Goal: Task Accomplishment & Management: Use online tool/utility

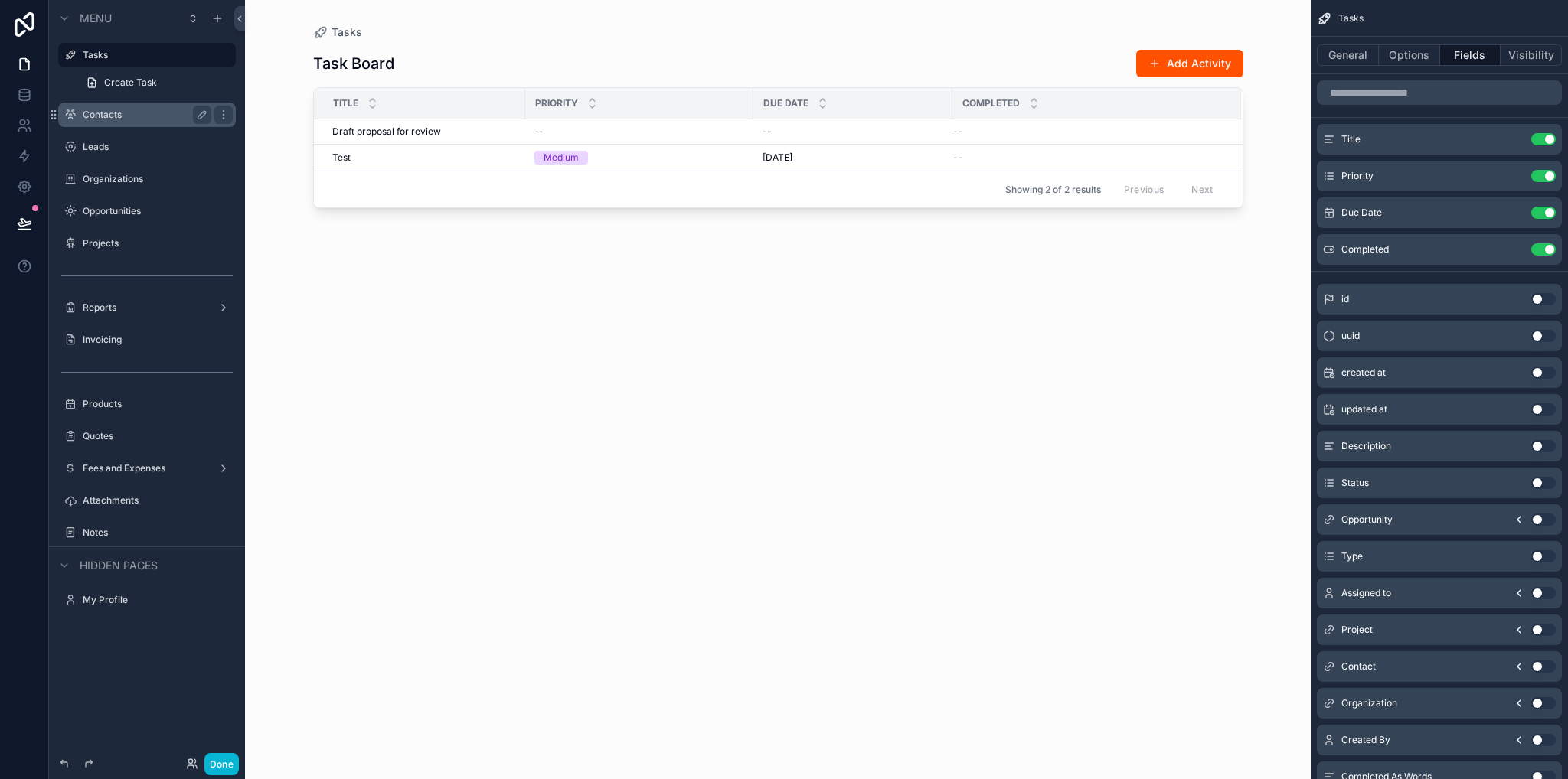
click at [121, 118] on label "Contacts" at bounding box center [144, 114] width 122 height 12
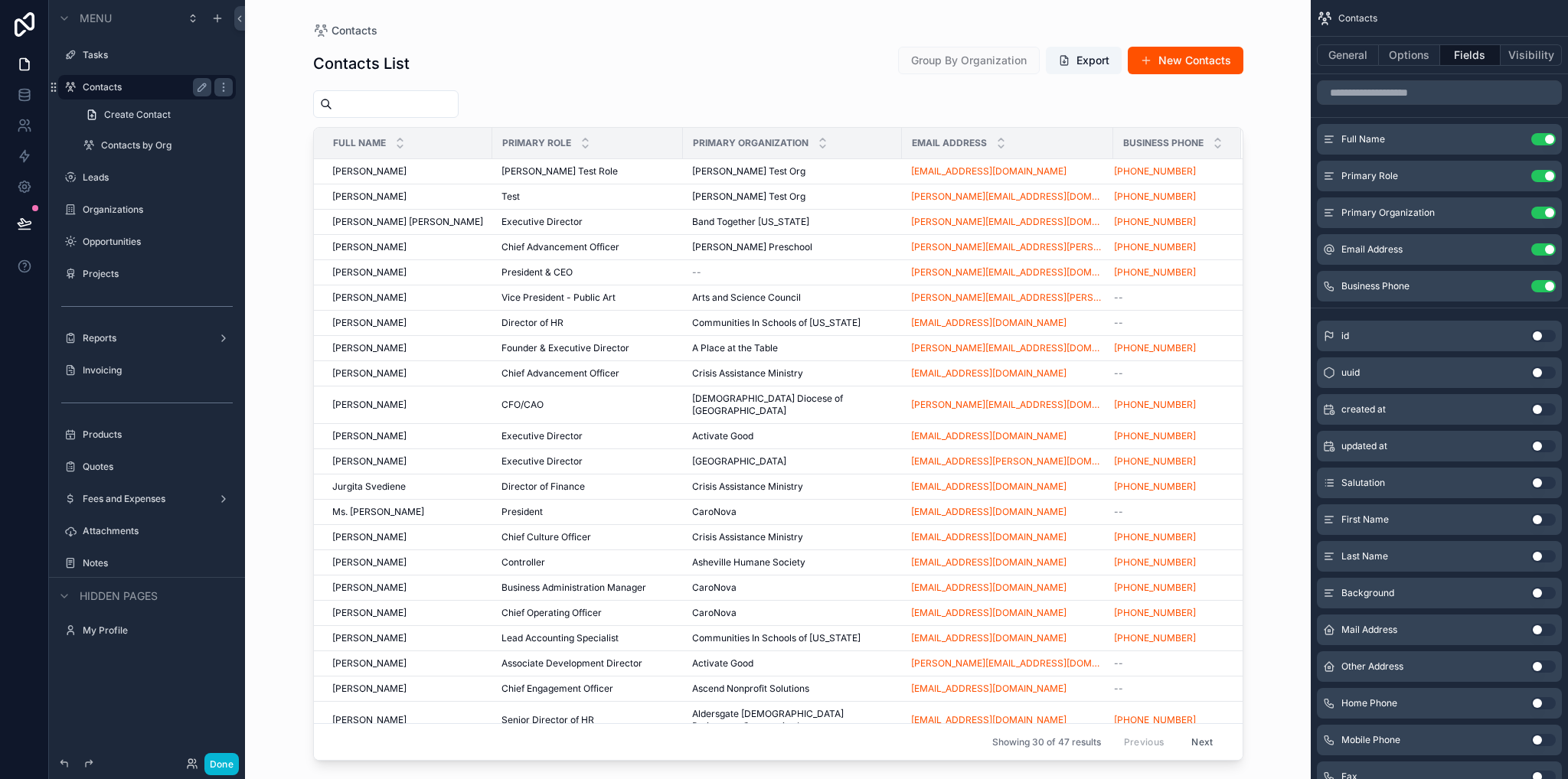
click at [426, 163] on div "scrollable content" at bounding box center [778, 380] width 979 height 761
click at [429, 173] on div "[PERSON_NAME] [PERSON_NAME]" at bounding box center [407, 171] width 151 height 12
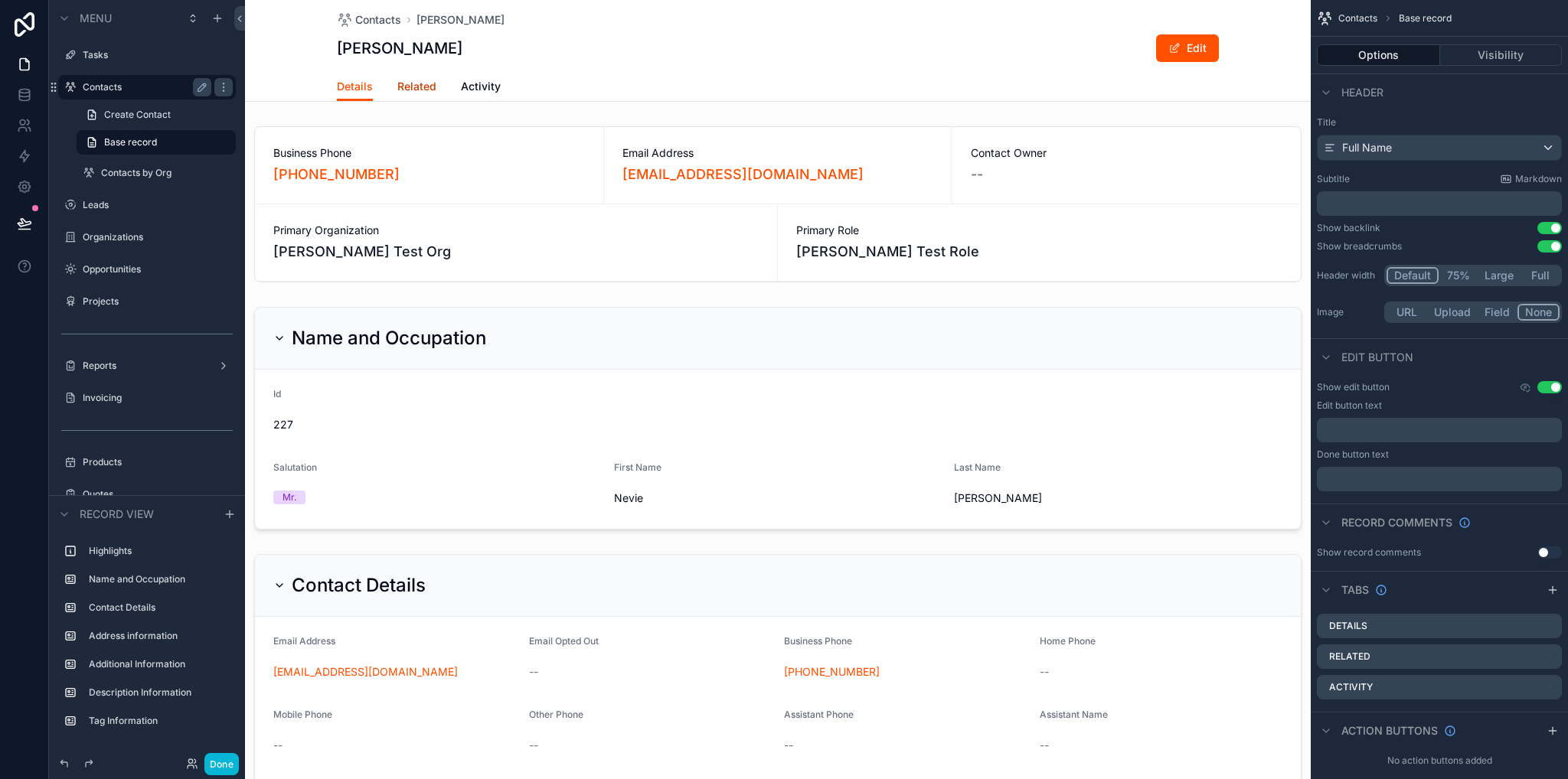
click at [411, 92] on span "Related" at bounding box center [417, 86] width 39 height 15
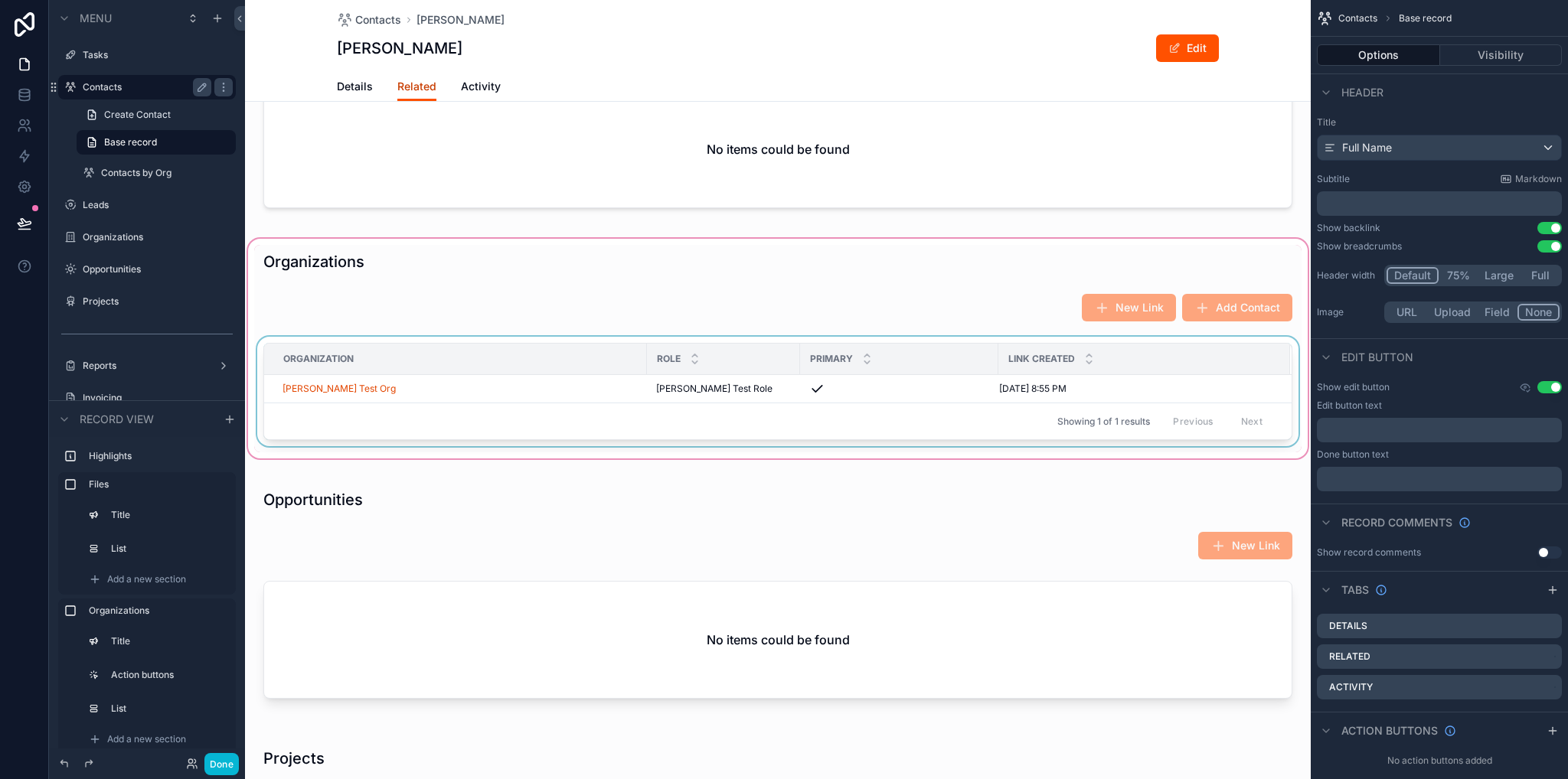
scroll to position [306, 0]
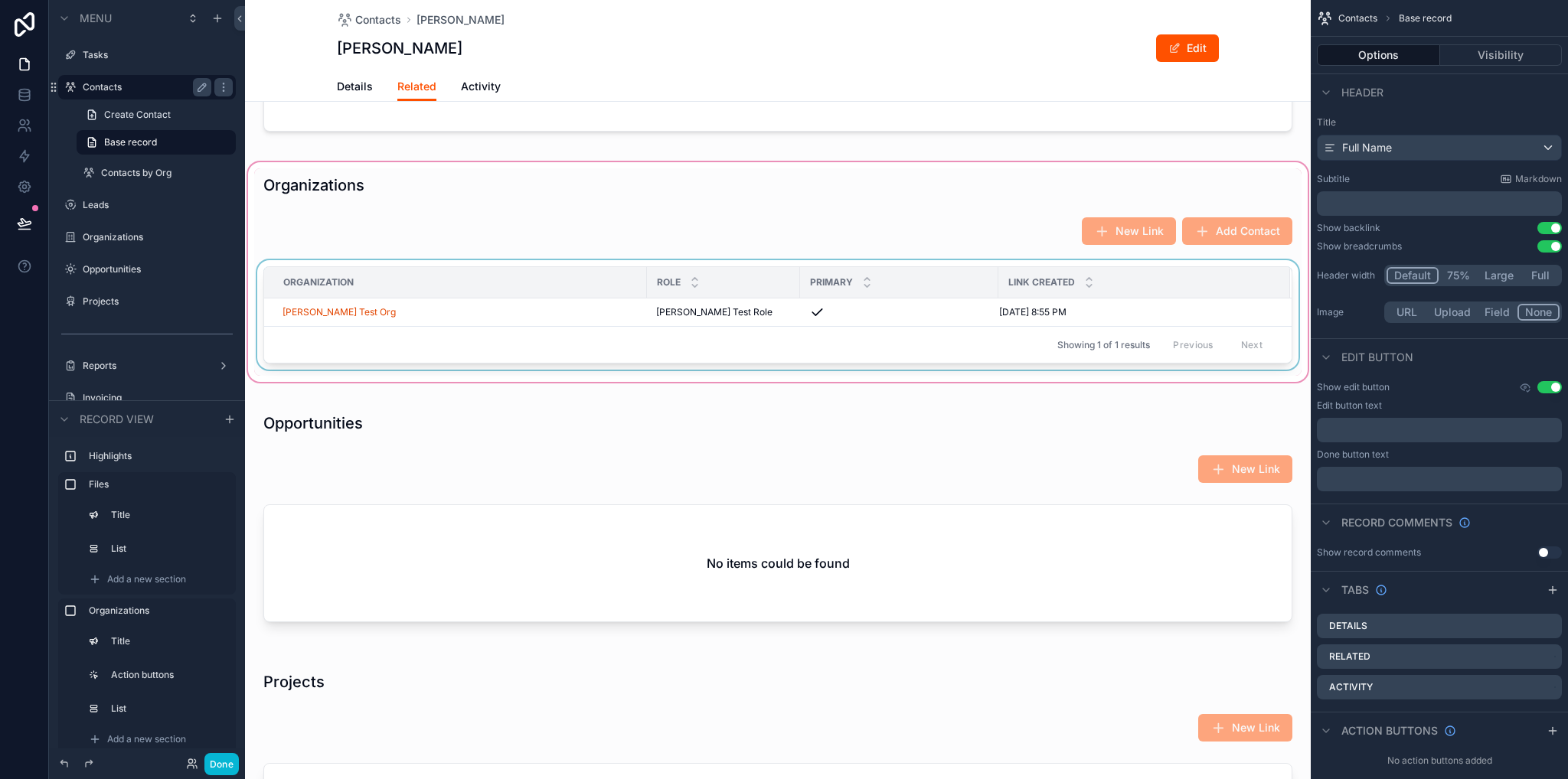
click at [822, 272] on div "Primary" at bounding box center [898, 282] width 197 height 29
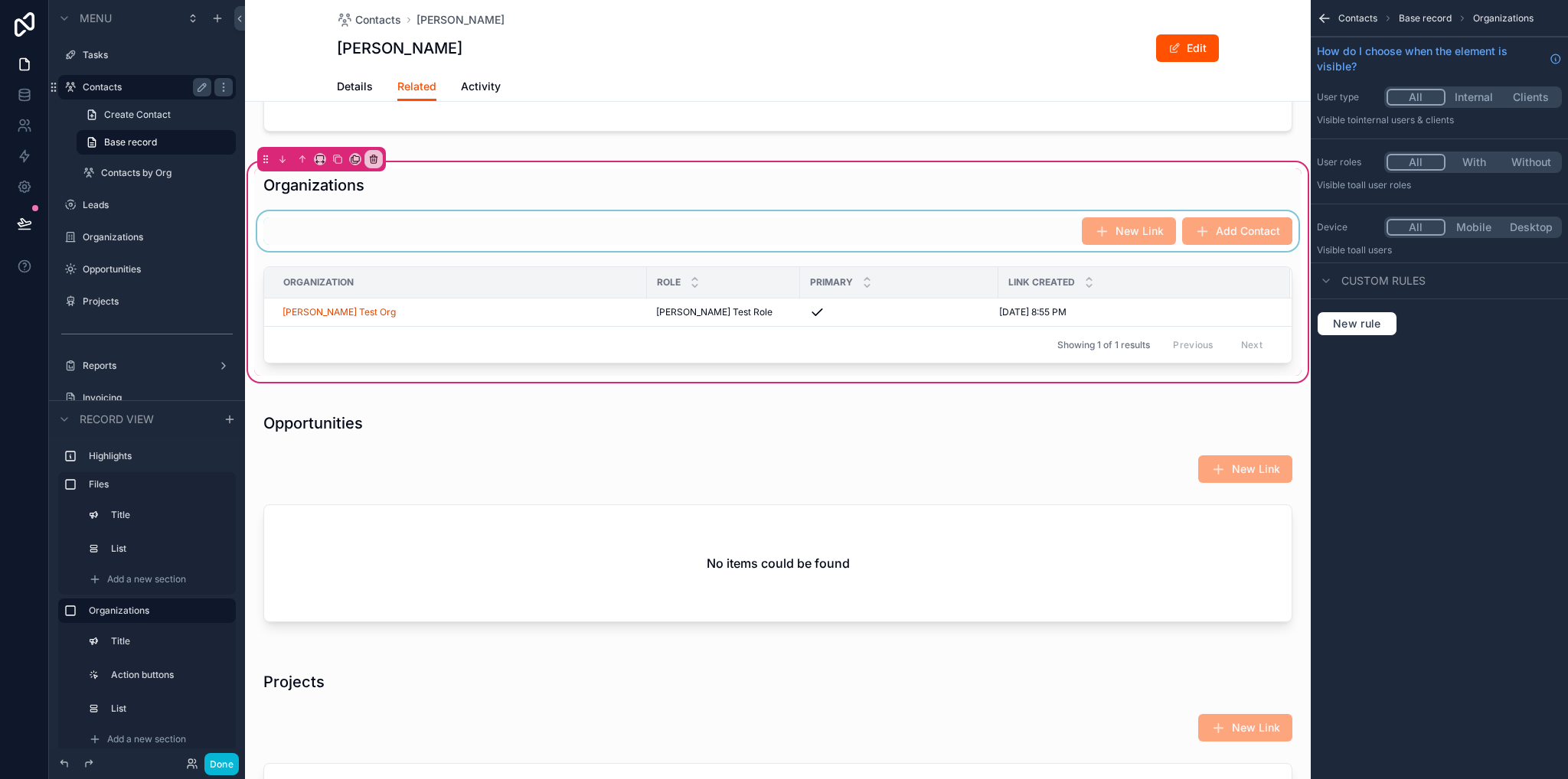
click at [939, 221] on div "scrollable content" at bounding box center [778, 231] width 1048 height 40
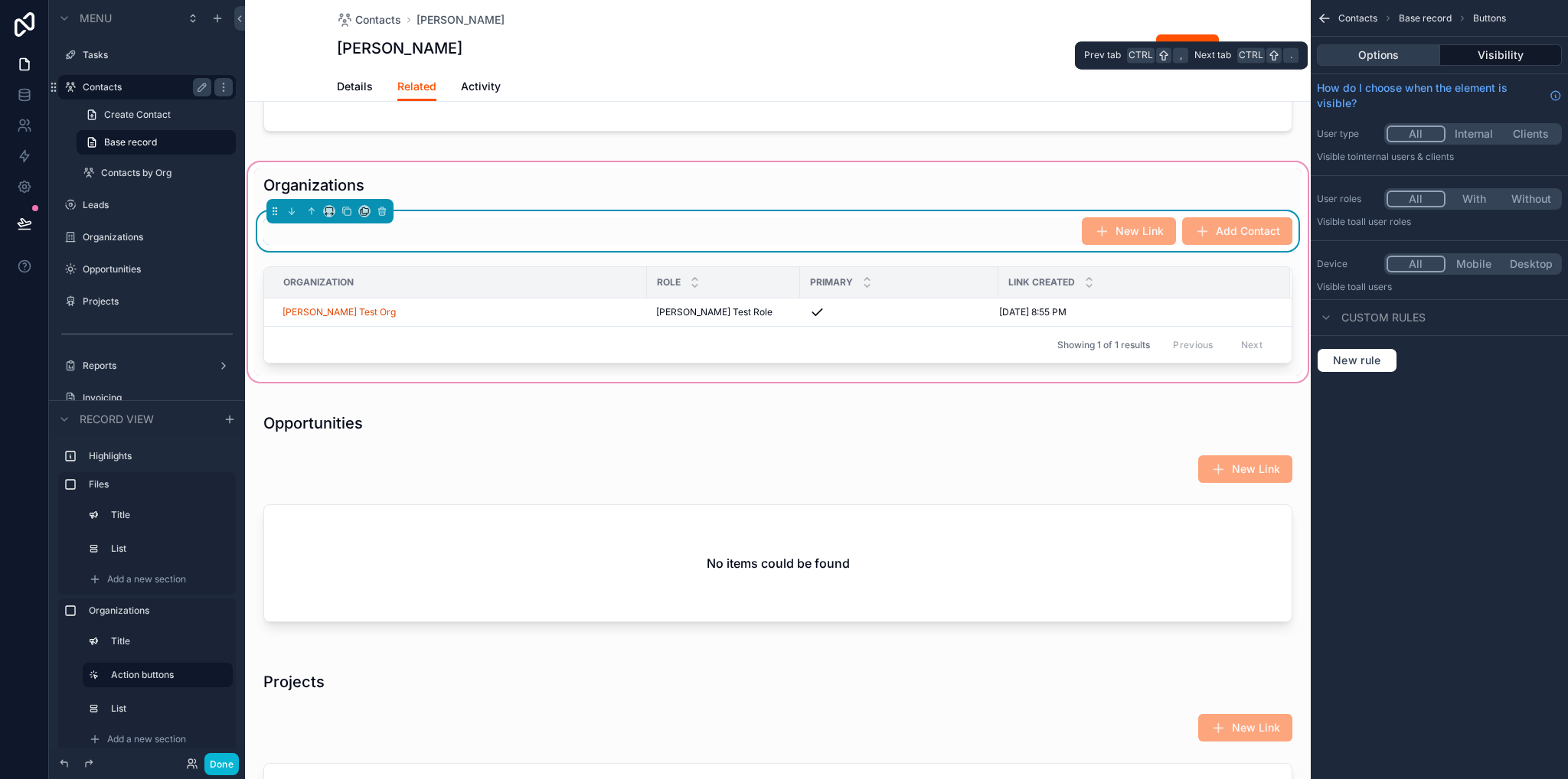
click at [1378, 55] on button "Options" at bounding box center [1378, 55] width 123 height 21
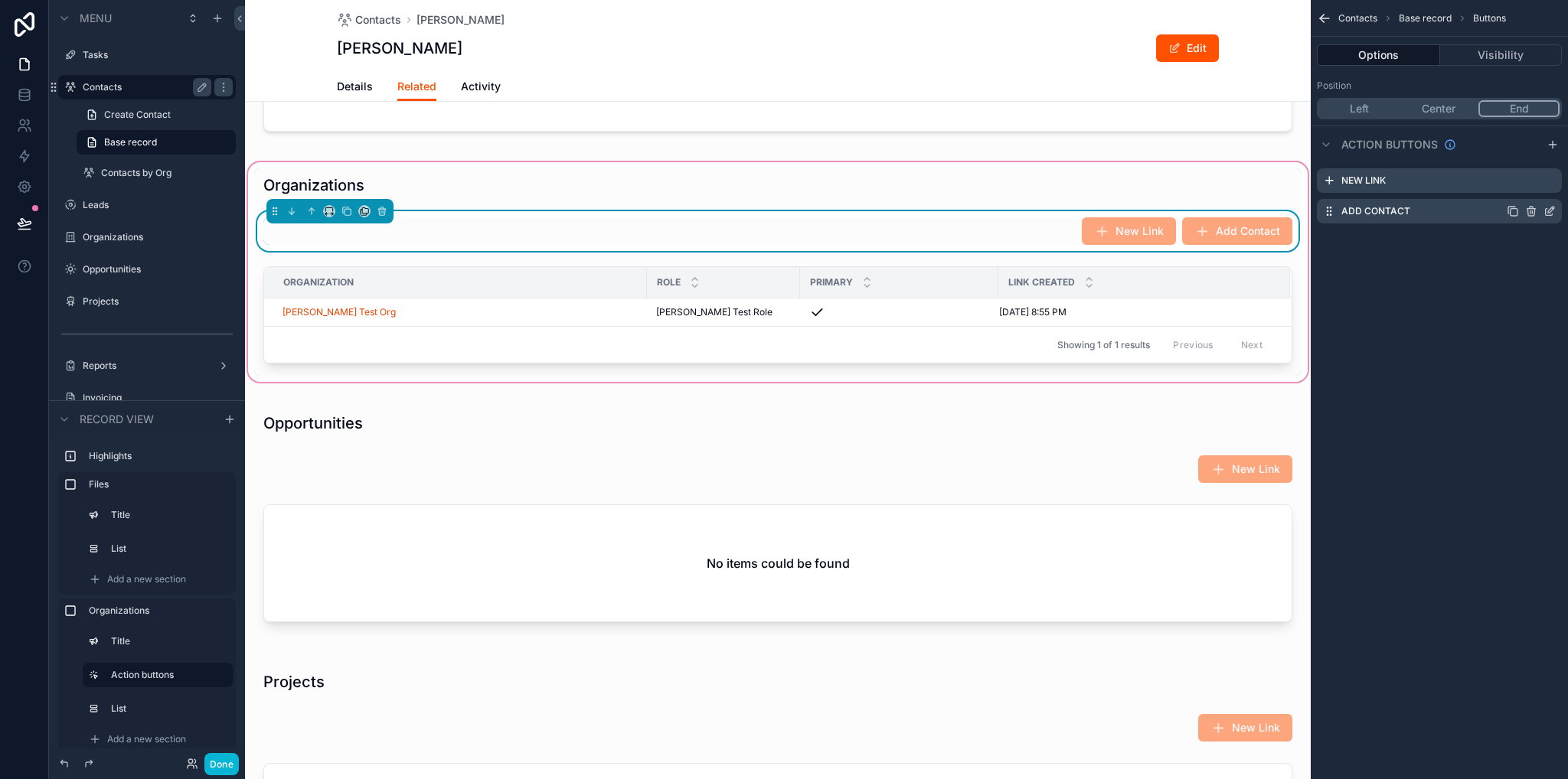
click at [1549, 211] on icon "scrollable content" at bounding box center [1549, 210] width 12 height 12
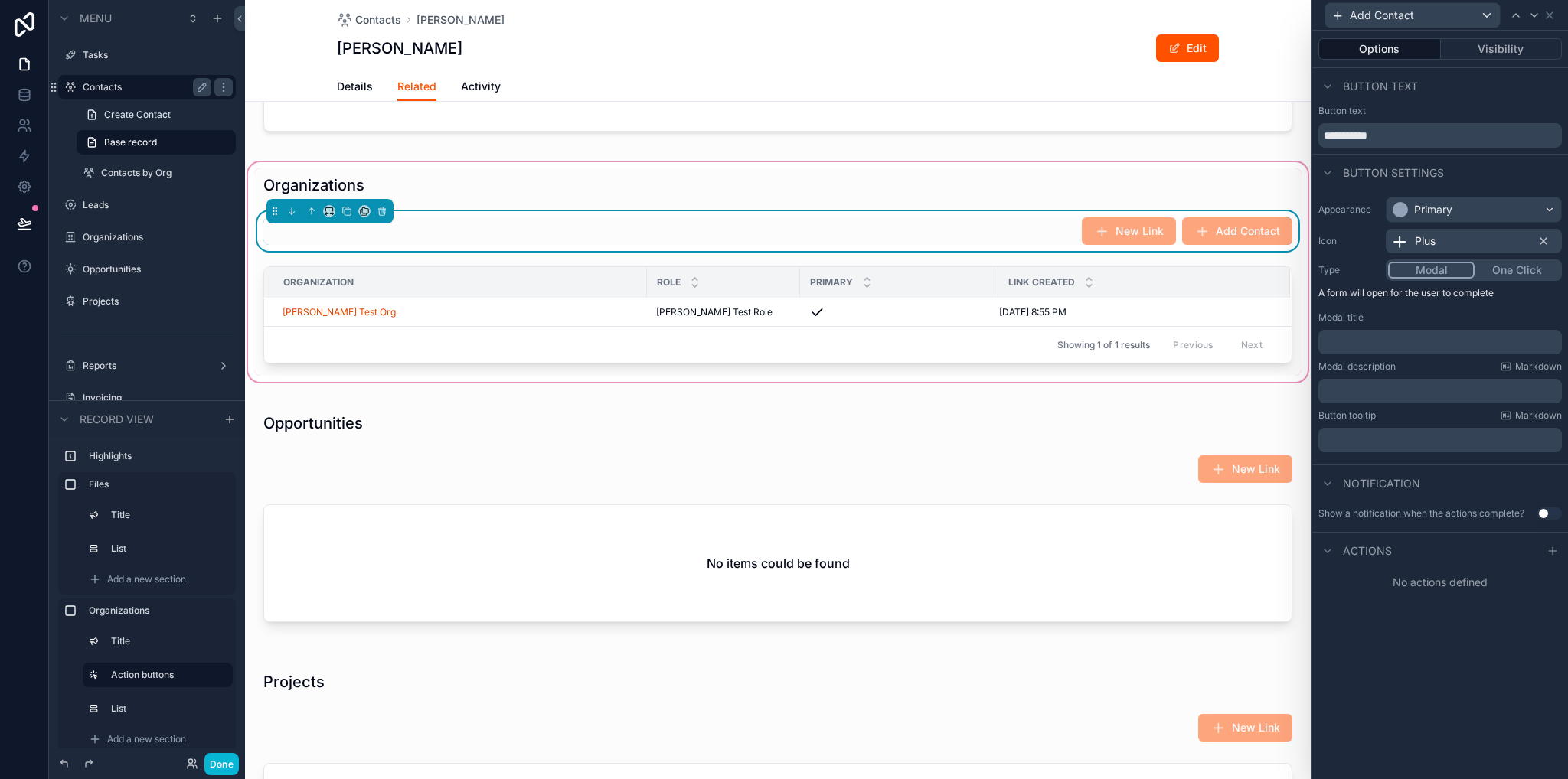
click at [1371, 334] on p "﻿" at bounding box center [1441, 342] width 234 height 15
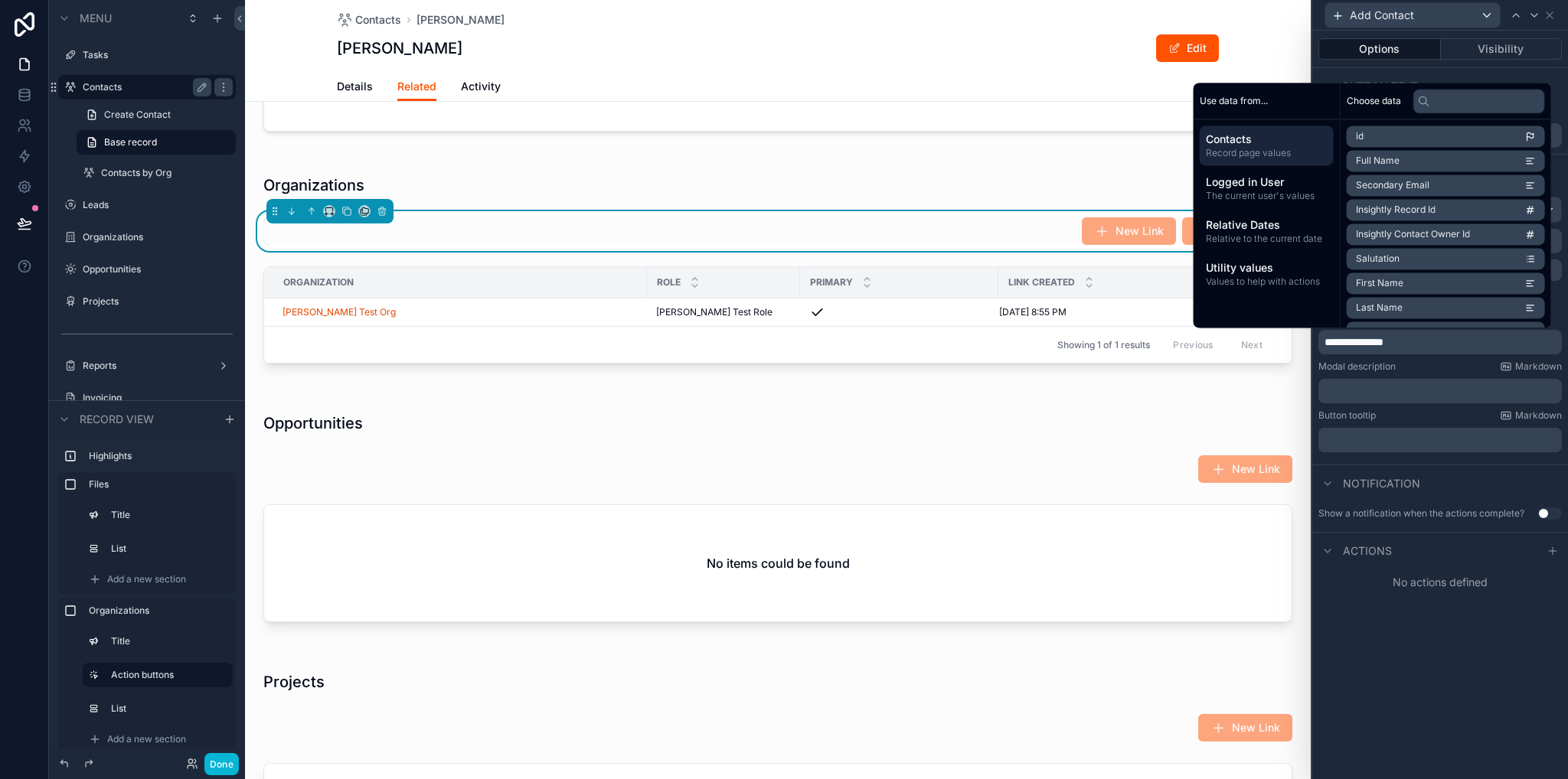
click at [1406, 631] on div "**********" at bounding box center [1439, 405] width 255 height 749
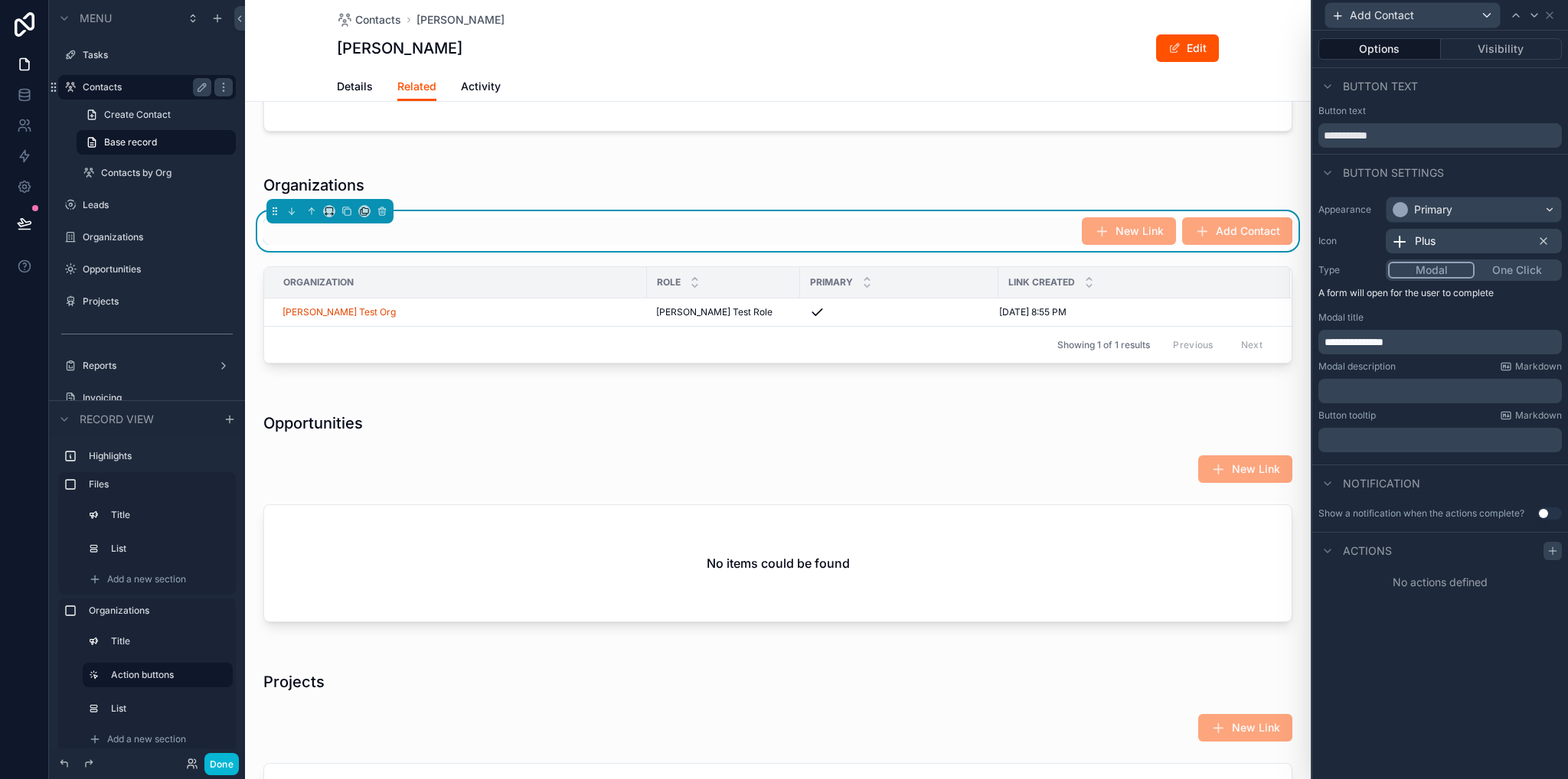
click at [1550, 552] on icon at bounding box center [1552, 551] width 12 height 12
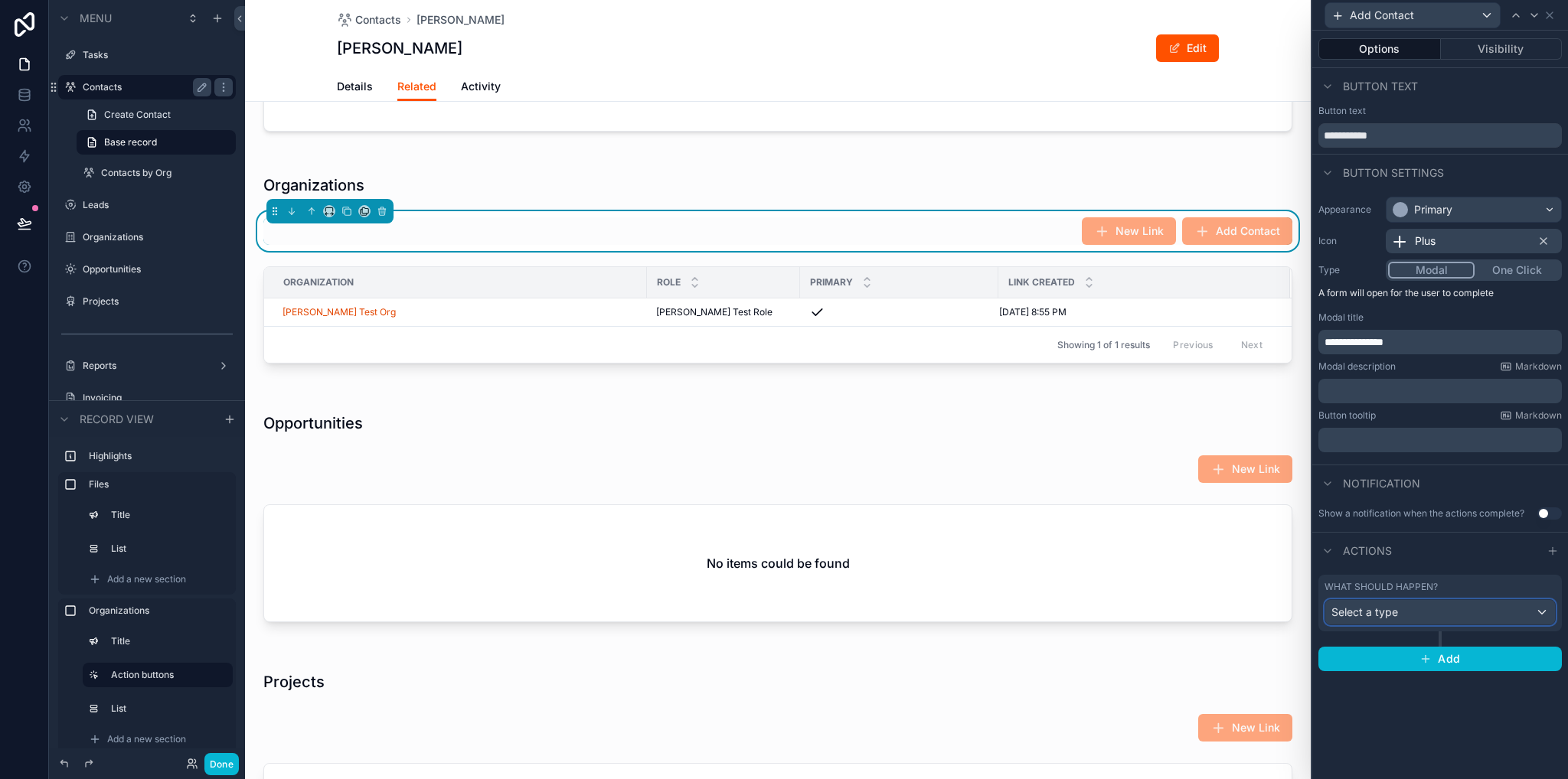
click at [1433, 619] on div "Select a type" at bounding box center [1439, 613] width 229 height 24
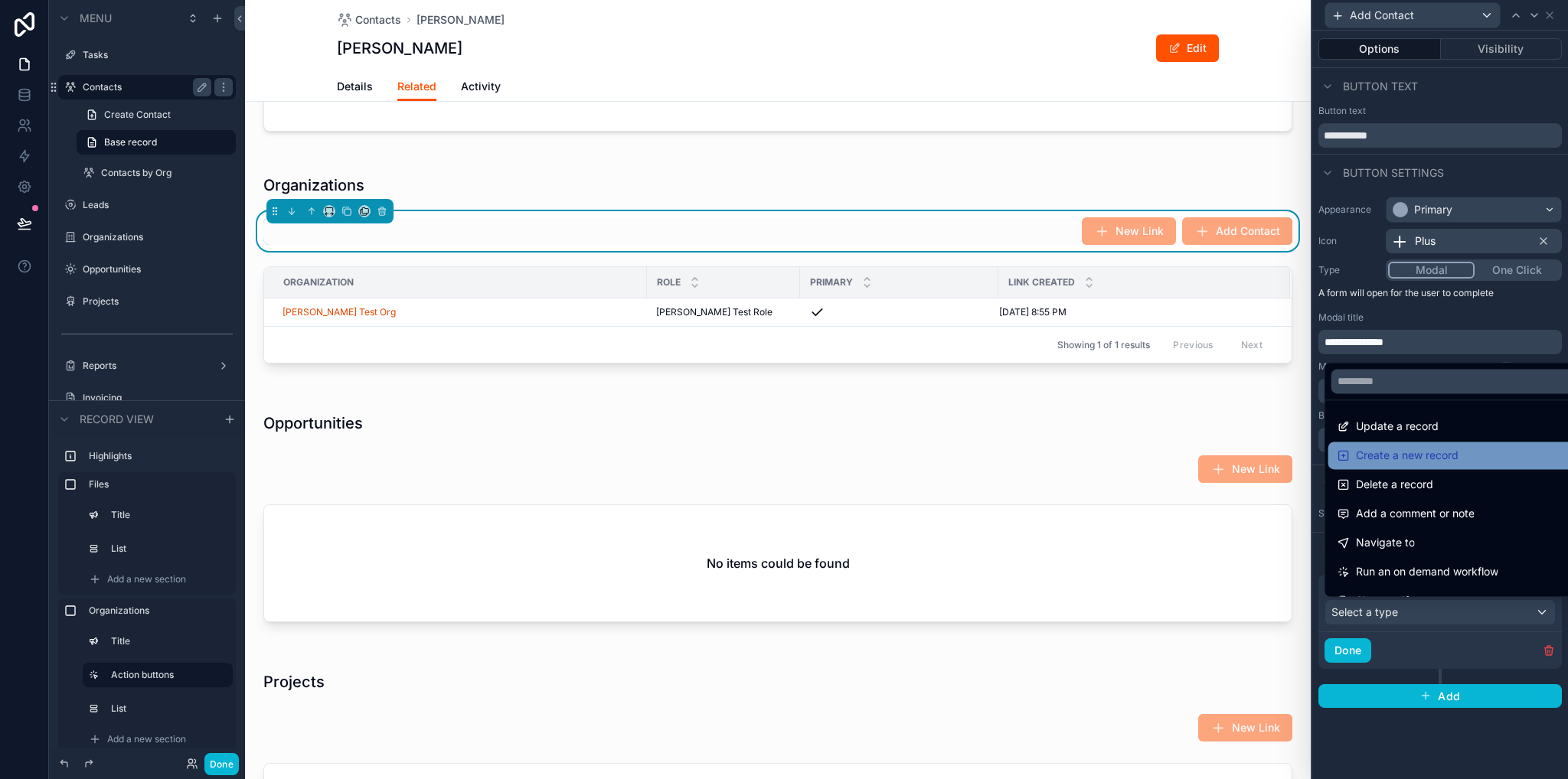
click at [1429, 451] on span "Create a new record" at bounding box center [1407, 455] width 103 height 19
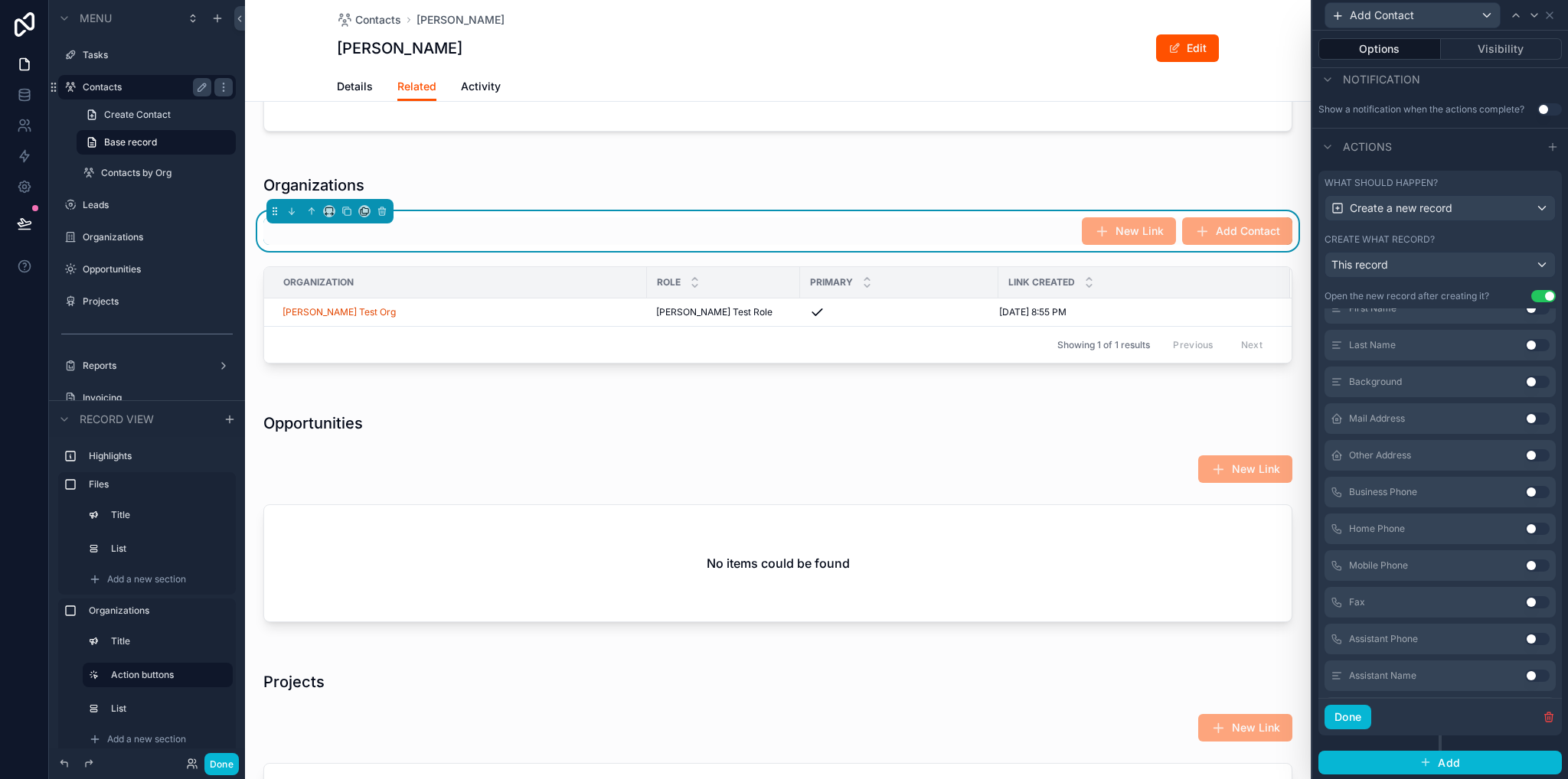
scroll to position [0, 0]
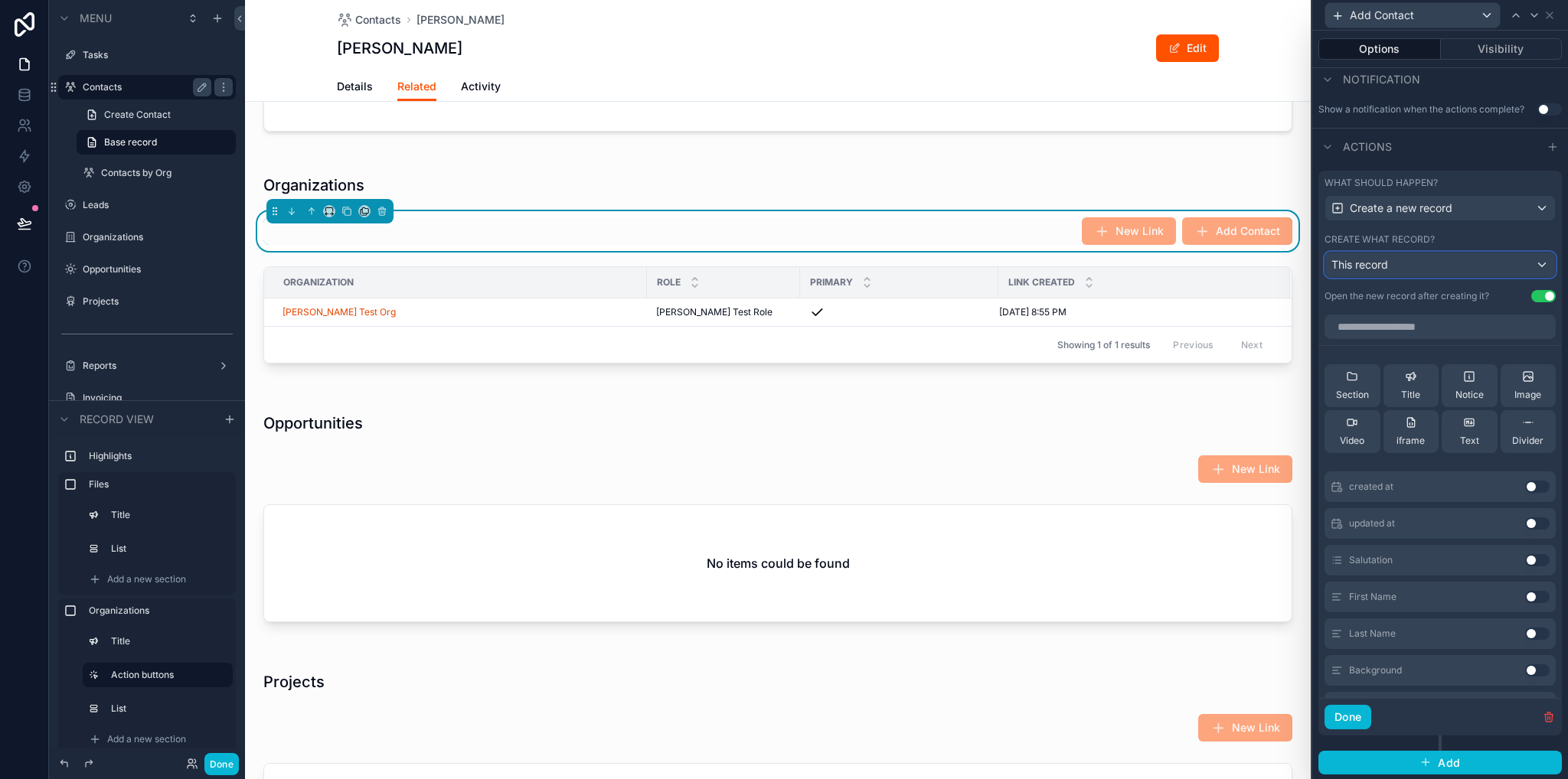
click at [1389, 262] on div "This record" at bounding box center [1439, 265] width 229 height 24
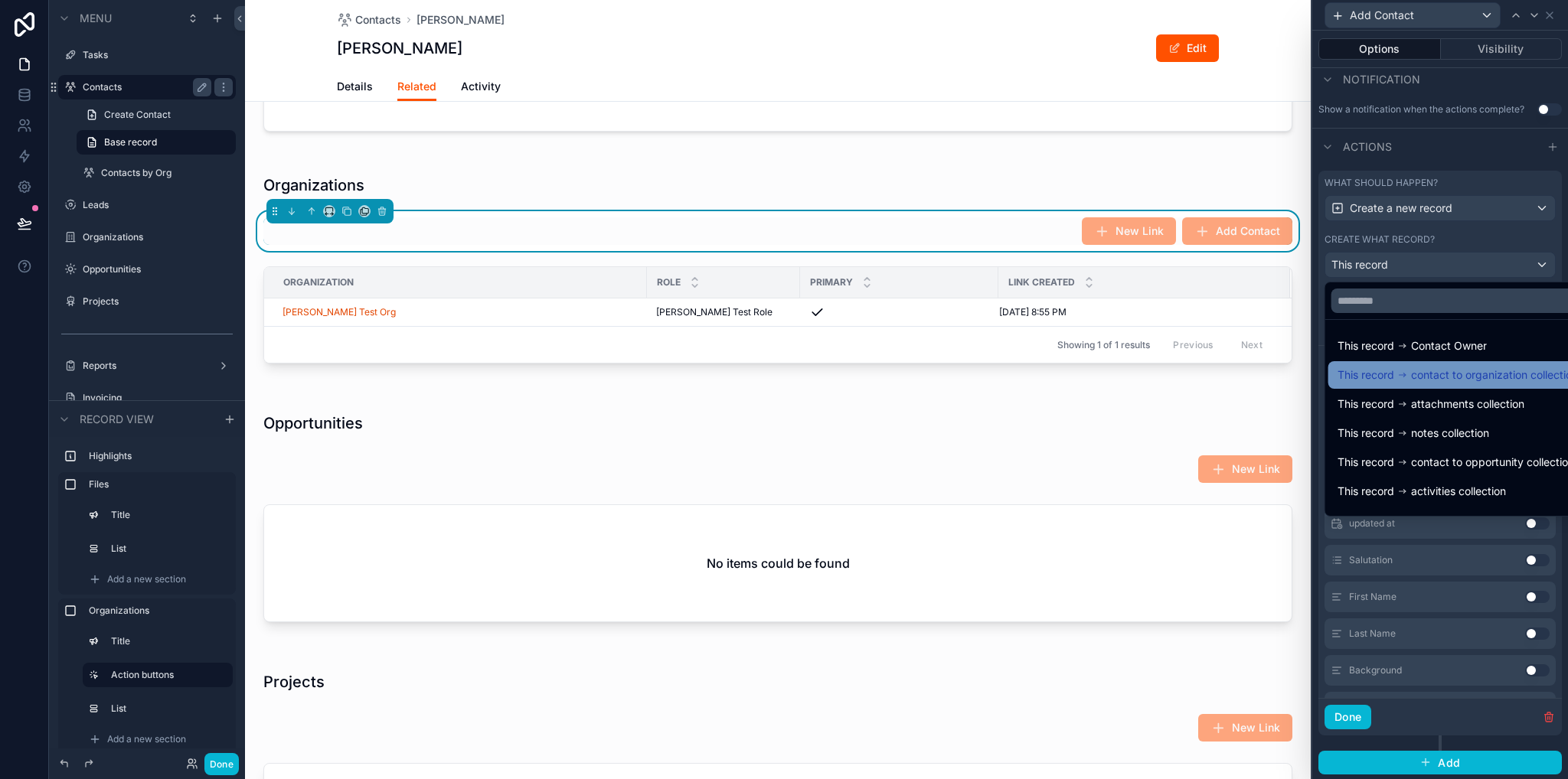
click at [1431, 376] on span "contact to organization collection" at bounding box center [1494, 375] width 167 height 19
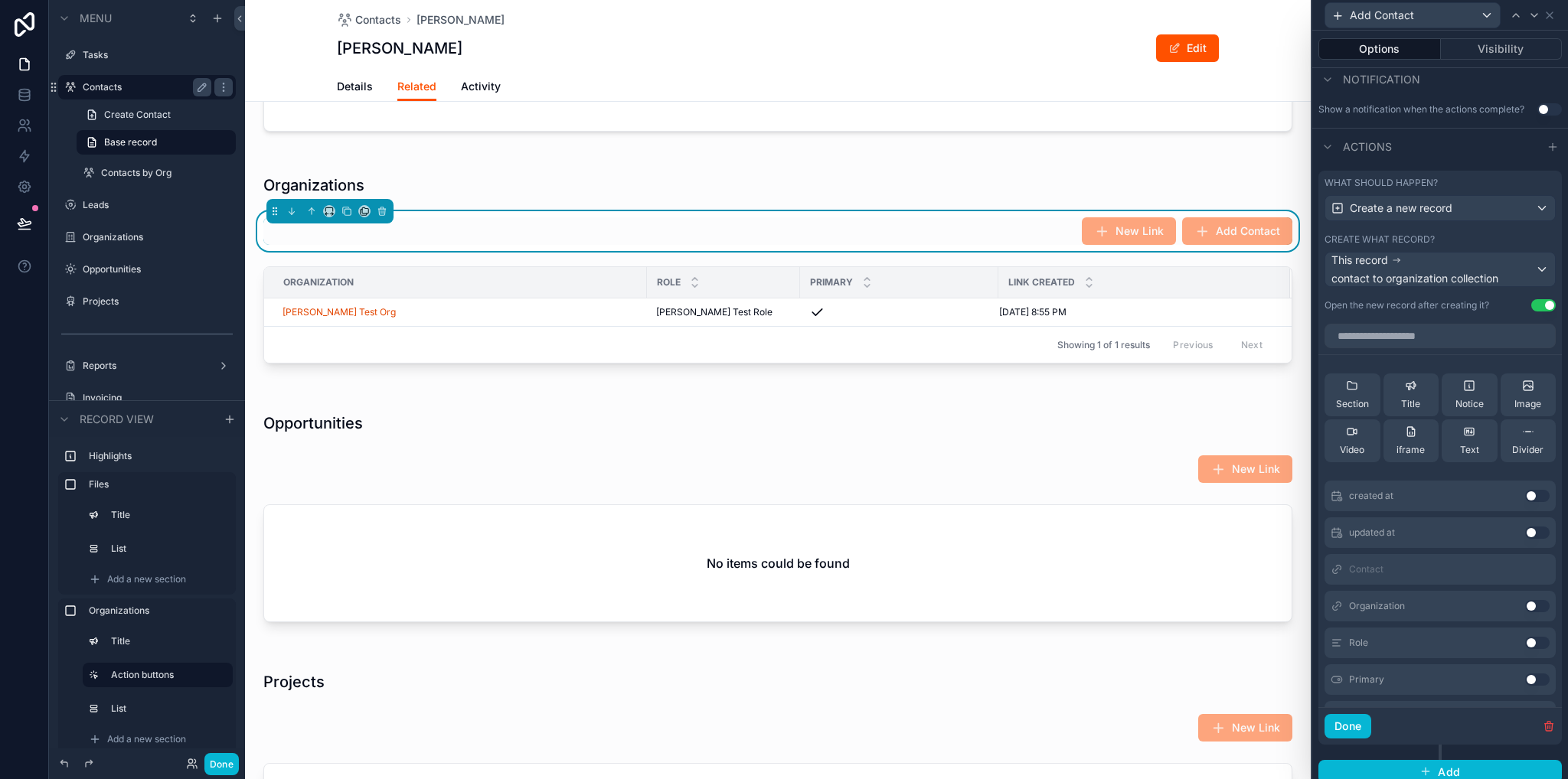
click at [1525, 607] on button "Use setting" at bounding box center [1537, 606] width 24 height 12
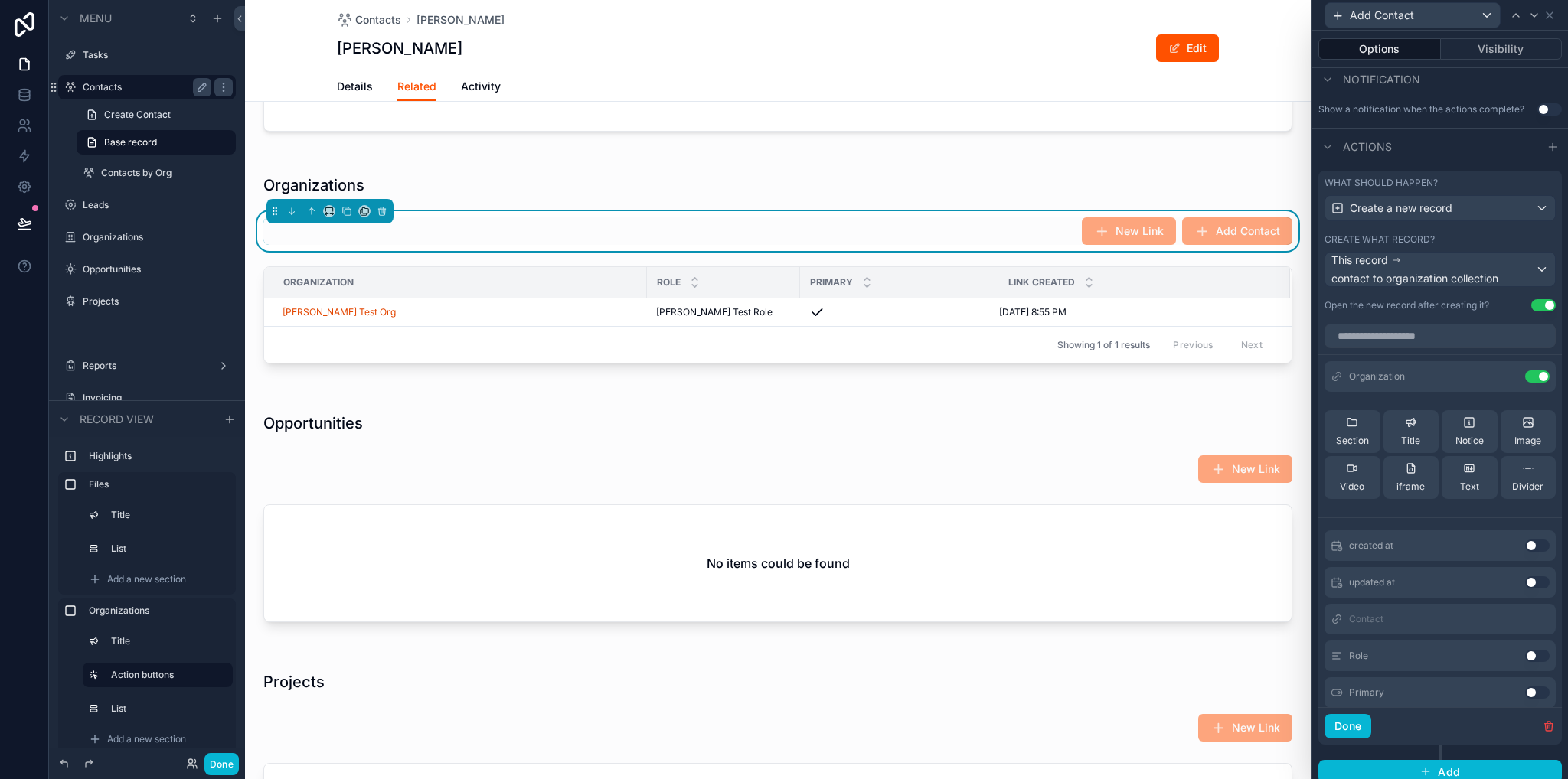
click at [1525, 654] on button "Use setting" at bounding box center [1537, 656] width 24 height 12
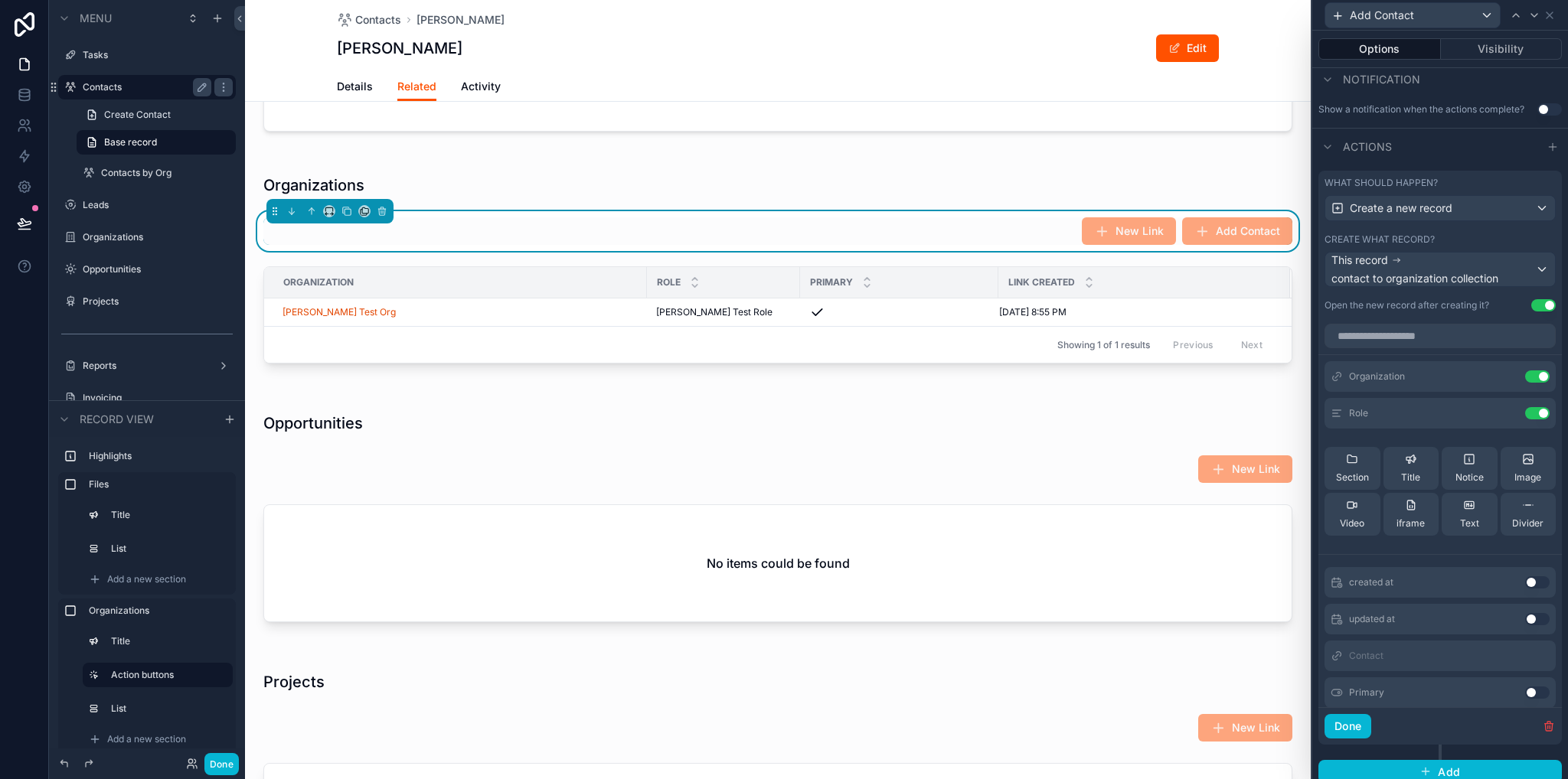
drag, startPoint x: 1519, startPoint y: 693, endPoint x: 1478, endPoint y: 622, distance: 82.0
click at [1525, 693] on button "Use setting" at bounding box center [1537, 693] width 24 height 12
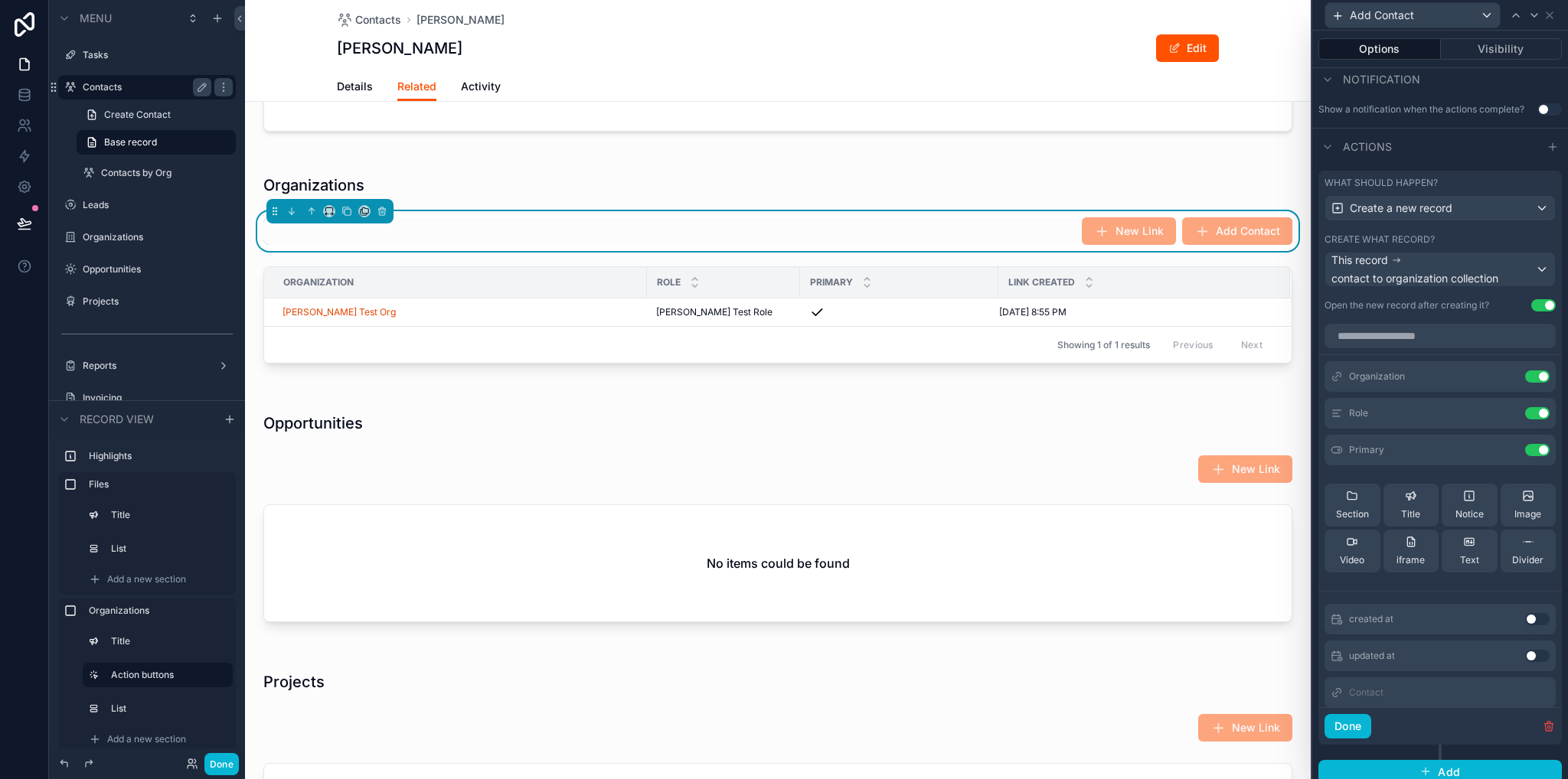
scroll to position [21, 0]
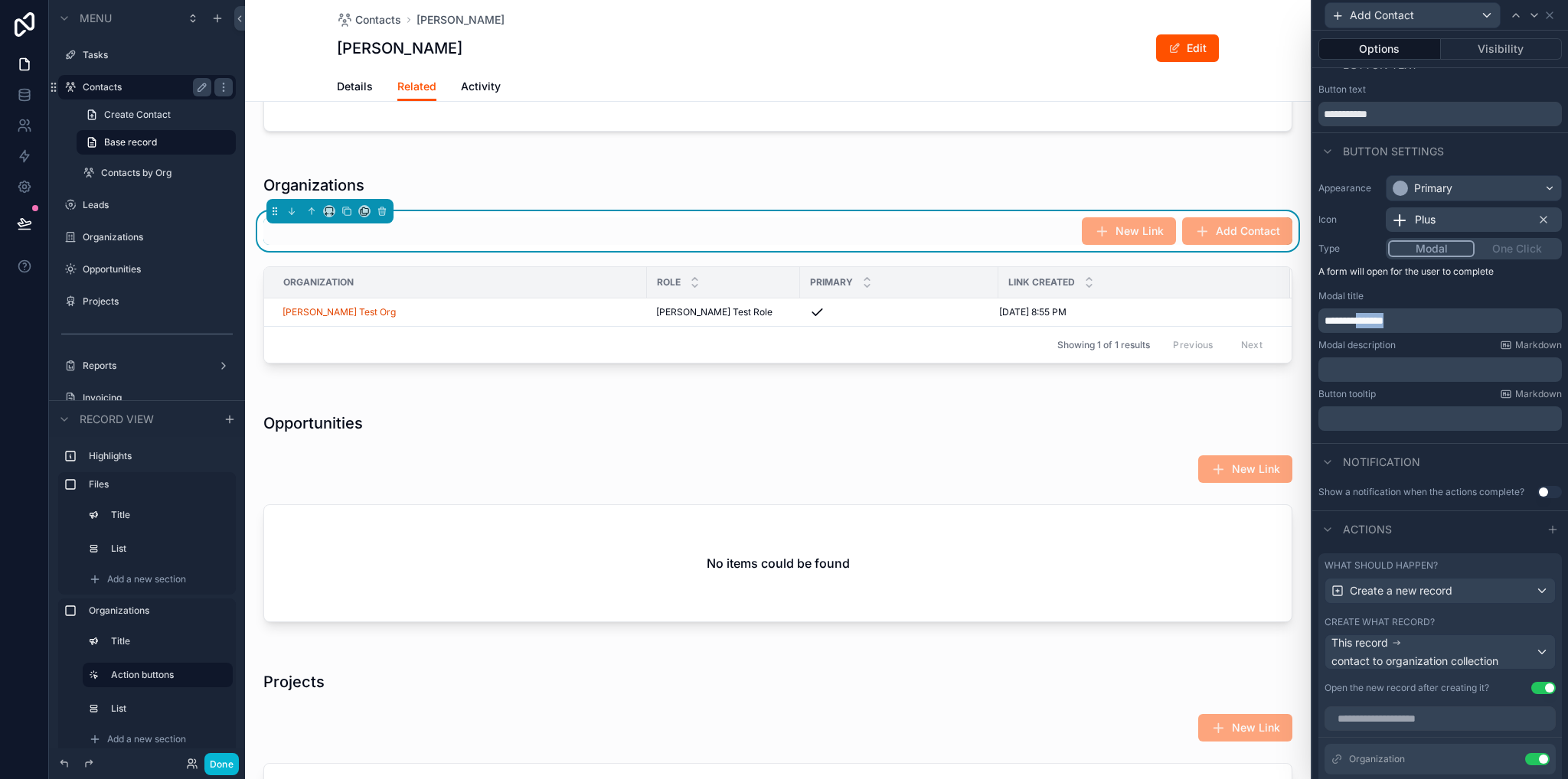
drag, startPoint x: 1426, startPoint y: 319, endPoint x: 1375, endPoint y: 327, distance: 51.6
click at [1375, 327] on p "**********" at bounding box center [1441, 321] width 234 height 15
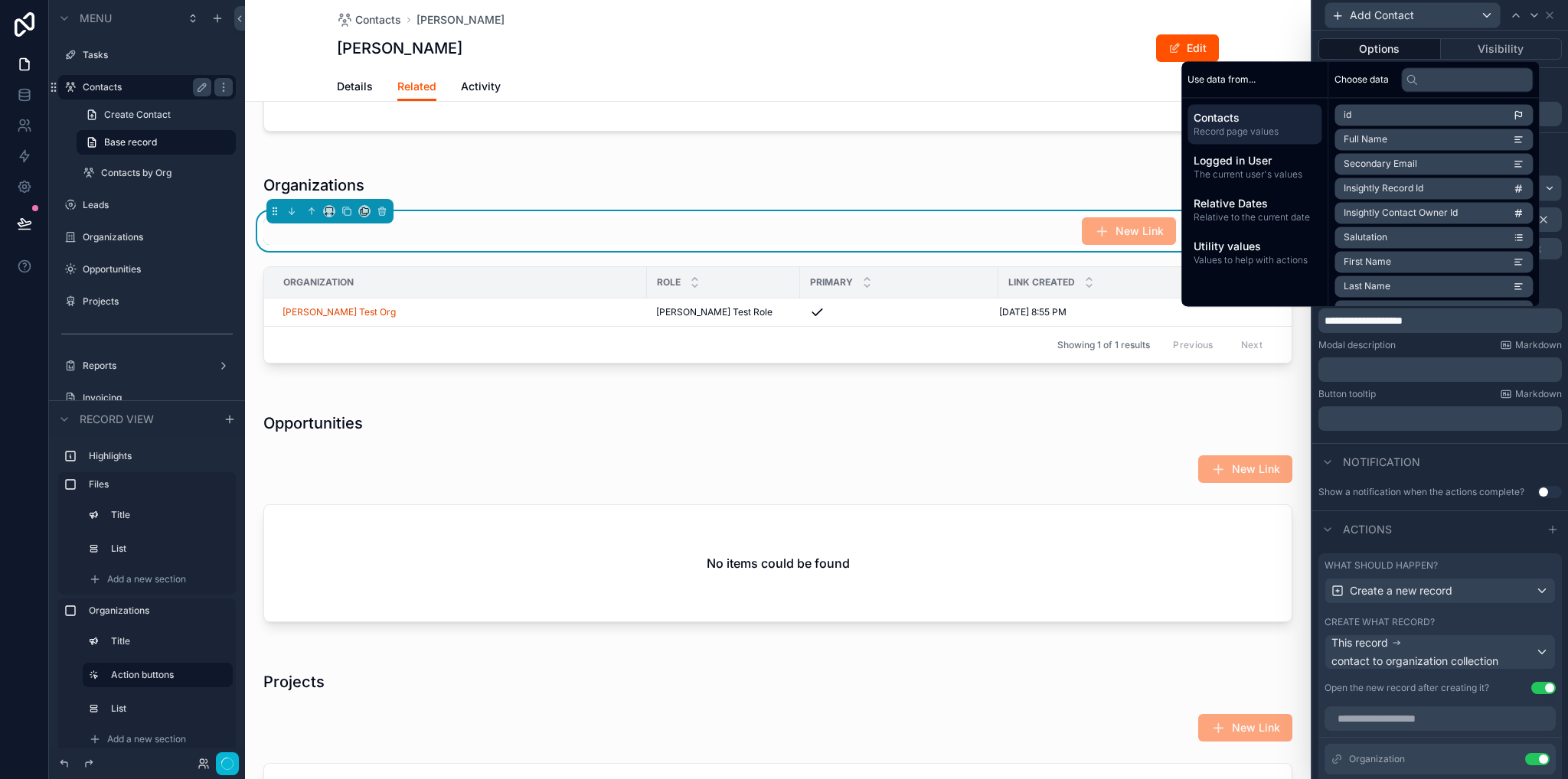
click at [1371, 402] on div "Button tooltip Markdown ﻿" at bounding box center [1440, 409] width 243 height 43
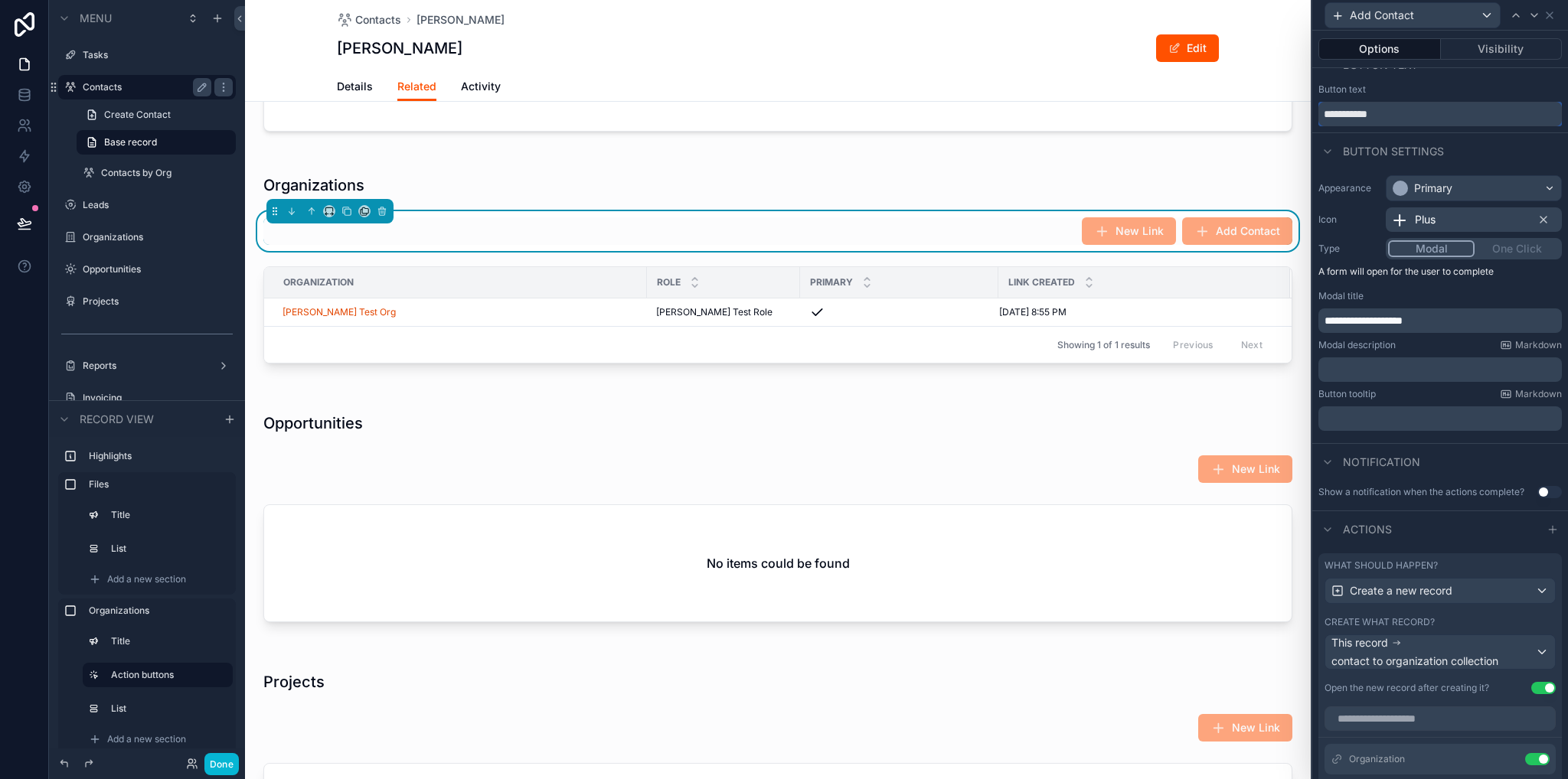
drag, startPoint x: 1415, startPoint y: 110, endPoint x: 1349, endPoint y: 118, distance: 66.5
click at [1349, 118] on input "**********" at bounding box center [1440, 114] width 243 height 24
type input "**********"
click at [1441, 84] on div "Button text" at bounding box center [1440, 89] width 243 height 12
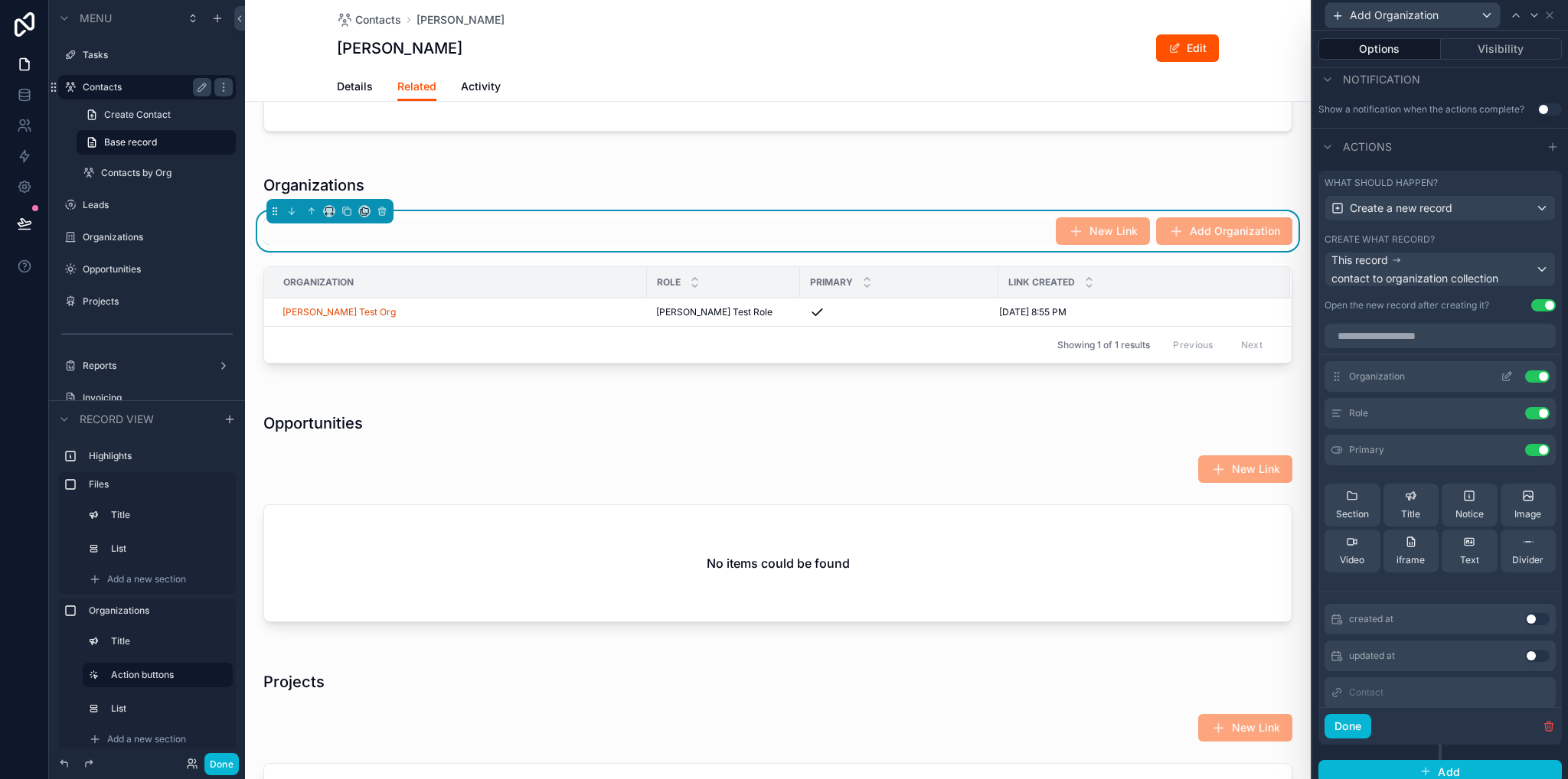
scroll to position [414, 0]
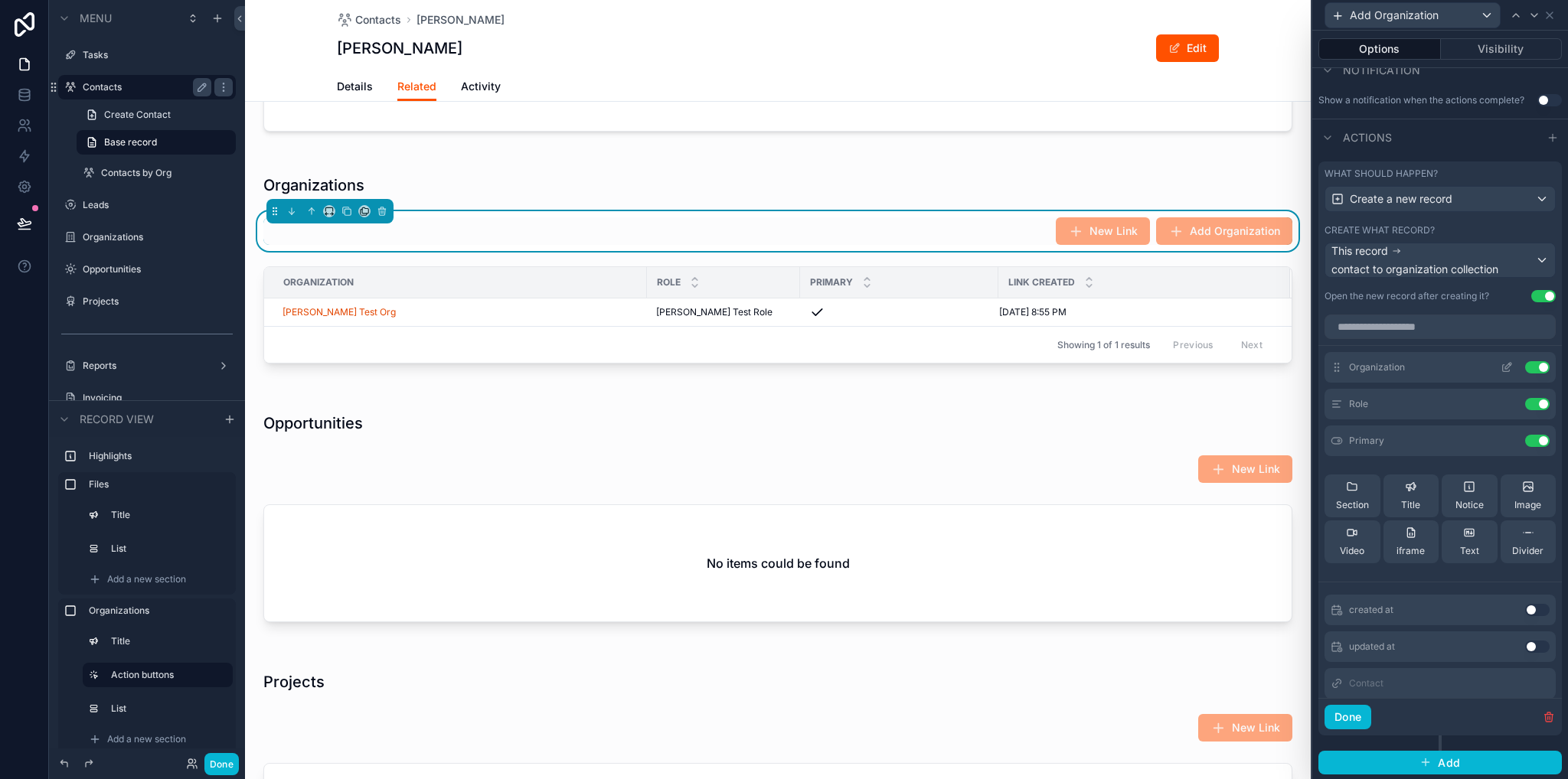
click at [1505, 367] on icon at bounding box center [1508, 366] width 7 height 7
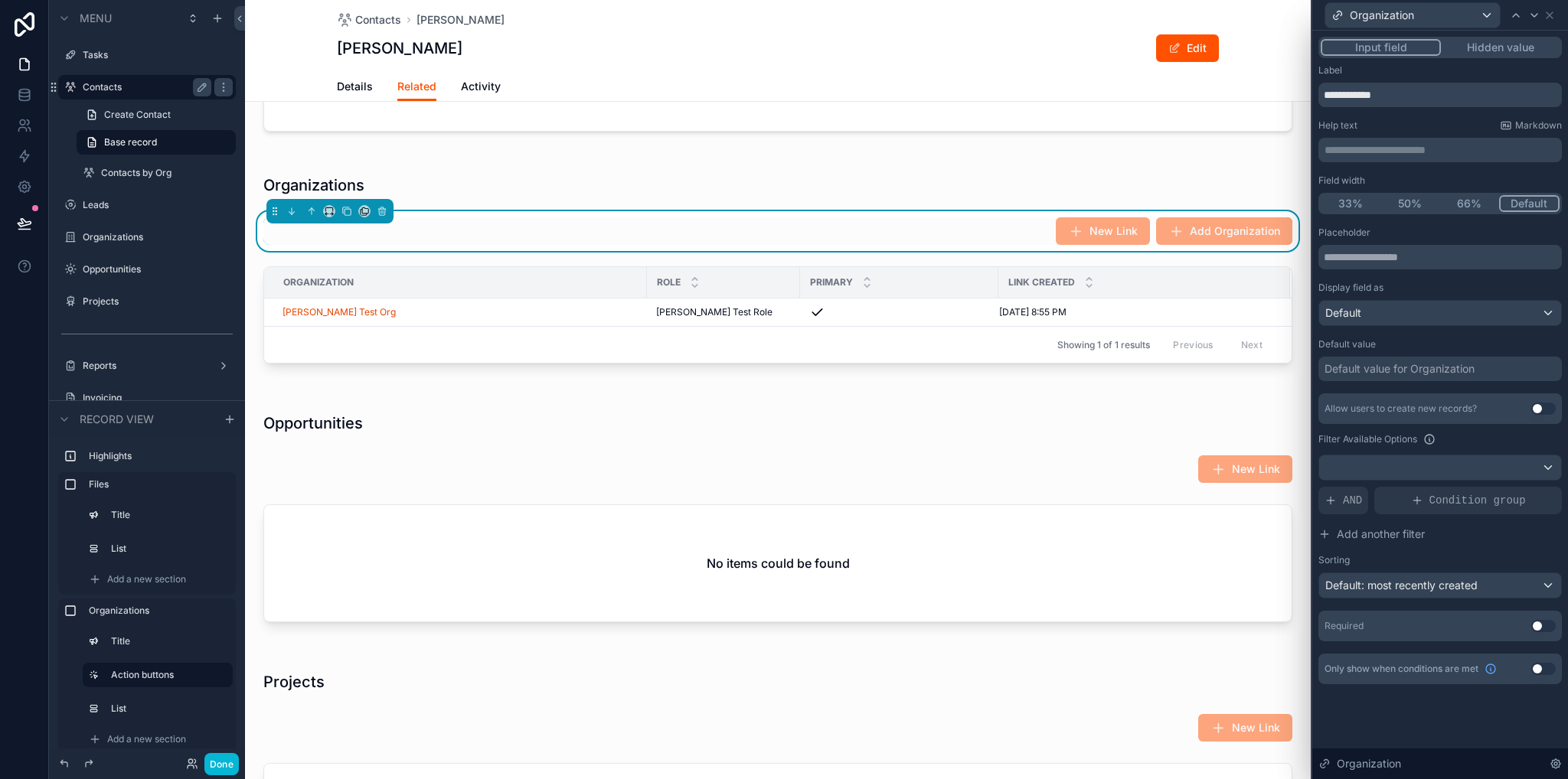
click at [1540, 408] on button "Use setting" at bounding box center [1544, 409] width 24 height 12
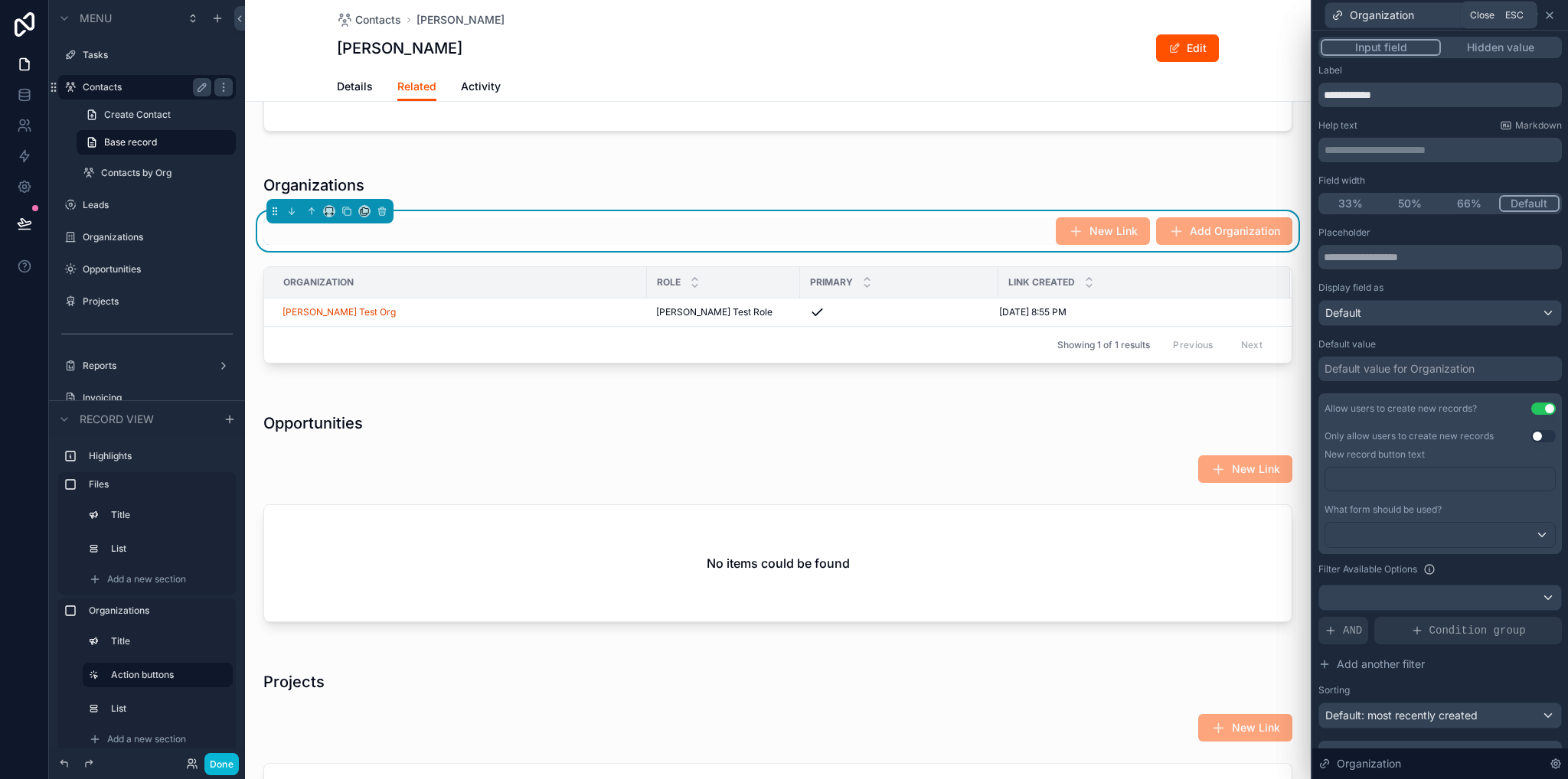
click at [1549, 15] on icon at bounding box center [1549, 15] width 7 height 7
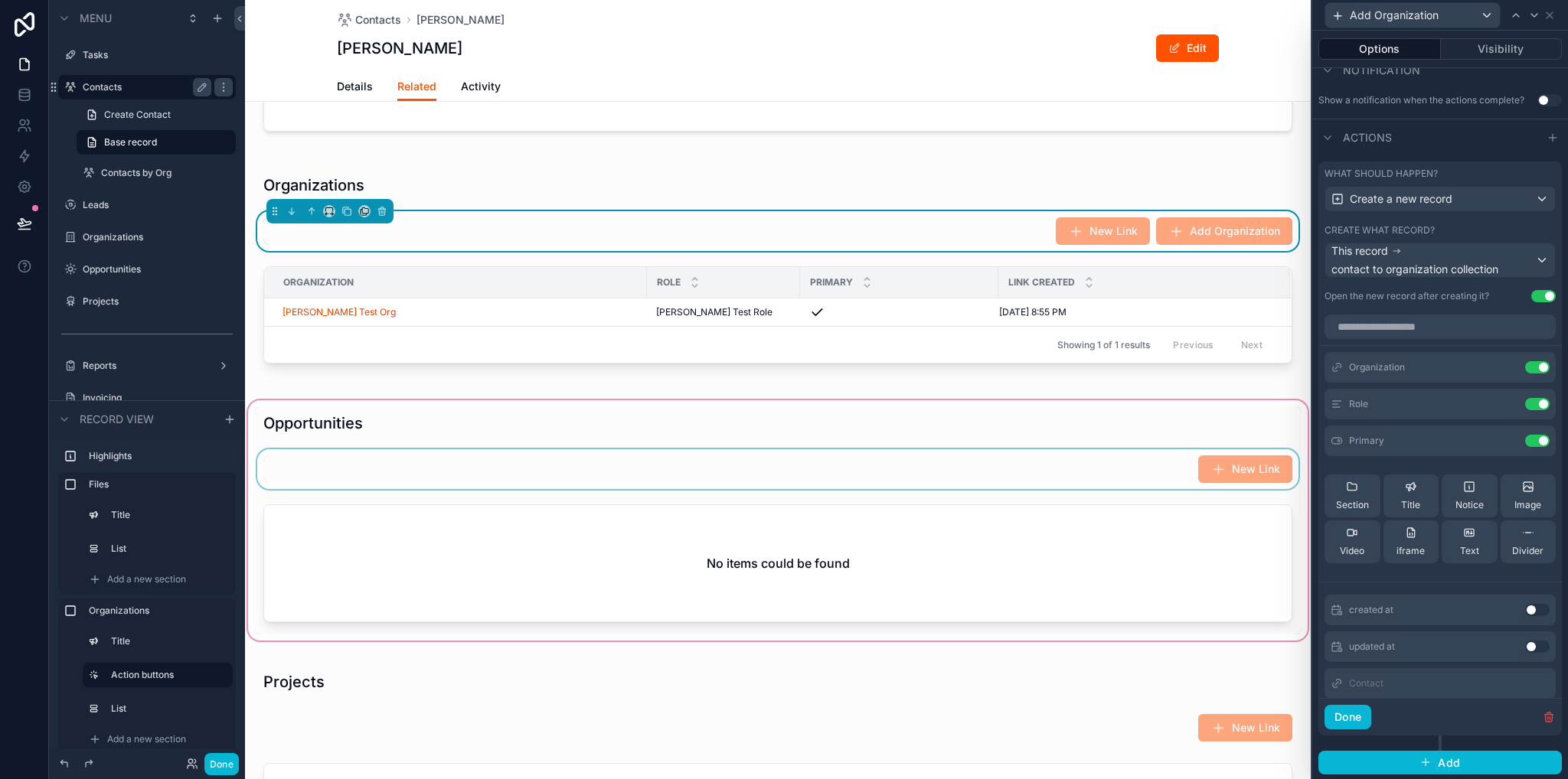
click at [1021, 463] on div "scrollable content" at bounding box center [777, 520] width 1065 height 246
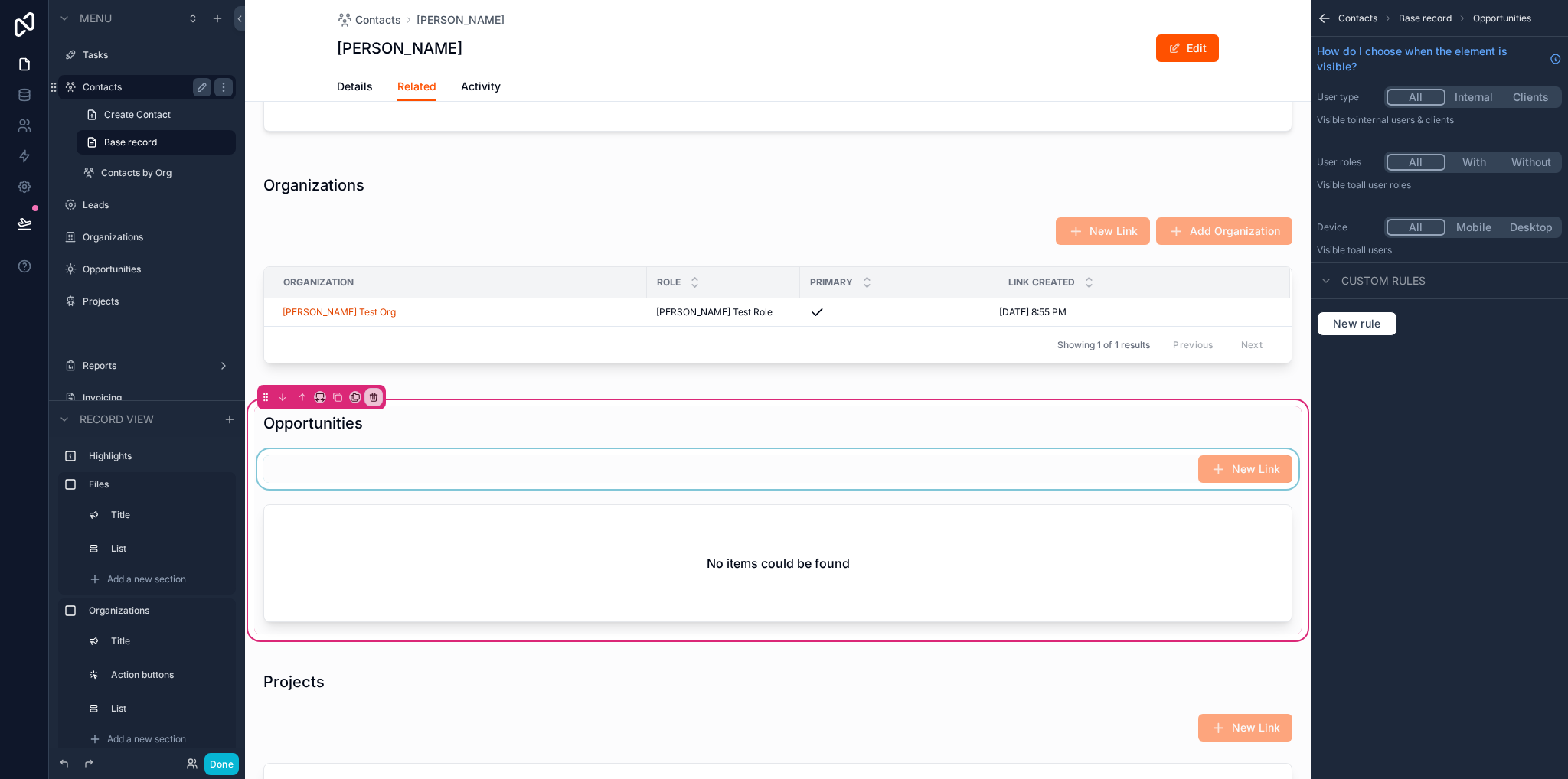
click at [909, 485] on div "scrollable content" at bounding box center [778, 469] width 1048 height 40
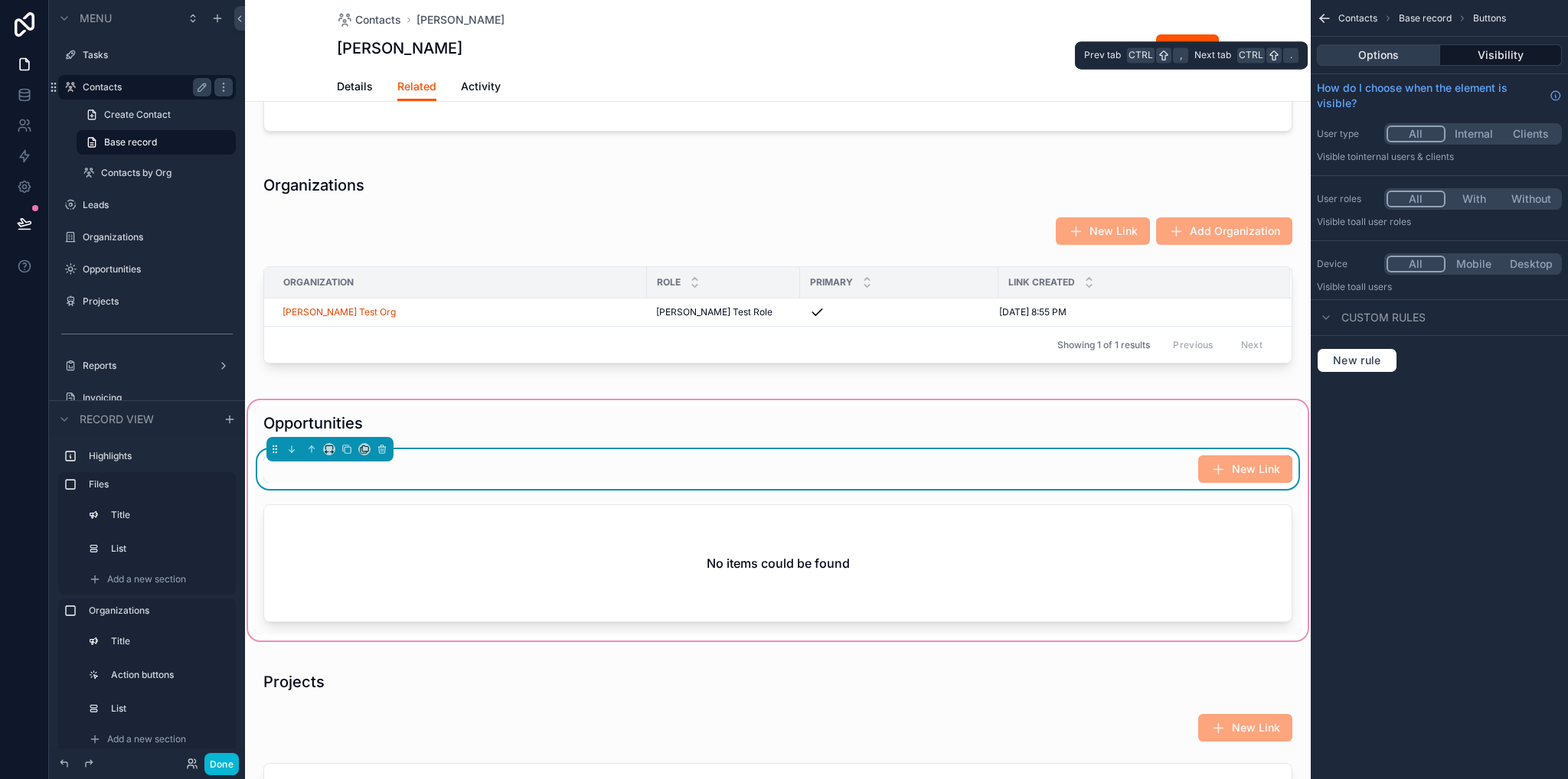
click at [1385, 59] on button "Options" at bounding box center [1378, 55] width 123 height 21
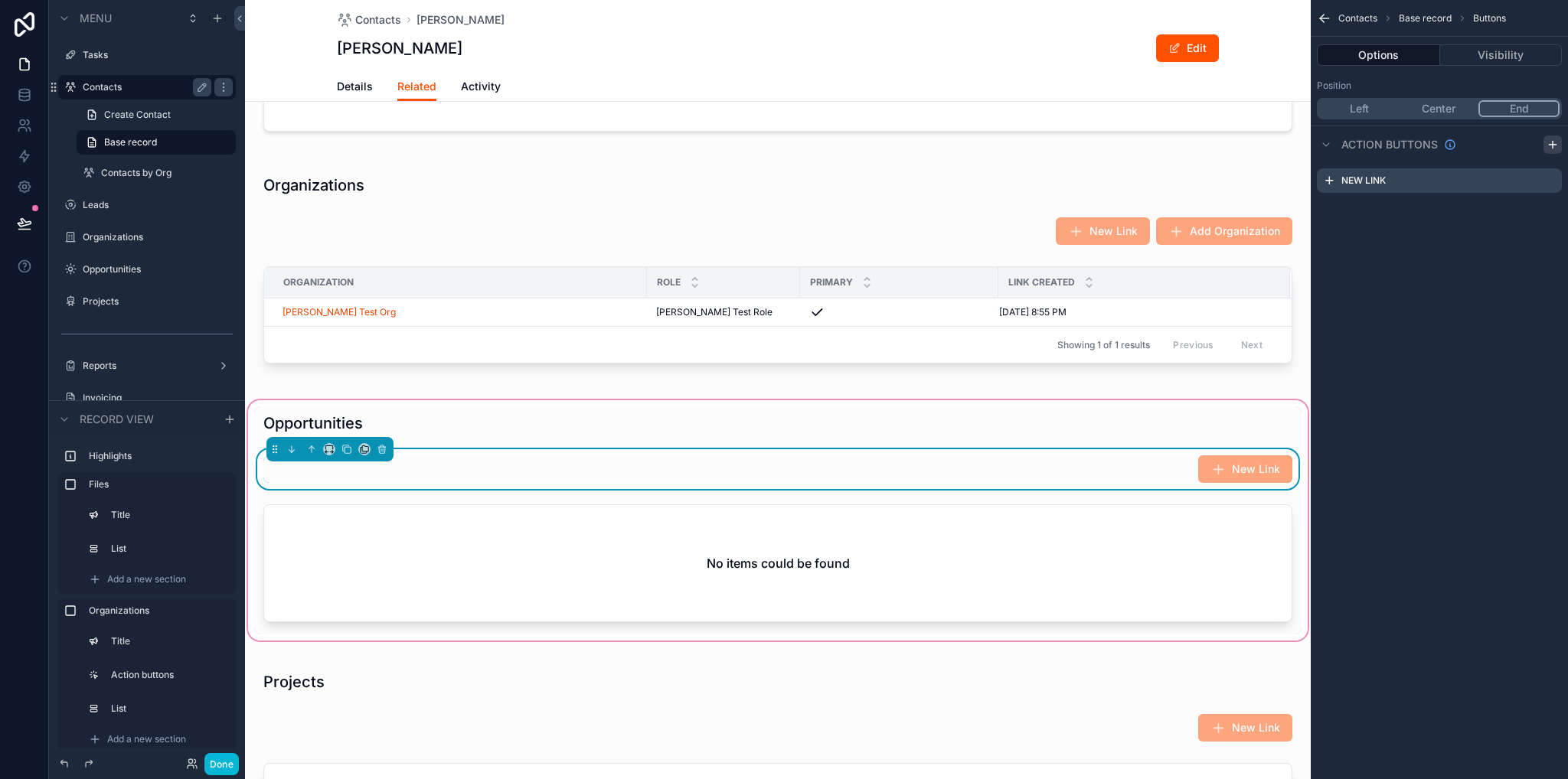
click at [1552, 144] on icon "scrollable content" at bounding box center [1552, 144] width 7 height 0
click at [1552, 209] on icon "scrollable content" at bounding box center [1552, 208] width 2 height 2
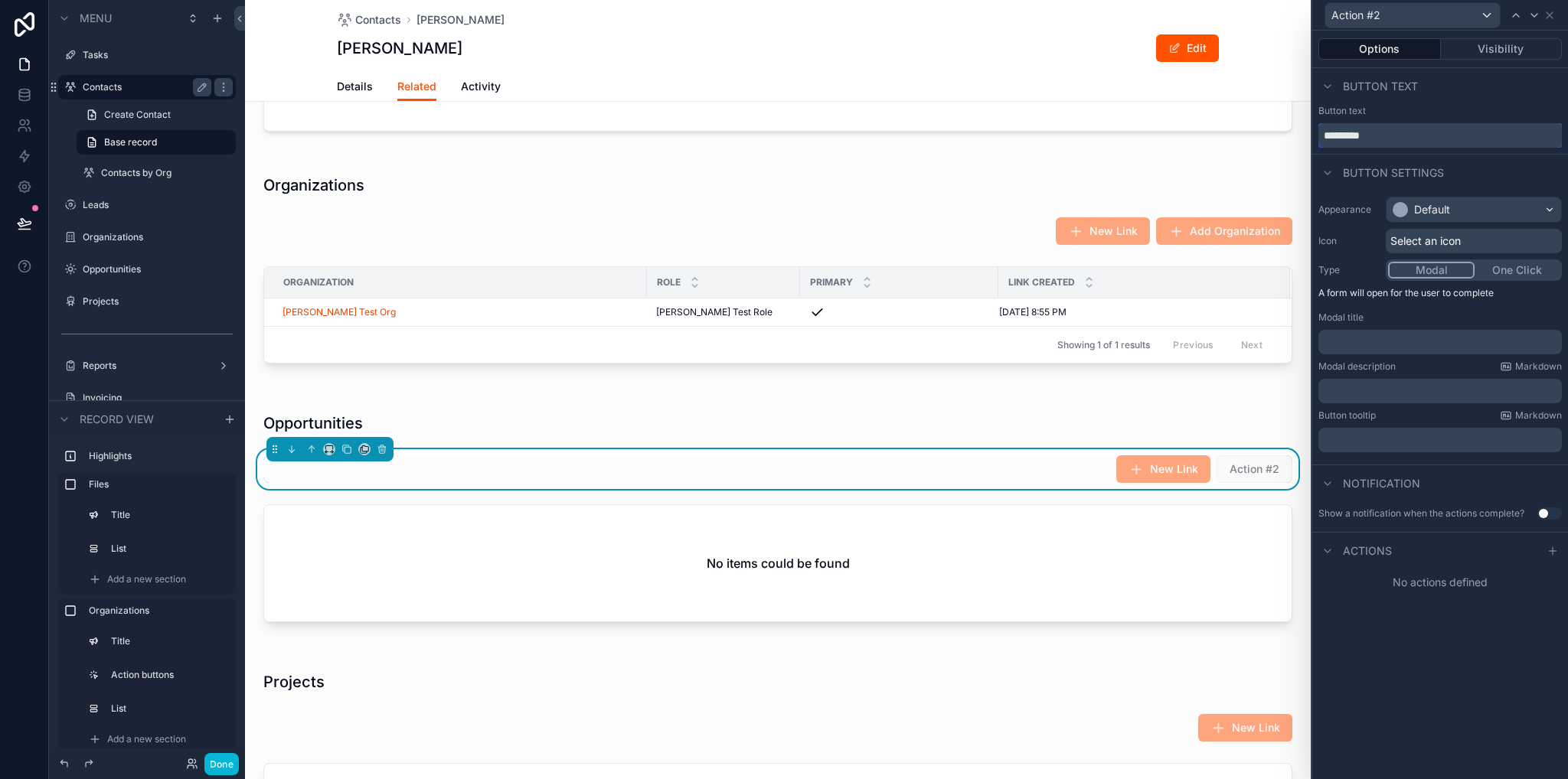
click at [1403, 130] on input "*********" at bounding box center [1440, 135] width 243 height 24
type input "*"
type input "**********"
click at [1371, 338] on div "﻿" at bounding box center [1440, 342] width 243 height 24
click at [1371, 338] on p "﻿" at bounding box center [1441, 342] width 234 height 15
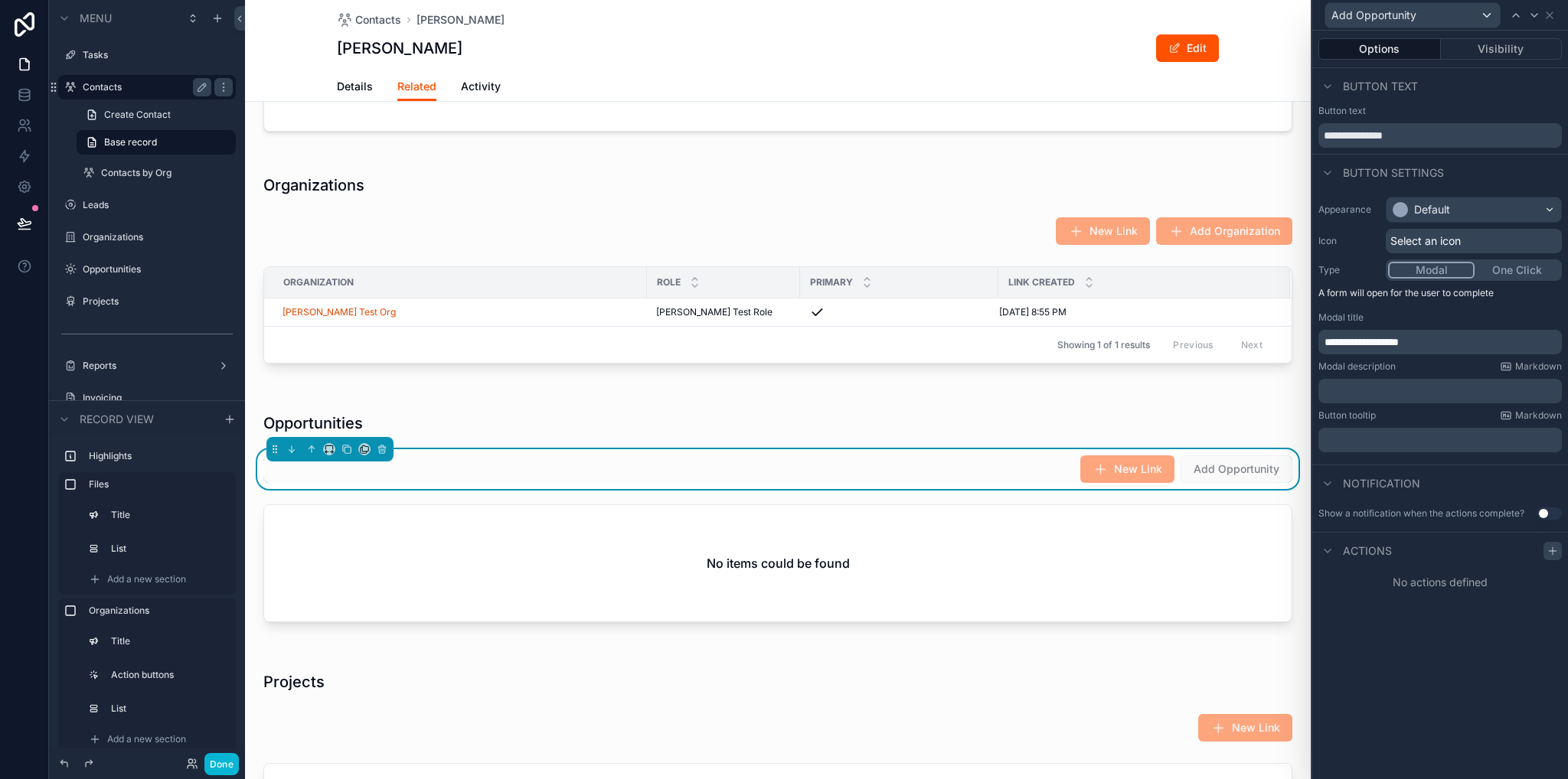
click at [1546, 550] on icon at bounding box center [1552, 551] width 12 height 12
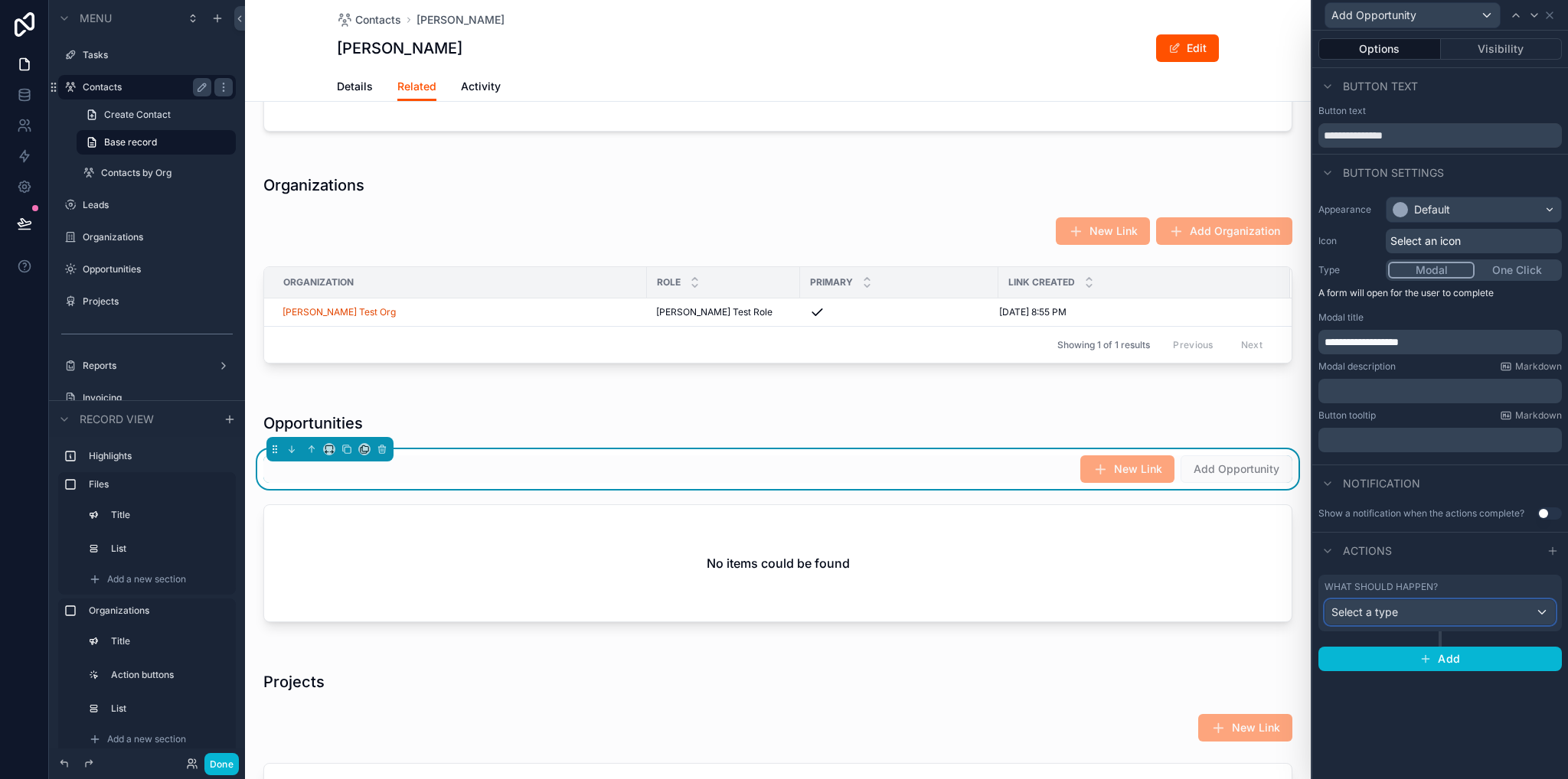
click at [1401, 624] on button "Select a type" at bounding box center [1439, 613] width 231 height 26
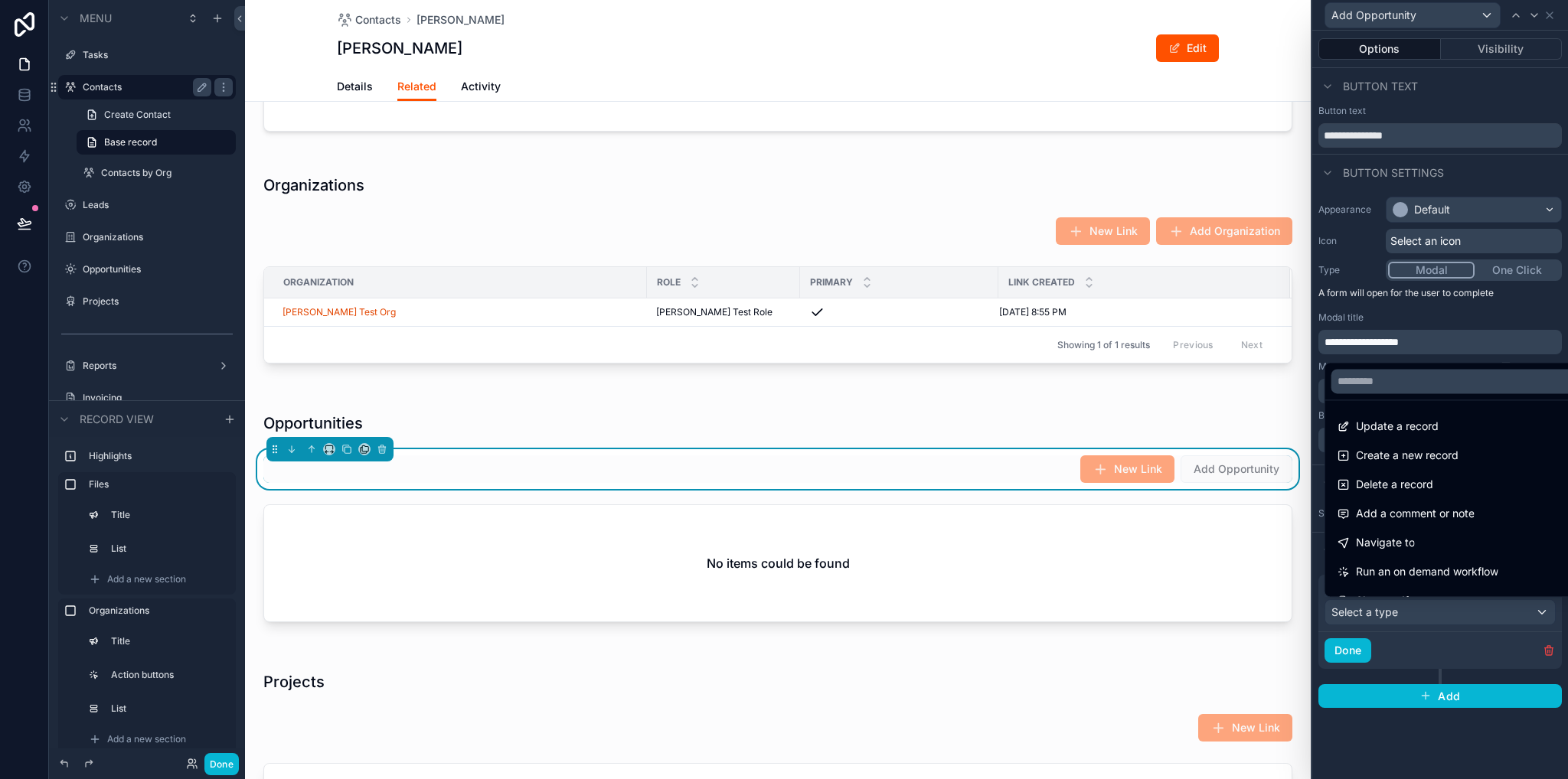
drag, startPoint x: 1424, startPoint y: 446, endPoint x: 1414, endPoint y: 562, distance: 116.4
click at [1424, 447] on span "Create a new record" at bounding box center [1407, 455] width 103 height 19
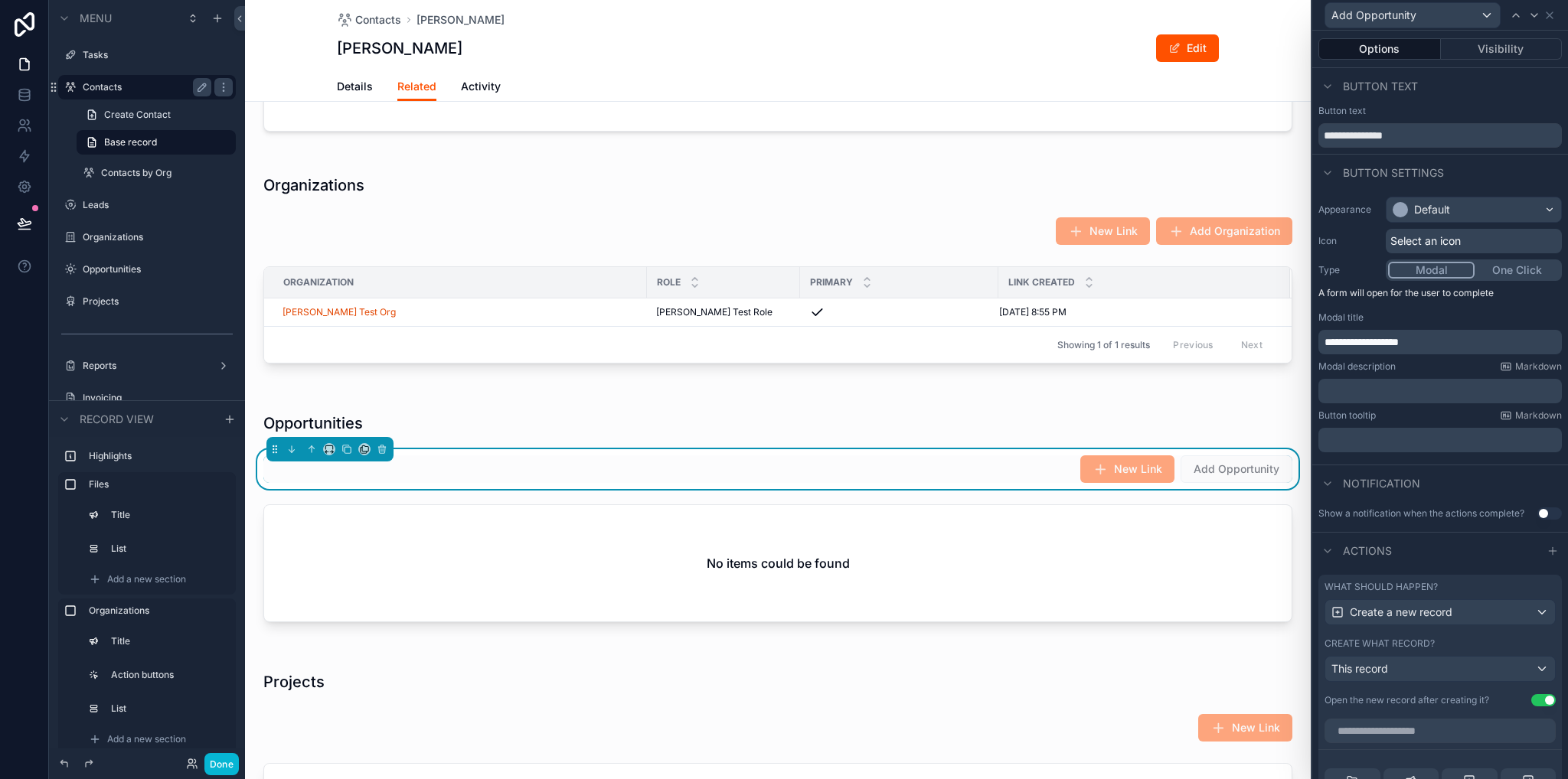
scroll to position [229, 0]
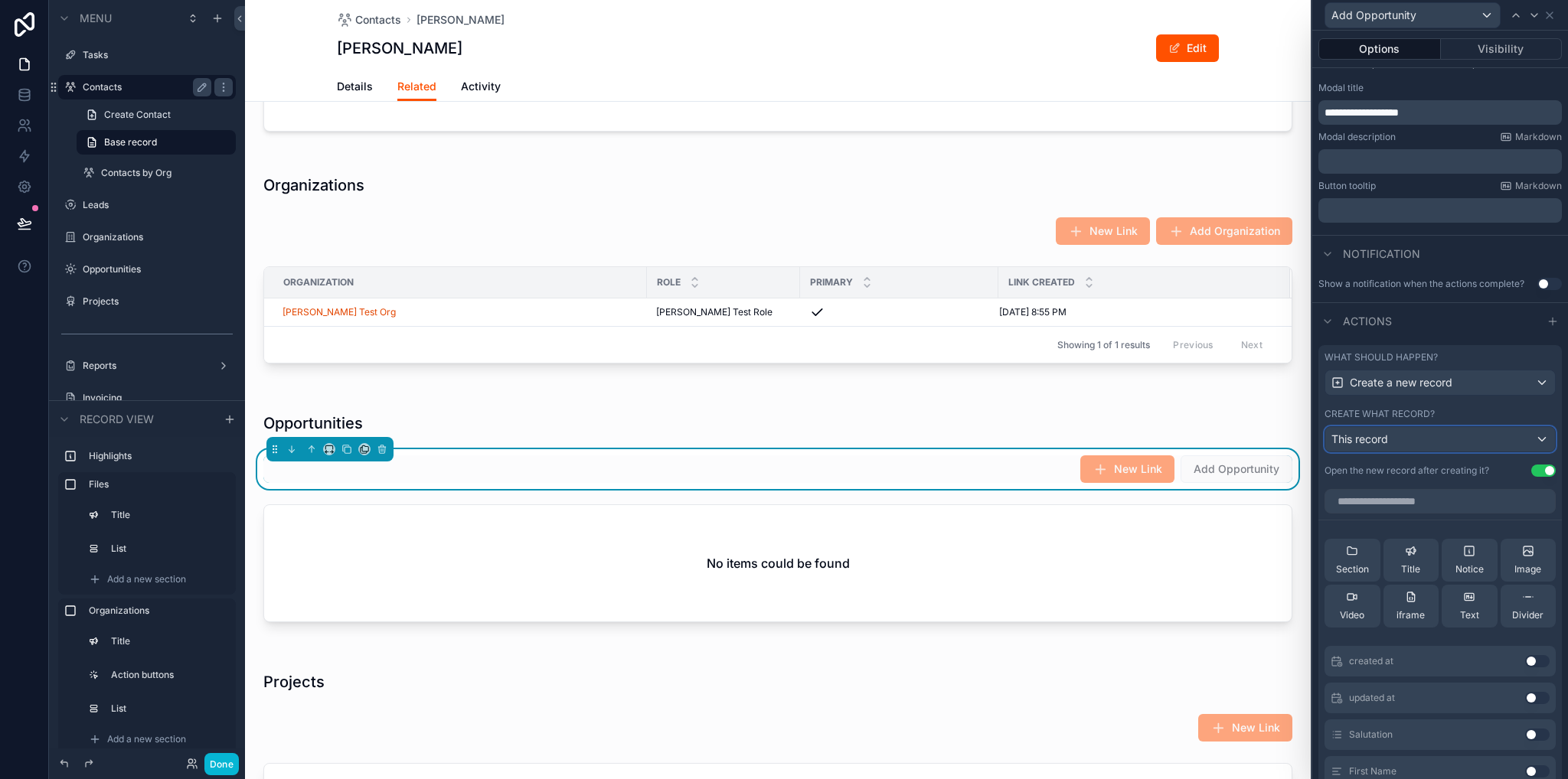
click at [1406, 440] on div "This record" at bounding box center [1439, 440] width 229 height 24
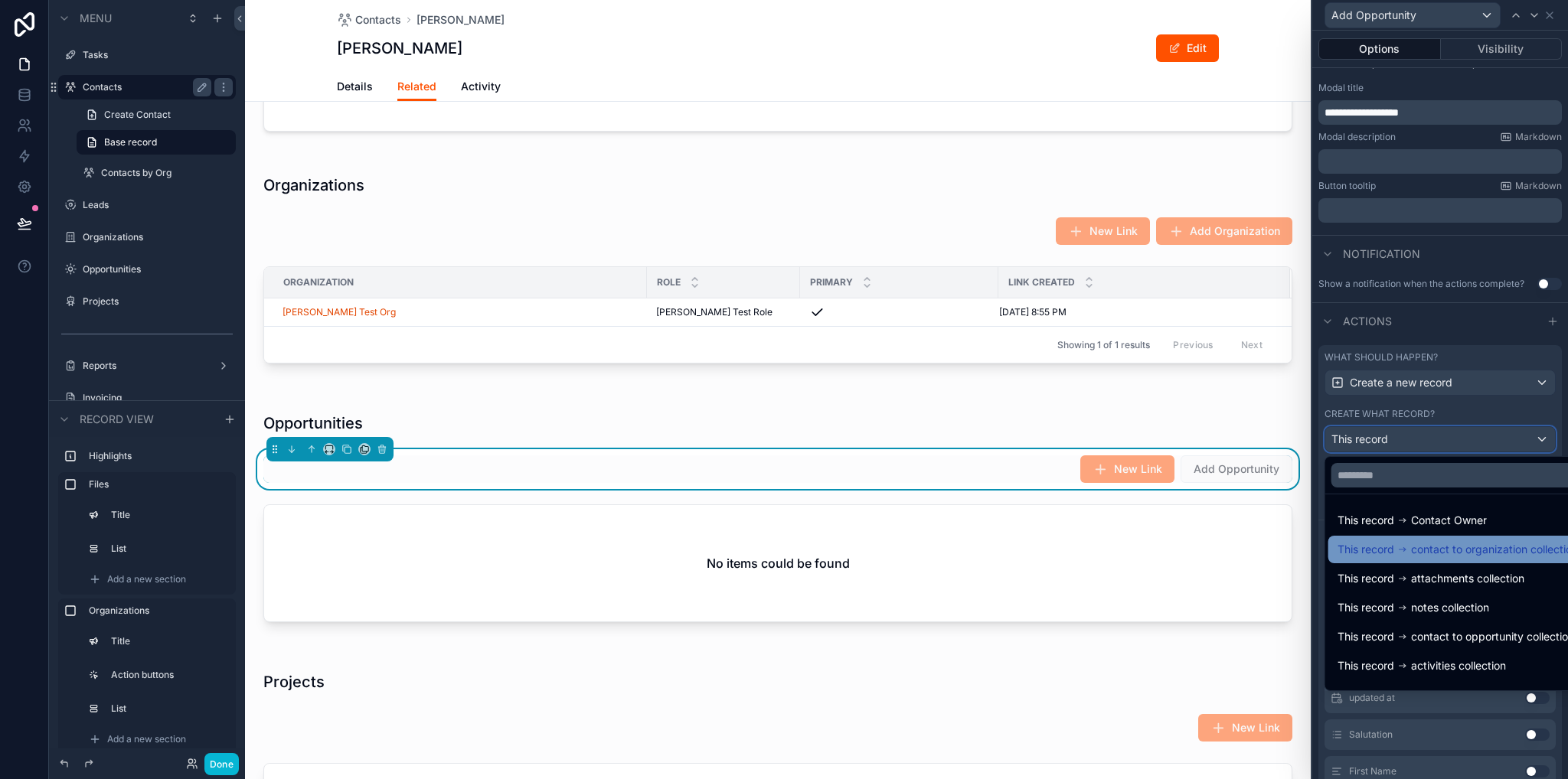
scroll to position [77, 0]
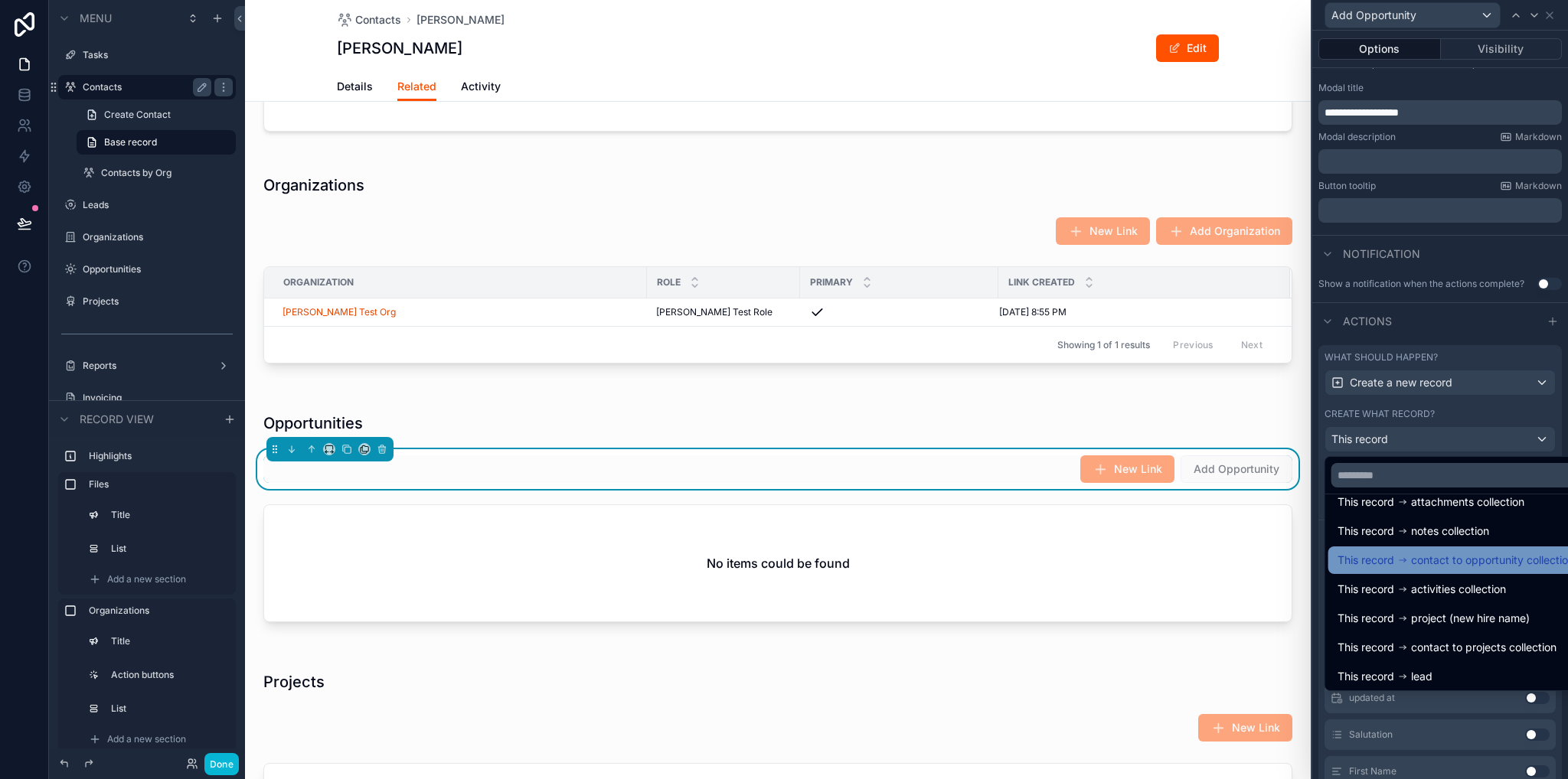
click at [1449, 566] on span "contact to opportunity collection" at bounding box center [1492, 560] width 163 height 19
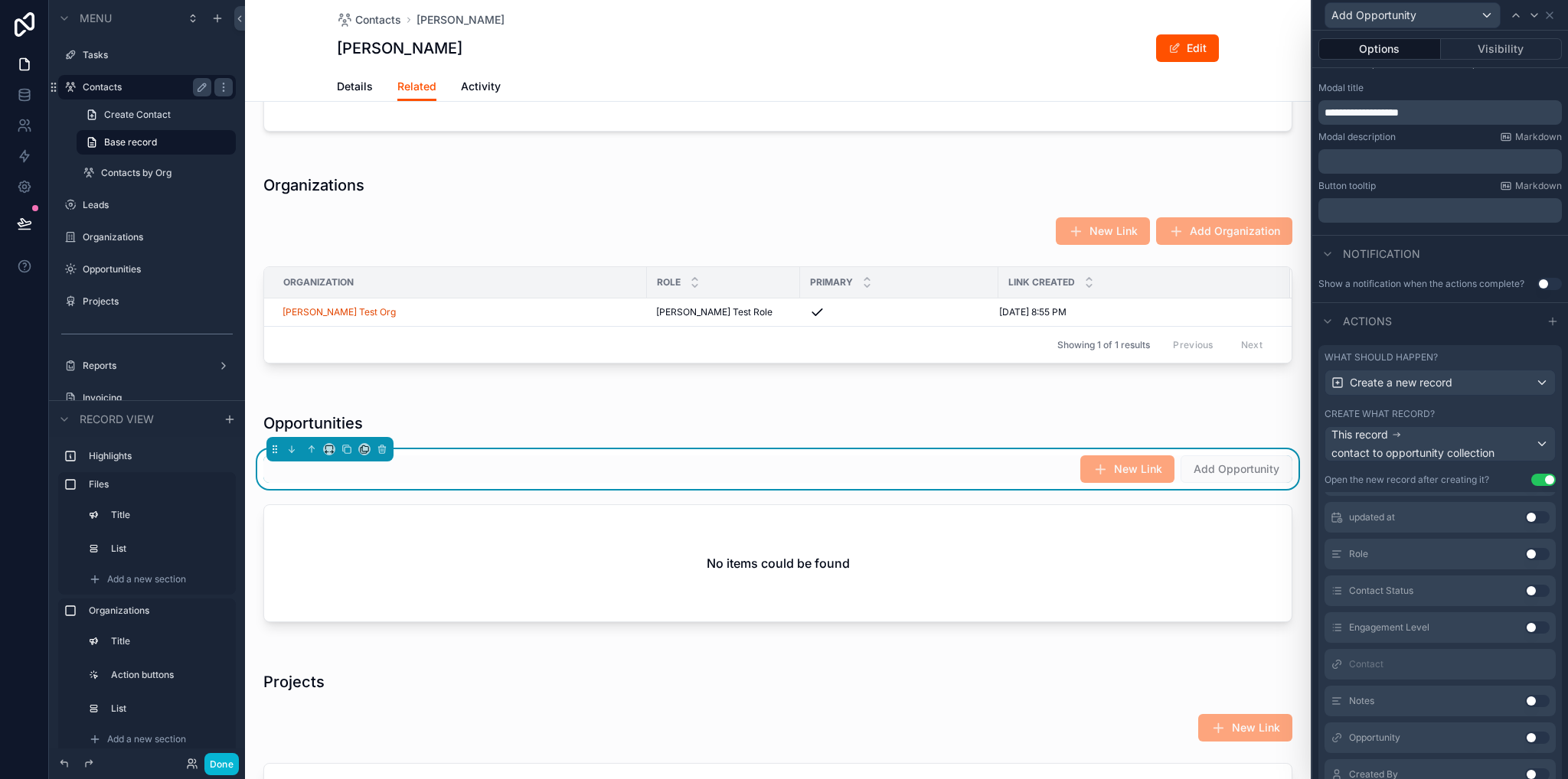
scroll to position [414, 0]
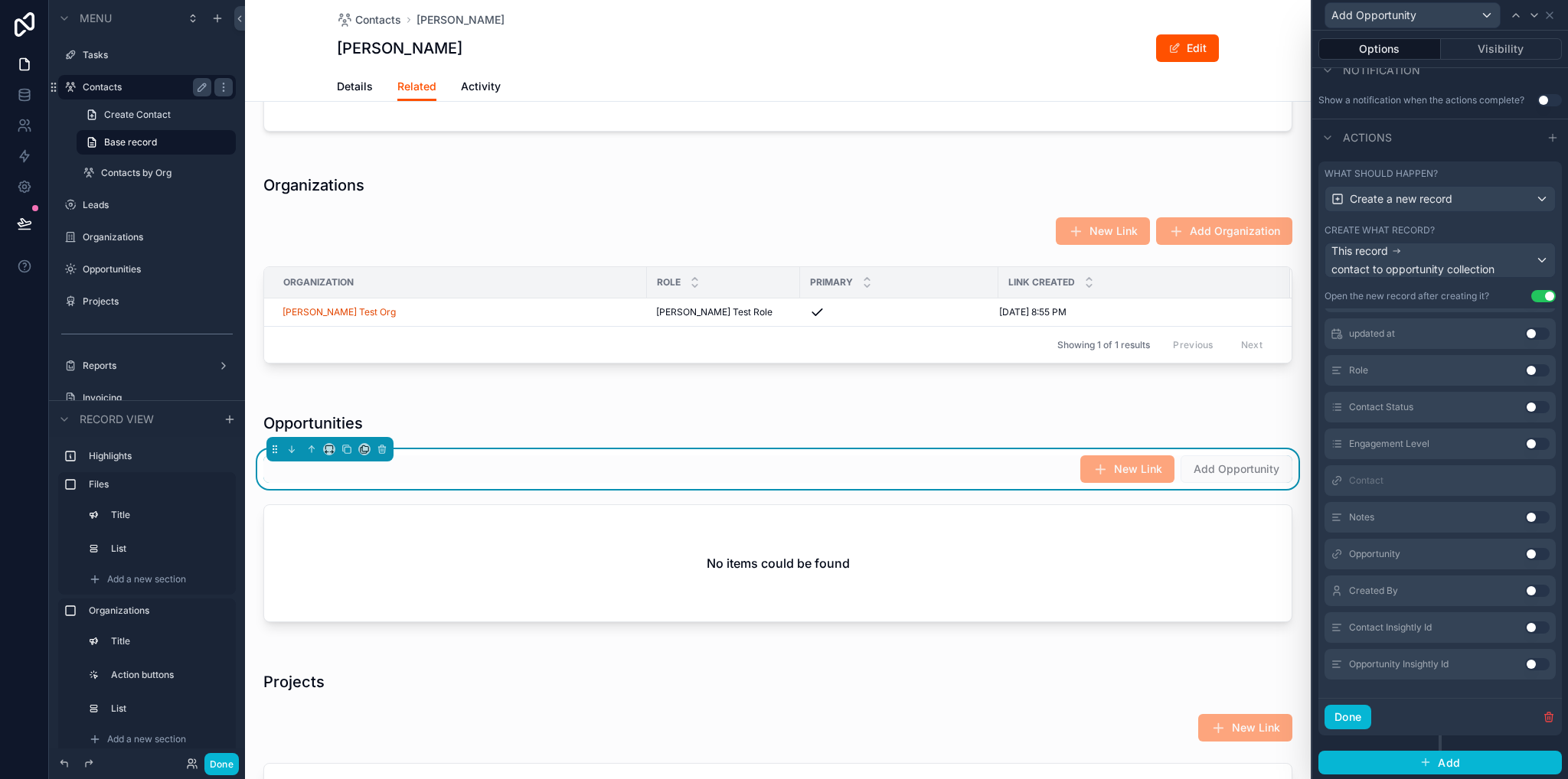
click at [1525, 551] on button "Use setting" at bounding box center [1537, 554] width 24 height 12
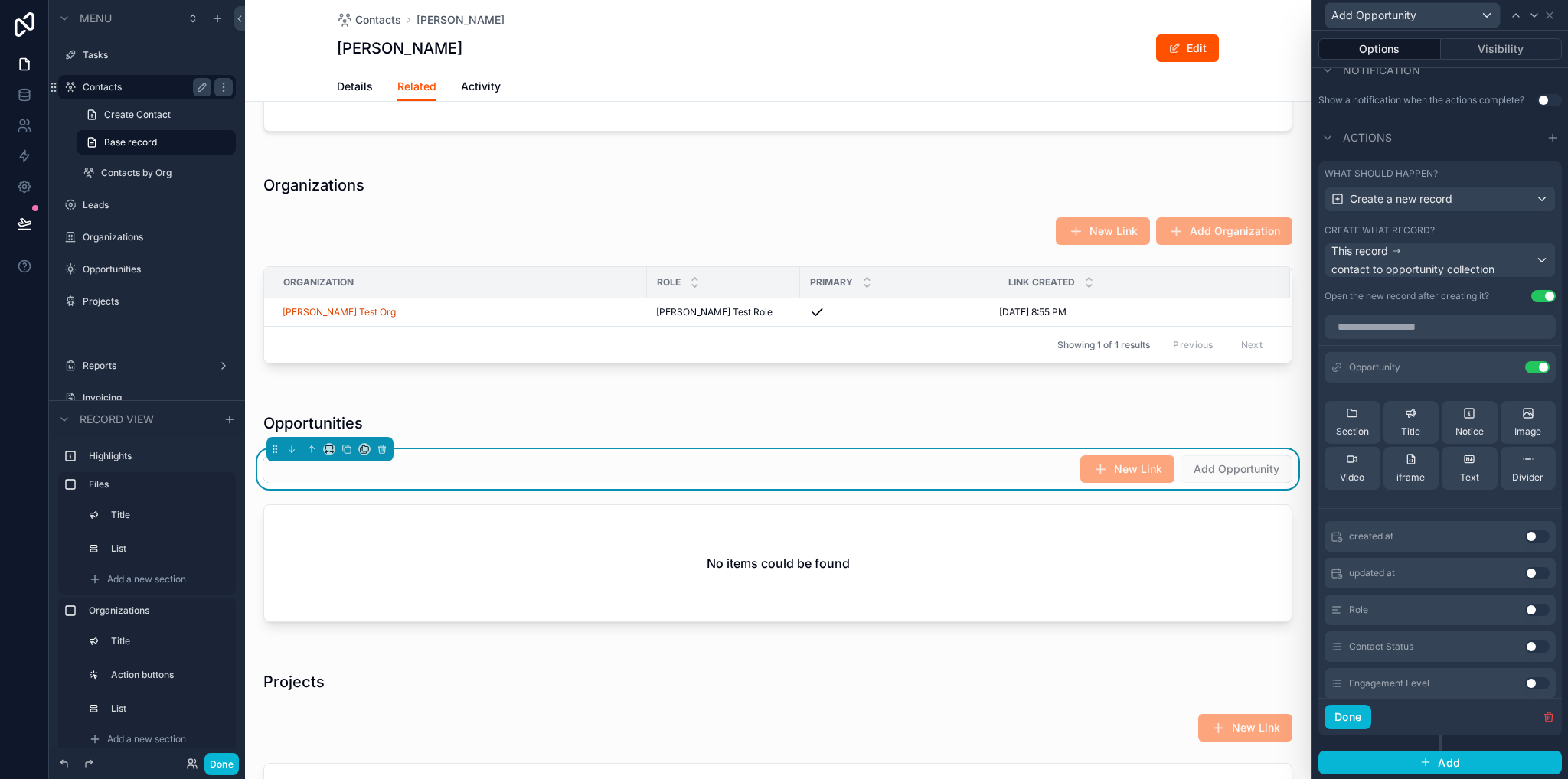
scroll to position [202, 0]
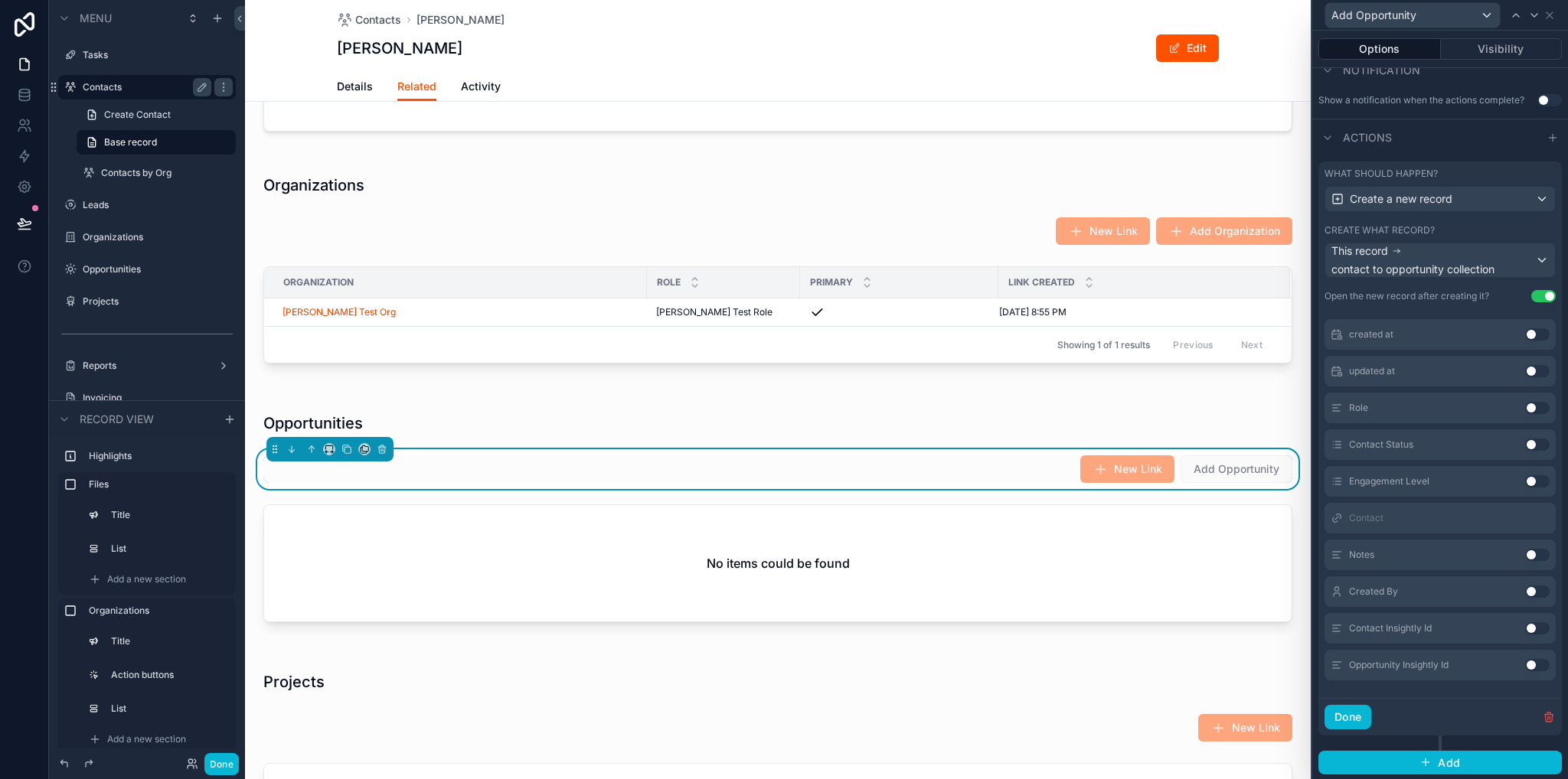
click at [1525, 407] on button "Use setting" at bounding box center [1537, 408] width 24 height 12
click at [1525, 440] on button "Use setting" at bounding box center [1537, 445] width 24 height 12
click at [1525, 479] on button "Use setting" at bounding box center [1537, 481] width 24 height 12
click at [1525, 549] on button "Use setting" at bounding box center [1537, 555] width 24 height 12
click at [1525, 589] on button "Use setting" at bounding box center [1537, 591] width 24 height 12
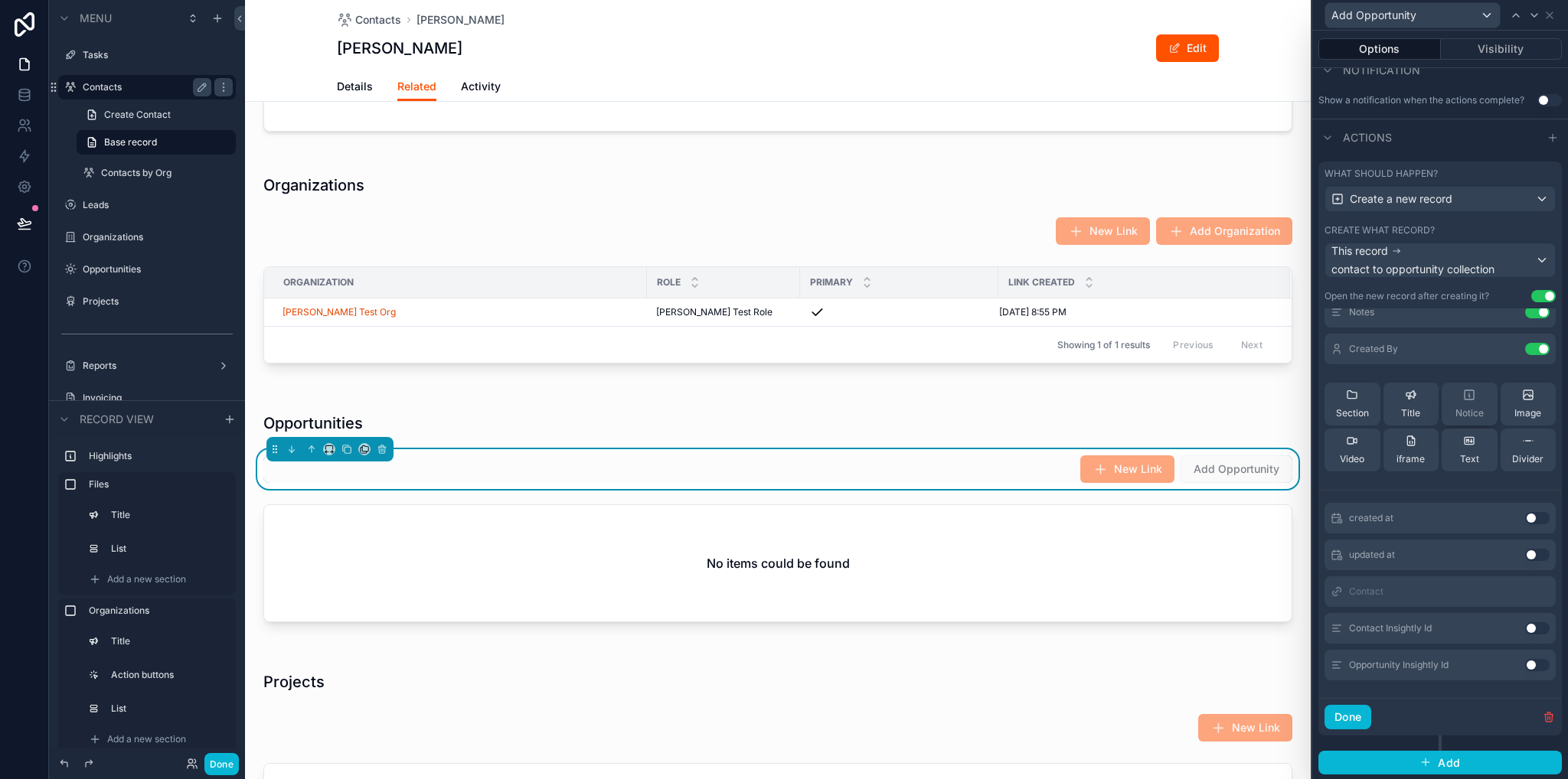
scroll to position [0, 0]
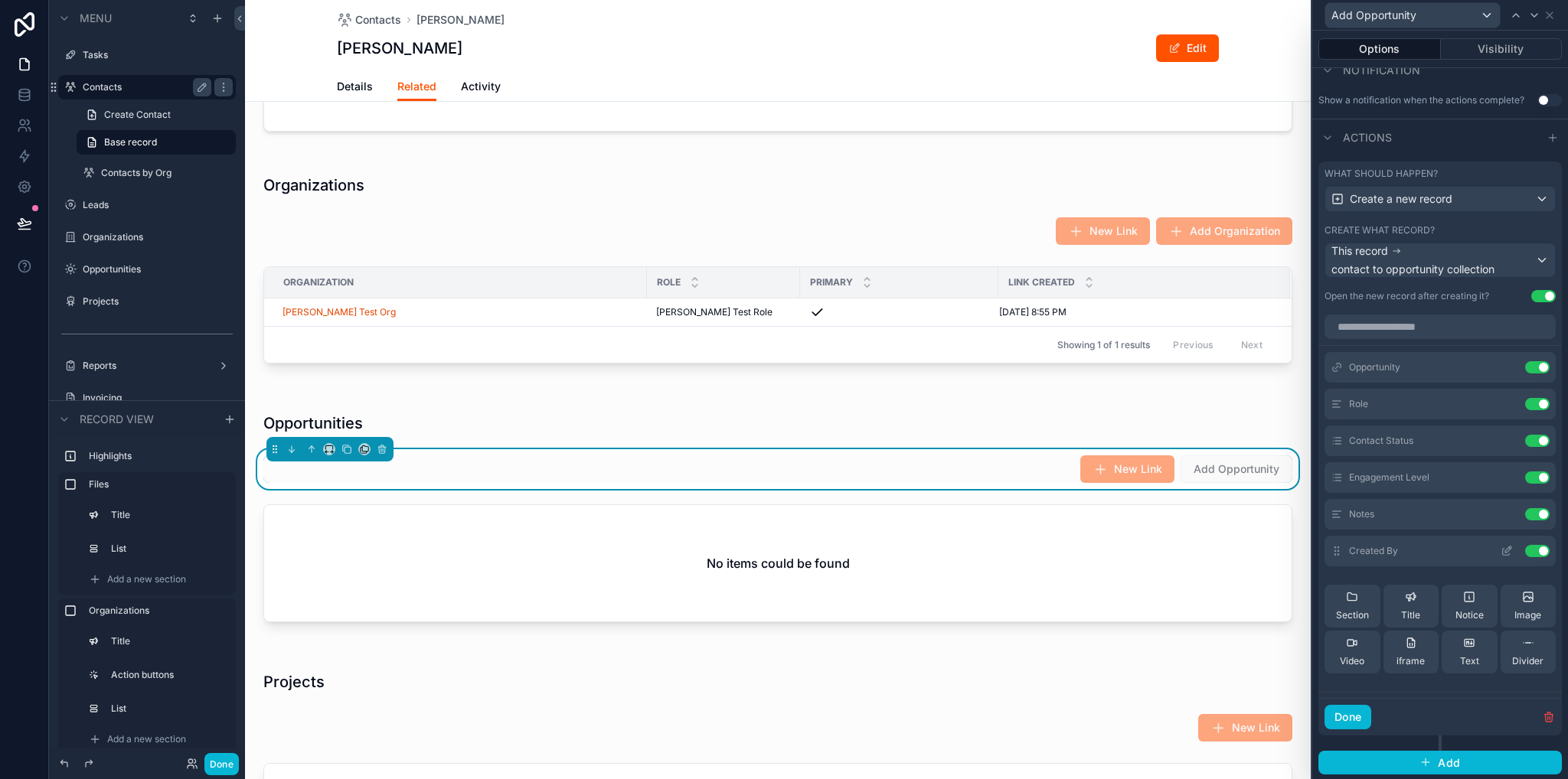
click at [1500, 552] on icon at bounding box center [1506, 551] width 12 height 12
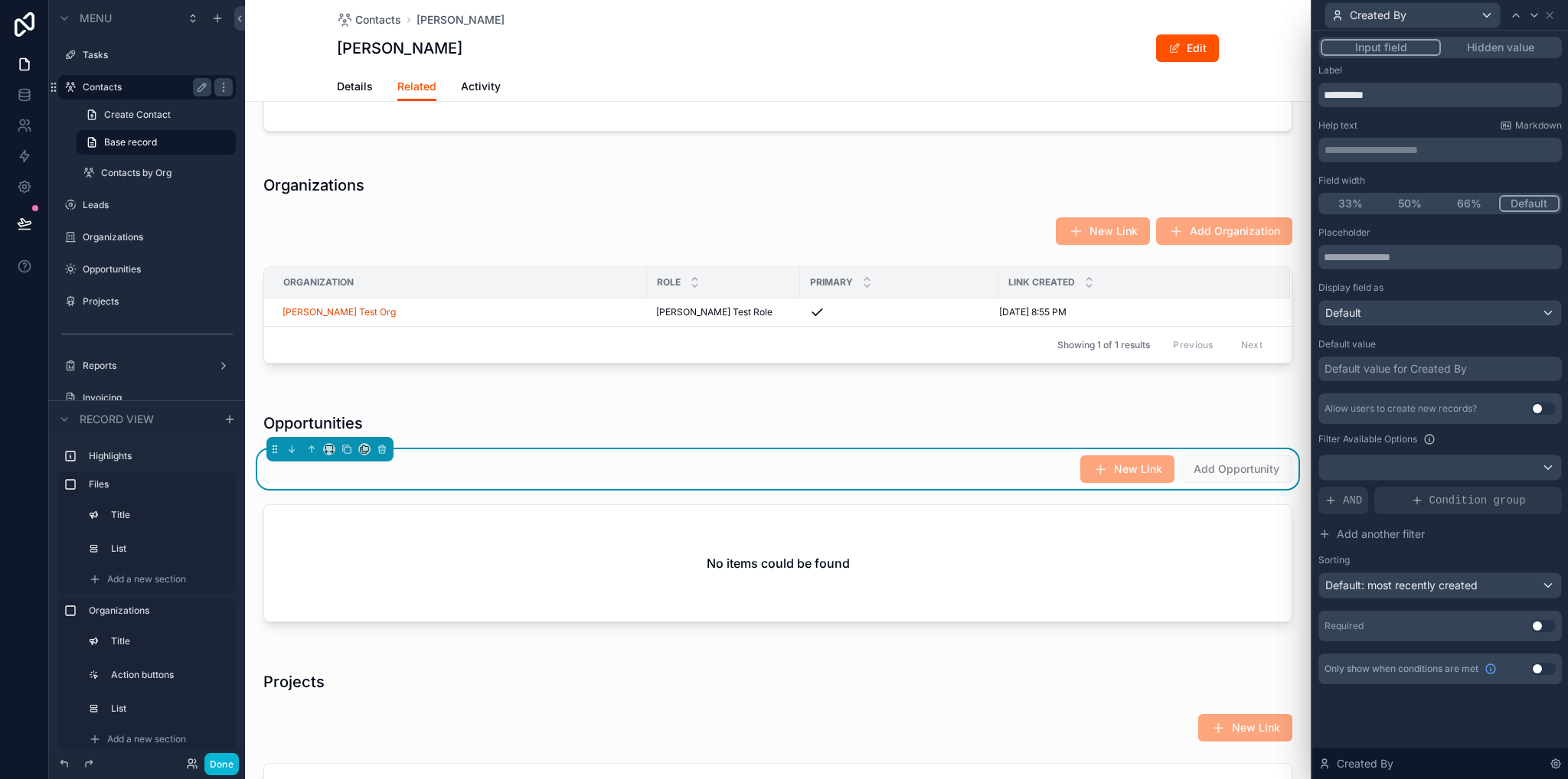
click at [1490, 48] on button "Hidden value" at bounding box center [1499, 47] width 118 height 17
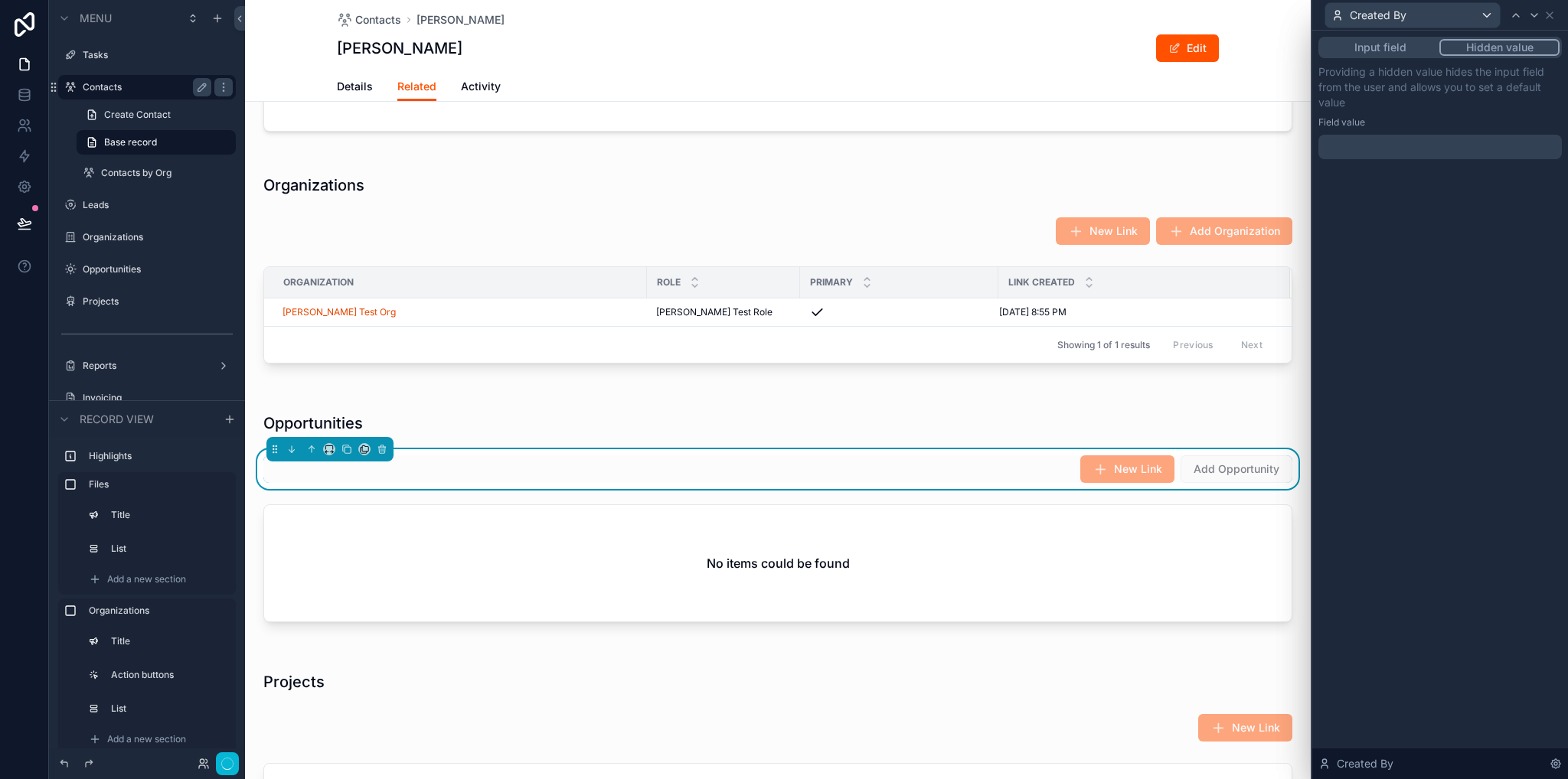
click at [1370, 143] on div at bounding box center [1440, 147] width 243 height 24
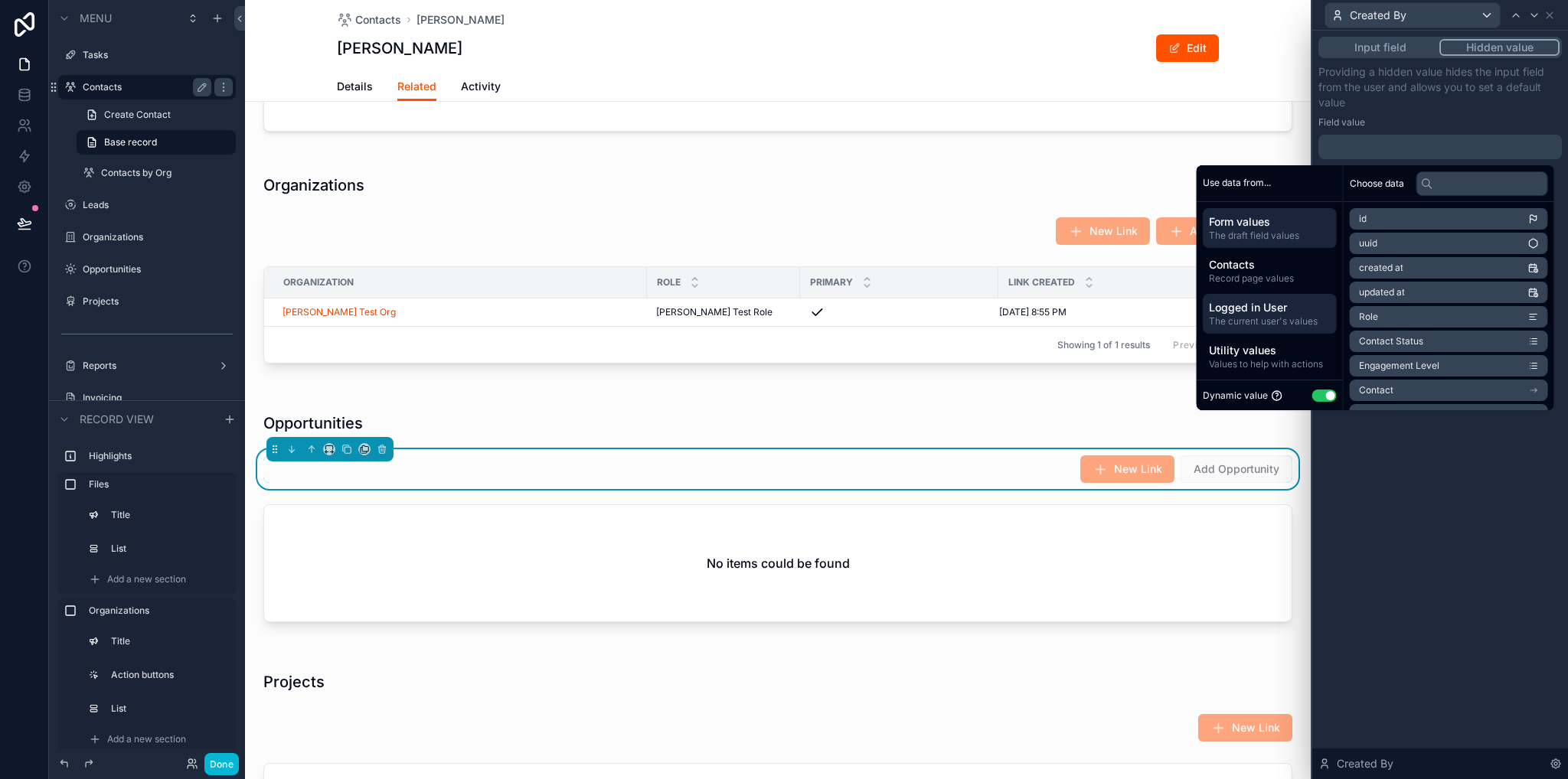
click at [1247, 318] on span "The current user's values" at bounding box center [1269, 321] width 122 height 12
click at [1378, 222] on span "Logged in User" at bounding box center [1392, 219] width 65 height 12
click at [1406, 481] on div "**********" at bounding box center [1439, 405] width 255 height 749
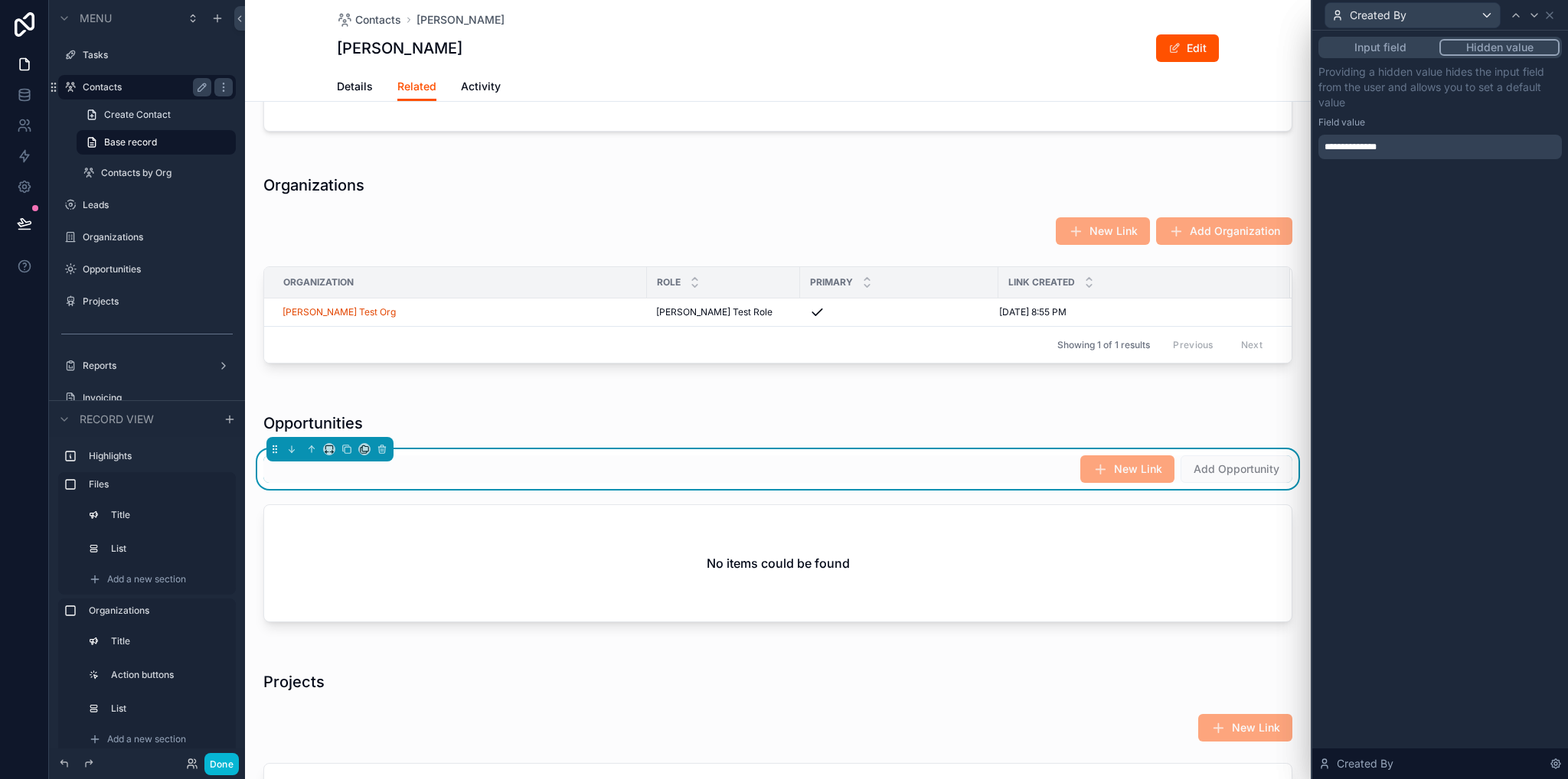
click at [1405, 43] on button "Input field" at bounding box center [1380, 47] width 118 height 17
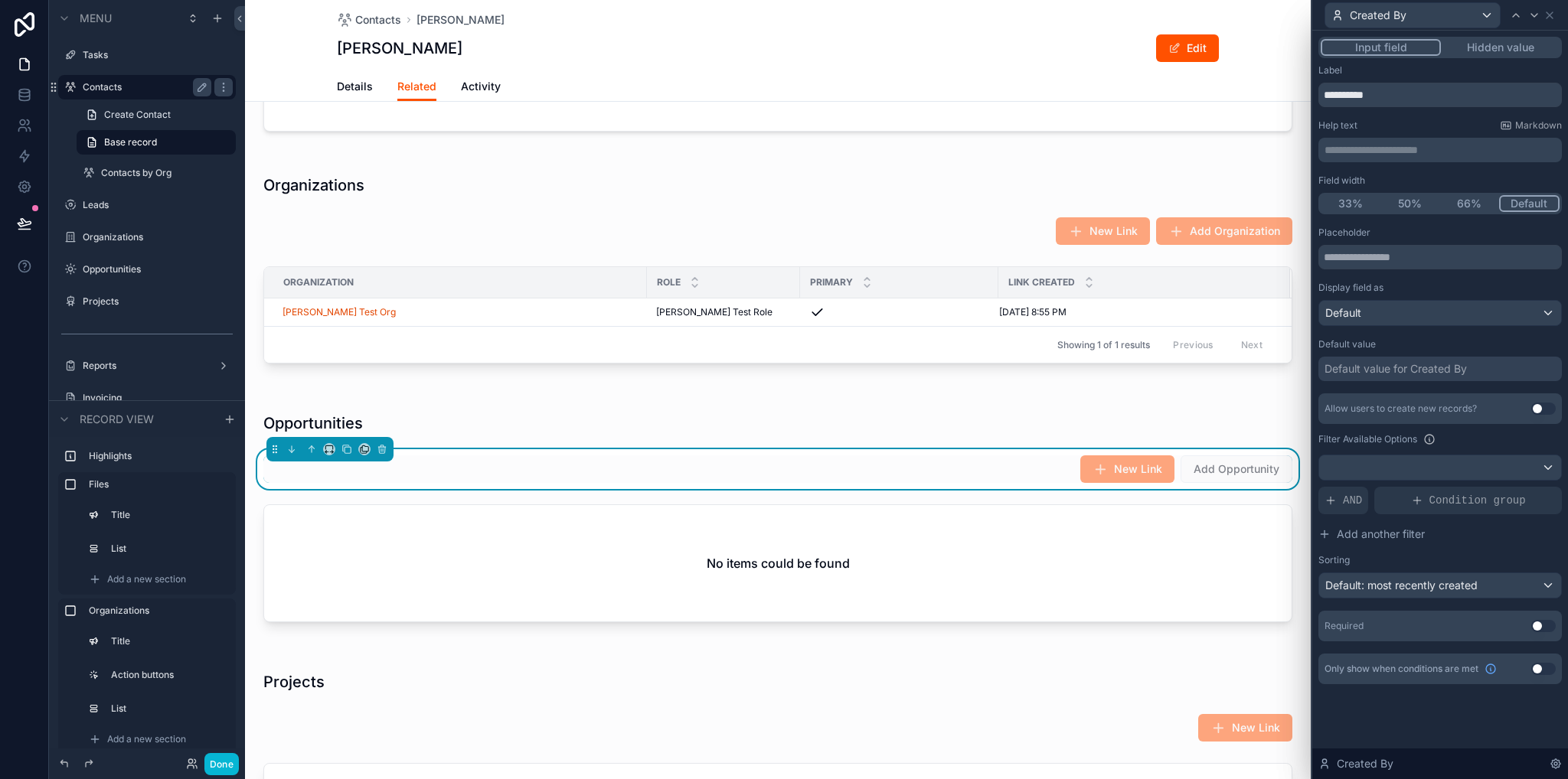
click at [1508, 49] on button "Hidden value" at bounding box center [1499, 47] width 118 height 17
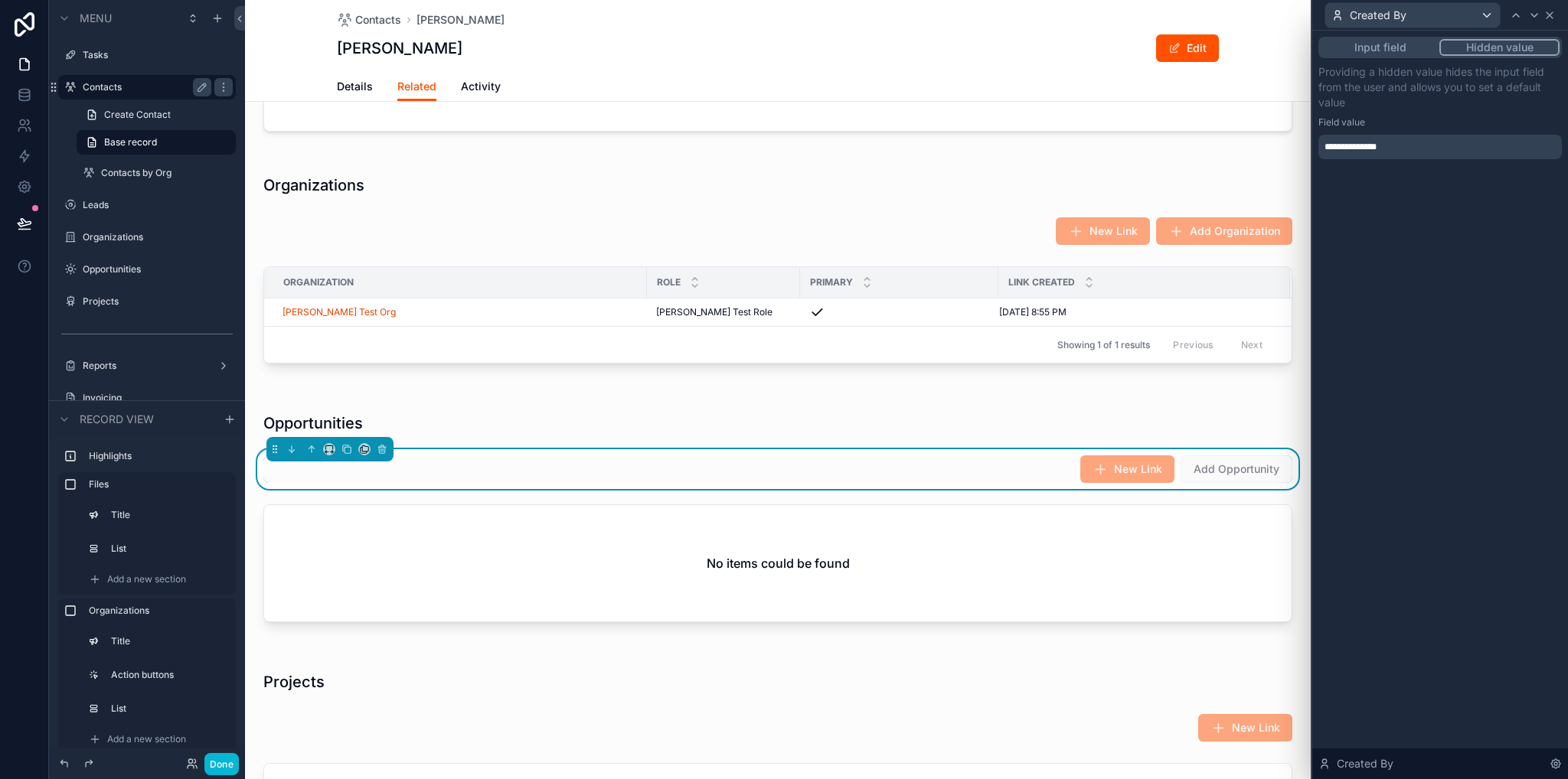
click at [1549, 17] on icon at bounding box center [1549, 15] width 12 height 12
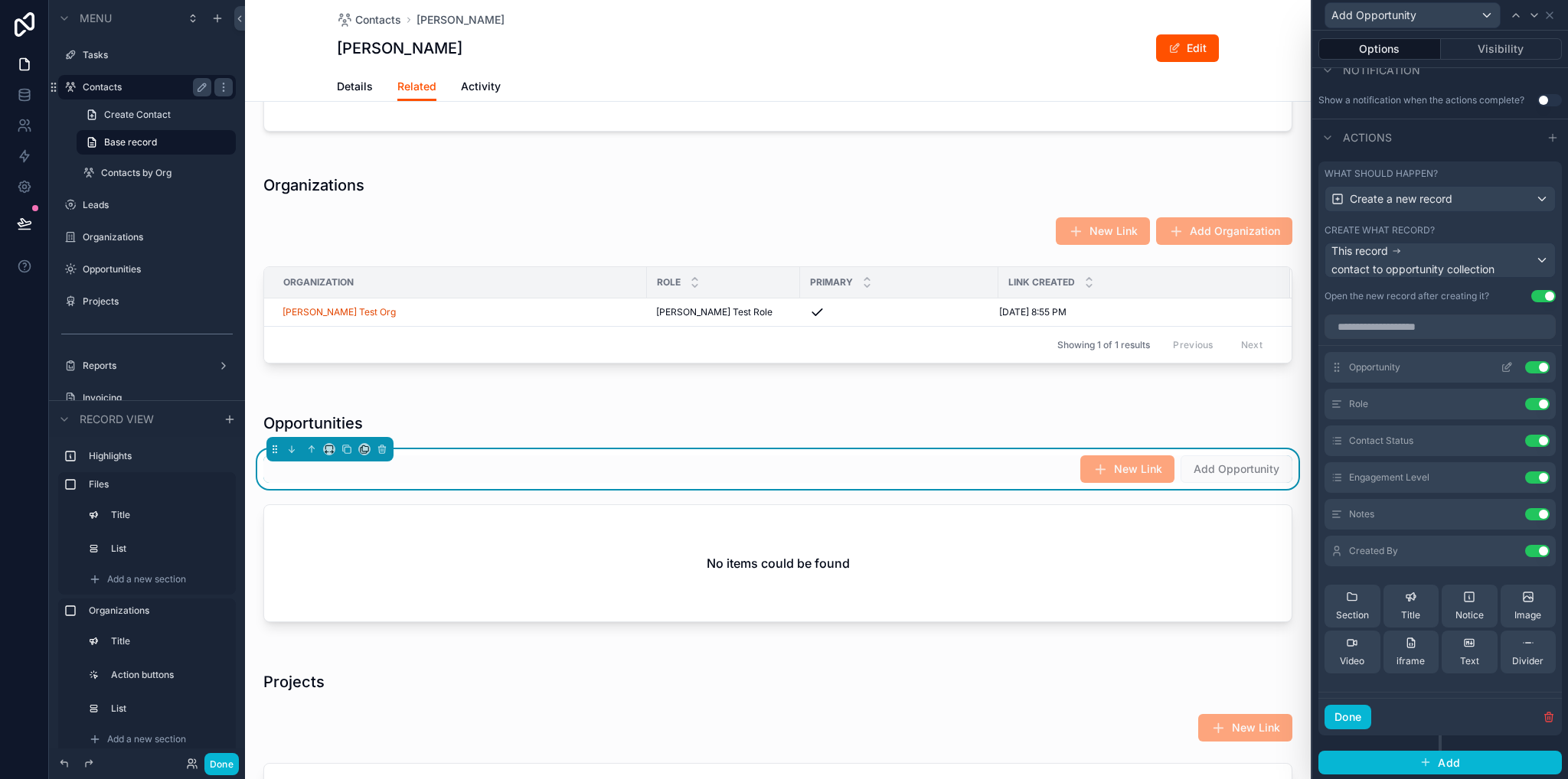
click at [1505, 366] on icon at bounding box center [1508, 366] width 7 height 7
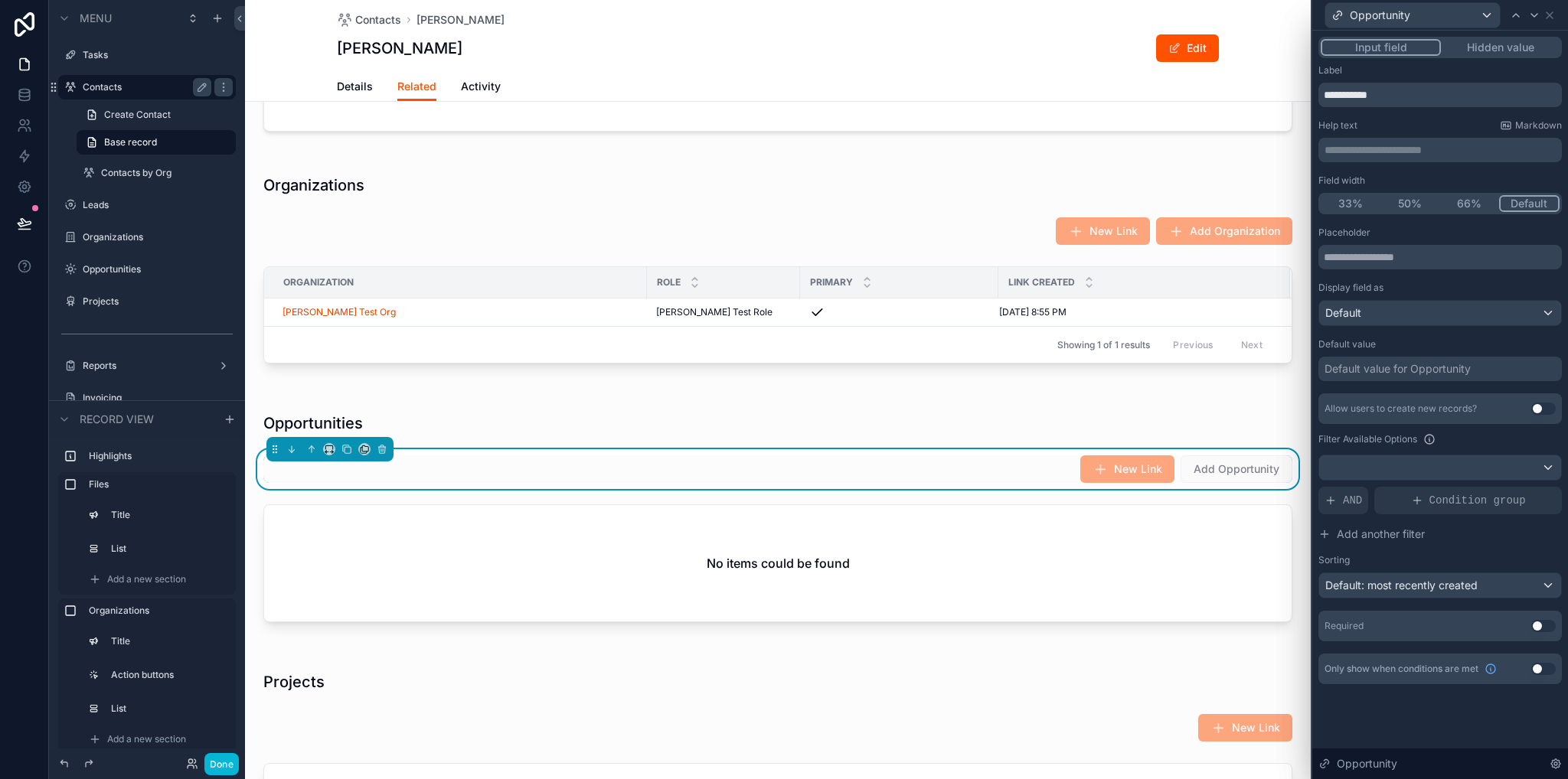
click at [1542, 409] on button "Use setting" at bounding box center [1544, 409] width 24 height 12
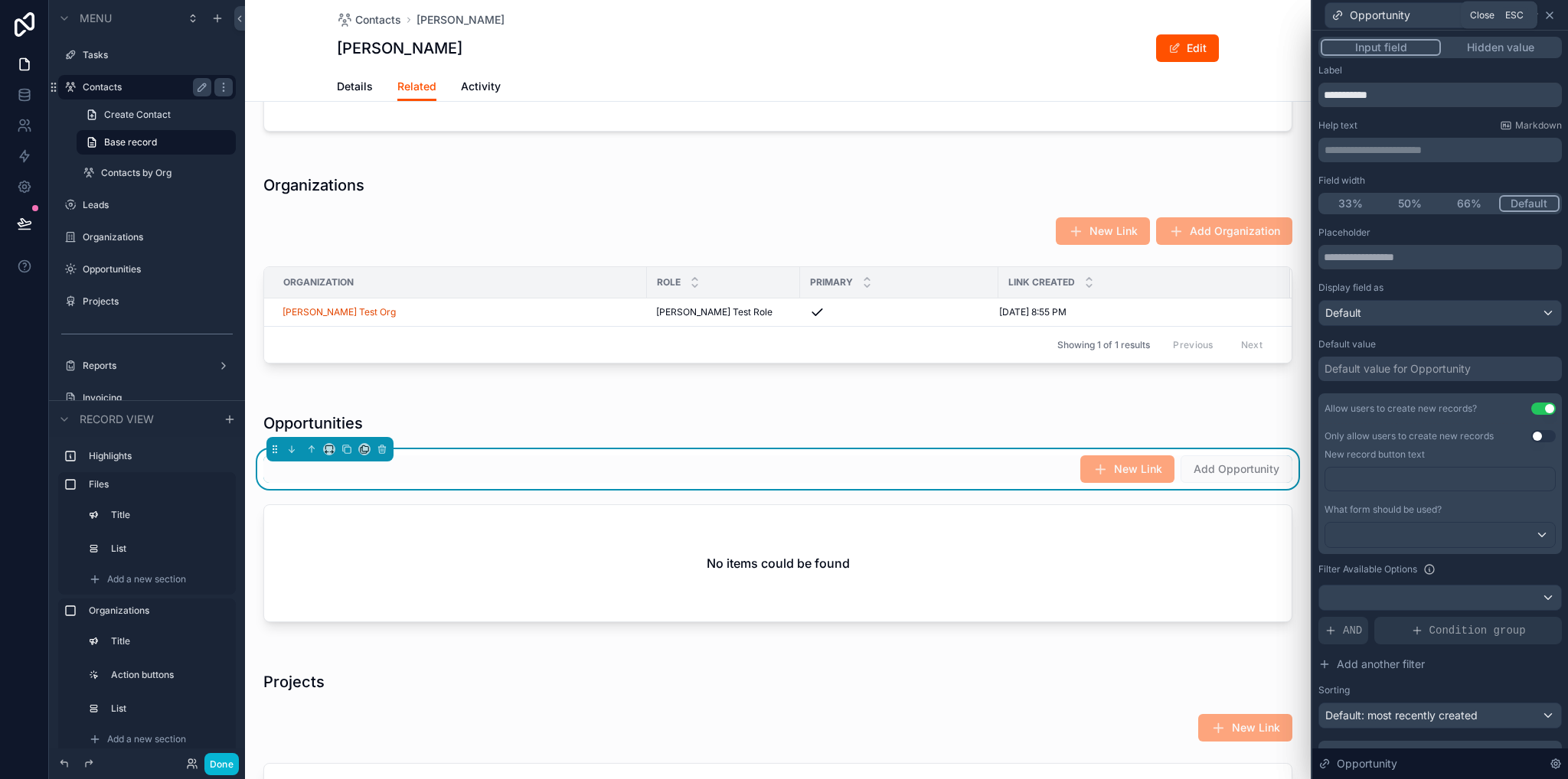
click at [1548, 17] on icon at bounding box center [1549, 15] width 12 height 12
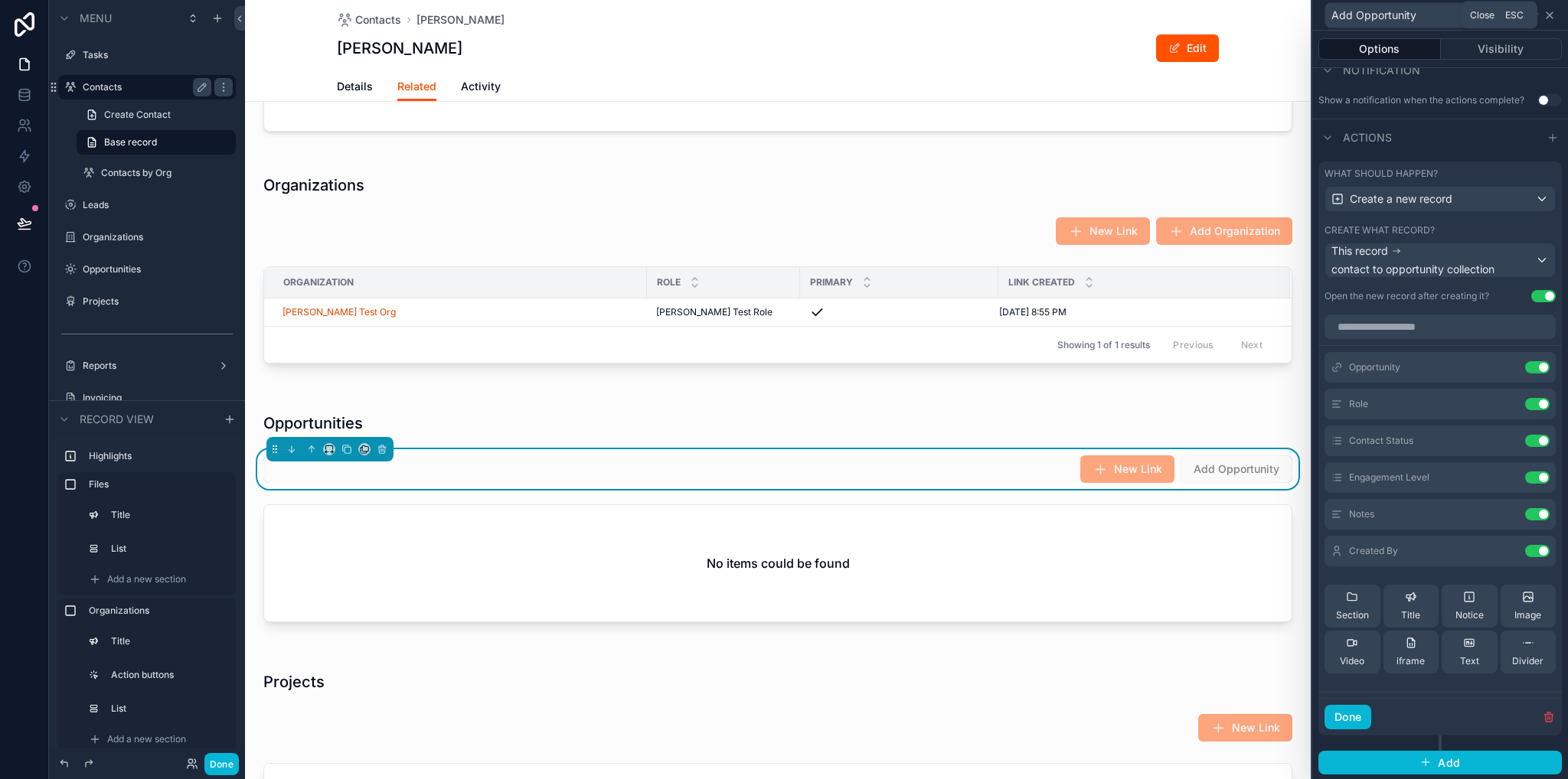
click at [1548, 19] on icon at bounding box center [1549, 15] width 12 height 12
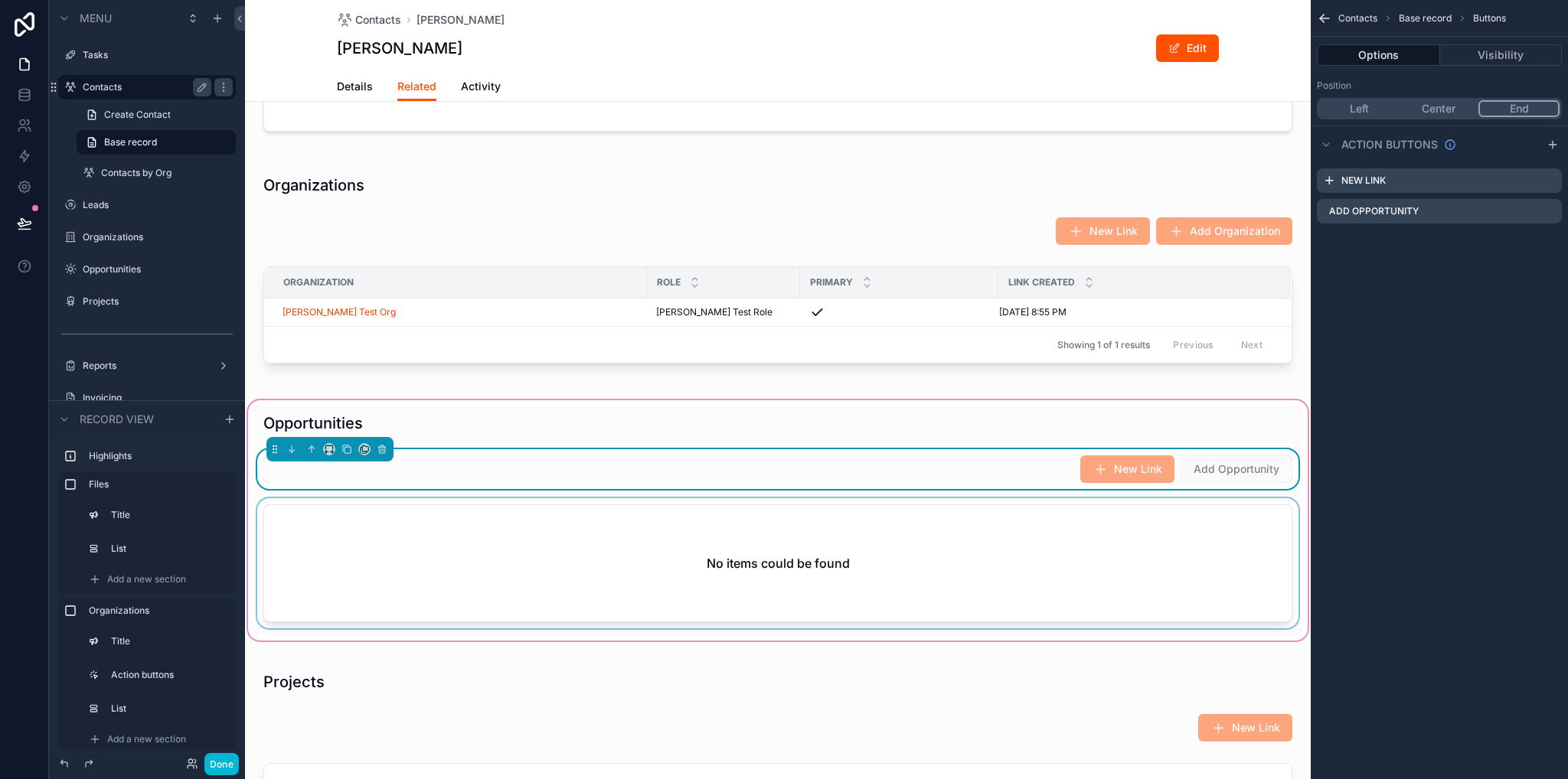
scroll to position [536, 0]
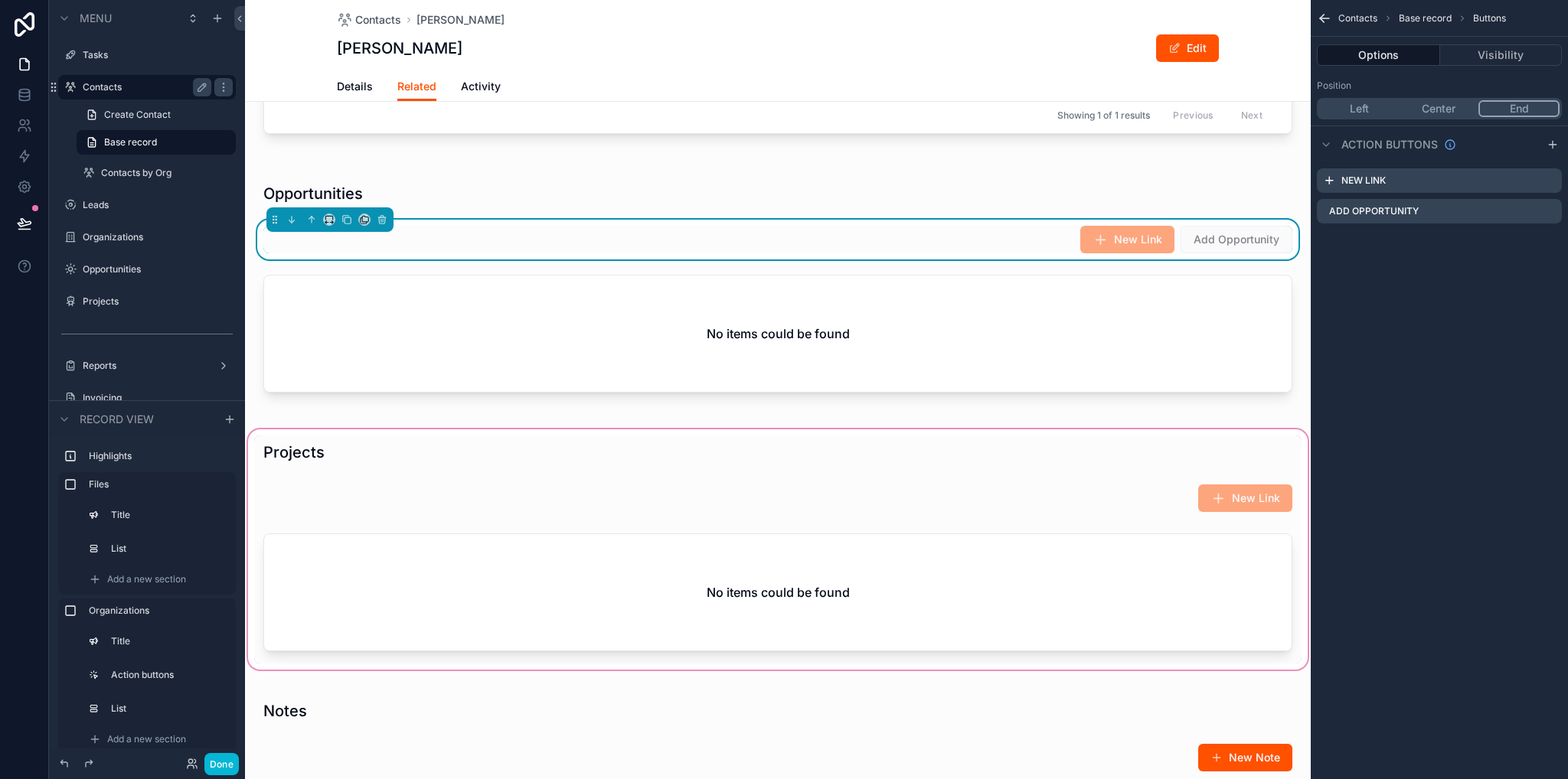
click at [1105, 494] on div "scrollable content" at bounding box center [777, 550] width 1065 height 246
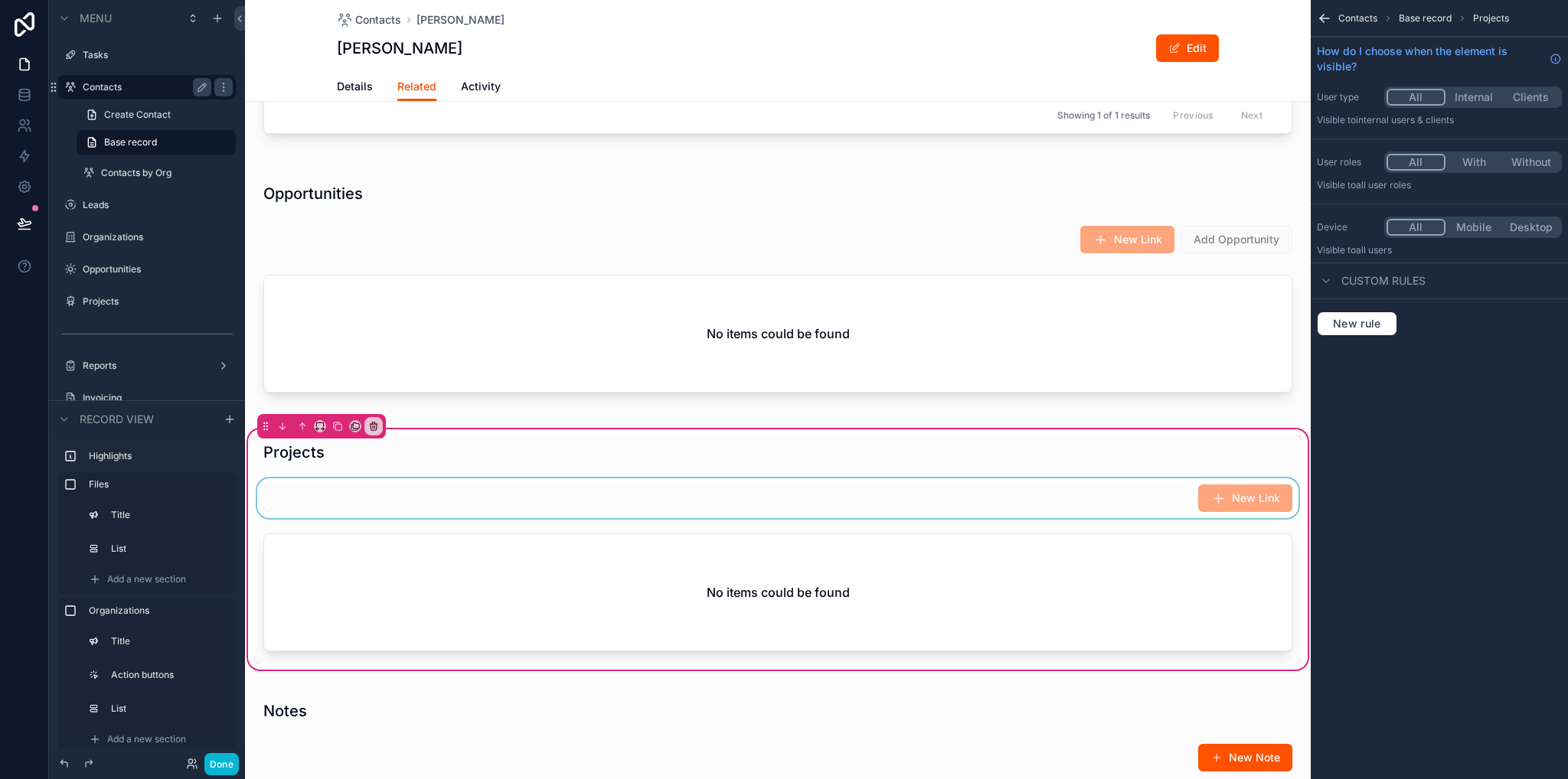
click at [954, 490] on div "scrollable content" at bounding box center [778, 498] width 1048 height 40
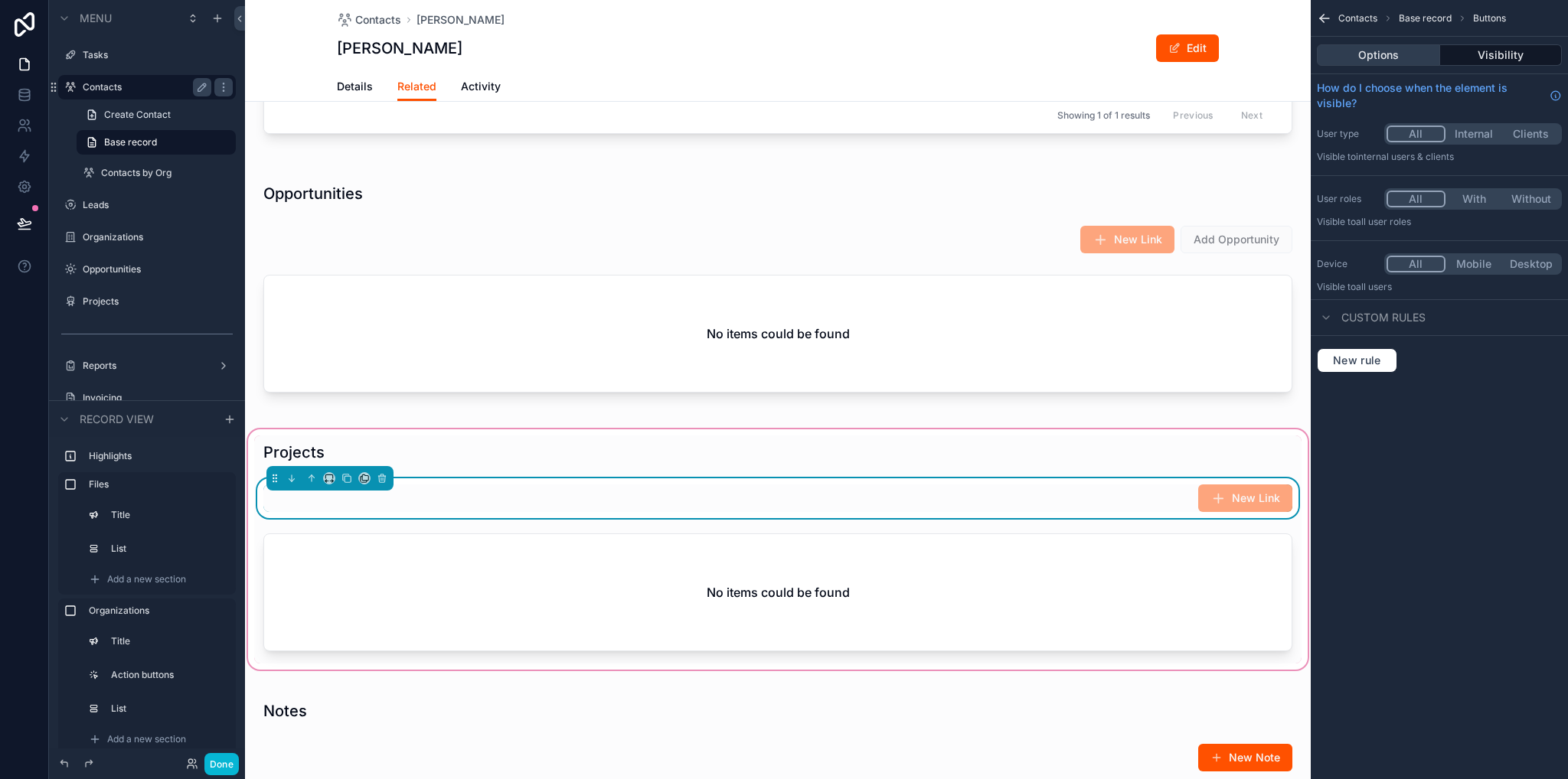
click at [1408, 64] on button "Options" at bounding box center [1378, 55] width 123 height 21
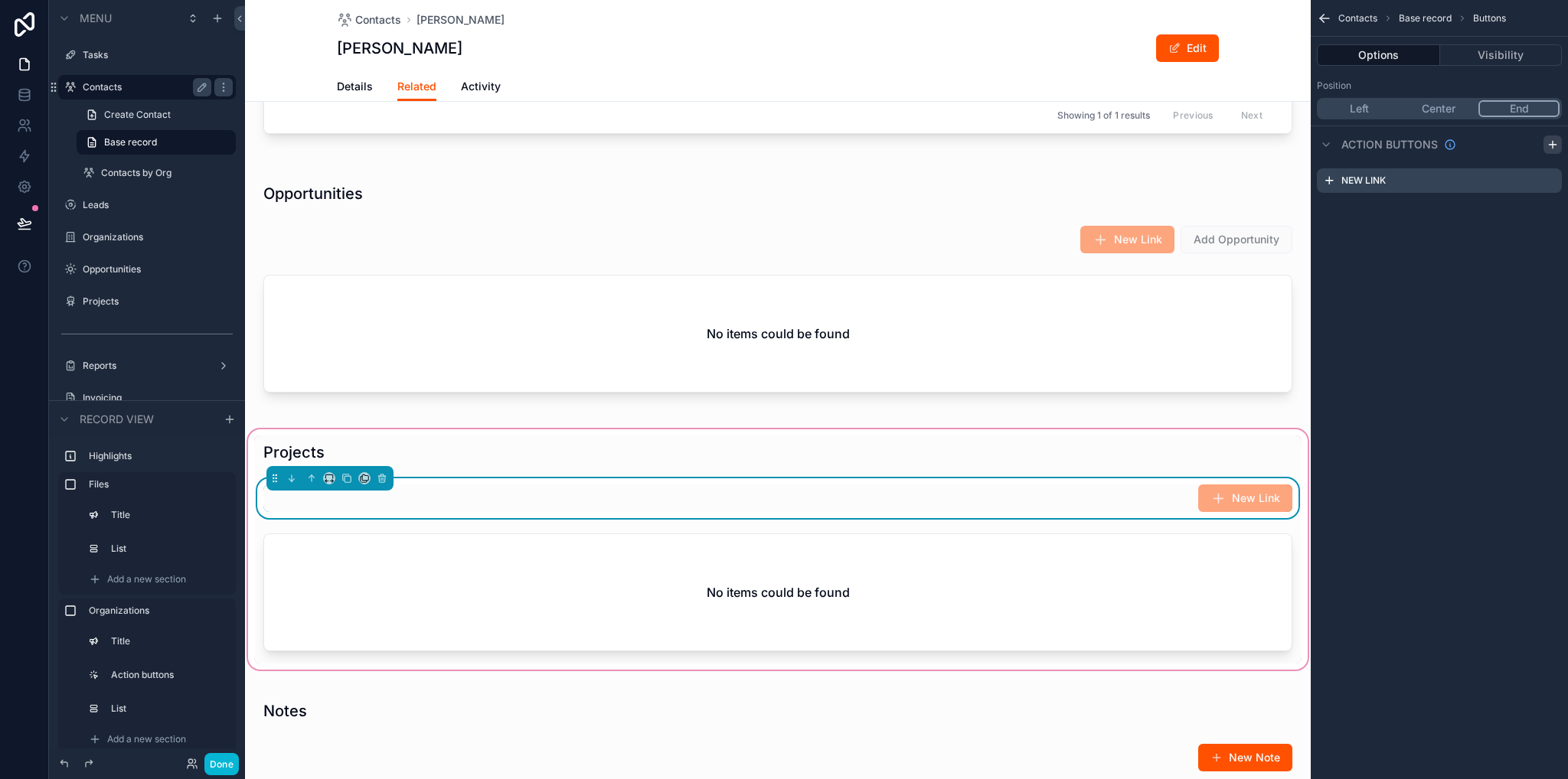
click at [1551, 144] on icon "scrollable content" at bounding box center [1552, 144] width 7 height 0
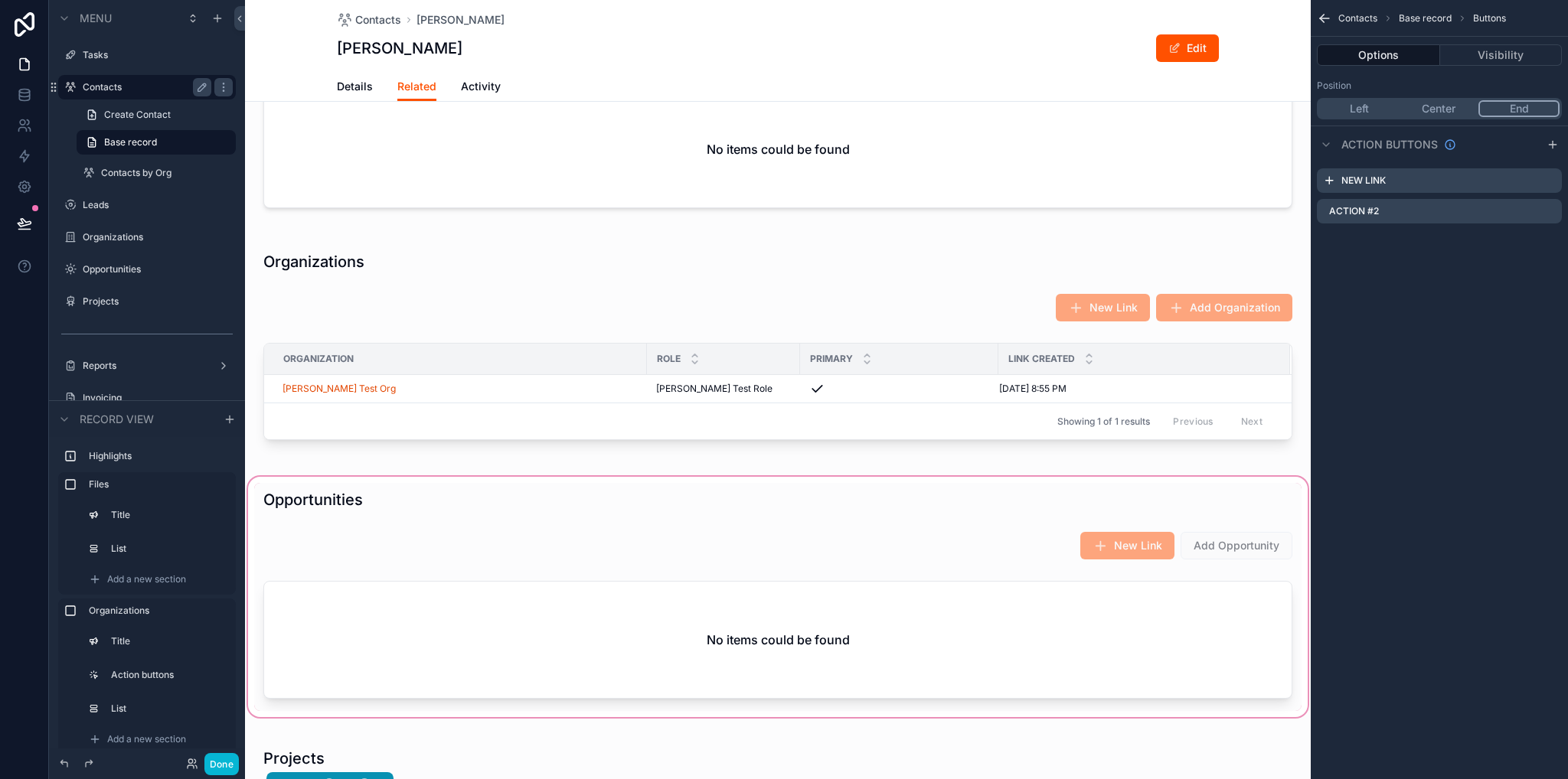
scroll to position [459, 0]
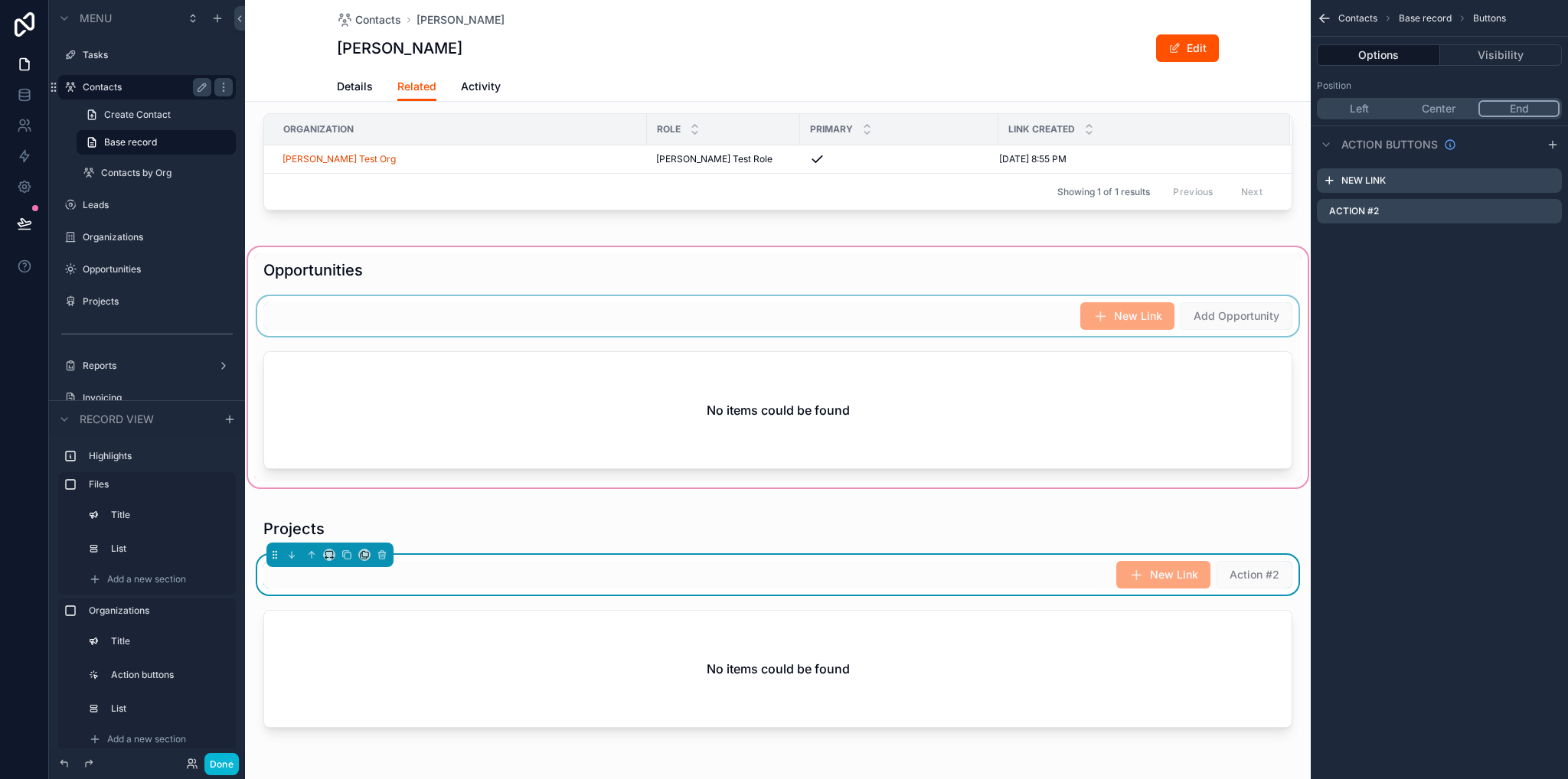
click at [1212, 308] on div "scrollable content" at bounding box center [777, 367] width 1065 height 246
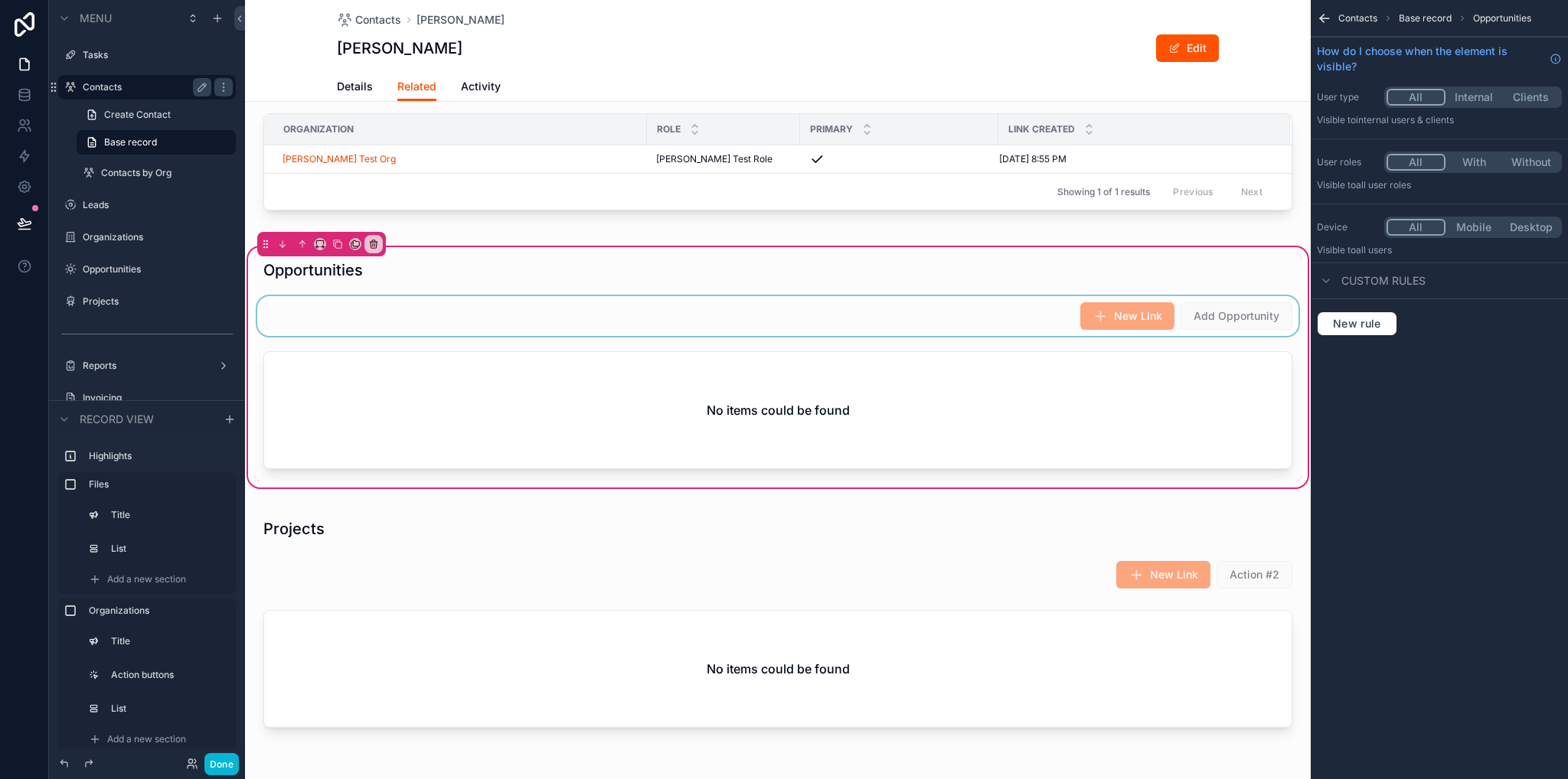
click at [1023, 308] on div "scrollable content" at bounding box center [778, 316] width 1048 height 40
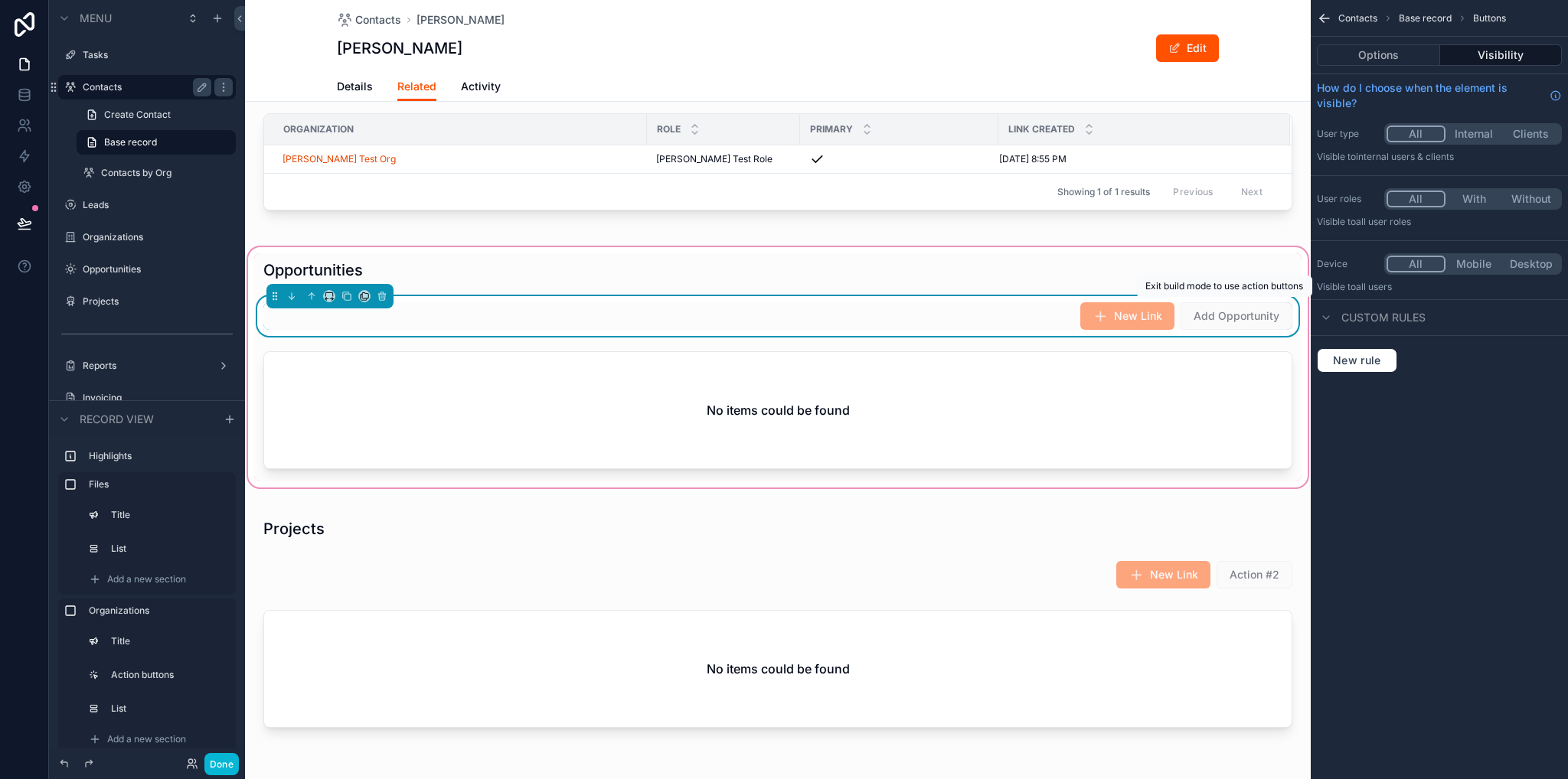
click at [1216, 319] on span "Add Opportunity" at bounding box center [1236, 316] width 112 height 28
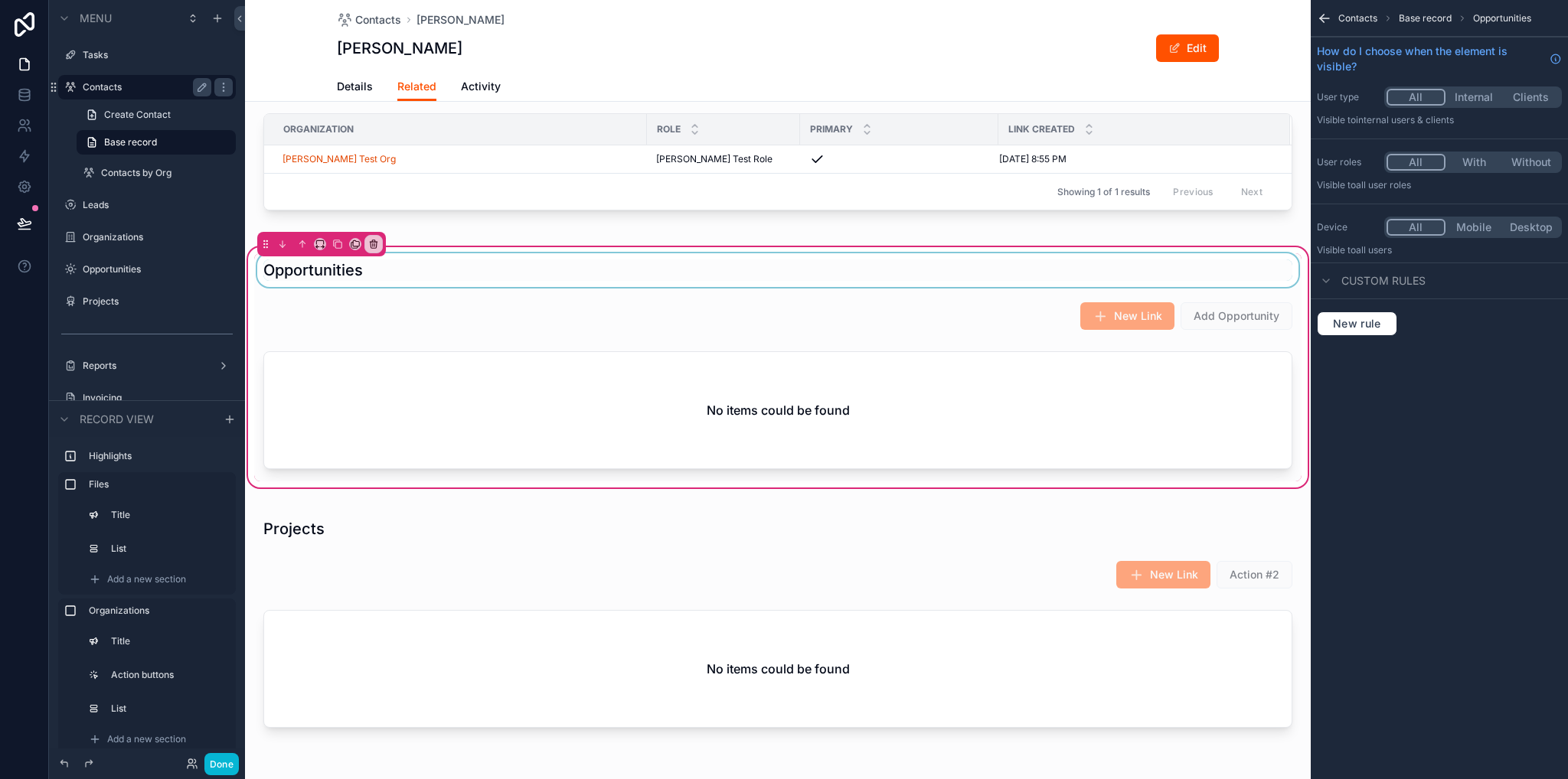
click at [1185, 273] on div "scrollable content" at bounding box center [778, 270] width 1048 height 33
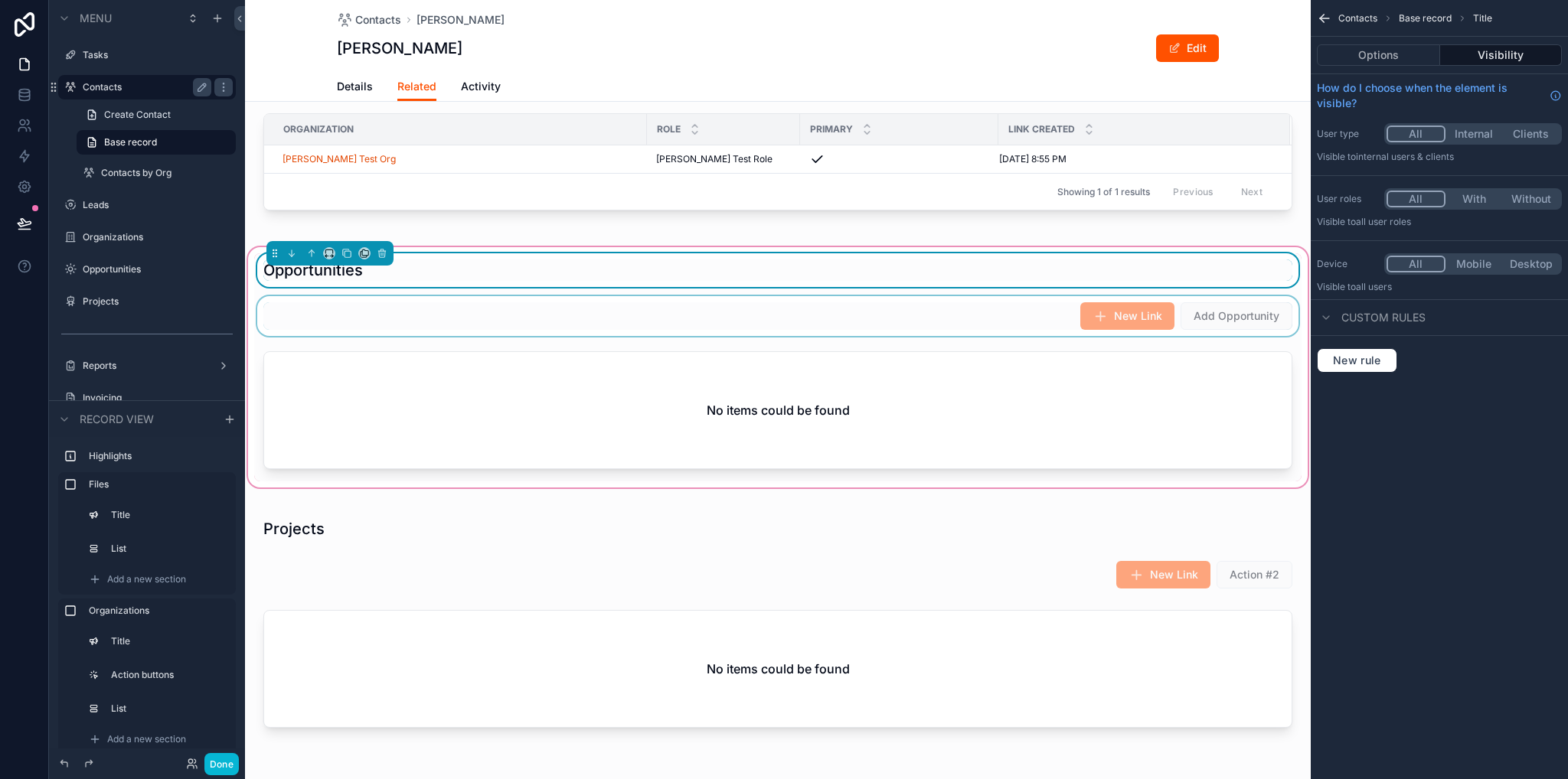
click at [1211, 316] on div "scrollable content" at bounding box center [778, 316] width 1048 height 40
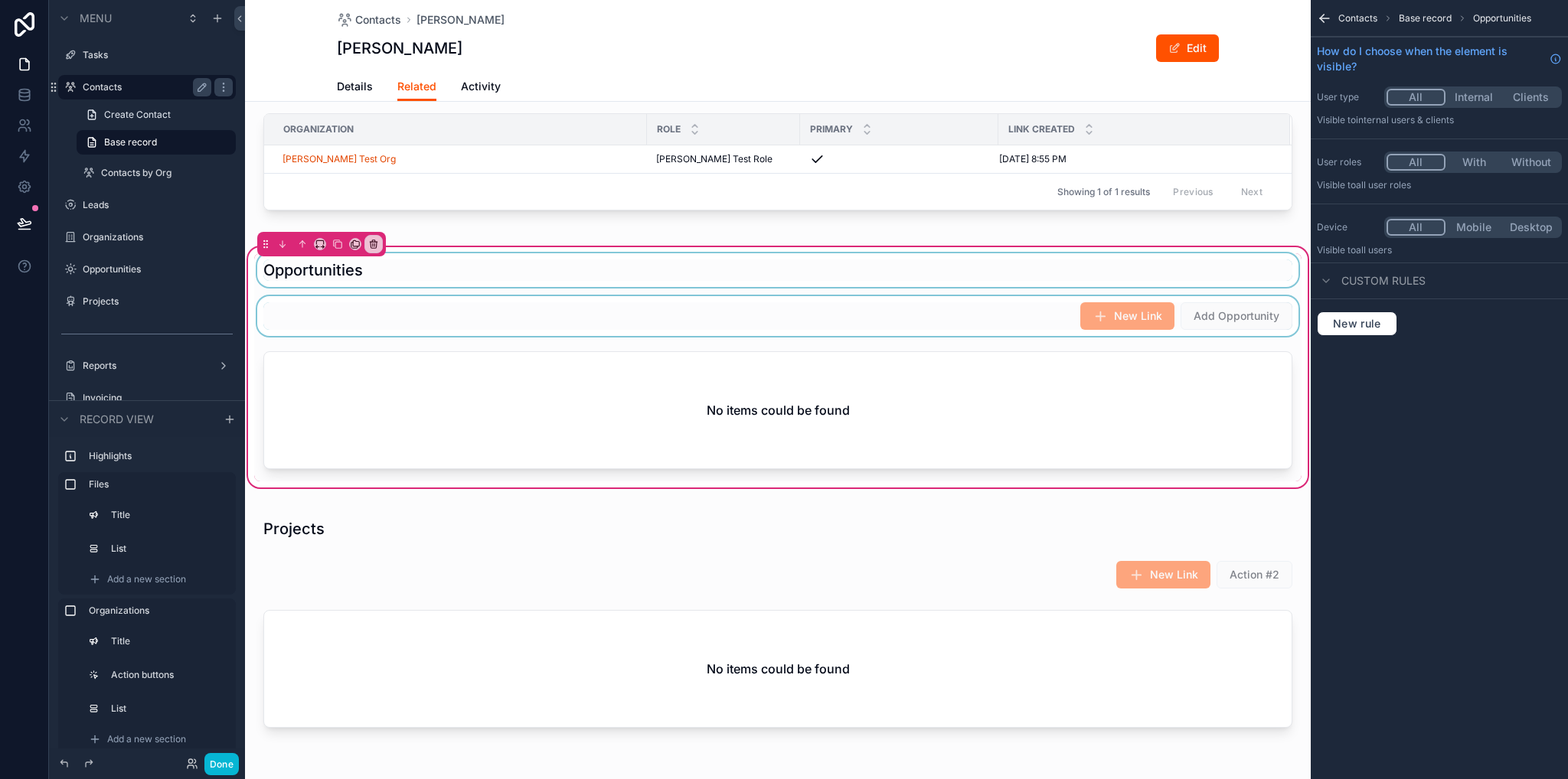
click at [941, 308] on div "scrollable content" at bounding box center [778, 316] width 1048 height 40
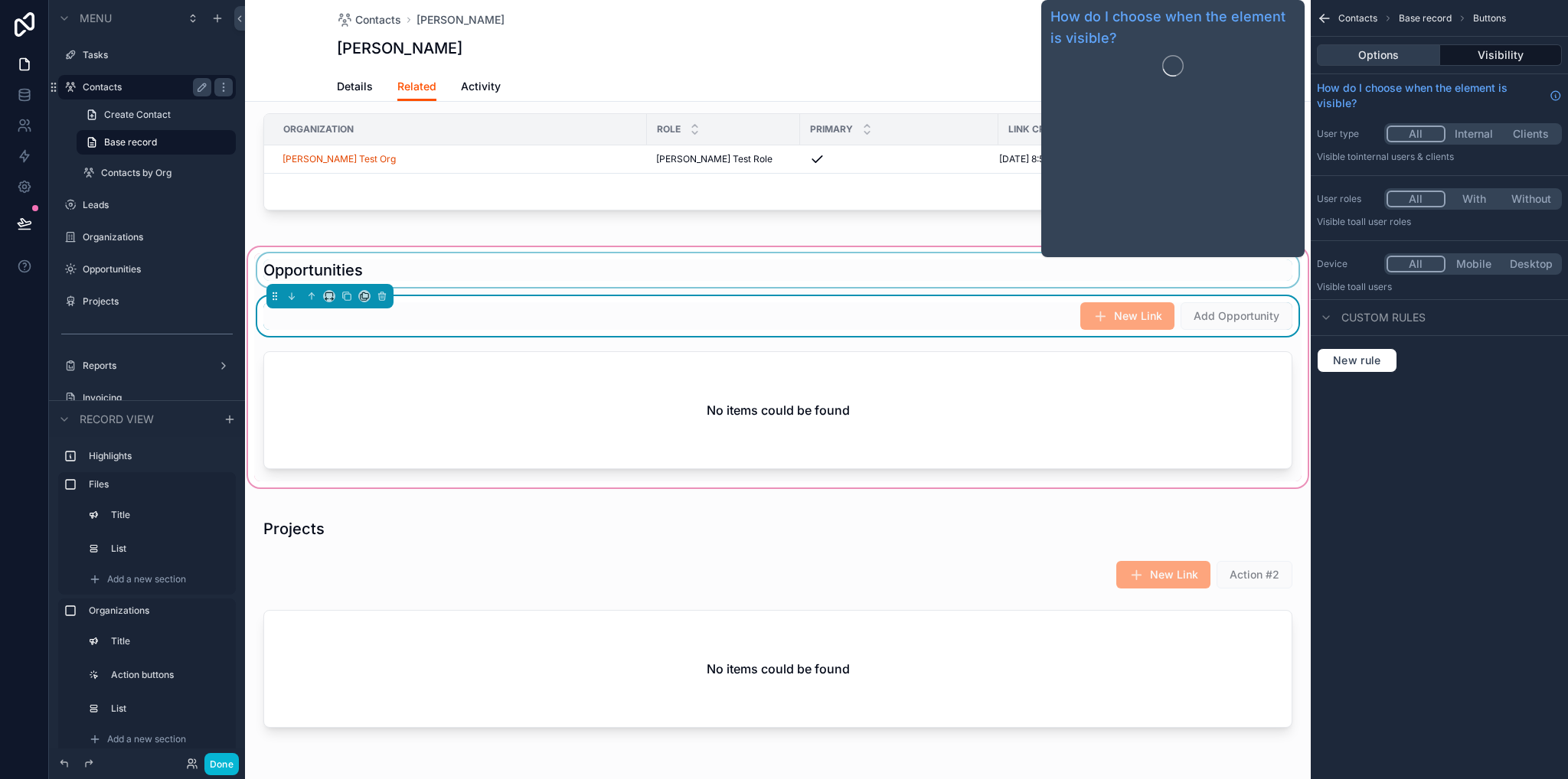
click at [1378, 57] on button "Options" at bounding box center [1378, 55] width 123 height 21
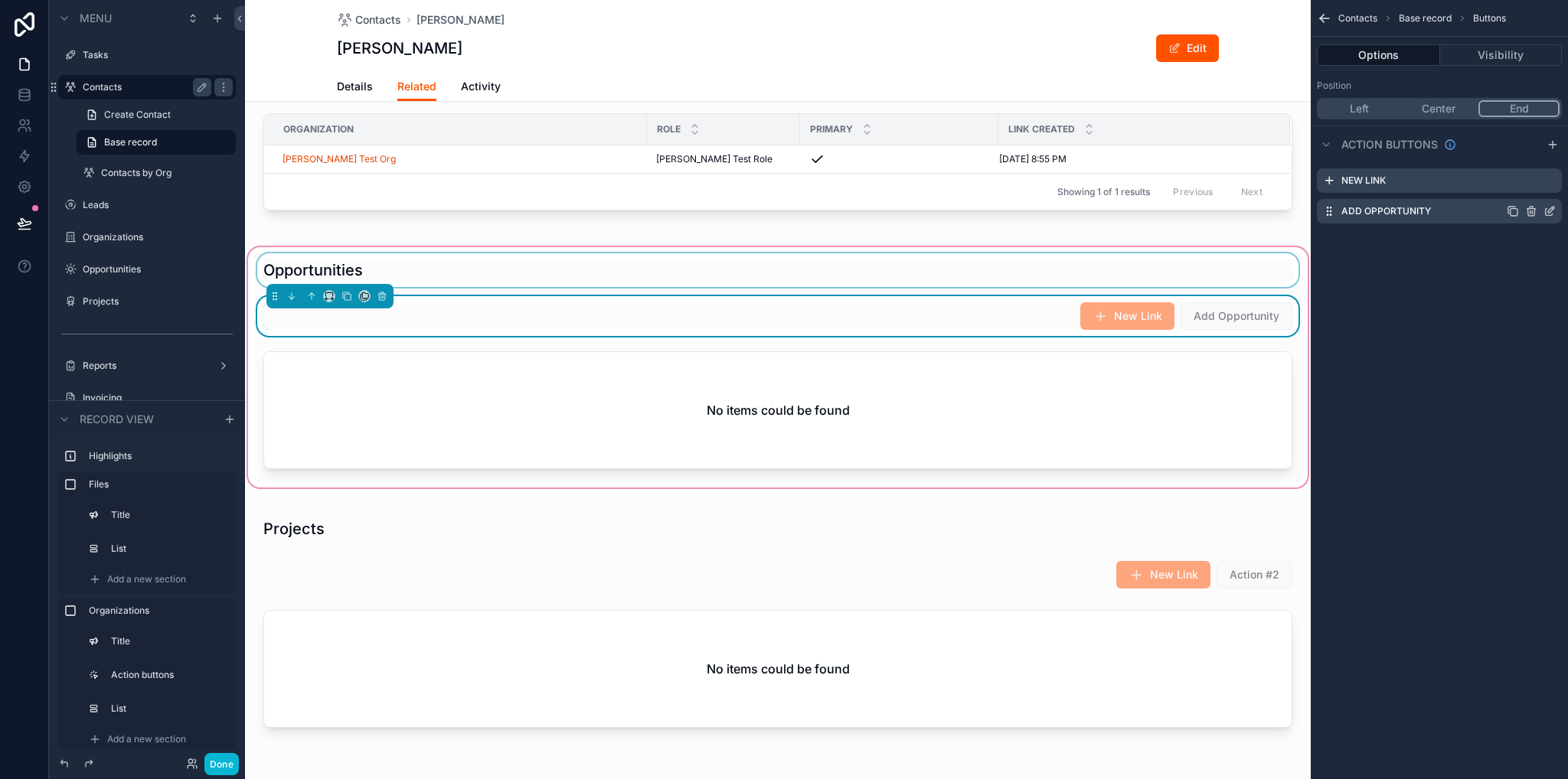
click at [1557, 221] on div "Add Opportunity" at bounding box center [1439, 211] width 245 height 24
click at [1551, 215] on icon "scrollable content" at bounding box center [1548, 212] width 7 height 7
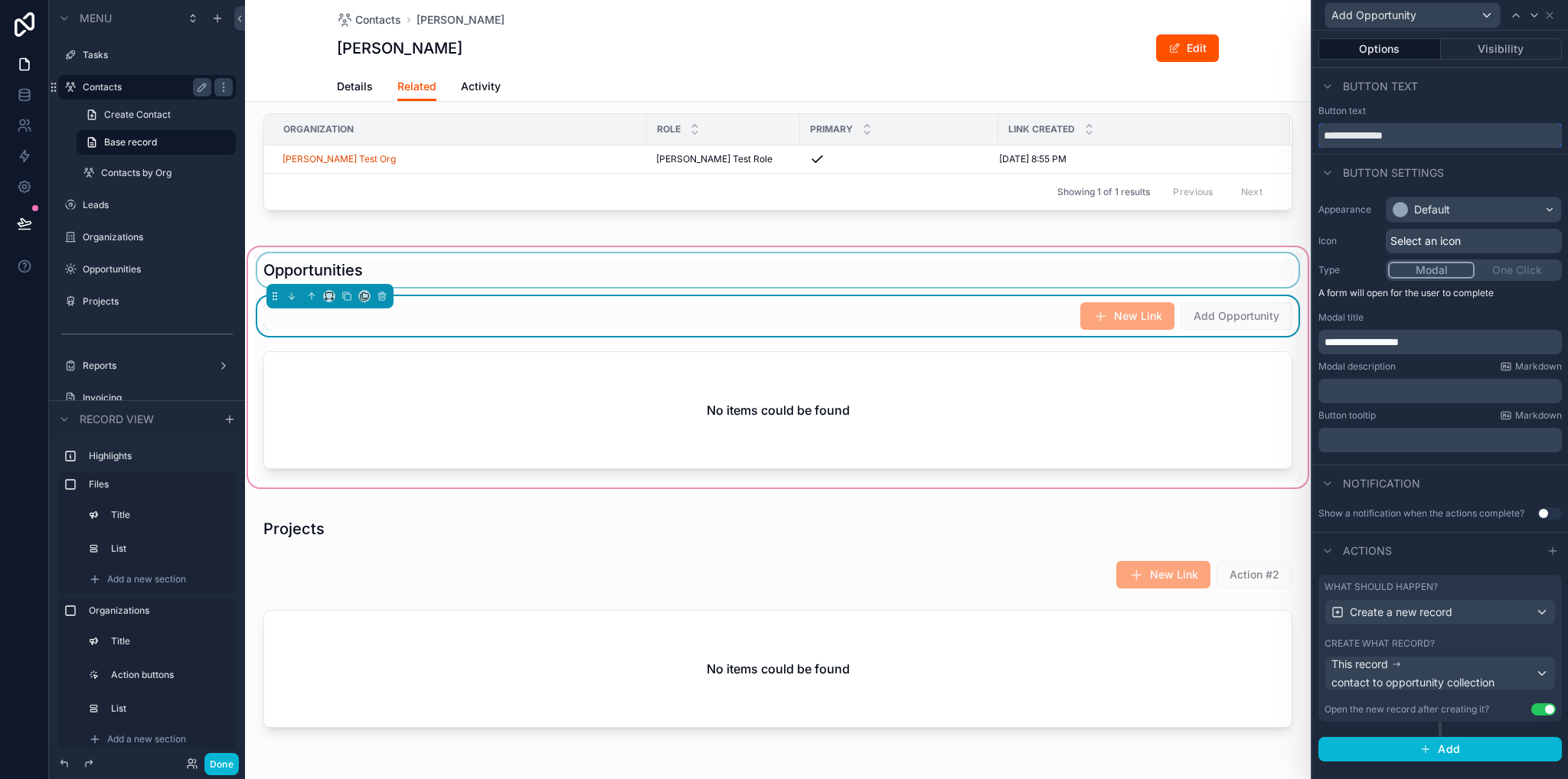
click at [1349, 135] on input "**********" at bounding box center [1440, 135] width 243 height 24
type input "**********"
click at [866, 255] on div "scrollable content" at bounding box center [778, 270] width 1048 height 33
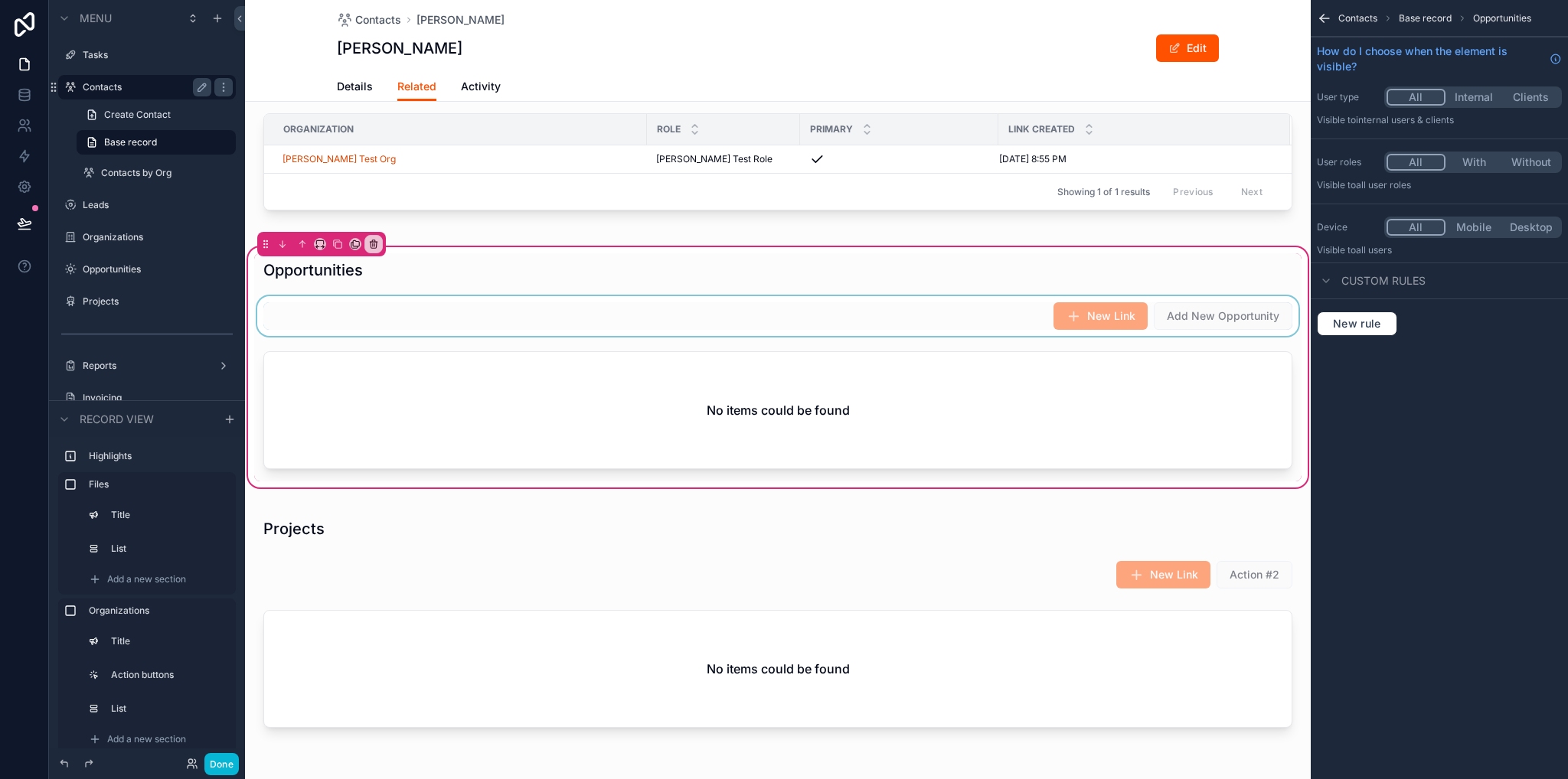
click at [987, 320] on div "scrollable content" at bounding box center [778, 316] width 1048 height 40
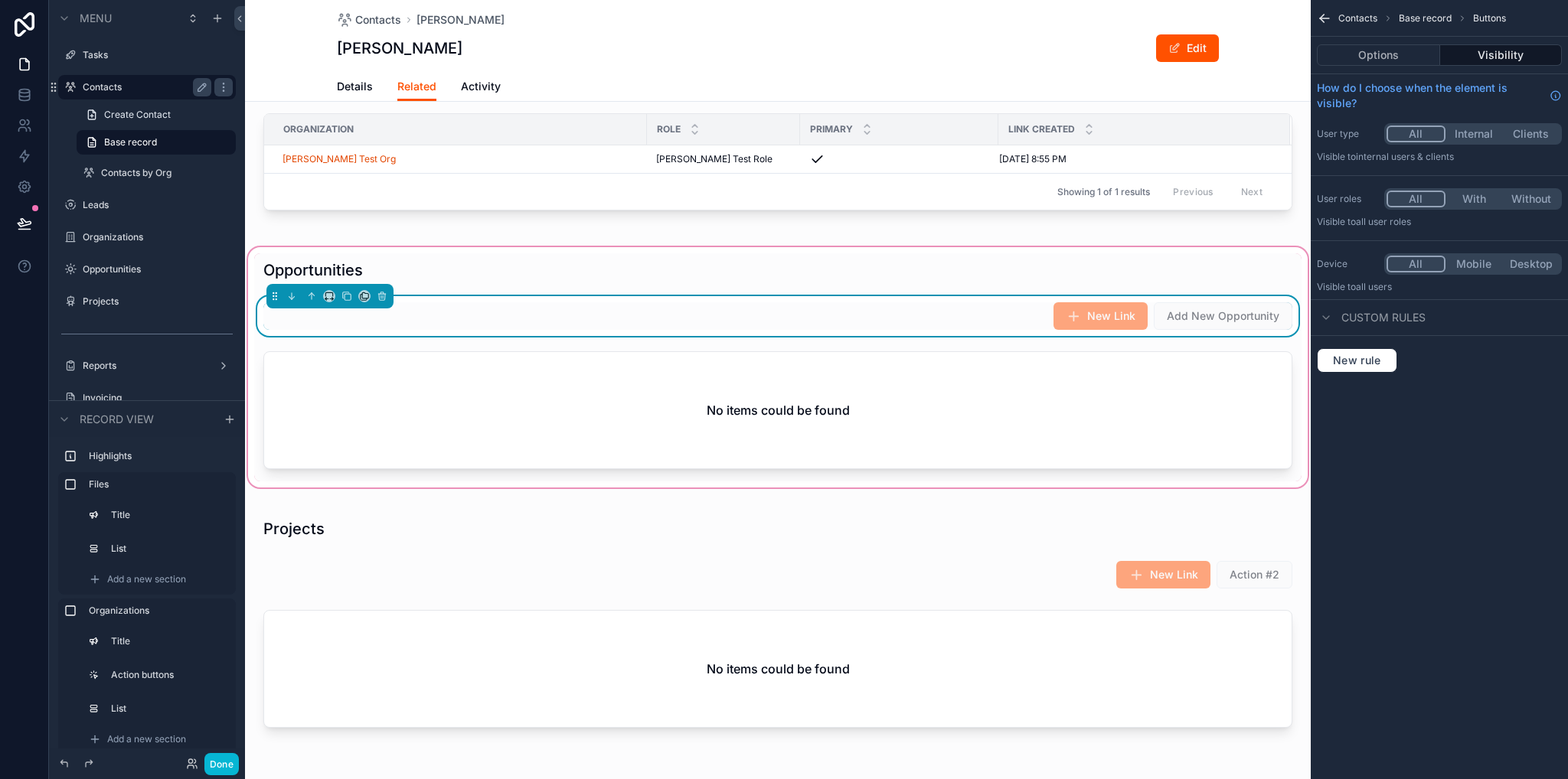
click at [914, 325] on div "New Link Add New Opportunity" at bounding box center [777, 316] width 1029 height 28
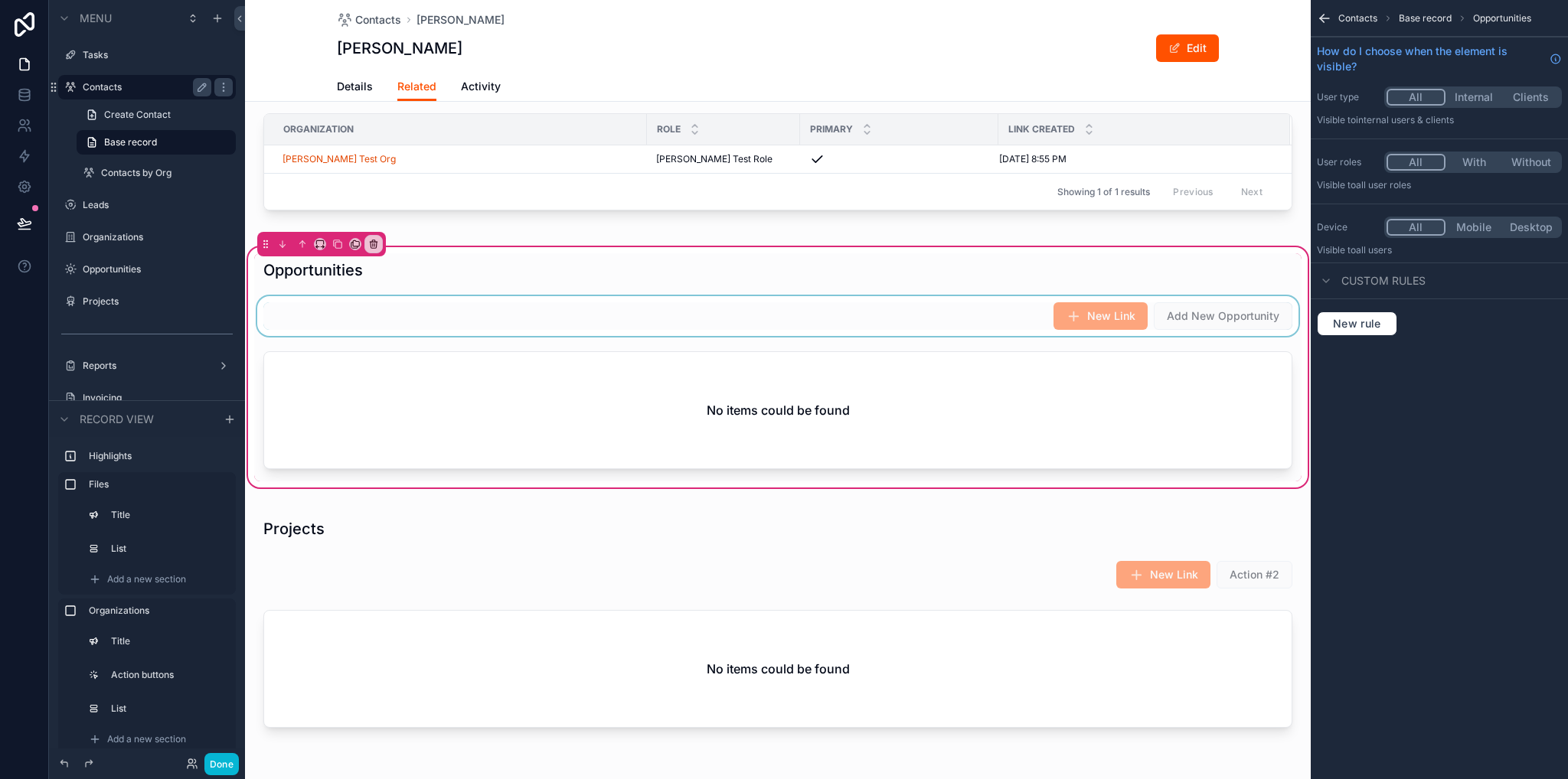
click at [908, 325] on div "scrollable content" at bounding box center [778, 316] width 1048 height 40
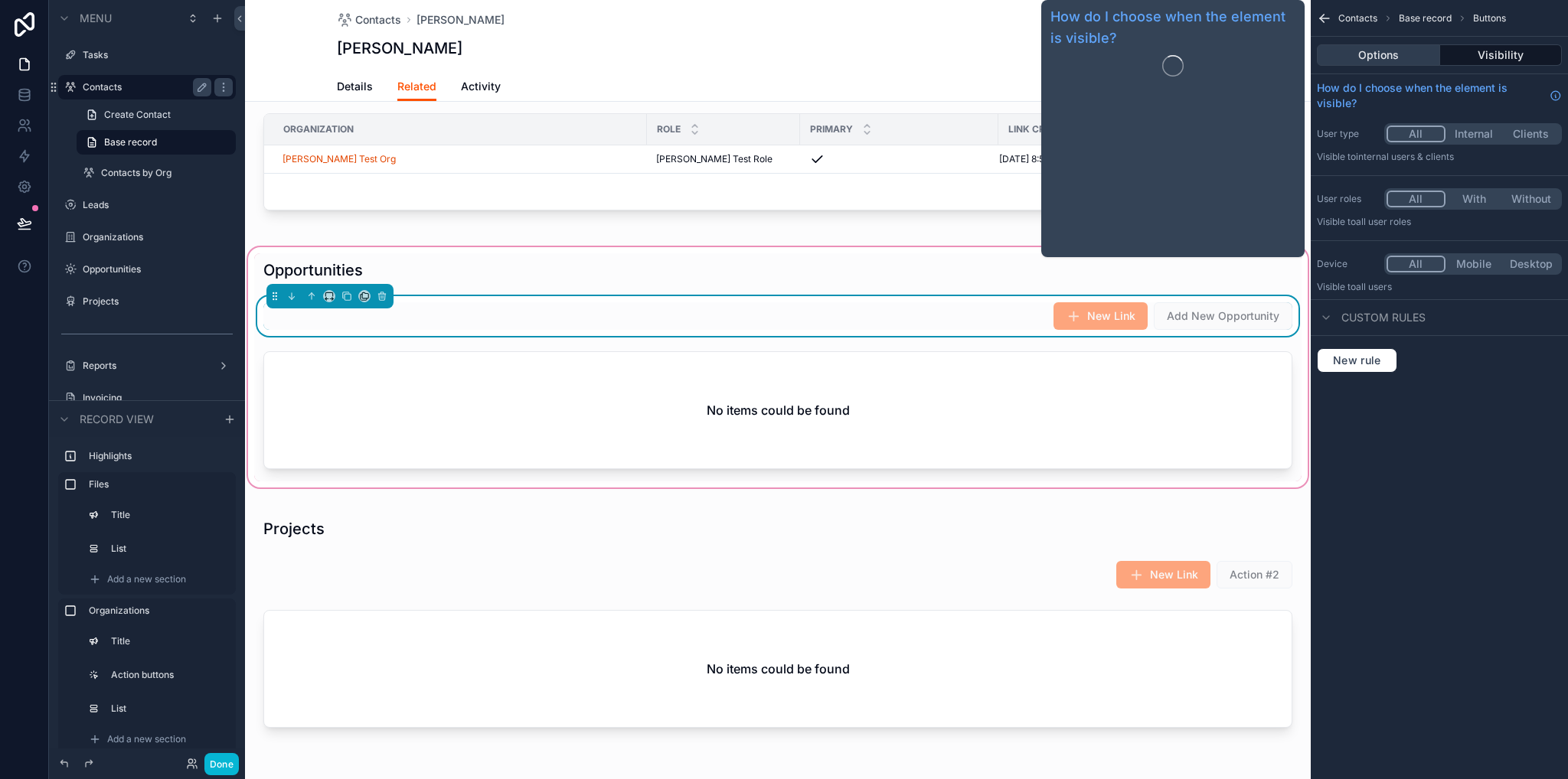
click at [1409, 54] on button "Options" at bounding box center [1378, 55] width 123 height 21
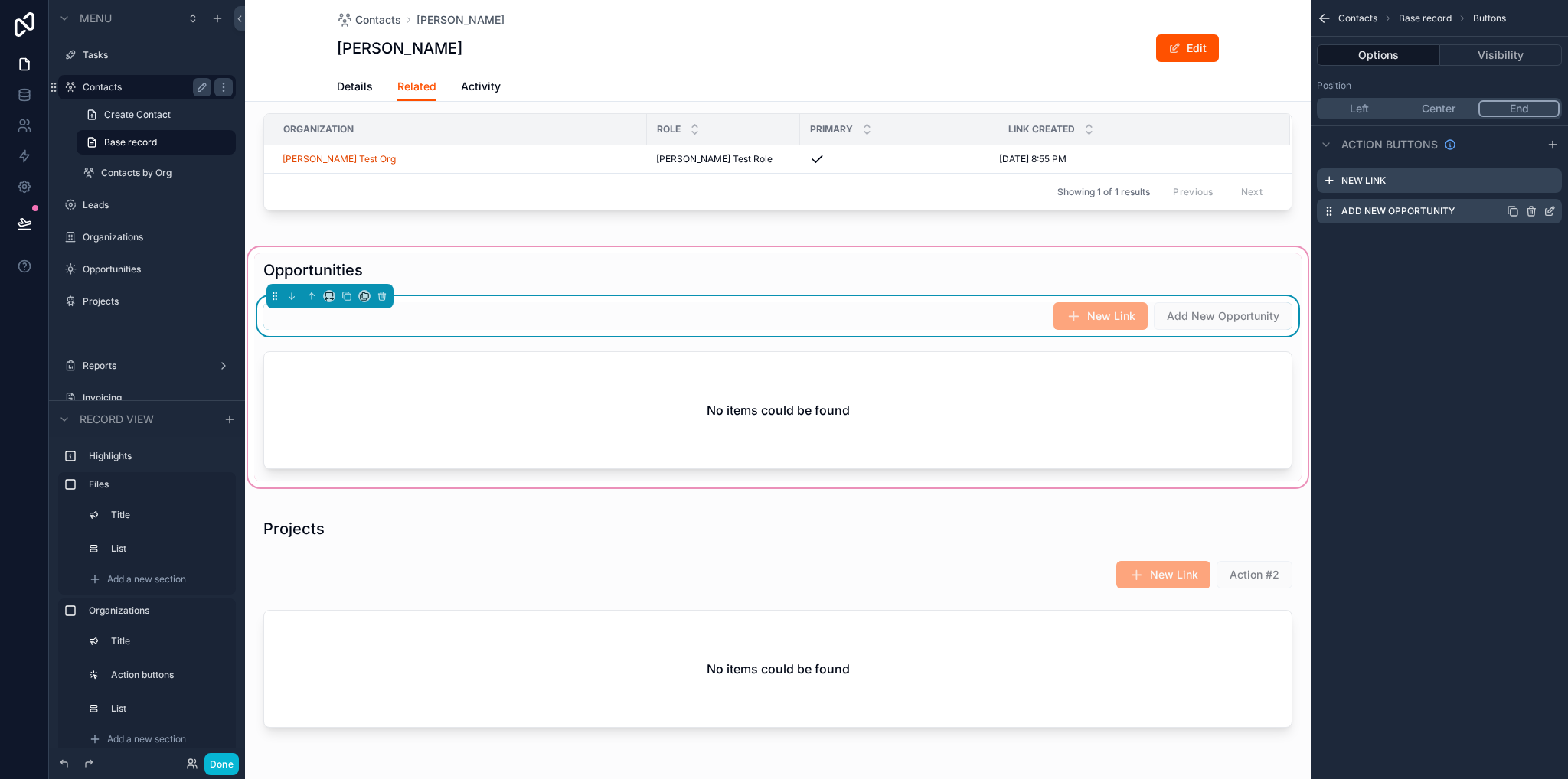
click at [1549, 210] on icon "scrollable content" at bounding box center [1549, 210] width 12 height 12
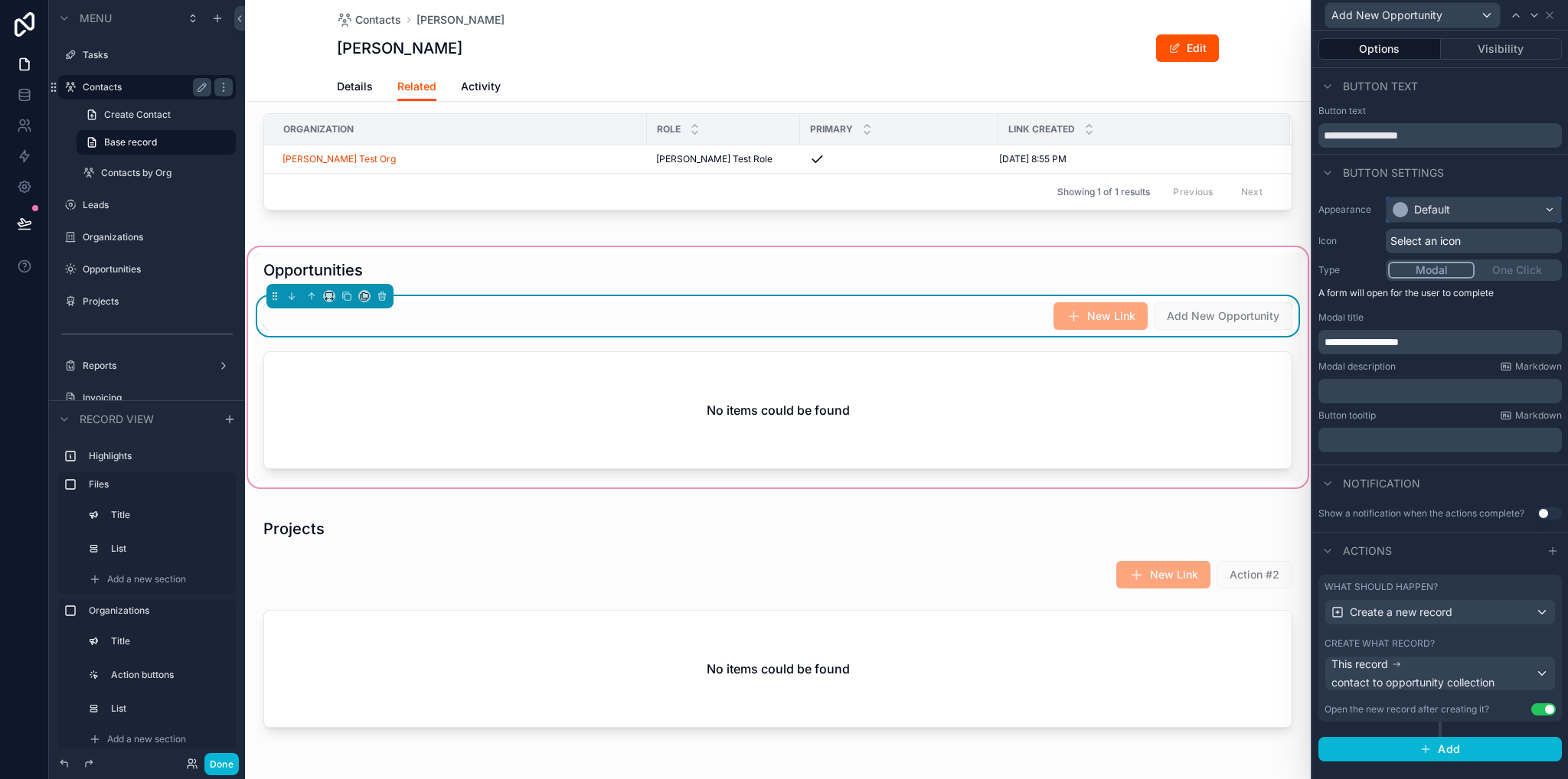
click at [1433, 210] on div "Default" at bounding box center [1432, 210] width 36 height 15
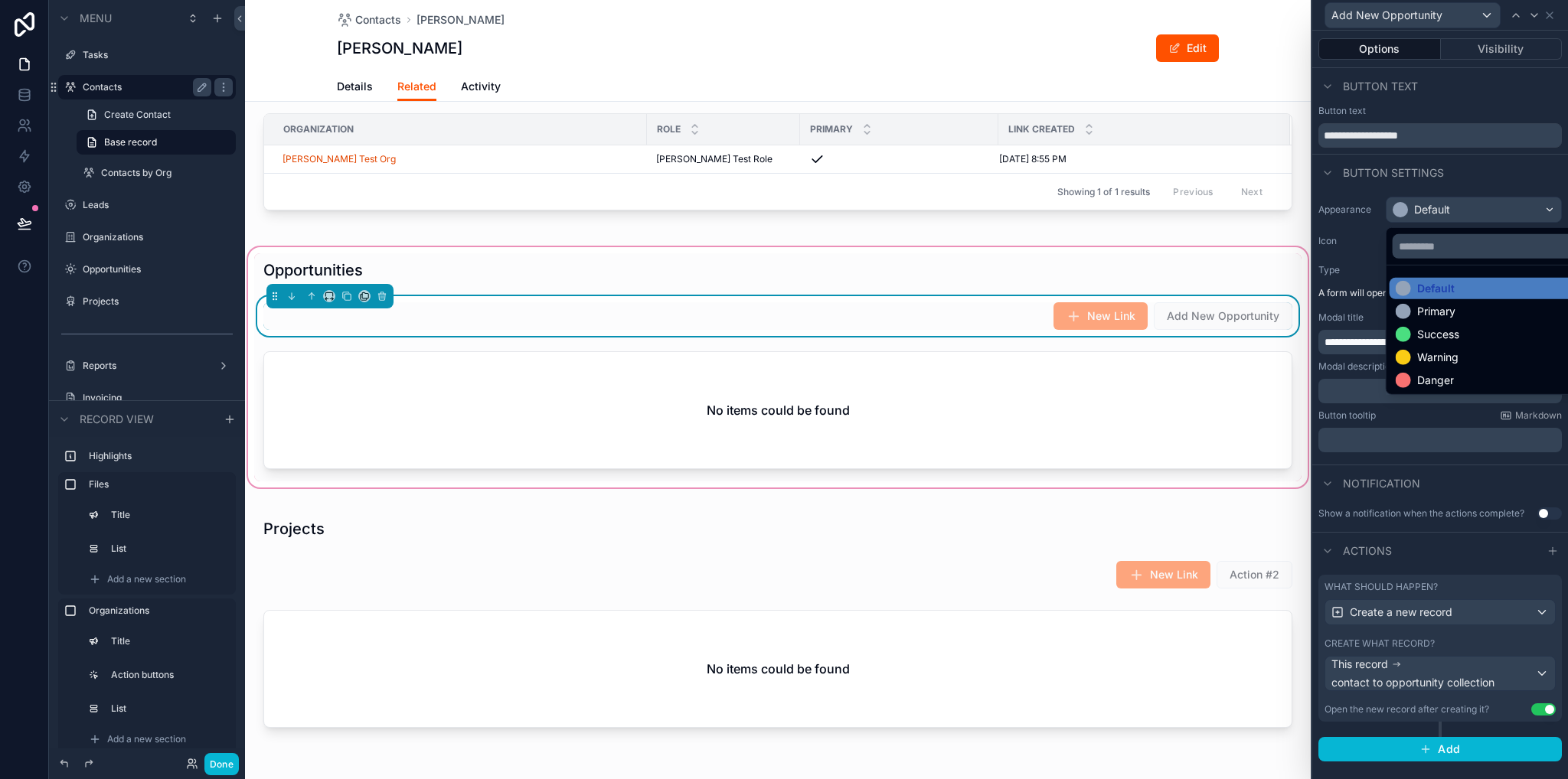
click at [1415, 315] on div "Primary" at bounding box center [1425, 312] width 60 height 15
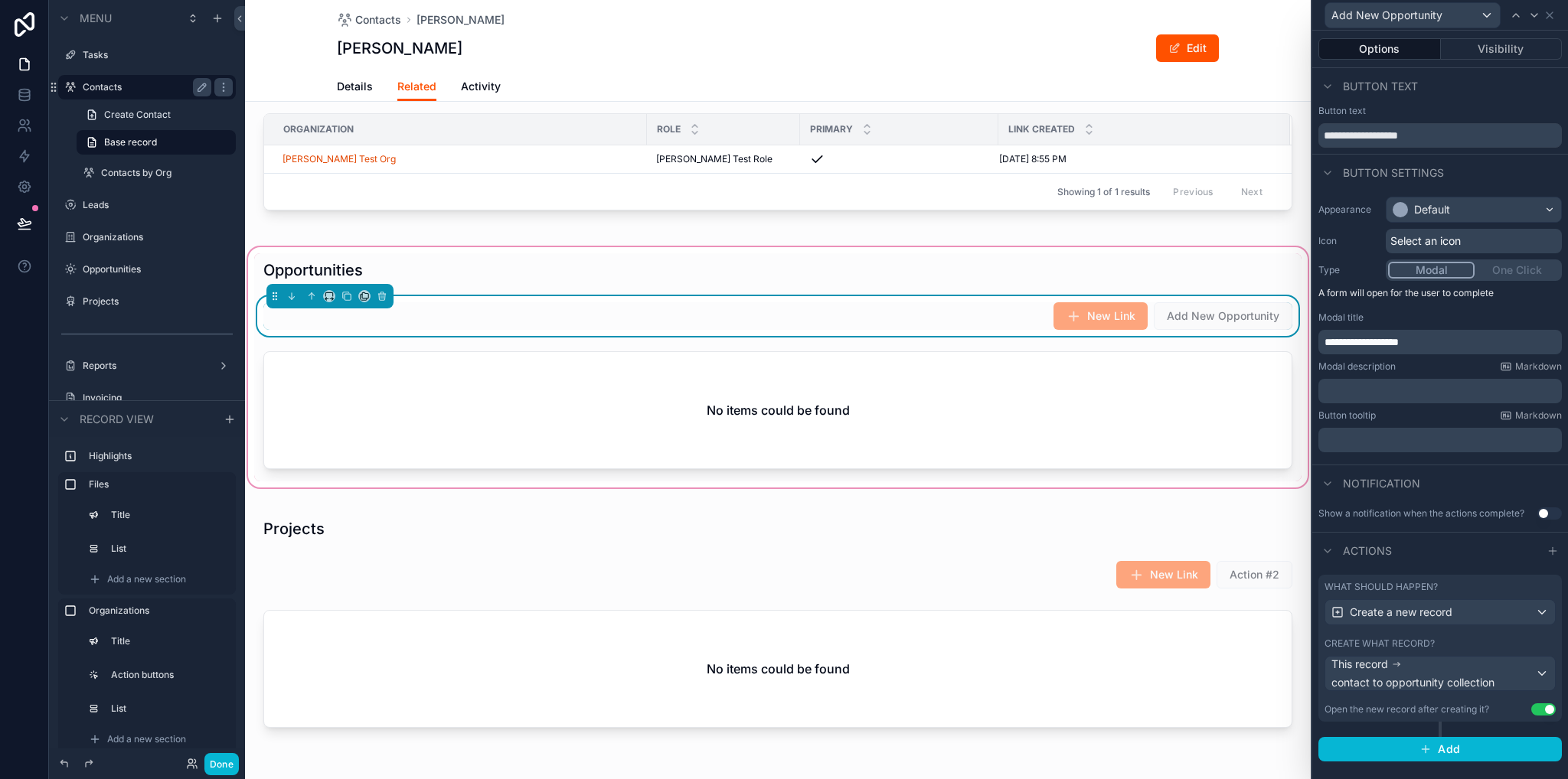
click at [1415, 230] on div "Select an icon" at bounding box center [1473, 241] width 176 height 24
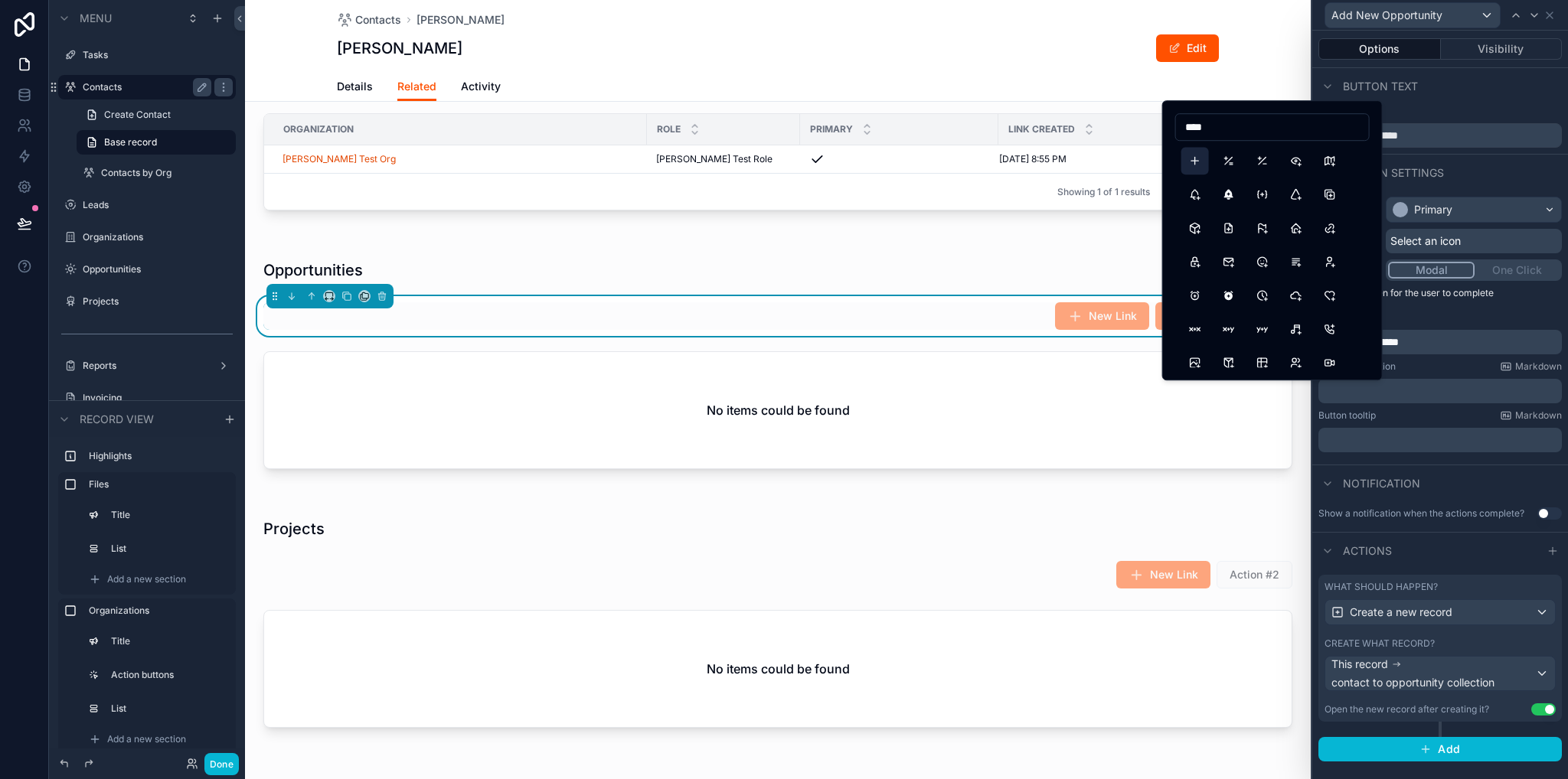
type input "****"
click at [1193, 167] on button "Plus" at bounding box center [1195, 161] width 28 height 28
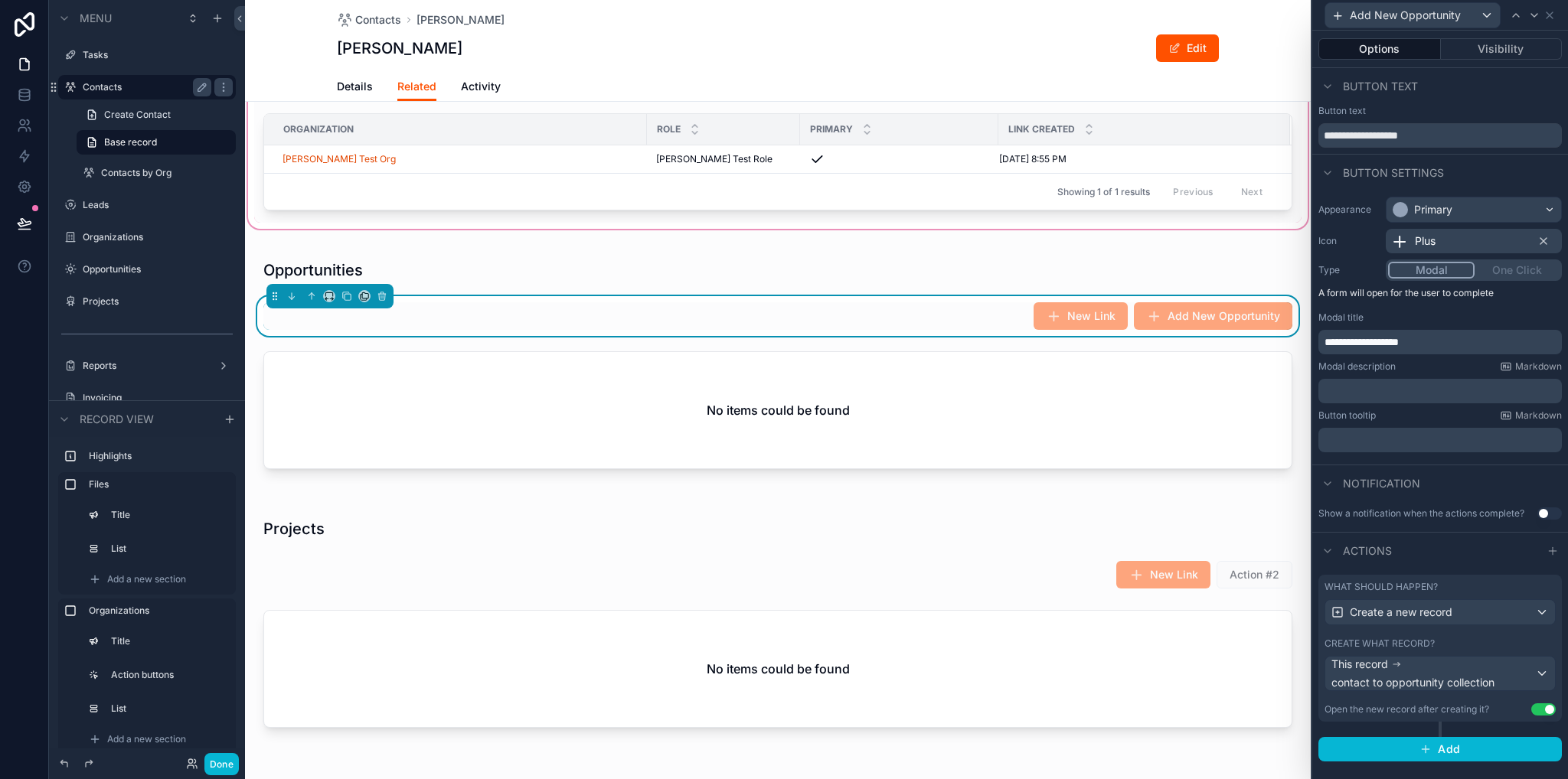
scroll to position [229, 0]
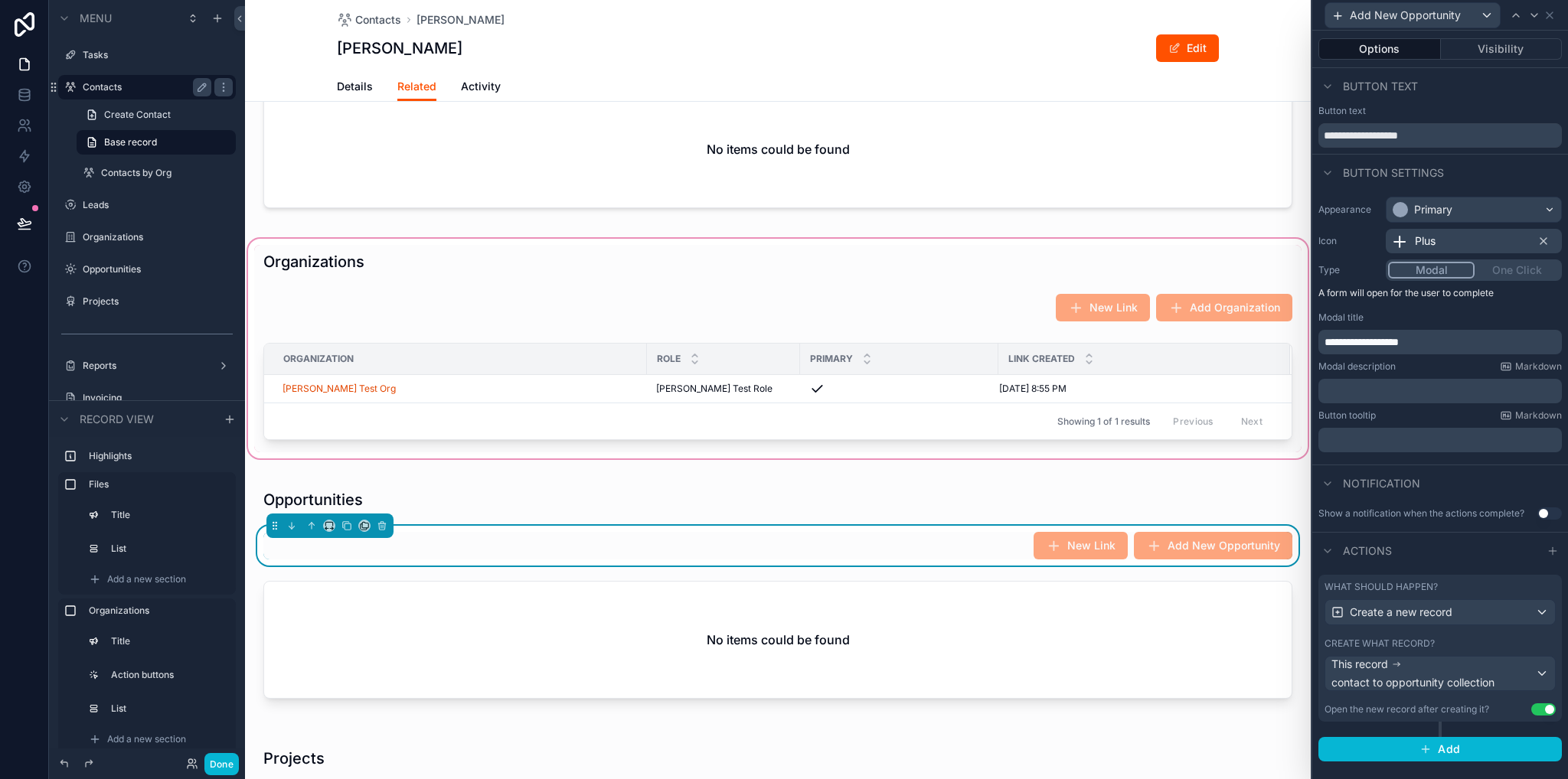
click at [1153, 280] on div "scrollable content" at bounding box center [777, 348] width 1065 height 226
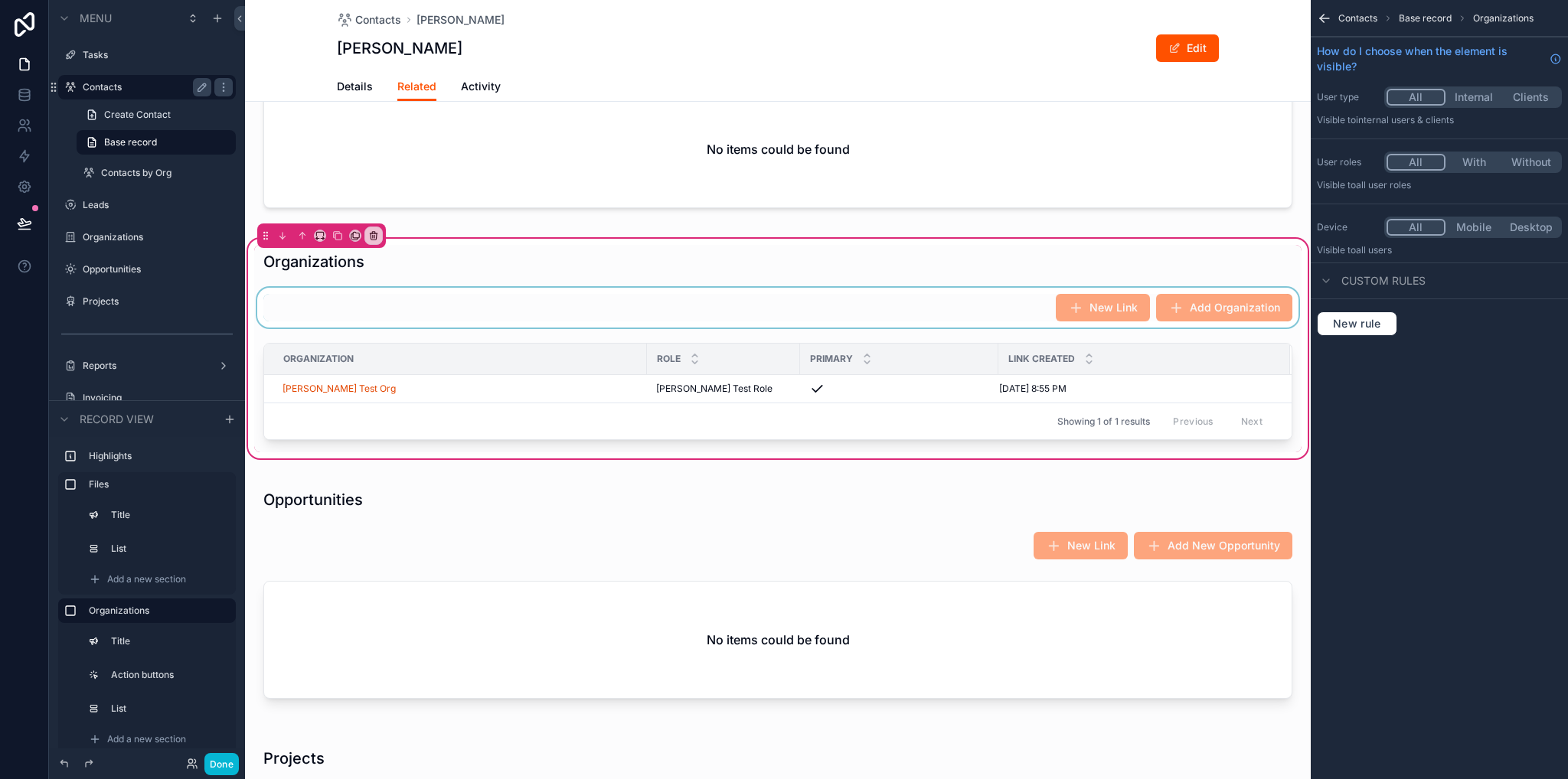
click at [787, 324] on div "scrollable content" at bounding box center [778, 308] width 1048 height 40
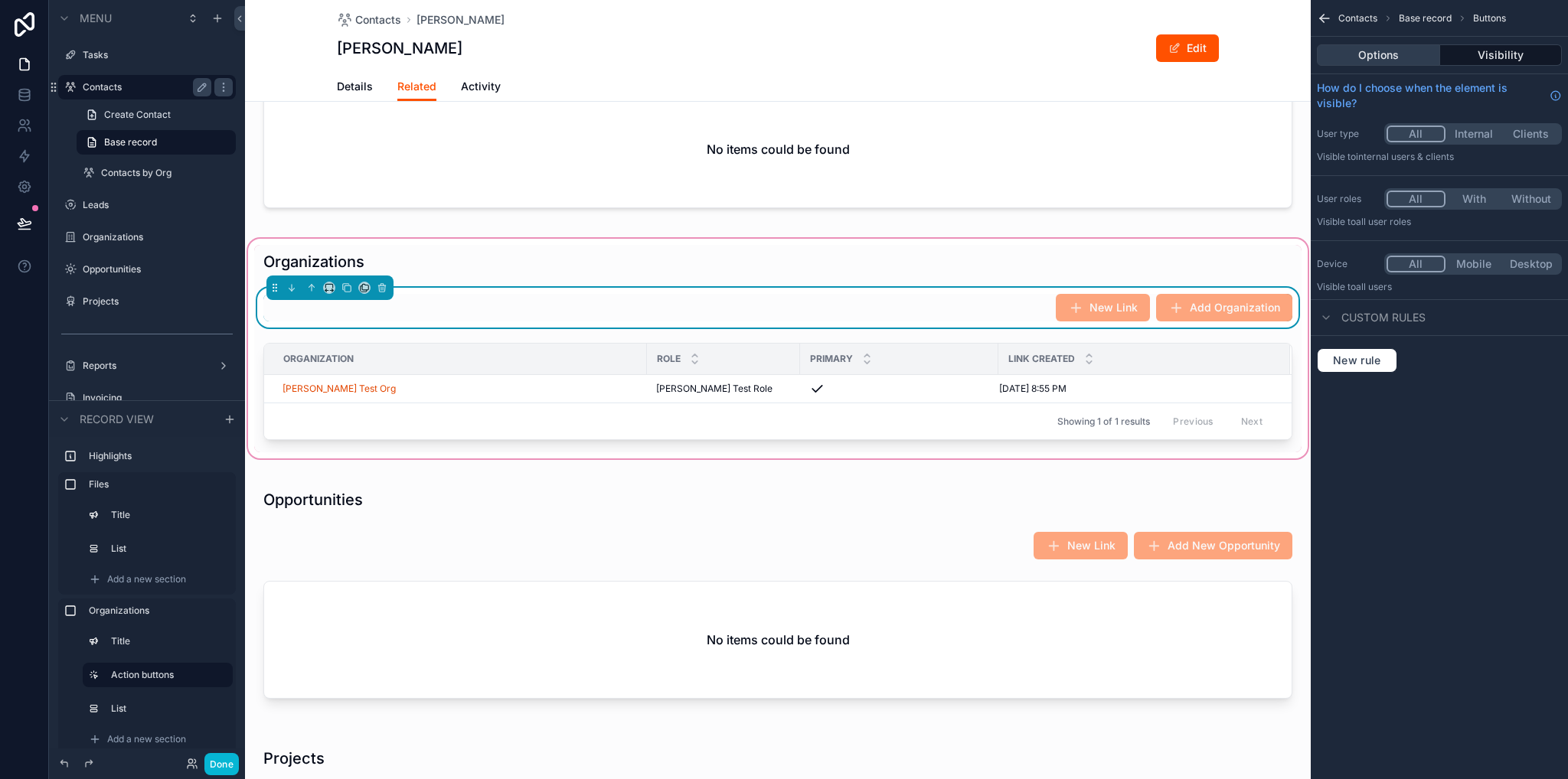
click at [1377, 55] on button "Options" at bounding box center [1378, 55] width 123 height 21
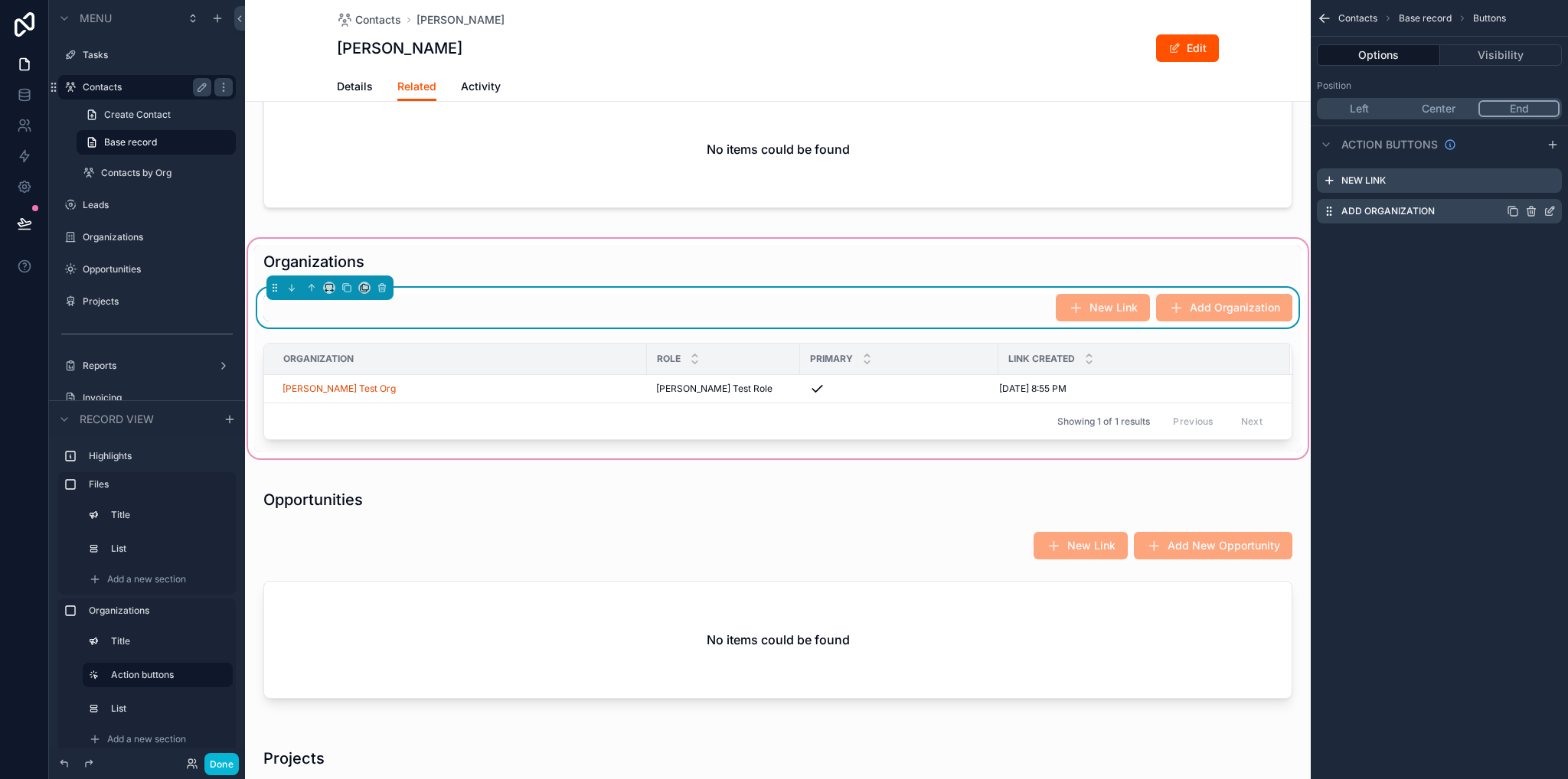
click at [1547, 206] on icon "scrollable content" at bounding box center [1549, 210] width 12 height 12
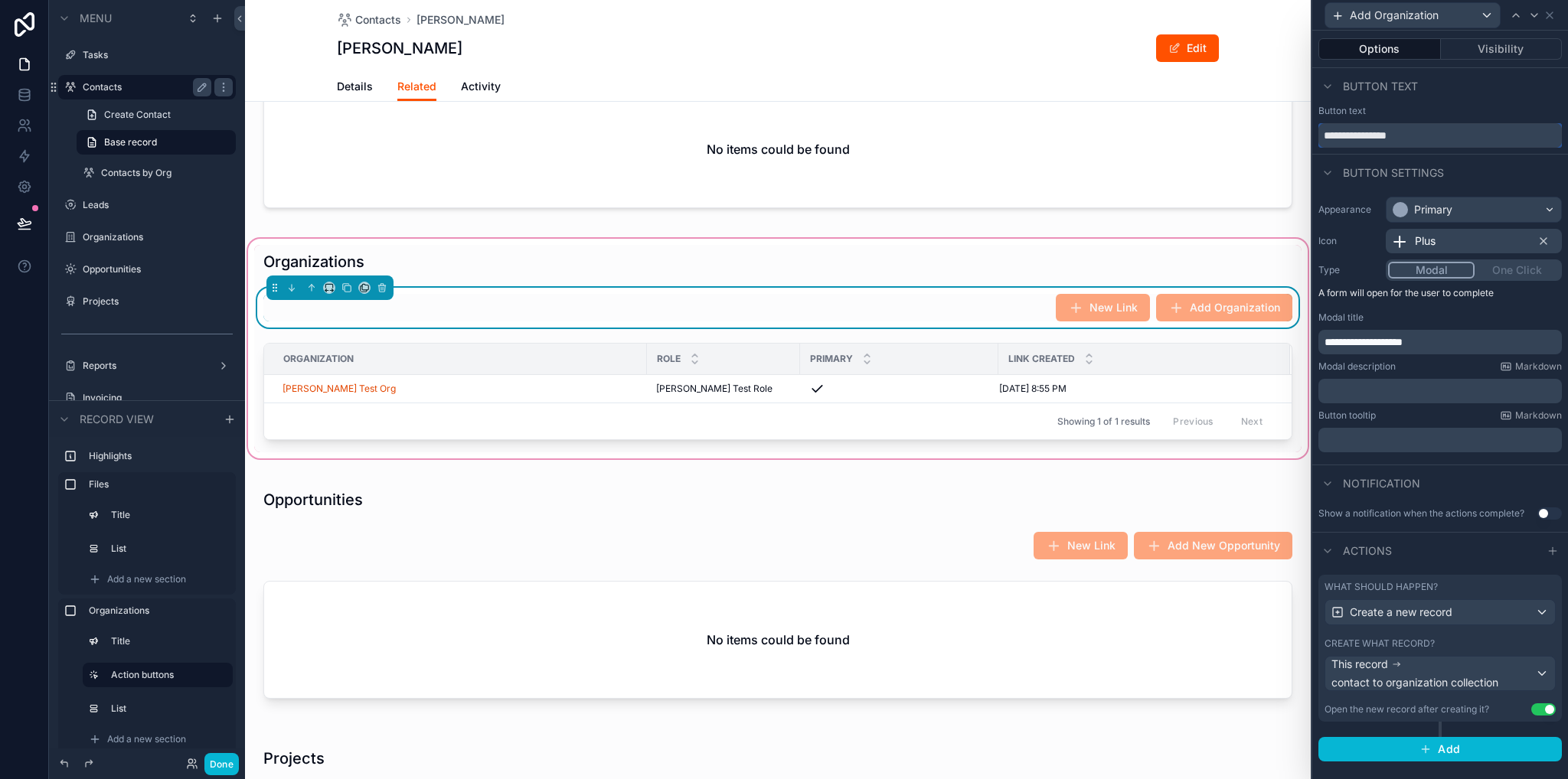
click at [1350, 132] on input "**********" at bounding box center [1440, 135] width 243 height 24
type input "**********"
click at [931, 267] on div "scrollable content" at bounding box center [778, 261] width 1048 height 33
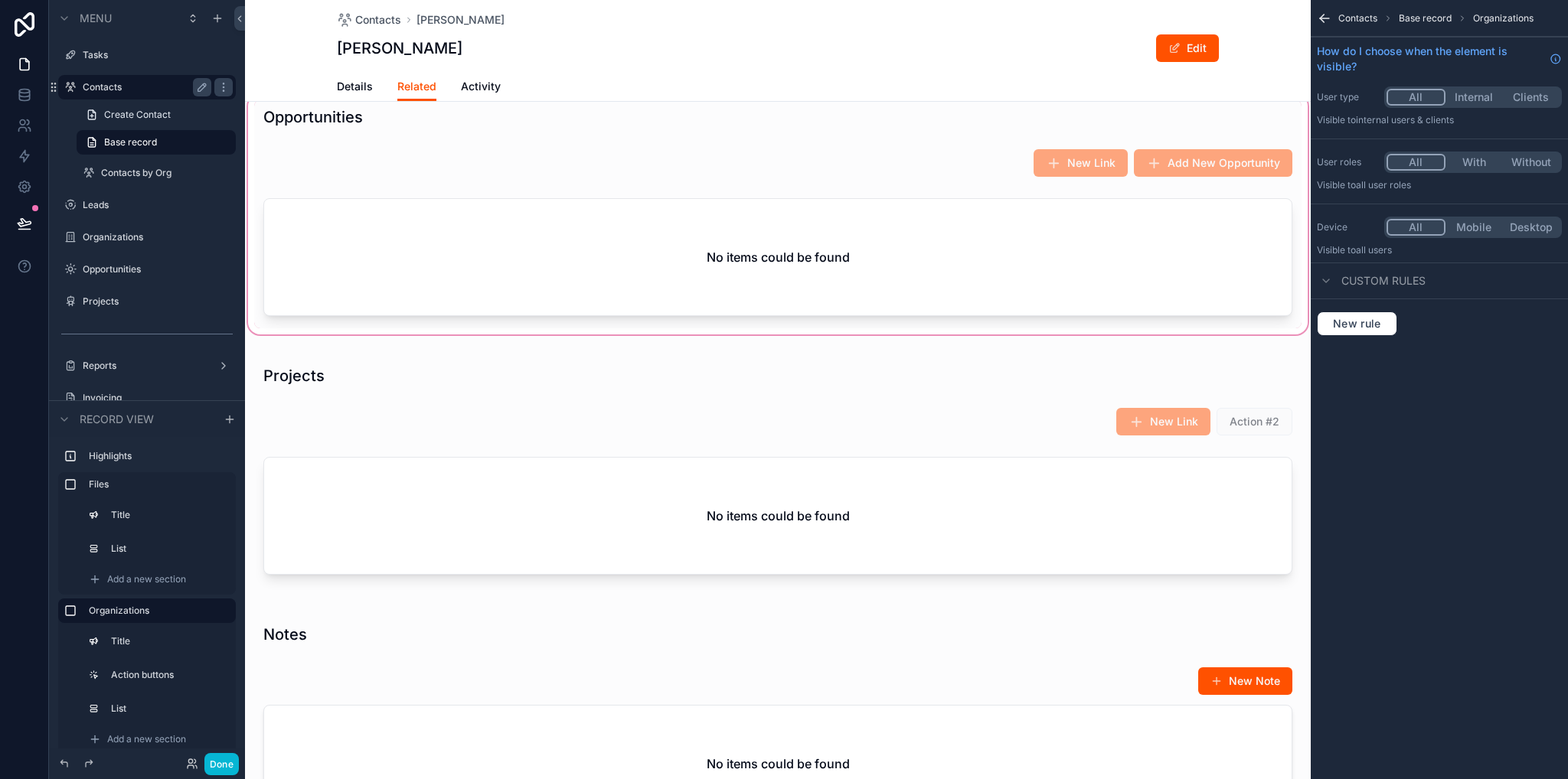
scroll to position [306, 0]
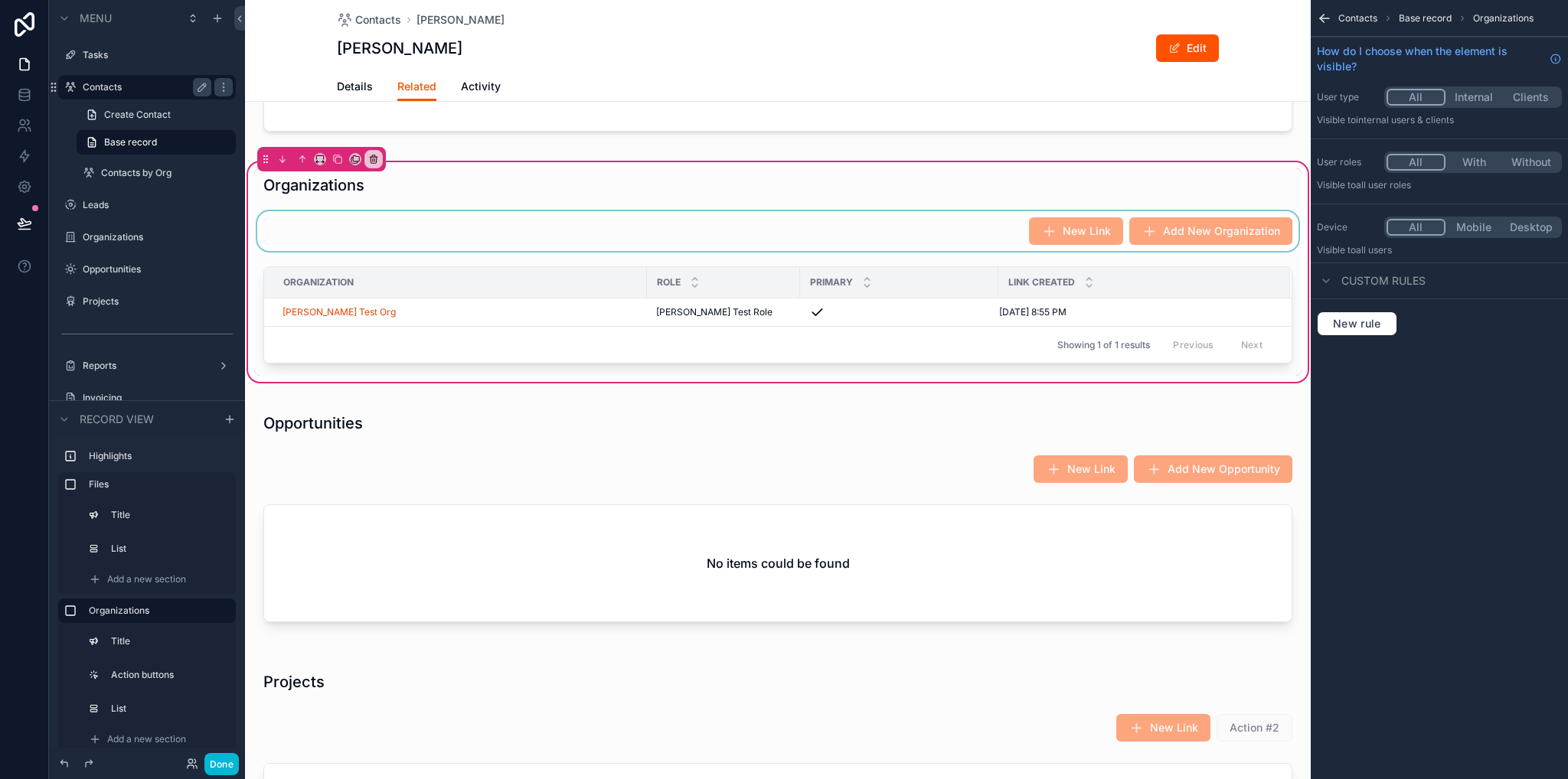
click at [910, 224] on div "scrollable content" at bounding box center [778, 231] width 1048 height 40
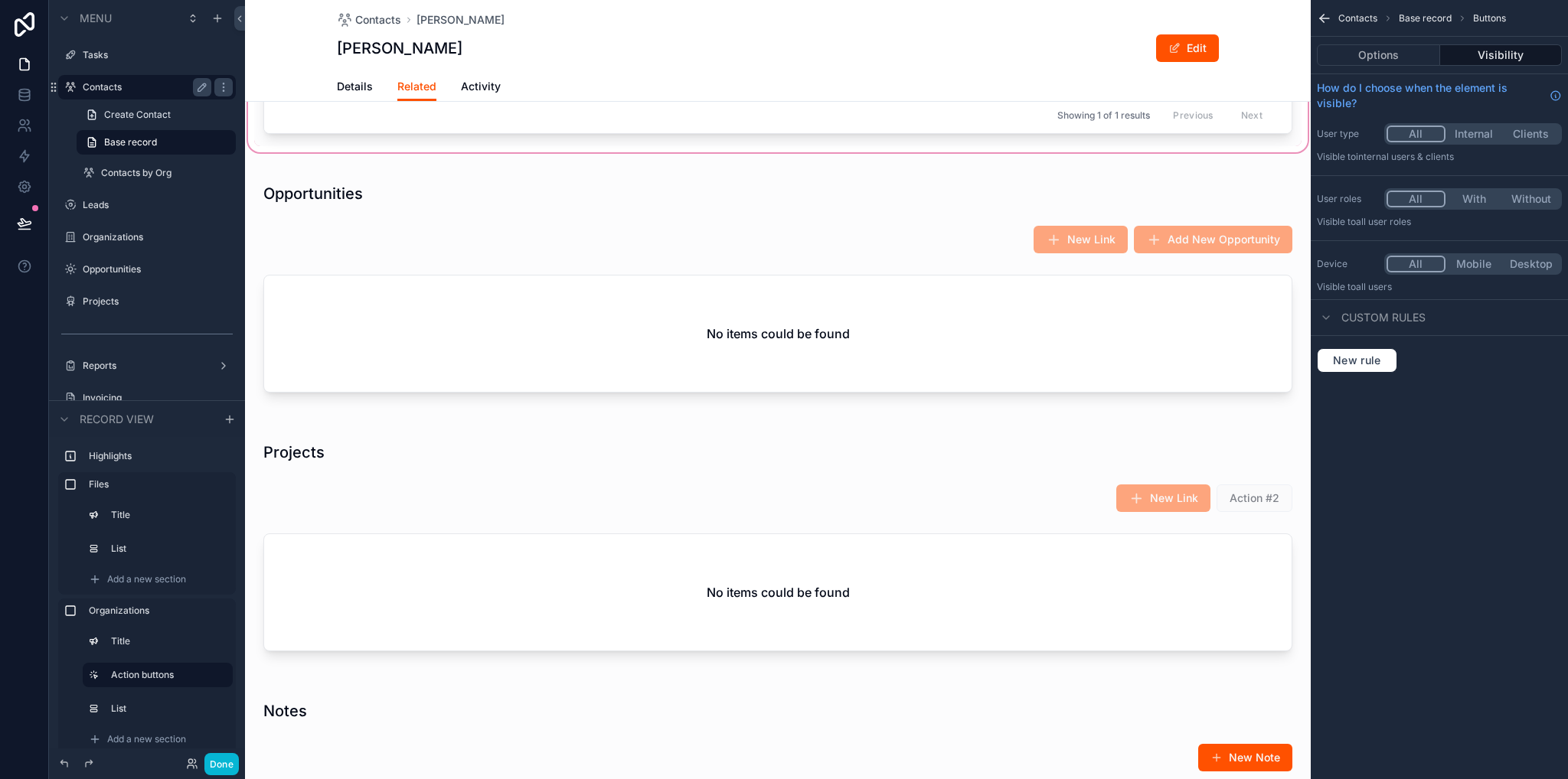
scroll to position [688, 0]
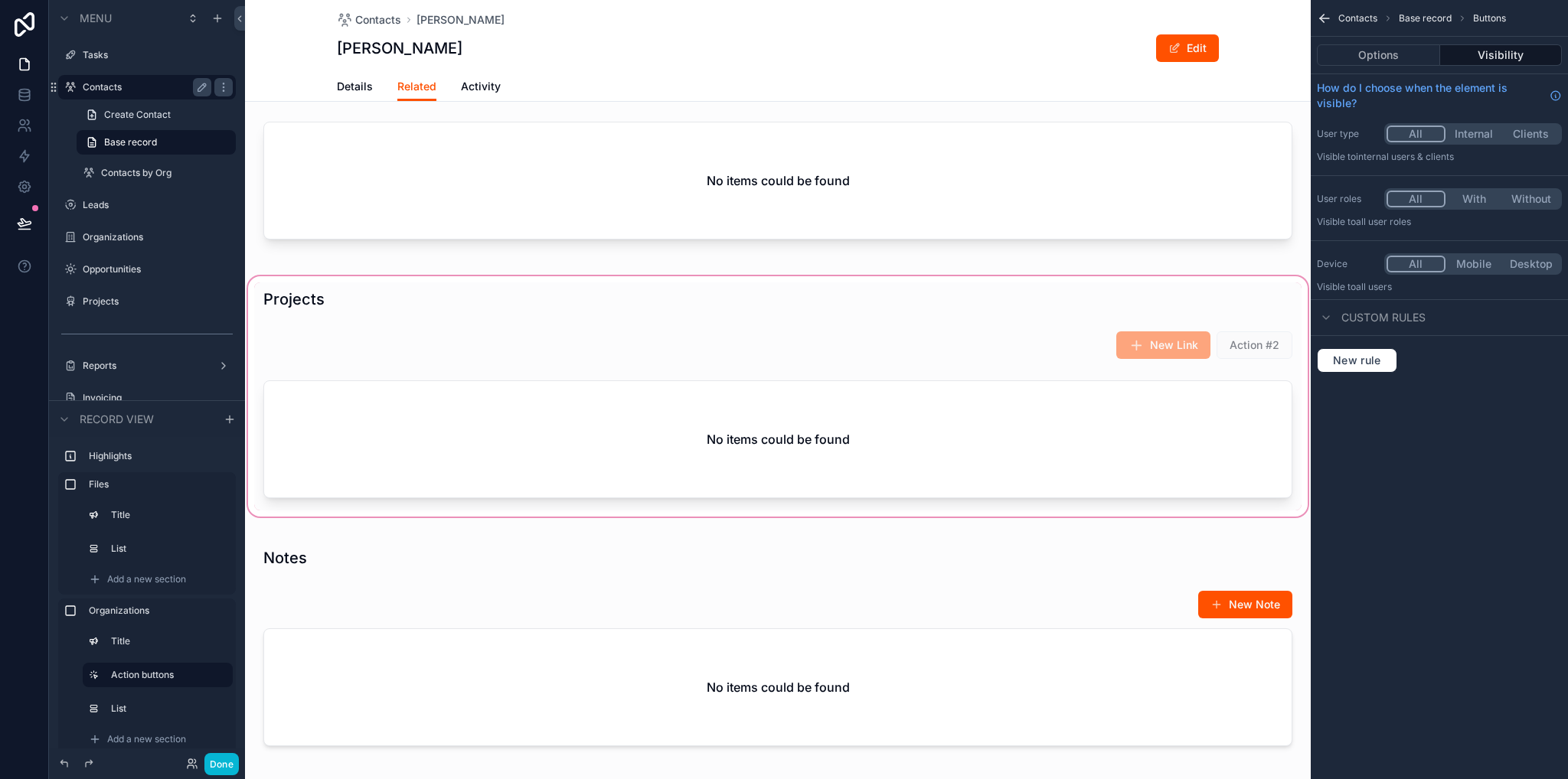
click at [982, 341] on div "scrollable content" at bounding box center [777, 396] width 1065 height 246
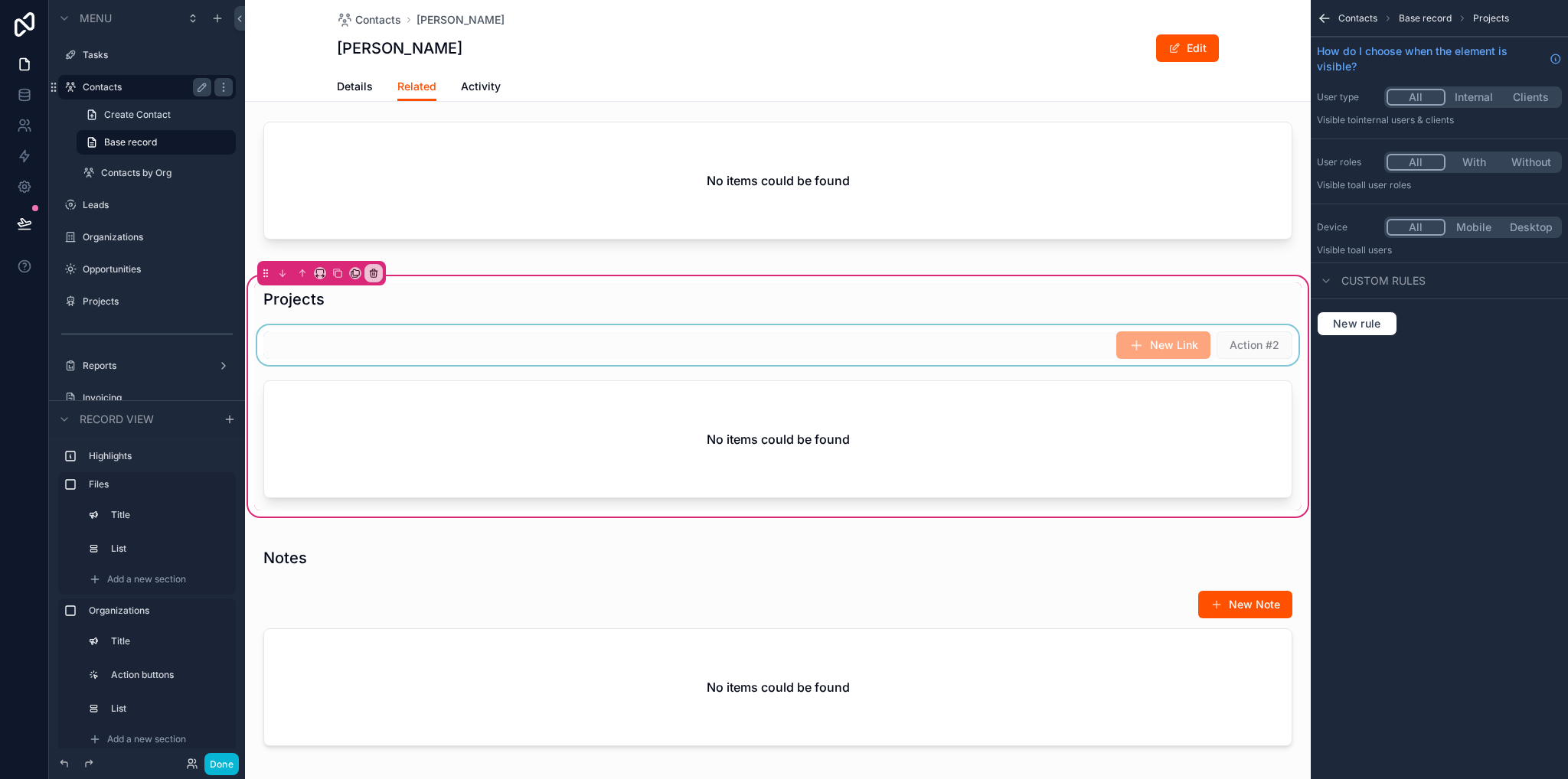
click at [983, 354] on div "scrollable content" at bounding box center [778, 345] width 1048 height 40
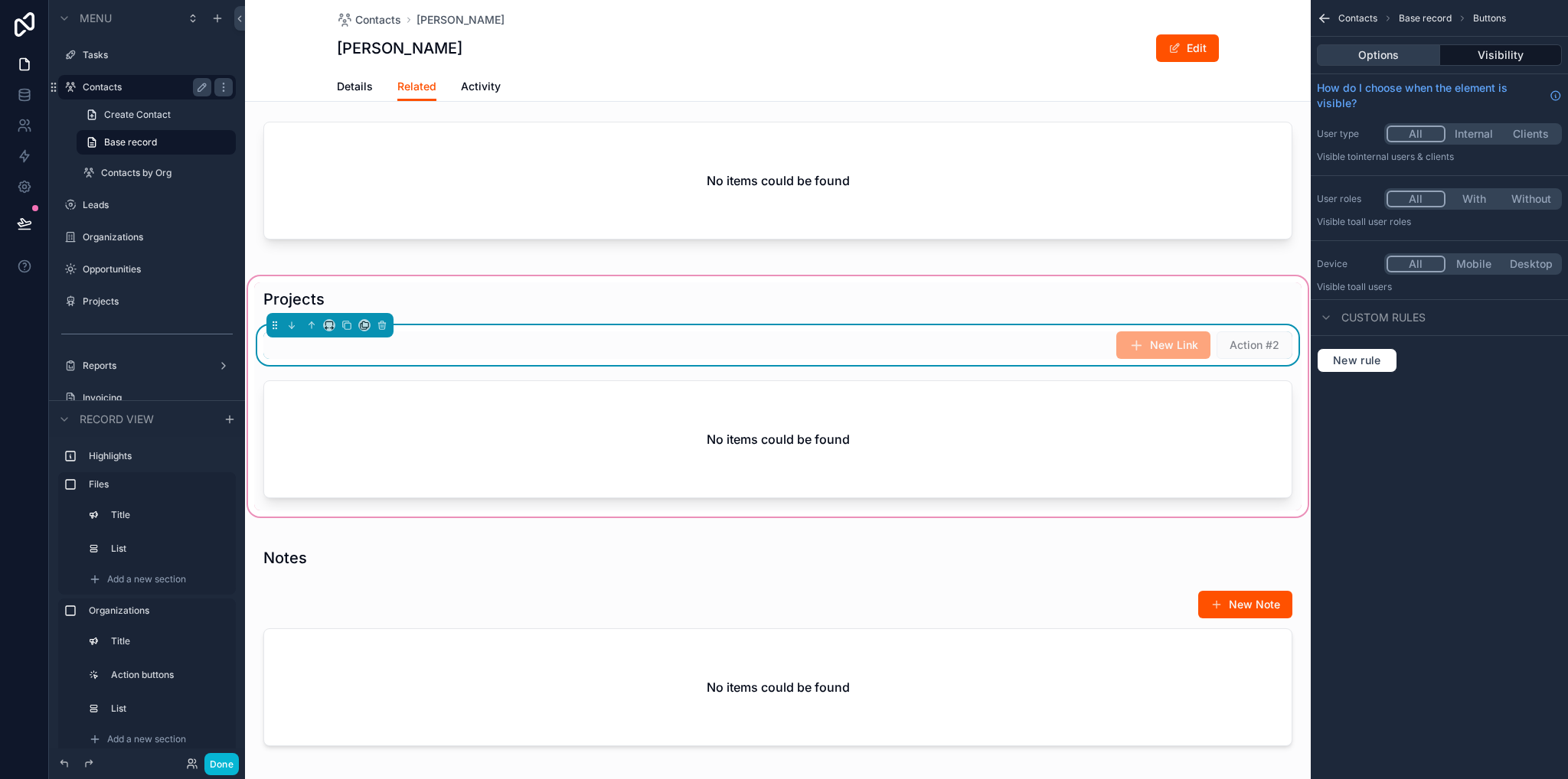
click at [1396, 60] on button "Options" at bounding box center [1378, 55] width 123 height 21
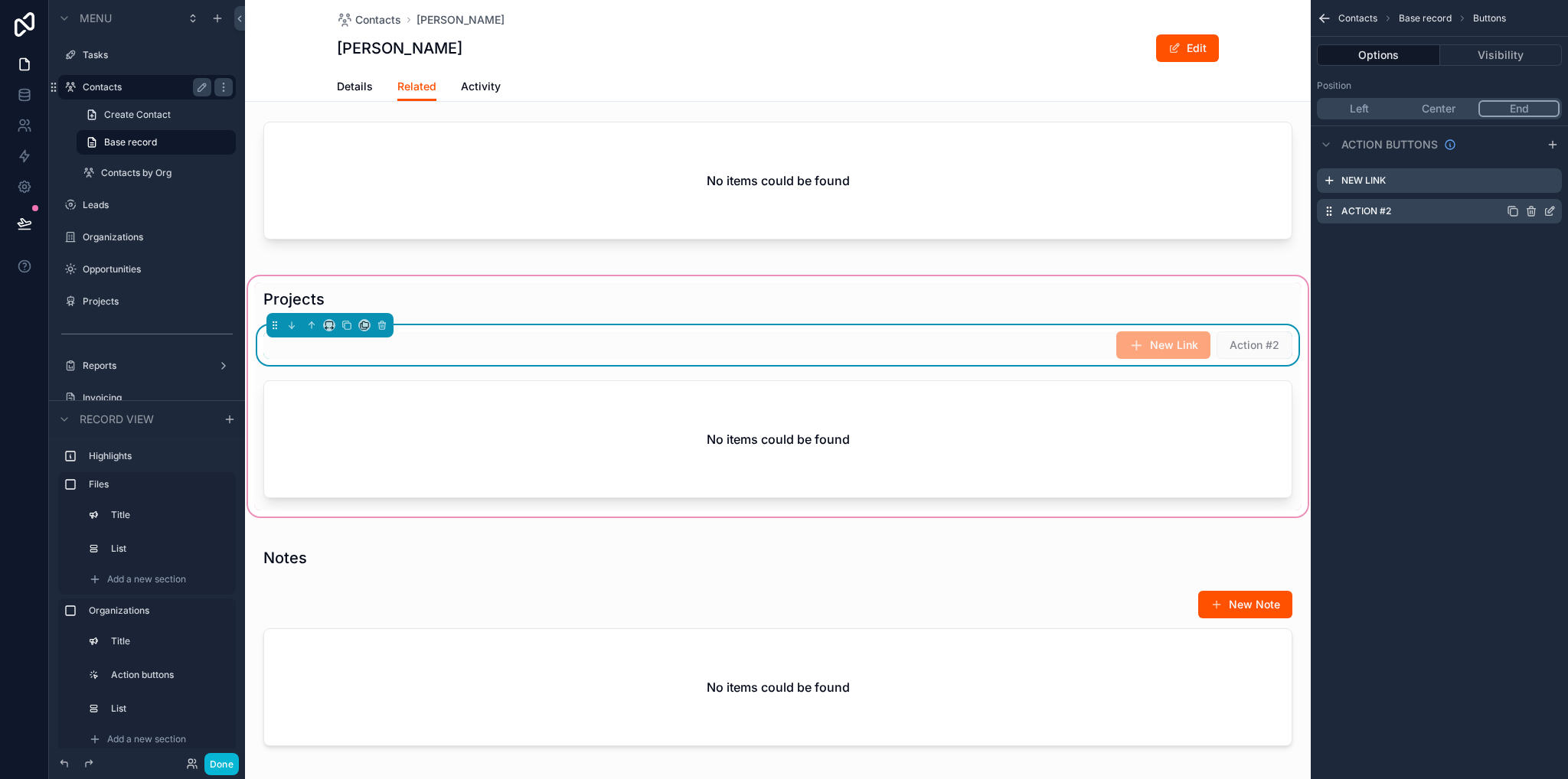
click at [1547, 208] on icon "scrollable content" at bounding box center [1549, 210] width 12 height 12
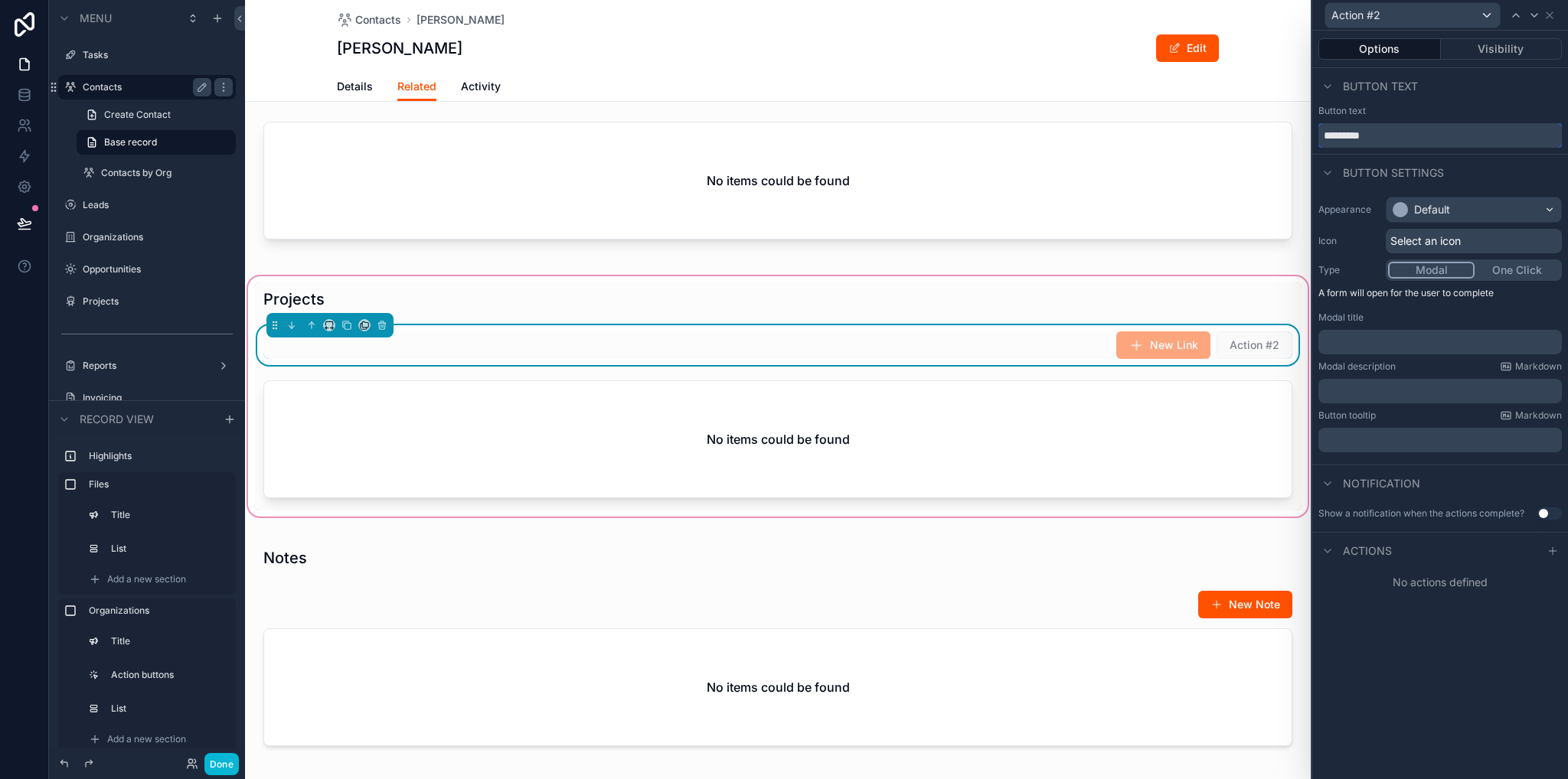
drag, startPoint x: 1397, startPoint y: 132, endPoint x: 1308, endPoint y: 133, distance: 89.0
click at [1308, 133] on div "Action #2 Options Visibility Button text Button text ********* Button settings …" at bounding box center [784, 389] width 1568 height 779
type input "**********"
click at [1426, 202] on div "Default" at bounding box center [1432, 210] width 36 height 15
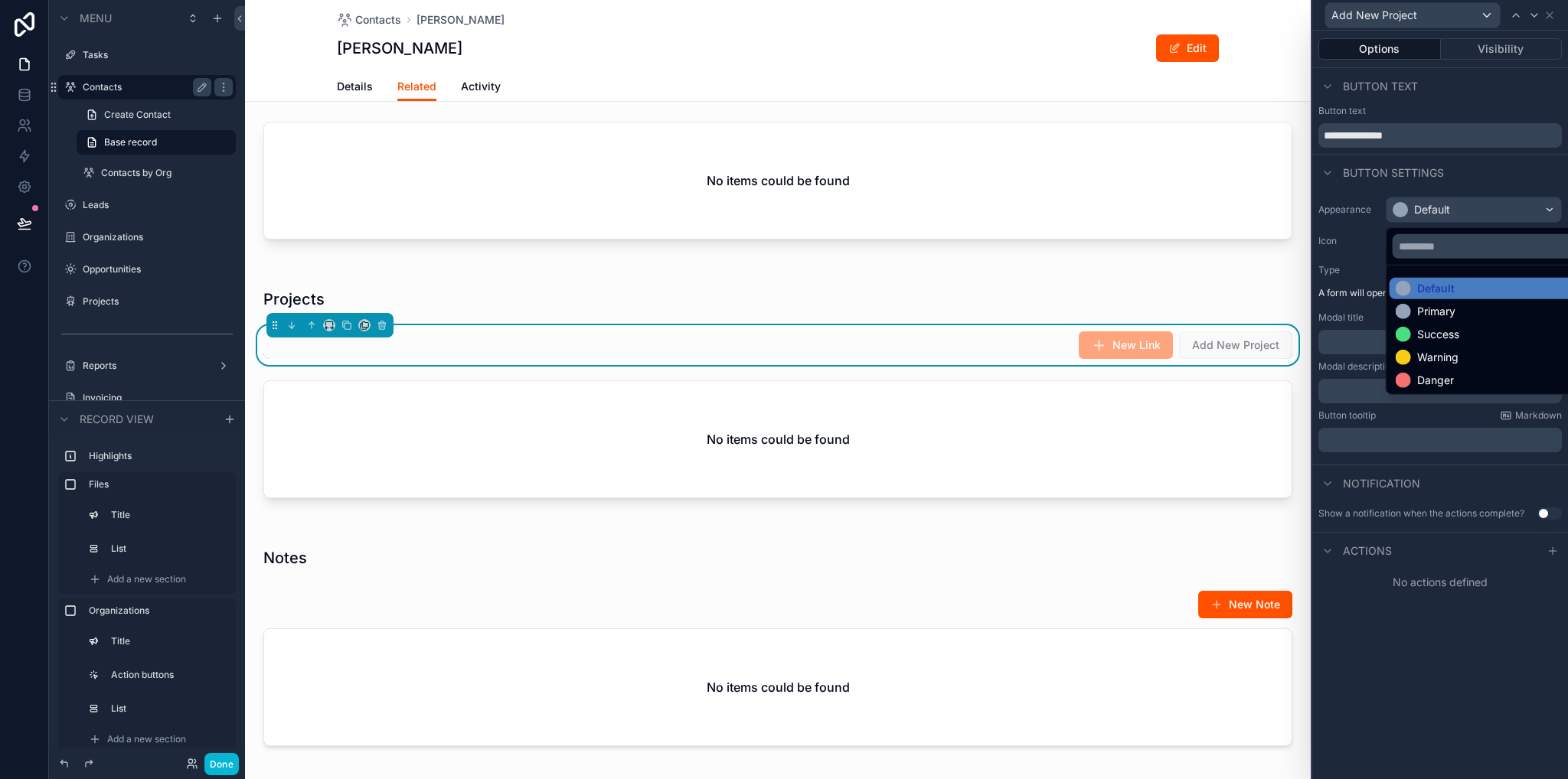
drag, startPoint x: 1438, startPoint y: 316, endPoint x: 1430, endPoint y: 299, distance: 18.8
click at [1438, 316] on div "Primary" at bounding box center [1436, 312] width 38 height 15
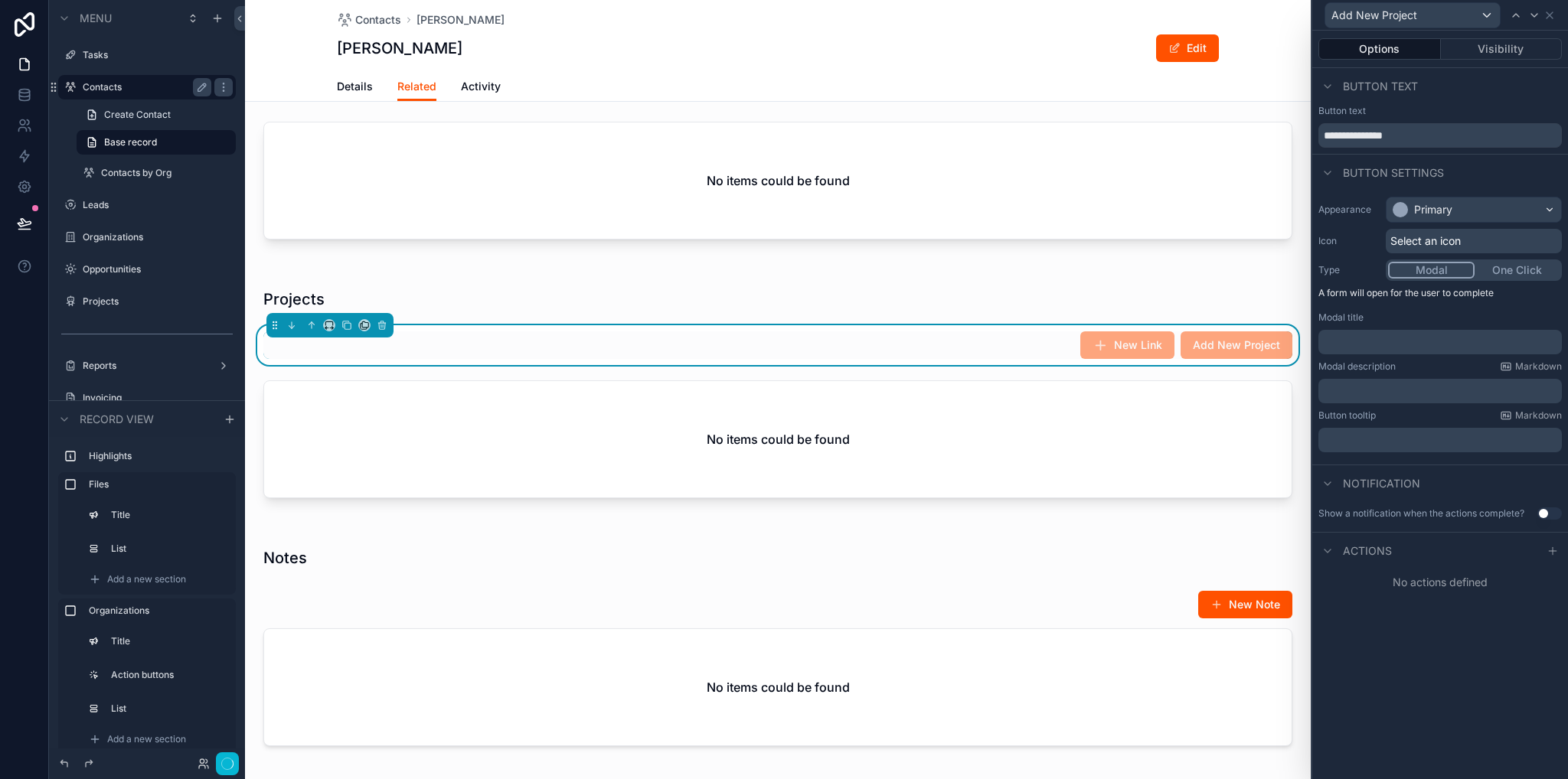
click at [1414, 250] on div "Select an icon" at bounding box center [1473, 241] width 176 height 24
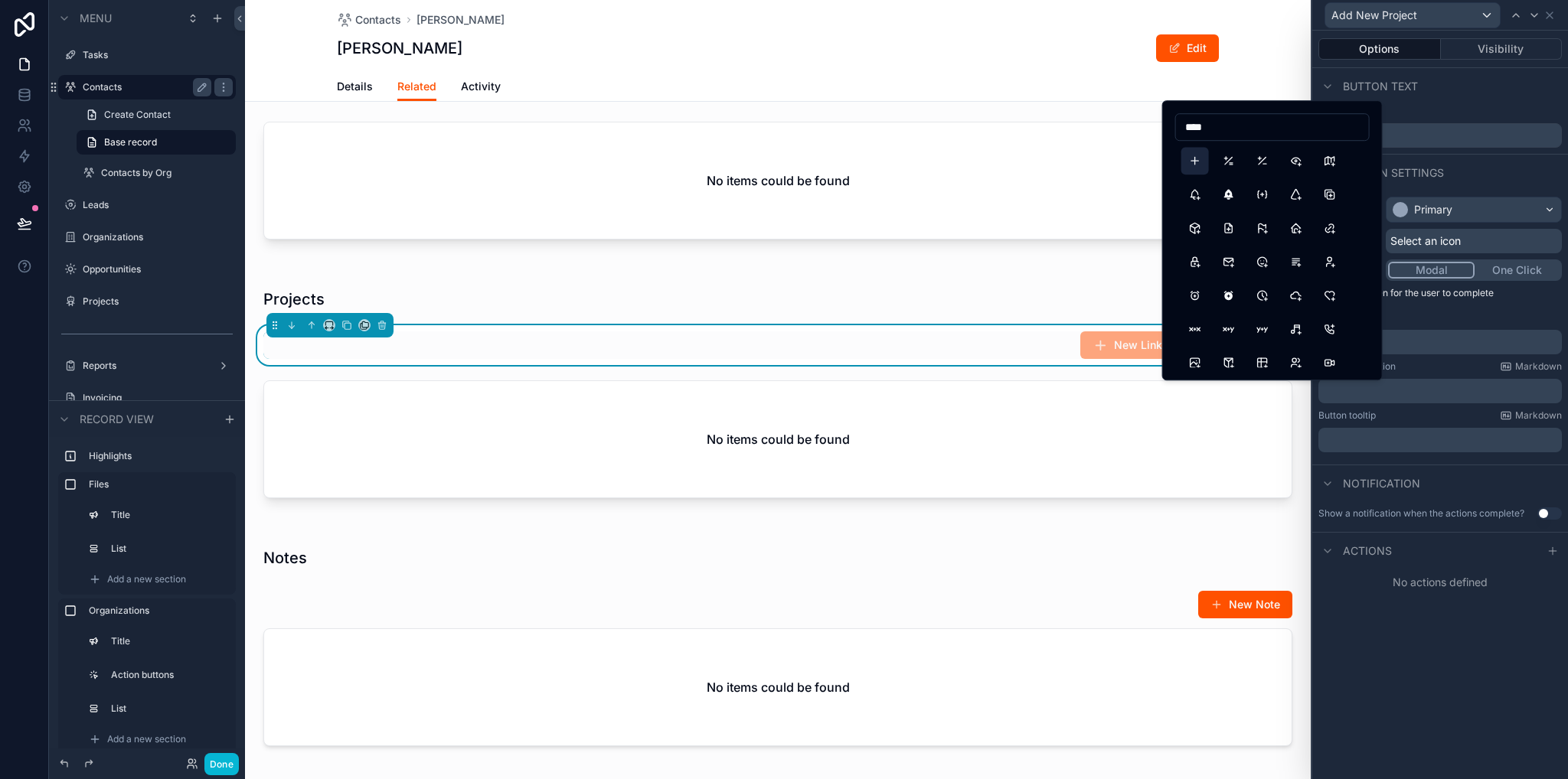
type input "****"
click at [1198, 162] on button "Plus" at bounding box center [1195, 161] width 28 height 28
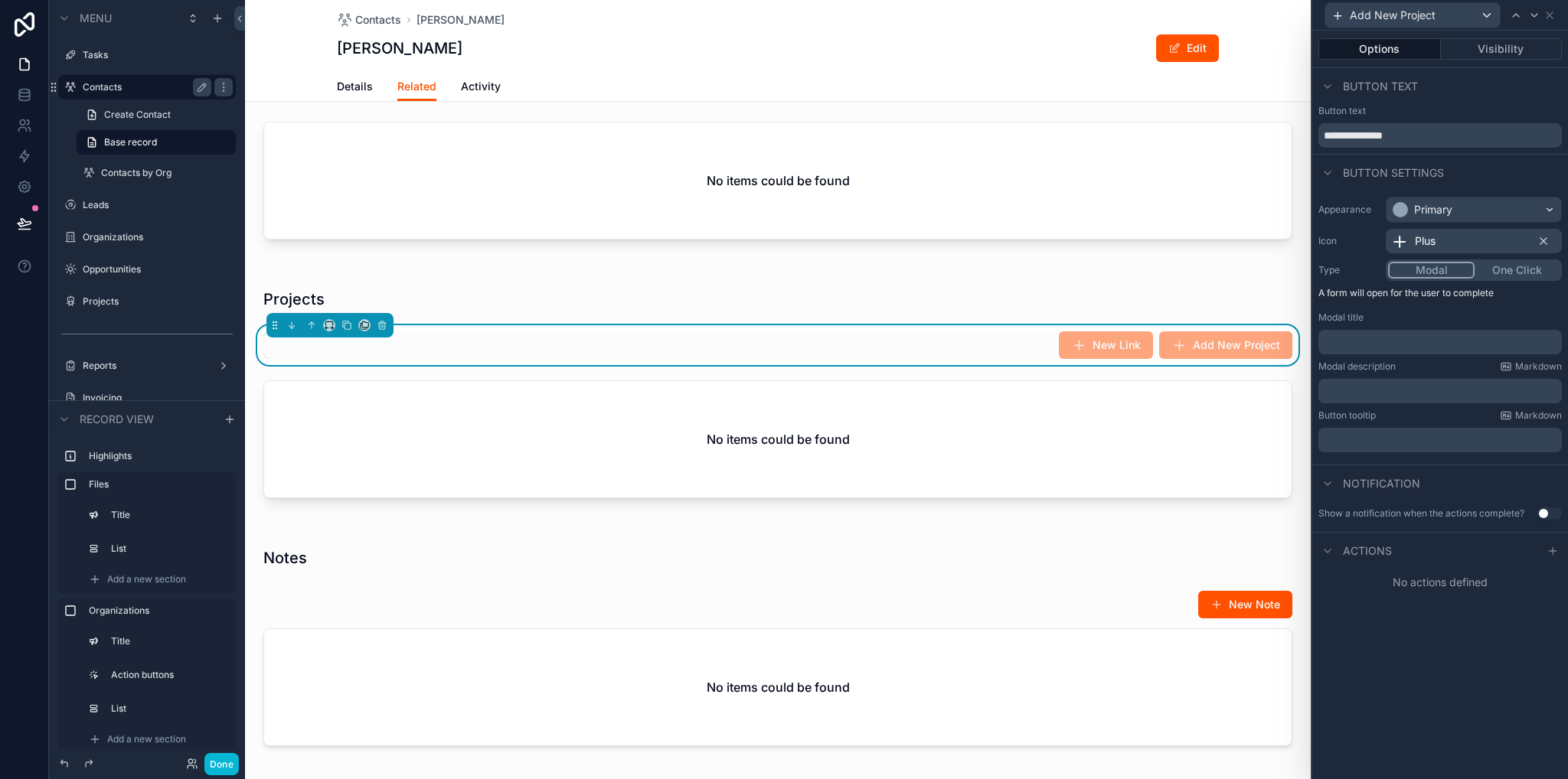
click at [1373, 337] on p "﻿" at bounding box center [1441, 342] width 234 height 15
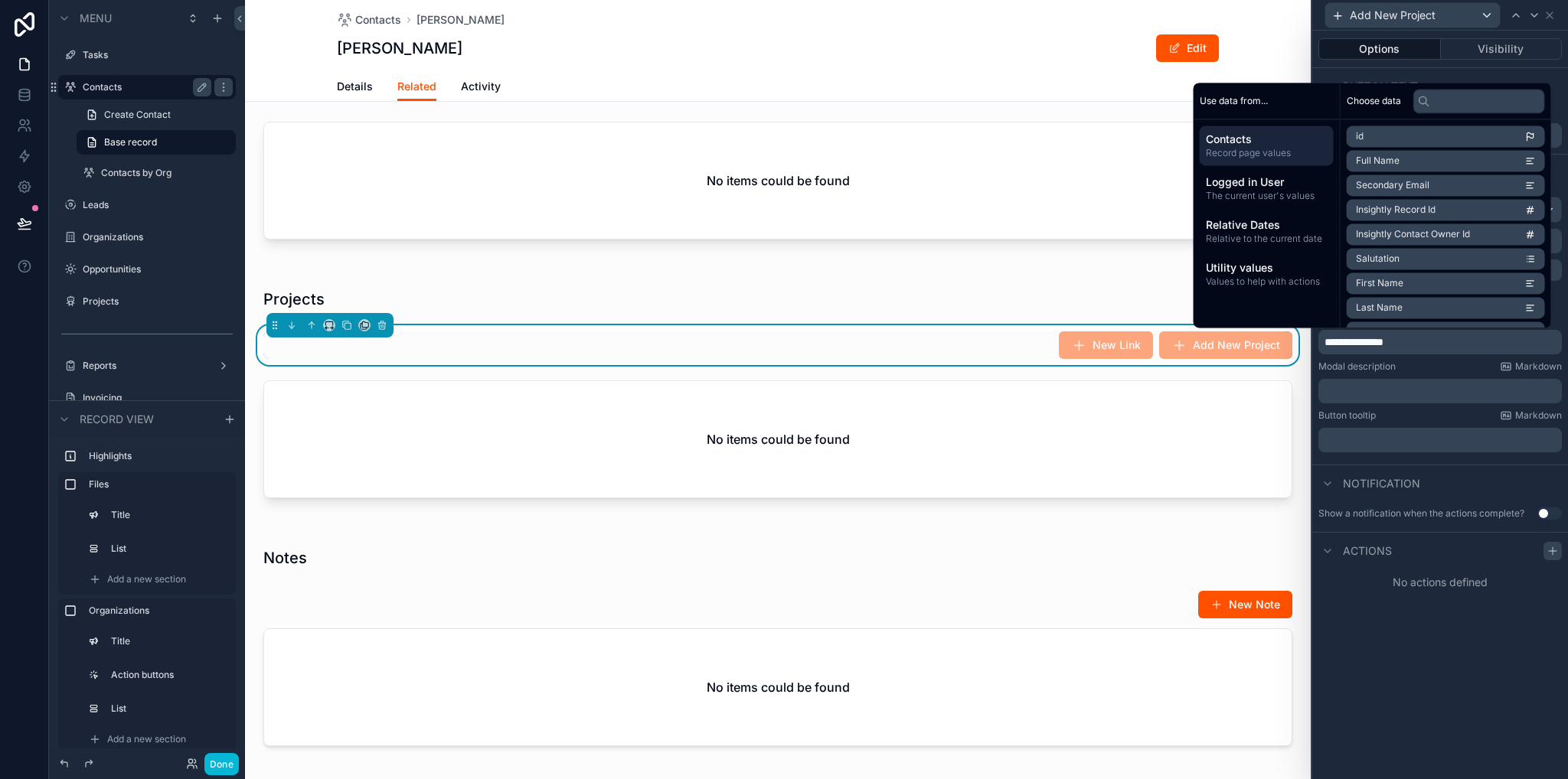
click at [1557, 553] on icon at bounding box center [1552, 551] width 12 height 12
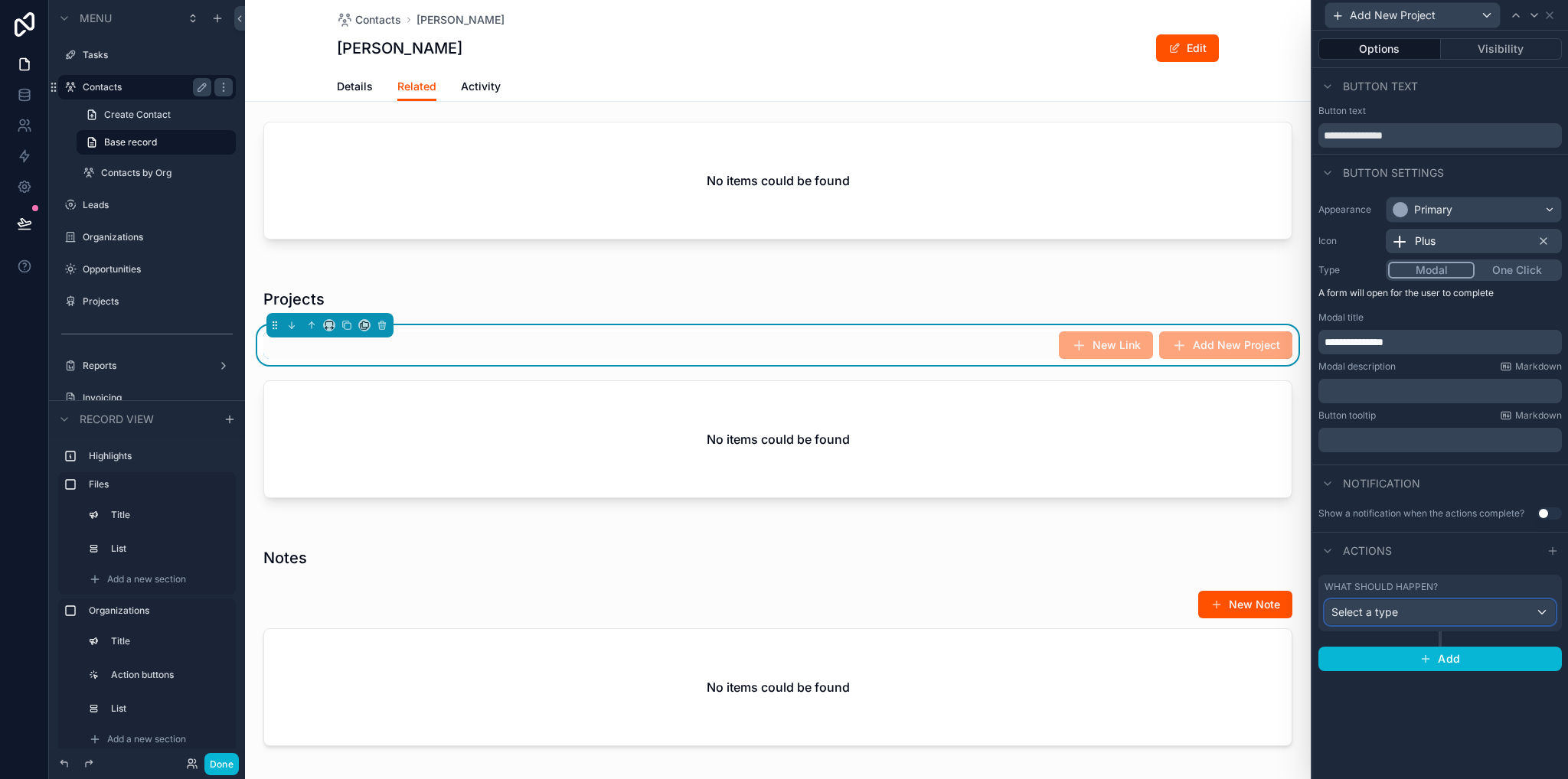
click at [1387, 614] on span "Select a type" at bounding box center [1365, 612] width 67 height 13
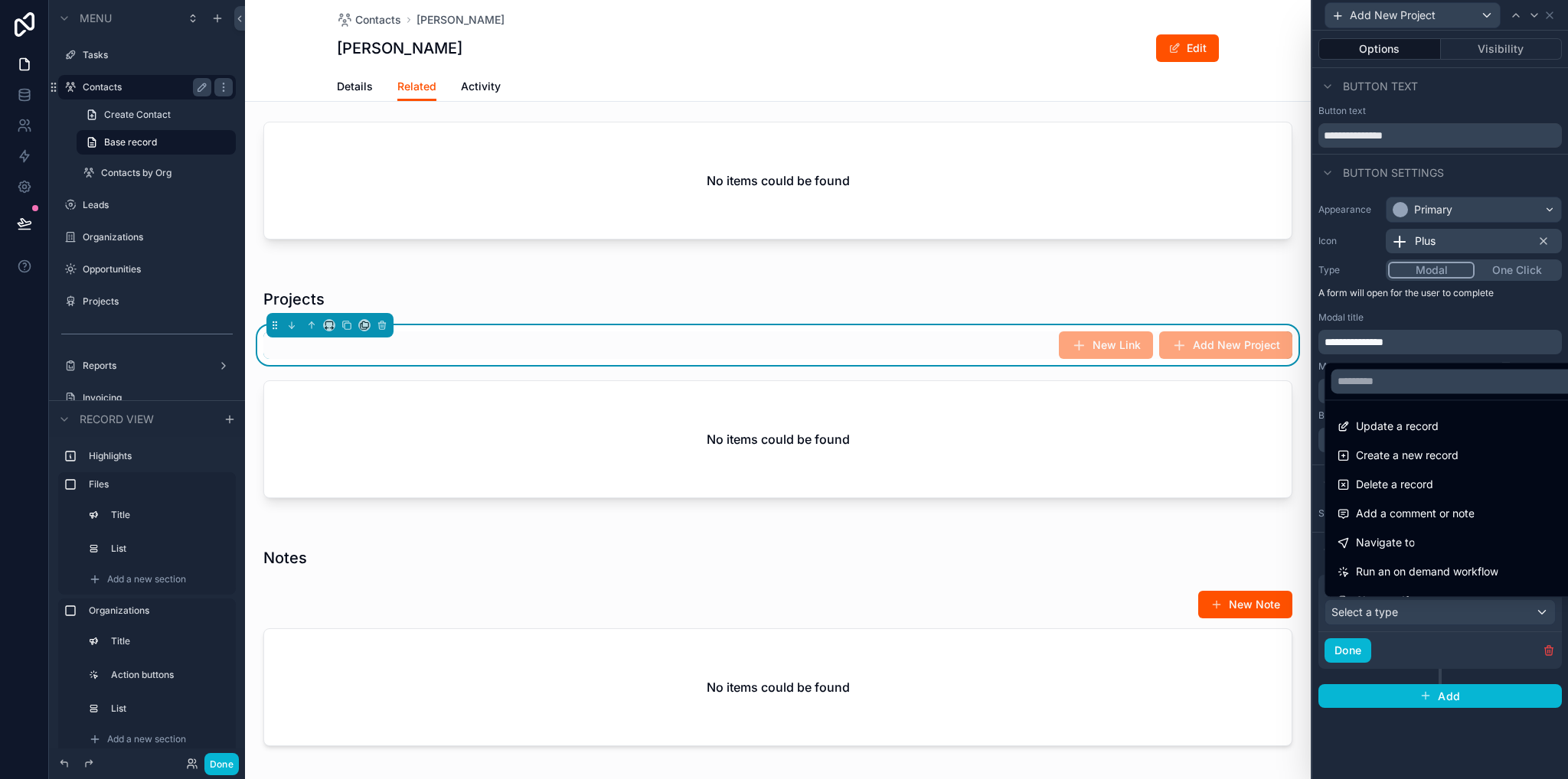
click at [1393, 453] on span "Create a new record" at bounding box center [1407, 455] width 103 height 19
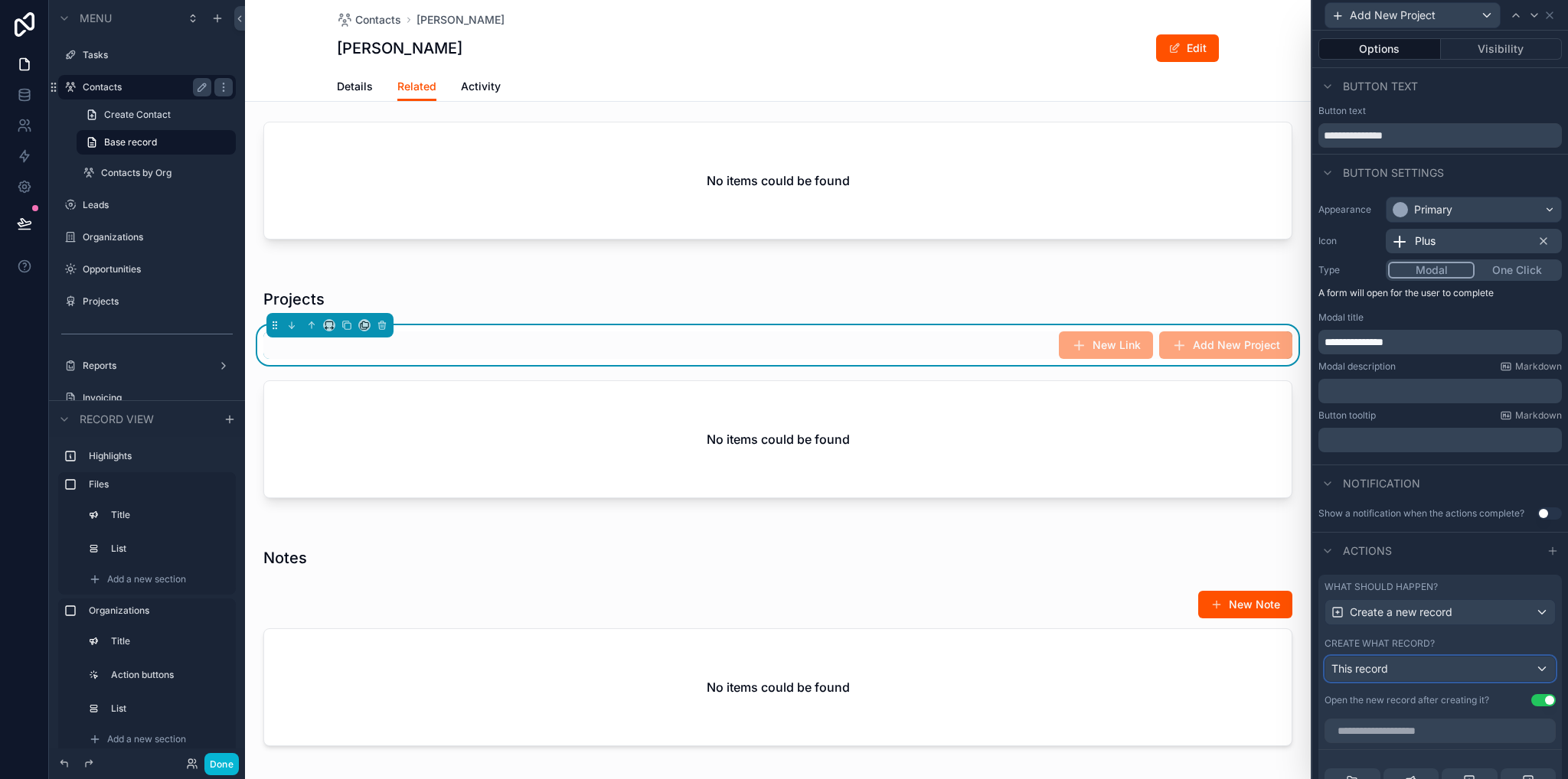
click at [1409, 671] on div "This record" at bounding box center [1439, 669] width 229 height 24
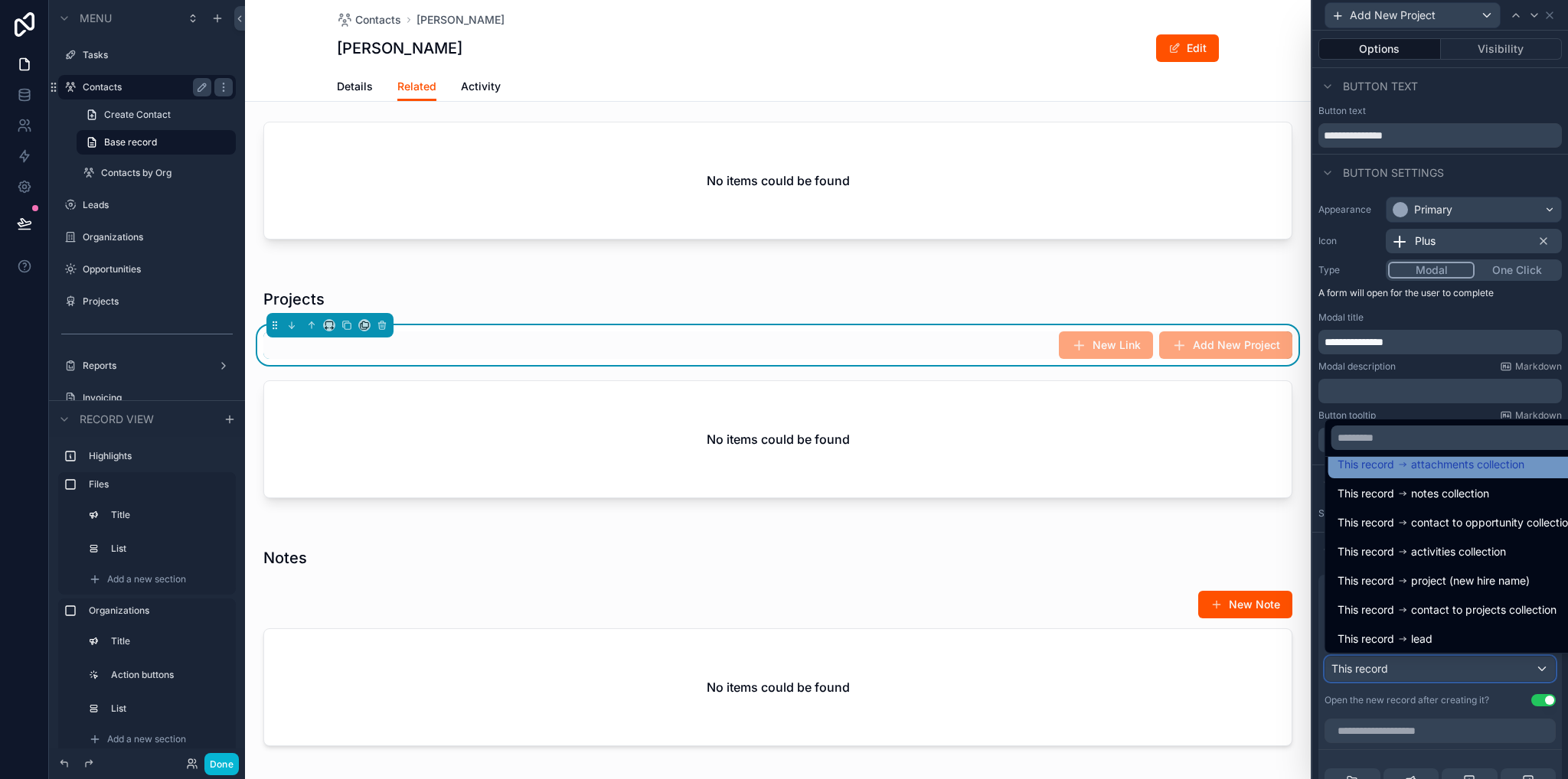
scroll to position [80, 0]
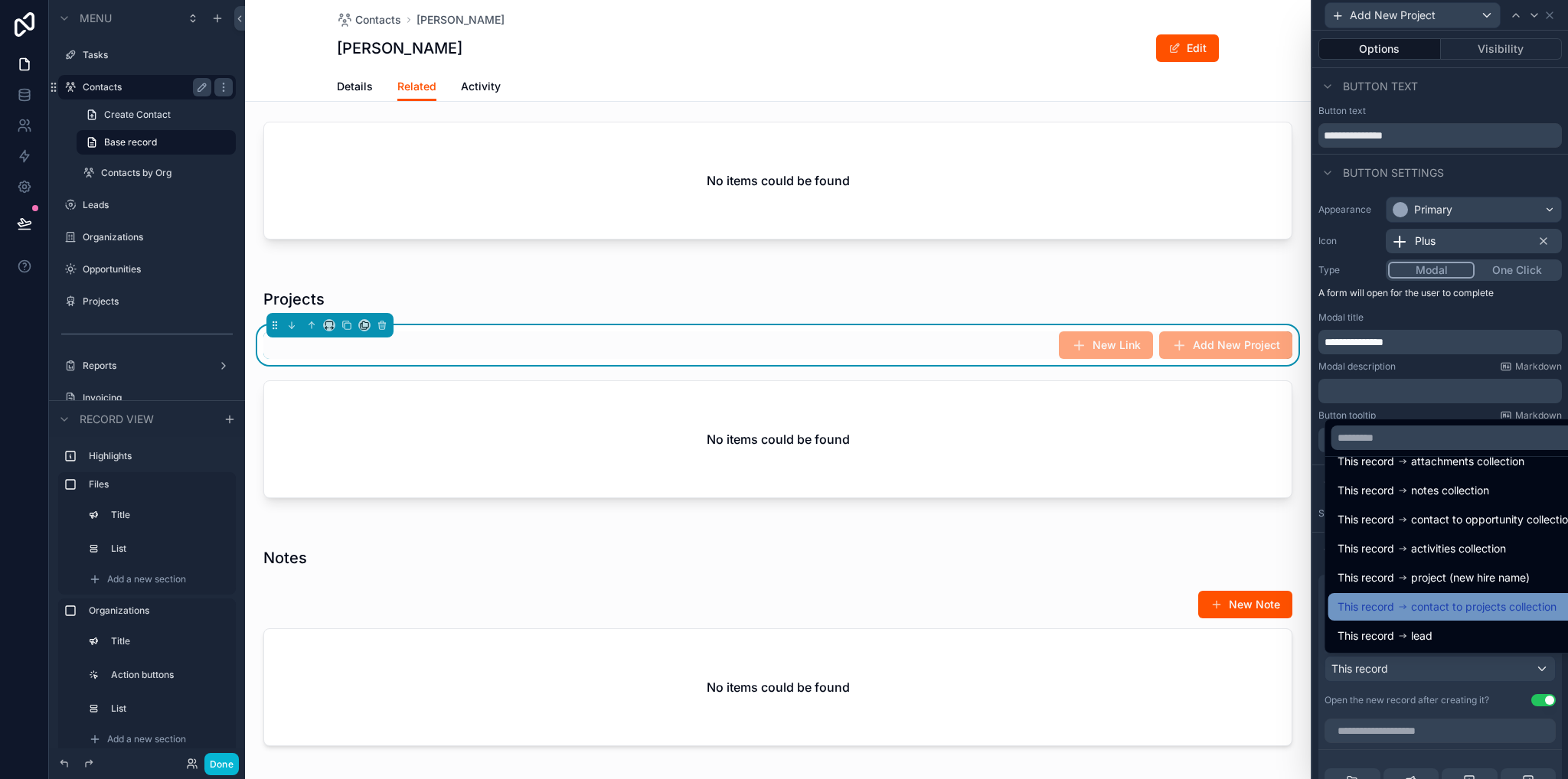
click at [1455, 619] on div "This record contact to projects collection" at bounding box center [1457, 607] width 259 height 28
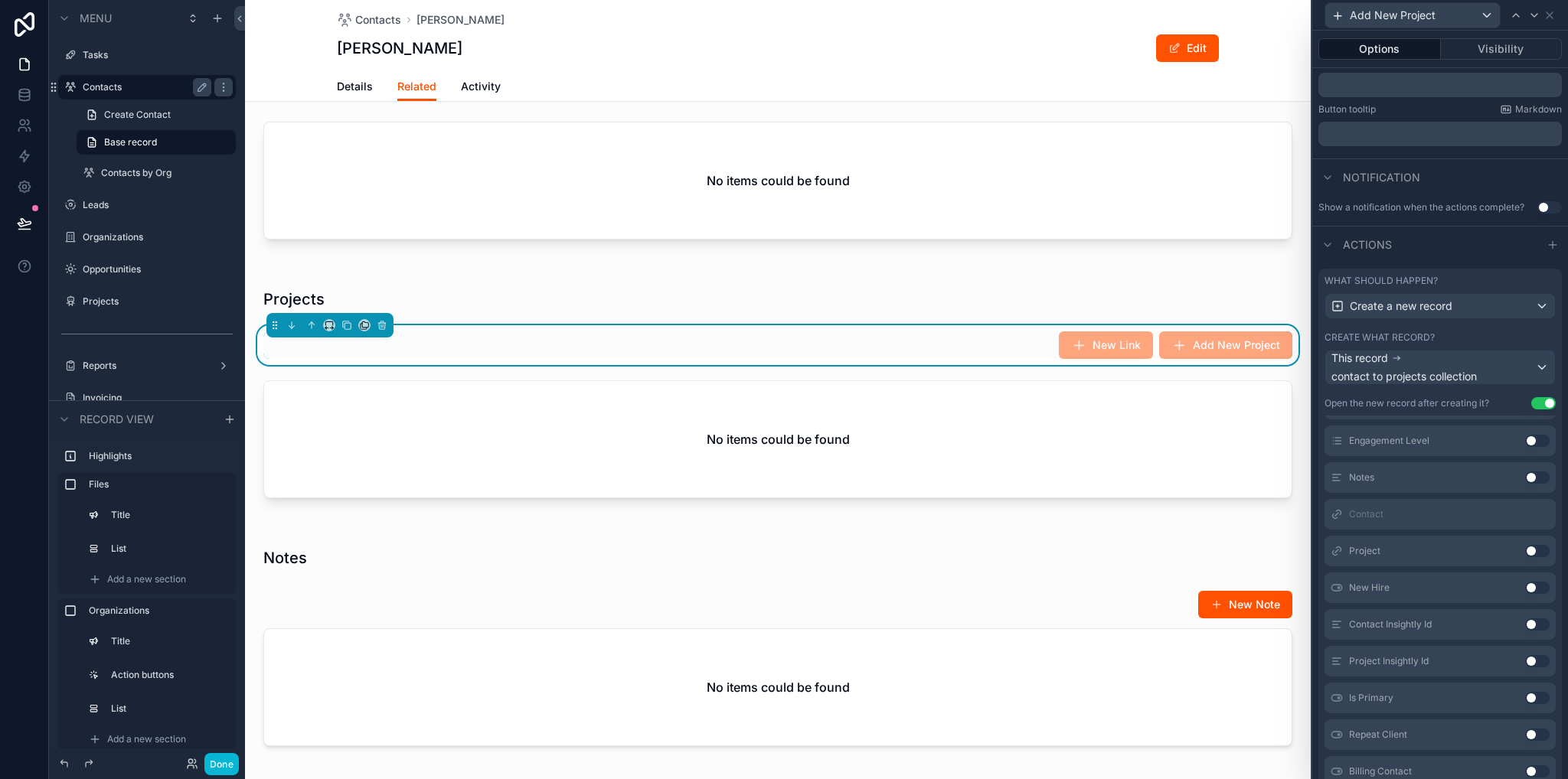
scroll to position [383, 0]
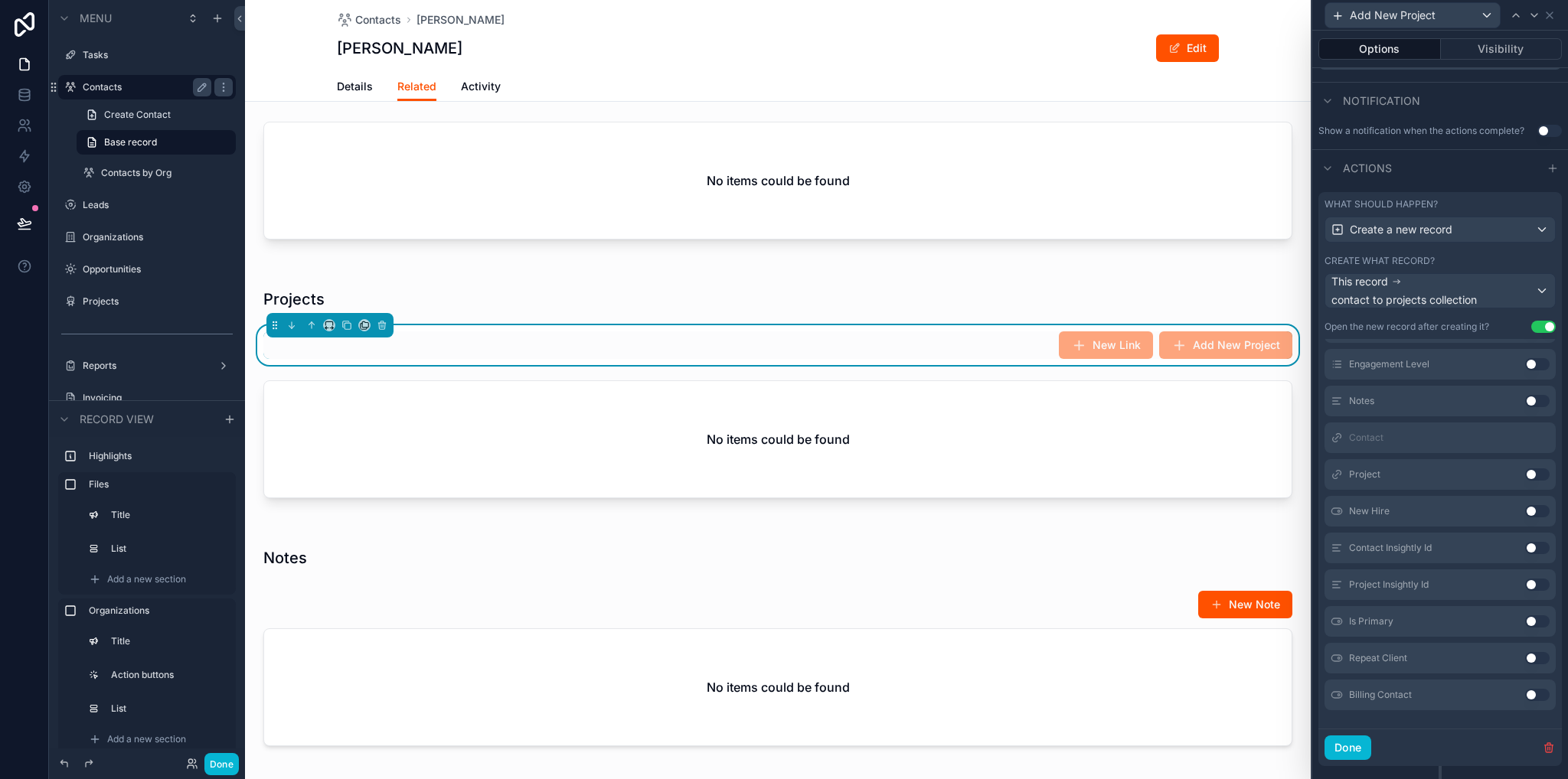
click at [1525, 476] on button "Use setting" at bounding box center [1537, 474] width 24 height 12
click at [1525, 620] on button "Use setting" at bounding box center [1537, 622] width 24 height 12
click at [1525, 655] on button "Use setting" at bounding box center [1537, 658] width 24 height 12
click at [1525, 693] on button "Use setting" at bounding box center [1537, 695] width 24 height 12
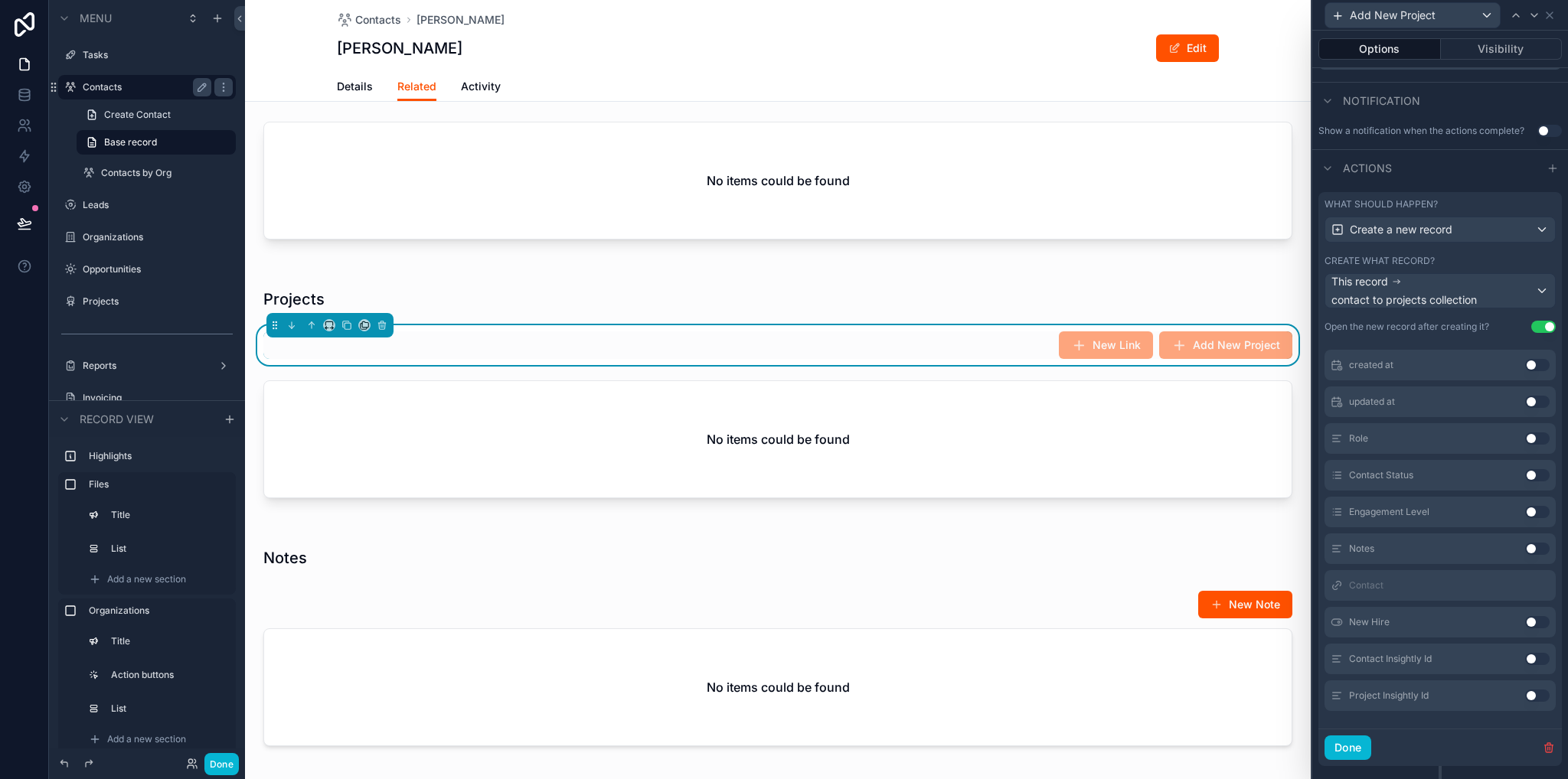
click at [1525, 436] on button "Use setting" at bounding box center [1537, 438] width 24 height 12
click at [1525, 471] on button "Use setting" at bounding box center [1537, 475] width 24 height 12
click at [1525, 512] on button "Use setting" at bounding box center [1537, 511] width 24 height 12
click at [1525, 551] on button "Use setting" at bounding box center [1537, 548] width 24 height 12
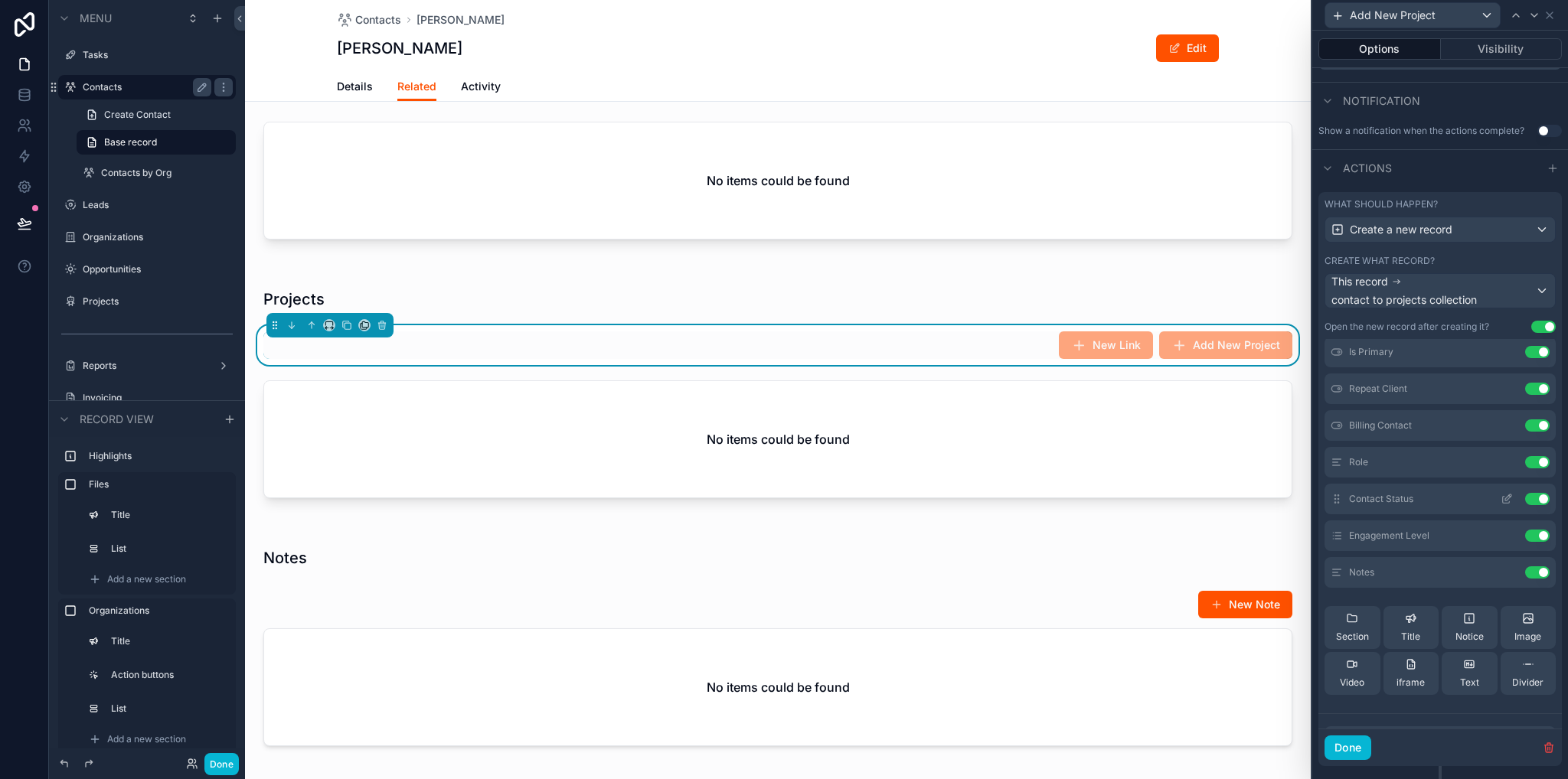
scroll to position [0, 0]
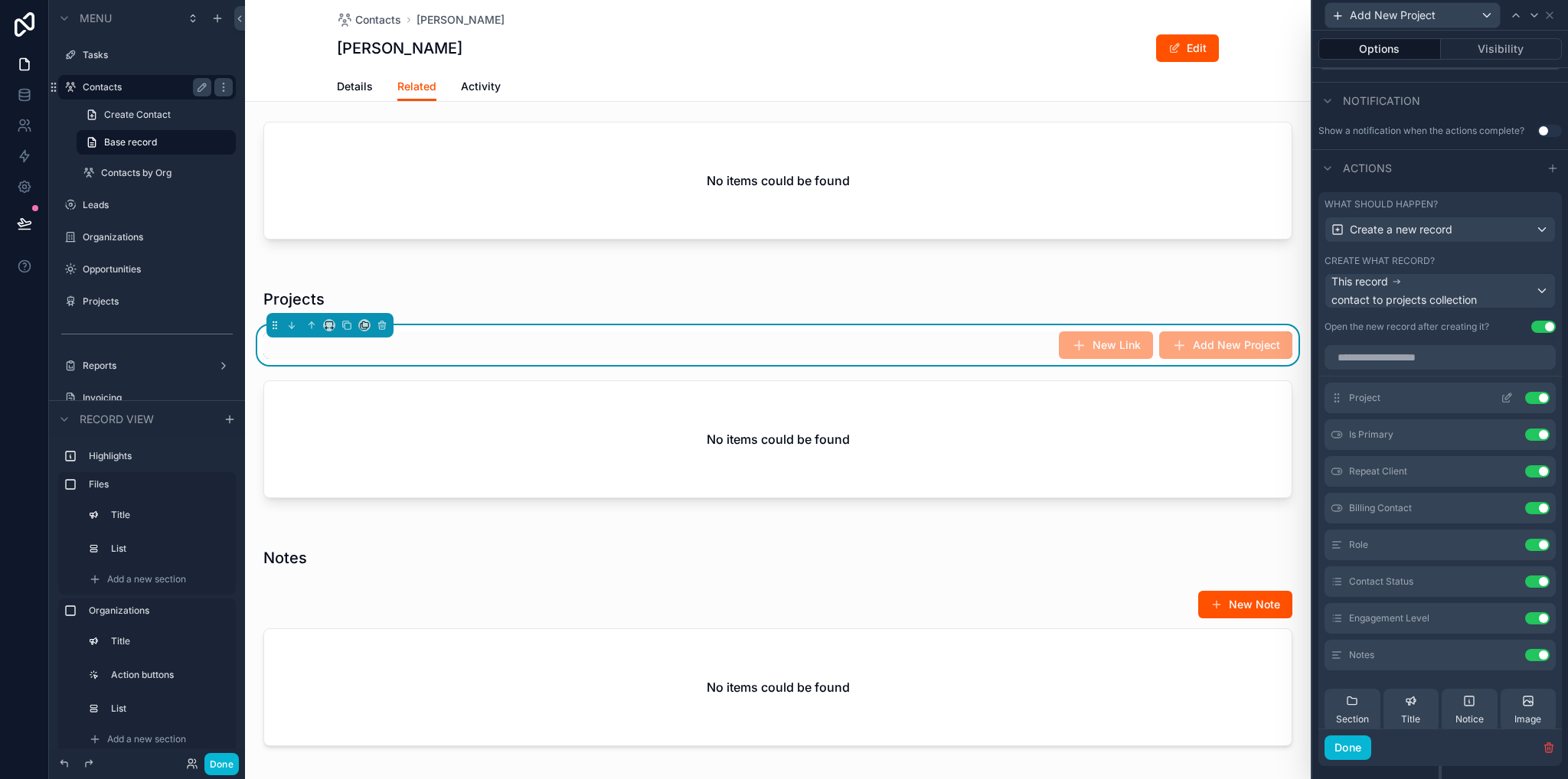
click at [1503, 401] on icon at bounding box center [1506, 399] width 7 height 7
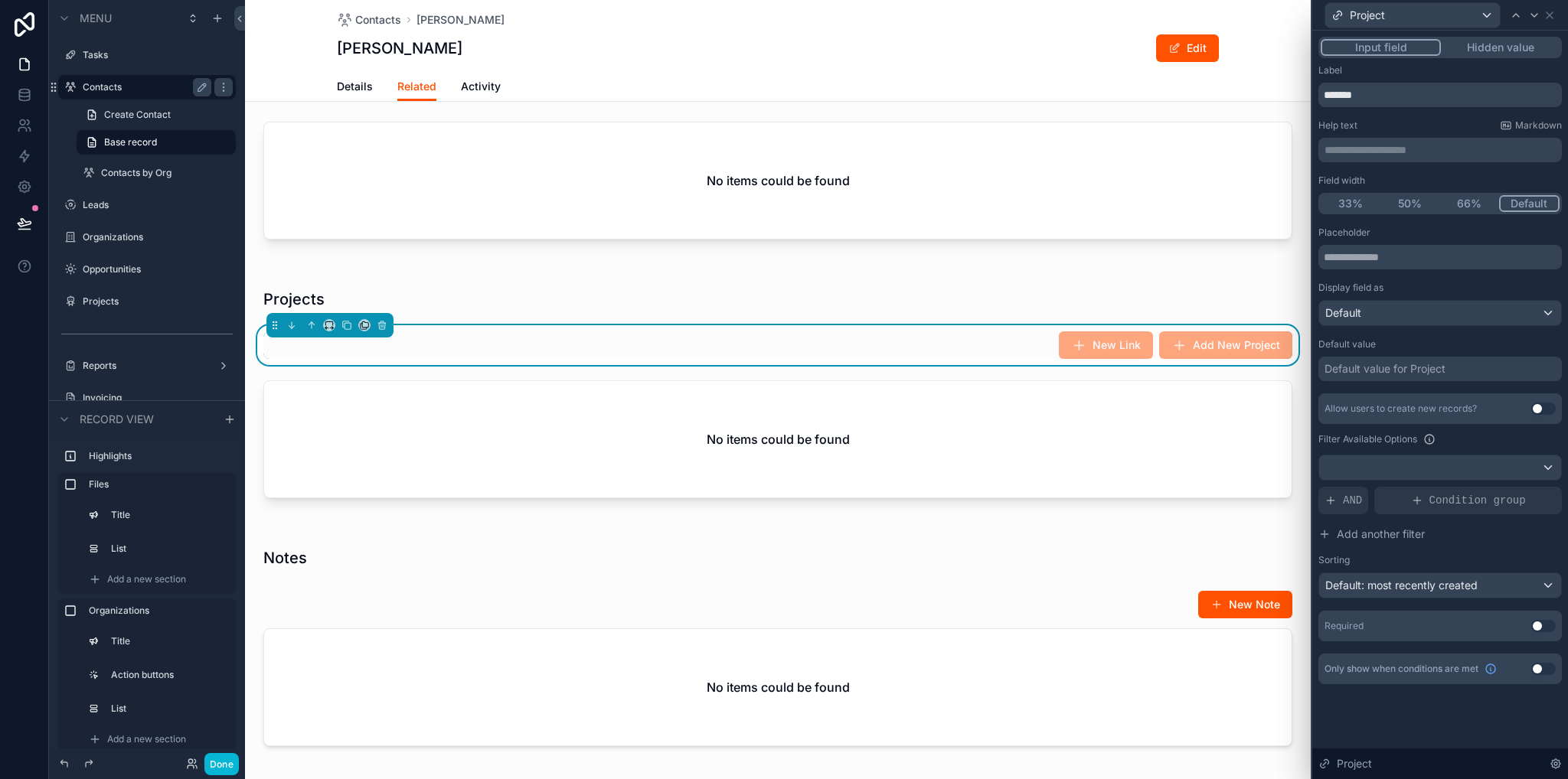
click at [1550, 408] on button "Use setting" at bounding box center [1544, 409] width 24 height 12
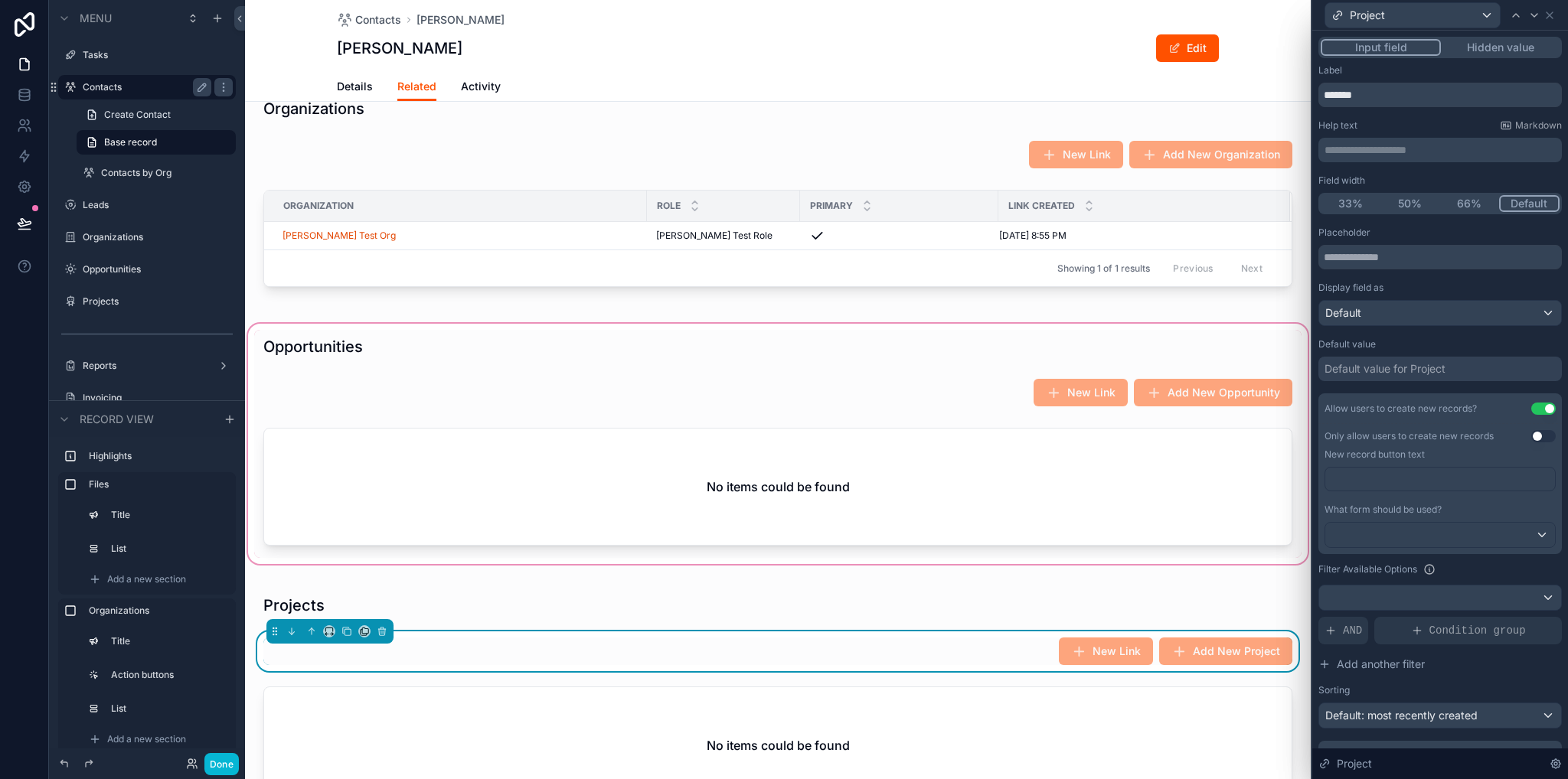
scroll to position [229, 0]
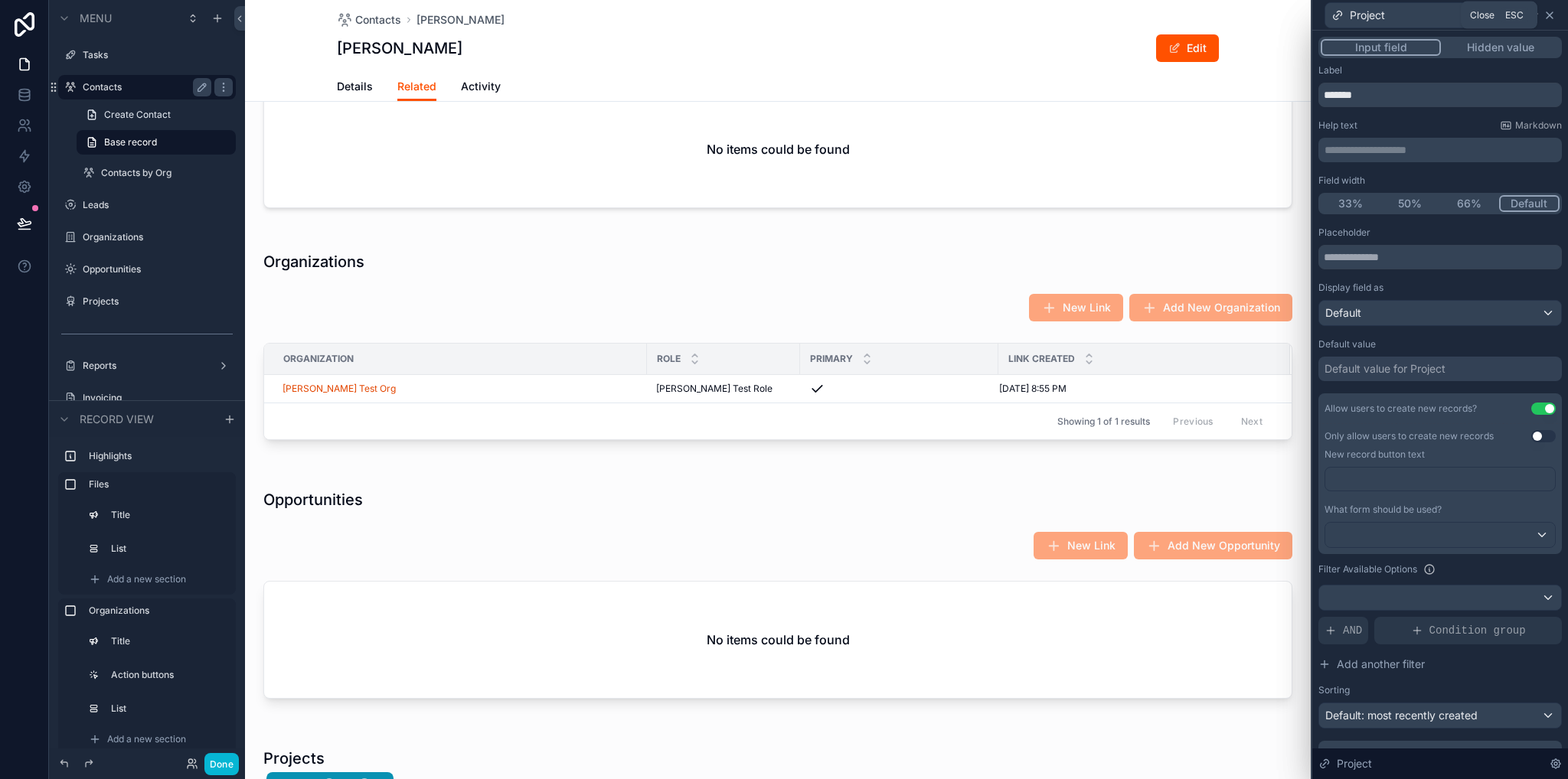
click at [1553, 15] on icon at bounding box center [1549, 15] width 12 height 12
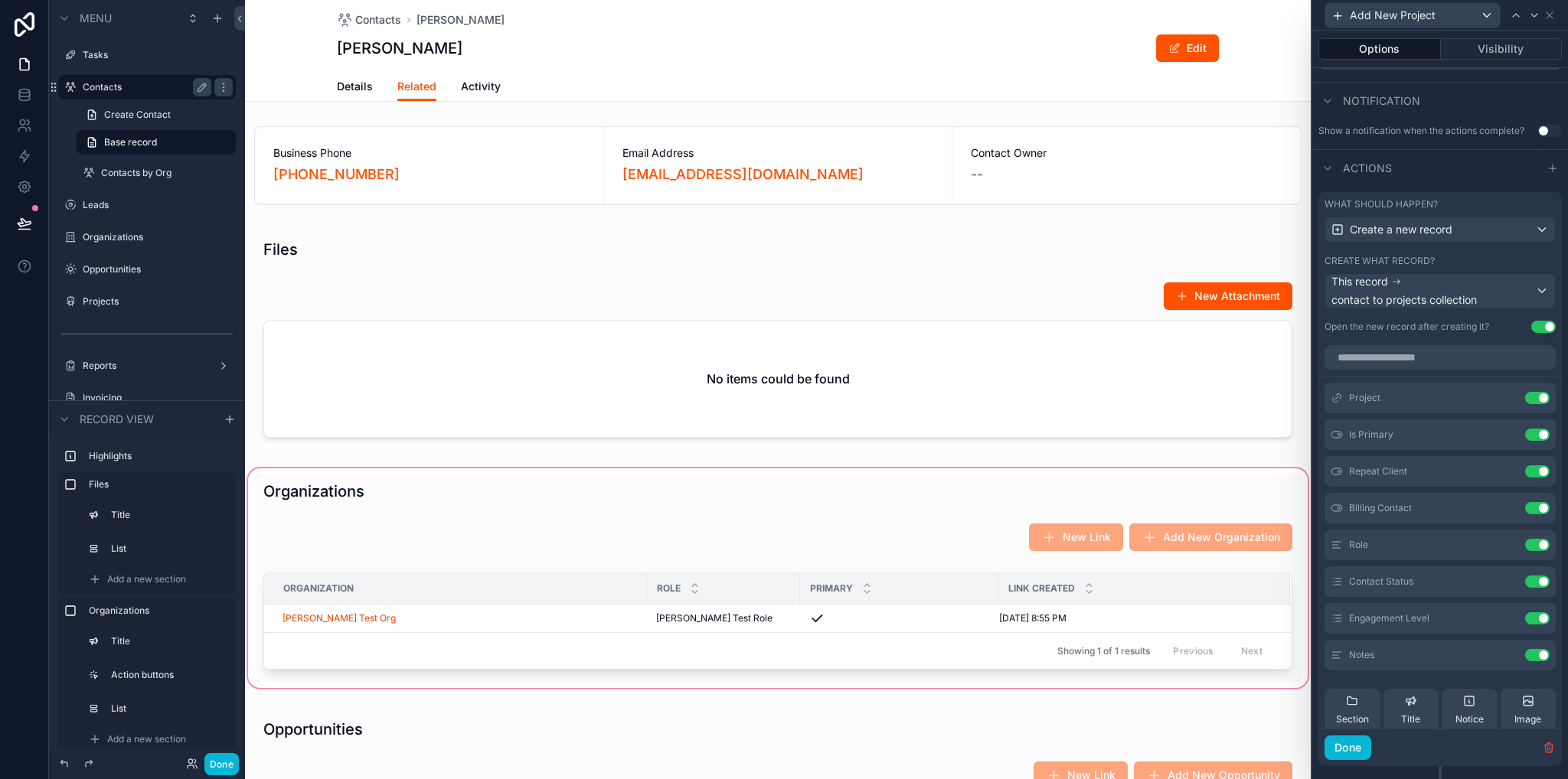
scroll to position [306, 0]
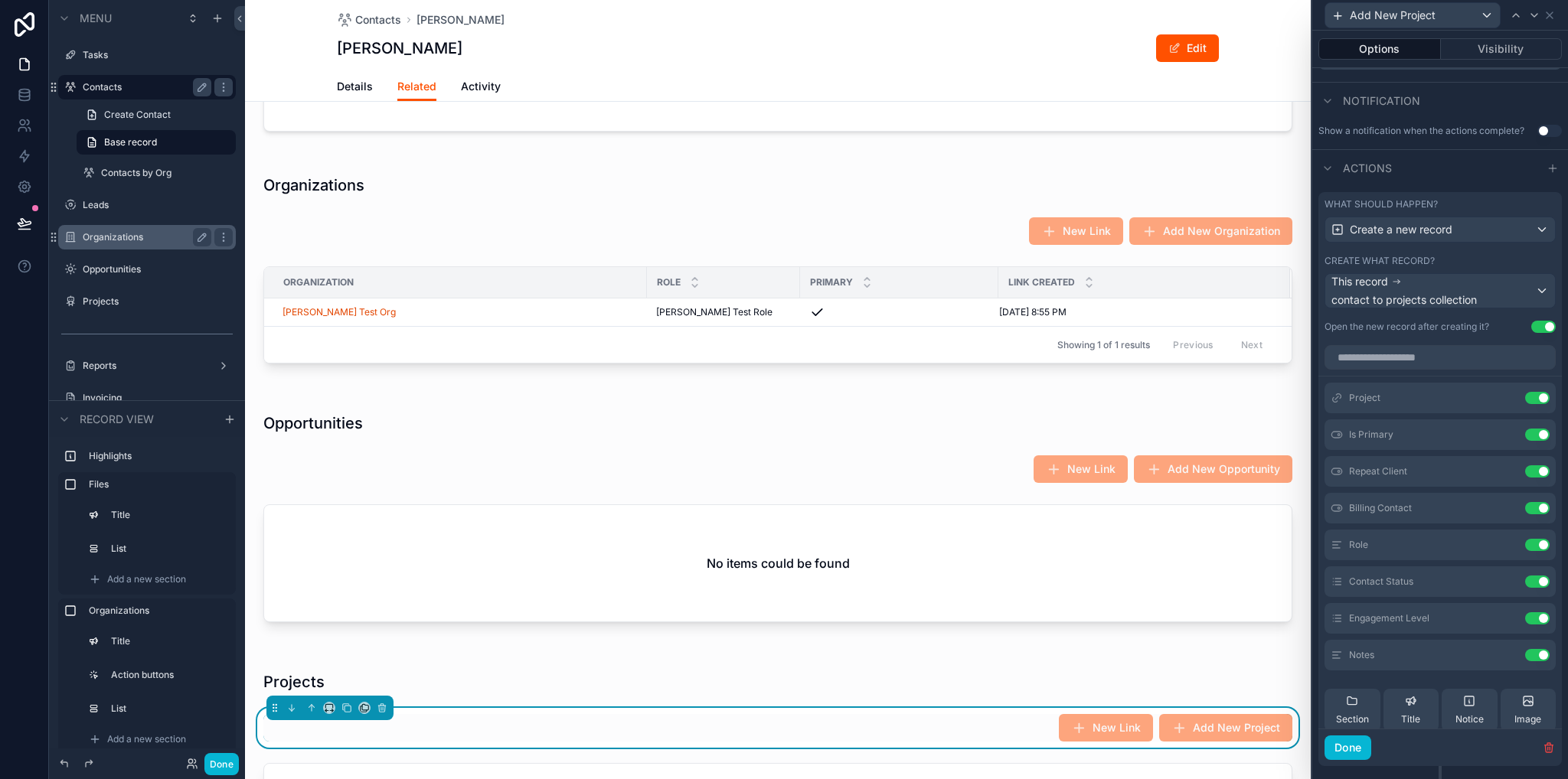
click at [113, 233] on label "Organizations" at bounding box center [144, 237] width 122 height 12
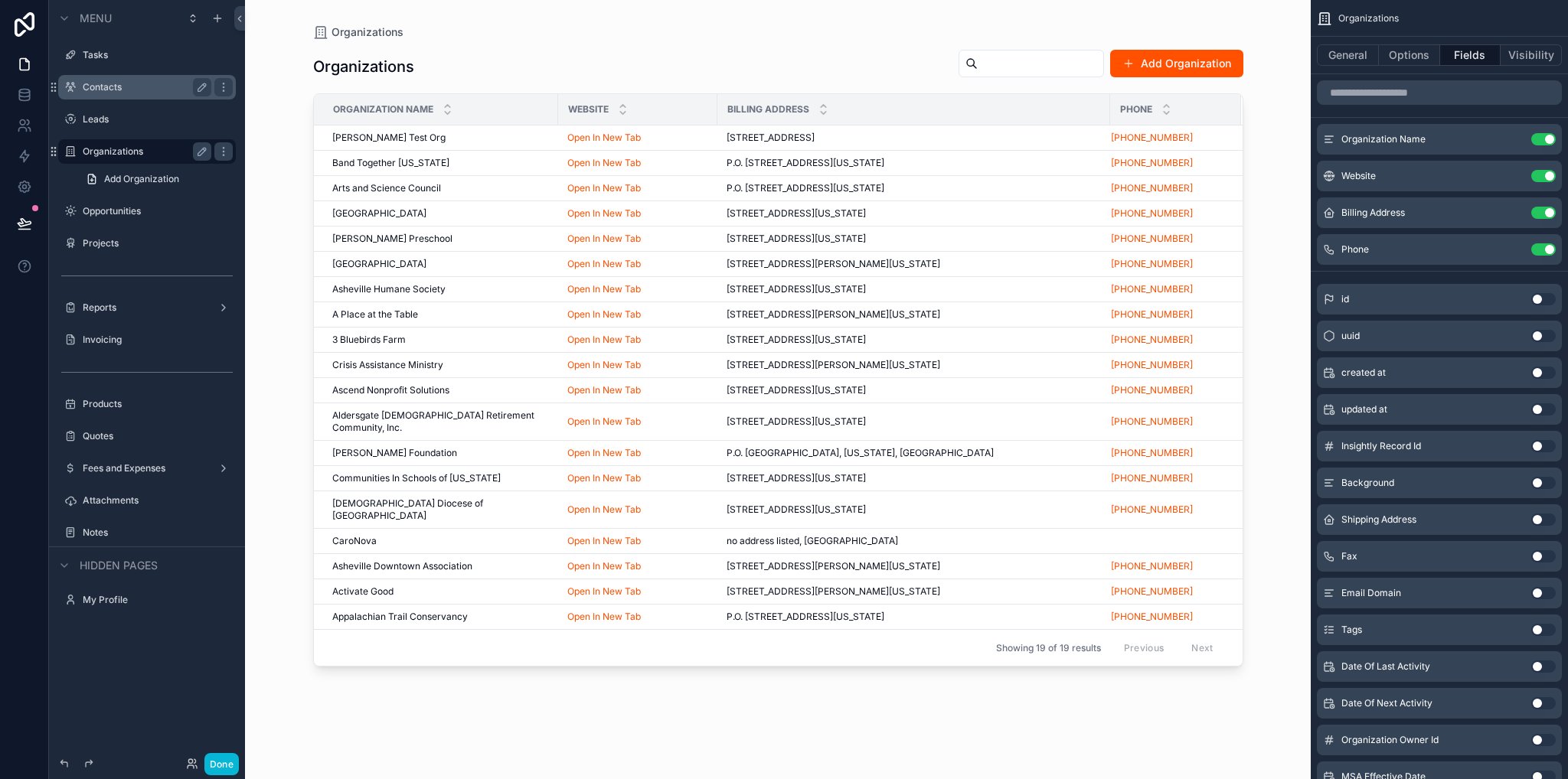
click at [423, 136] on div "scrollable content" at bounding box center [778, 380] width 979 height 761
click at [415, 137] on div "[PERSON_NAME] Test Org [PERSON_NAME] Test Org" at bounding box center [441, 137] width 217 height 12
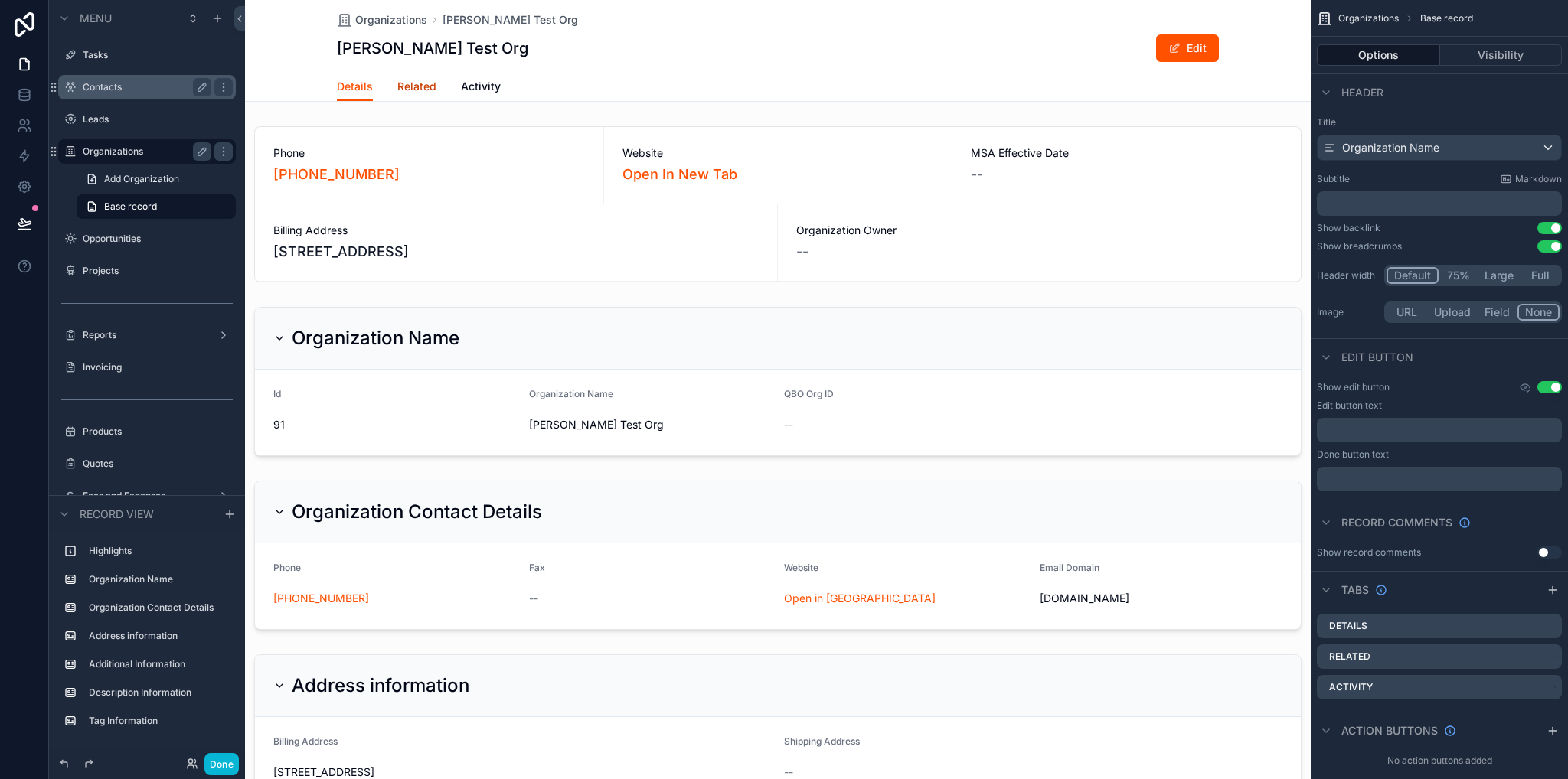
click at [414, 93] on span "Related" at bounding box center [417, 86] width 39 height 15
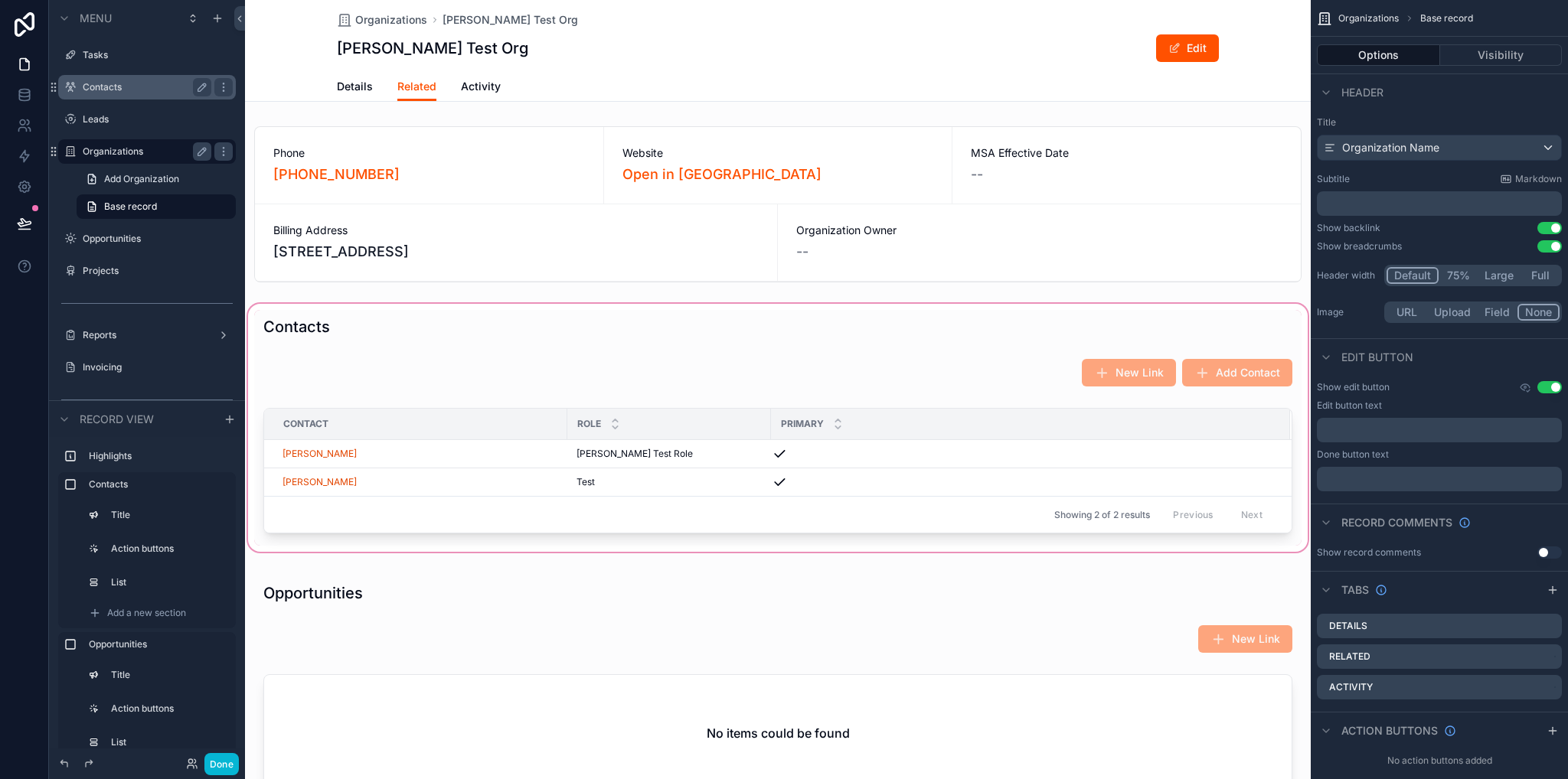
click at [760, 333] on div "scrollable content" at bounding box center [777, 428] width 1065 height 255
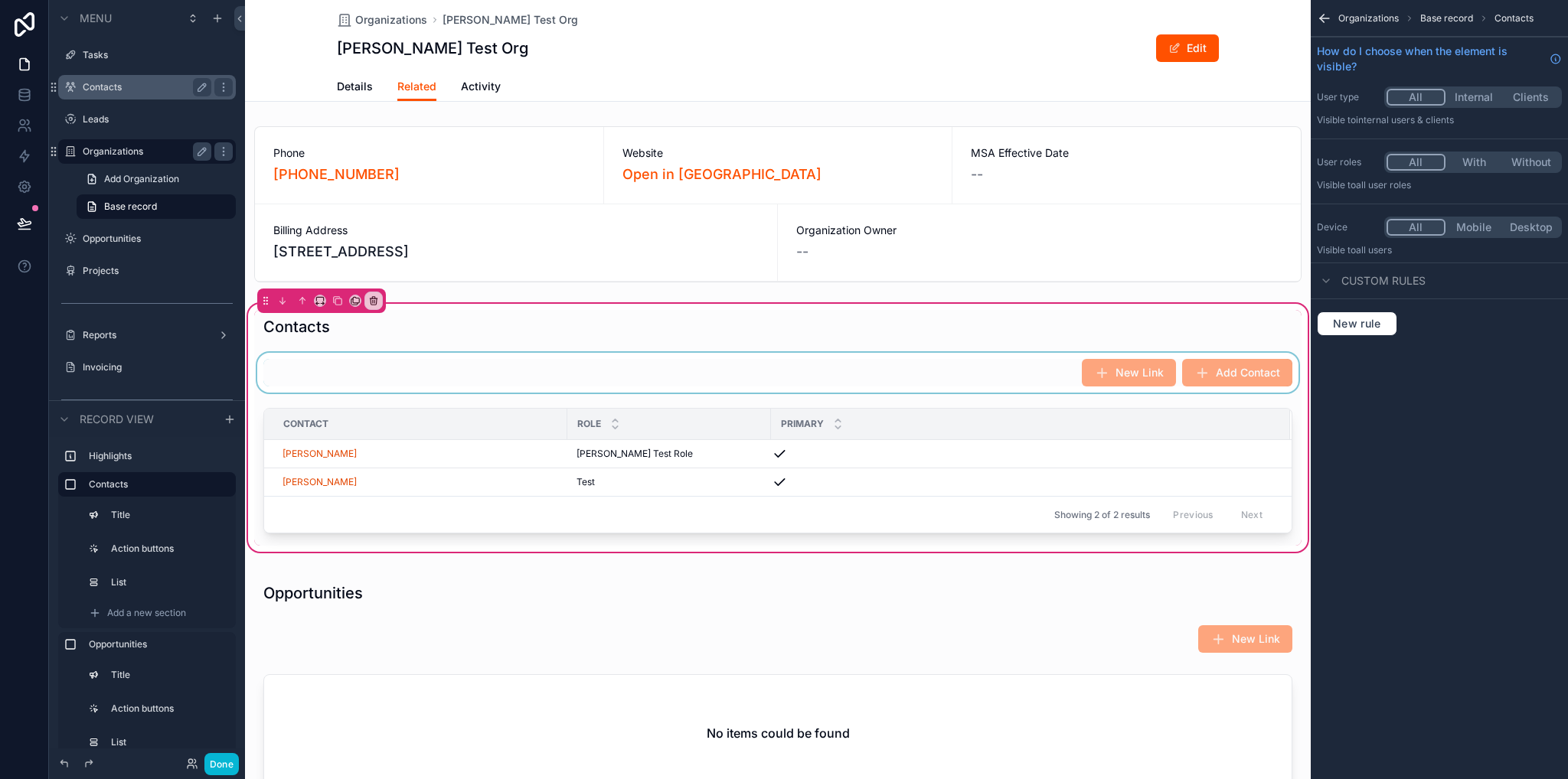
click at [798, 383] on div "scrollable content" at bounding box center [778, 373] width 1048 height 40
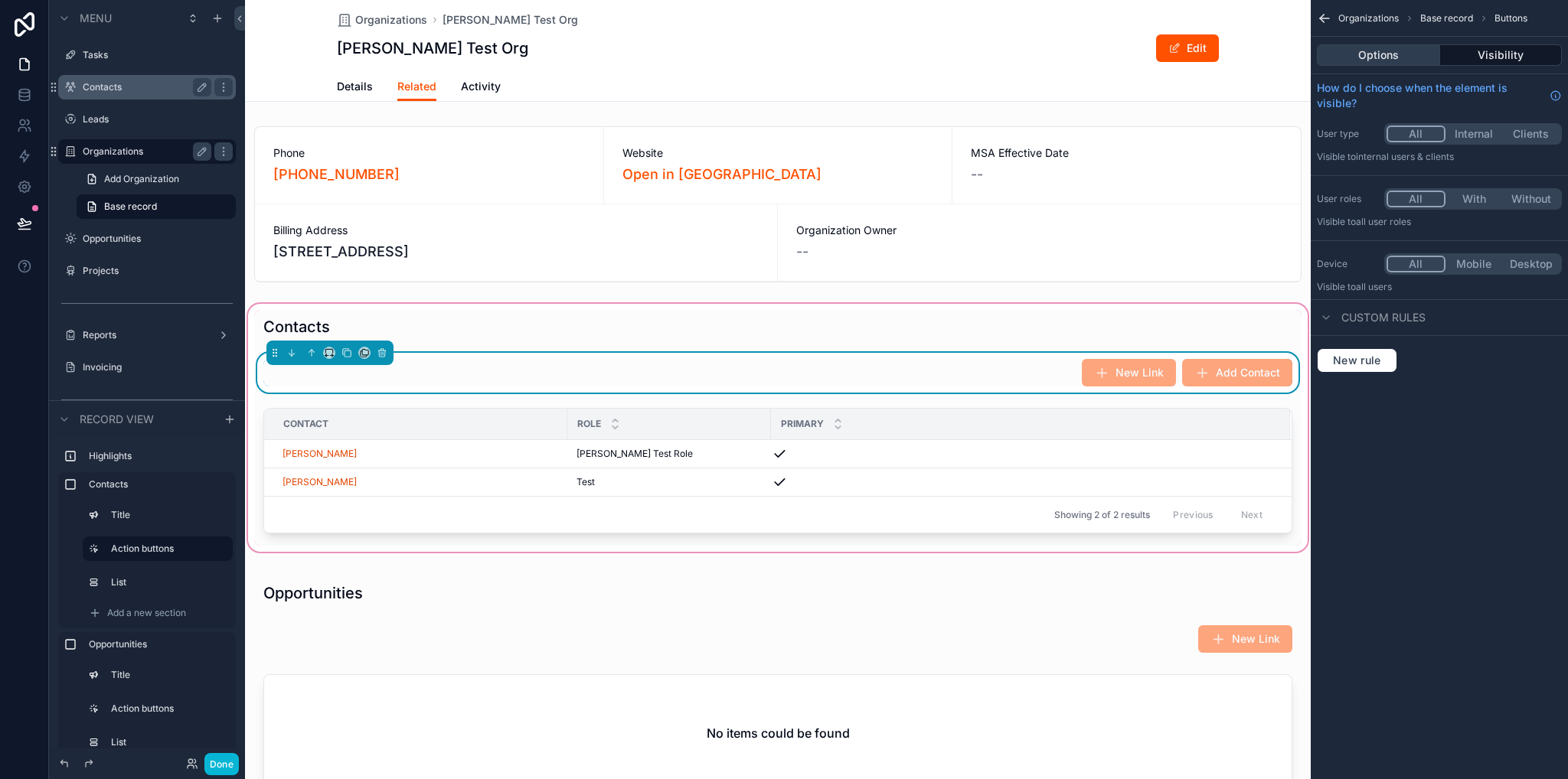
click at [1408, 64] on button "Options" at bounding box center [1378, 55] width 123 height 21
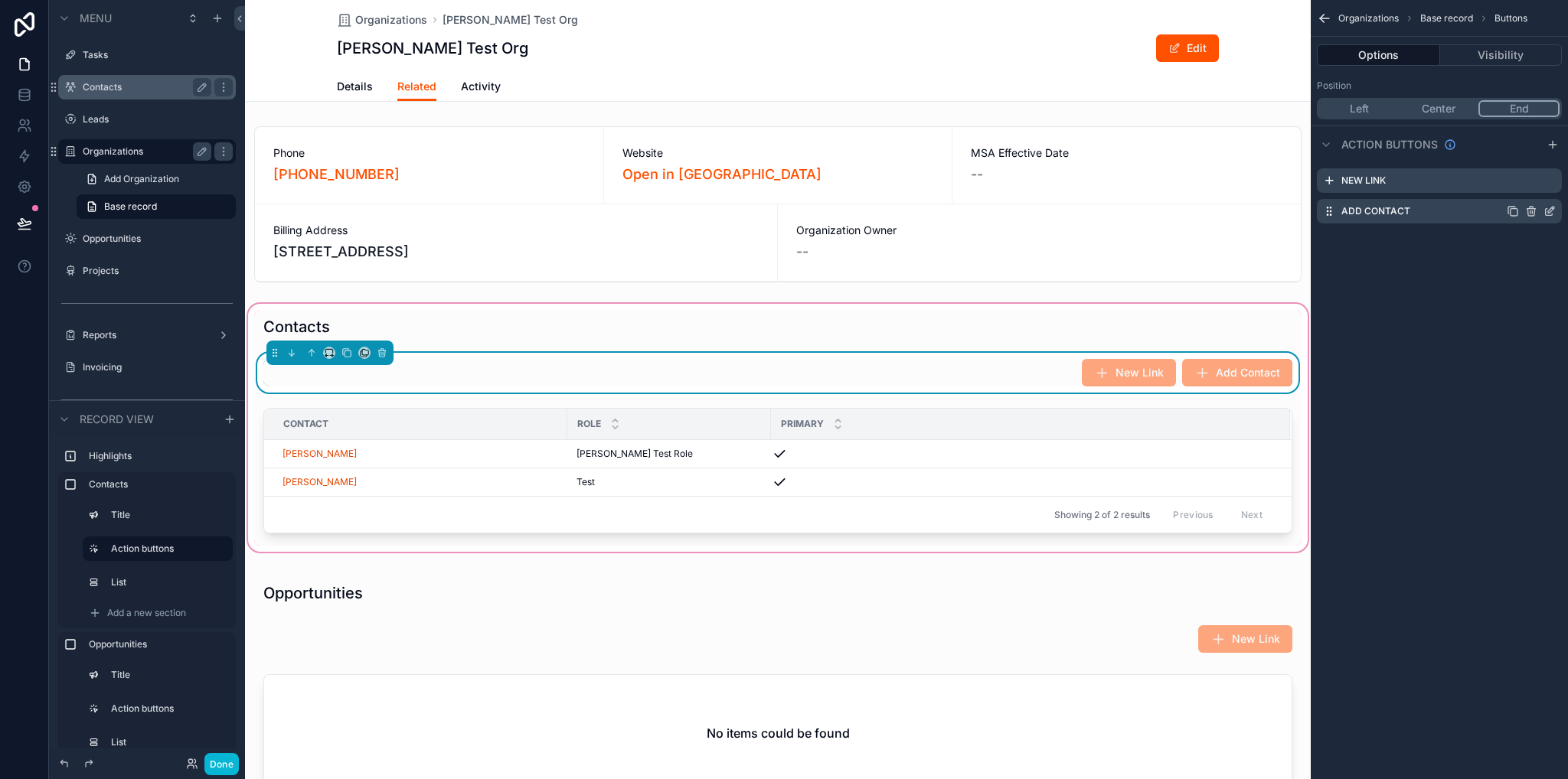
click at [1552, 209] on icon "scrollable content" at bounding box center [1552, 208] width 2 height 2
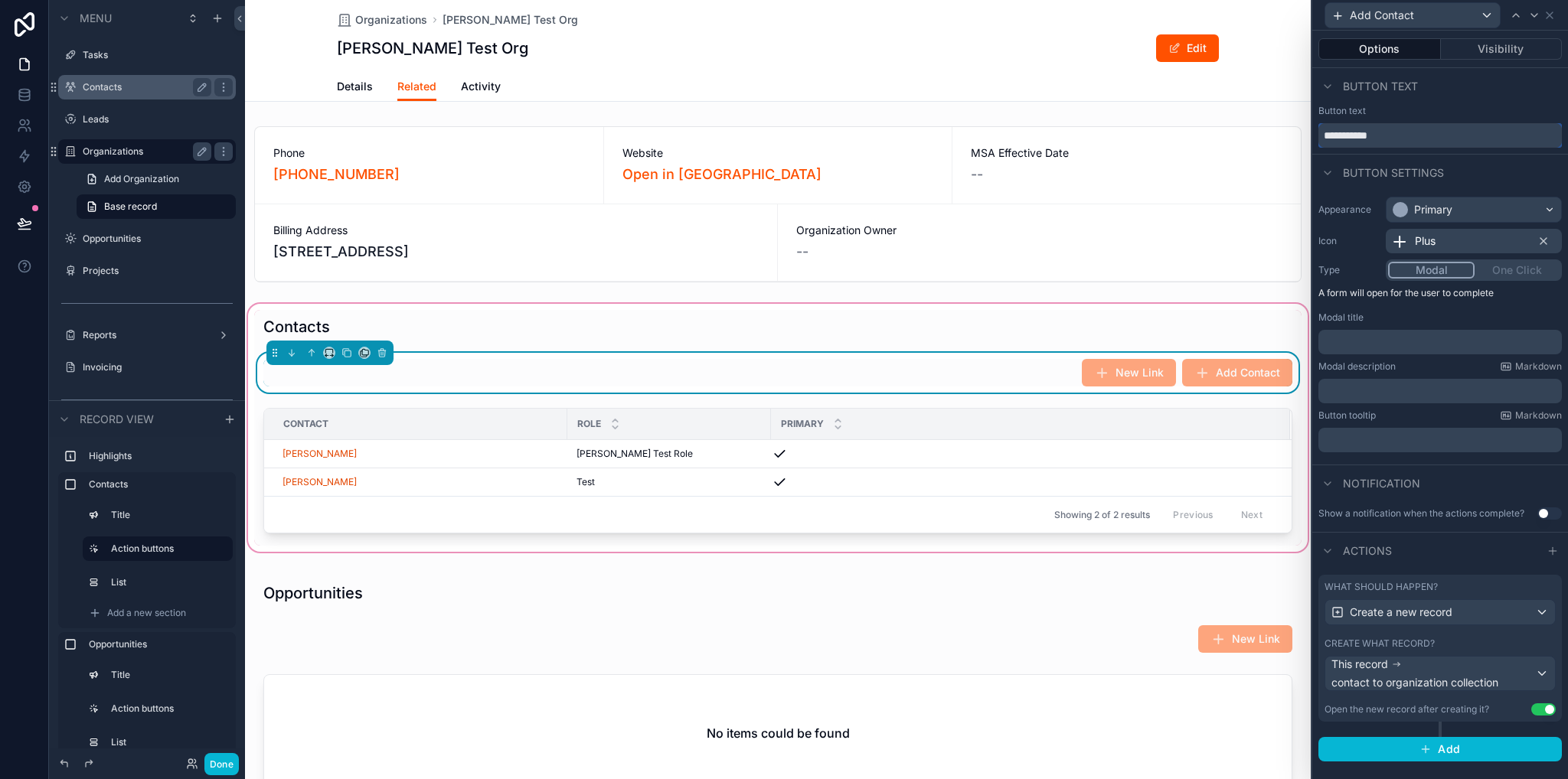
click at [1347, 136] on input "**********" at bounding box center [1440, 135] width 243 height 24
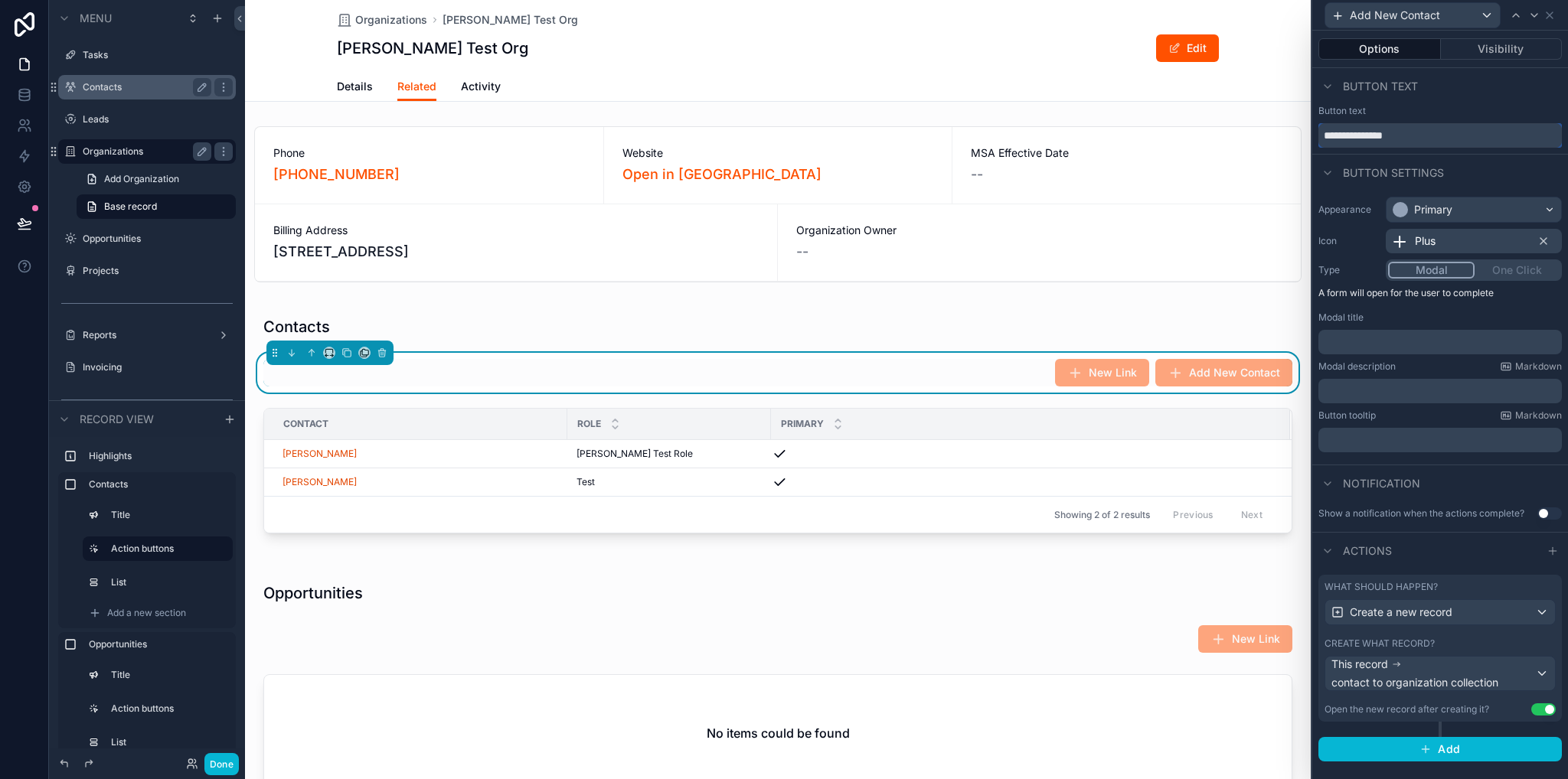
drag, startPoint x: 1344, startPoint y: 135, endPoint x: 1325, endPoint y: 136, distance: 19.0
click at [1325, 136] on input "**********" at bounding box center [1440, 135] width 243 height 24
type input "**********"
click at [1145, 551] on div "Contacts New Link Add New Contact Contact Role Primary [PERSON_NAME] [PERSON_NA…" at bounding box center [777, 428] width 1065 height 255
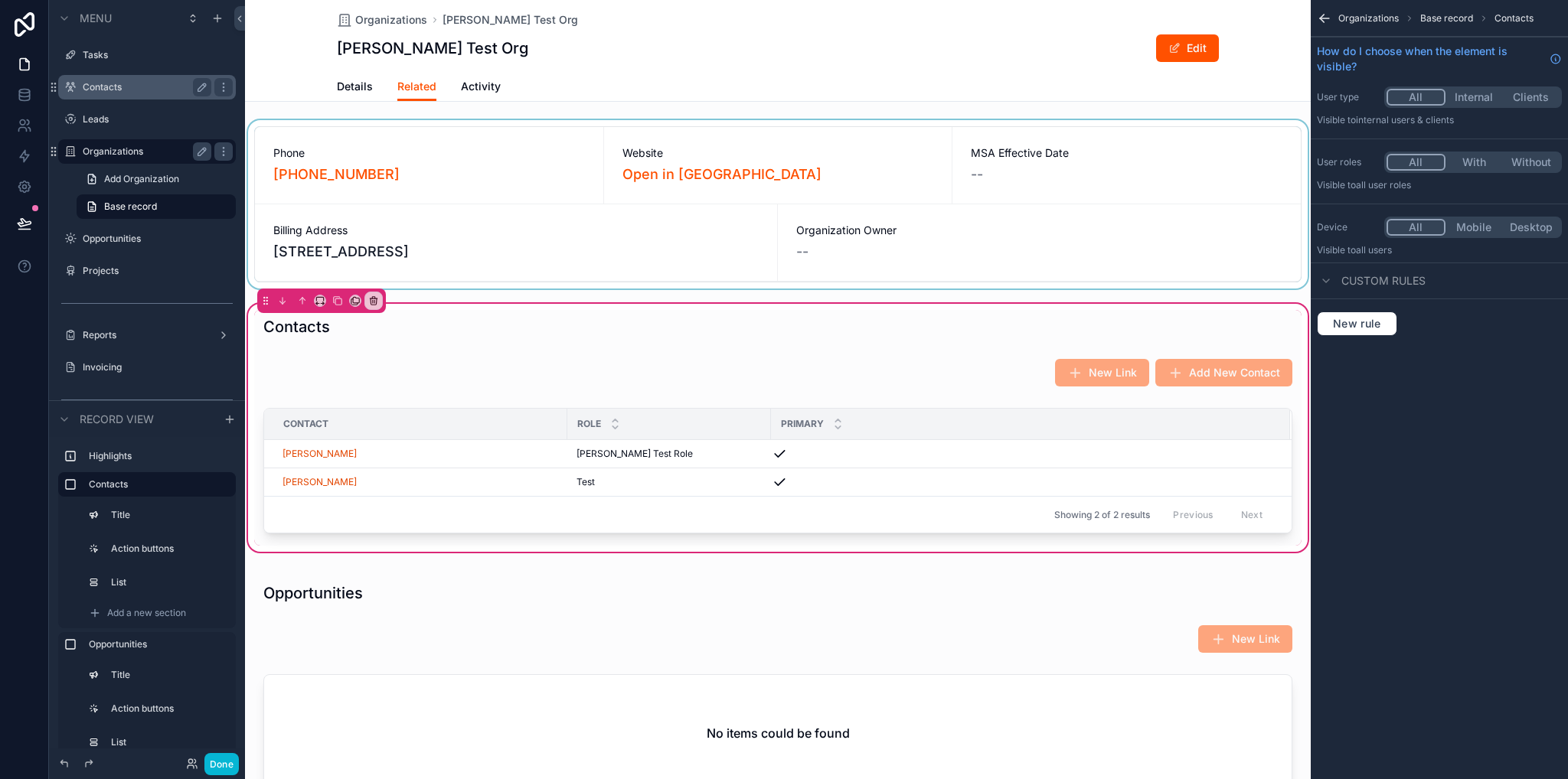
scroll to position [306, 0]
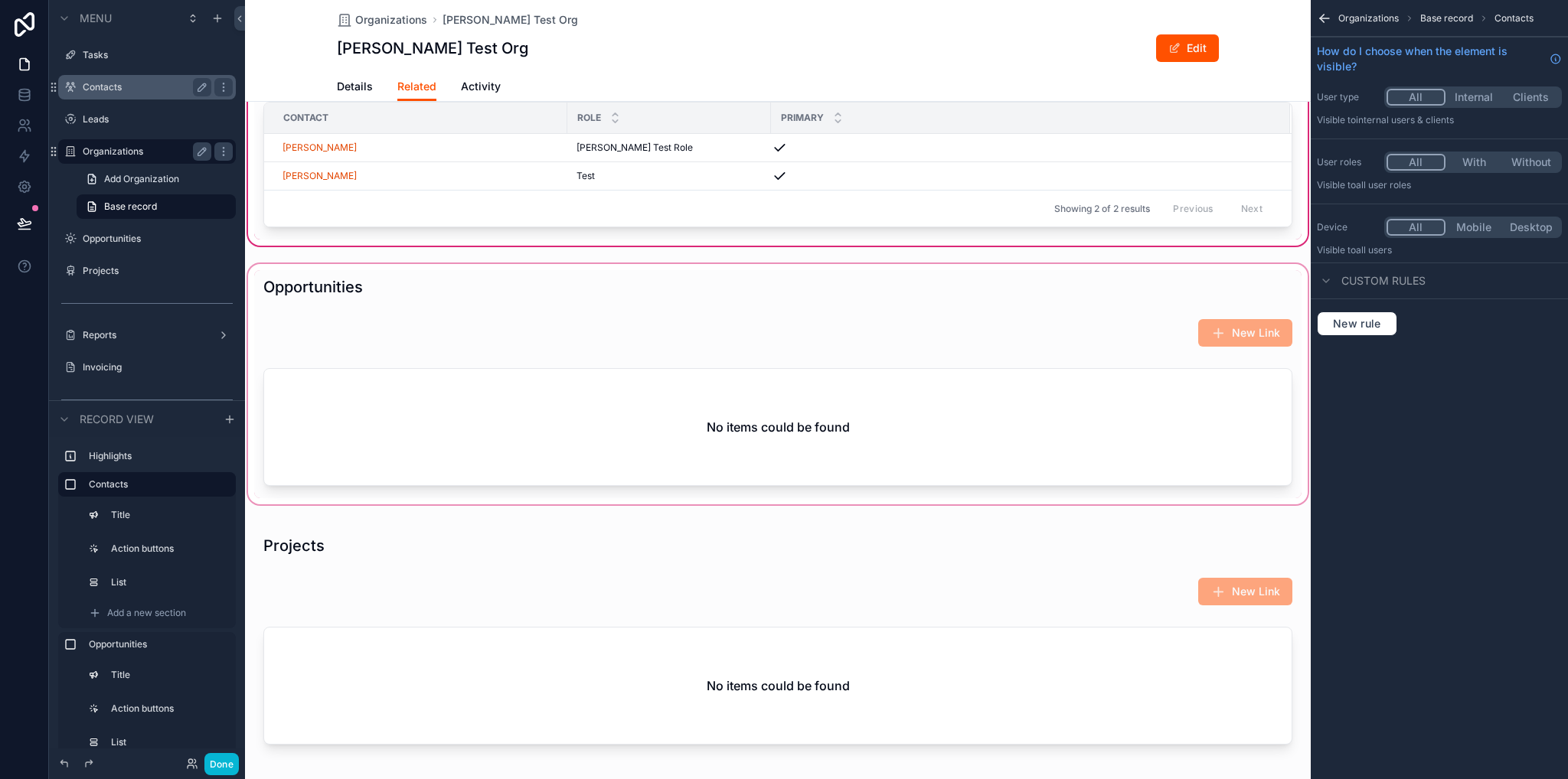
click at [1100, 330] on div "scrollable content" at bounding box center [777, 384] width 1065 height 246
click at [959, 370] on div "scrollable content" at bounding box center [777, 384] width 1065 height 246
click at [1327, 16] on icon "scrollable content" at bounding box center [1324, 18] width 16 height 15
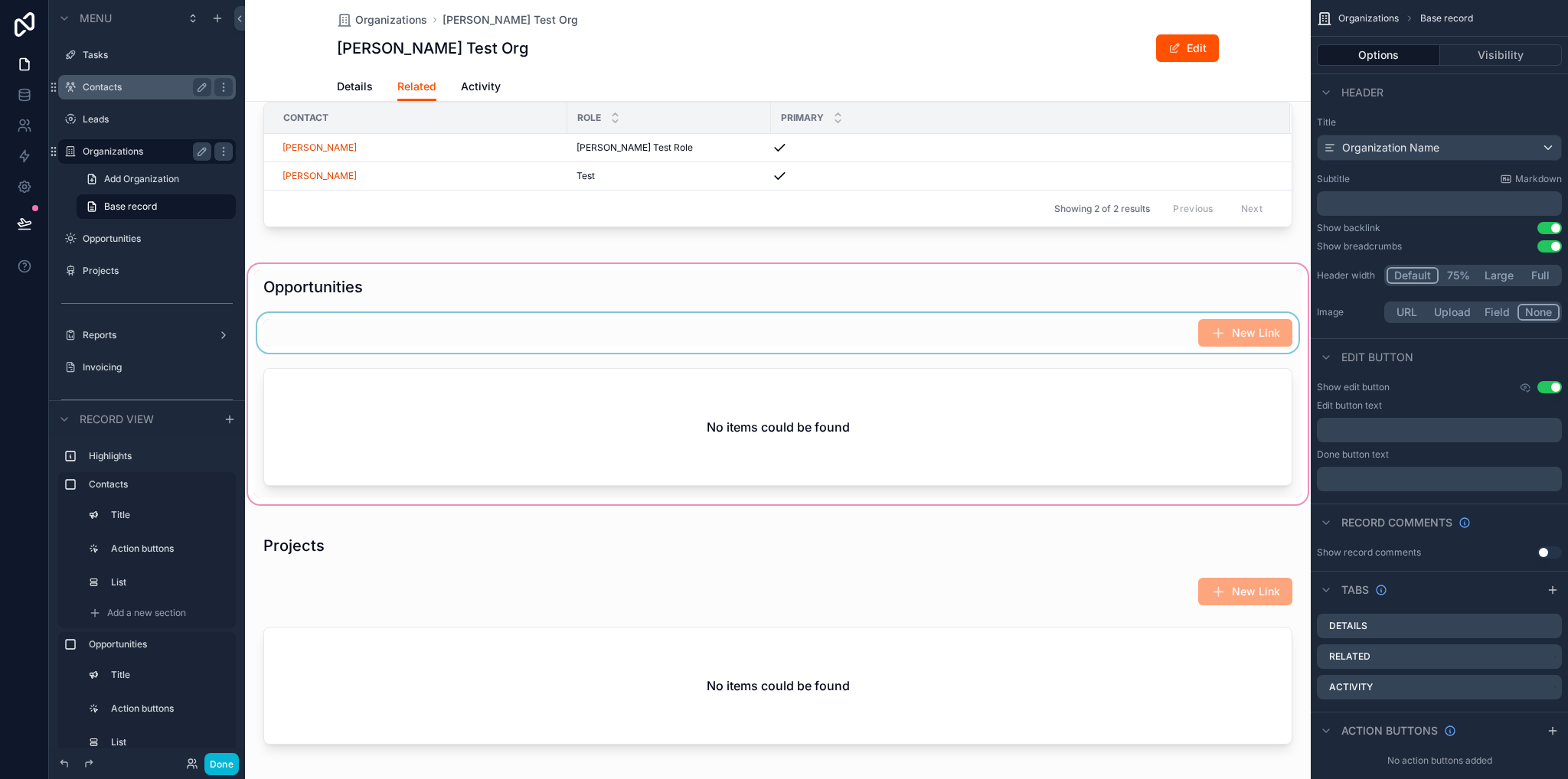
drag, startPoint x: 1145, startPoint y: 316, endPoint x: 1123, endPoint y: 347, distance: 38.0
click at [1145, 316] on div "scrollable content" at bounding box center [777, 384] width 1065 height 246
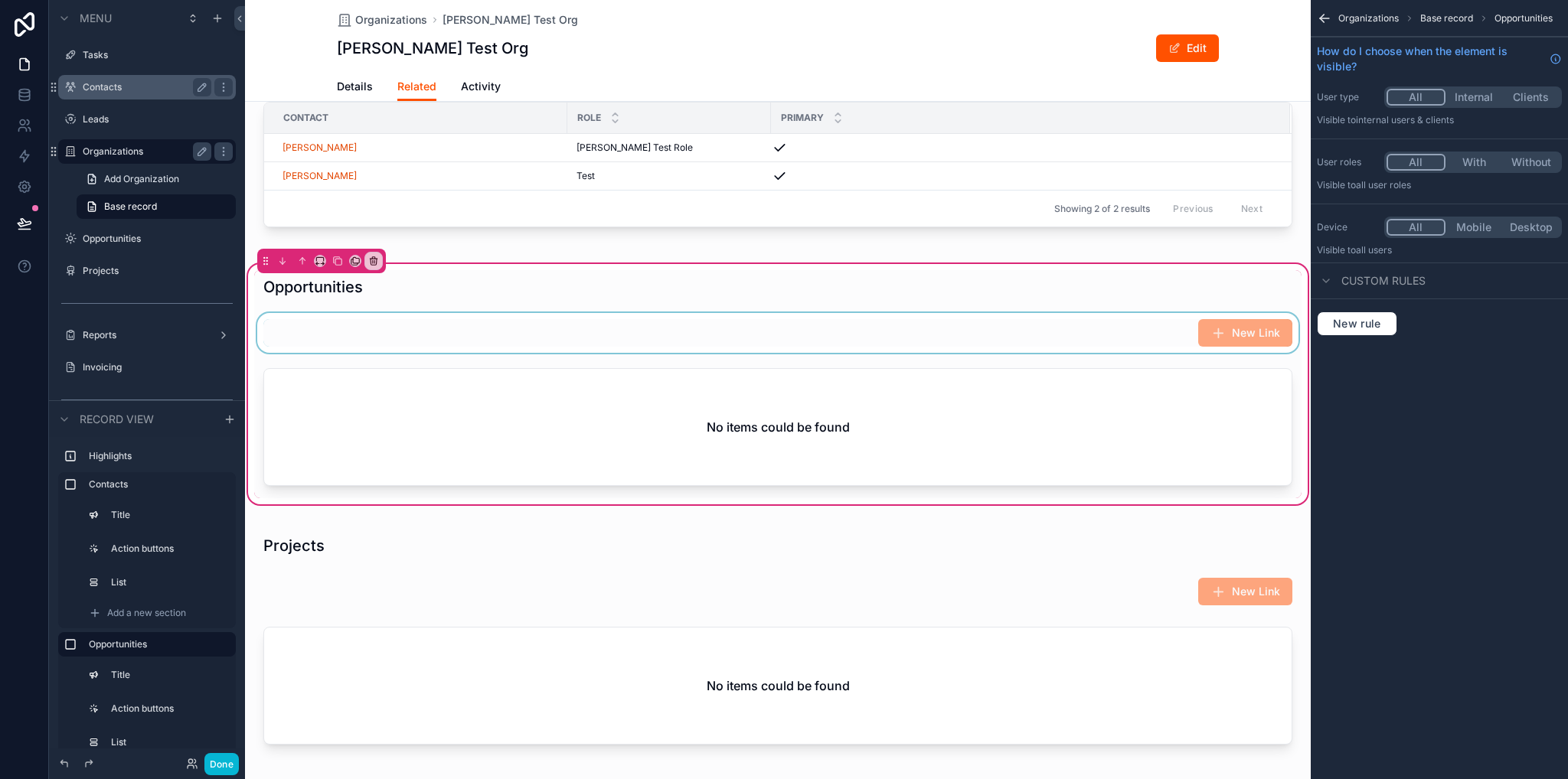
click at [1098, 344] on div "scrollable content" at bounding box center [778, 333] width 1048 height 40
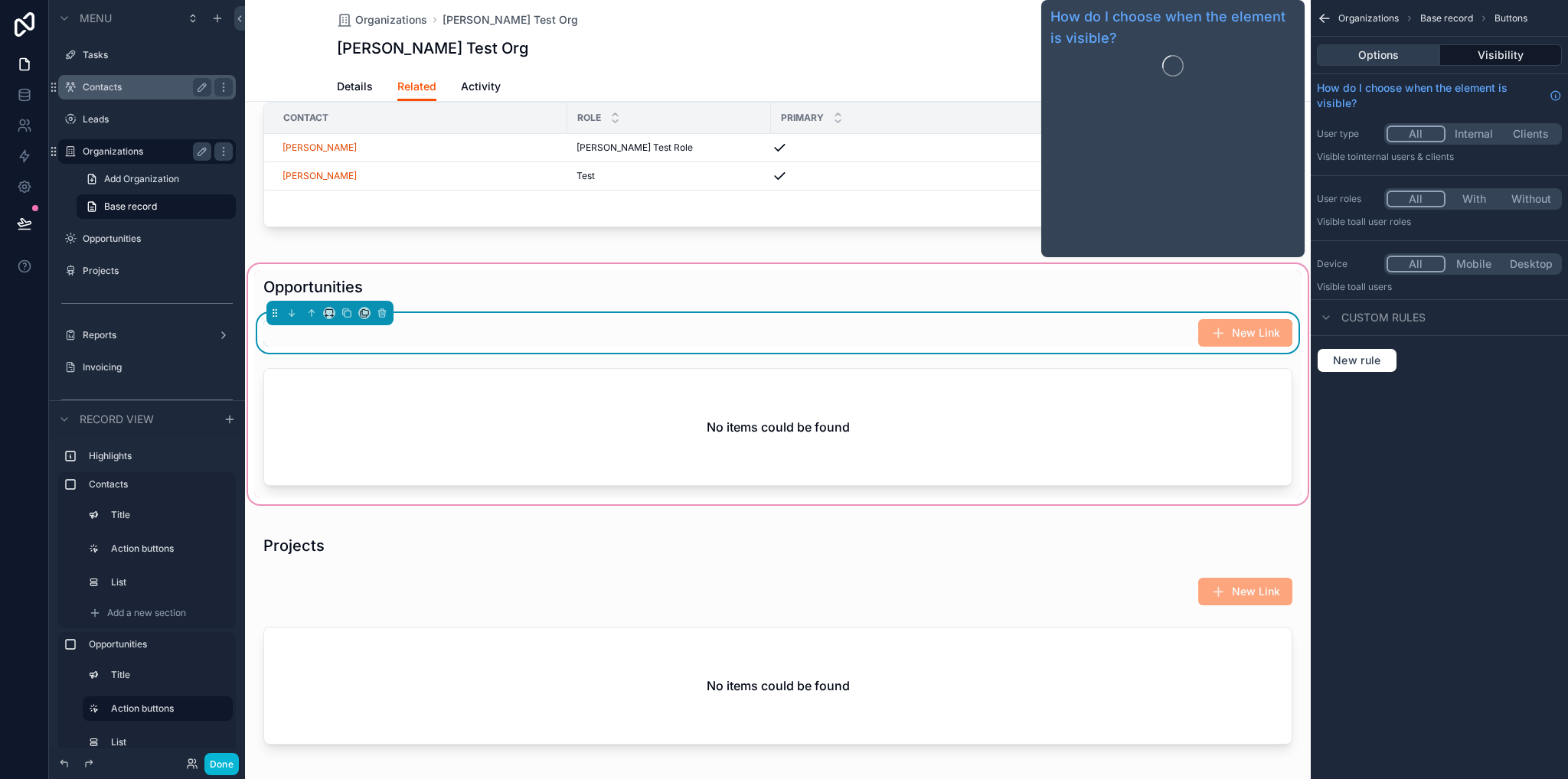
click at [1396, 59] on button "Options" at bounding box center [1378, 55] width 123 height 21
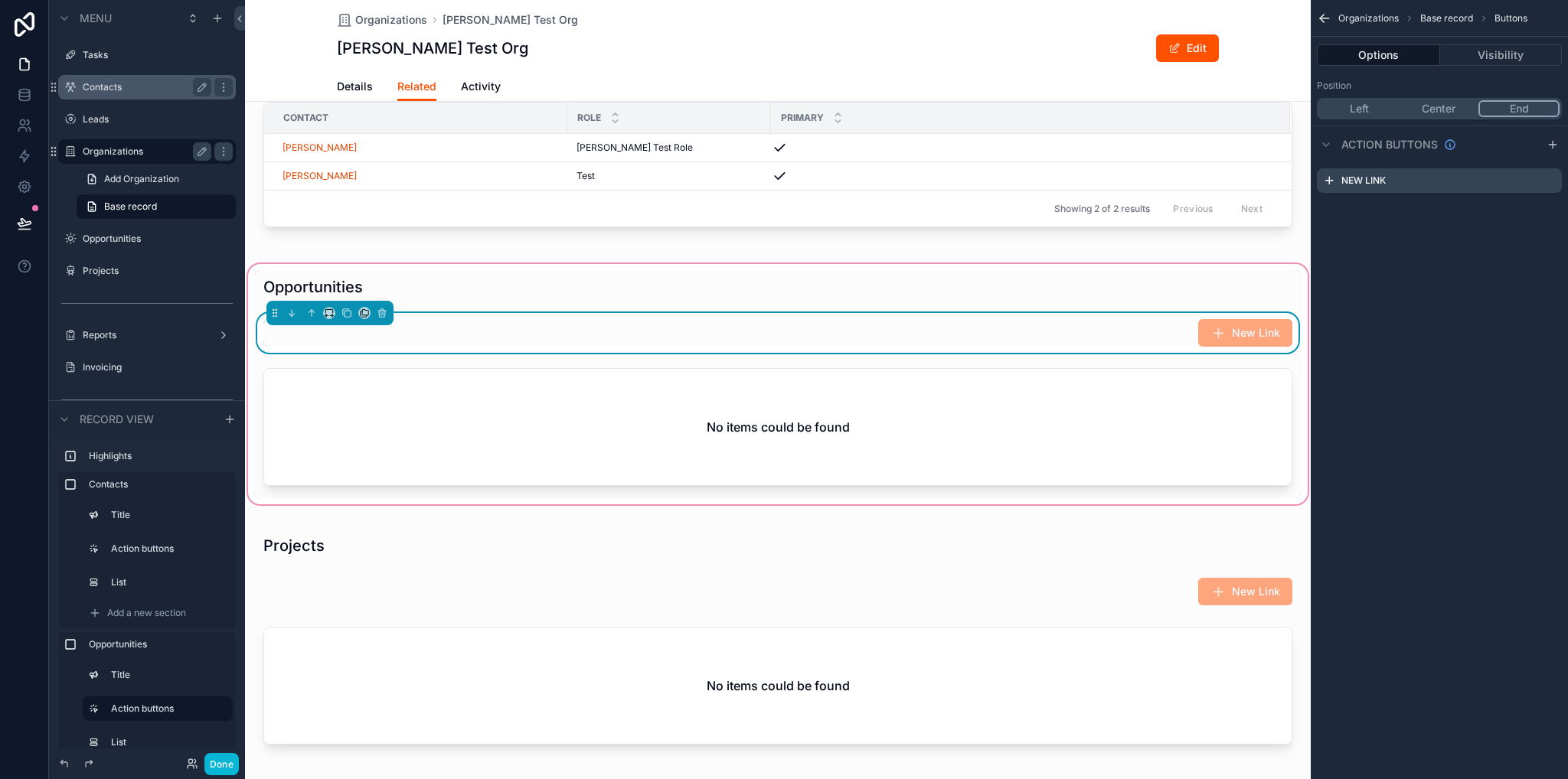
drag, startPoint x: 1548, startPoint y: 147, endPoint x: 1540, endPoint y: 232, distance: 85.4
click at [1548, 146] on icon "scrollable content" at bounding box center [1552, 144] width 12 height 12
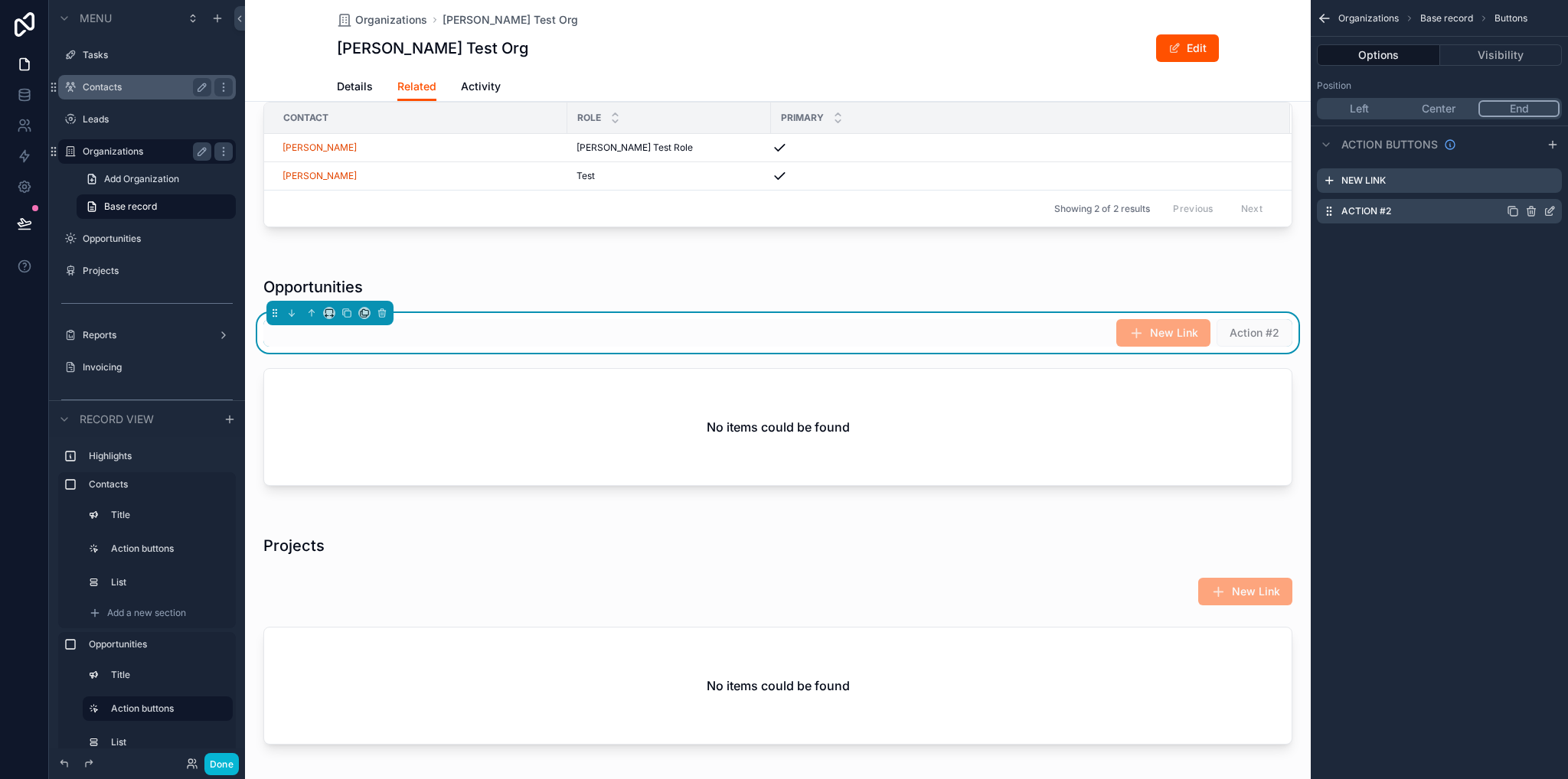
click at [1545, 214] on icon "scrollable content" at bounding box center [1549, 210] width 12 height 12
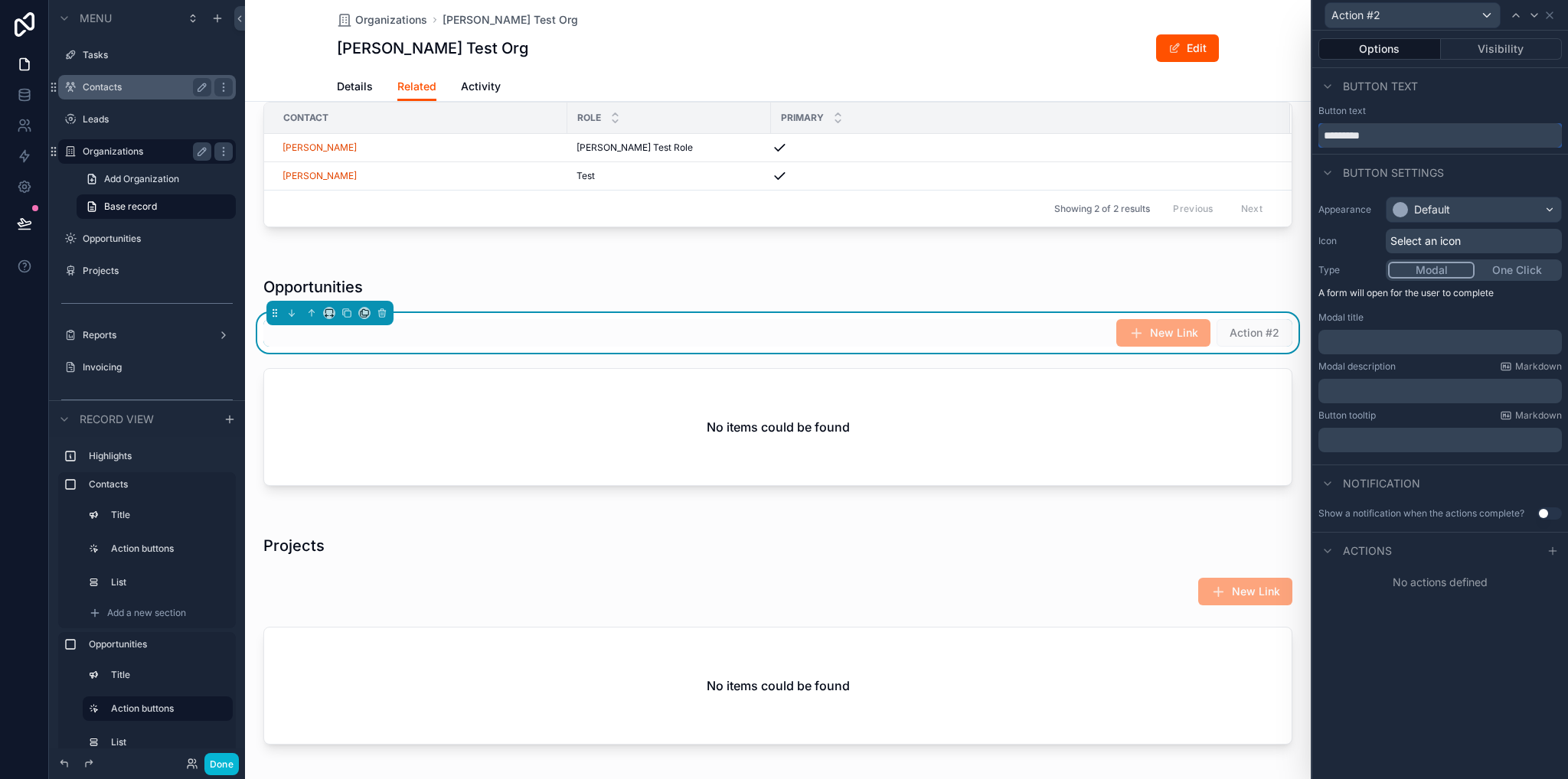
click at [1397, 140] on input "*********" at bounding box center [1440, 135] width 243 height 24
type input "**********"
click at [1399, 340] on p "﻿" at bounding box center [1441, 342] width 234 height 15
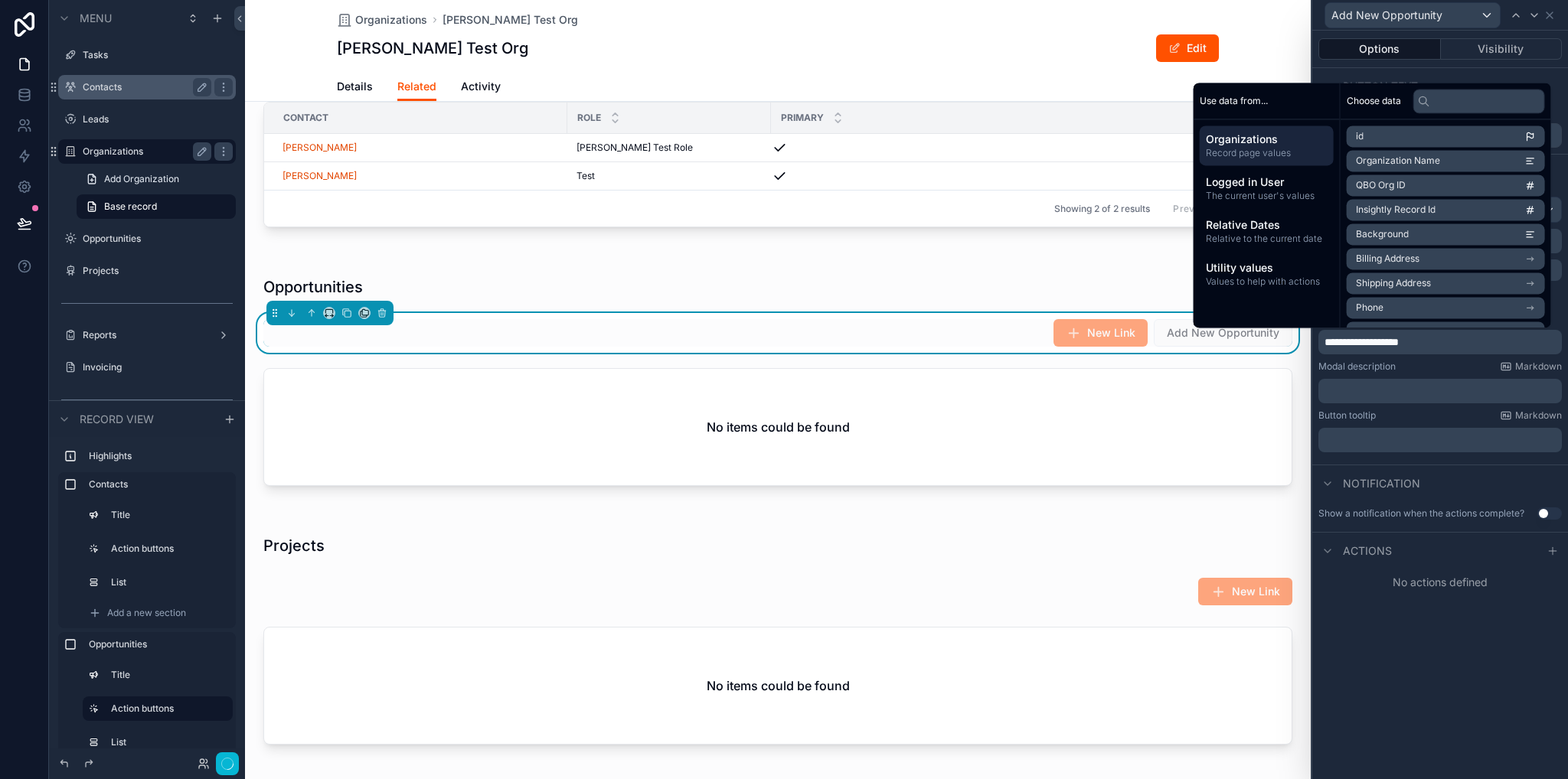
drag, startPoint x: 1554, startPoint y: 550, endPoint x: 1510, endPoint y: 570, distance: 48.3
click at [1555, 551] on icon at bounding box center [1552, 551] width 7 height 0
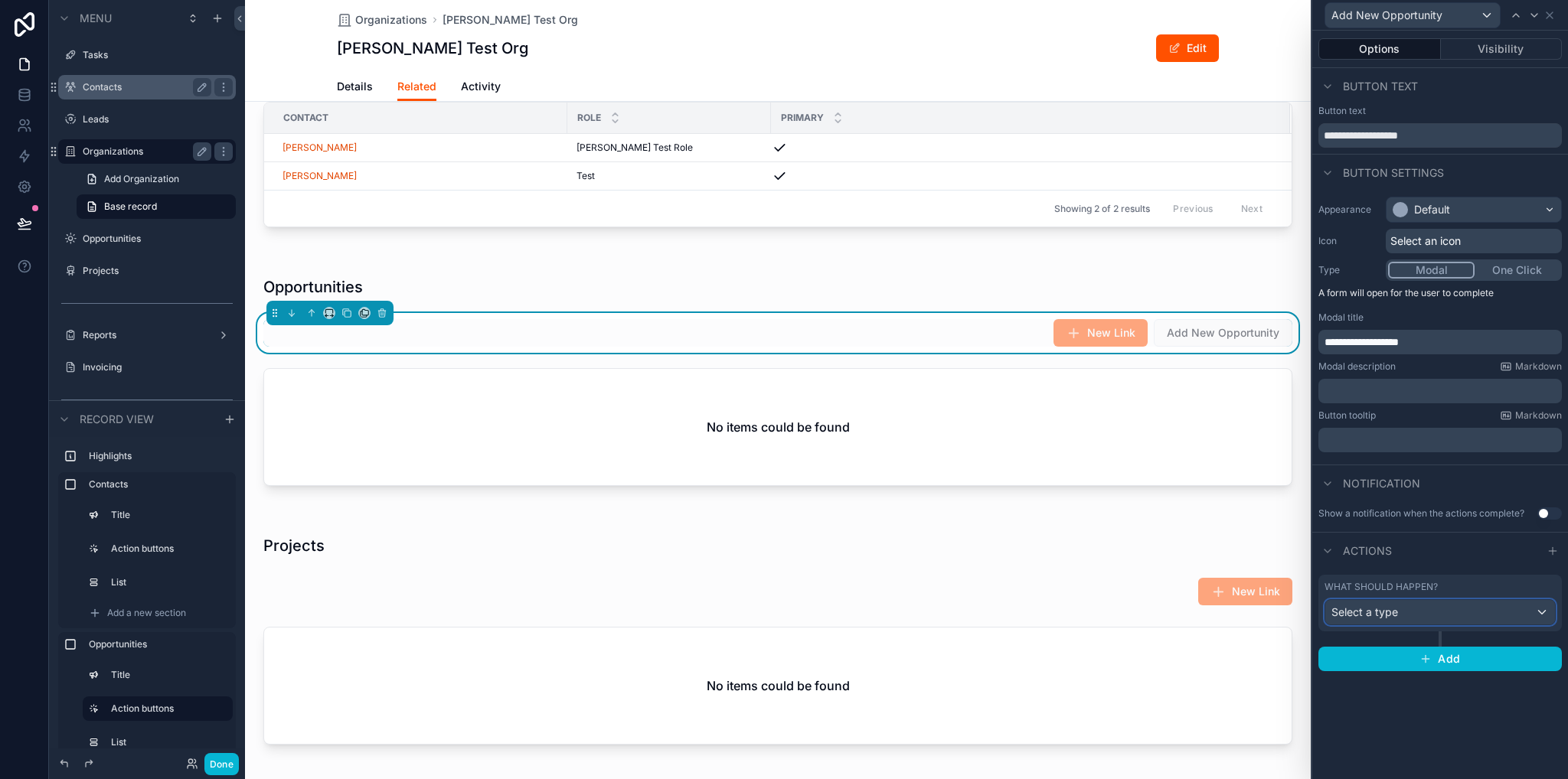
click at [1389, 618] on span "Select a type" at bounding box center [1365, 612] width 67 height 15
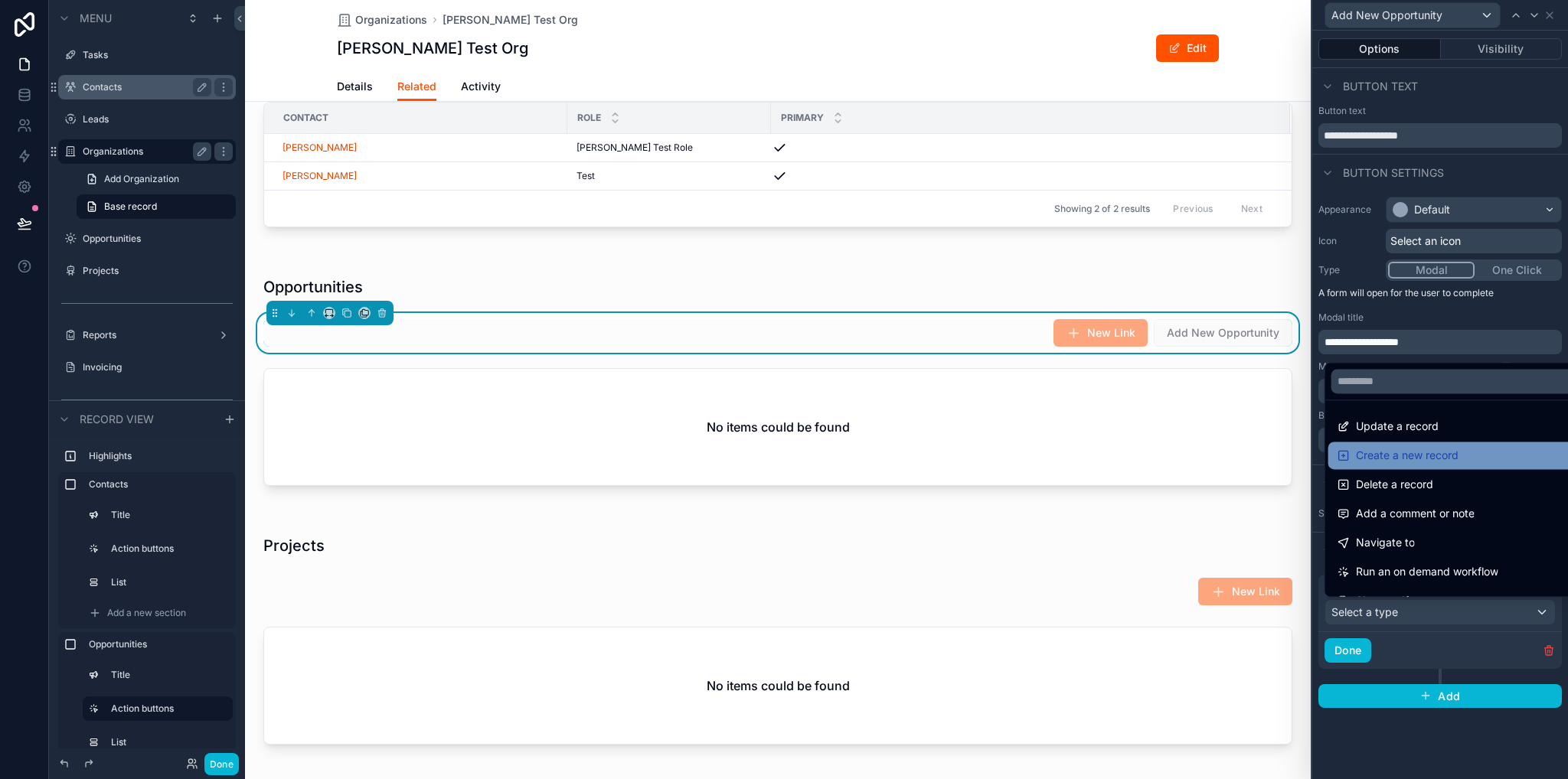
click at [1433, 454] on span "Create a new record" at bounding box center [1407, 455] width 103 height 19
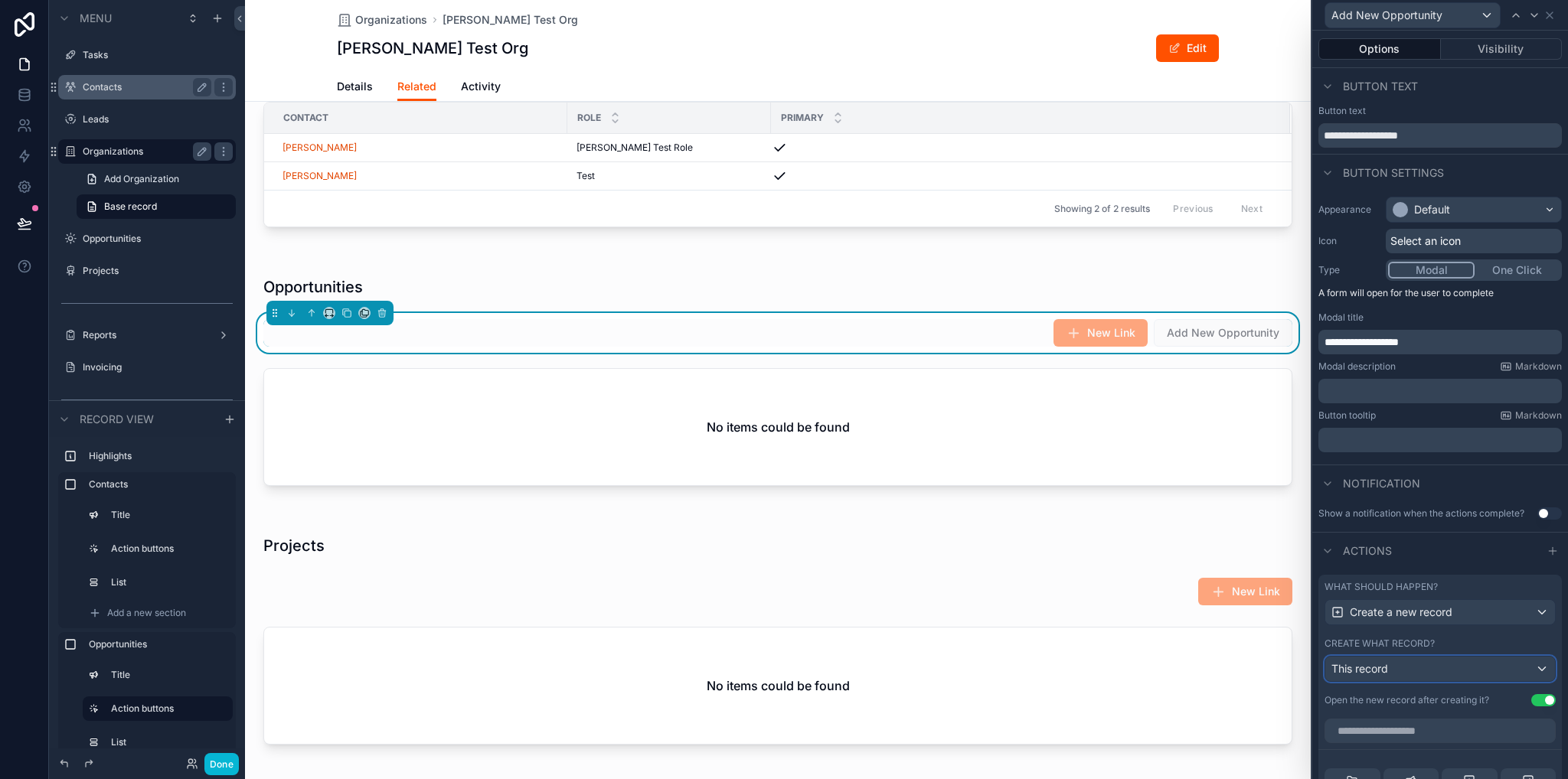
click at [1424, 672] on div "This record" at bounding box center [1439, 669] width 229 height 24
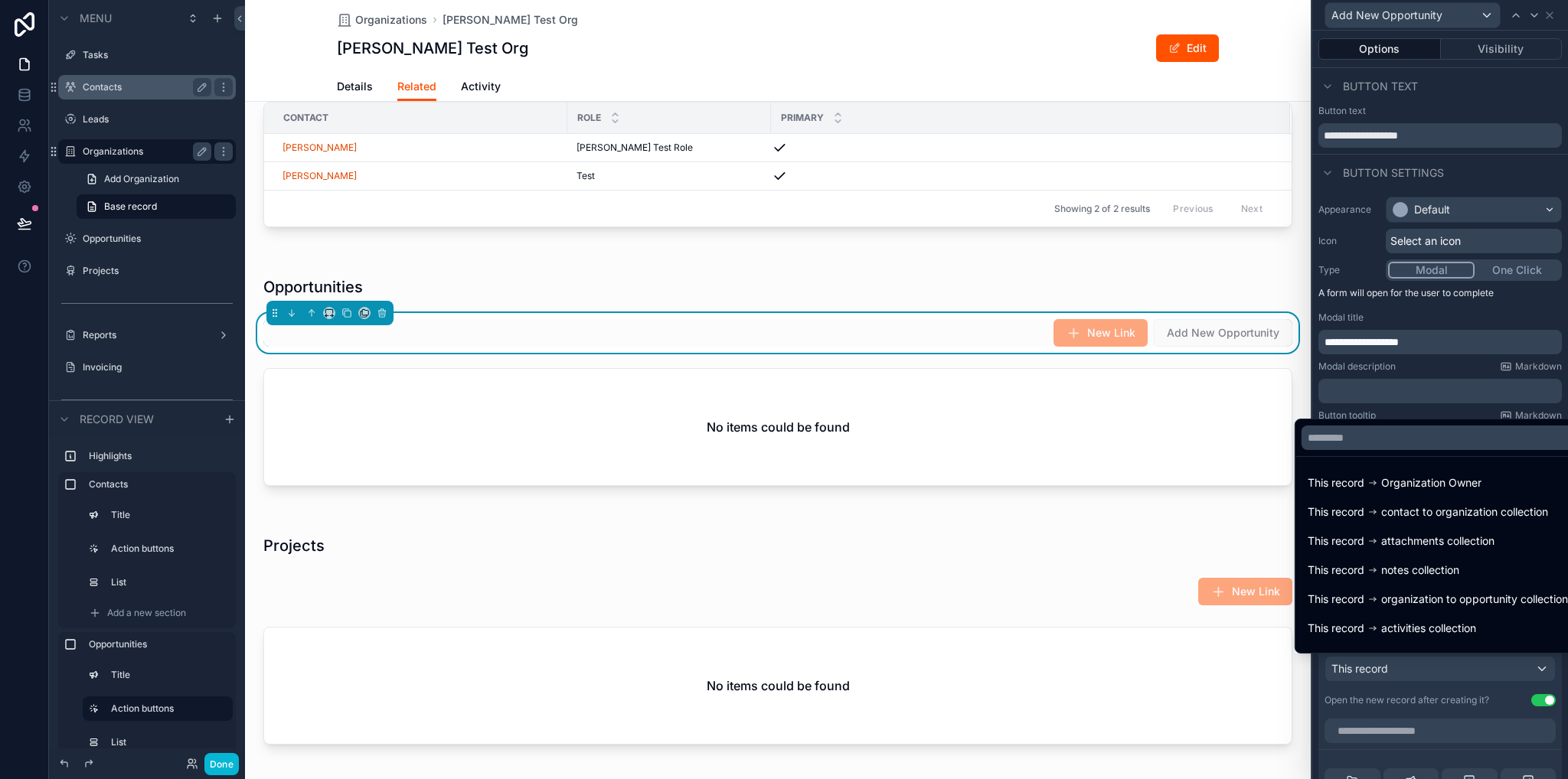
click at [1467, 601] on span "organization to opportunity collection" at bounding box center [1474, 599] width 187 height 19
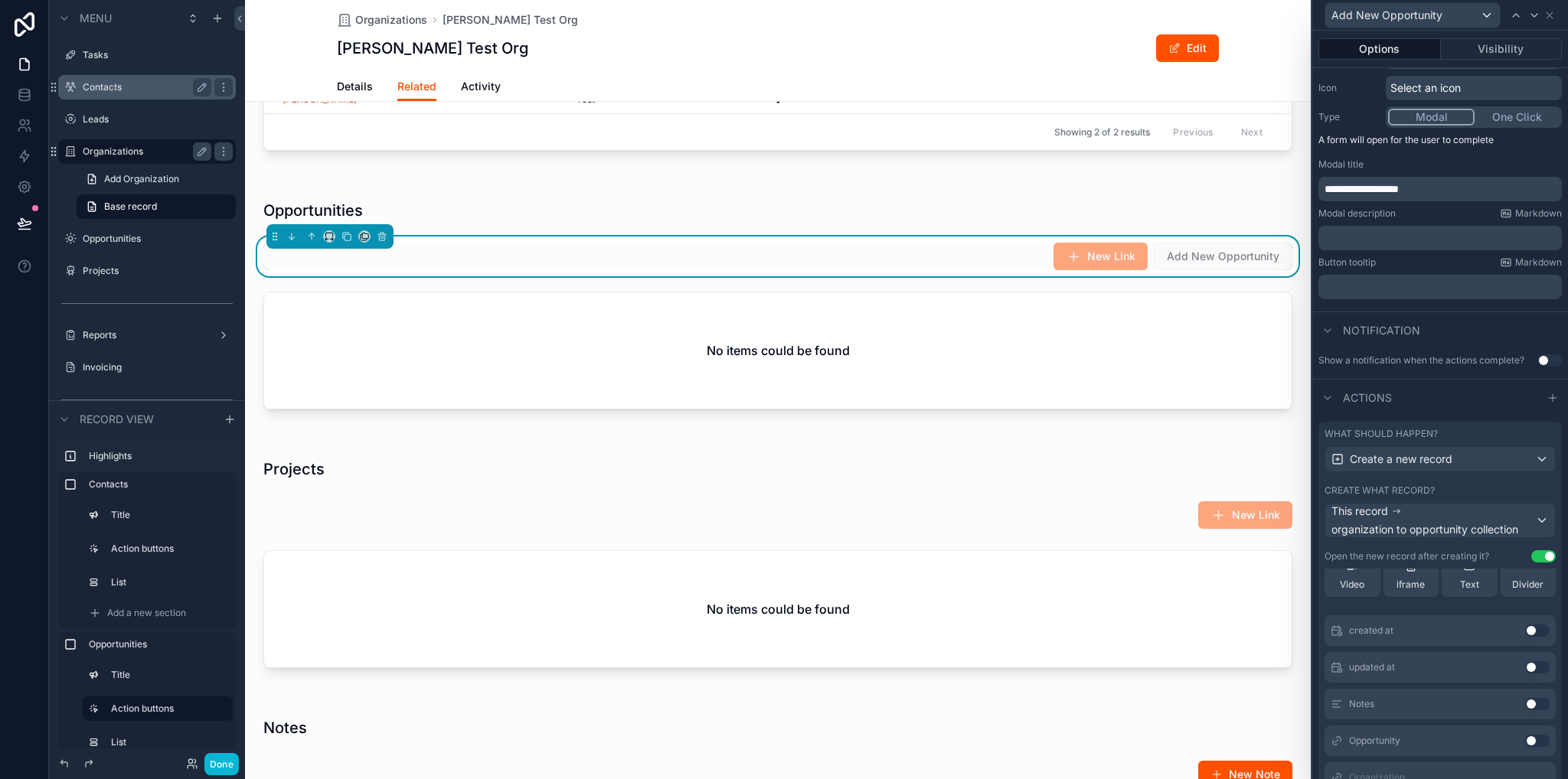
scroll to position [414, 0]
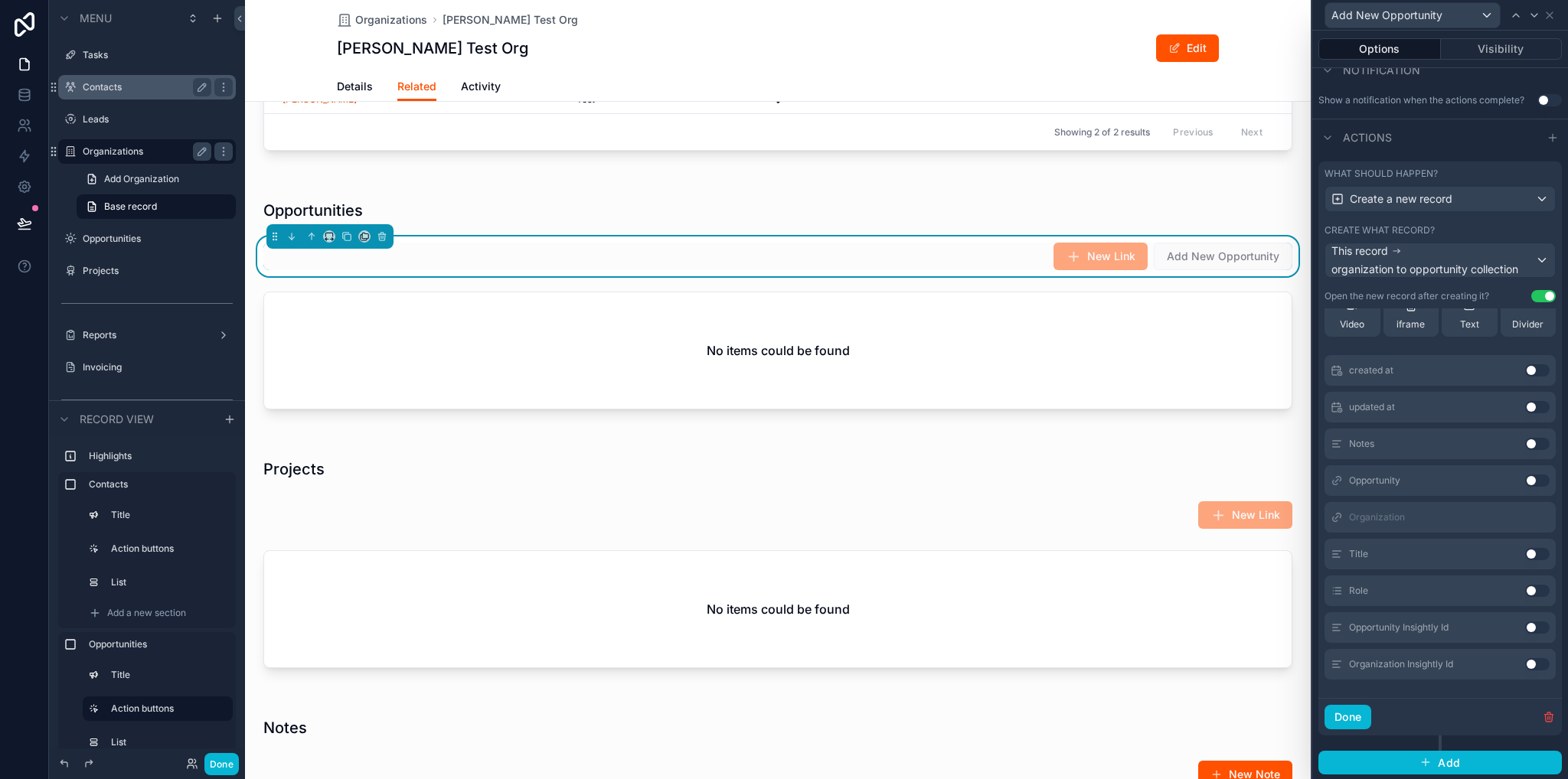
click at [1525, 478] on button "Use setting" at bounding box center [1537, 480] width 24 height 12
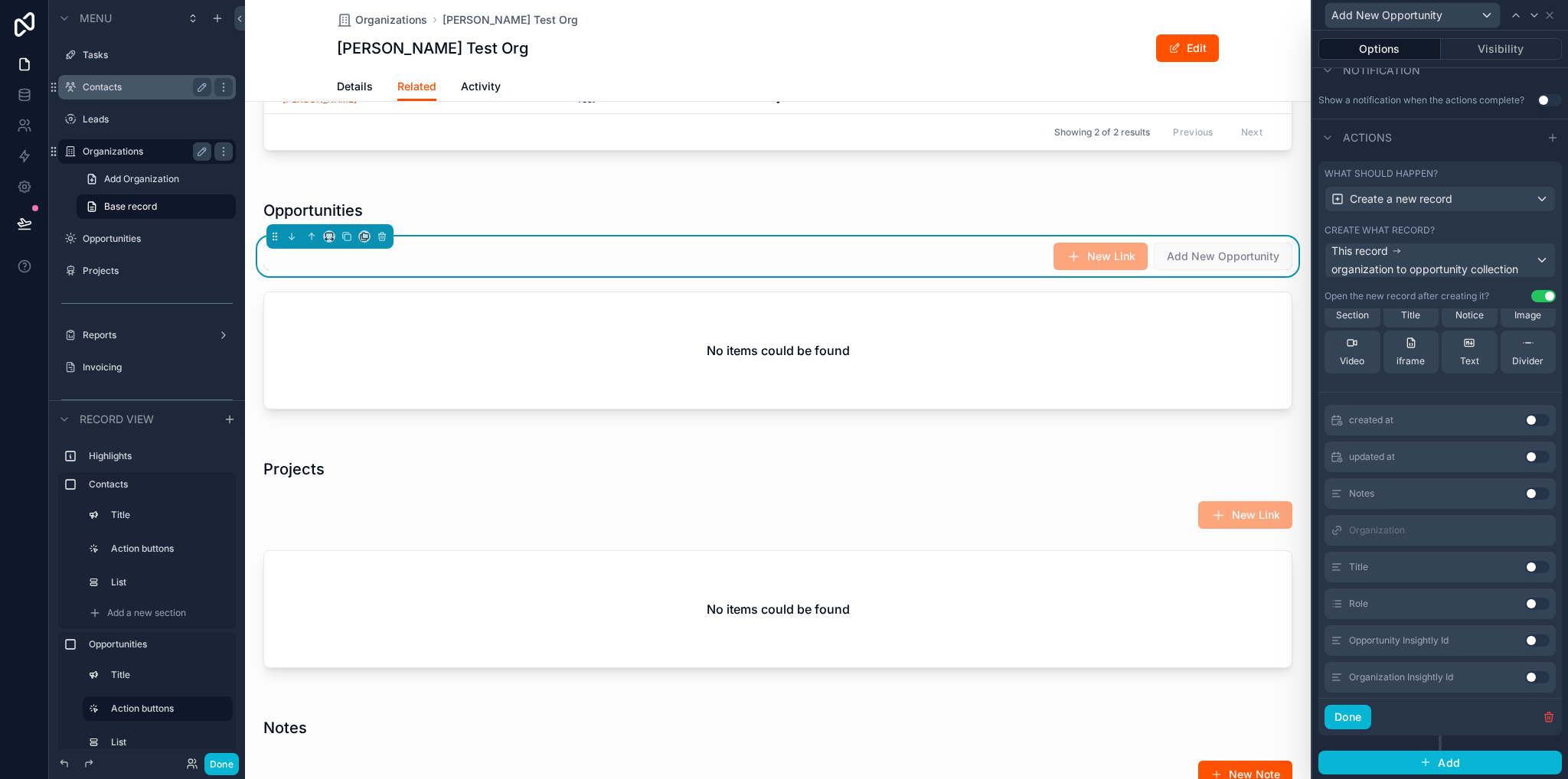
click at [1525, 564] on button "Use setting" at bounding box center [1537, 567] width 24 height 12
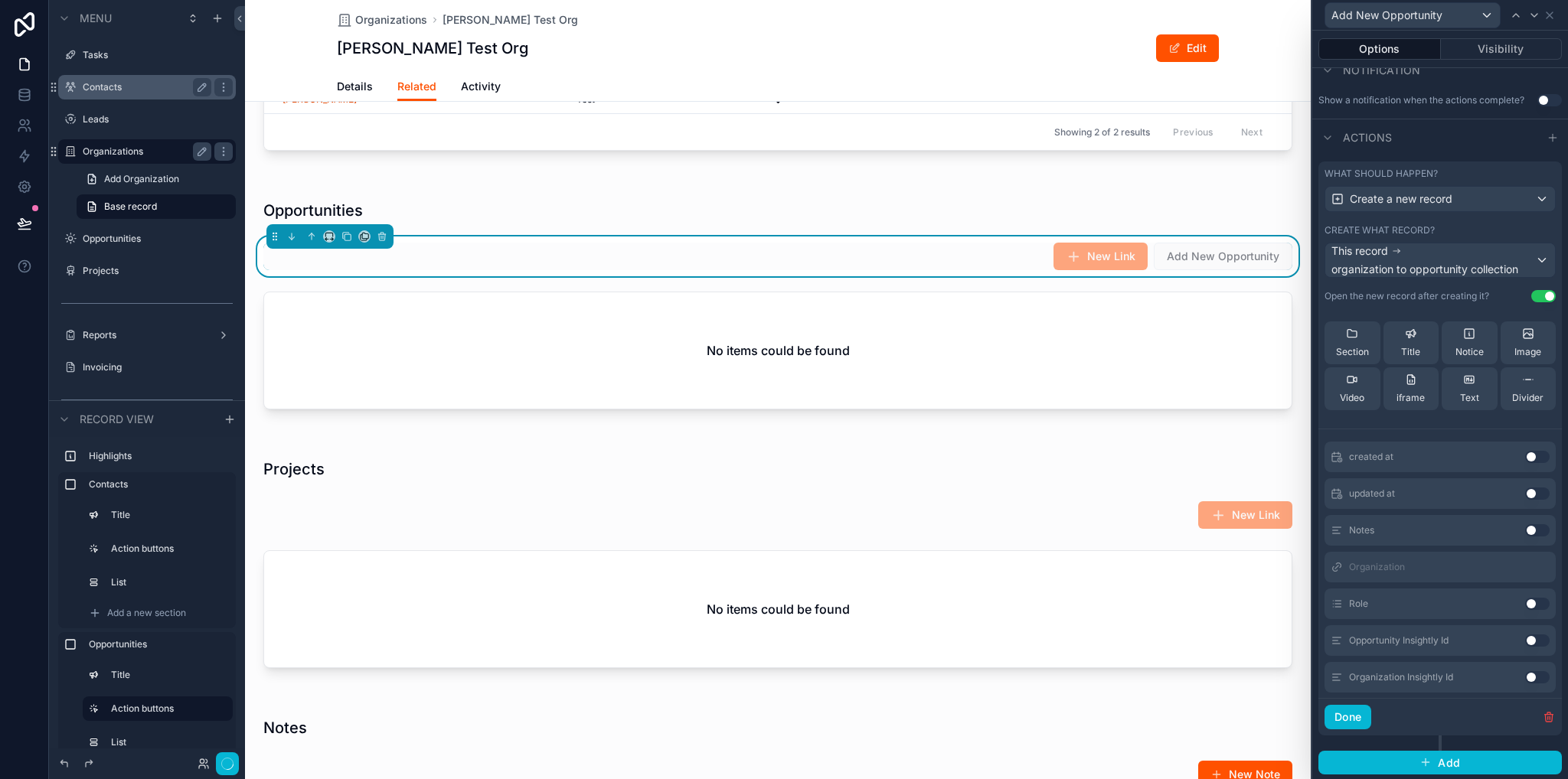
scroll to position [129, 0]
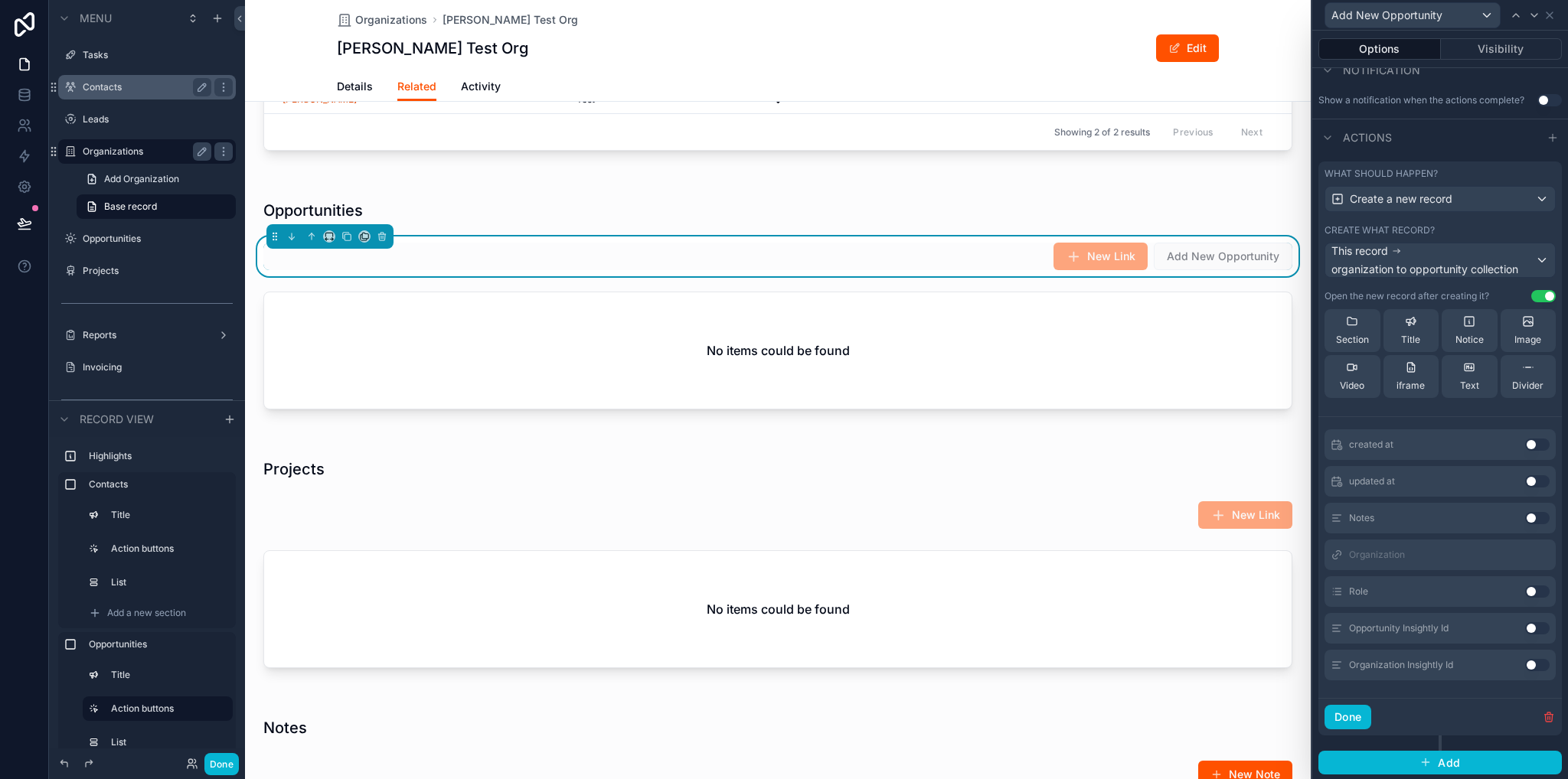
click at [1525, 591] on button "Use setting" at bounding box center [1537, 591] width 24 height 12
click at [1525, 552] on button "Use setting" at bounding box center [1537, 555] width 24 height 12
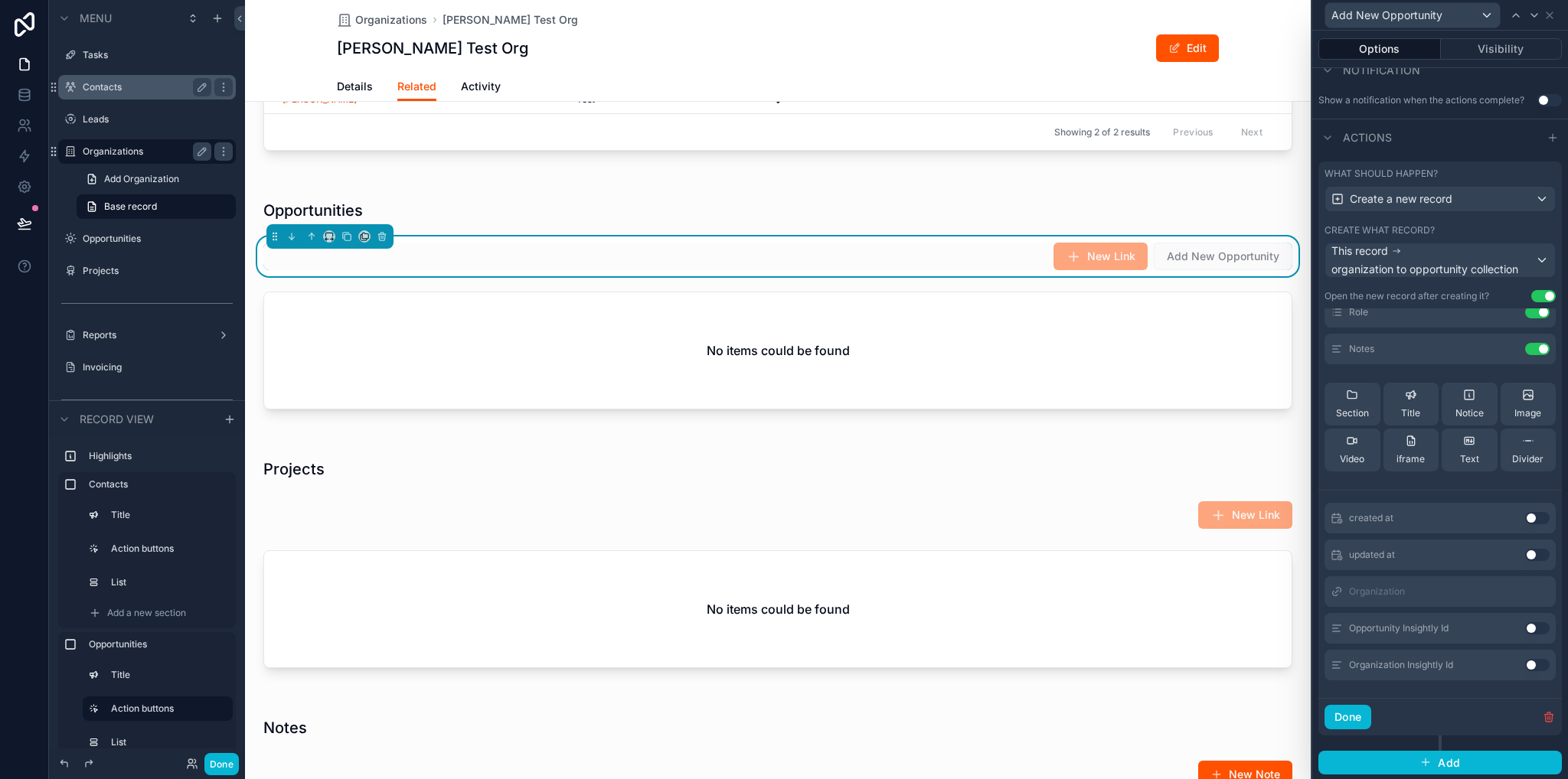
scroll to position [0, 0]
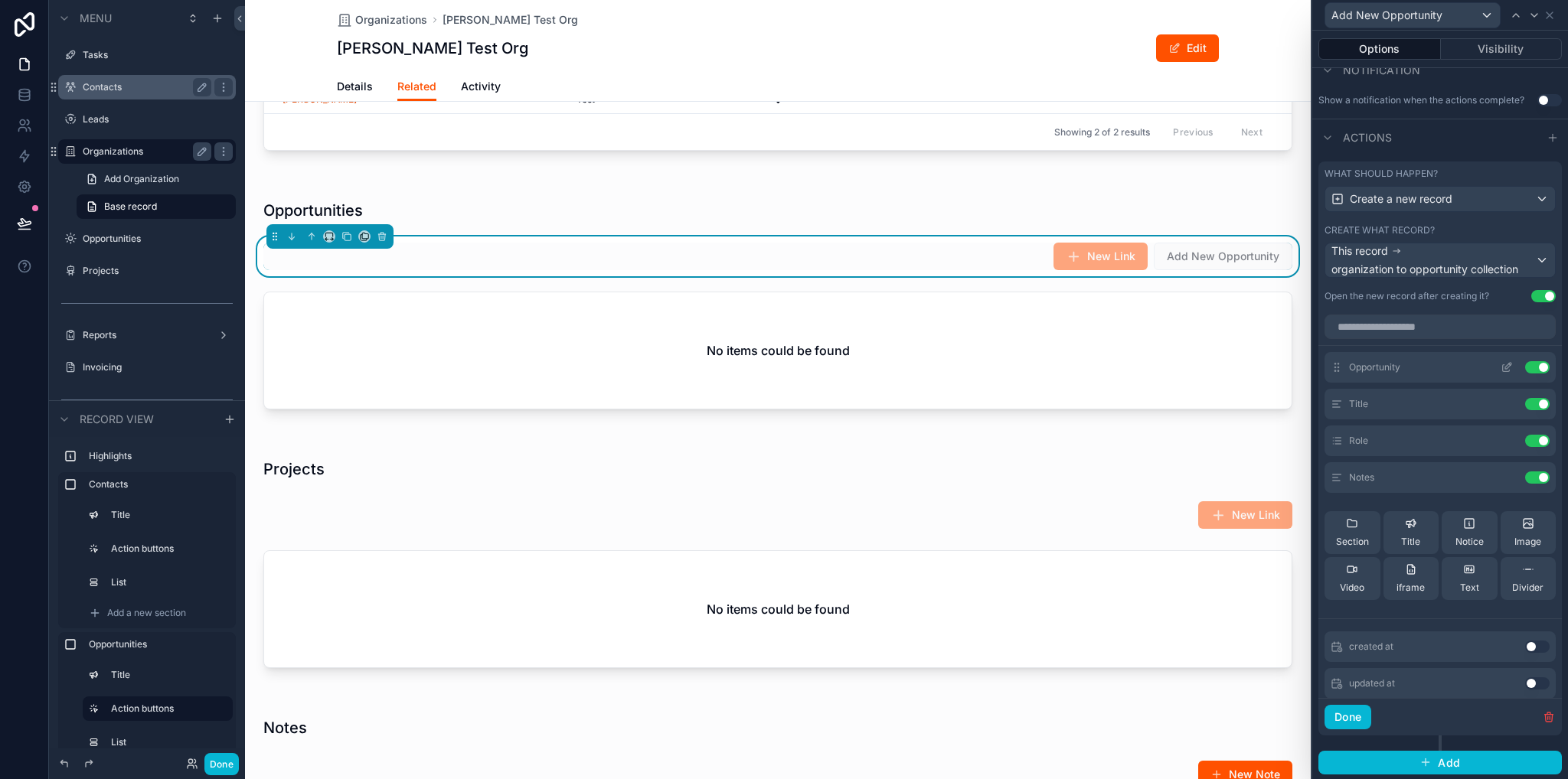
click at [1505, 367] on icon at bounding box center [1508, 366] width 7 height 7
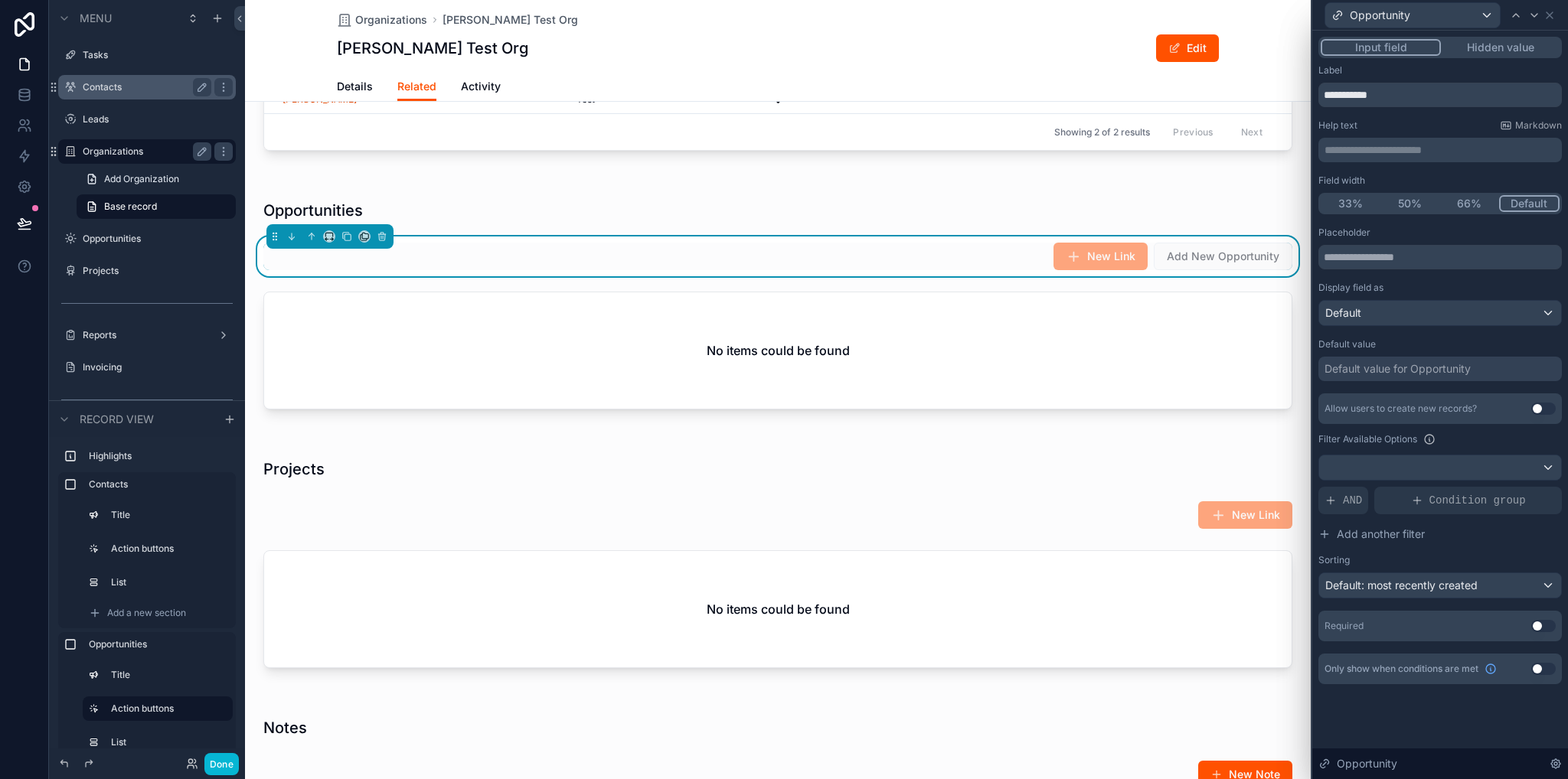
click at [1545, 405] on button "Use setting" at bounding box center [1544, 409] width 24 height 12
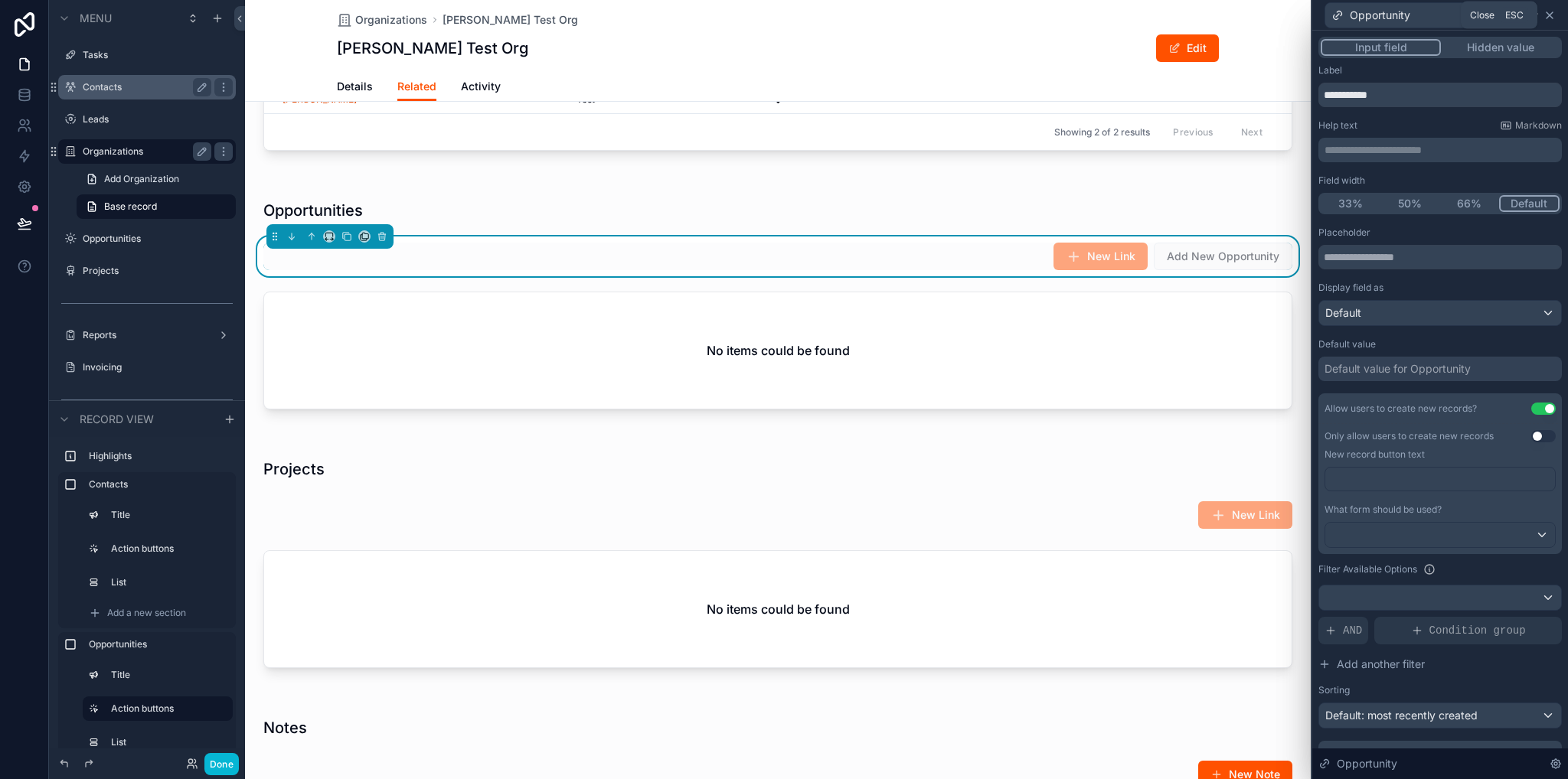
click at [1546, 16] on icon at bounding box center [1549, 15] width 12 height 12
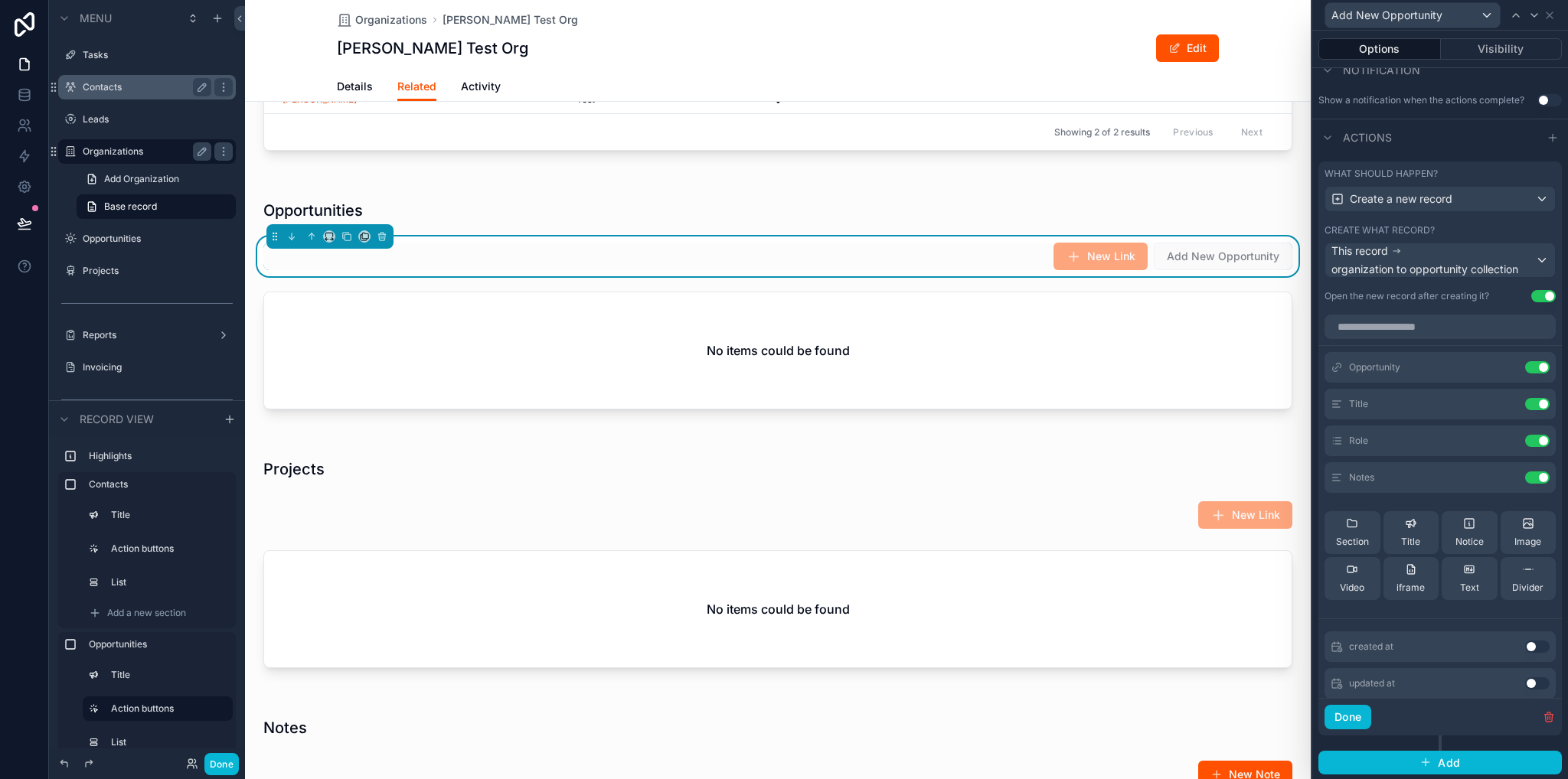
scroll to position [31, 0]
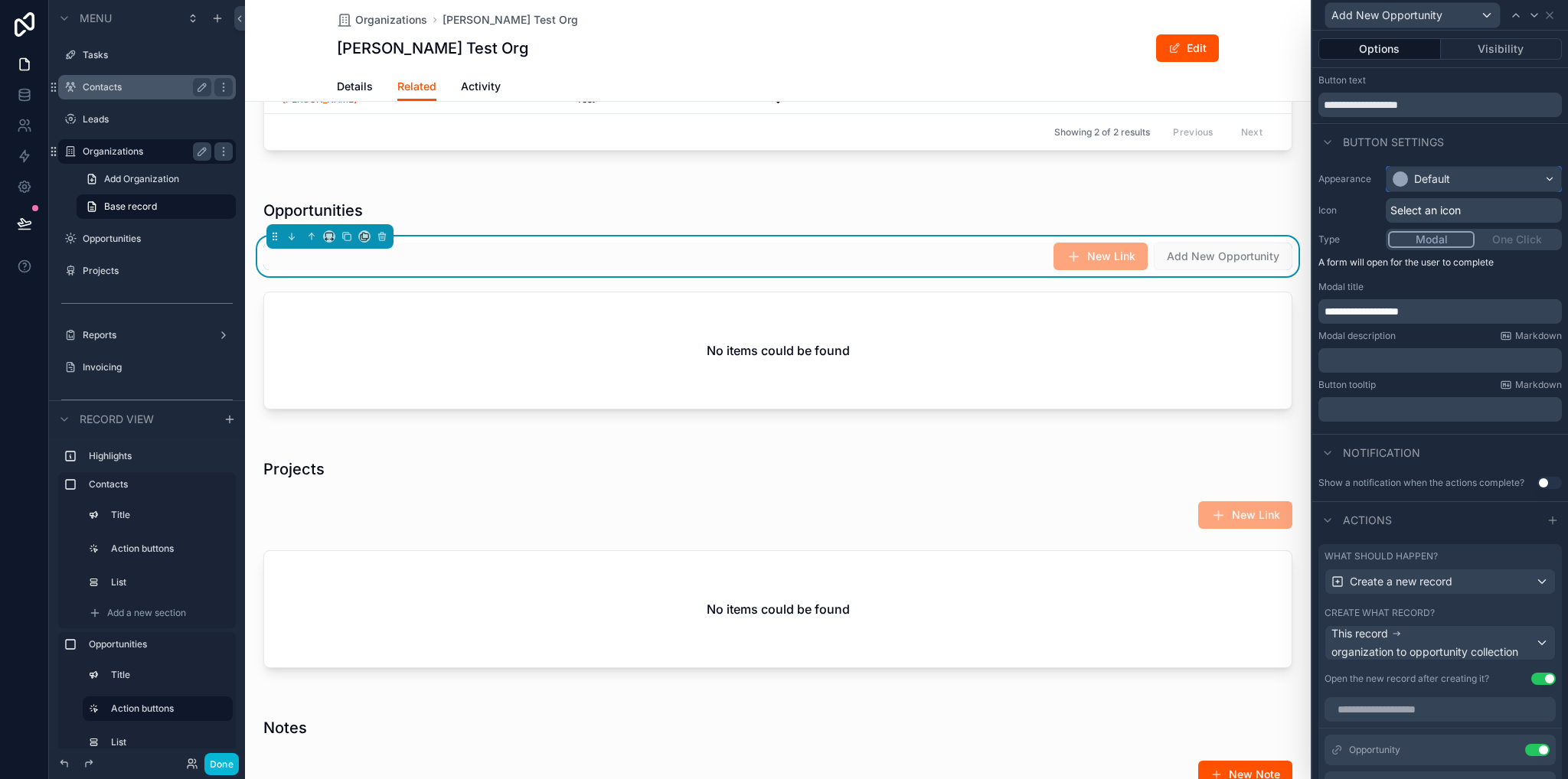
click at [1425, 184] on div "Default" at bounding box center [1432, 179] width 36 height 15
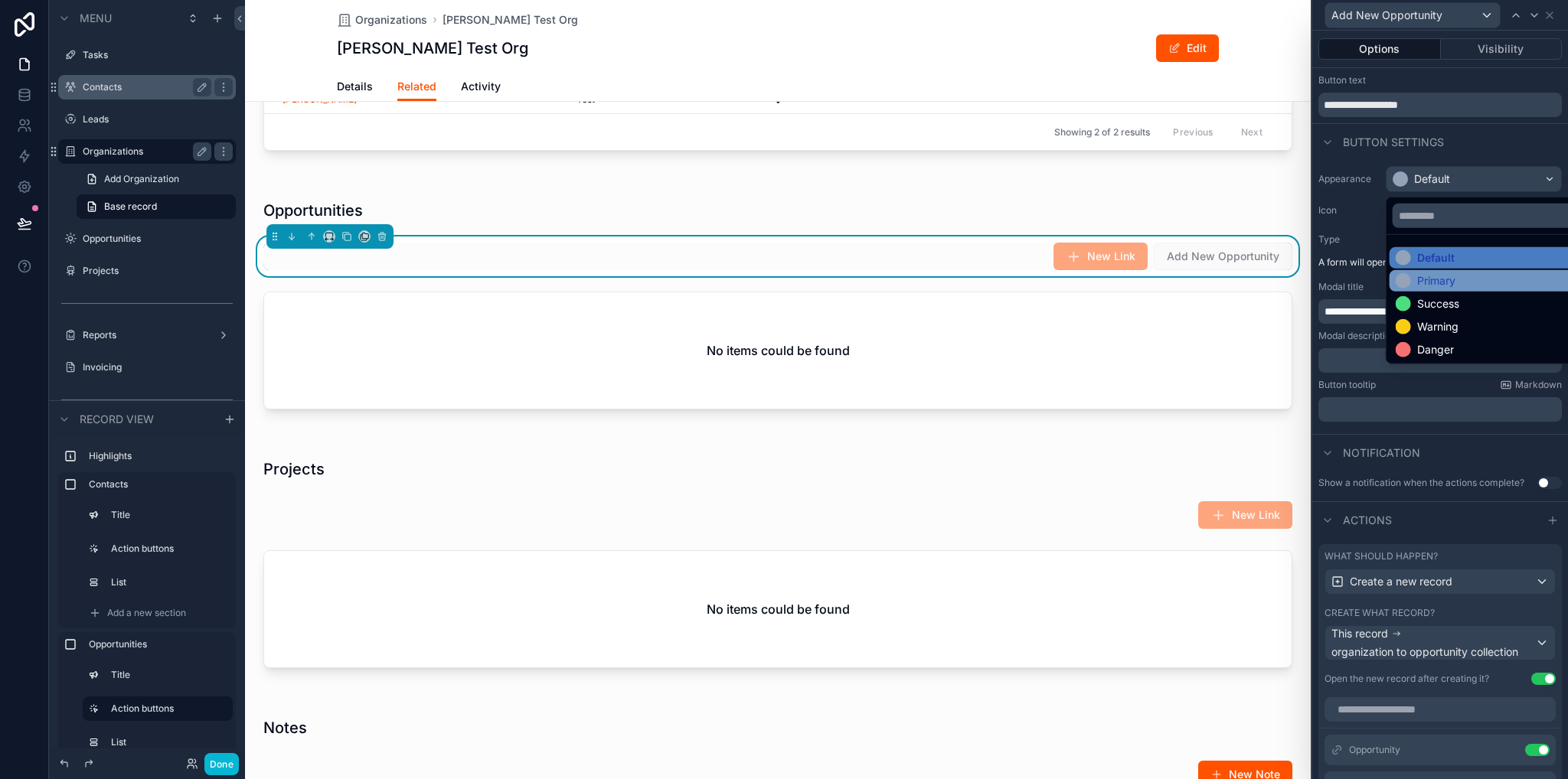
click at [1434, 291] on div "Primary" at bounding box center [1486, 281] width 193 height 21
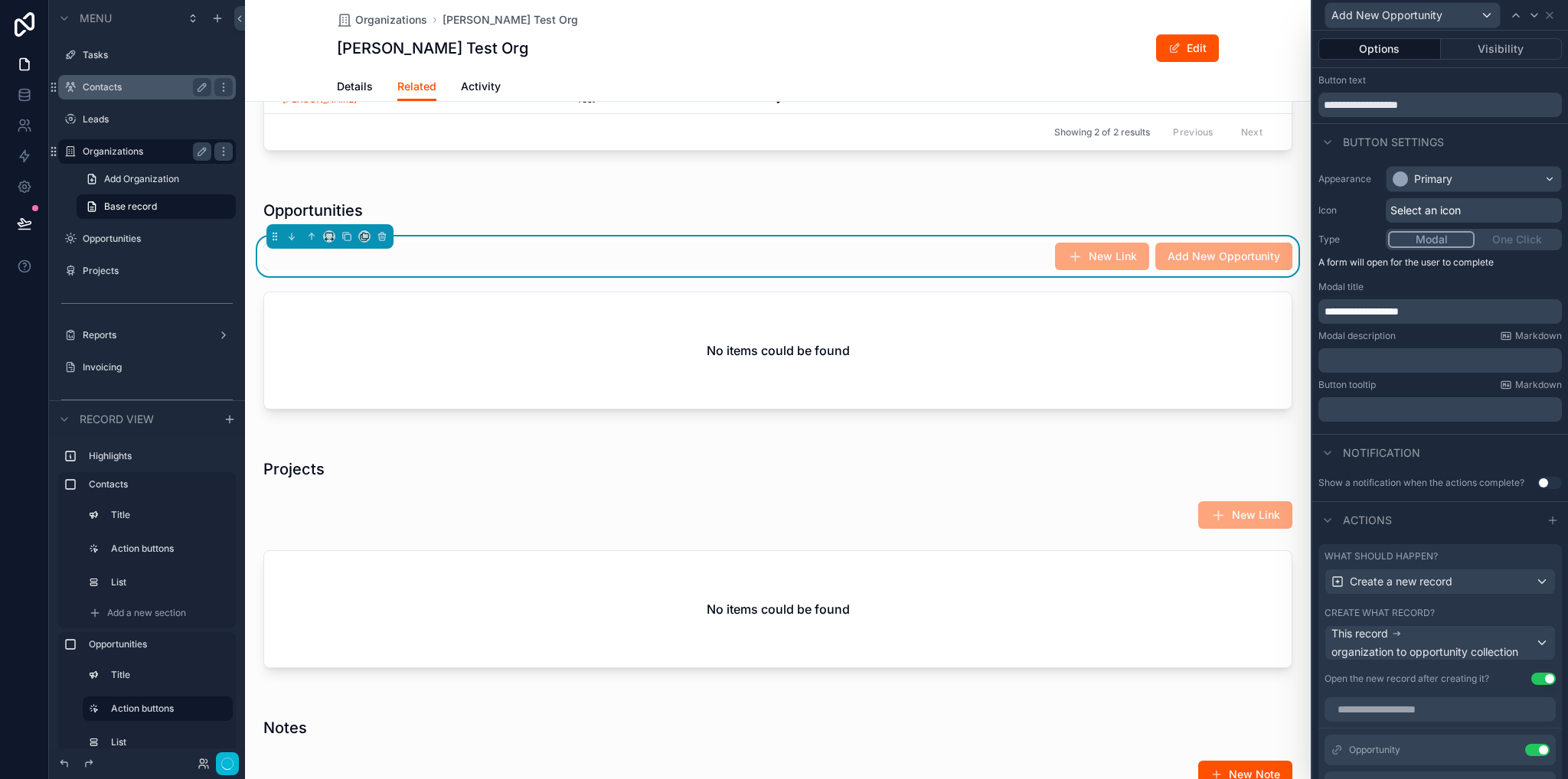
click at [1424, 215] on span "Select an icon" at bounding box center [1425, 210] width 70 height 15
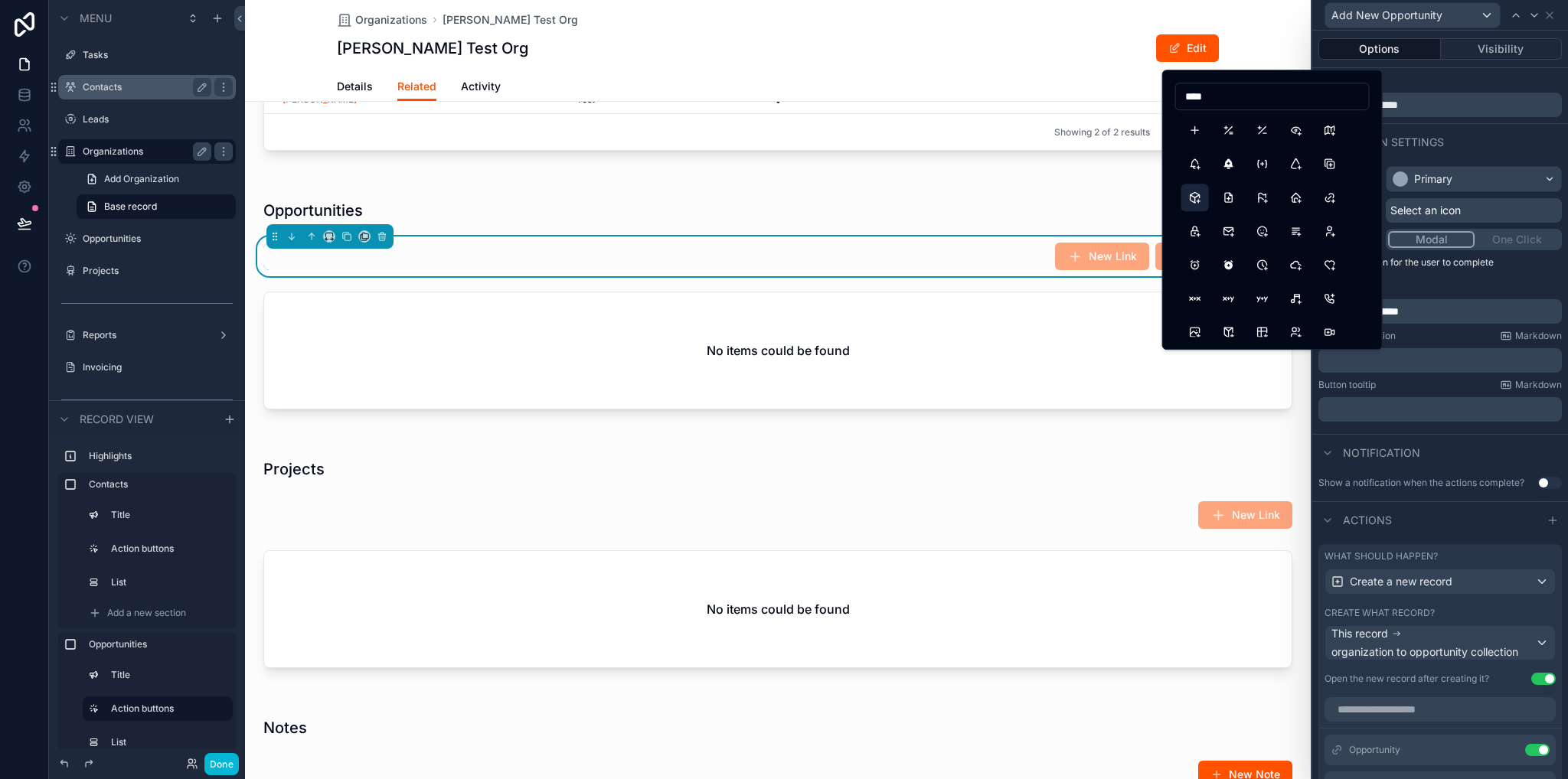
type input "****"
click at [1197, 131] on button "Plus" at bounding box center [1195, 131] width 28 height 28
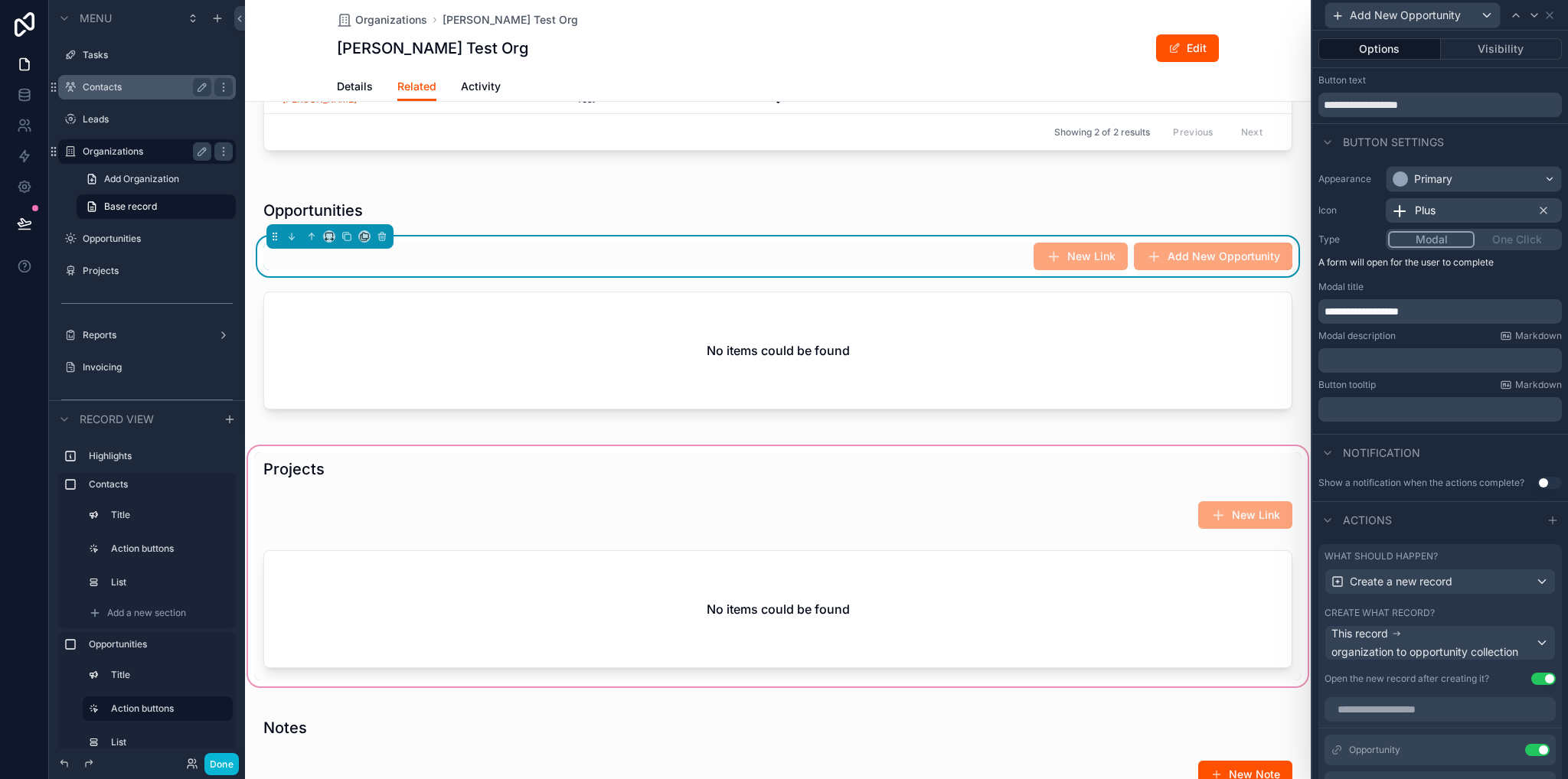
click at [934, 495] on div "scrollable content" at bounding box center [777, 566] width 1065 height 246
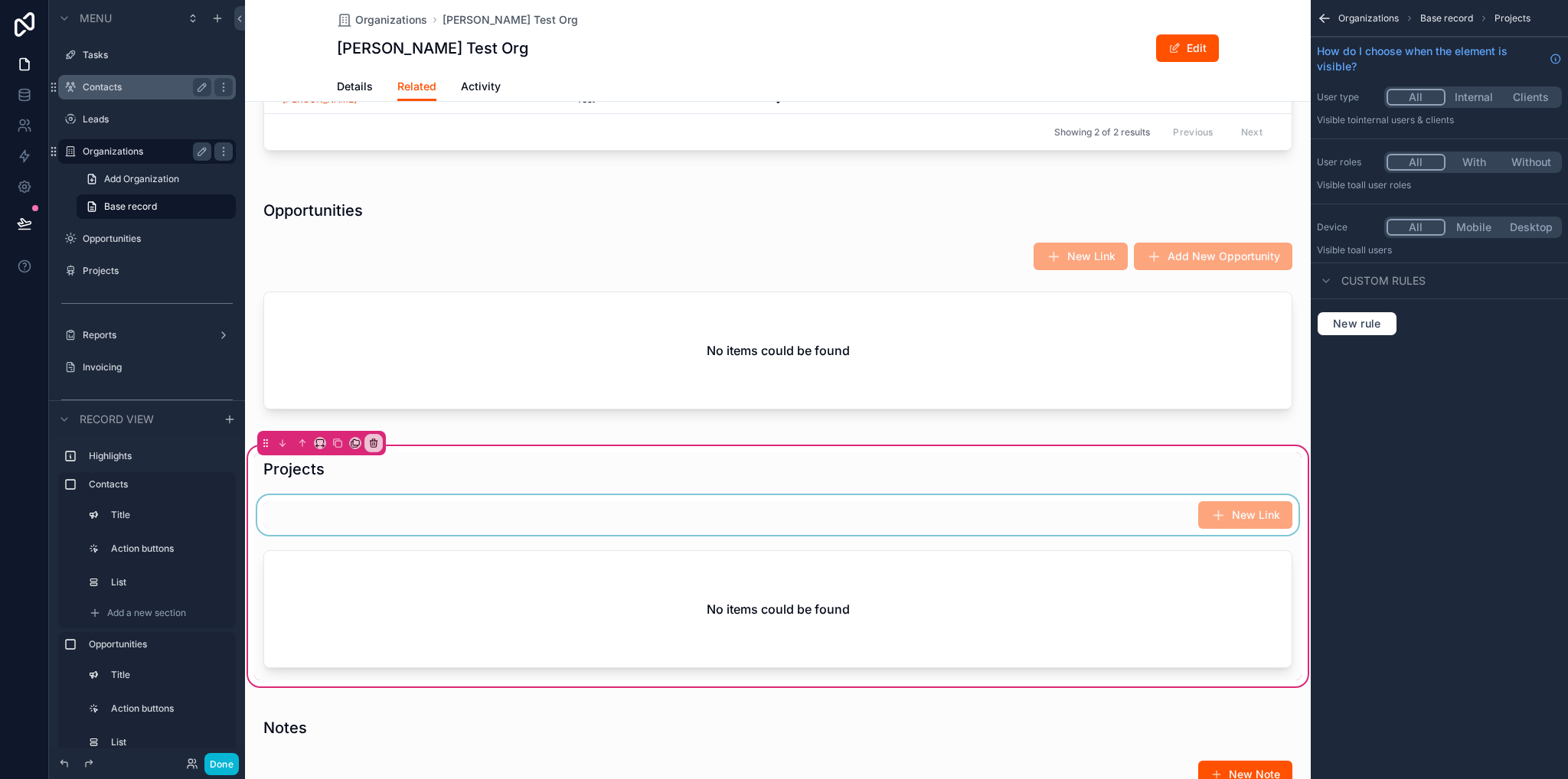
click at [631, 517] on div "scrollable content" at bounding box center [778, 515] width 1048 height 40
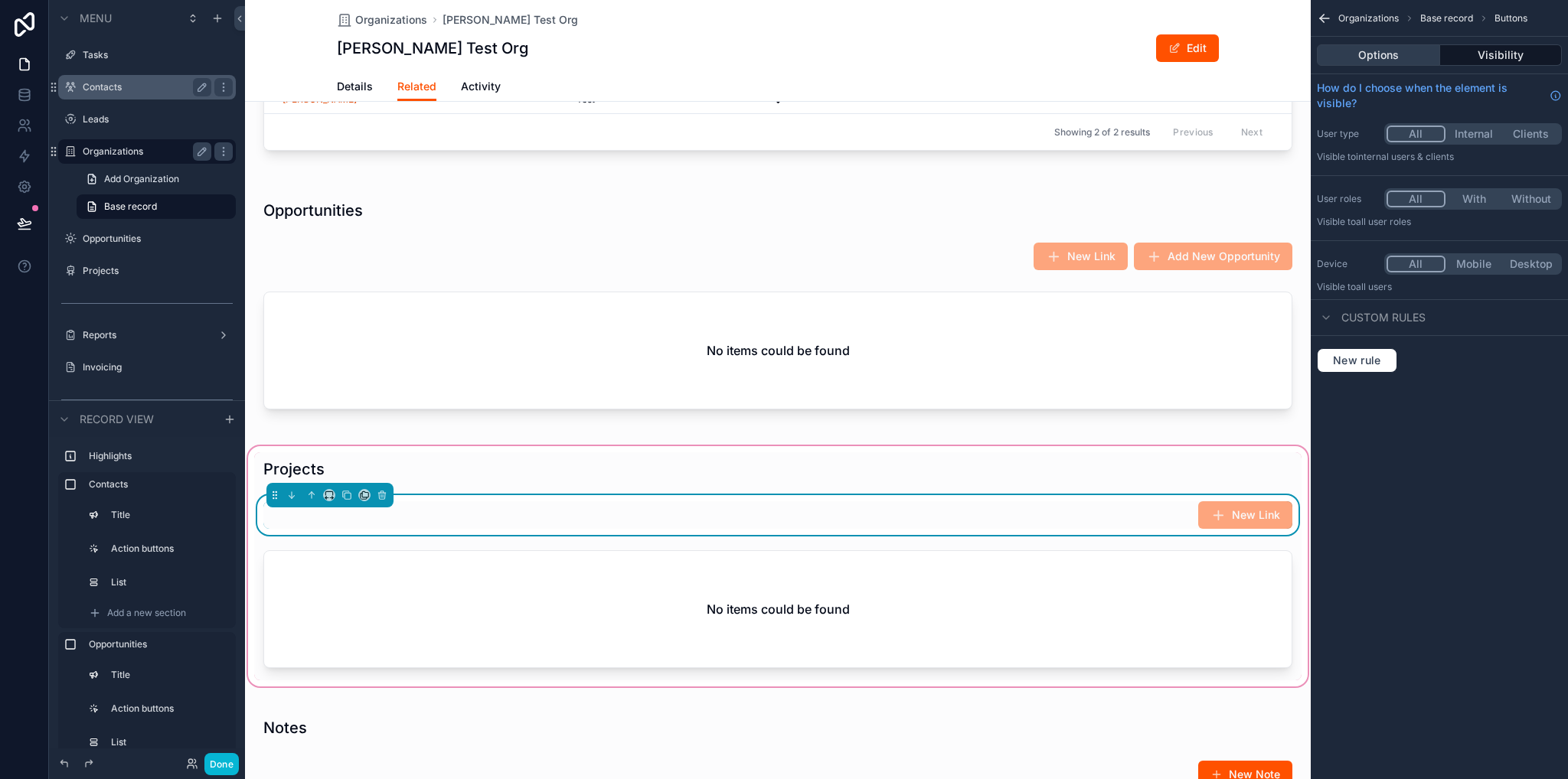
click at [1389, 52] on button "Options" at bounding box center [1378, 55] width 123 height 21
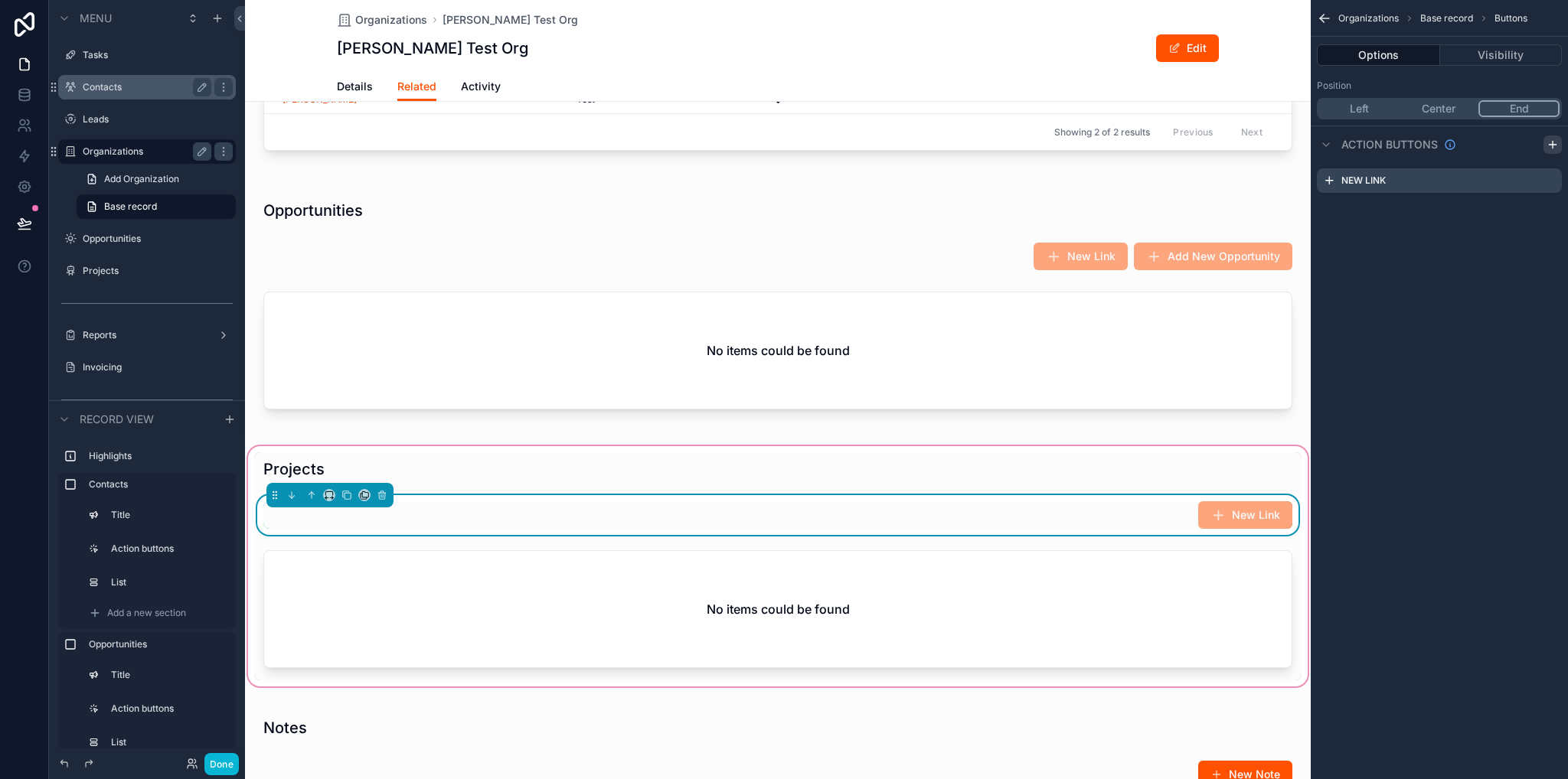
click at [1552, 145] on icon "scrollable content" at bounding box center [1552, 144] width 12 height 12
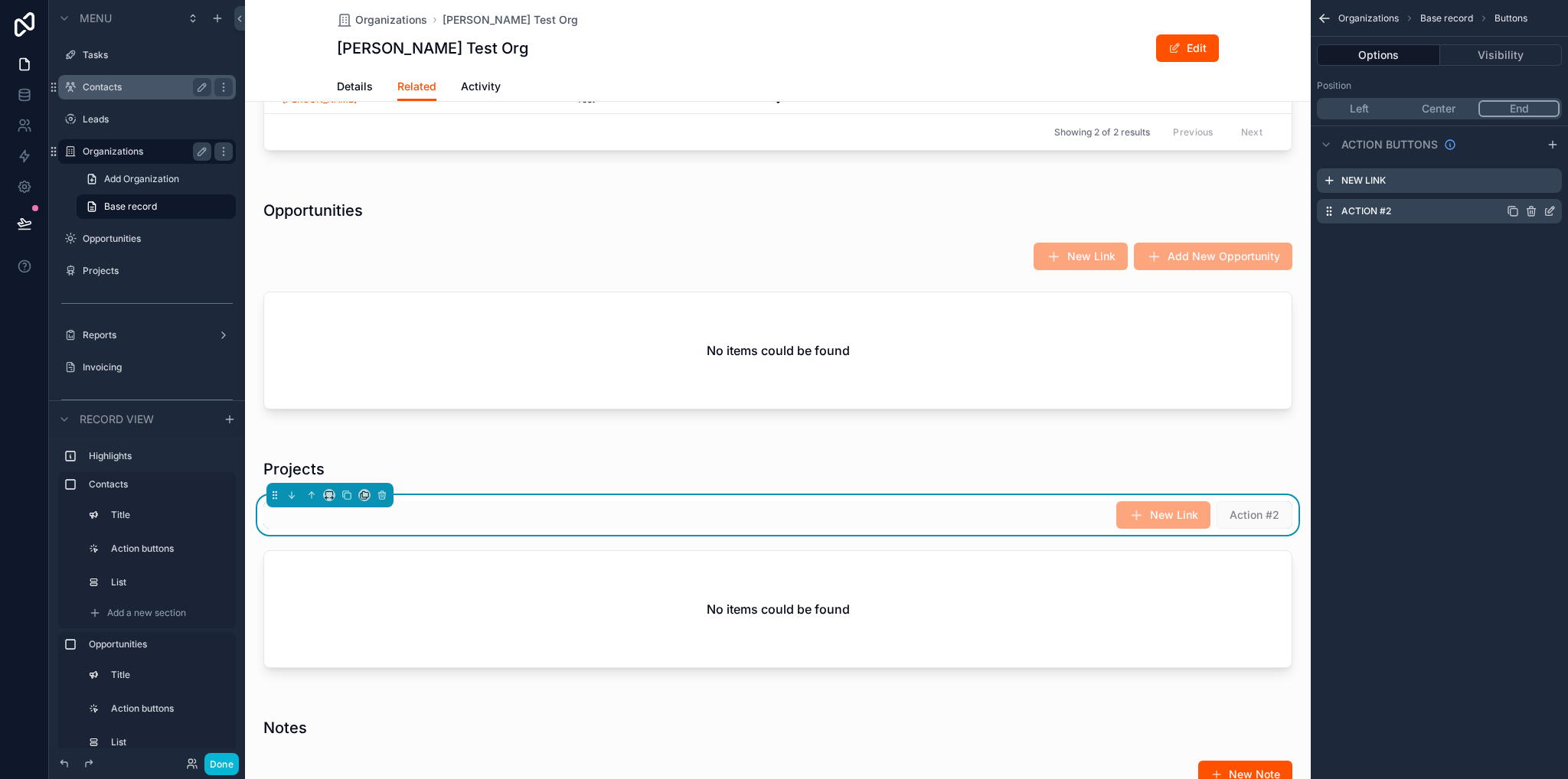
click at [1548, 206] on icon "scrollable content" at bounding box center [1549, 210] width 12 height 12
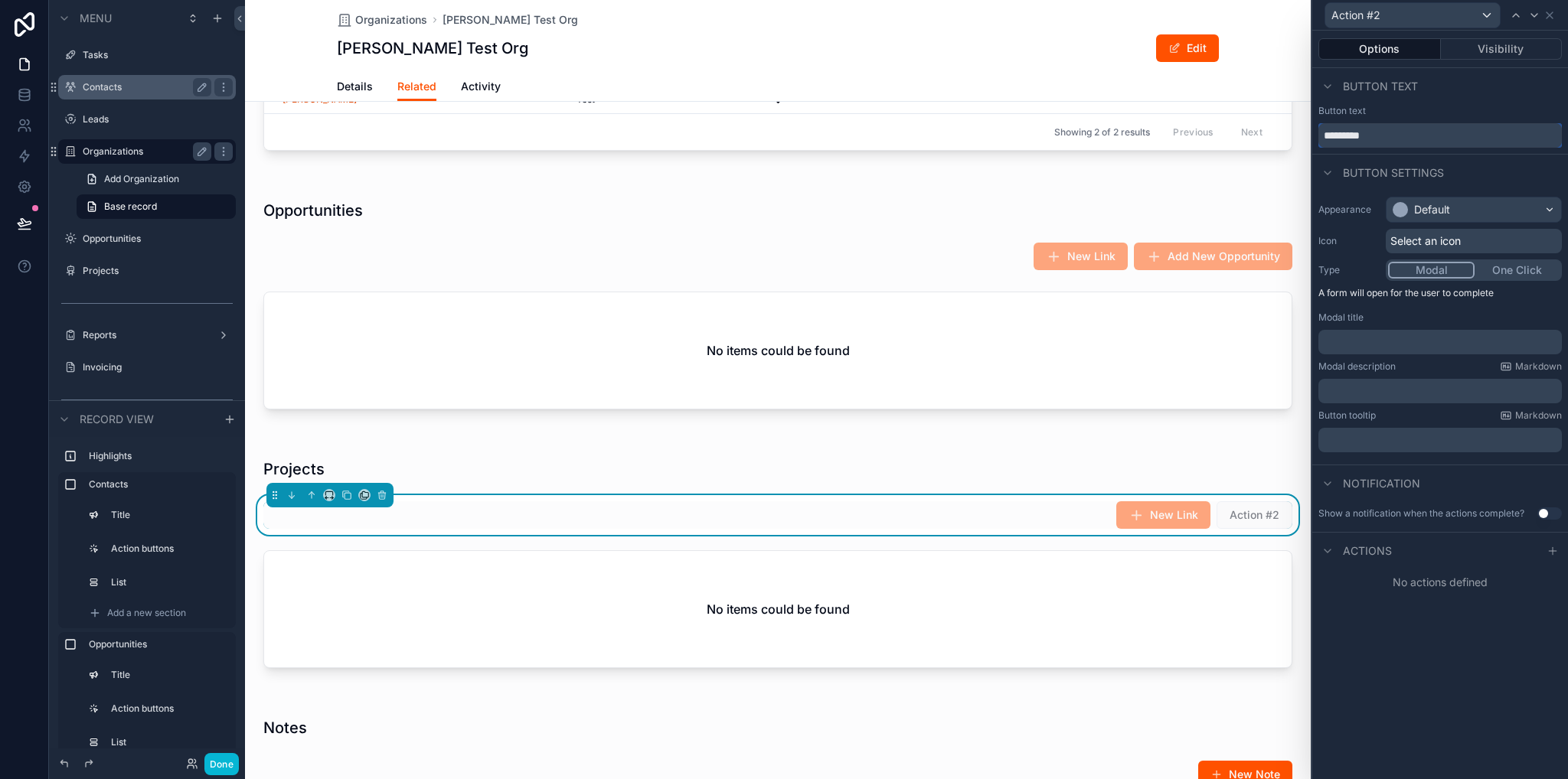
click at [1423, 135] on input "*********" at bounding box center [1440, 135] width 243 height 24
type input "**********"
click at [1384, 337] on p "﻿" at bounding box center [1441, 342] width 234 height 15
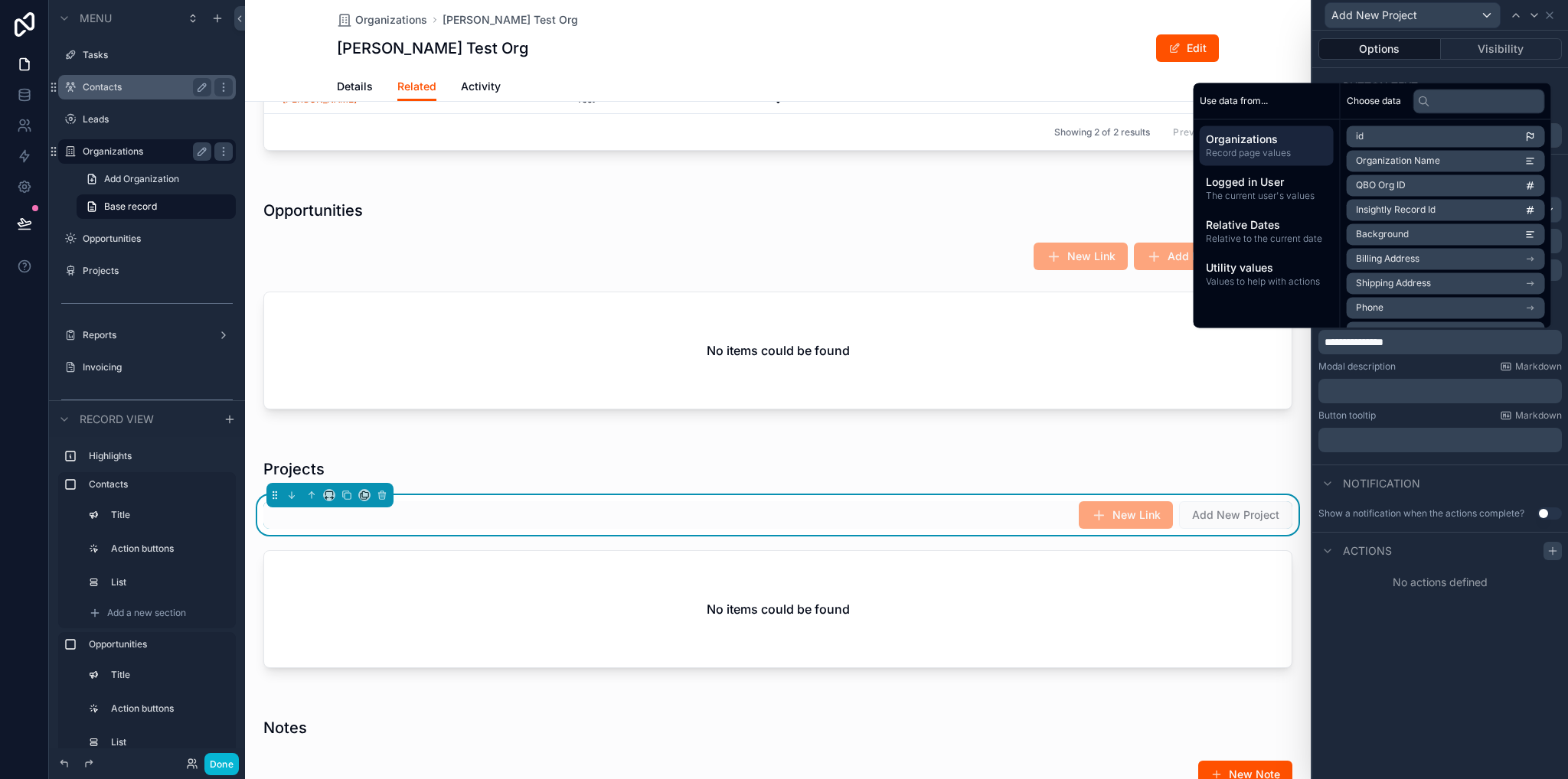
click at [1559, 547] on div at bounding box center [1552, 551] width 19 height 19
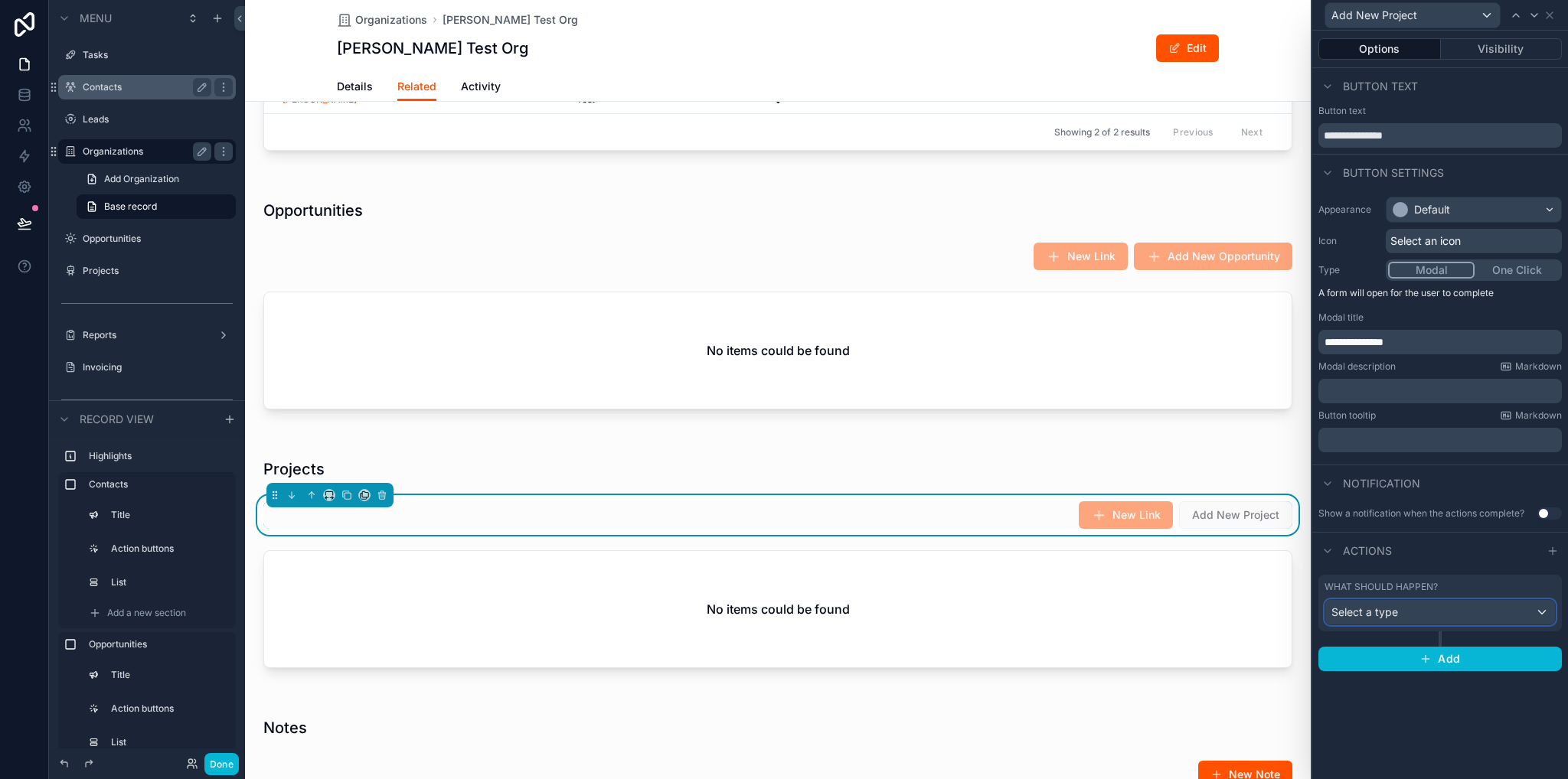
click at [1411, 616] on div "Select a type" at bounding box center [1439, 613] width 229 height 24
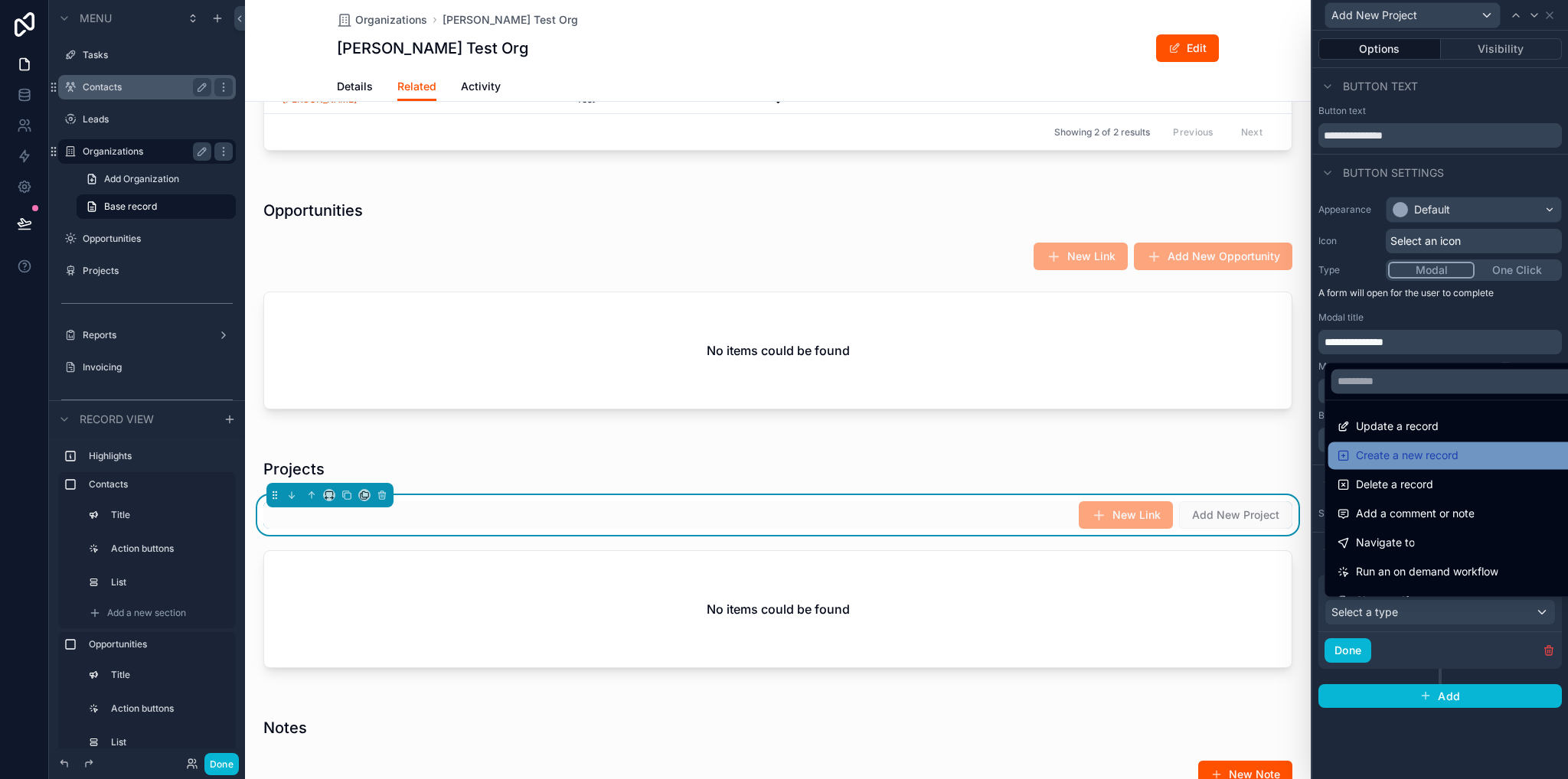
click at [1391, 458] on span "Create a new record" at bounding box center [1407, 455] width 103 height 19
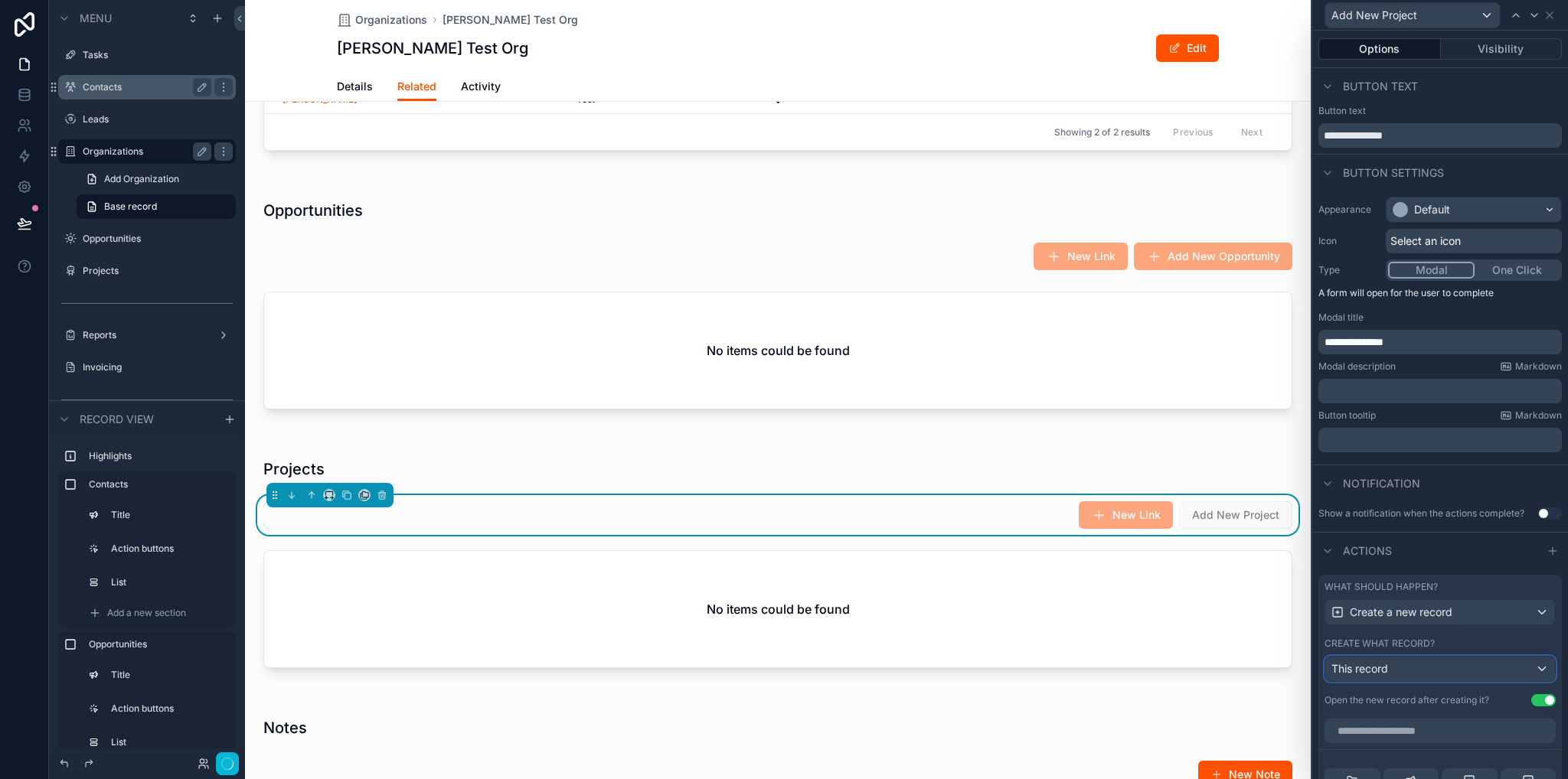
click at [1394, 675] on div "This record" at bounding box center [1439, 669] width 229 height 24
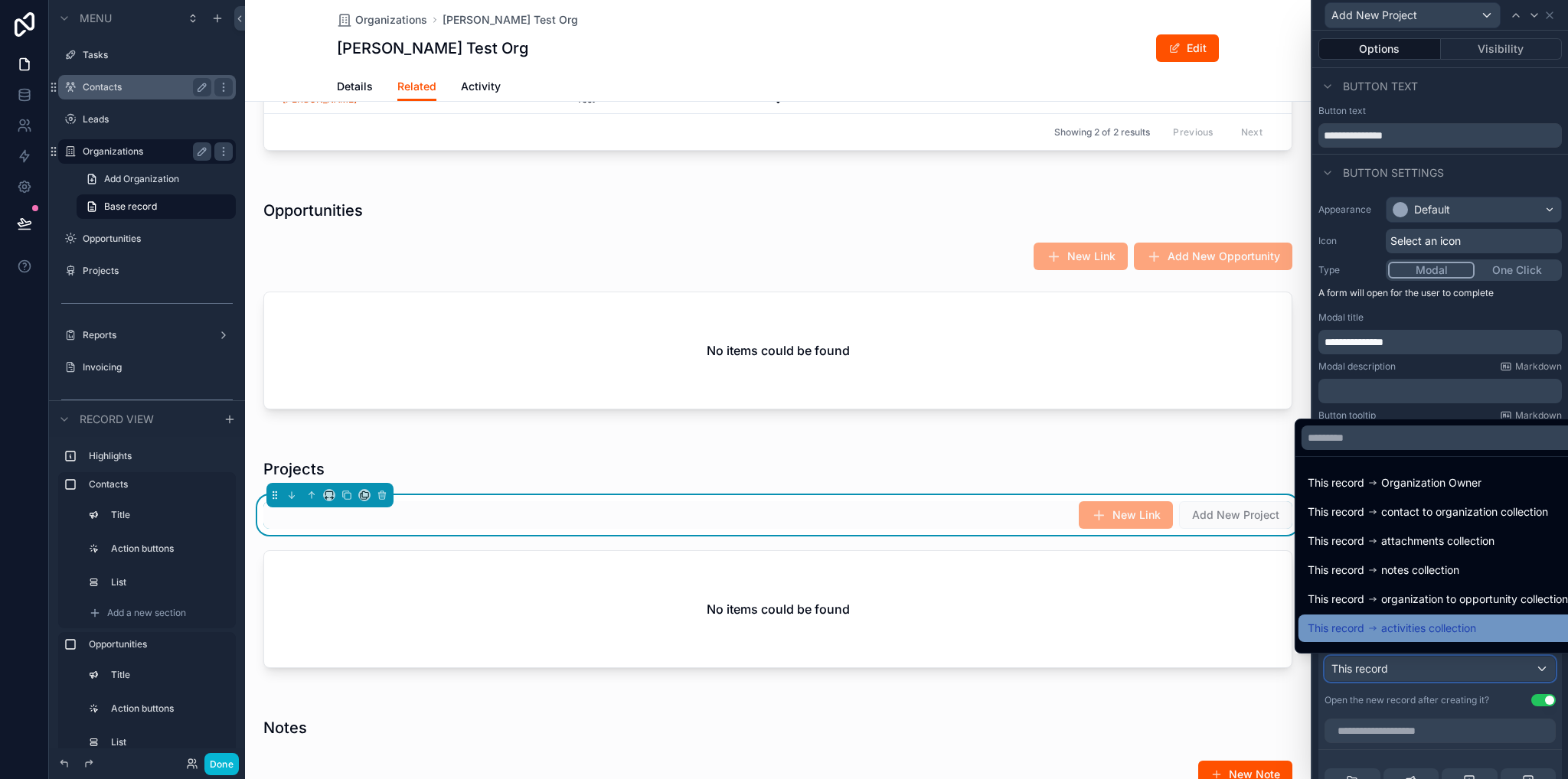
scroll to position [108, 0]
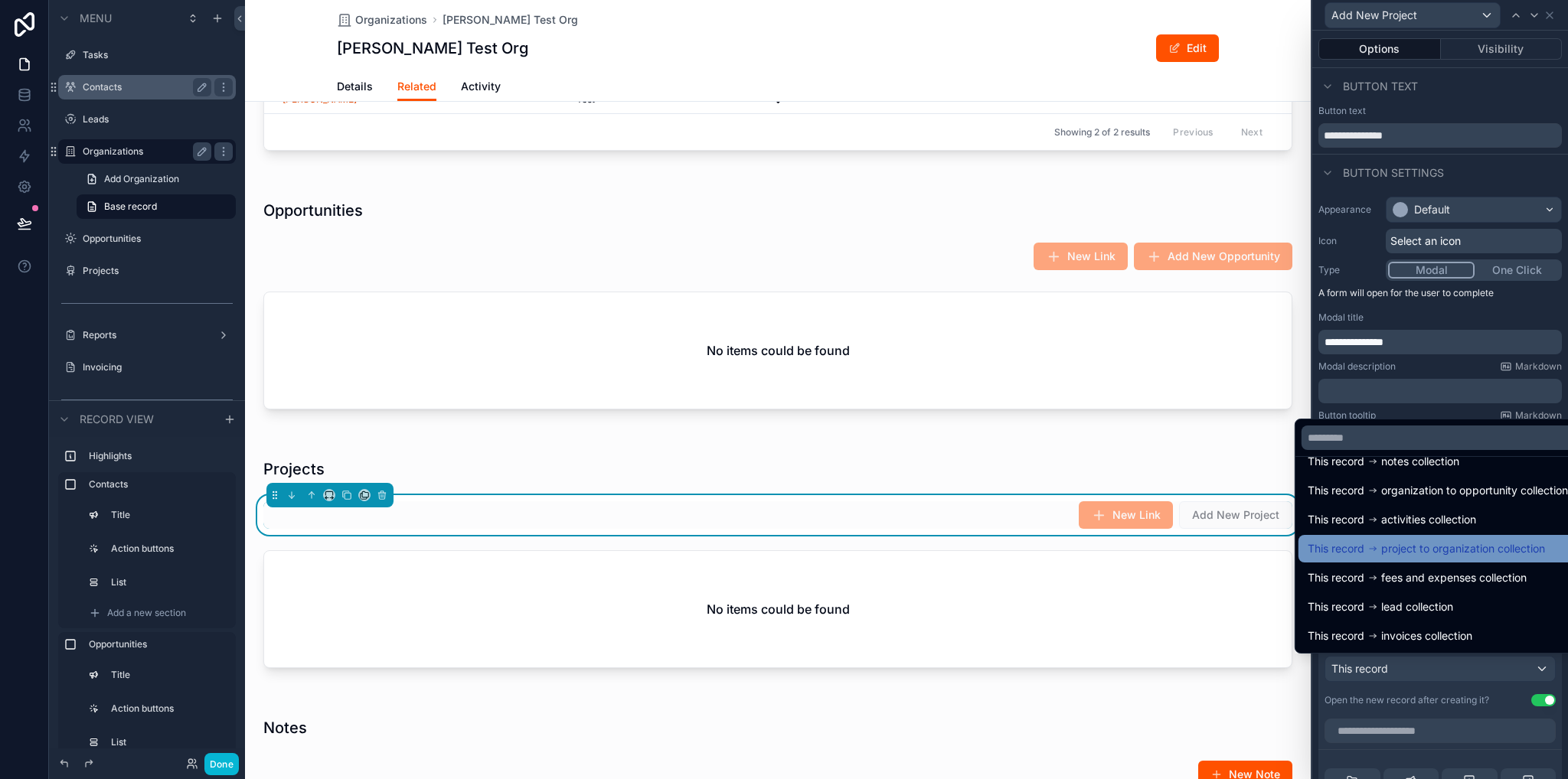
click at [1431, 552] on span "project to organization collection" at bounding box center [1463, 549] width 164 height 19
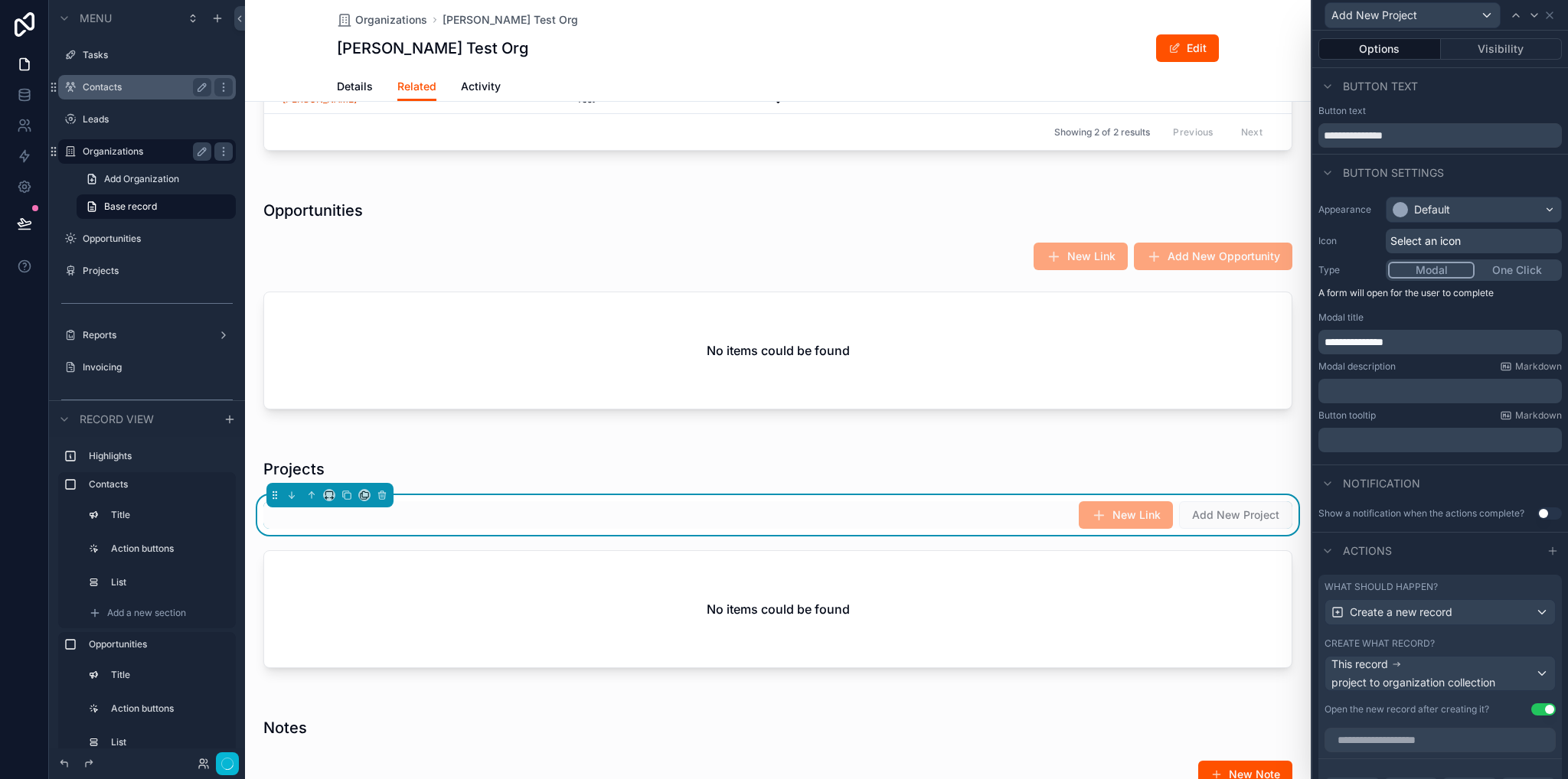
scroll to position [383, 0]
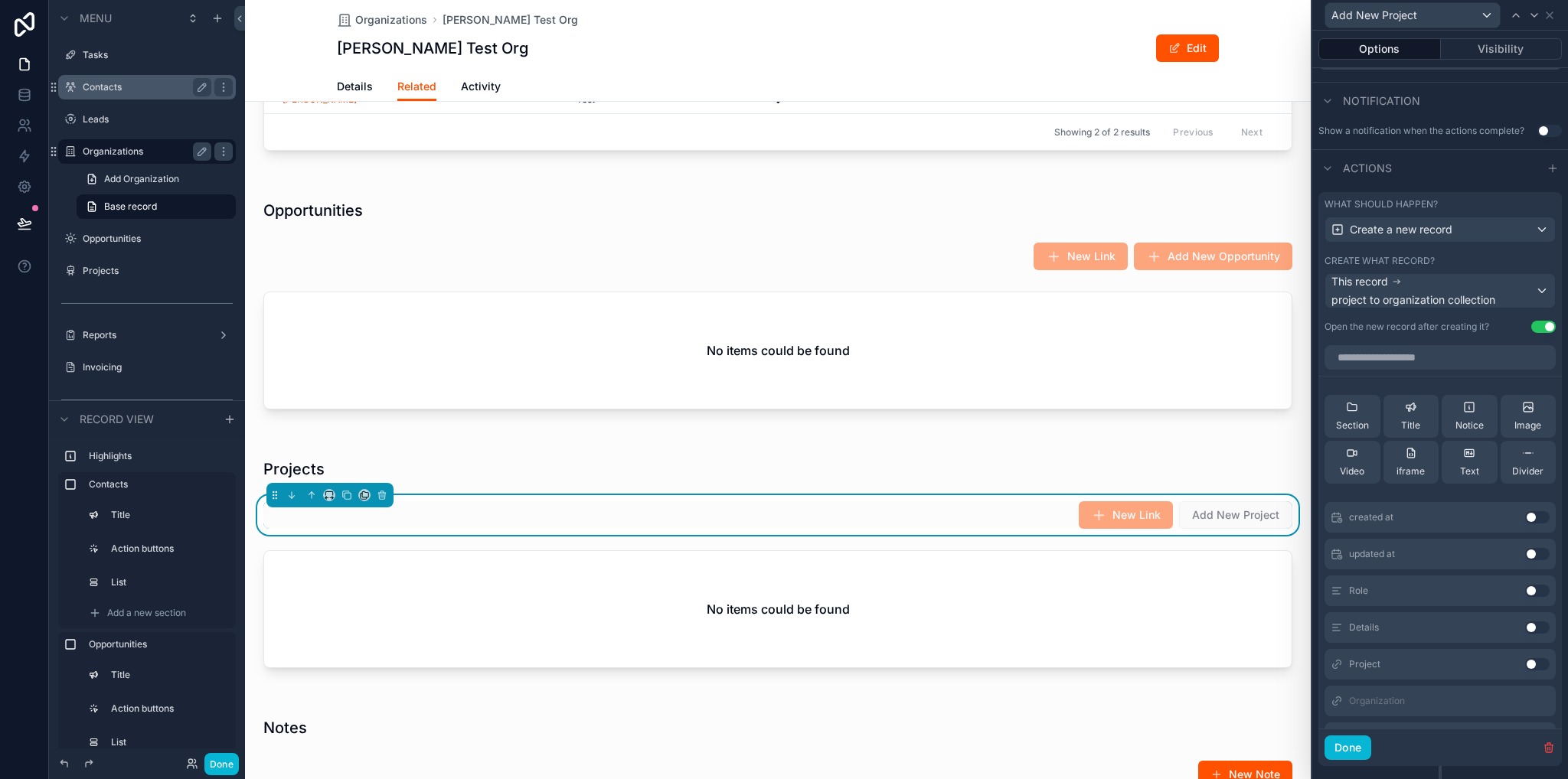
click at [1525, 661] on button "Use setting" at bounding box center [1537, 664] width 24 height 12
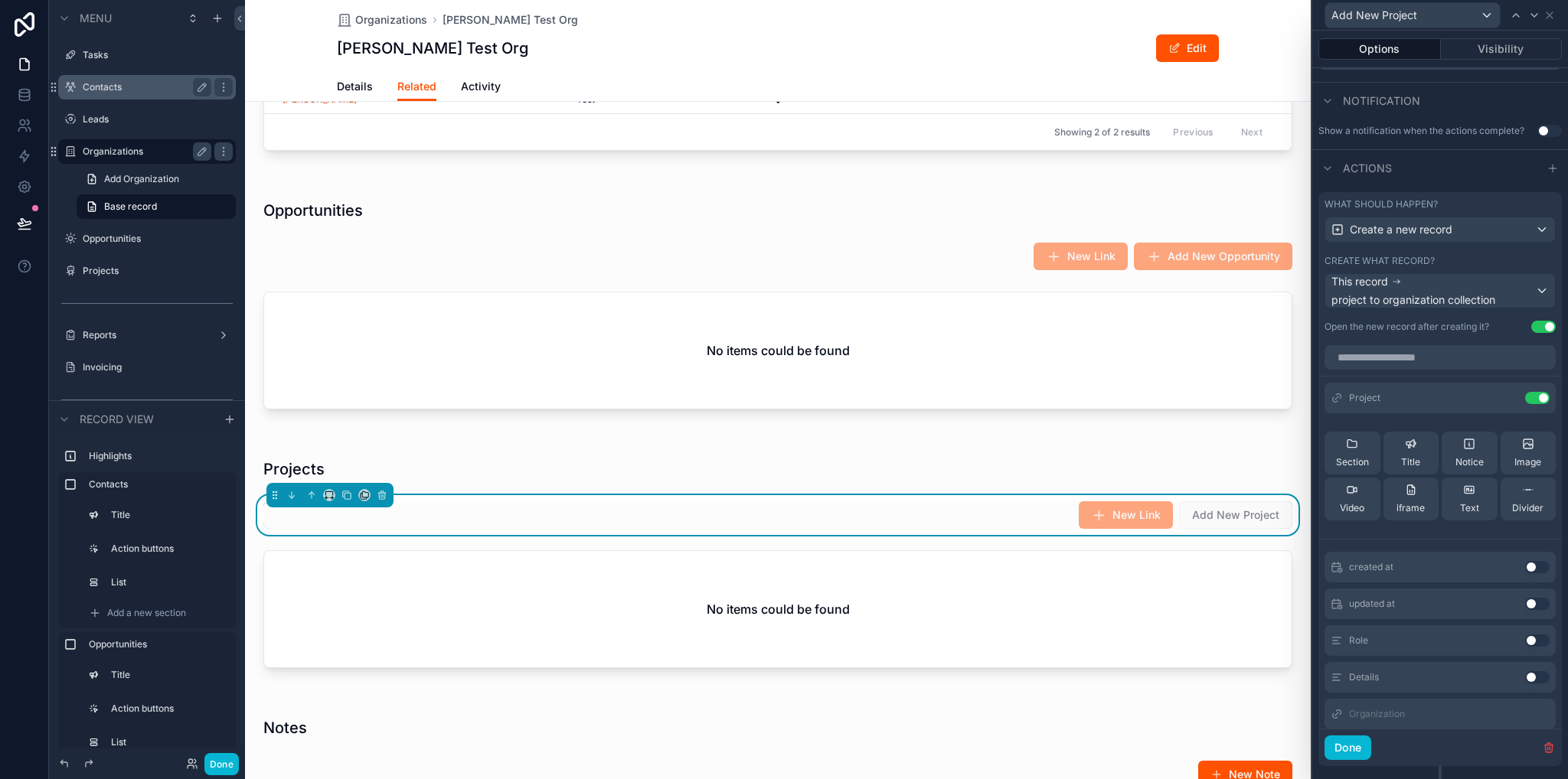
click at [1525, 640] on button "Use setting" at bounding box center [1537, 640] width 24 height 12
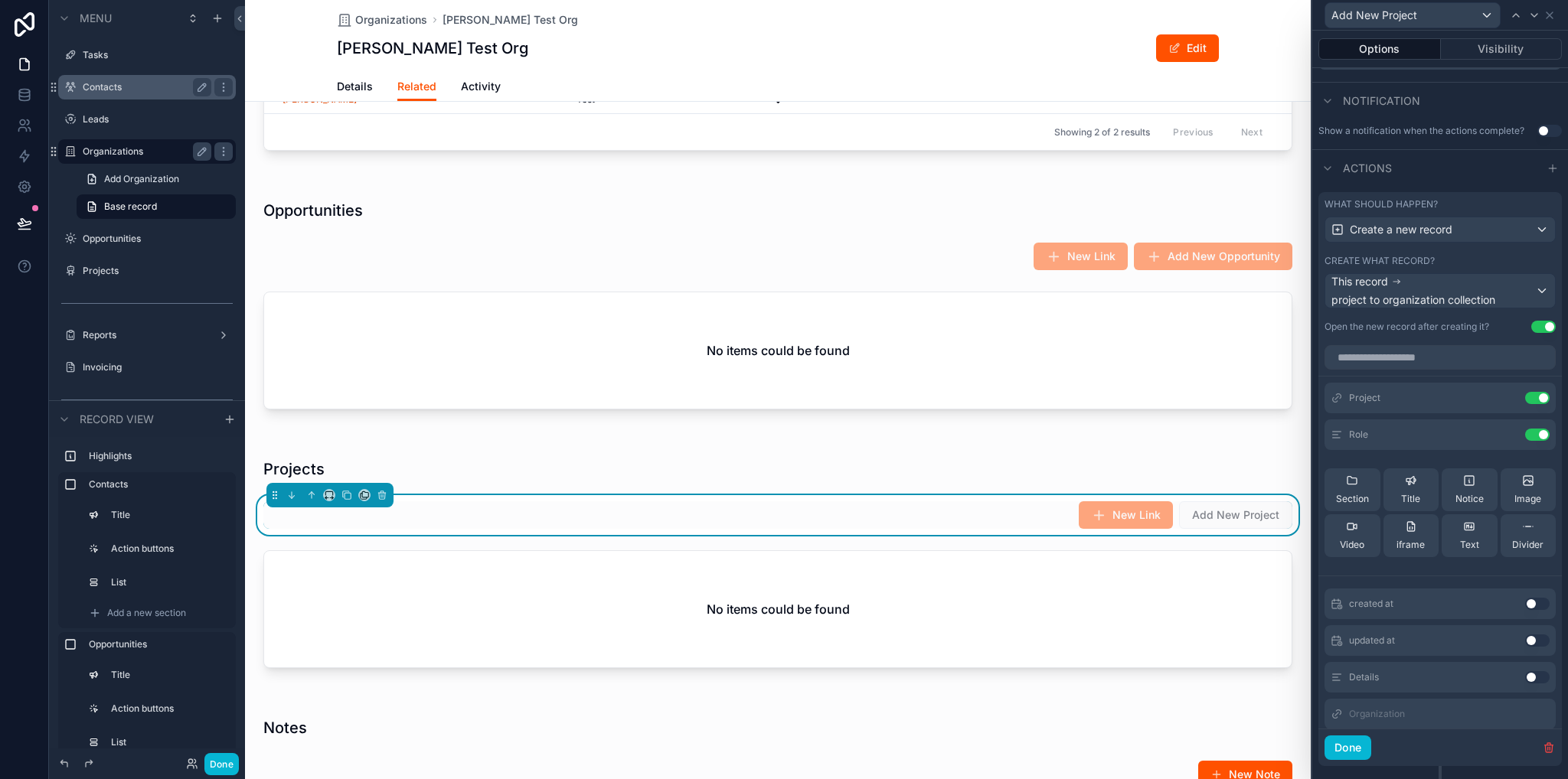
click at [1525, 677] on button "Use setting" at bounding box center [1537, 677] width 24 height 12
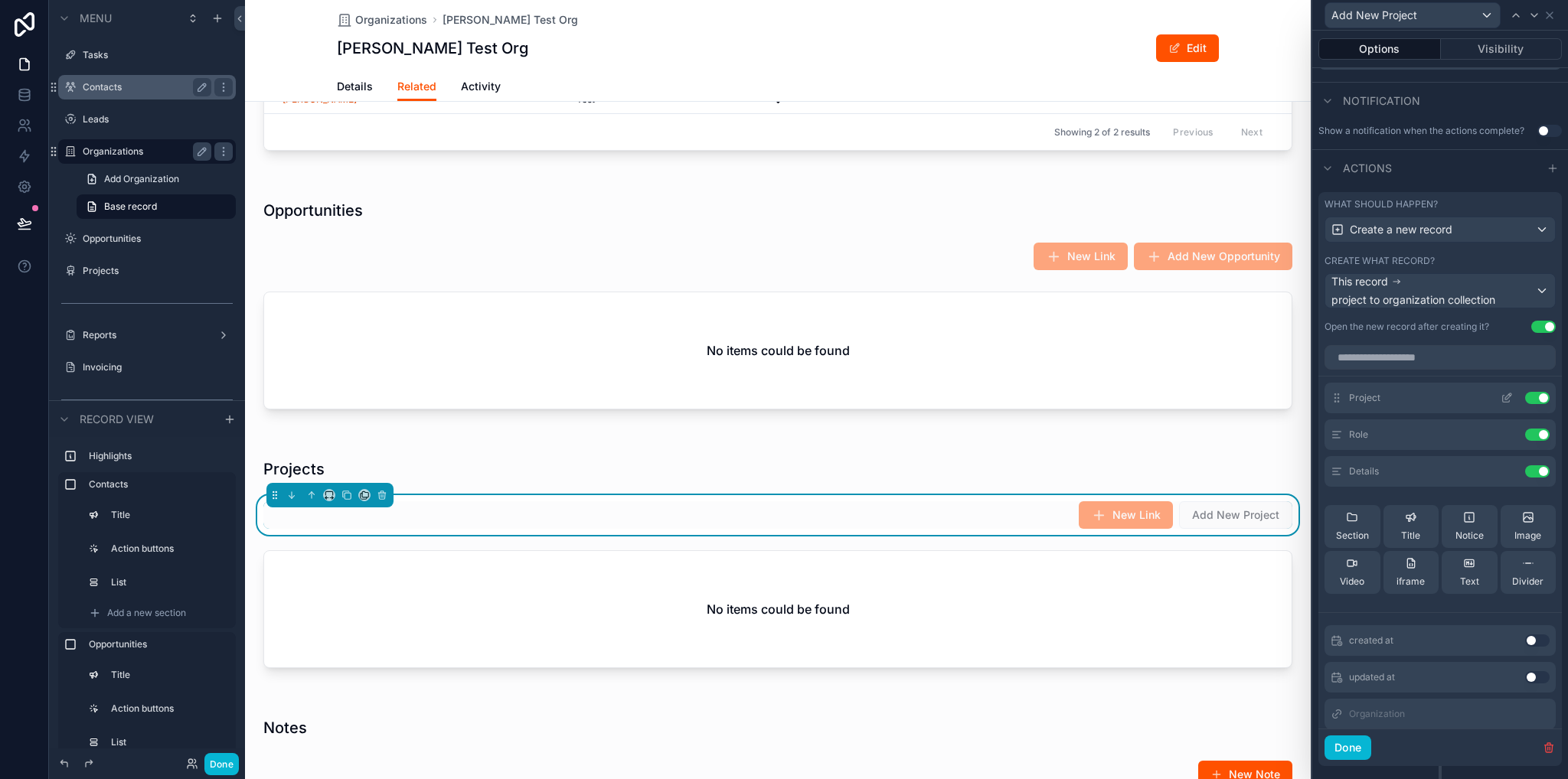
click at [1500, 396] on icon at bounding box center [1506, 397] width 12 height 12
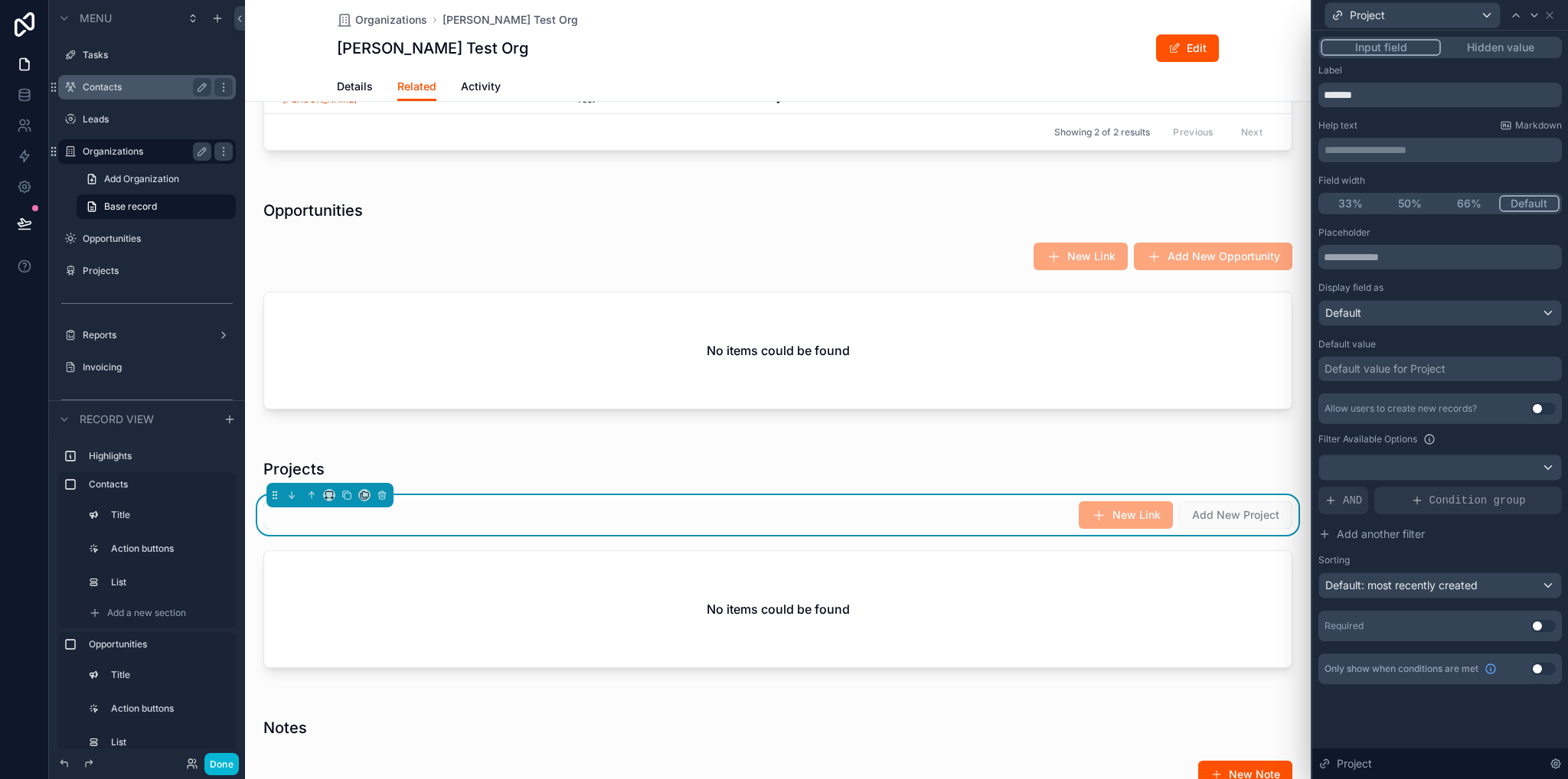
click at [1545, 408] on button "Use setting" at bounding box center [1544, 409] width 24 height 12
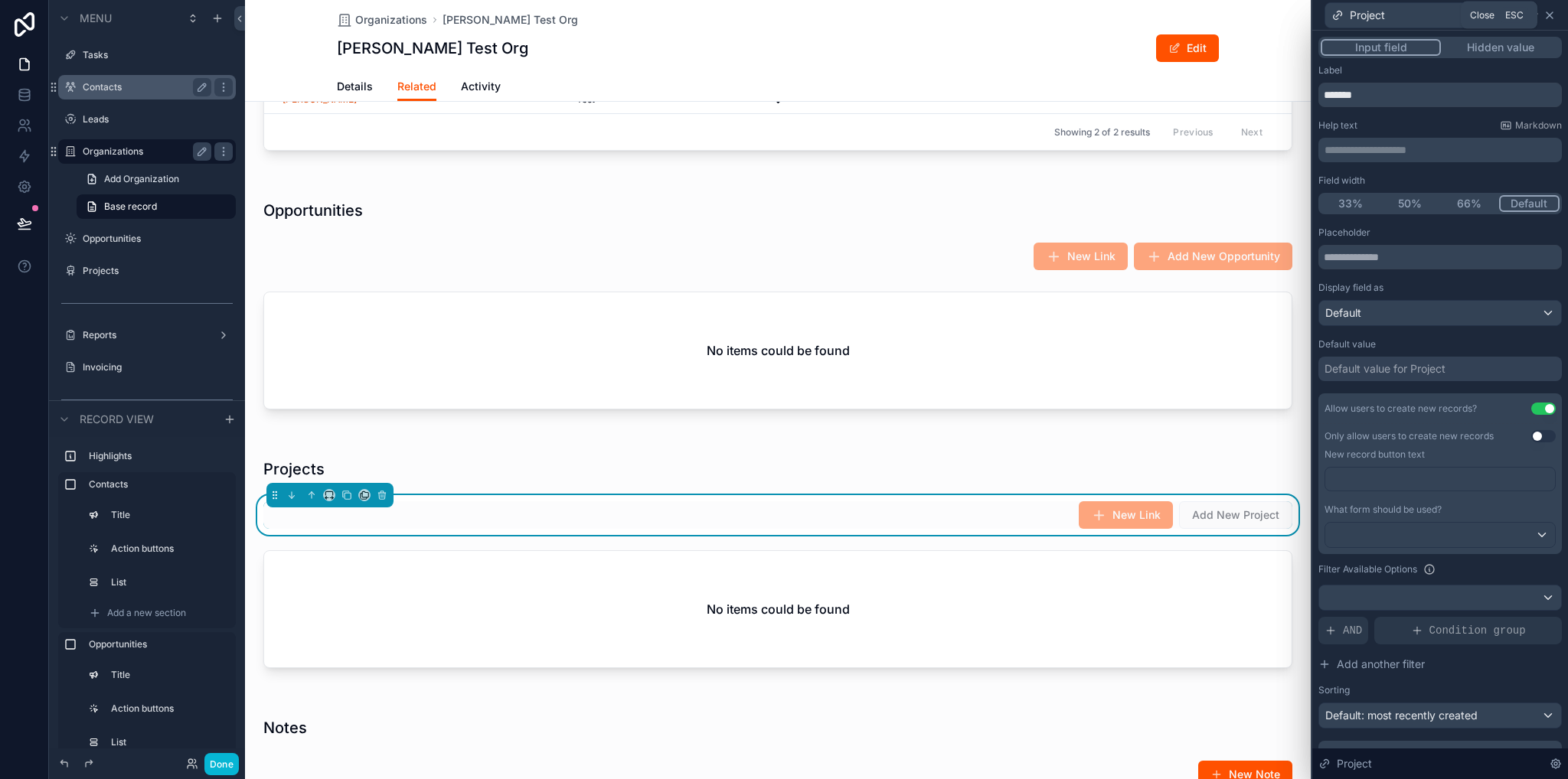
click at [1548, 15] on icon at bounding box center [1549, 15] width 7 height 7
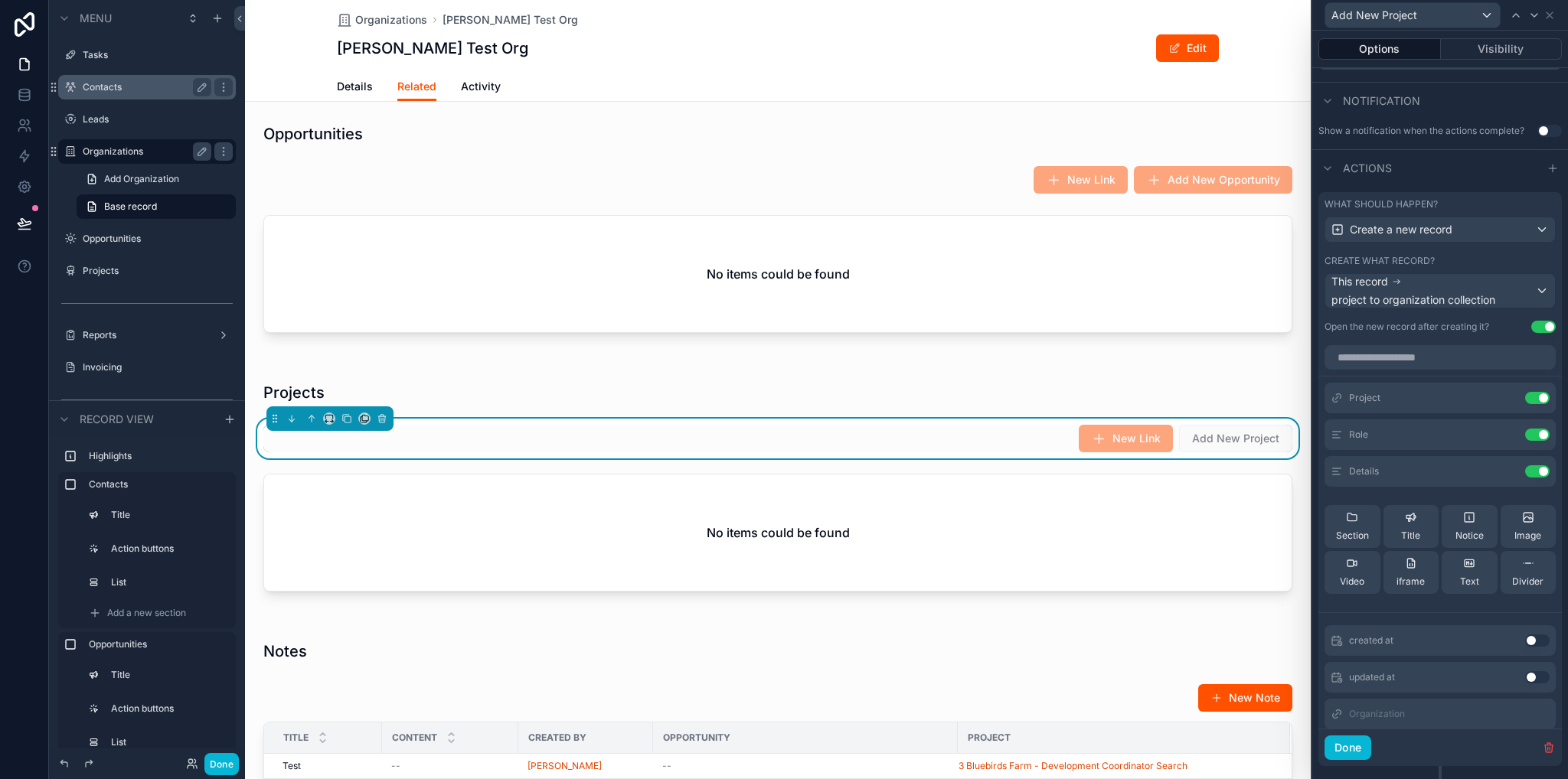
scroll to position [0, 0]
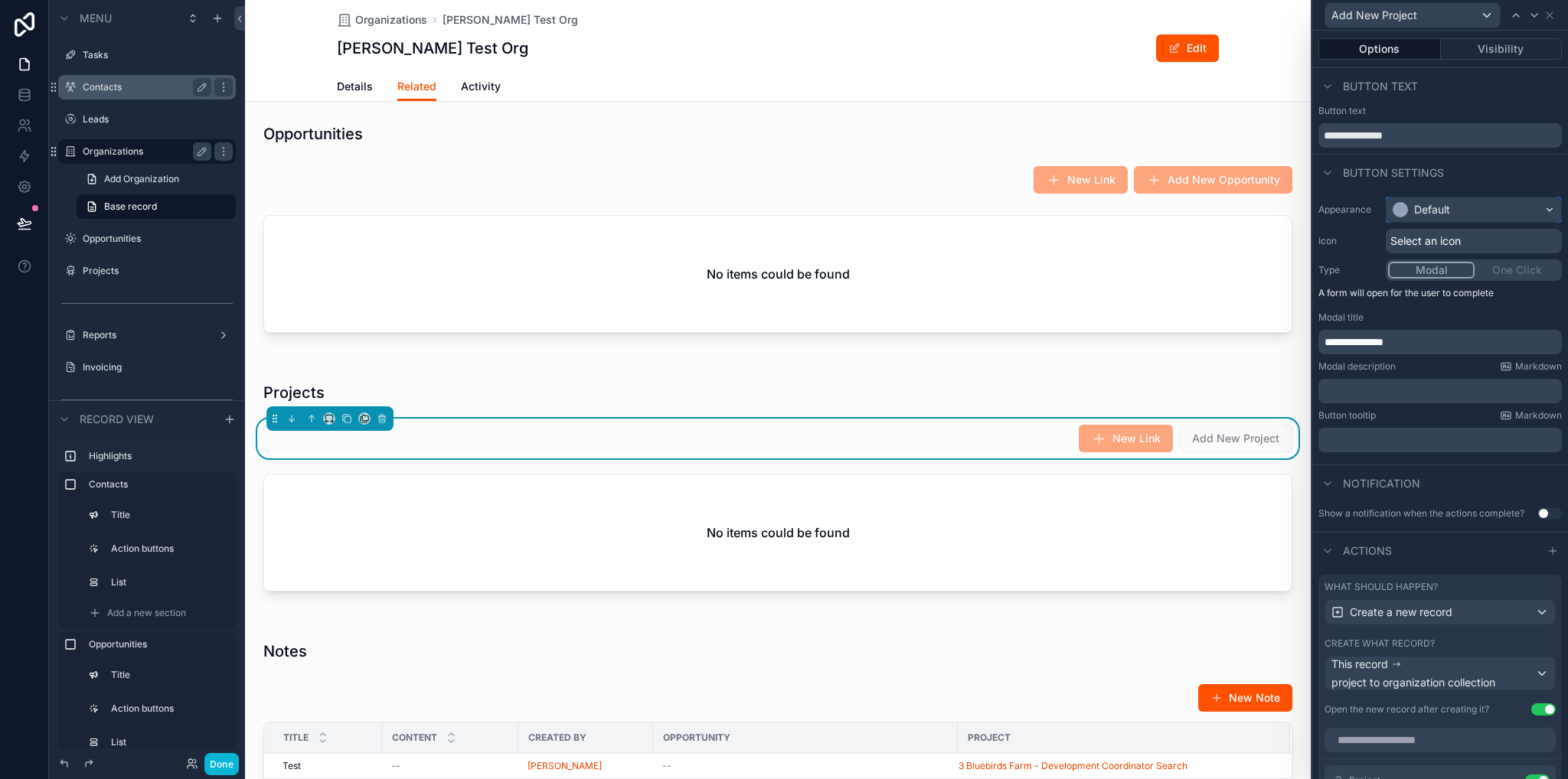
click at [1443, 210] on div "Default" at bounding box center [1432, 210] width 36 height 15
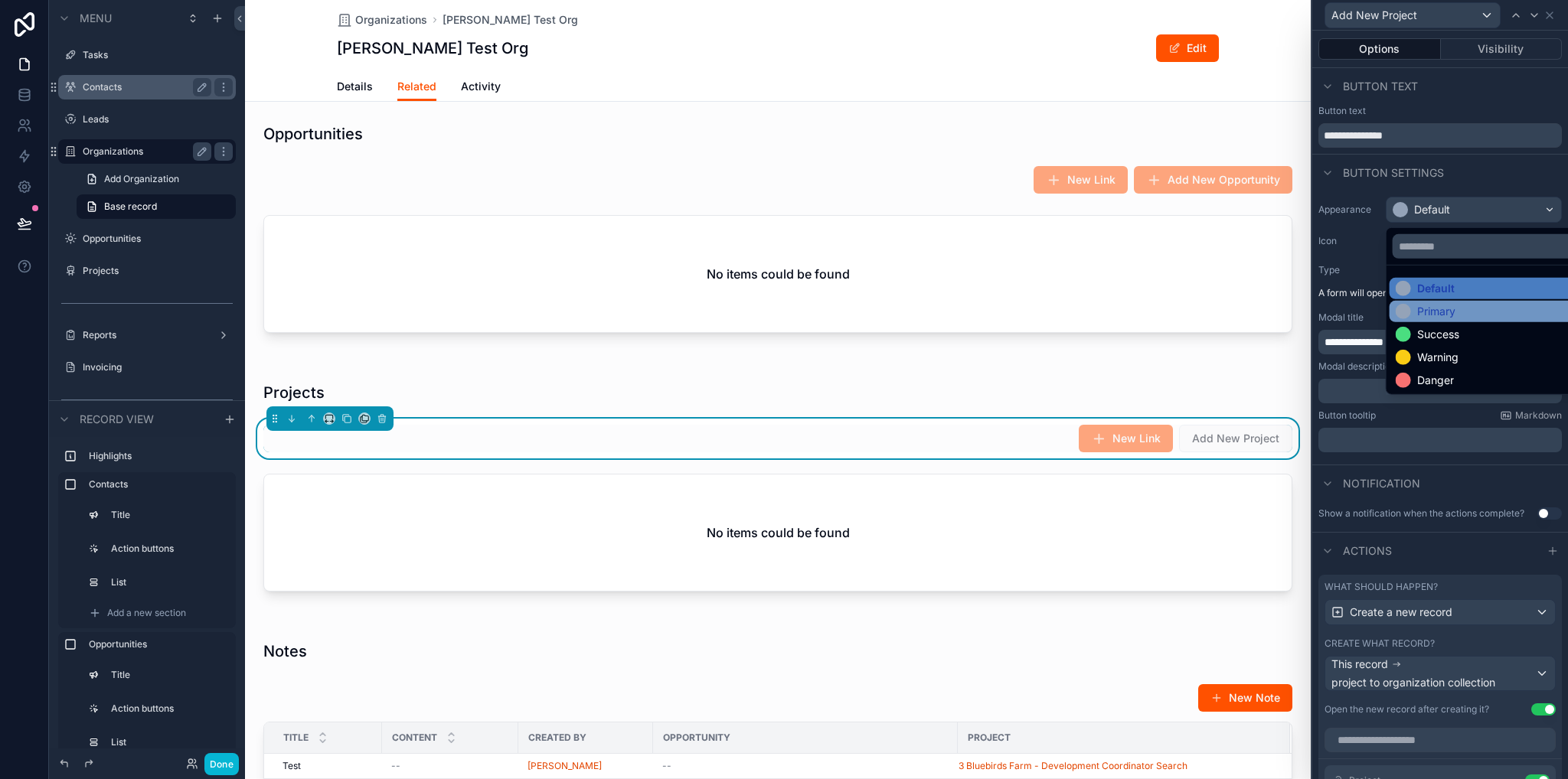
click at [1442, 317] on div "Primary" at bounding box center [1436, 312] width 38 height 15
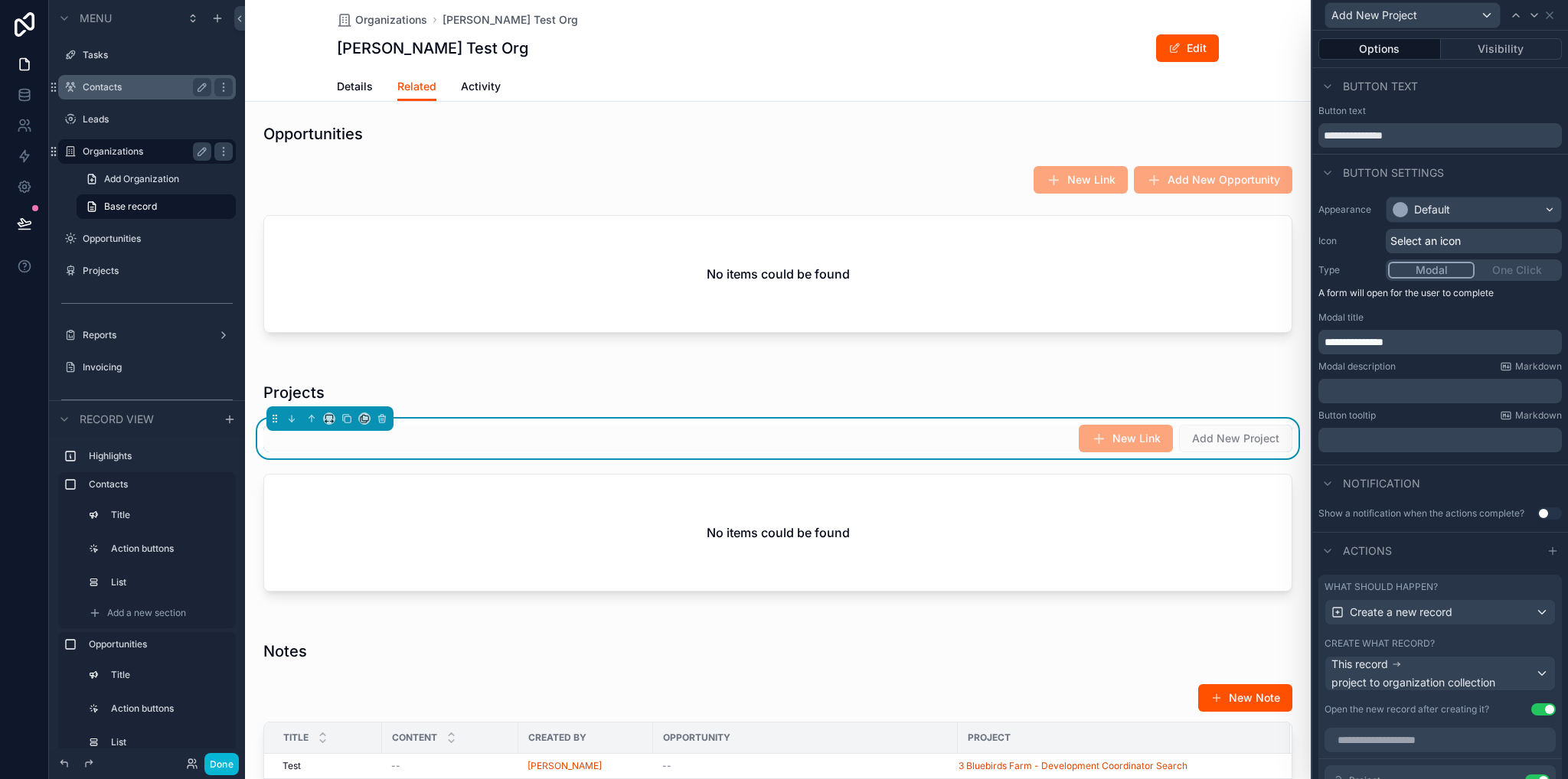
click at [1419, 236] on span "Select an icon" at bounding box center [1425, 241] width 70 height 15
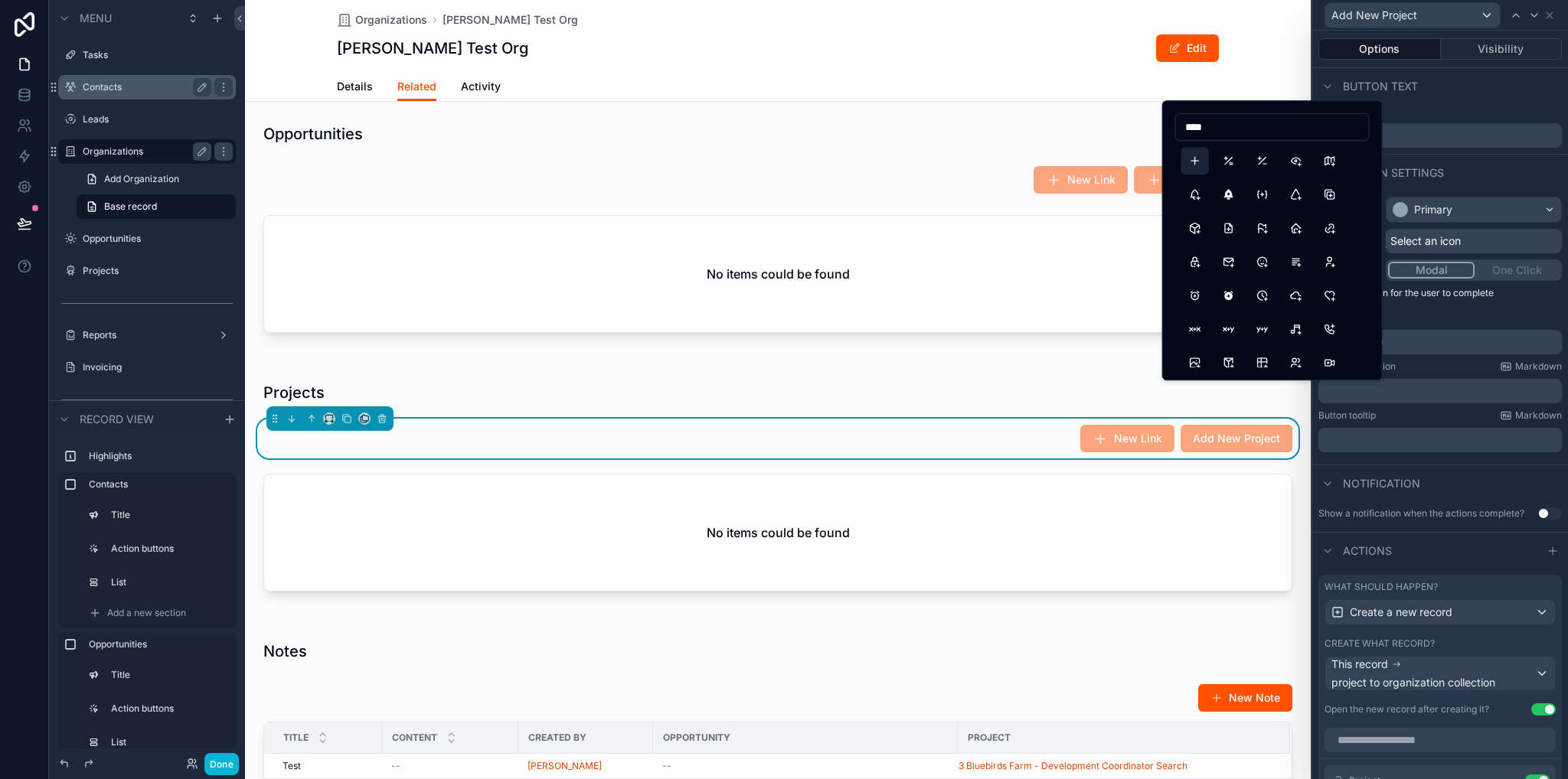
type input "****"
click at [1198, 157] on button "Plus" at bounding box center [1195, 161] width 28 height 28
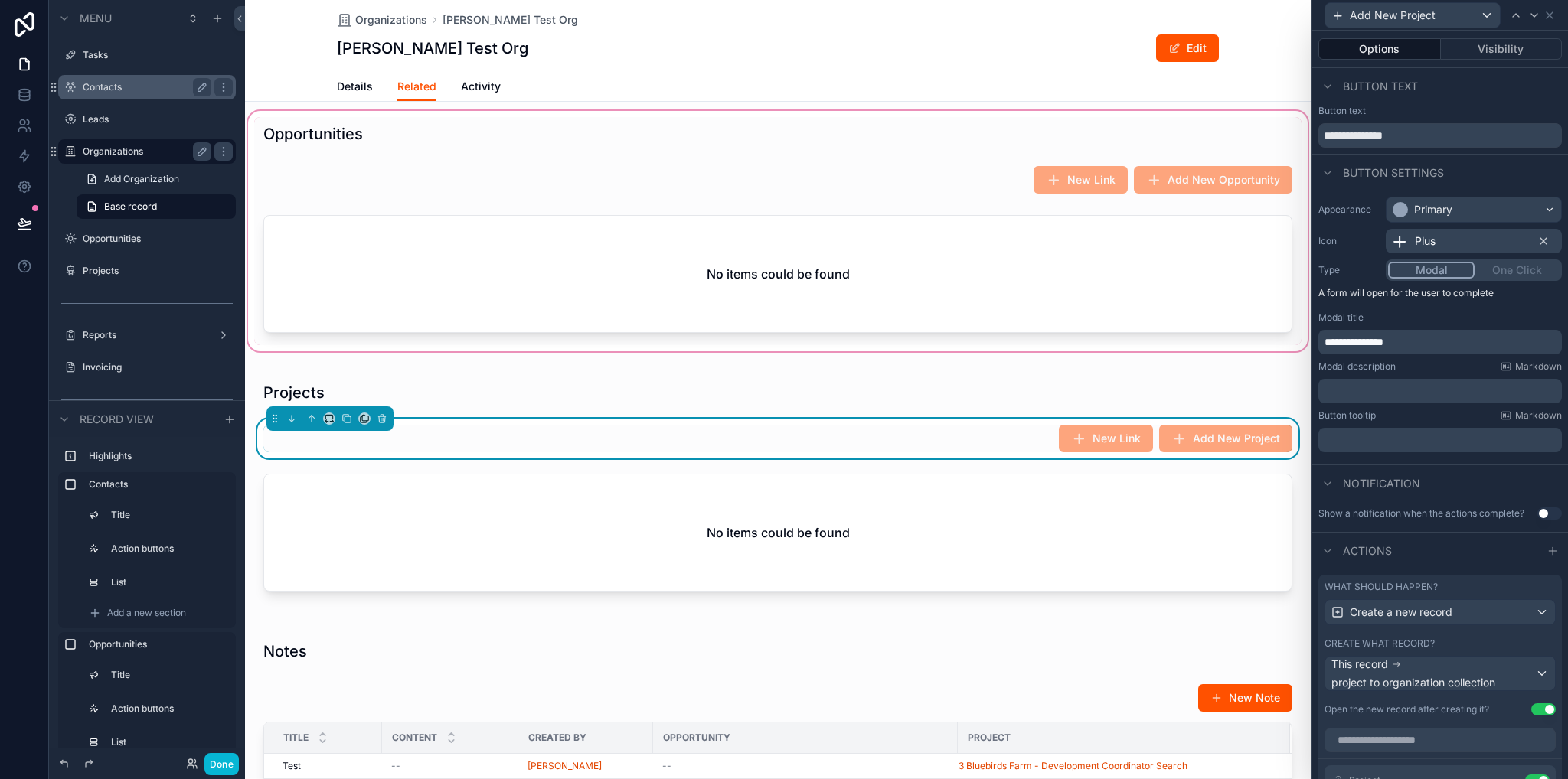
click at [952, 172] on div "scrollable content" at bounding box center [777, 231] width 1065 height 246
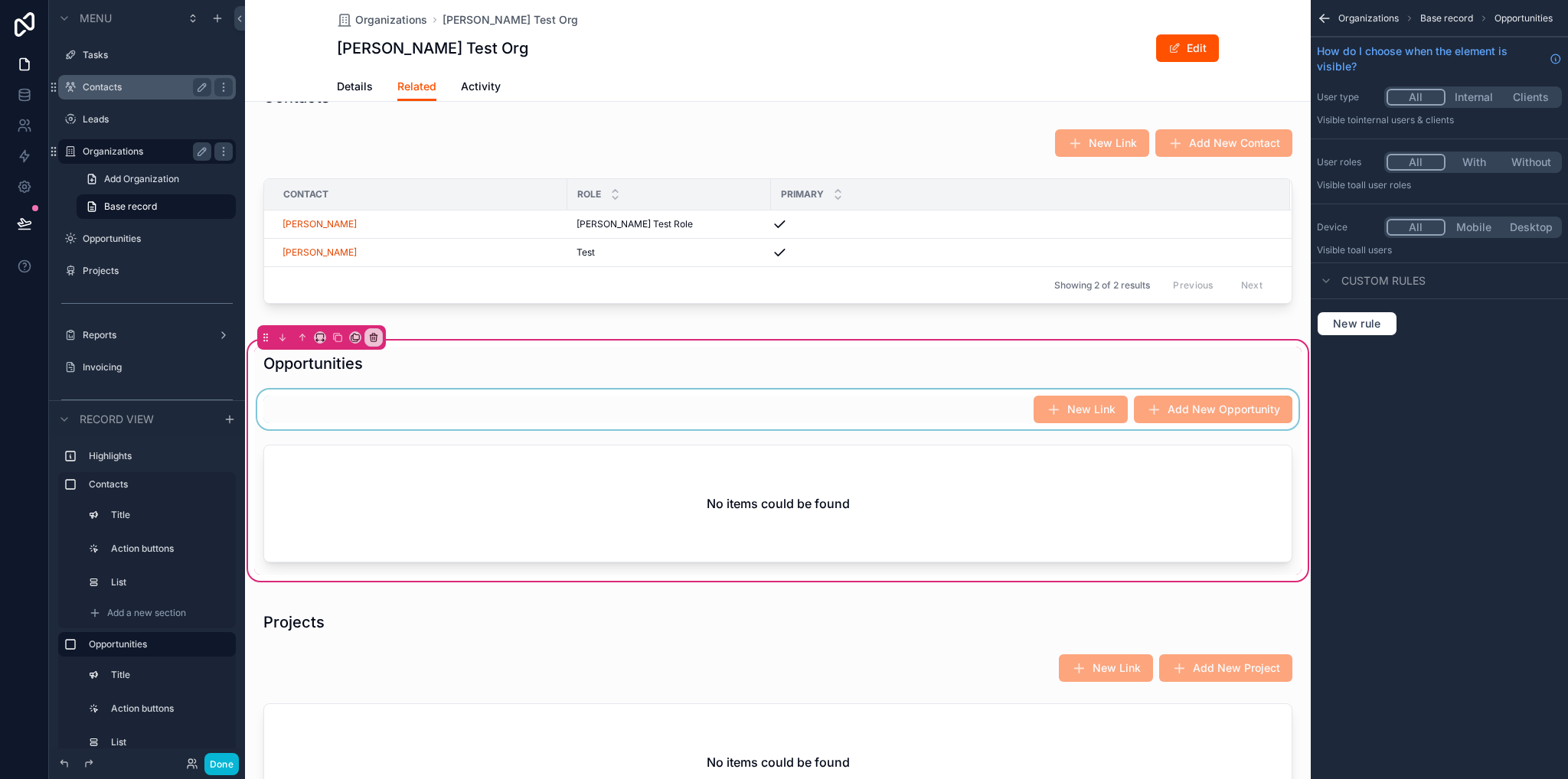
scroll to position [306, 0]
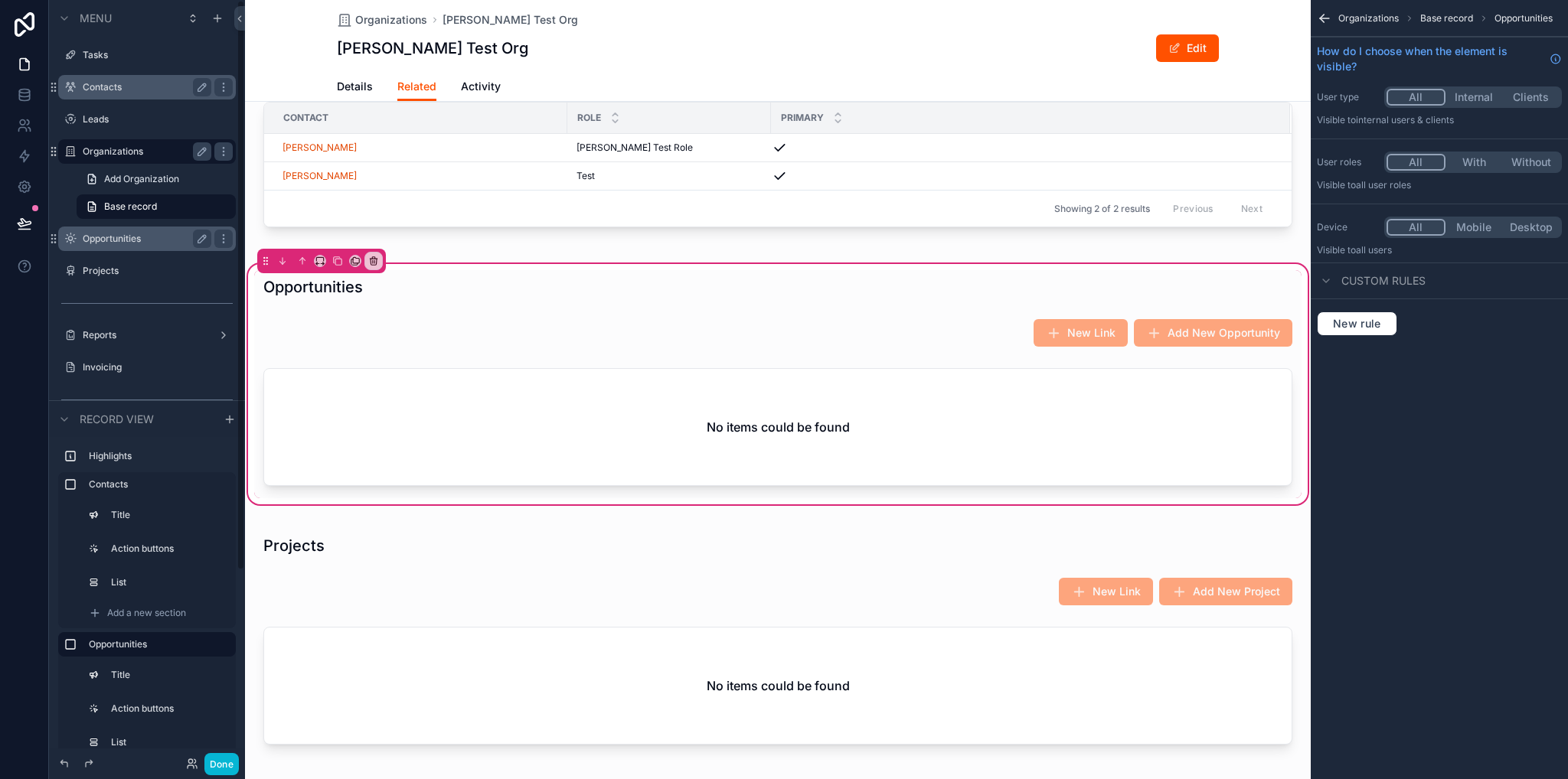
click at [93, 237] on label "Opportunities" at bounding box center [144, 238] width 122 height 12
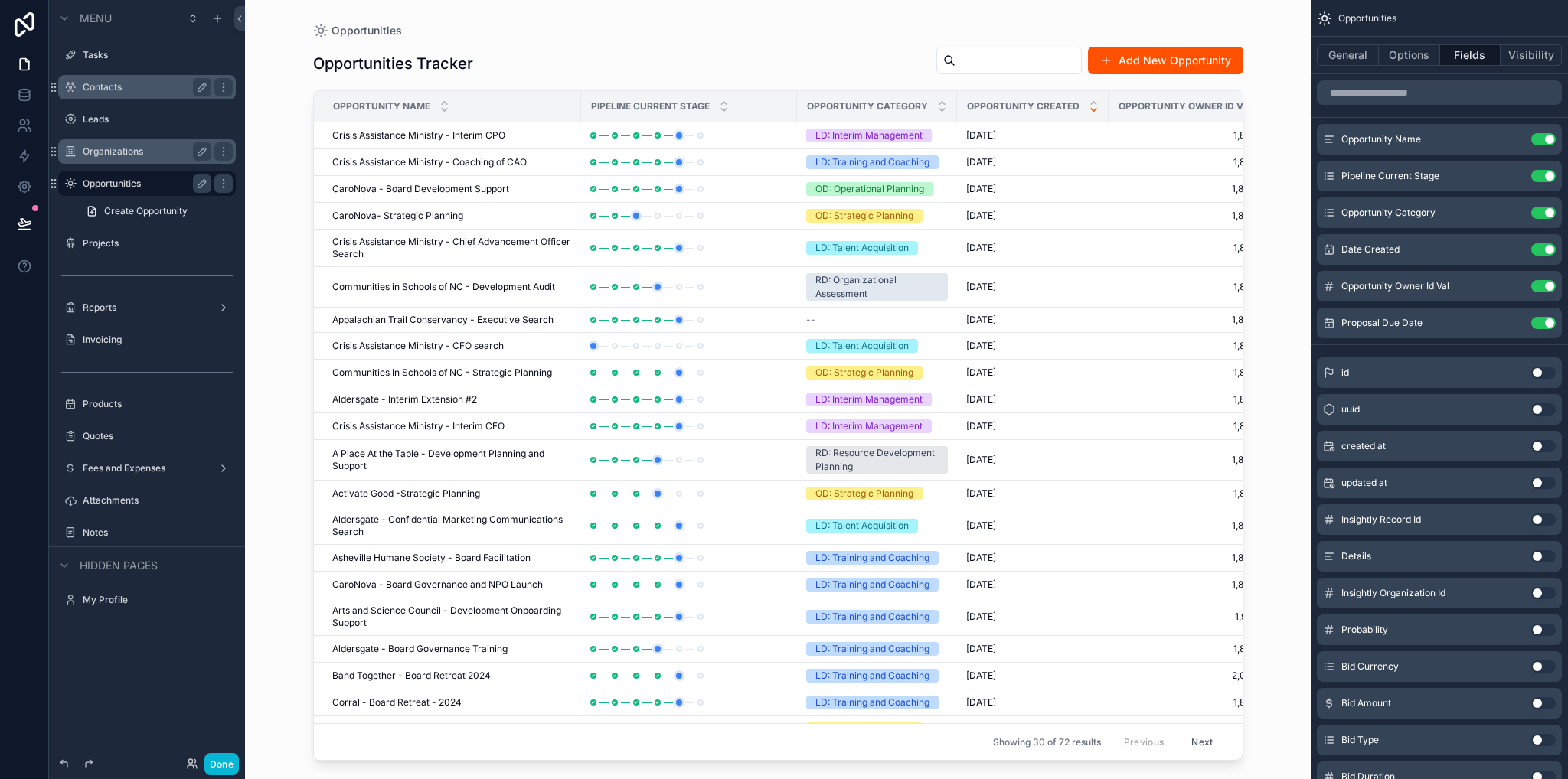
click at [450, 135] on div "scrollable content" at bounding box center [778, 380] width 979 height 761
click at [450, 135] on span "Crisis Assistance Ministry - Interim CPO" at bounding box center [419, 135] width 173 height 12
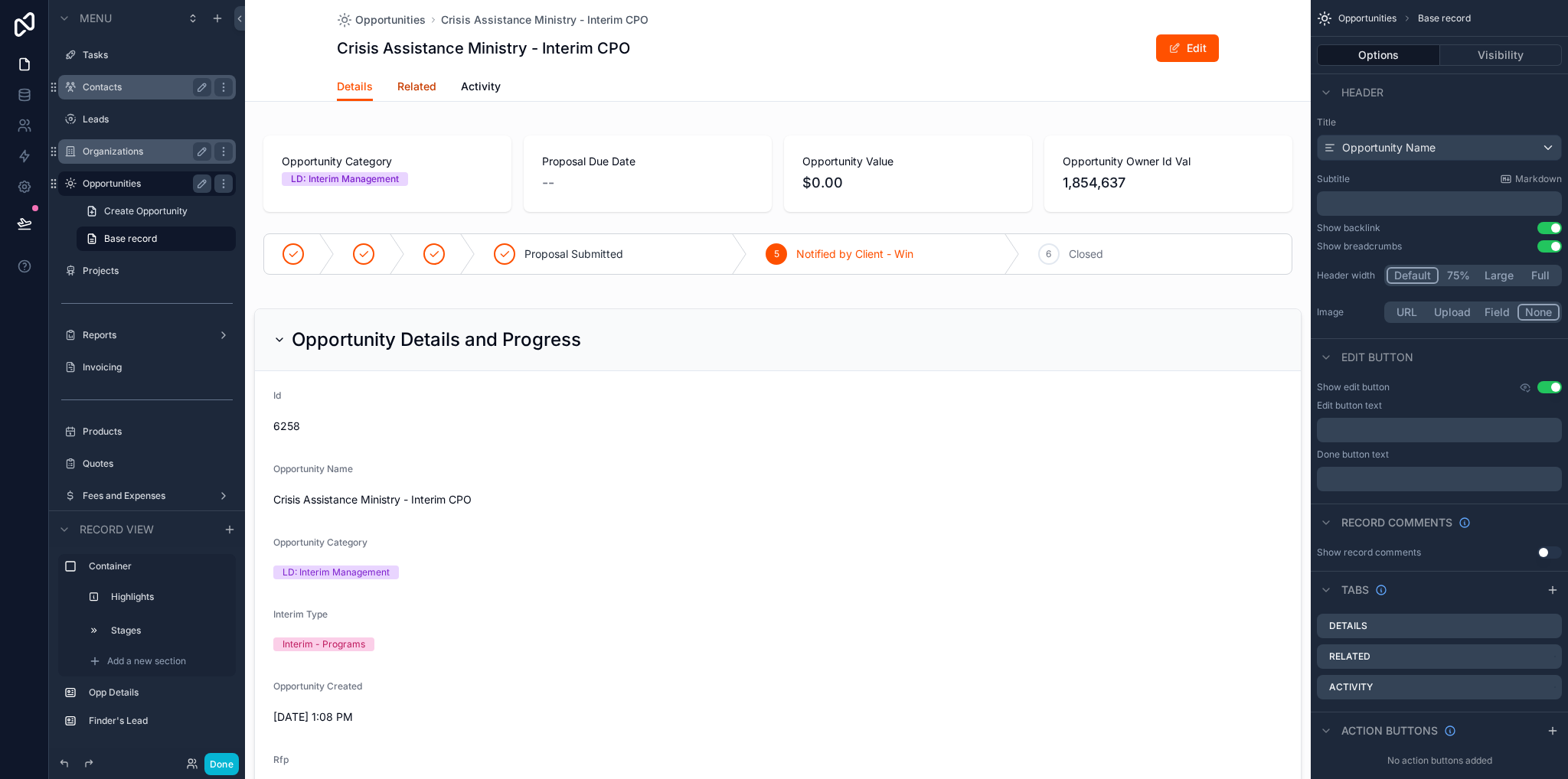
click at [414, 94] on link "Related" at bounding box center [417, 88] width 39 height 31
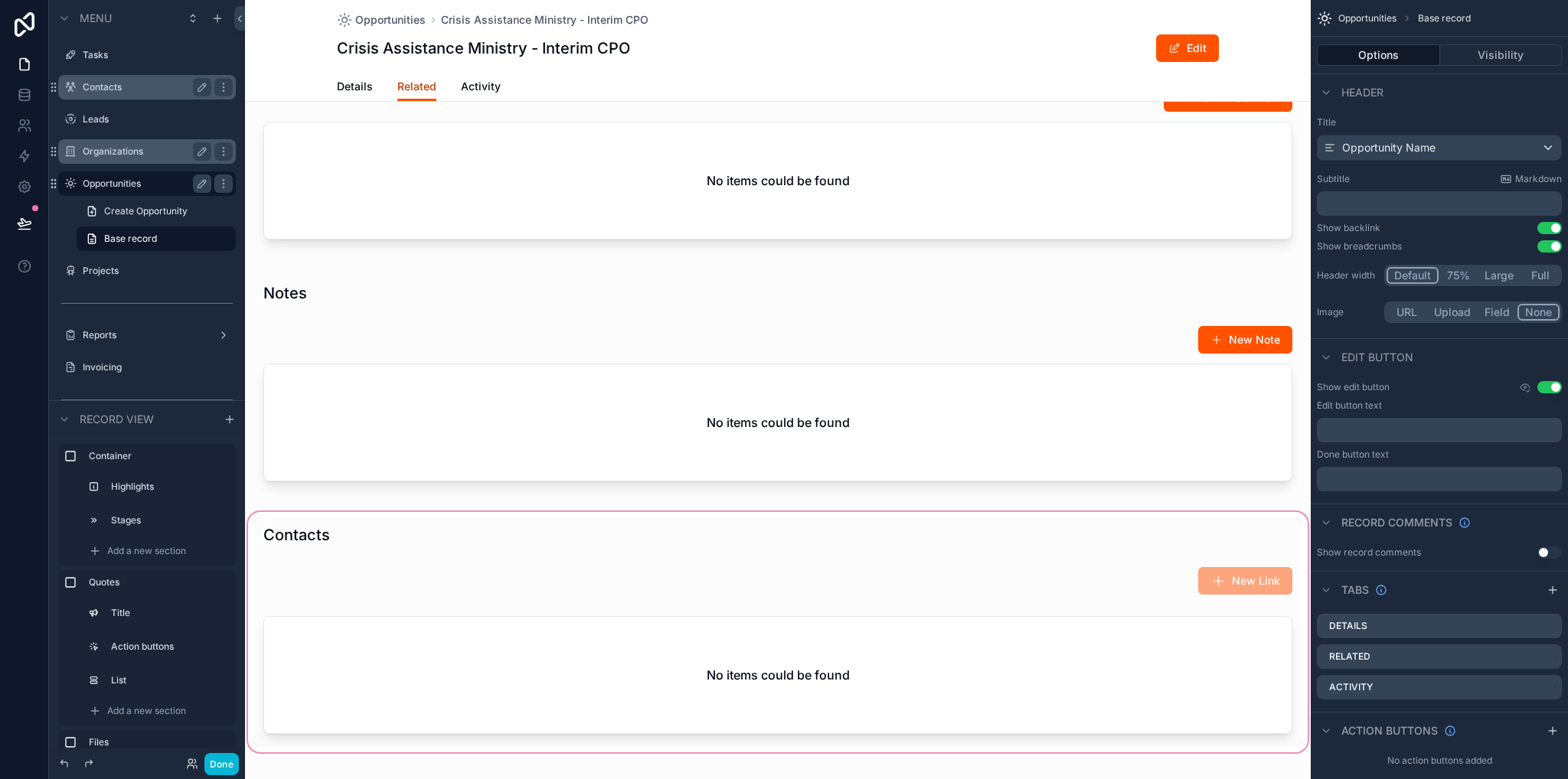
scroll to position [688, 0]
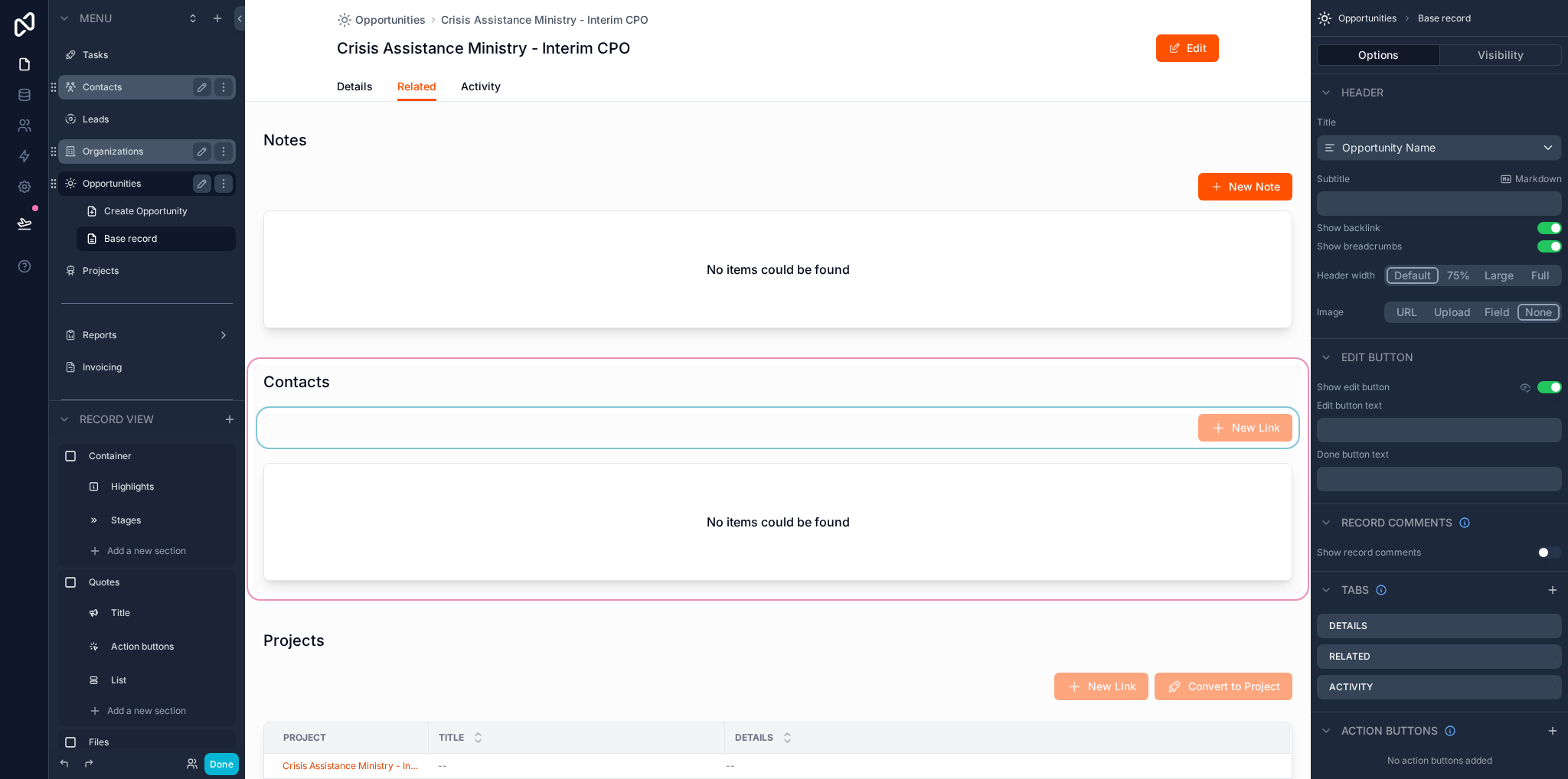
click at [737, 441] on div "scrollable content" at bounding box center [777, 479] width 1065 height 246
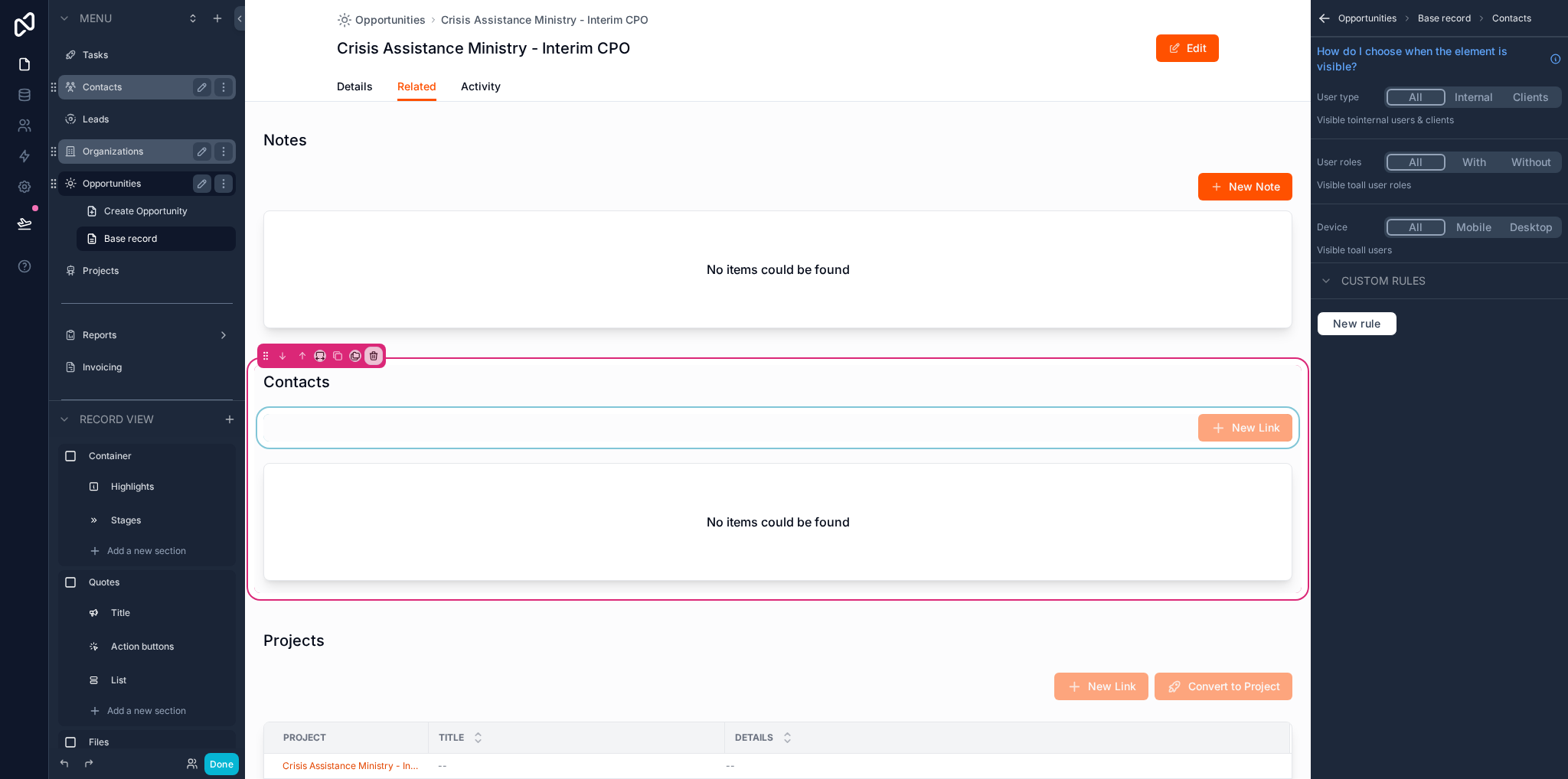
click at [840, 439] on div "scrollable content" at bounding box center [778, 427] width 1048 height 40
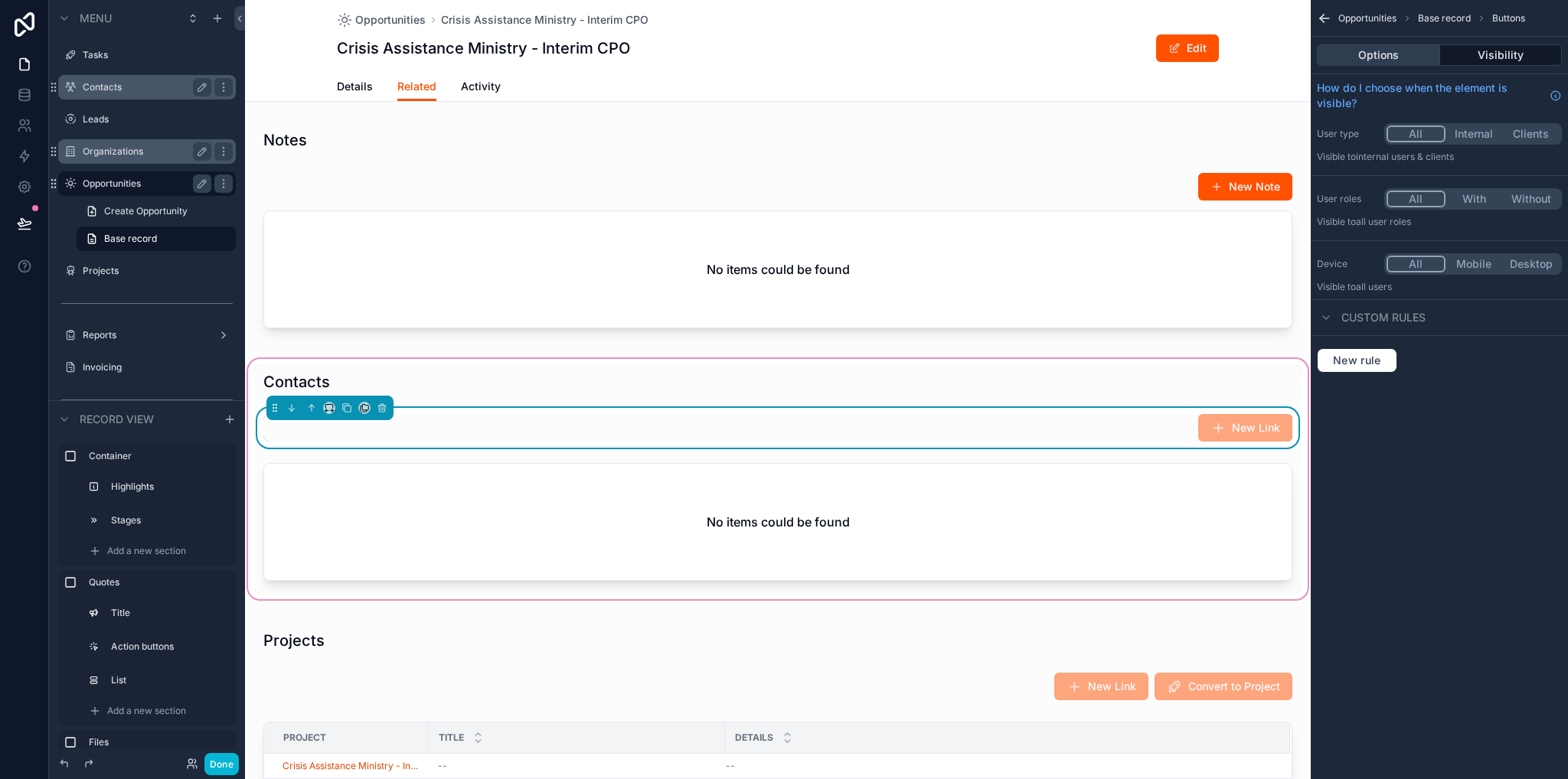
click at [1369, 51] on button "Options" at bounding box center [1378, 55] width 123 height 21
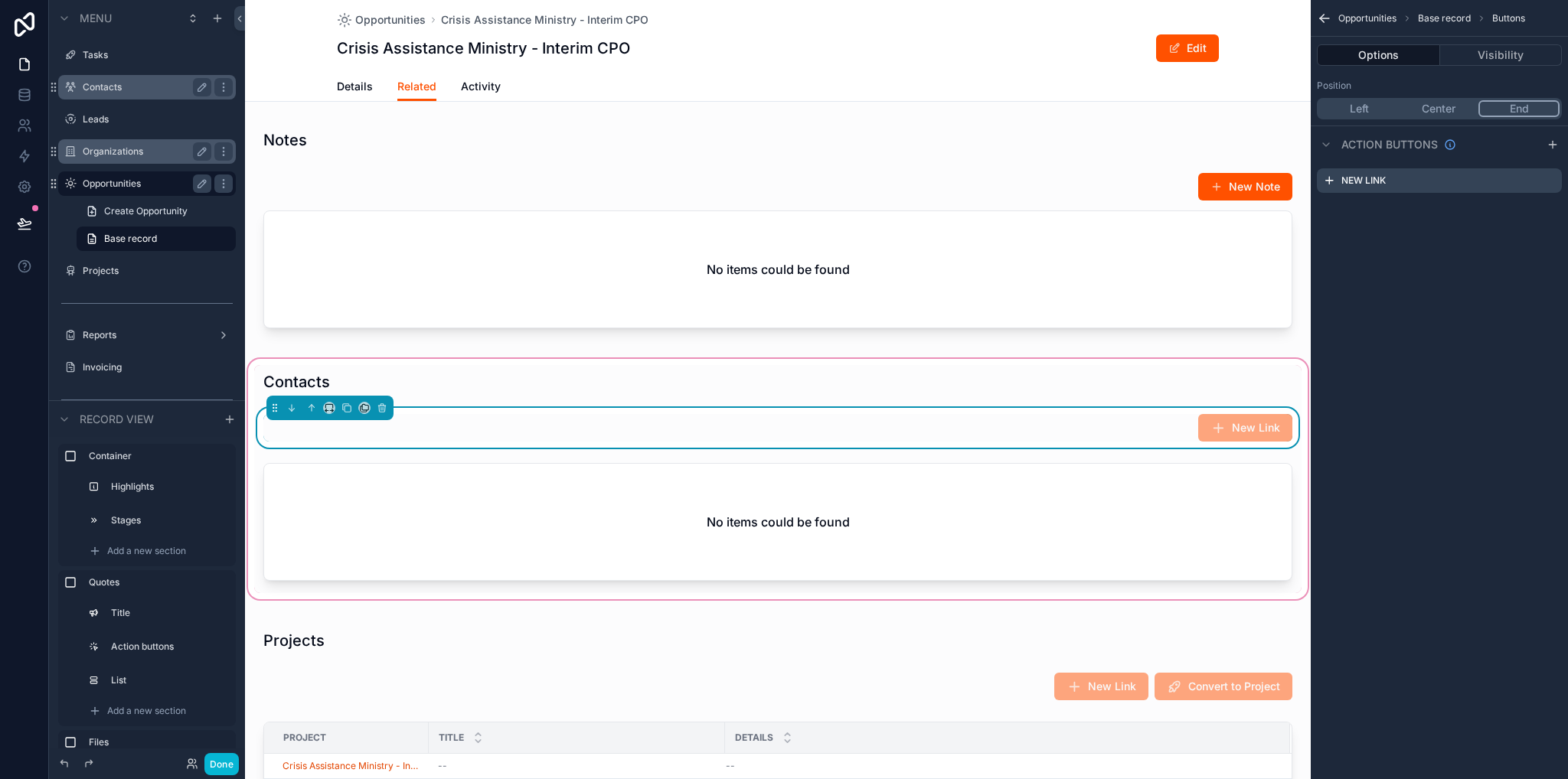
click at [1552, 142] on icon "scrollable content" at bounding box center [1552, 144] width 12 height 12
click at [1548, 212] on icon "scrollable content" at bounding box center [1551, 210] width 7 height 7
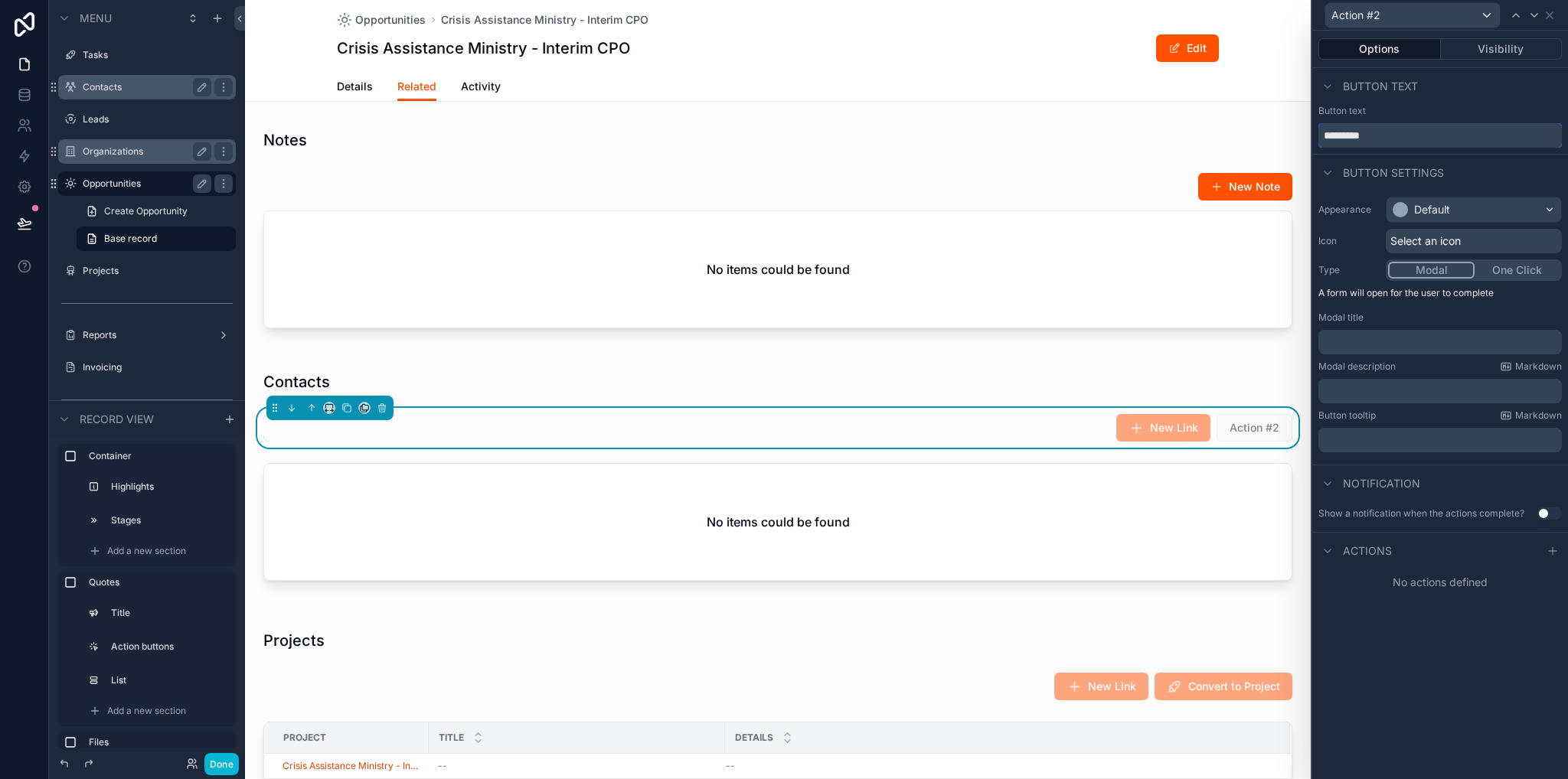
click at [1385, 132] on input "*********" at bounding box center [1440, 135] width 243 height 24
type input "**********"
click at [1433, 218] on div "Default" at bounding box center [1473, 210] width 175 height 24
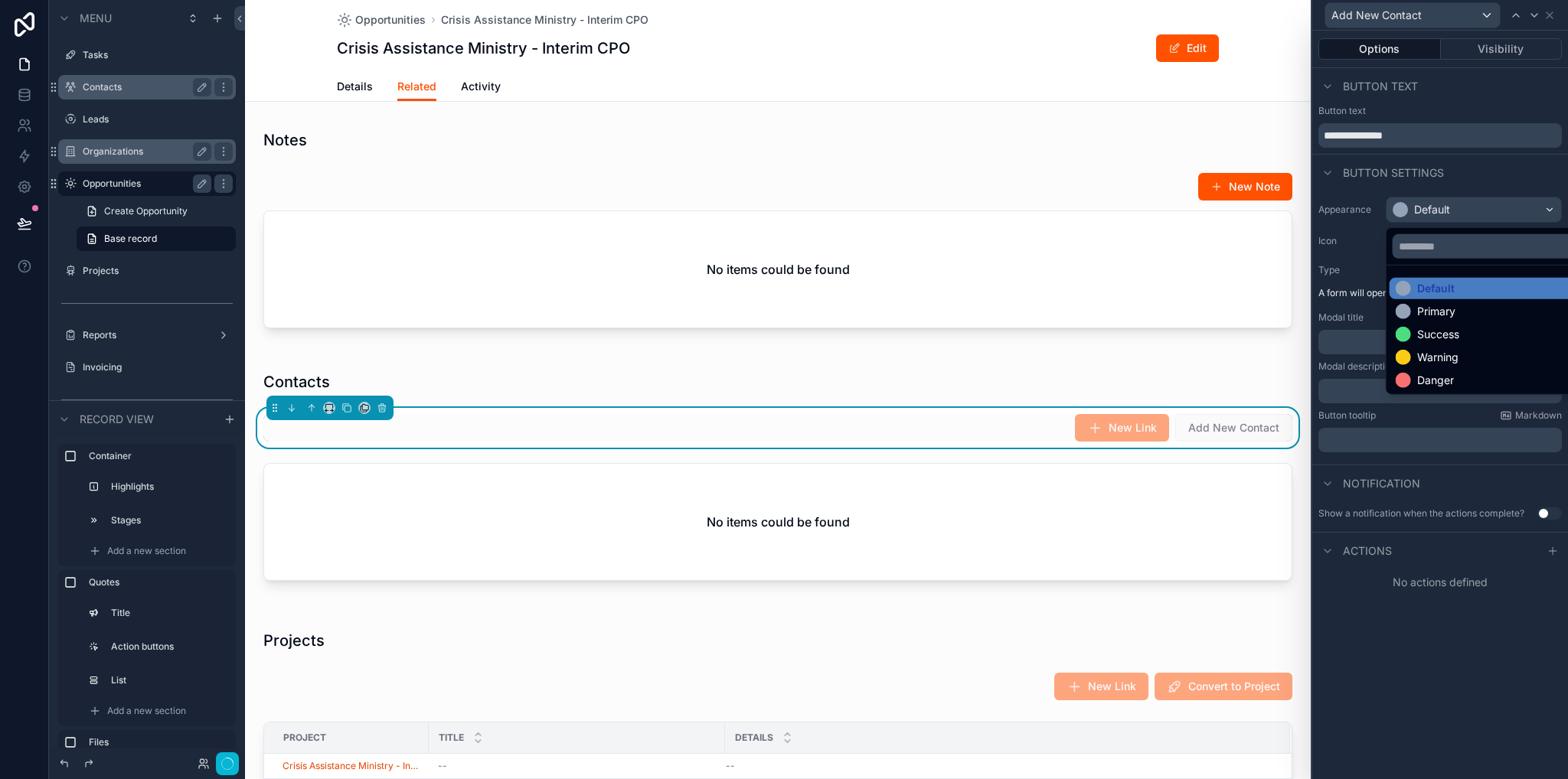
click at [1412, 314] on div "Primary" at bounding box center [1425, 312] width 60 height 15
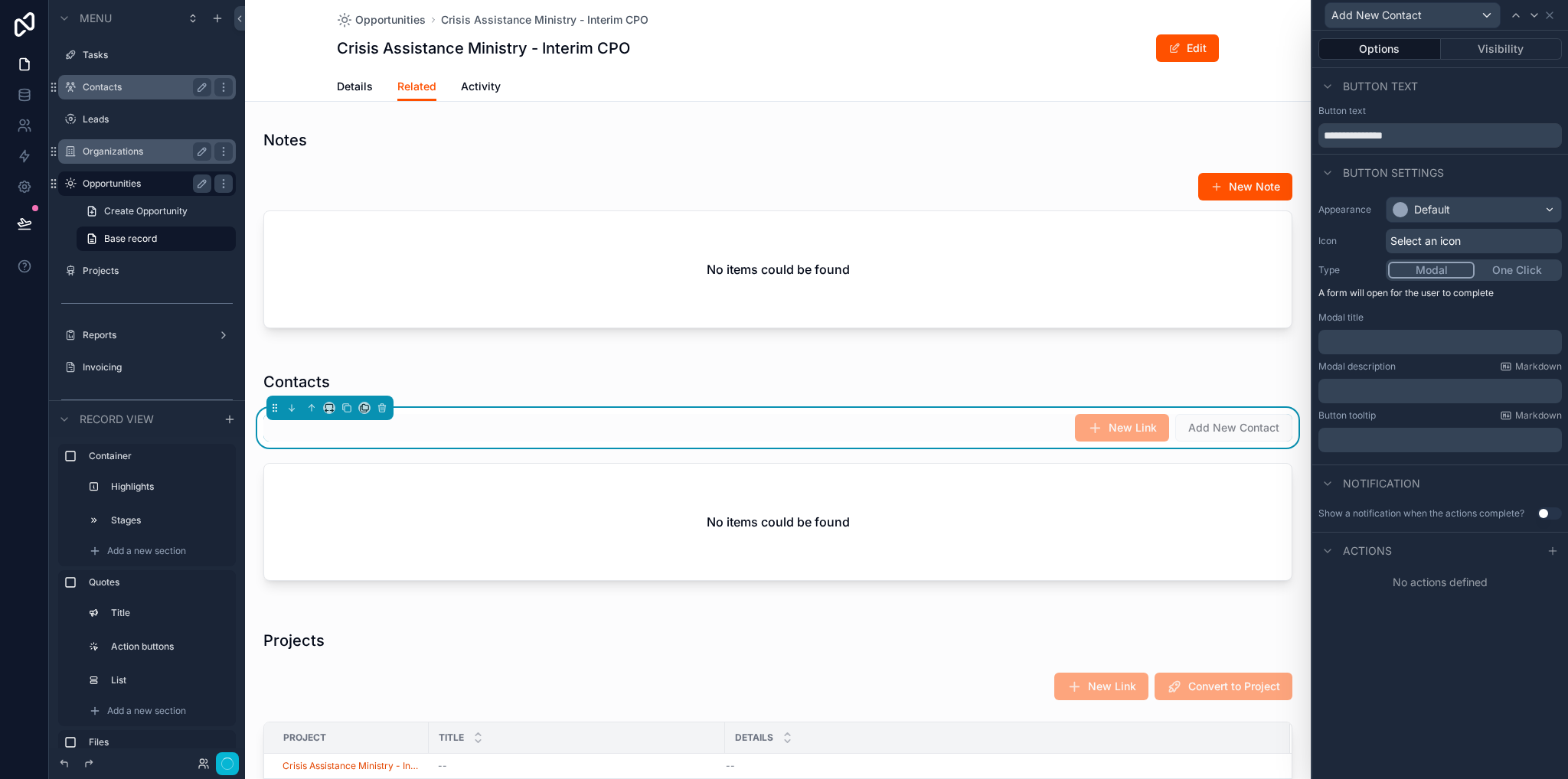
click at [1409, 249] on div "Select an icon" at bounding box center [1473, 241] width 176 height 24
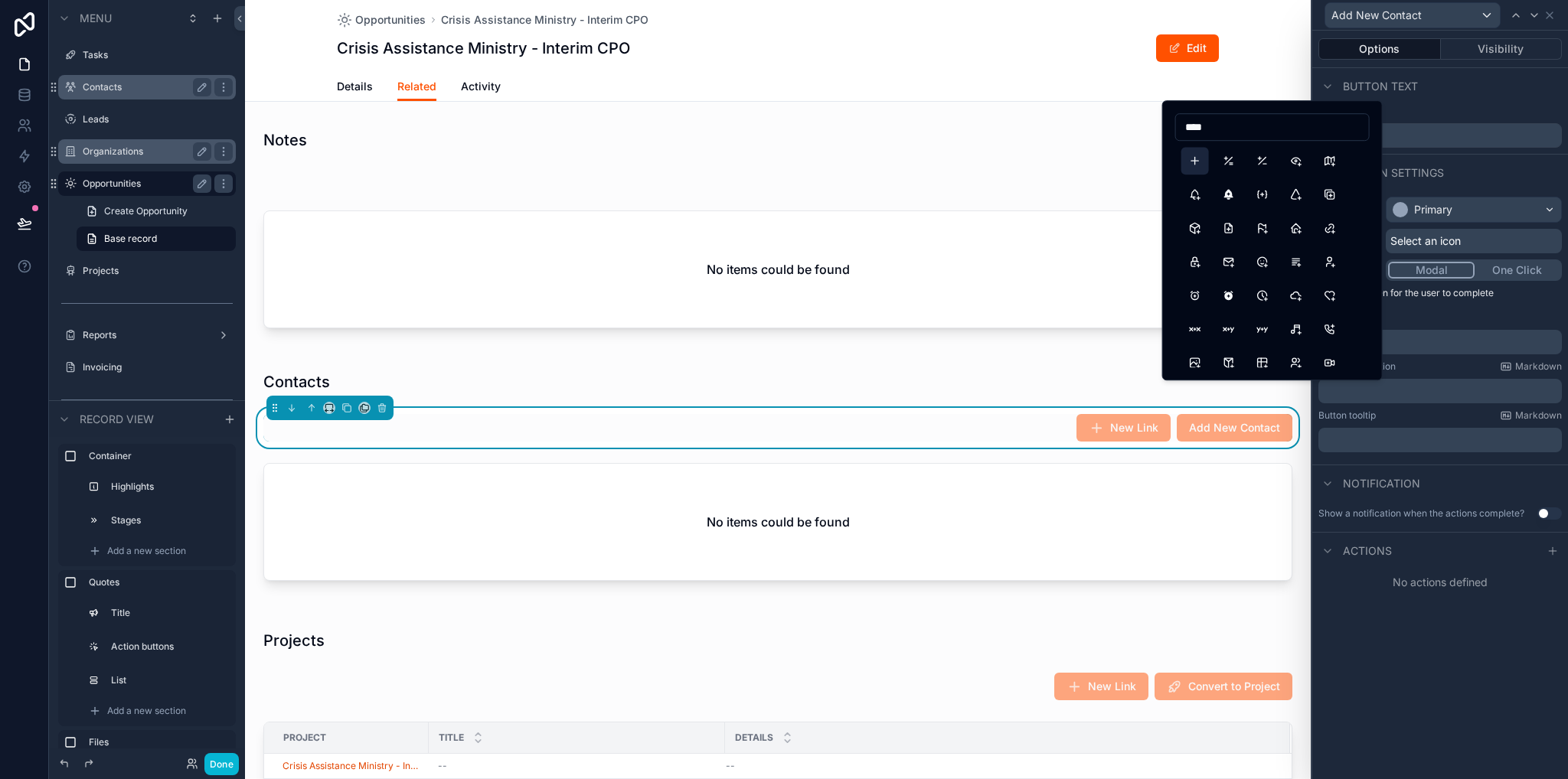
type input "****"
click at [1194, 159] on button "Plus" at bounding box center [1195, 161] width 28 height 28
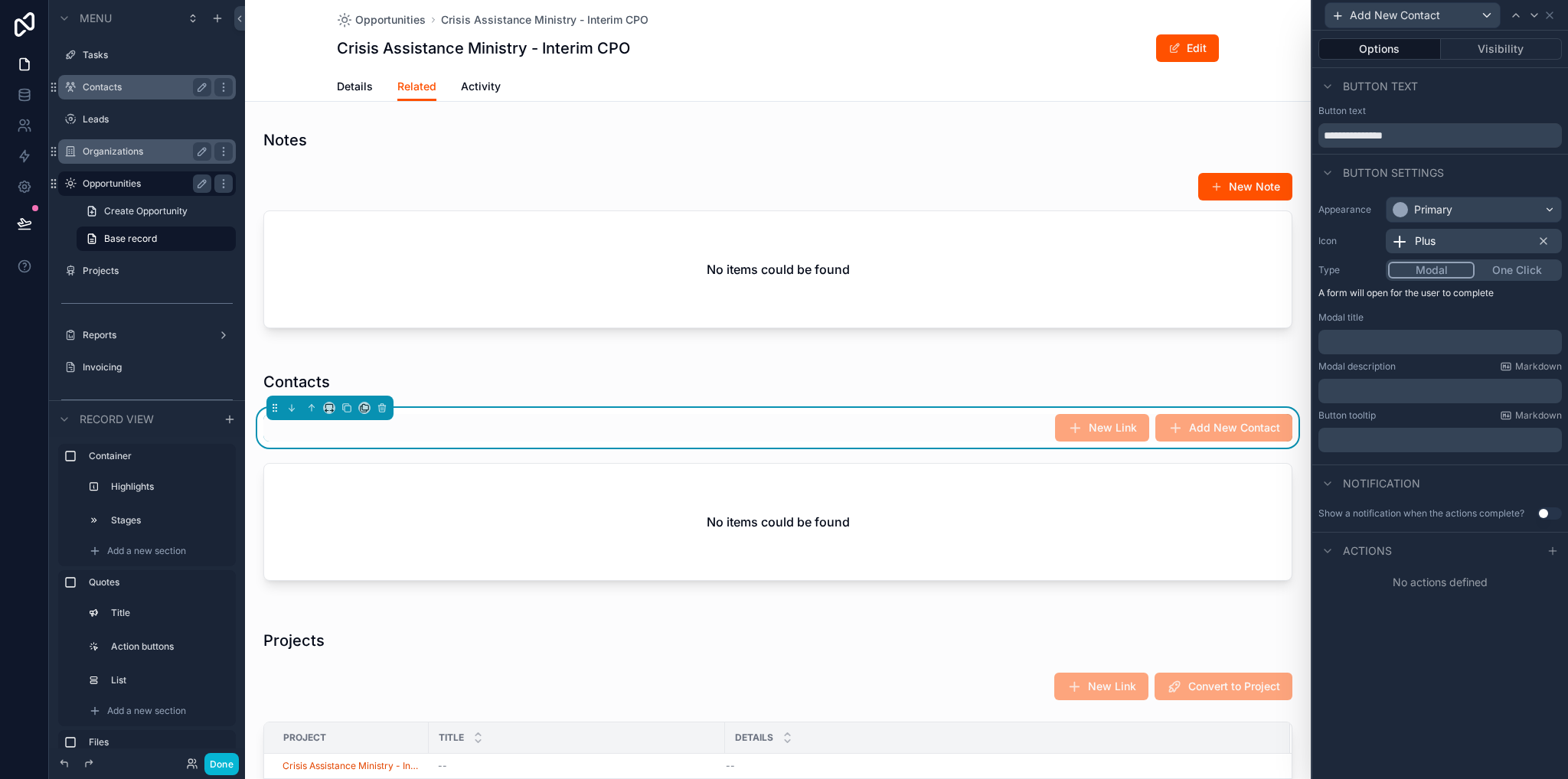
click at [1394, 334] on p "﻿" at bounding box center [1441, 342] width 234 height 15
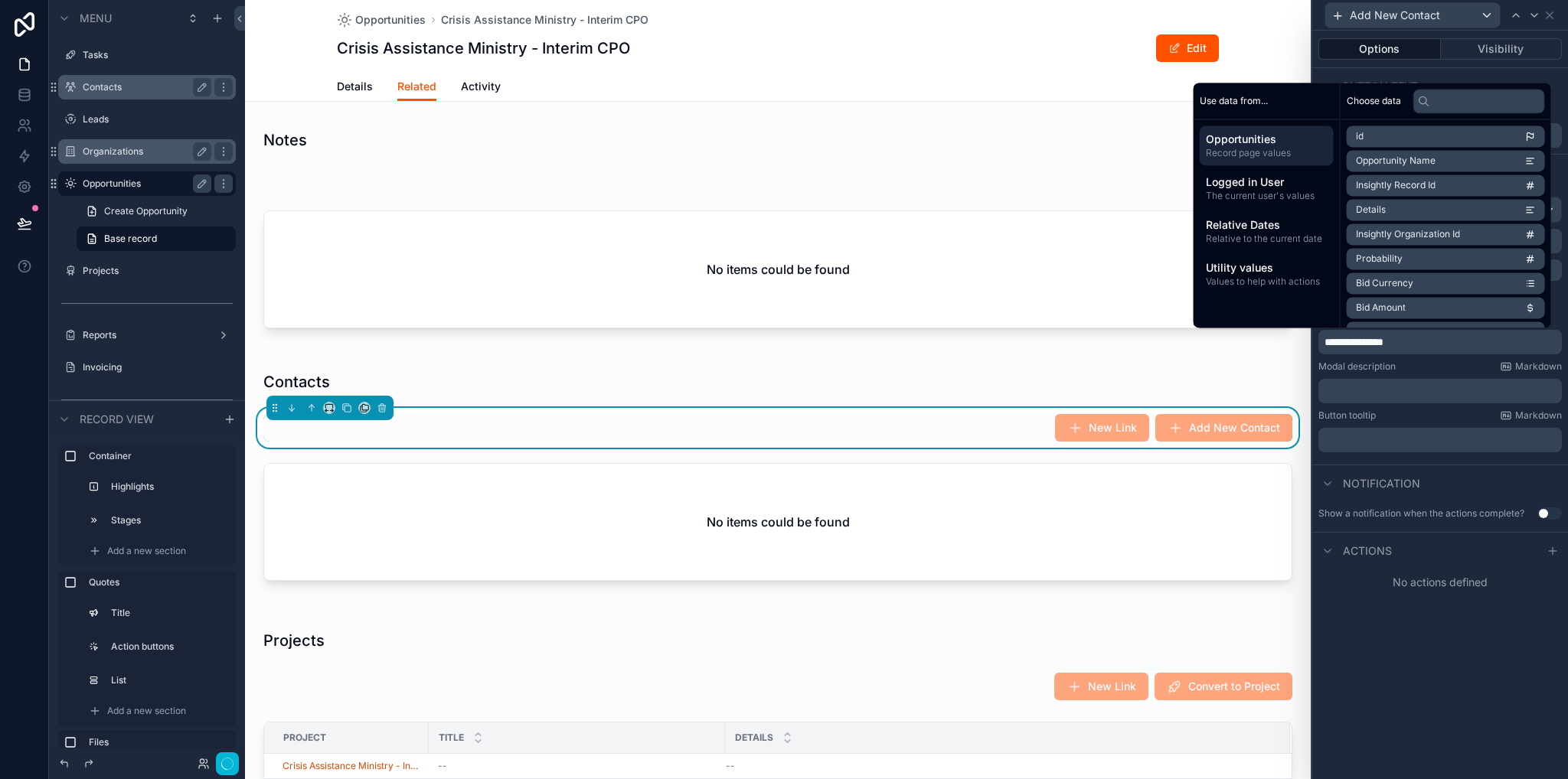
drag, startPoint x: 1550, startPoint y: 549, endPoint x: 1531, endPoint y: 528, distance: 28.3
click at [1551, 549] on icon at bounding box center [1552, 551] width 12 height 12
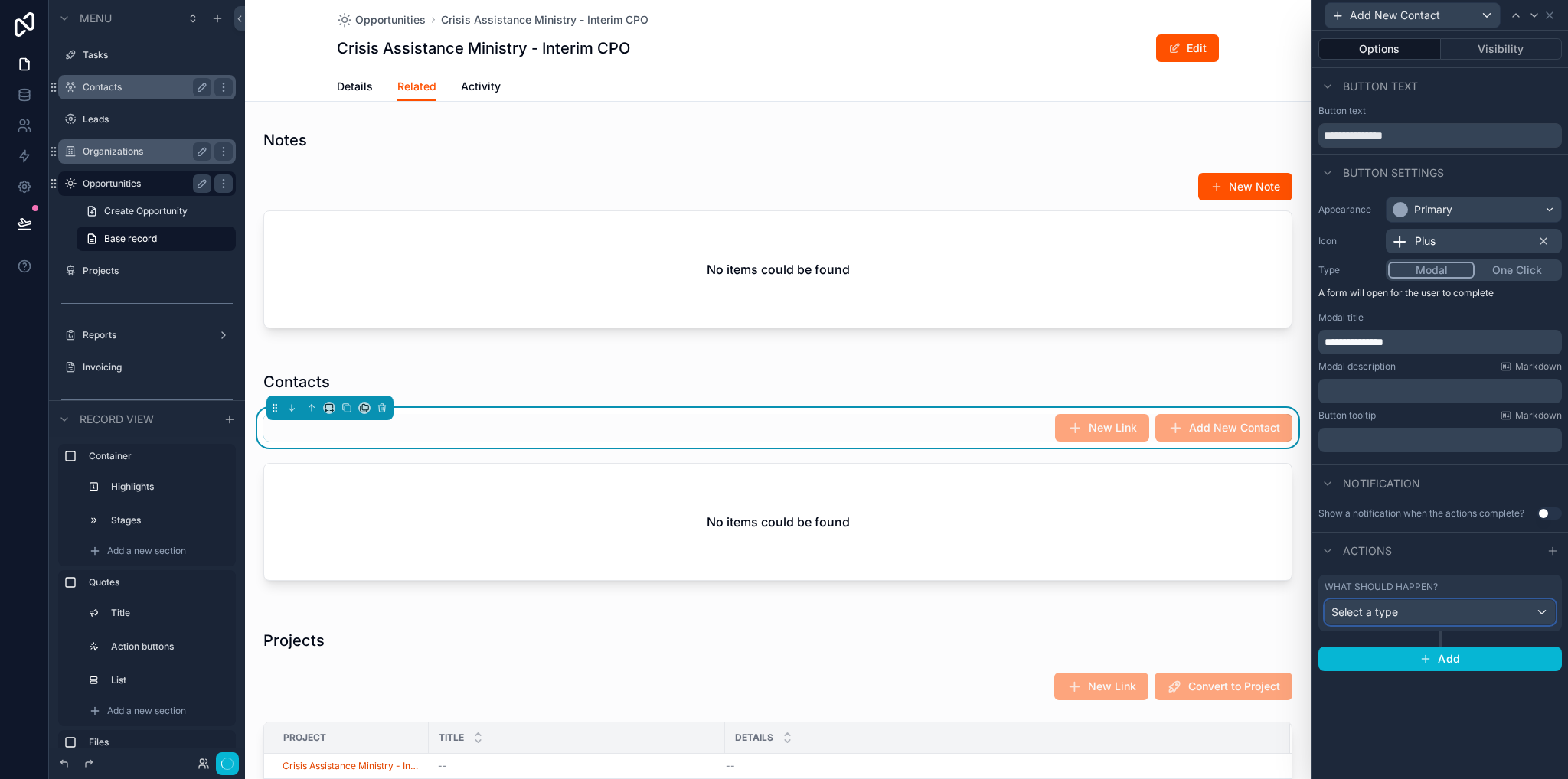
click at [1393, 609] on span "Select a type" at bounding box center [1365, 612] width 67 height 13
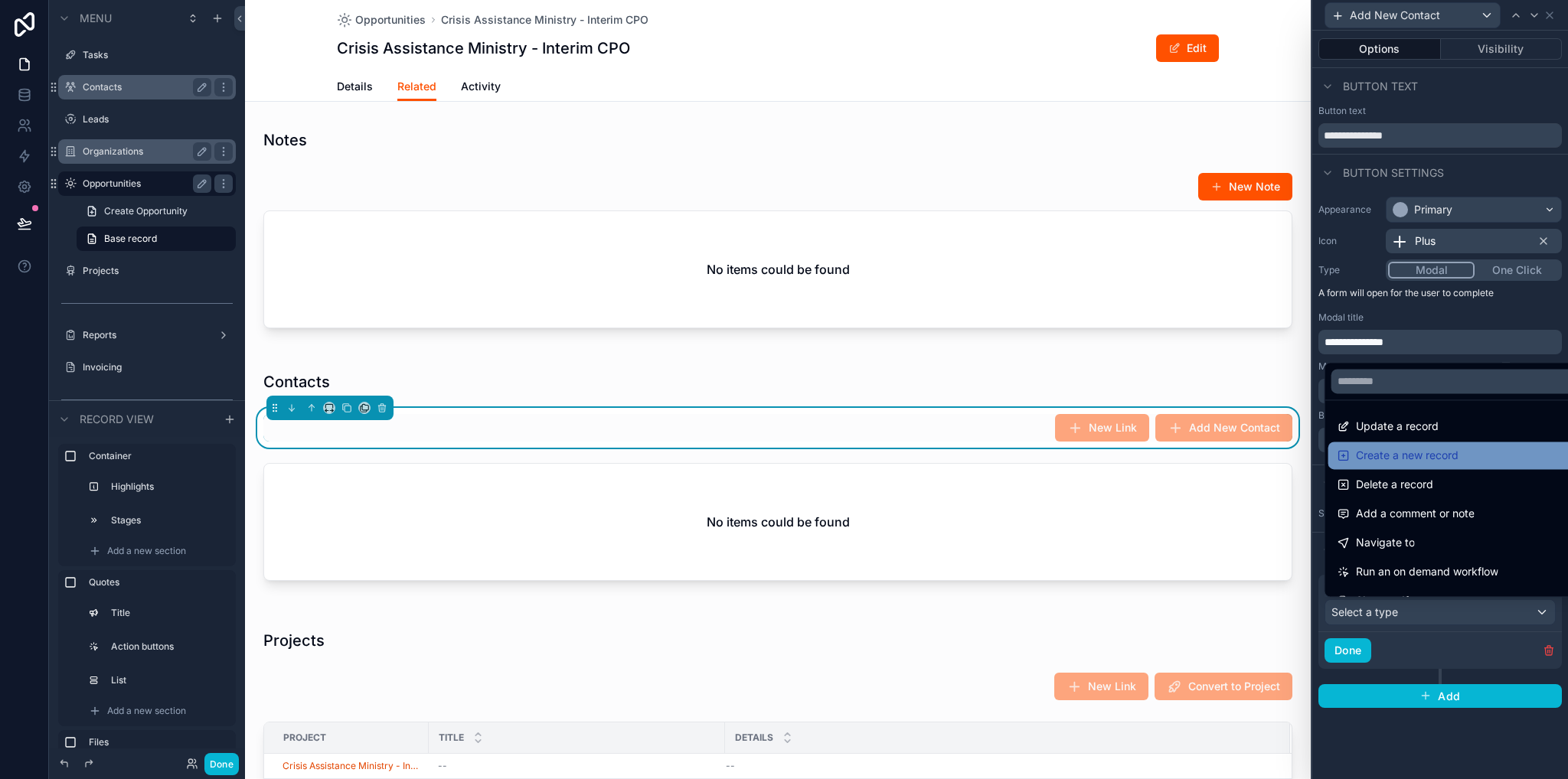
click at [1421, 452] on span "Create a new record" at bounding box center [1407, 455] width 103 height 19
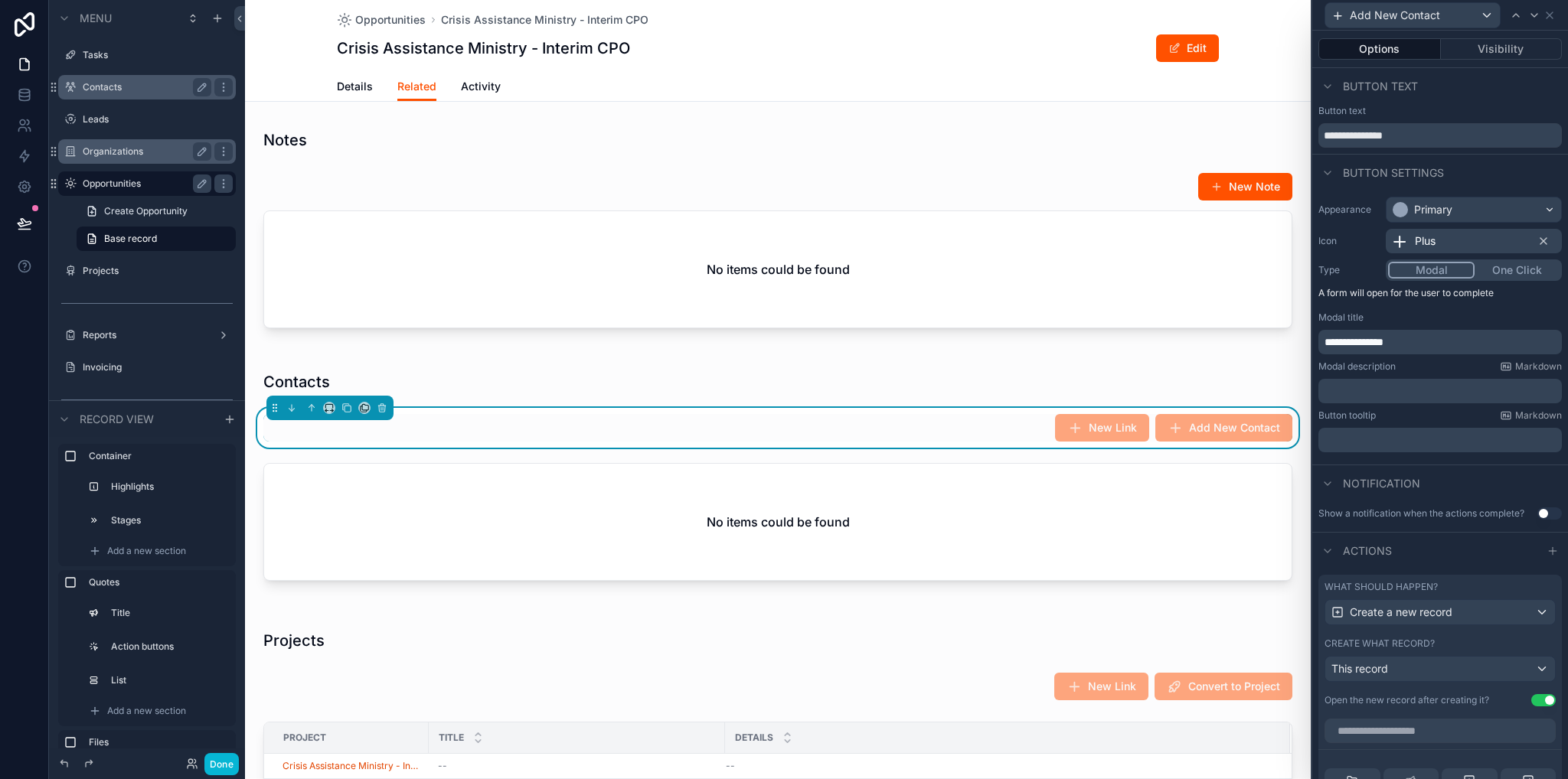
scroll to position [306, 0]
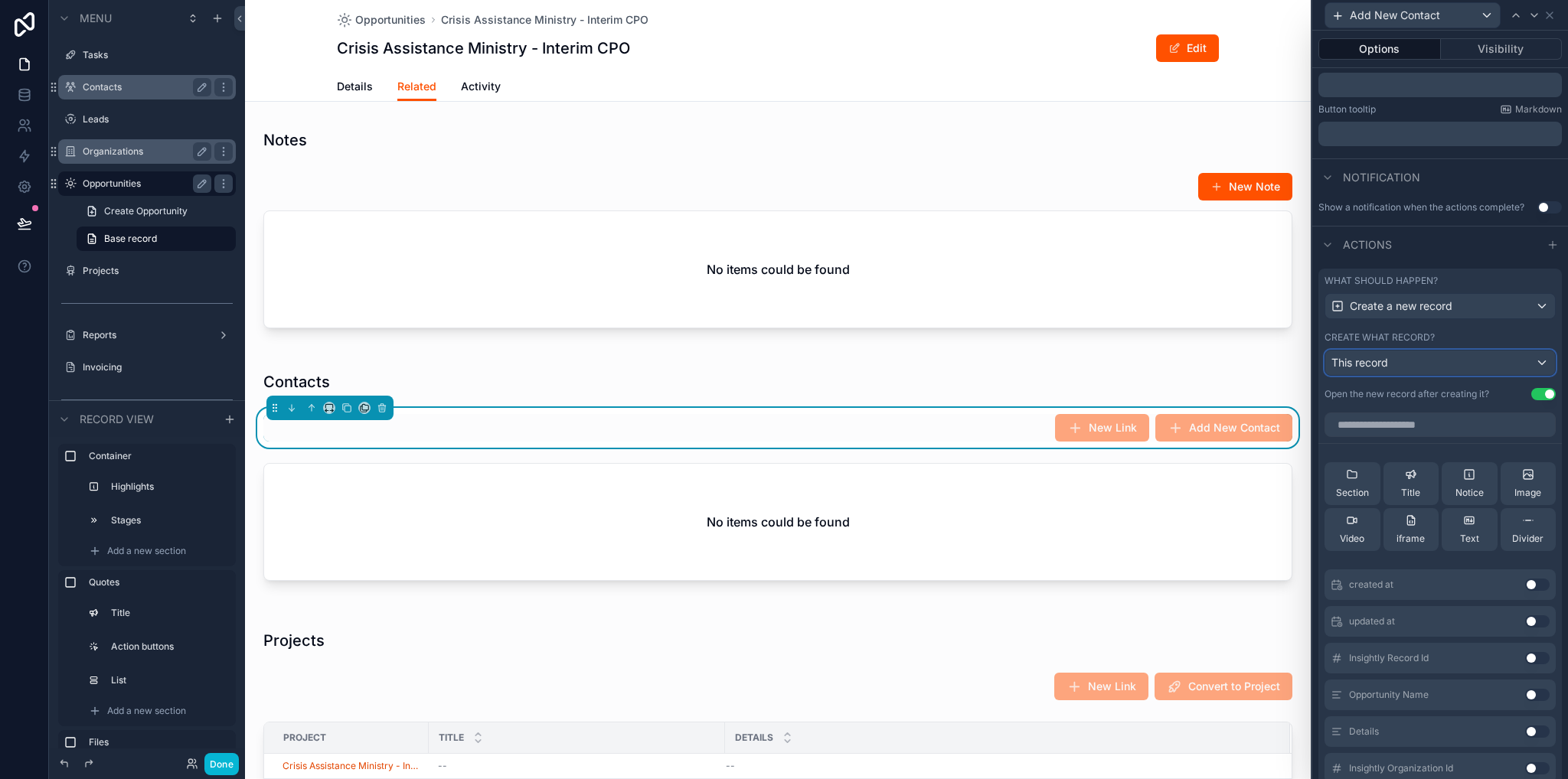
click at [1366, 359] on span "This record" at bounding box center [1359, 362] width 56 height 13
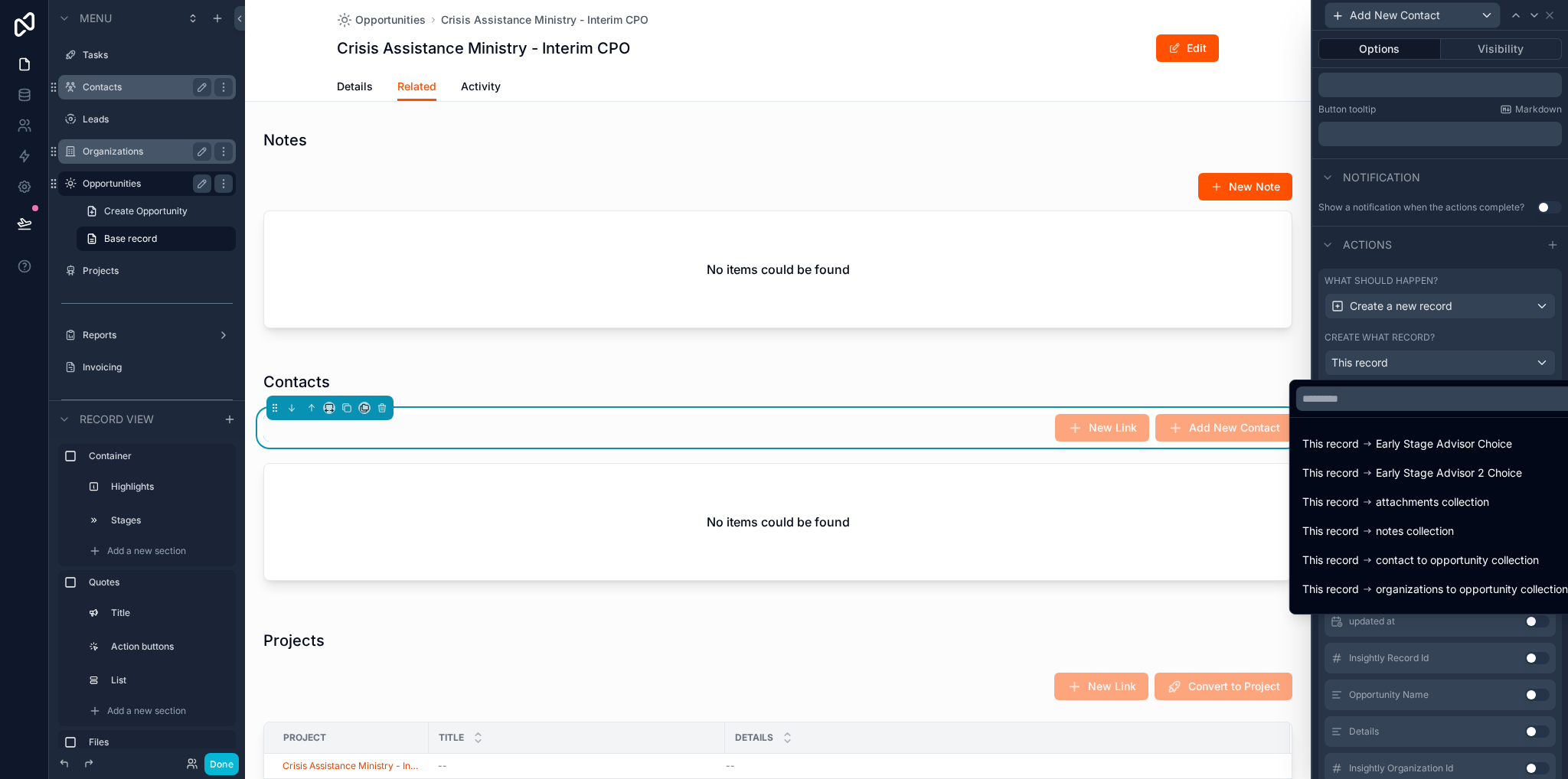
click at [1432, 558] on span "contact to opportunity collection" at bounding box center [1457, 560] width 163 height 19
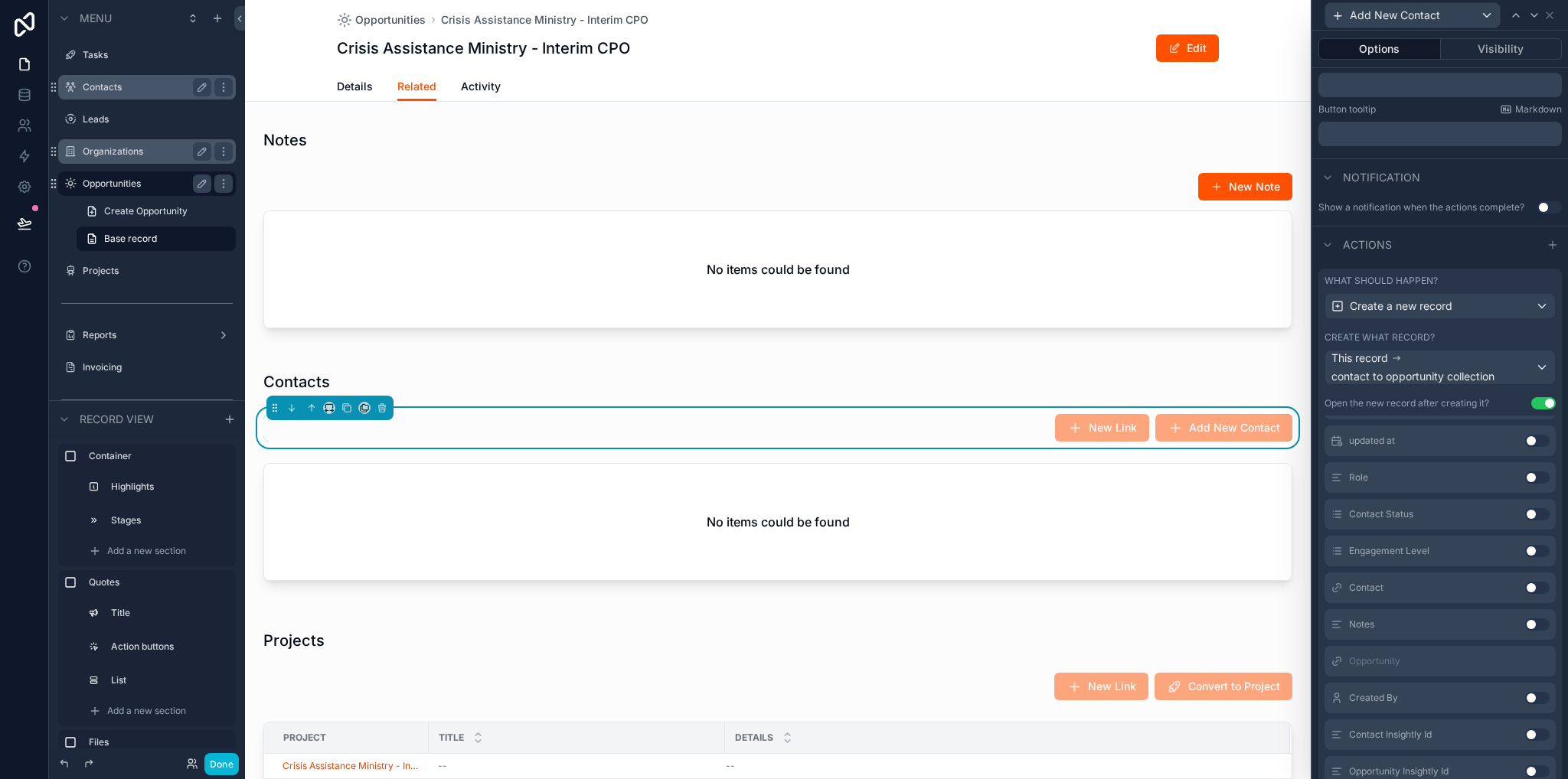
scroll to position [383, 0]
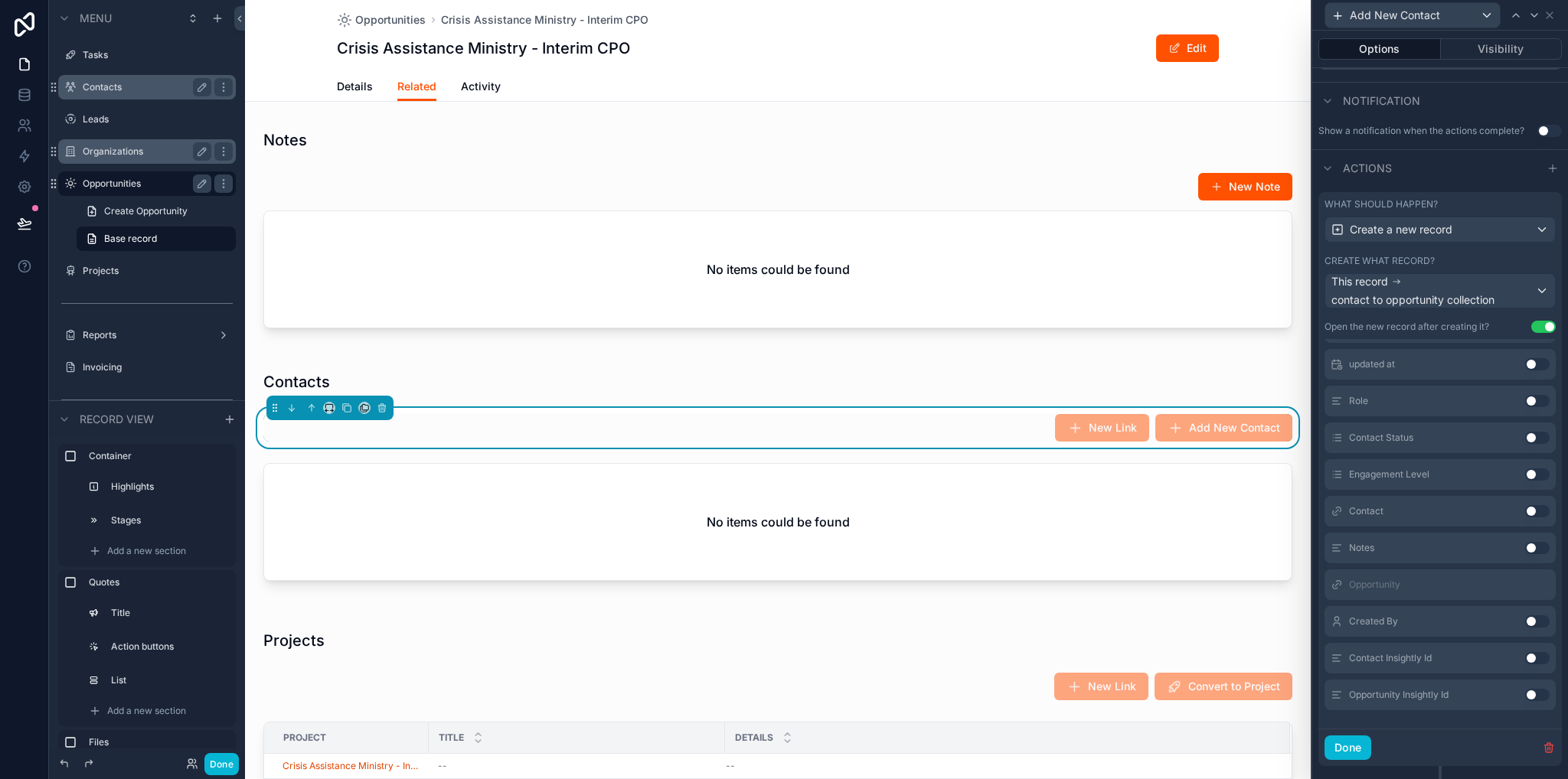
click at [1525, 511] on button "Use setting" at bounding box center [1537, 511] width 24 height 12
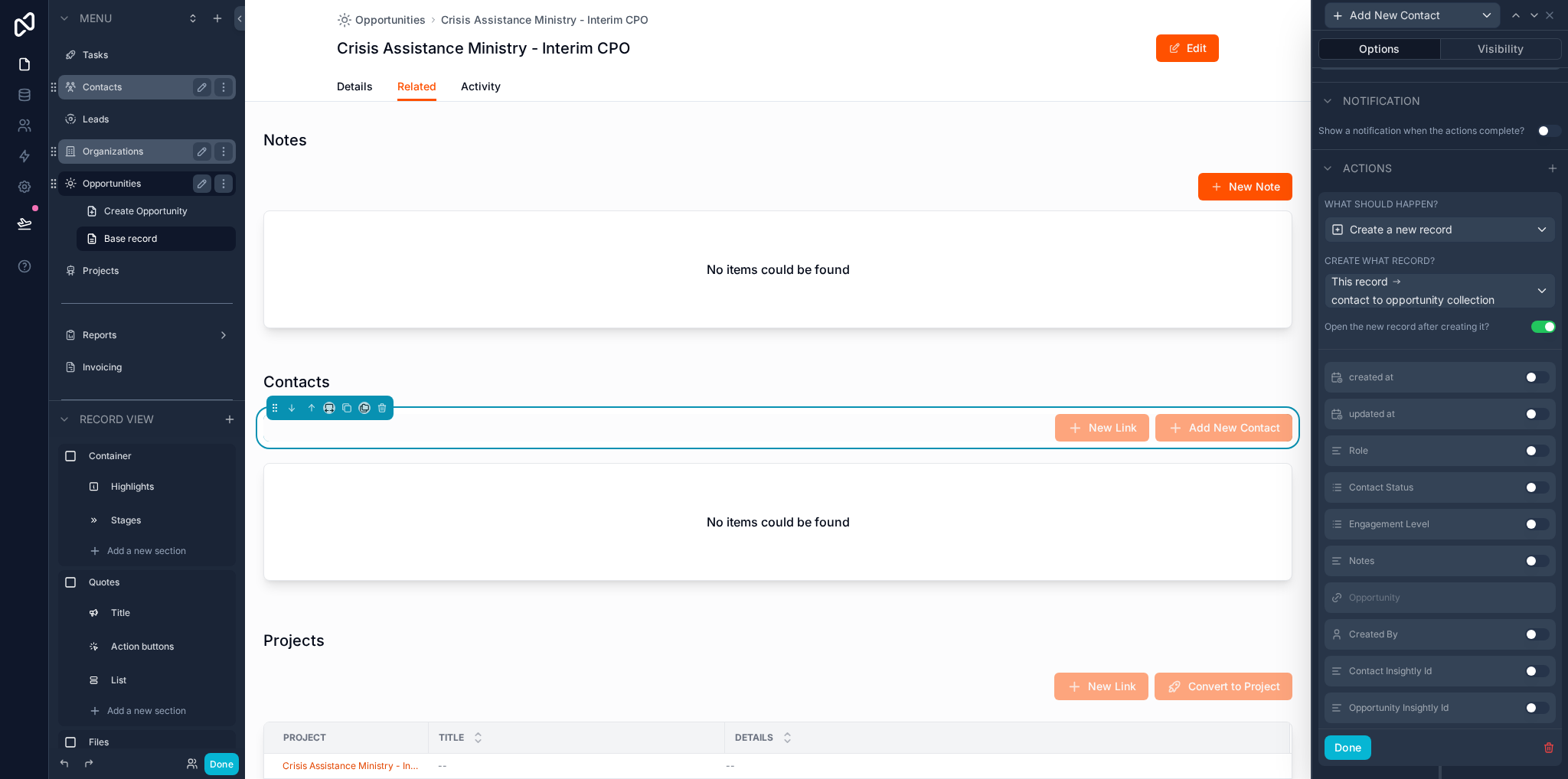
scroll to position [202, 0]
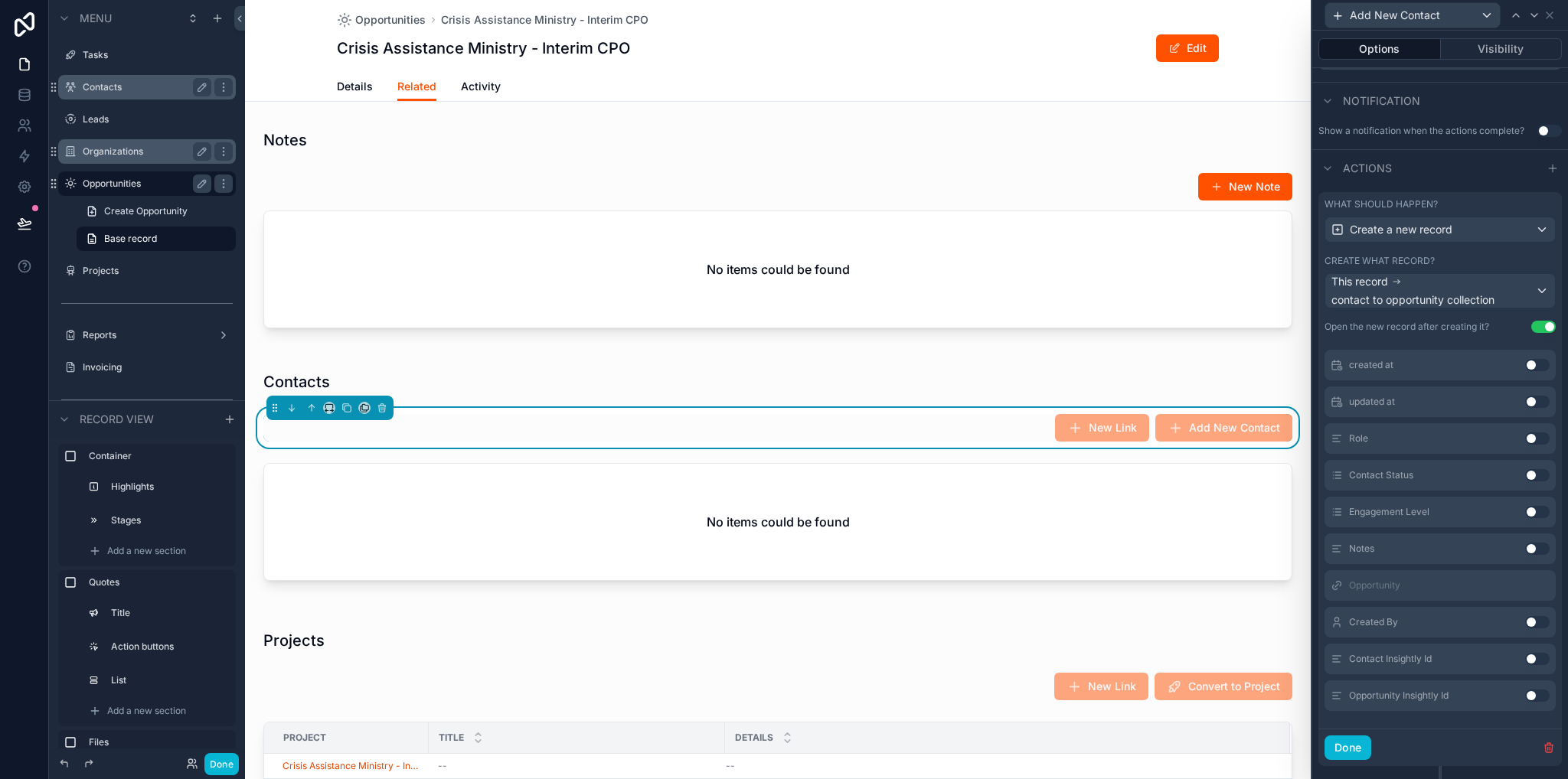
click at [1525, 436] on button "Use setting" at bounding box center [1537, 438] width 24 height 12
click at [1525, 469] on button "Use setting" at bounding box center [1537, 475] width 24 height 12
drag, startPoint x: 1516, startPoint y: 508, endPoint x: 1508, endPoint y: 513, distance: 9.4
click at [1525, 508] on button "Use setting" at bounding box center [1537, 511] width 24 height 12
click at [1525, 547] on button "Use setting" at bounding box center [1537, 548] width 24 height 12
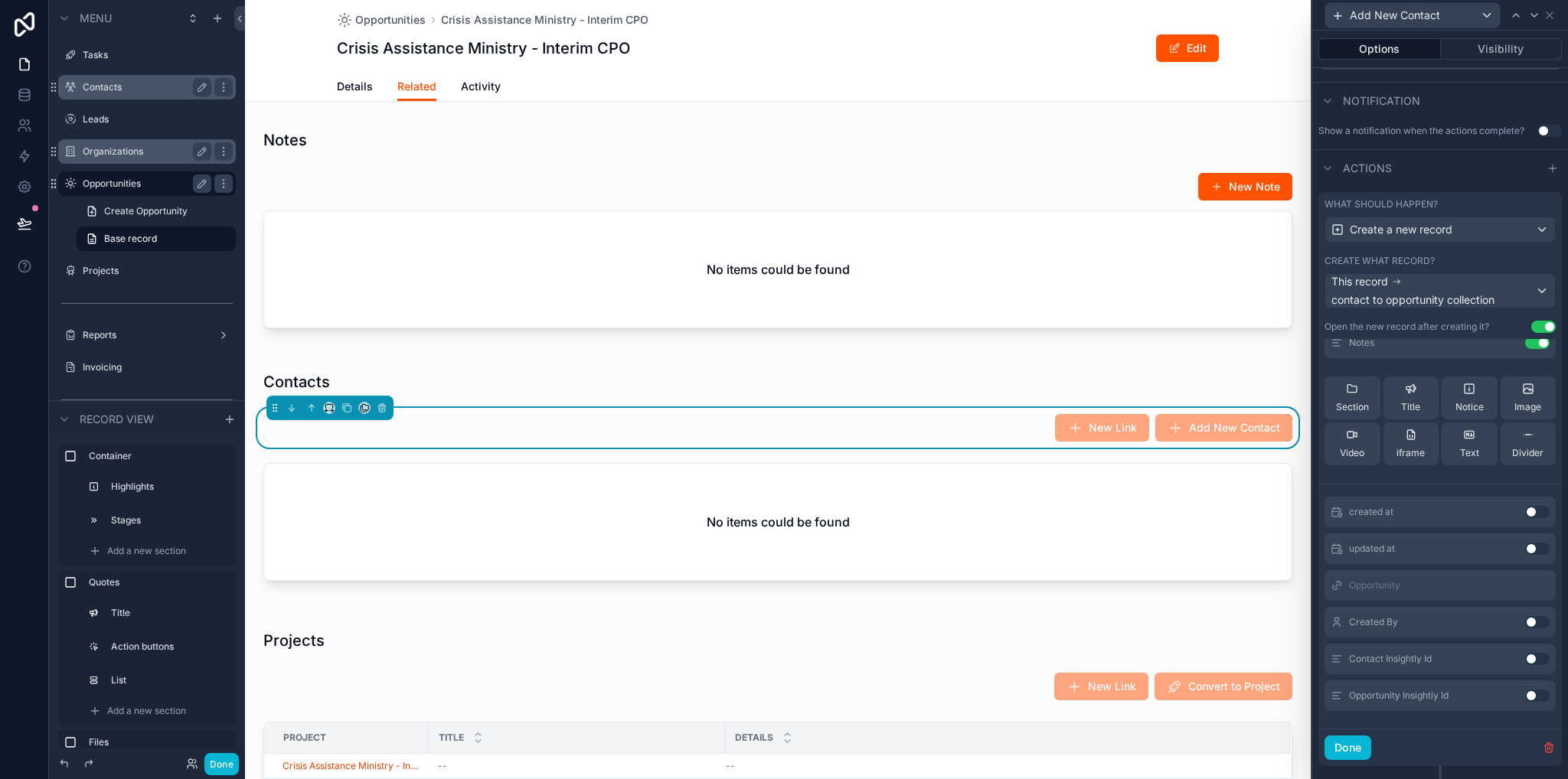
click at [1525, 622] on button "Use setting" at bounding box center [1537, 622] width 24 height 12
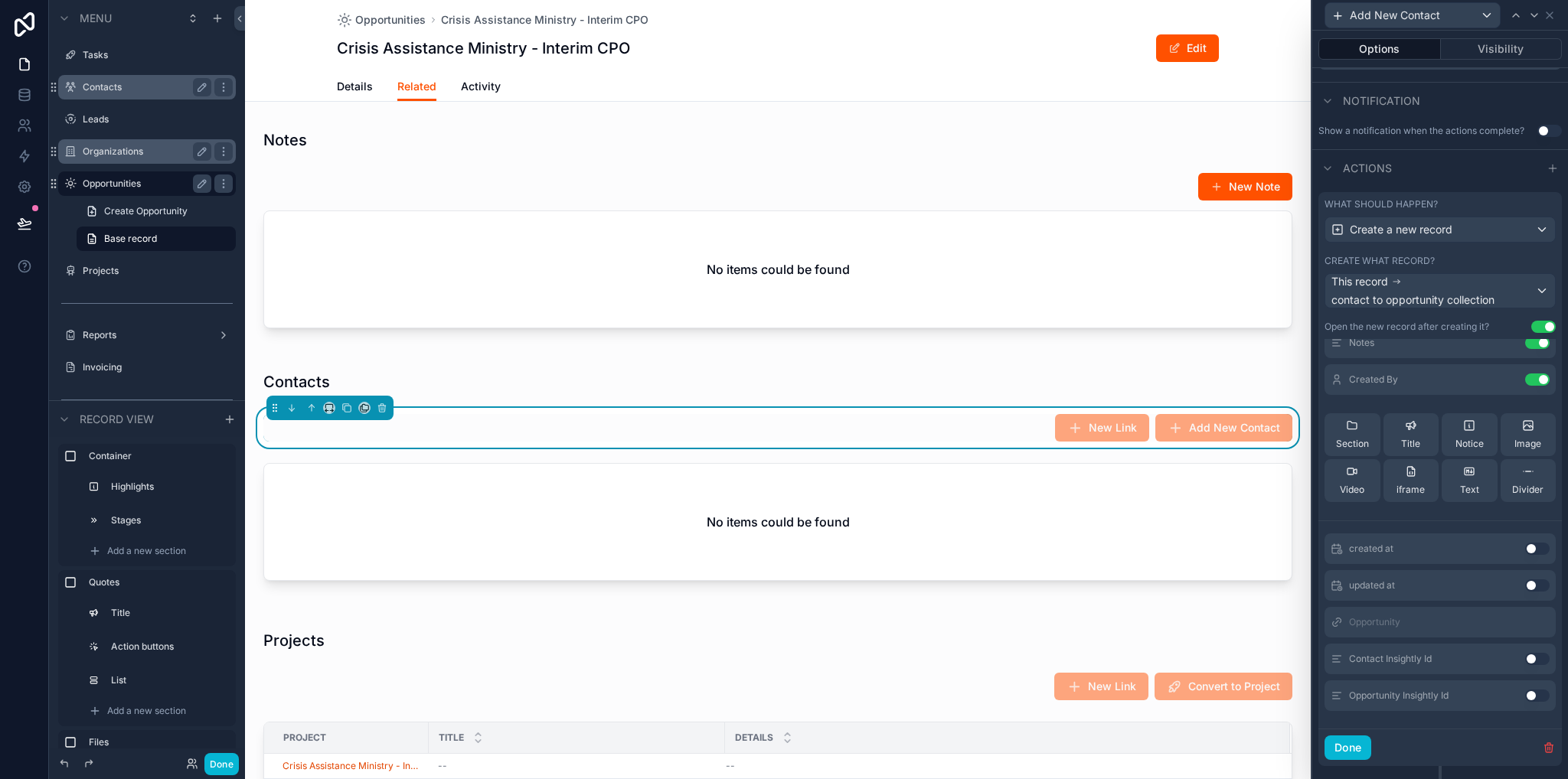
scroll to position [126, 0]
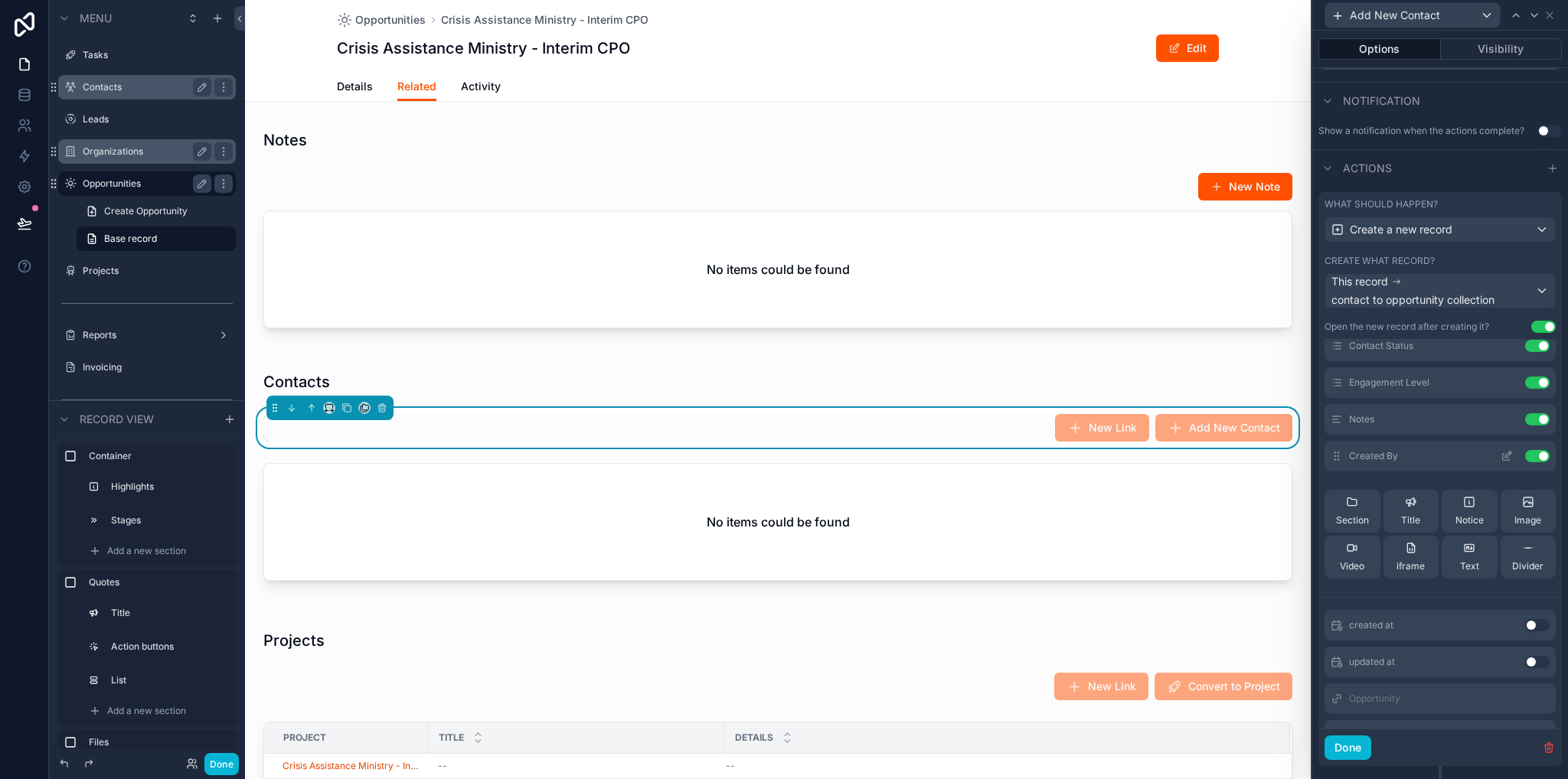
click at [1500, 450] on icon at bounding box center [1506, 456] width 12 height 12
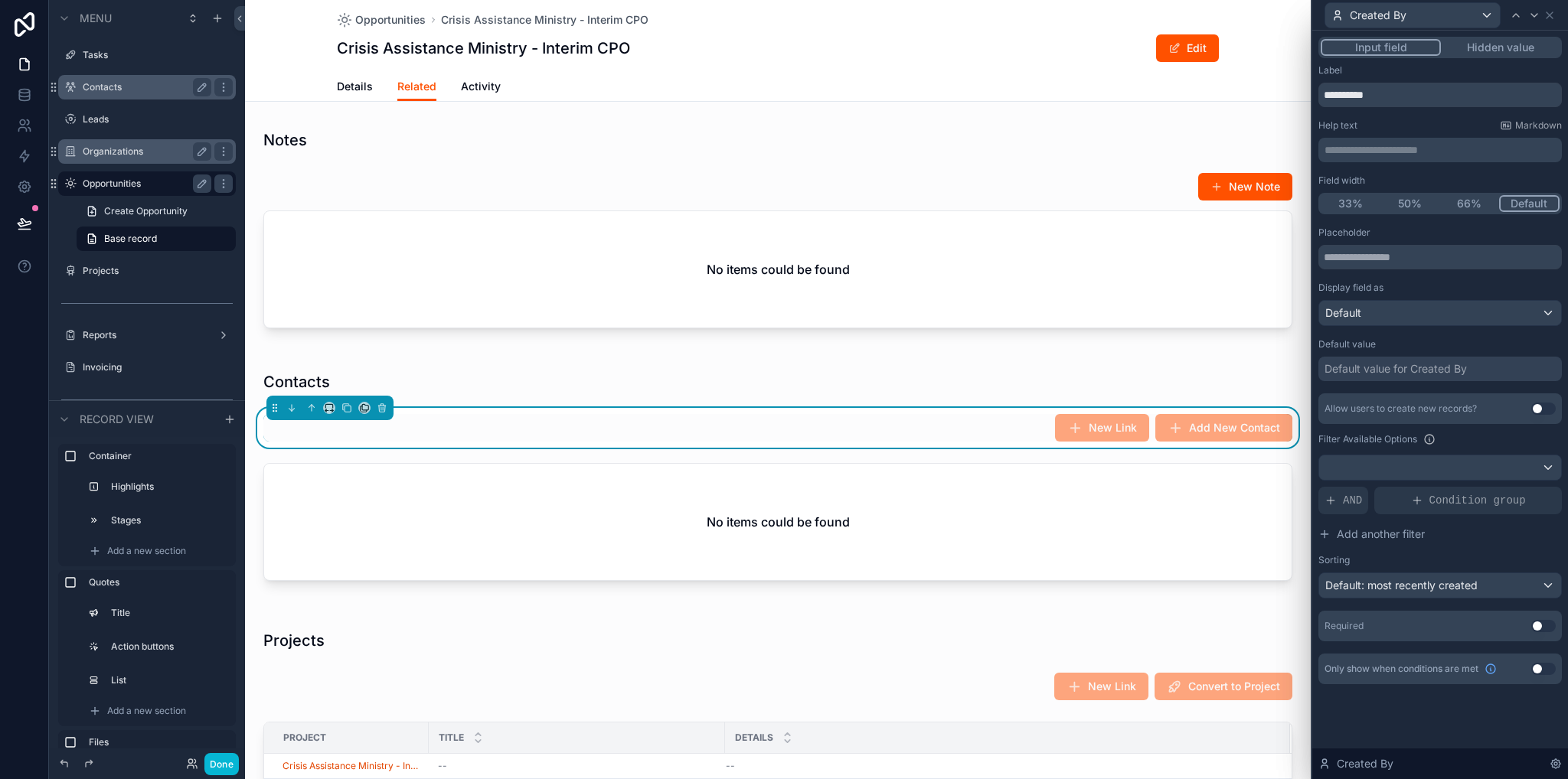
click at [1501, 44] on button "Hidden value" at bounding box center [1499, 47] width 118 height 17
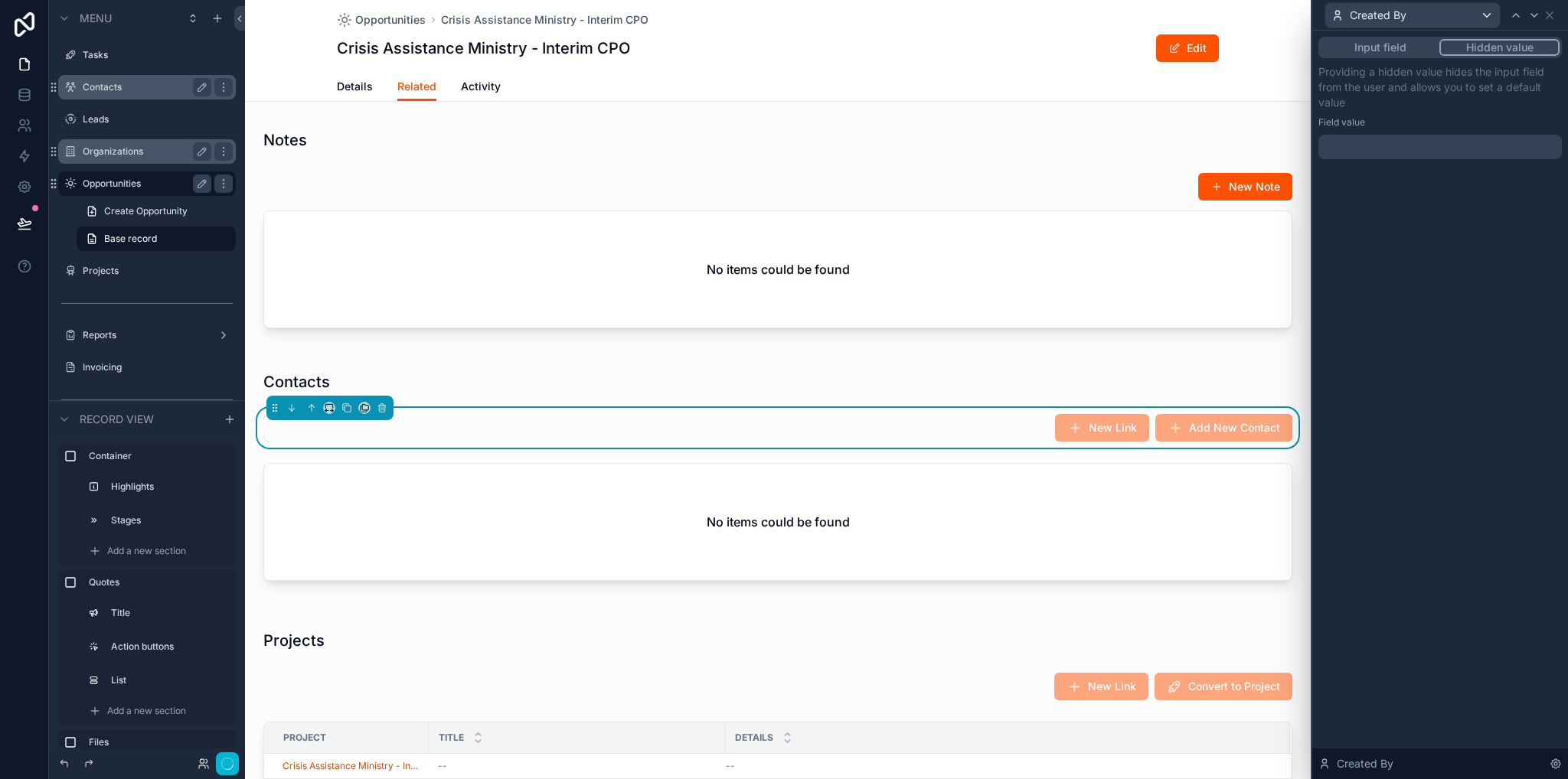
click at [1383, 142] on div at bounding box center [1440, 147] width 243 height 24
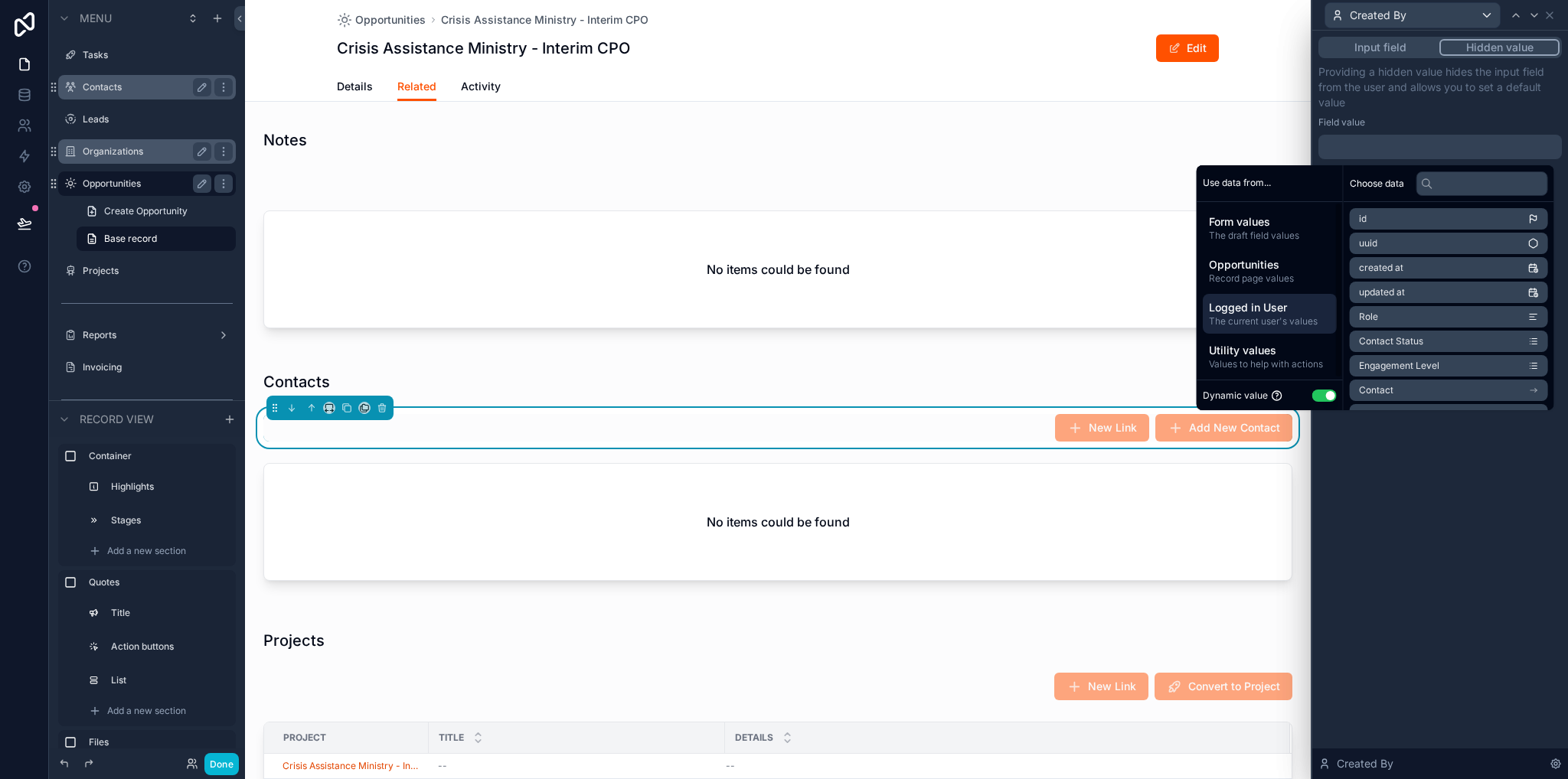
click at [1256, 312] on span "Logged in User" at bounding box center [1269, 308] width 122 height 15
click at [1362, 219] on span "Logged in User" at bounding box center [1392, 219] width 65 height 12
click at [1448, 449] on div "**********" at bounding box center [1439, 405] width 255 height 749
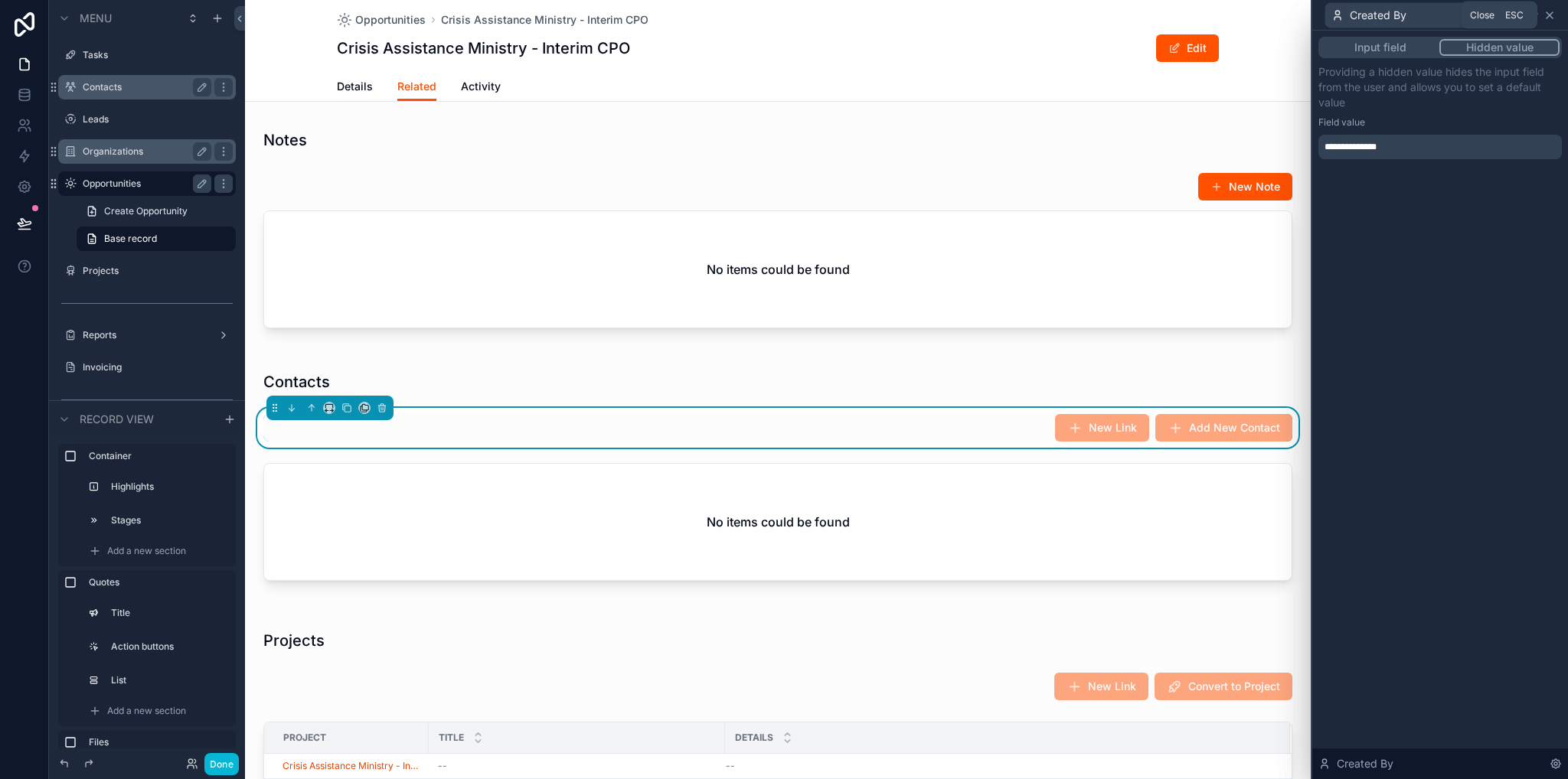
click at [1552, 14] on icon at bounding box center [1549, 15] width 12 height 12
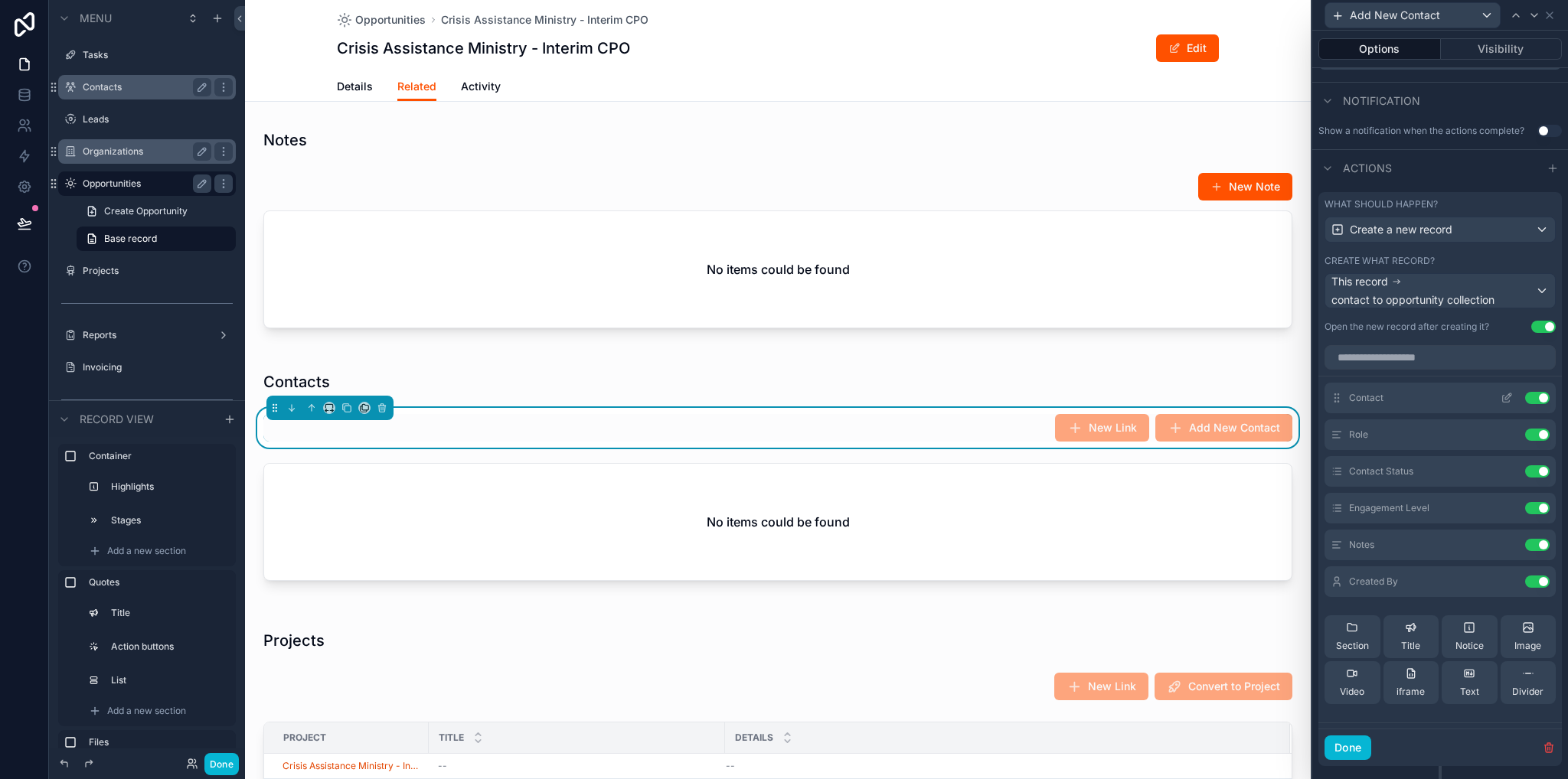
scroll to position [306, 0]
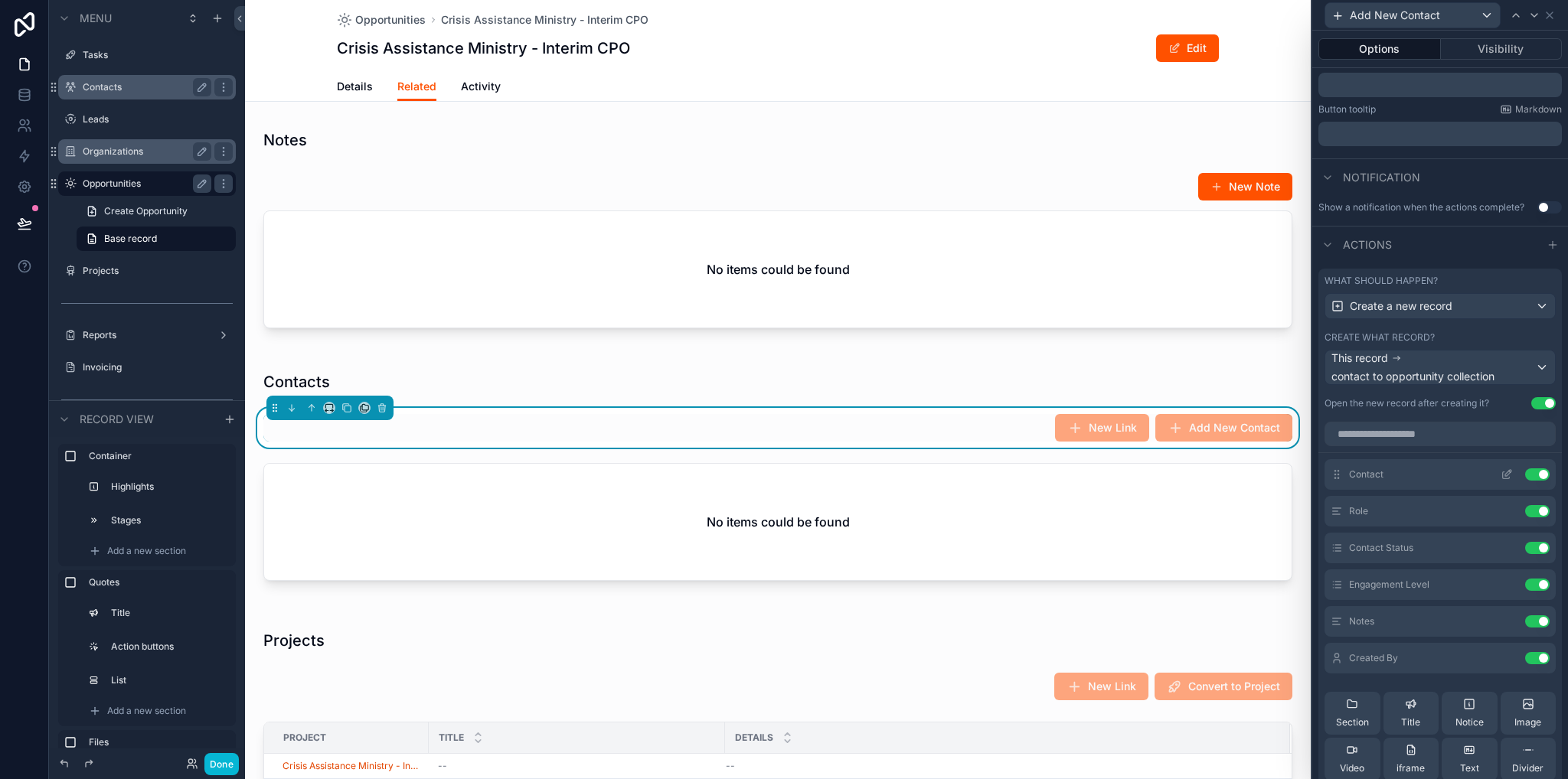
click at [1505, 472] on icon at bounding box center [1508, 473] width 7 height 7
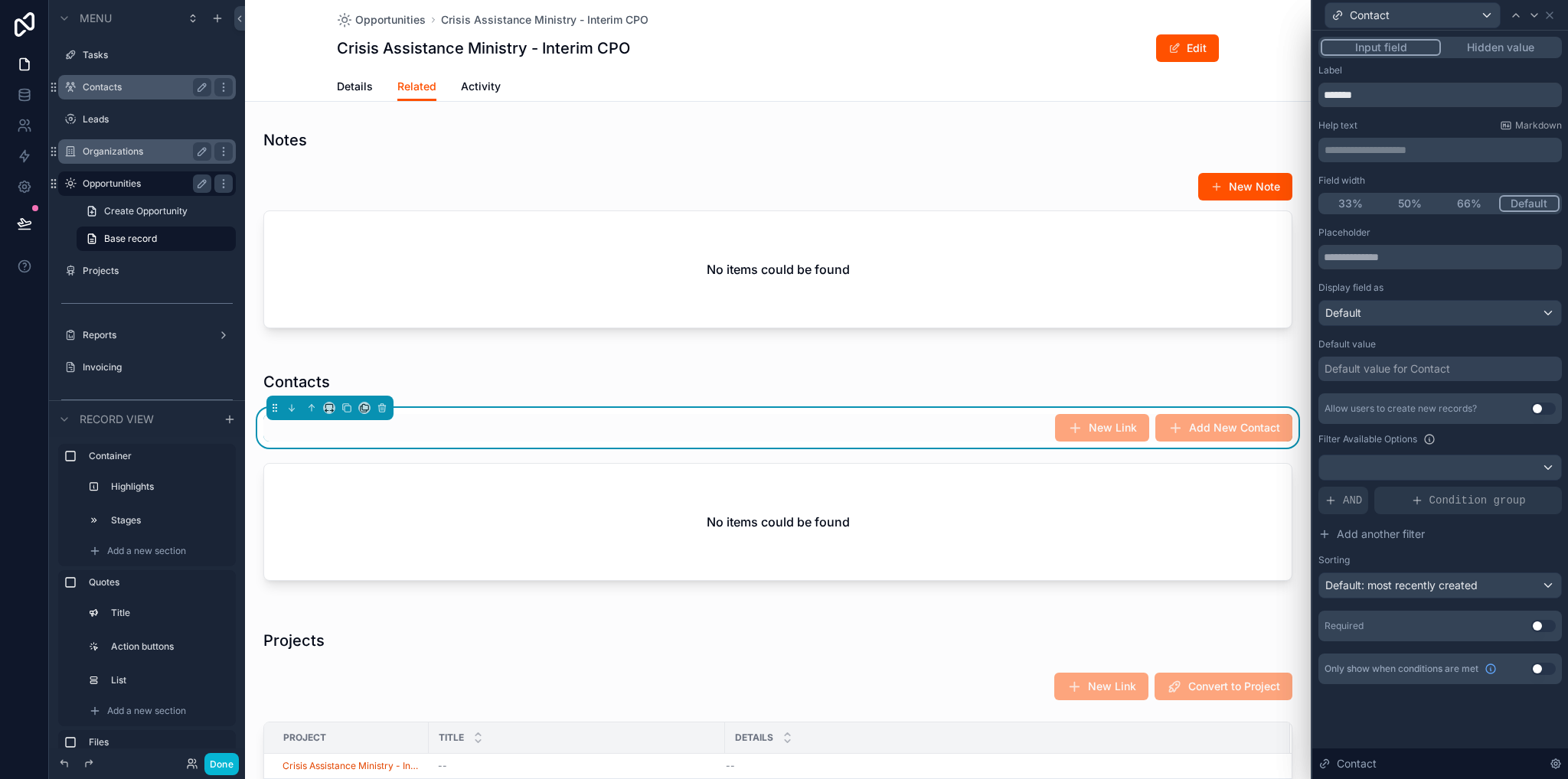
click at [1544, 410] on button "Use setting" at bounding box center [1544, 409] width 24 height 12
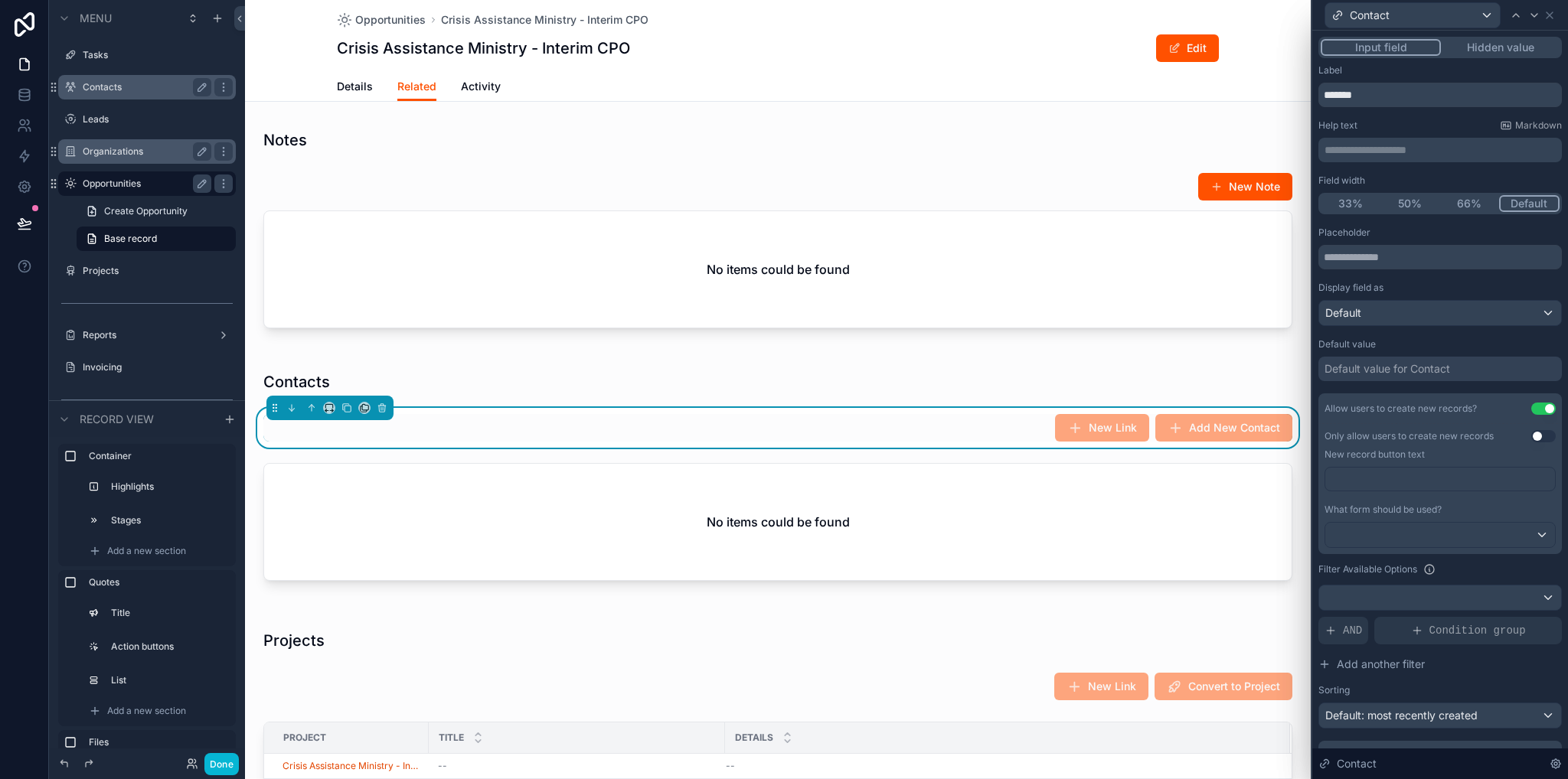
click at [1554, 7] on div "Contact" at bounding box center [1440, 15] width 243 height 30
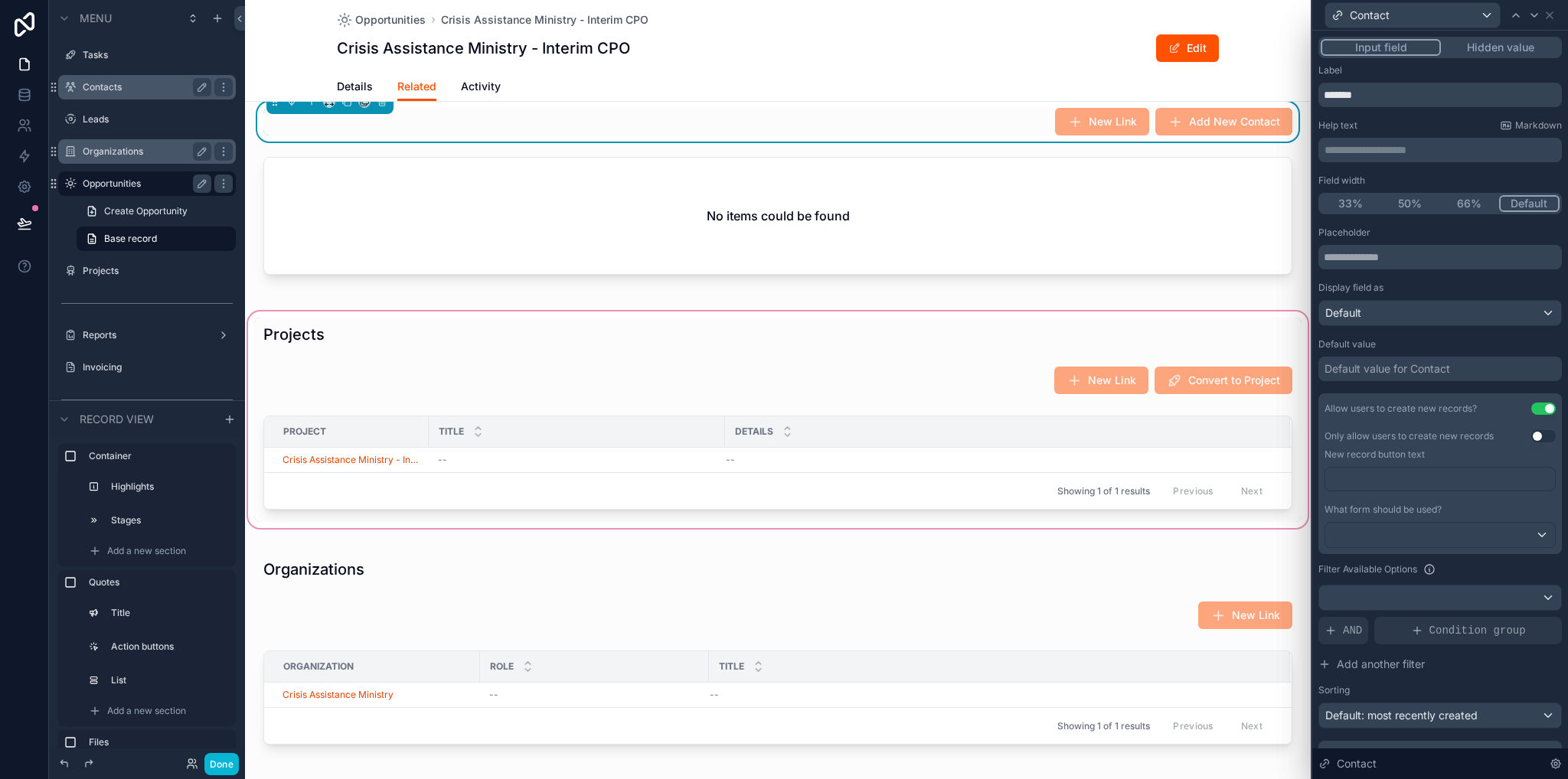
scroll to position [1148, 0]
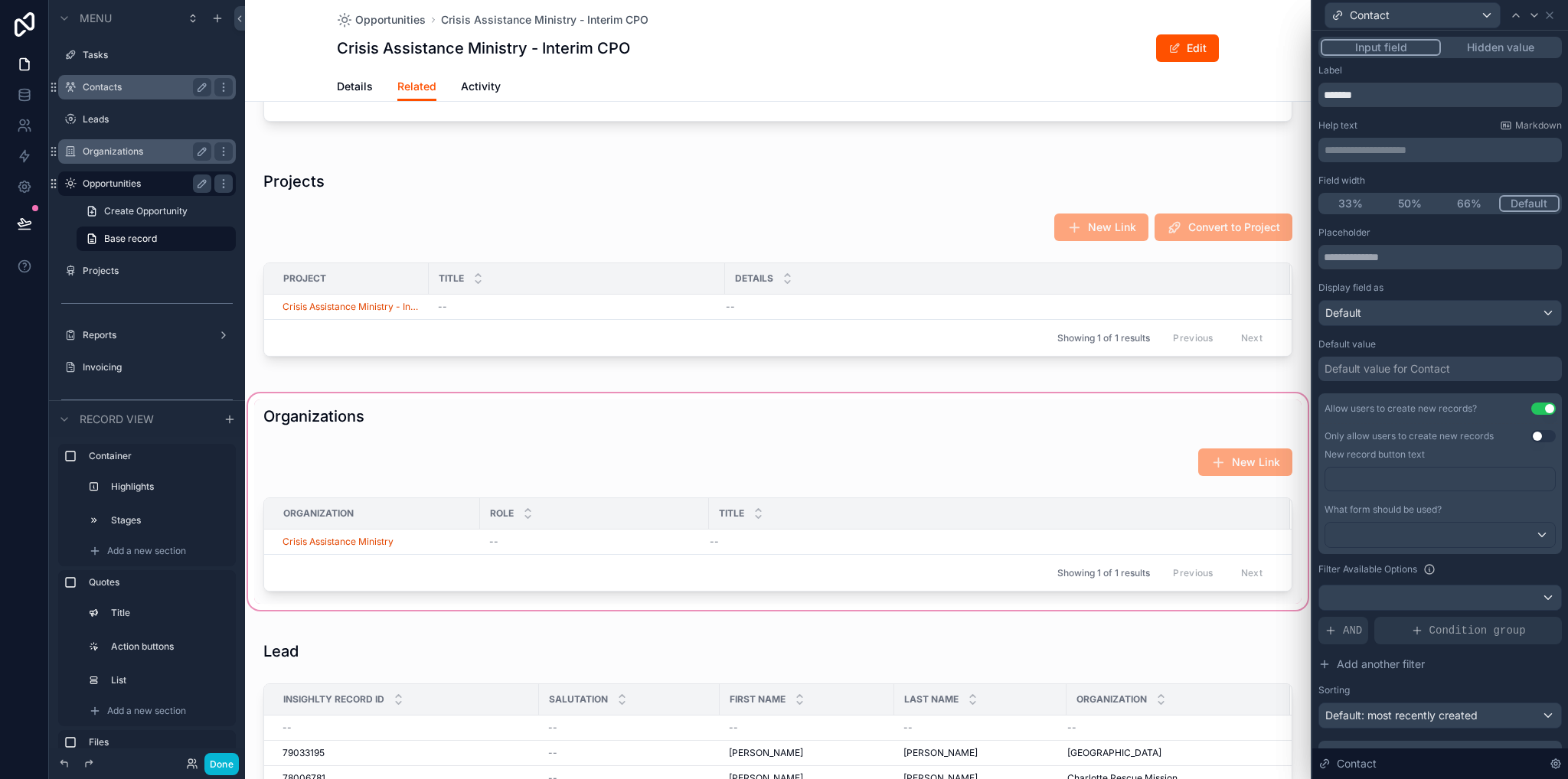
click at [735, 432] on div "scrollable content" at bounding box center [777, 502] width 1065 height 223
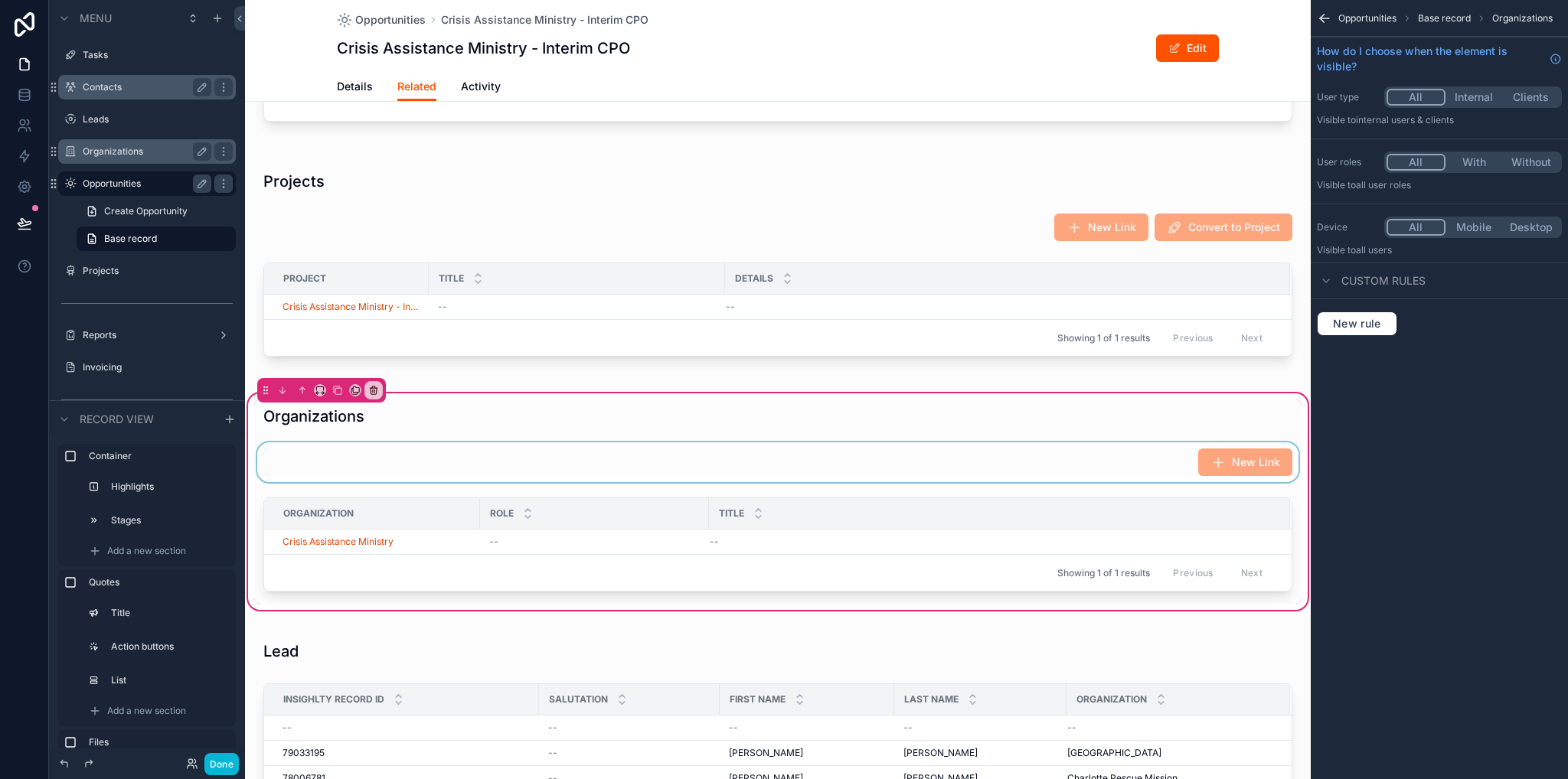
click at [664, 460] on div "scrollable content" at bounding box center [778, 462] width 1048 height 40
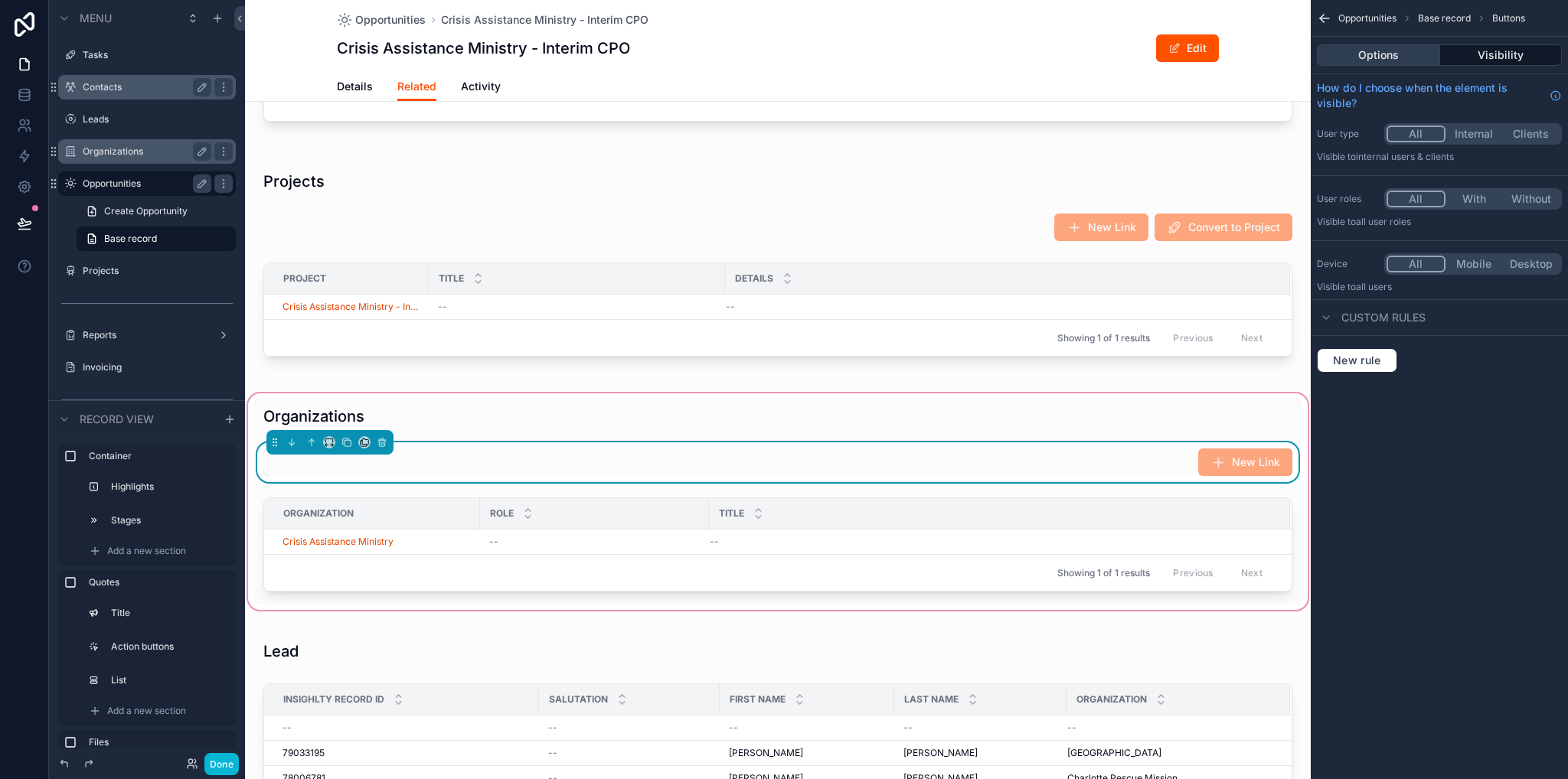
click at [1375, 55] on button "Options" at bounding box center [1378, 55] width 123 height 21
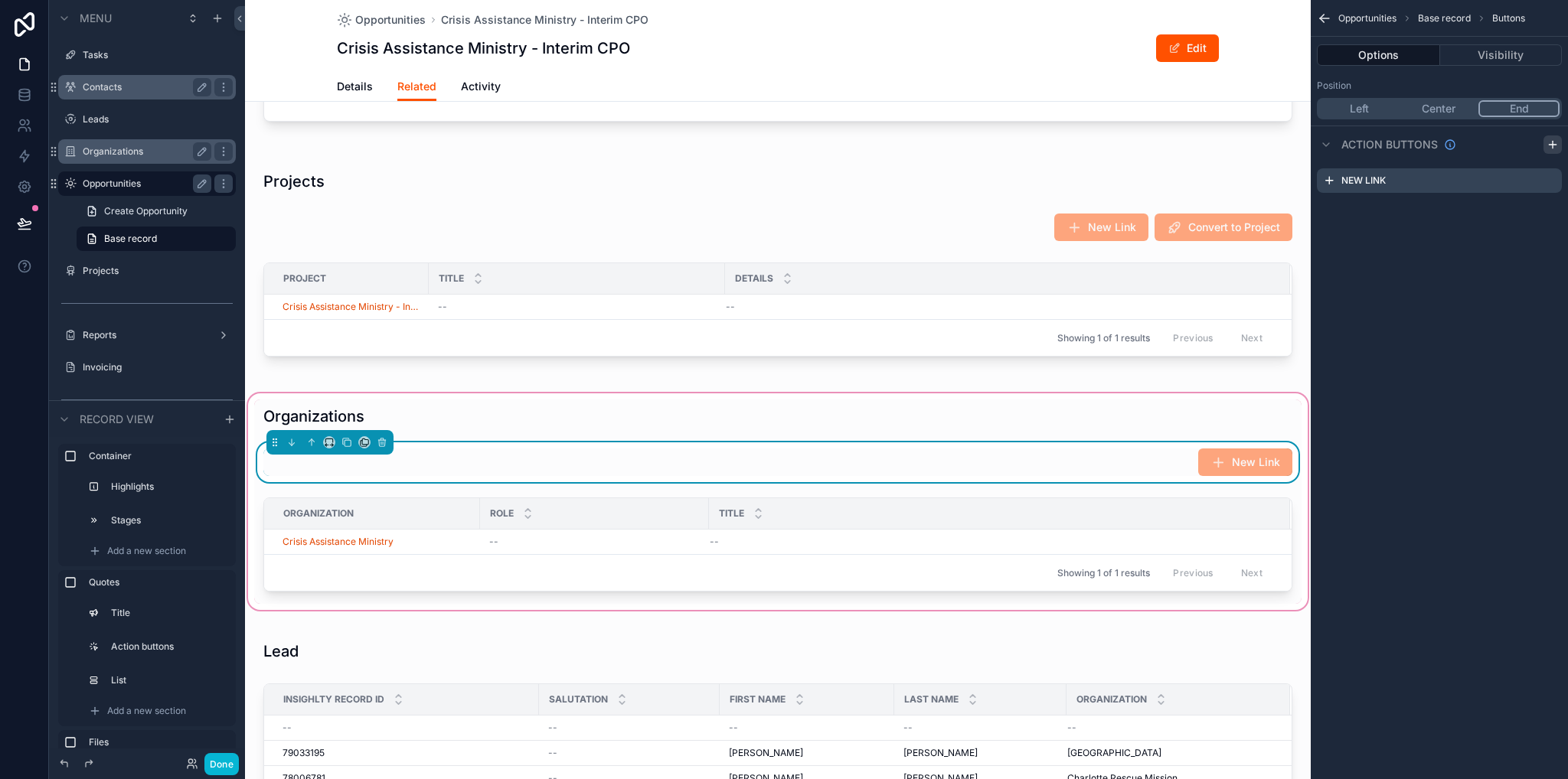
click at [1546, 144] on icon "scrollable content" at bounding box center [1552, 144] width 12 height 12
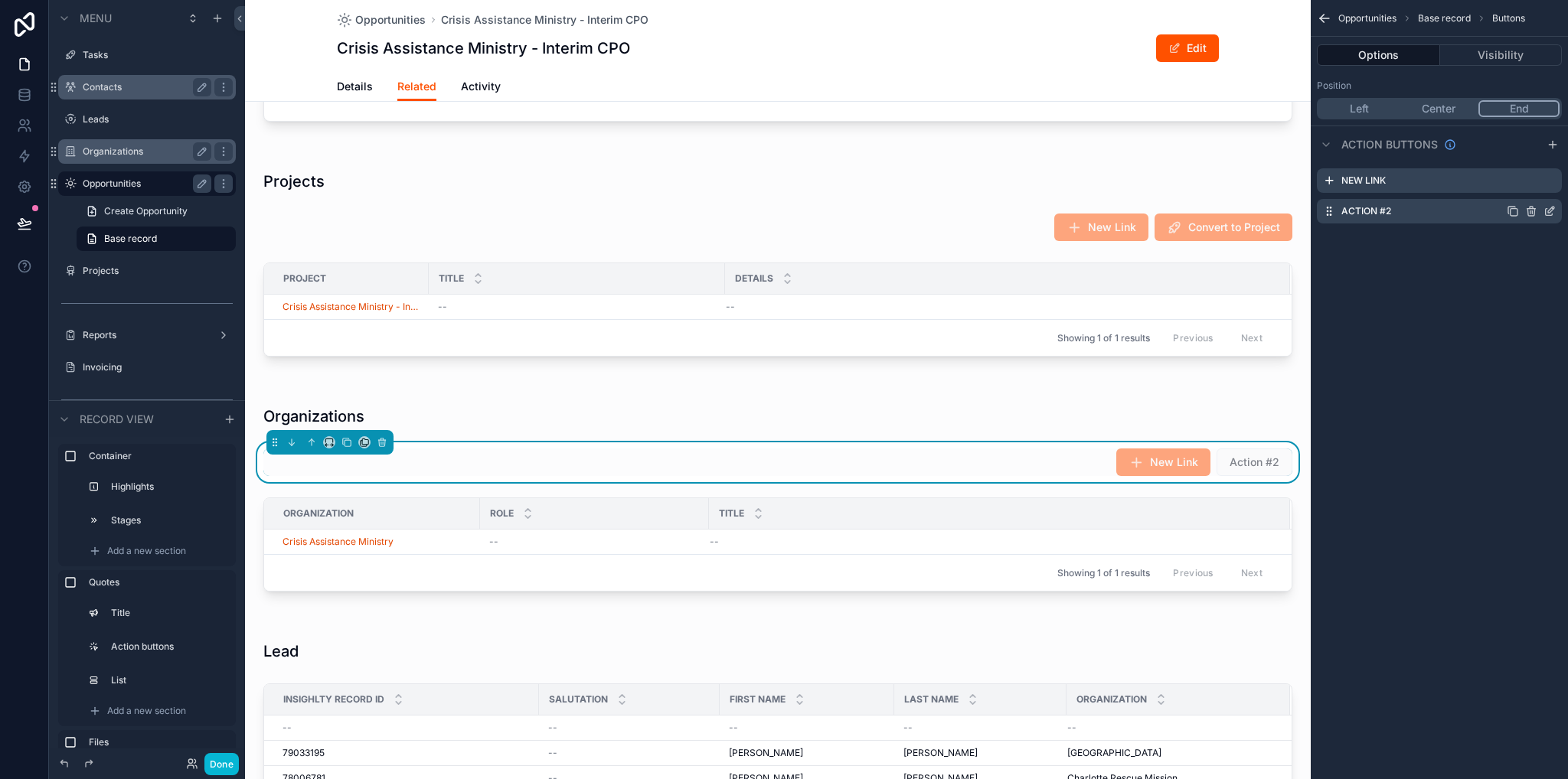
click at [1545, 212] on icon "scrollable content" at bounding box center [1548, 212] width 7 height 7
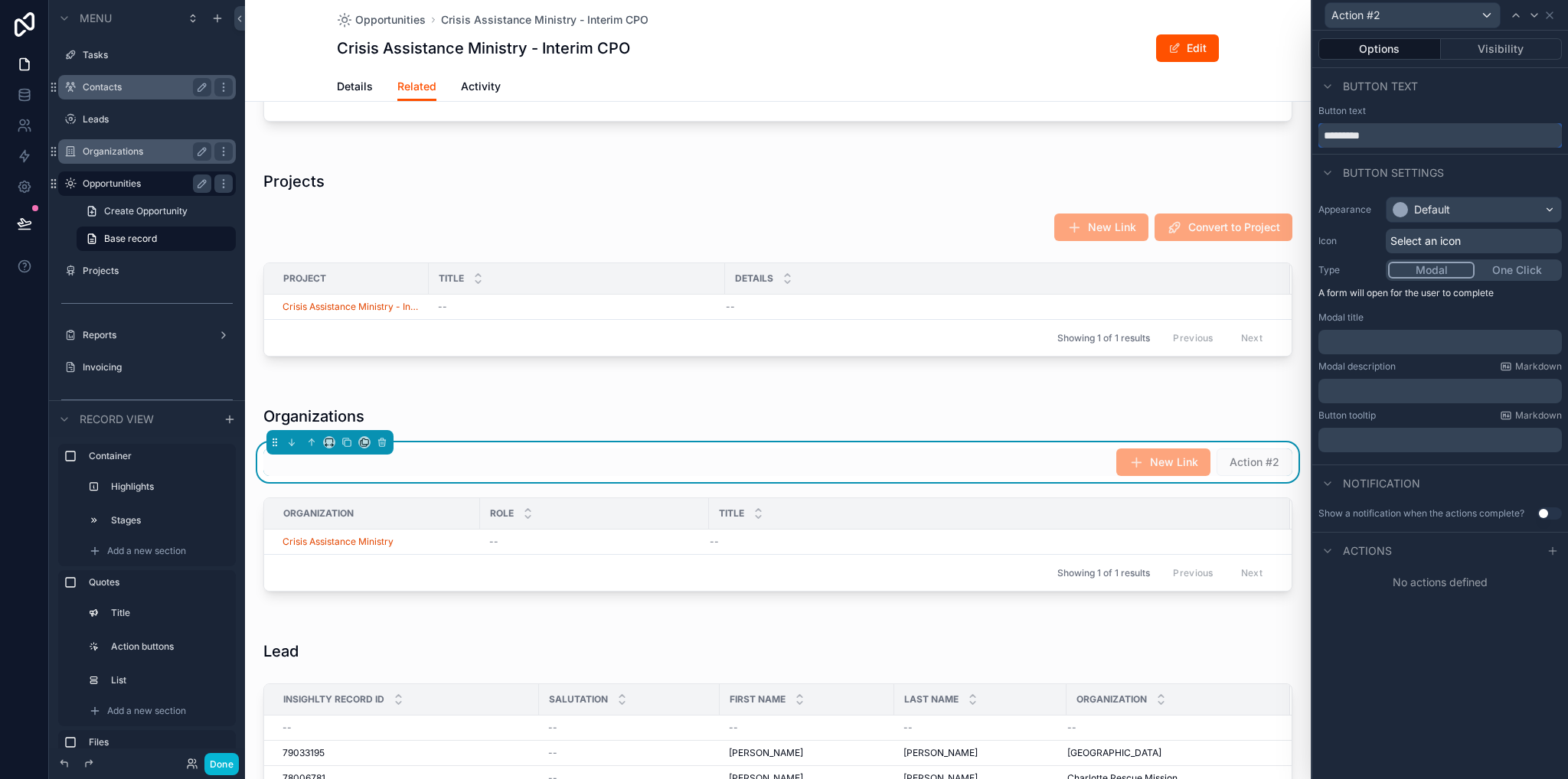
click at [1386, 137] on input "*********" at bounding box center [1440, 135] width 243 height 24
type input "**********"
click at [1437, 210] on div "Default" at bounding box center [1432, 210] width 36 height 15
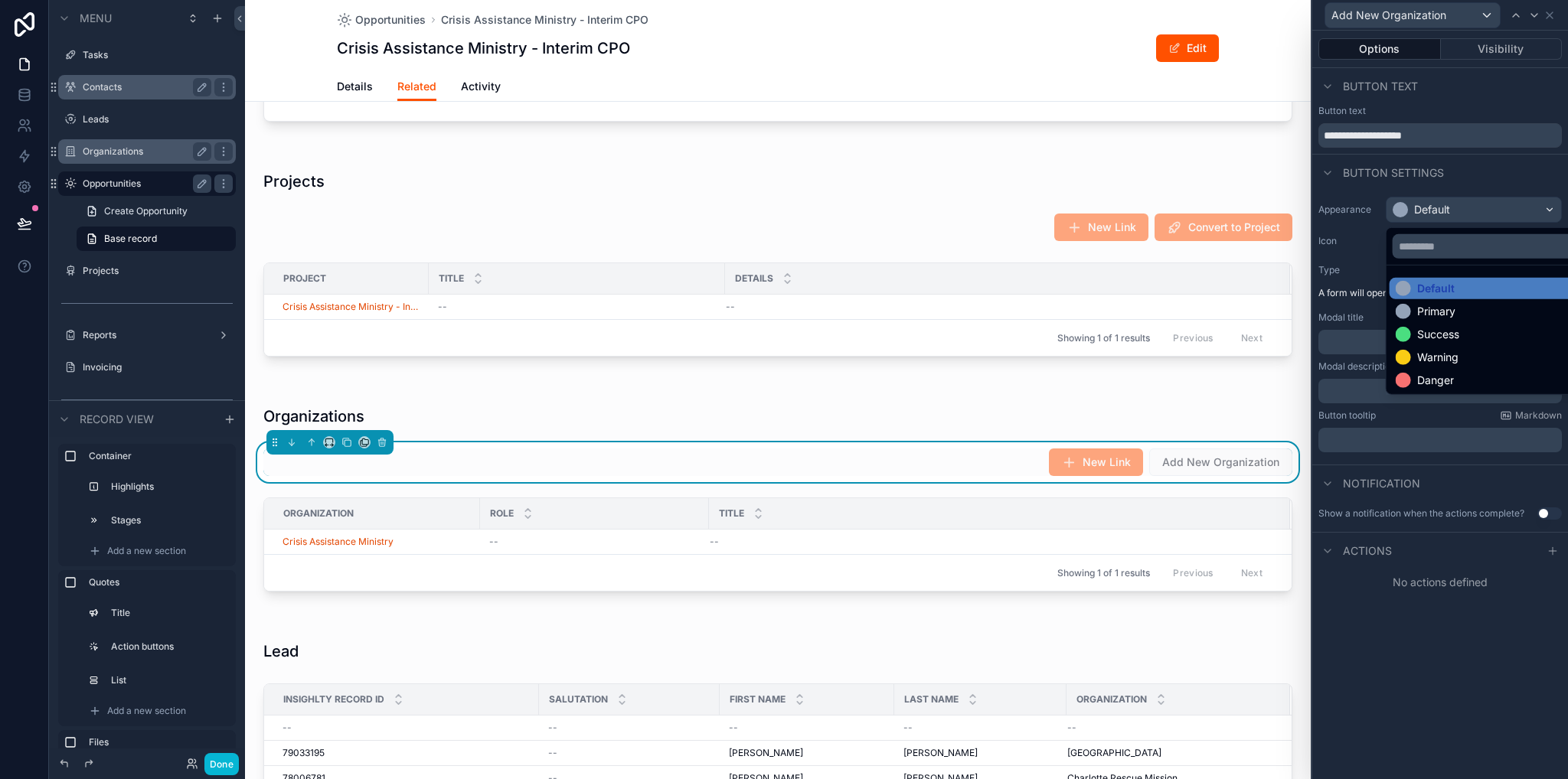
click at [1427, 312] on div "Primary" at bounding box center [1436, 312] width 38 height 15
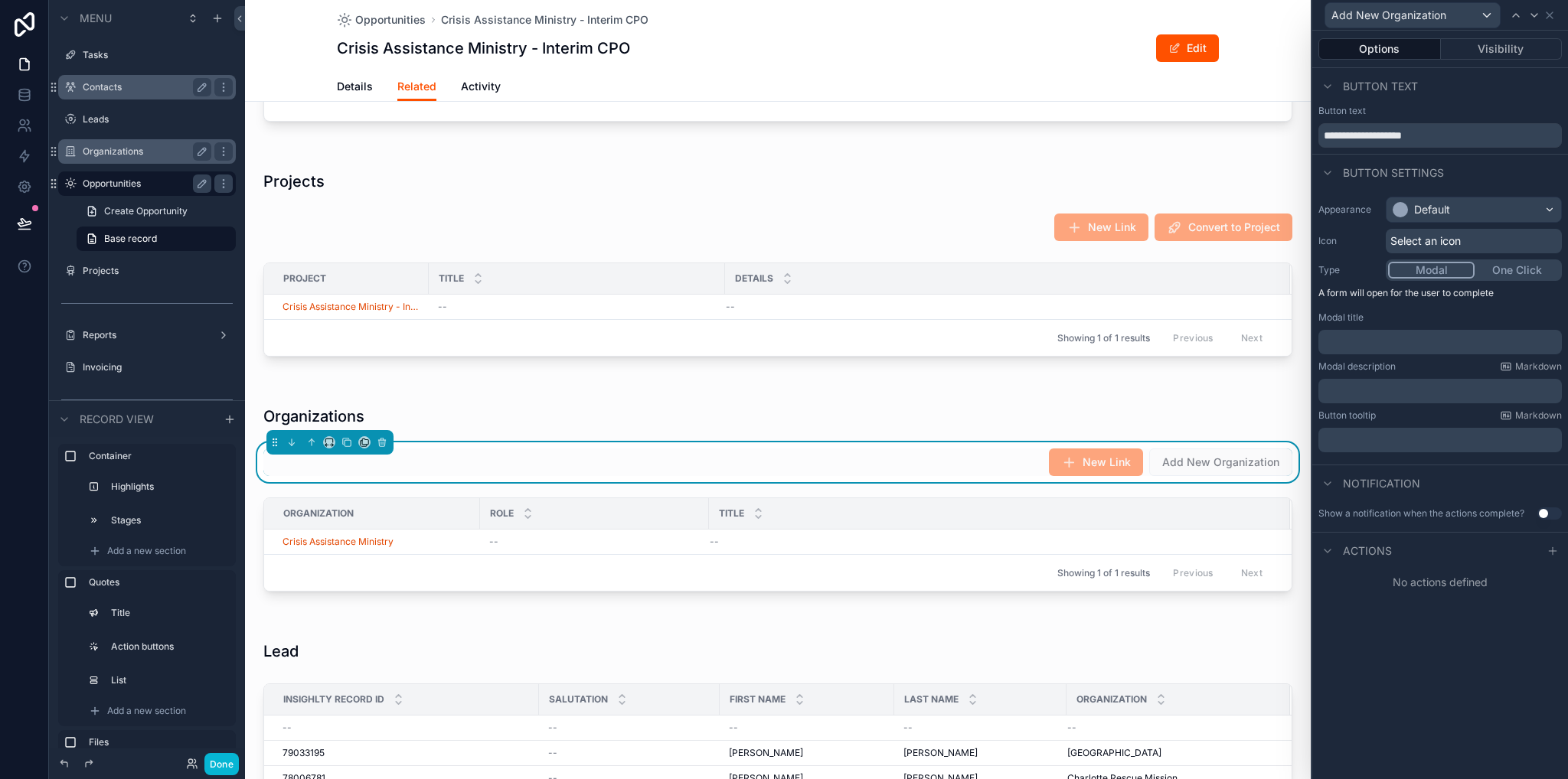
click at [1402, 243] on span "Select an icon" at bounding box center [1425, 241] width 70 height 15
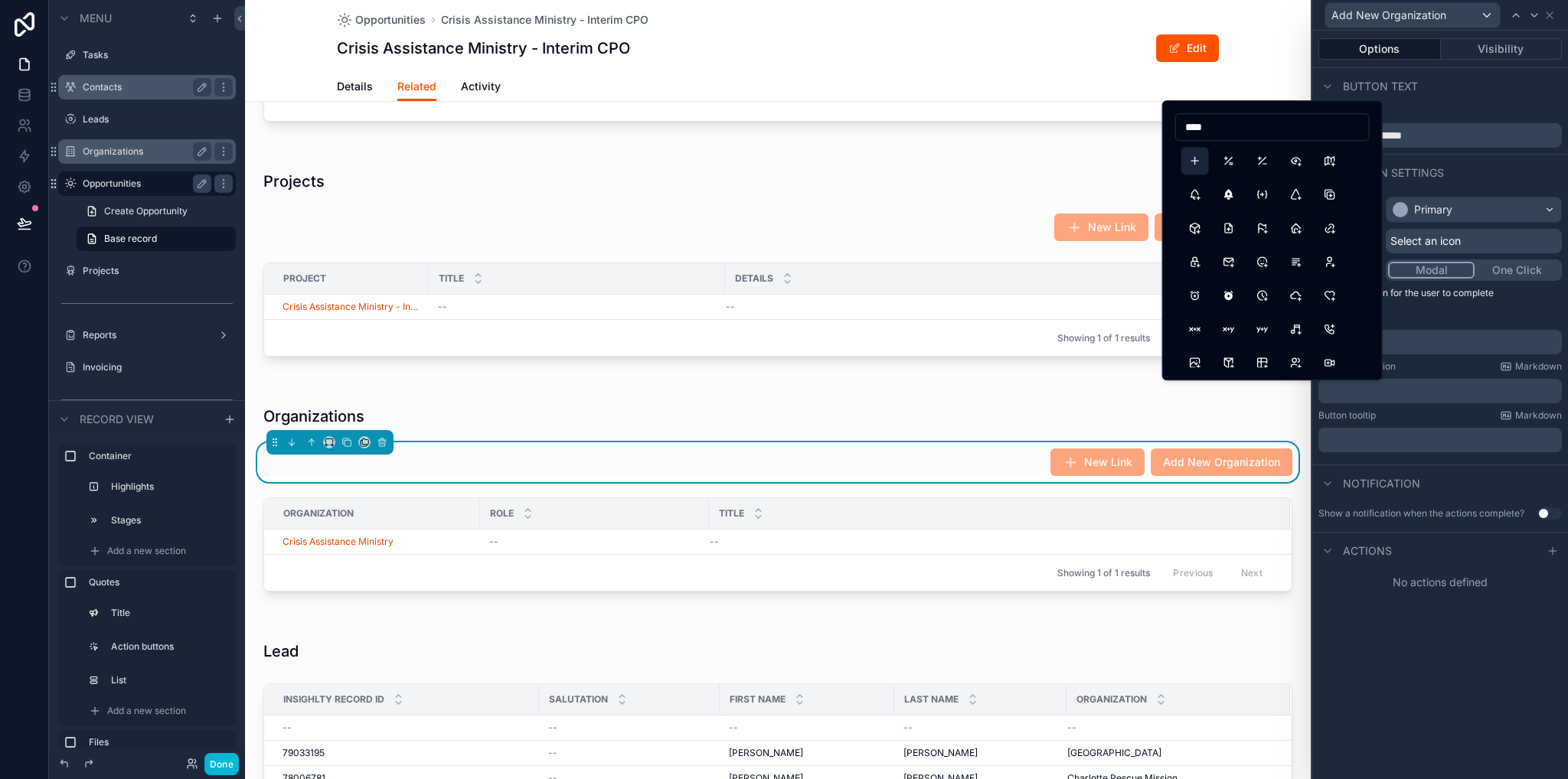
type input "****"
click at [1195, 167] on button "Plus" at bounding box center [1195, 161] width 28 height 28
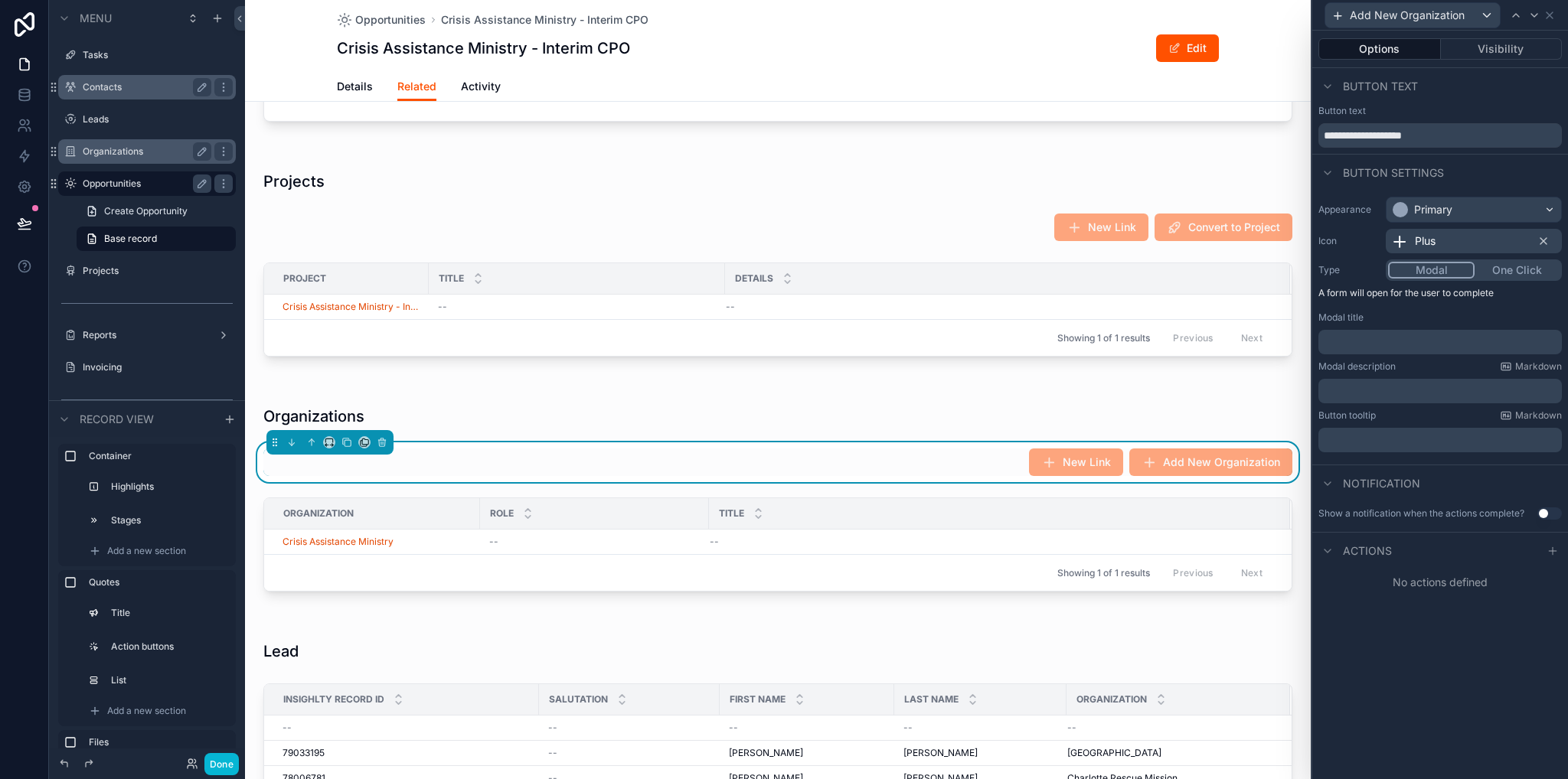
click at [1387, 340] on p "﻿" at bounding box center [1441, 342] width 234 height 15
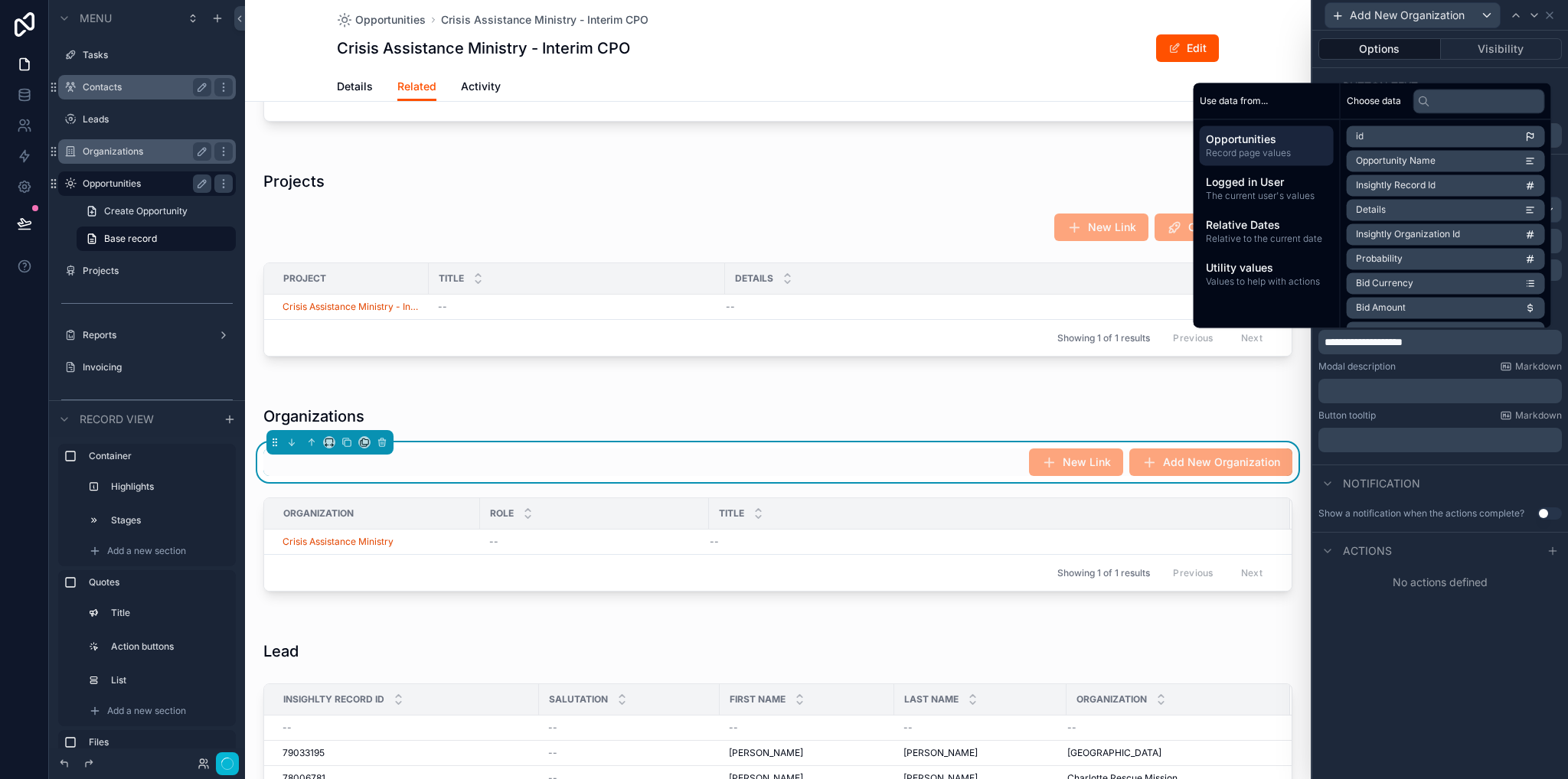
click at [1495, 622] on div "**********" at bounding box center [1439, 405] width 255 height 749
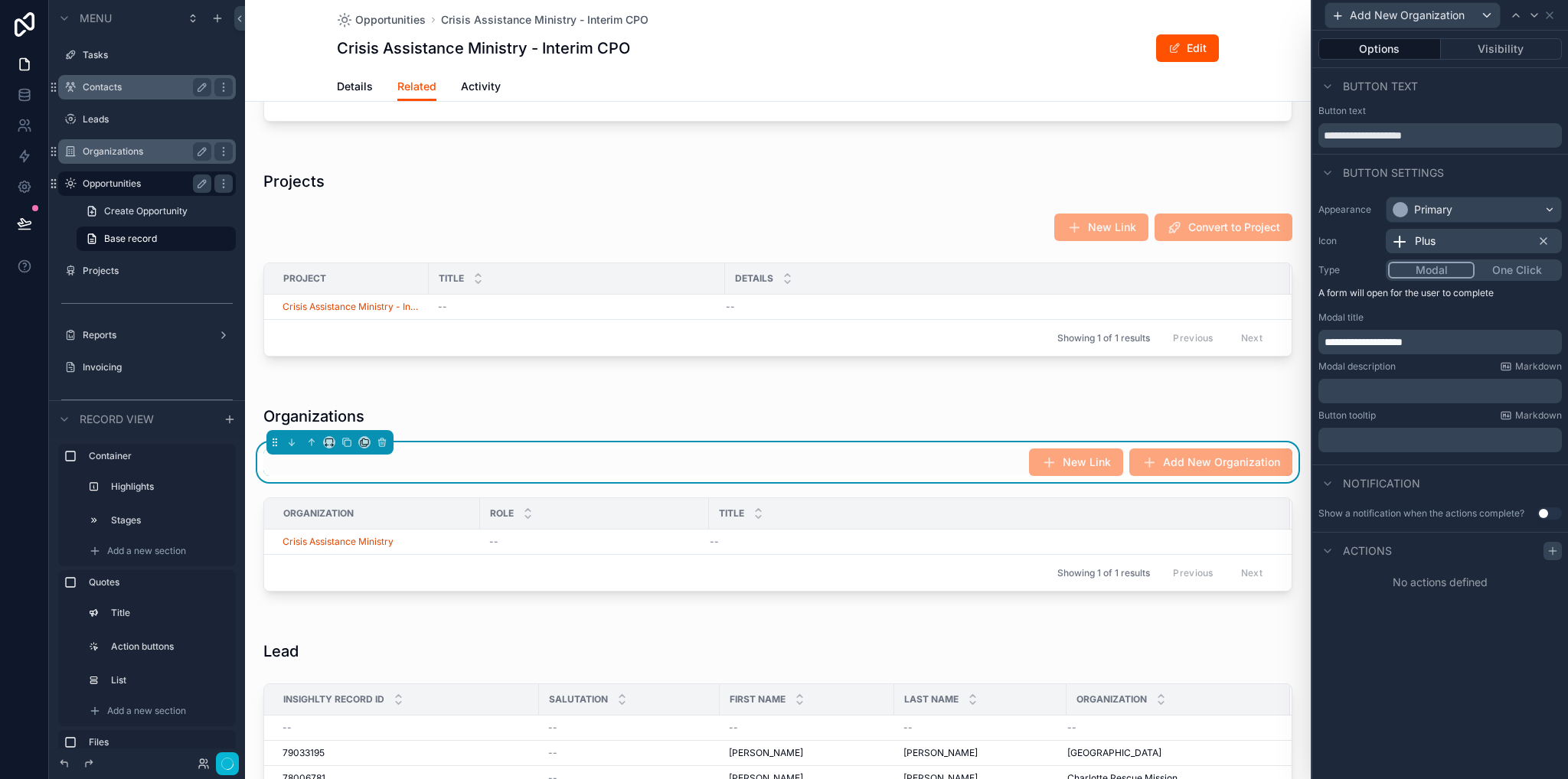
click at [1548, 547] on icon at bounding box center [1552, 551] width 12 height 12
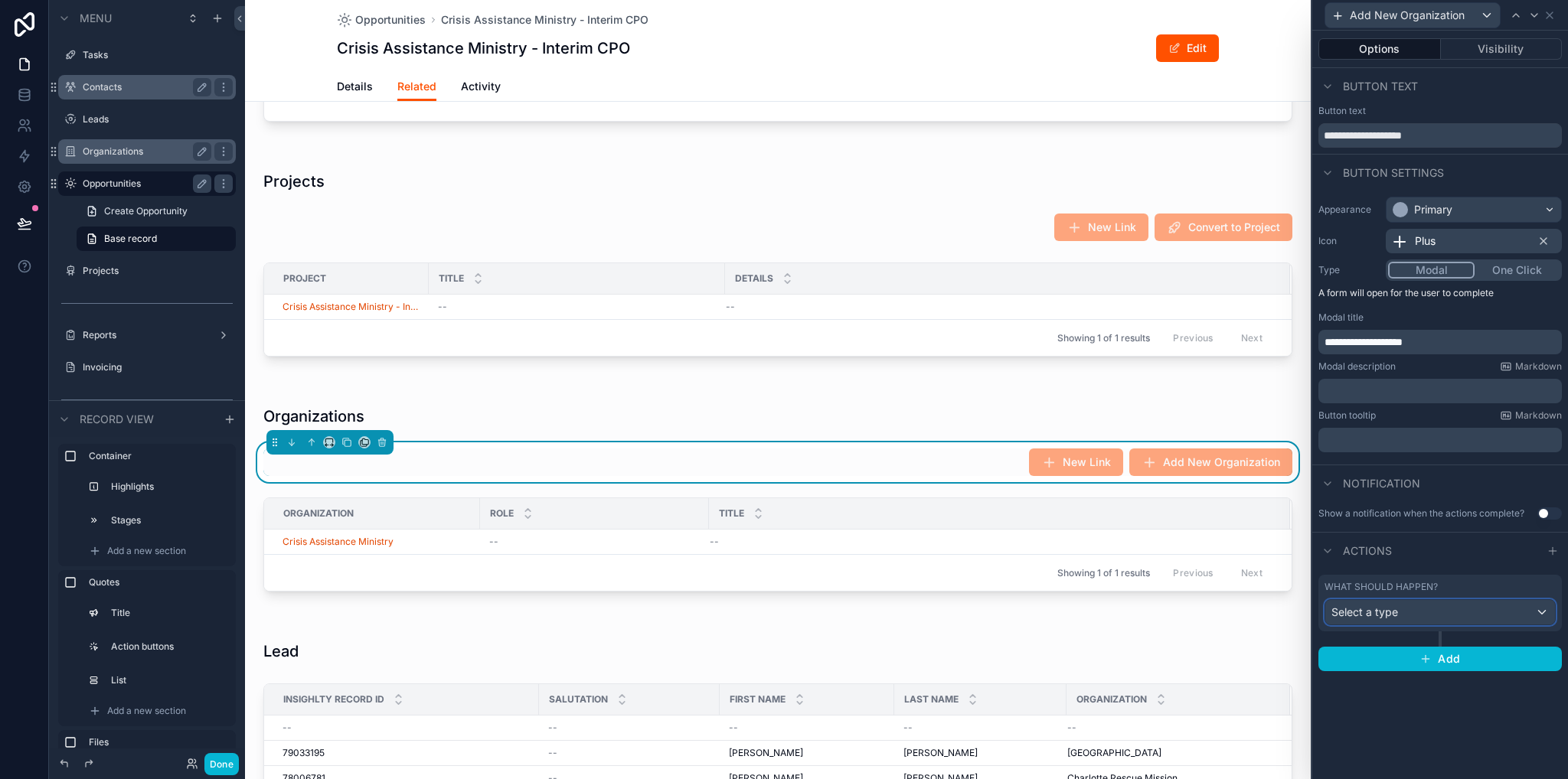
click at [1370, 610] on span "Select a type" at bounding box center [1365, 612] width 67 height 13
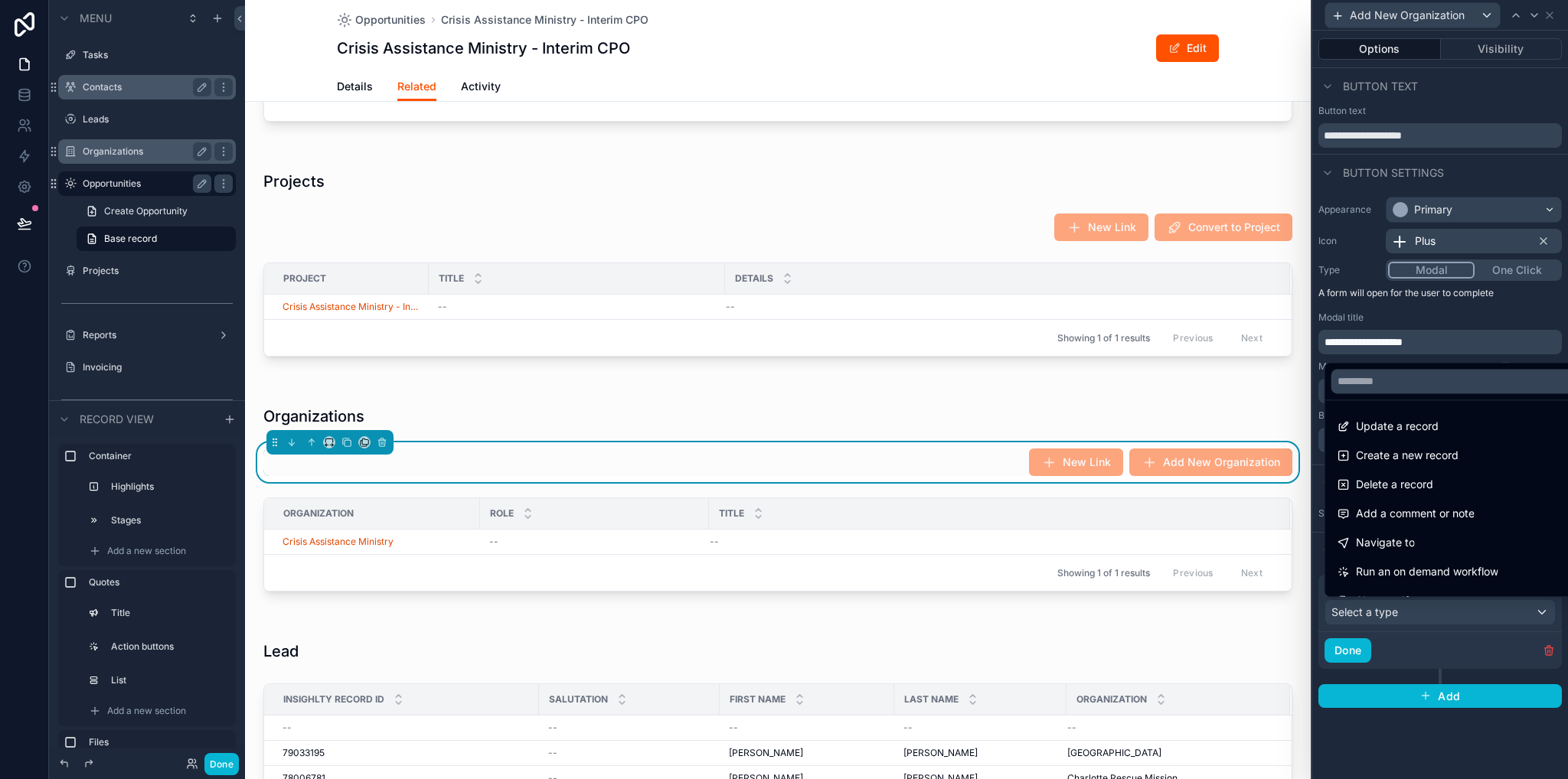
click at [1390, 452] on span "Create a new record" at bounding box center [1407, 455] width 103 height 19
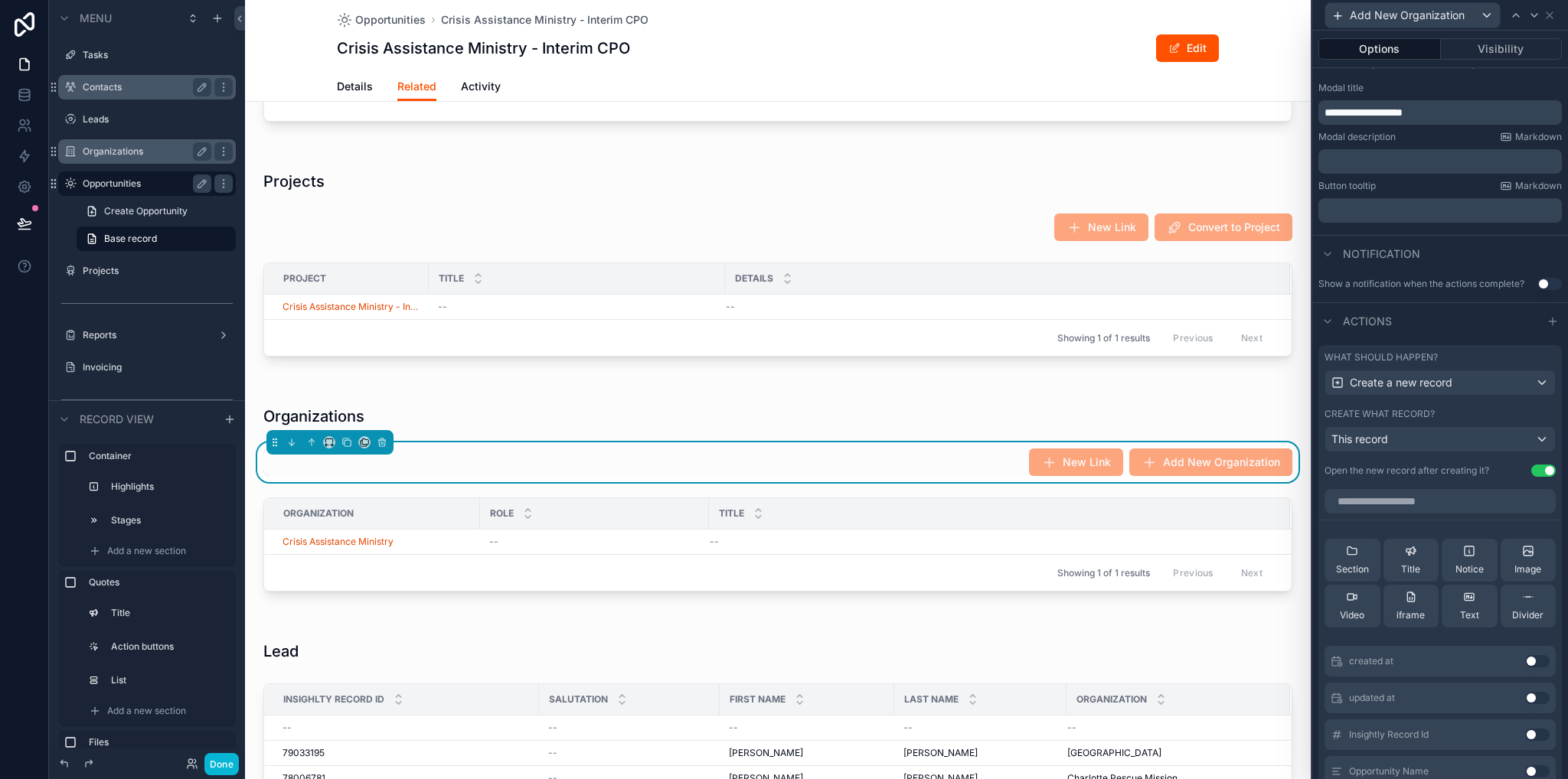
scroll to position [306, 0]
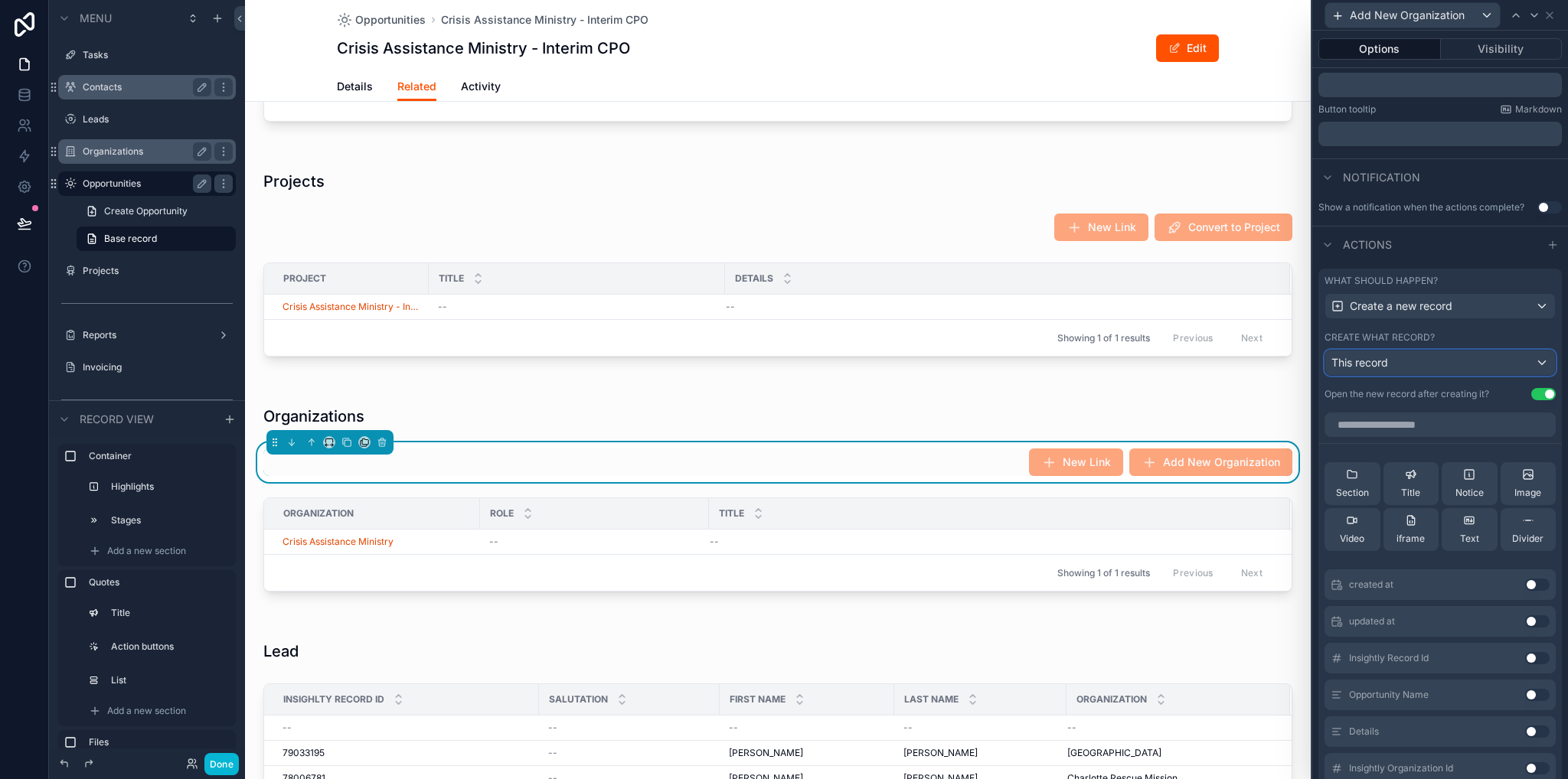
click at [1372, 365] on span "This record" at bounding box center [1359, 362] width 56 height 13
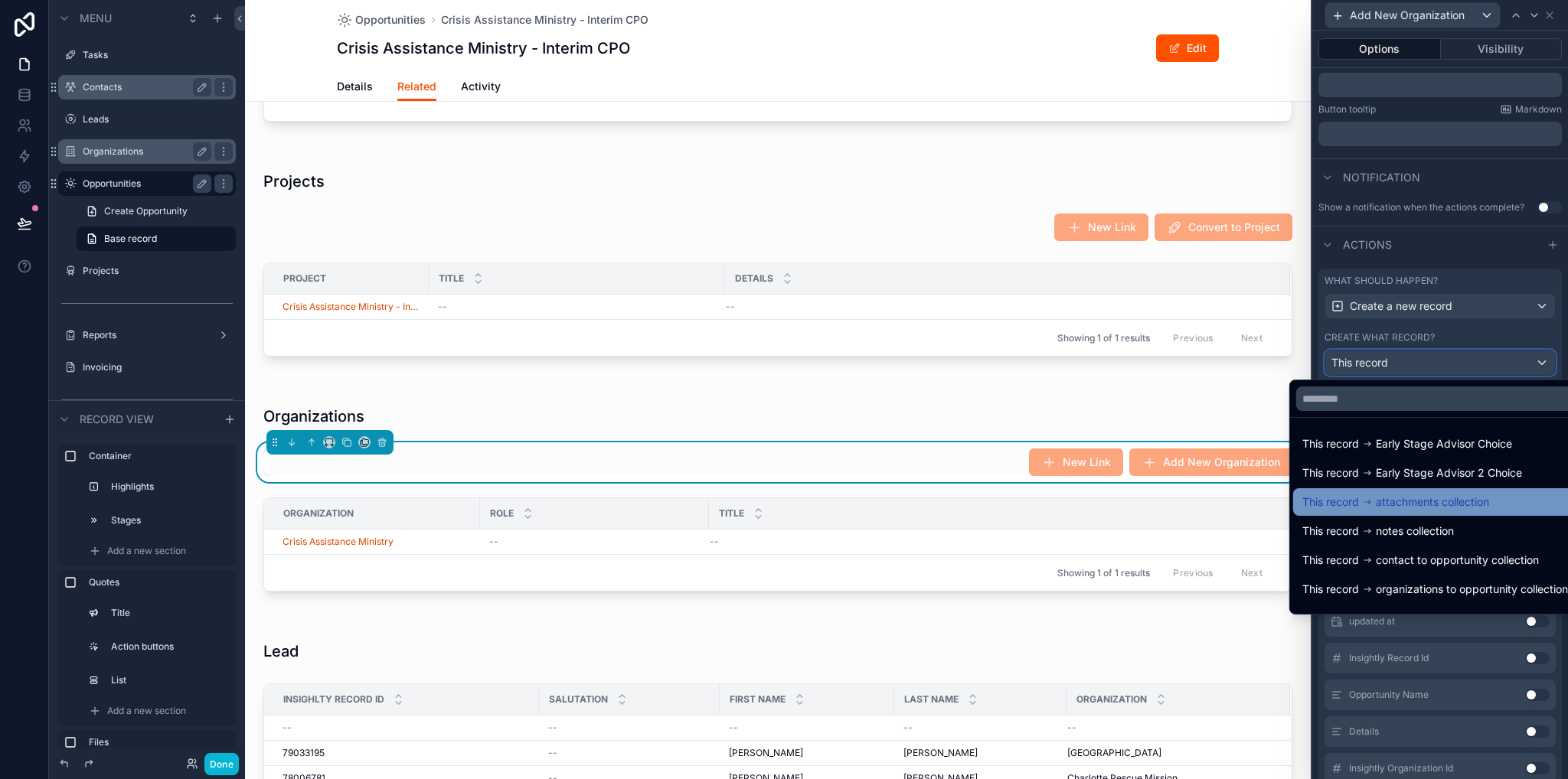
scroll to position [77, 0]
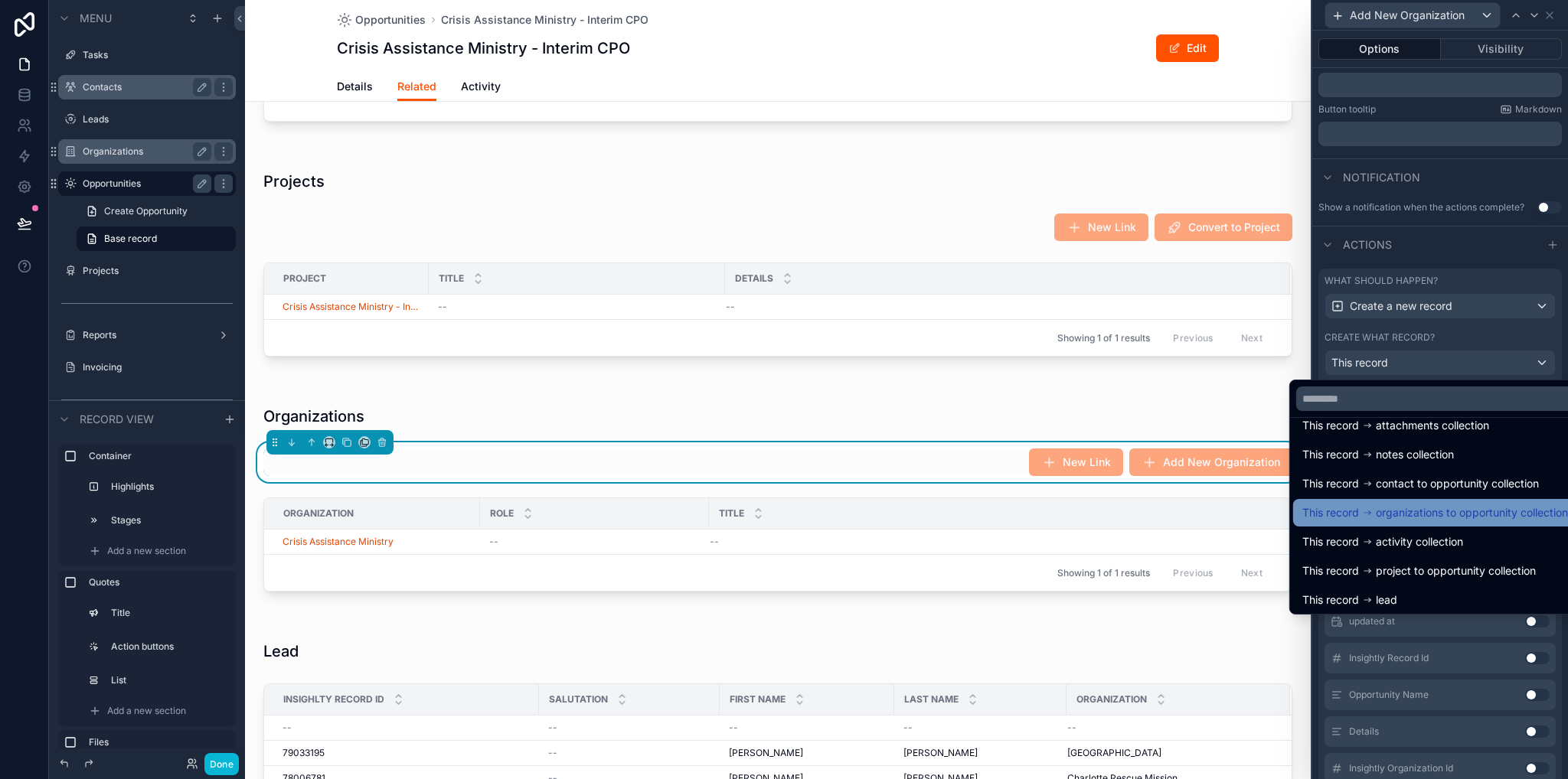
click at [1421, 511] on span "organizations to opportunity collection" at bounding box center [1472, 512] width 193 height 19
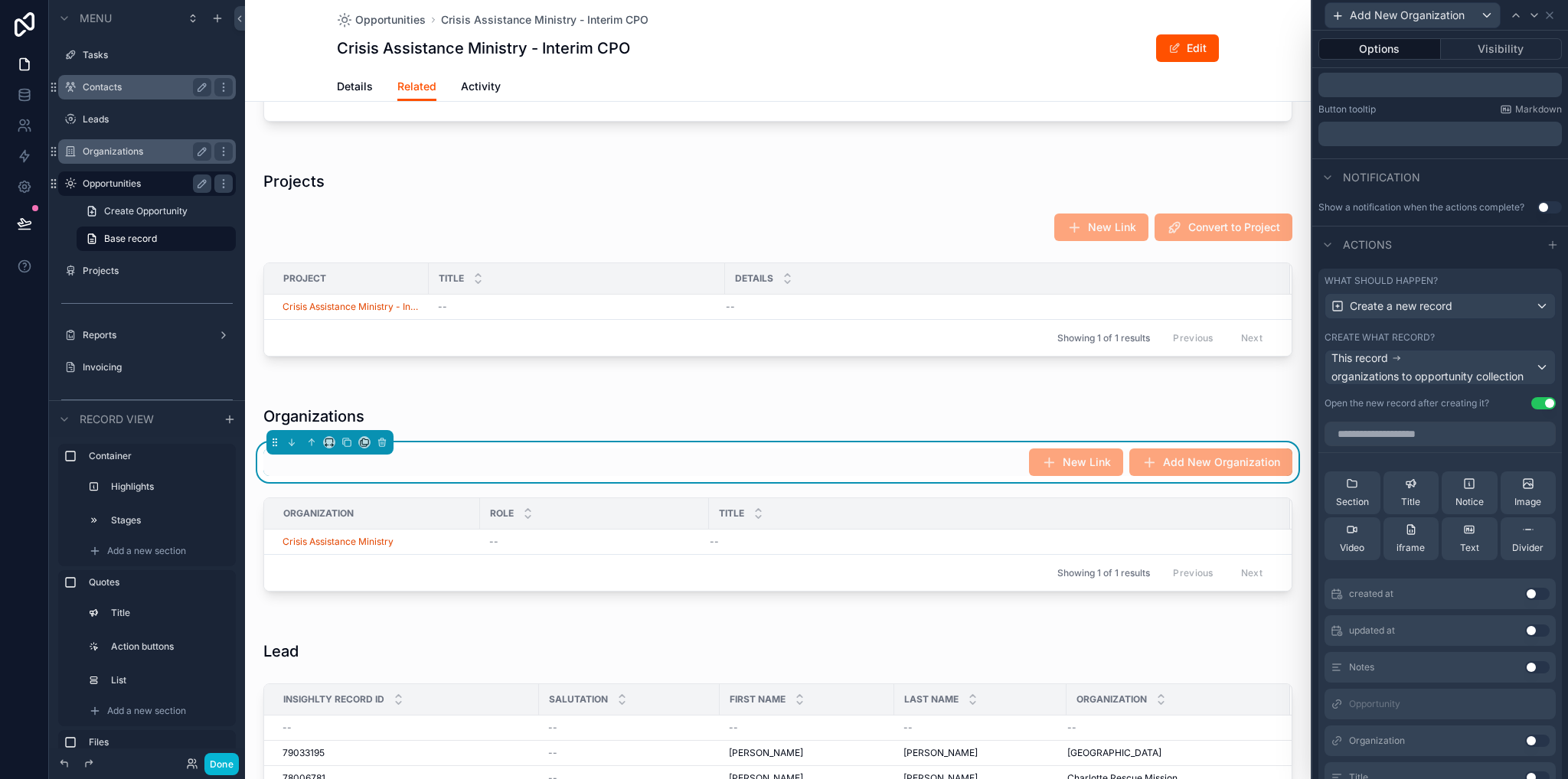
scroll to position [117, 0]
click at [1525, 622] on button "Use setting" at bounding box center [1537, 624] width 24 height 12
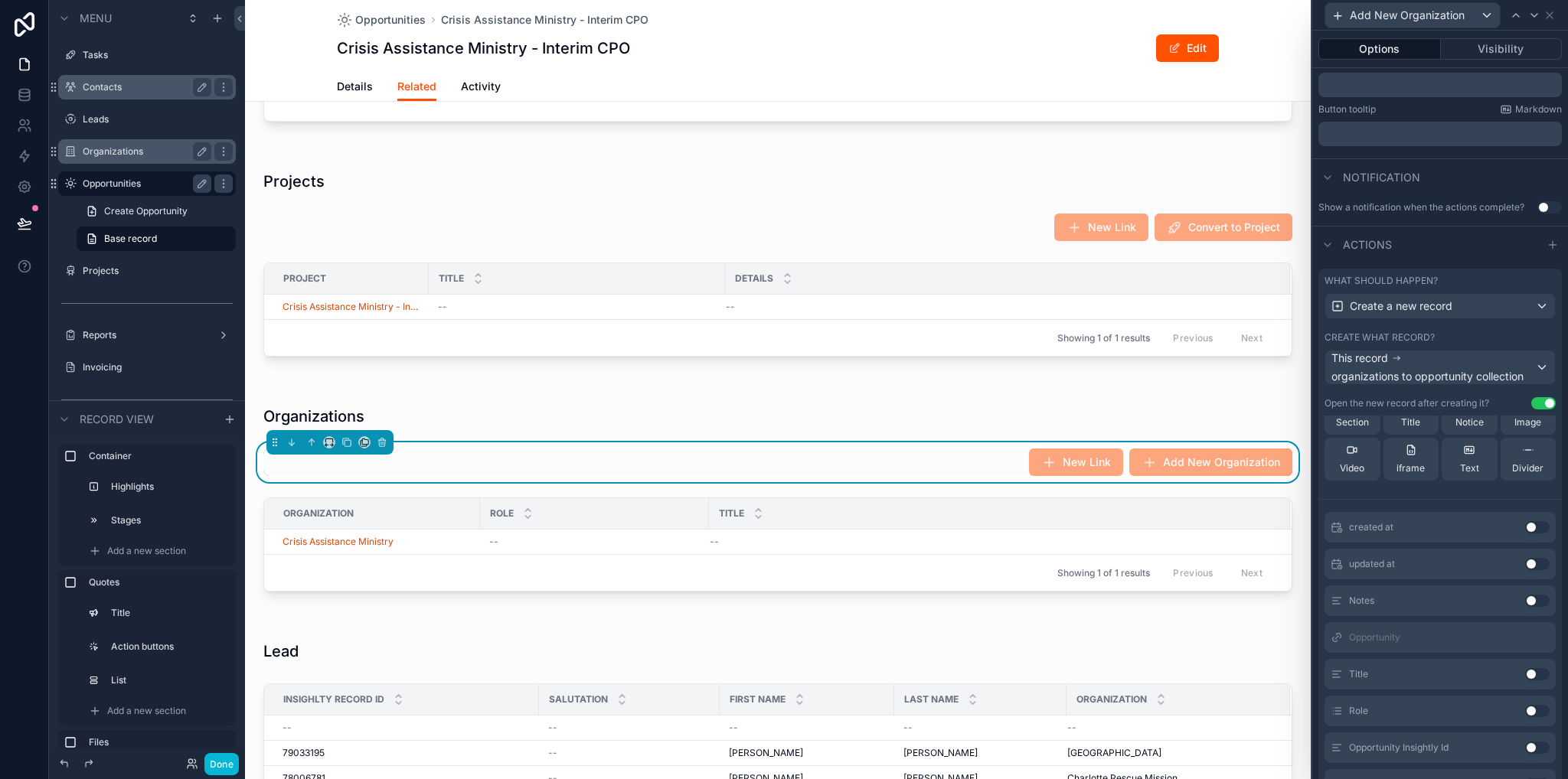
scroll to position [129, 0]
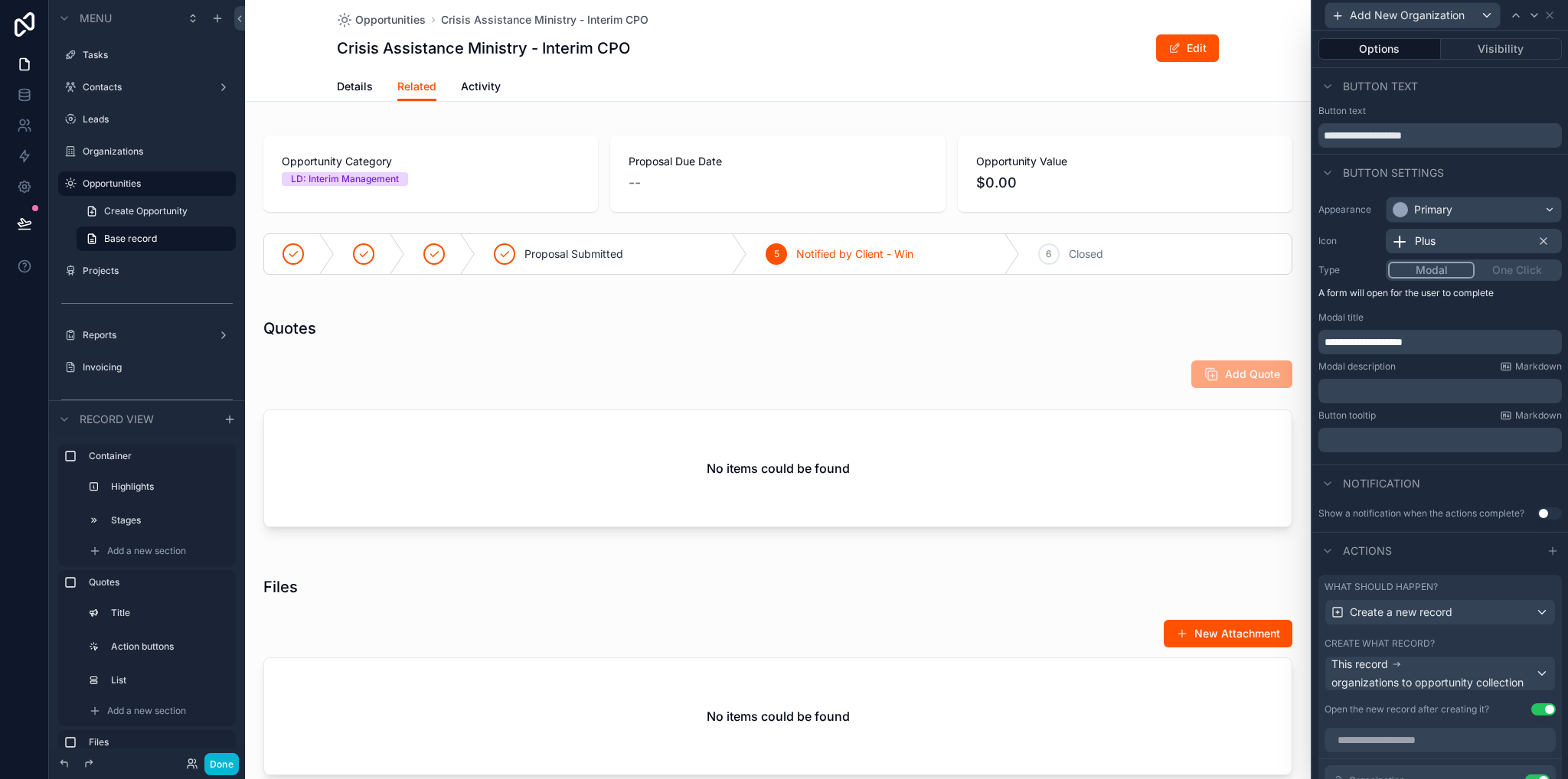
scroll to position [1148, 0]
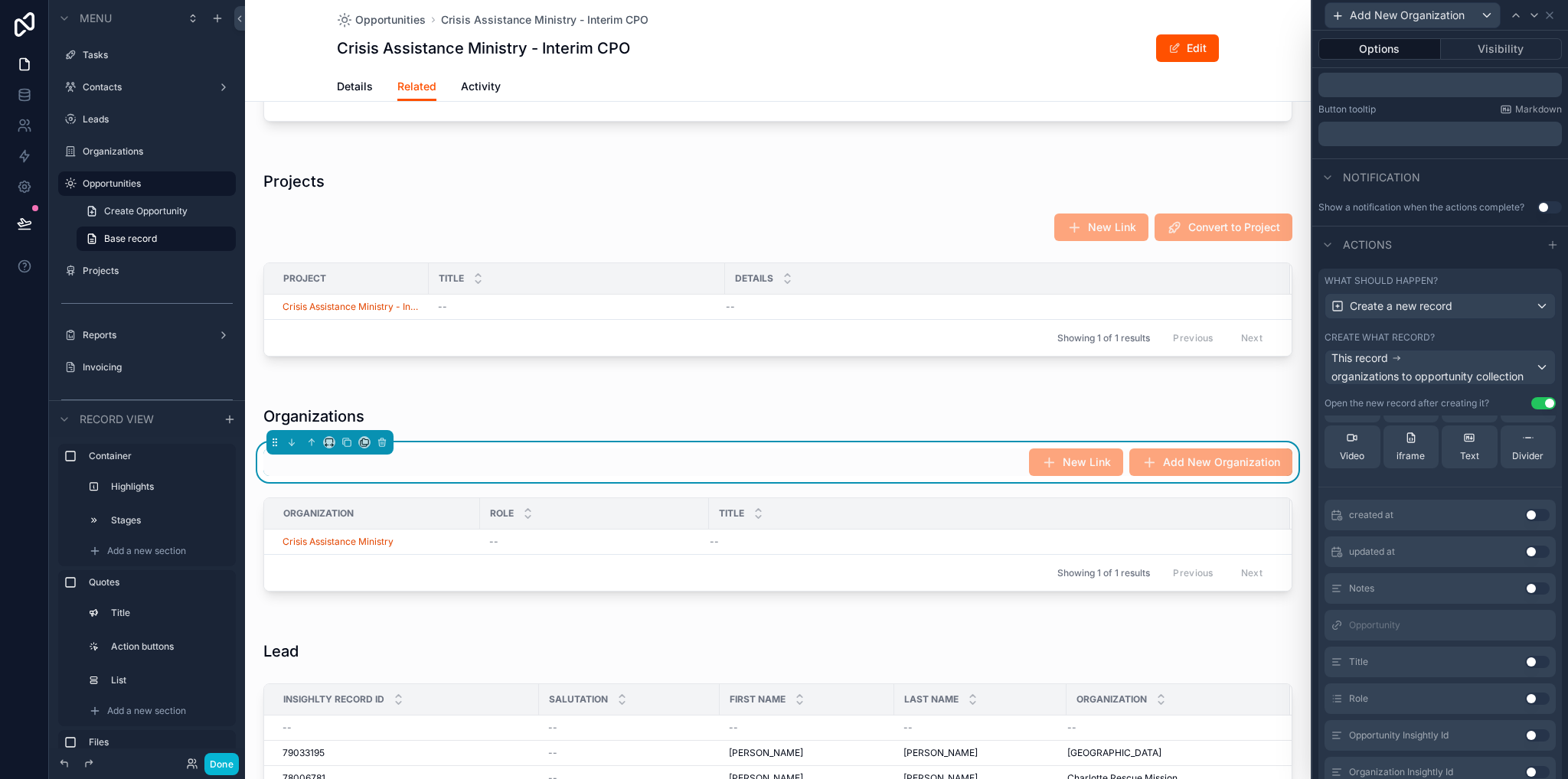
click at [1525, 662] on button "Use setting" at bounding box center [1537, 662] width 24 height 12
drag, startPoint x: 1517, startPoint y: 693, endPoint x: 1458, endPoint y: 643, distance: 77.3
click at [1525, 694] on button "Use setting" at bounding box center [1537, 698] width 24 height 12
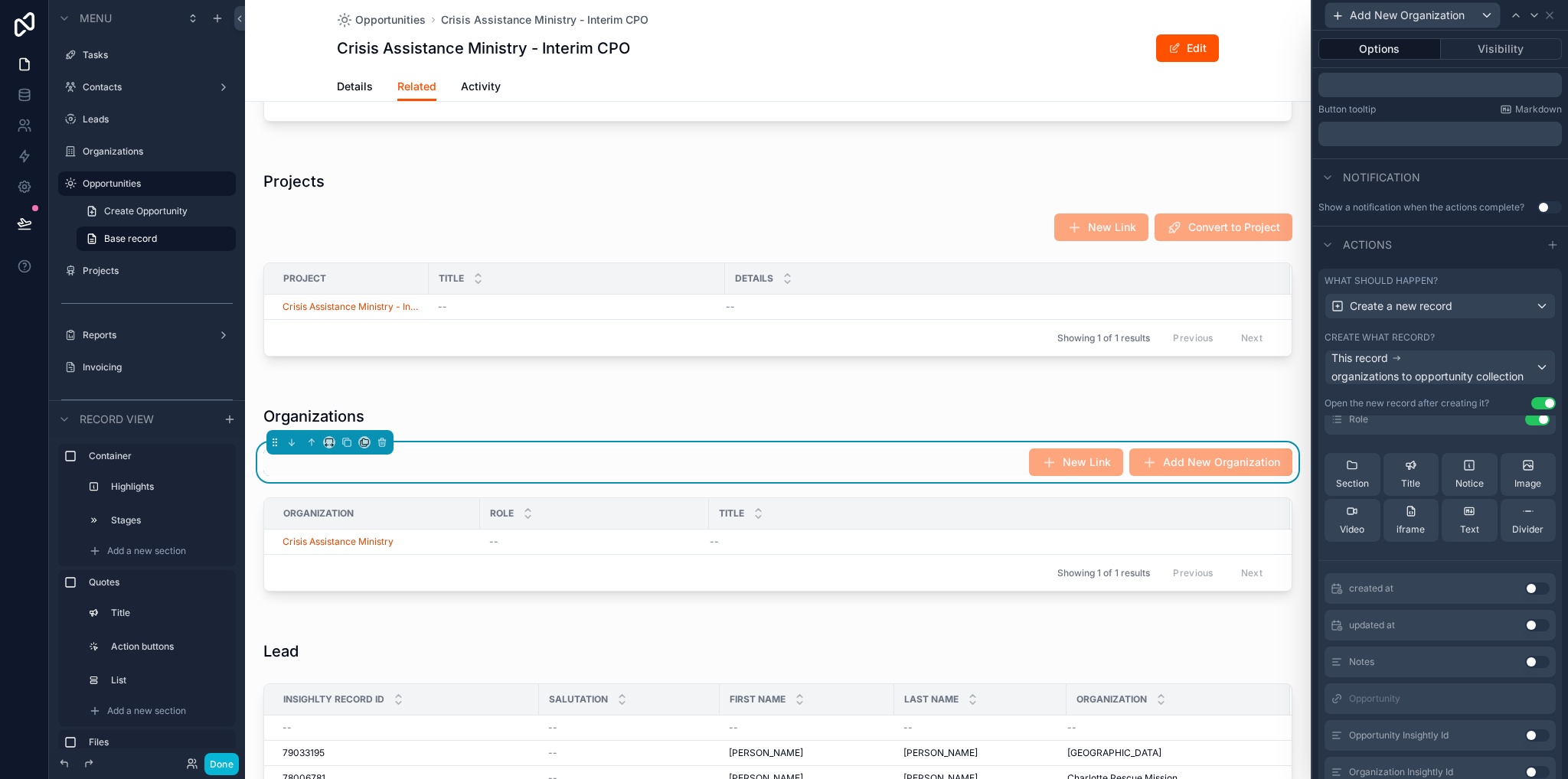
scroll to position [414, 0]
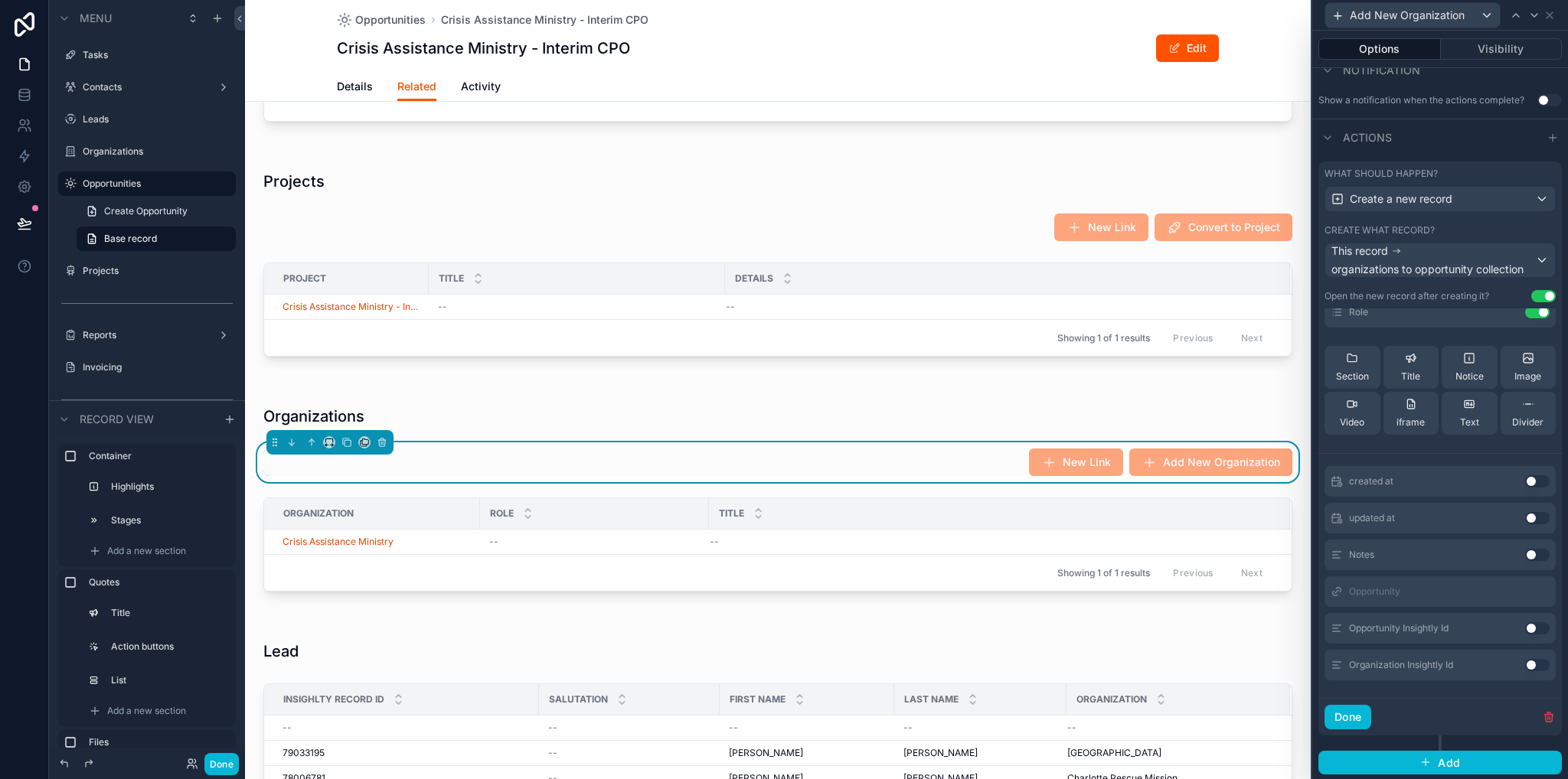
click at [1525, 555] on button "Use setting" at bounding box center [1537, 555] width 24 height 12
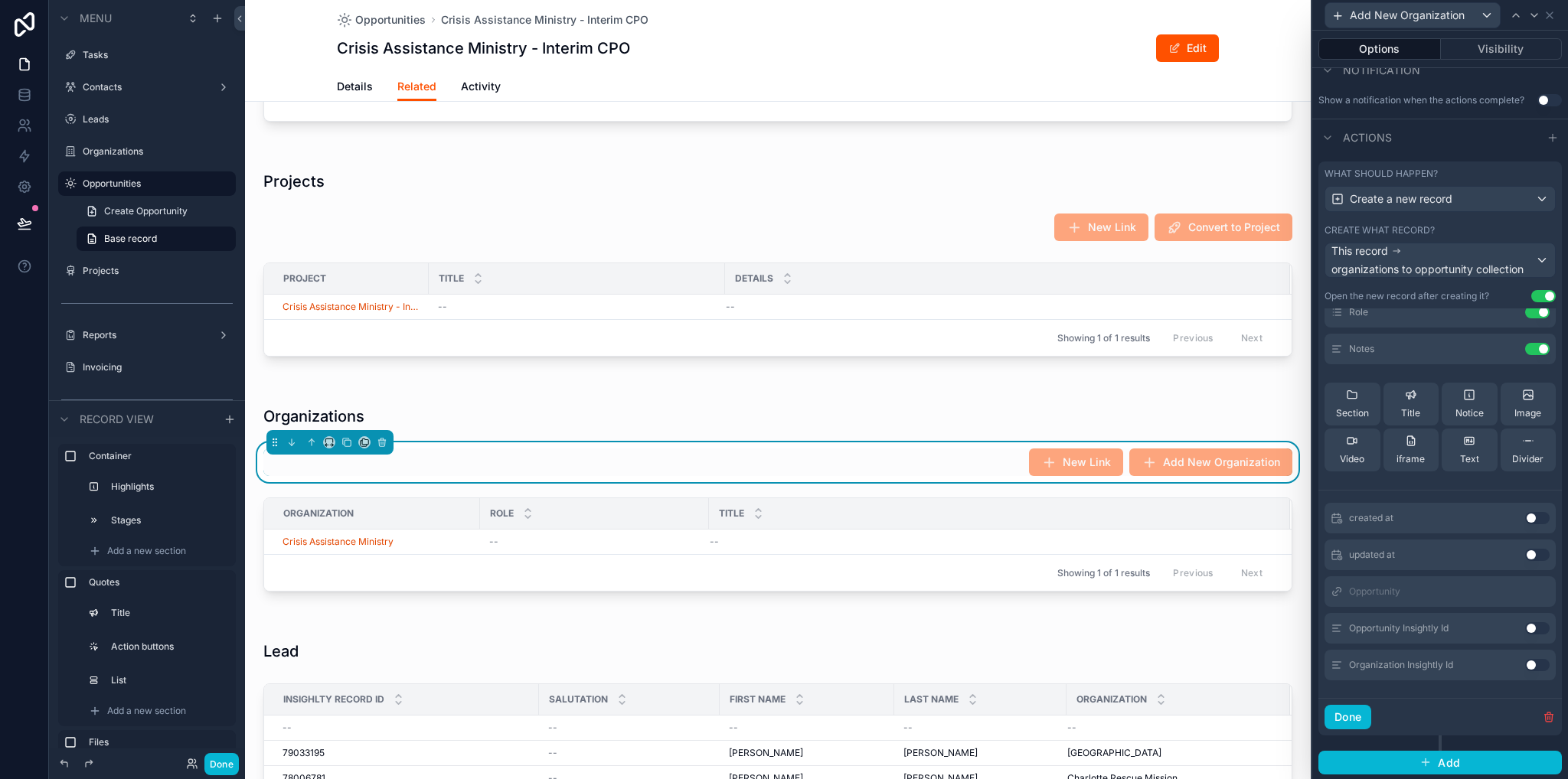
scroll to position [0, 0]
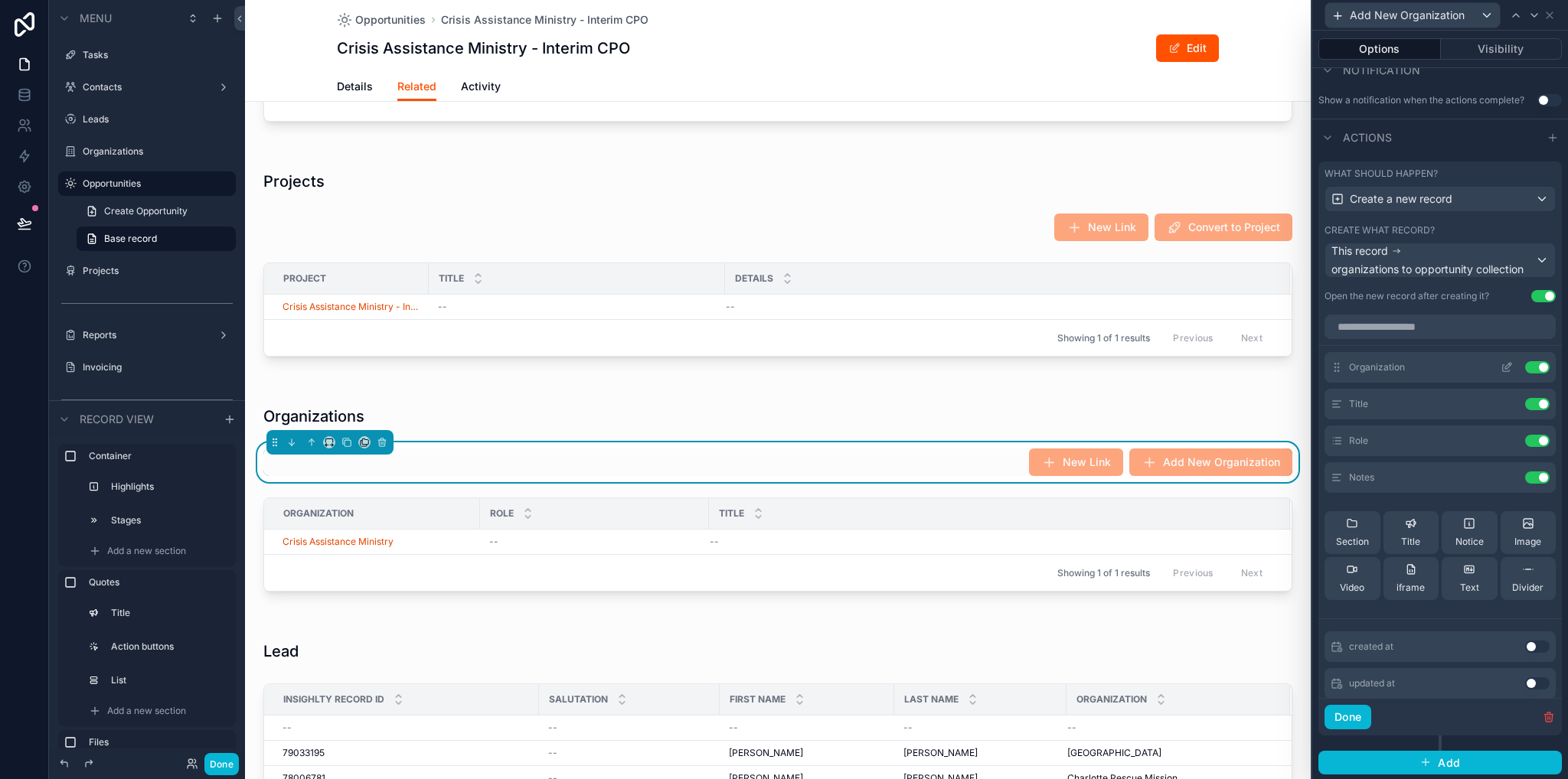
click at [1500, 366] on icon at bounding box center [1506, 367] width 12 height 12
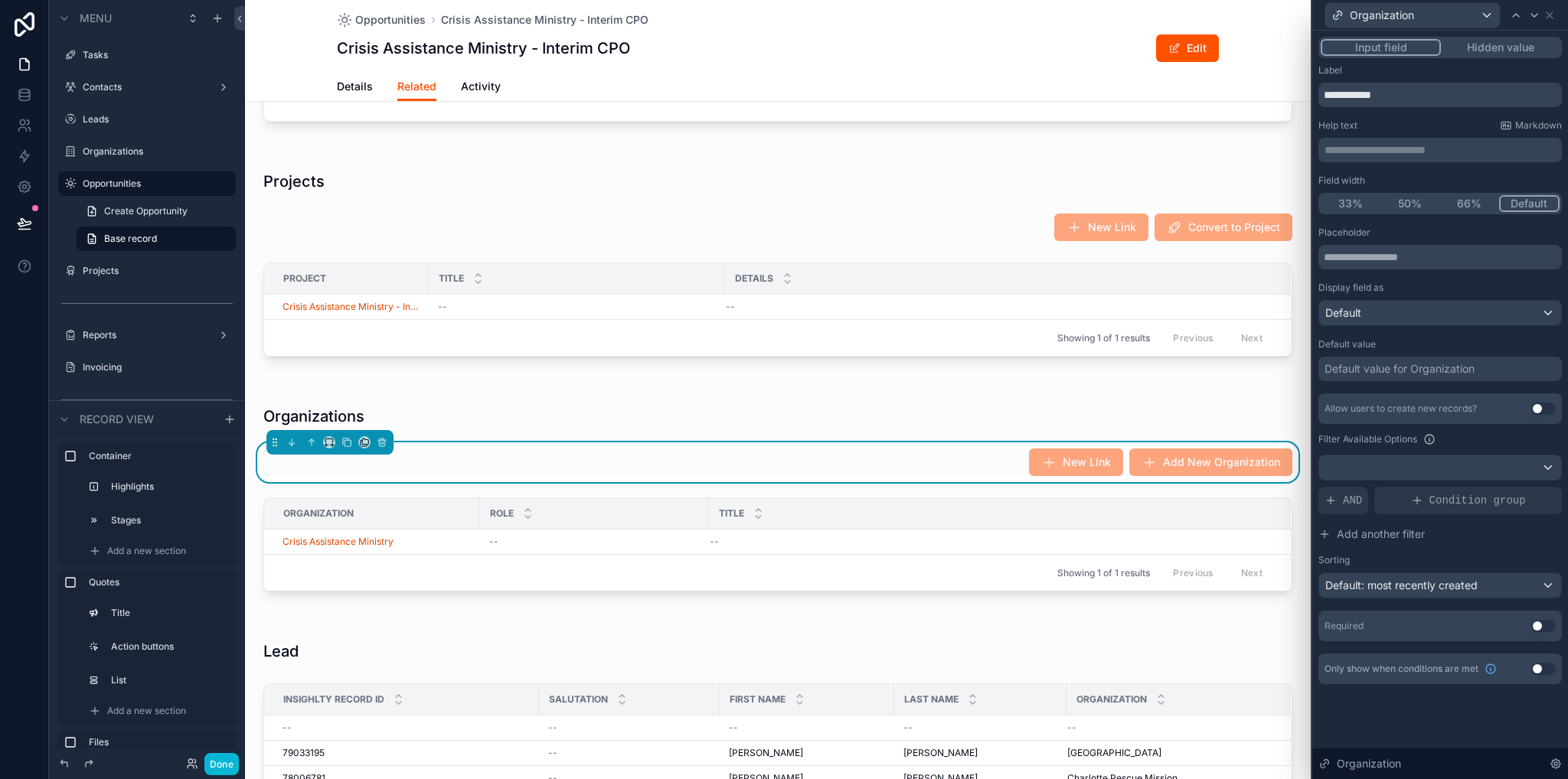
click at [1546, 408] on button "Use setting" at bounding box center [1544, 409] width 24 height 12
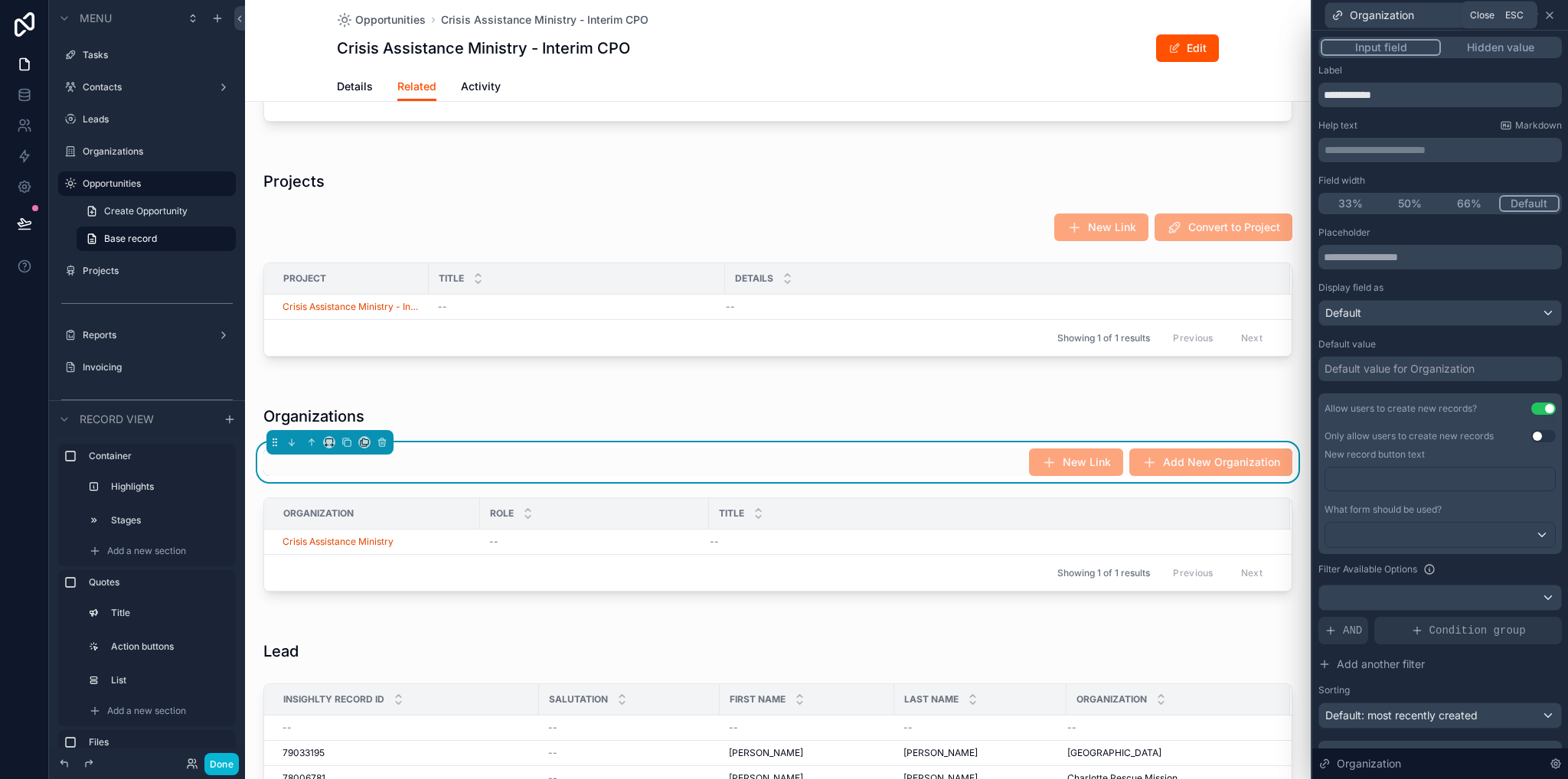
click at [1552, 13] on icon at bounding box center [1549, 15] width 12 height 12
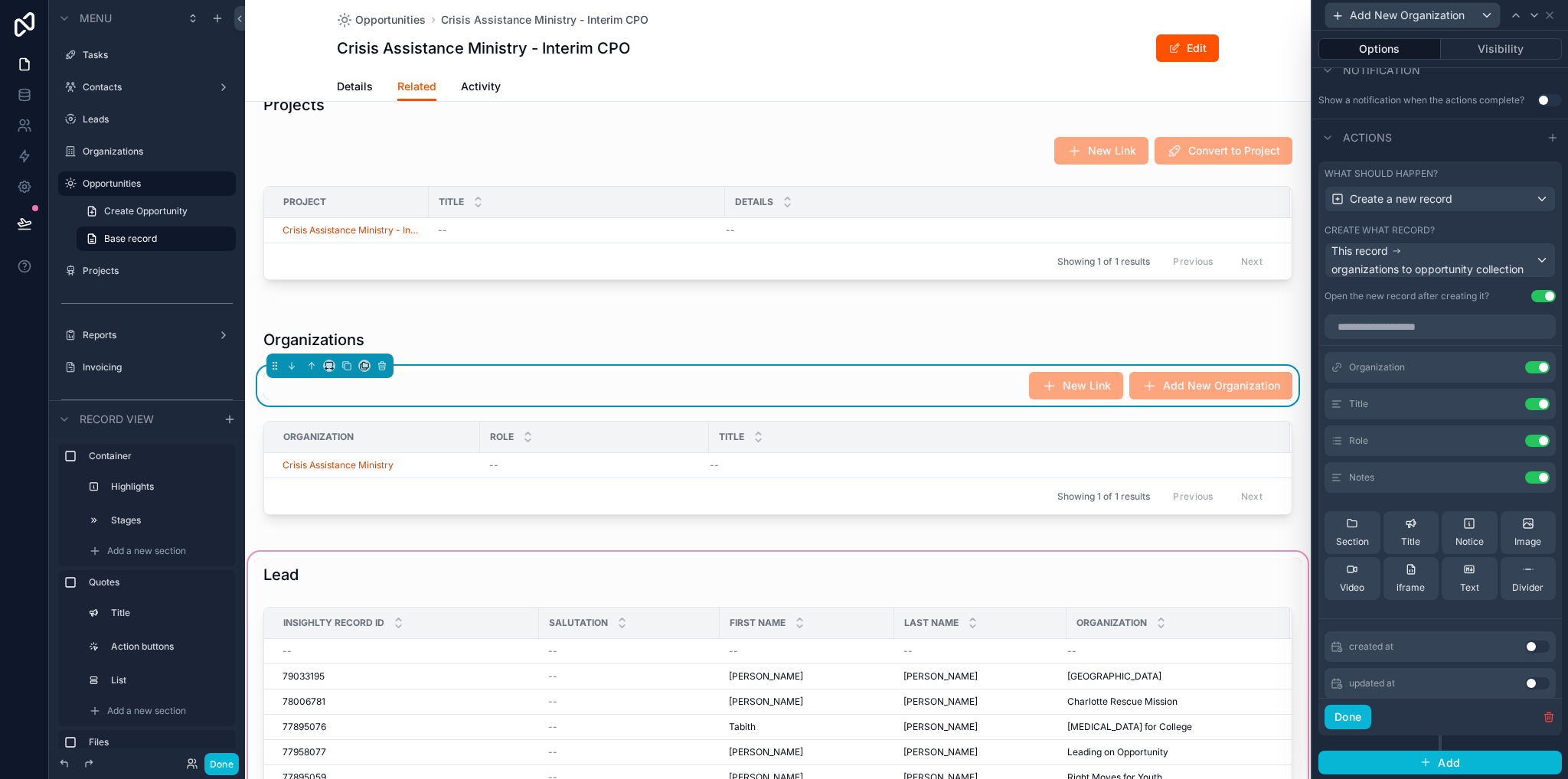
scroll to position [1531, 0]
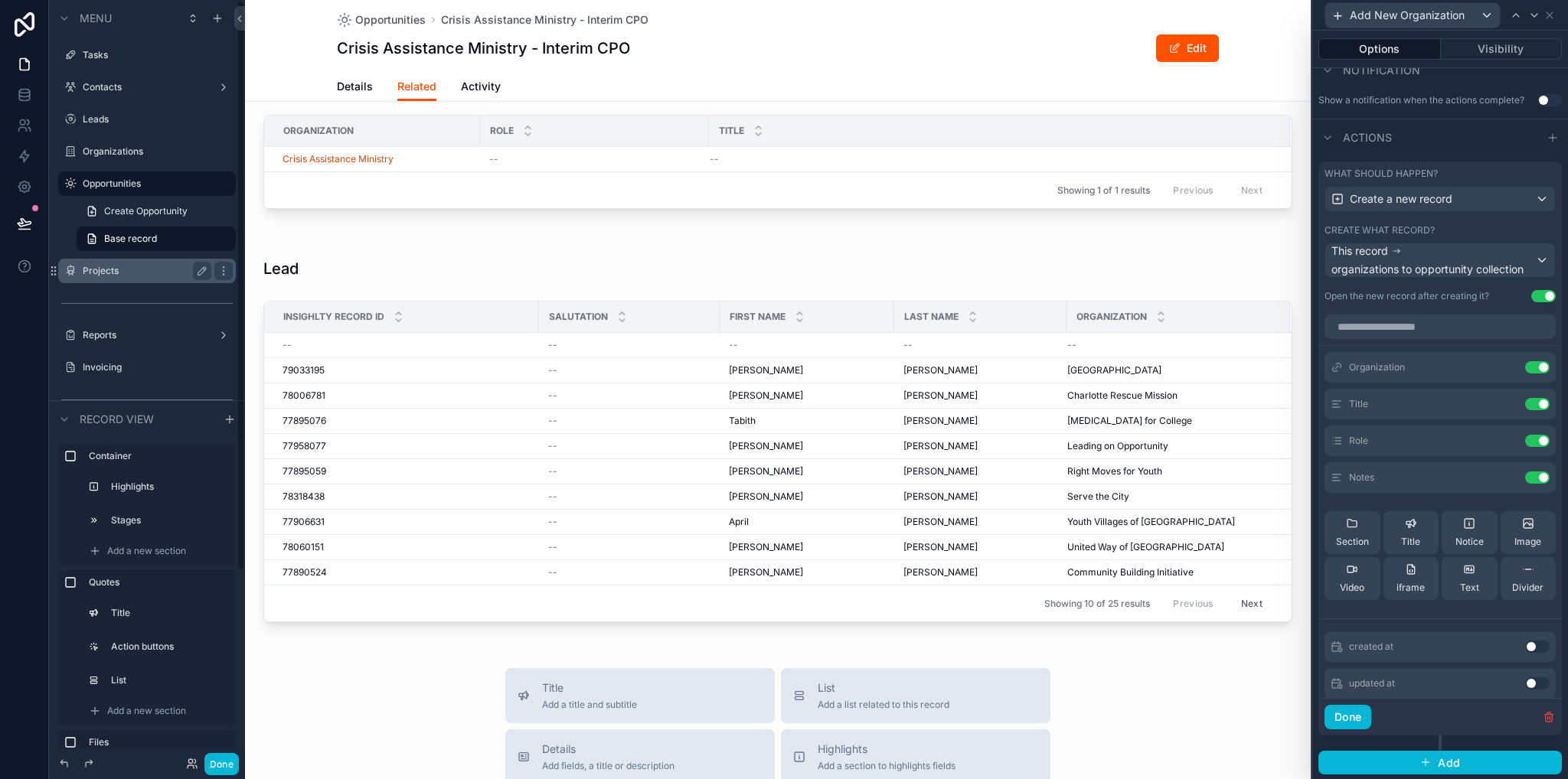
click at [109, 277] on label "Projects" at bounding box center [144, 271] width 122 height 12
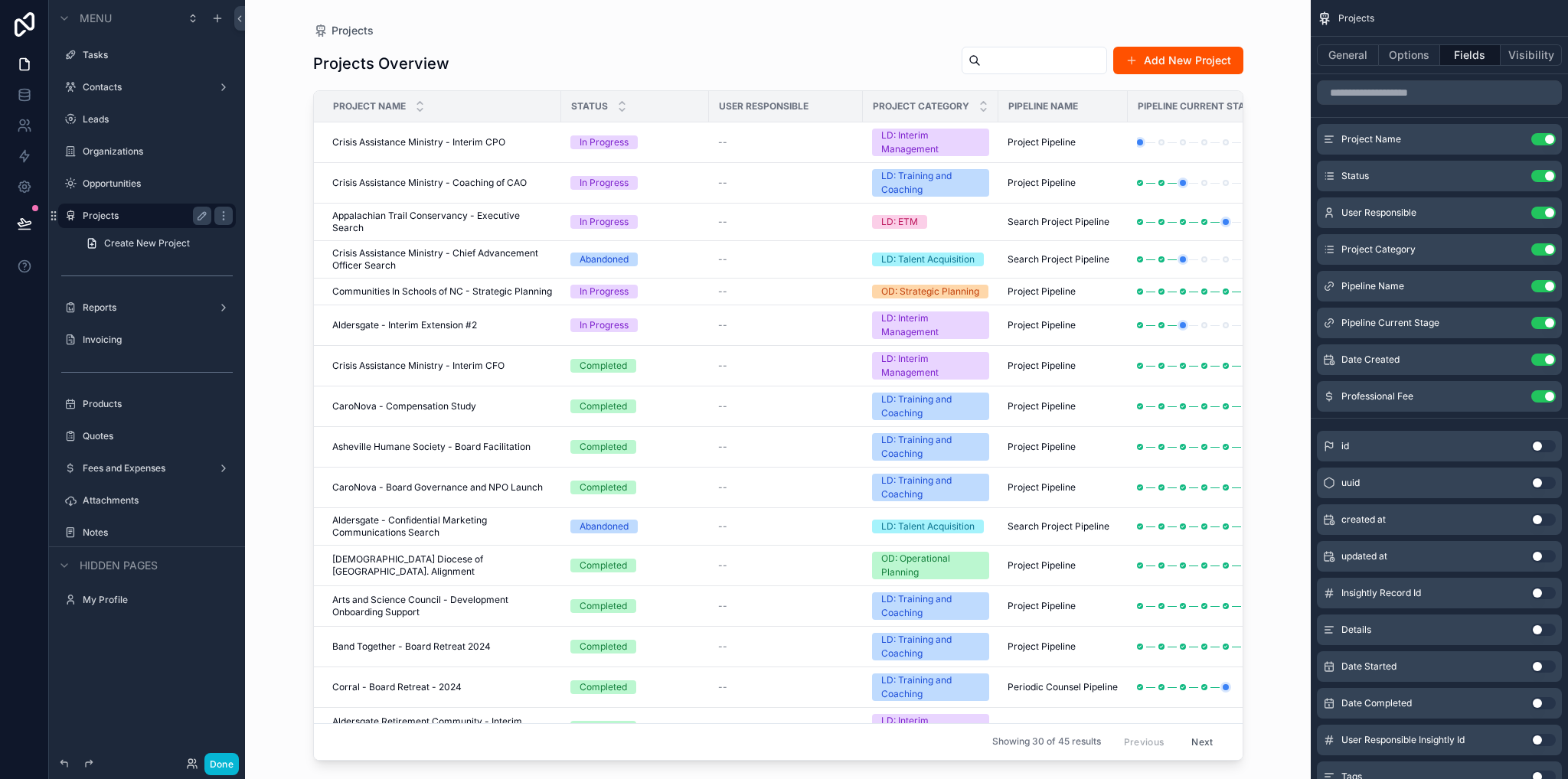
click at [432, 138] on div "scrollable content" at bounding box center [778, 380] width 979 height 761
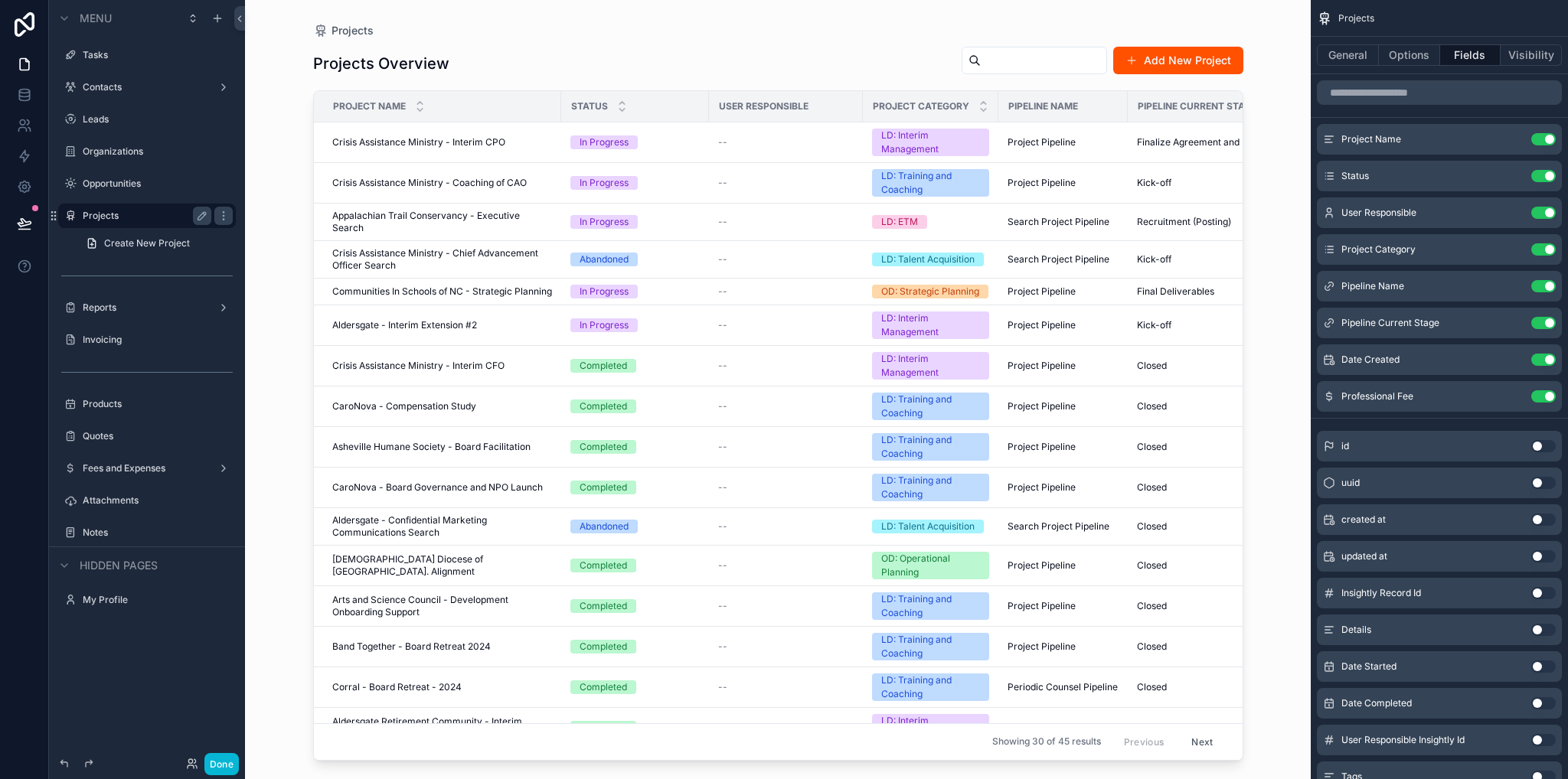
click at [430, 144] on span "Crisis Assistance Ministry - Interim CPO" at bounding box center [419, 142] width 173 height 12
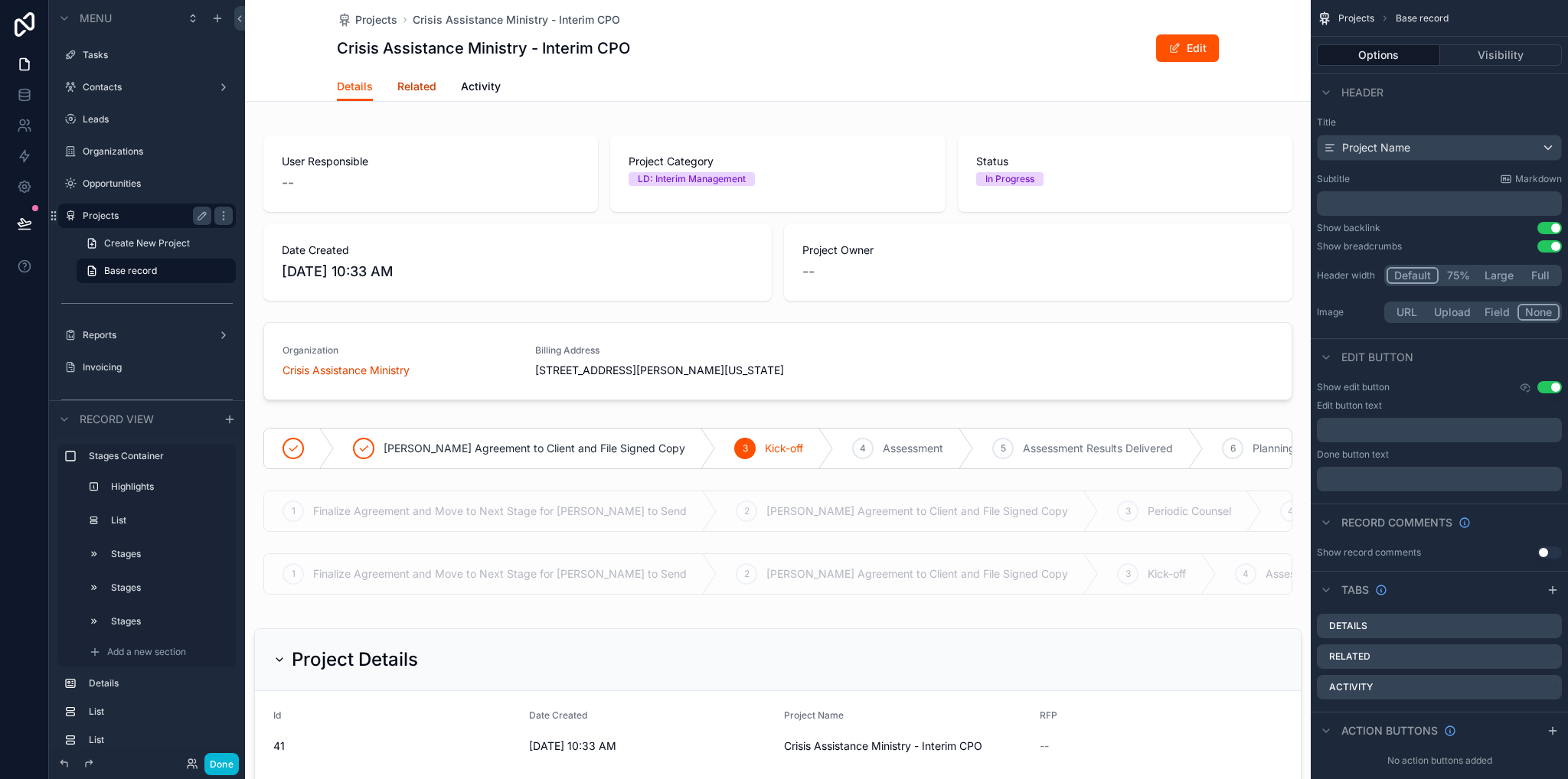
click at [416, 87] on span "Related" at bounding box center [417, 86] width 39 height 15
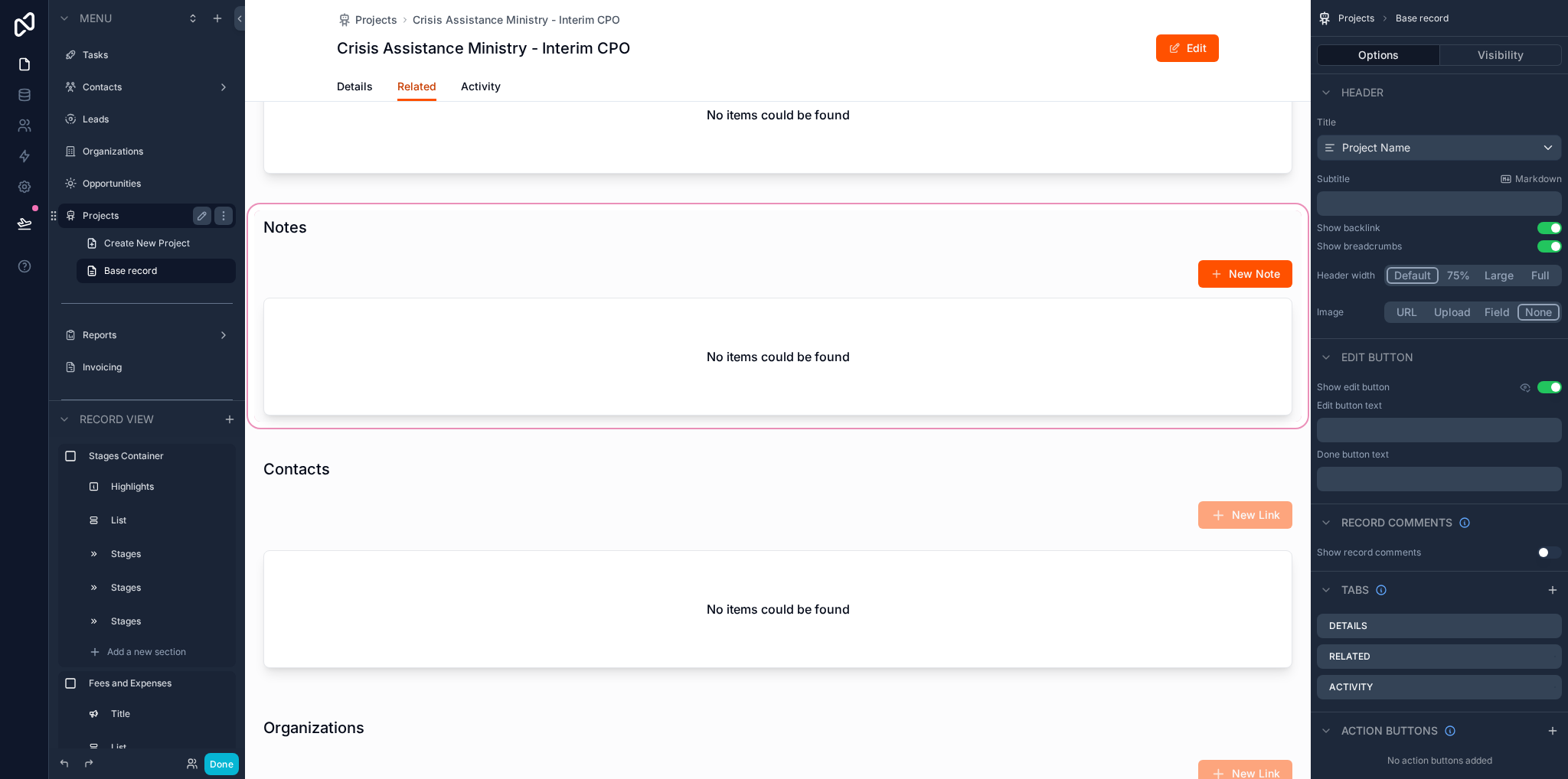
scroll to position [1301, 0]
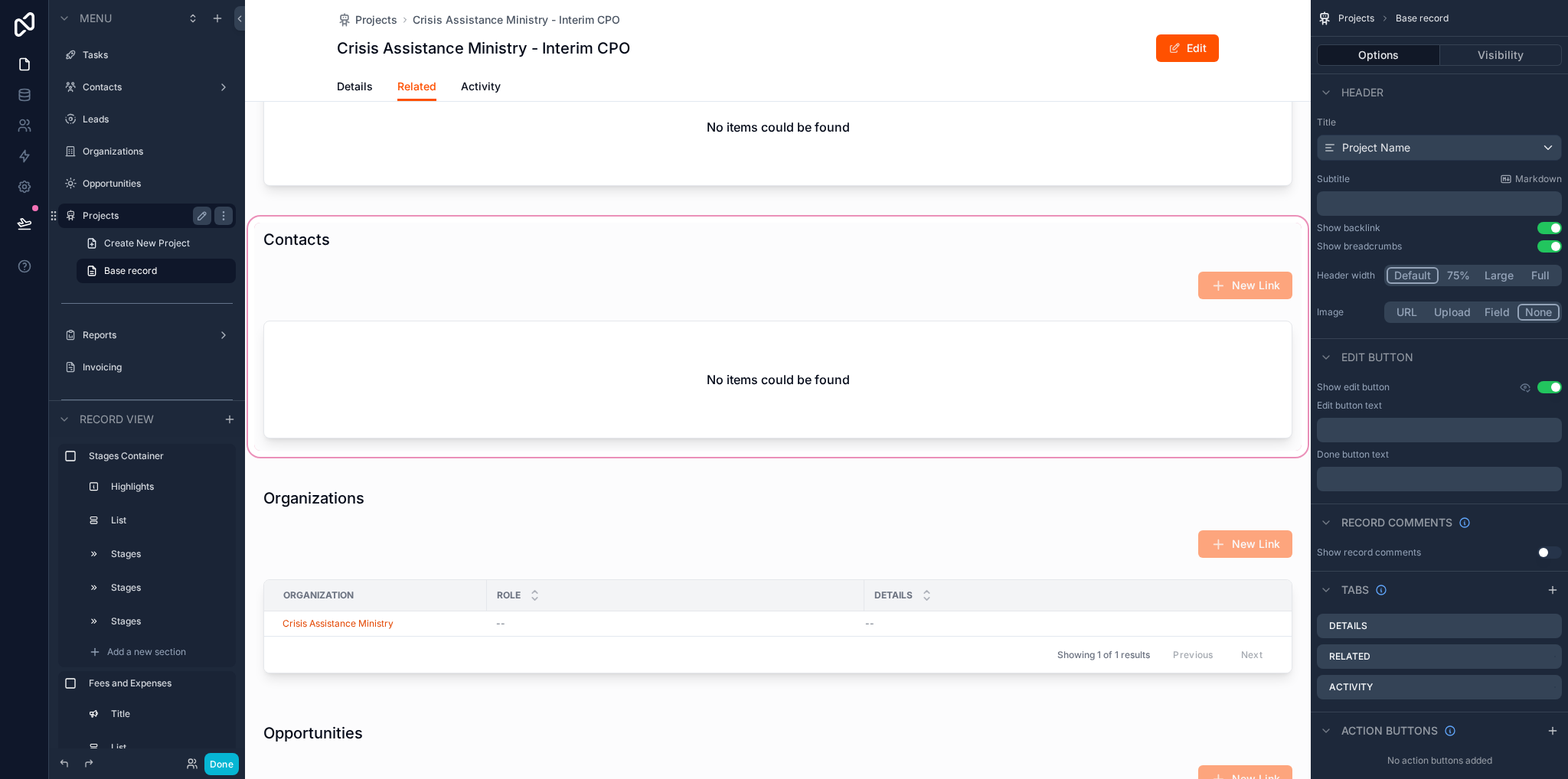
click at [839, 270] on div "scrollable content" at bounding box center [777, 337] width 1065 height 246
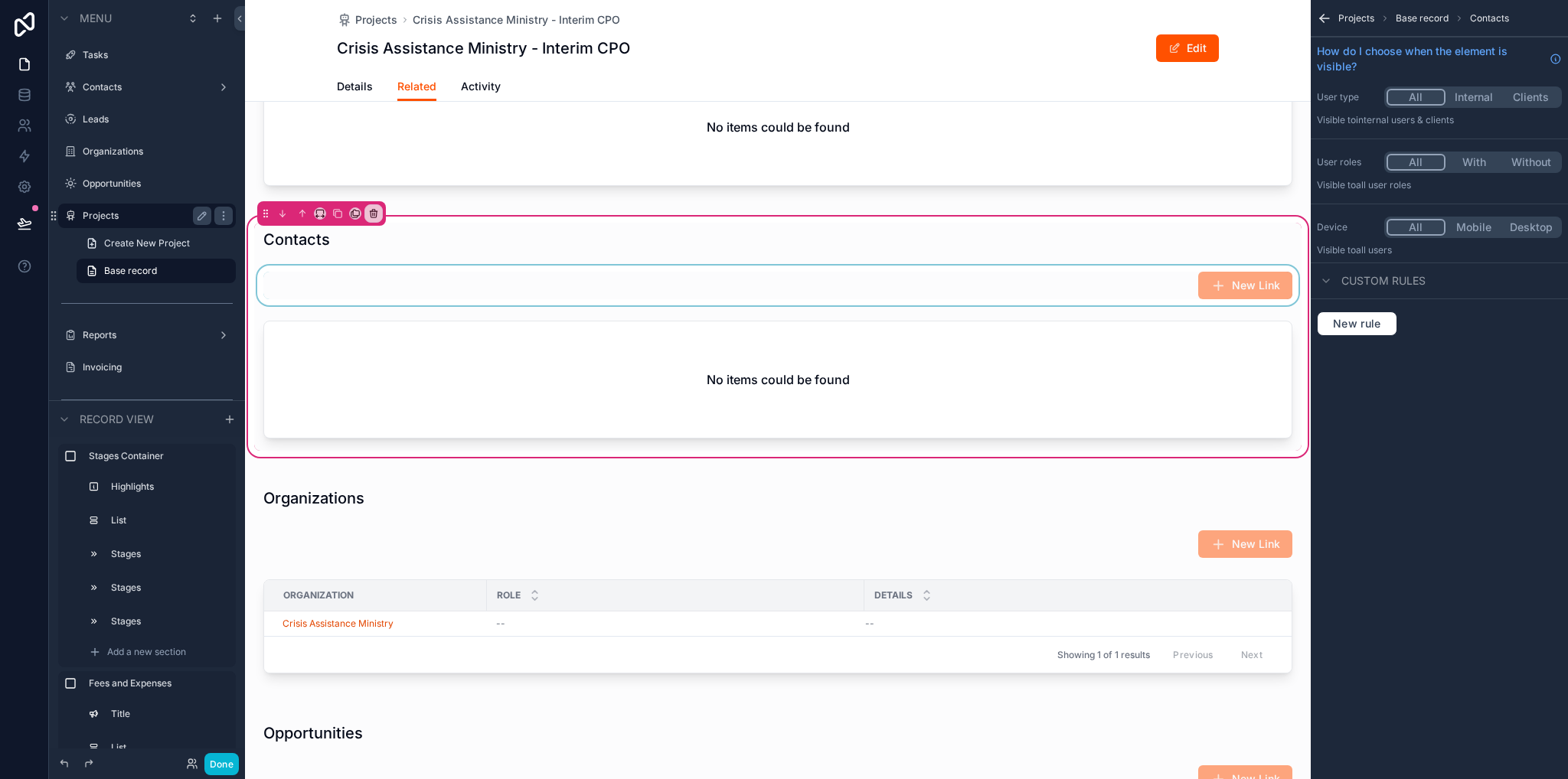
click at [822, 305] on div "scrollable content" at bounding box center [778, 285] width 1048 height 40
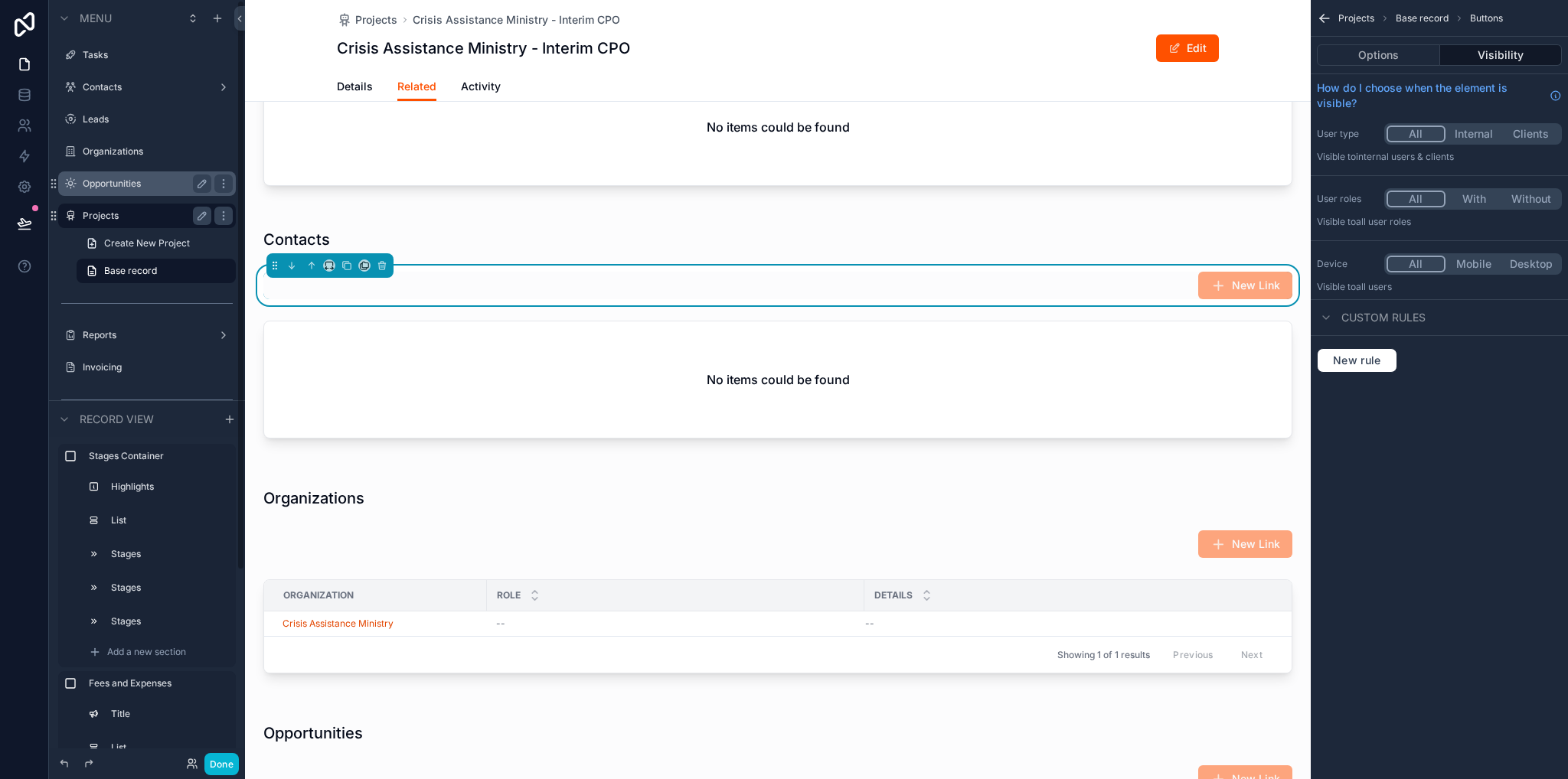
click at [113, 191] on div "Opportunities" at bounding box center [147, 184] width 129 height 19
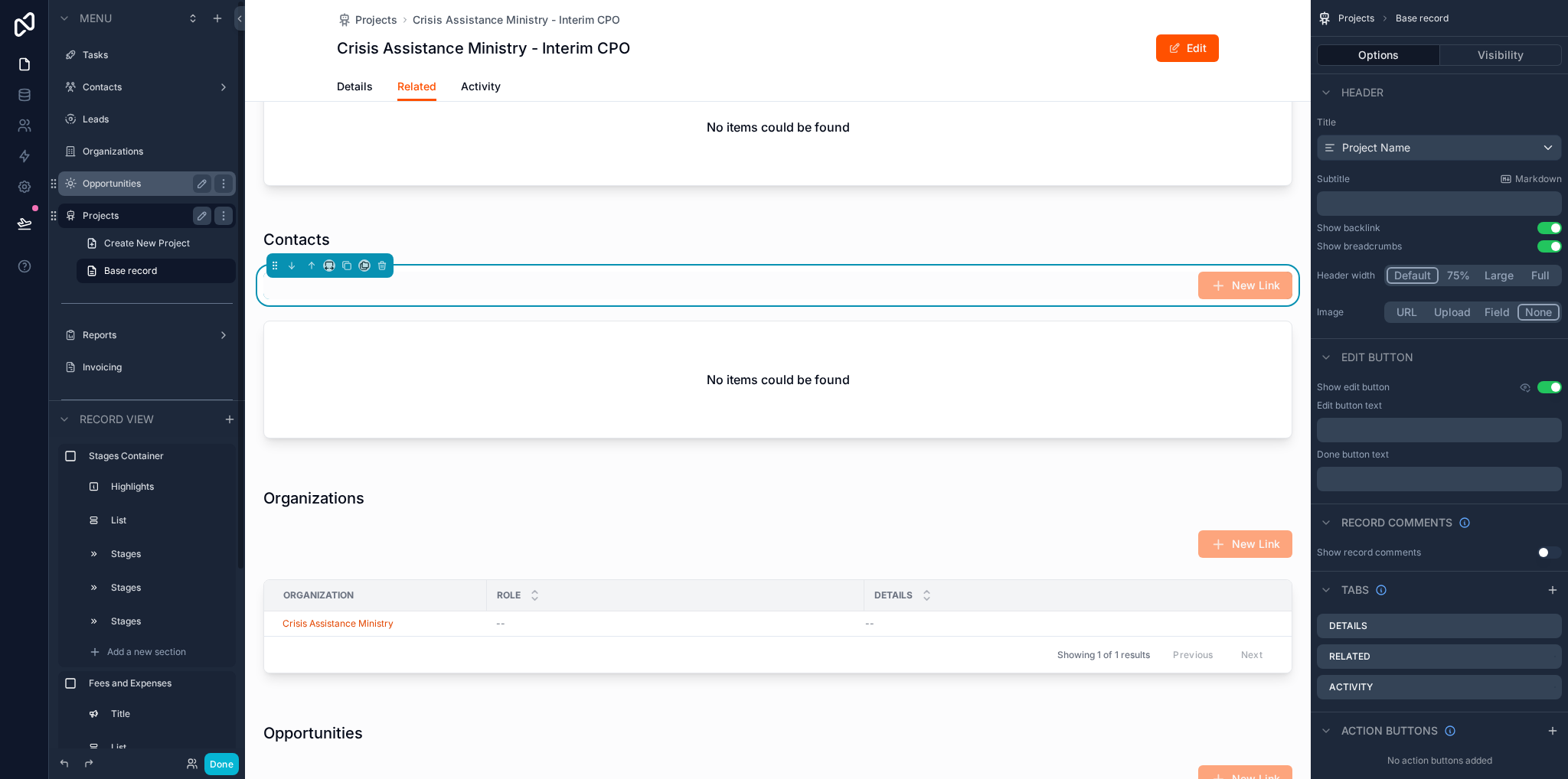
click at [109, 178] on label "Opportunities" at bounding box center [144, 184] width 122 height 12
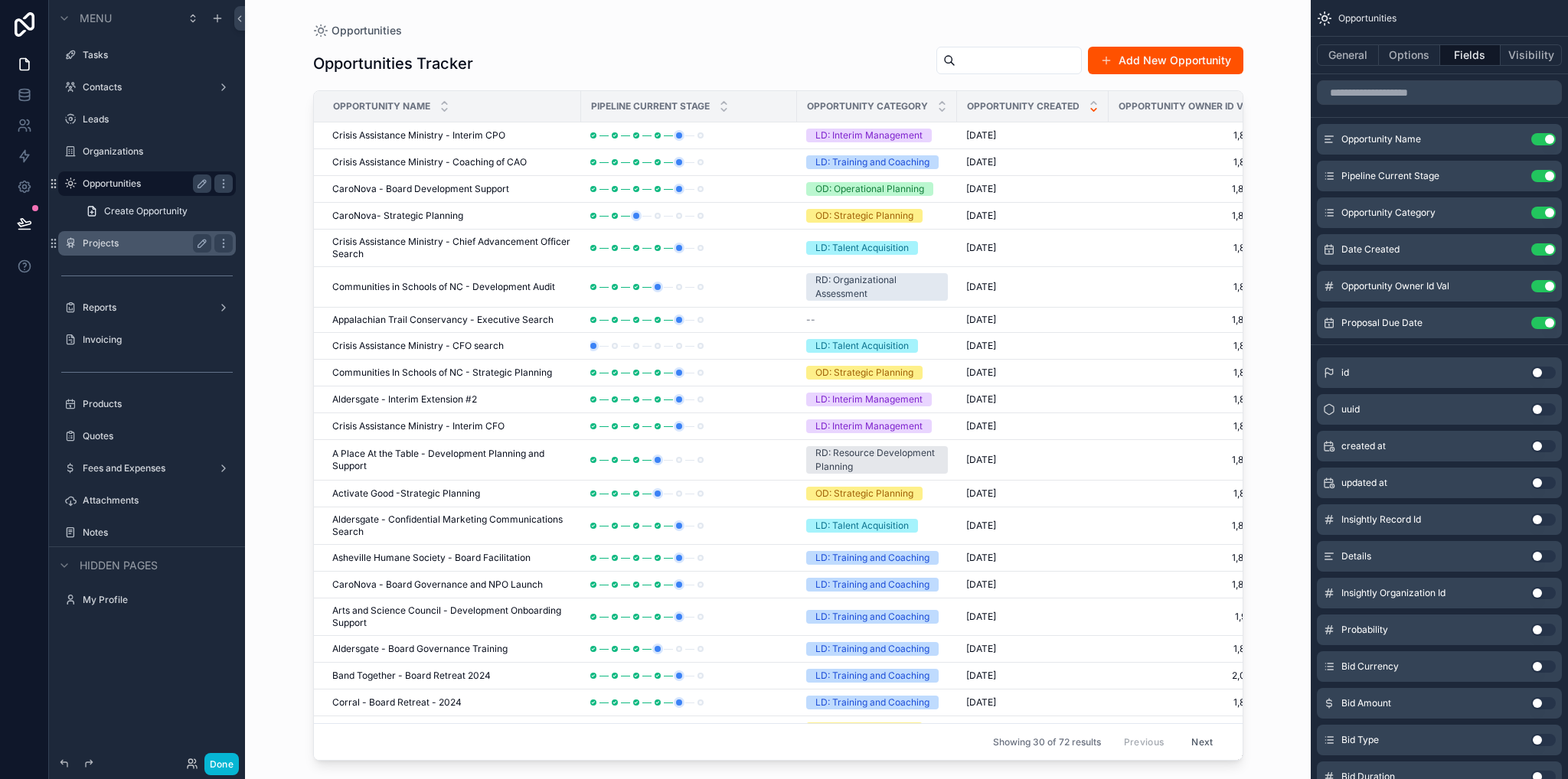
click at [423, 135] on div "scrollable content" at bounding box center [778, 380] width 979 height 761
click at [423, 135] on span "Crisis Assistance Ministry - Interim CPO" at bounding box center [419, 135] width 173 height 12
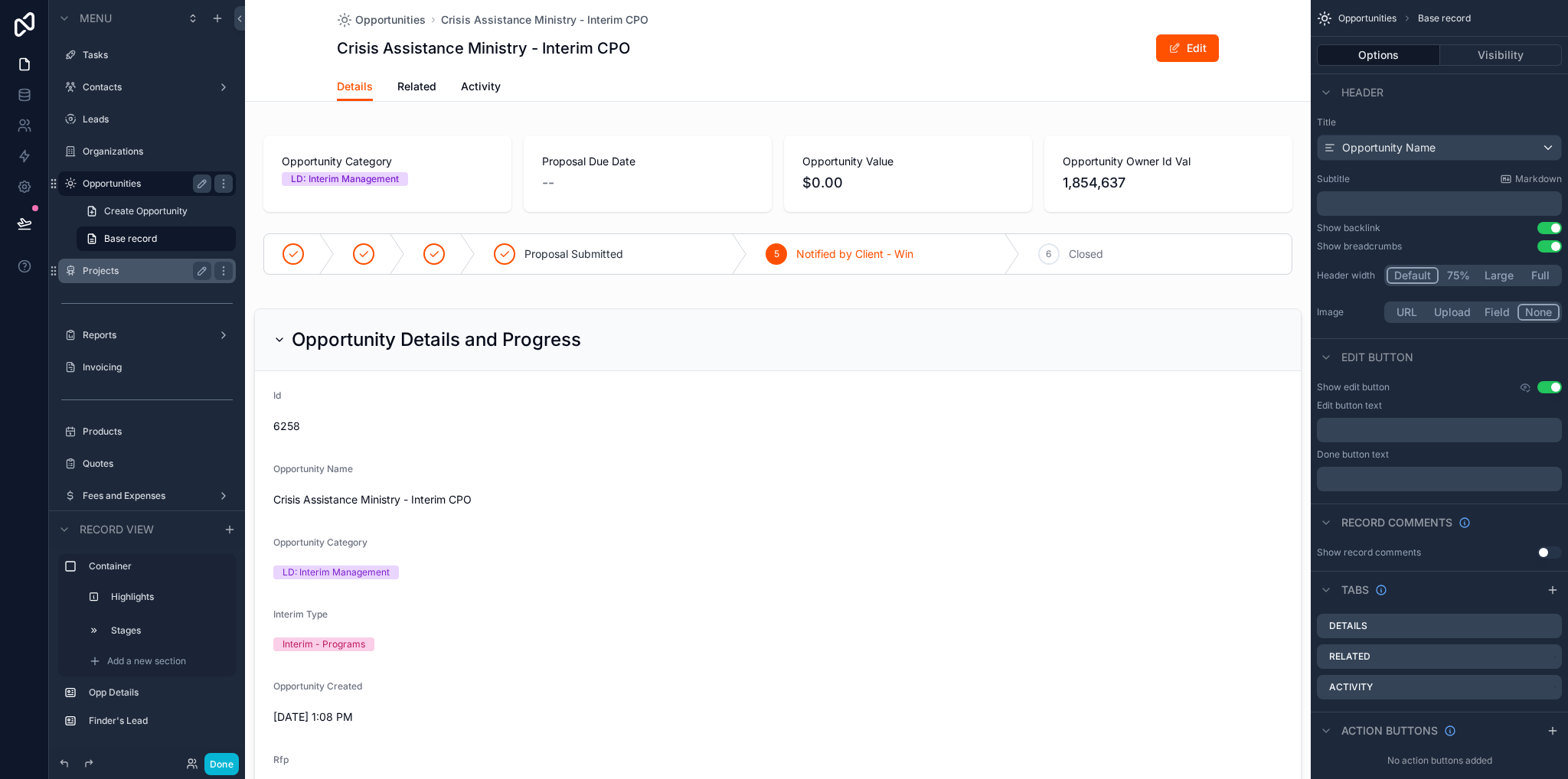
click at [428, 79] on div "Details Related Activity" at bounding box center [777, 86] width 882 height 29
click at [425, 83] on span "Related" at bounding box center [417, 86] width 39 height 15
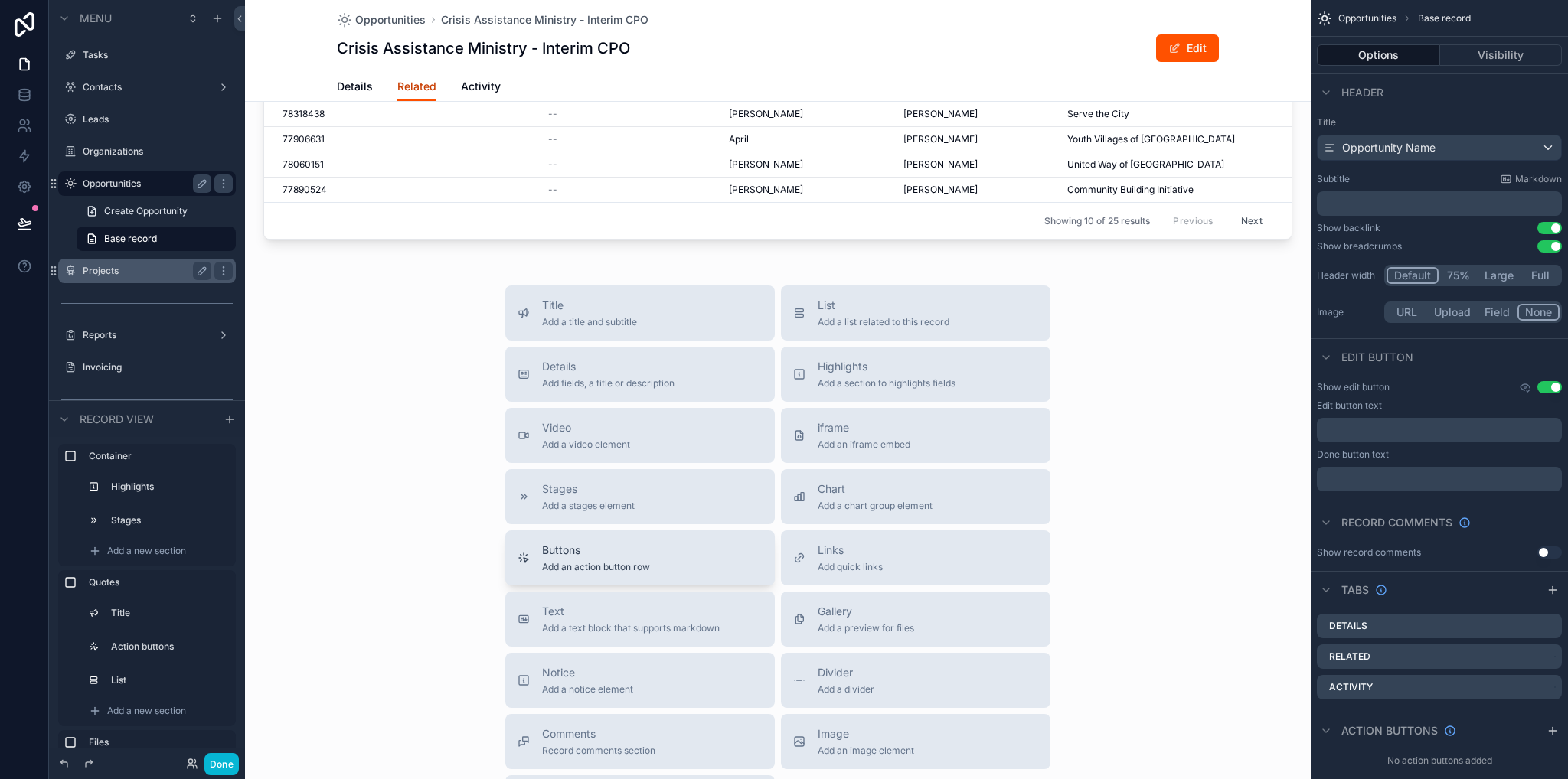
scroll to position [1531, 0]
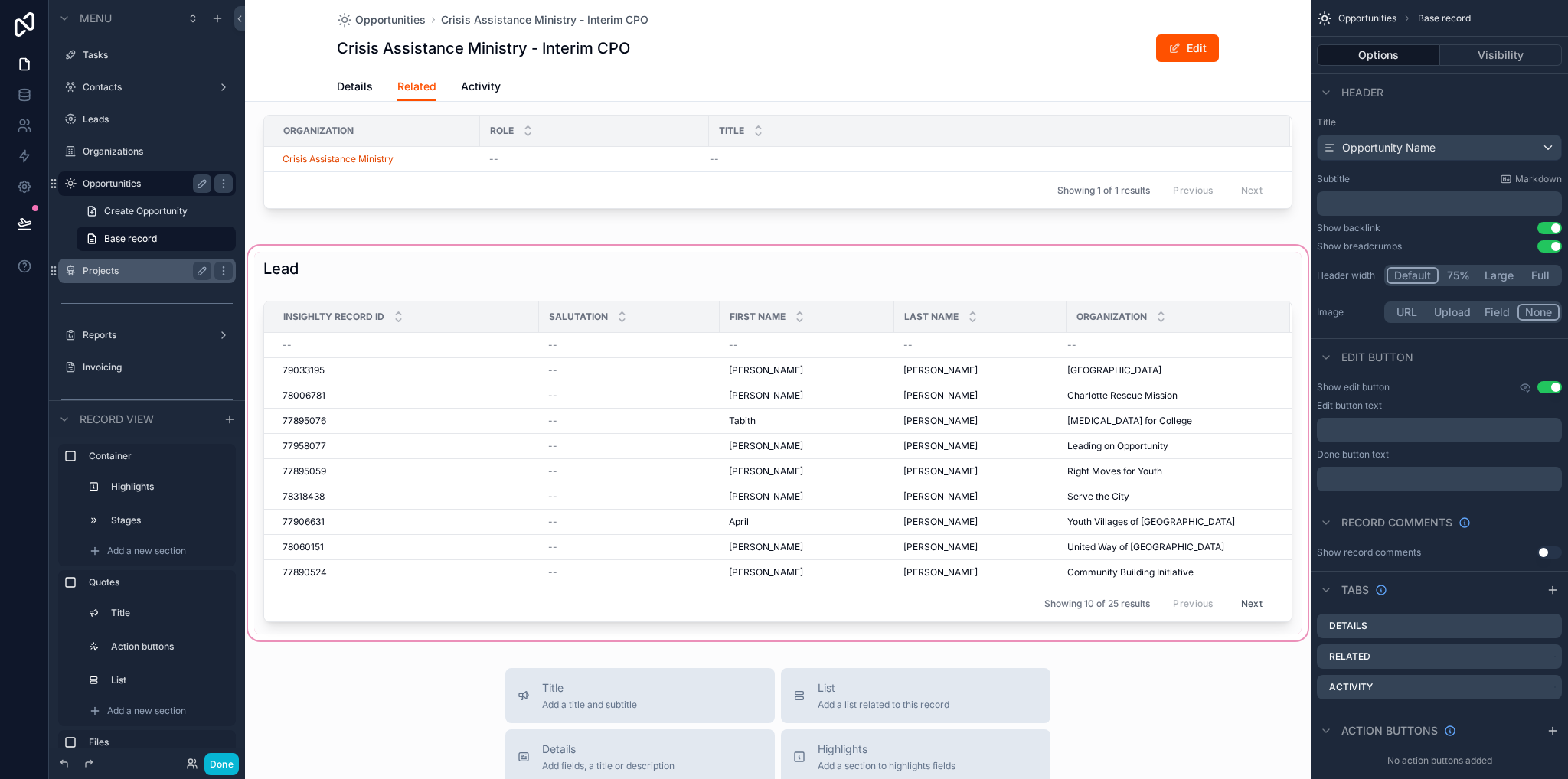
click at [482, 258] on div "scrollable content" at bounding box center [777, 443] width 1065 height 401
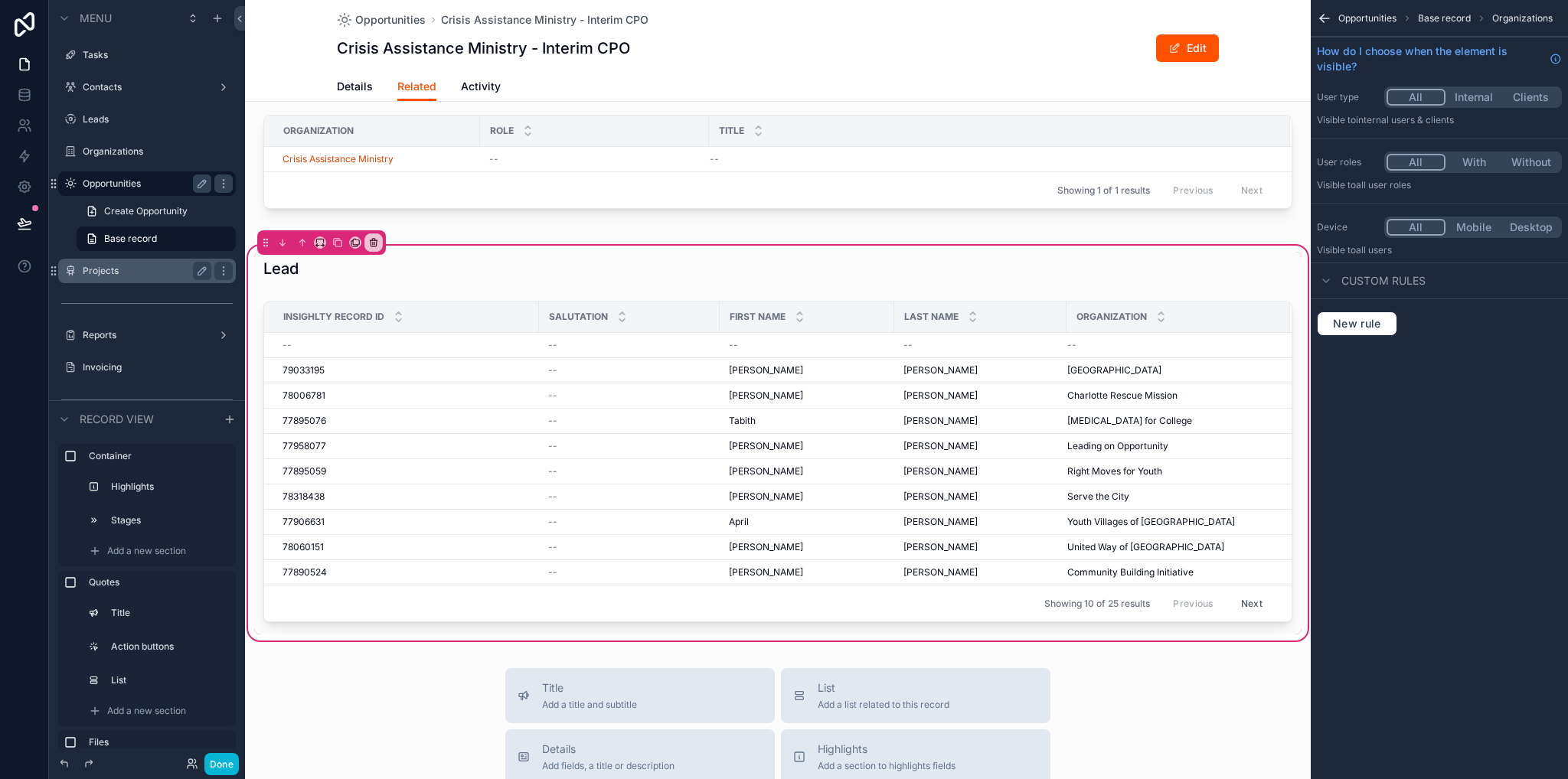
click at [479, 285] on div "Lead Insighlty Record Id Salutation First Name Last Name Organization -- -- -- …" at bounding box center [778, 443] width 1048 height 383
click at [462, 334] on div "scrollable content" at bounding box center [778, 464] width 1048 height 340
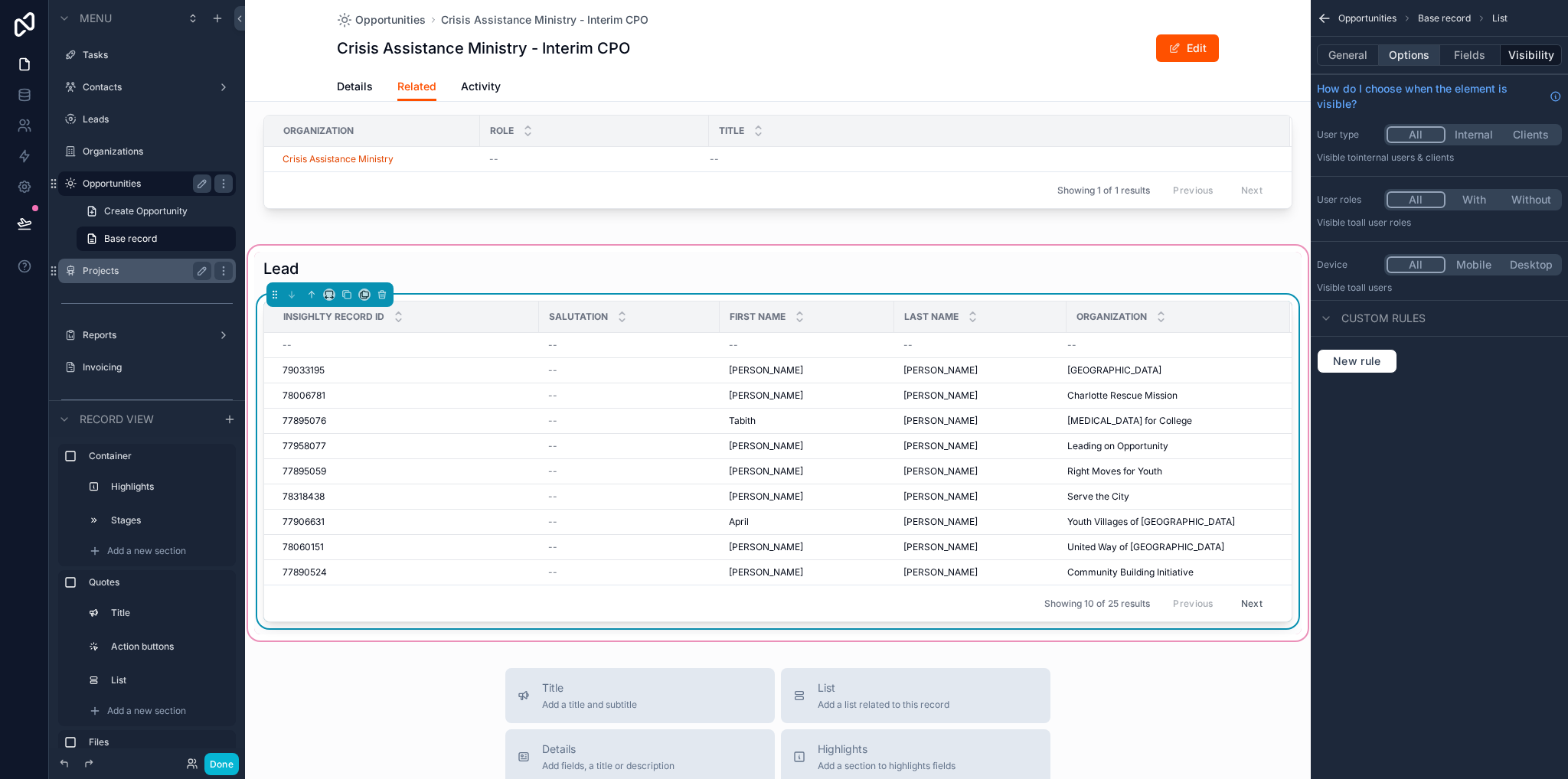
click at [1408, 54] on button "Options" at bounding box center [1409, 55] width 61 height 21
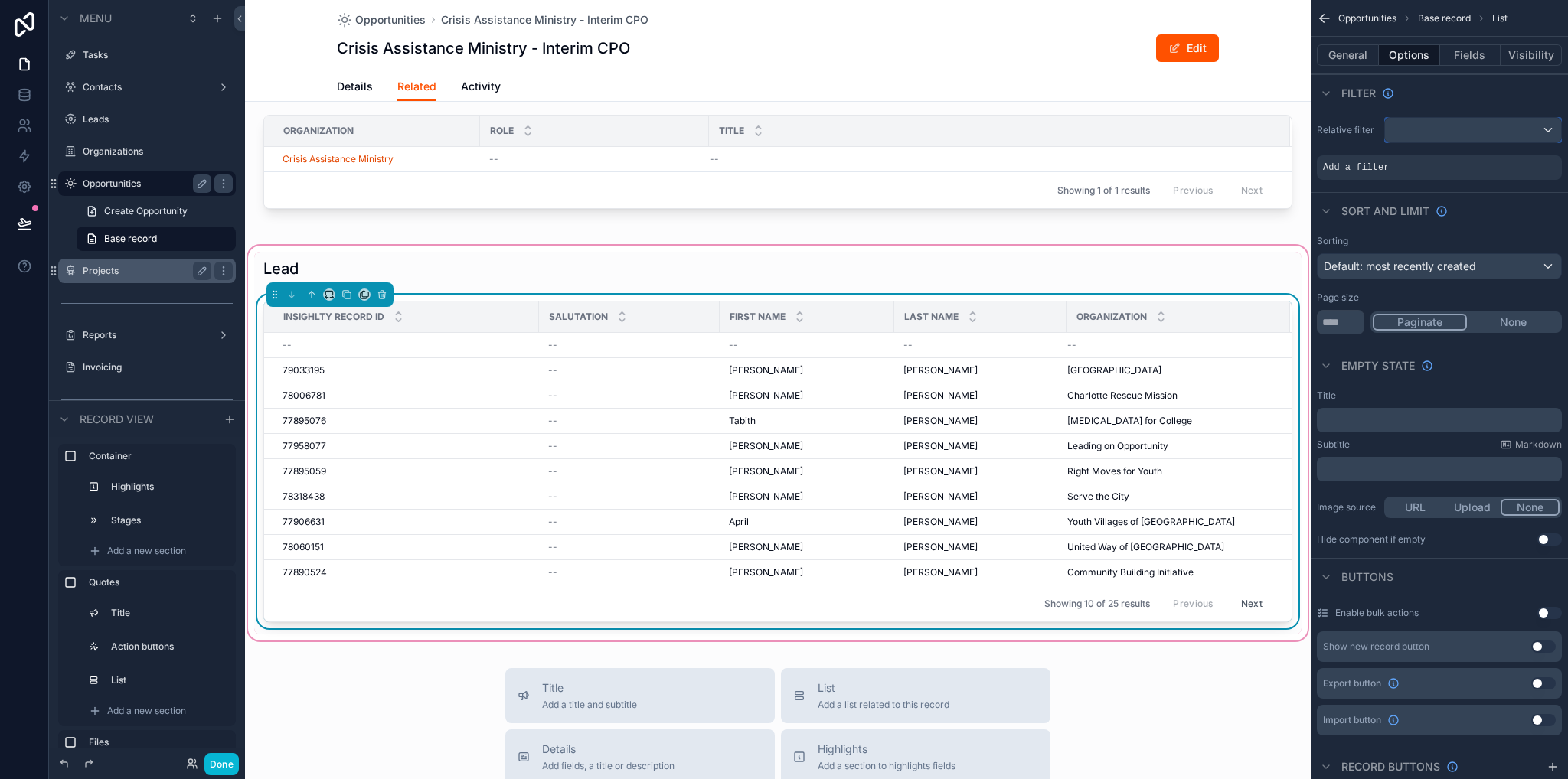
click at [1418, 128] on div "scrollable content" at bounding box center [1473, 131] width 176 height 24
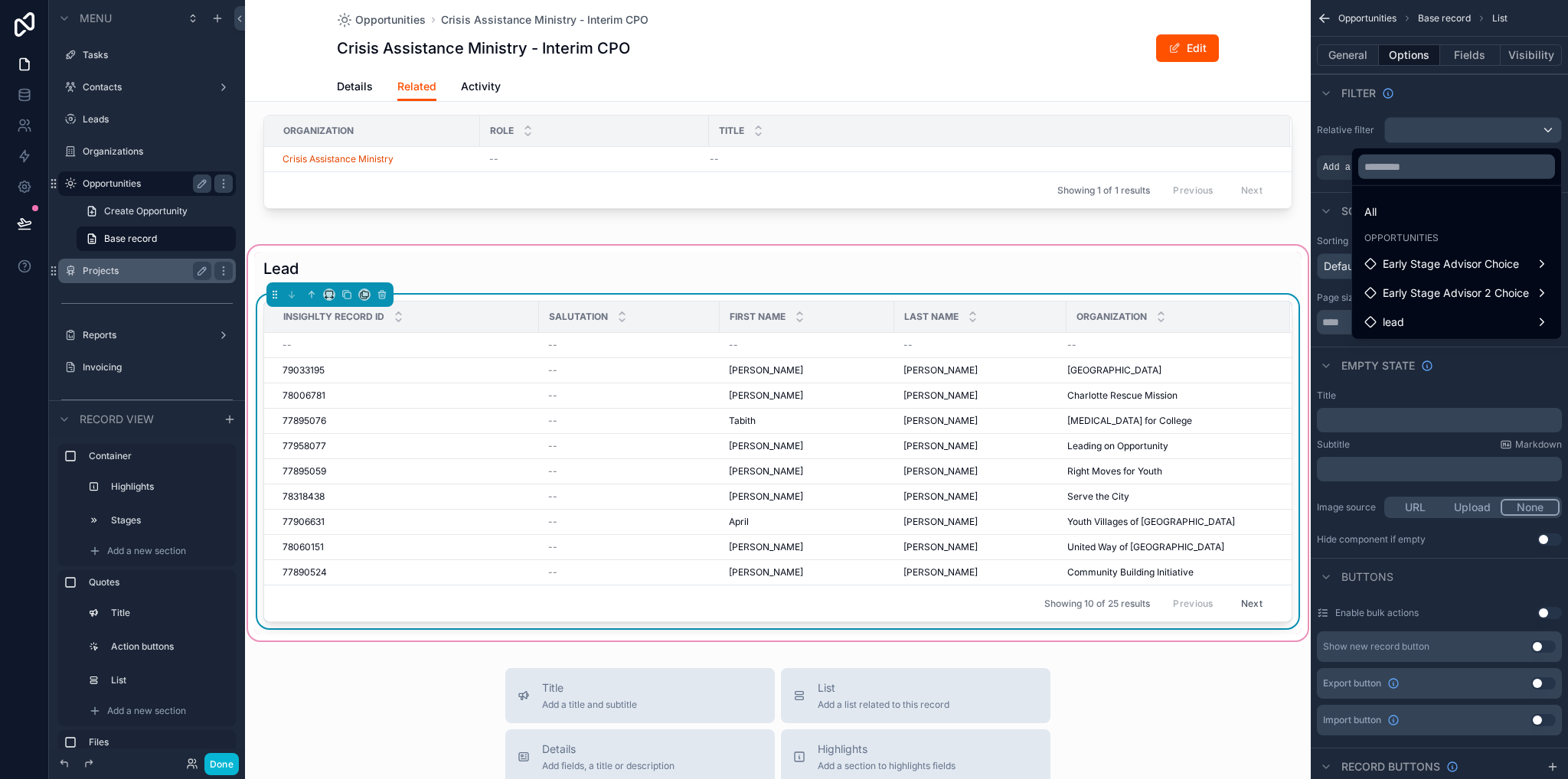
click at [1413, 99] on div "scrollable content" at bounding box center [784, 389] width 1568 height 779
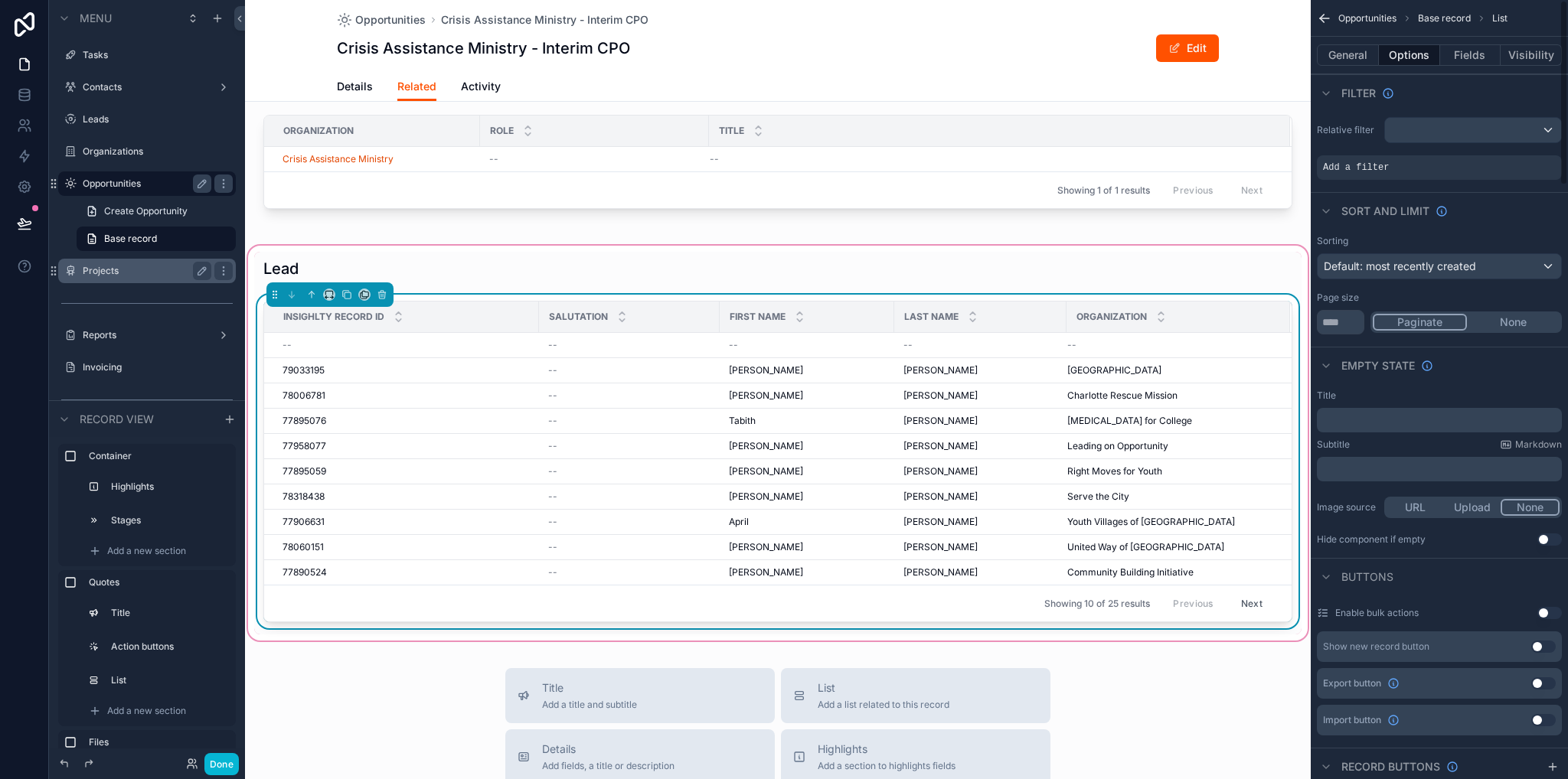
click at [1426, 114] on div "Relative filter Add a filter" at bounding box center [1438, 148] width 257 height 75
click at [1414, 142] on button "scrollable content" at bounding box center [1473, 131] width 178 height 26
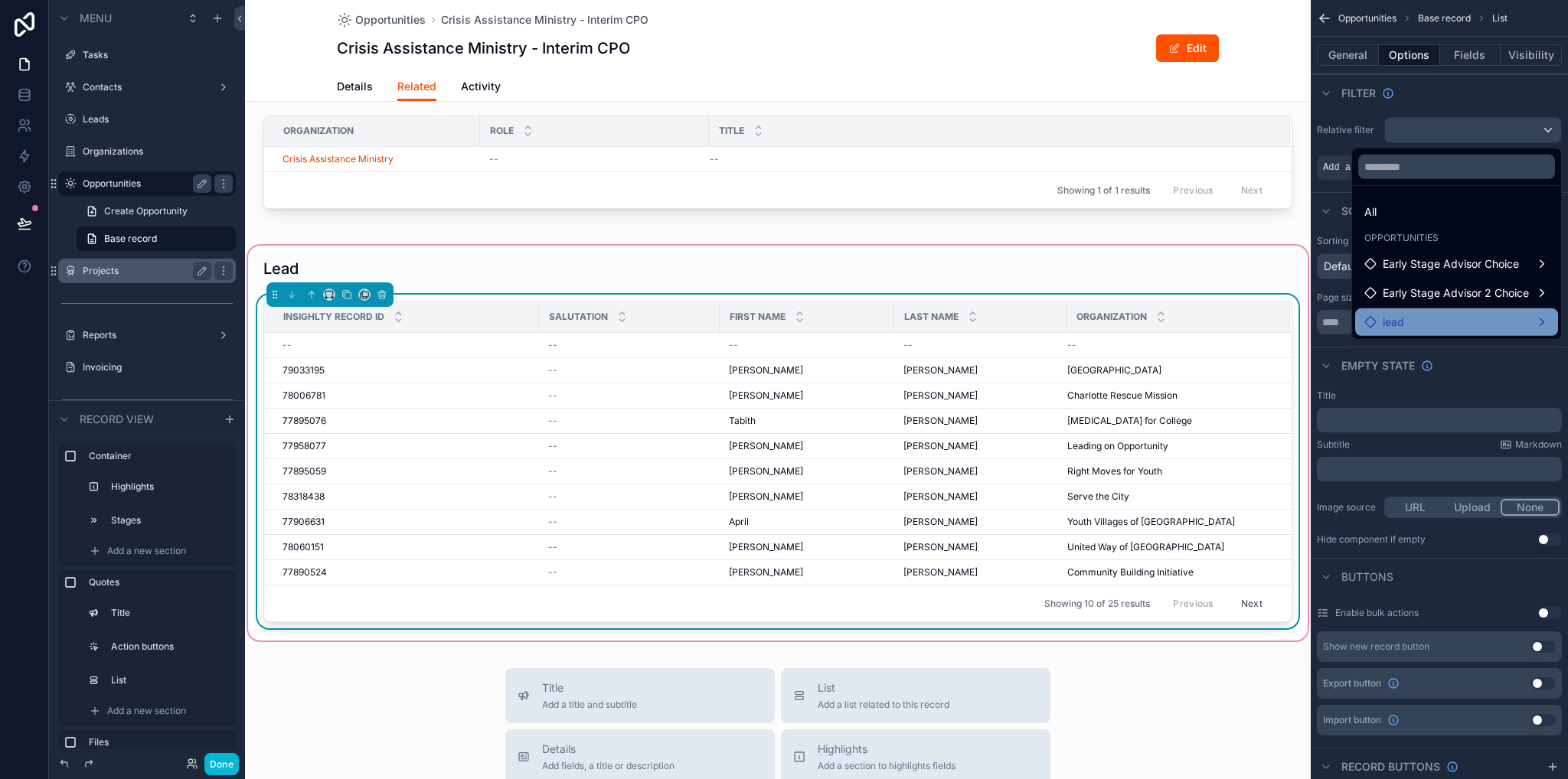
click at [1399, 323] on span "lead" at bounding box center [1393, 322] width 21 height 19
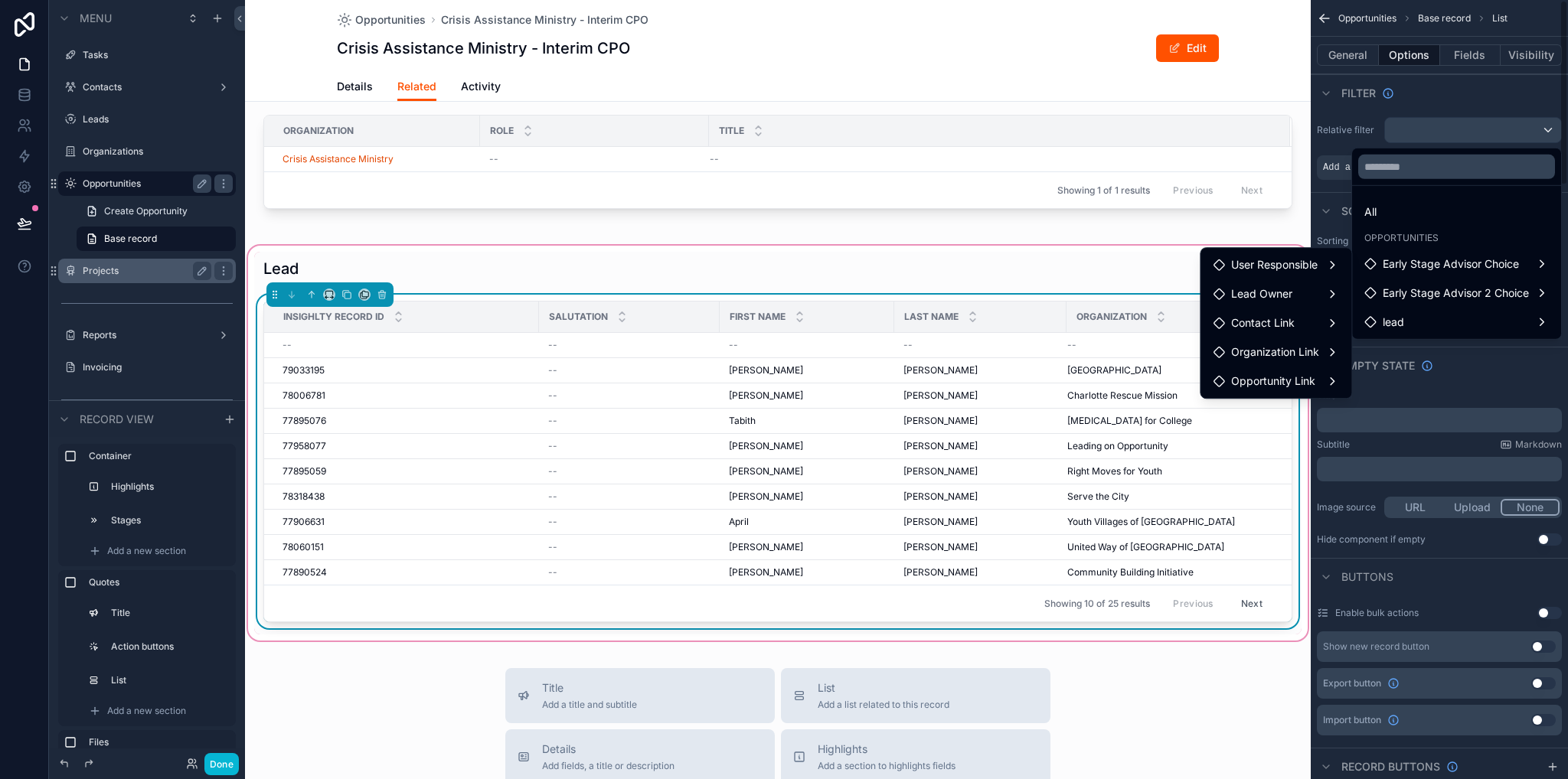
click at [1409, 104] on div "scrollable content" at bounding box center [784, 389] width 1568 height 779
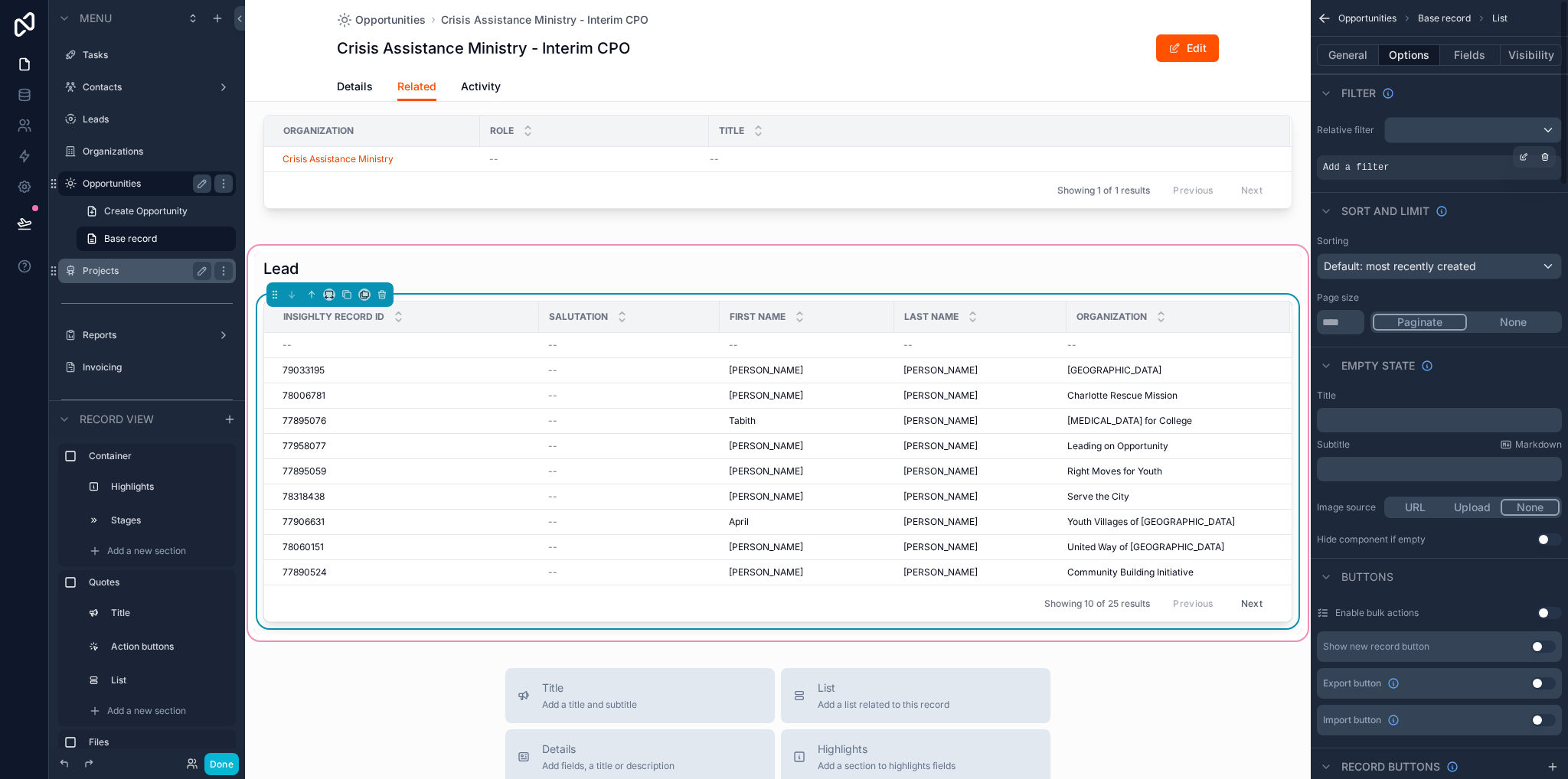
click at [1371, 162] on span "Add a filter" at bounding box center [1355, 167] width 66 height 12
click at [1522, 156] on icon "scrollable content" at bounding box center [1523, 157] width 9 height 9
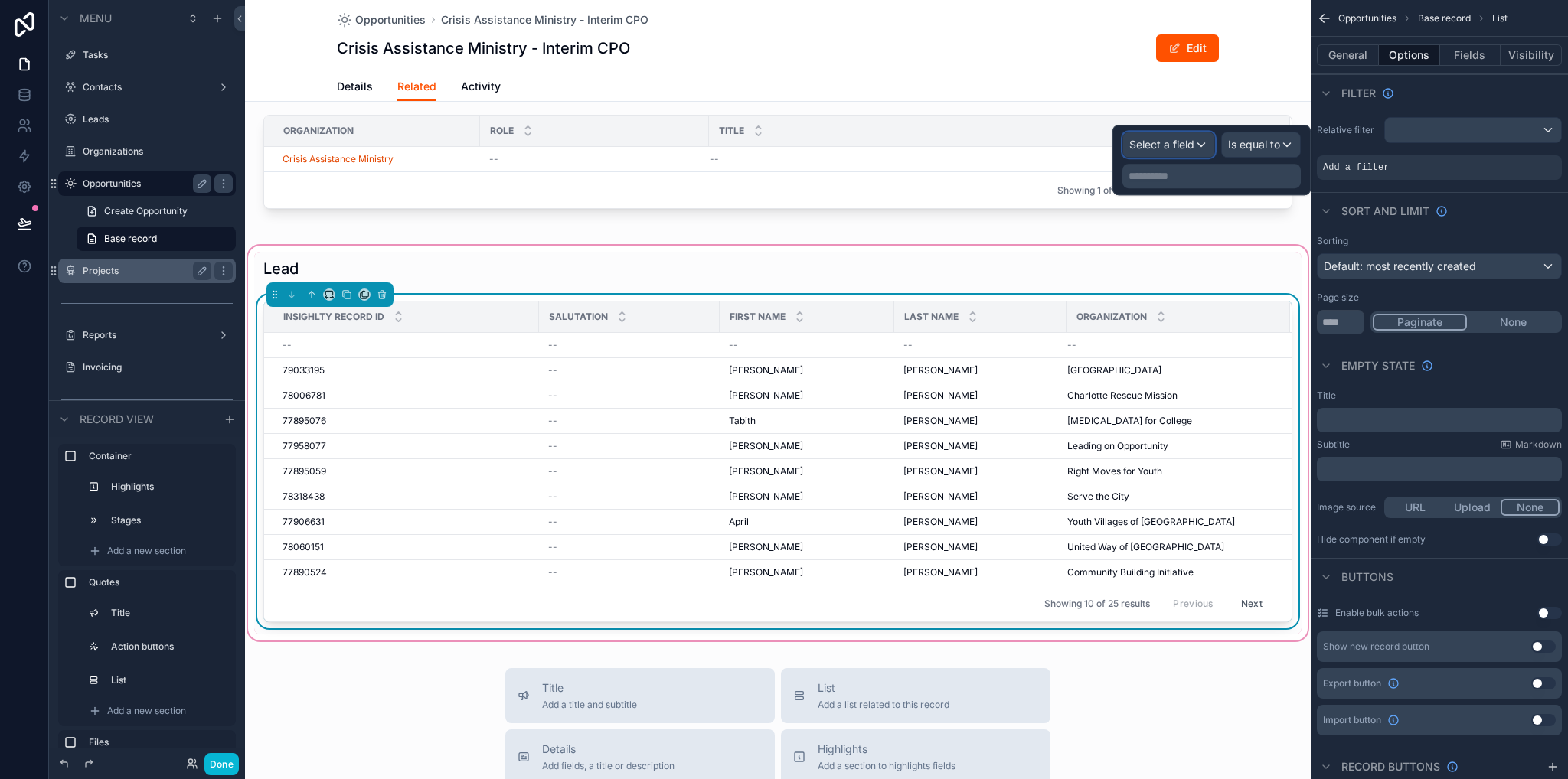
click at [1196, 135] on div "Select a field" at bounding box center [1169, 144] width 91 height 24
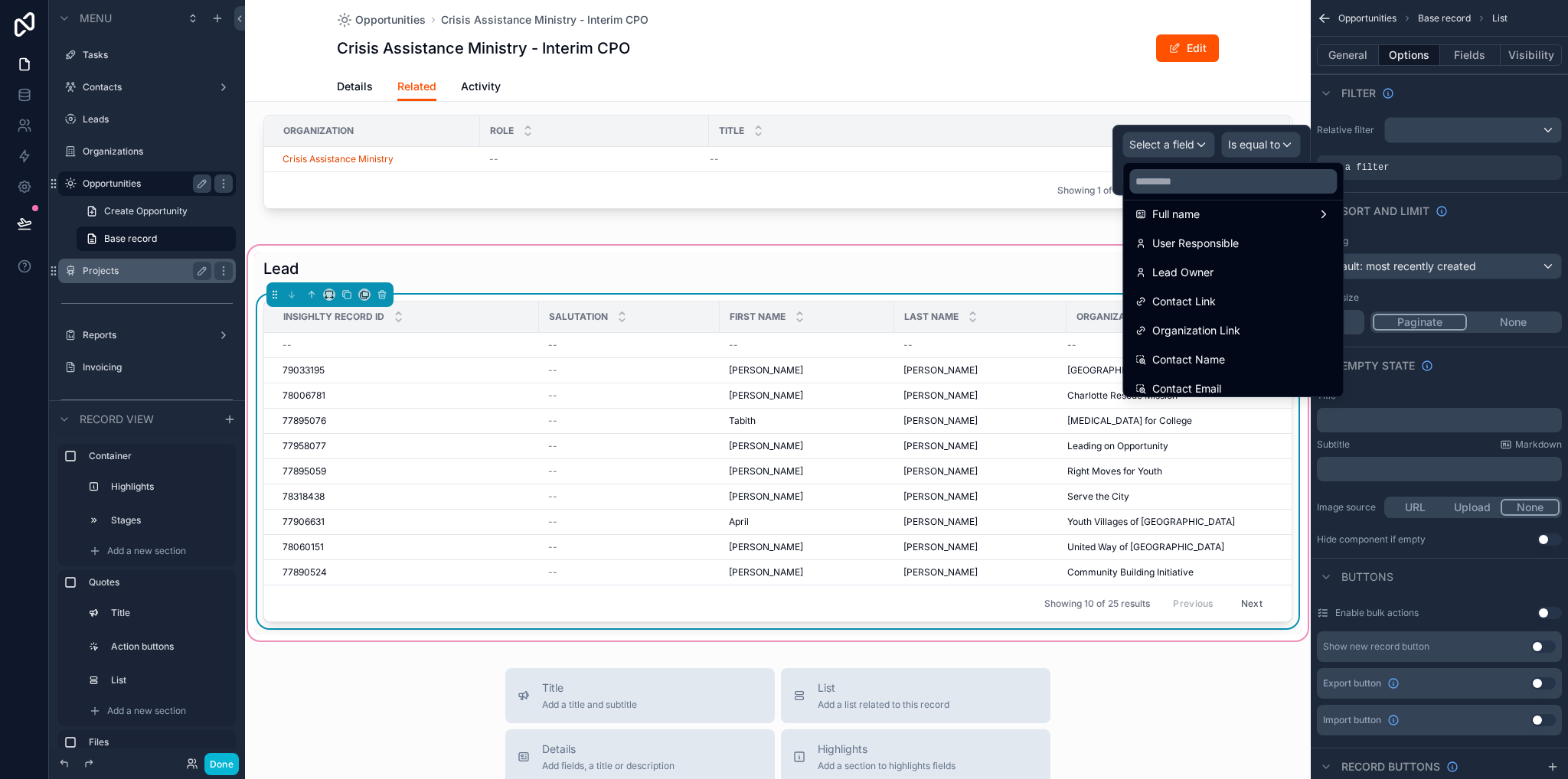
scroll to position [1311, 0]
click at [1179, 310] on span "Organization Link" at bounding box center [1196, 312] width 88 height 19
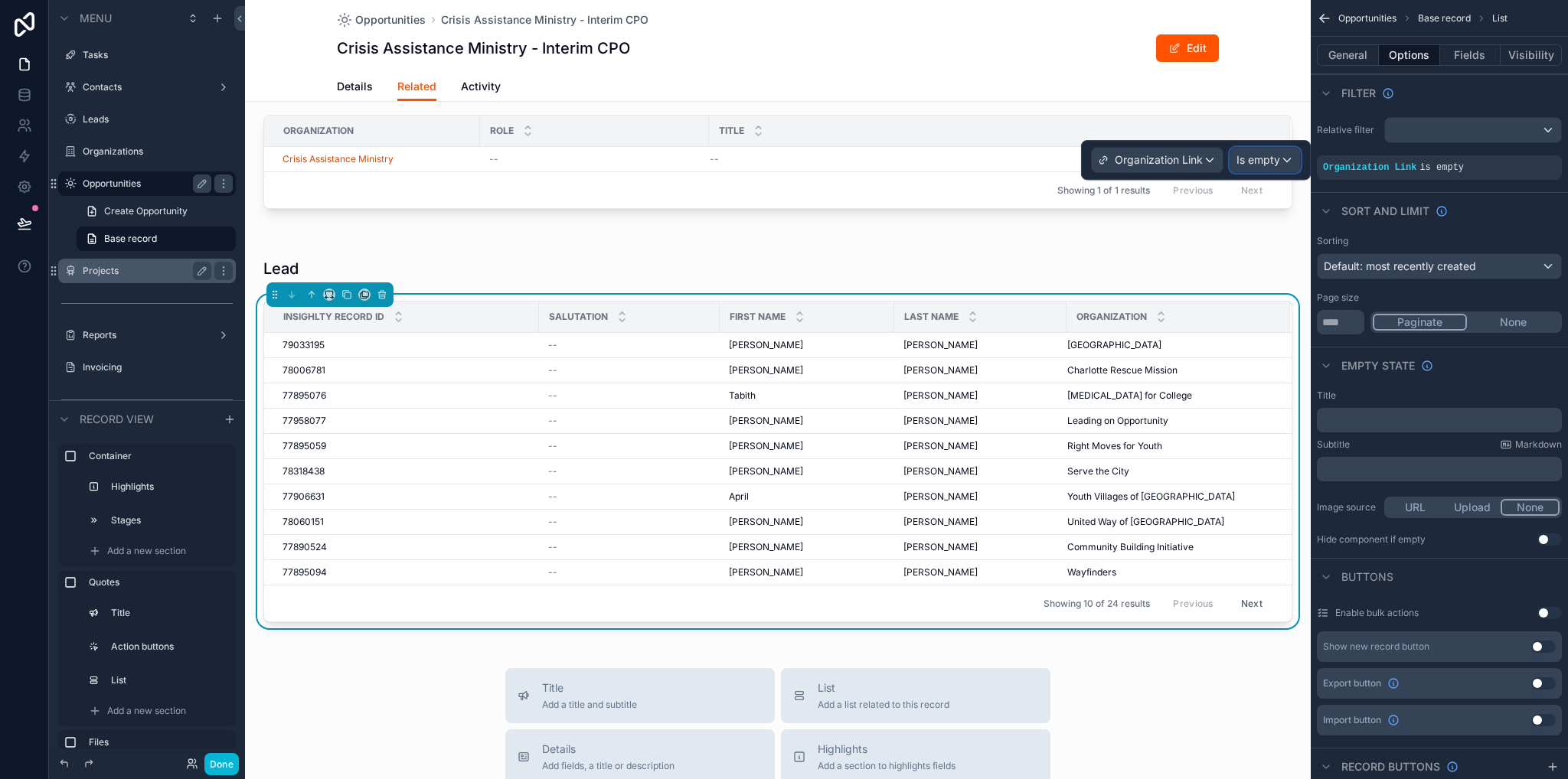
click at [1251, 162] on span "Is empty" at bounding box center [1257, 160] width 43 height 15
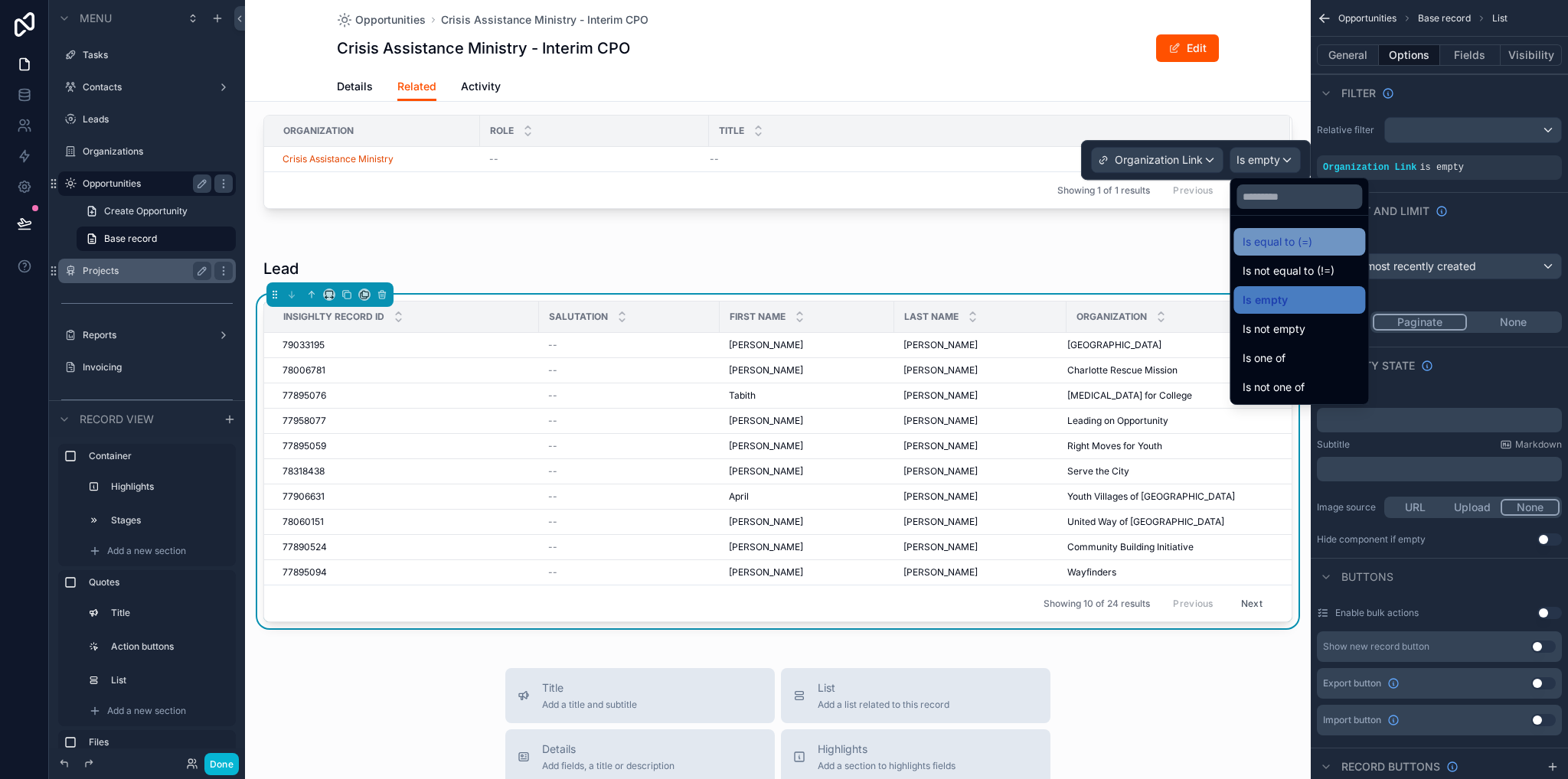
click at [1270, 232] on span "Is equal to (=)" at bounding box center [1277, 241] width 69 height 19
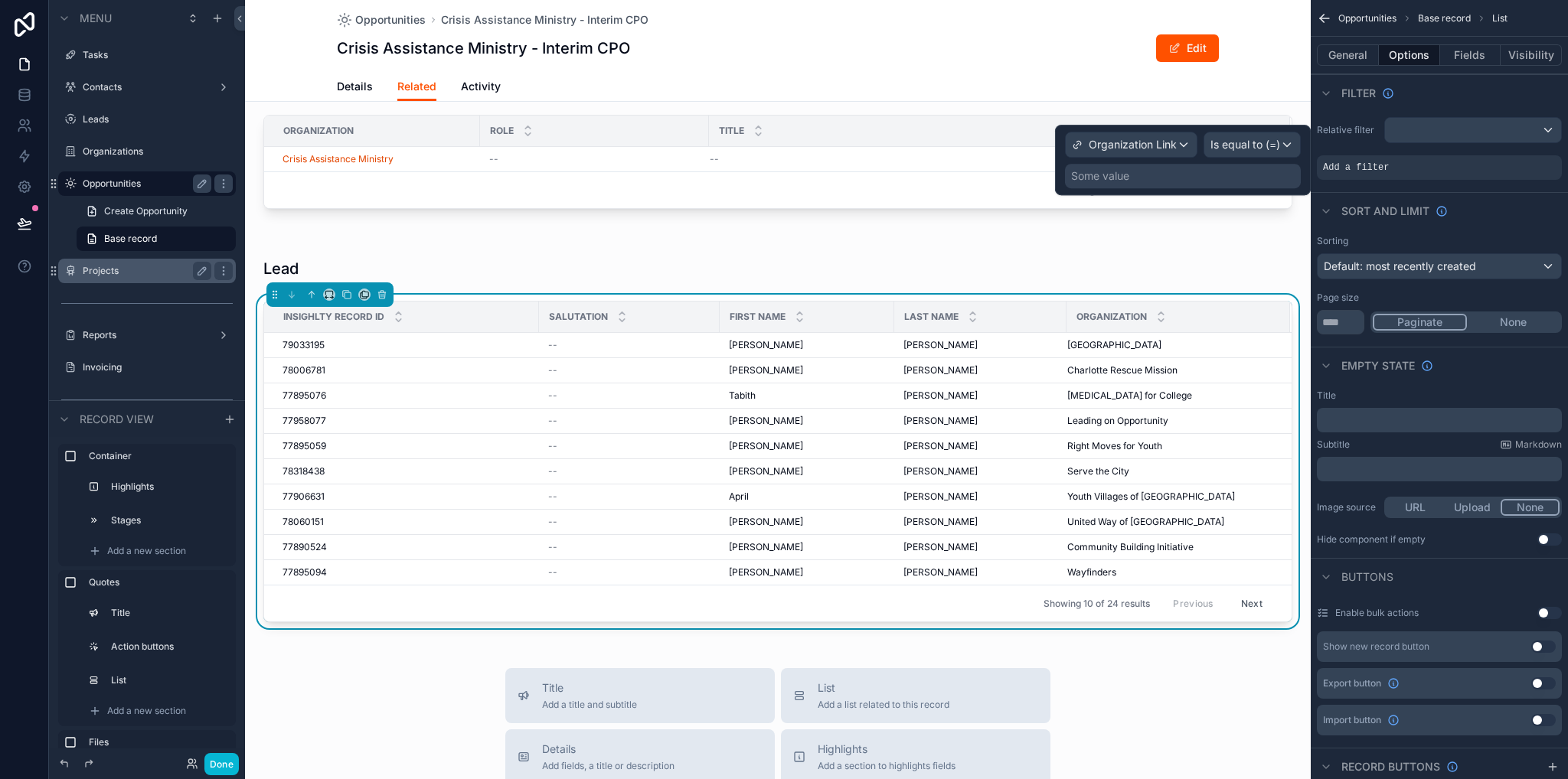
click at [1125, 170] on div "Some value" at bounding box center [1100, 175] width 58 height 15
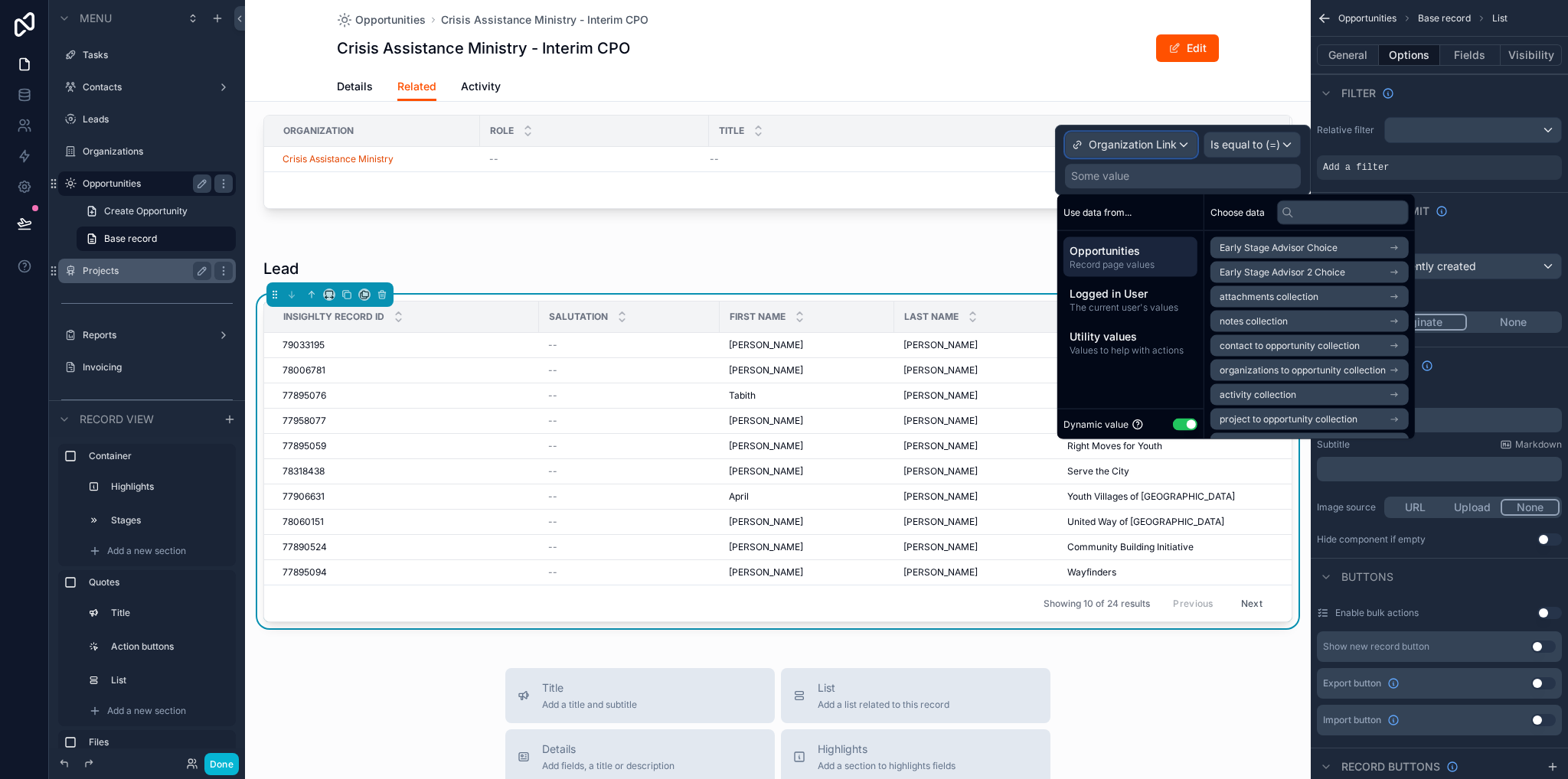
click at [1151, 144] on span "Organization Link" at bounding box center [1132, 144] width 88 height 15
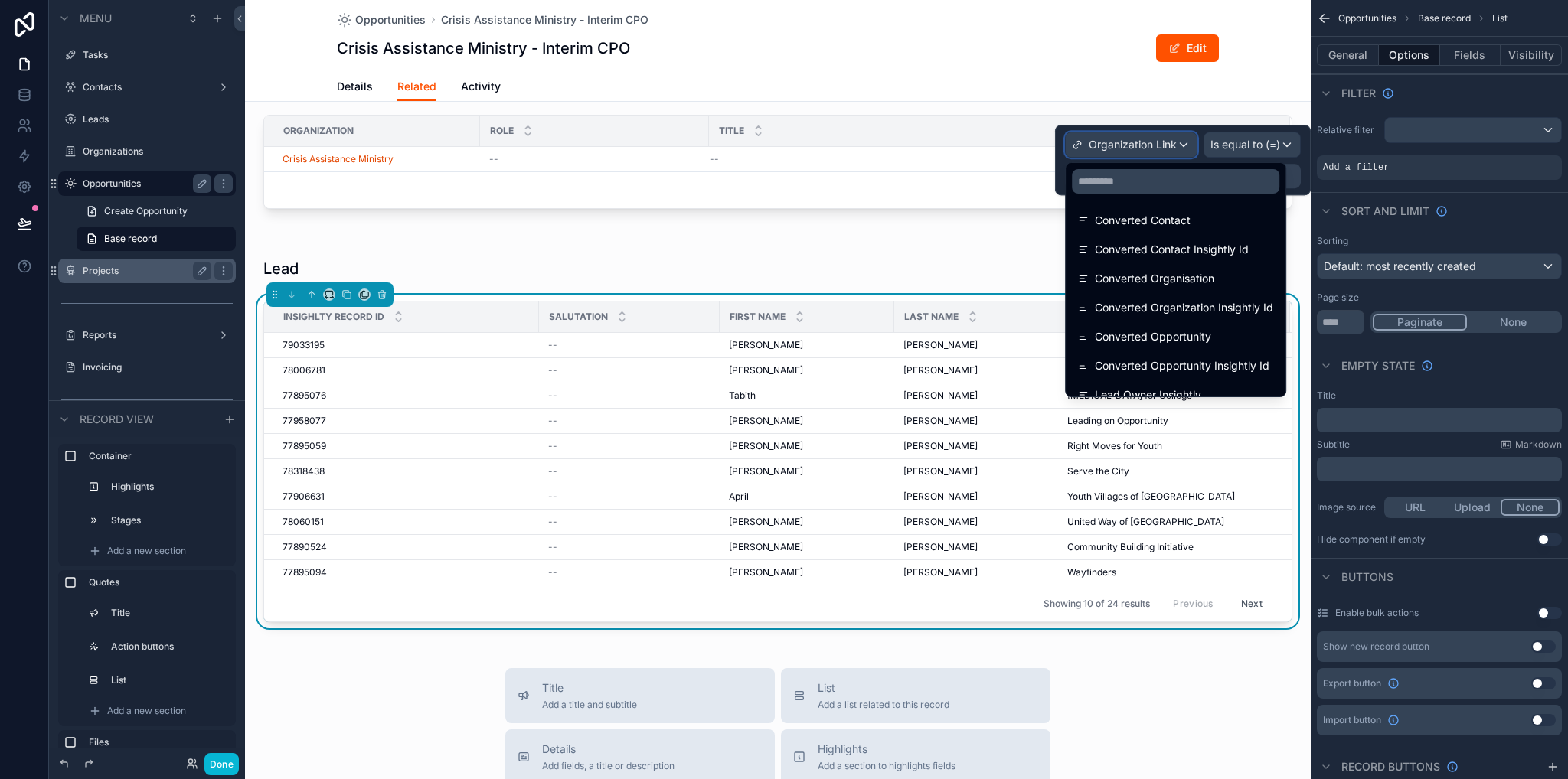
scroll to position [1476, 0]
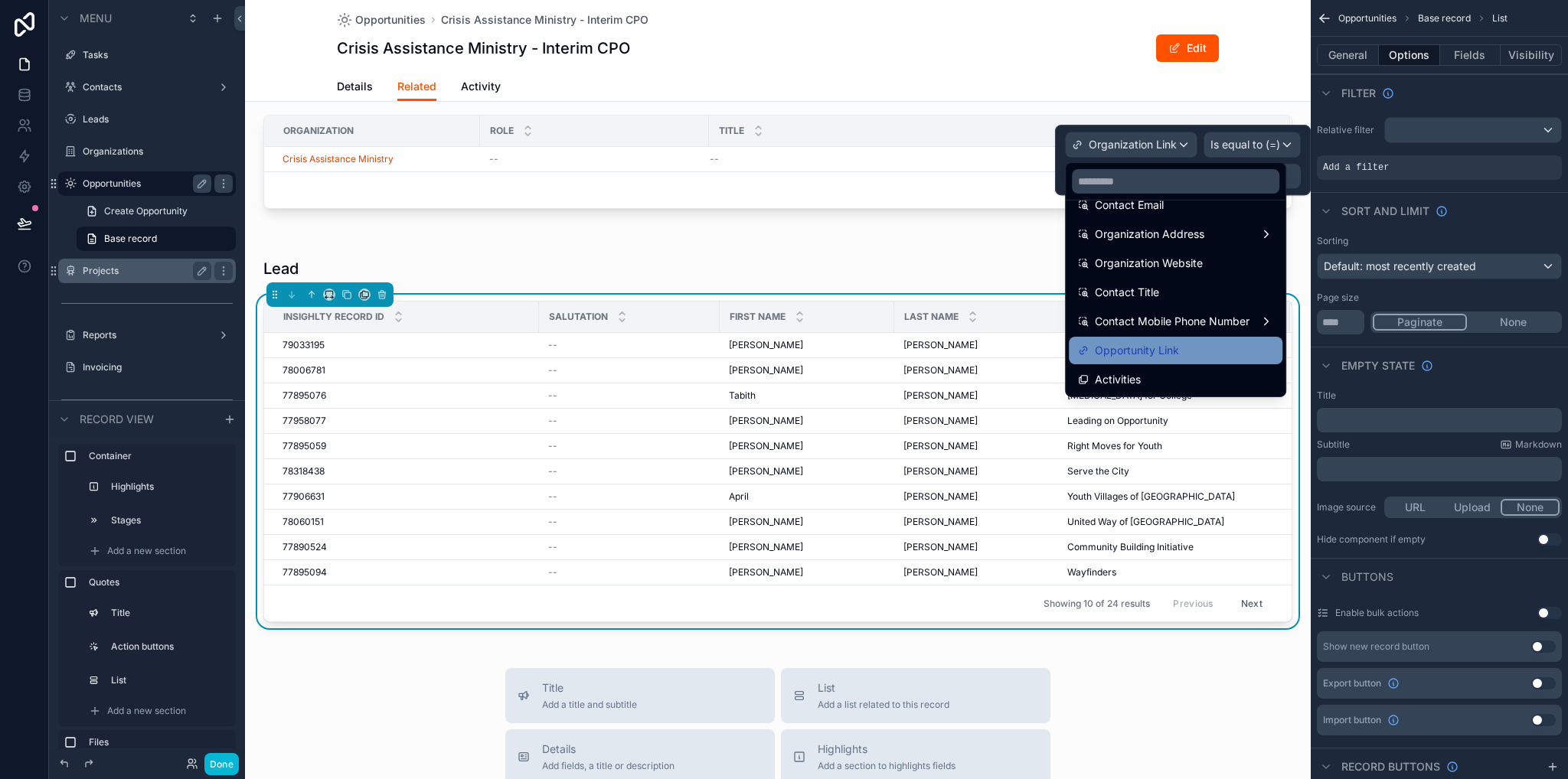
click at [1173, 346] on span "Opportunity Link" at bounding box center [1136, 350] width 84 height 19
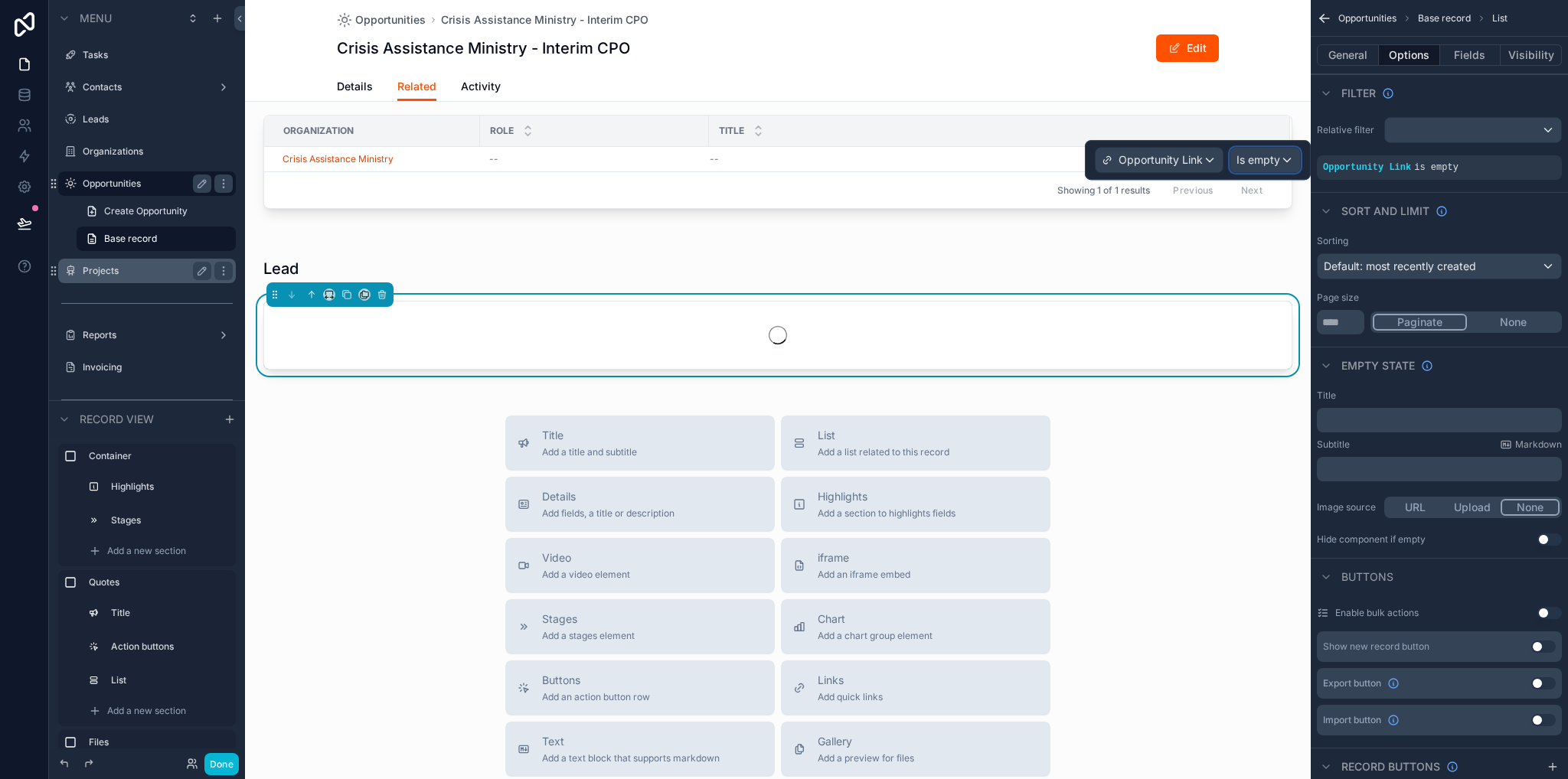
click at [1256, 165] on span "Is empty" at bounding box center [1257, 160] width 43 height 15
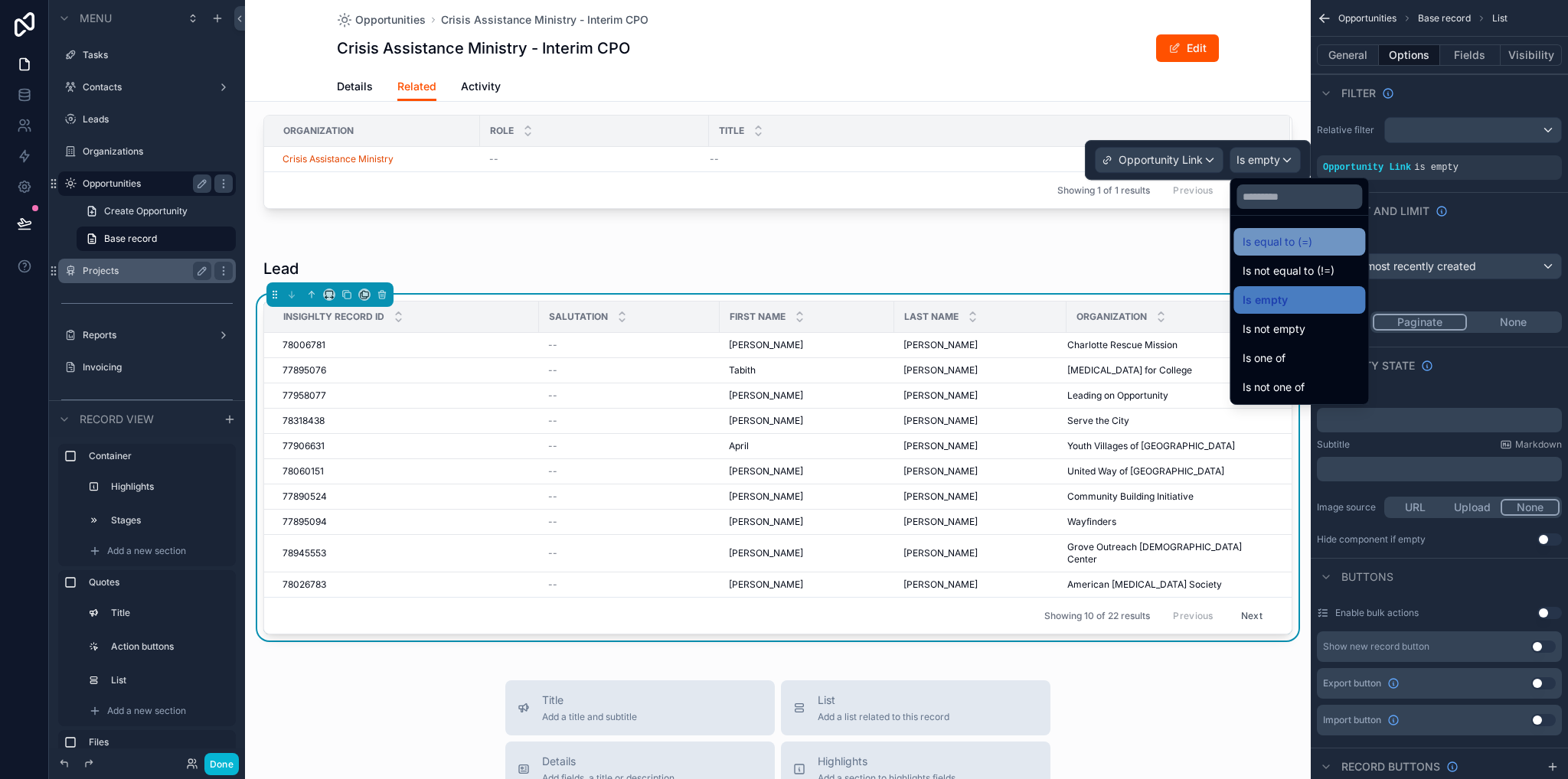
click at [1281, 242] on span "Is equal to (=)" at bounding box center [1277, 241] width 69 height 19
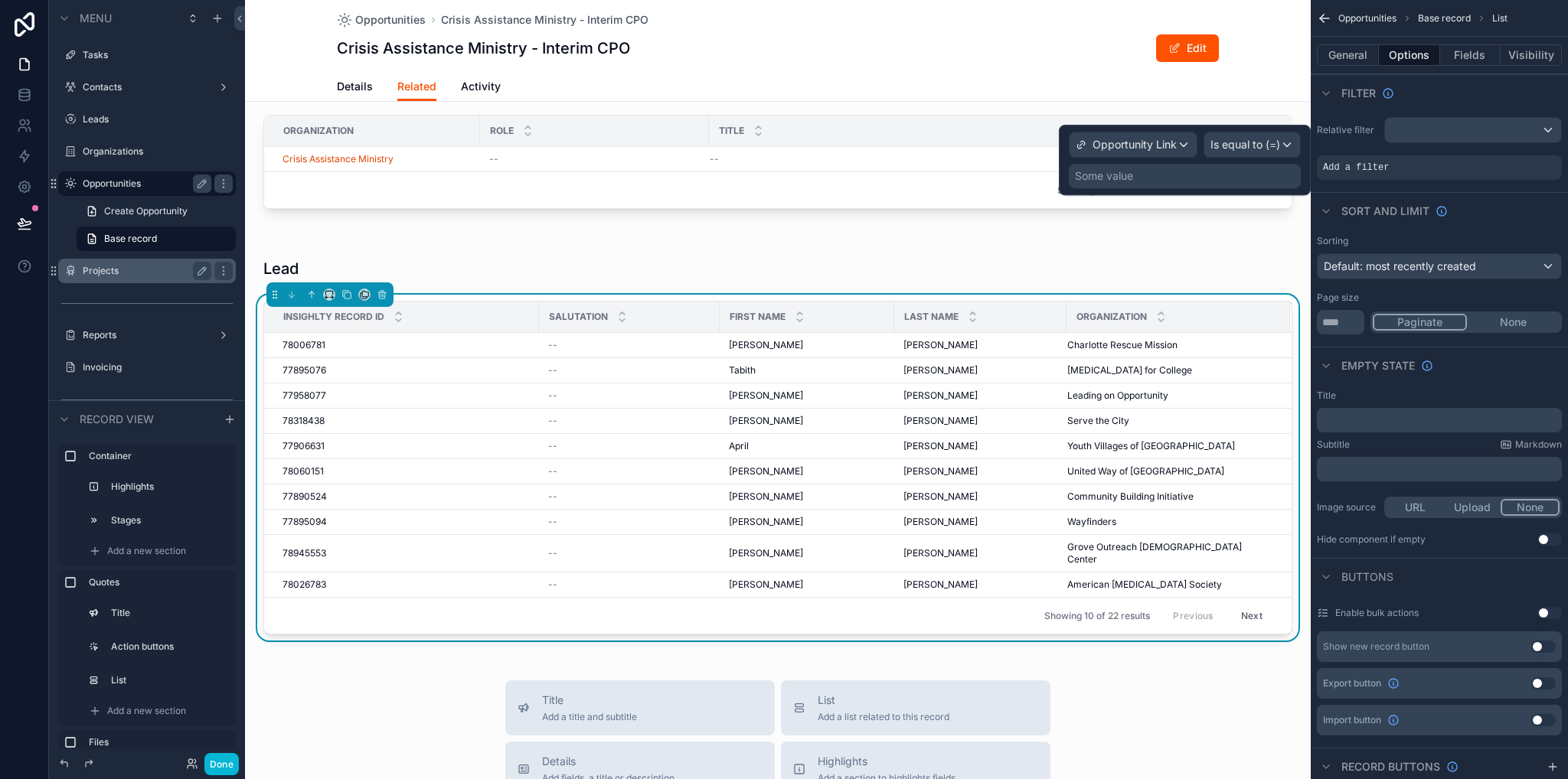
click at [1121, 179] on div "Some value" at bounding box center [1103, 175] width 58 height 15
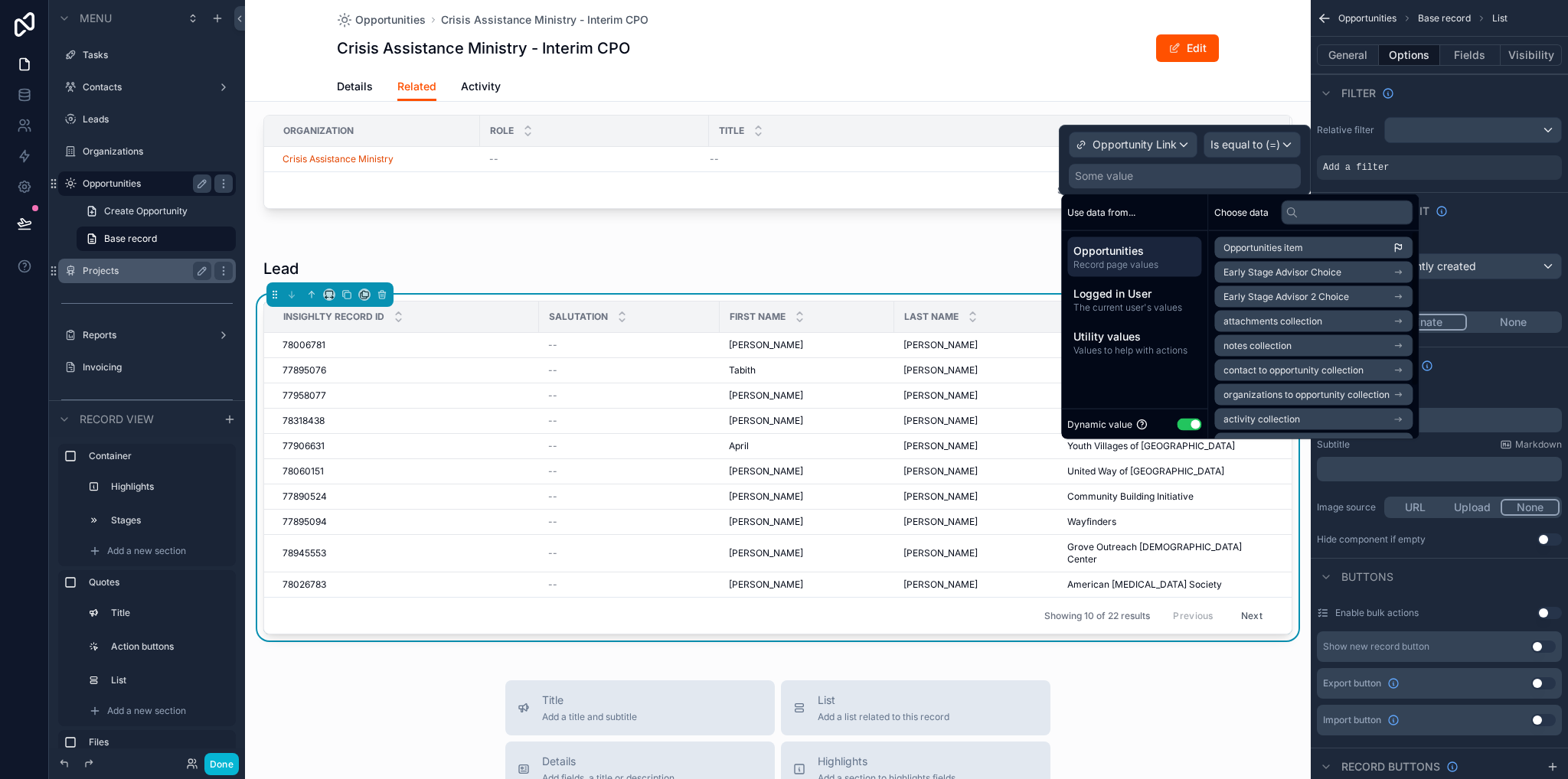
scroll to position [70, 0]
click at [1315, 419] on li "lead" at bounding box center [1313, 423] width 198 height 21
click at [1244, 250] on span "lead" at bounding box center [1249, 248] width 19 height 12
click at [1421, 170] on div "Add a filter" at bounding box center [1439, 167] width 245 height 24
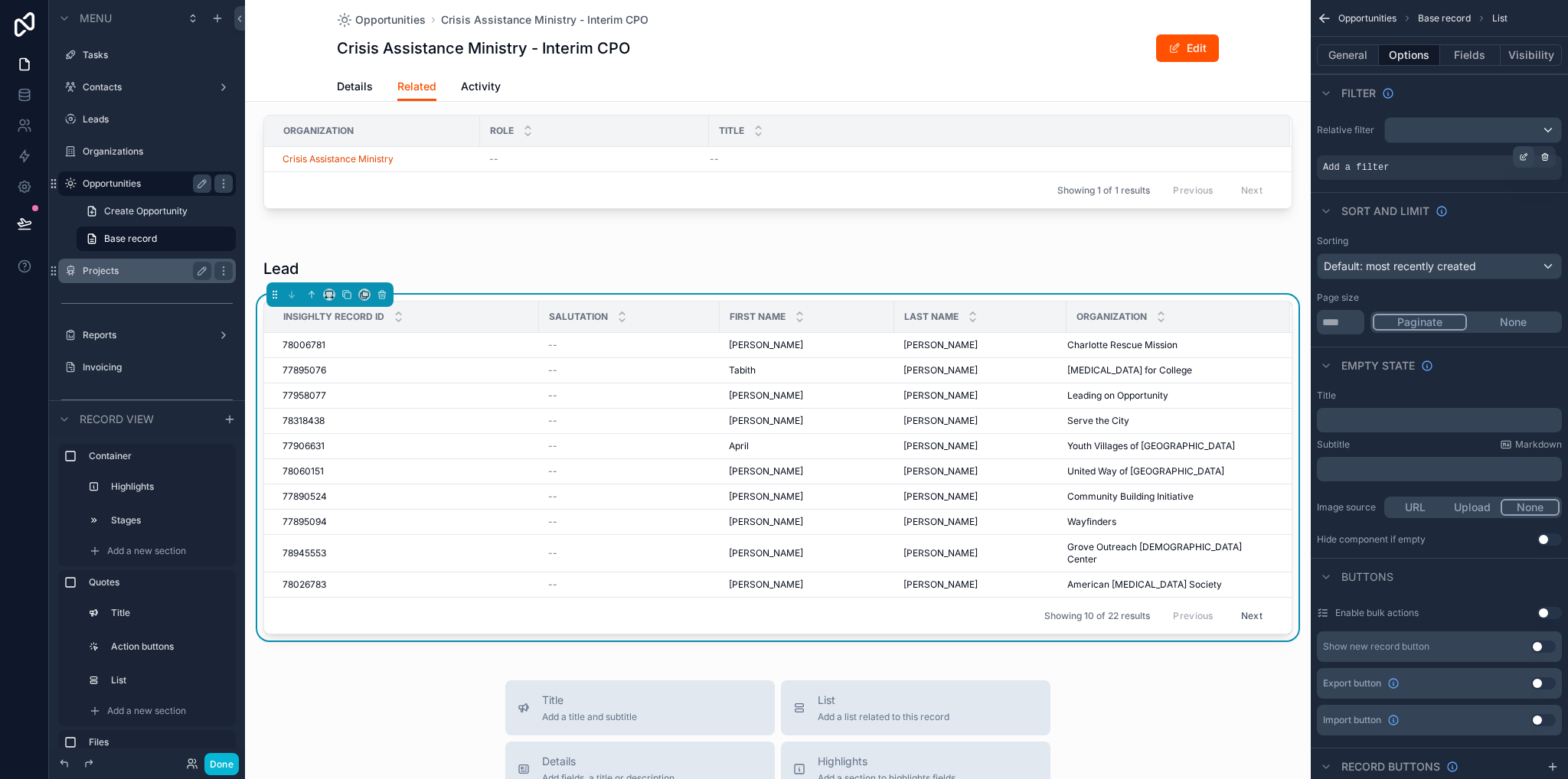
click at [1521, 158] on icon "scrollable content" at bounding box center [1523, 157] width 9 height 9
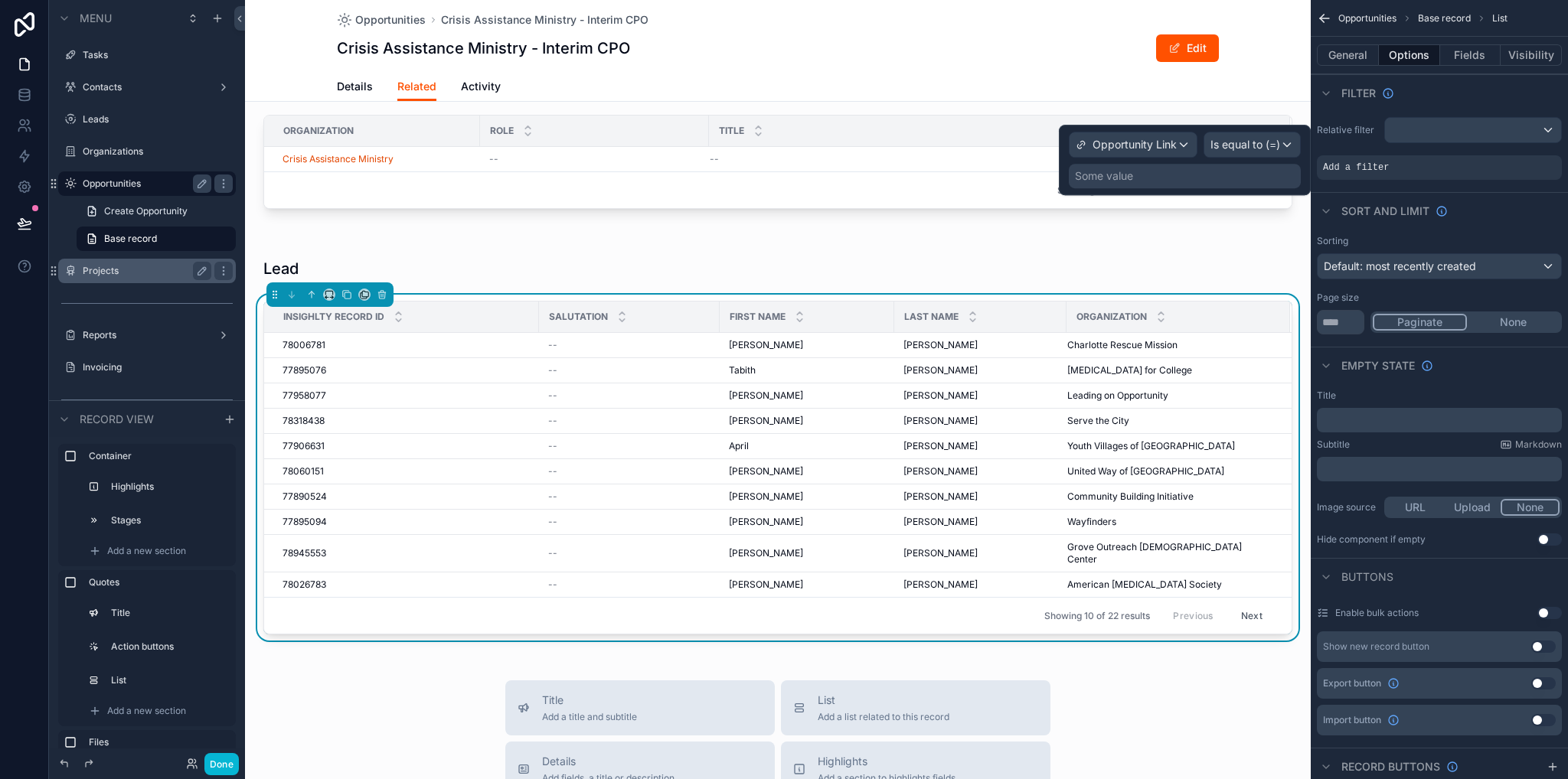
click at [1225, 177] on div "Some value" at bounding box center [1185, 176] width 232 height 24
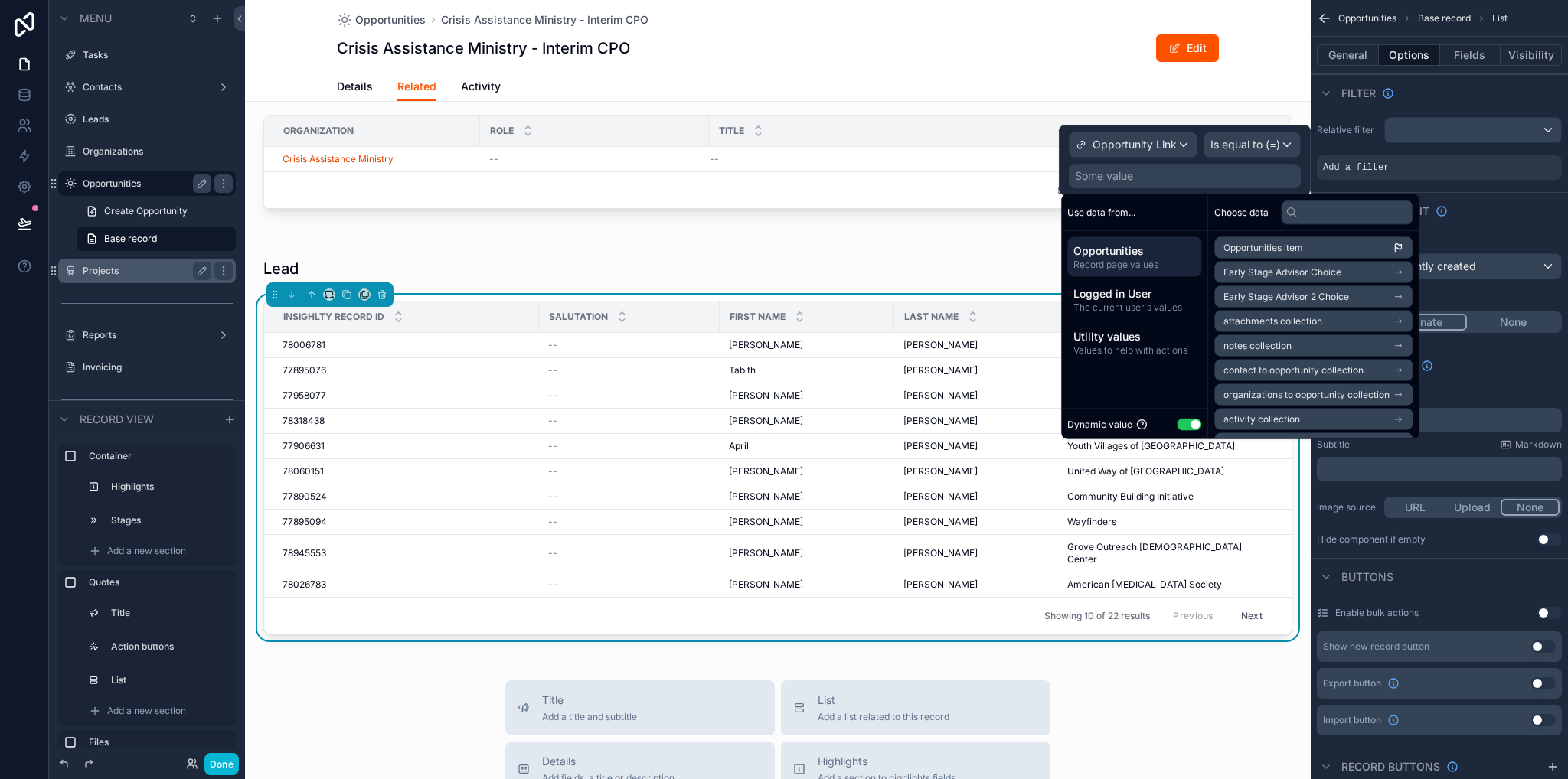
scroll to position [70, 0]
click at [1265, 423] on li "lead" at bounding box center [1313, 423] width 198 height 21
click at [1262, 251] on div "lead" at bounding box center [1313, 248] width 198 height 21
click at [1265, 414] on li "lead" at bounding box center [1313, 423] width 198 height 21
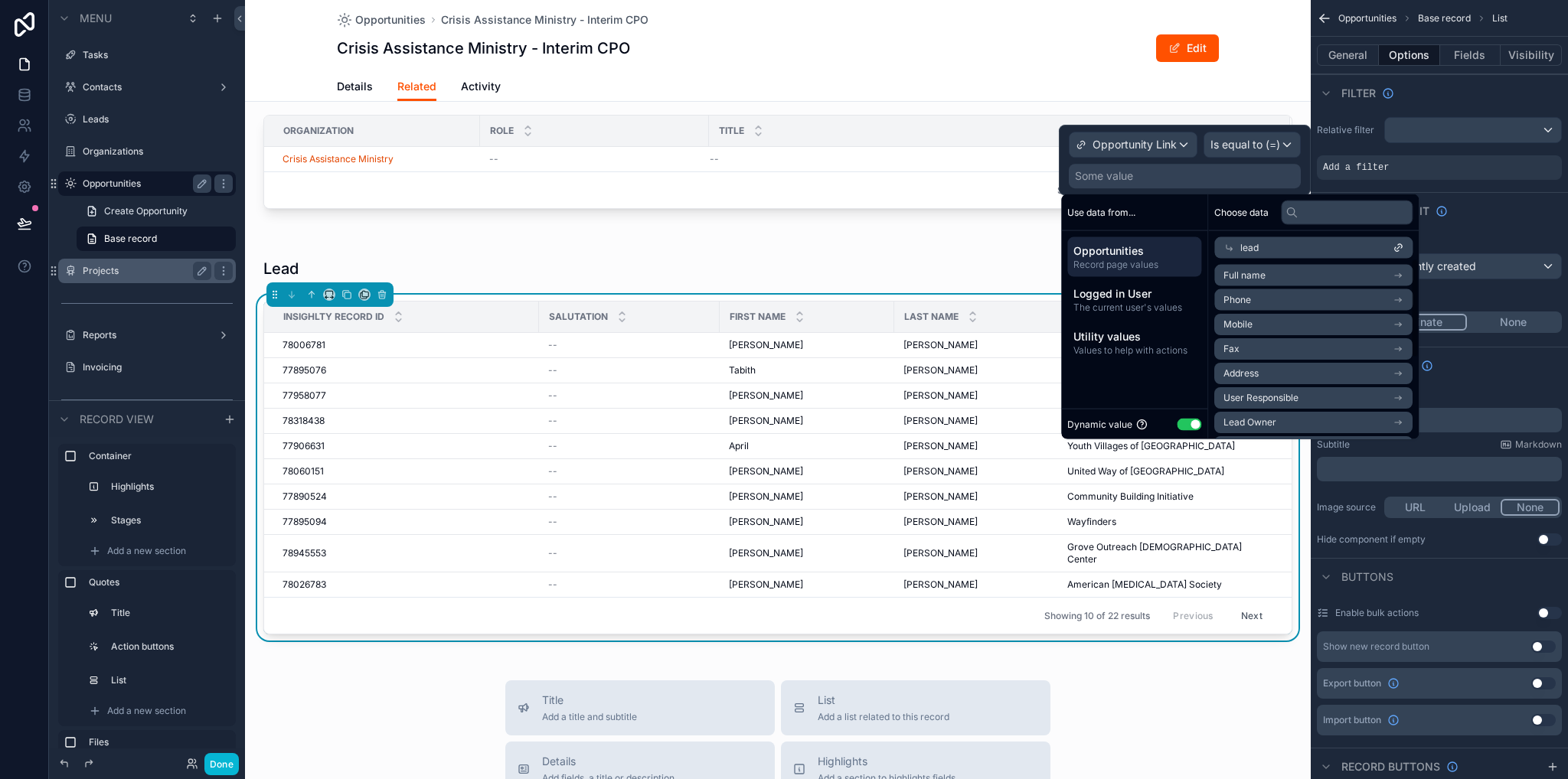
click at [1265, 250] on div "lead" at bounding box center [1313, 248] width 198 height 21
drag, startPoint x: 1282, startPoint y: 245, endPoint x: 1322, endPoint y: 343, distance: 105.8
click at [1282, 245] on span "Opportunities item" at bounding box center [1263, 248] width 80 height 12
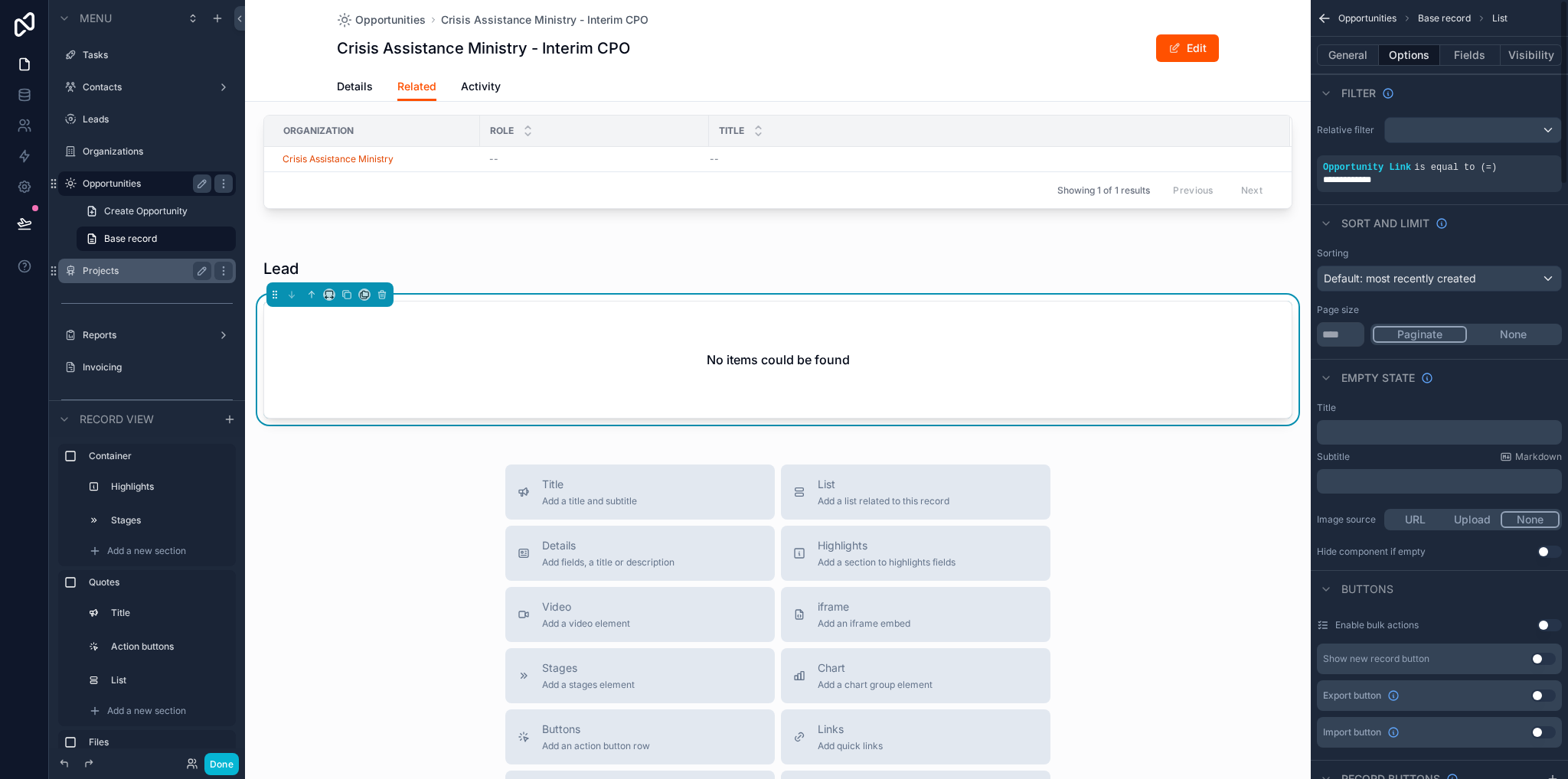
click at [1494, 235] on div "Sort And Limit" at bounding box center [1438, 223] width 257 height 37
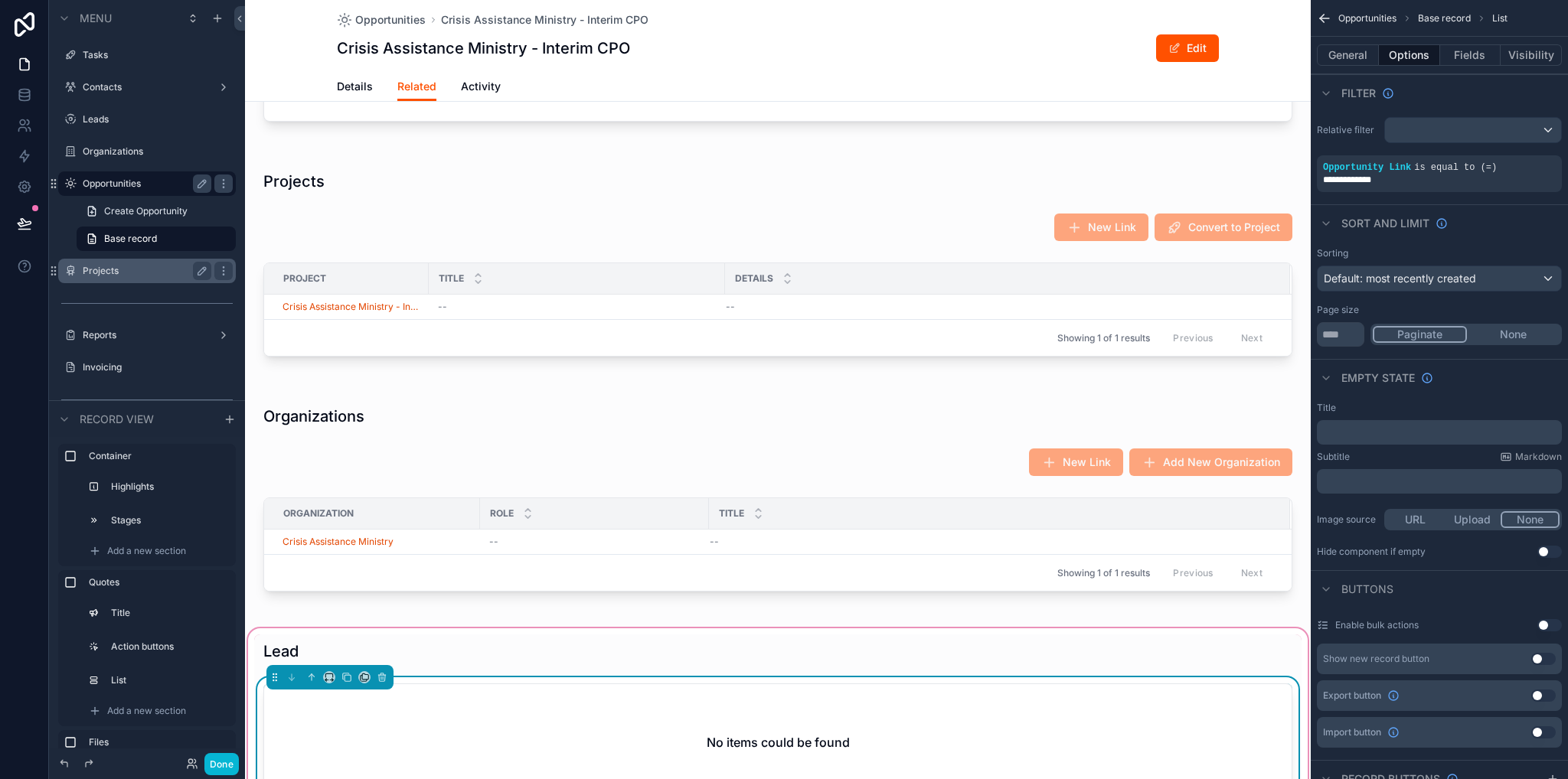
scroll to position [1531, 0]
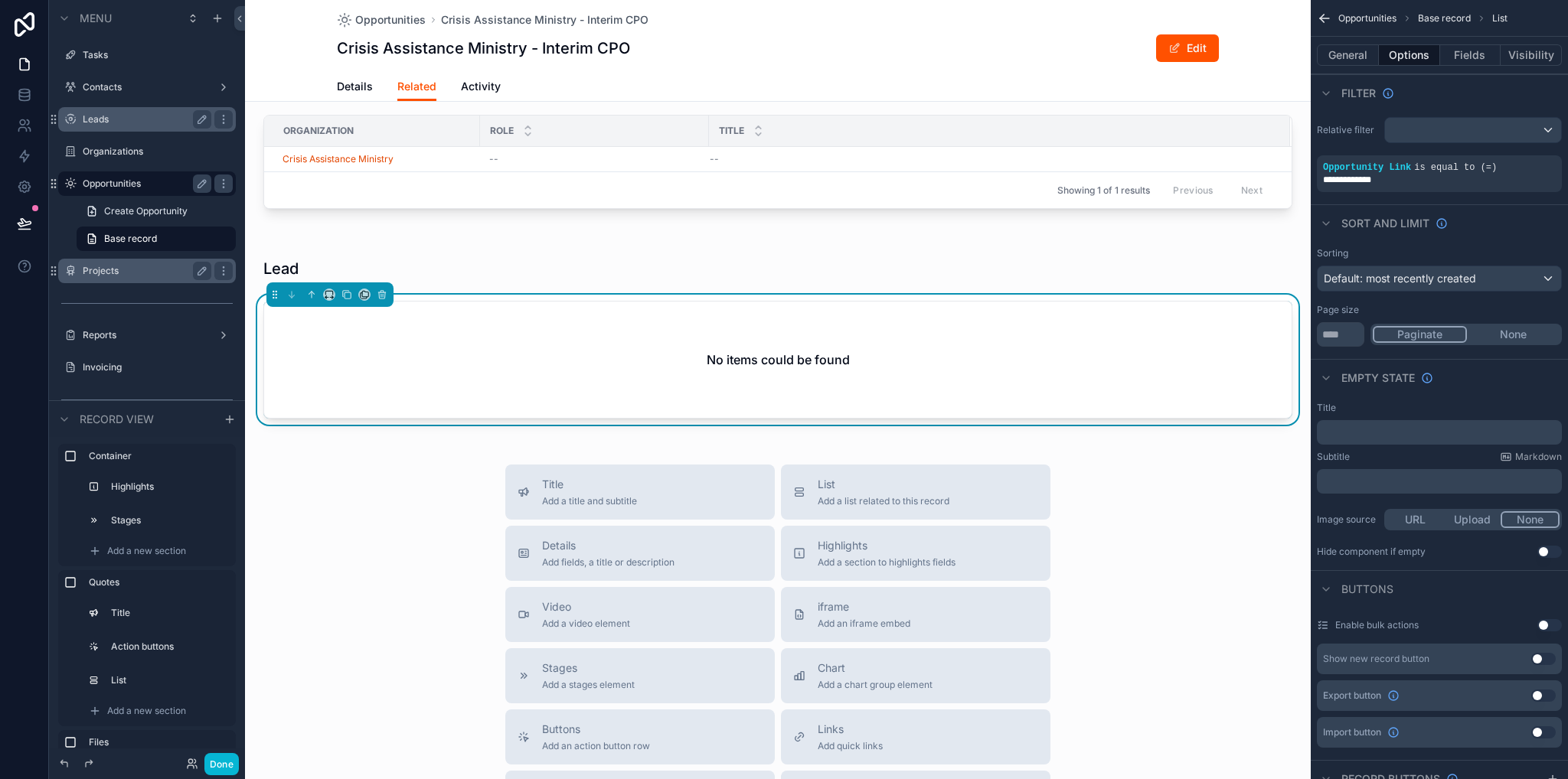
click at [98, 118] on label "Leads" at bounding box center [144, 119] width 122 height 12
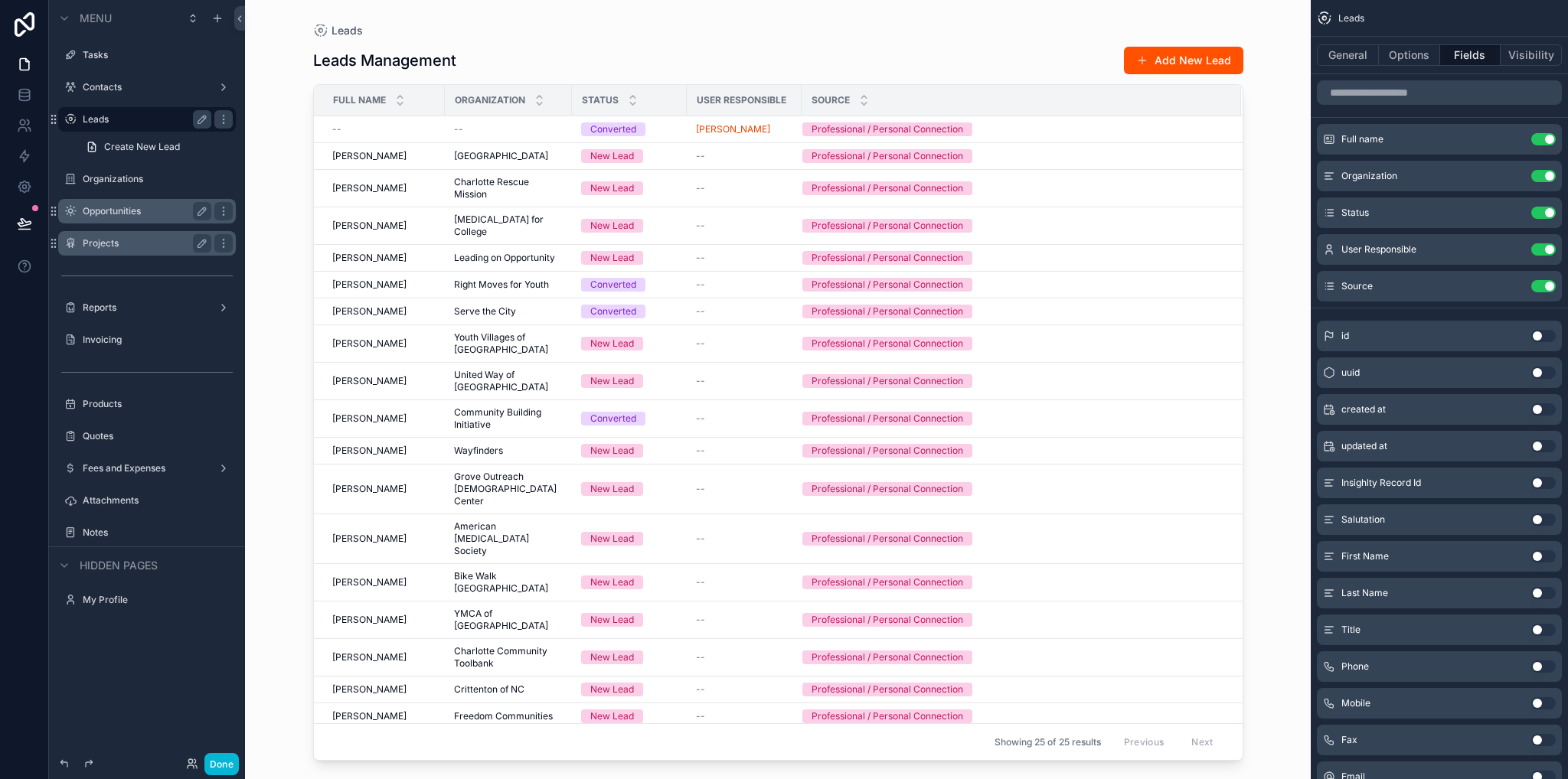
click at [109, 207] on label "Opportunities" at bounding box center [144, 210] width 122 height 12
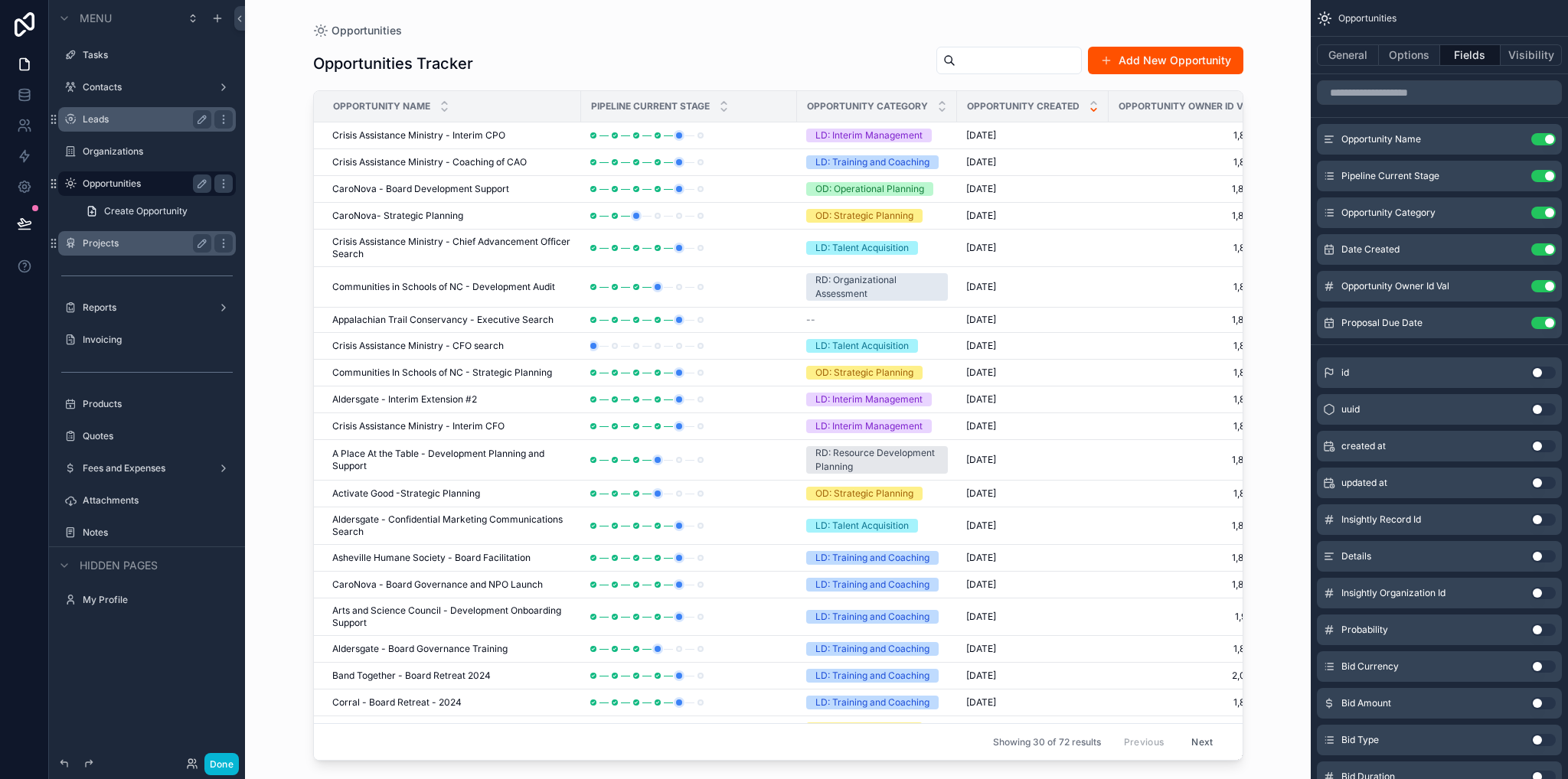
click at [108, 131] on div "Leads" at bounding box center [147, 119] width 196 height 28
click at [104, 126] on div "Leads" at bounding box center [157, 119] width 150 height 19
click at [119, 121] on label "Leads" at bounding box center [154, 119] width 144 height 12
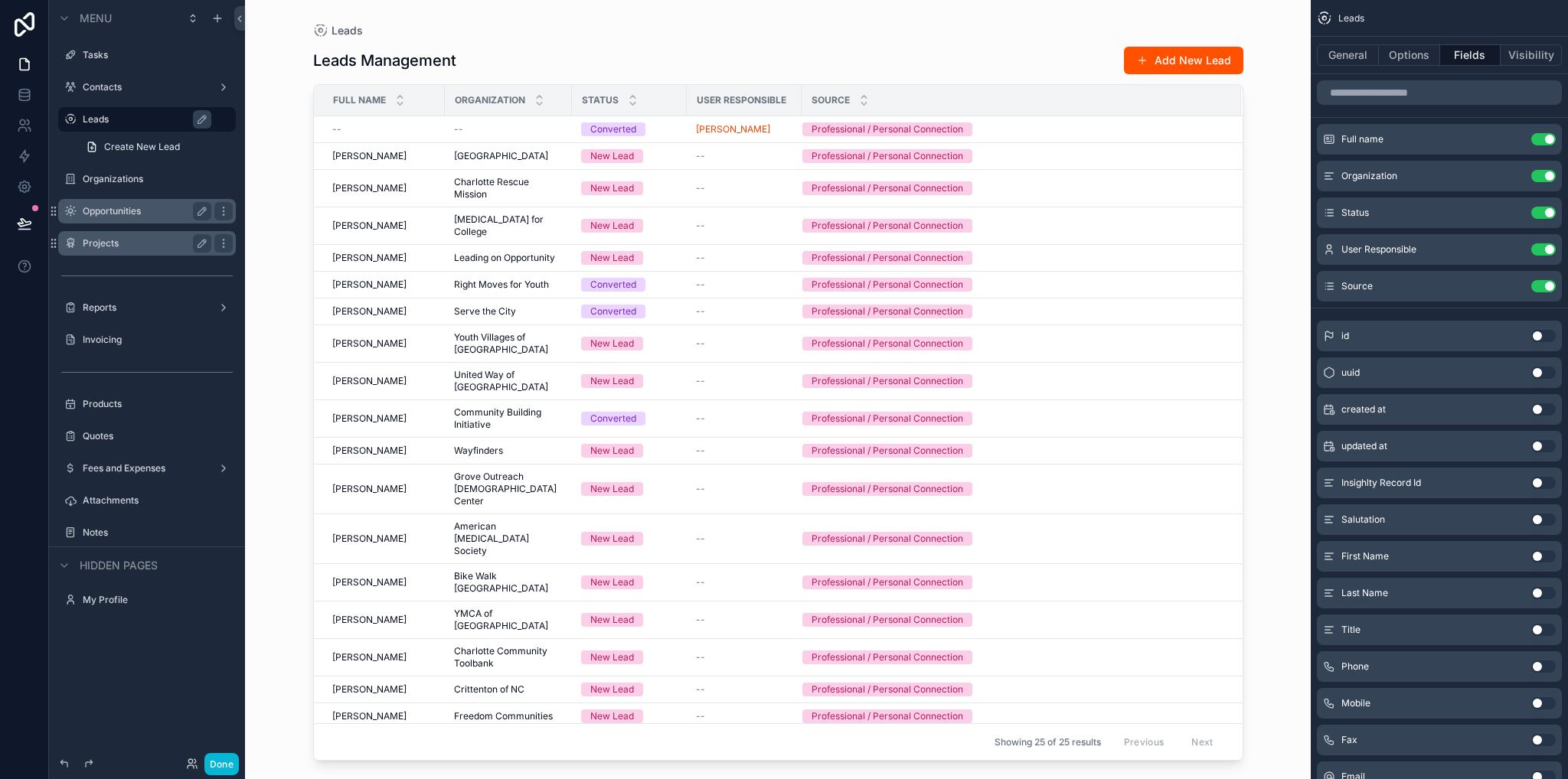
click at [367, 130] on div "scrollable content" at bounding box center [778, 380] width 979 height 761
click at [365, 126] on div "--" at bounding box center [383, 129] width 104 height 12
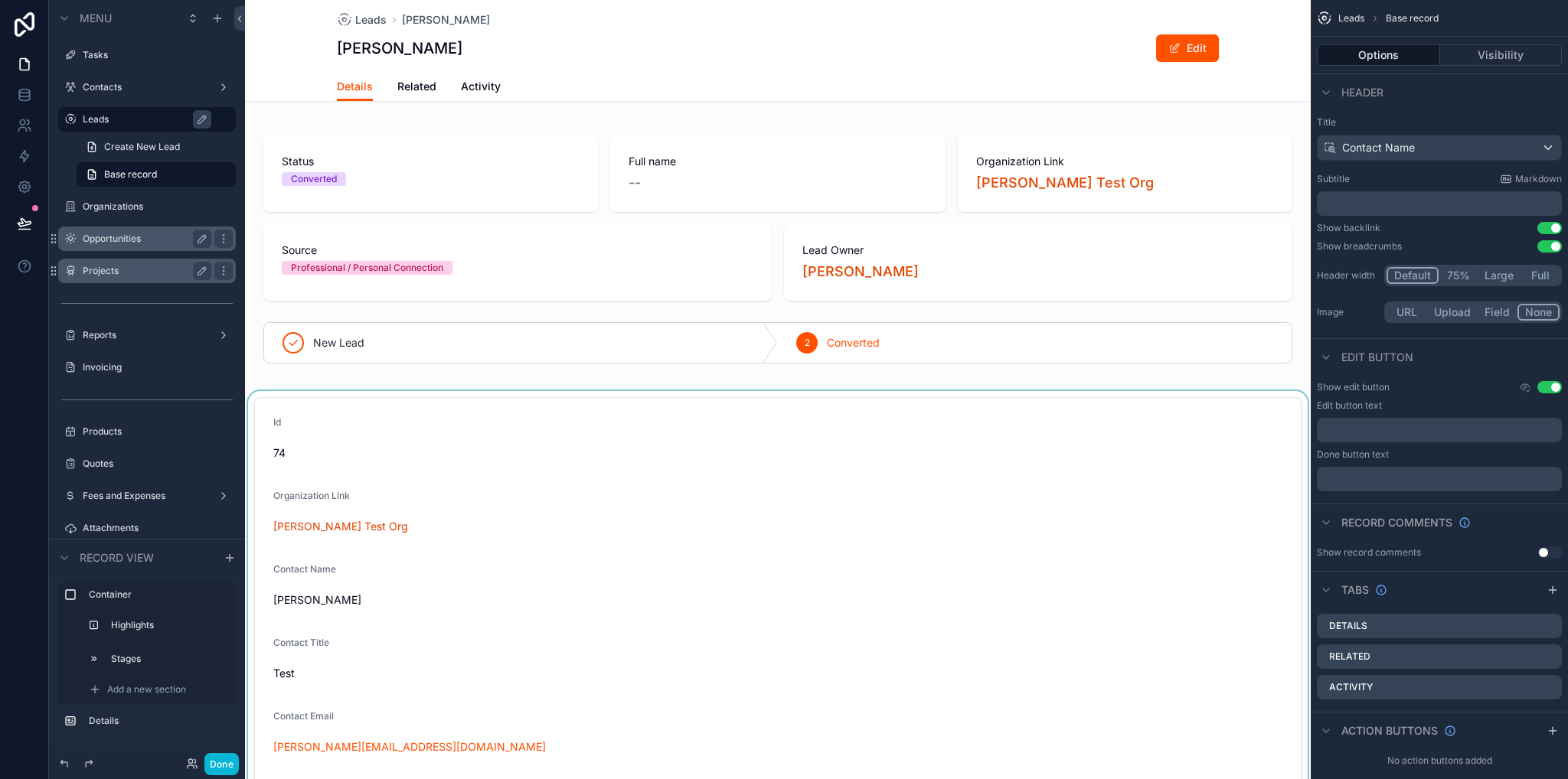
scroll to position [229, 0]
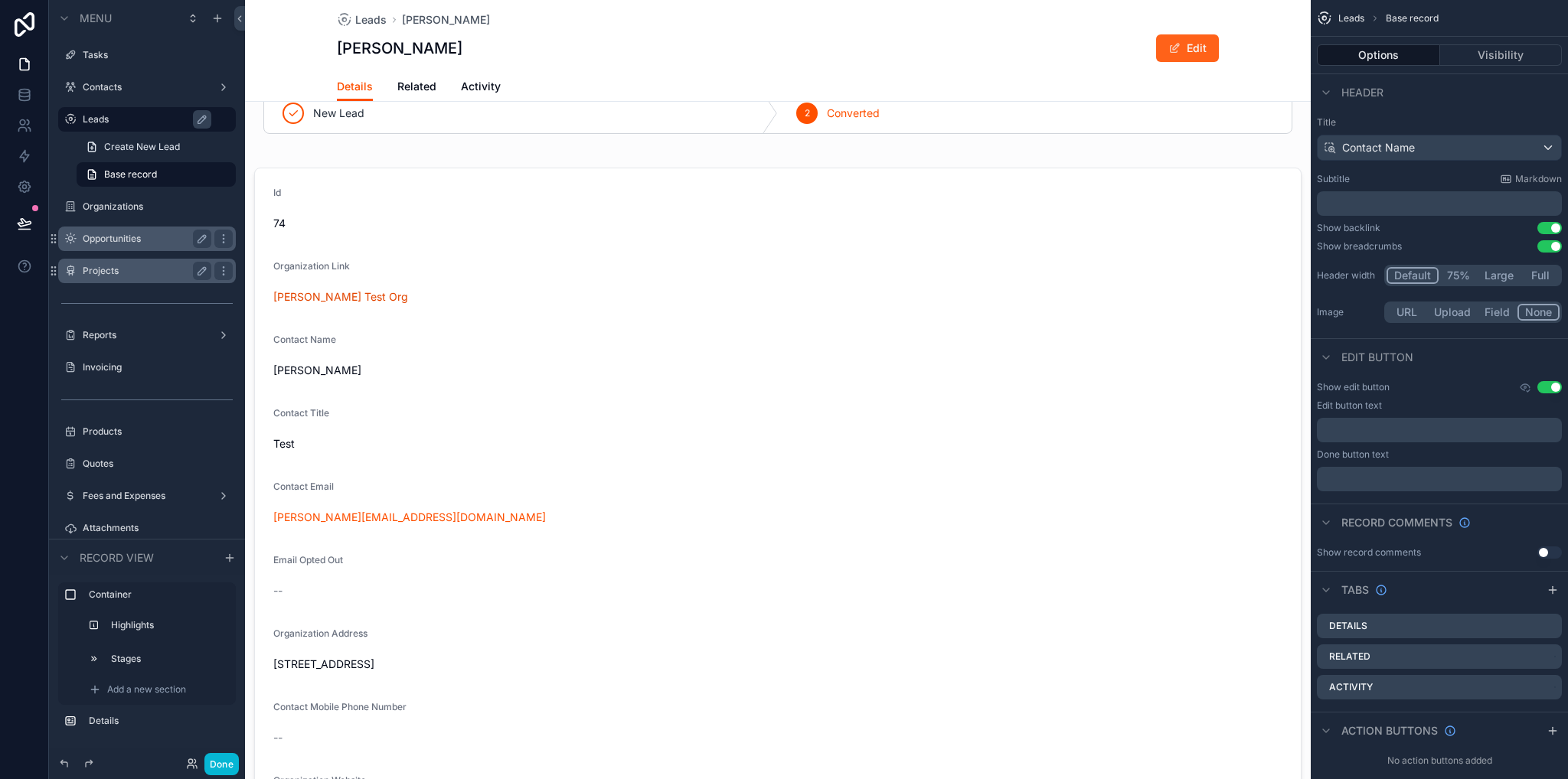
click at [1170, 47] on span "scrollable content" at bounding box center [1174, 48] width 12 height 12
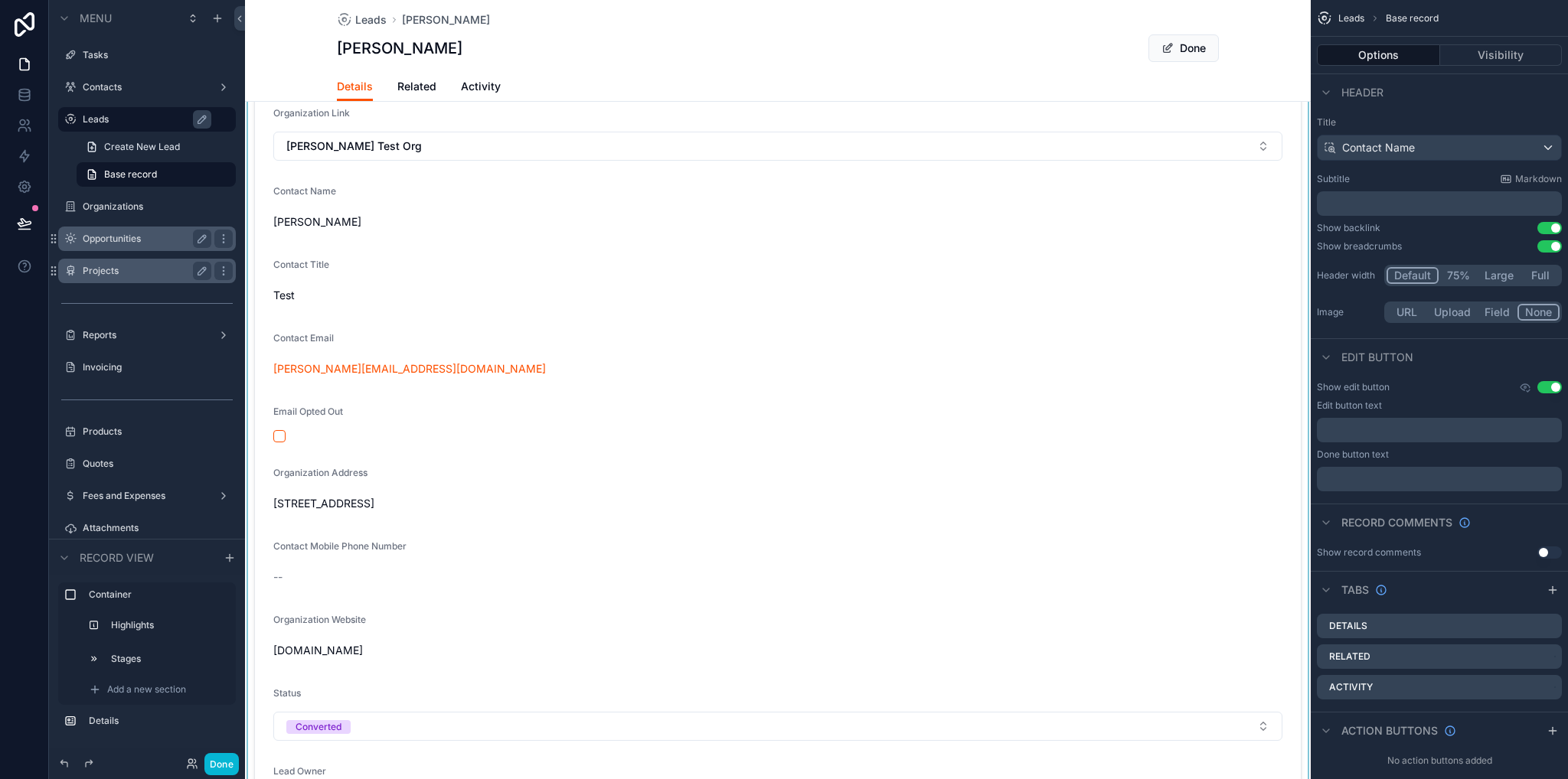
scroll to position [306, 0]
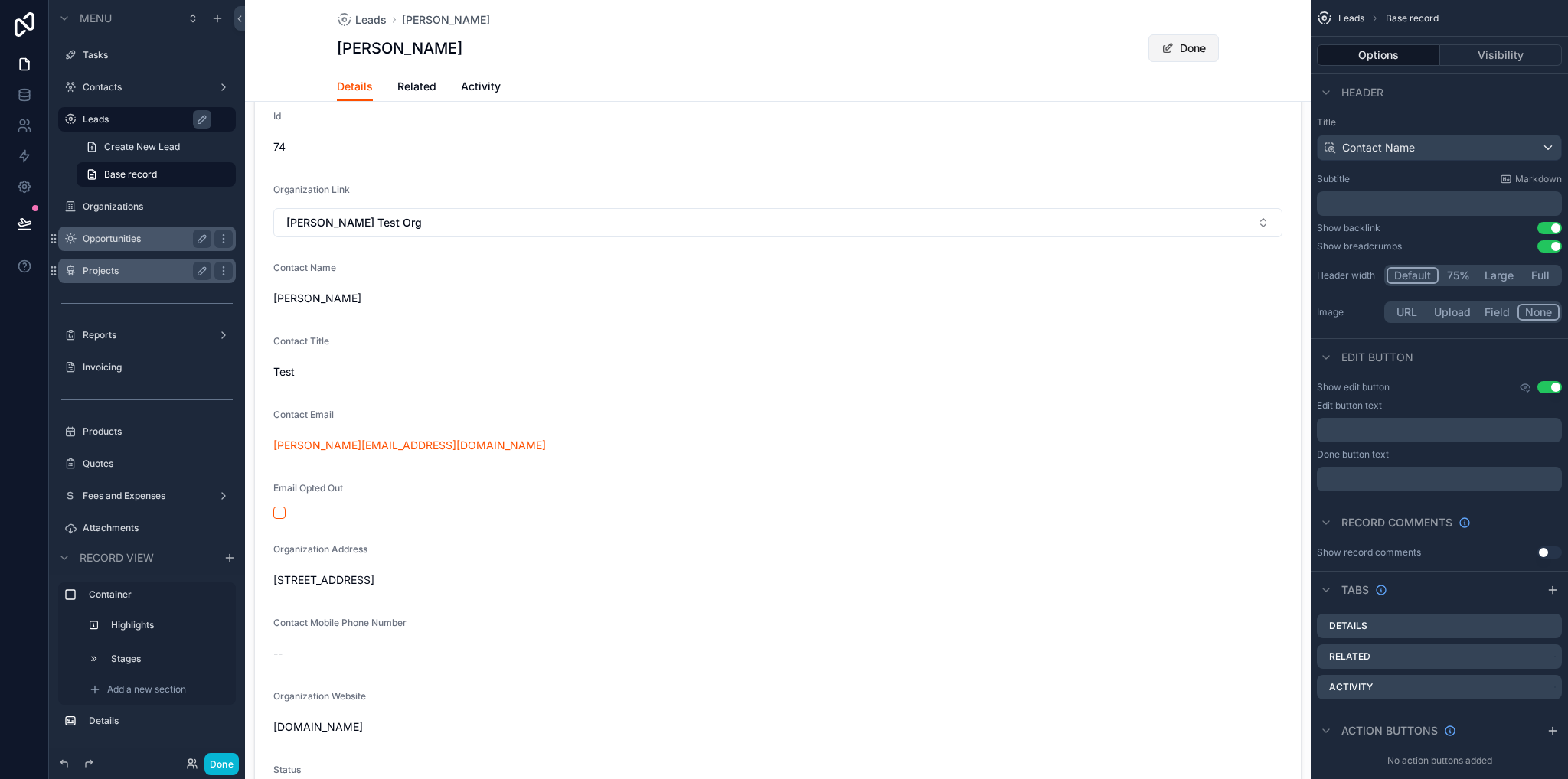
click at [1172, 51] on button "Done" at bounding box center [1183, 48] width 70 height 28
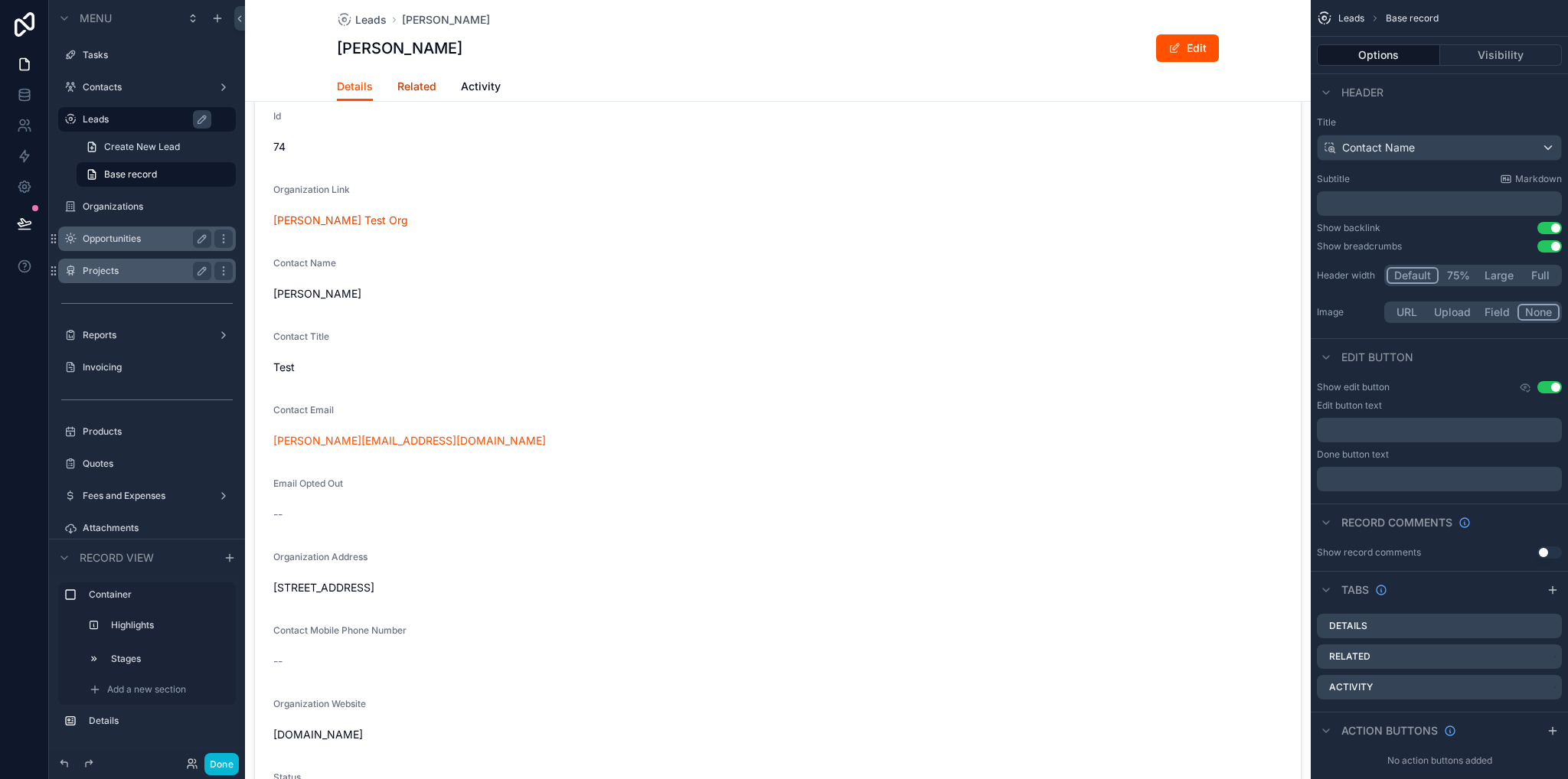
click at [417, 81] on span "Related" at bounding box center [417, 86] width 39 height 15
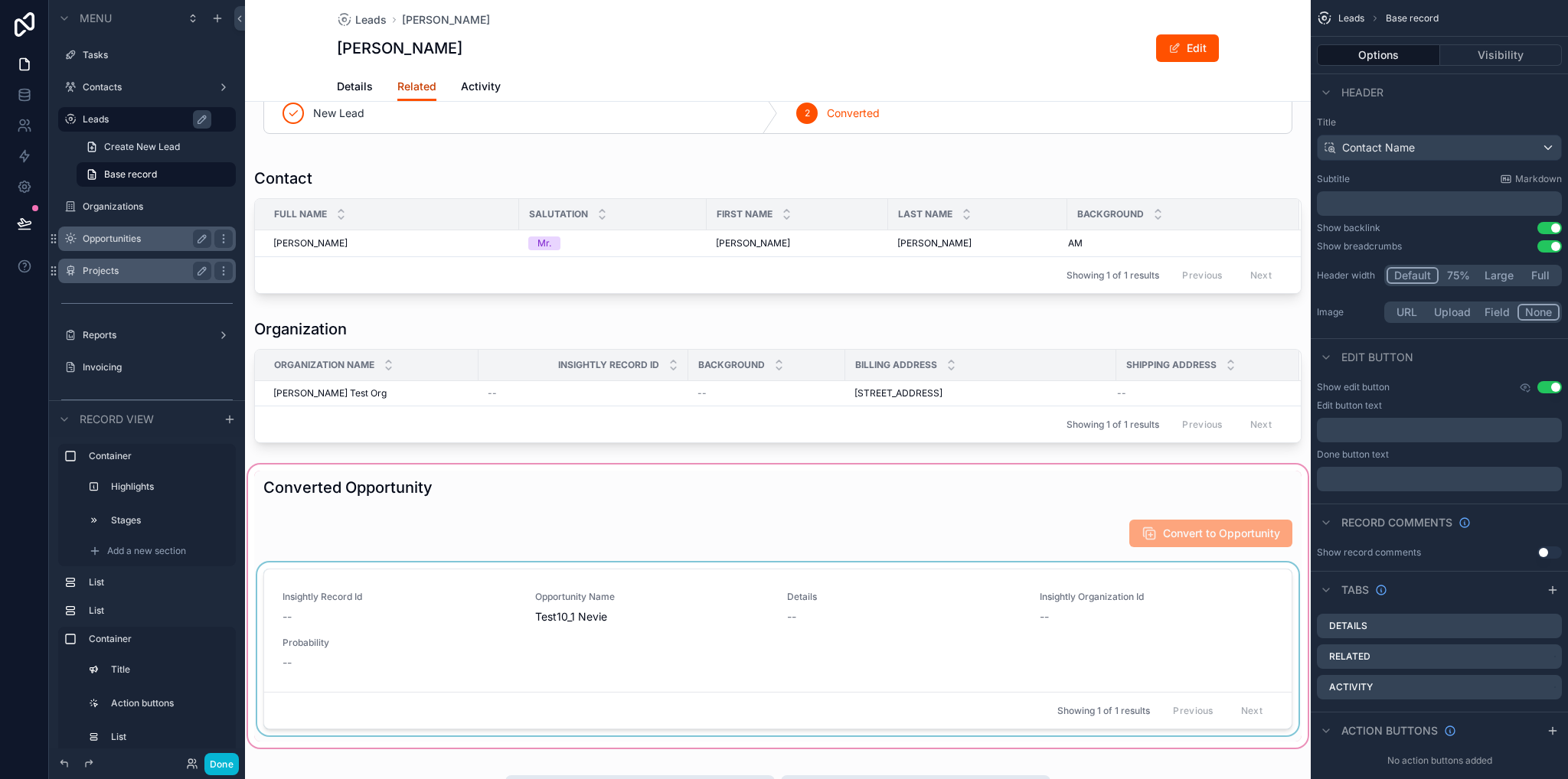
scroll to position [459, 0]
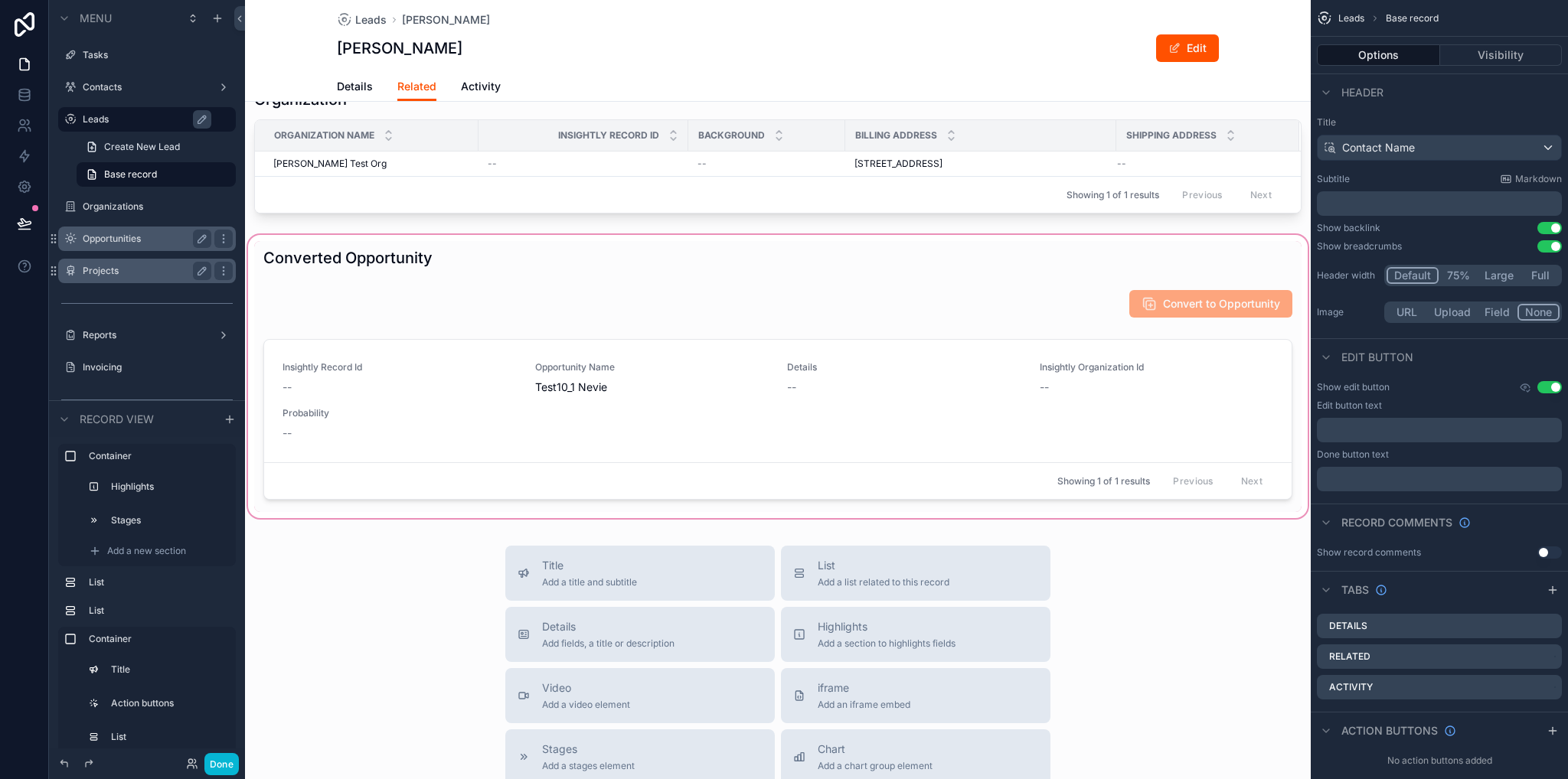
click at [693, 436] on div "scrollable content" at bounding box center [777, 376] width 1065 height 290
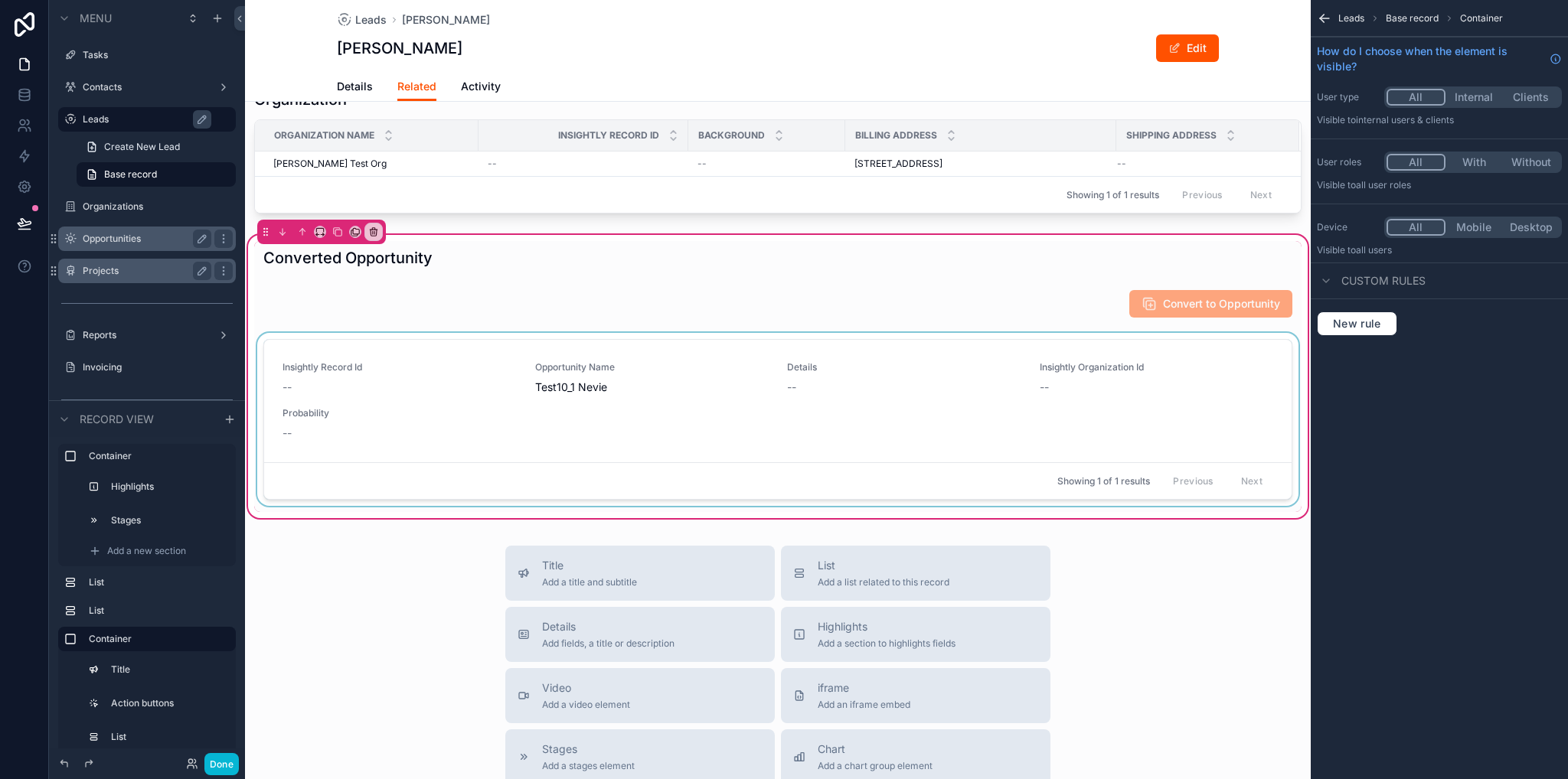
click at [655, 420] on div "scrollable content" at bounding box center [778, 423] width 1048 height 179
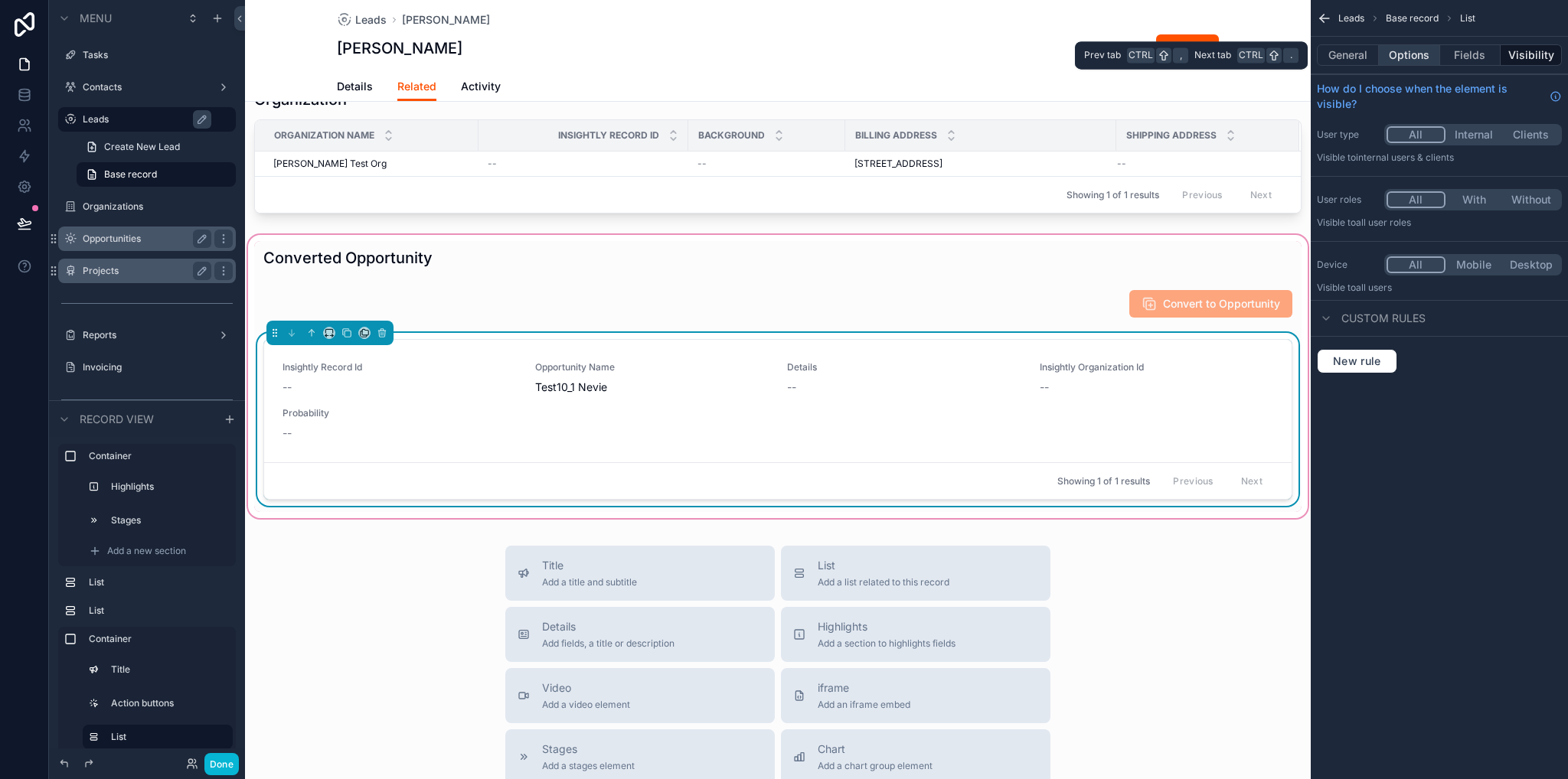
click at [1397, 57] on button "Options" at bounding box center [1409, 55] width 61 height 21
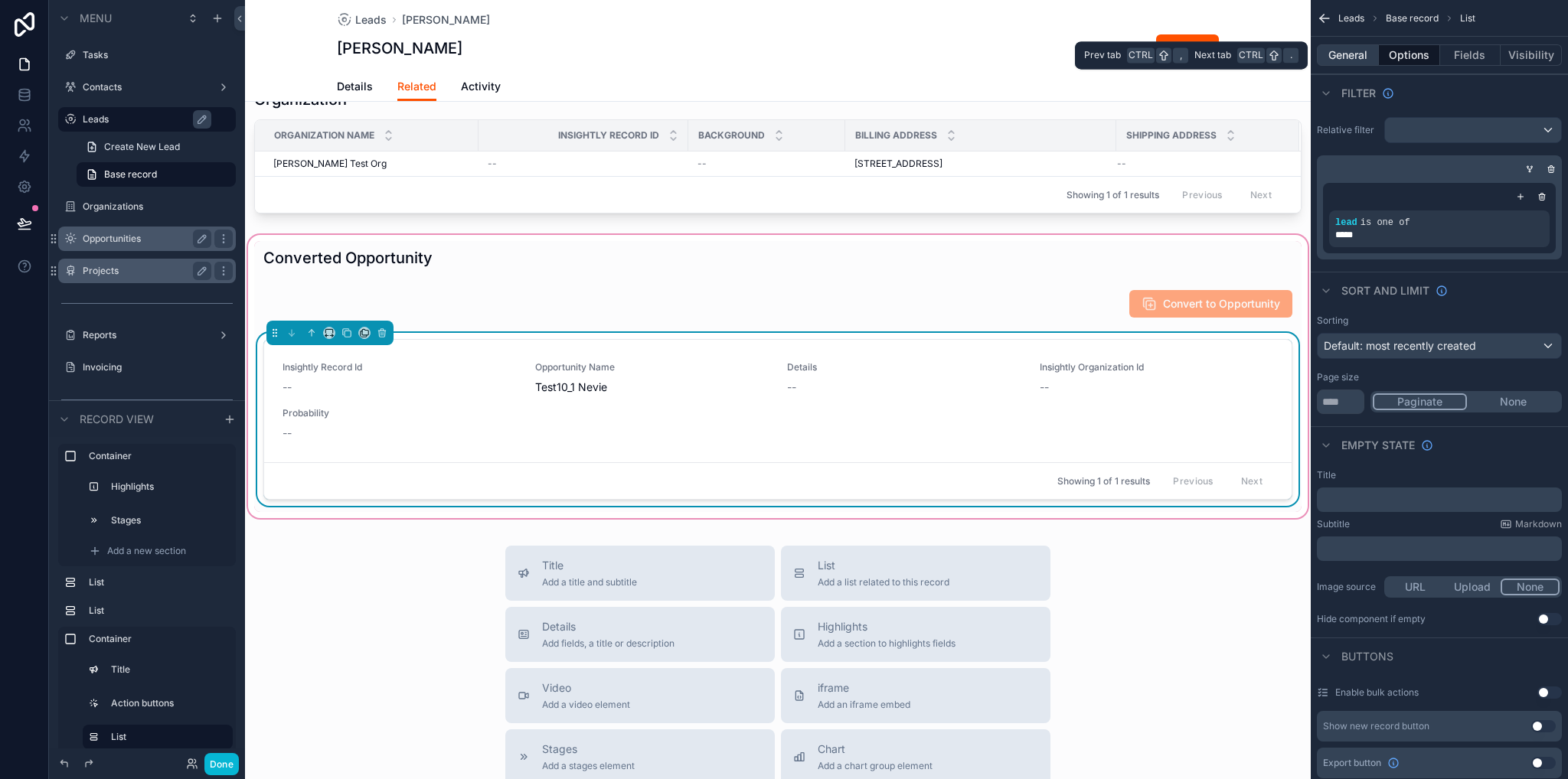
click at [1349, 59] on button "General" at bounding box center [1348, 55] width 62 height 21
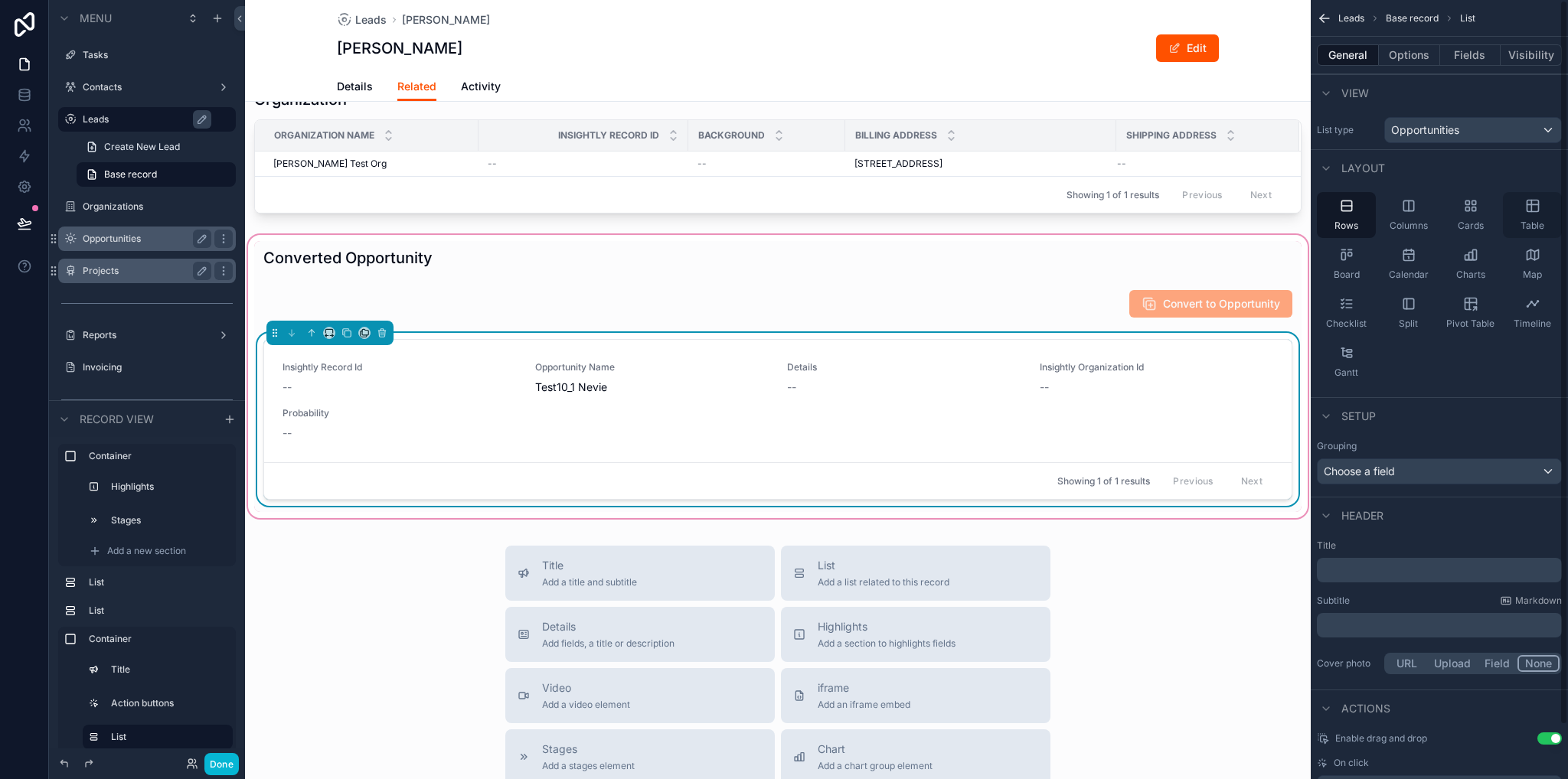
click at [1537, 212] on icon "scrollable content" at bounding box center [1532, 206] width 16 height 15
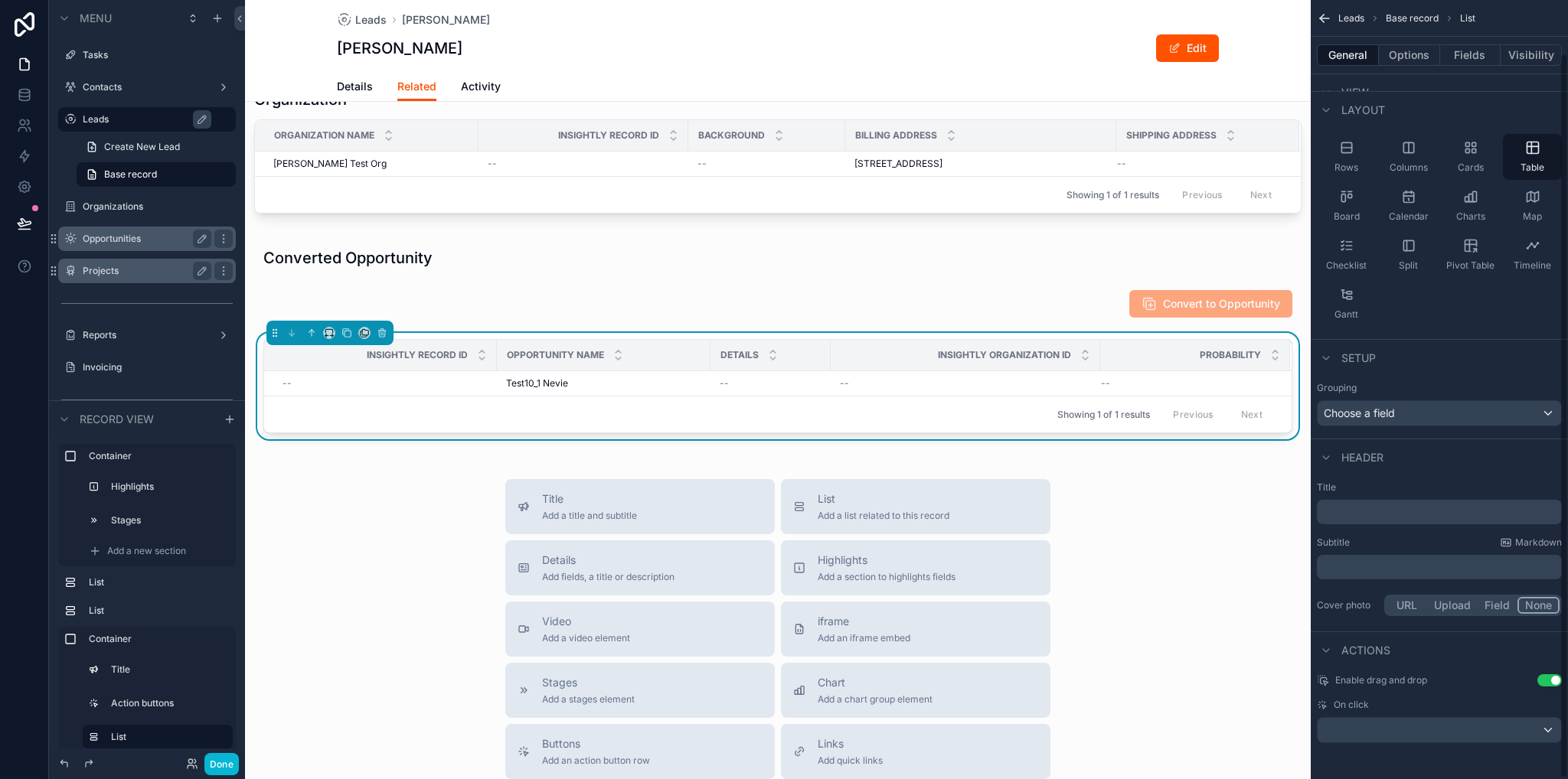
scroll to position [0, 0]
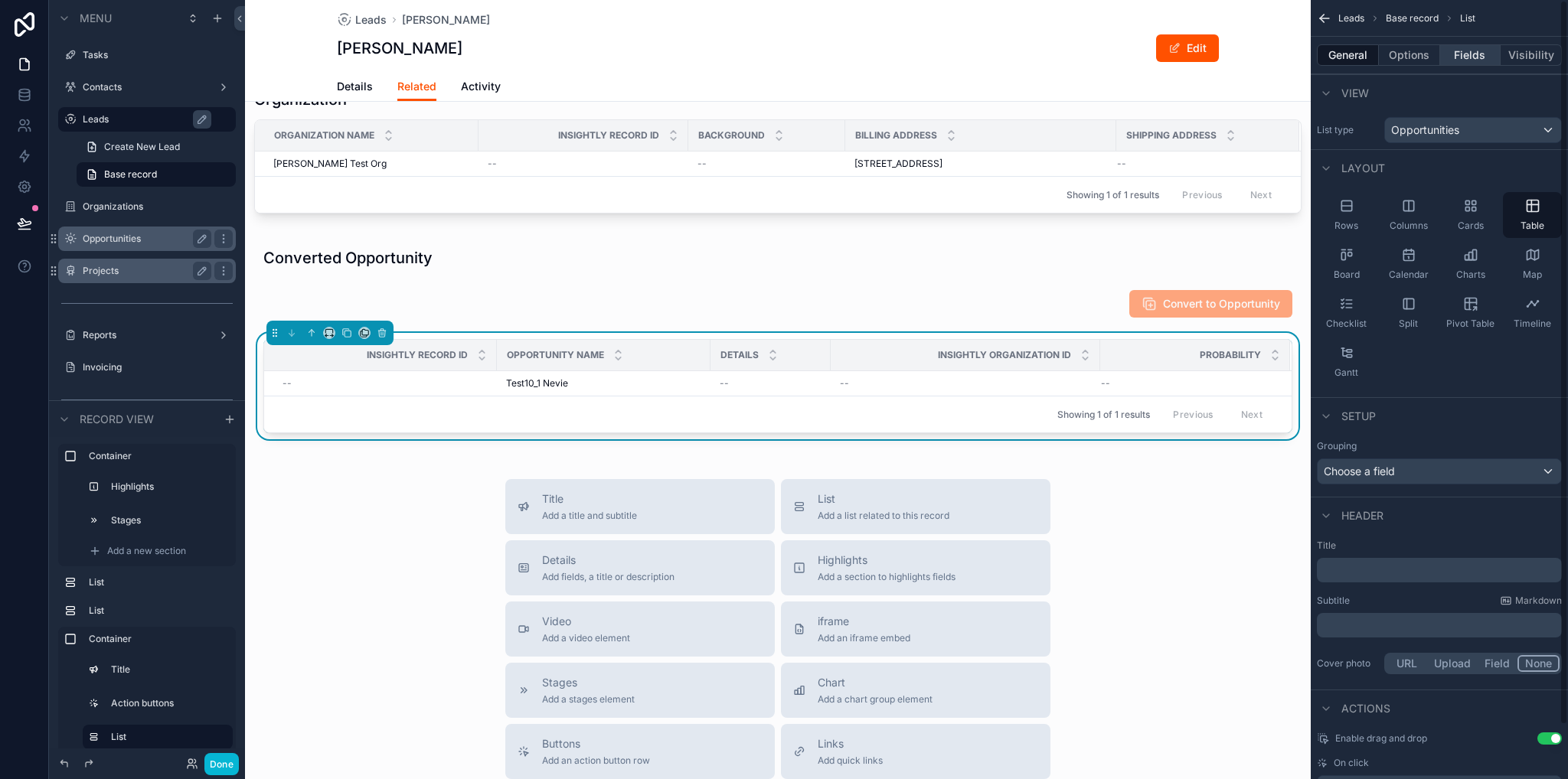
click at [1466, 62] on button "Fields" at bounding box center [1470, 55] width 61 height 21
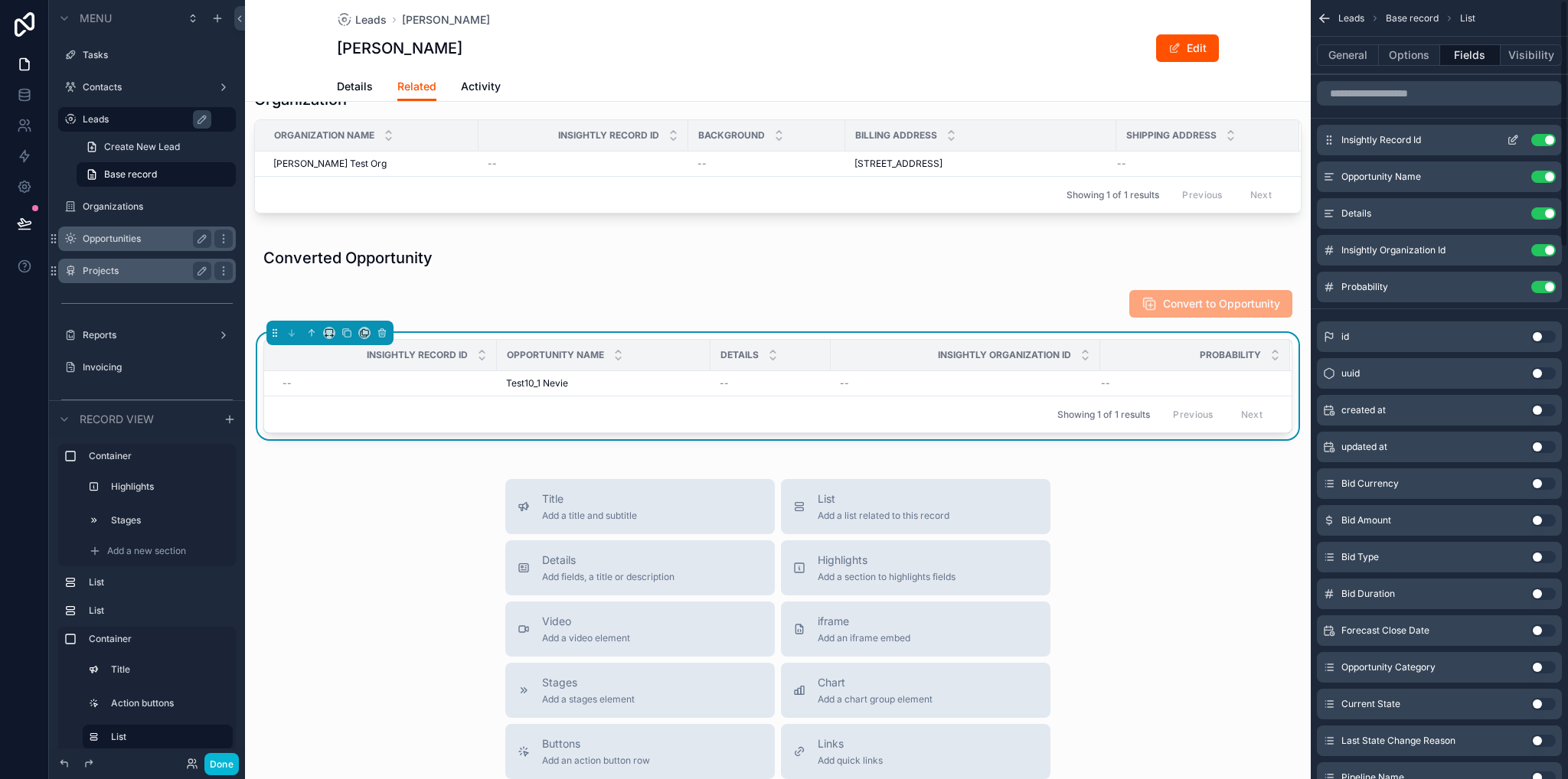
click at [1545, 135] on button "Use setting" at bounding box center [1544, 139] width 24 height 12
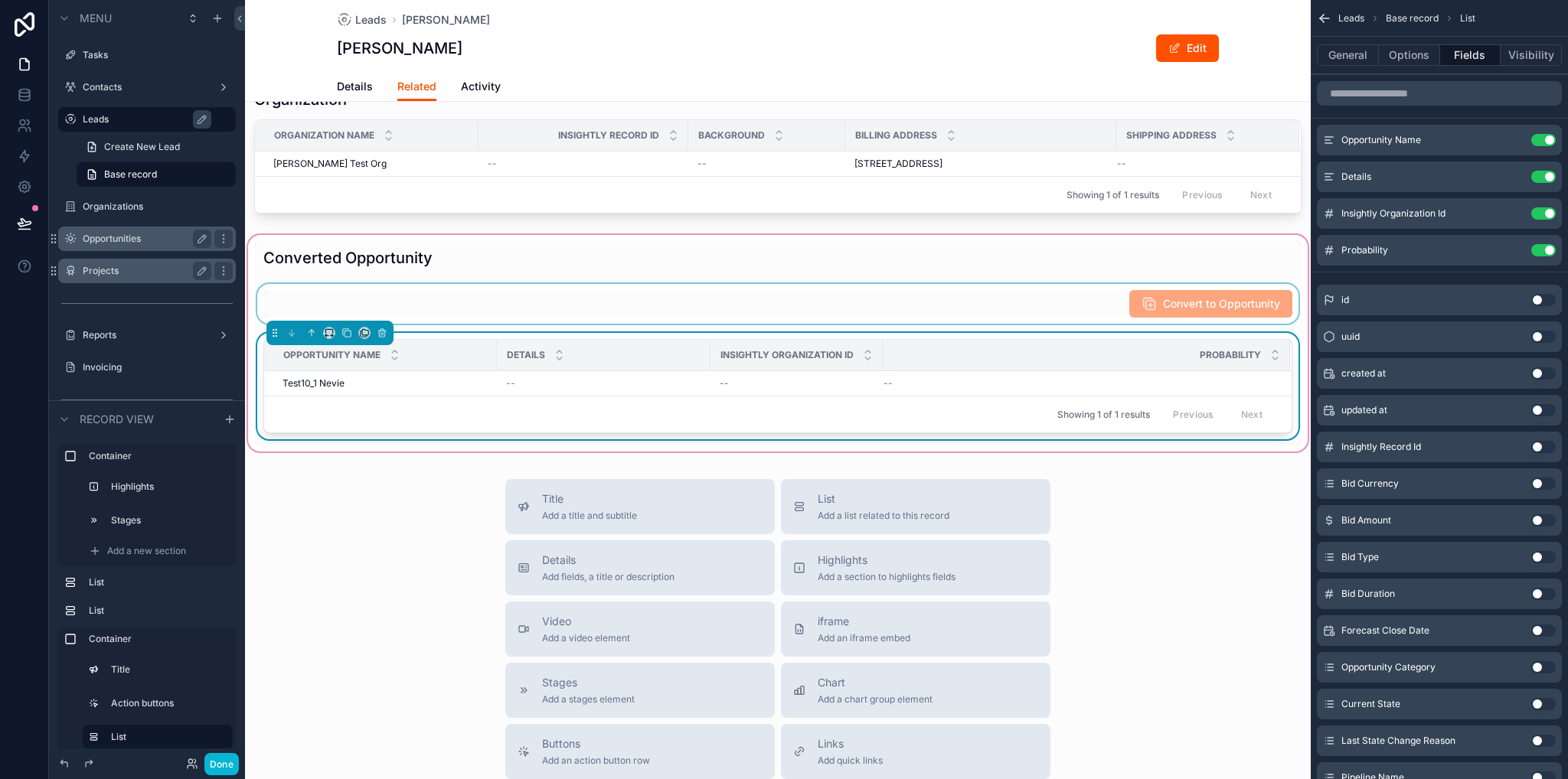
click at [928, 291] on div "scrollable content" at bounding box center [778, 303] width 1048 height 40
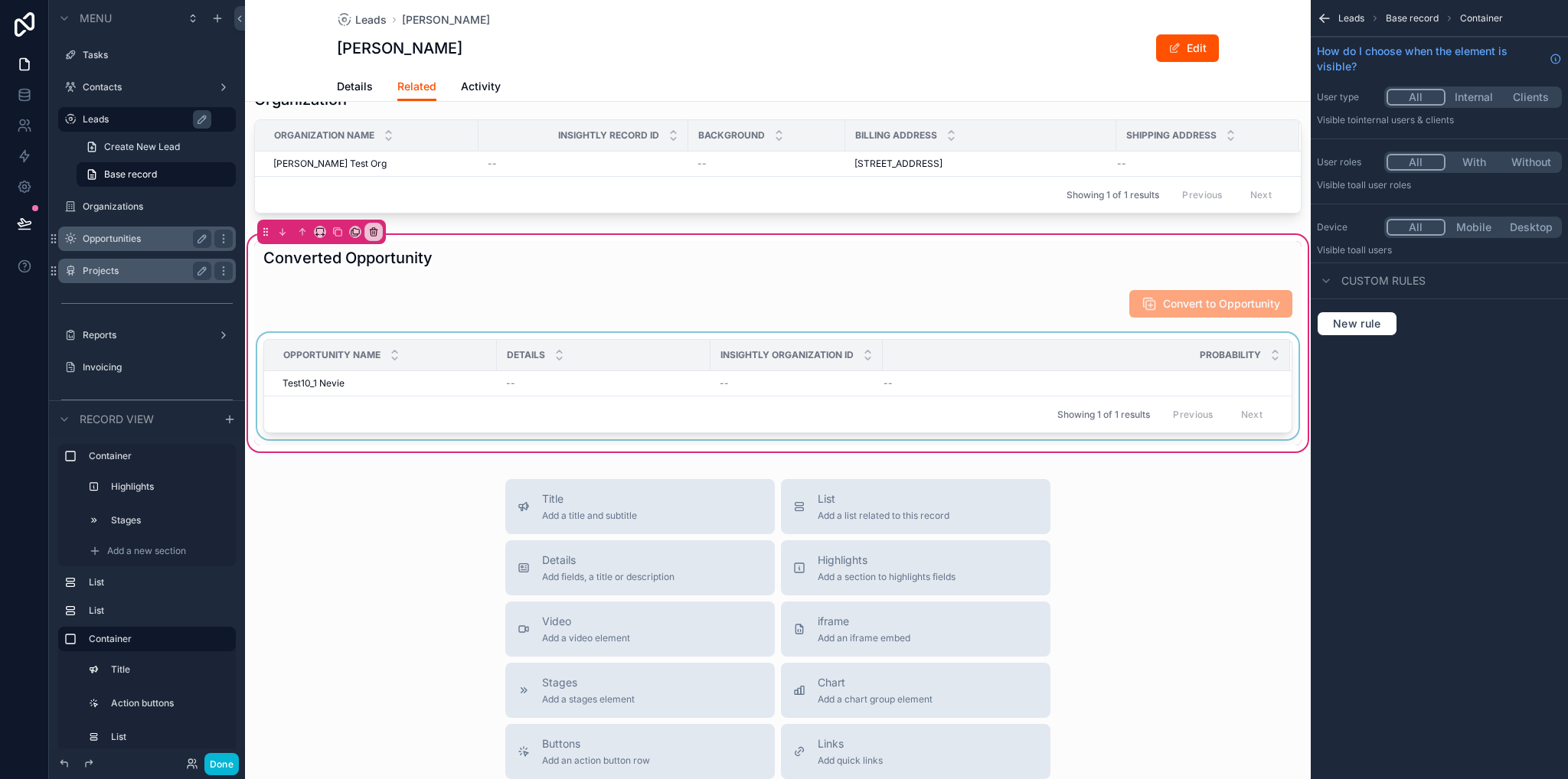
click at [447, 380] on div "scrollable content" at bounding box center [778, 389] width 1048 height 113
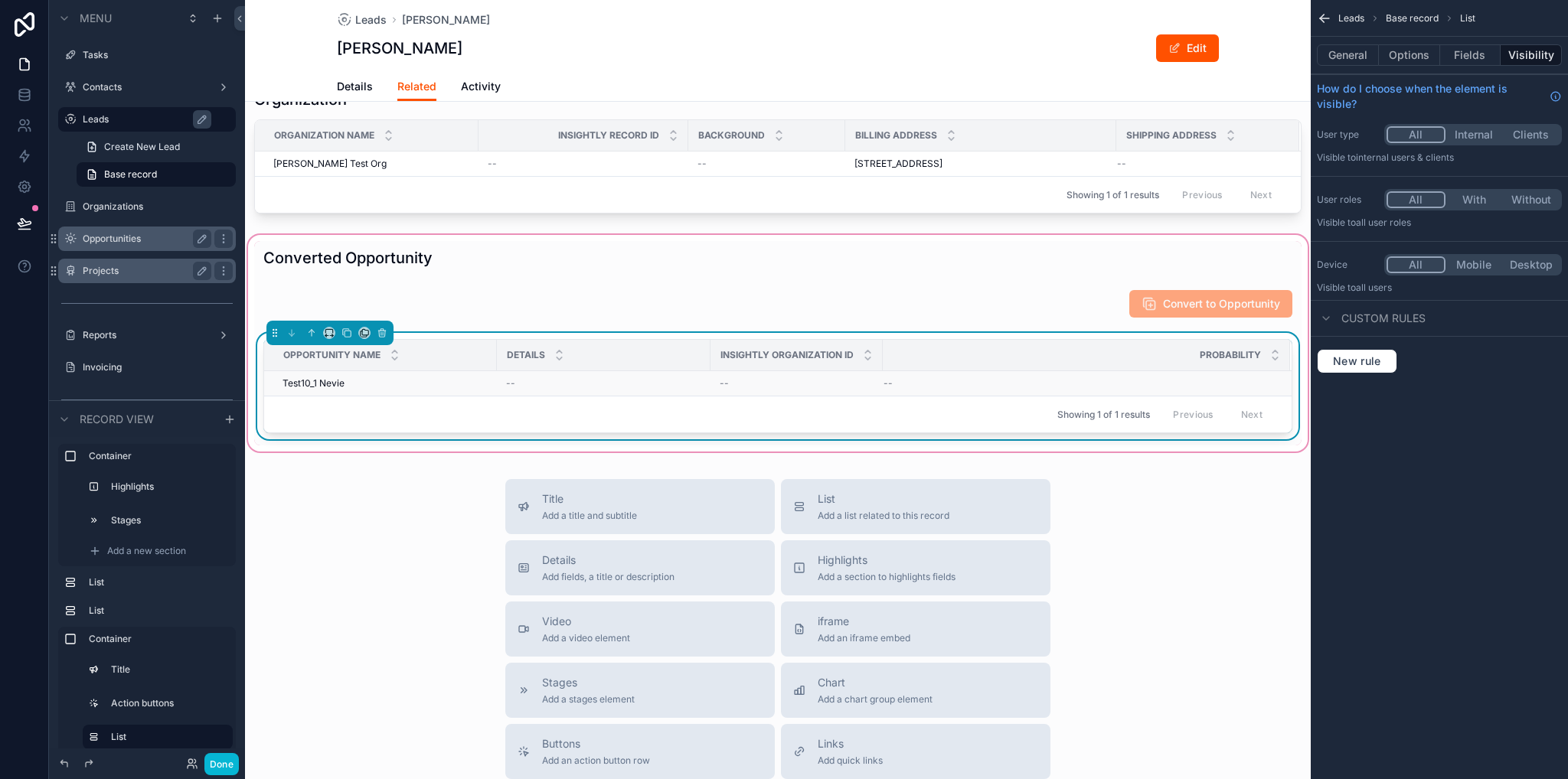
click at [429, 383] on div "Test10_1 Nevie Test10_1 Nevie" at bounding box center [384, 383] width 205 height 12
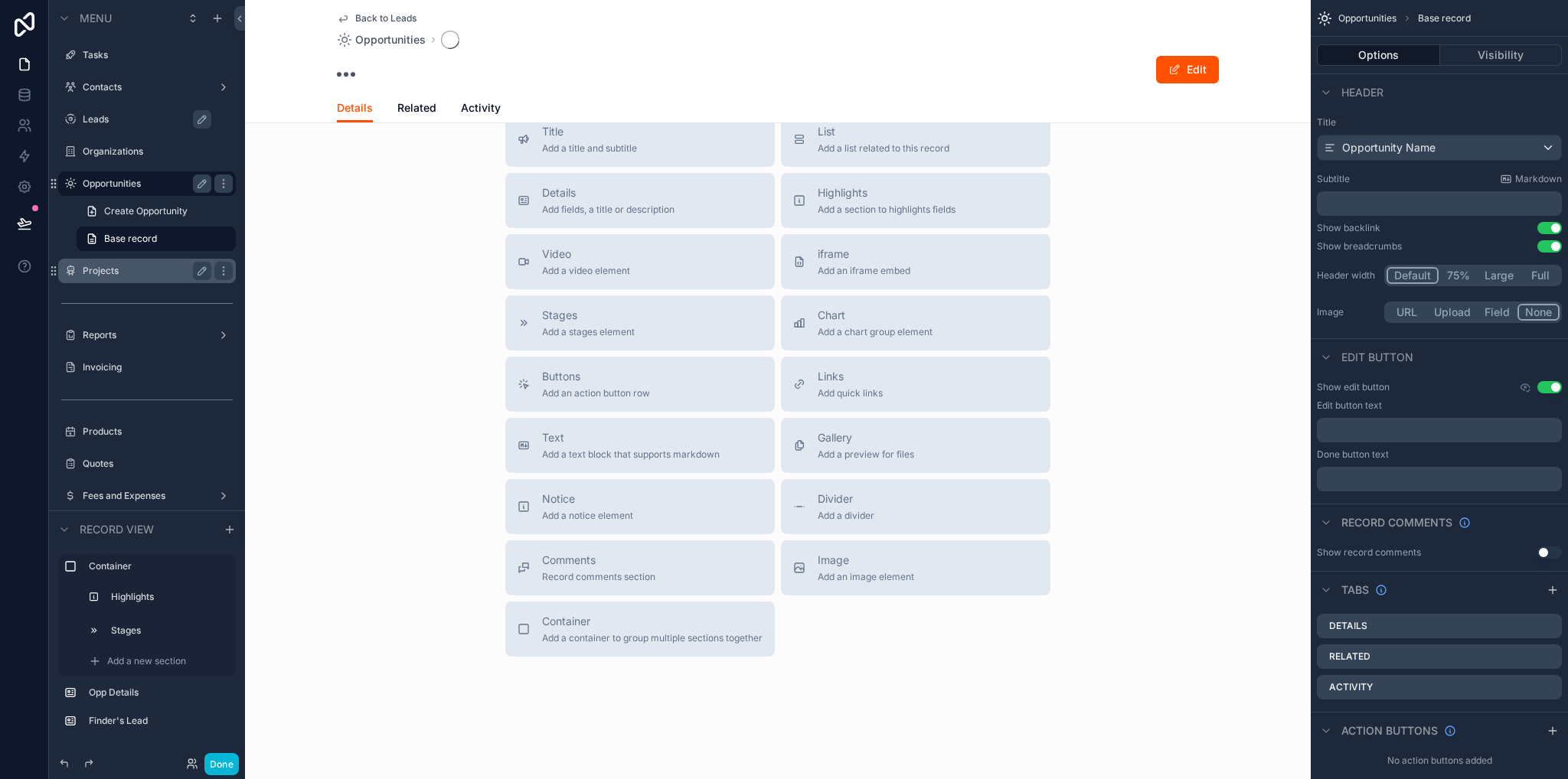
scroll to position [296, 0]
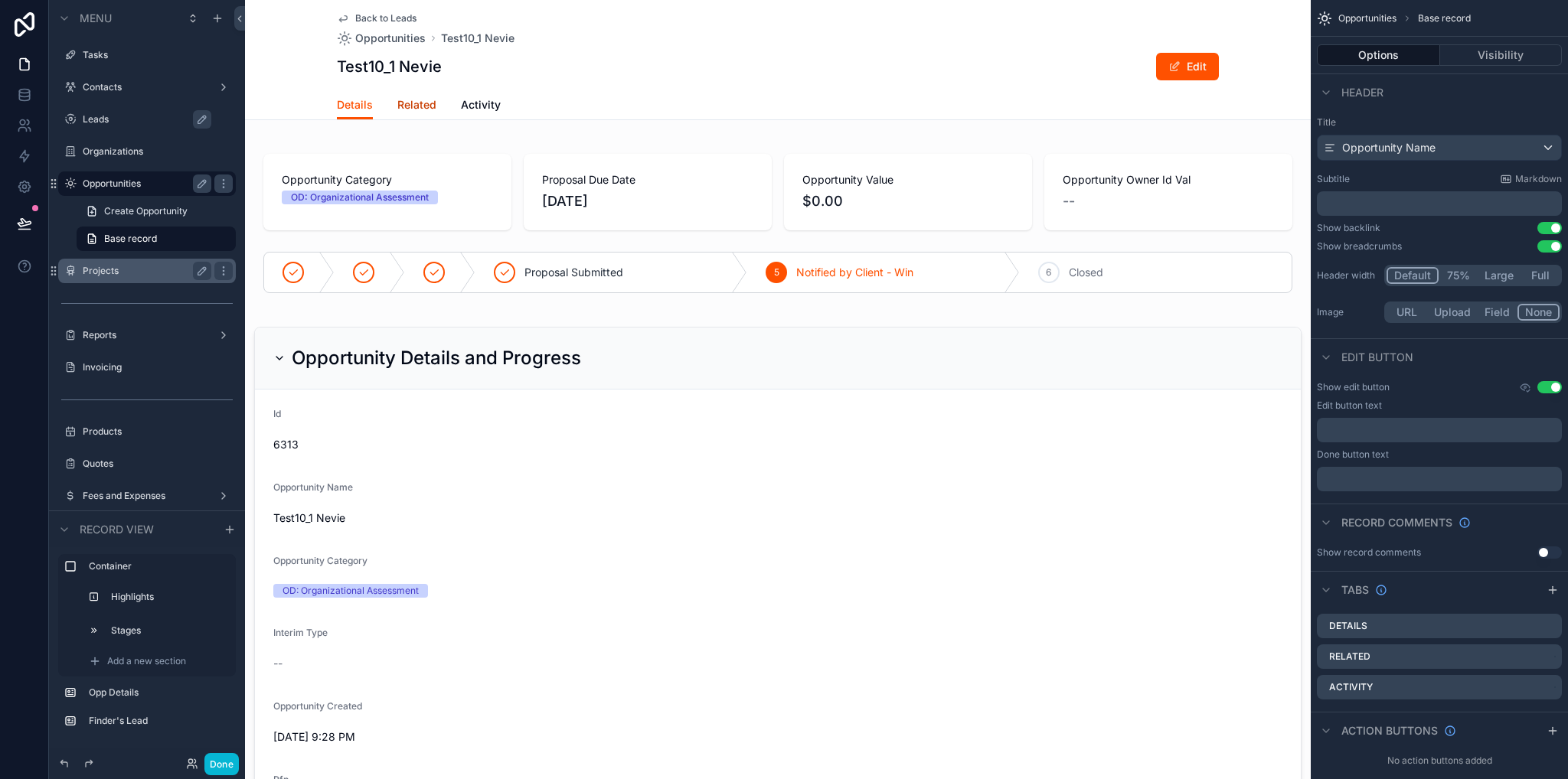
click at [412, 113] on link "Related" at bounding box center [417, 107] width 39 height 31
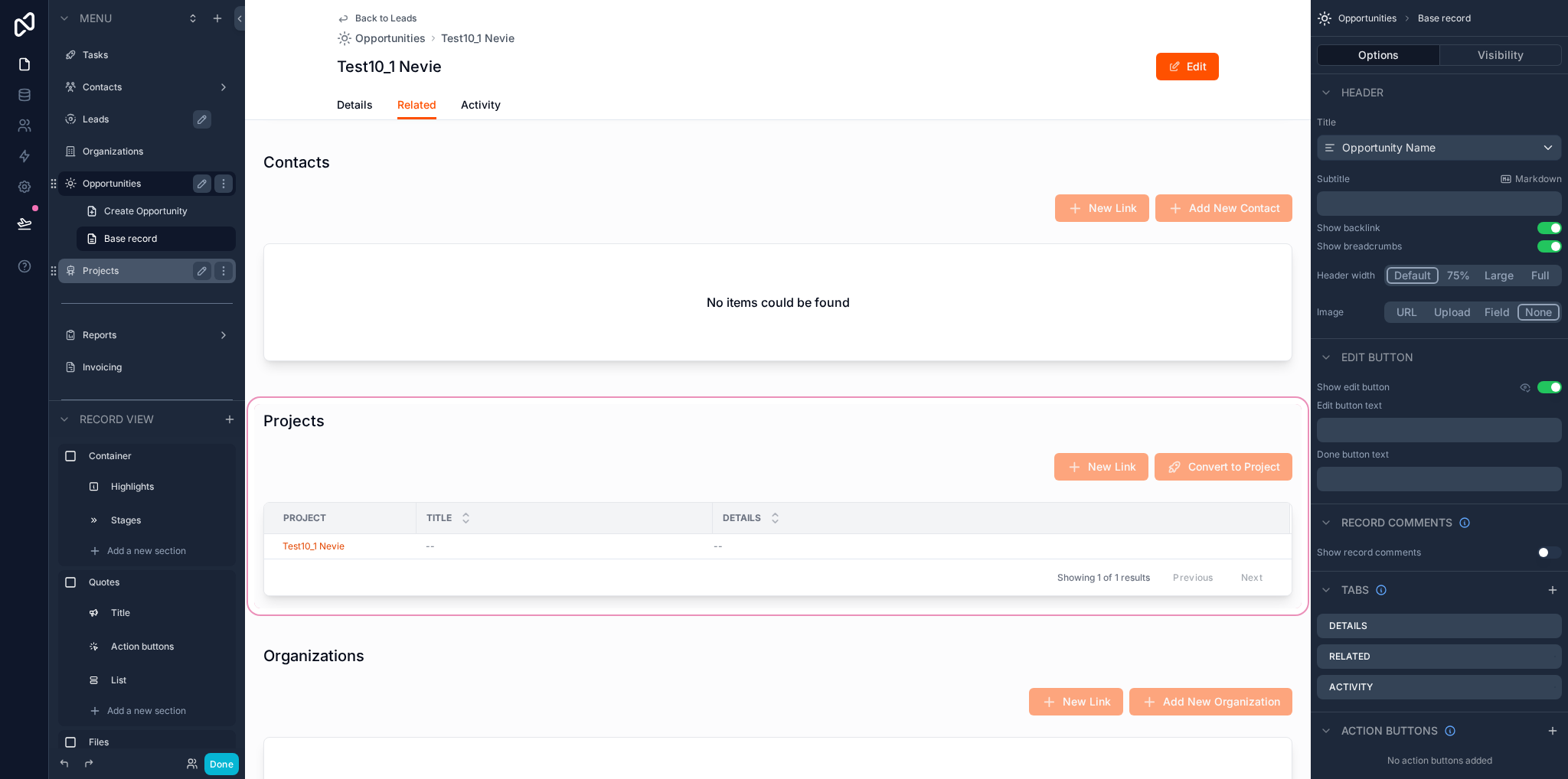
scroll to position [1463, 0]
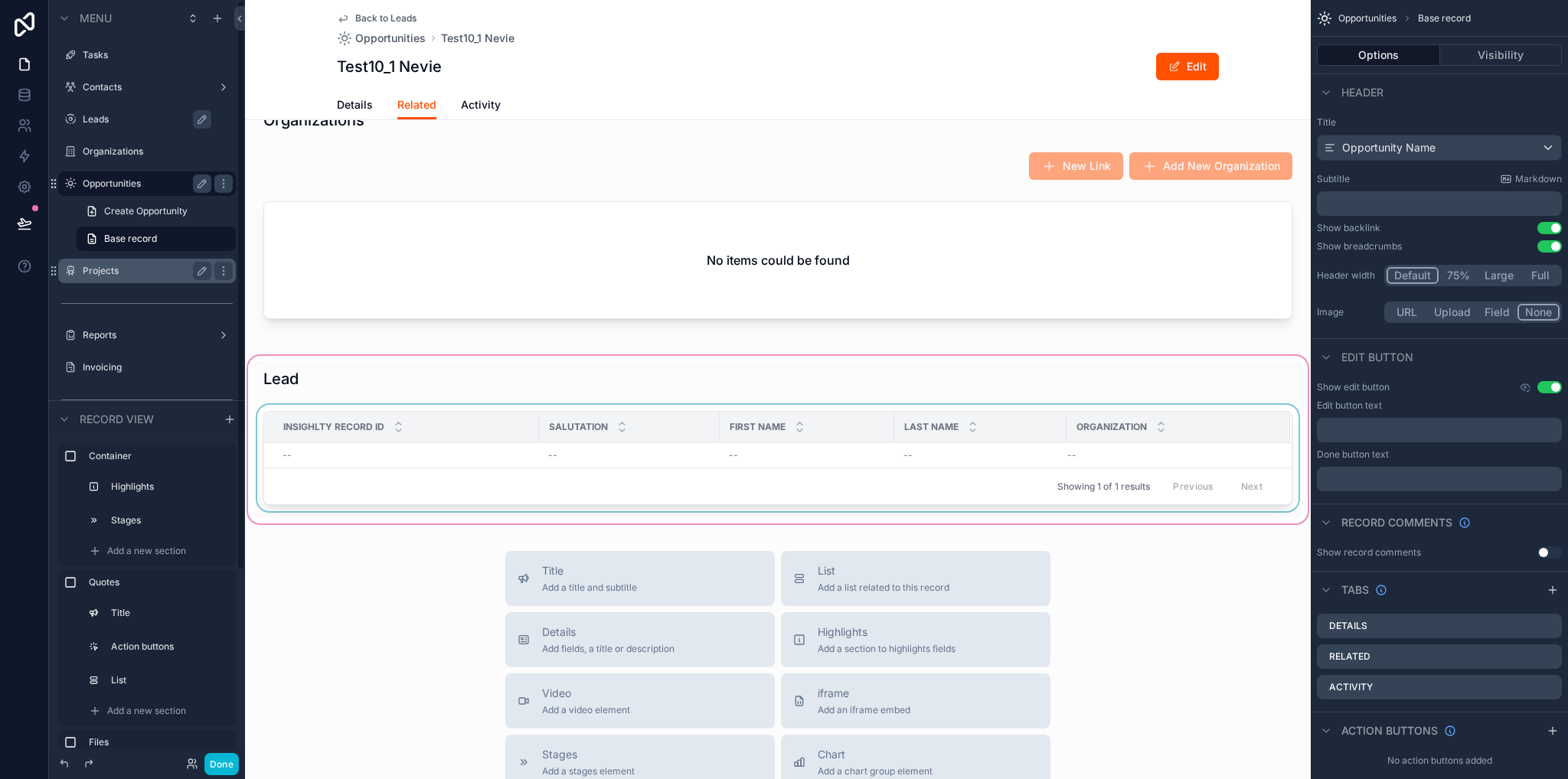
click at [1243, 435] on div "Organization" at bounding box center [1178, 427] width 222 height 29
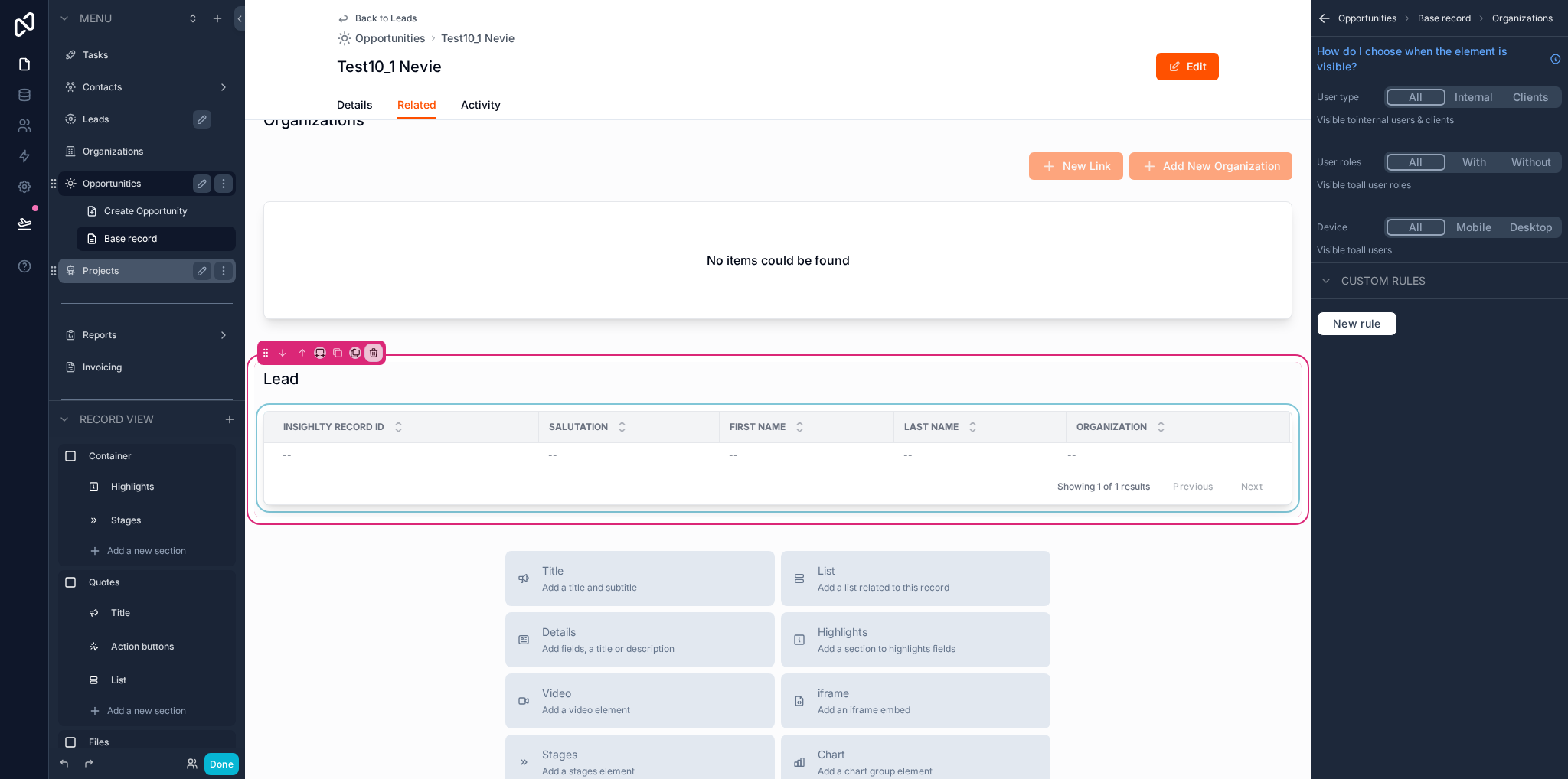
click at [1237, 420] on div "Organization" at bounding box center [1178, 427] width 222 height 29
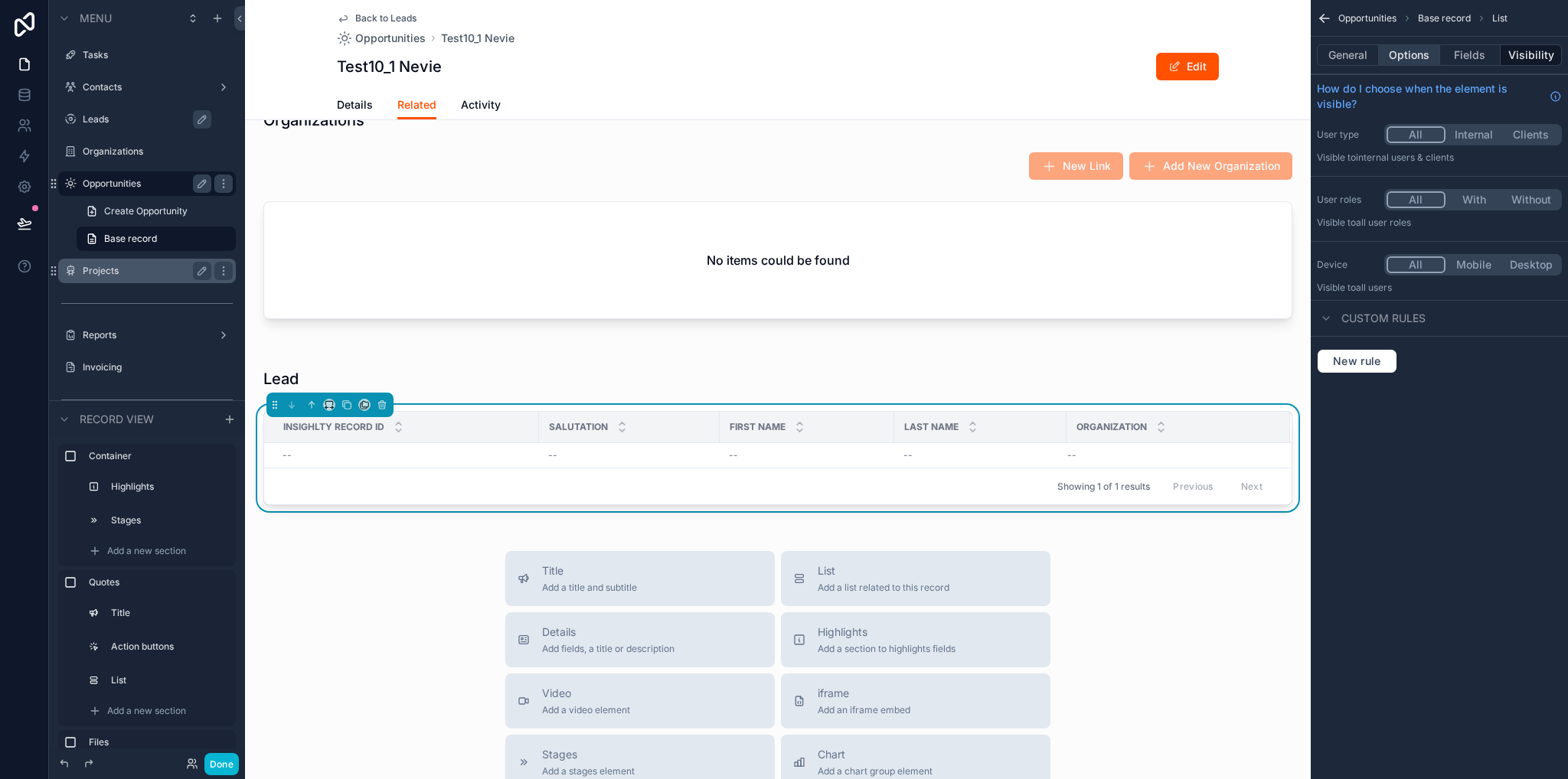
click at [1423, 55] on button "Options" at bounding box center [1409, 55] width 61 height 21
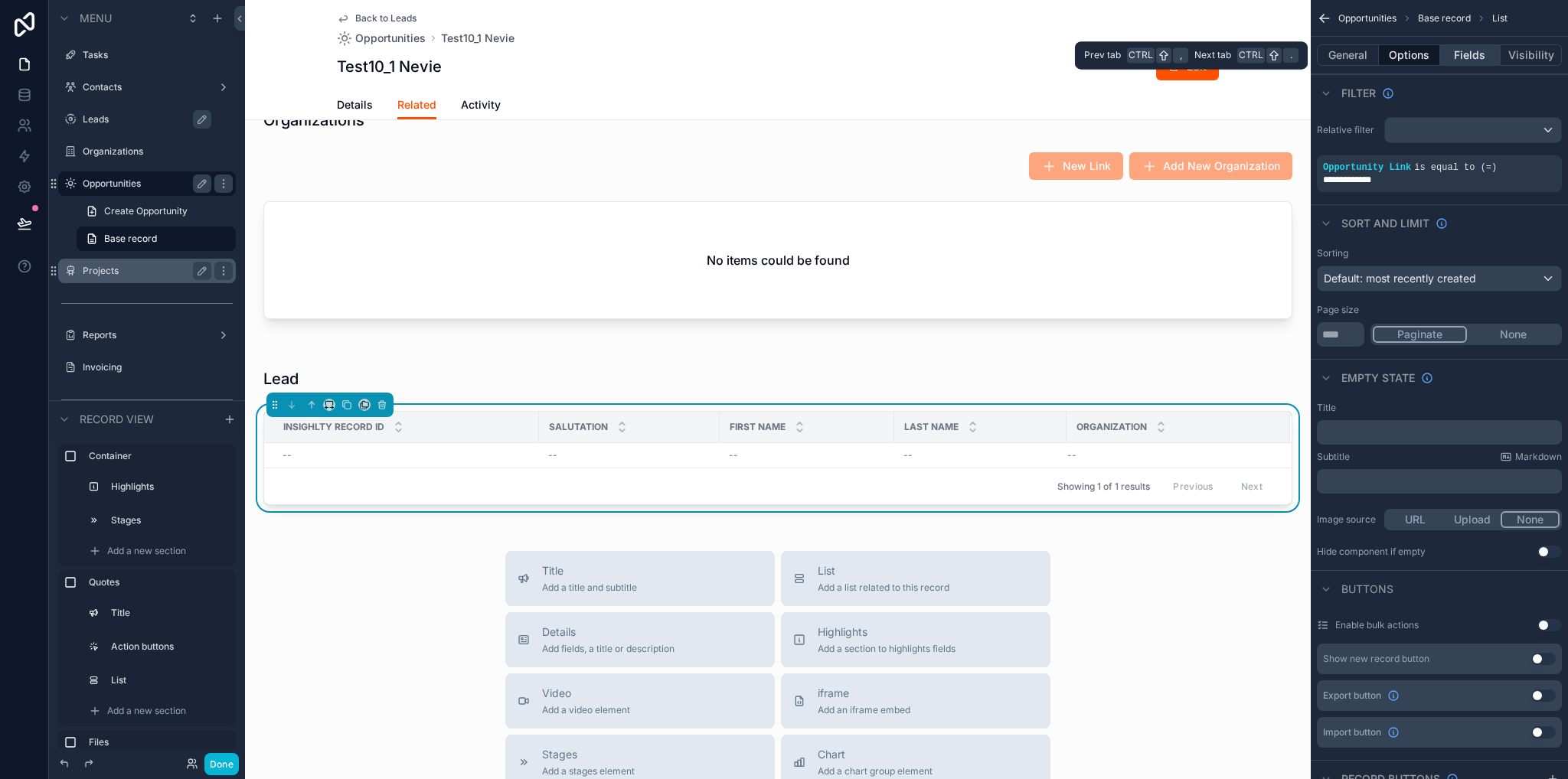
click at [1467, 55] on button "Fields" at bounding box center [1470, 55] width 61 height 21
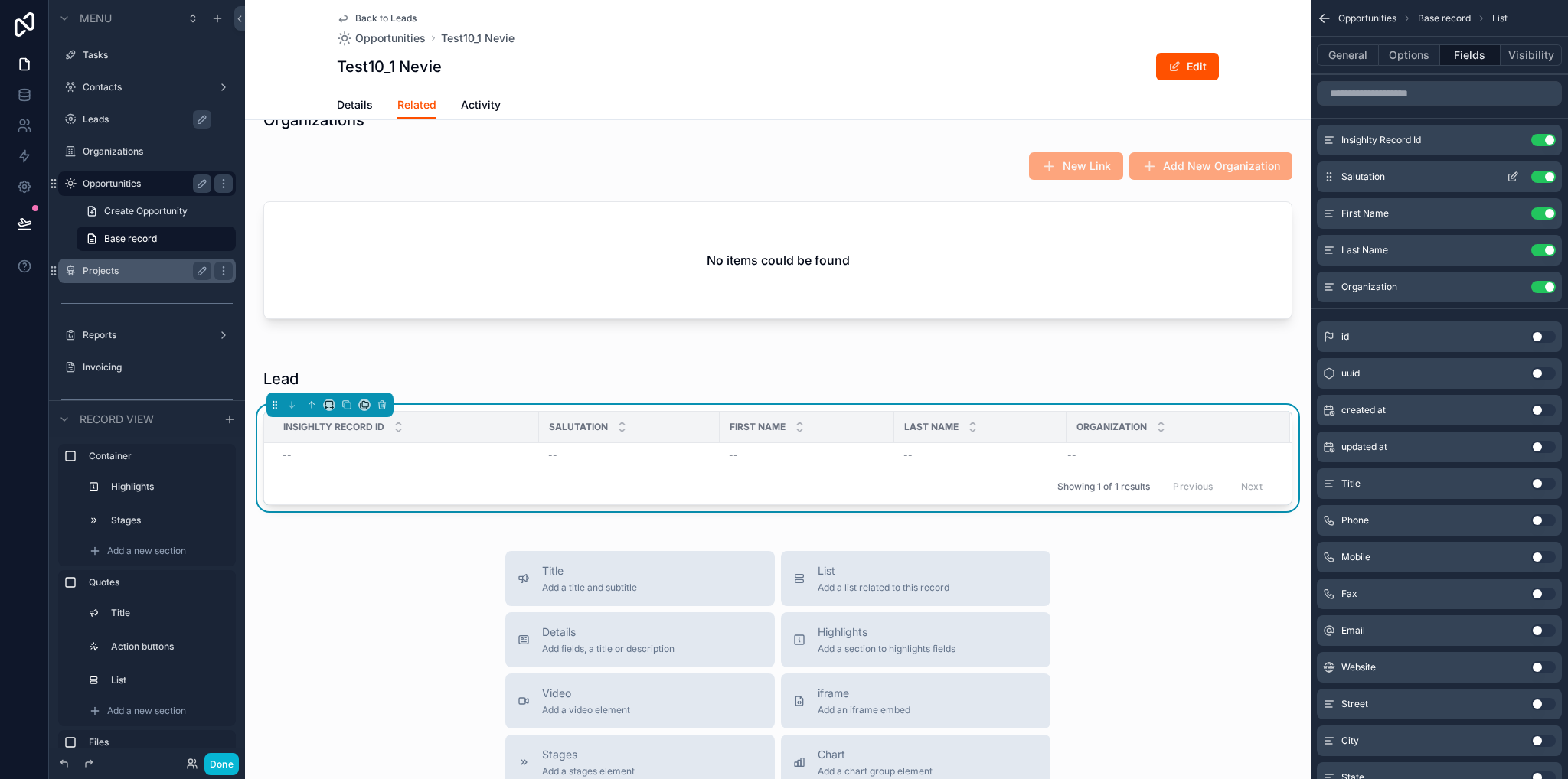
click at [1541, 137] on button "Use setting" at bounding box center [1544, 139] width 24 height 12
click at [914, 449] on div "--" at bounding box center [1083, 455] width 377 height 12
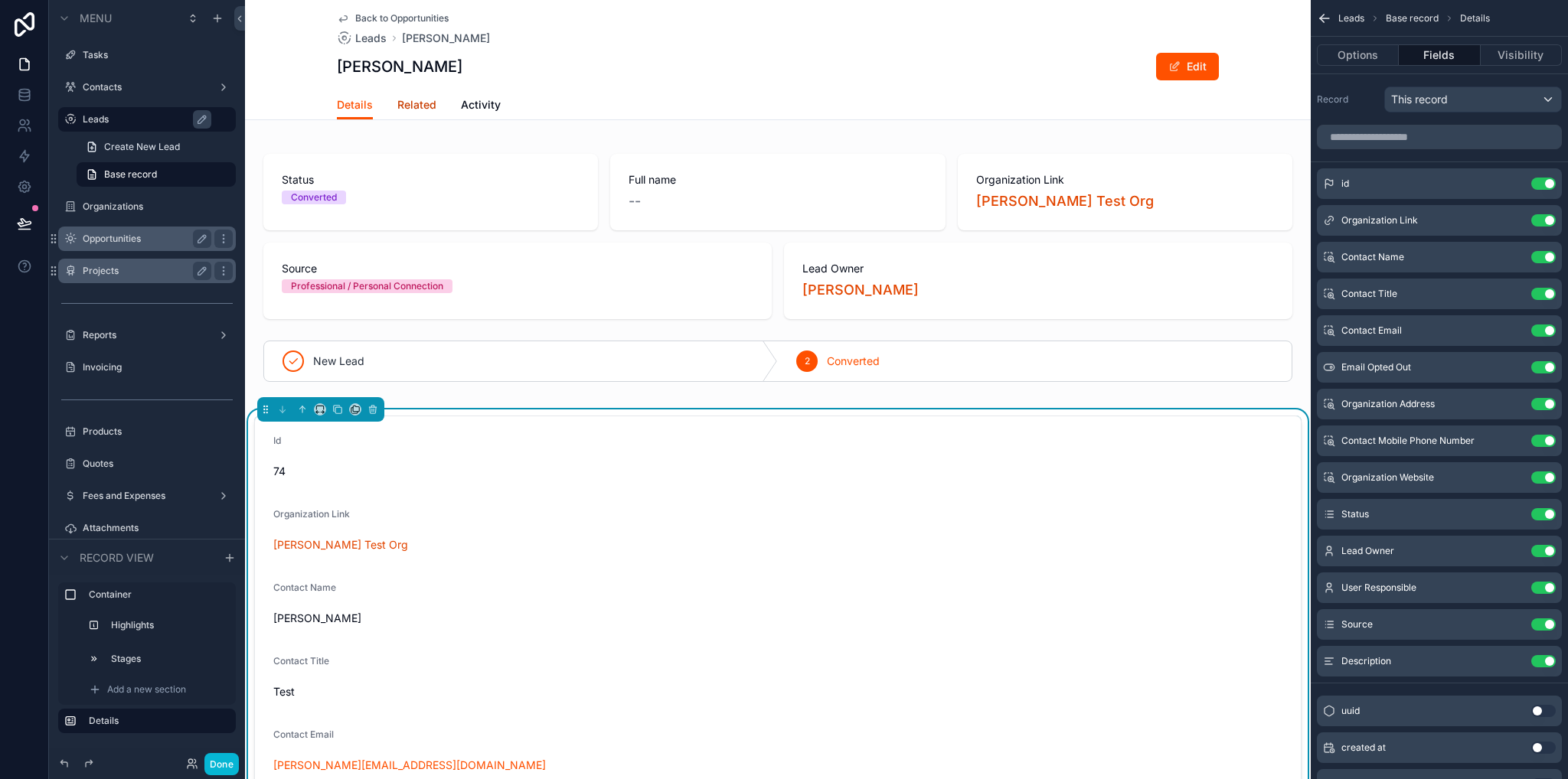
click at [407, 115] on link "Related" at bounding box center [417, 107] width 39 height 31
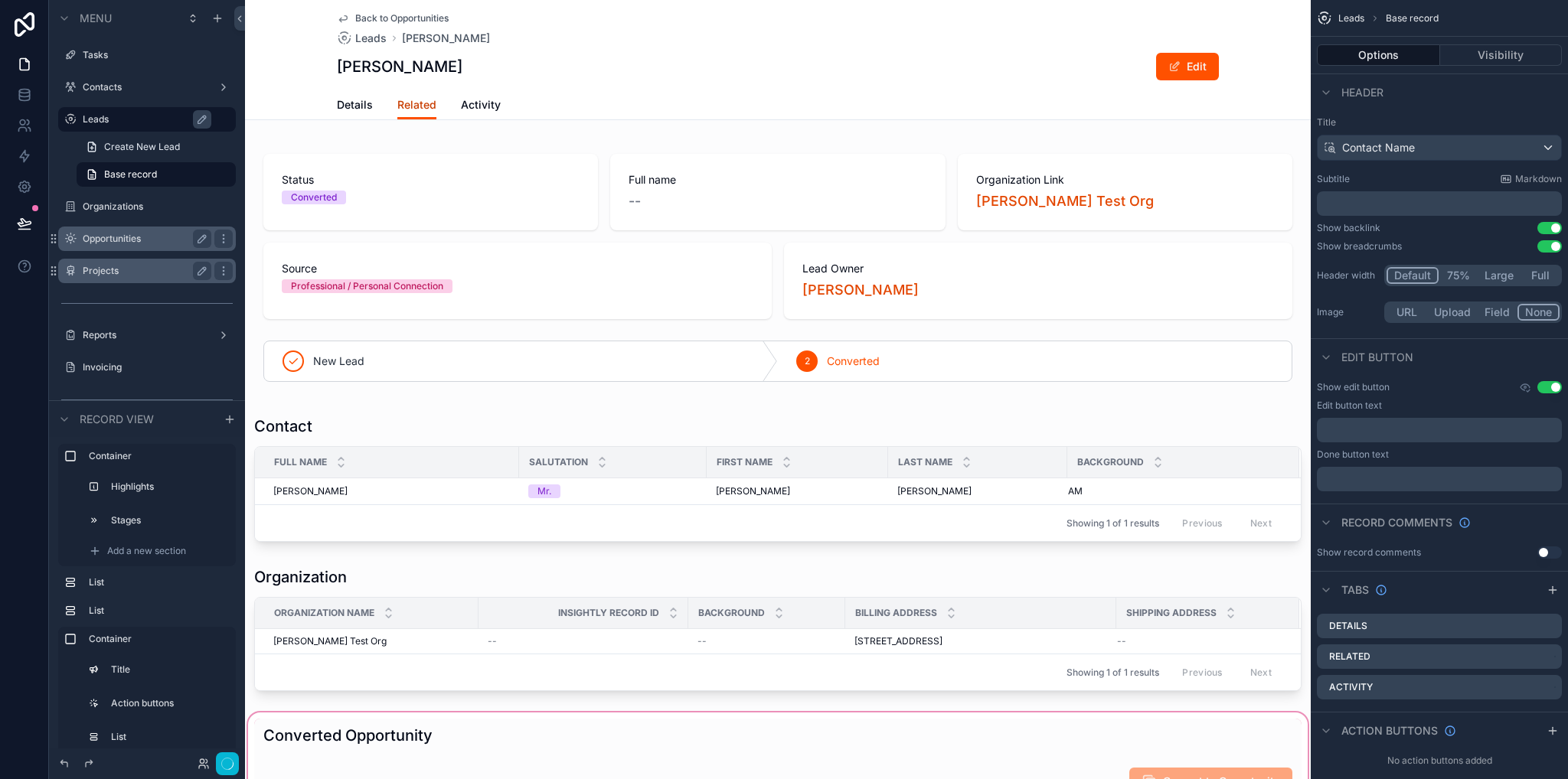
scroll to position [383, 0]
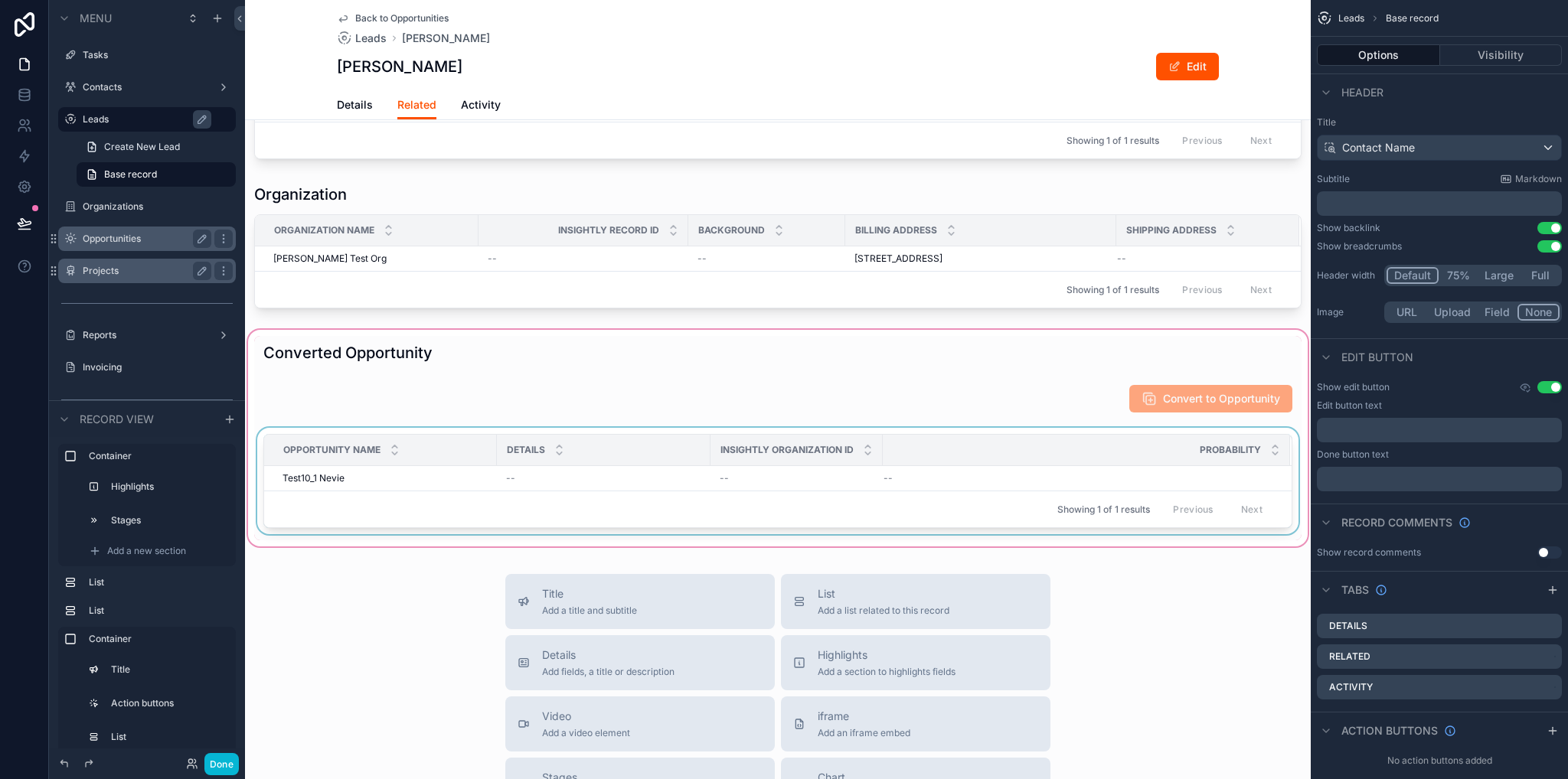
click at [487, 490] on div "Showing 1 of 1 results Previous Next" at bounding box center [777, 508] width 1027 height 37
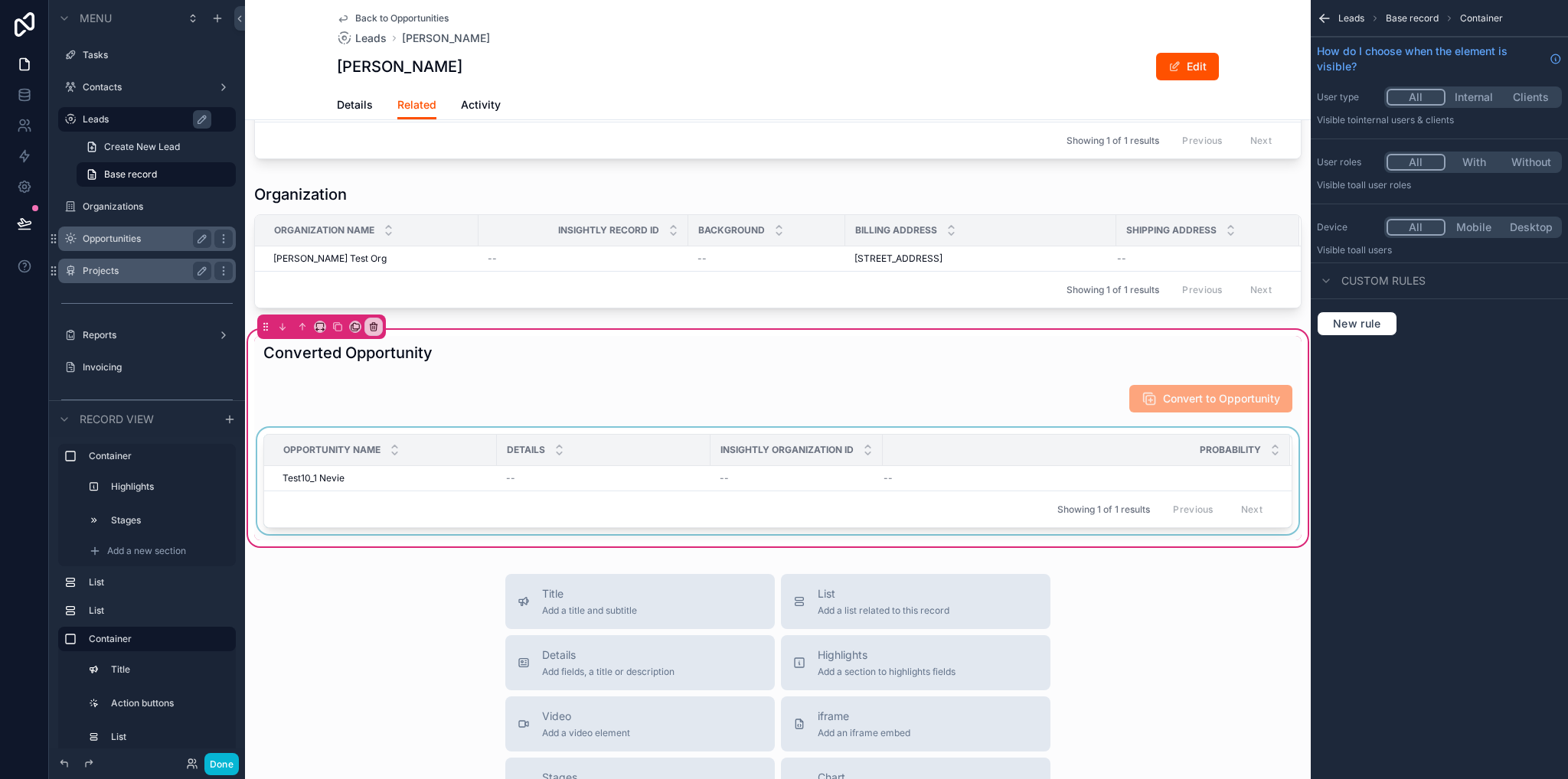
click at [510, 502] on div "Showing 1 of 1 results Previous Next" at bounding box center [777, 508] width 1027 height 37
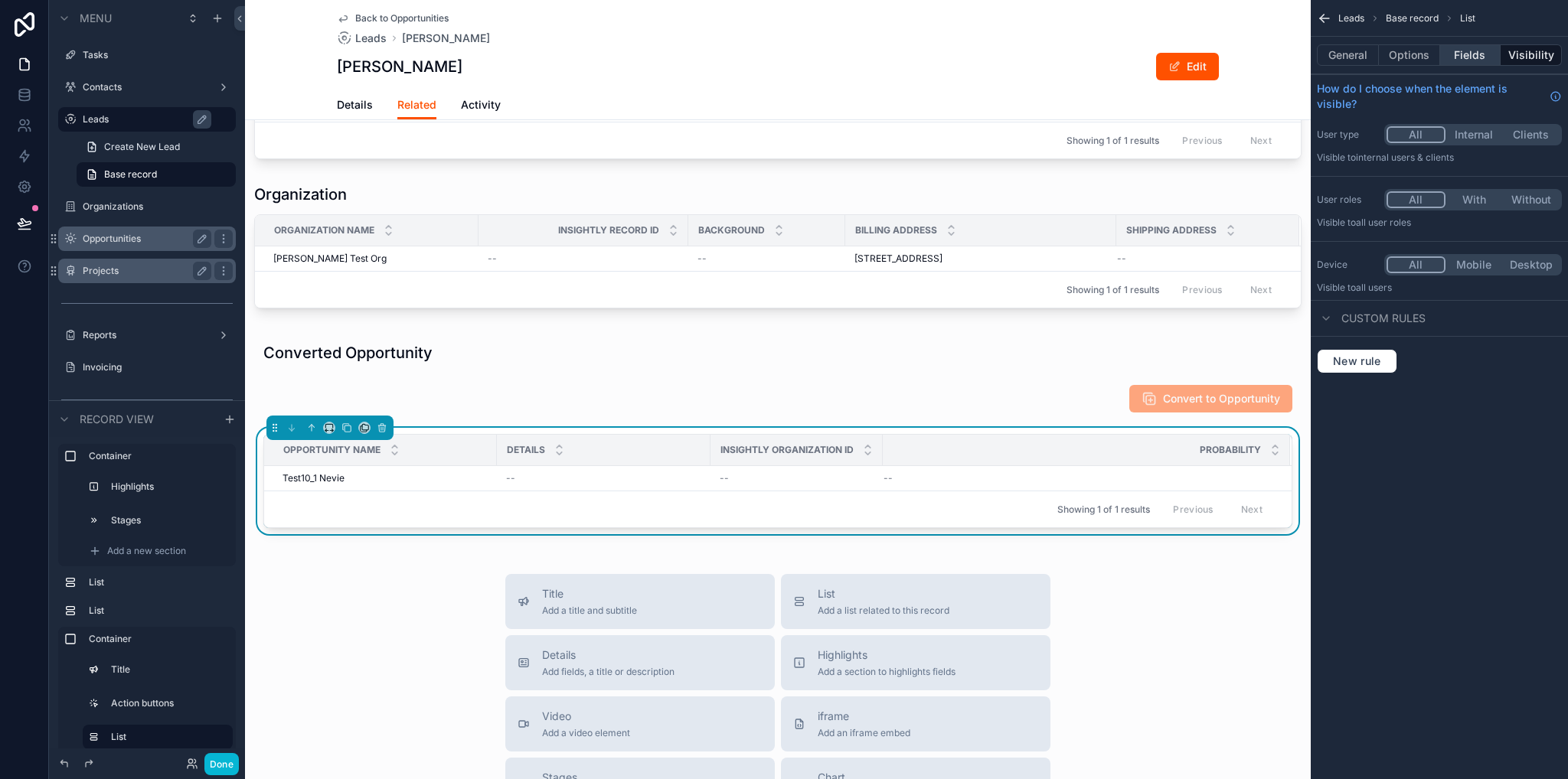
click at [1478, 64] on button "Fields" at bounding box center [1470, 55] width 61 height 21
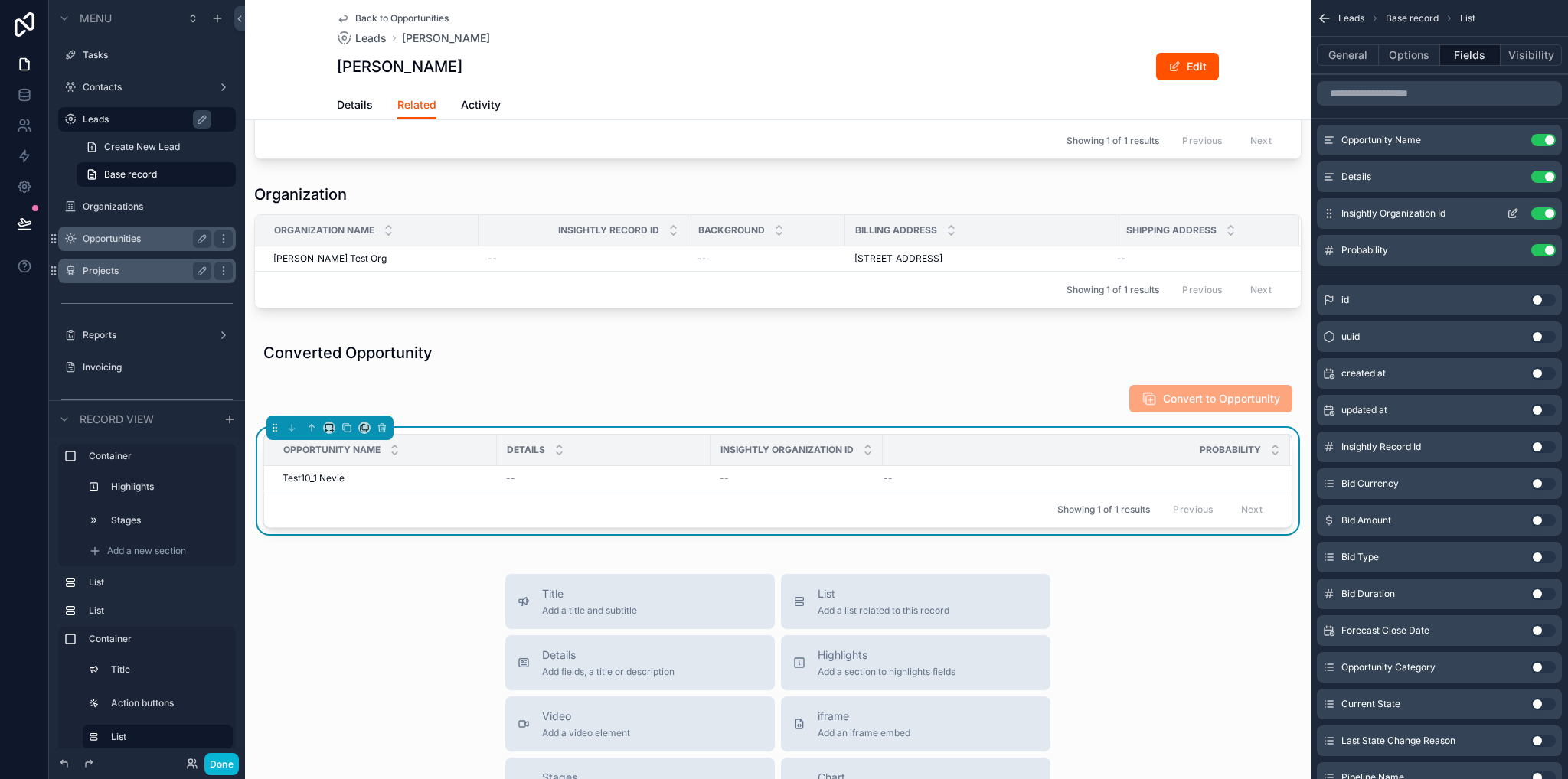
click at [1546, 212] on button "Use setting" at bounding box center [1544, 213] width 24 height 12
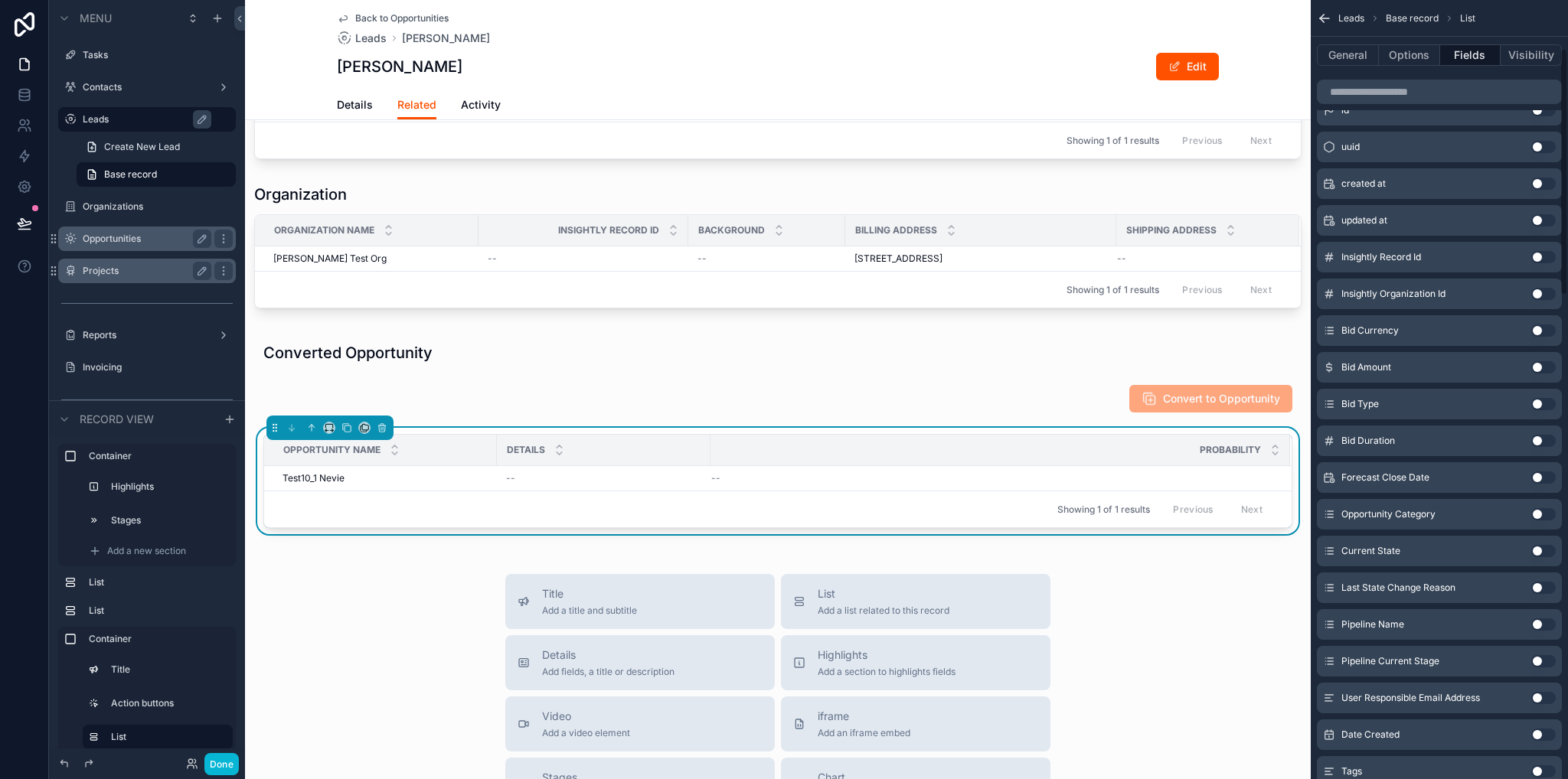
scroll to position [0, 0]
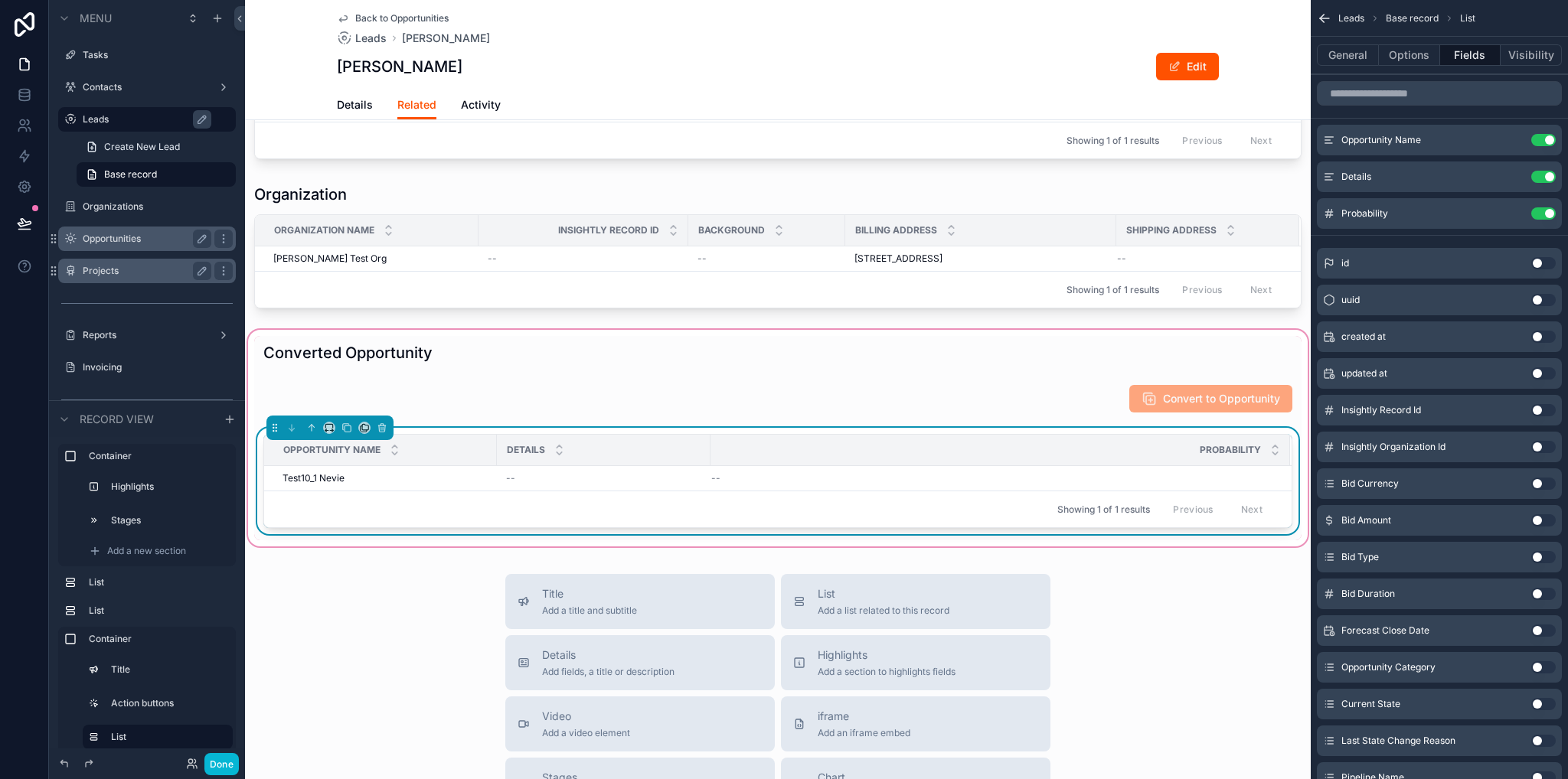
click at [480, 501] on div "Showing 1 of 1 results Previous Next" at bounding box center [777, 508] width 1027 height 37
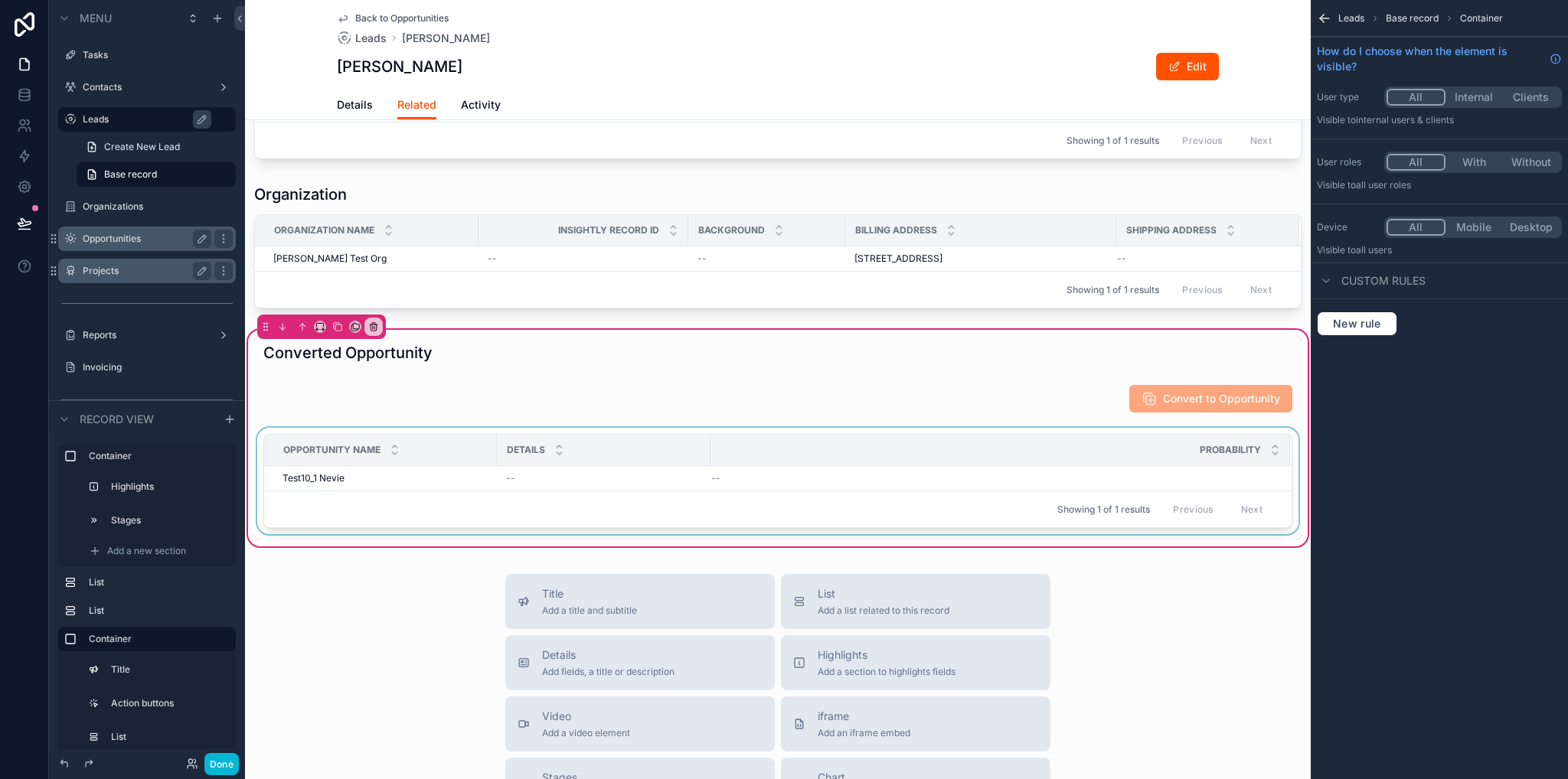
click at [465, 474] on div "scrollable content" at bounding box center [778, 485] width 1048 height 113
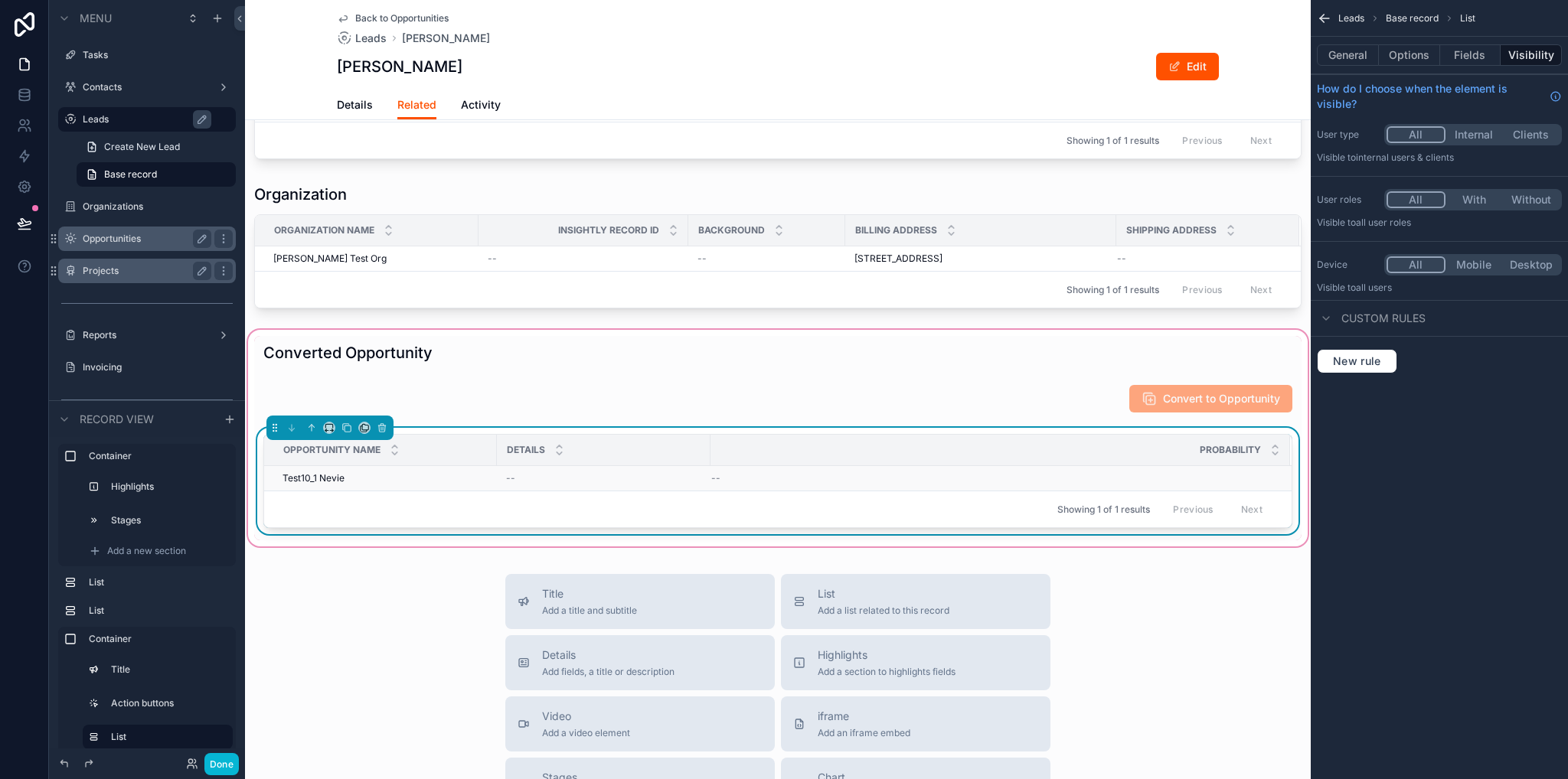
click at [429, 478] on div "Test10_1 Nevie Test10_1 Nevie" at bounding box center [384, 478] width 205 height 12
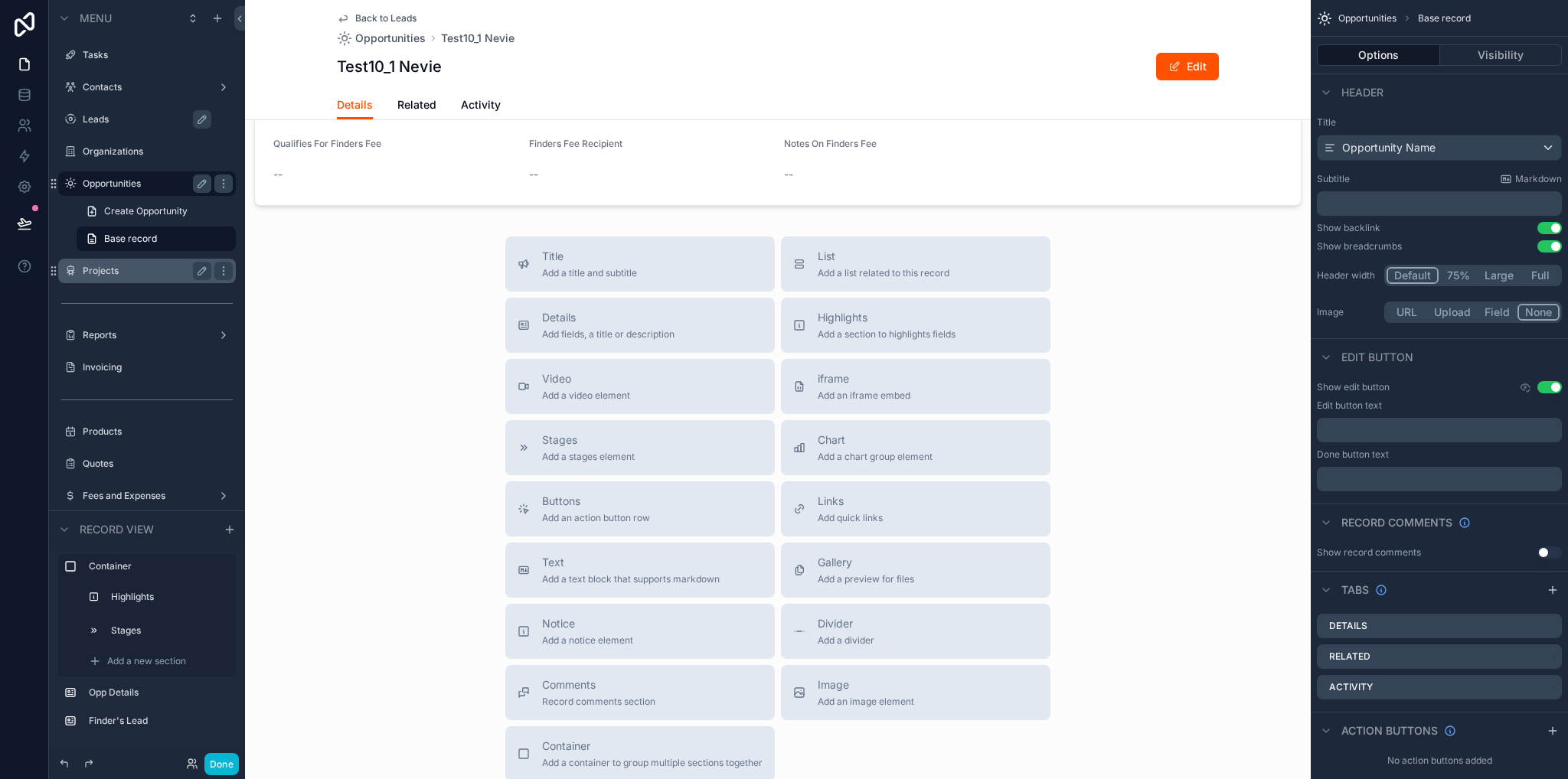
scroll to position [1454, 0]
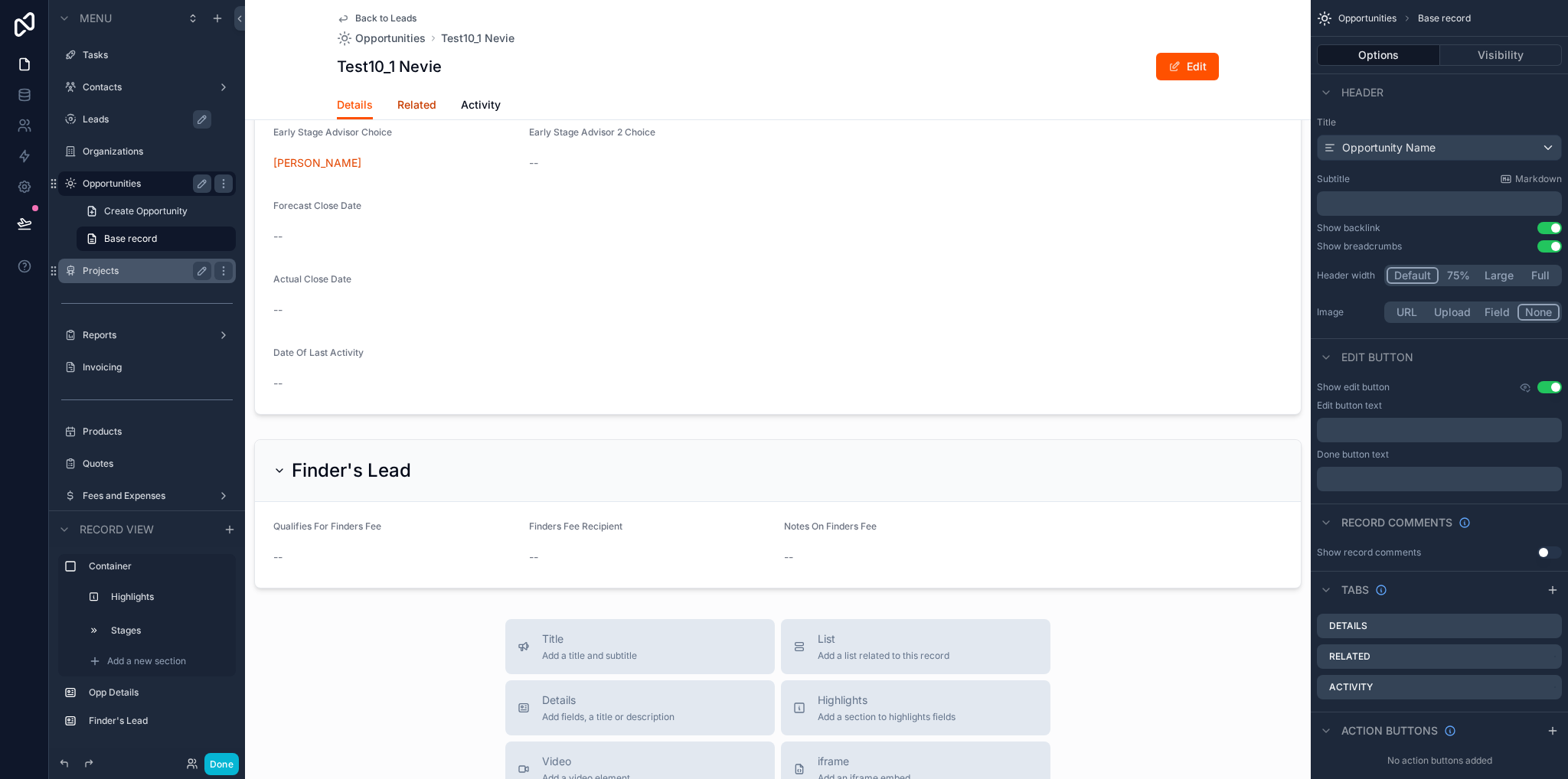
click at [402, 97] on span "Related" at bounding box center [417, 104] width 39 height 15
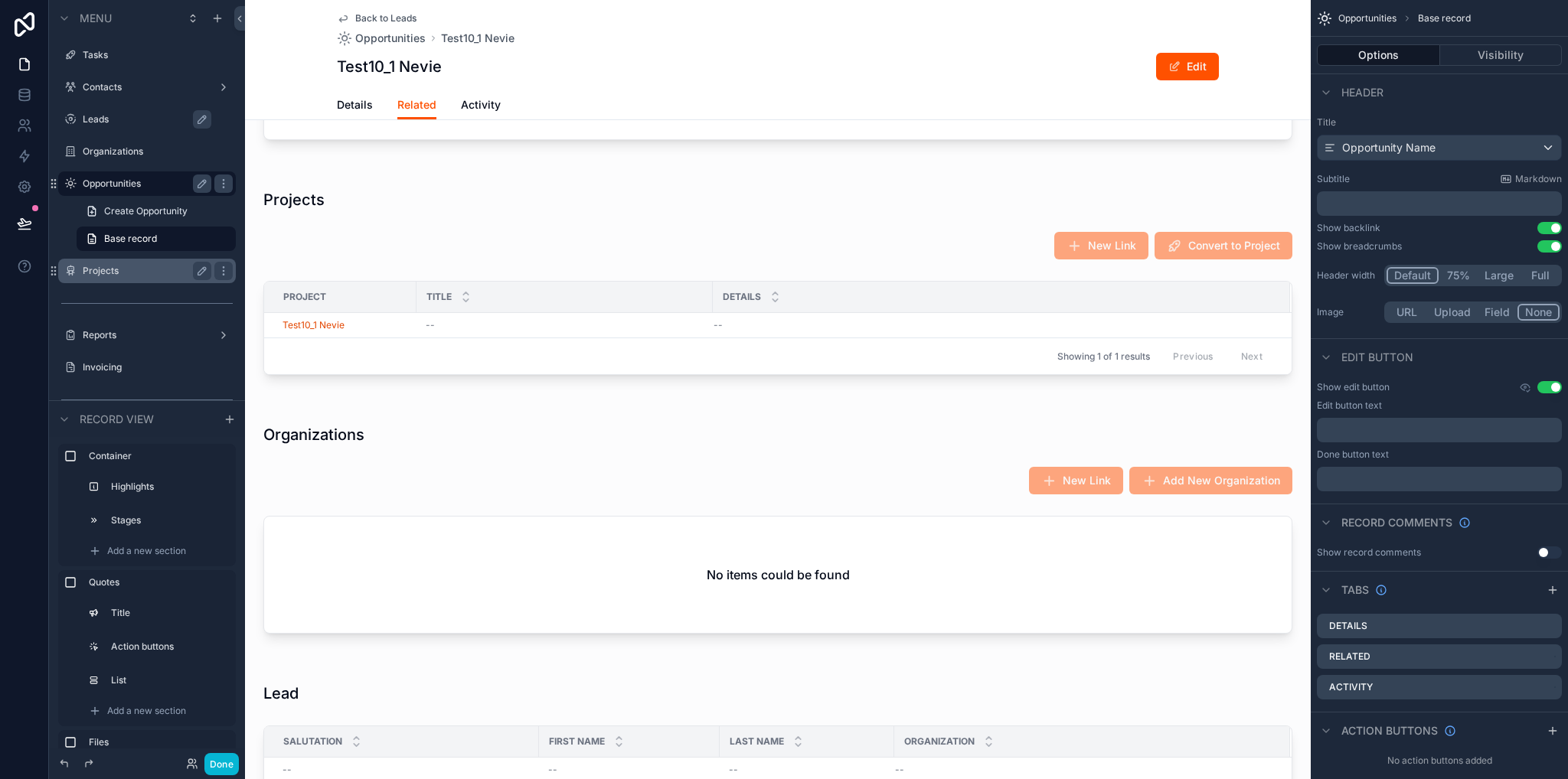
scroll to position [1607, 0]
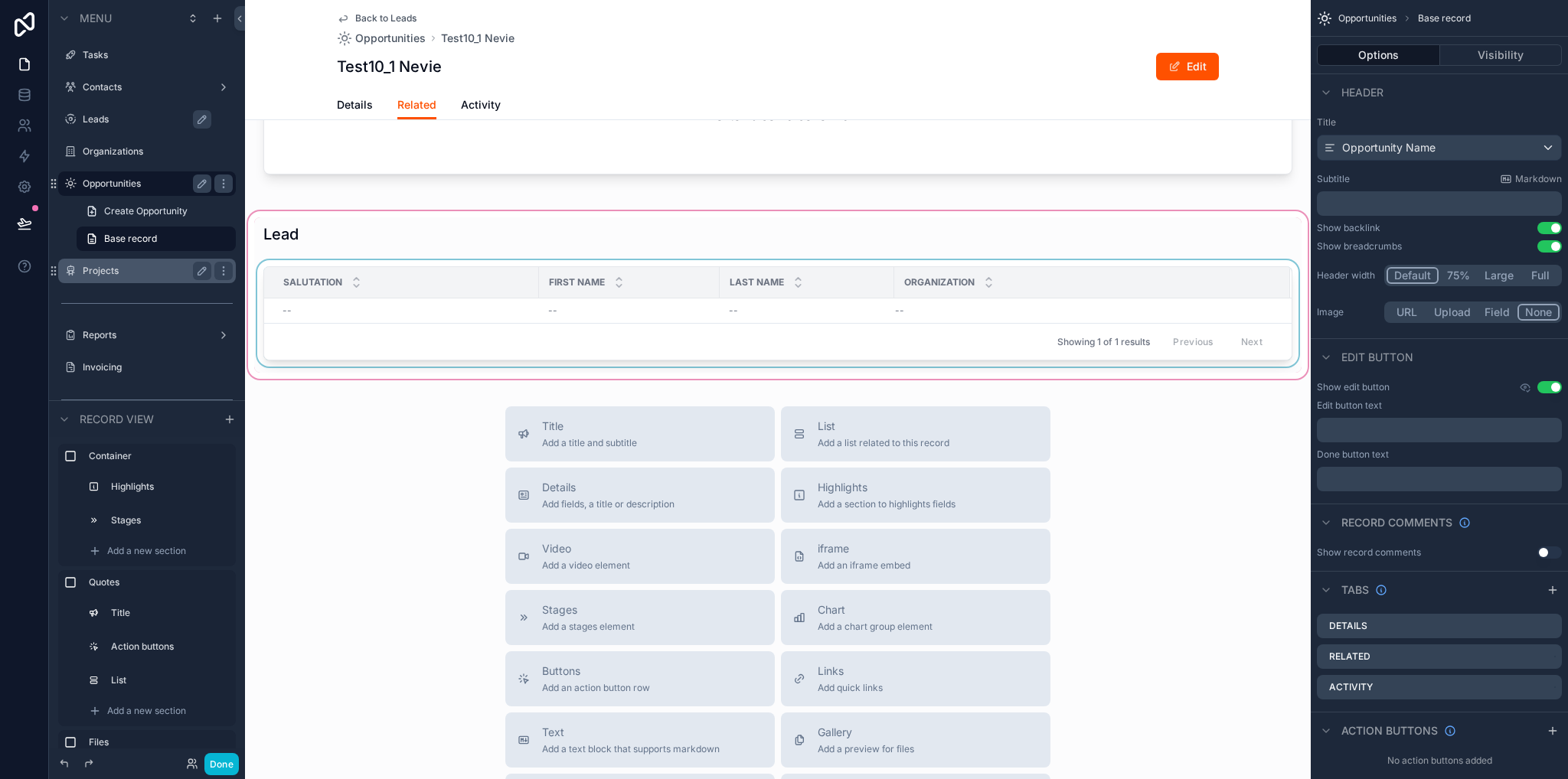
drag, startPoint x: 414, startPoint y: 285, endPoint x: 398, endPoint y: 308, distance: 28.0
click at [413, 285] on div "Salutation" at bounding box center [401, 282] width 273 height 29
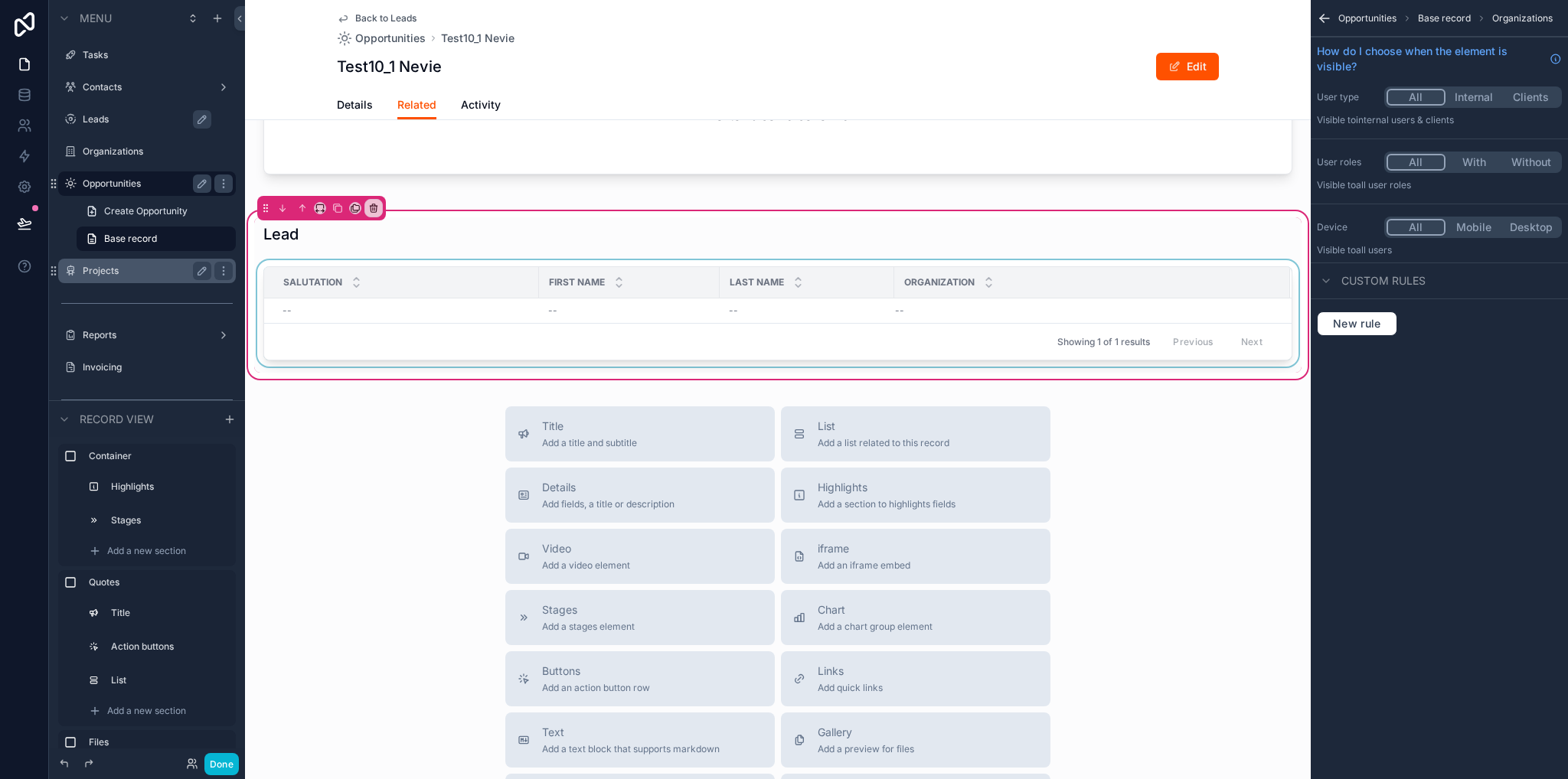
click at [390, 313] on div "scrollable content" at bounding box center [778, 316] width 1048 height 113
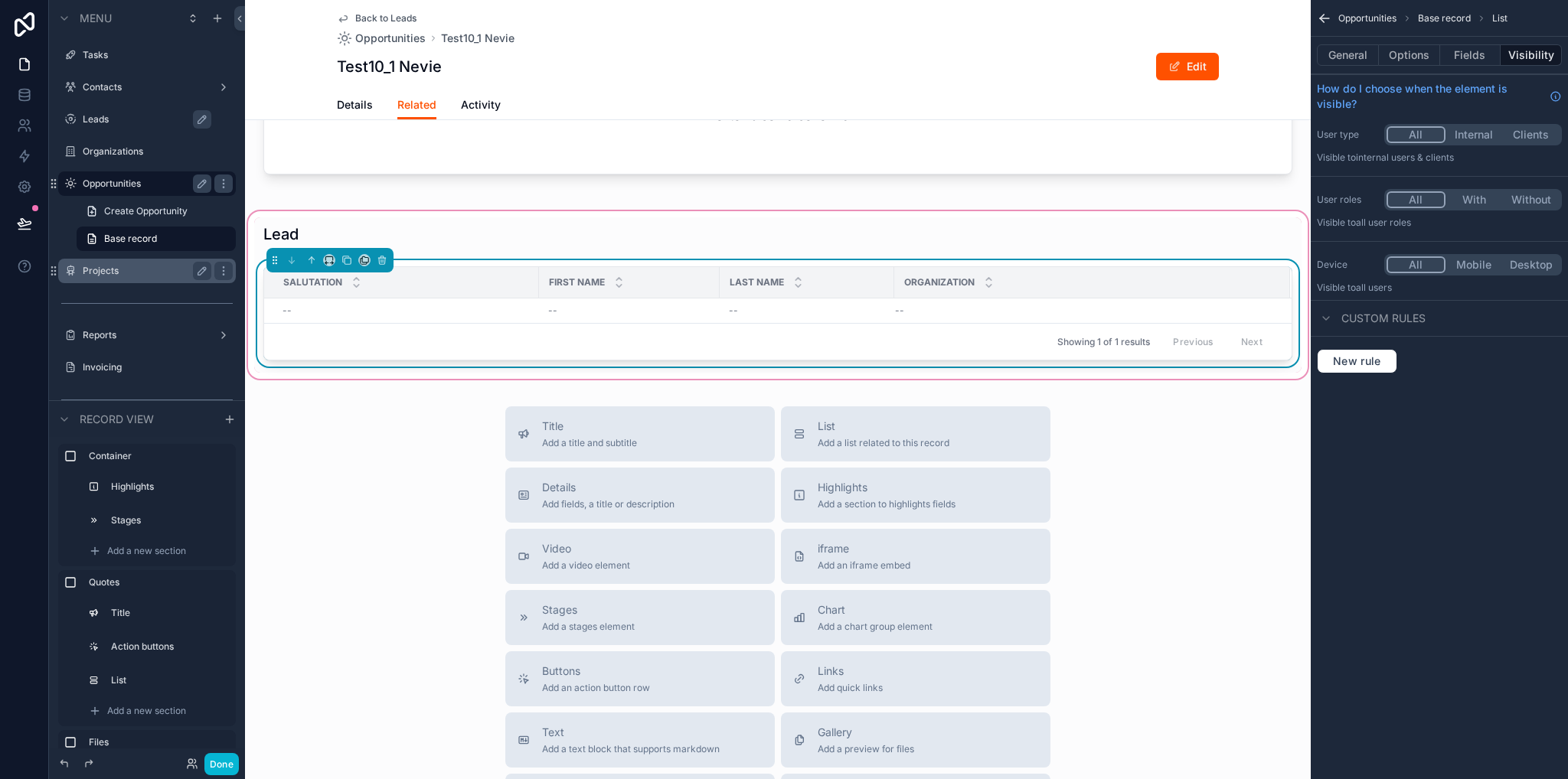
click at [384, 308] on div "--" at bounding box center [405, 310] width 247 height 12
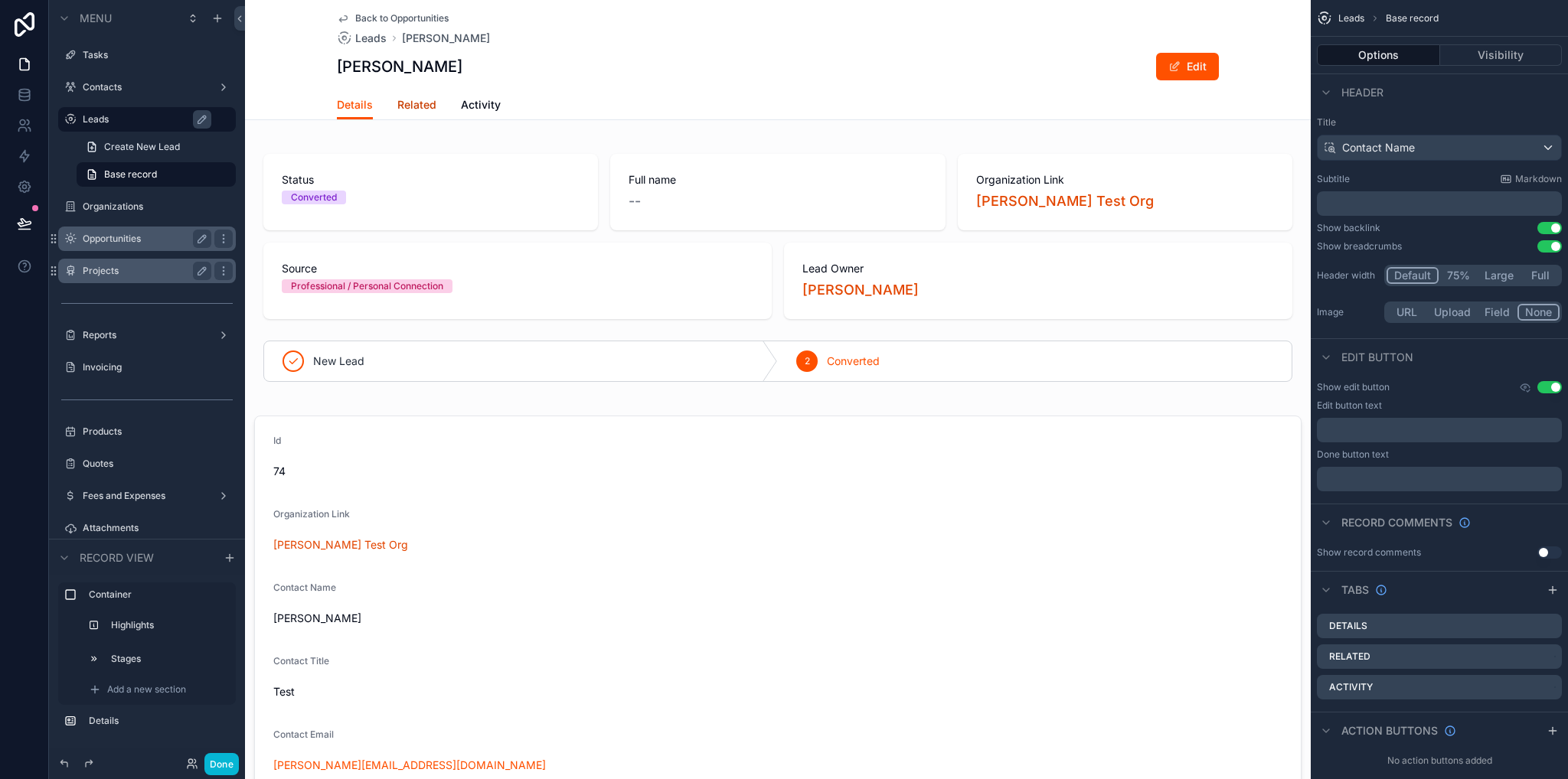
click at [407, 101] on span "Related" at bounding box center [417, 104] width 39 height 15
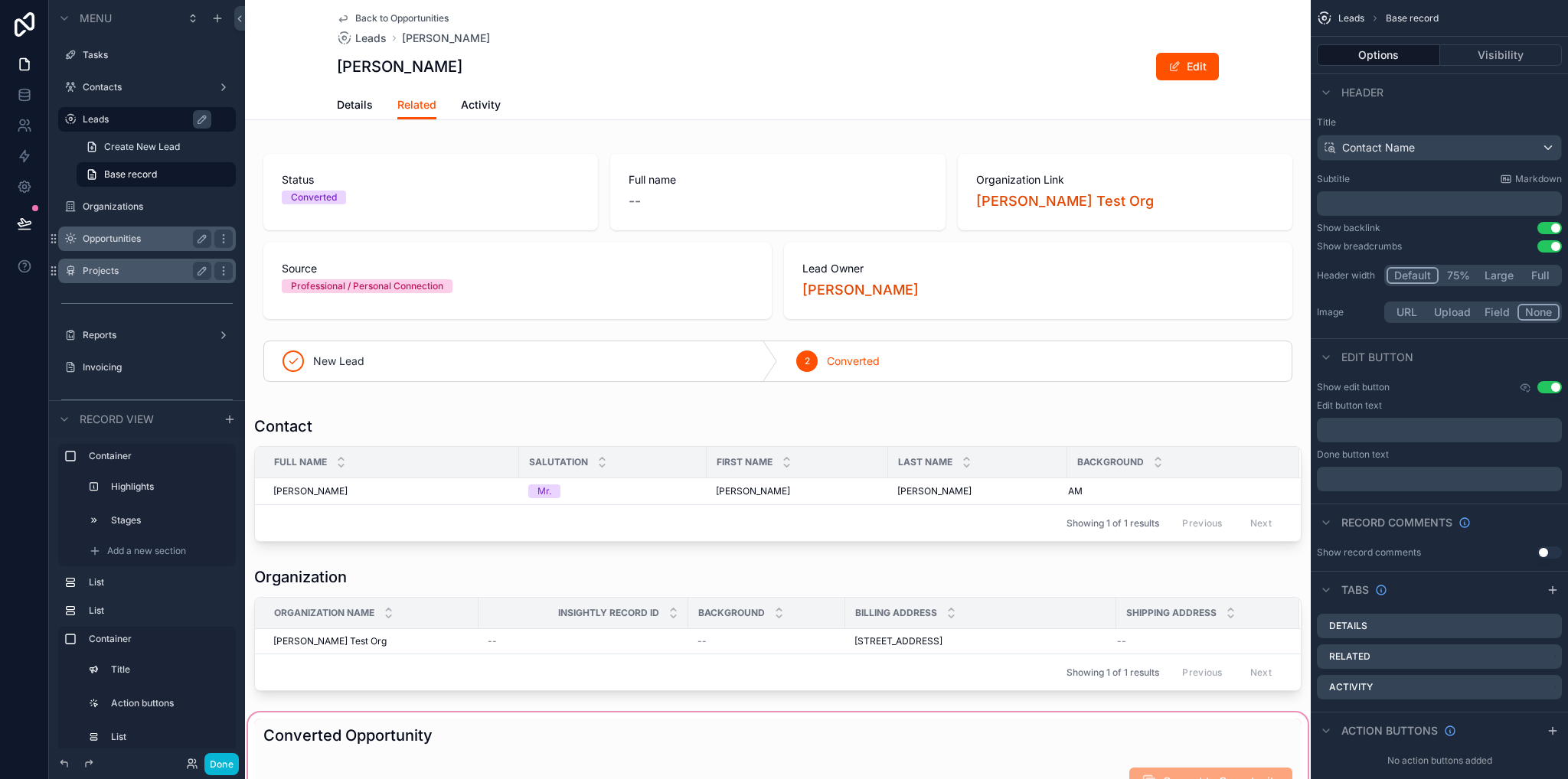
scroll to position [383, 0]
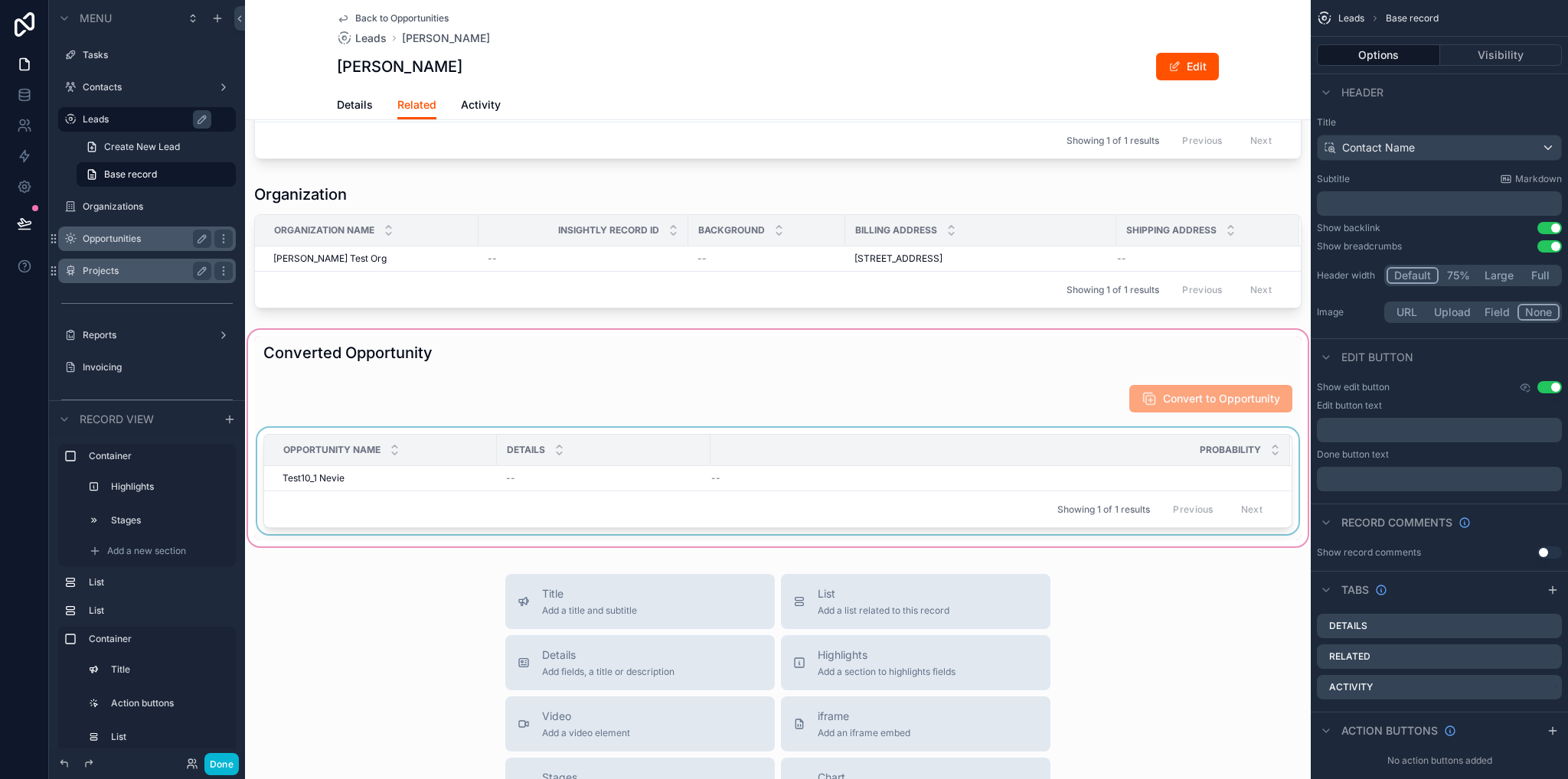
click at [395, 478] on div "scrollable content" at bounding box center [777, 438] width 1065 height 223
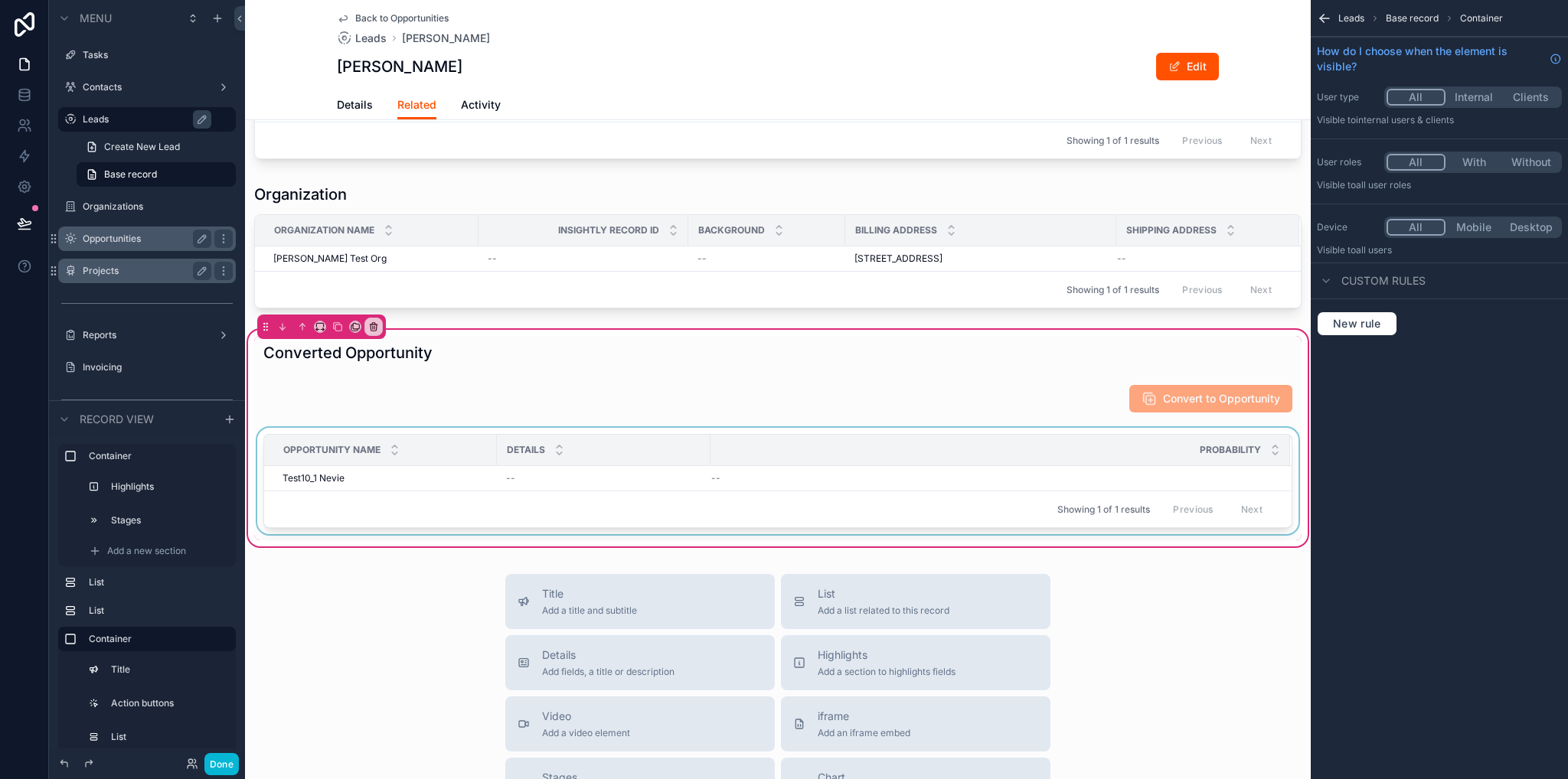
click at [397, 476] on div "scrollable content" at bounding box center [778, 485] width 1048 height 113
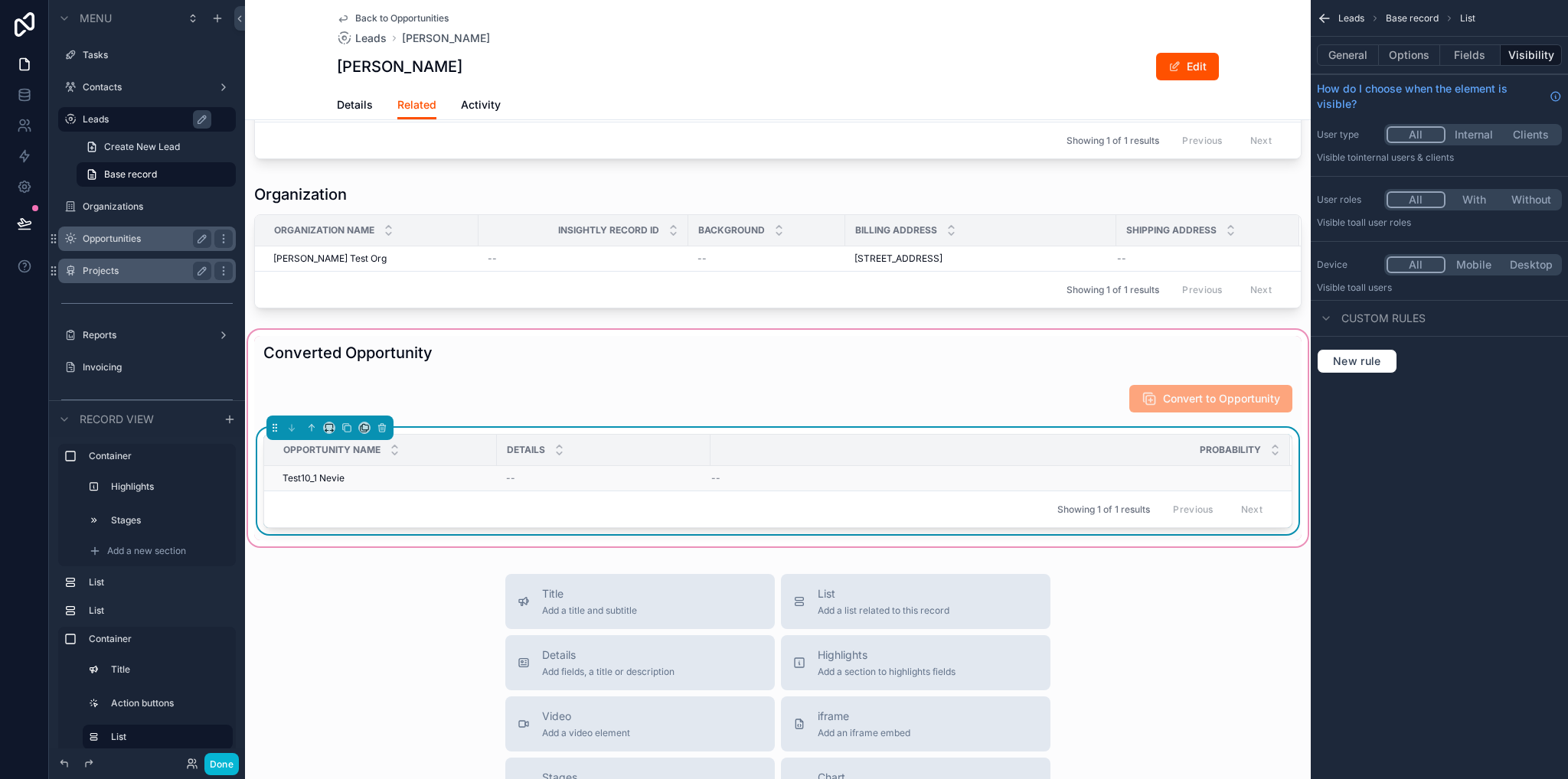
click at [398, 476] on div "Test10_1 Nevie Test10_1 Nevie" at bounding box center [384, 478] width 205 height 12
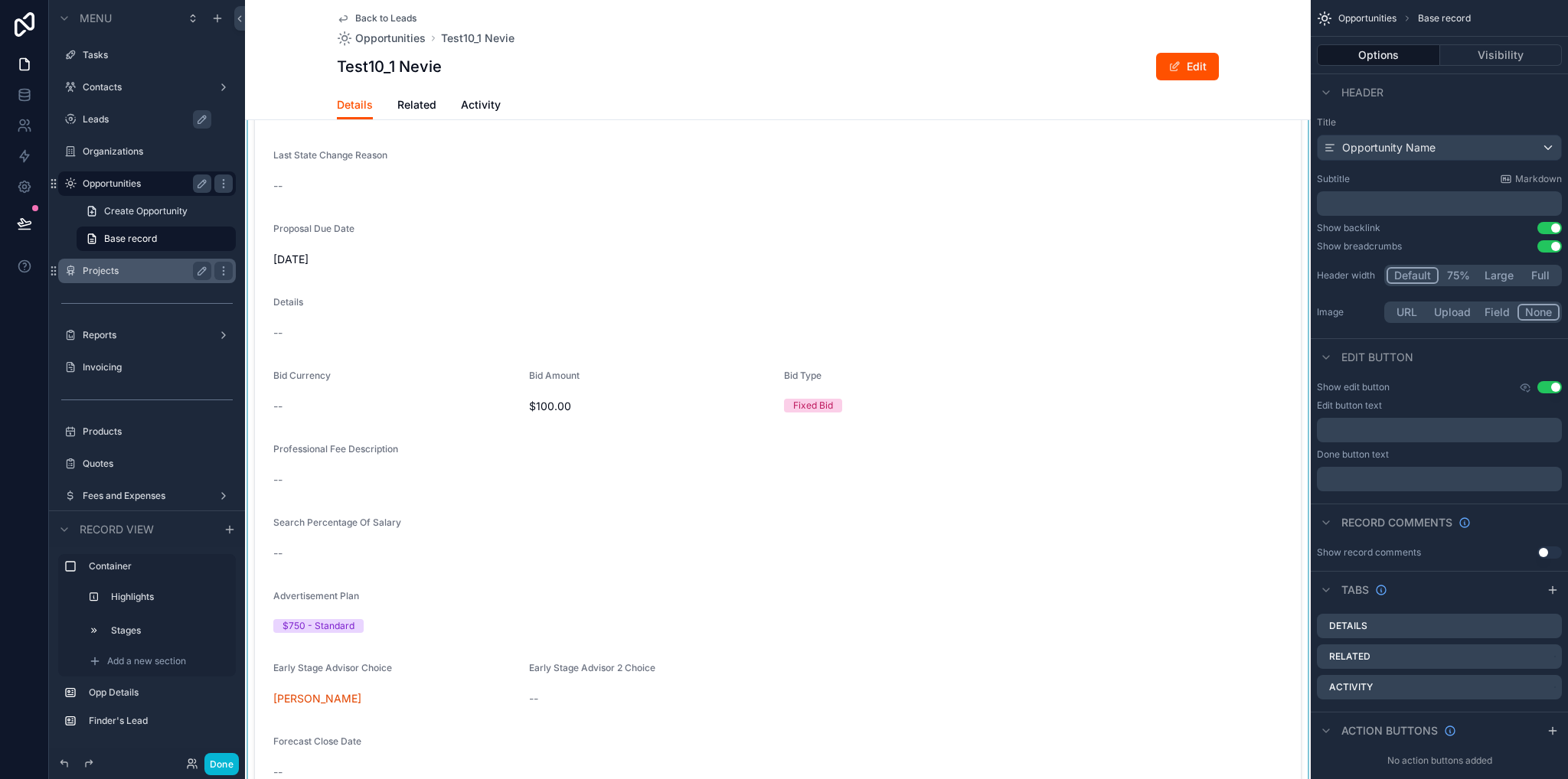
scroll to position [1454, 0]
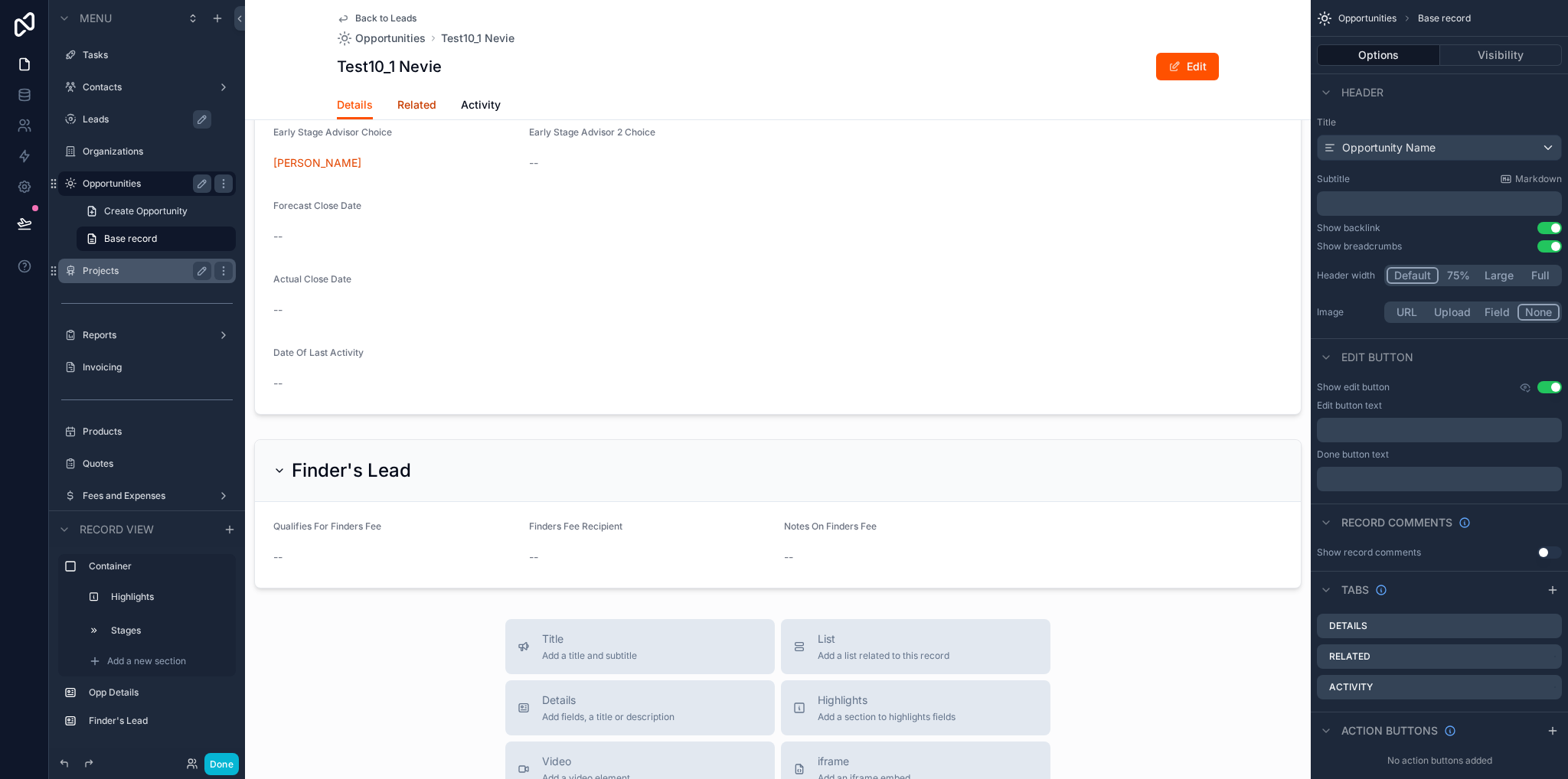
click at [415, 95] on link "Related" at bounding box center [417, 107] width 39 height 31
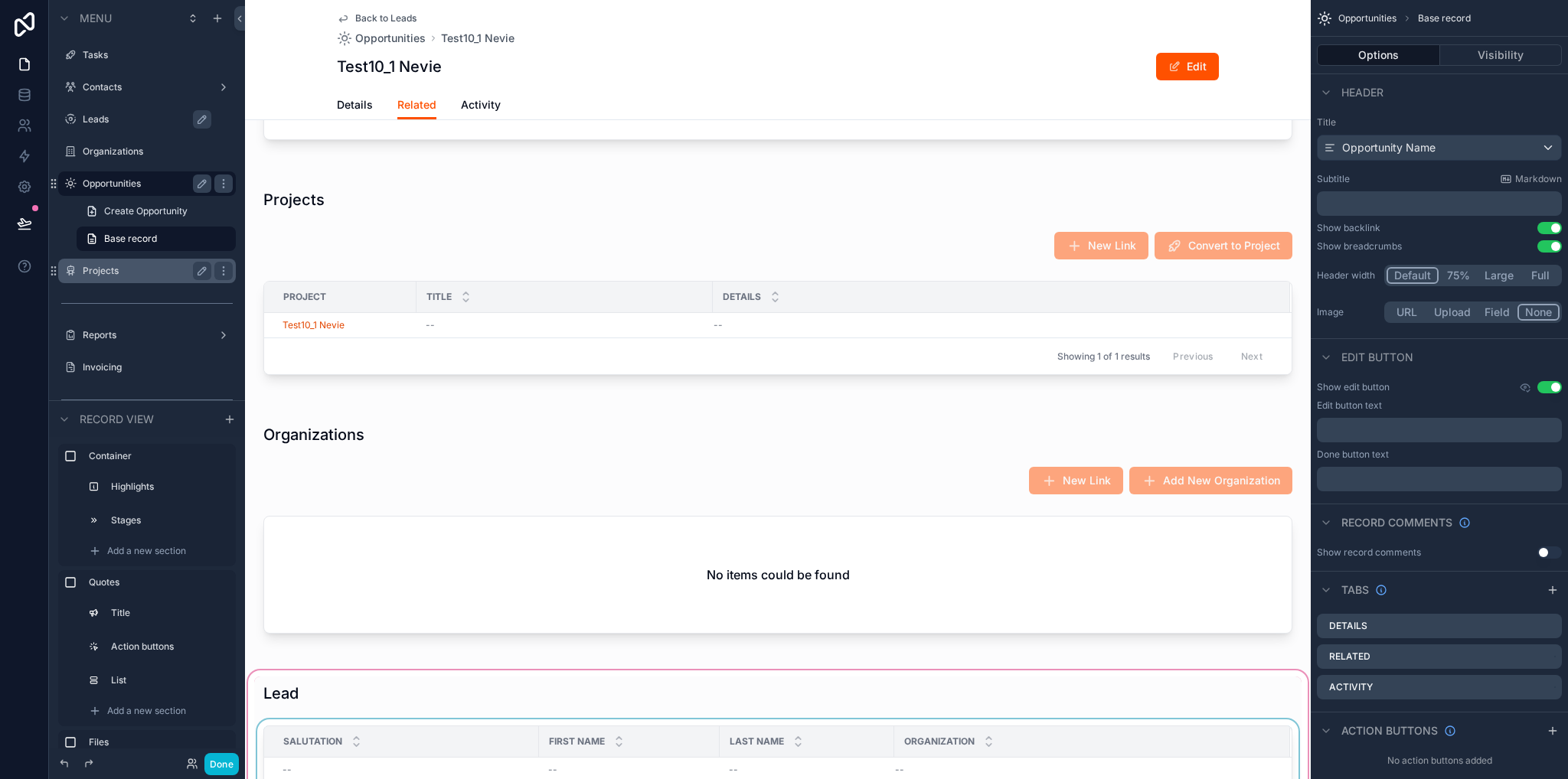
scroll to position [1607, 0]
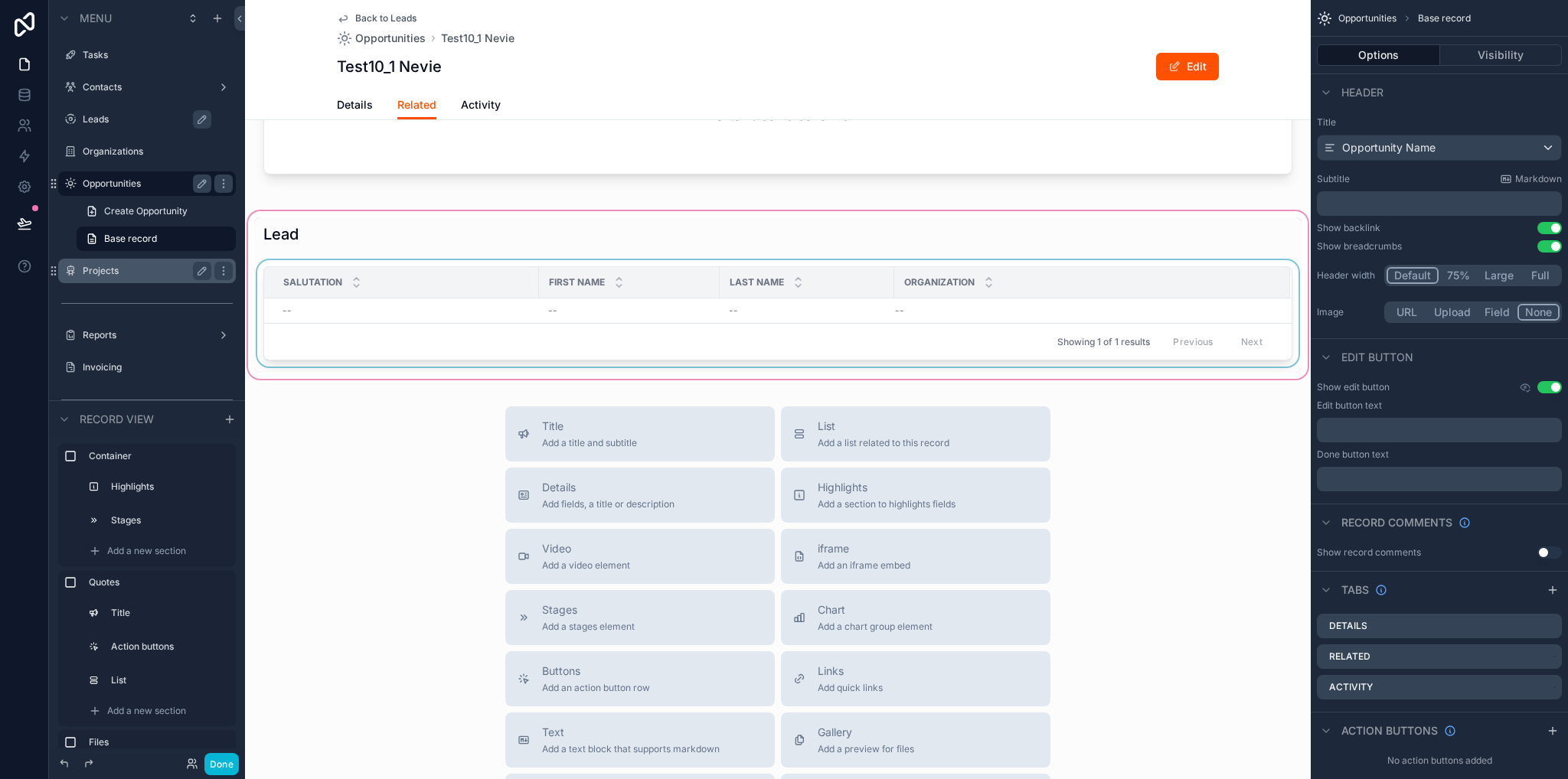
click at [500, 331] on div "Showing 1 of 1 results Previous Next" at bounding box center [777, 341] width 1027 height 37
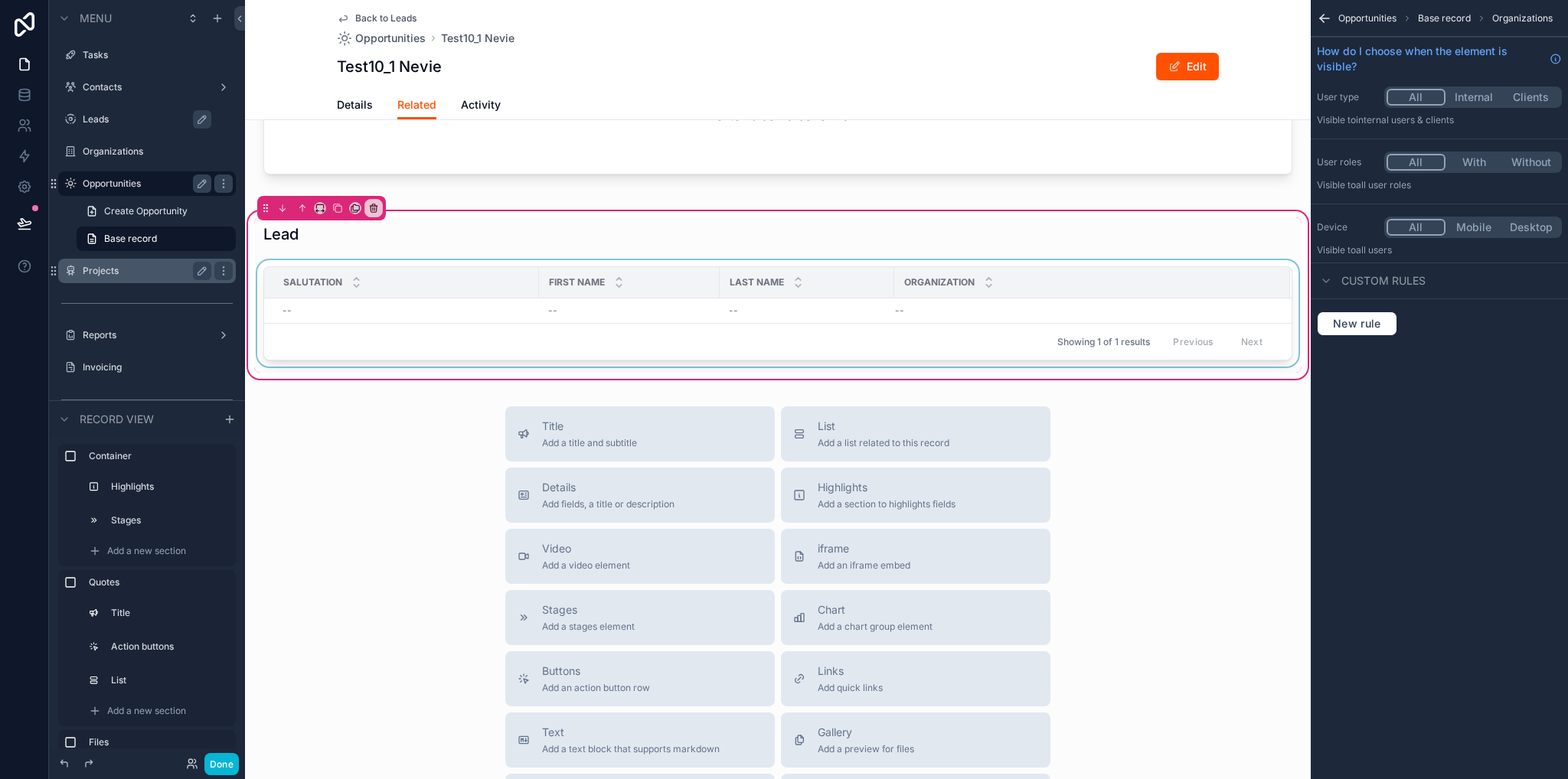
click at [576, 283] on span "First Name" at bounding box center [577, 282] width 55 height 12
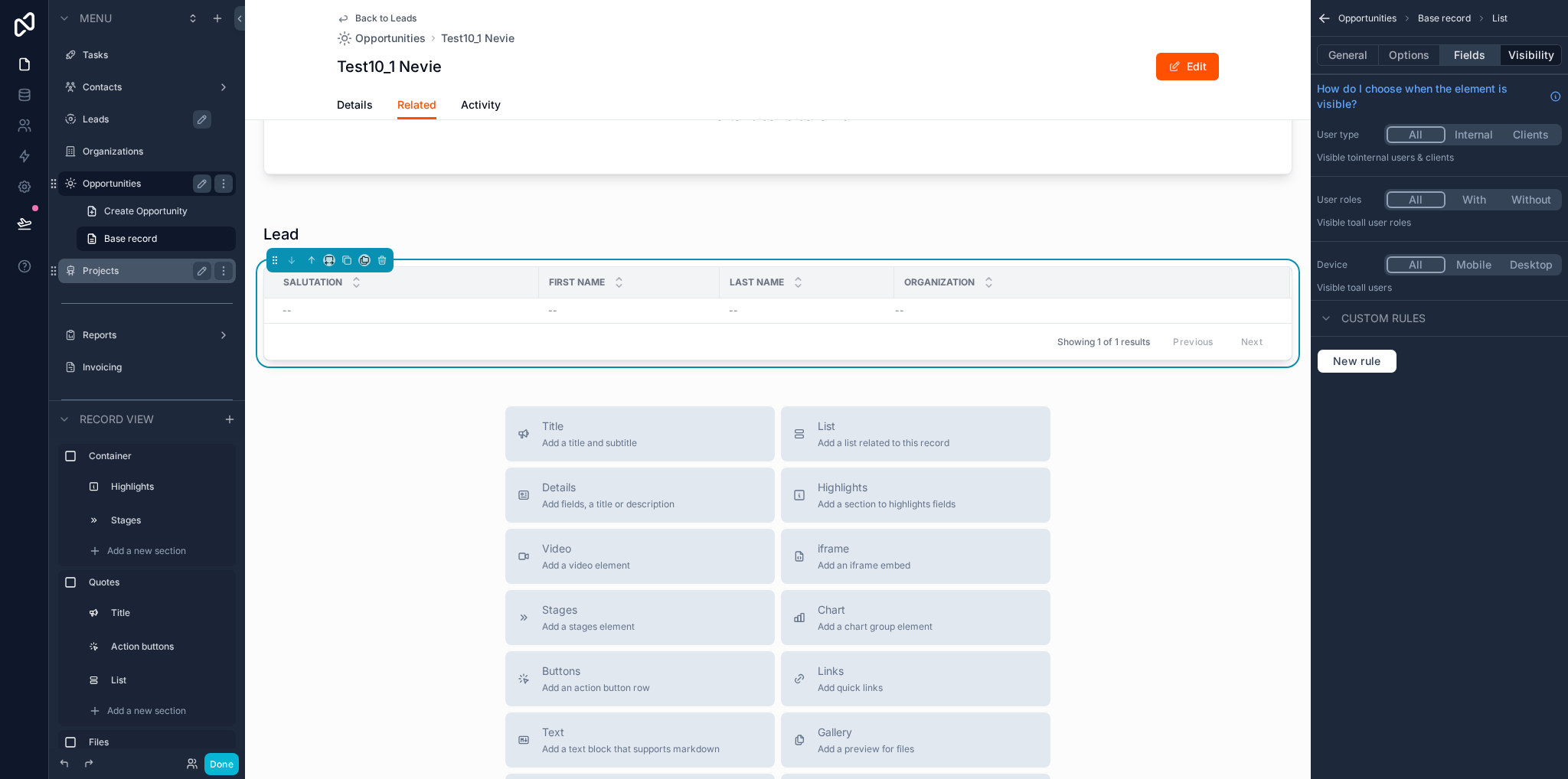
click at [1464, 55] on button "Fields" at bounding box center [1470, 55] width 61 height 21
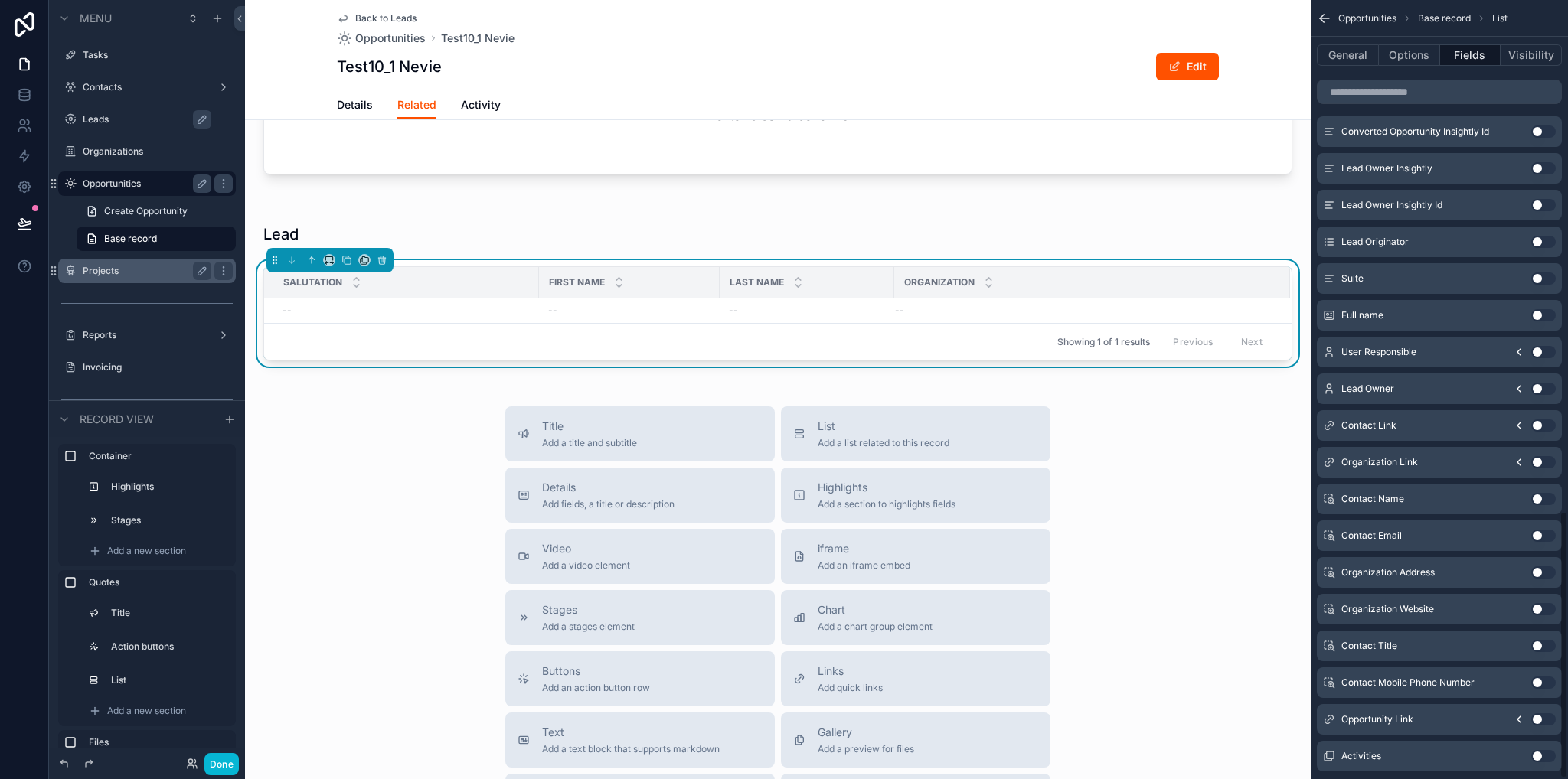
scroll to position [1489, 0]
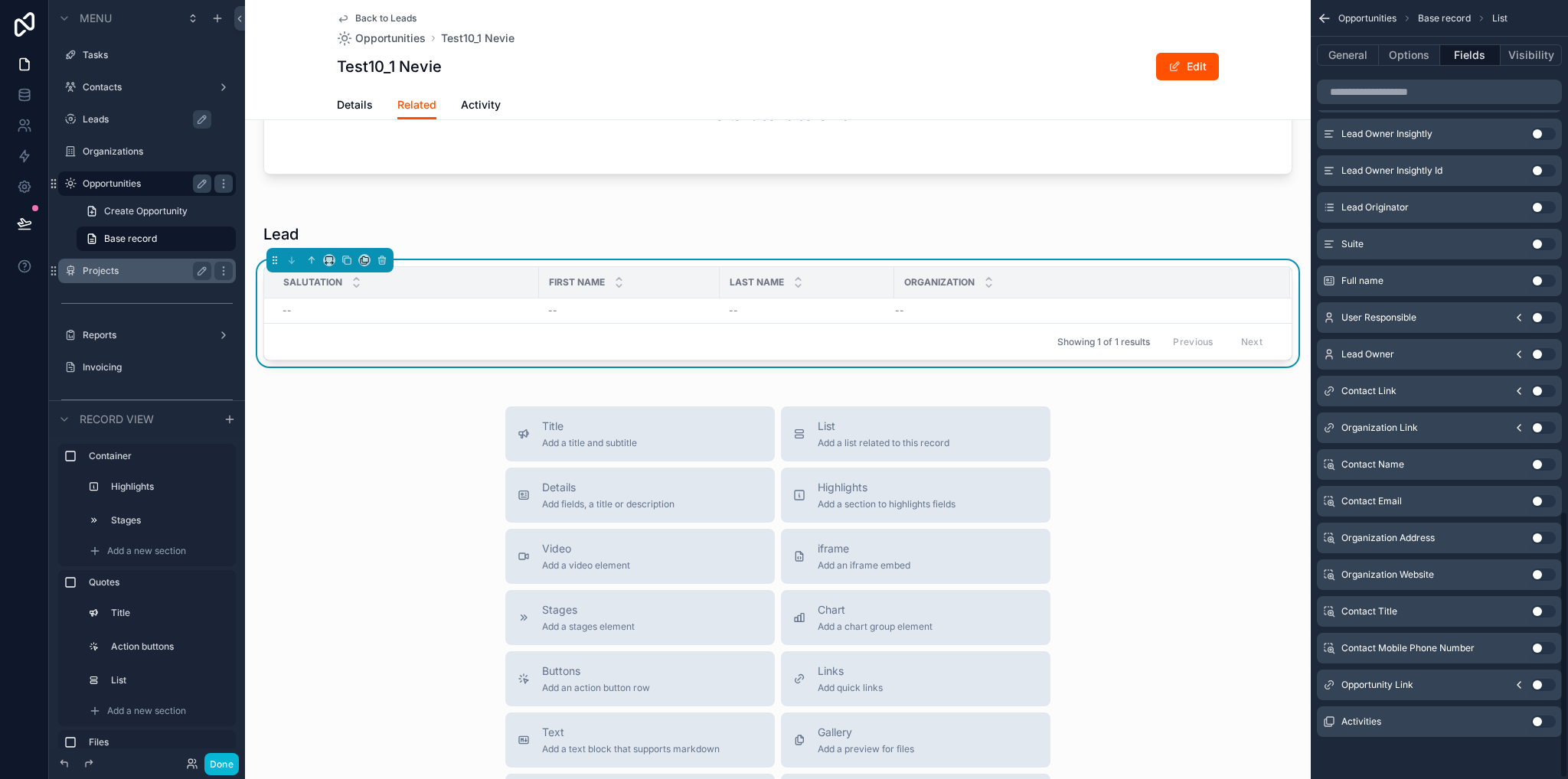
click at [1544, 684] on button "Use setting" at bounding box center [1544, 684] width 24 height 12
click at [1543, 460] on button "Use setting" at bounding box center [1544, 464] width 24 height 12
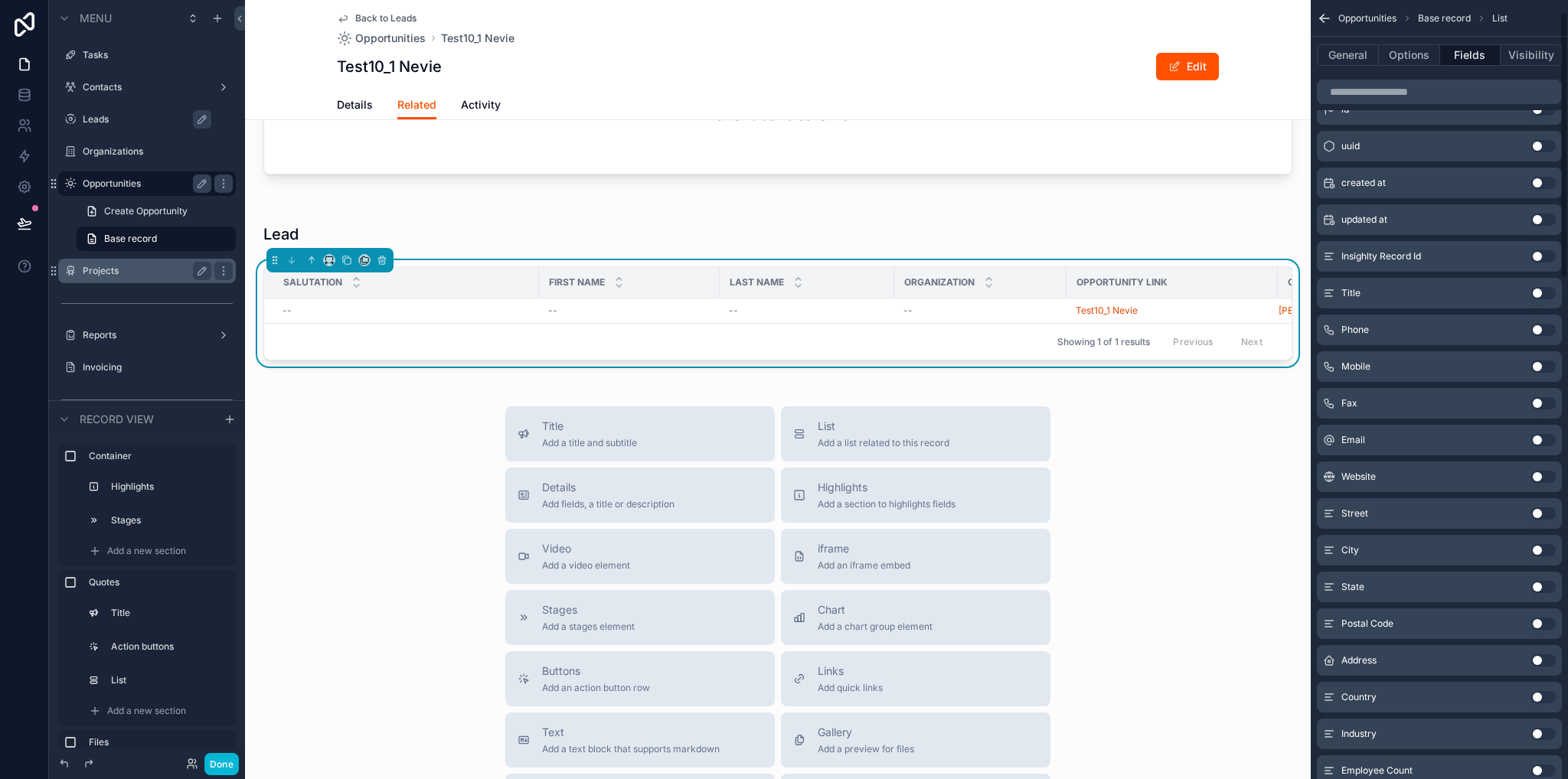
scroll to position [0, 0]
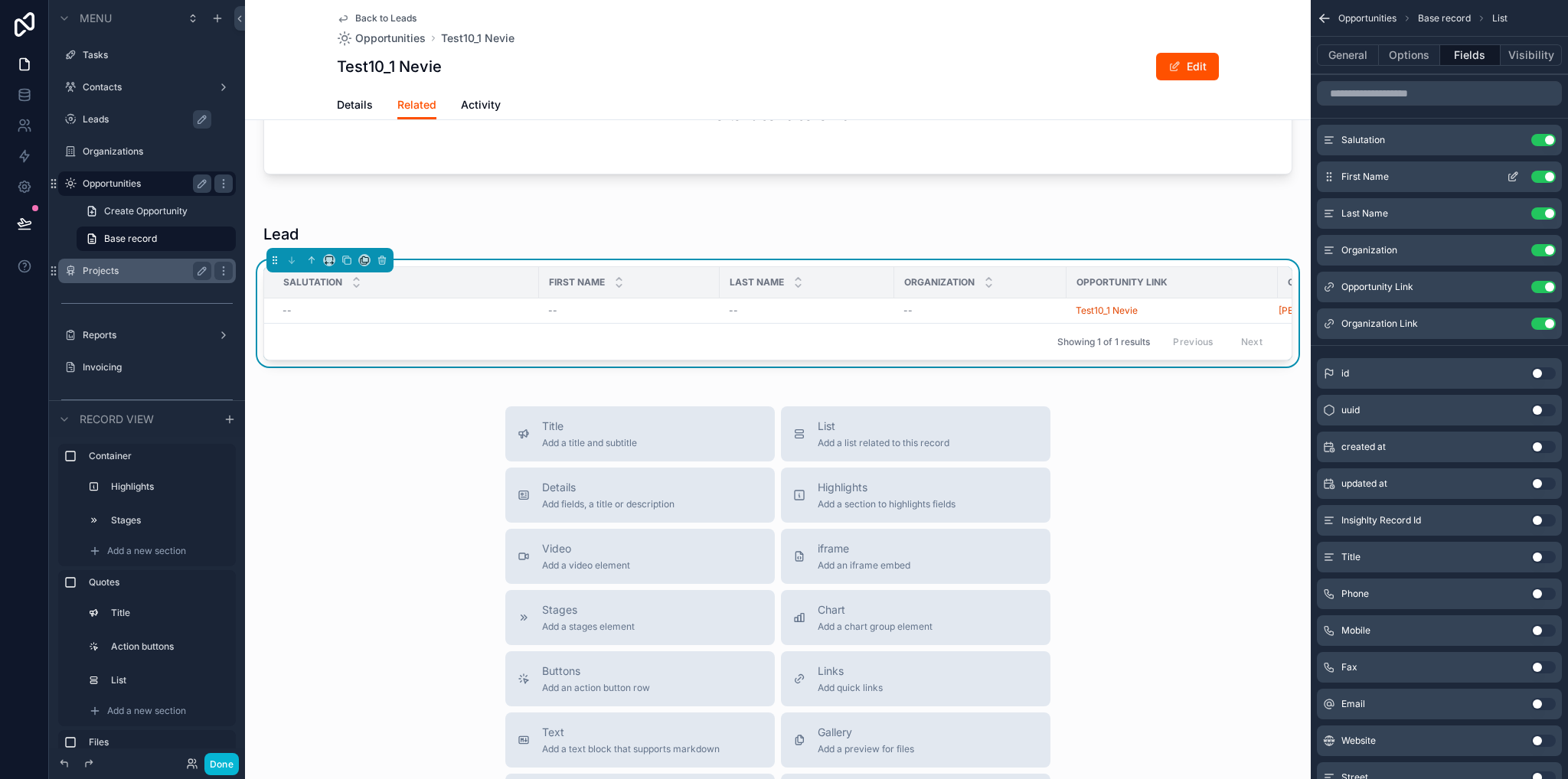
click at [1540, 212] on button "Use setting" at bounding box center [1544, 213] width 24 height 12
click at [1547, 170] on div "Use setting" at bounding box center [1528, 176] width 55 height 12
drag, startPoint x: 1549, startPoint y: 175, endPoint x: 1552, endPoint y: 139, distance: 36.1
click at [1549, 175] on button "Use setting" at bounding box center [1544, 176] width 24 height 12
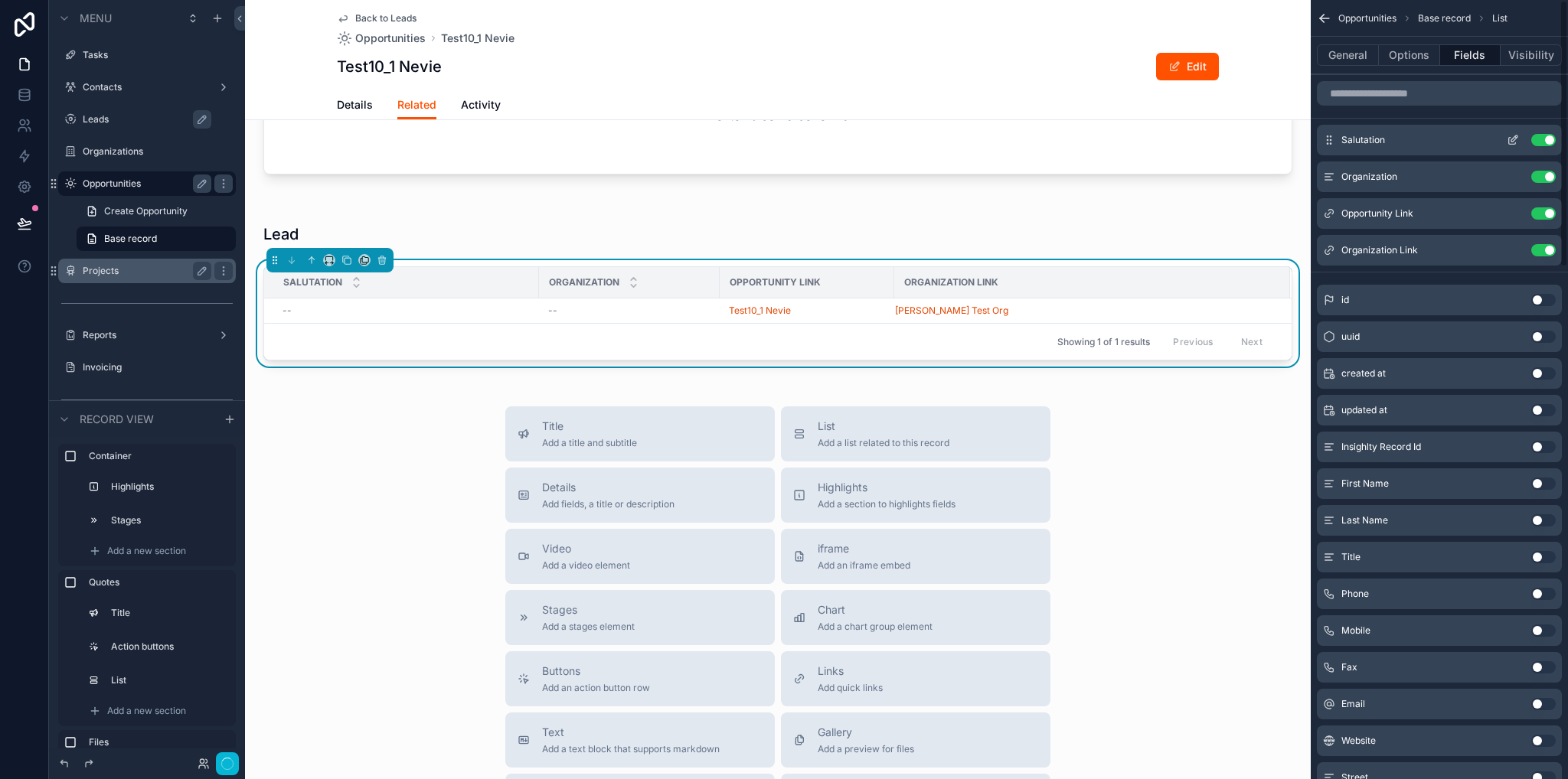
click at [1551, 134] on button "Use setting" at bounding box center [1544, 139] width 24 height 12
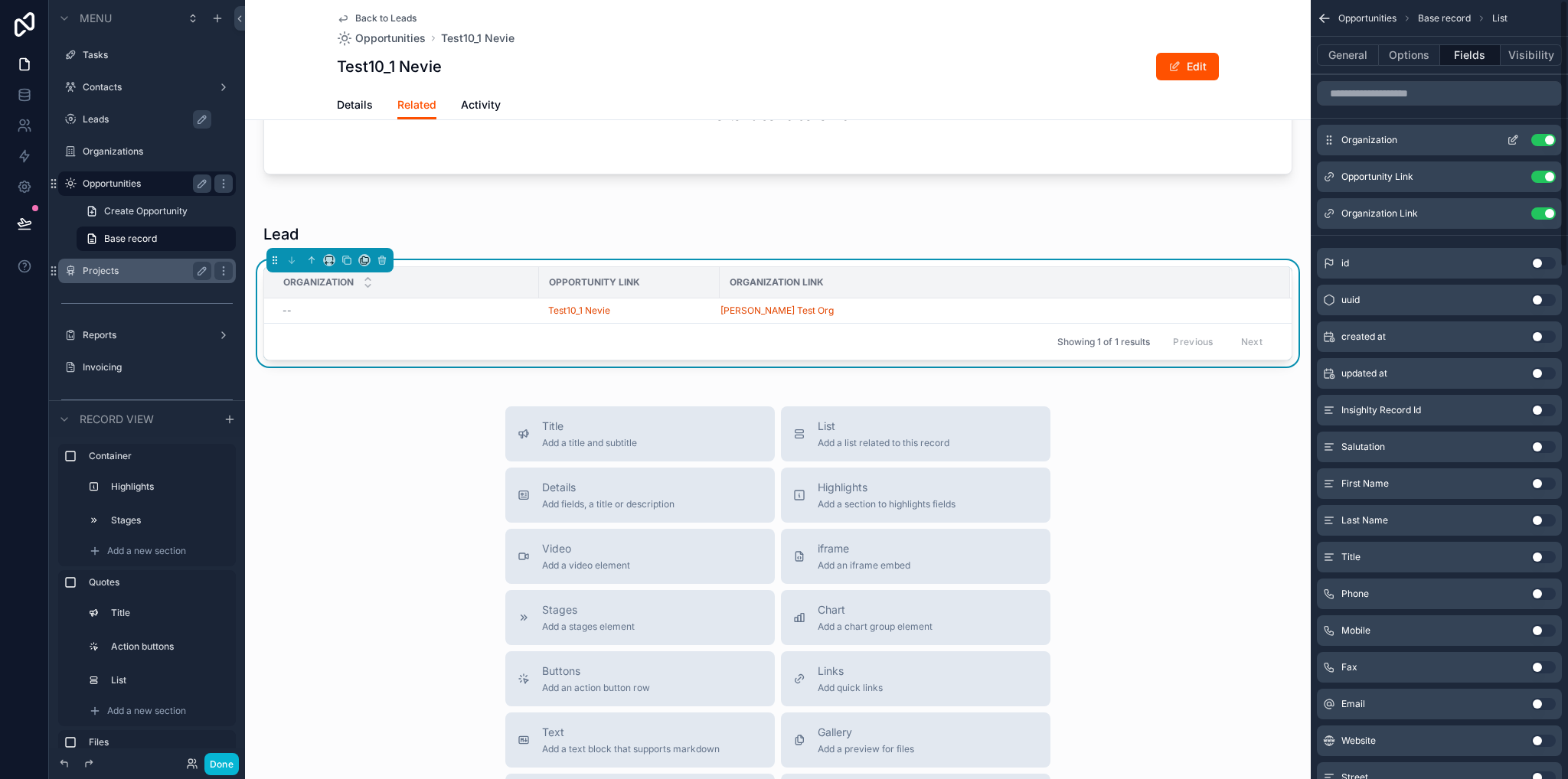
click at [1547, 138] on button "Use setting" at bounding box center [1544, 139] width 24 height 12
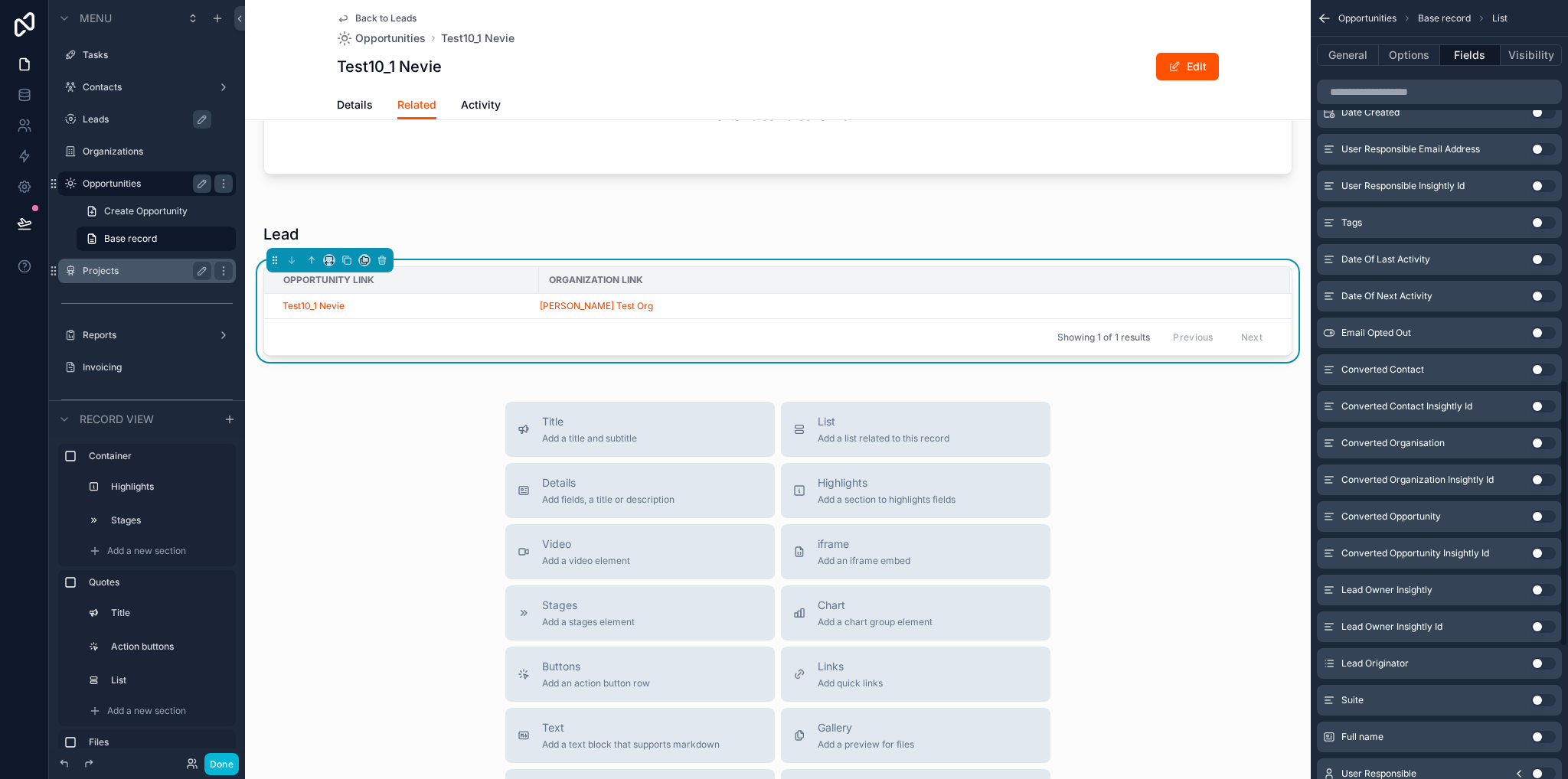
scroll to position [1489, 0]
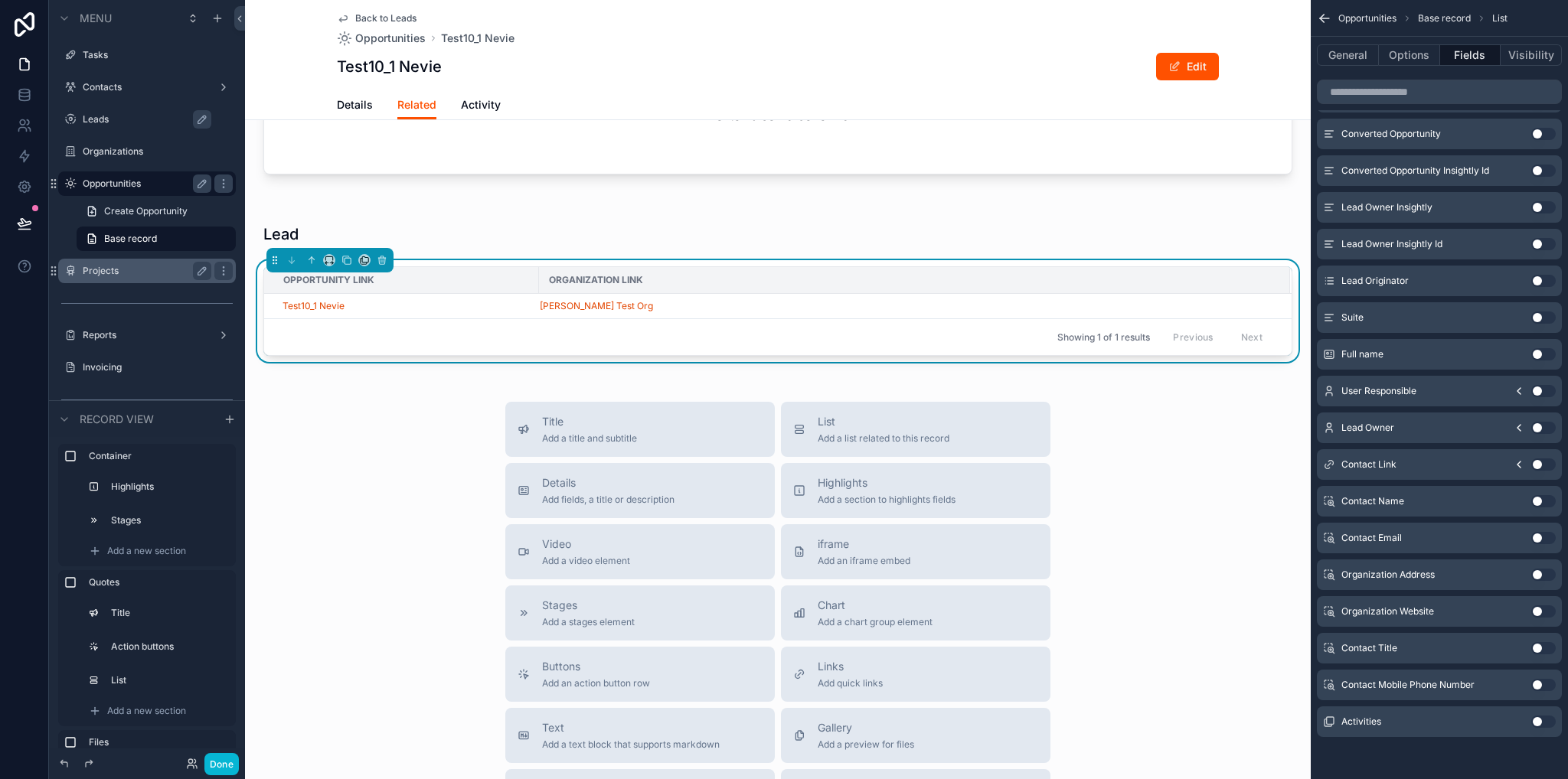
click at [1536, 501] on button "Use setting" at bounding box center [1544, 501] width 24 height 12
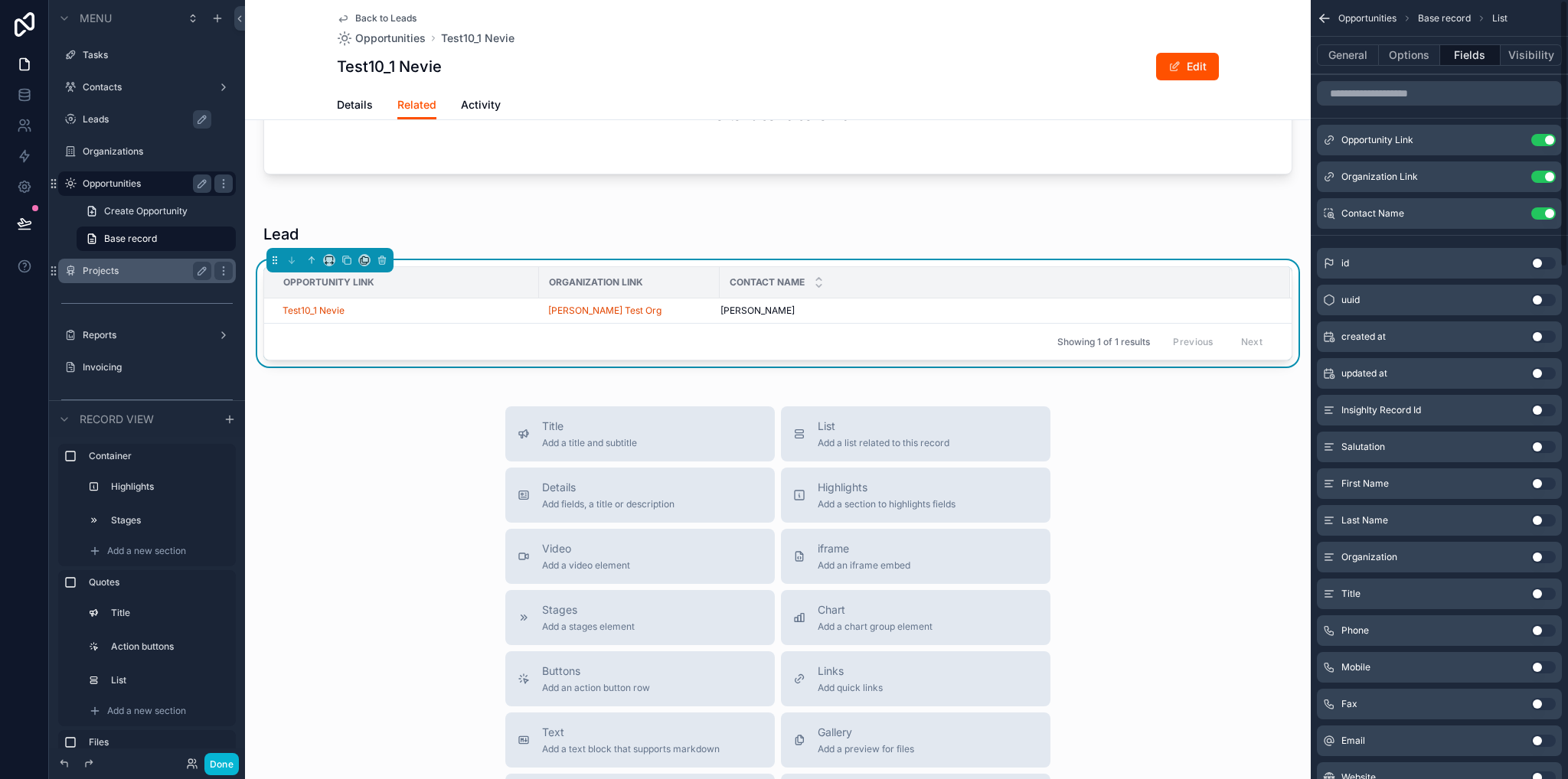
scroll to position [0, 0]
click at [1544, 176] on button "Use setting" at bounding box center [1544, 176] width 24 height 12
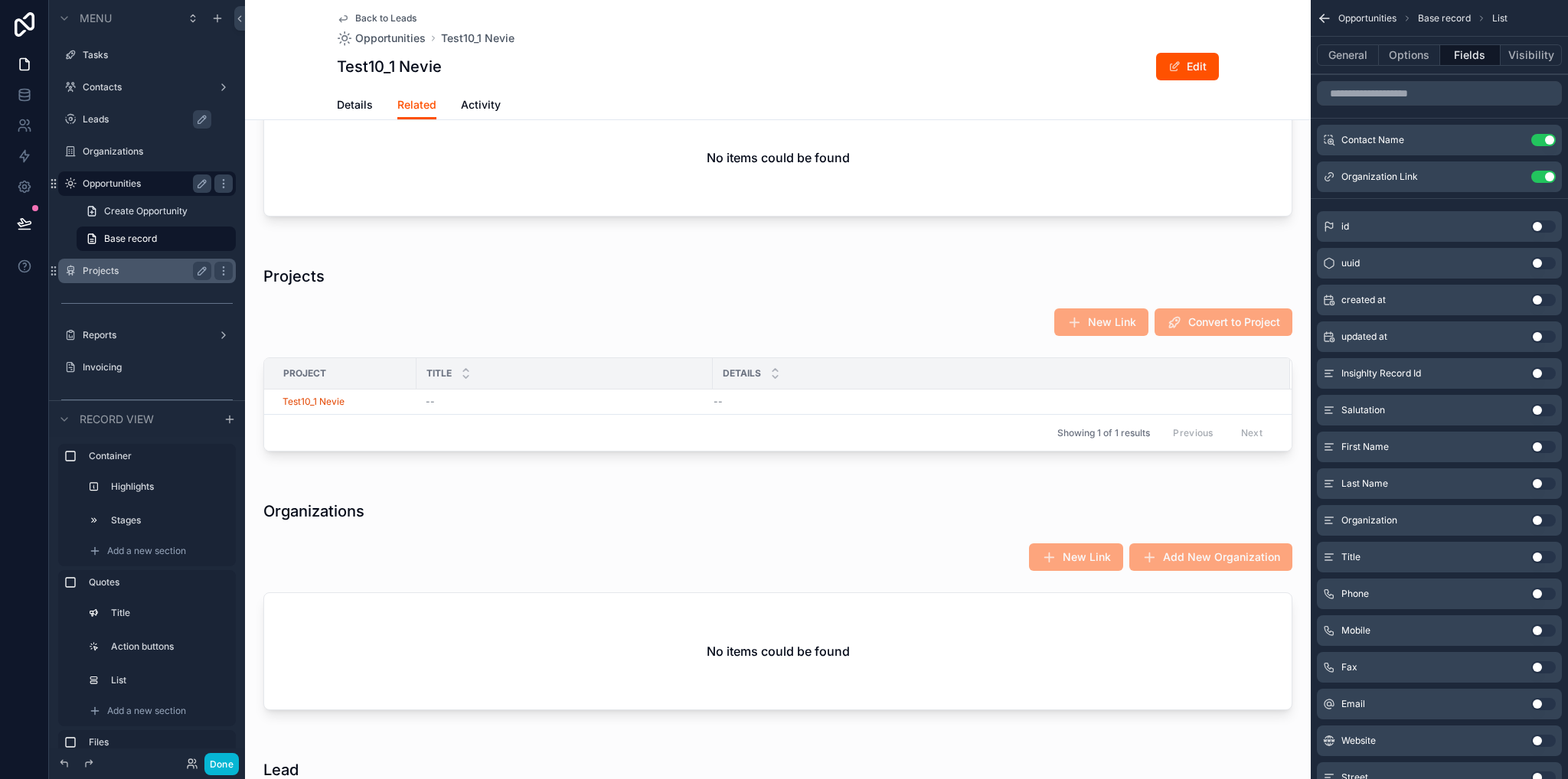
scroll to position [1531, 0]
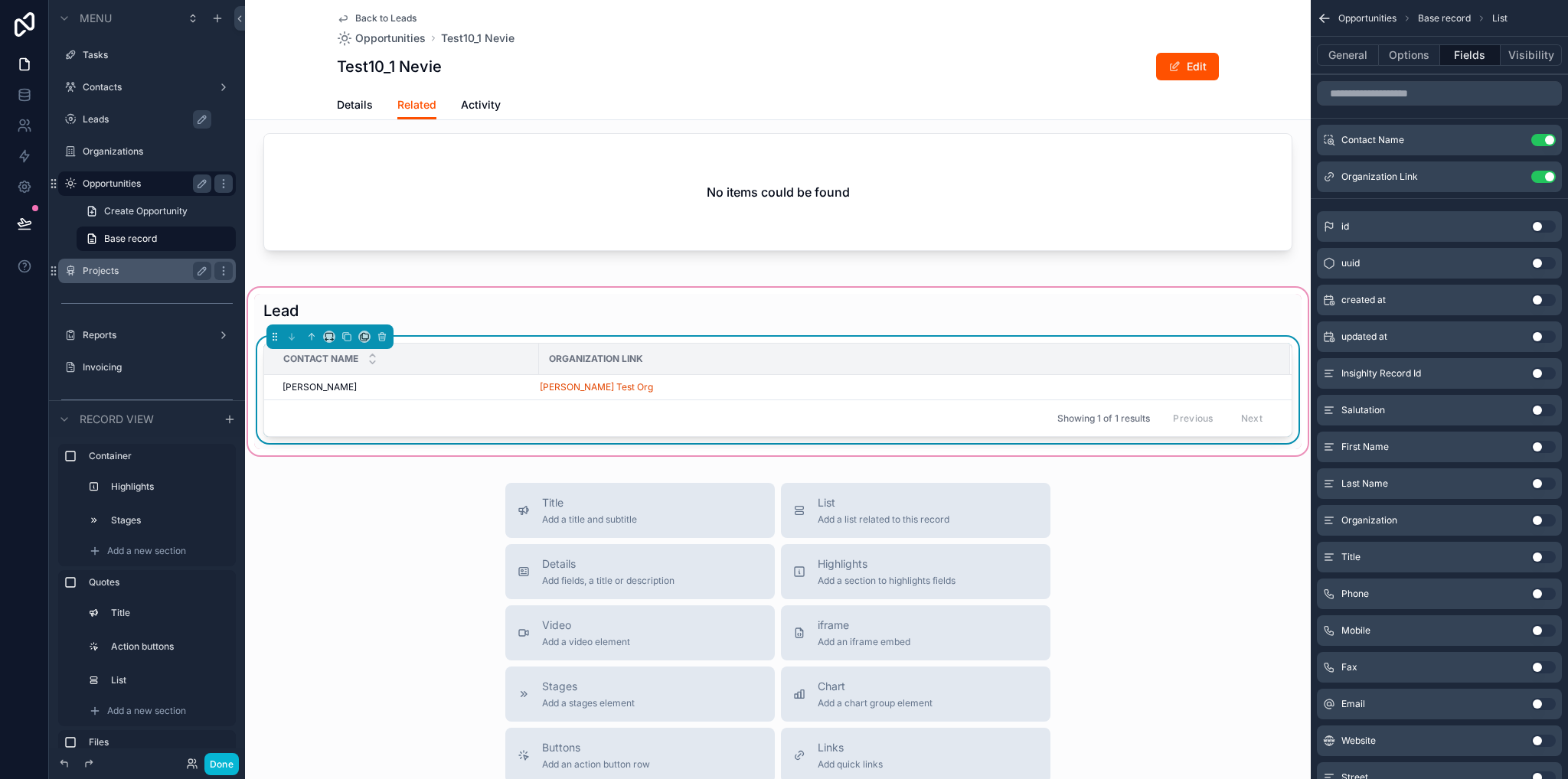
click at [410, 405] on div "Showing 1 of 1 results Previous Next" at bounding box center [777, 418] width 1027 height 37
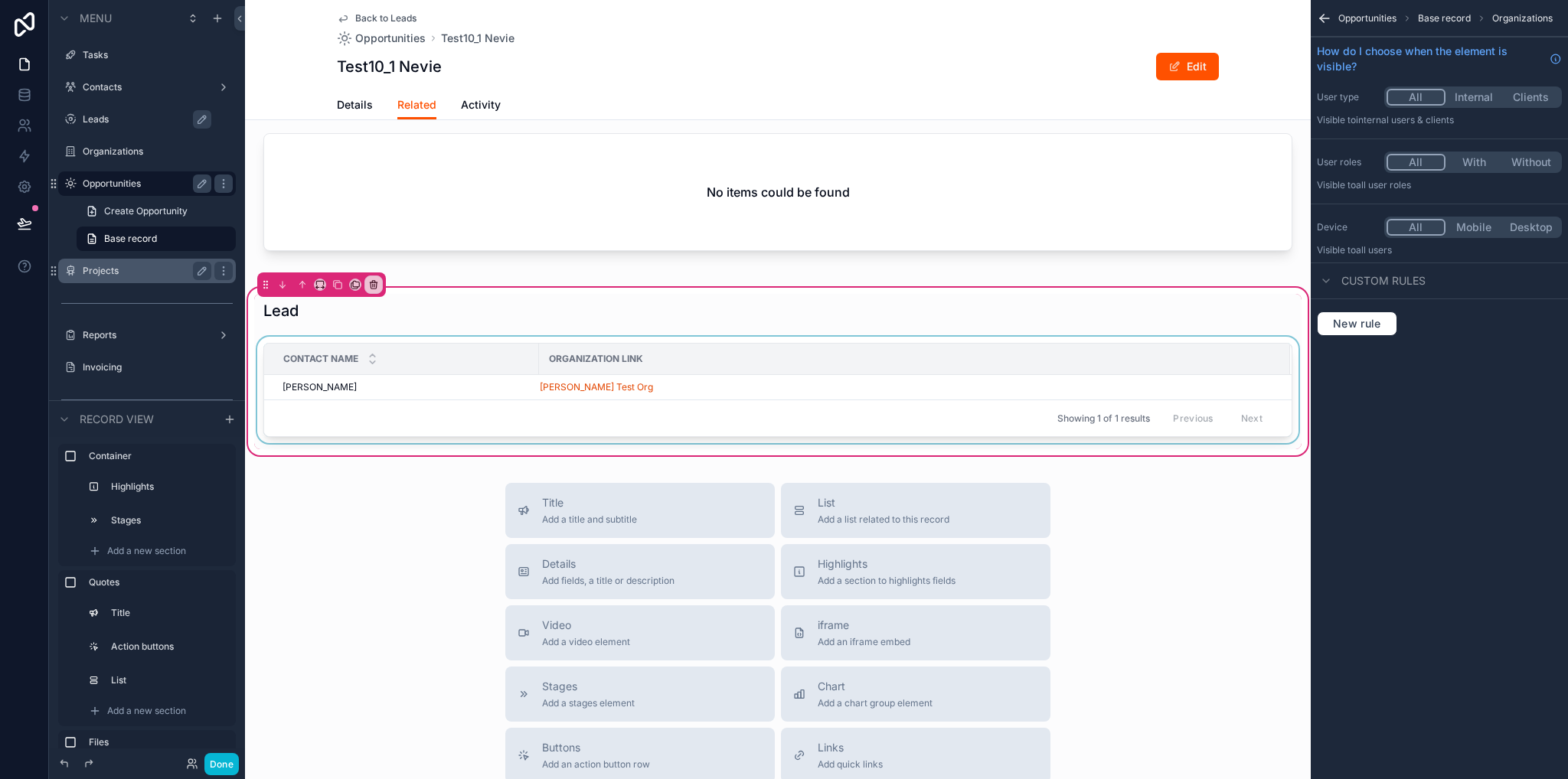
drag, startPoint x: 410, startPoint y: 405, endPoint x: 404, endPoint y: 385, distance: 20.9
click at [404, 385] on div "scrollable content" at bounding box center [778, 393] width 1048 height 113
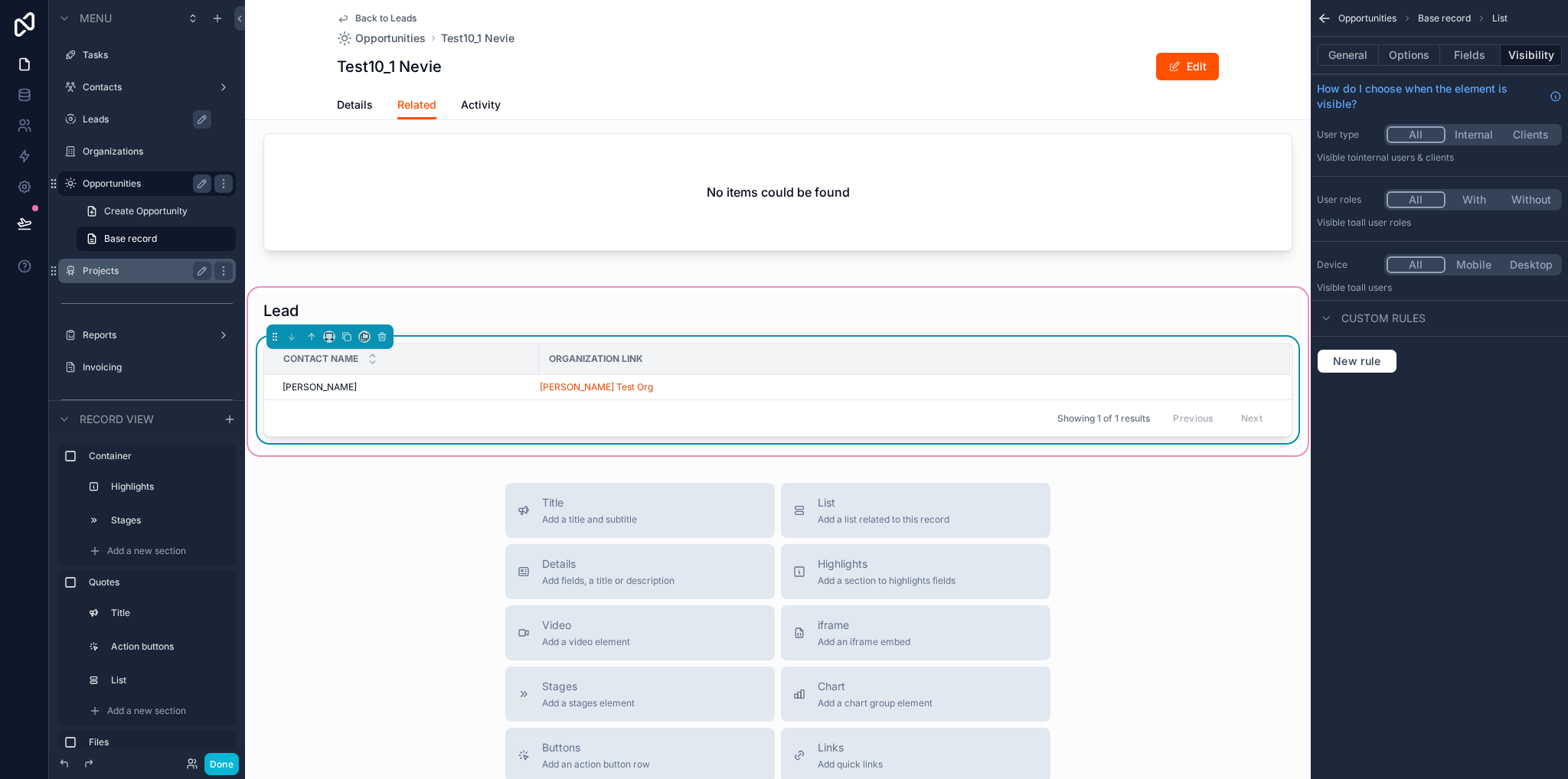
click at [404, 385] on div "Mr. Nevin Daryani Mr. Nevin Daryani" at bounding box center [405, 387] width 247 height 12
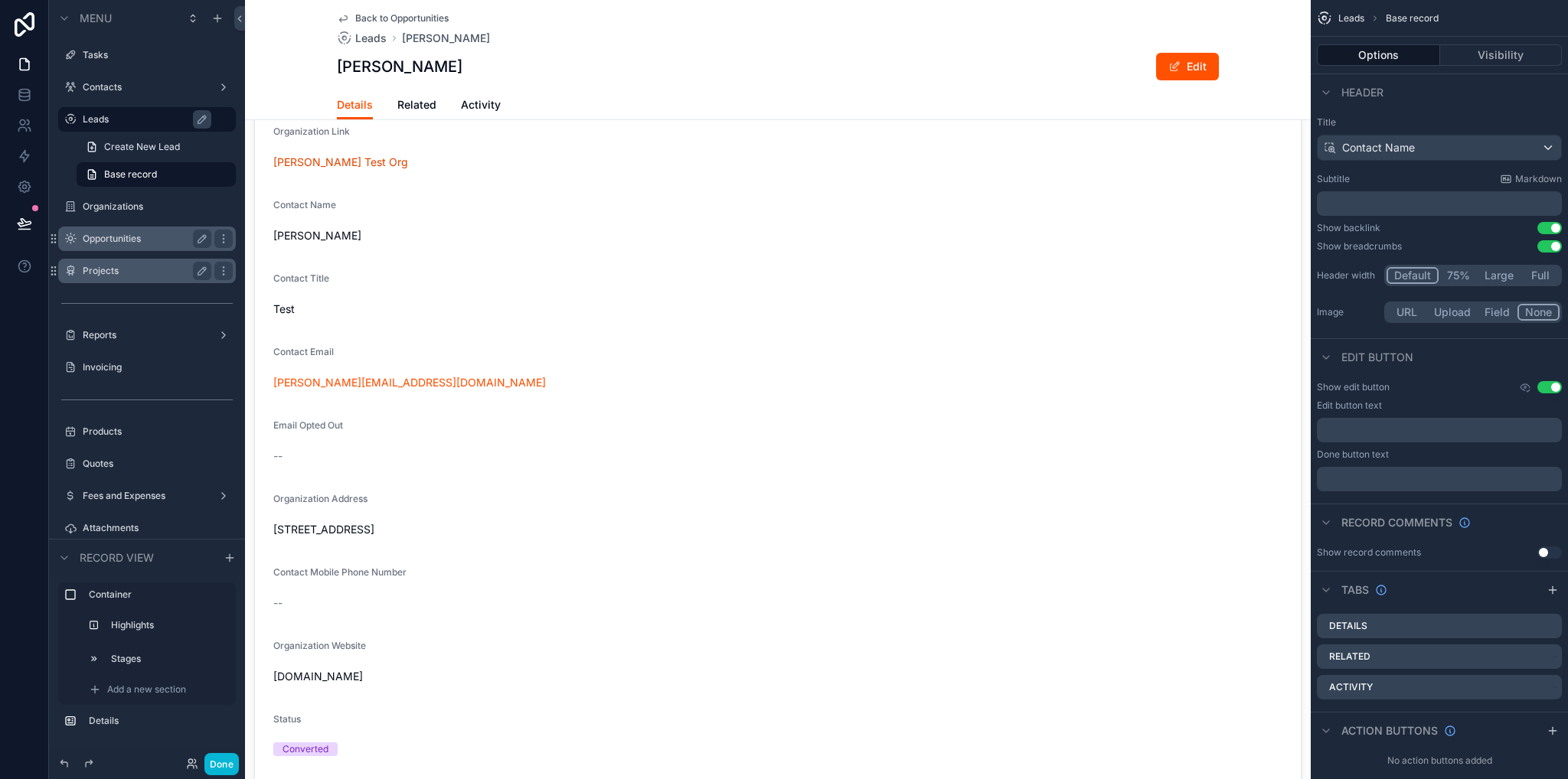
scroll to position [77, 0]
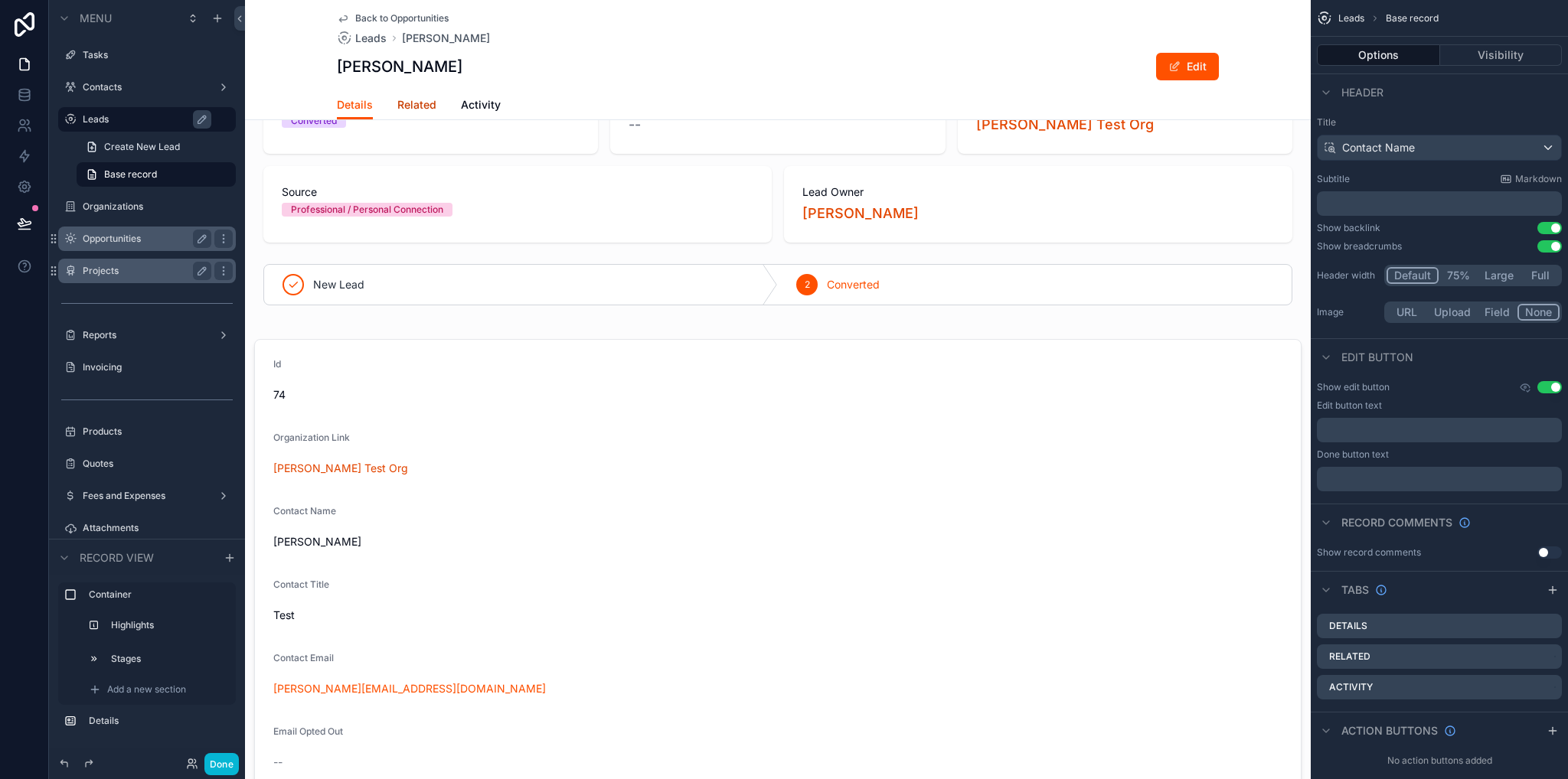
click at [402, 105] on span "Related" at bounding box center [417, 104] width 39 height 15
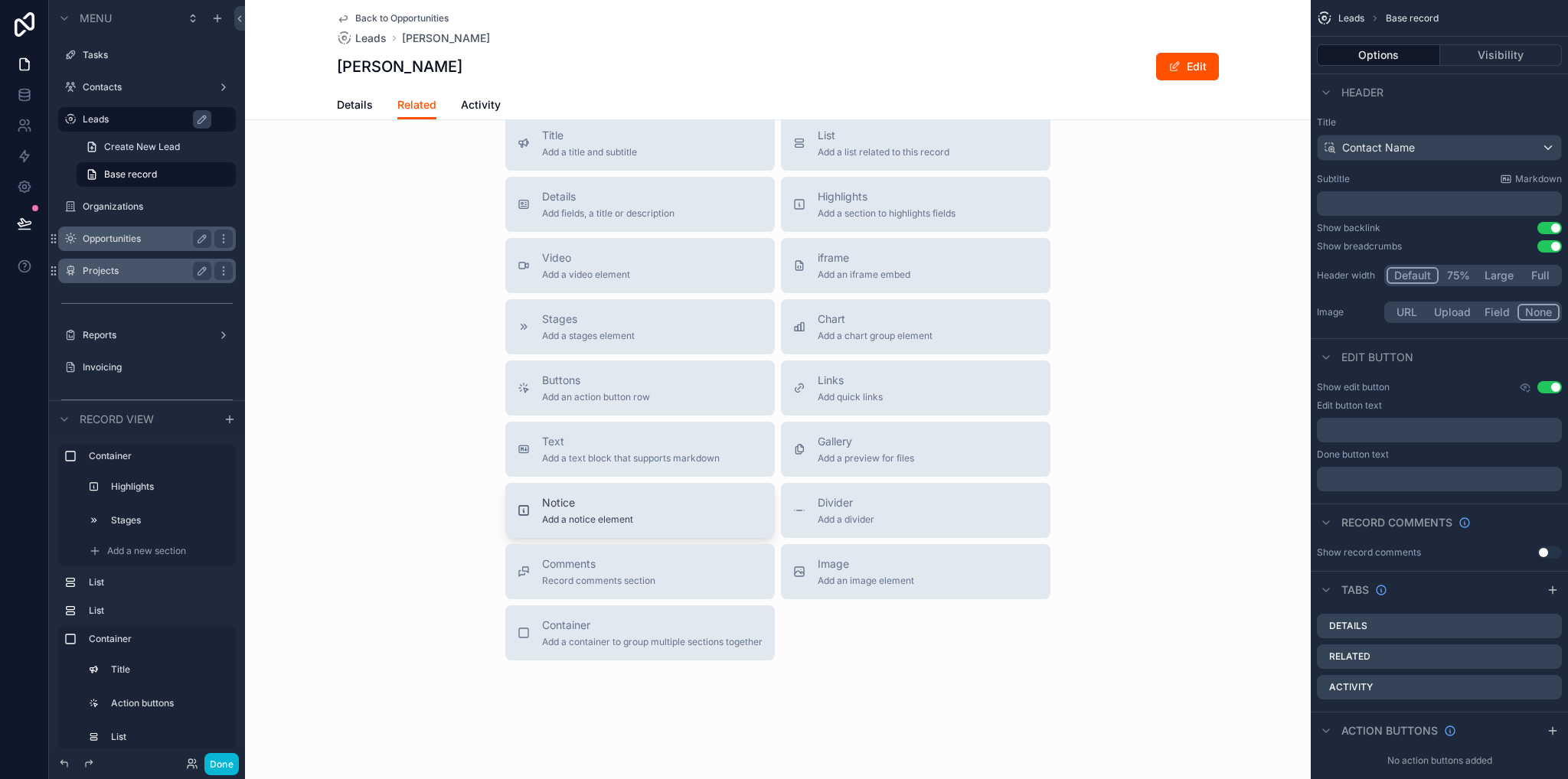
scroll to position [458, 0]
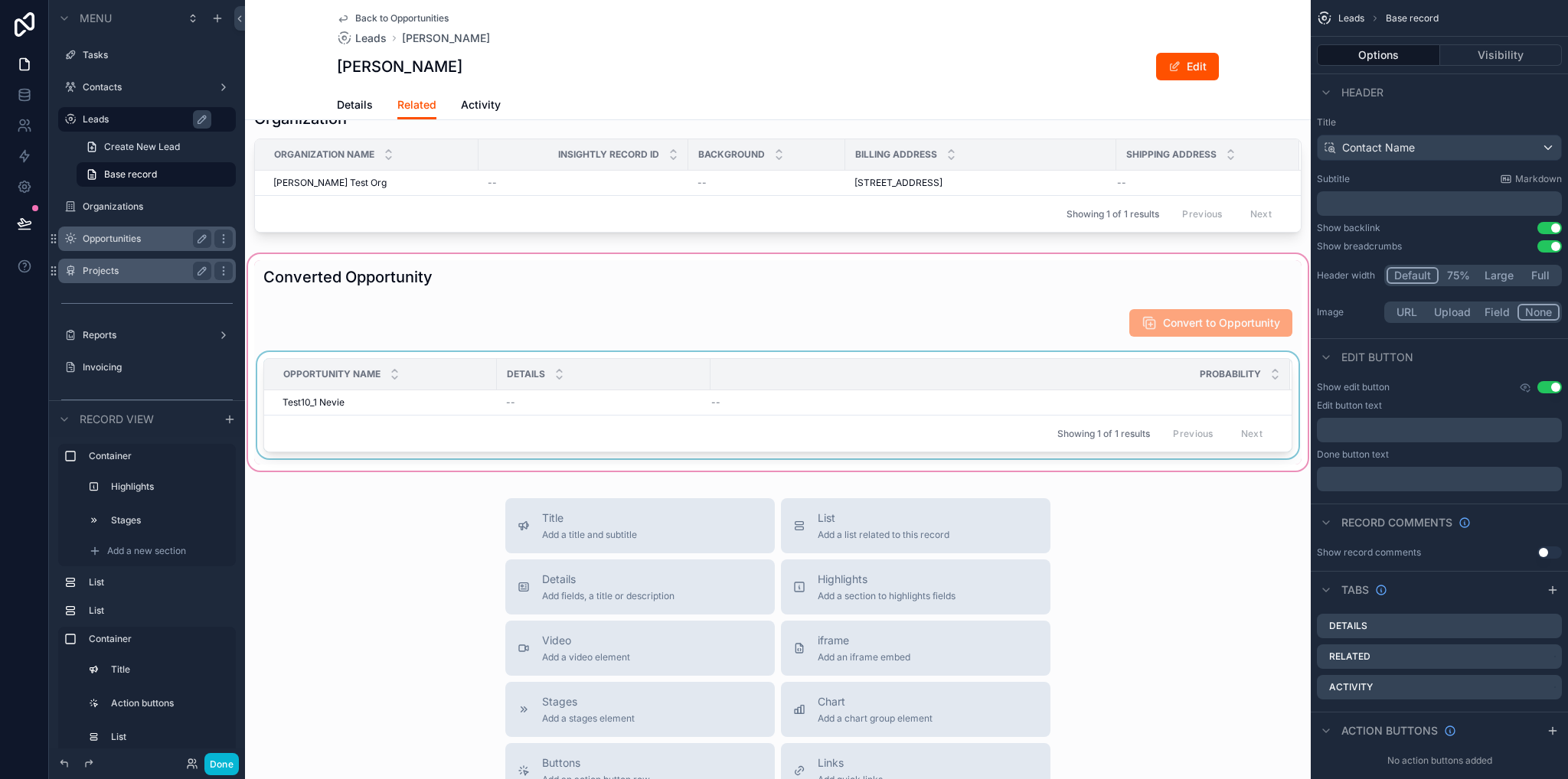
click at [611, 431] on div "Showing 1 of 1 results Previous Next" at bounding box center [777, 433] width 1027 height 37
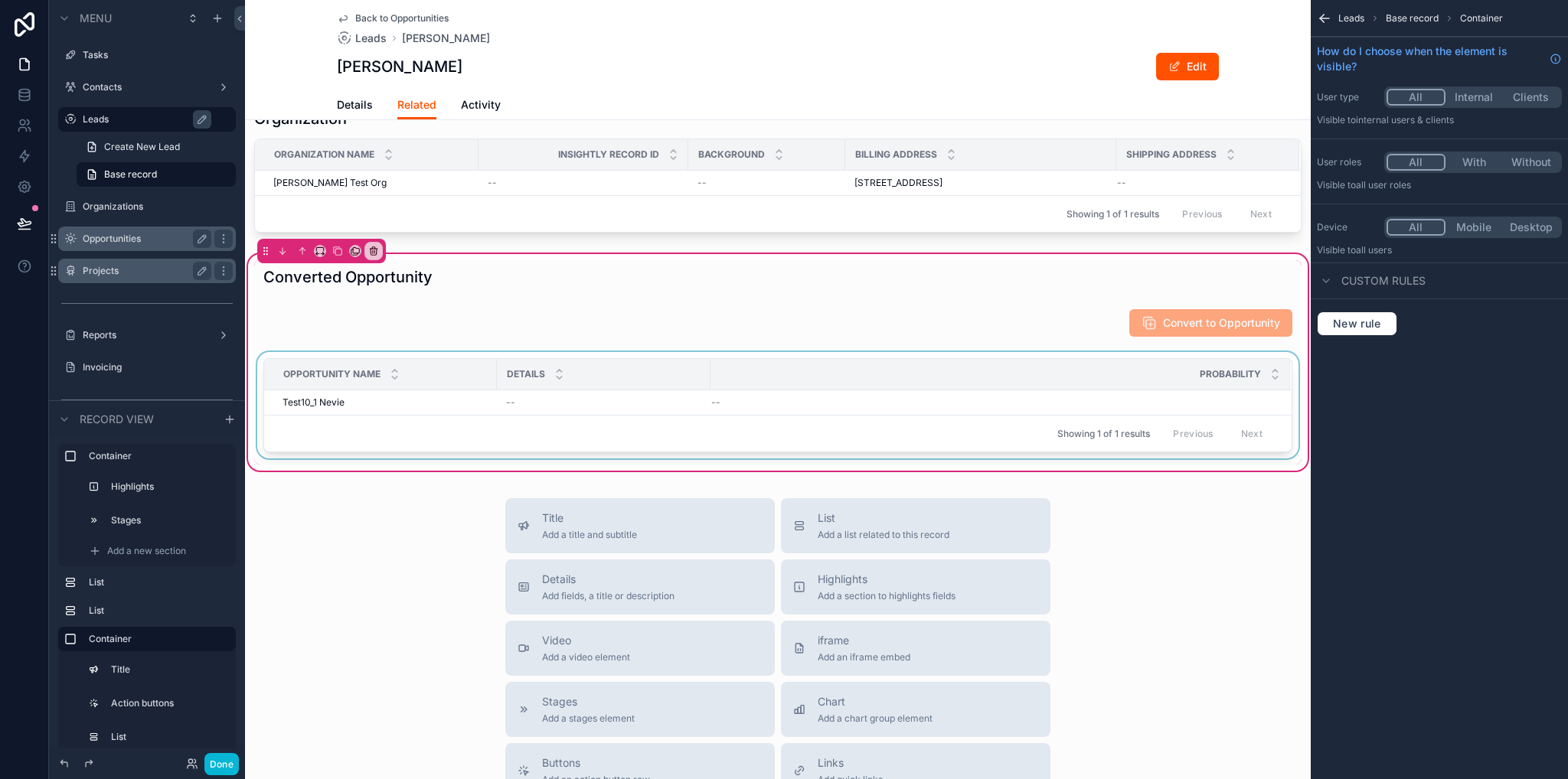
click at [1004, 354] on div "scrollable content" at bounding box center [778, 409] width 1048 height 113
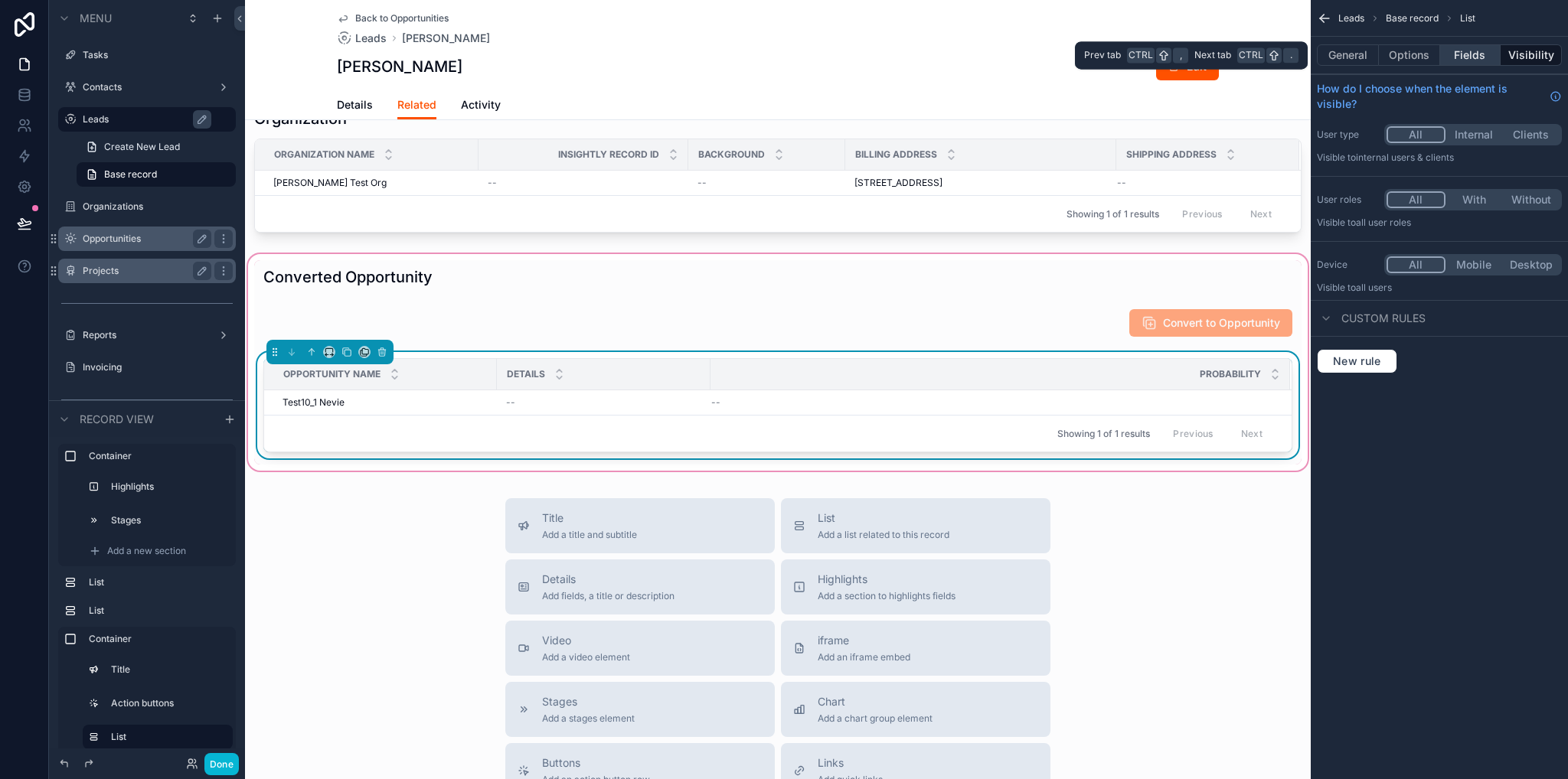
click at [1455, 55] on button "Fields" at bounding box center [1470, 55] width 61 height 21
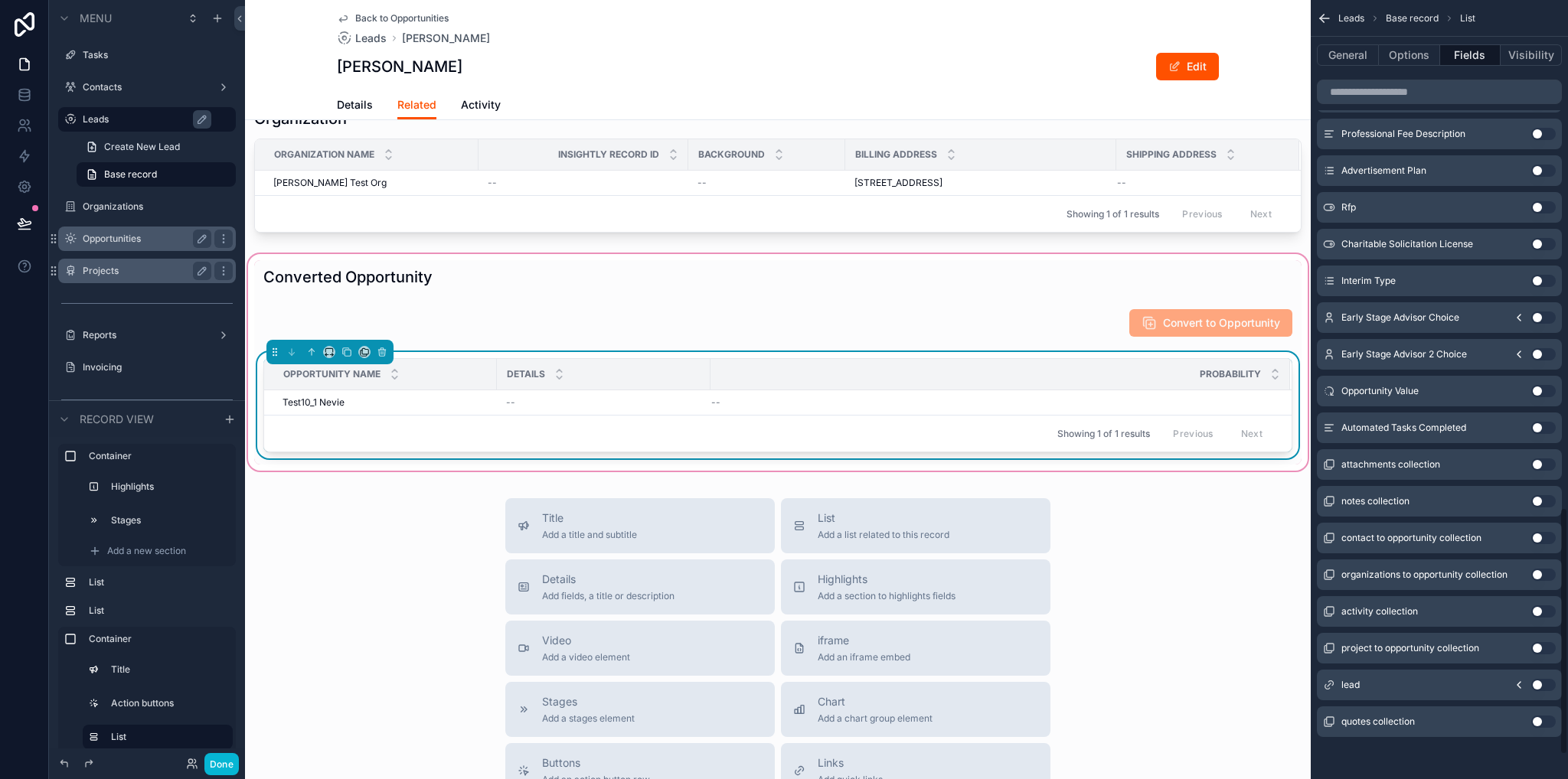
scroll to position [1596, 0]
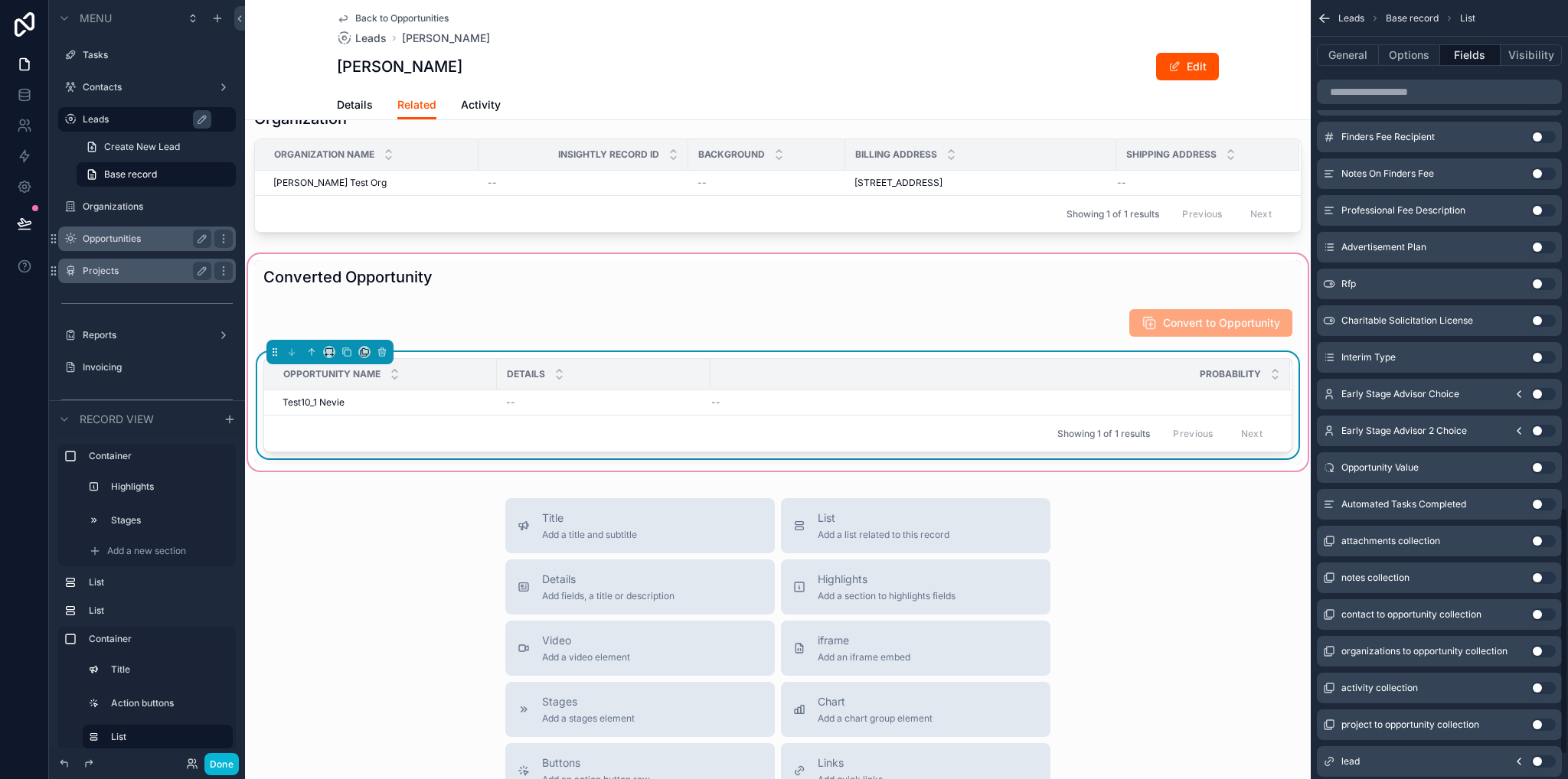
click at [1548, 465] on button "Use setting" at bounding box center [1544, 467] width 24 height 12
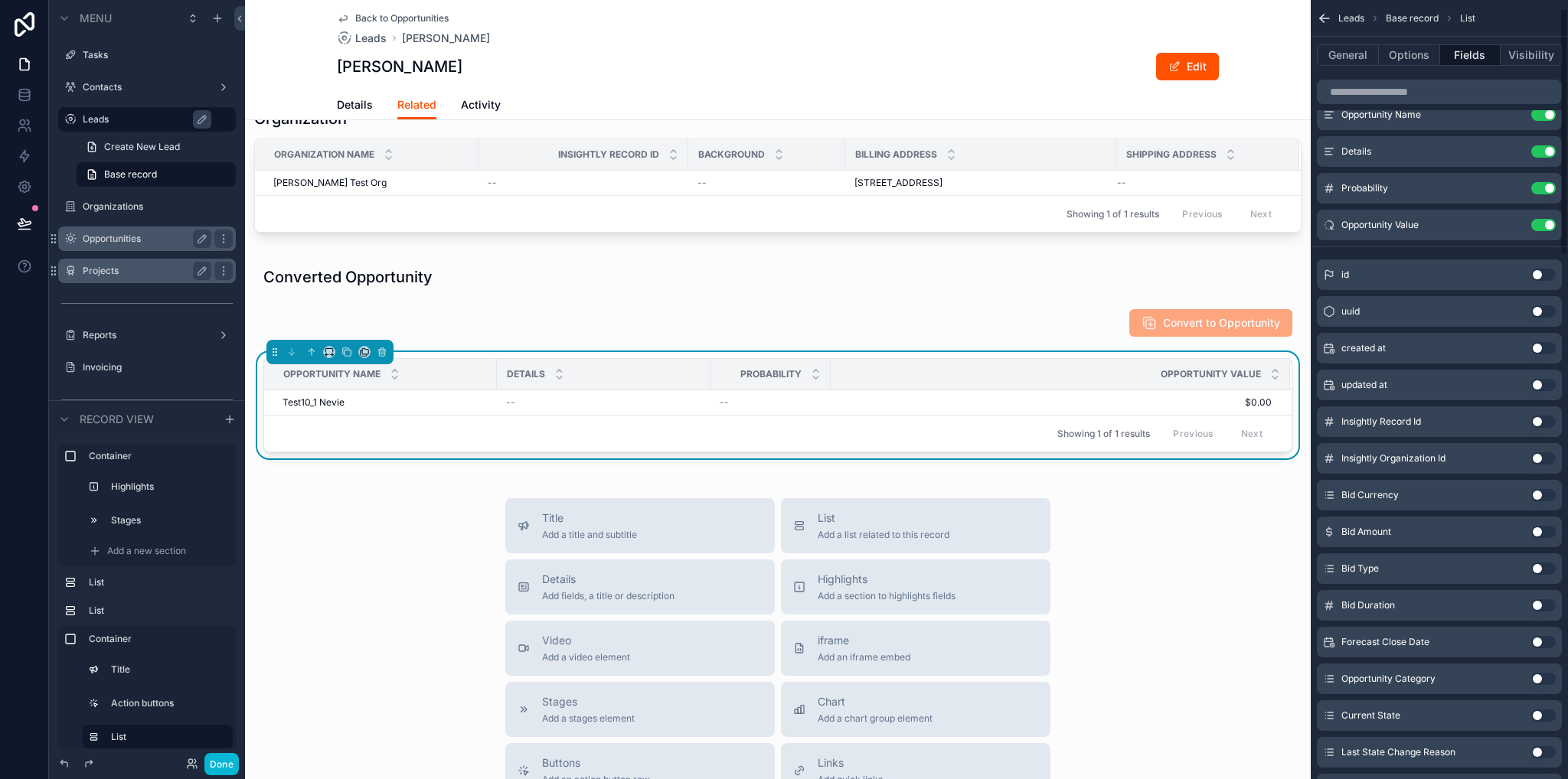
scroll to position [0, 0]
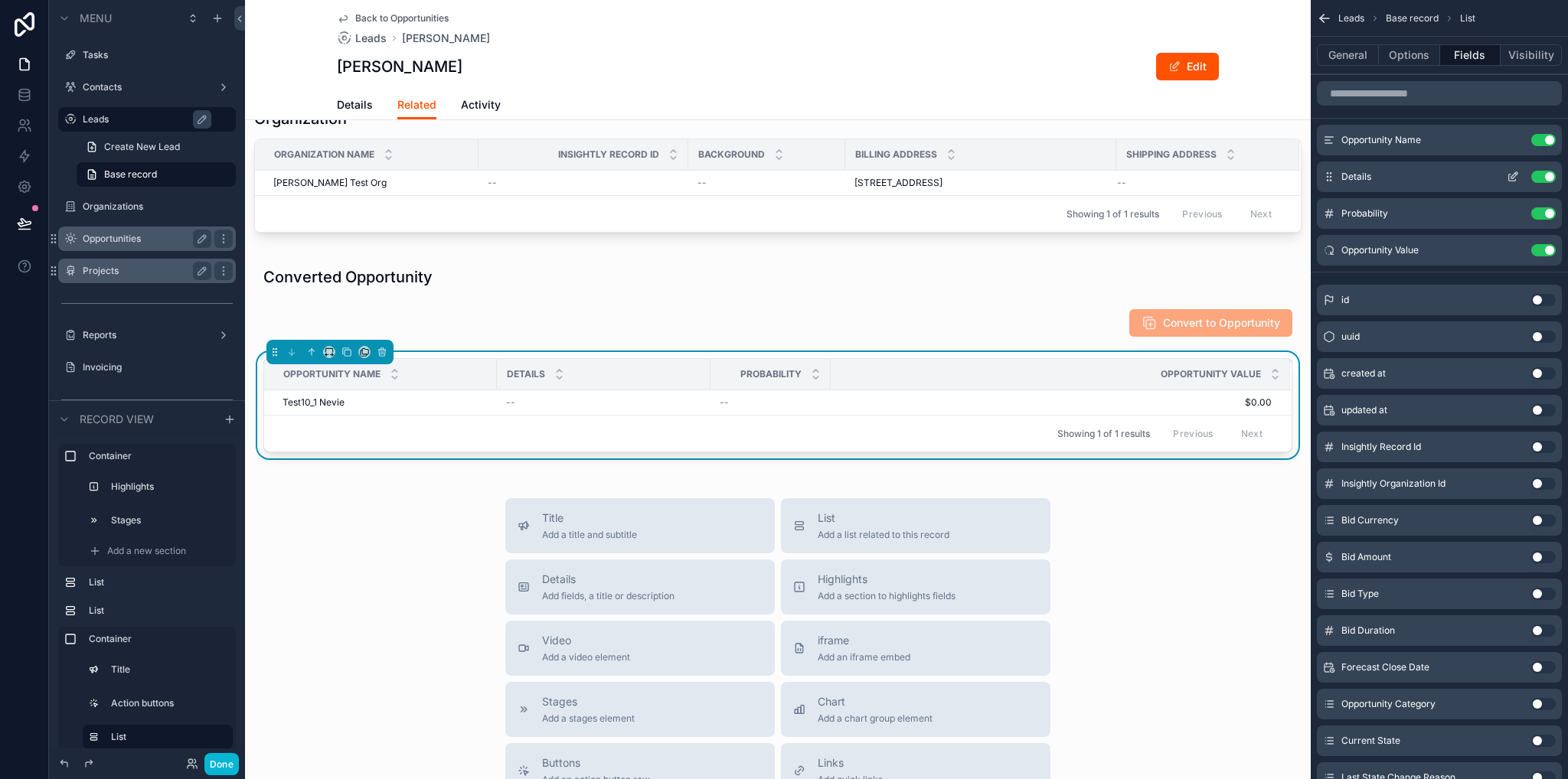
click at [1535, 181] on button "Use setting" at bounding box center [1544, 176] width 24 height 12
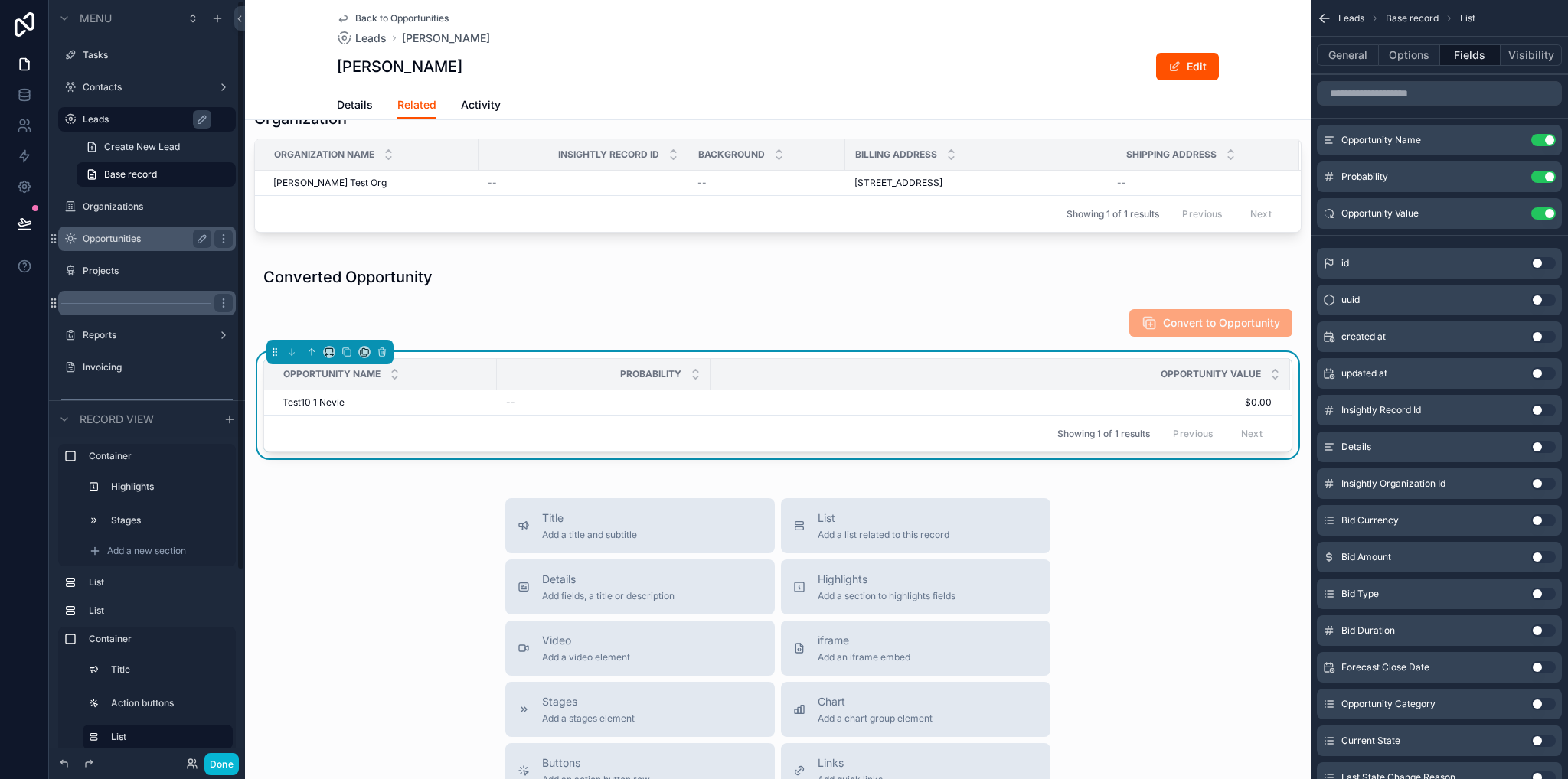
click at [103, 267] on label "Projects" at bounding box center [157, 271] width 150 height 12
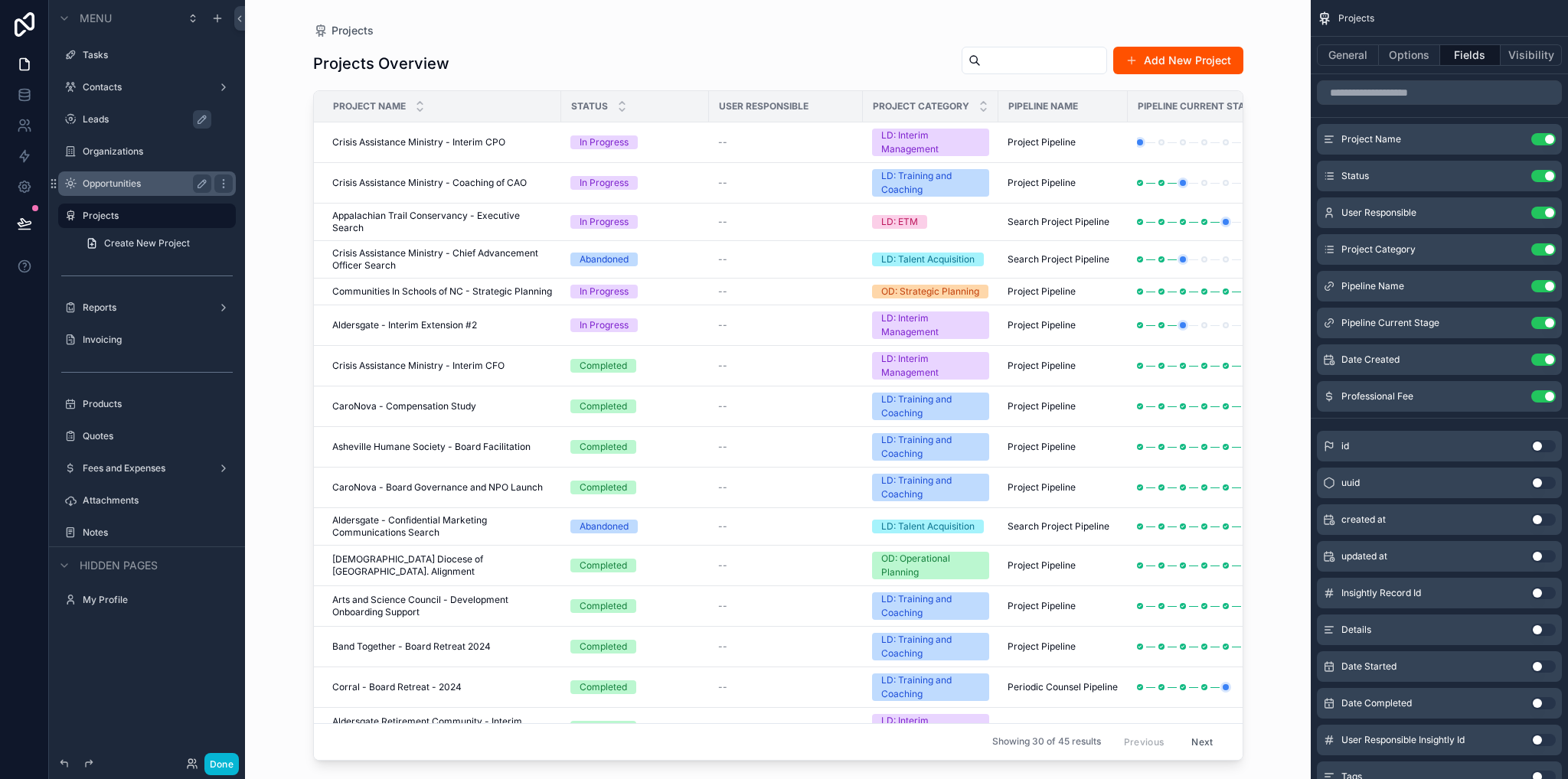
click at [470, 143] on div "scrollable content" at bounding box center [778, 380] width 979 height 761
click at [475, 148] on td "Crisis Assistance Ministry - Interim CPO Crisis Assistance Ministry - Interim C…" at bounding box center [437, 143] width 247 height 41
click at [476, 144] on span "Crisis Assistance Ministry - Interim CPO" at bounding box center [419, 142] width 173 height 12
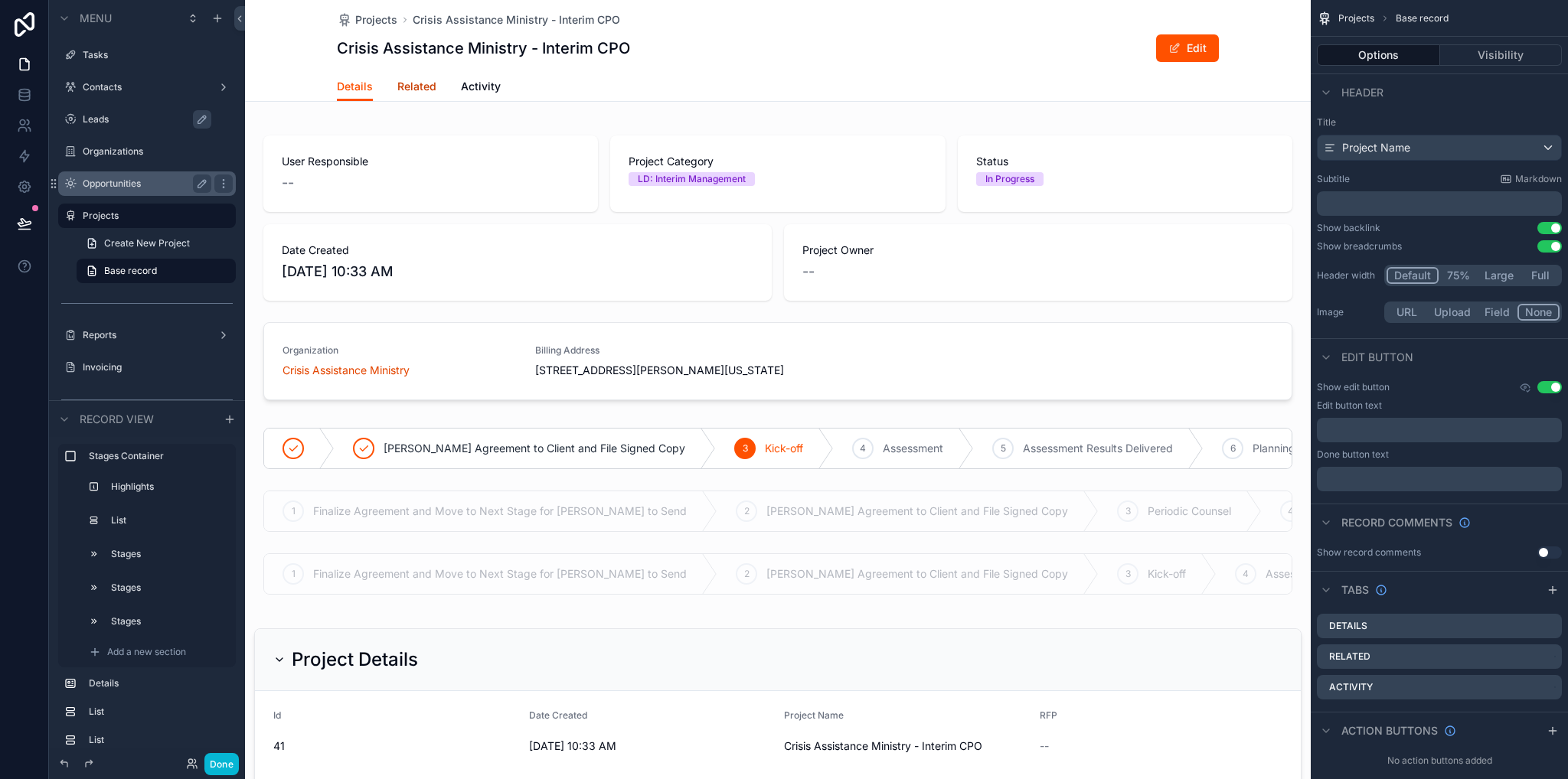
click at [406, 83] on span "Related" at bounding box center [417, 86] width 39 height 15
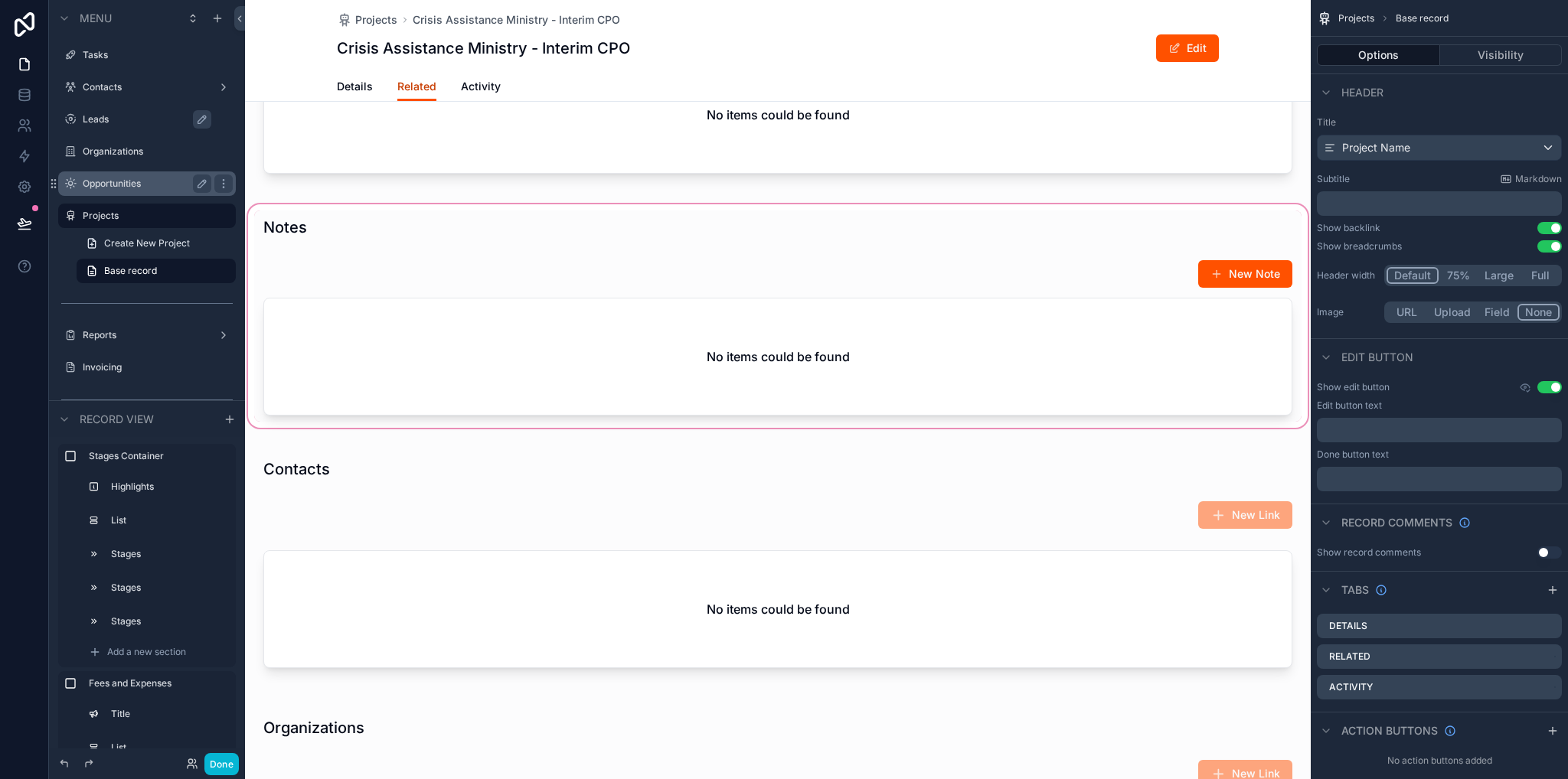
scroll to position [1224, 0]
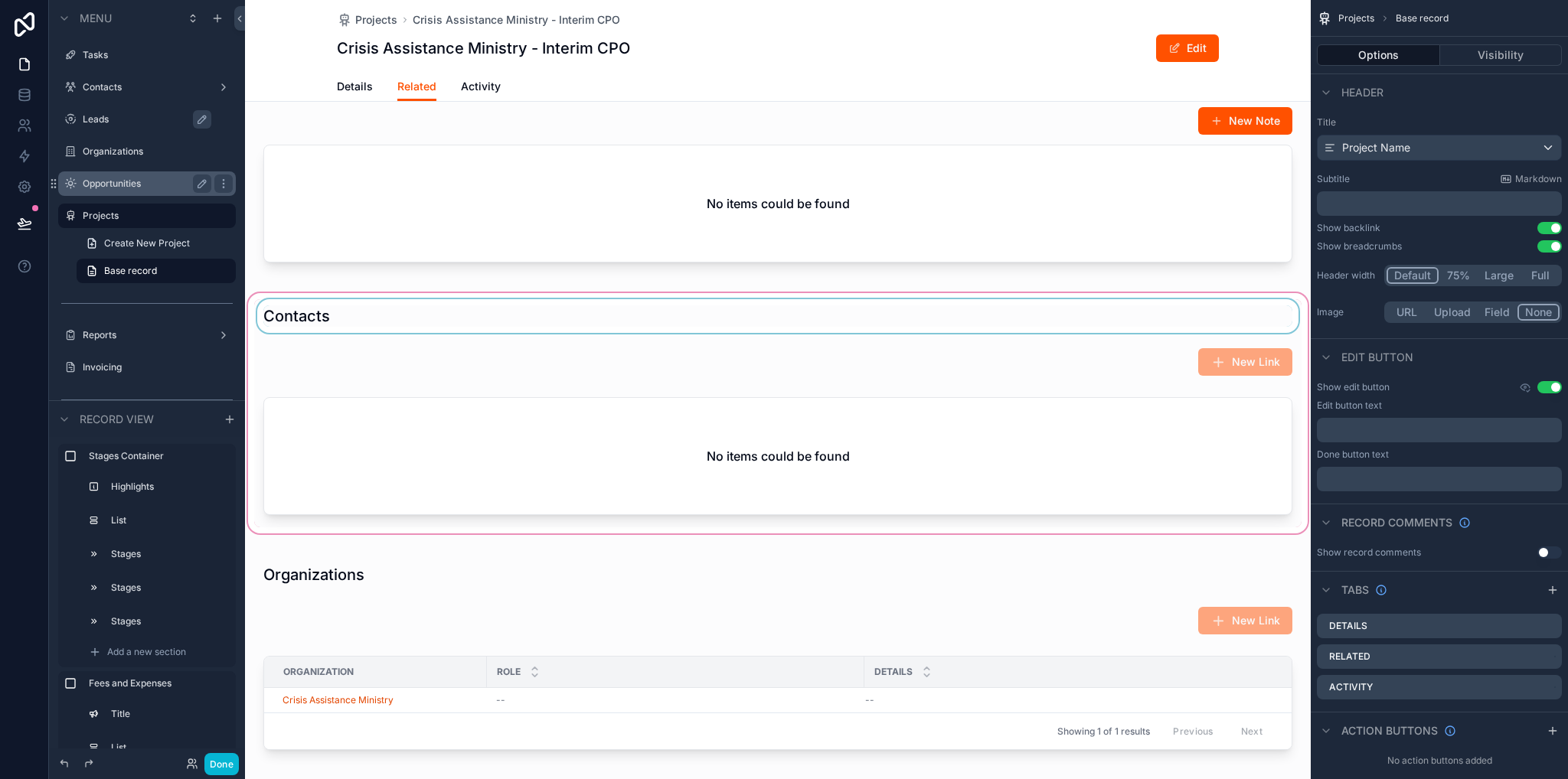
click at [507, 343] on div "scrollable content" at bounding box center [777, 414] width 1065 height 246
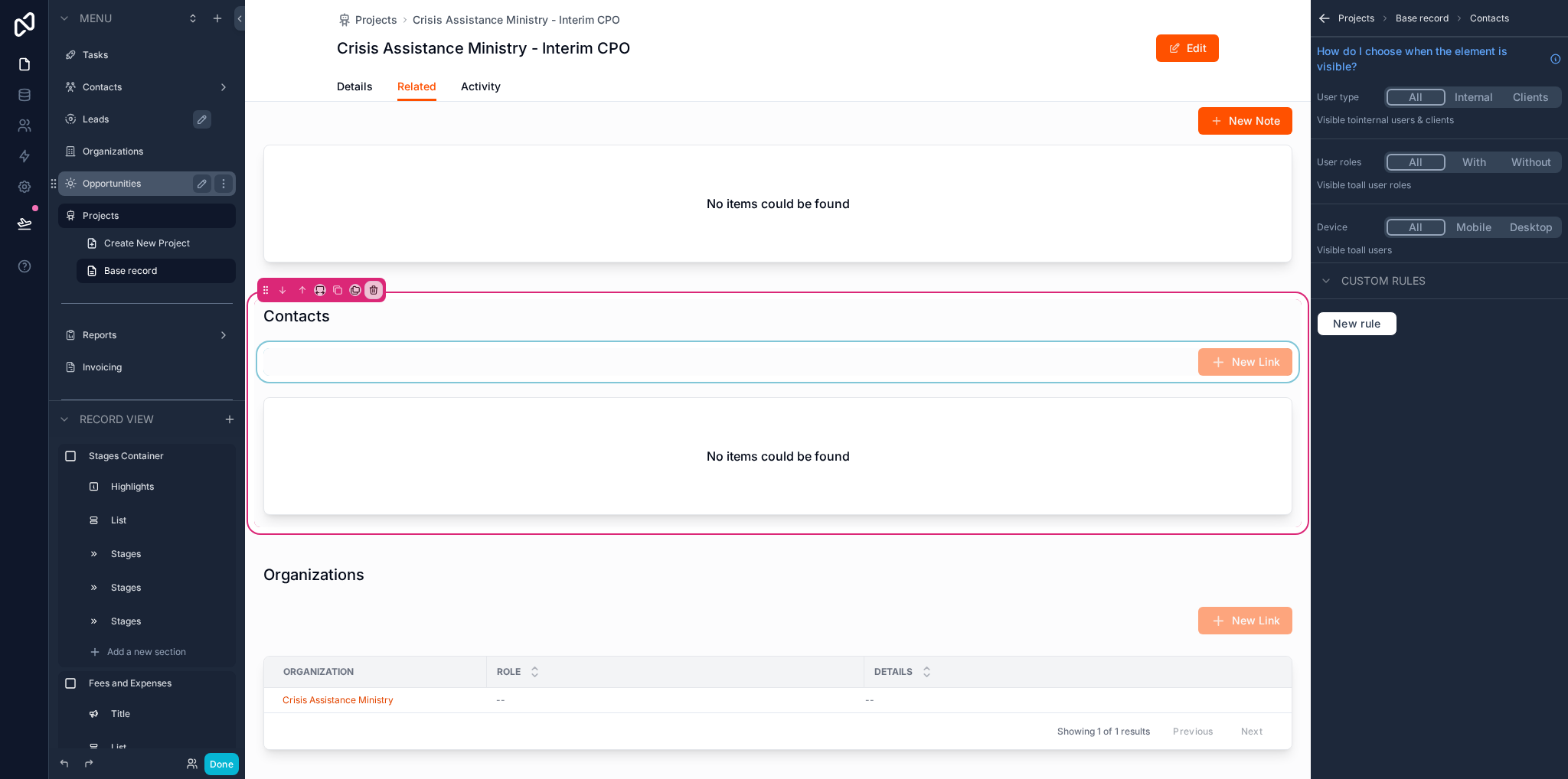
click at [591, 382] on div "scrollable content" at bounding box center [778, 361] width 1048 height 40
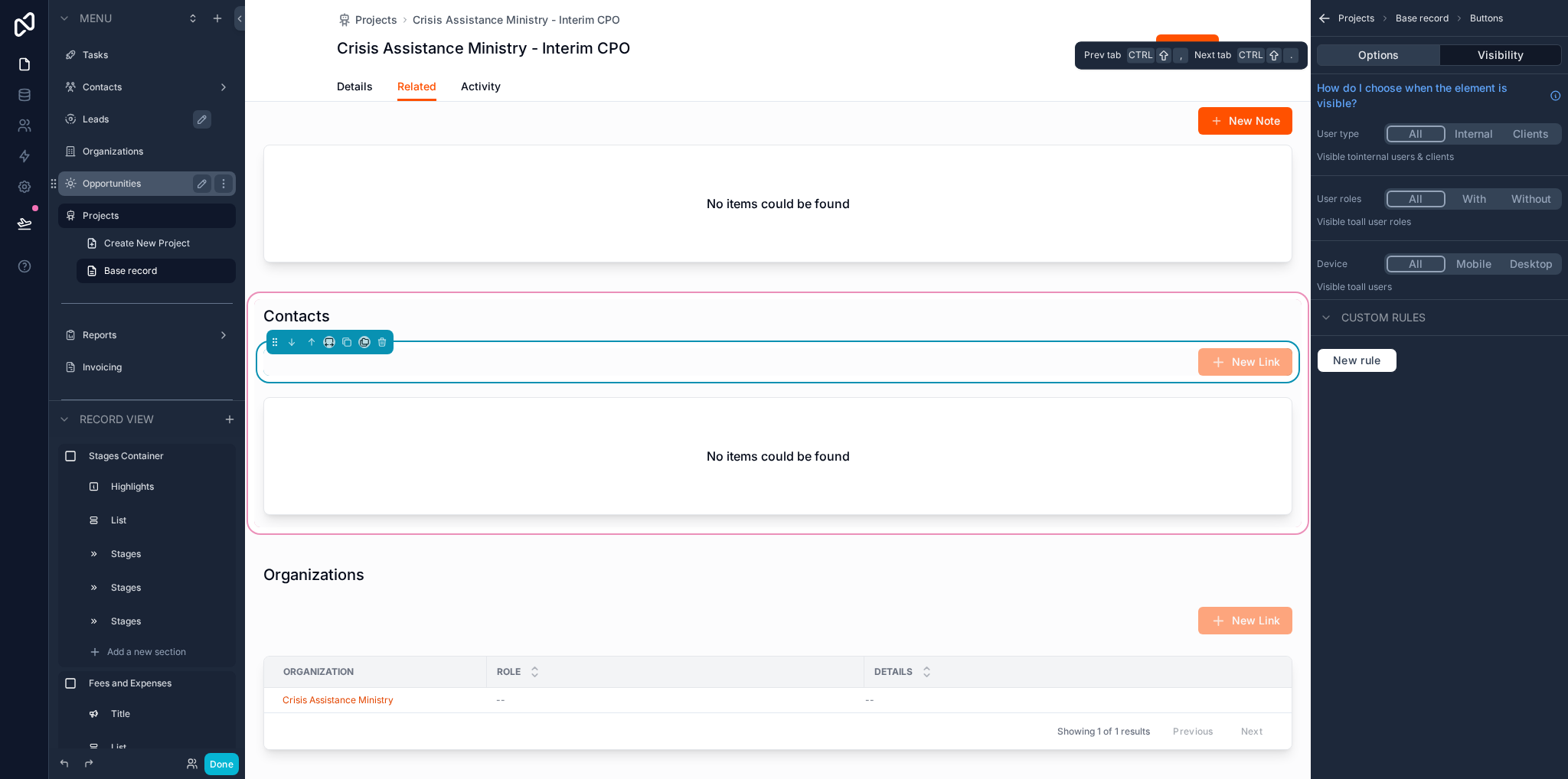
click at [1381, 55] on button "Options" at bounding box center [1378, 55] width 123 height 21
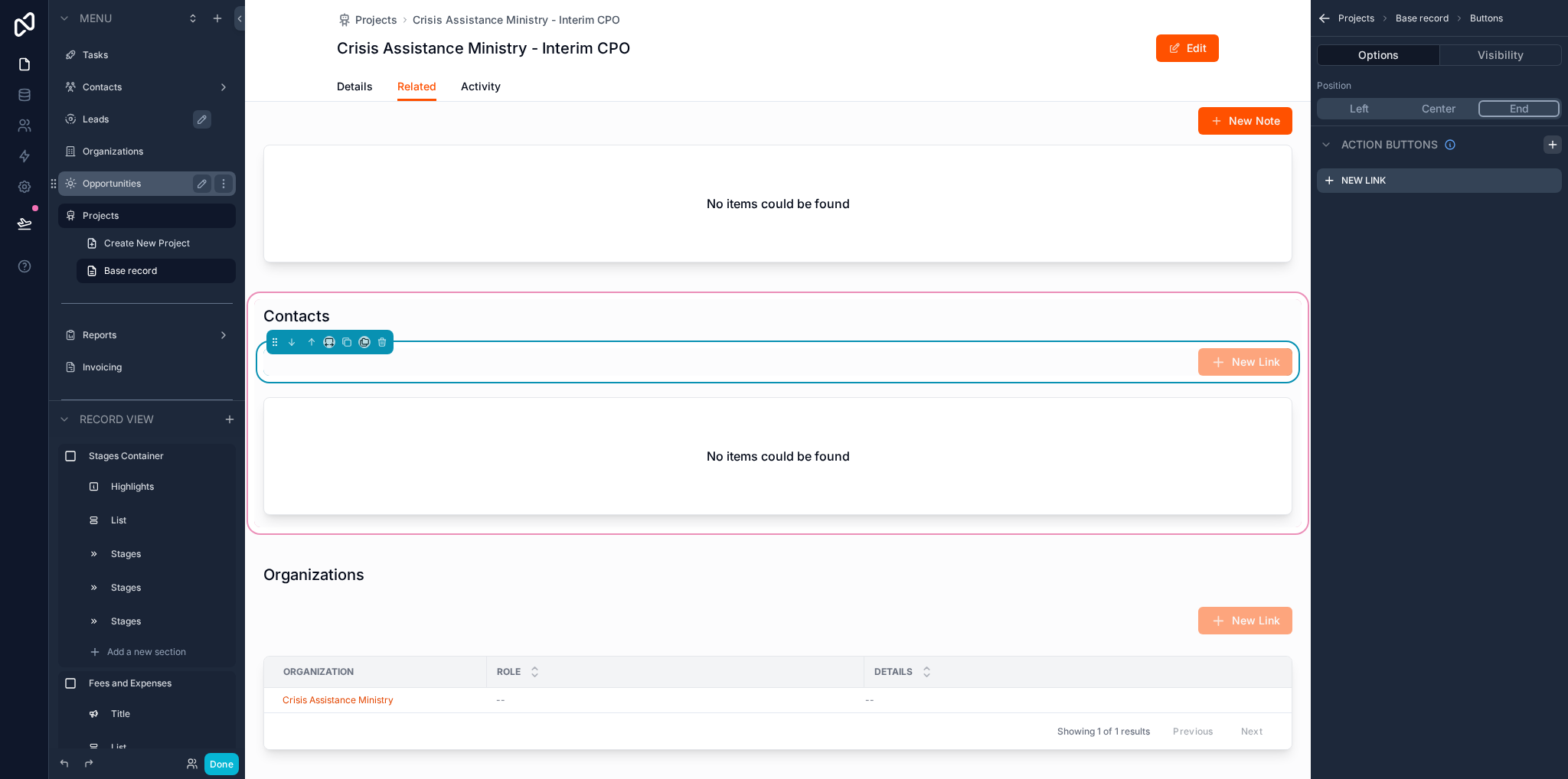
click at [1551, 144] on icon "scrollable content" at bounding box center [1552, 144] width 12 height 12
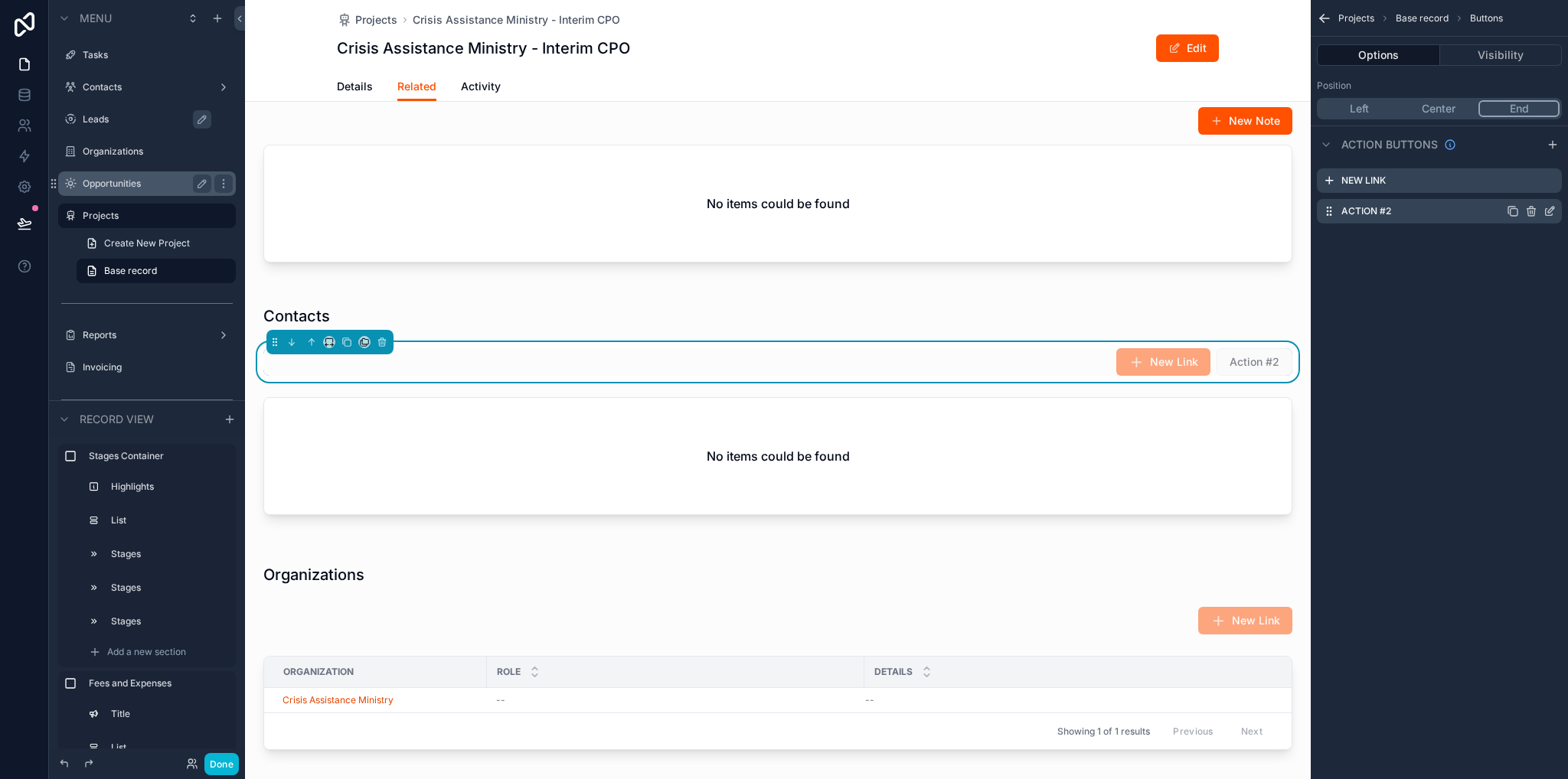
click at [1545, 212] on icon "scrollable content" at bounding box center [1548, 212] width 7 height 7
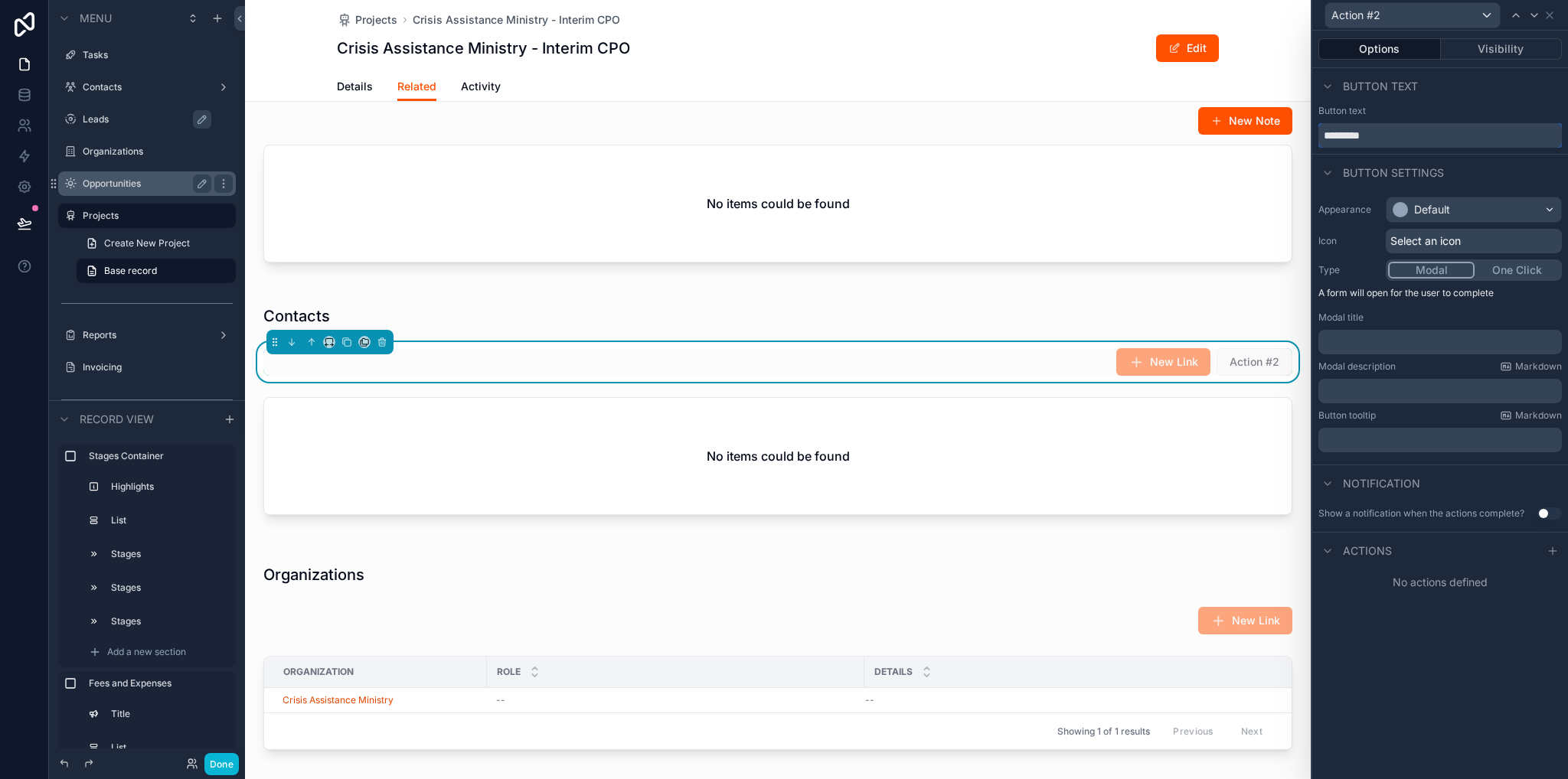
click at [1371, 132] on input "*********" at bounding box center [1440, 135] width 243 height 24
type input "**********"
click at [1460, 203] on div "Default" at bounding box center [1473, 210] width 175 height 24
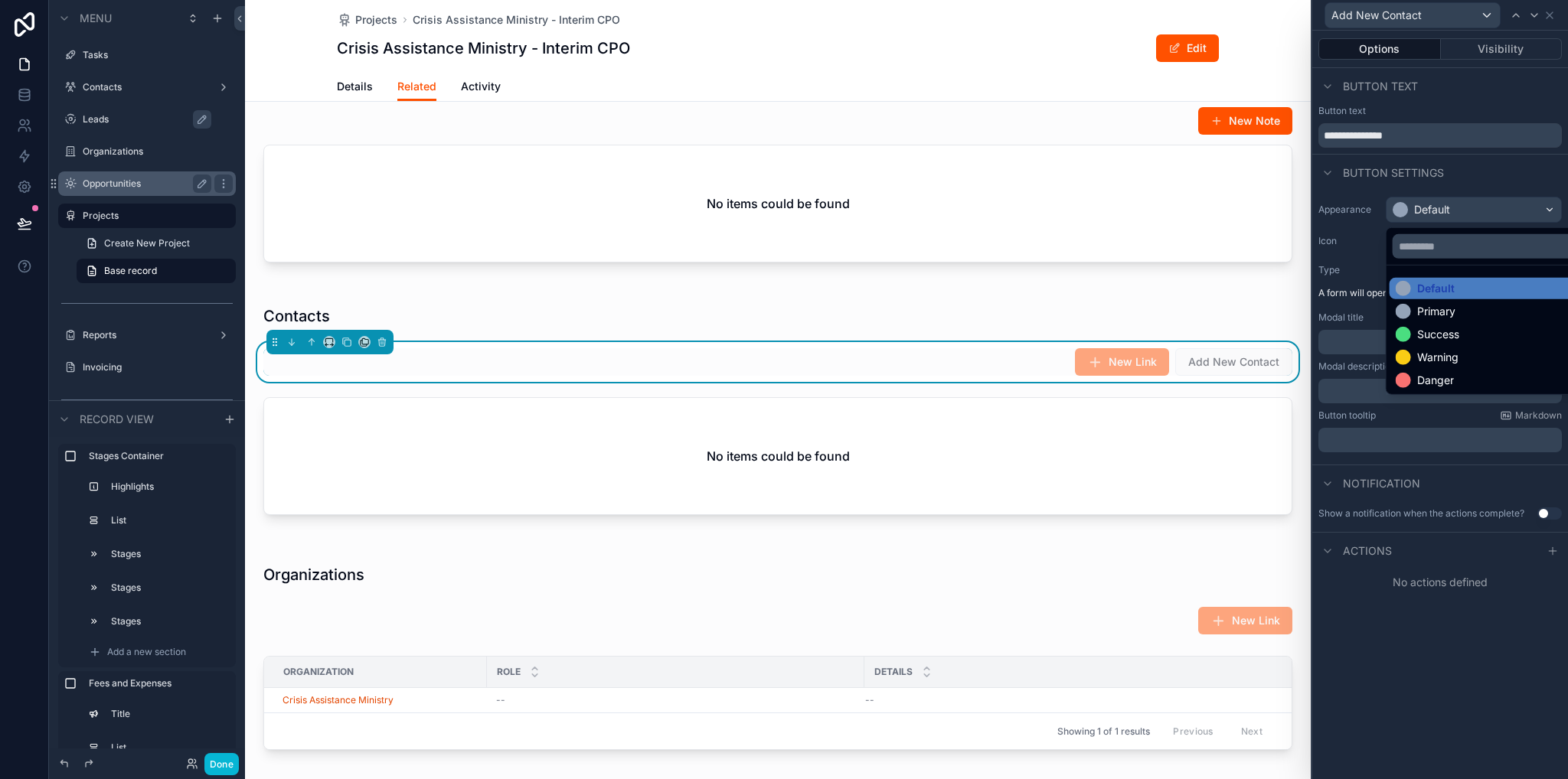
click at [1436, 311] on div "Primary" at bounding box center [1436, 312] width 38 height 15
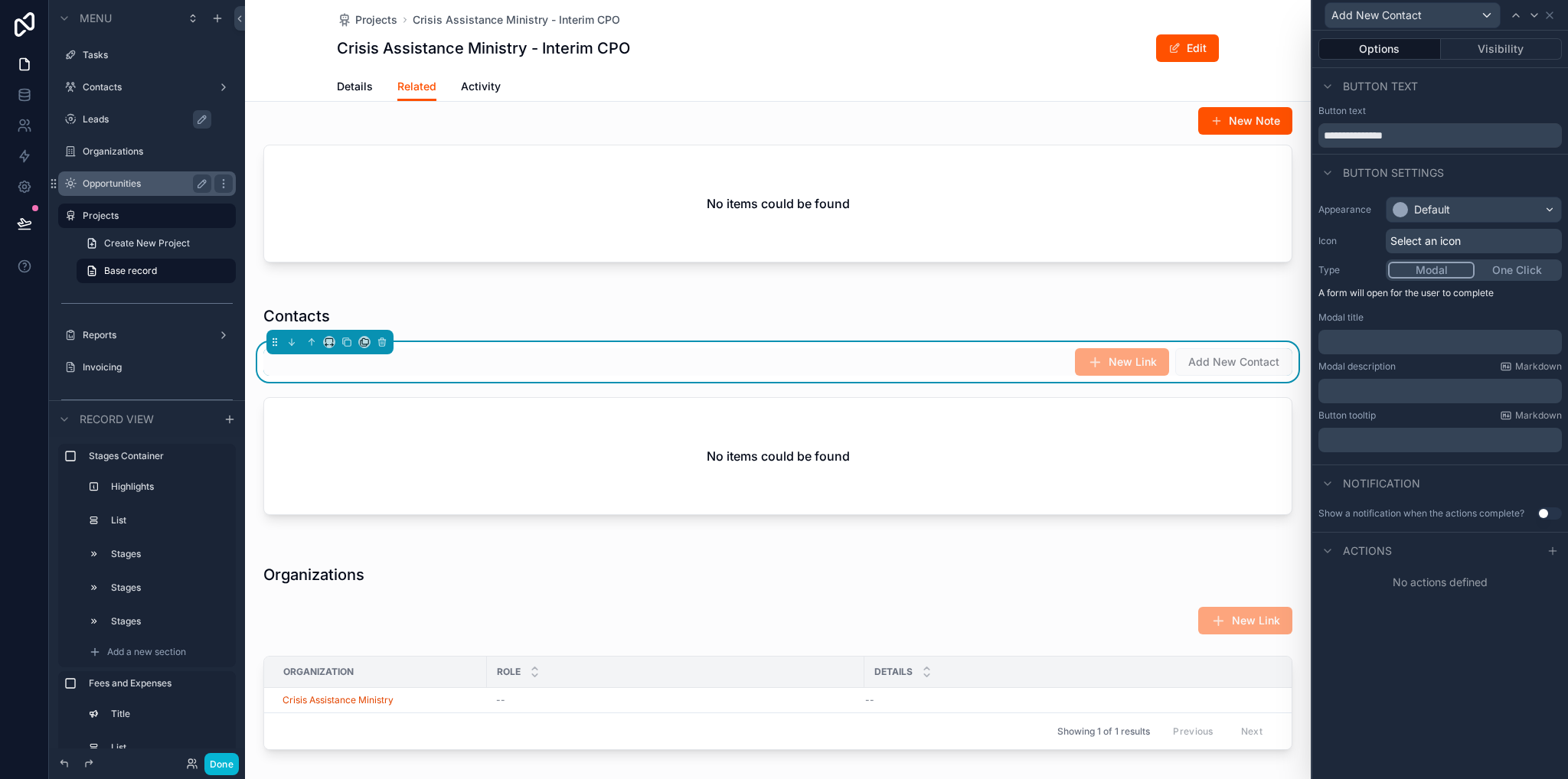
click at [1425, 258] on div "Appearance Default Icon Select an icon Type Modal One Click A form will open fo…" at bounding box center [1439, 325] width 255 height 268
click at [1421, 246] on span "Select an icon" at bounding box center [1425, 241] width 70 height 15
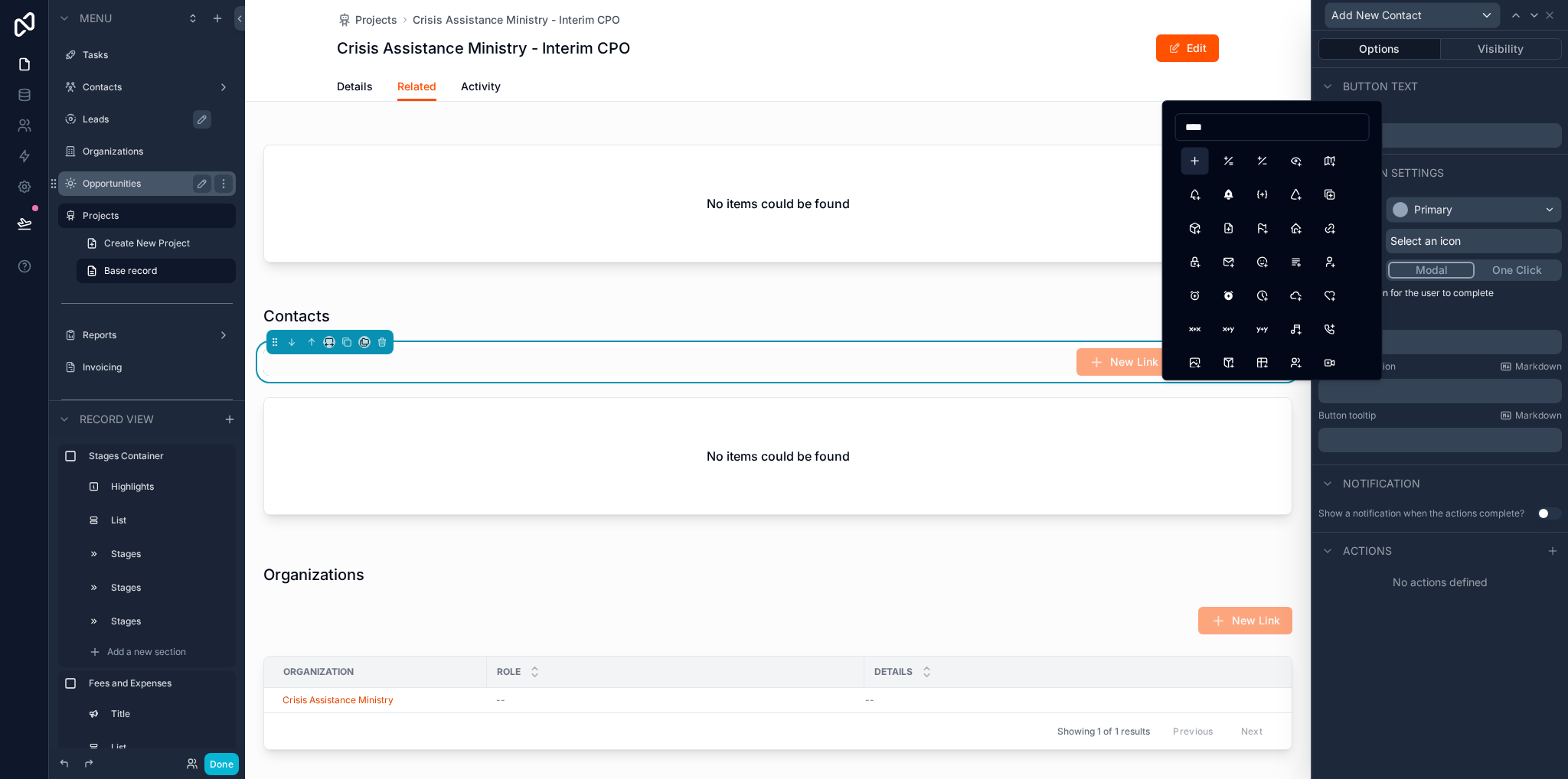
type input "****"
click at [1194, 160] on button "Plus" at bounding box center [1195, 161] width 28 height 28
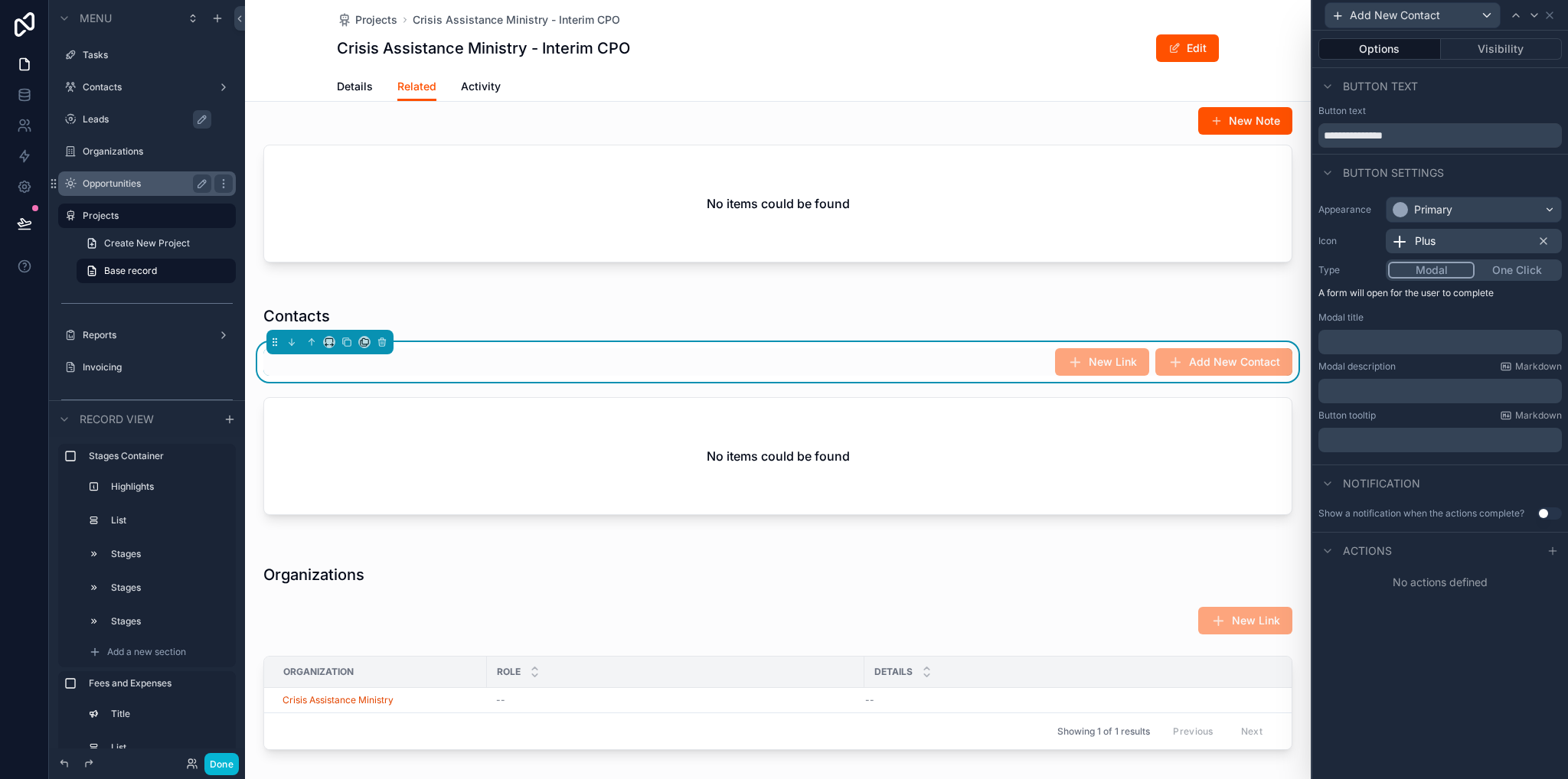
click at [1475, 174] on div "Button settings" at bounding box center [1439, 172] width 255 height 37
click at [1350, 337] on p "﻿" at bounding box center [1441, 342] width 234 height 15
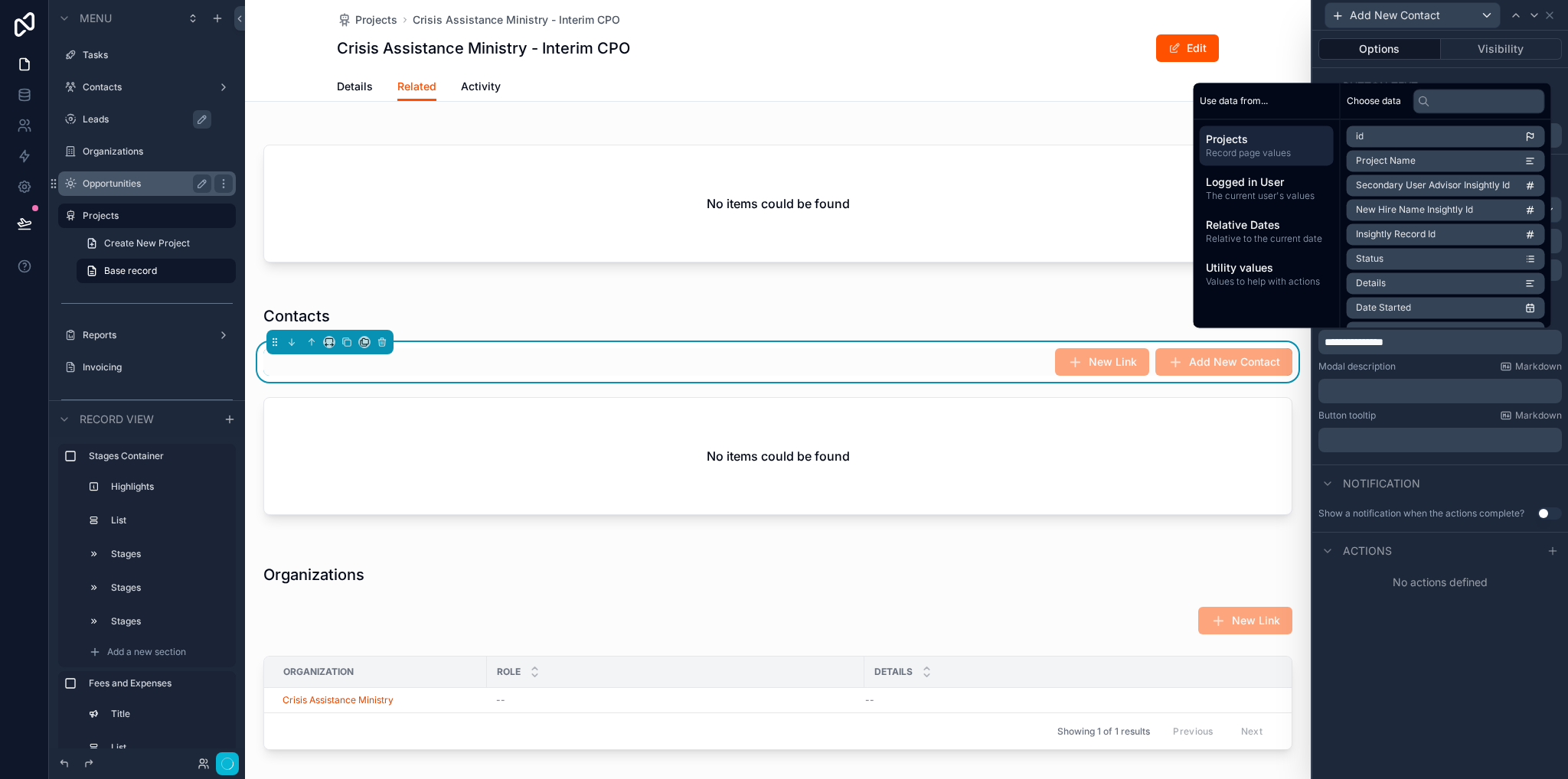
click at [1387, 653] on div "**********" at bounding box center [1439, 405] width 255 height 749
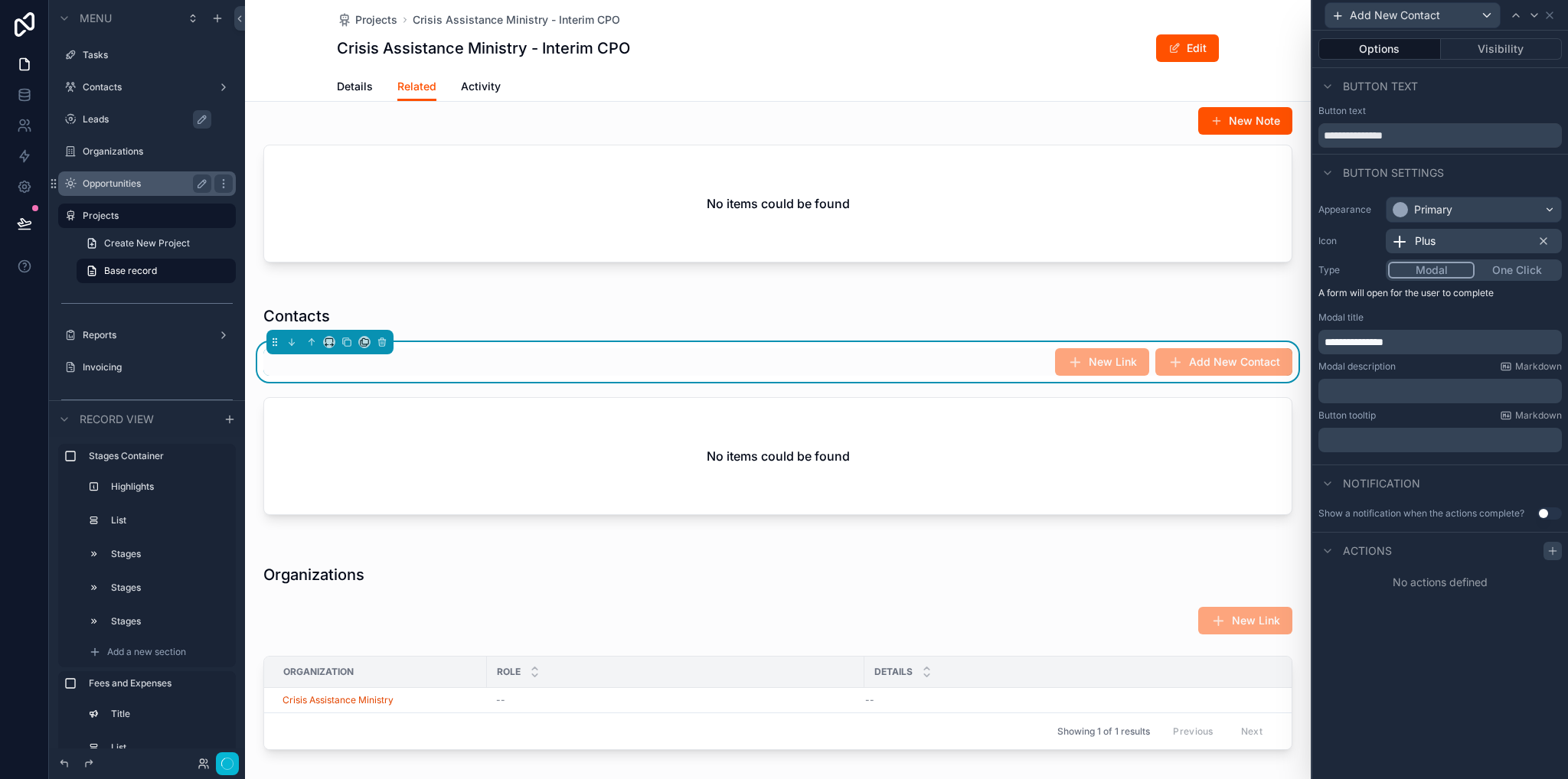
click at [1556, 547] on icon at bounding box center [1552, 551] width 12 height 12
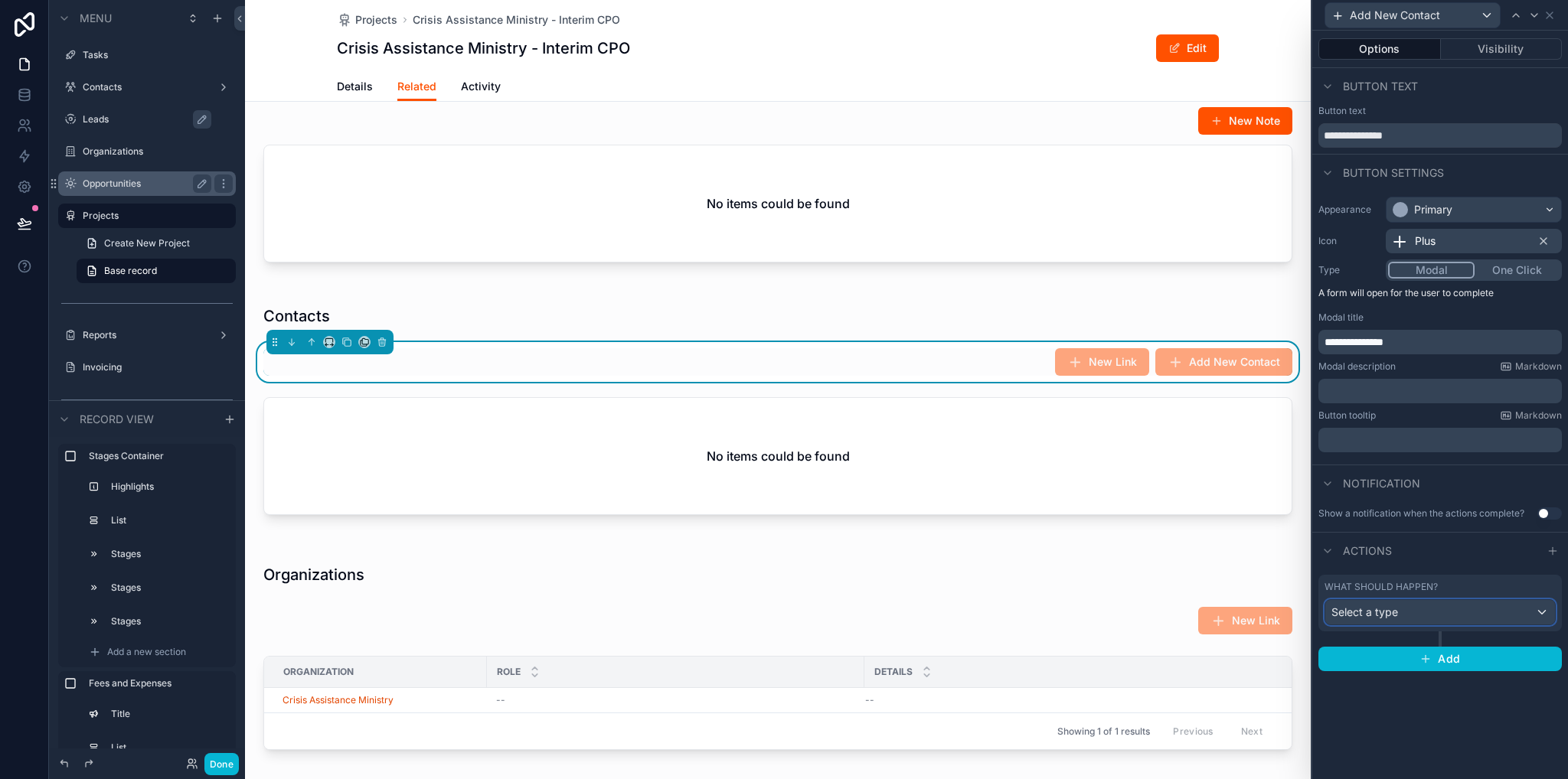
click at [1395, 617] on span "Select a type" at bounding box center [1365, 612] width 67 height 13
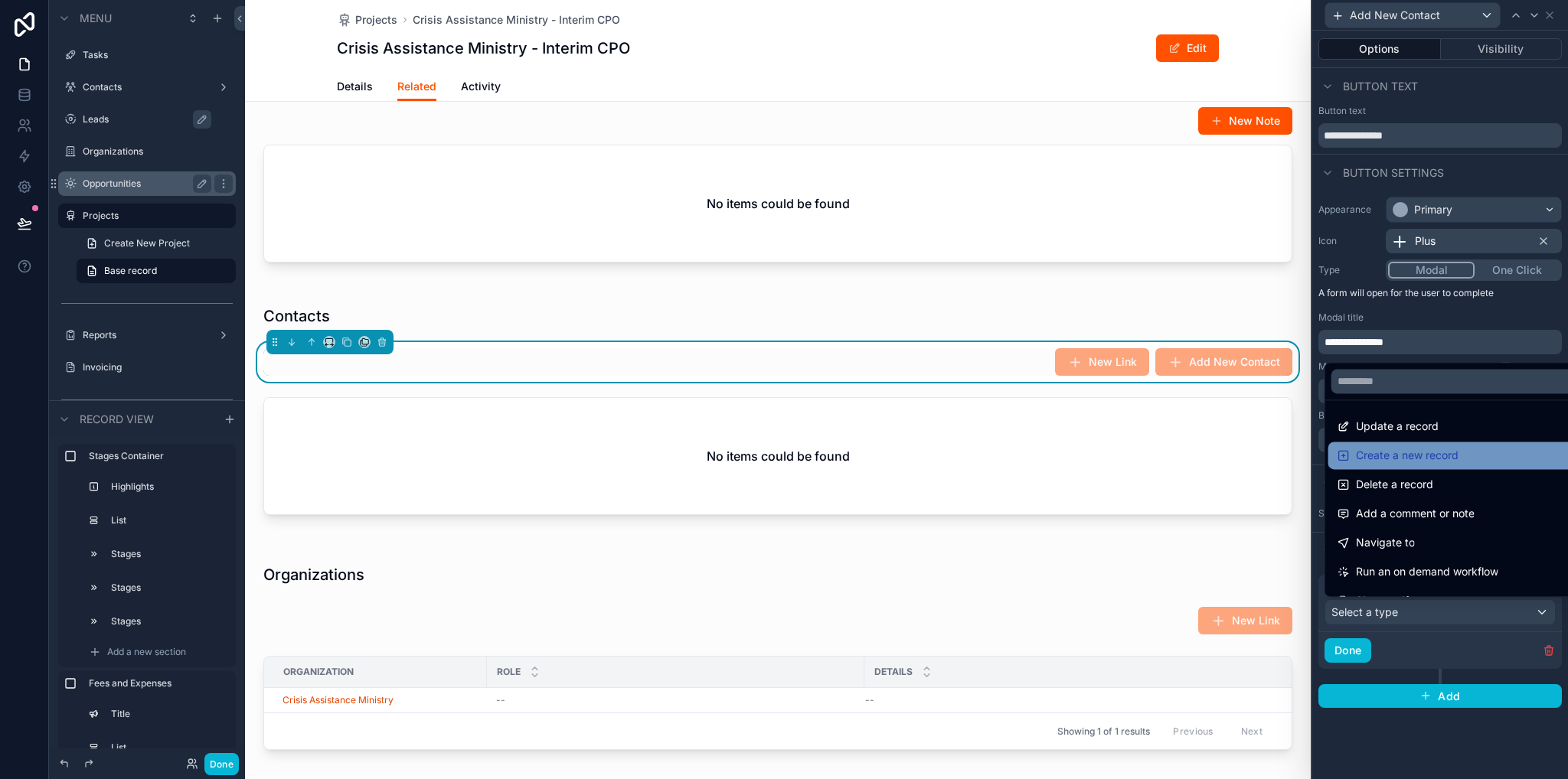
click at [1402, 459] on span "Create a new record" at bounding box center [1407, 455] width 103 height 19
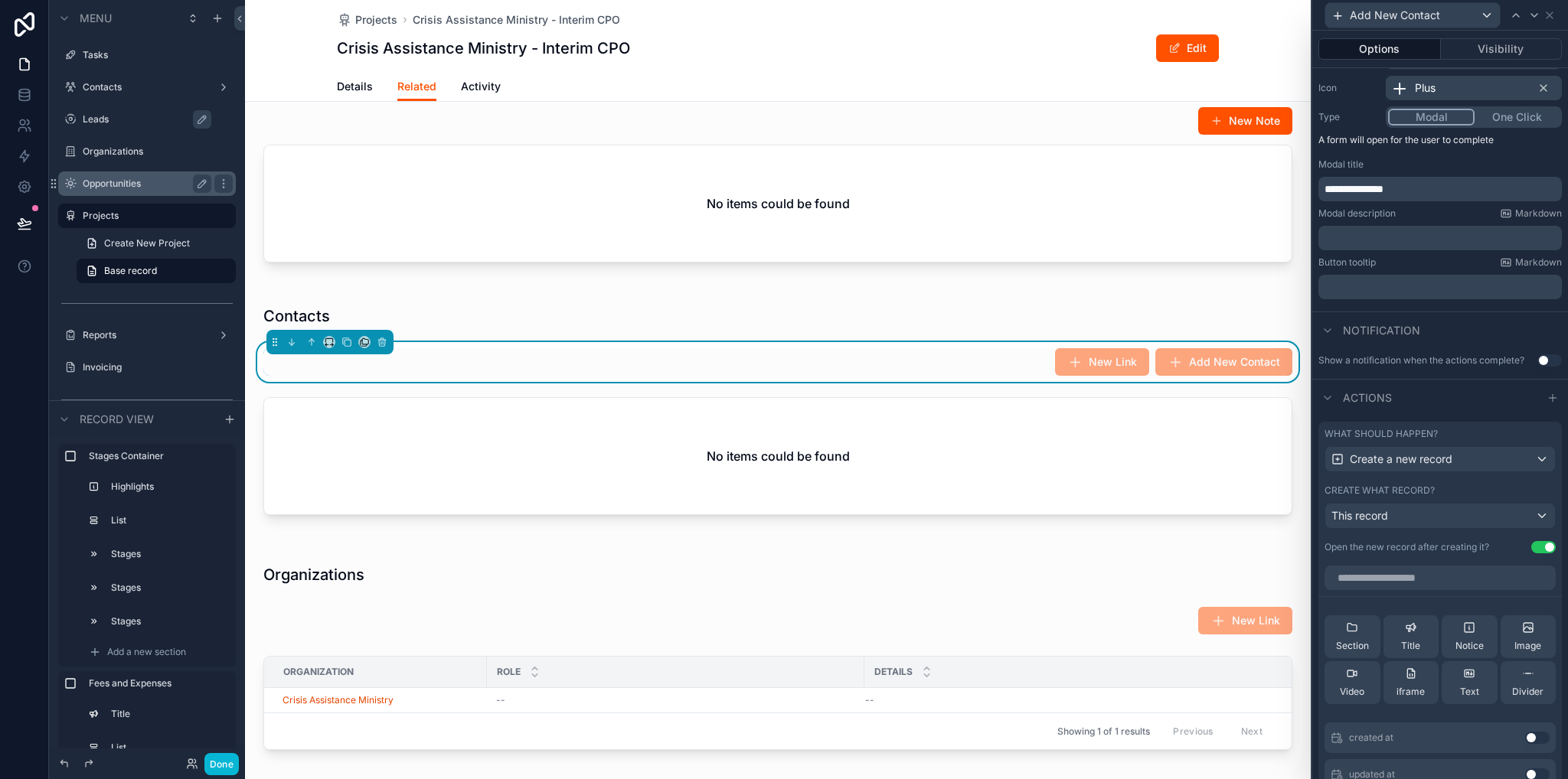
scroll to position [229, 0]
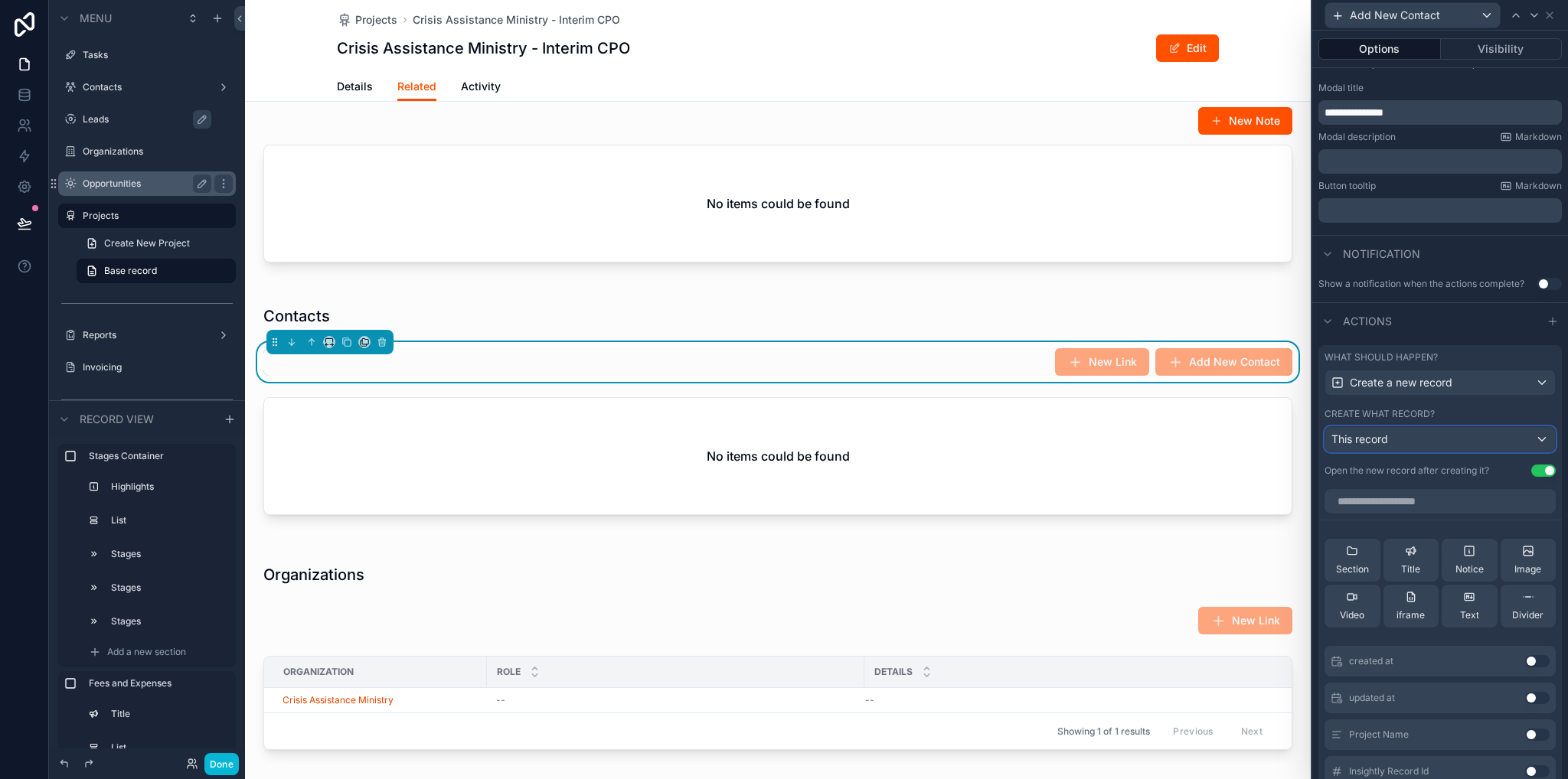
click at [1391, 439] on div "This record" at bounding box center [1439, 440] width 229 height 24
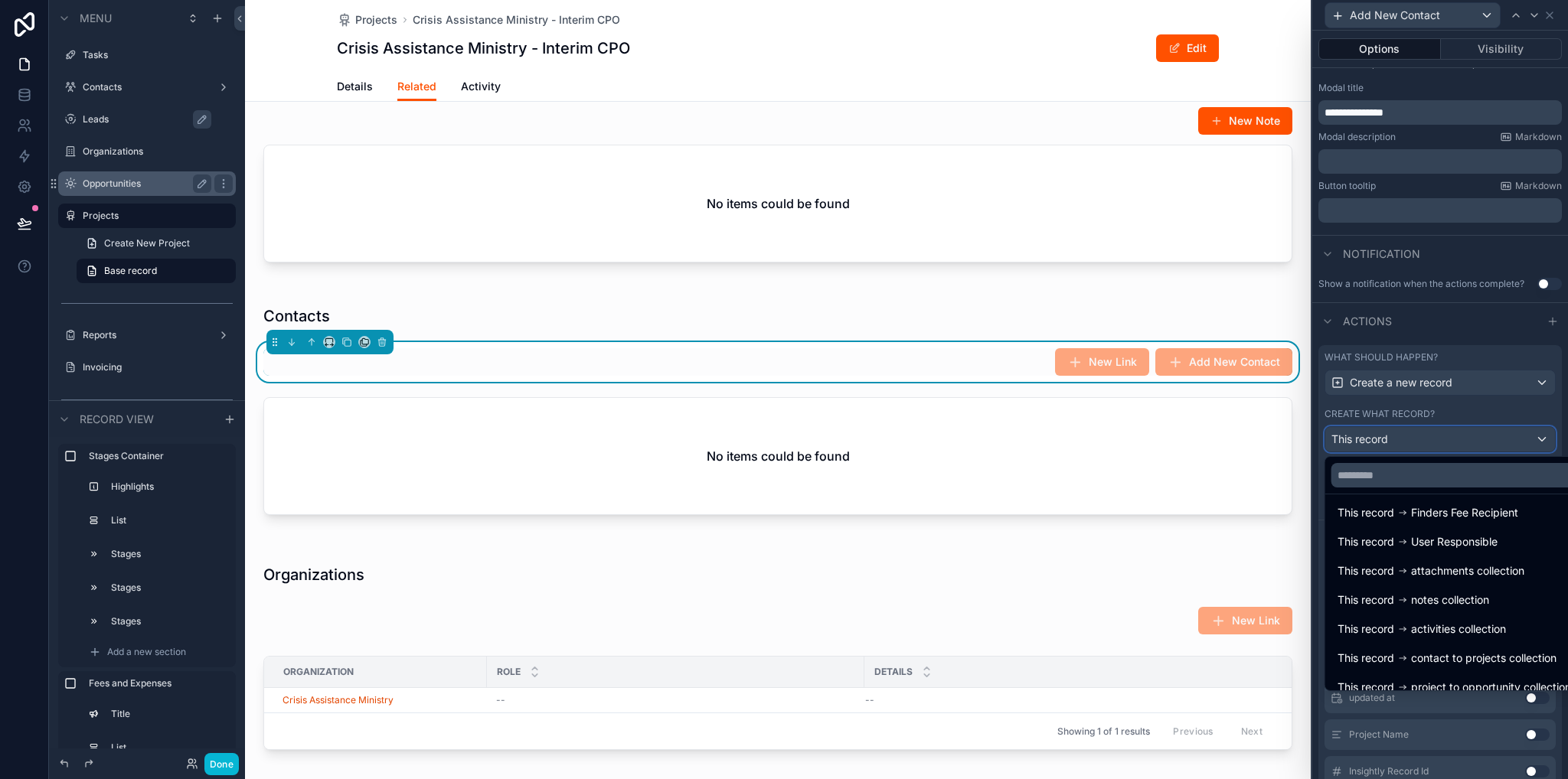
scroll to position [255, 0]
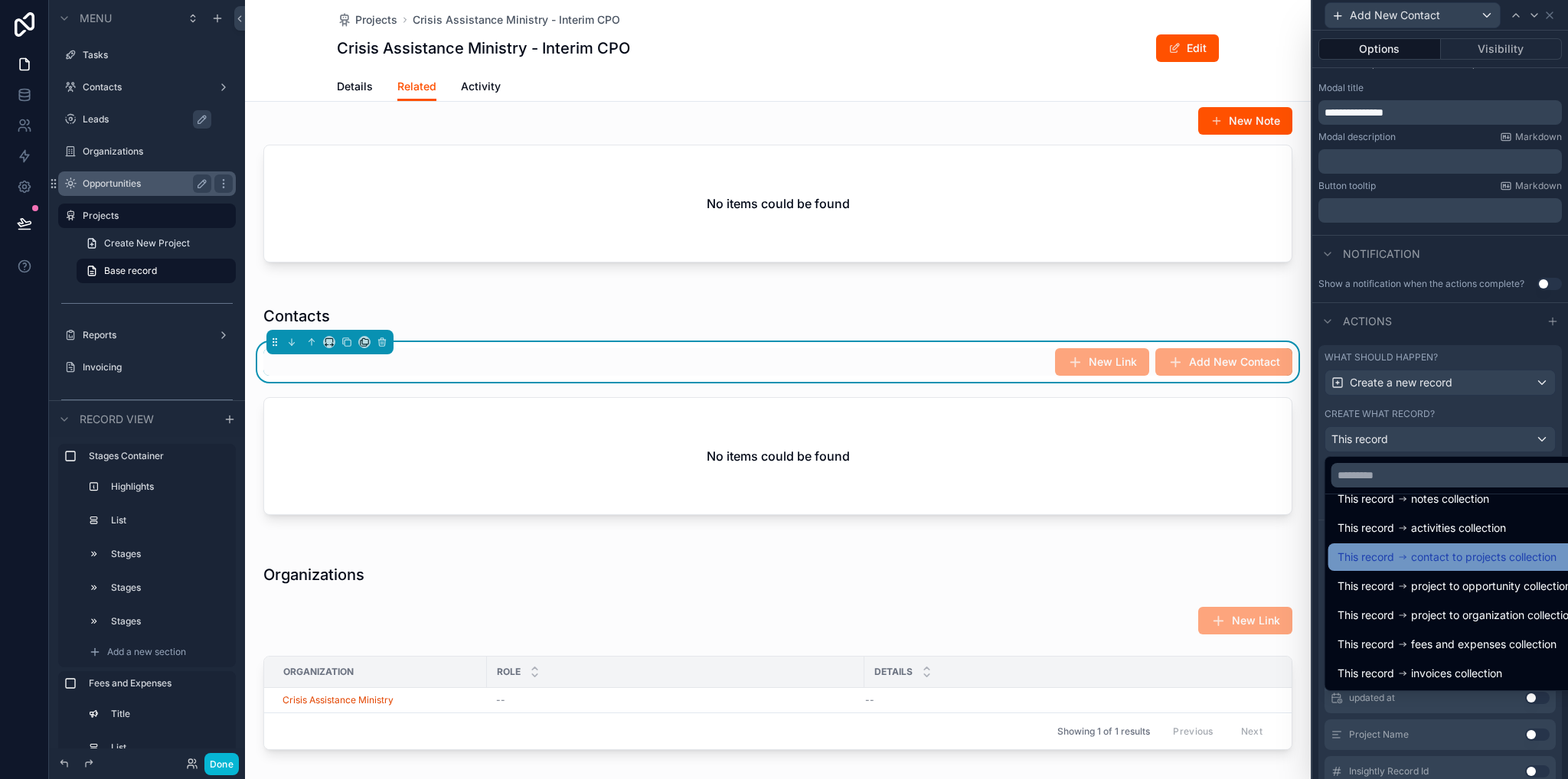
click at [1446, 566] on div "This record contact to projects collection" at bounding box center [1455, 557] width 255 height 28
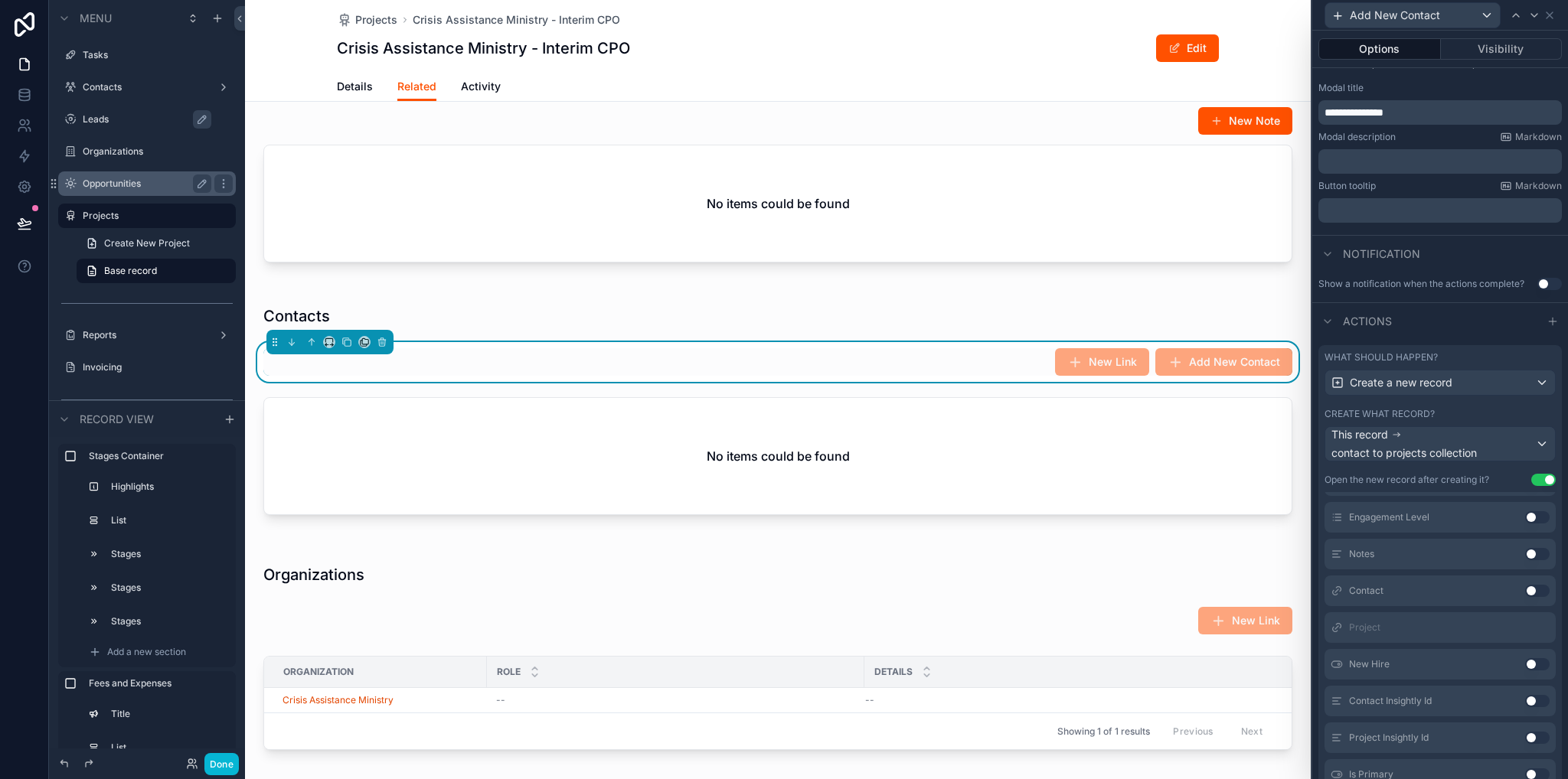
scroll to position [306, 0]
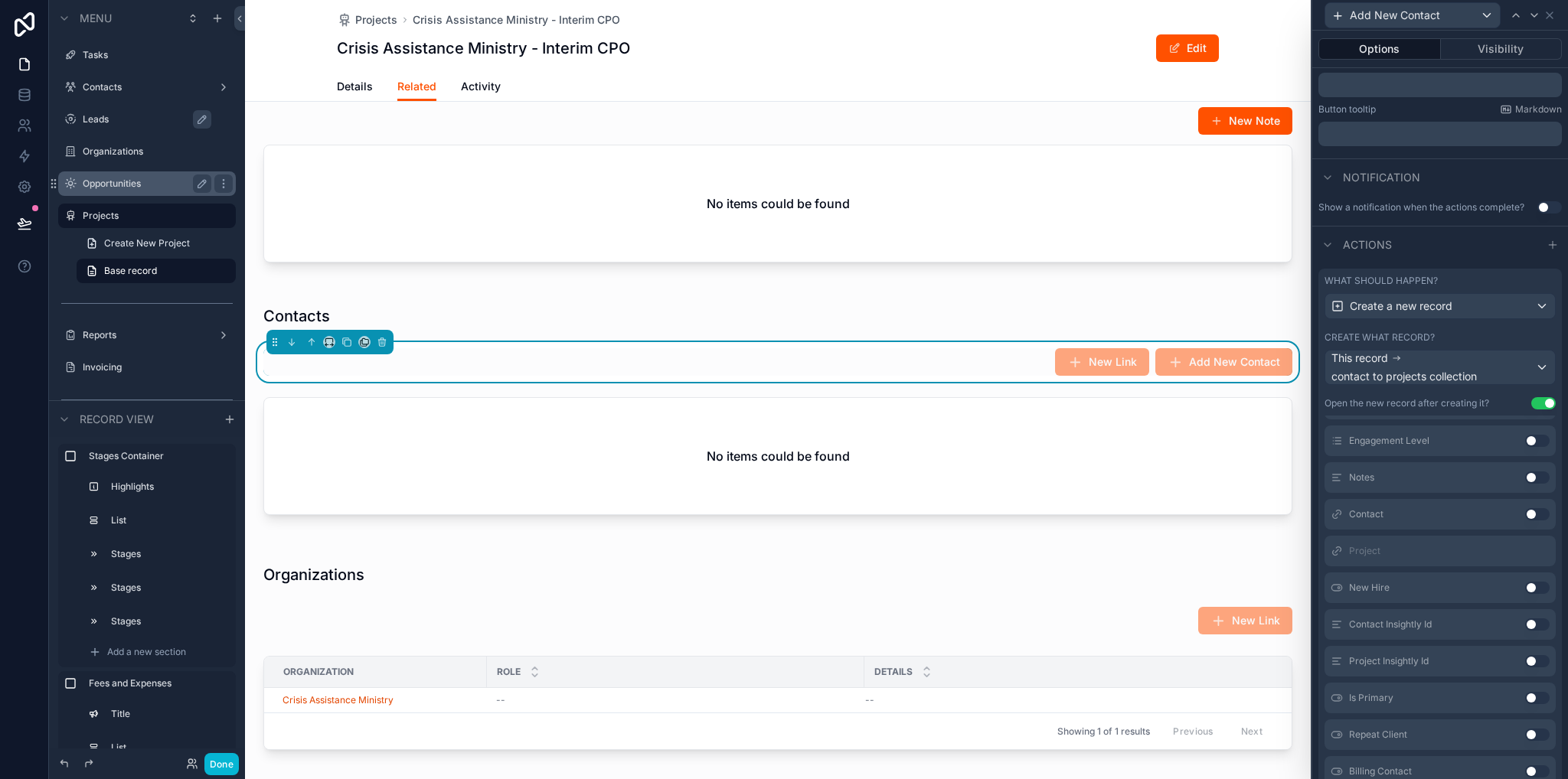
click at [1525, 508] on button "Use setting" at bounding box center [1537, 514] width 24 height 12
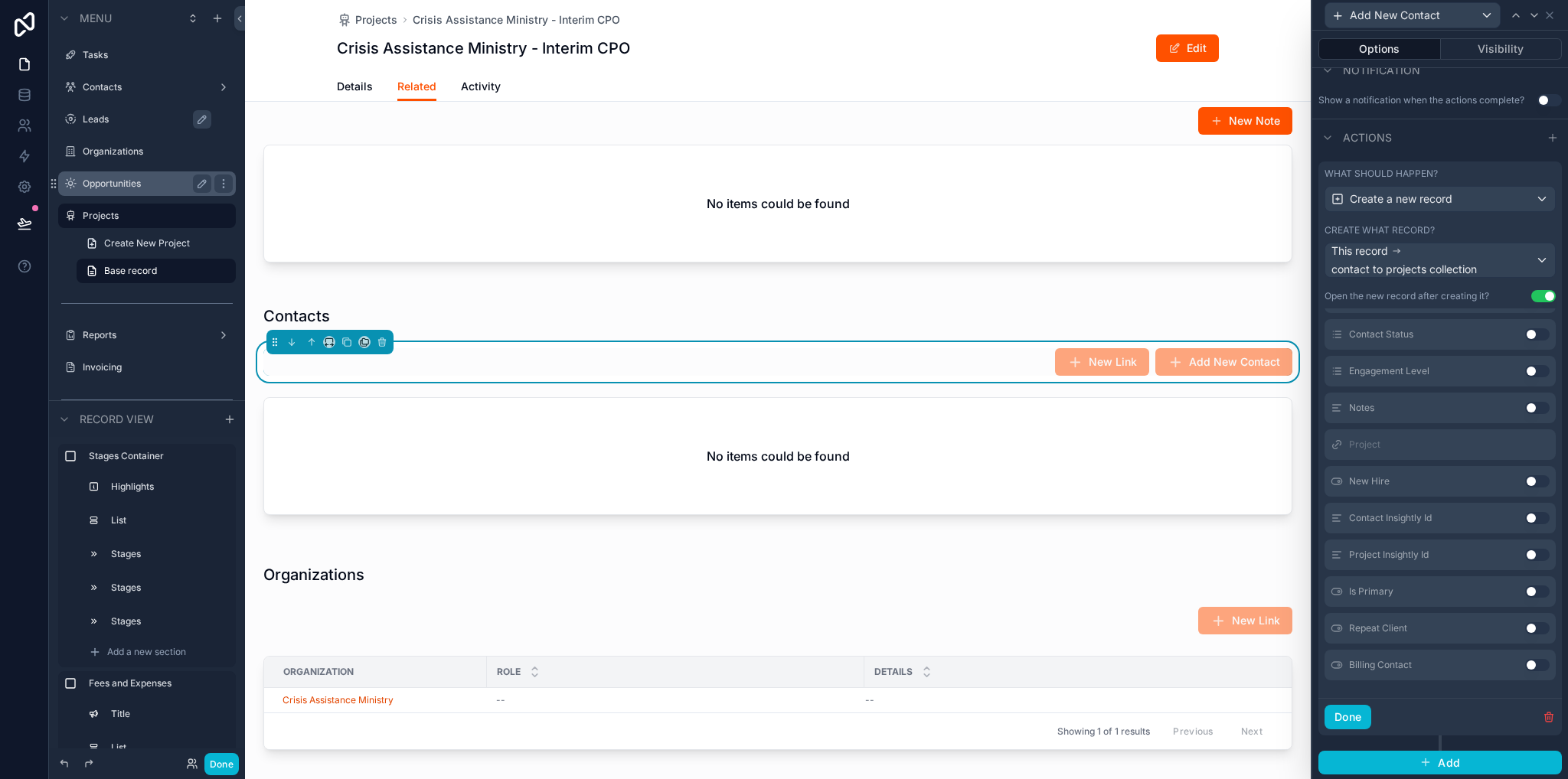
click at [1525, 591] on button "Use setting" at bounding box center [1537, 591] width 24 height 12
click at [1525, 628] on button "Use setting" at bounding box center [1537, 628] width 24 height 12
click at [1525, 666] on button "Use setting" at bounding box center [1537, 665] width 24 height 12
click at [1525, 405] on button "Use setting" at bounding box center [1537, 408] width 24 height 12
click at [1525, 448] on button "Use setting" at bounding box center [1537, 445] width 24 height 12
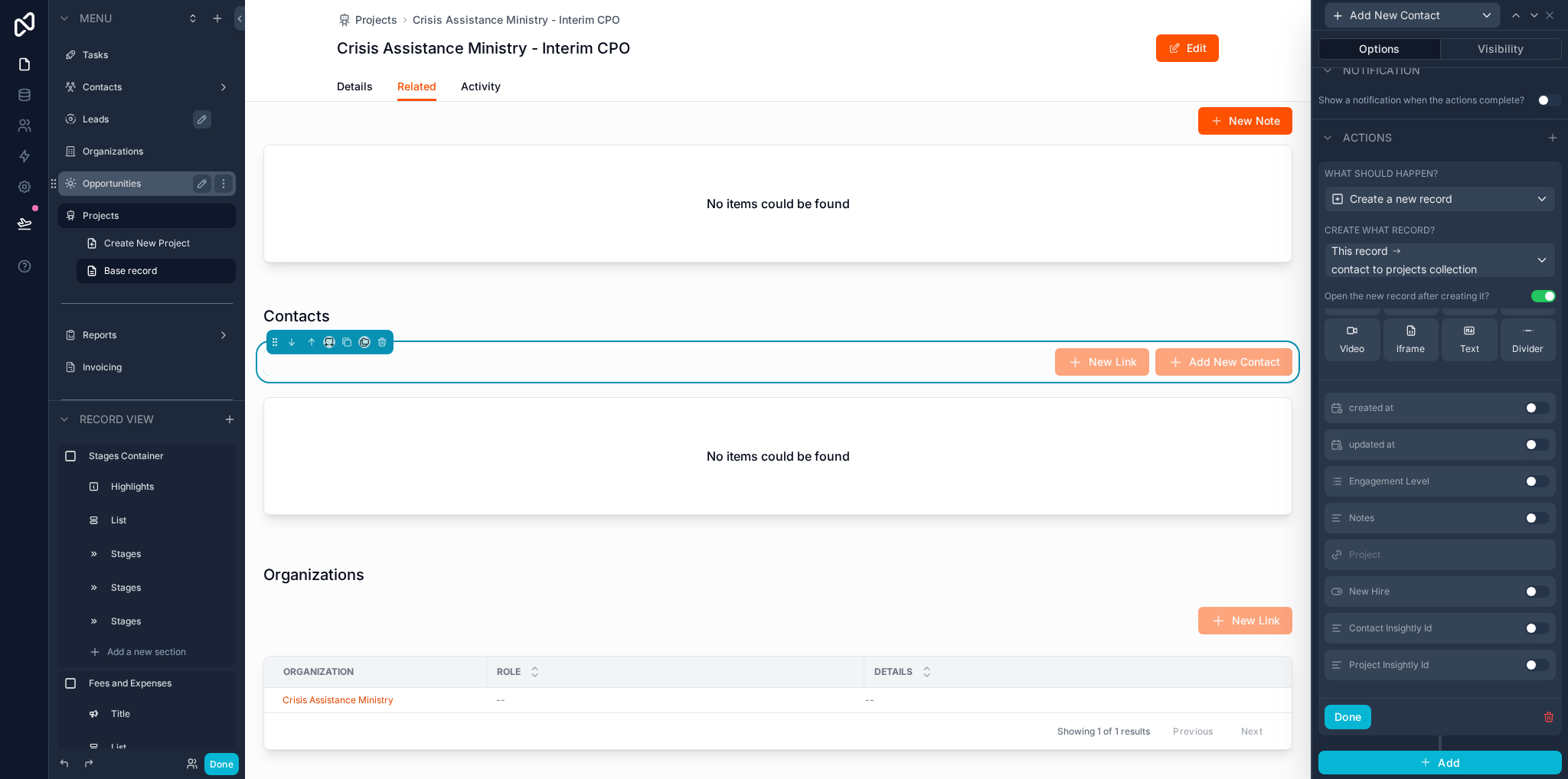
click at [1525, 482] on button "Use setting" at bounding box center [1537, 481] width 24 height 12
click at [1525, 516] on button "Use setting" at bounding box center [1537, 518] width 24 height 12
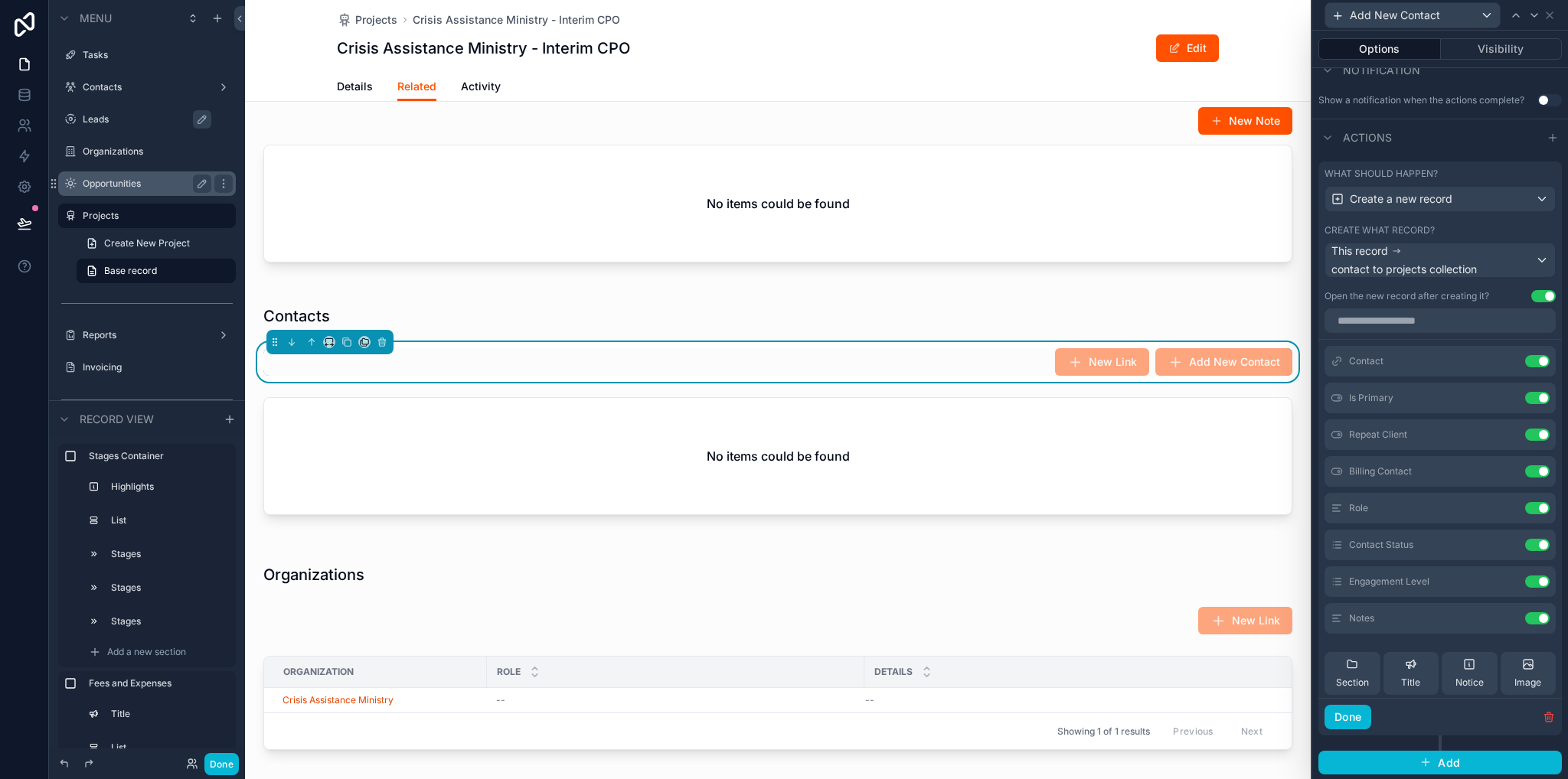
scroll to position [0, 0]
click at [1500, 368] on icon at bounding box center [1506, 367] width 12 height 12
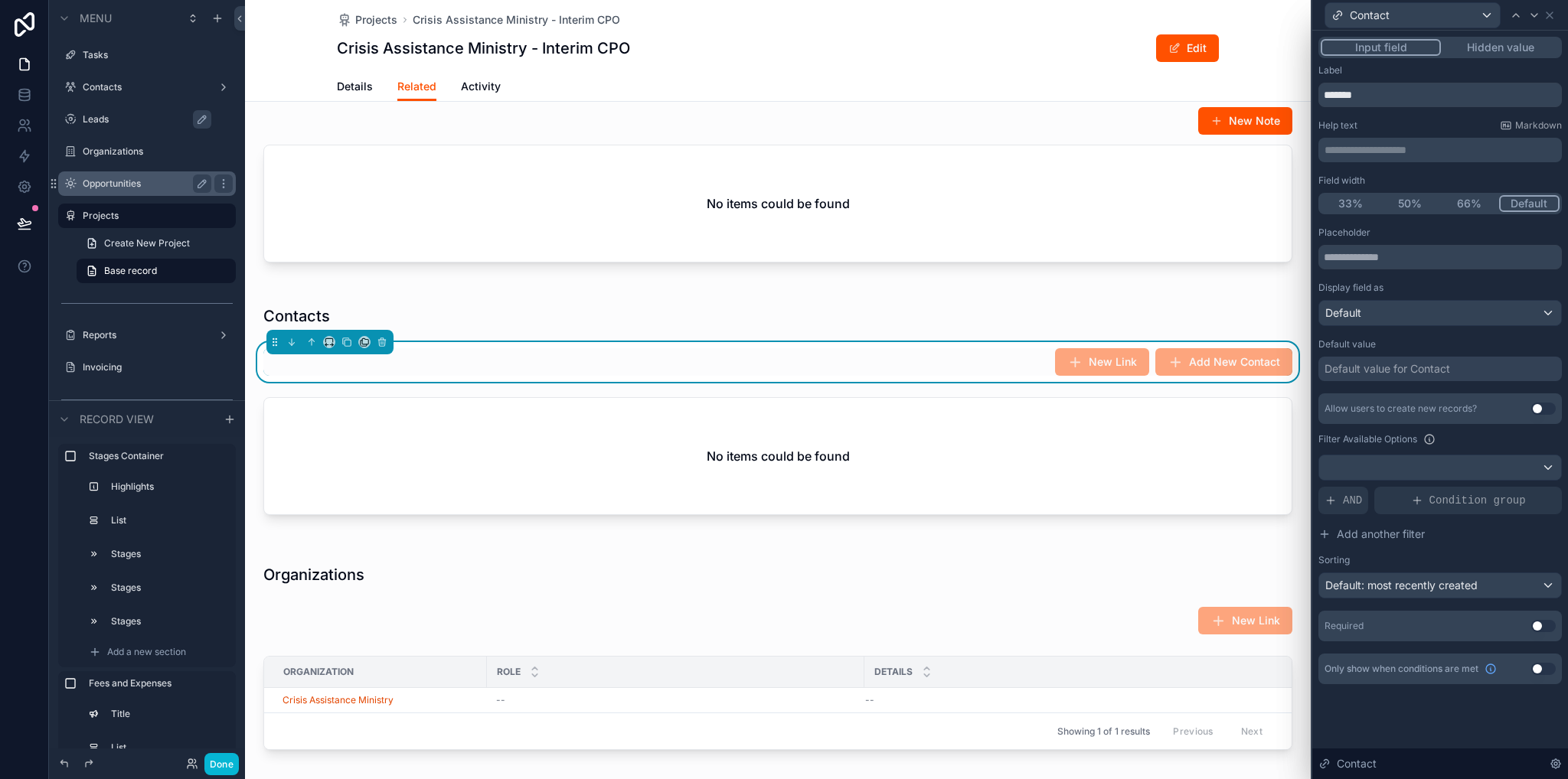
click at [1540, 405] on button "Use setting" at bounding box center [1544, 409] width 24 height 12
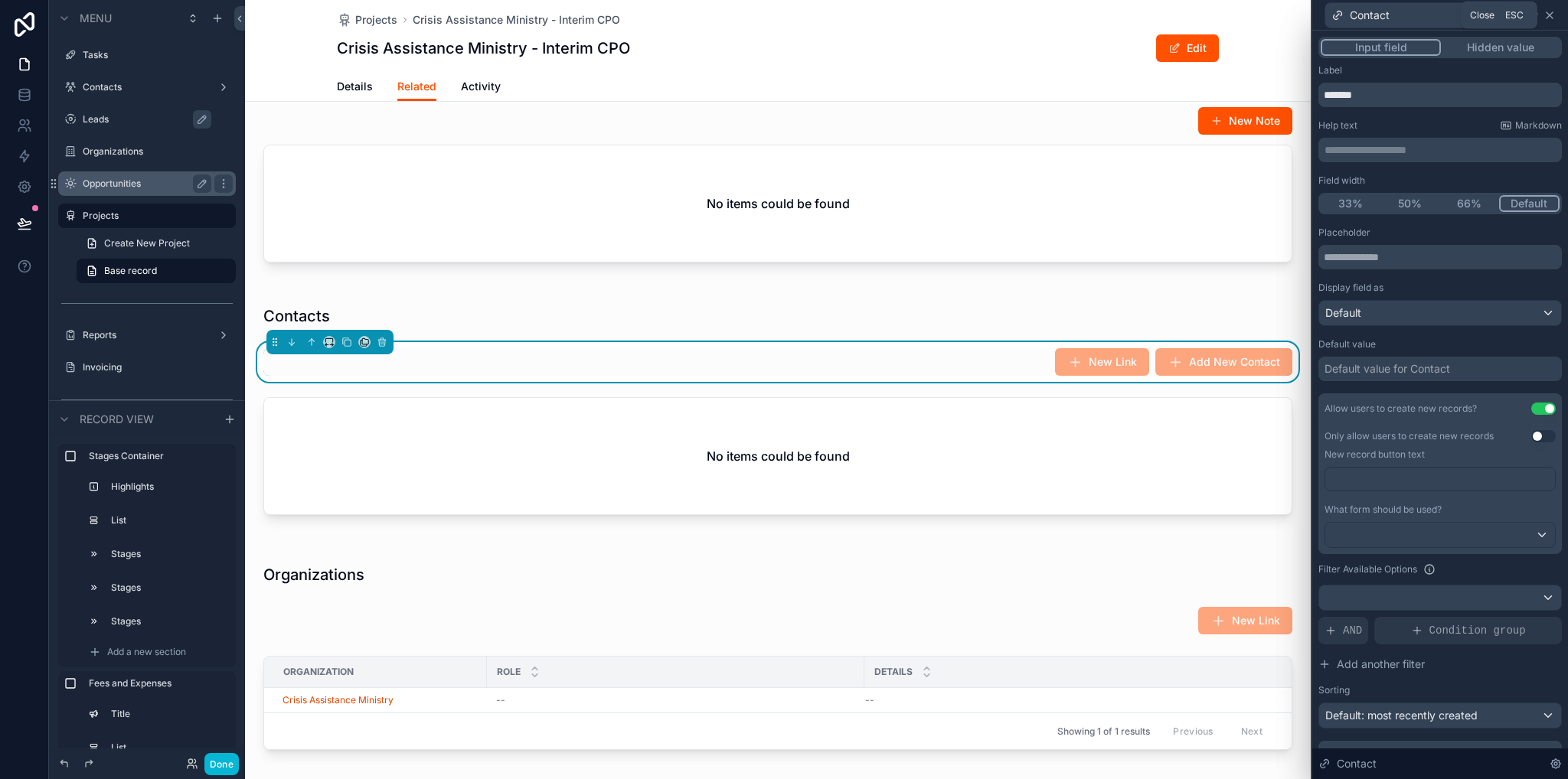
click at [1552, 15] on icon at bounding box center [1549, 15] width 12 height 12
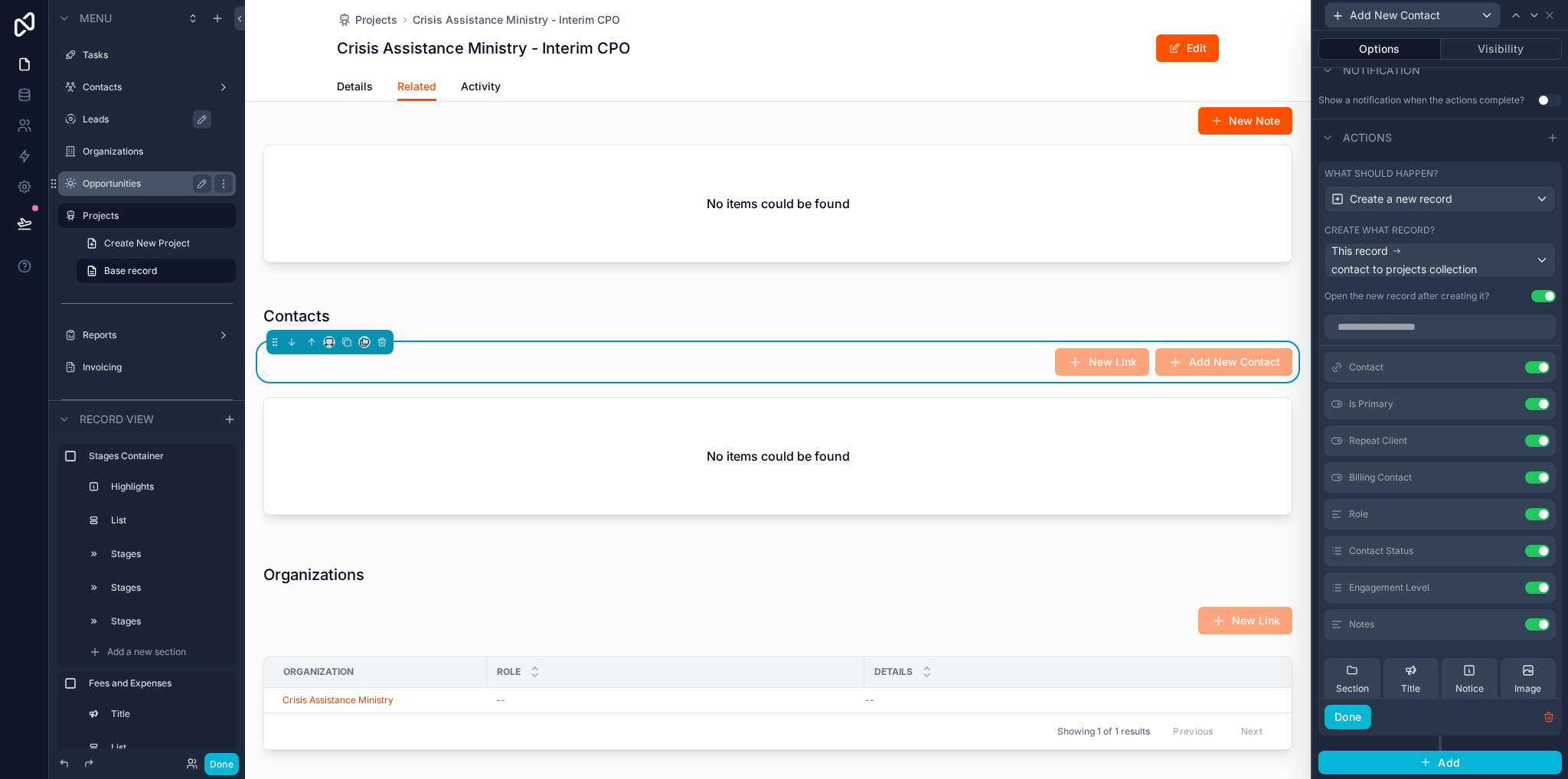
scroll to position [1378, 0]
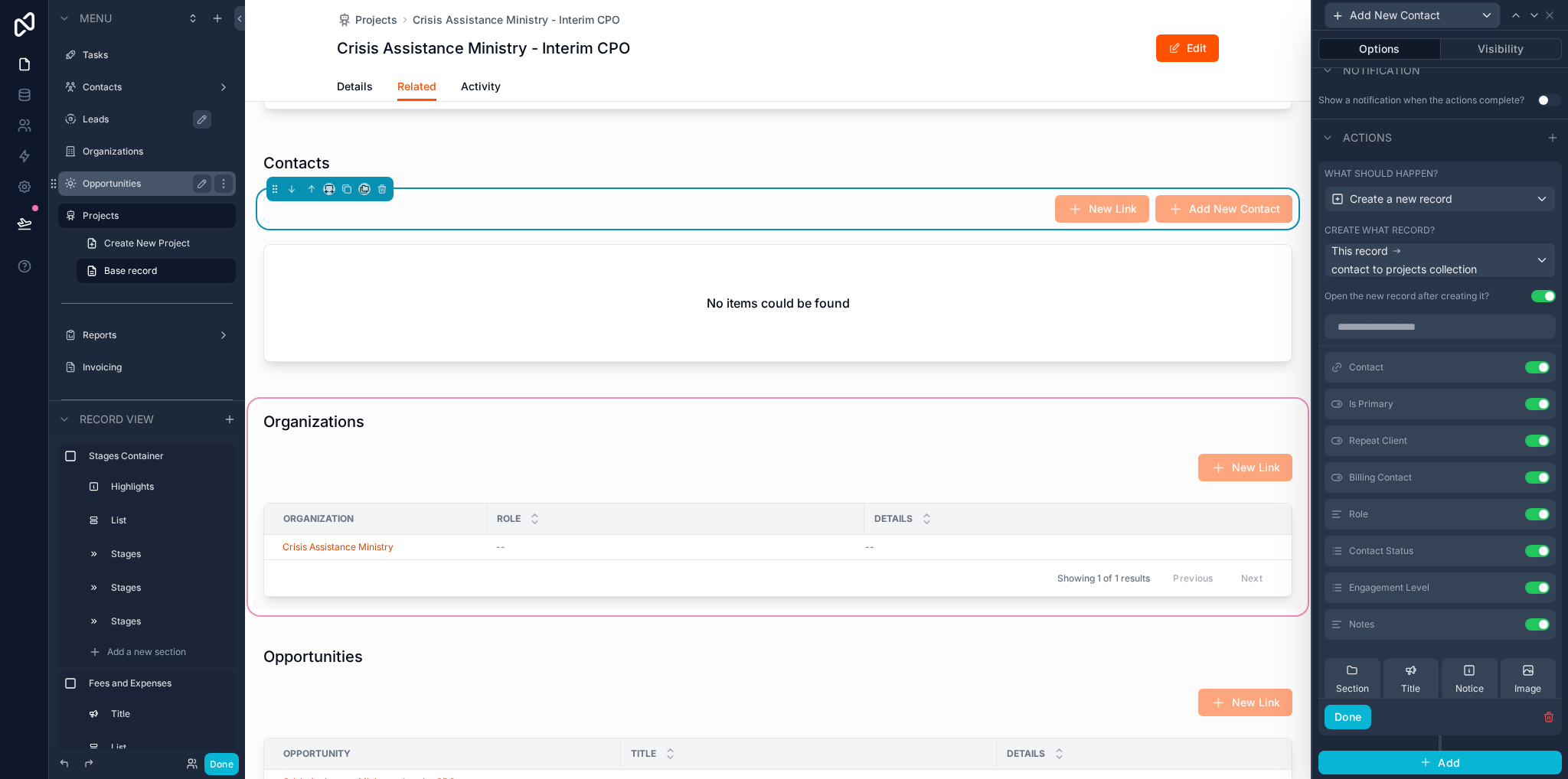
click at [1111, 470] on div "scrollable content" at bounding box center [777, 507] width 1065 height 223
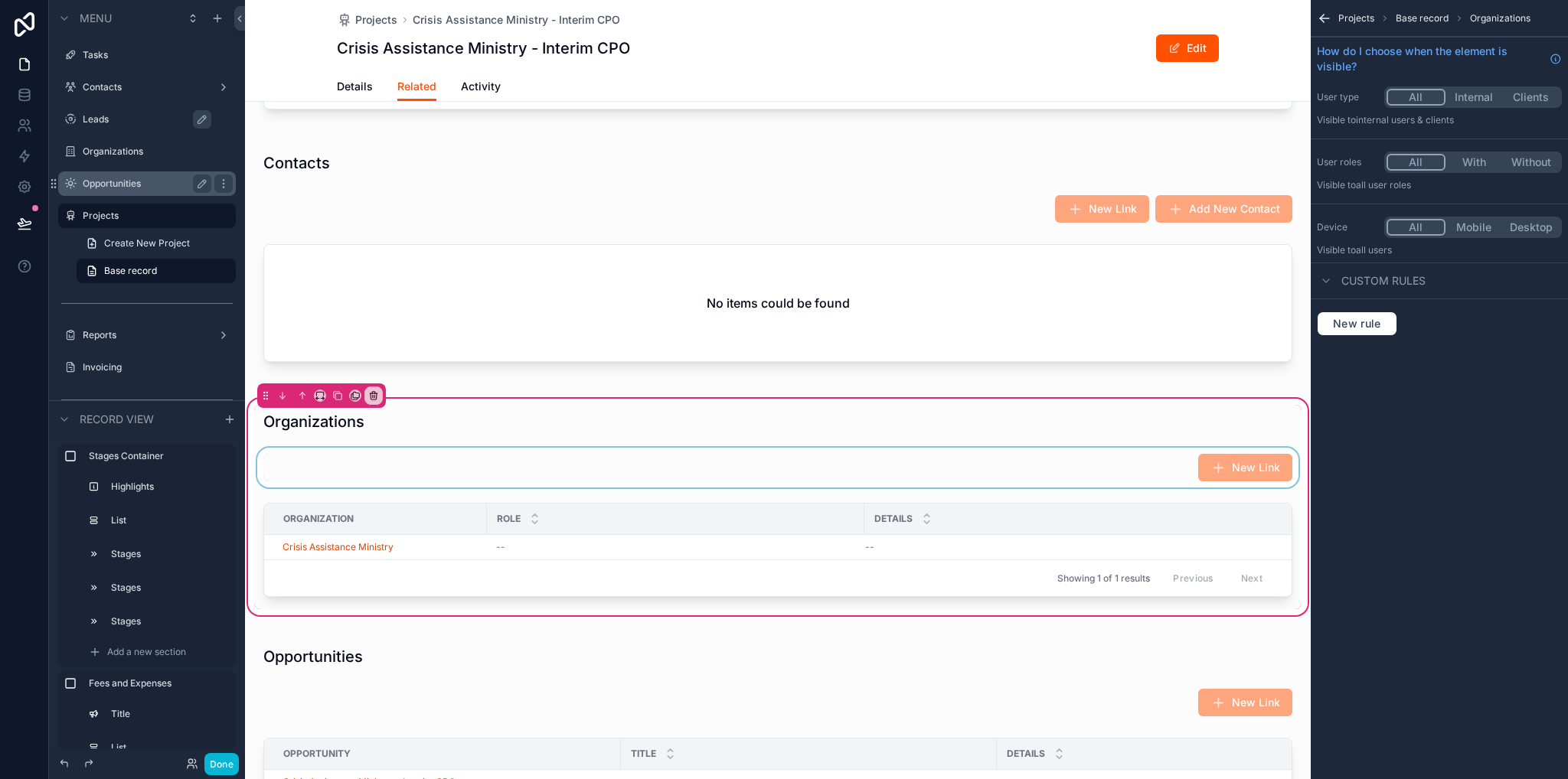
click at [1039, 488] on div "scrollable content" at bounding box center [778, 467] width 1048 height 40
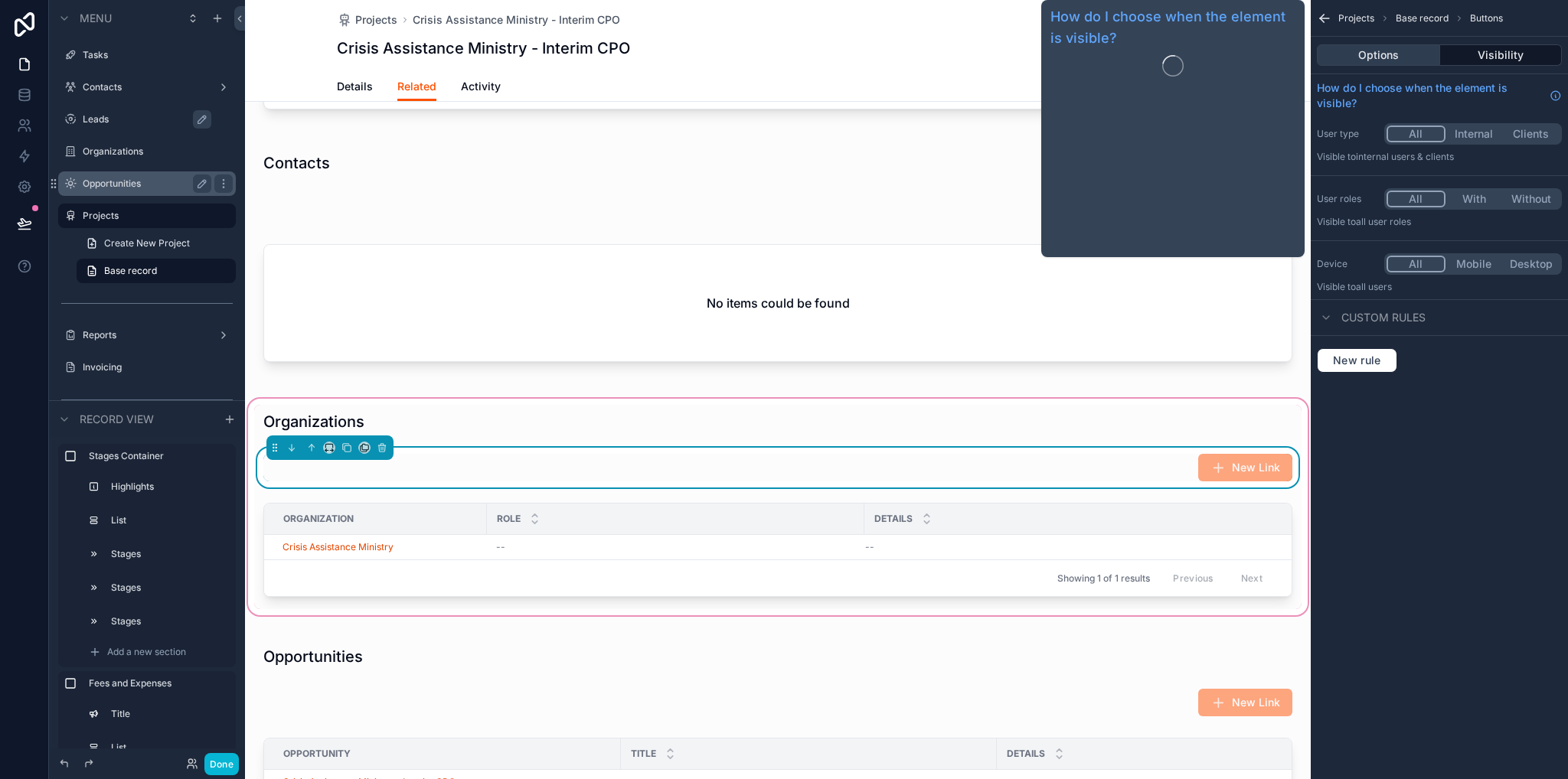
click at [1408, 55] on button "Options" at bounding box center [1378, 55] width 123 height 21
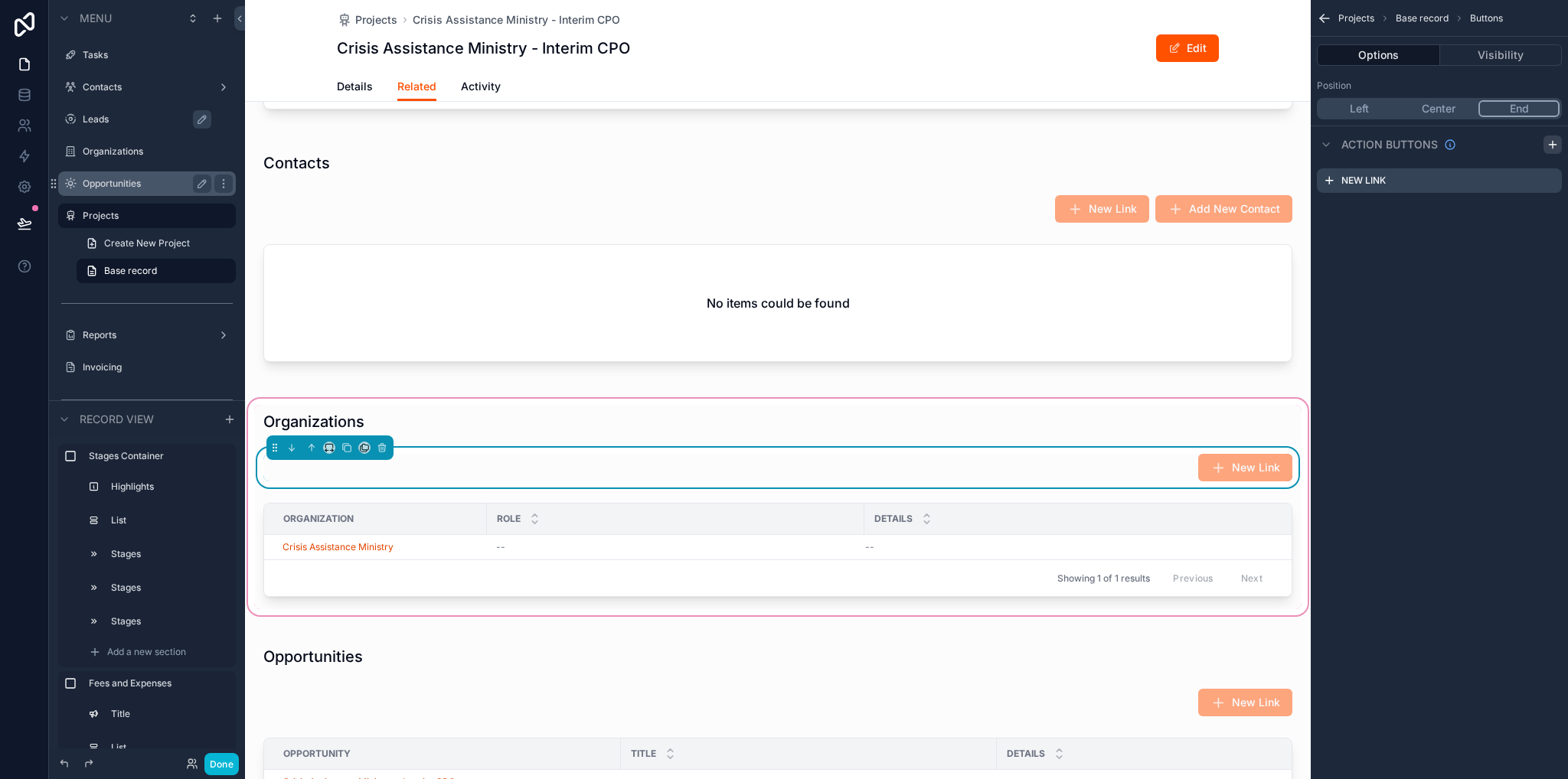
click at [1549, 144] on icon "scrollable content" at bounding box center [1552, 144] width 7 height 0
click at [1549, 212] on icon "scrollable content" at bounding box center [1551, 210] width 7 height 7
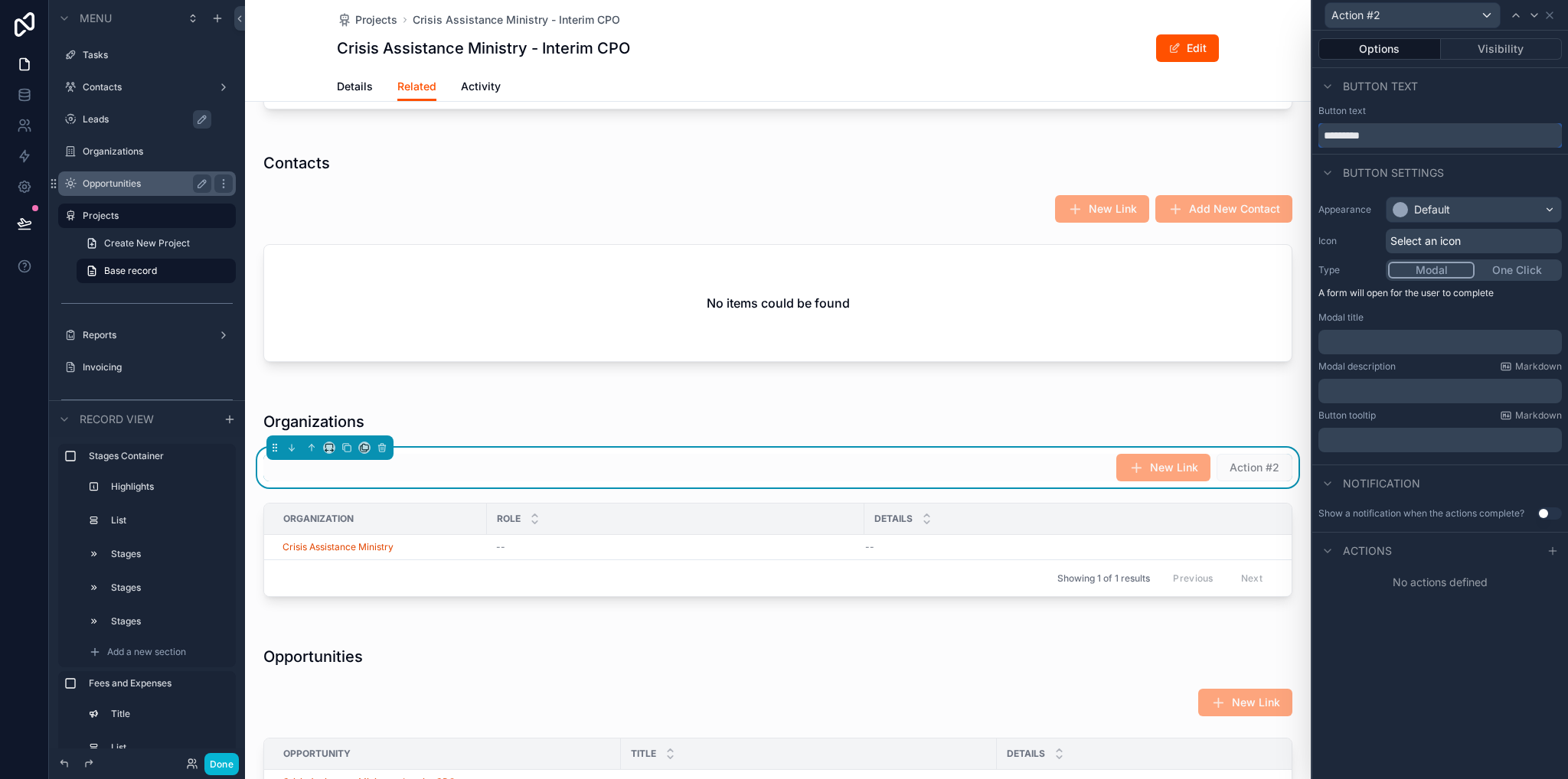
click at [1437, 139] on input "*********" at bounding box center [1440, 135] width 243 height 24
type input "*"
type input "**********"
click at [1444, 211] on div "Default" at bounding box center [1432, 210] width 36 height 15
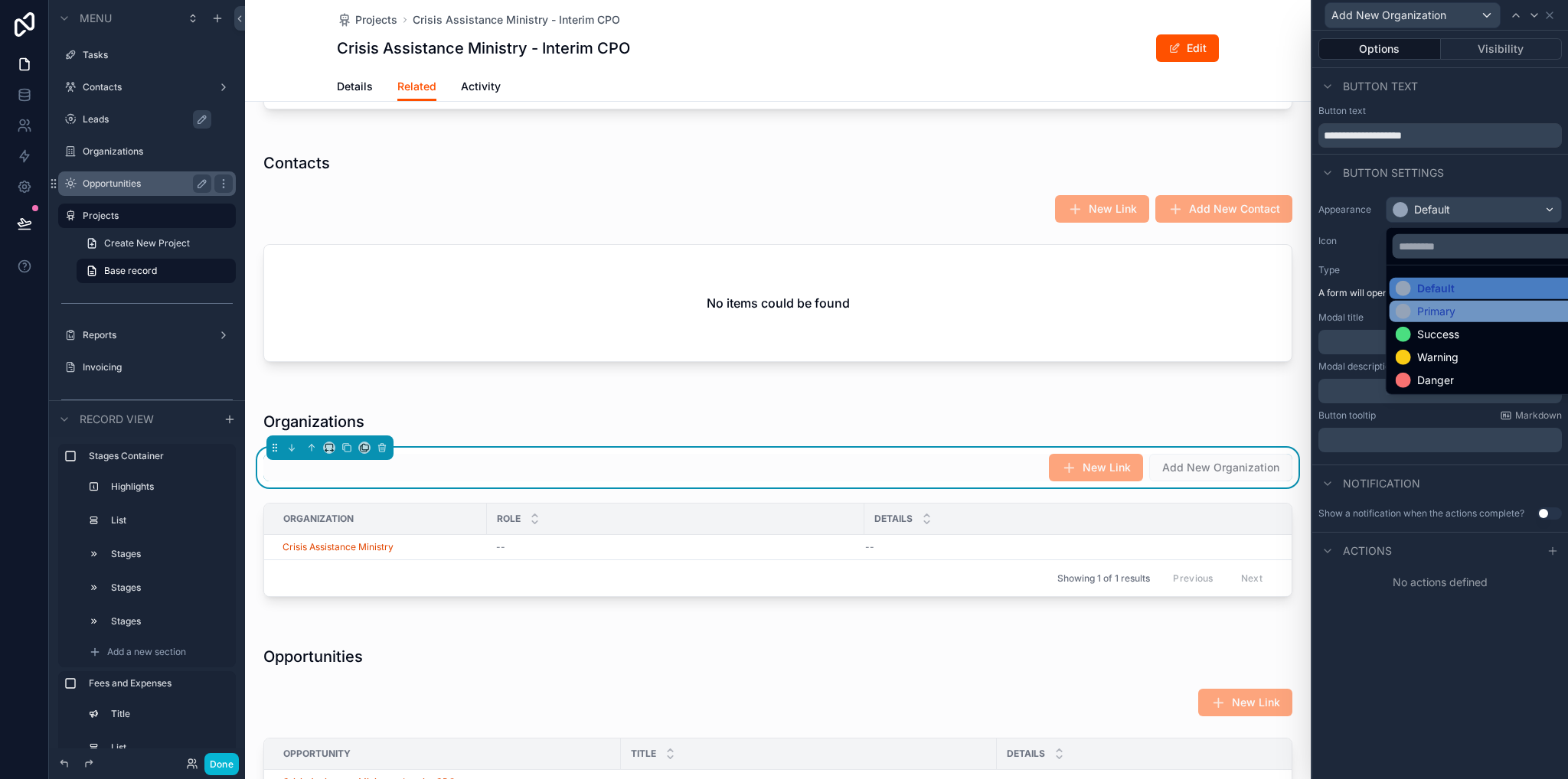
click at [1441, 313] on div "Primary" at bounding box center [1436, 312] width 38 height 15
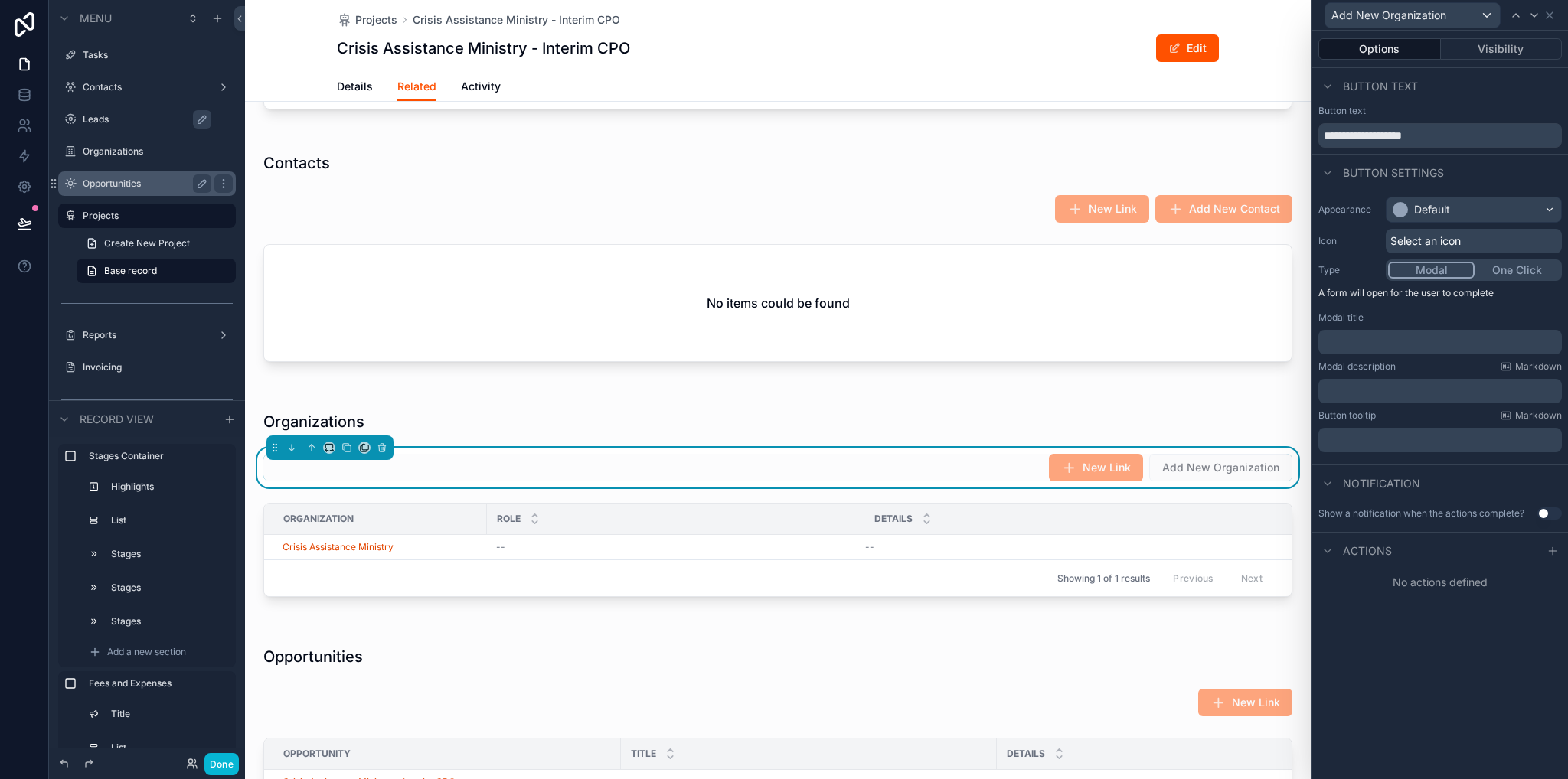
click at [1421, 238] on span "Select an icon" at bounding box center [1425, 241] width 70 height 15
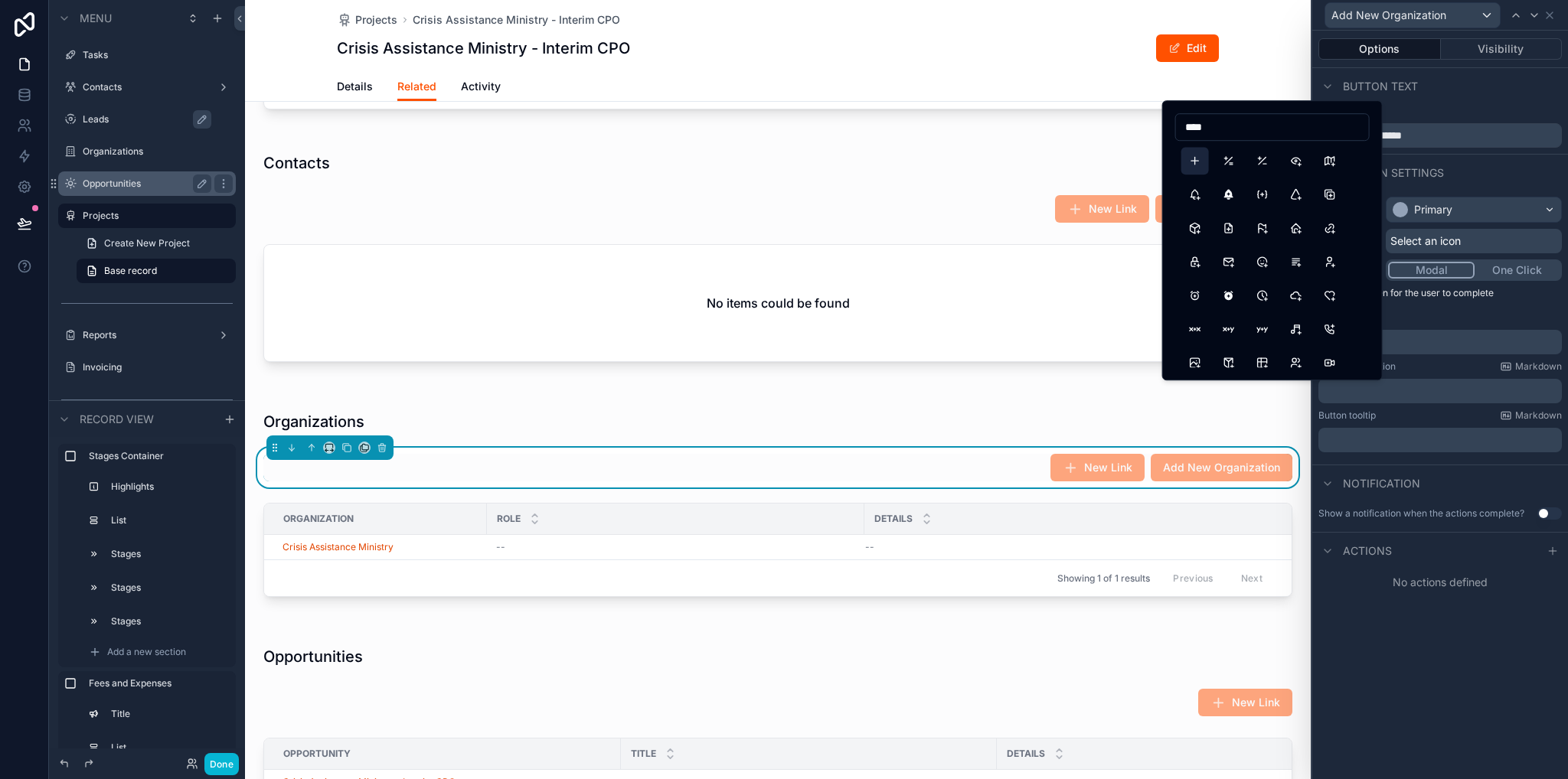
type input "****"
click at [1193, 155] on button "Plus" at bounding box center [1195, 161] width 28 height 28
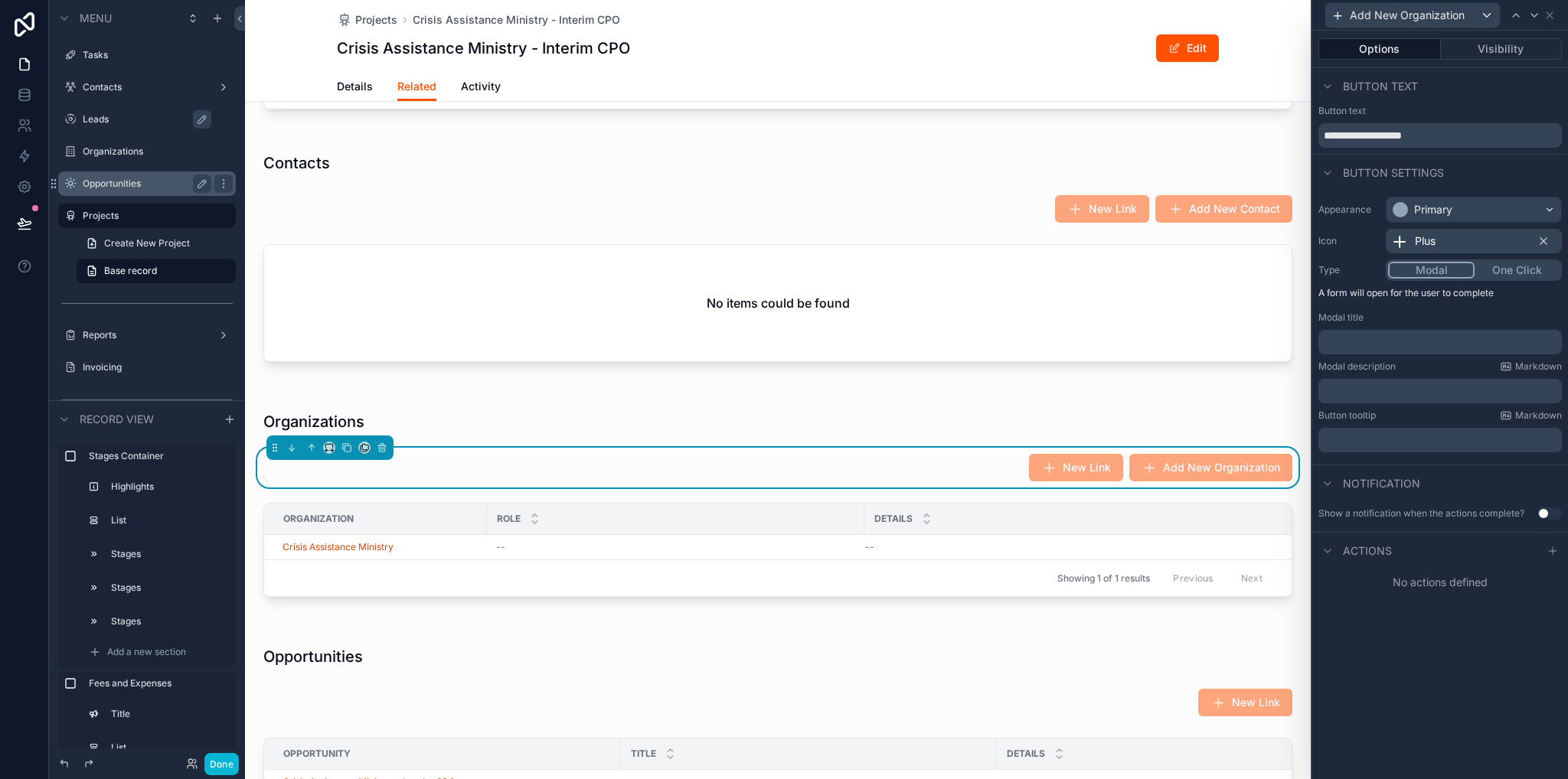
click at [1392, 330] on div "﻿" at bounding box center [1440, 342] width 243 height 24
click at [1384, 347] on p "﻿" at bounding box center [1441, 342] width 234 height 15
click at [1548, 555] on icon at bounding box center [1552, 551] width 12 height 12
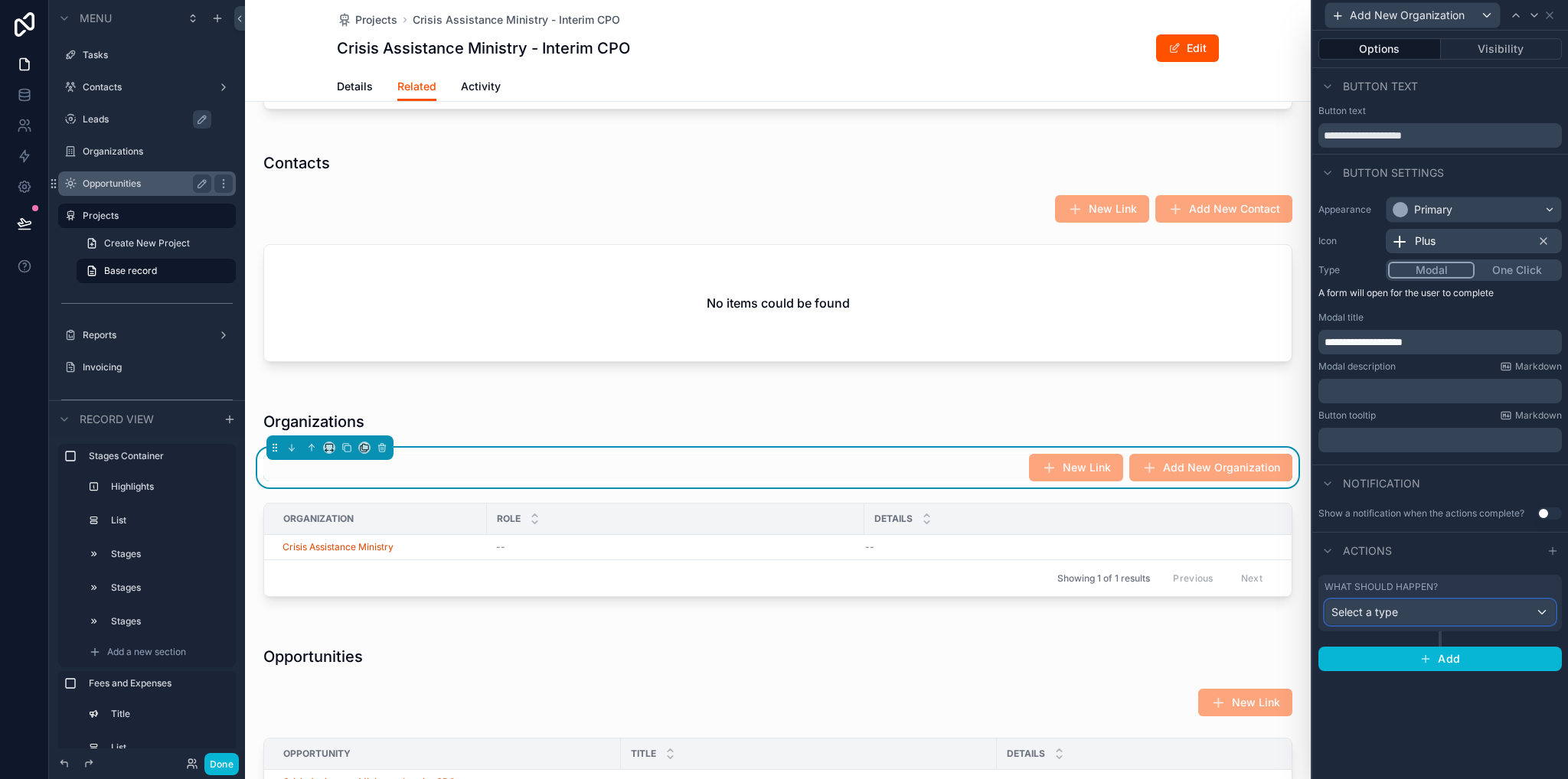
click at [1400, 604] on div "Select a type" at bounding box center [1439, 613] width 229 height 24
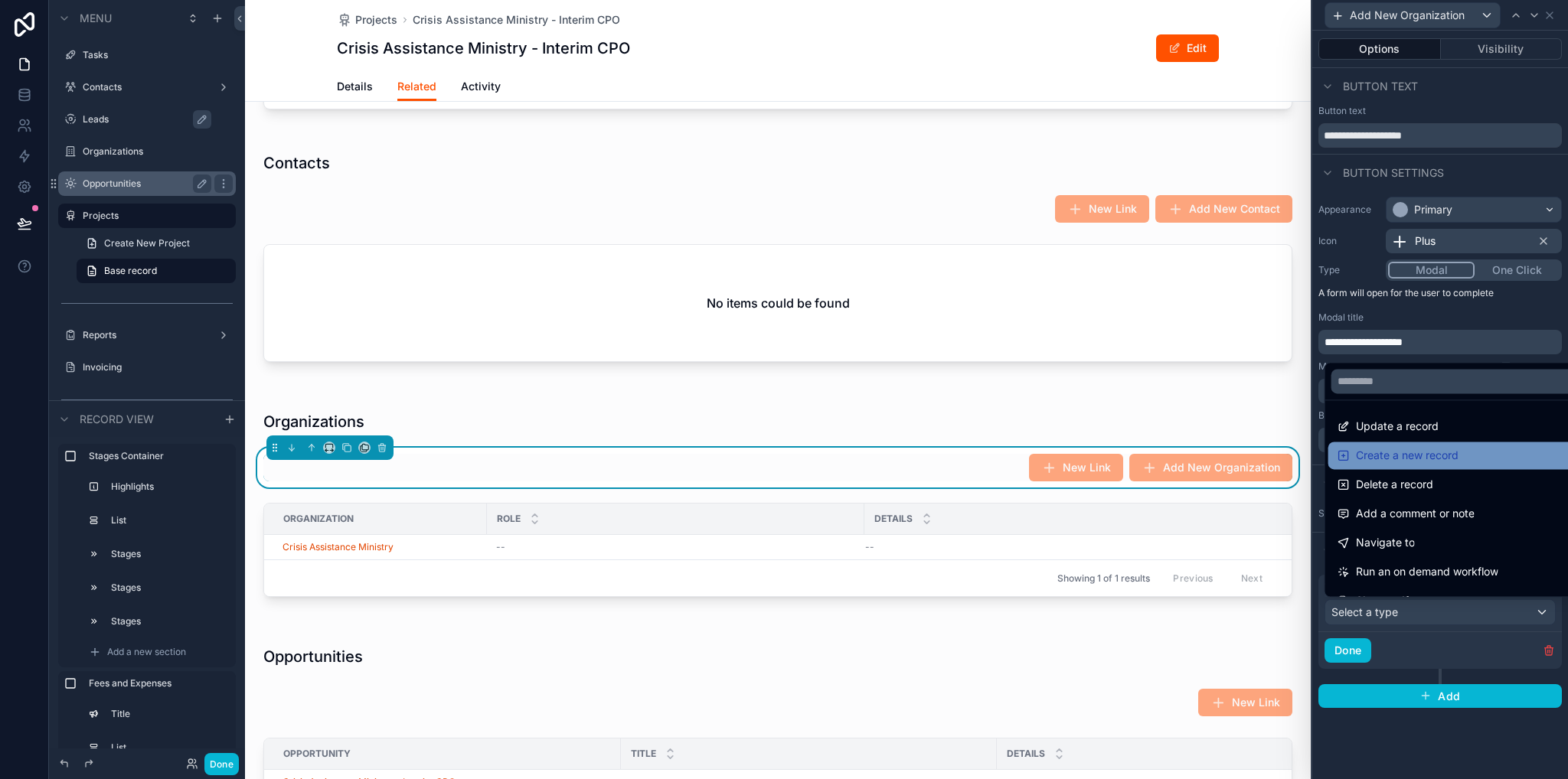
click at [1397, 463] on span "Create a new record" at bounding box center [1407, 455] width 103 height 19
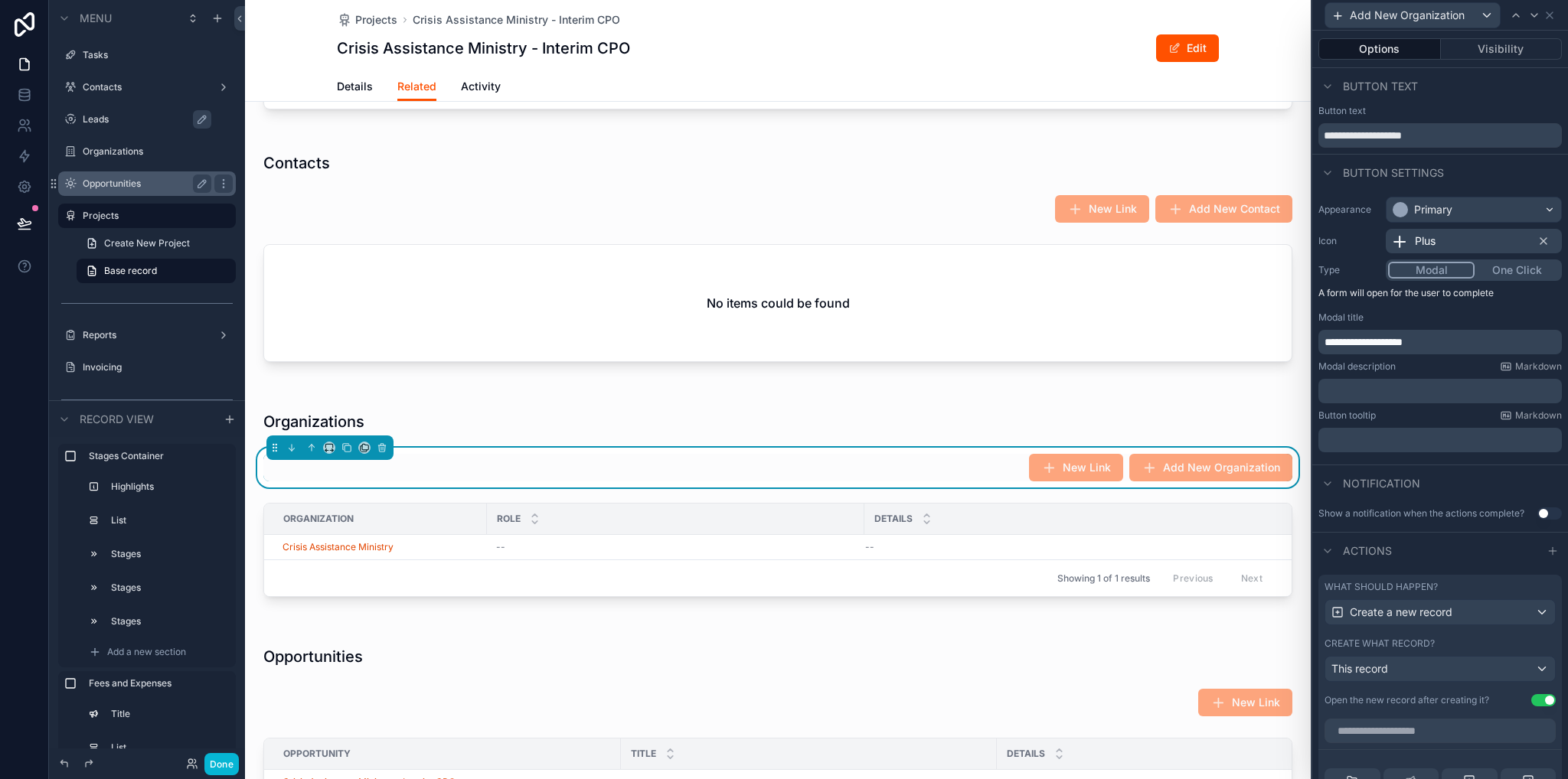
scroll to position [153, 0]
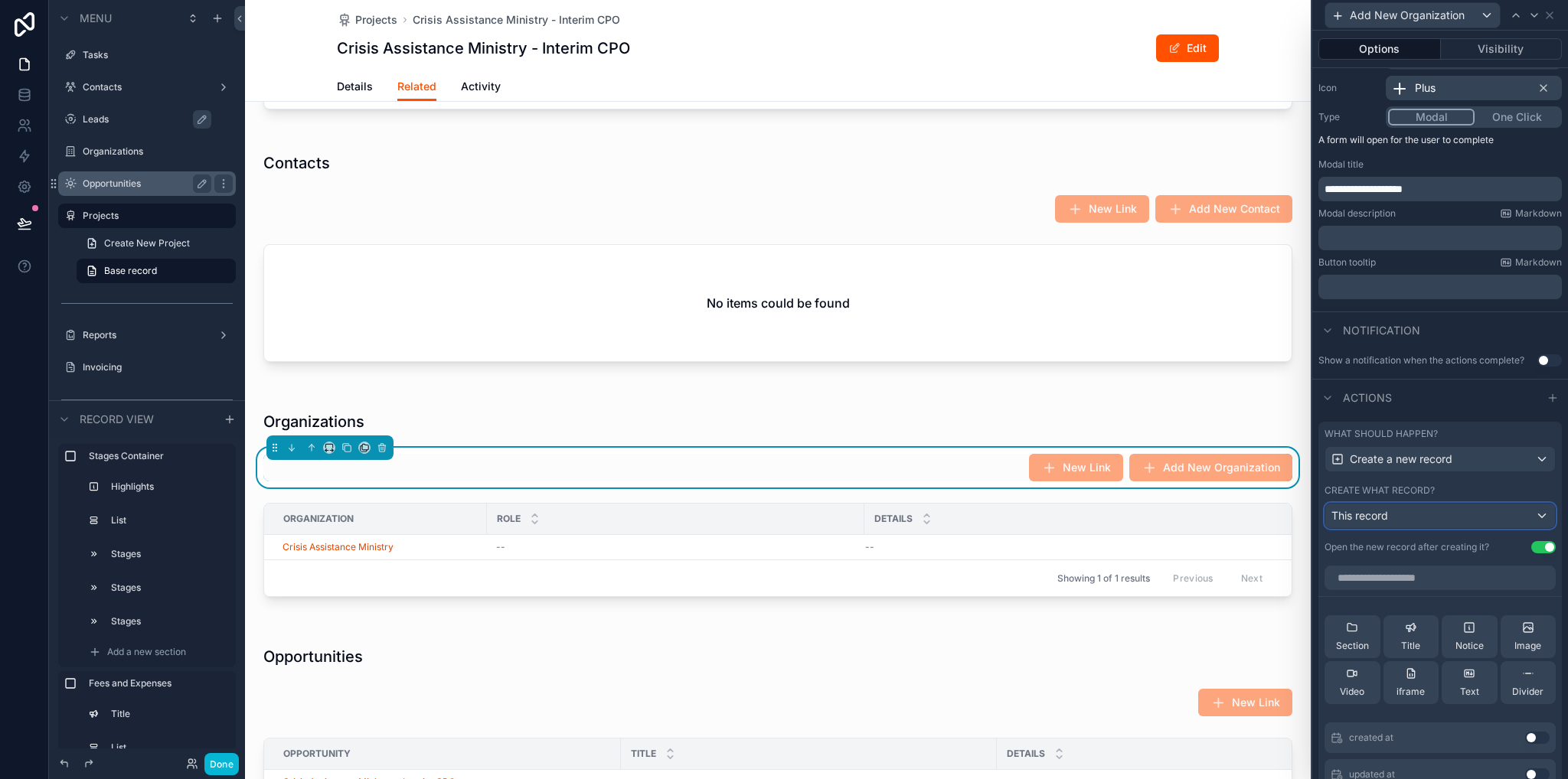
click at [1354, 520] on span "This record" at bounding box center [1359, 516] width 56 height 13
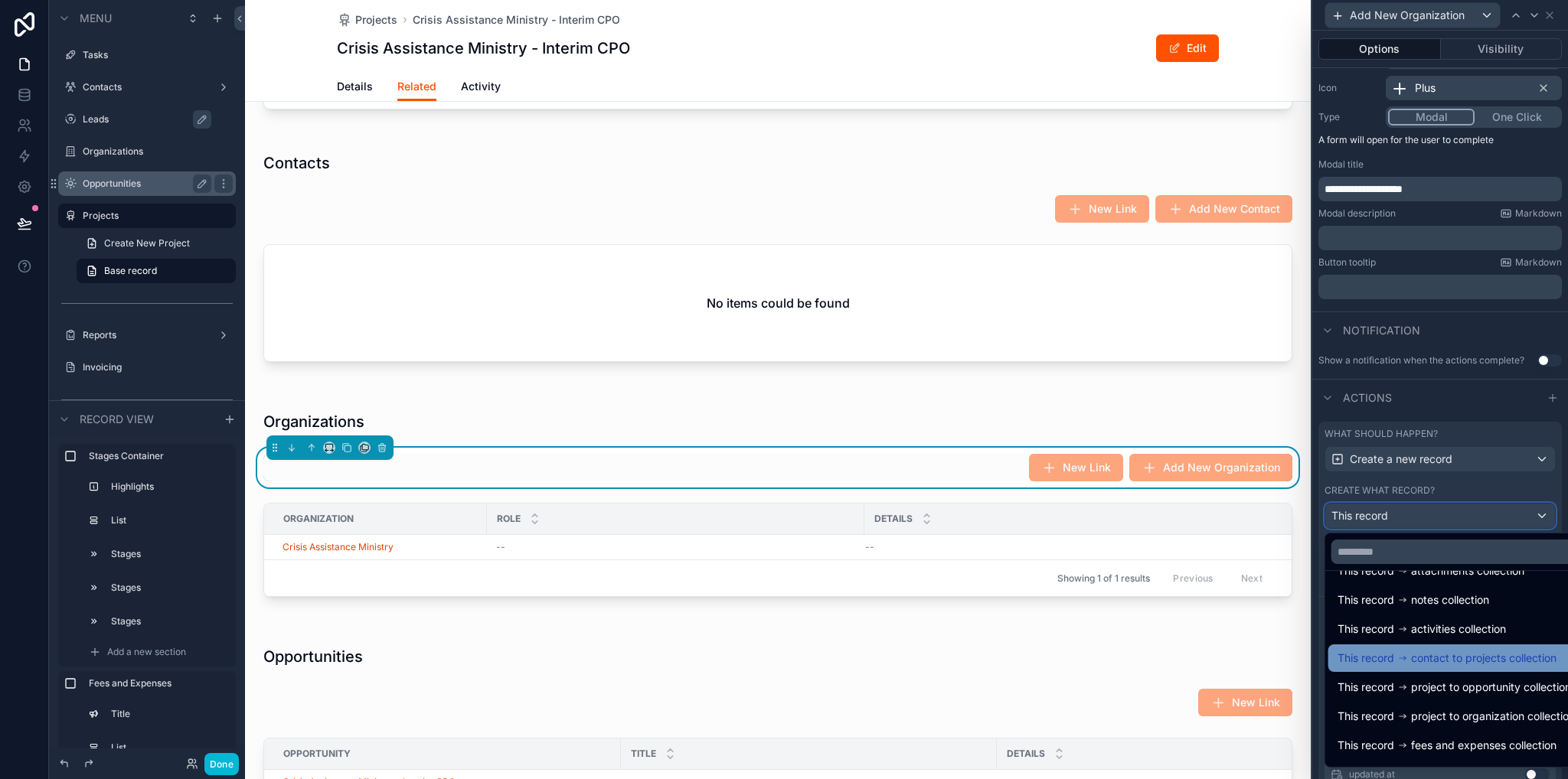
scroll to position [255, 0]
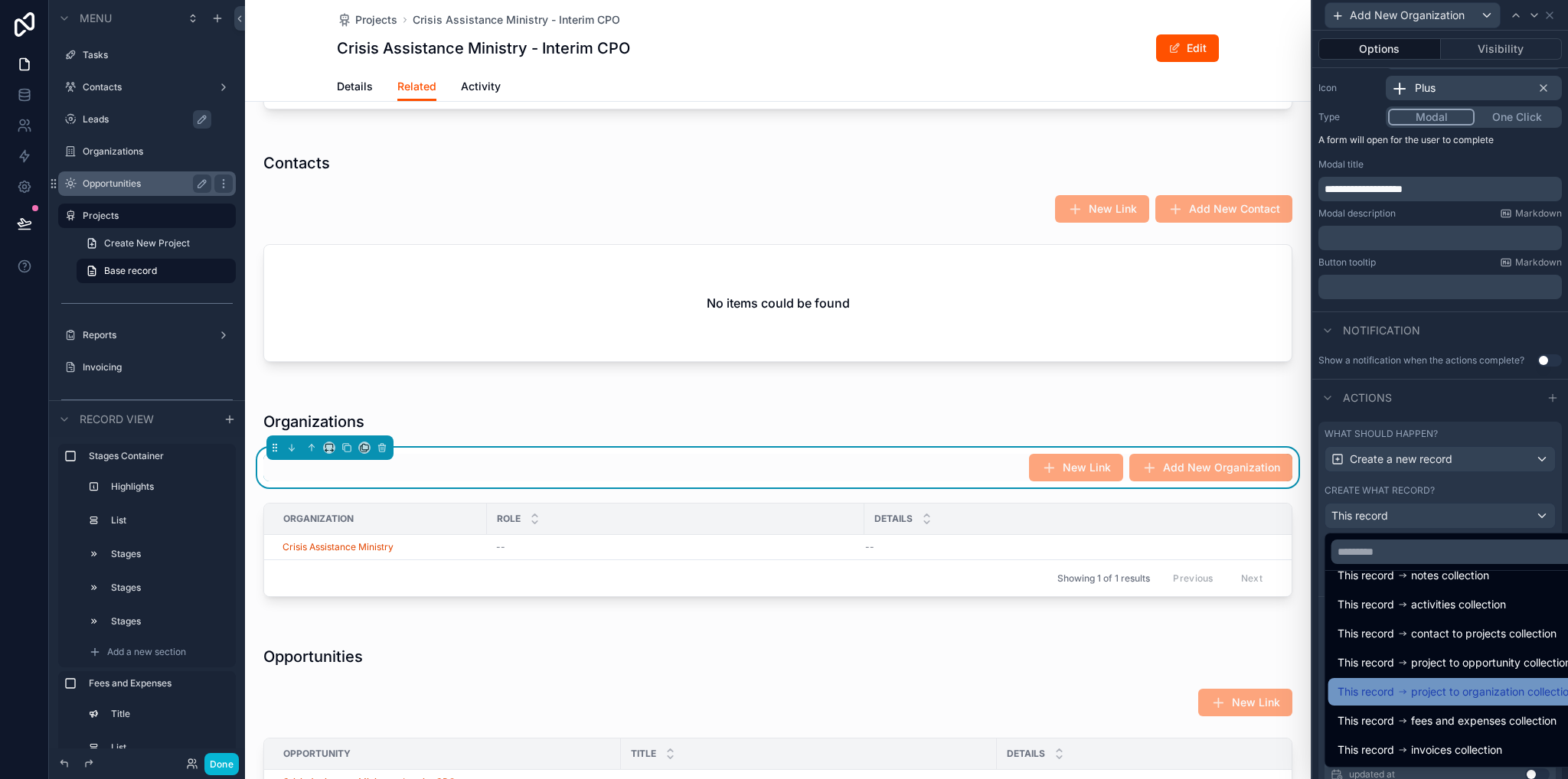
click at [1444, 693] on span "project to organization collection" at bounding box center [1492, 692] width 164 height 19
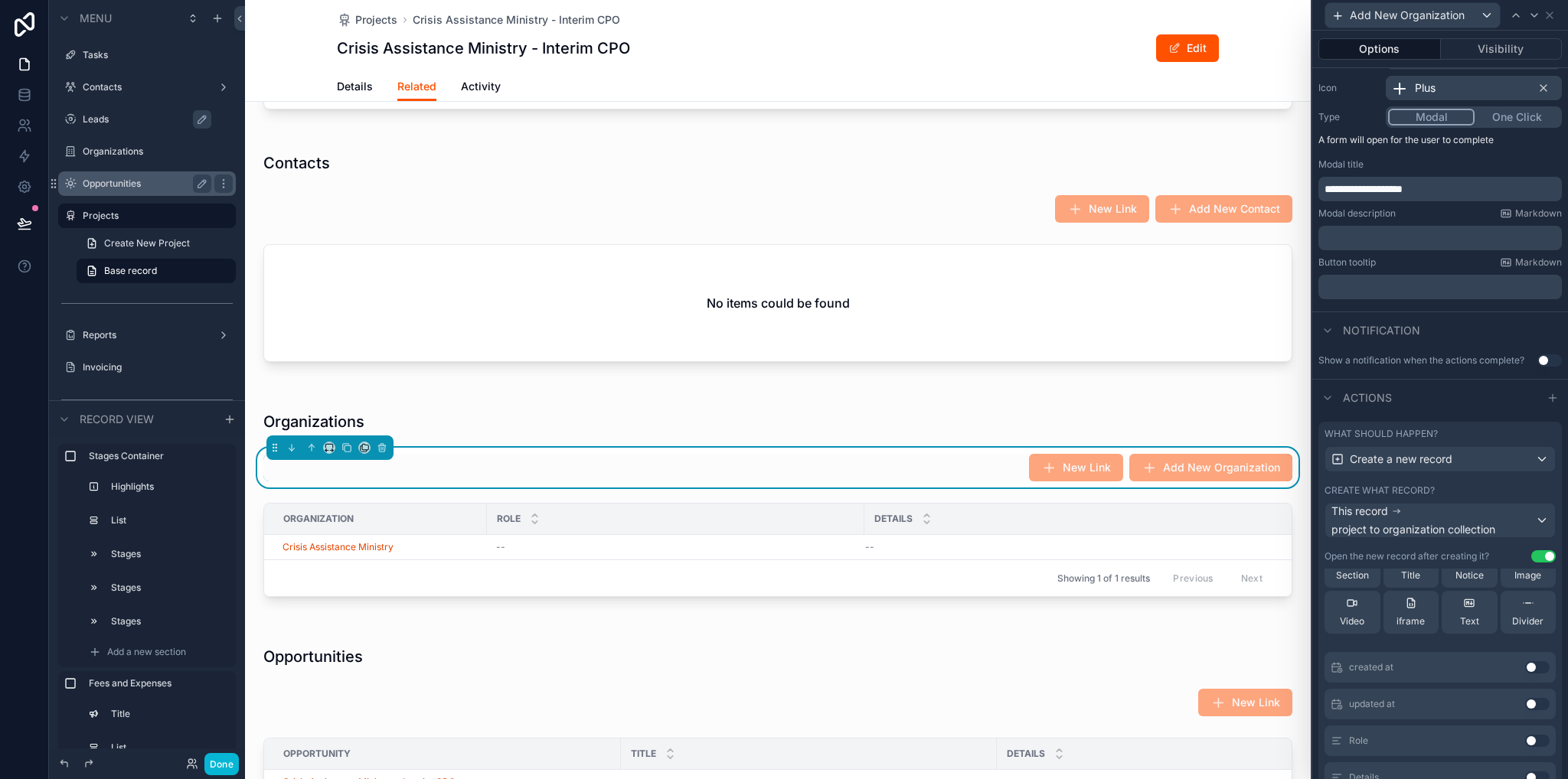
scroll to position [414, 0]
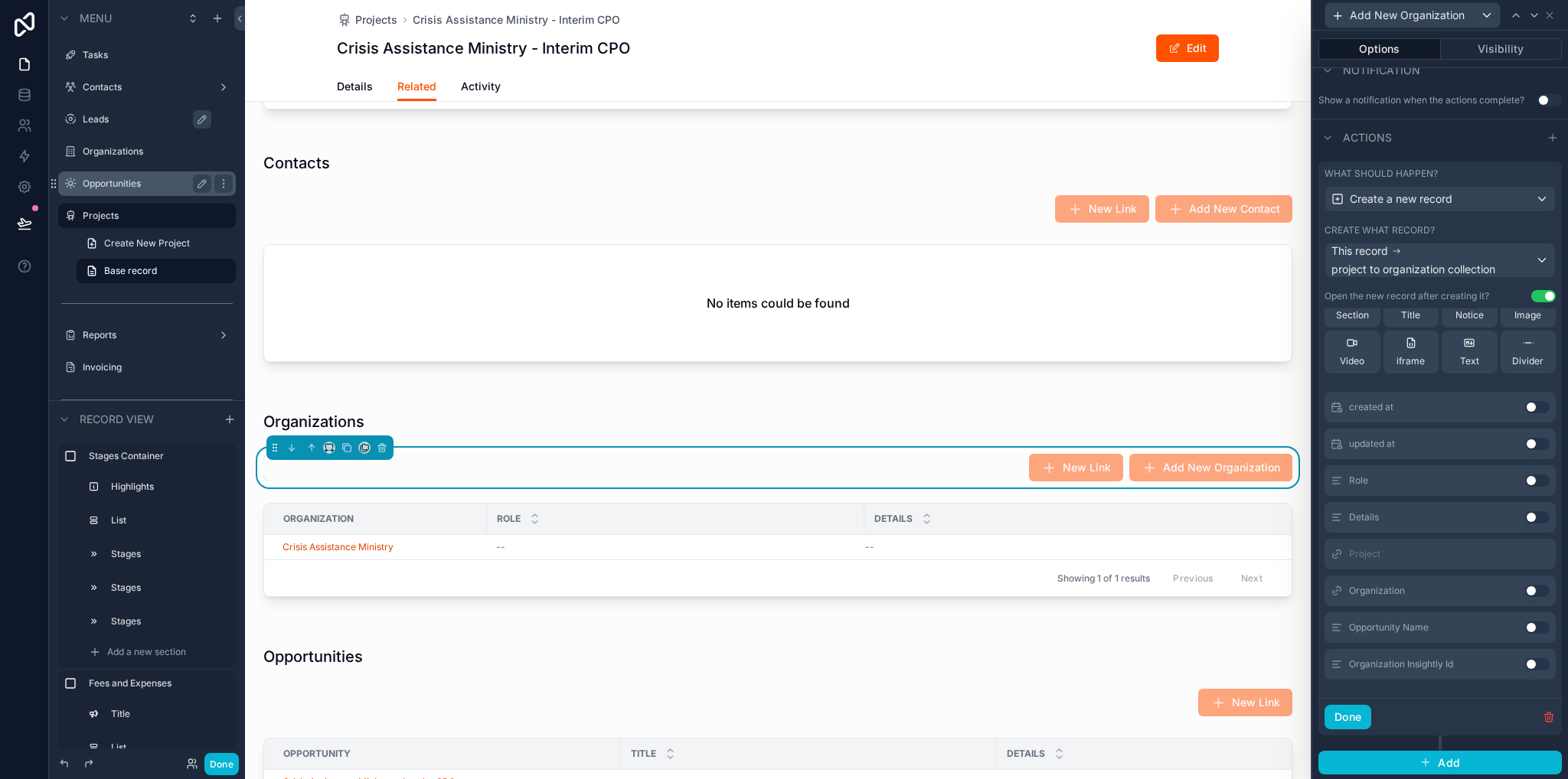
click at [1525, 591] on button "Use setting" at bounding box center [1537, 591] width 24 height 12
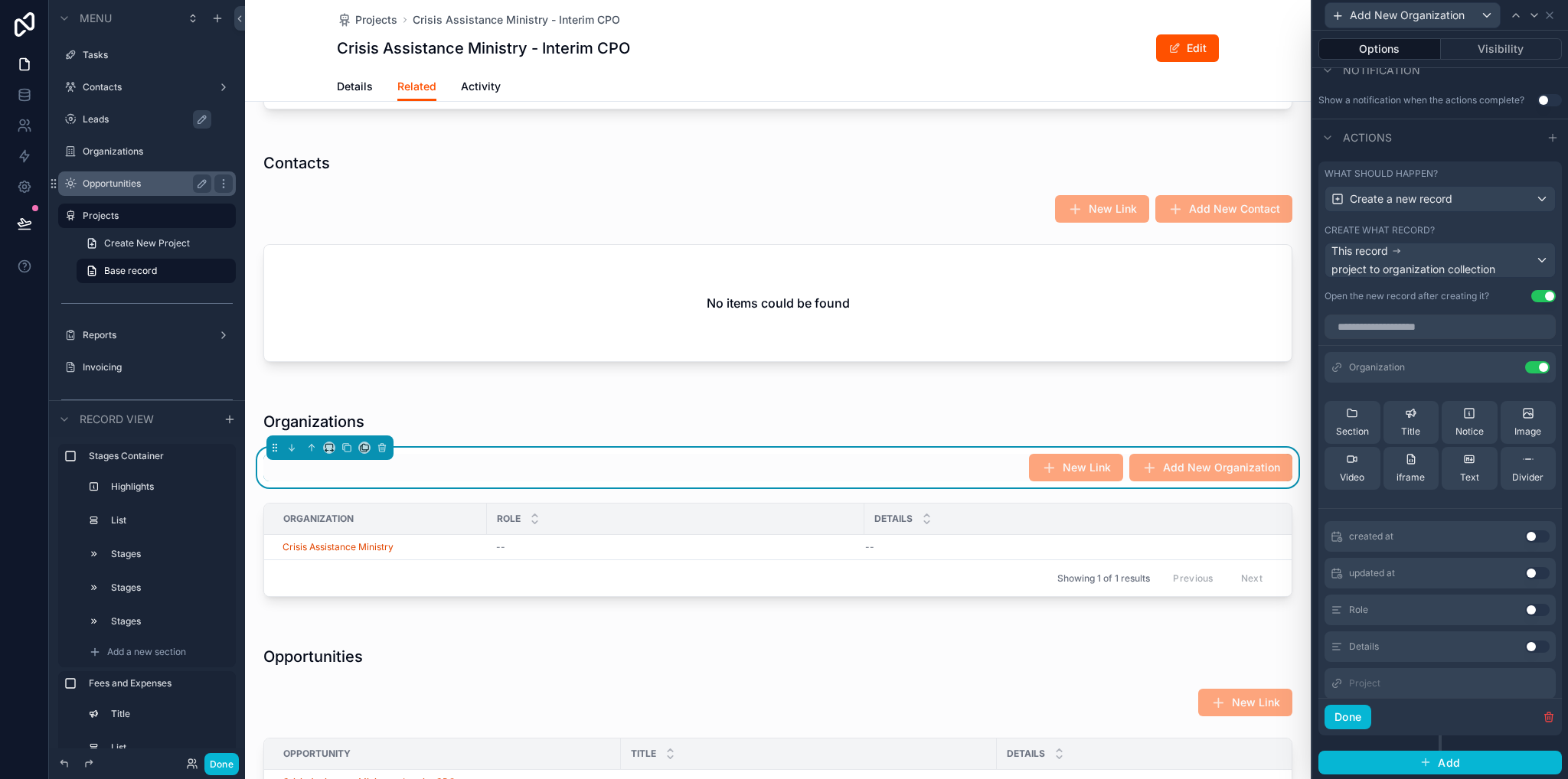
scroll to position [92, 0]
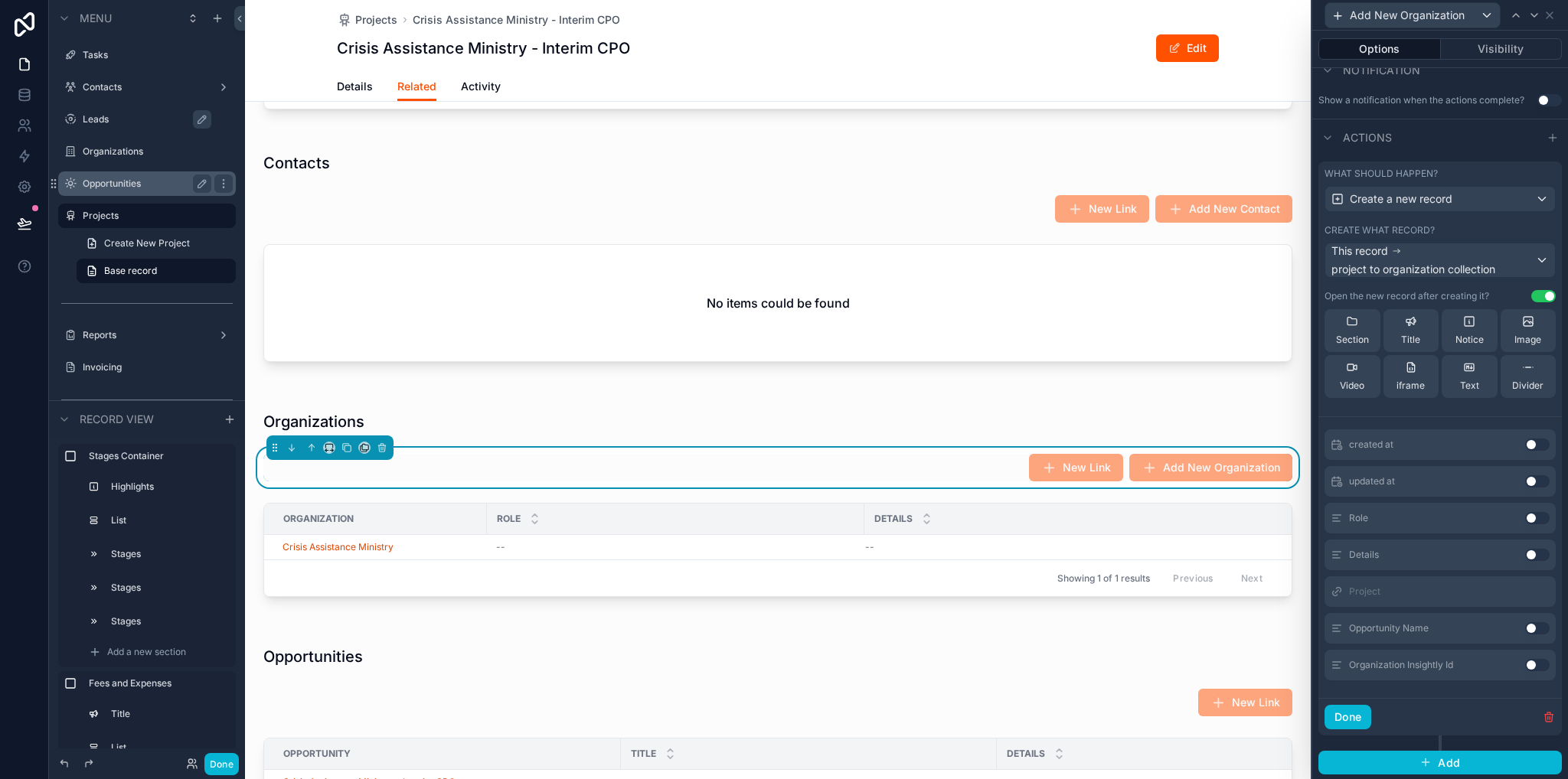
click at [1525, 517] on button "Use setting" at bounding box center [1537, 518] width 24 height 12
click at [1525, 552] on button "Use setting" at bounding box center [1537, 555] width 24 height 12
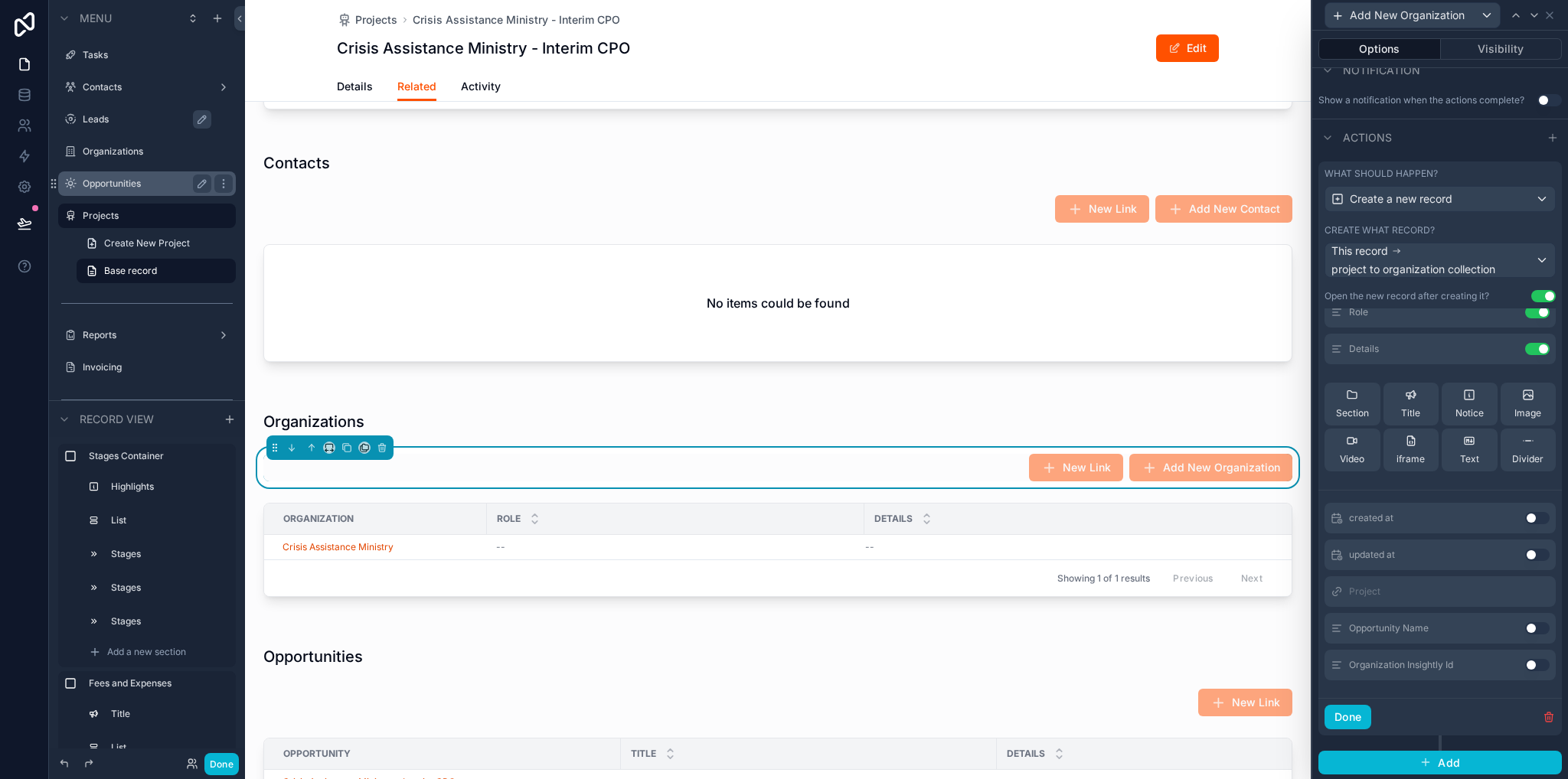
scroll to position [0, 0]
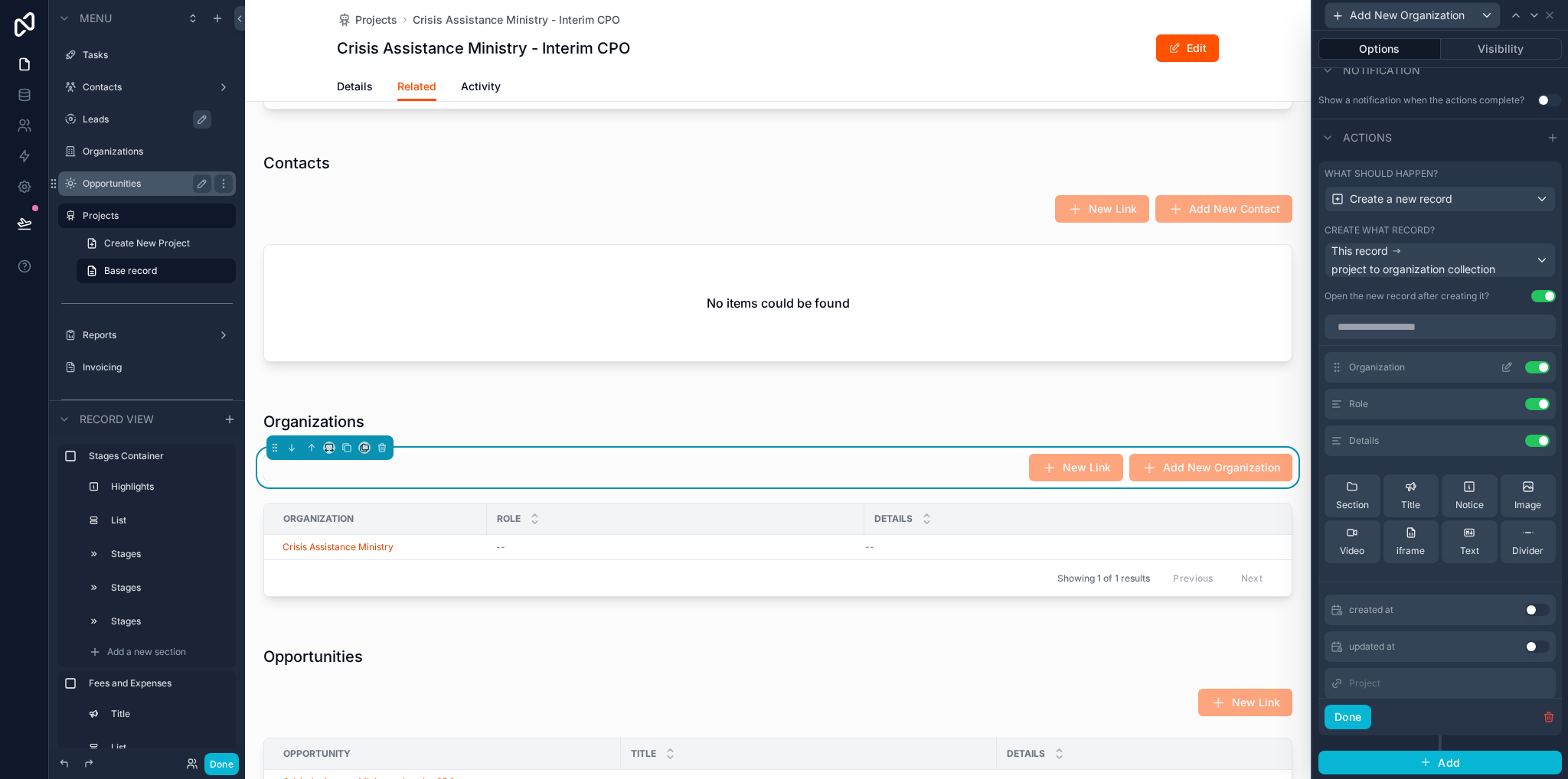
click at [1495, 362] on button at bounding box center [1507, 367] width 24 height 12
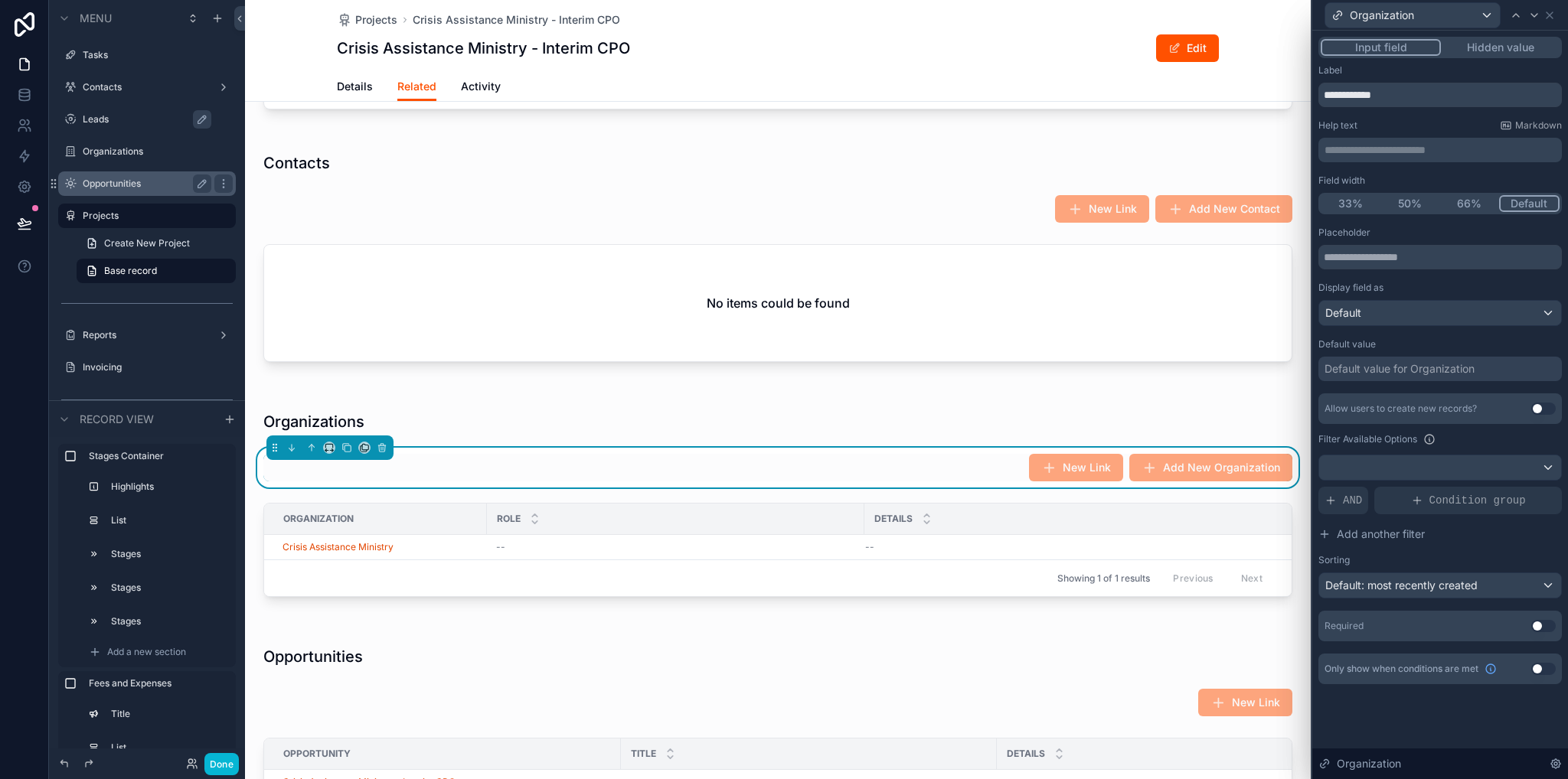
click at [1542, 409] on button "Use setting" at bounding box center [1544, 409] width 24 height 12
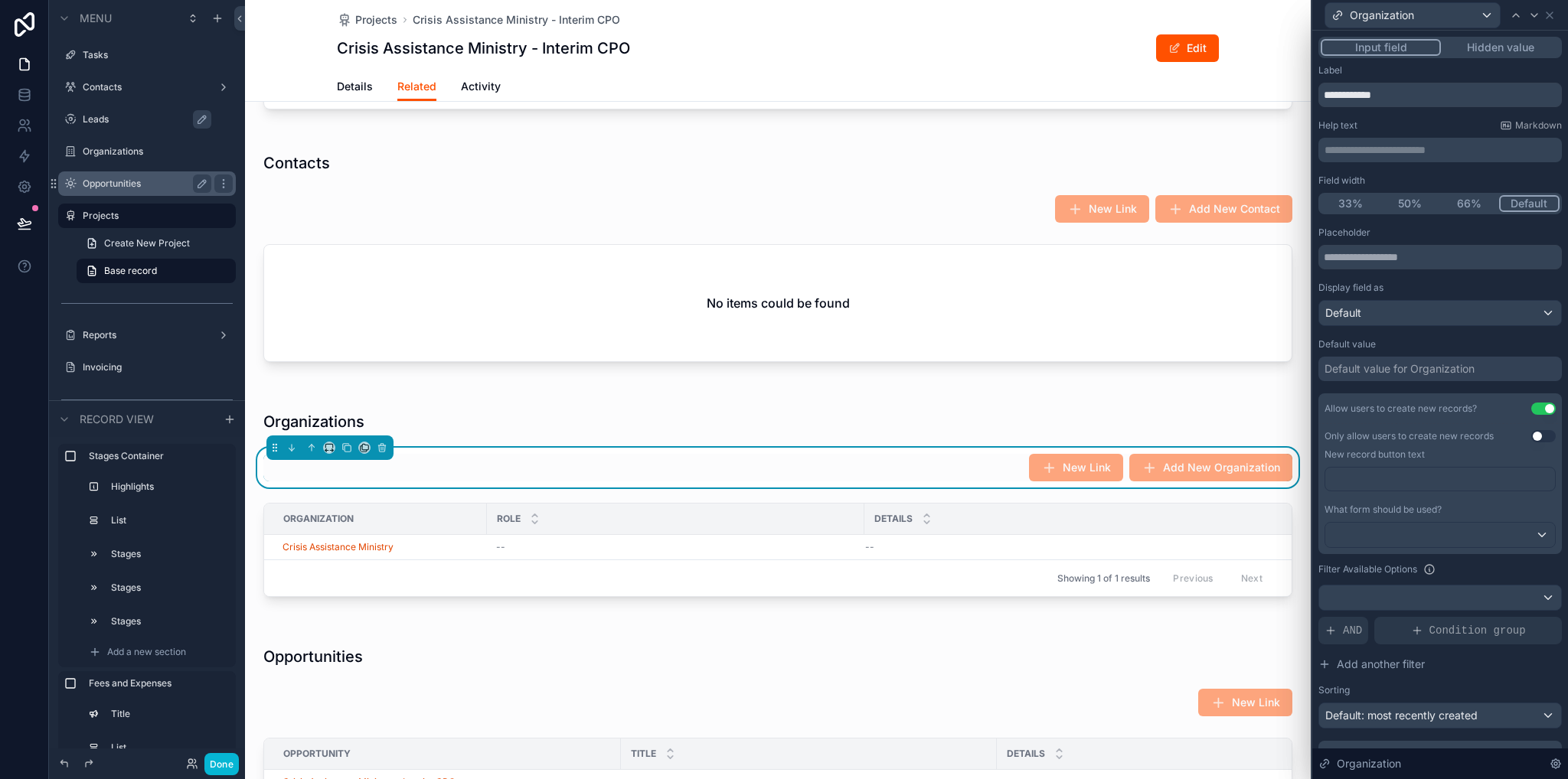
click at [1556, 11] on div "Organization" at bounding box center [1440, 15] width 243 height 30
click at [1550, 15] on icon at bounding box center [1549, 15] width 12 height 12
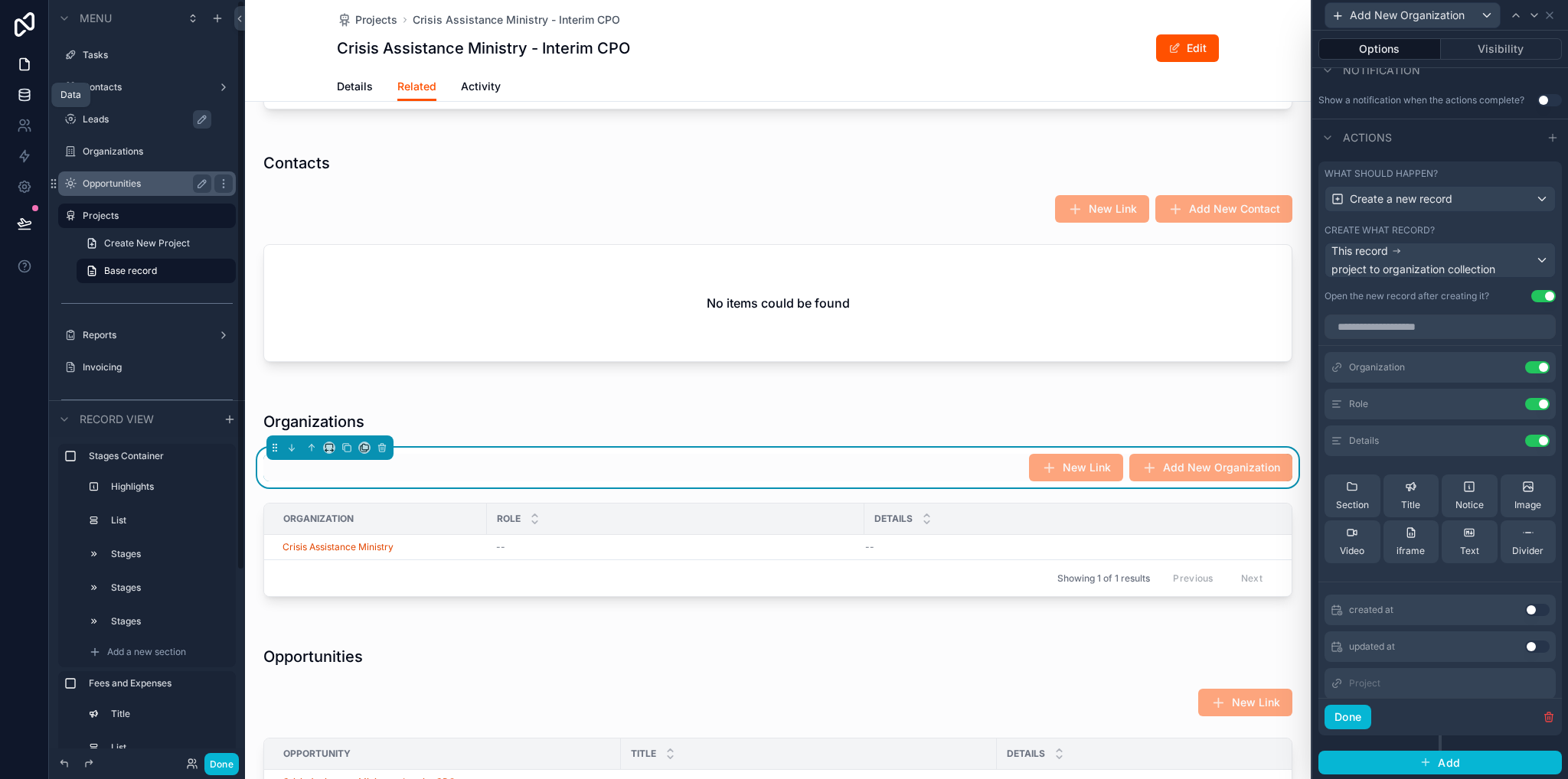
click at [0, 99] on link at bounding box center [24, 95] width 48 height 31
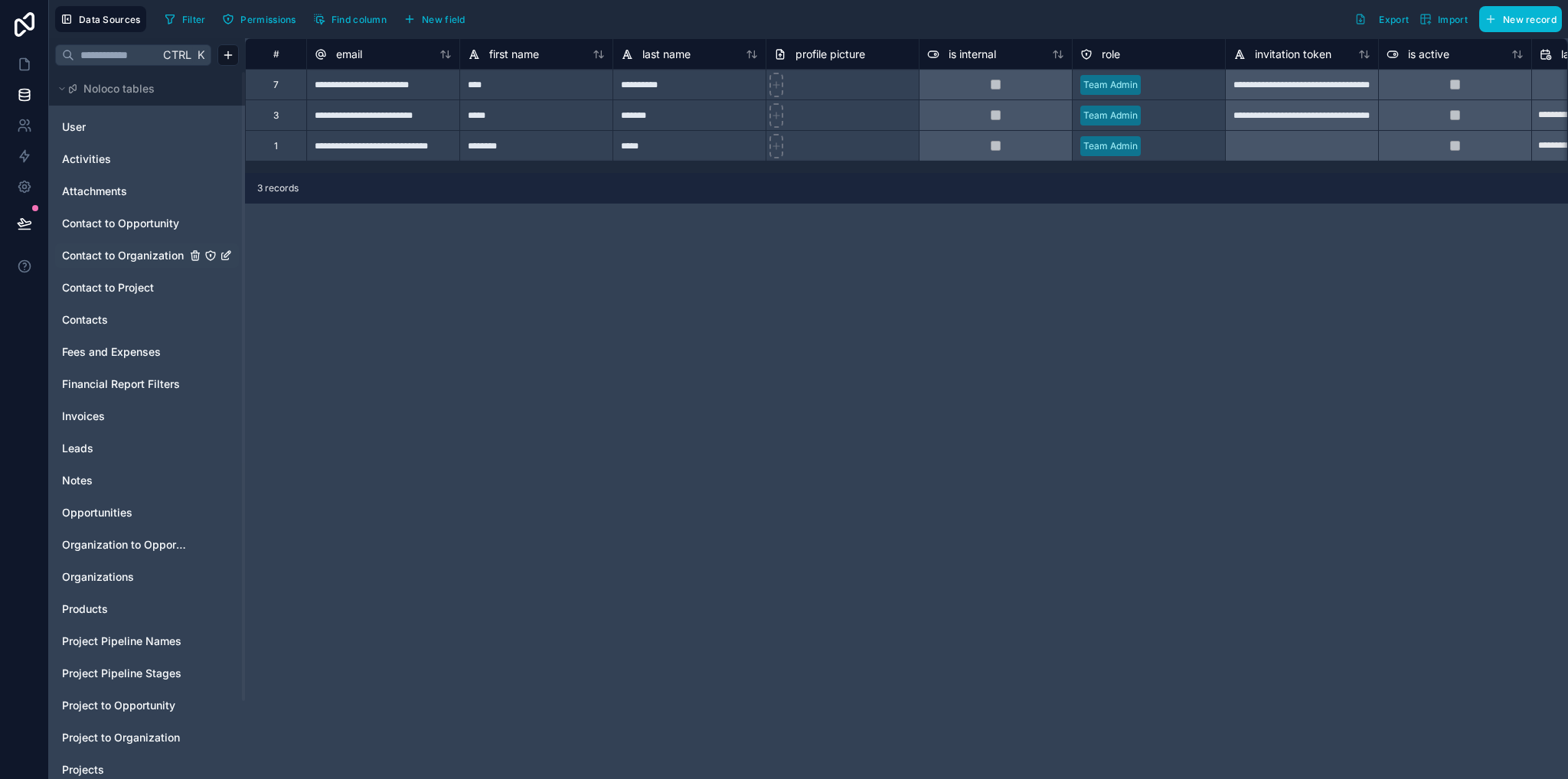
scroll to position [88, 0]
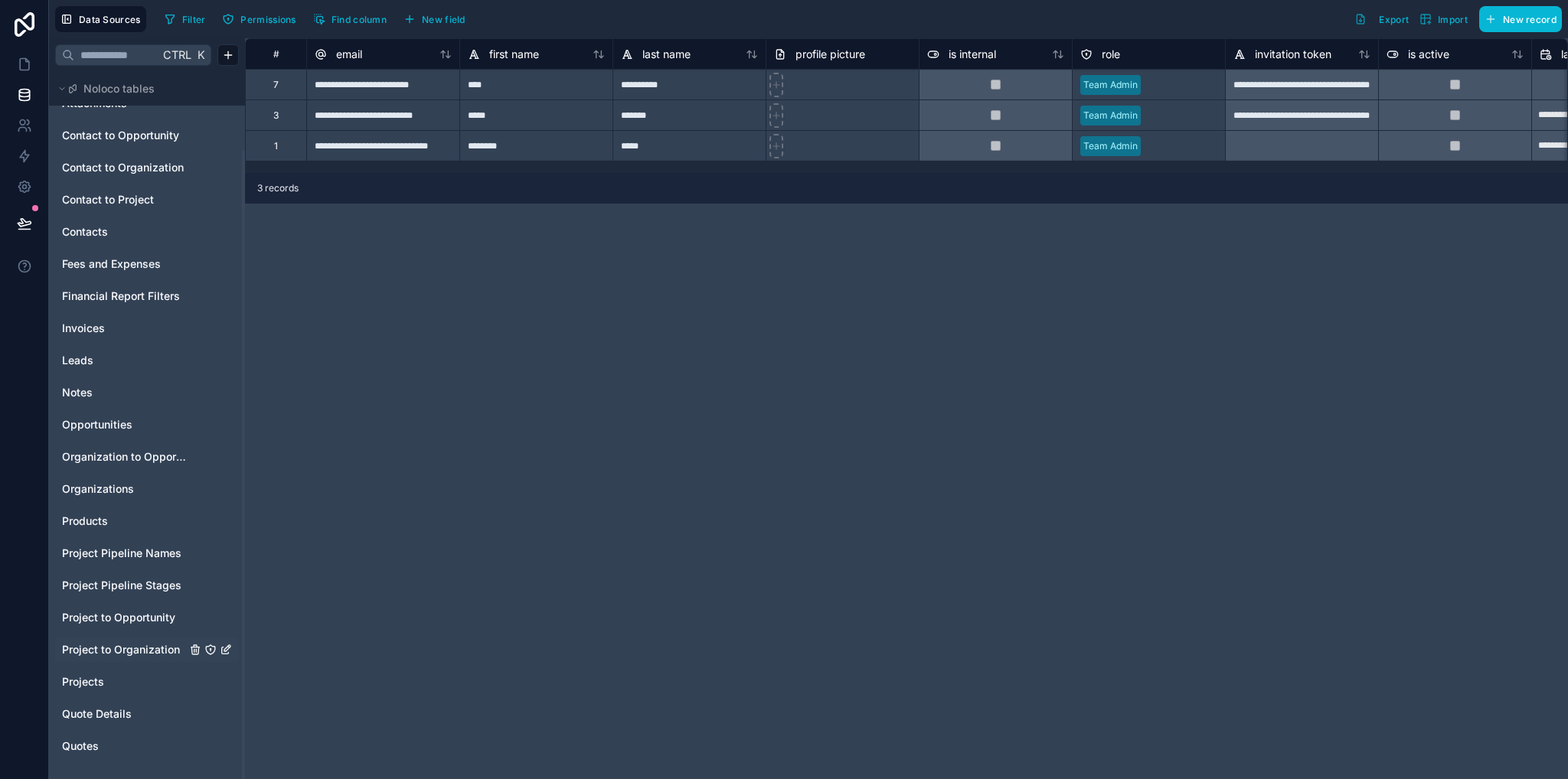
click at [133, 659] on div "Project to Organization" at bounding box center [147, 650] width 184 height 24
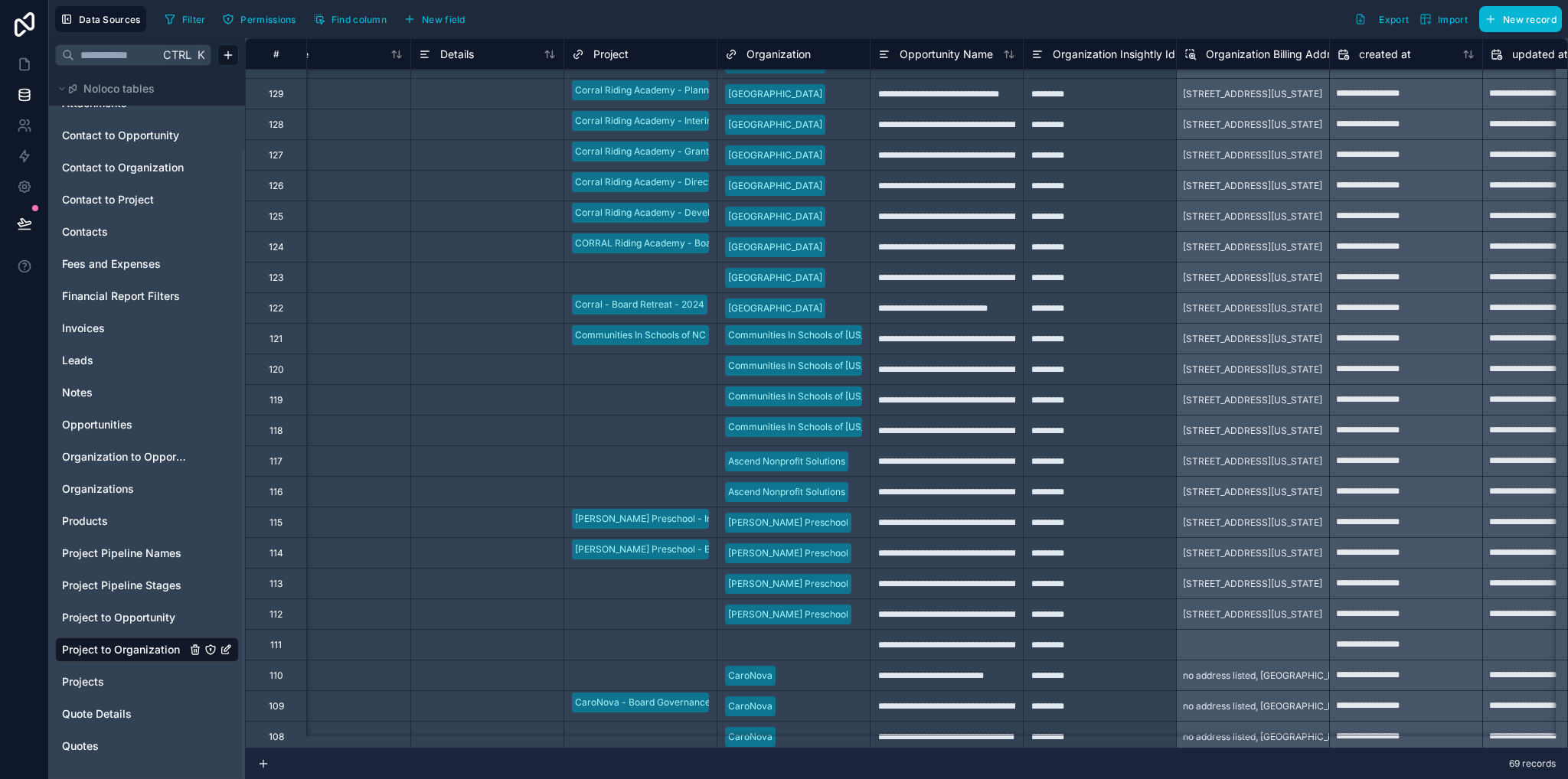
scroll to position [0, 49]
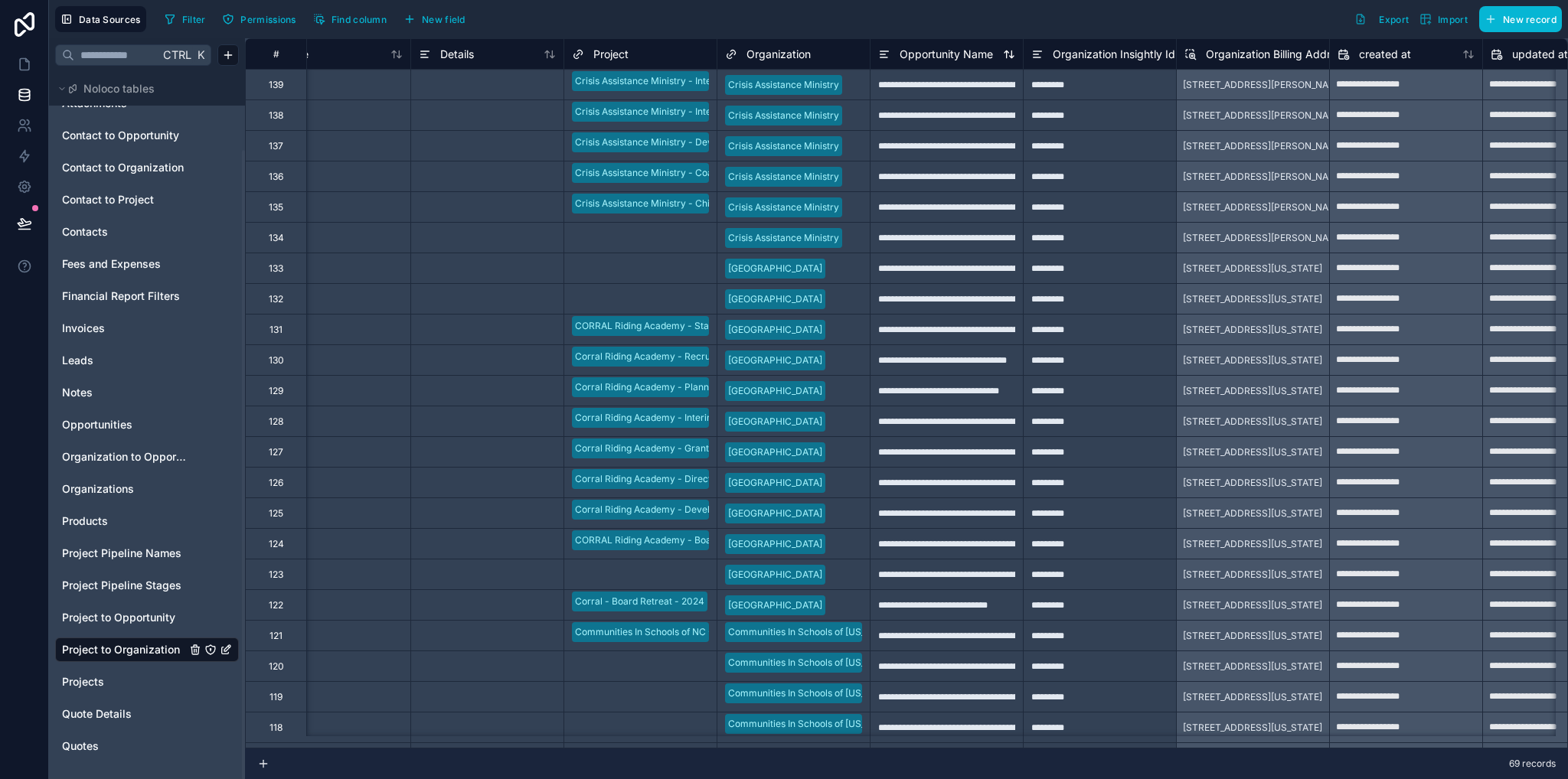
click at [920, 55] on span "Opportunity Name" at bounding box center [946, 54] width 93 height 15
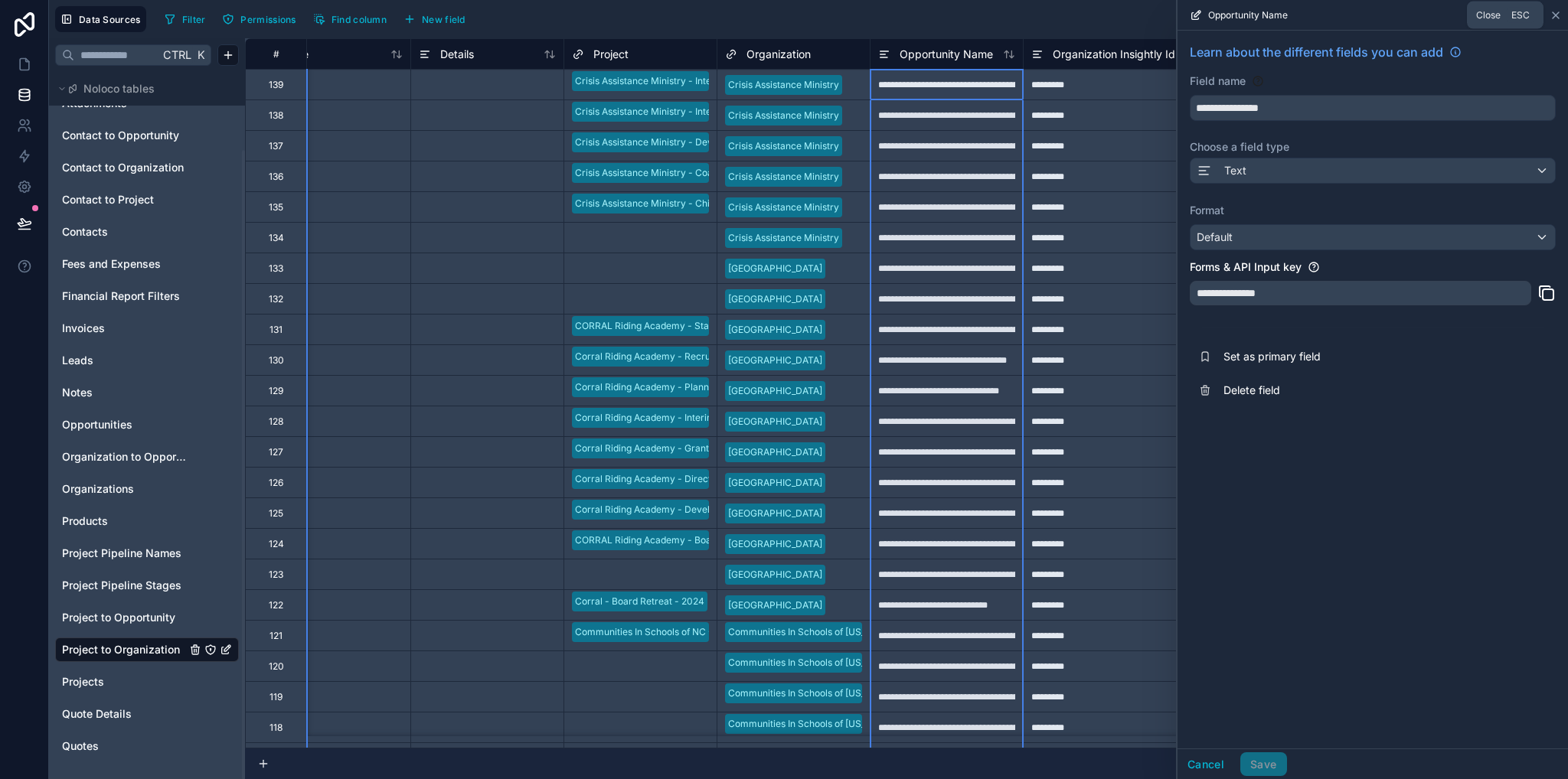
click at [1556, 16] on icon at bounding box center [1555, 15] width 12 height 12
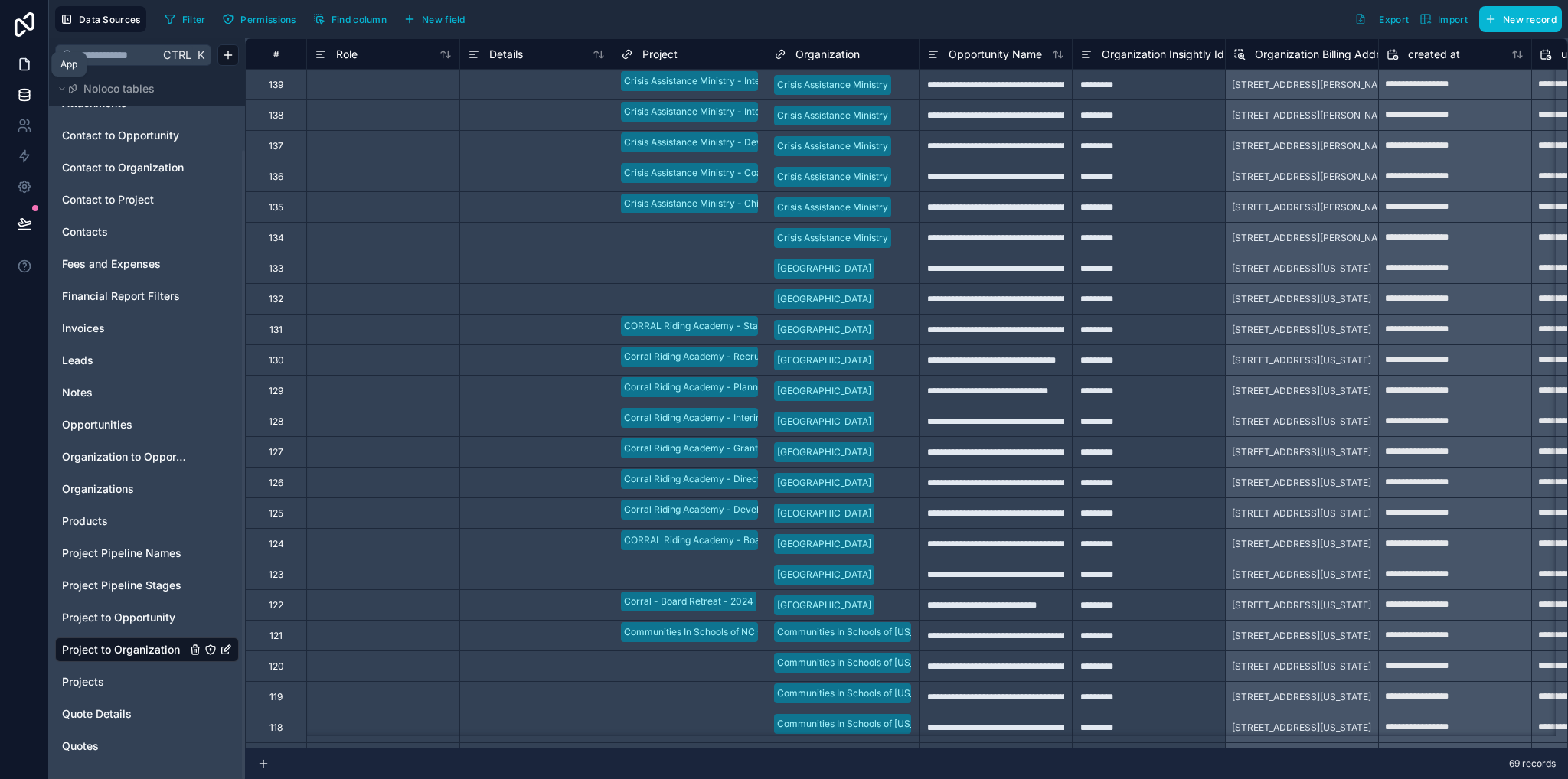
click at [21, 59] on icon at bounding box center [24, 64] width 16 height 15
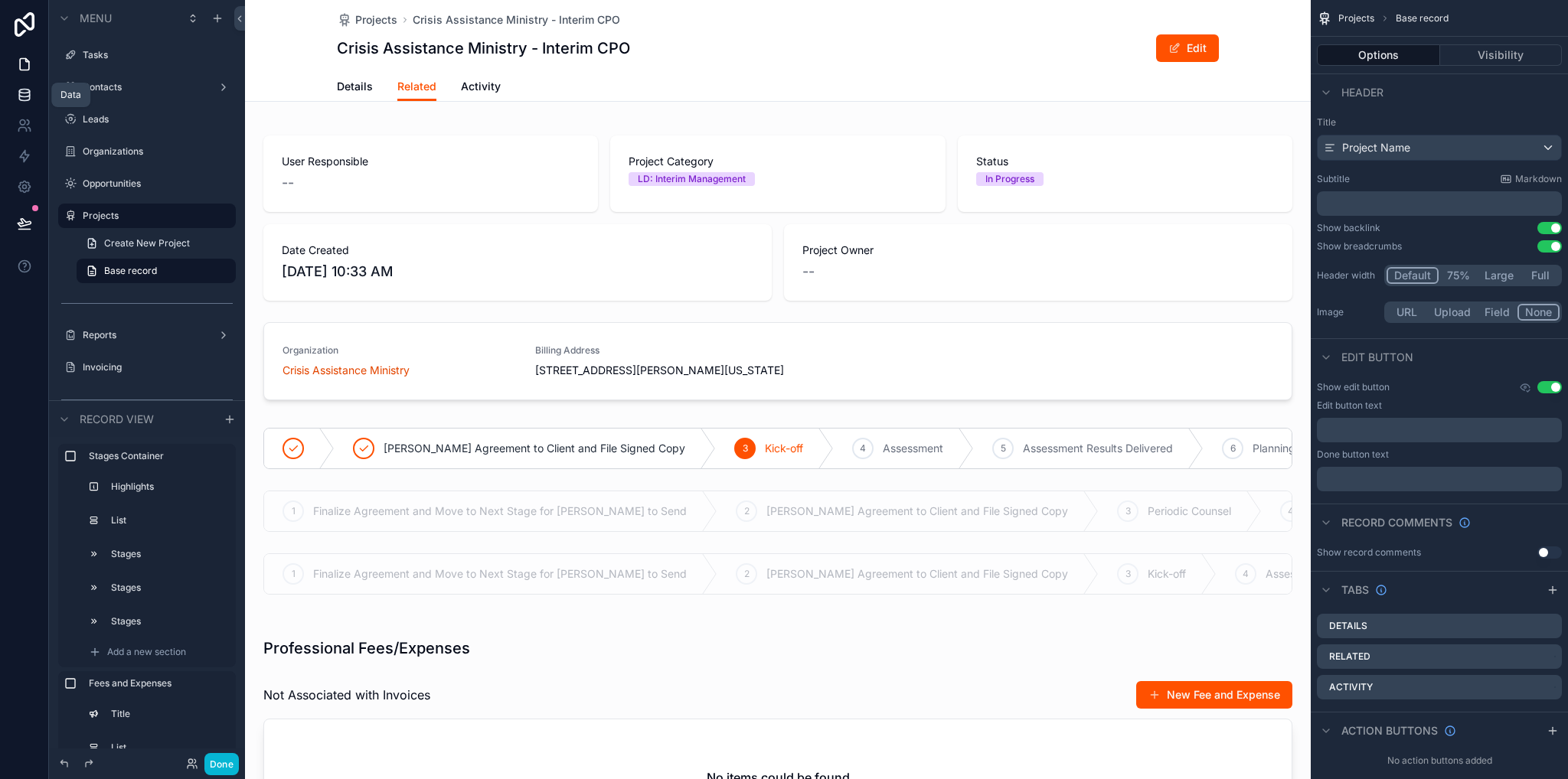
click at [23, 103] on link at bounding box center [24, 95] width 48 height 31
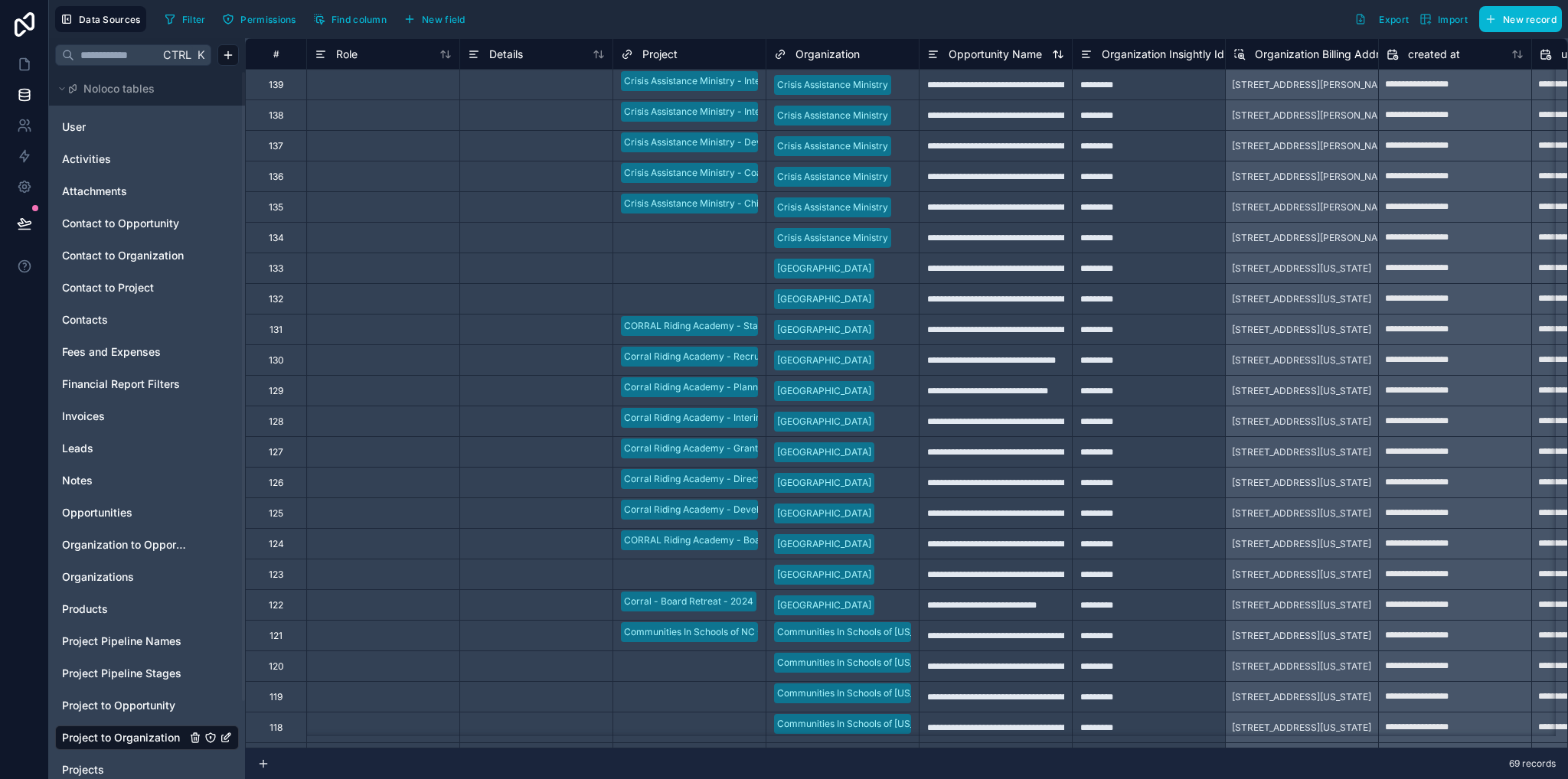
click at [986, 54] on span "Opportunity Name" at bounding box center [995, 54] width 93 height 15
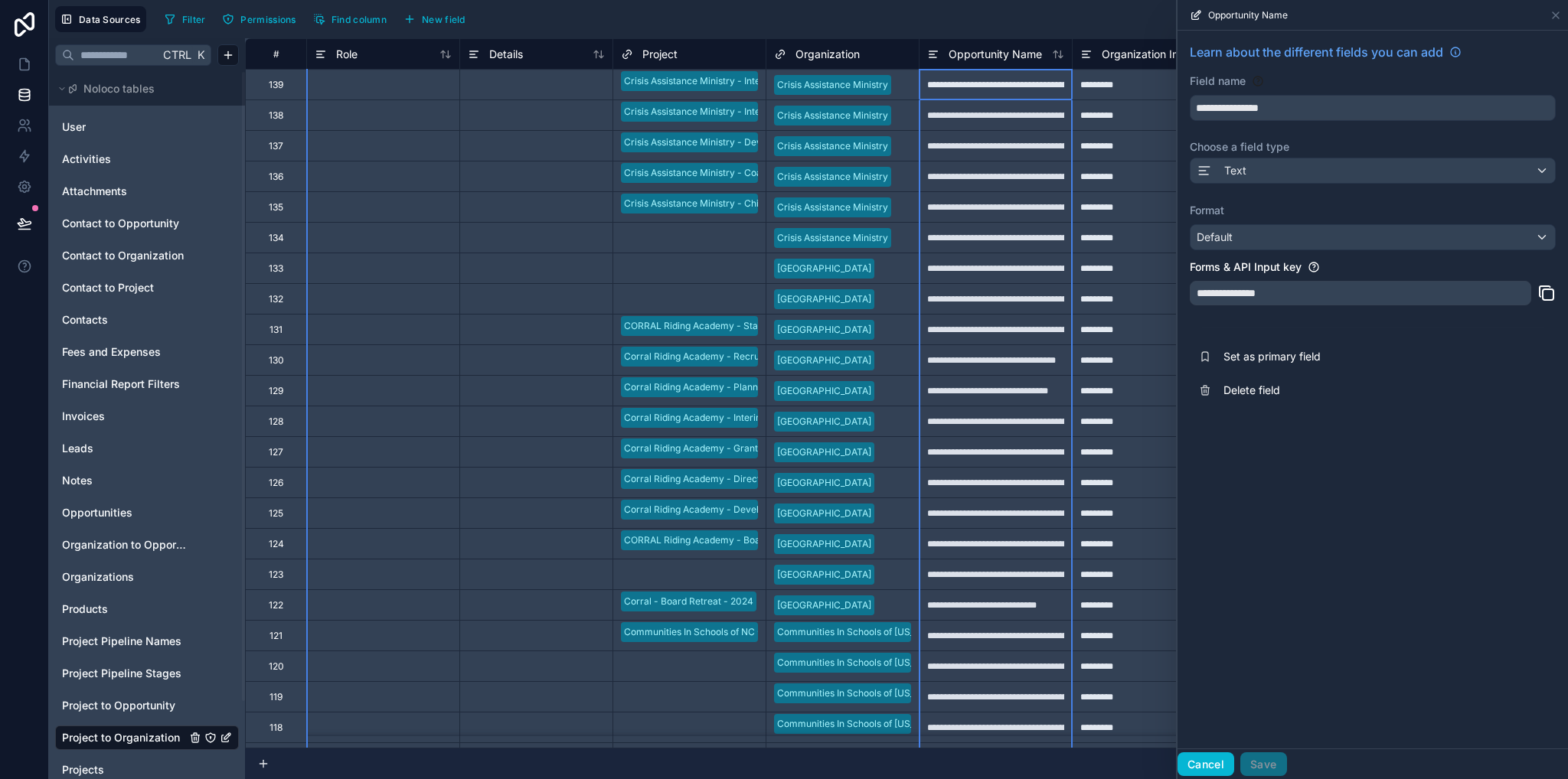
click at [1221, 765] on button "Cancel" at bounding box center [1205, 764] width 56 height 24
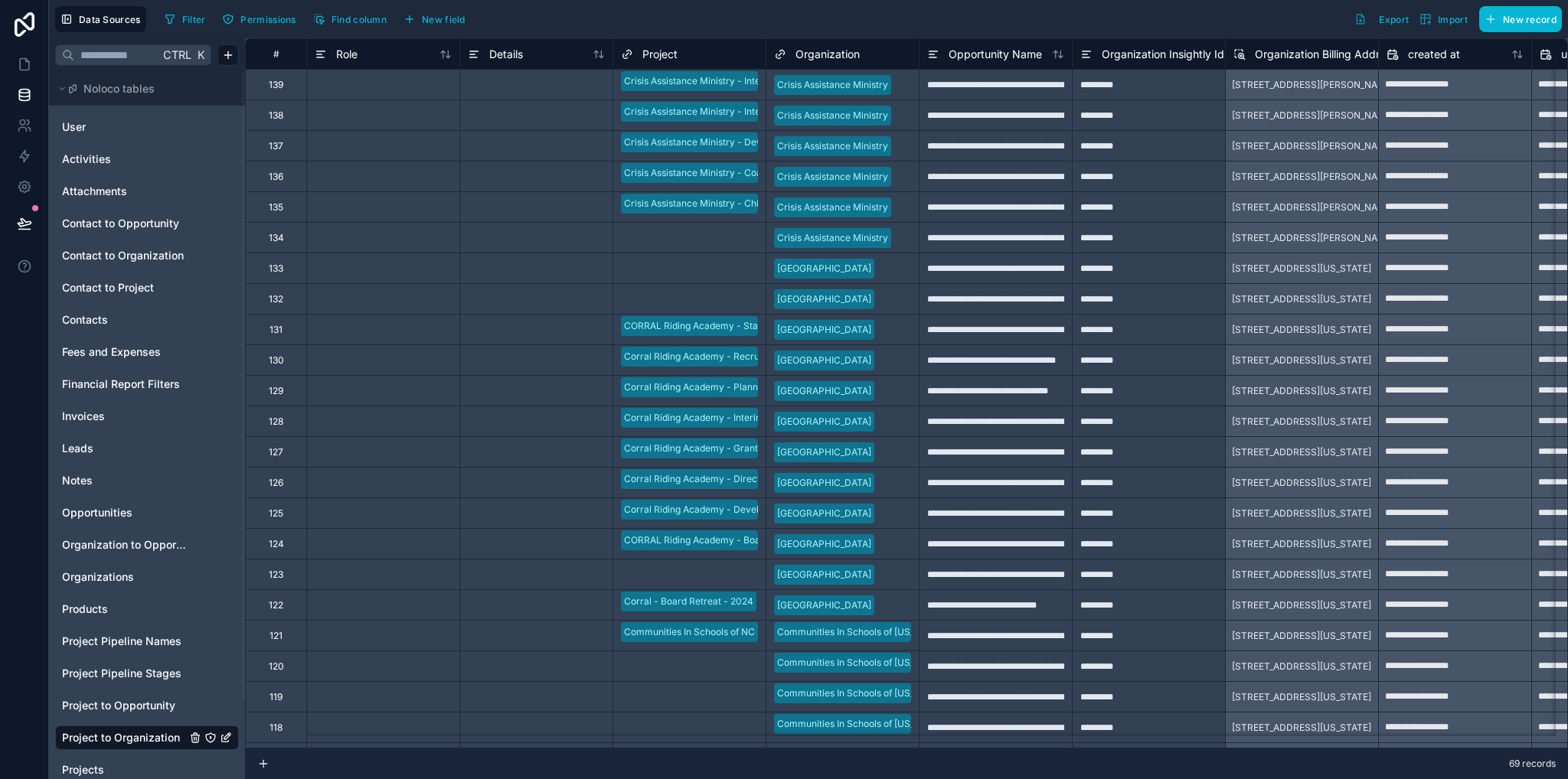
click at [836, 55] on span "Organization" at bounding box center [827, 54] width 64 height 15
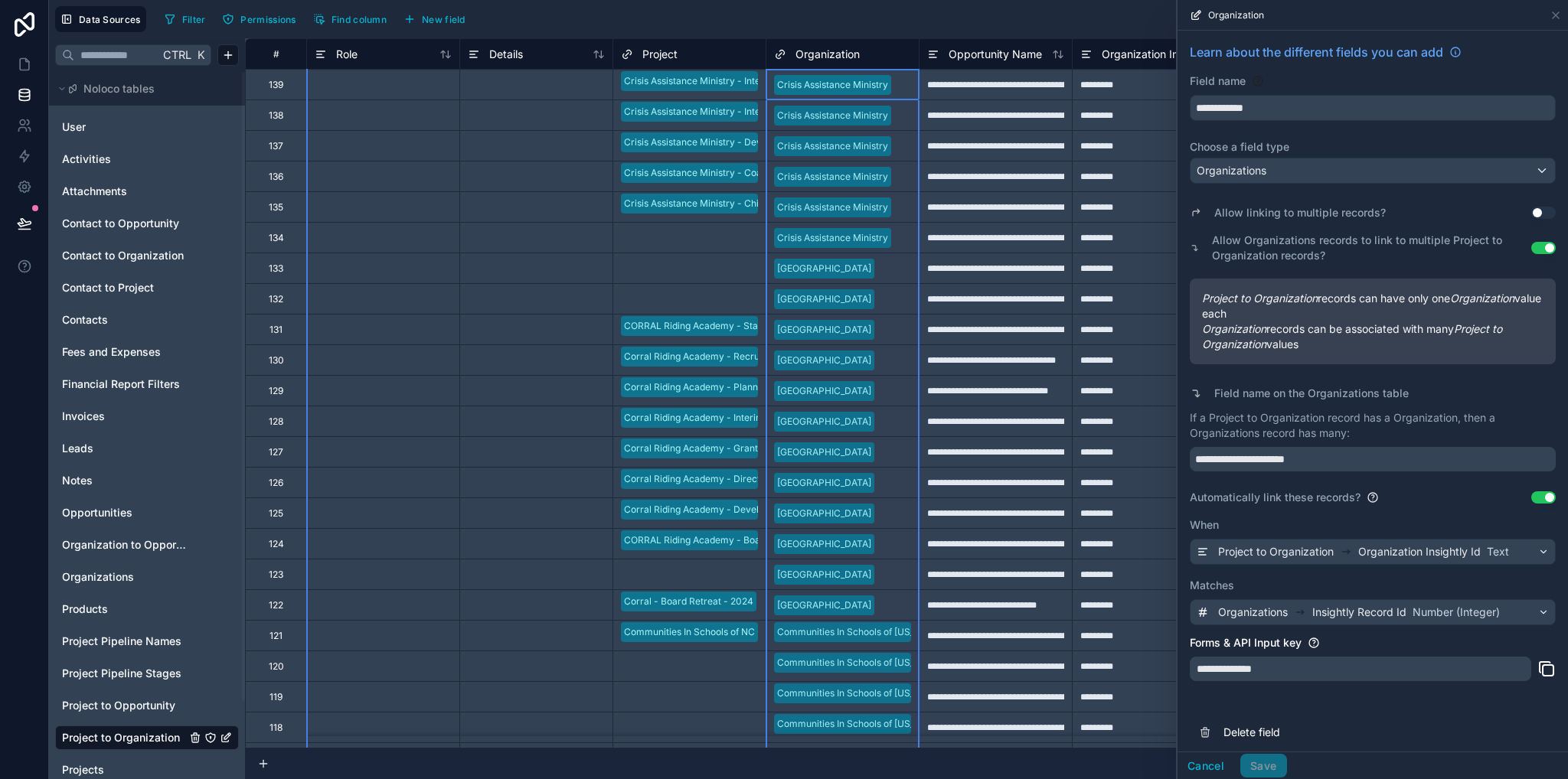
scroll to position [77, 0]
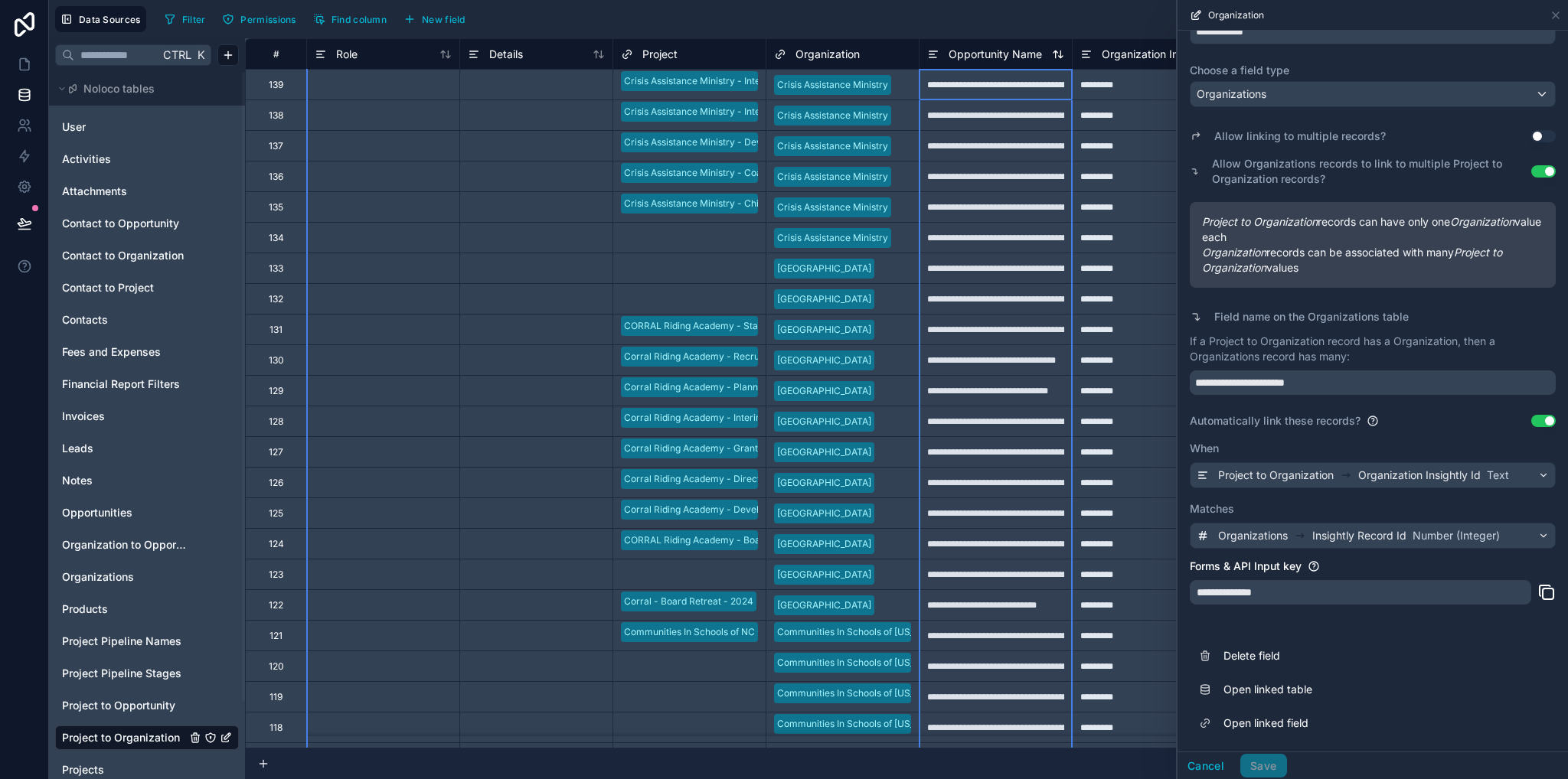
click at [977, 59] on span "Opportunity Name" at bounding box center [995, 54] width 93 height 15
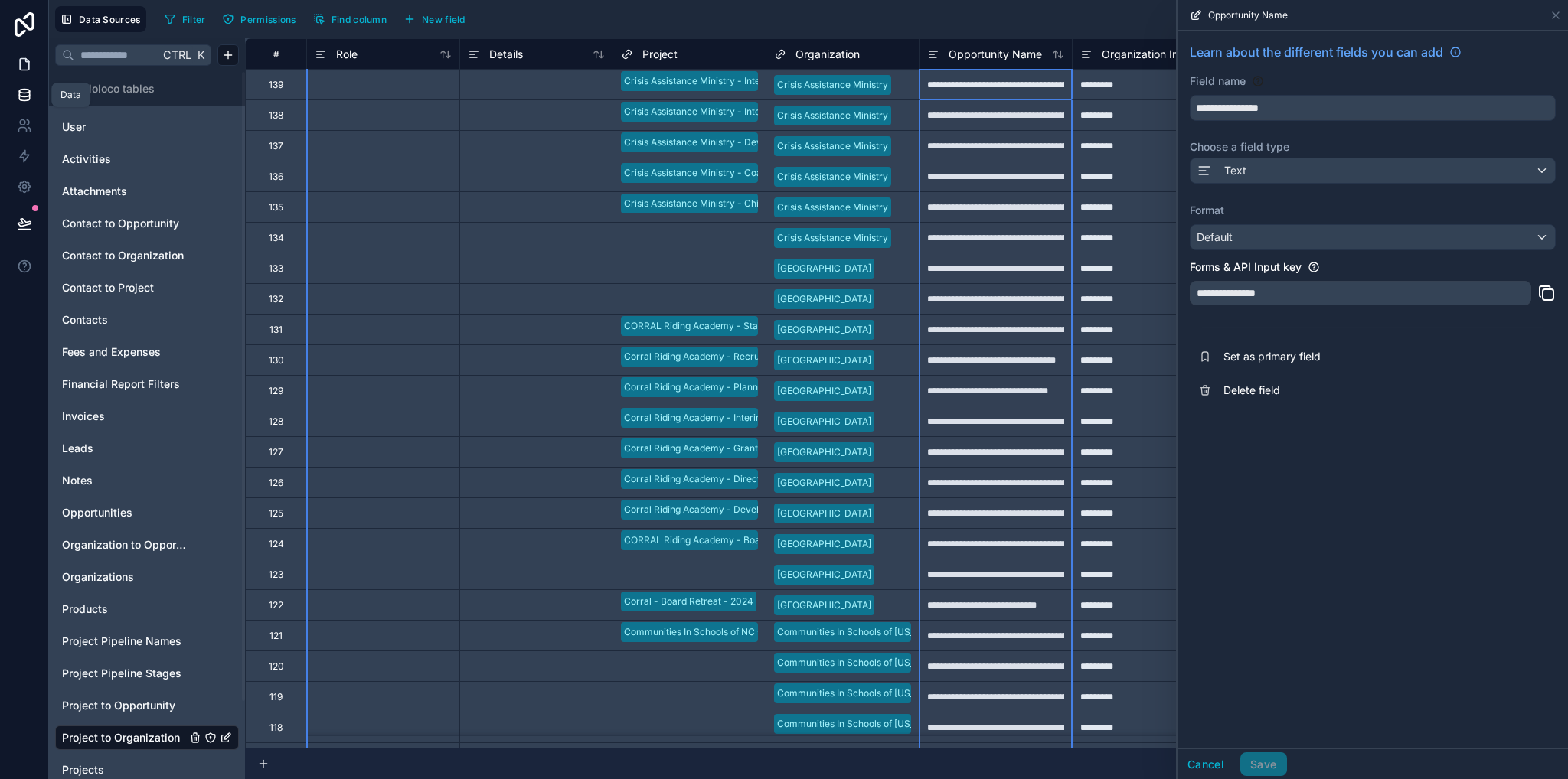
click at [38, 69] on link at bounding box center [24, 64] width 48 height 31
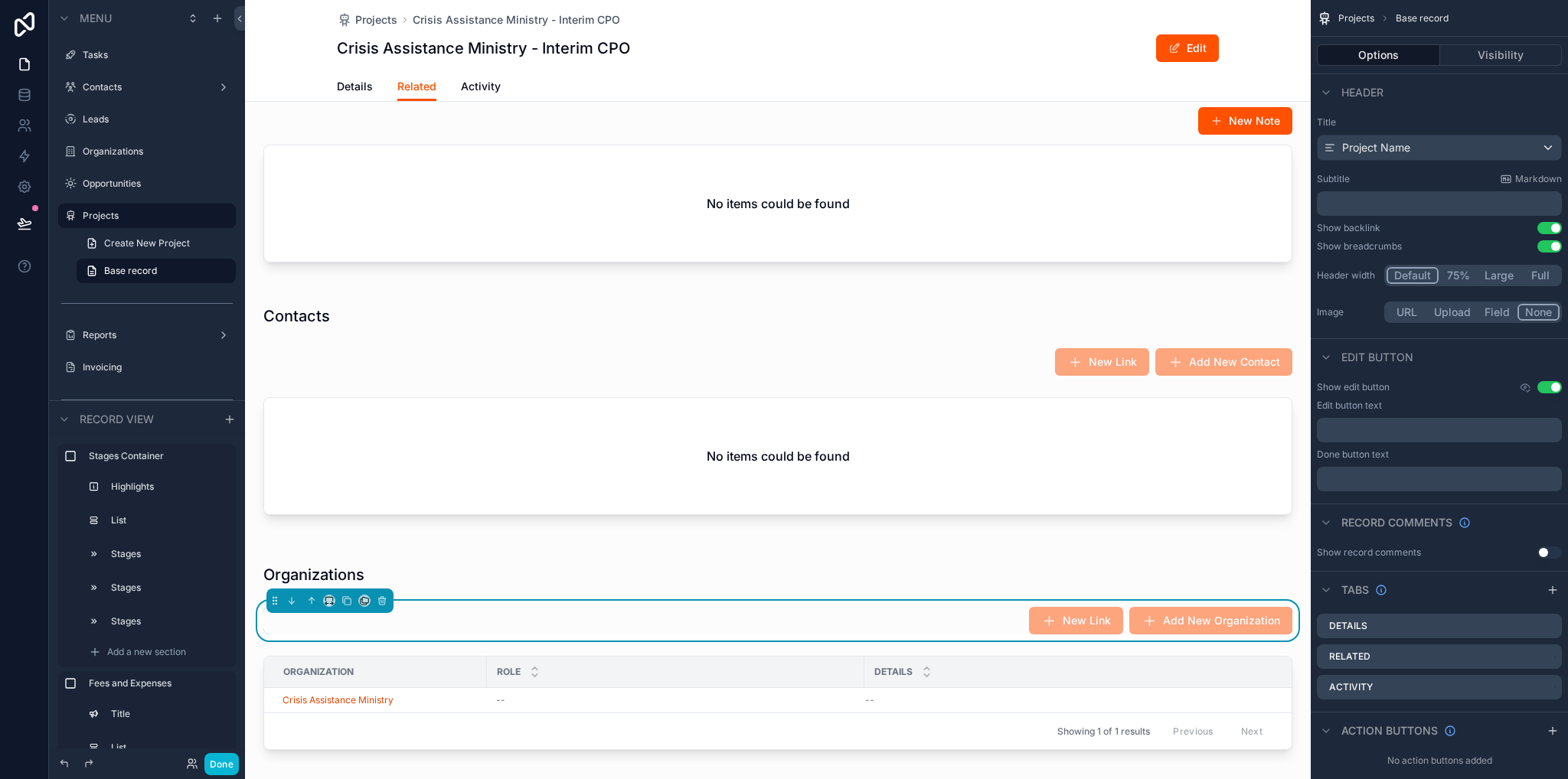
scroll to position [1684, 0]
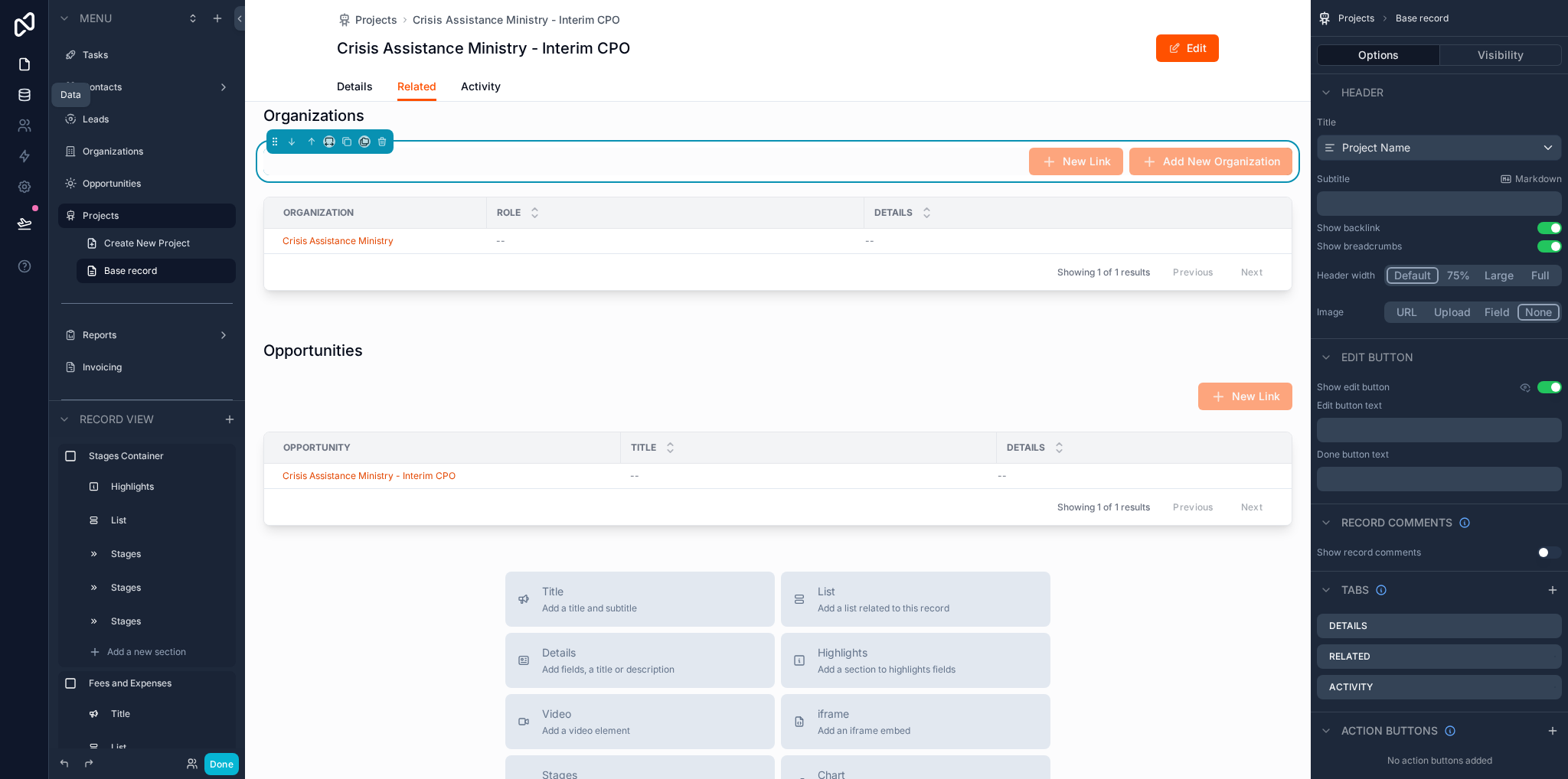
click at [25, 93] on icon at bounding box center [24, 95] width 16 height 15
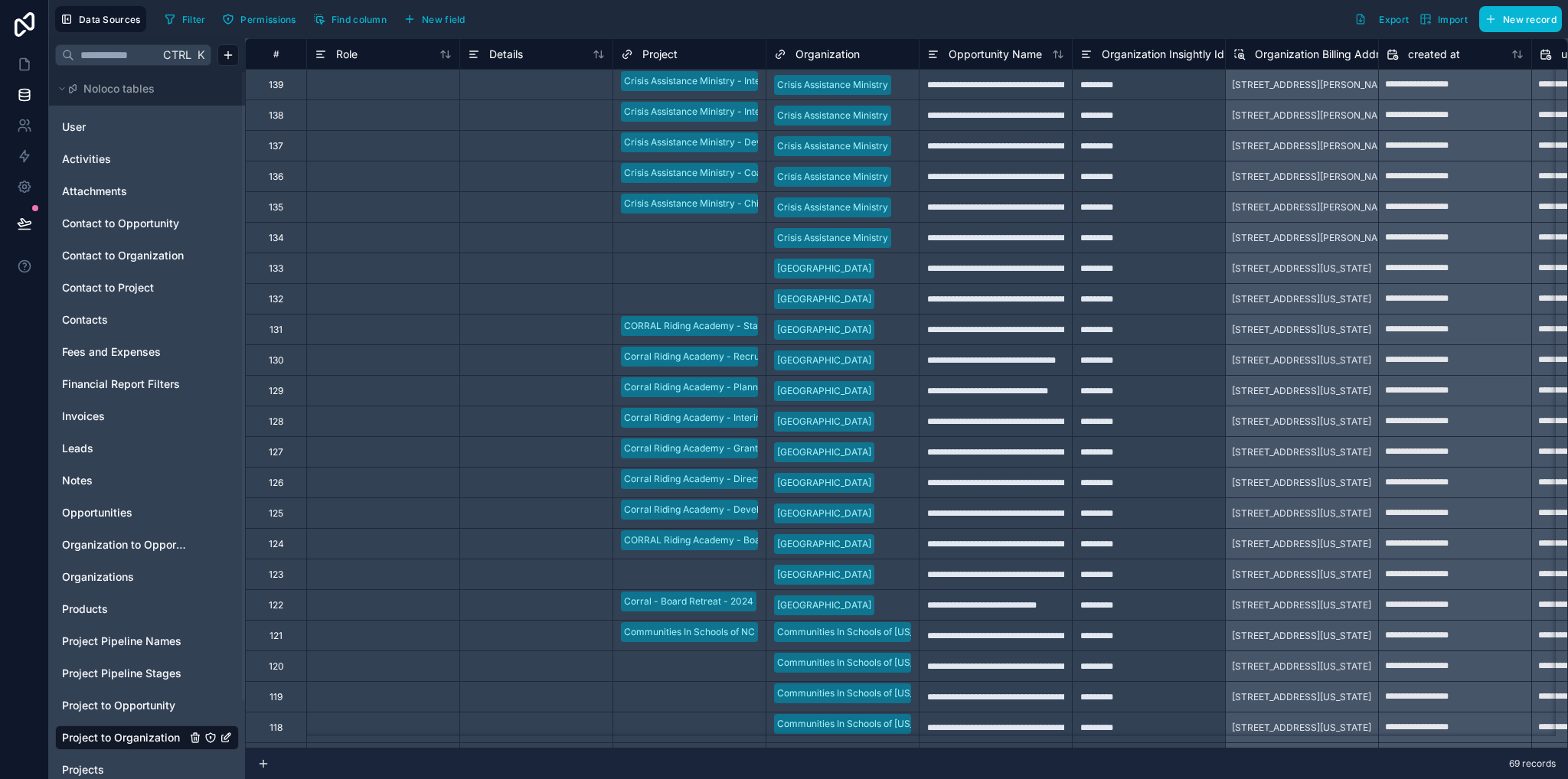
click at [671, 45] on div "Project" at bounding box center [649, 54] width 56 height 19
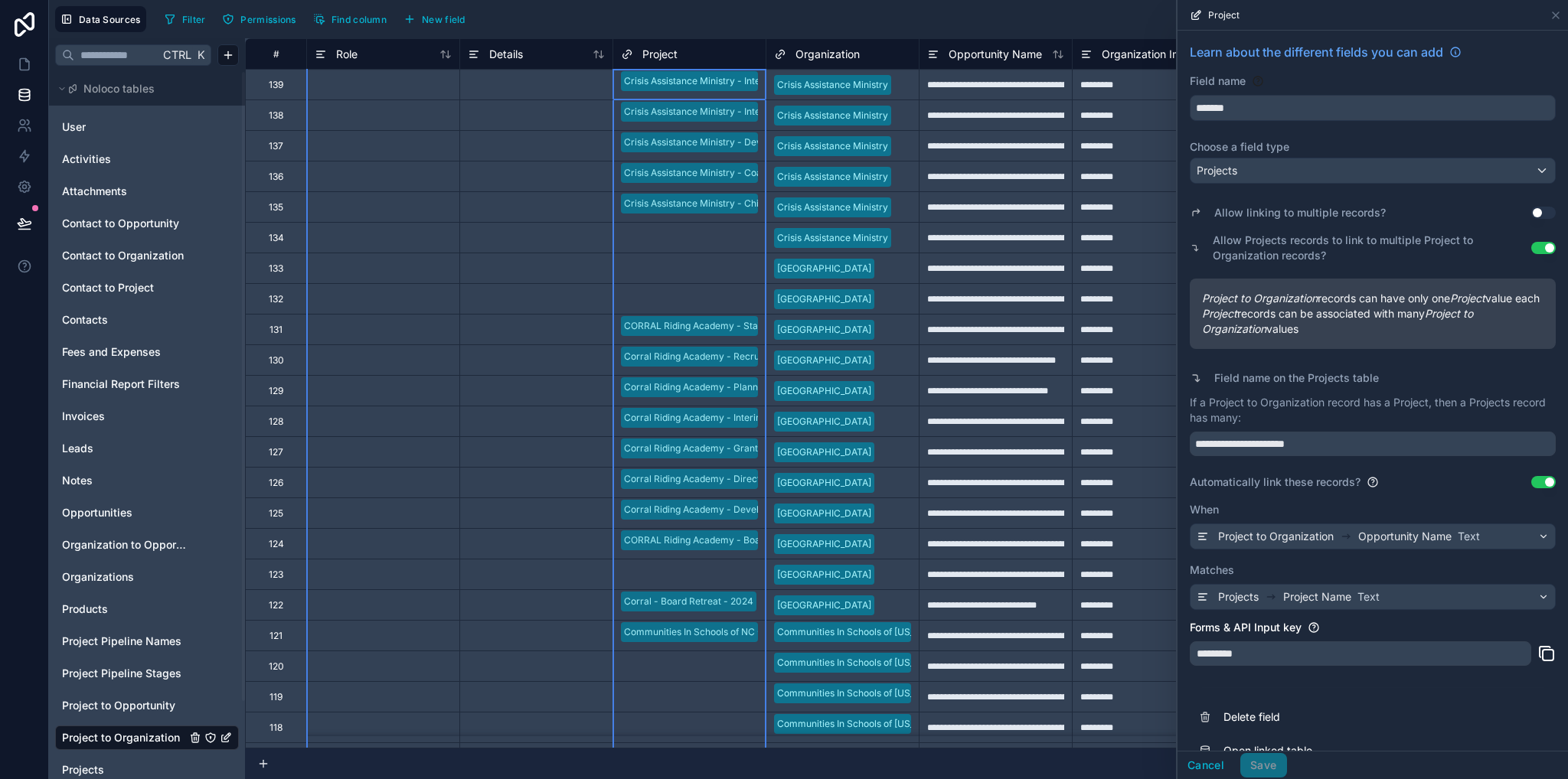
click at [1536, 489] on button "Use setting" at bounding box center [1544, 482] width 24 height 12
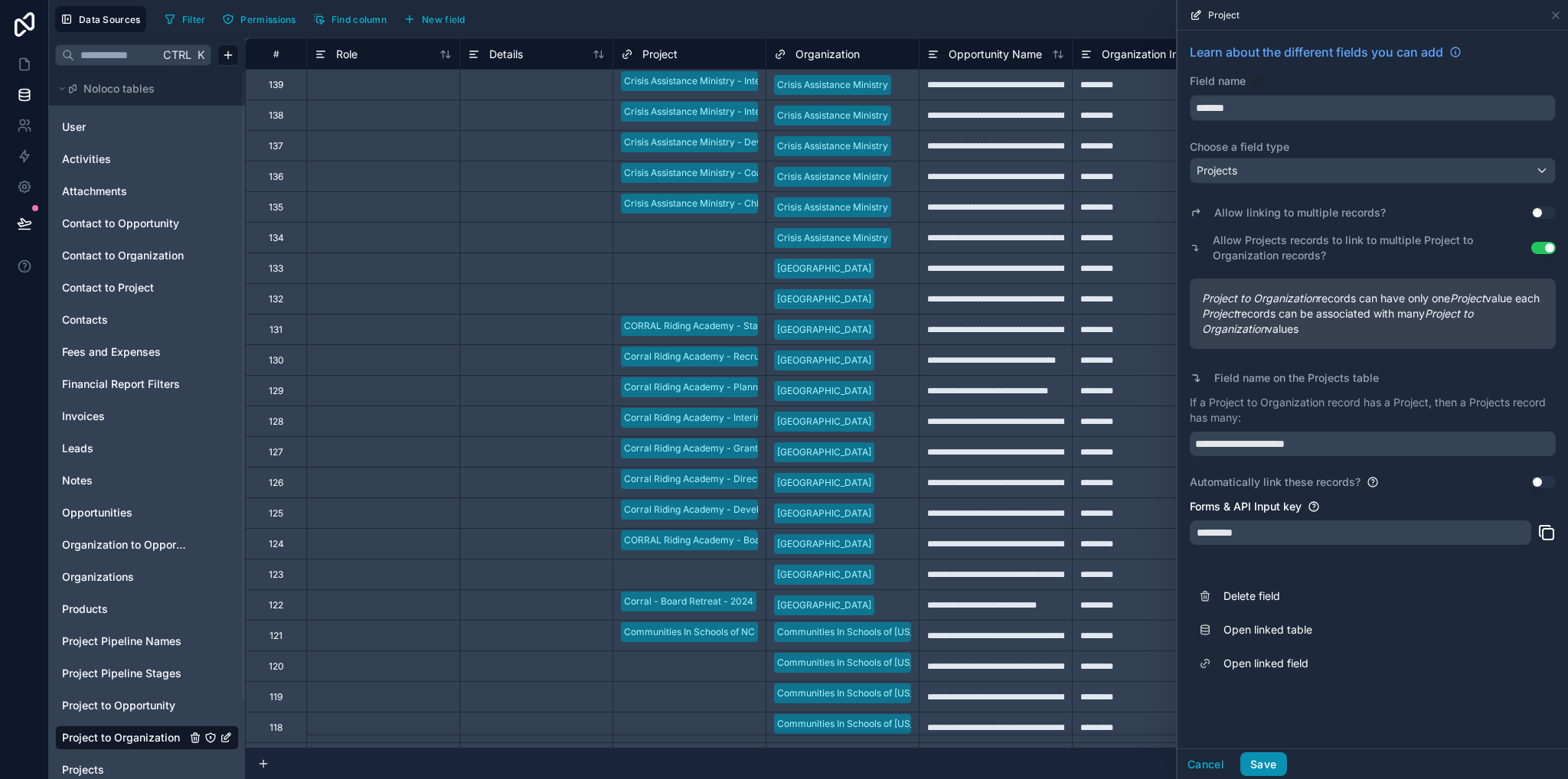
click at [1271, 760] on button "Save" at bounding box center [1263, 764] width 46 height 24
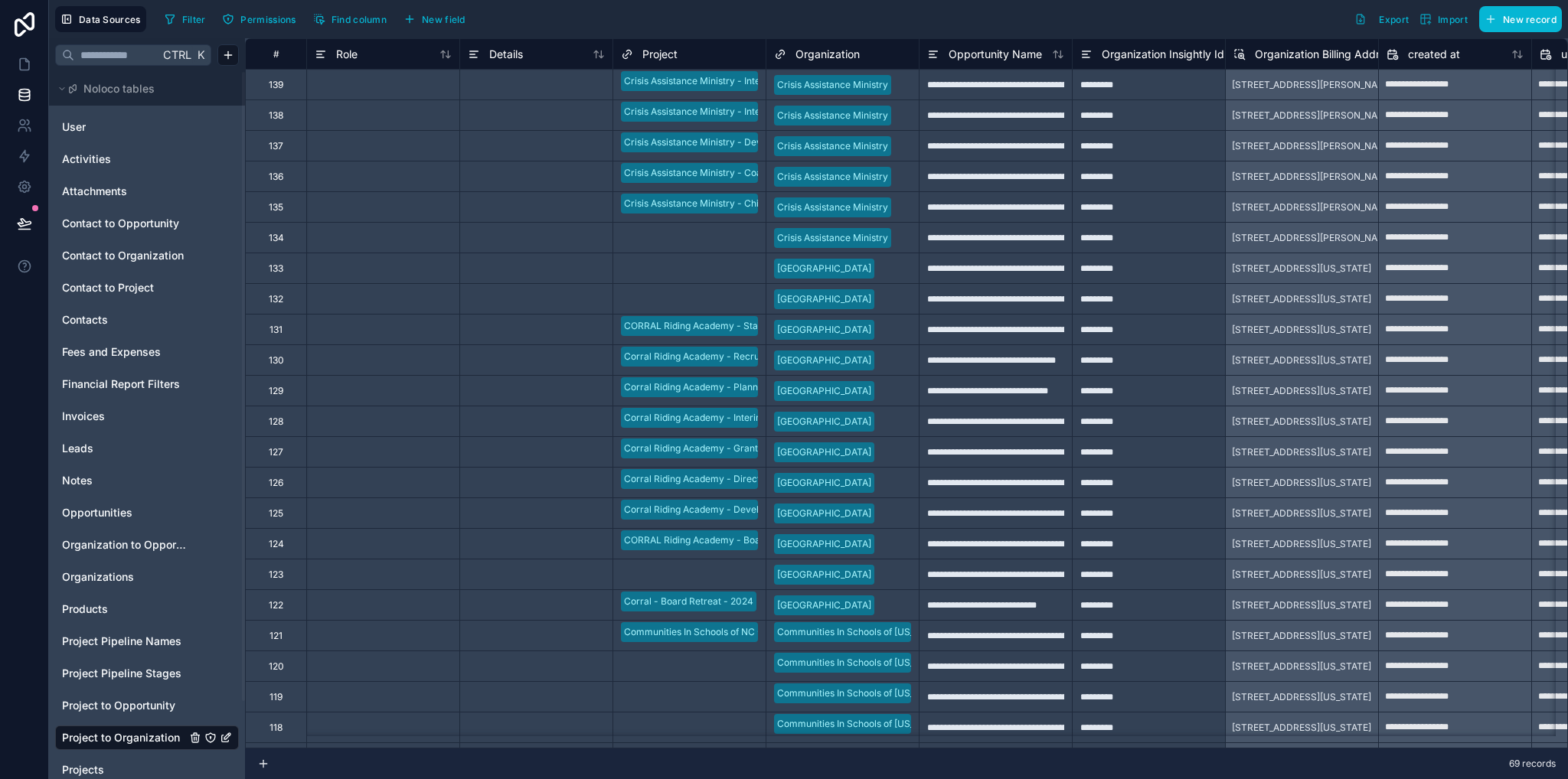
click at [826, 51] on span "Organization" at bounding box center [827, 54] width 64 height 15
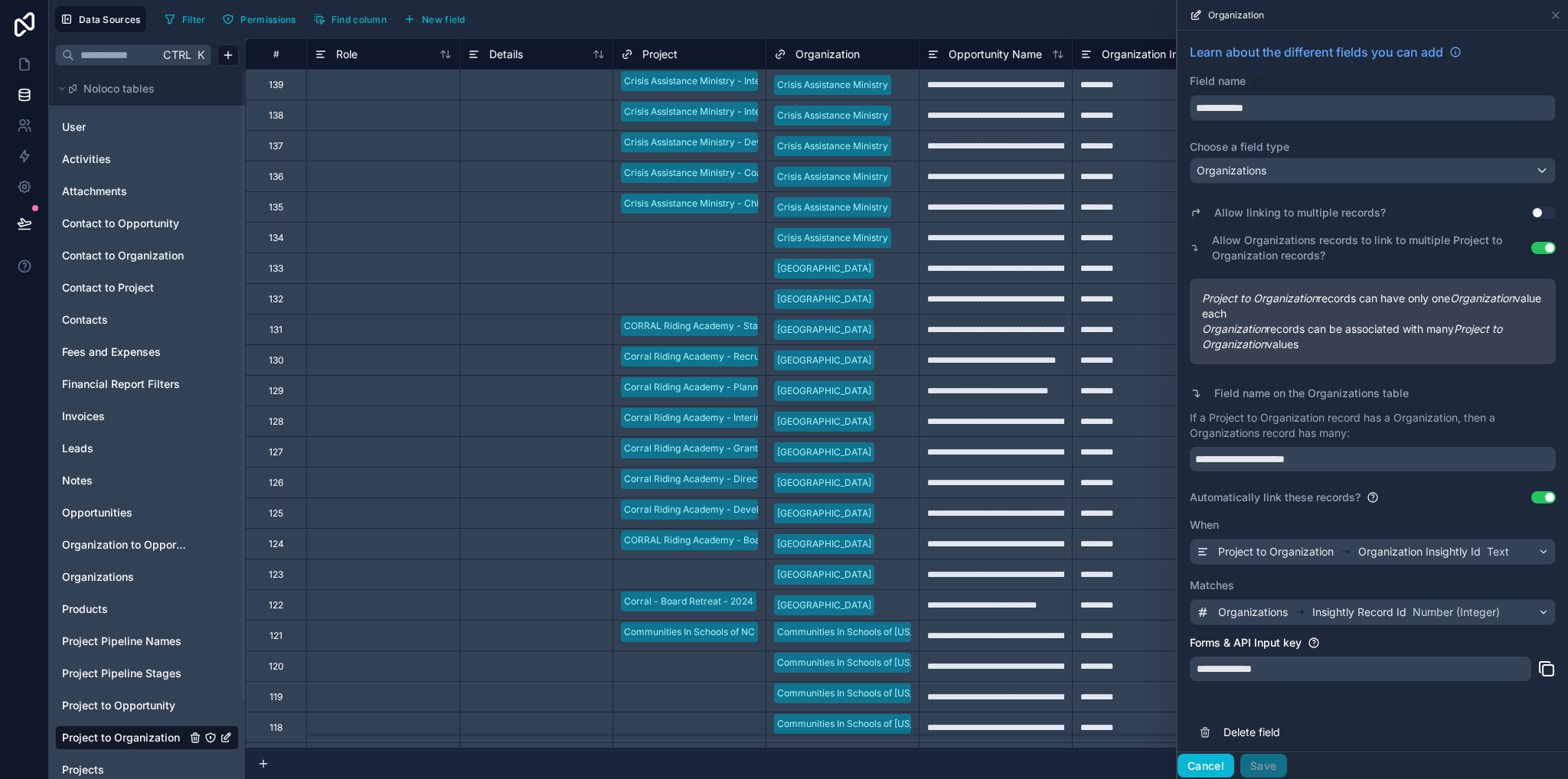
click at [1219, 763] on button "Cancel" at bounding box center [1205, 766] width 56 height 24
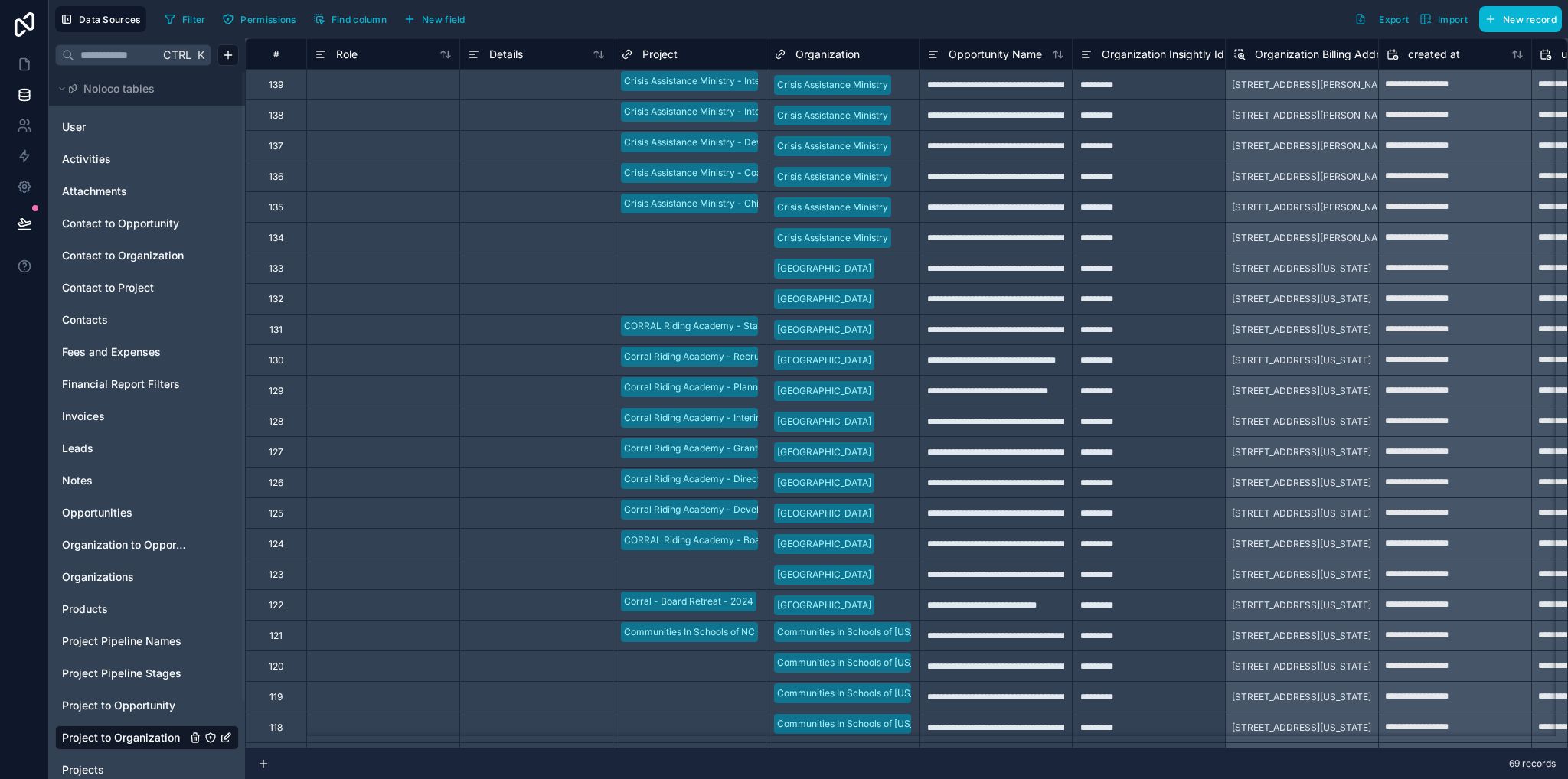
click at [666, 55] on span "Project" at bounding box center [659, 54] width 35 height 15
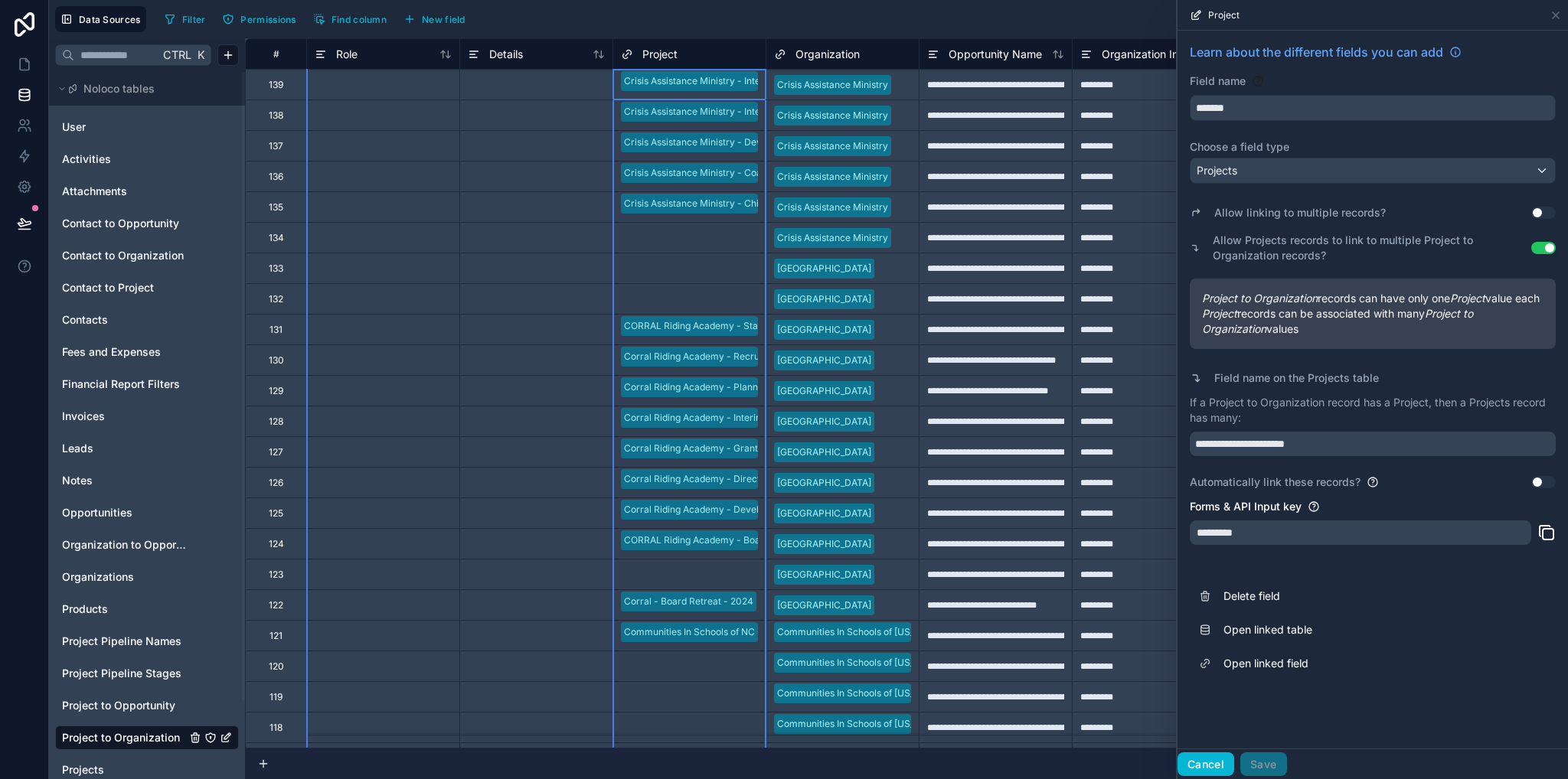
drag, startPoint x: 1222, startPoint y: 770, endPoint x: 1209, endPoint y: 761, distance: 15.8
click at [1222, 770] on button "Cancel" at bounding box center [1205, 764] width 56 height 24
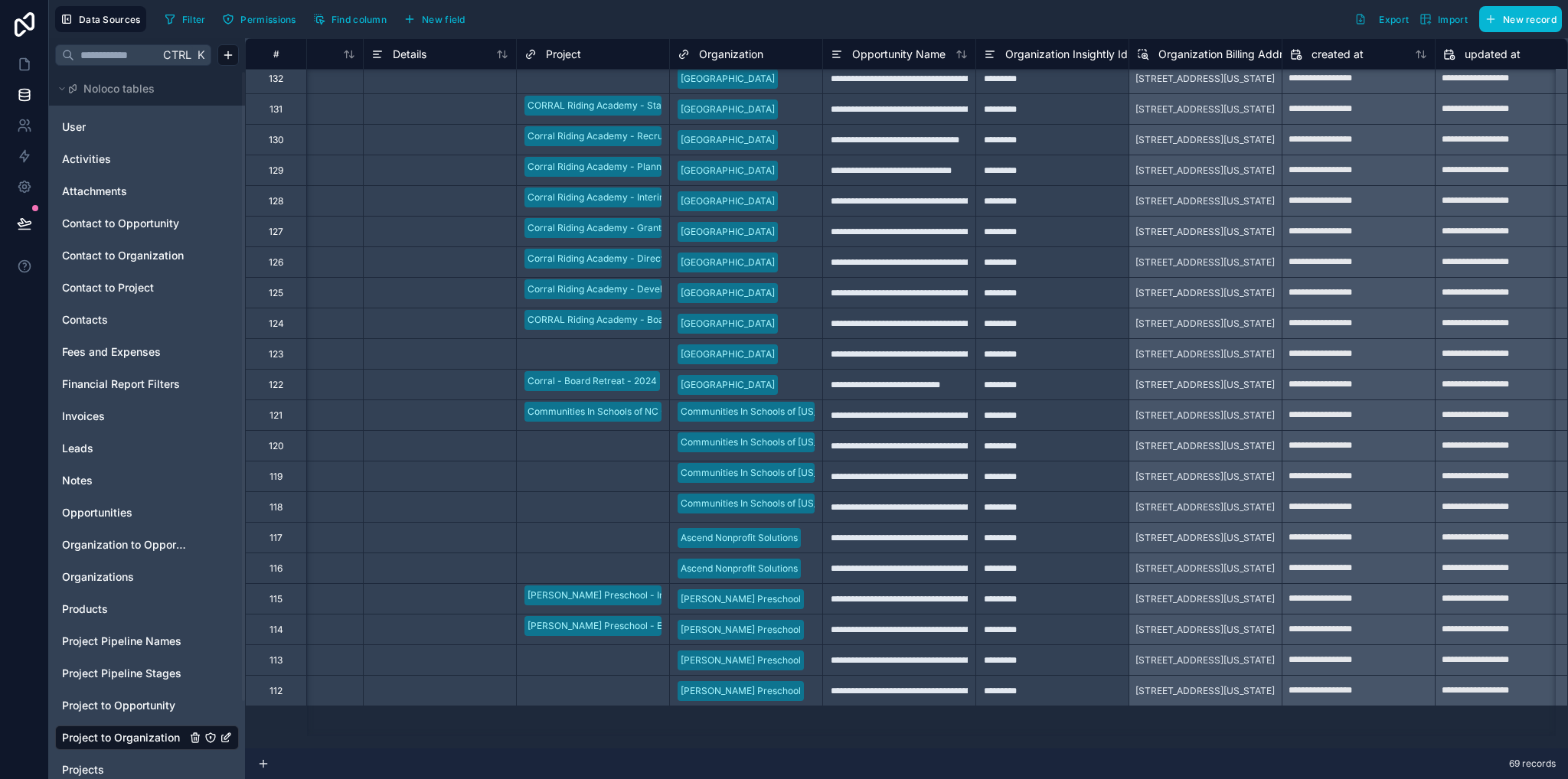
scroll to position [0, 96]
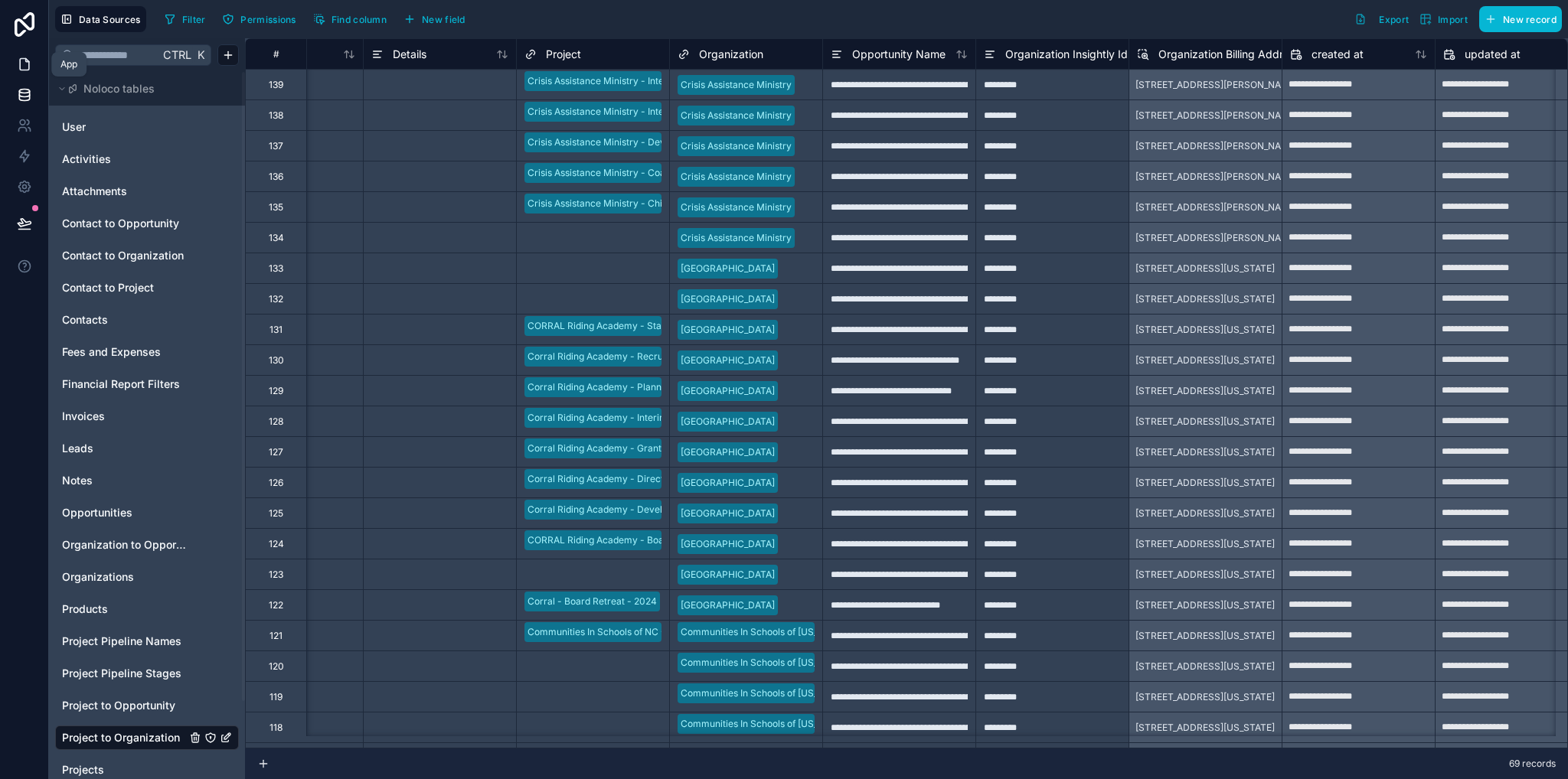
click at [20, 71] on icon at bounding box center [24, 64] width 16 height 15
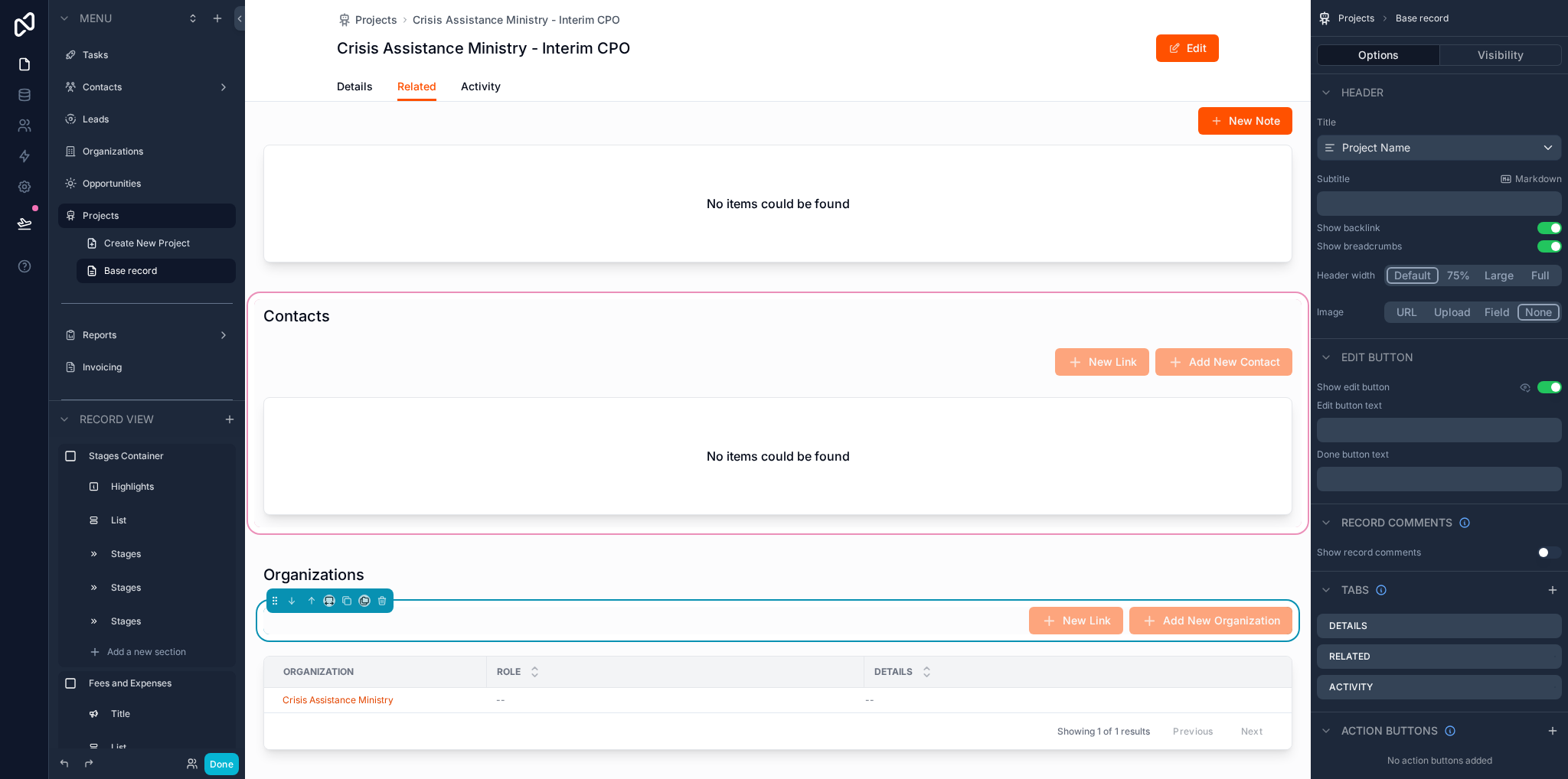
scroll to position [1607, 0]
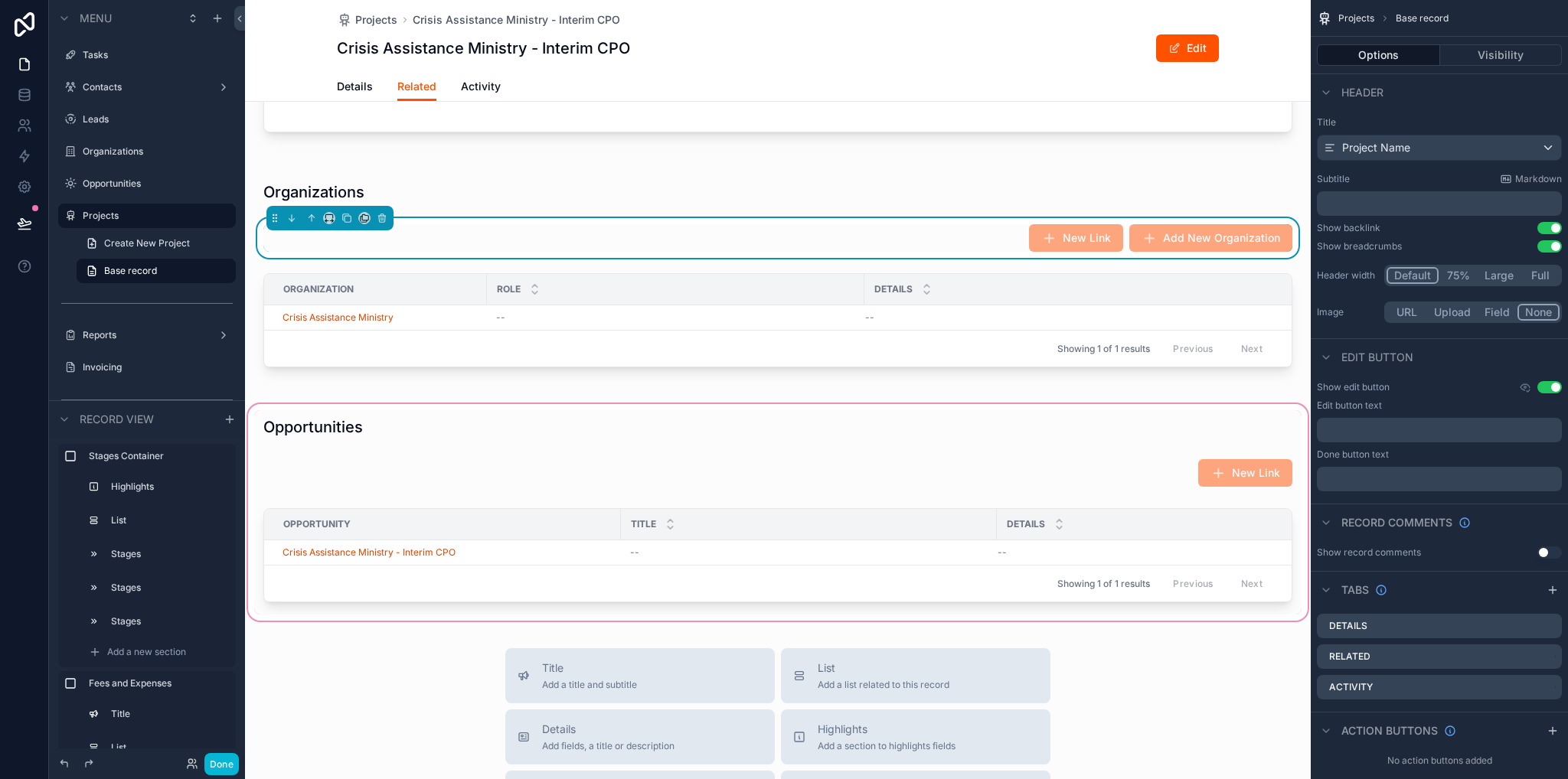
click at [756, 509] on div "scrollable content" at bounding box center [777, 512] width 1065 height 223
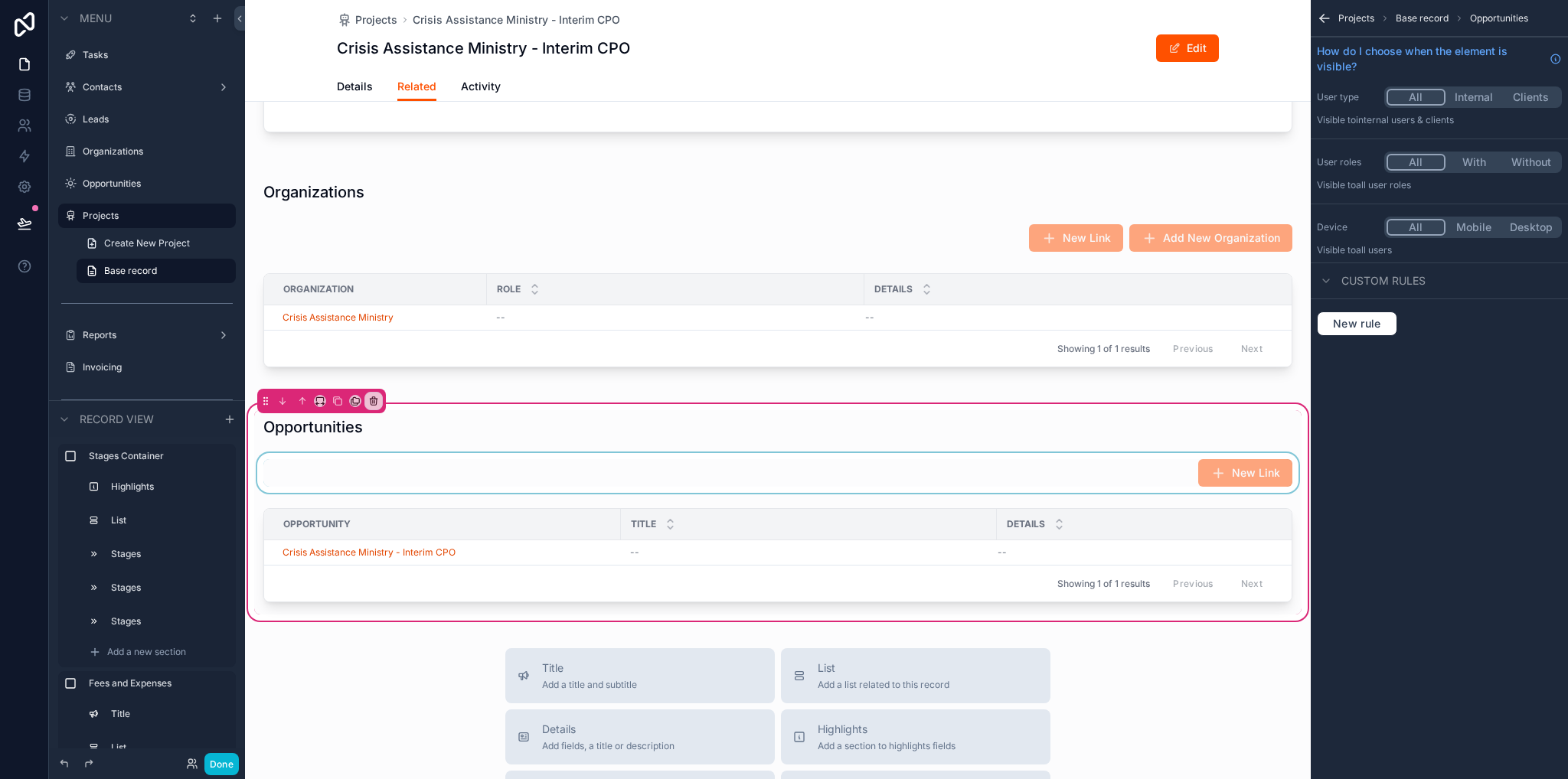
click at [813, 493] on div "scrollable content" at bounding box center [778, 472] width 1048 height 40
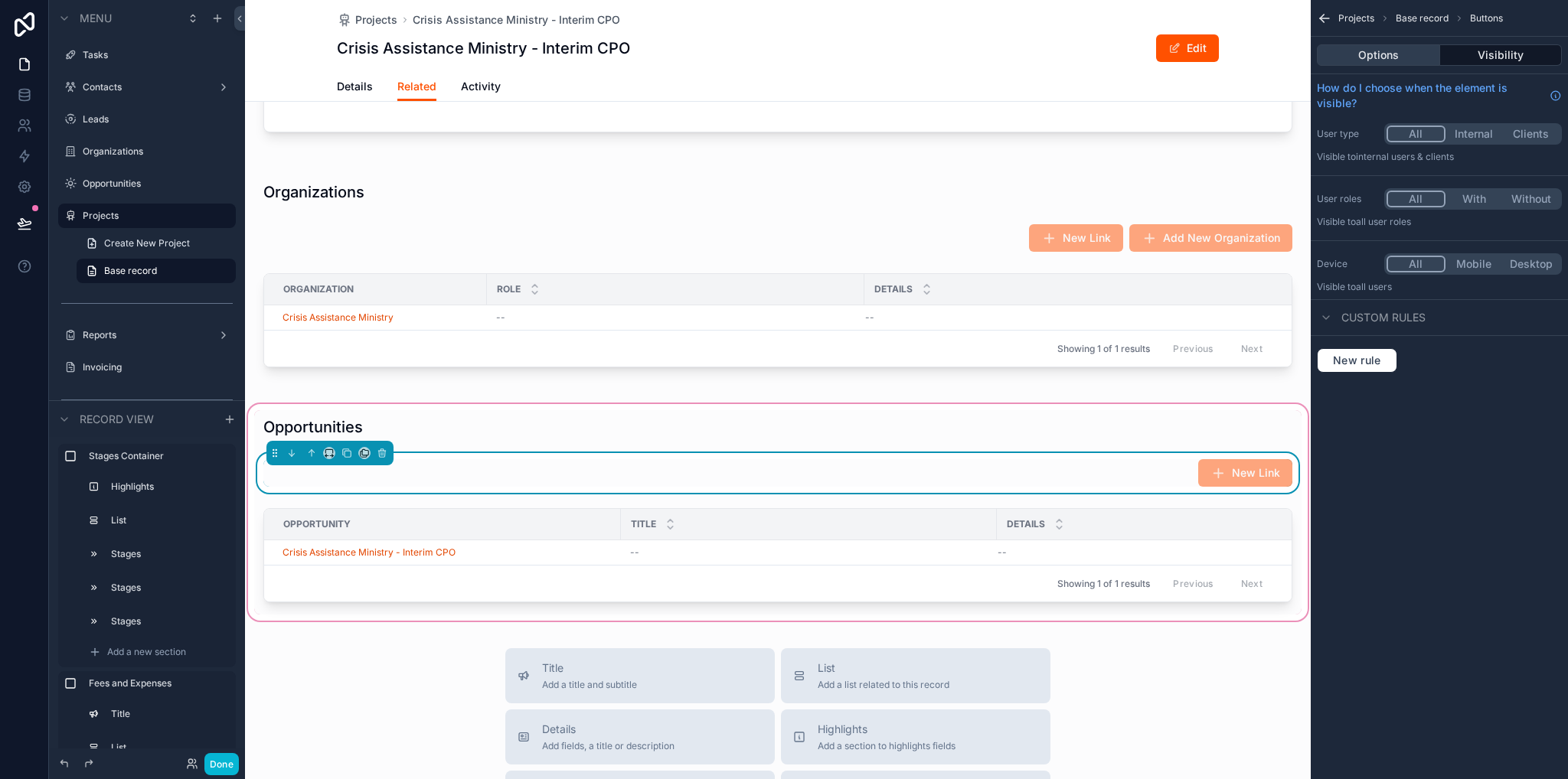
click at [1386, 50] on button "Options" at bounding box center [1378, 55] width 123 height 21
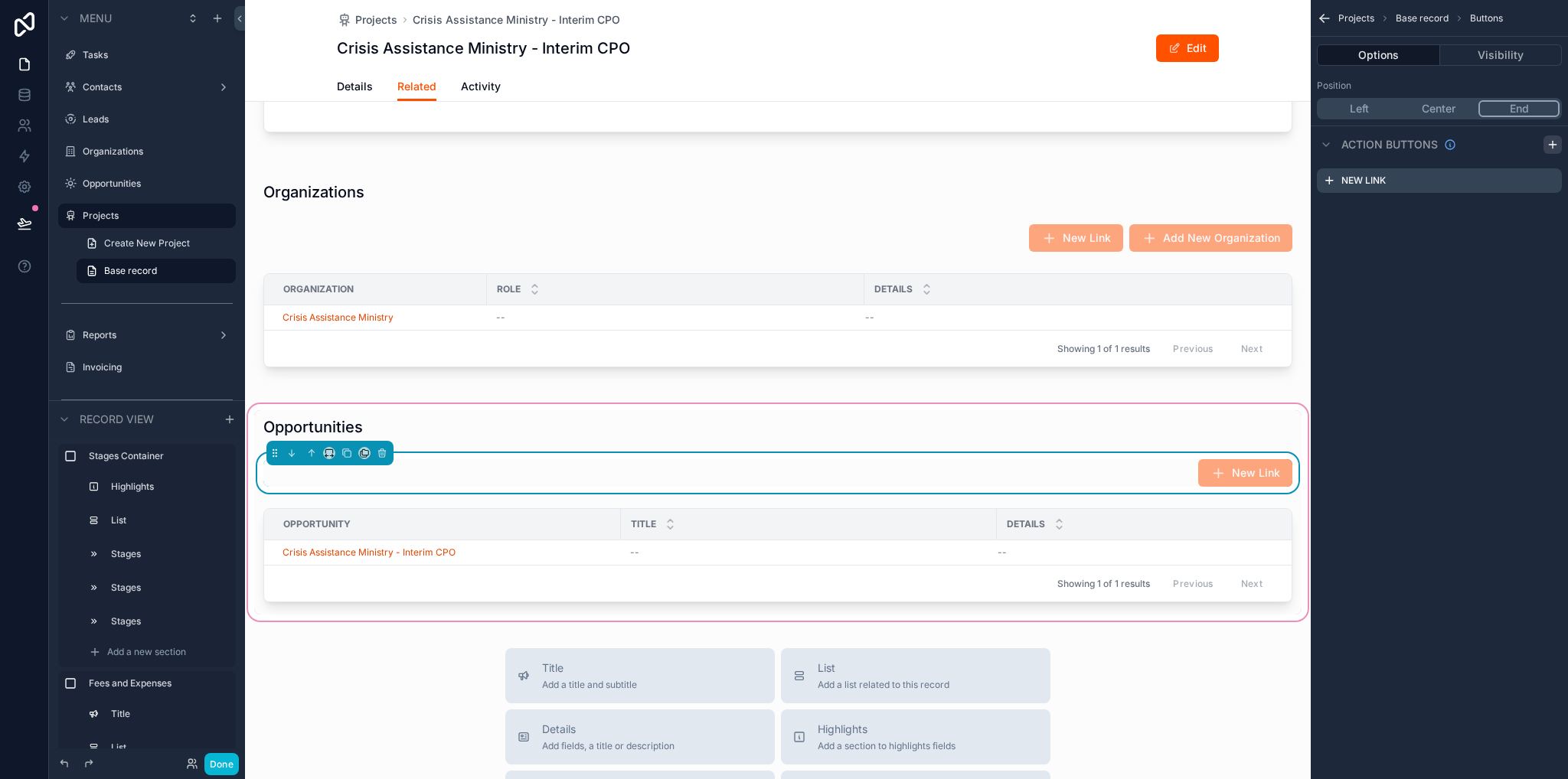
click at [1556, 139] on icon "scrollable content" at bounding box center [1552, 144] width 12 height 12
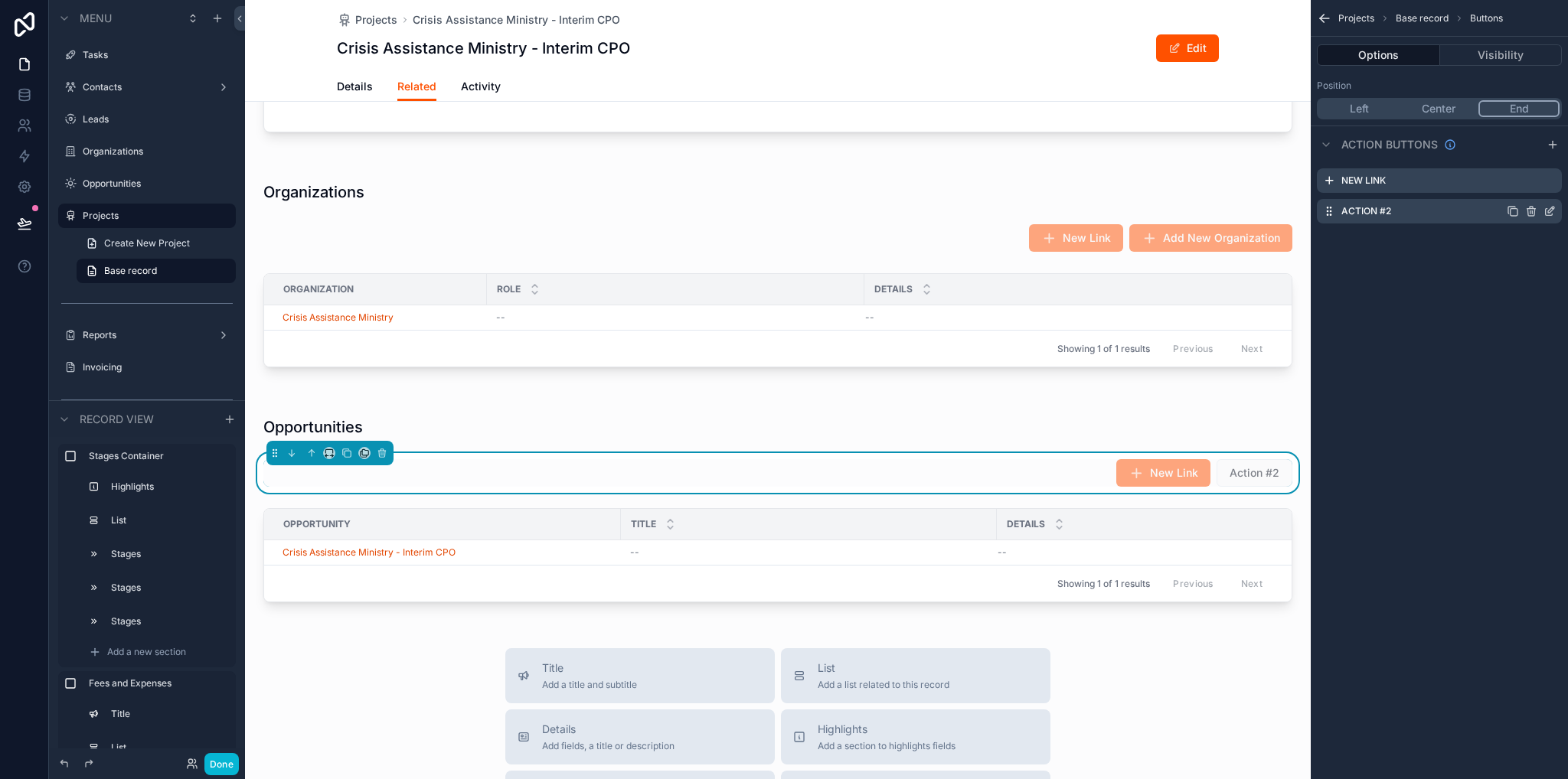
click at [1549, 210] on icon "scrollable content" at bounding box center [1549, 210] width 12 height 12
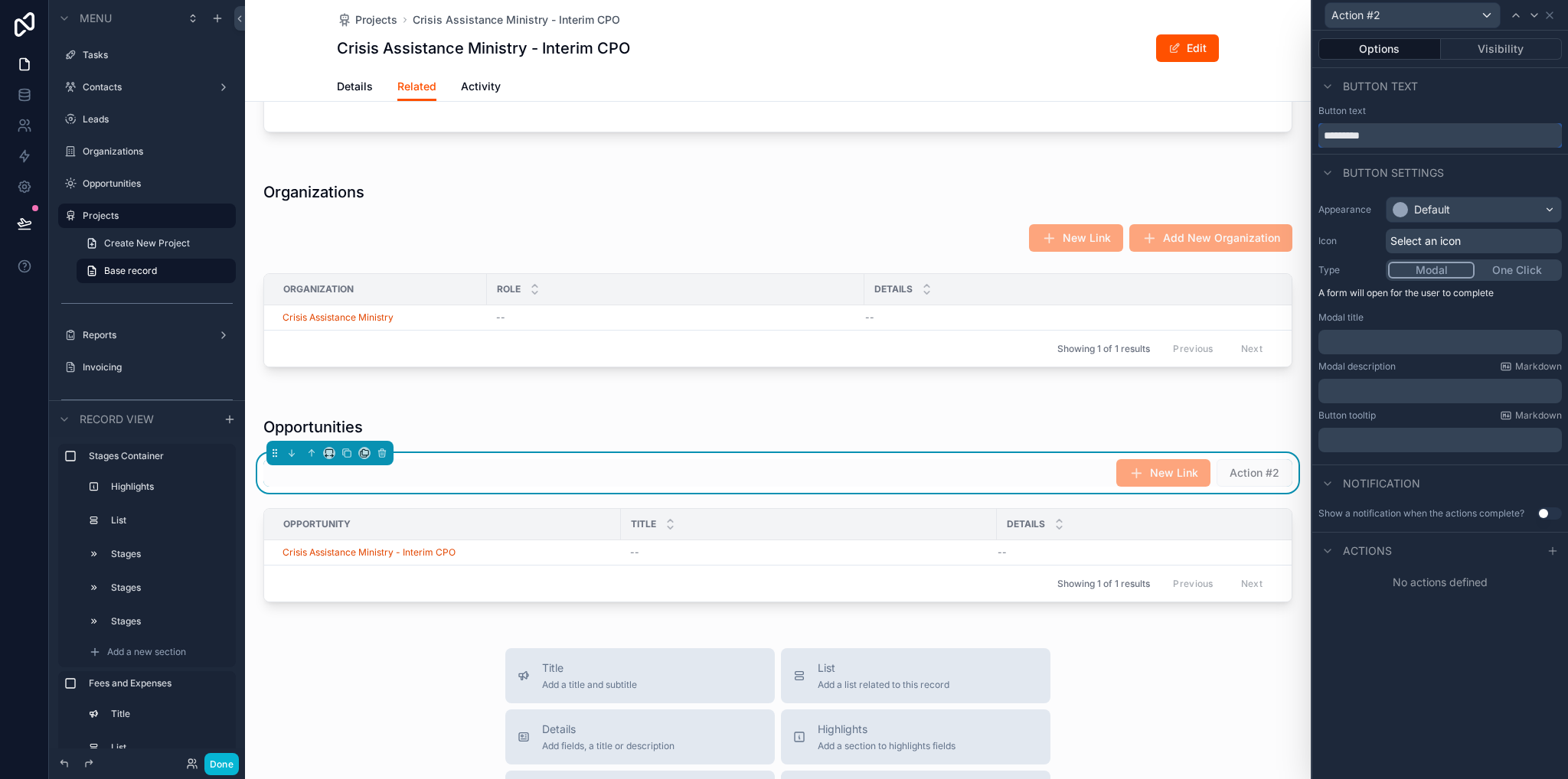
click at [1399, 139] on input "*********" at bounding box center [1440, 135] width 243 height 24
type input "**********"
click at [1389, 344] on p "﻿" at bounding box center [1441, 342] width 234 height 15
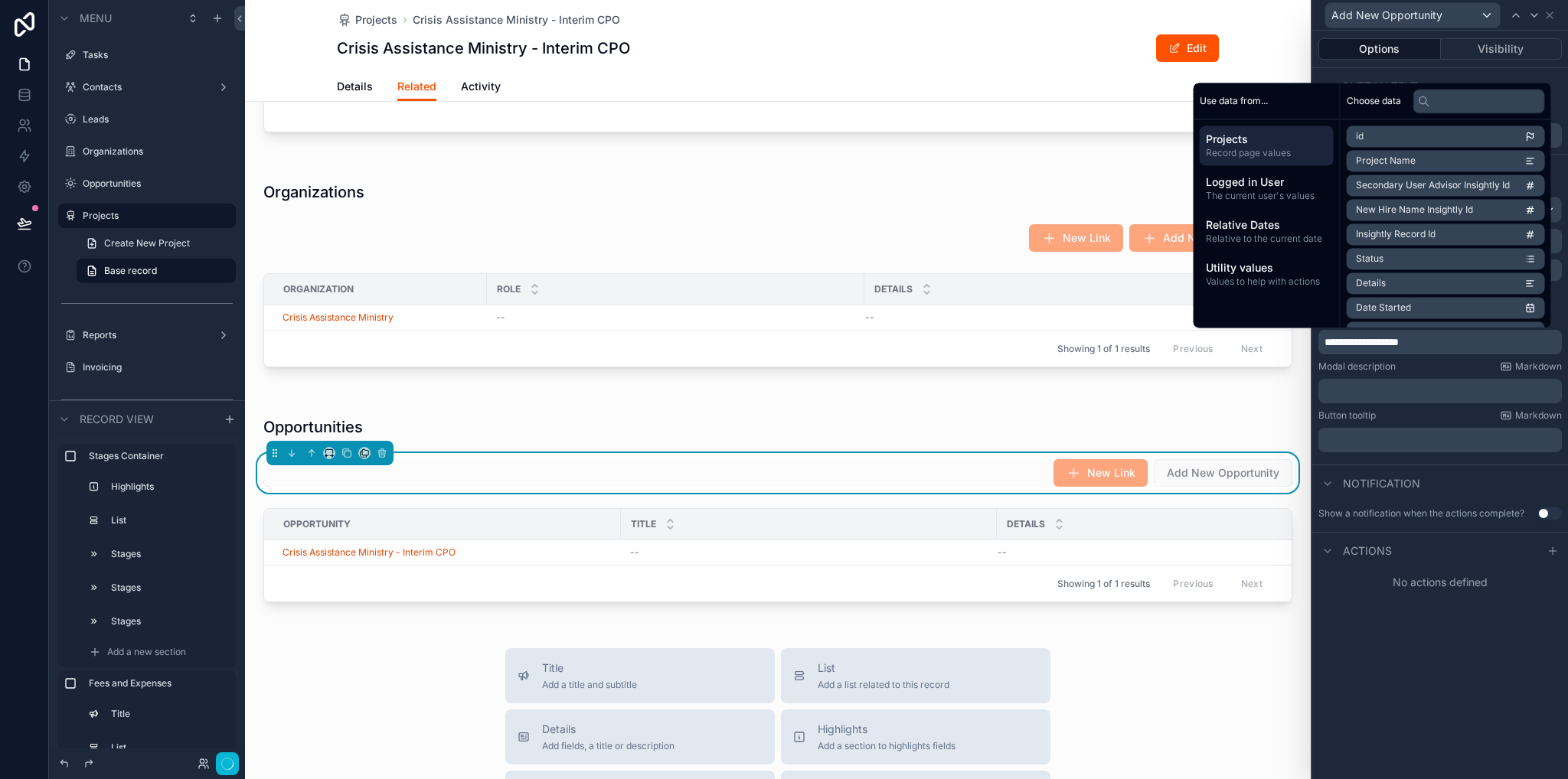
click at [1483, 664] on div "**********" at bounding box center [1439, 405] width 255 height 749
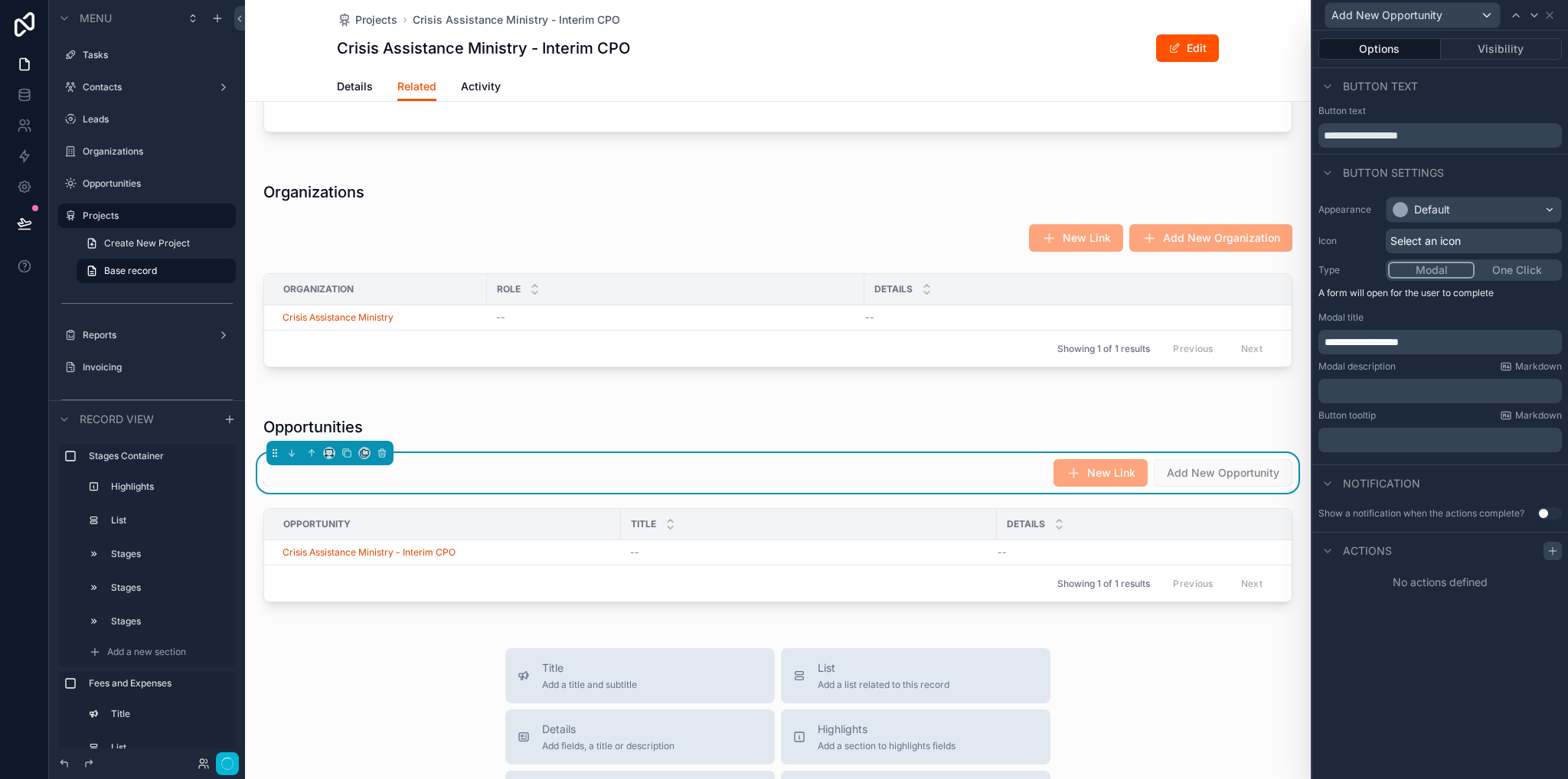
click at [1545, 552] on div at bounding box center [1552, 551] width 19 height 19
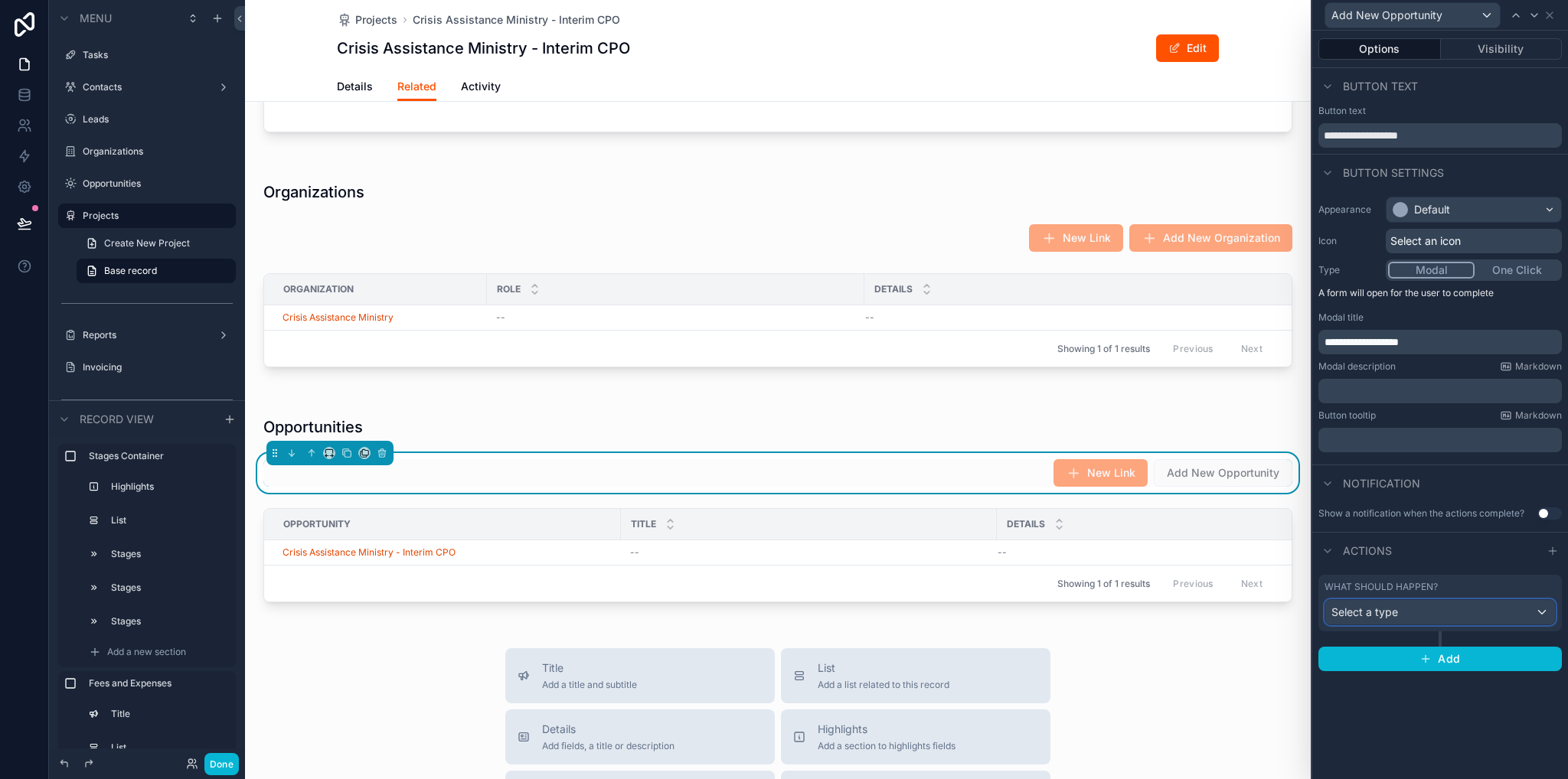
click at [1411, 604] on div "Select a type" at bounding box center [1439, 613] width 229 height 24
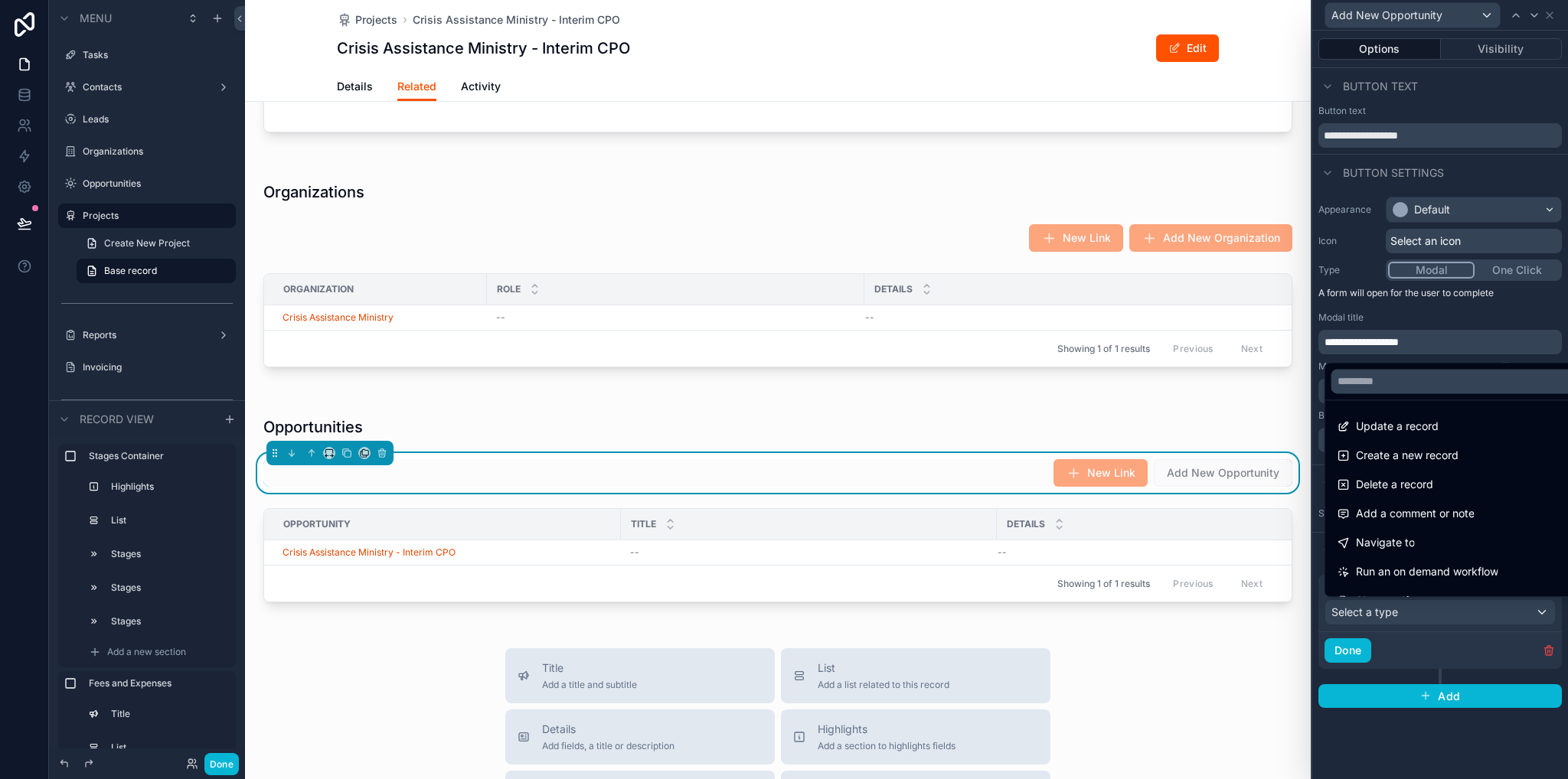
click at [1406, 457] on span "Create a new record" at bounding box center [1407, 455] width 103 height 19
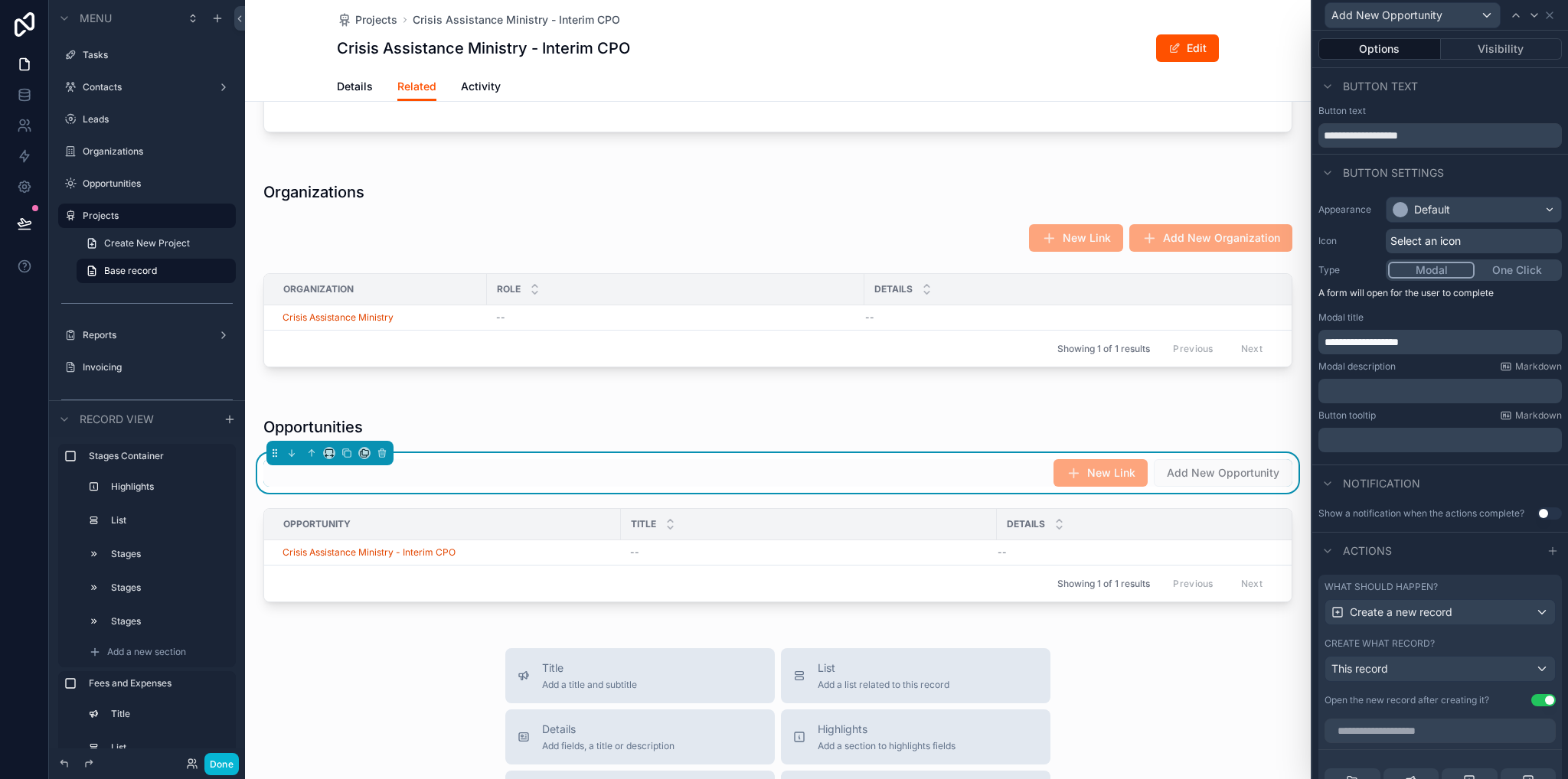
scroll to position [153, 0]
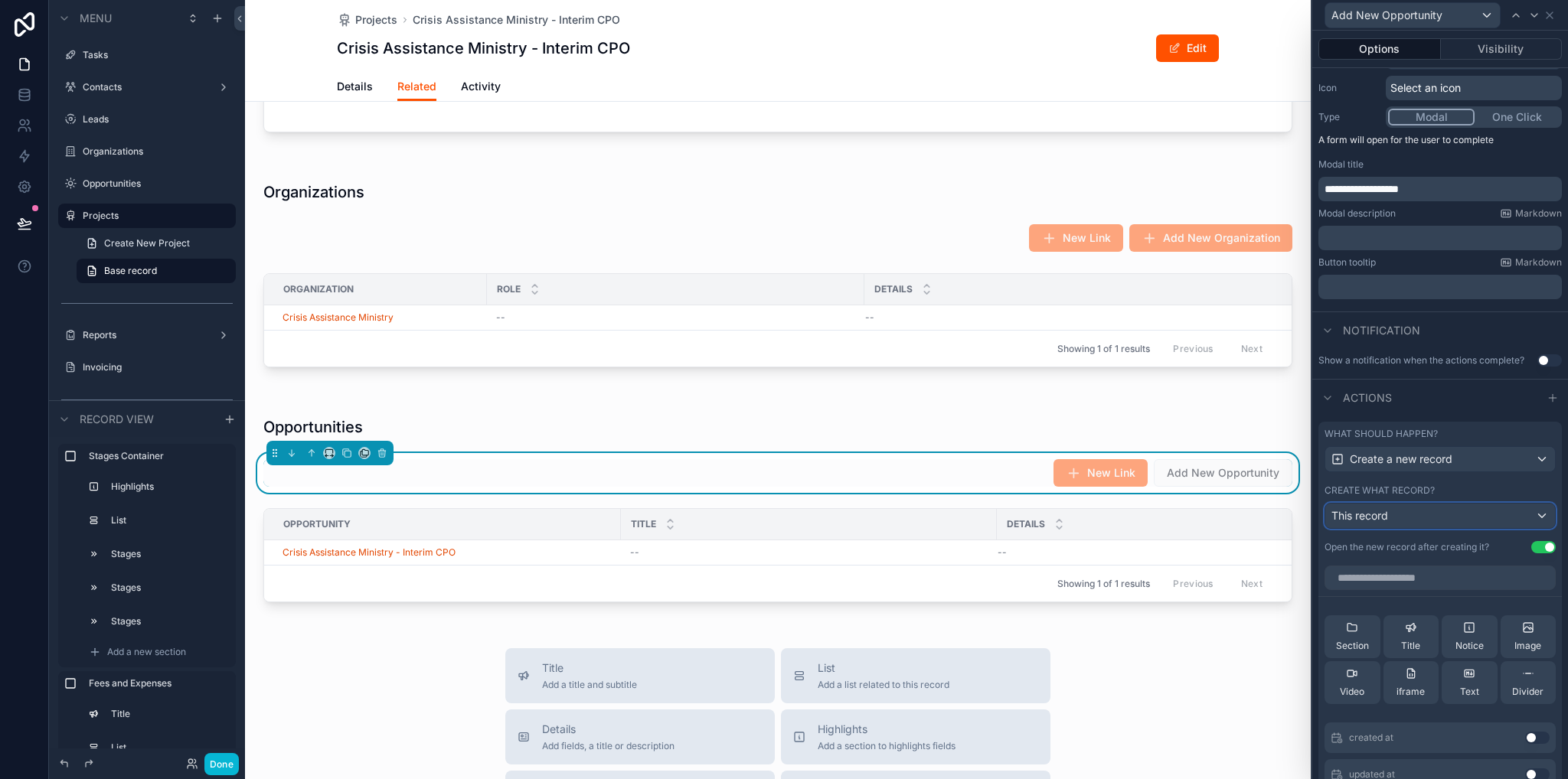
click at [1403, 517] on div "This record" at bounding box center [1439, 516] width 229 height 24
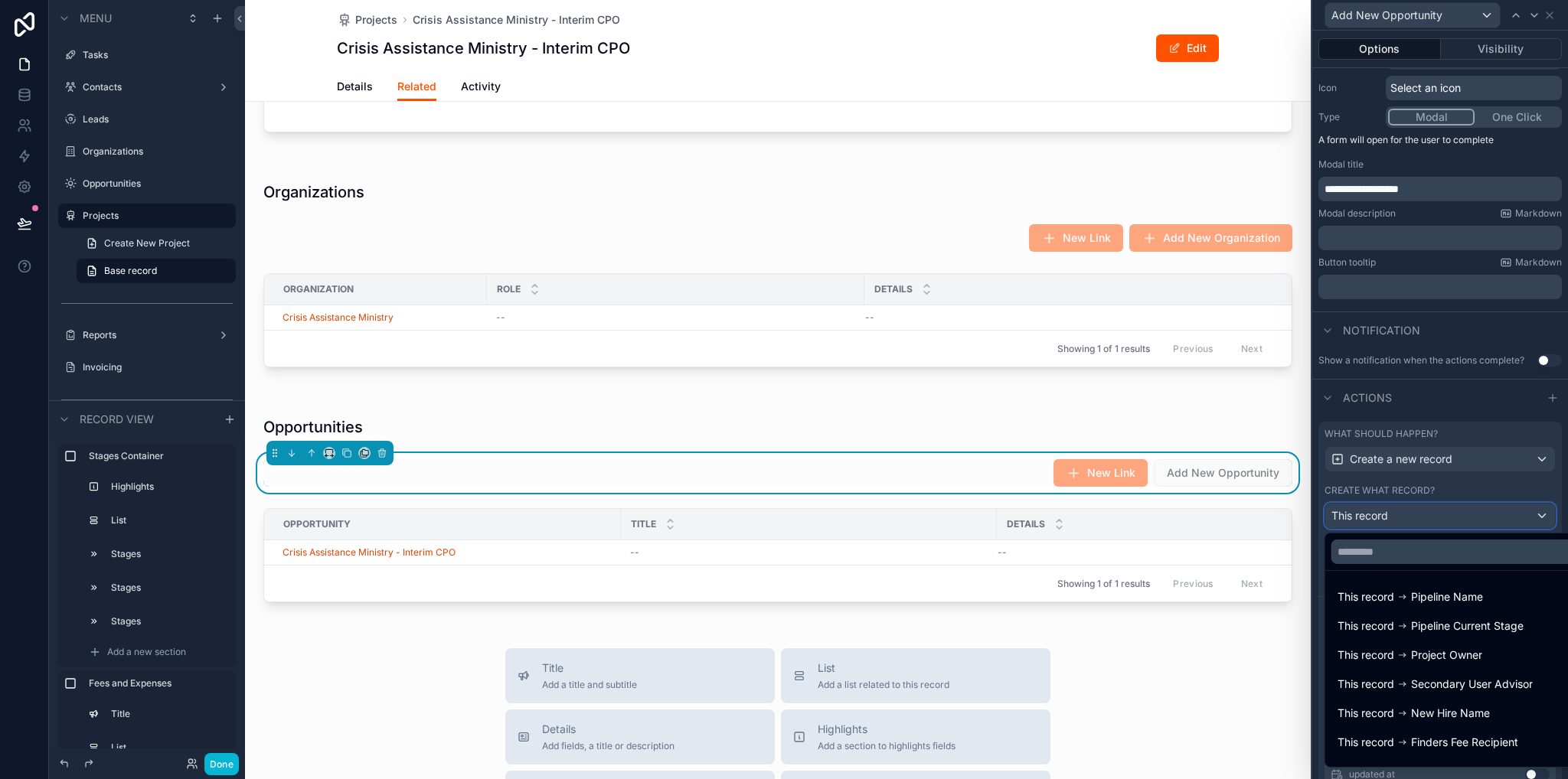
scroll to position [255, 0]
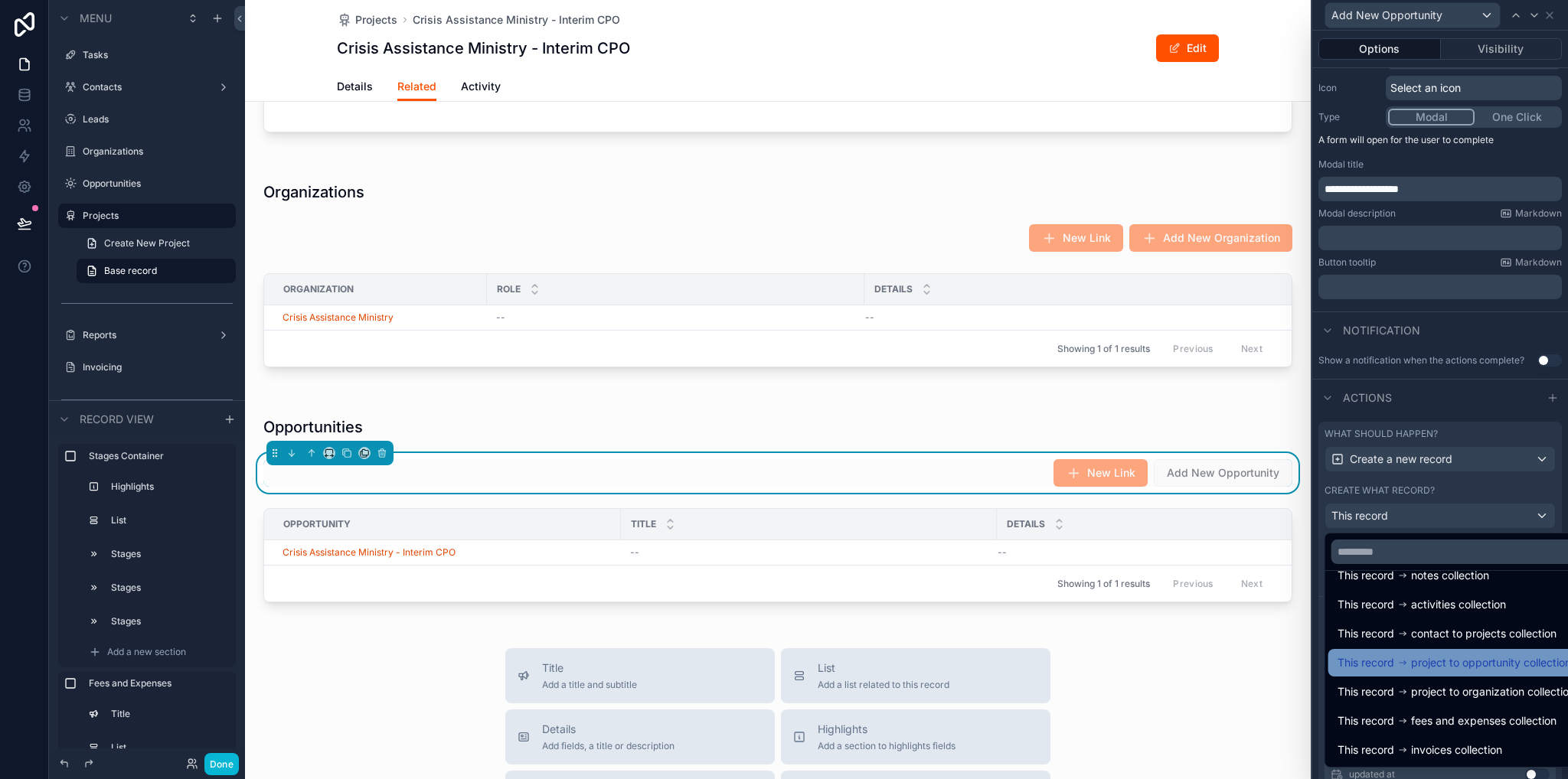
click at [1467, 670] on span "project to opportunity collection" at bounding box center [1490, 662] width 160 height 19
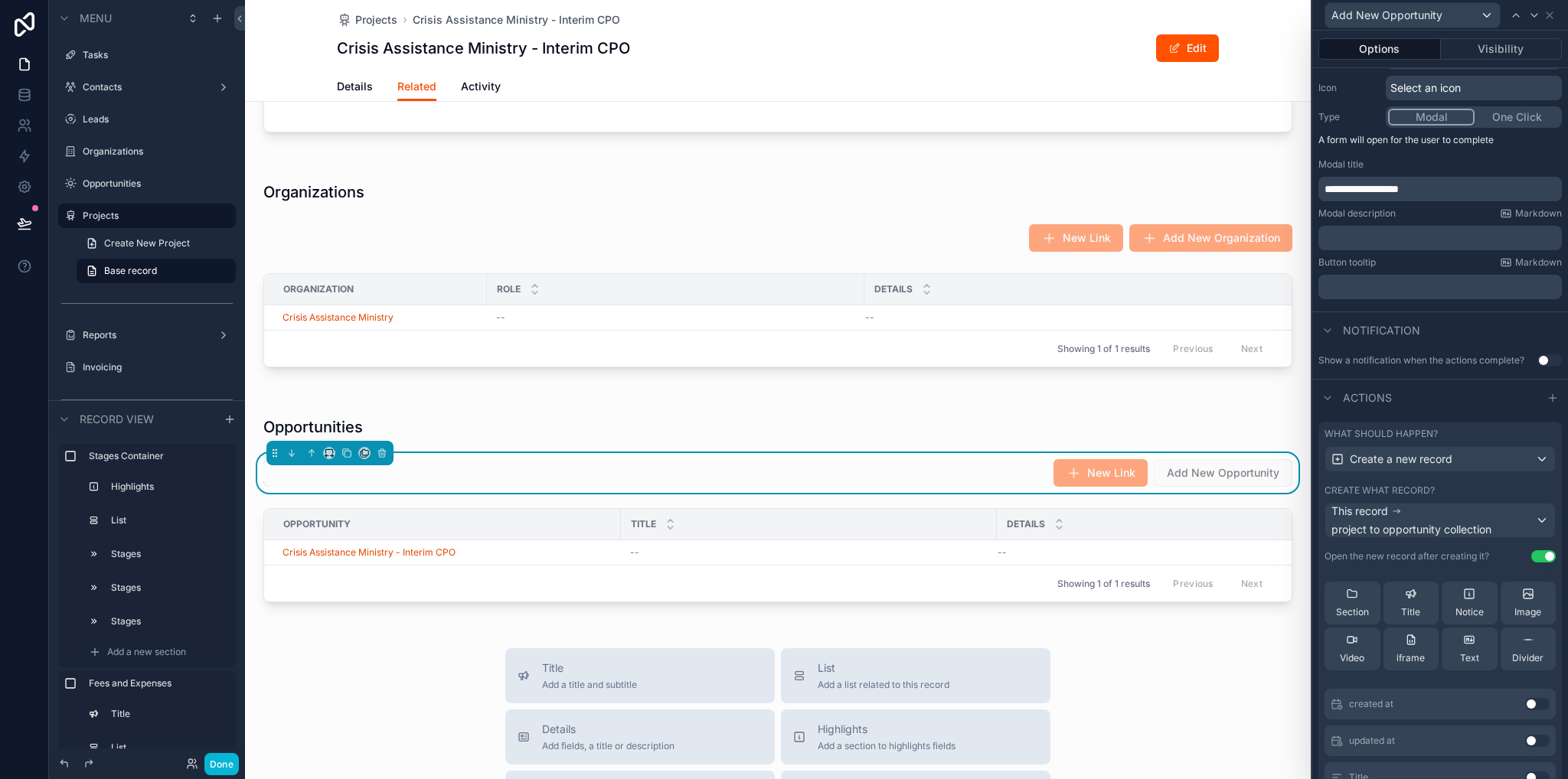
scroll to position [414, 0]
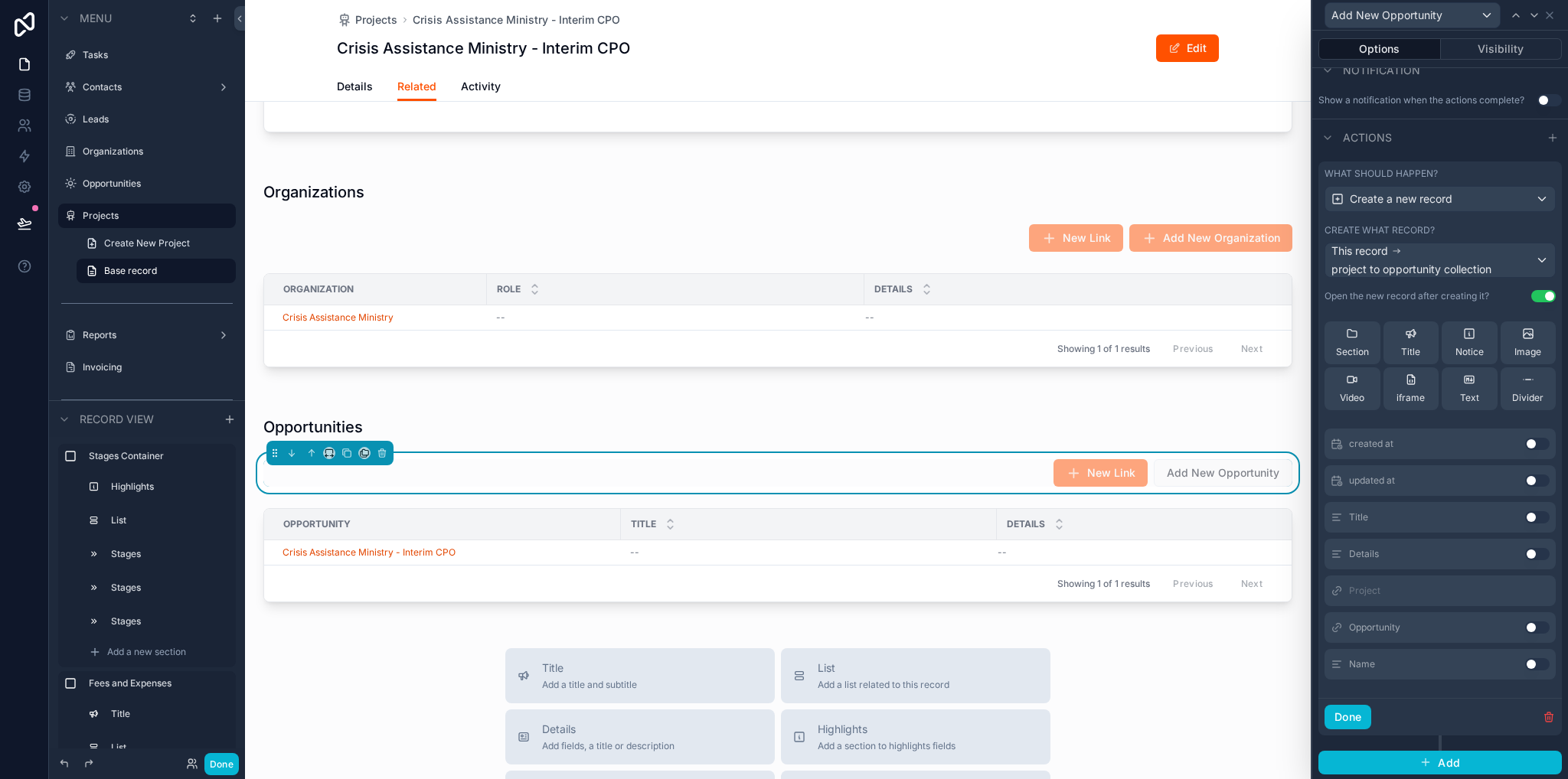
click at [1525, 629] on button "Use setting" at bounding box center [1537, 627] width 24 height 12
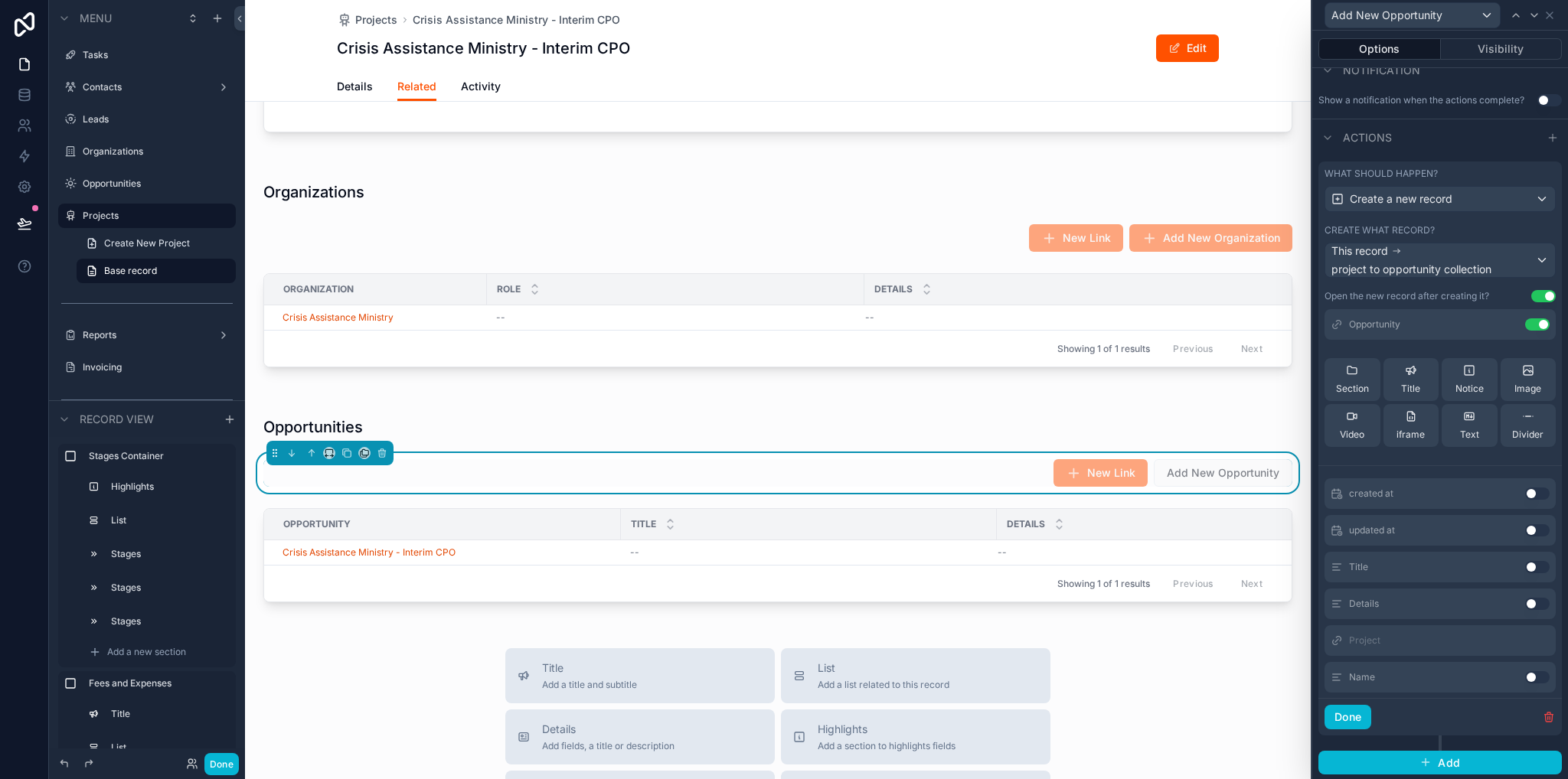
click at [1525, 677] on button "Use setting" at bounding box center [1537, 677] width 24 height 12
click at [1525, 602] on button "Use setting" at bounding box center [1537, 604] width 24 height 12
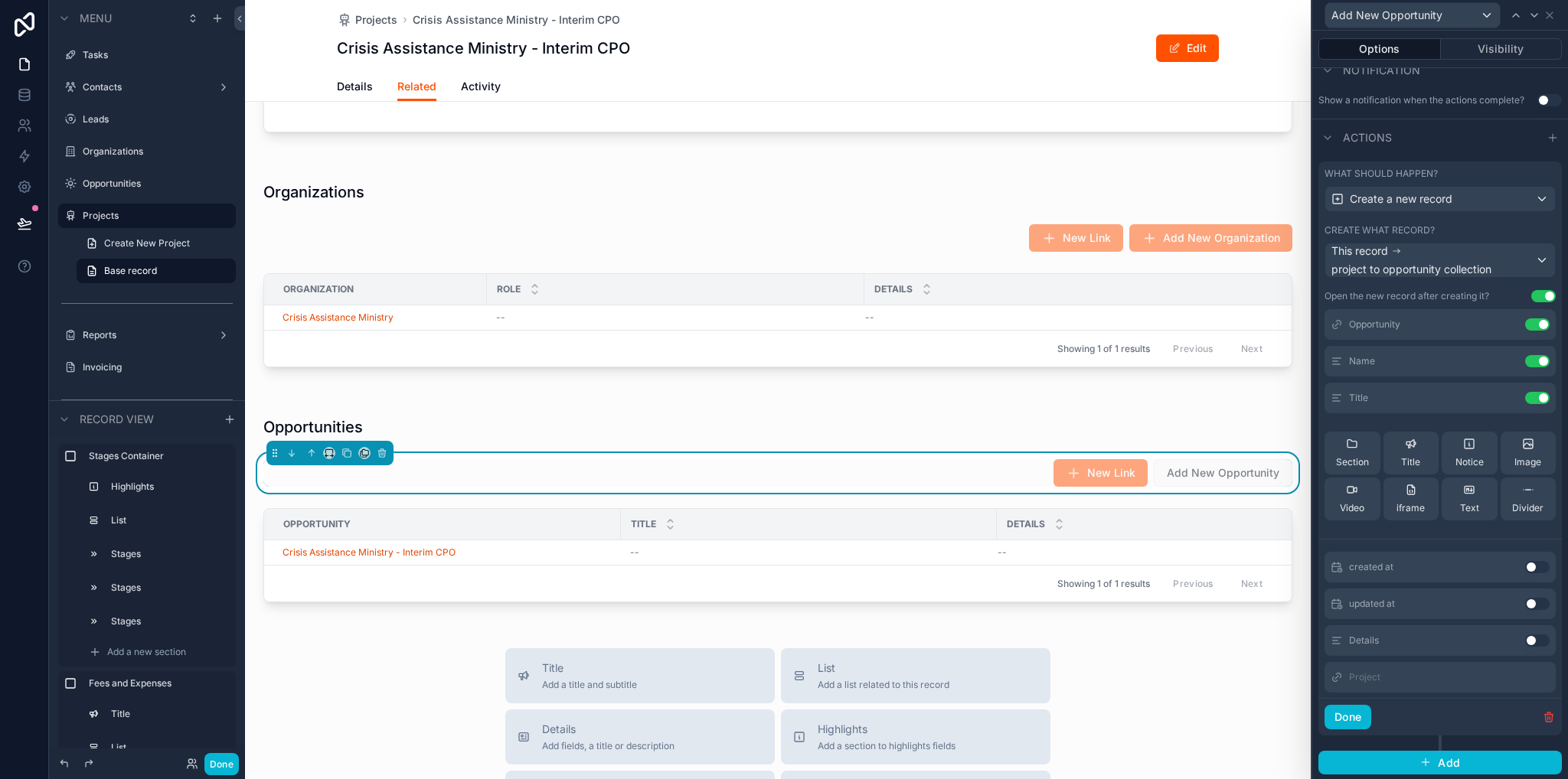
click at [1525, 638] on button "Use setting" at bounding box center [1537, 640] width 24 height 12
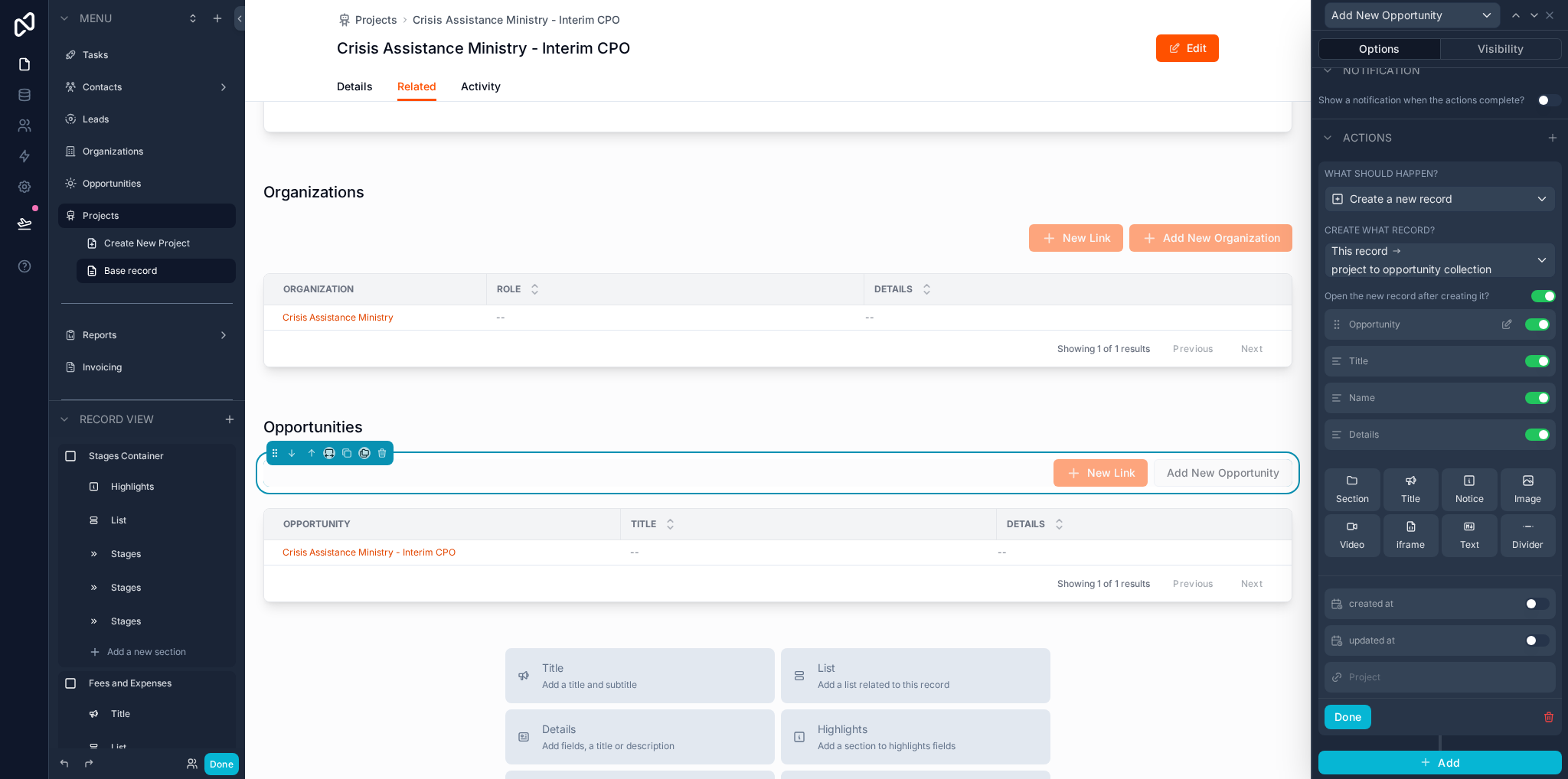
click at [1508, 321] on icon at bounding box center [1509, 321] width 2 height 2
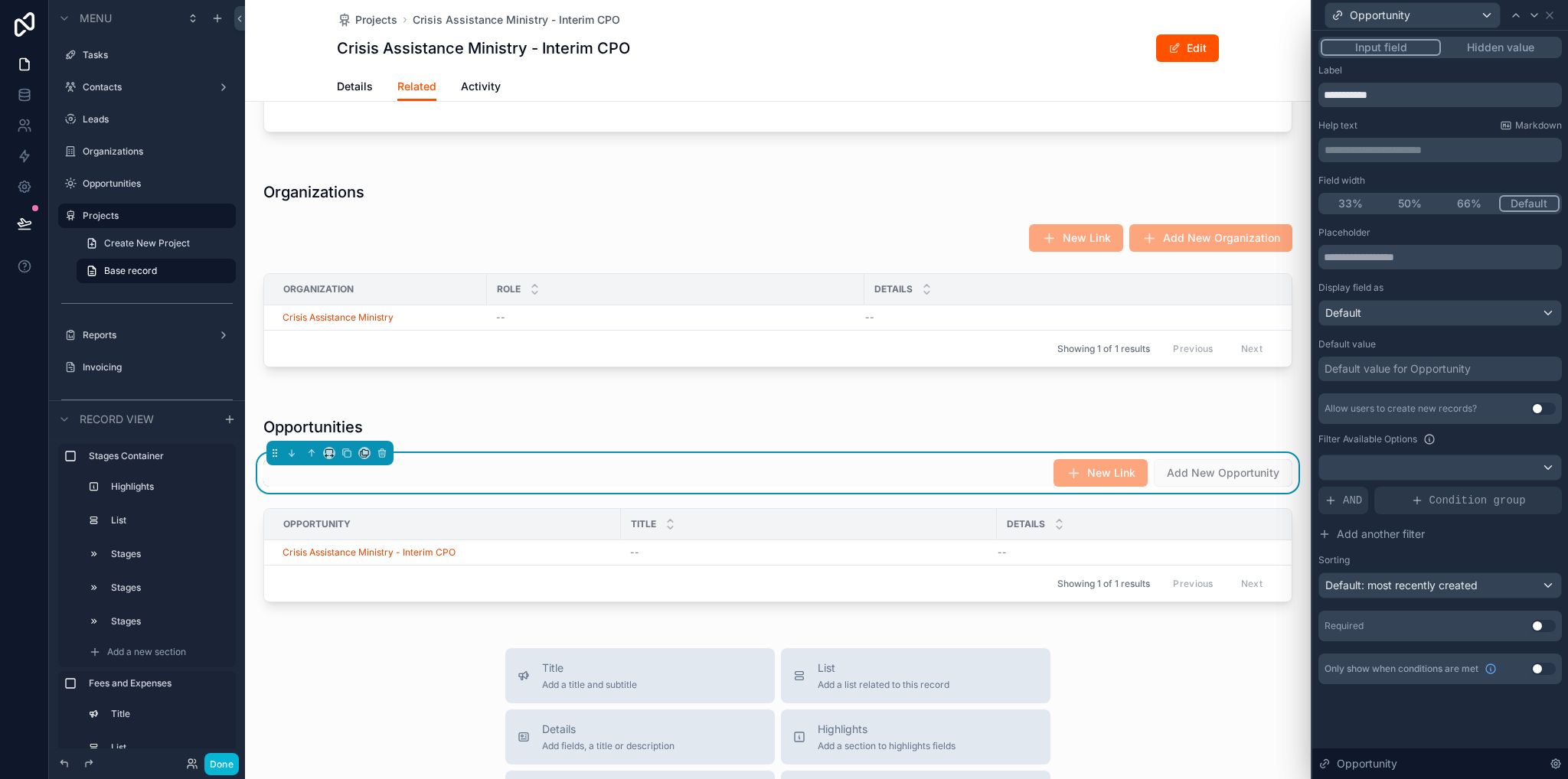
click at [1546, 408] on button "Use setting" at bounding box center [1544, 409] width 24 height 12
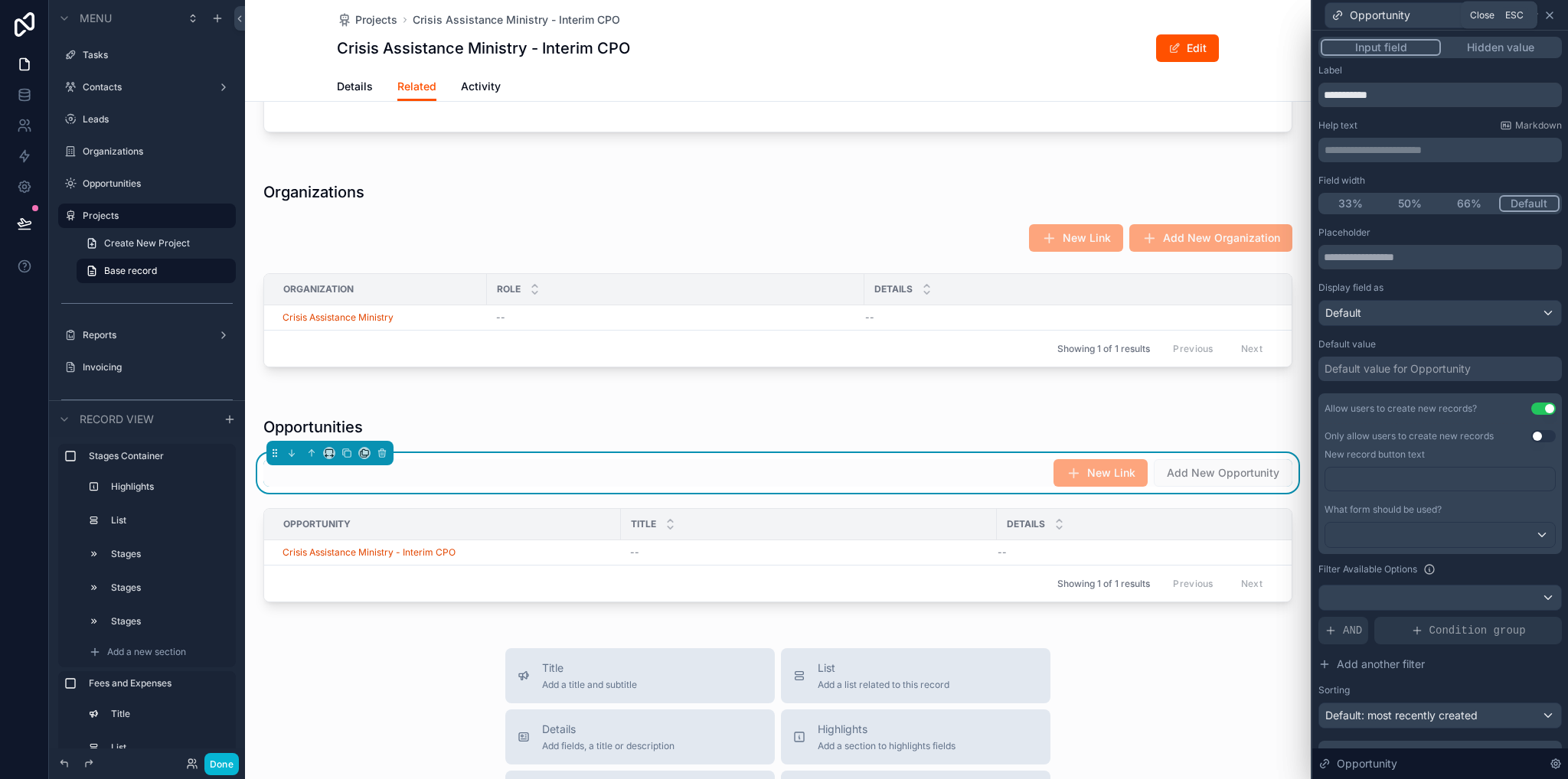
click at [1546, 18] on icon at bounding box center [1549, 15] width 7 height 7
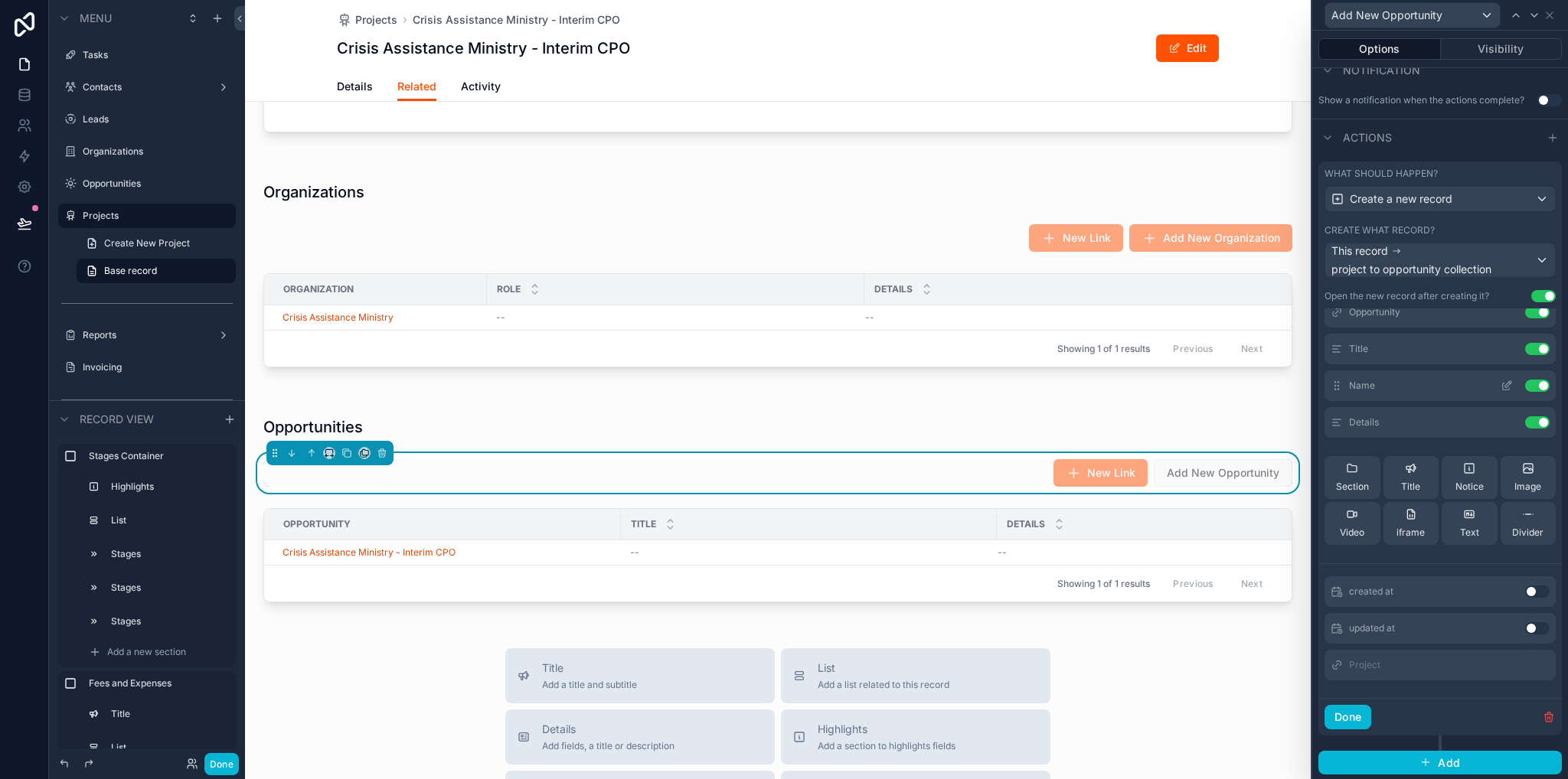
scroll to position [0, 0]
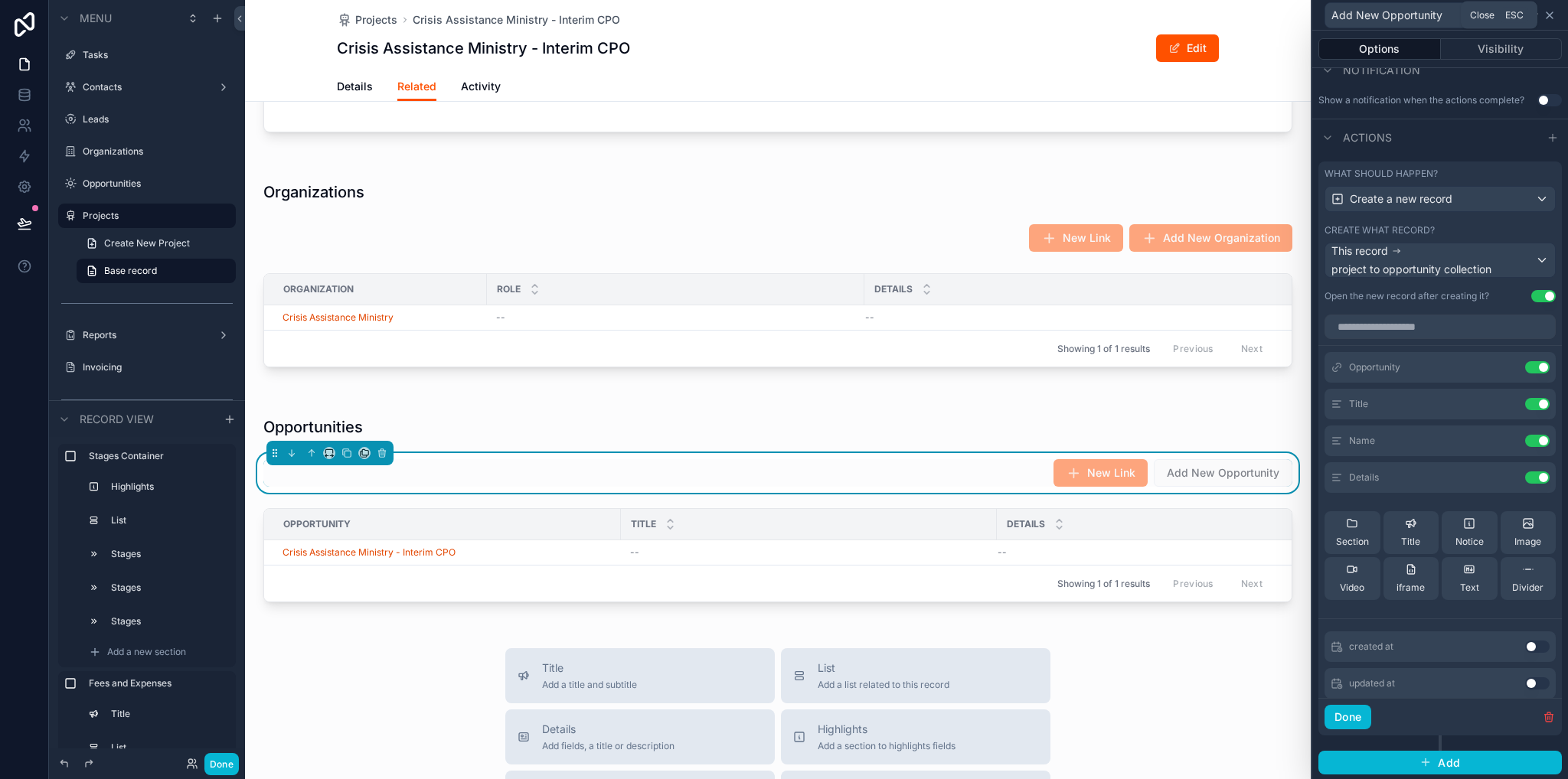
click at [1552, 11] on icon at bounding box center [1549, 15] width 12 height 12
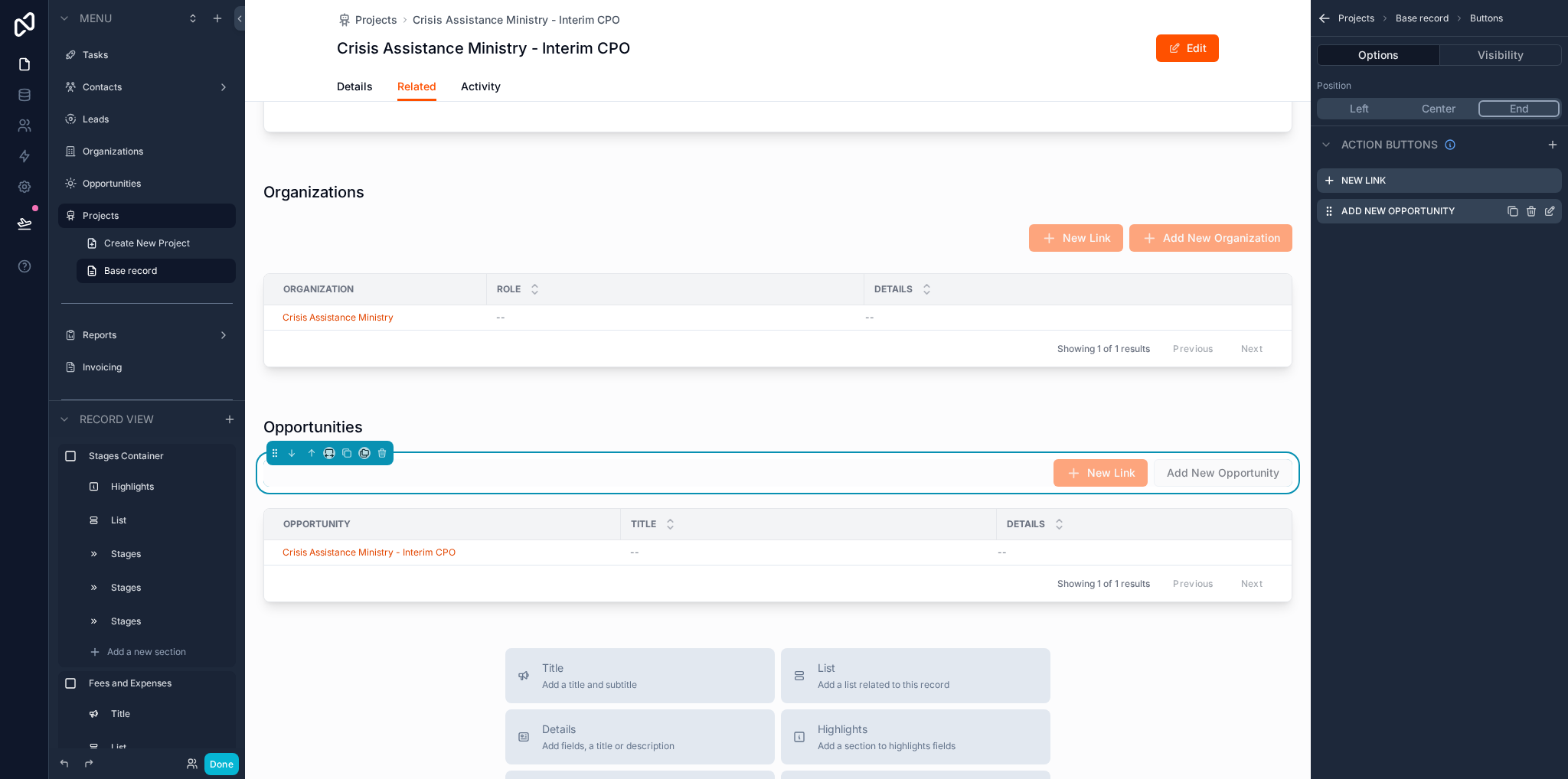
click at [1555, 208] on icon "scrollable content" at bounding box center [1549, 210] width 12 height 12
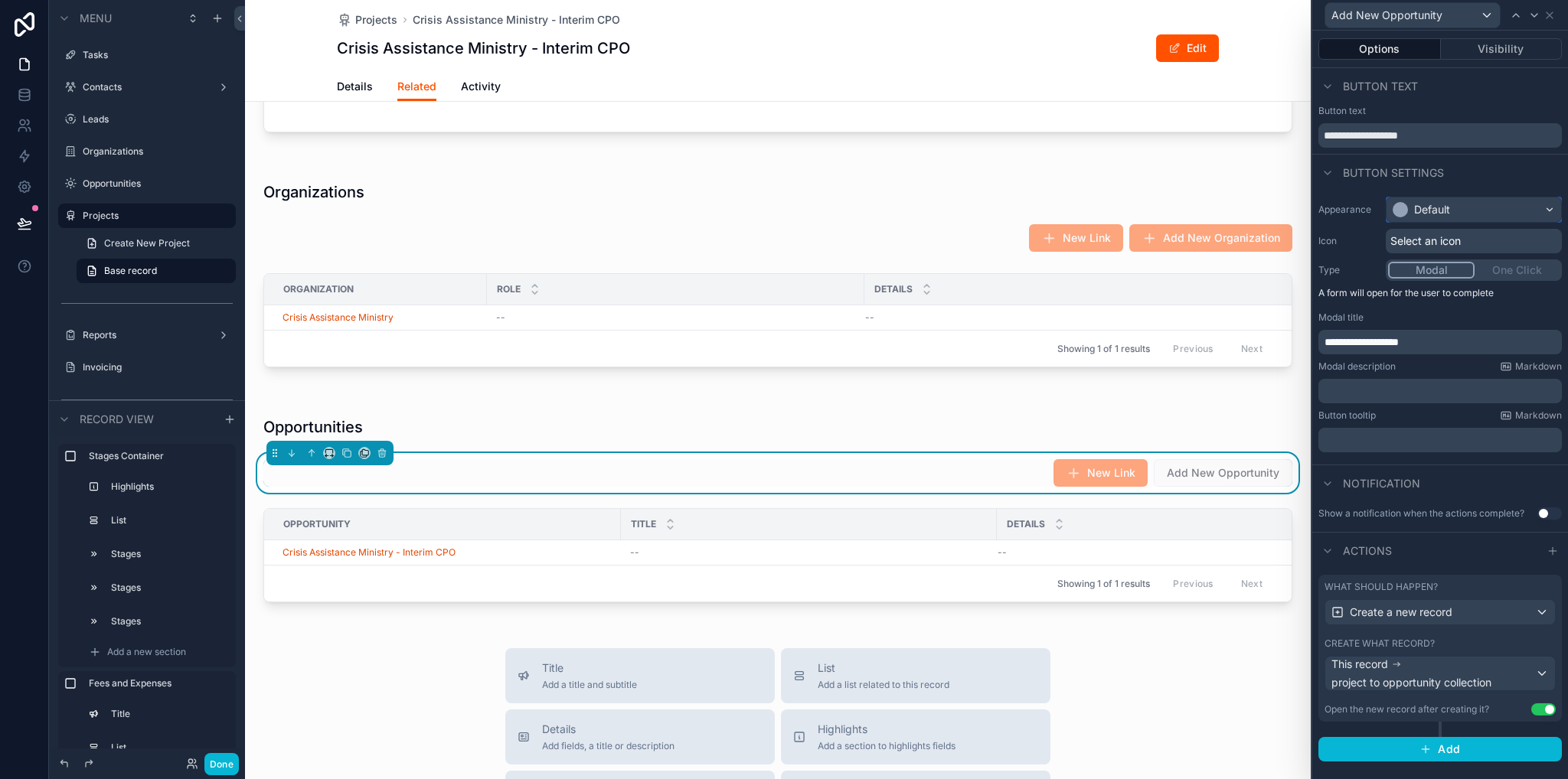
click at [1424, 206] on div "Default" at bounding box center [1432, 210] width 36 height 15
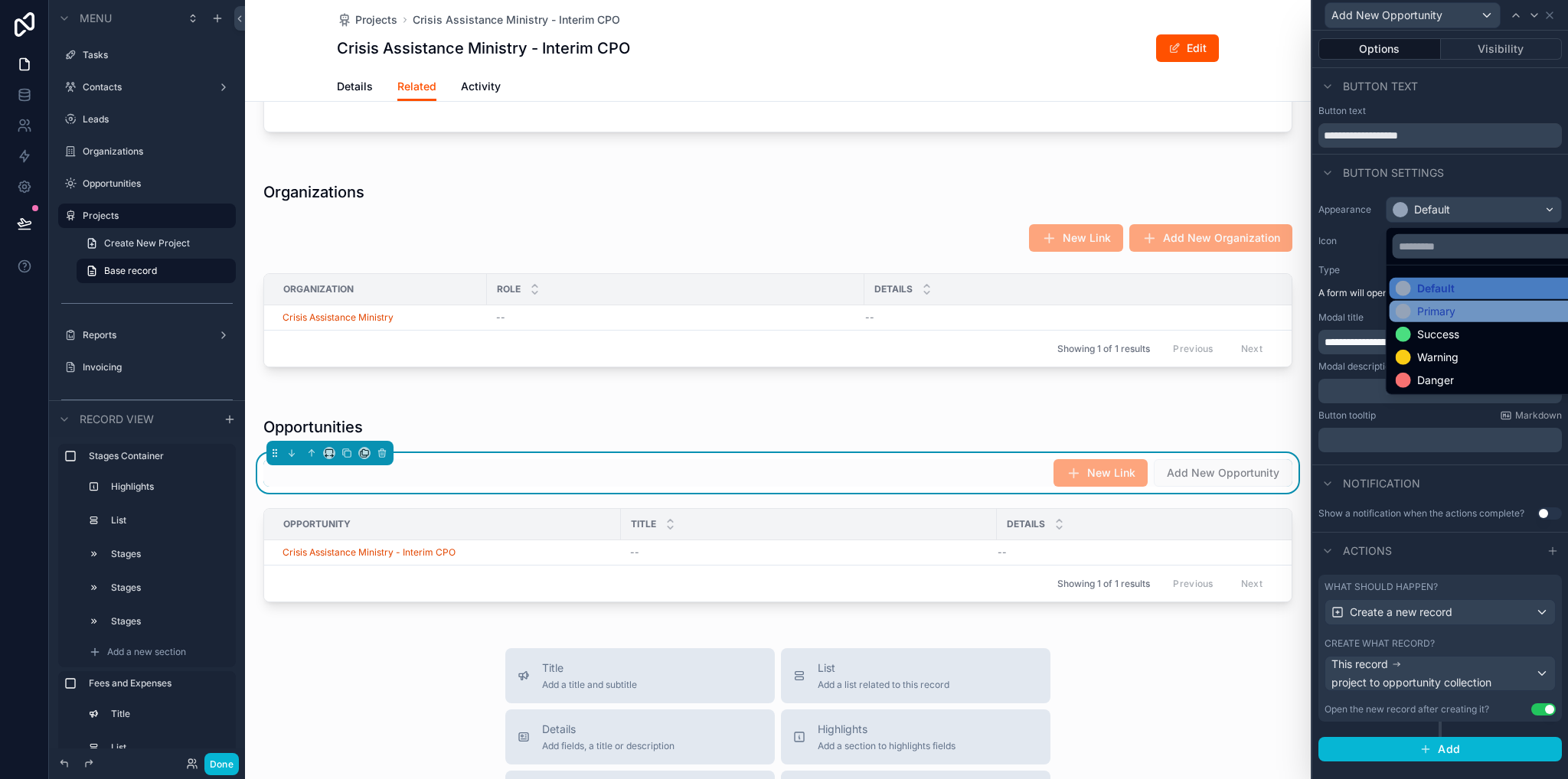
click at [1430, 315] on div "Primary" at bounding box center [1436, 312] width 38 height 15
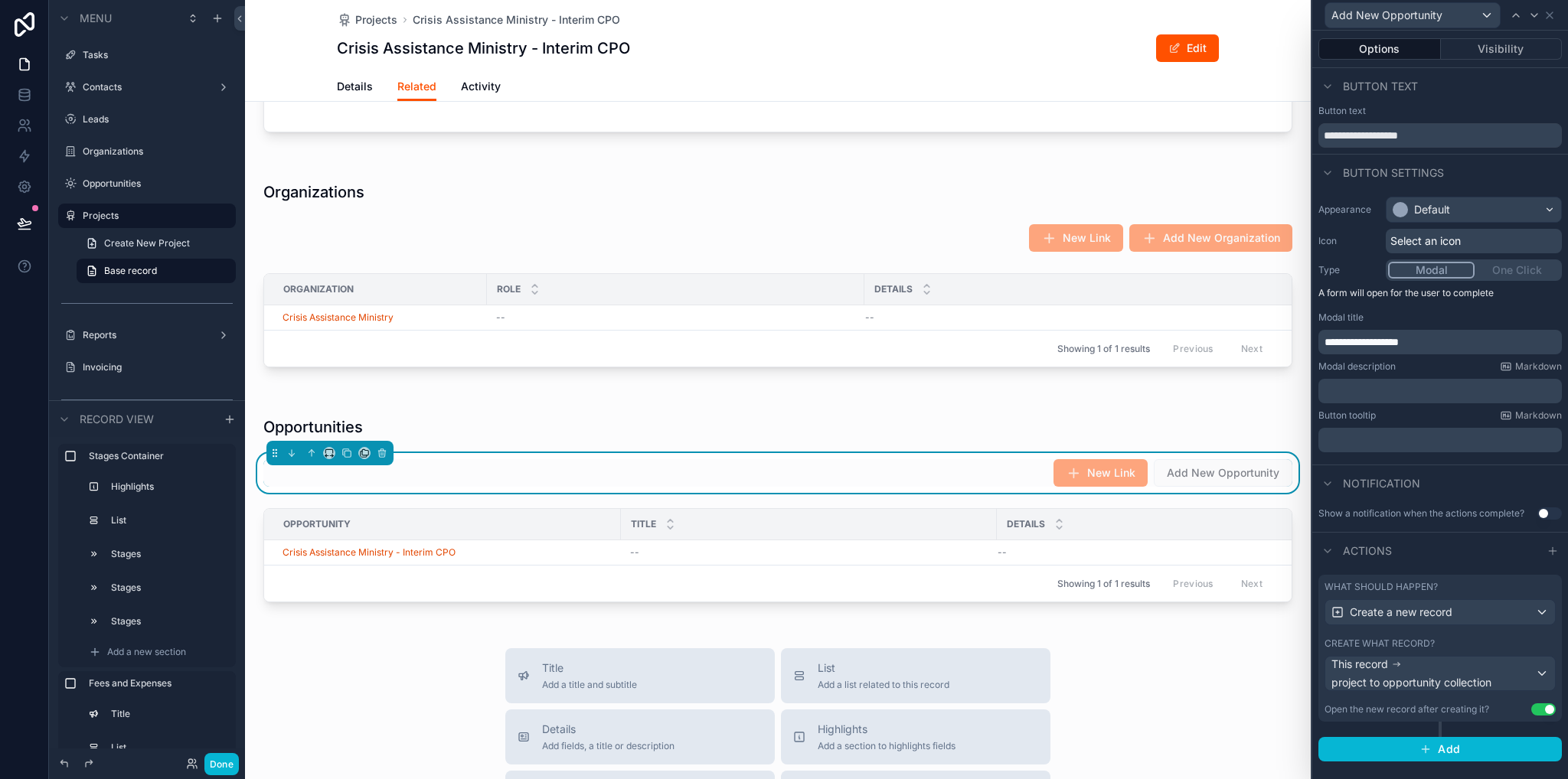
click at [1426, 234] on span "Select an icon" at bounding box center [1425, 241] width 70 height 15
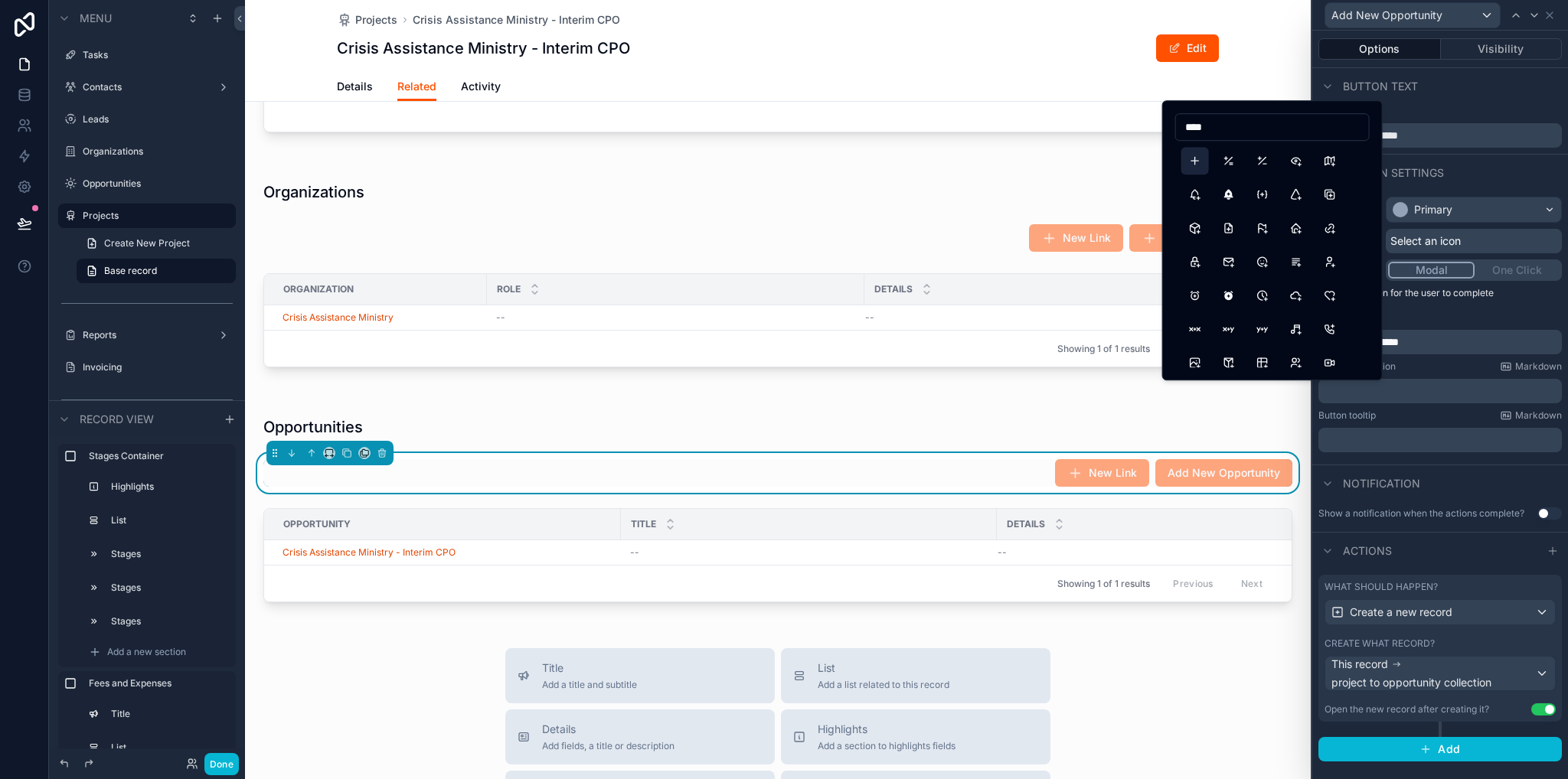
type input "****"
click at [1201, 155] on button "Plus" at bounding box center [1195, 161] width 28 height 28
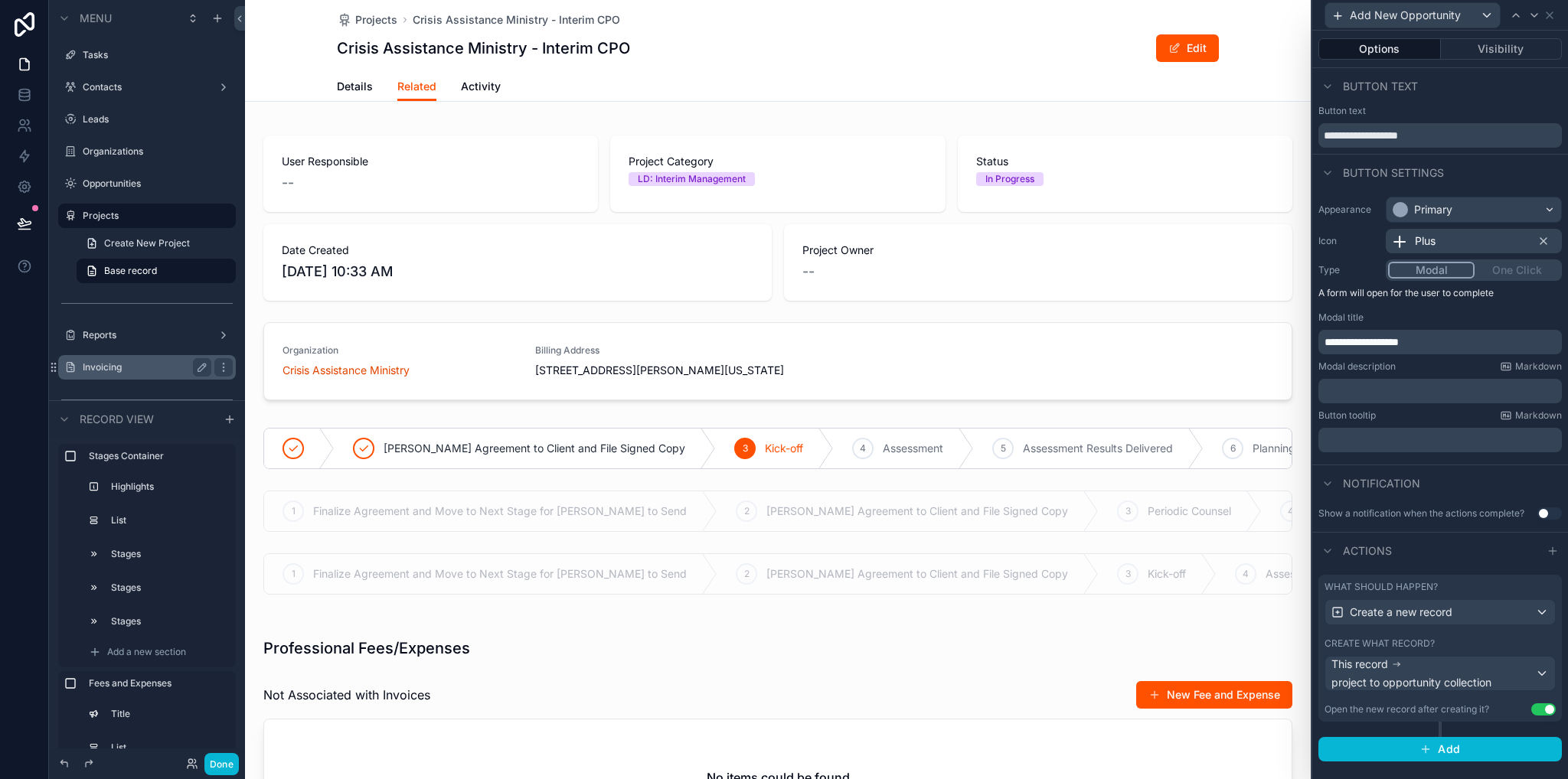
click at [126, 362] on label "Invoicing" at bounding box center [144, 367] width 122 height 12
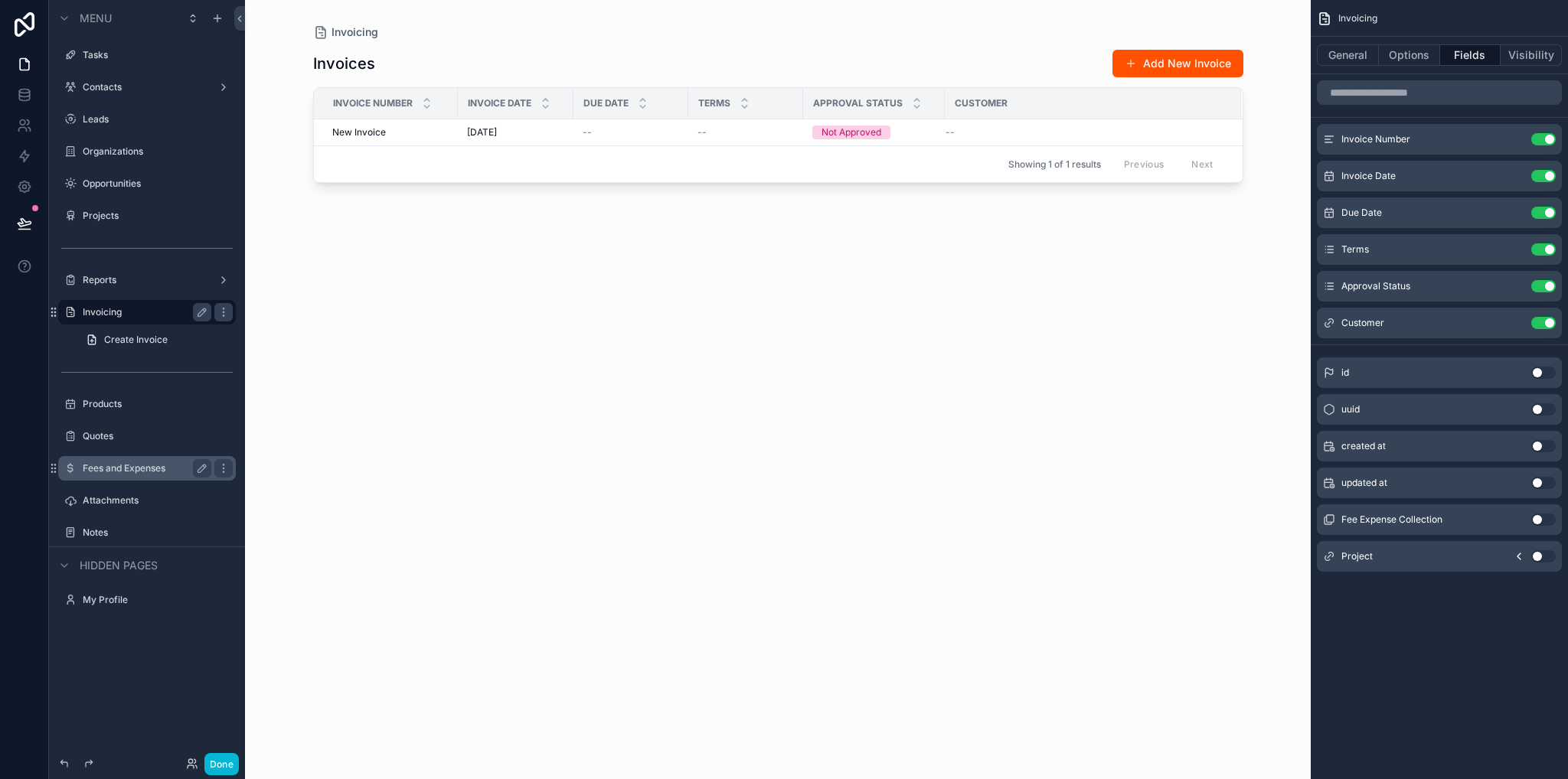
click at [107, 466] on label "Fees and Expenses" at bounding box center [144, 468] width 122 height 12
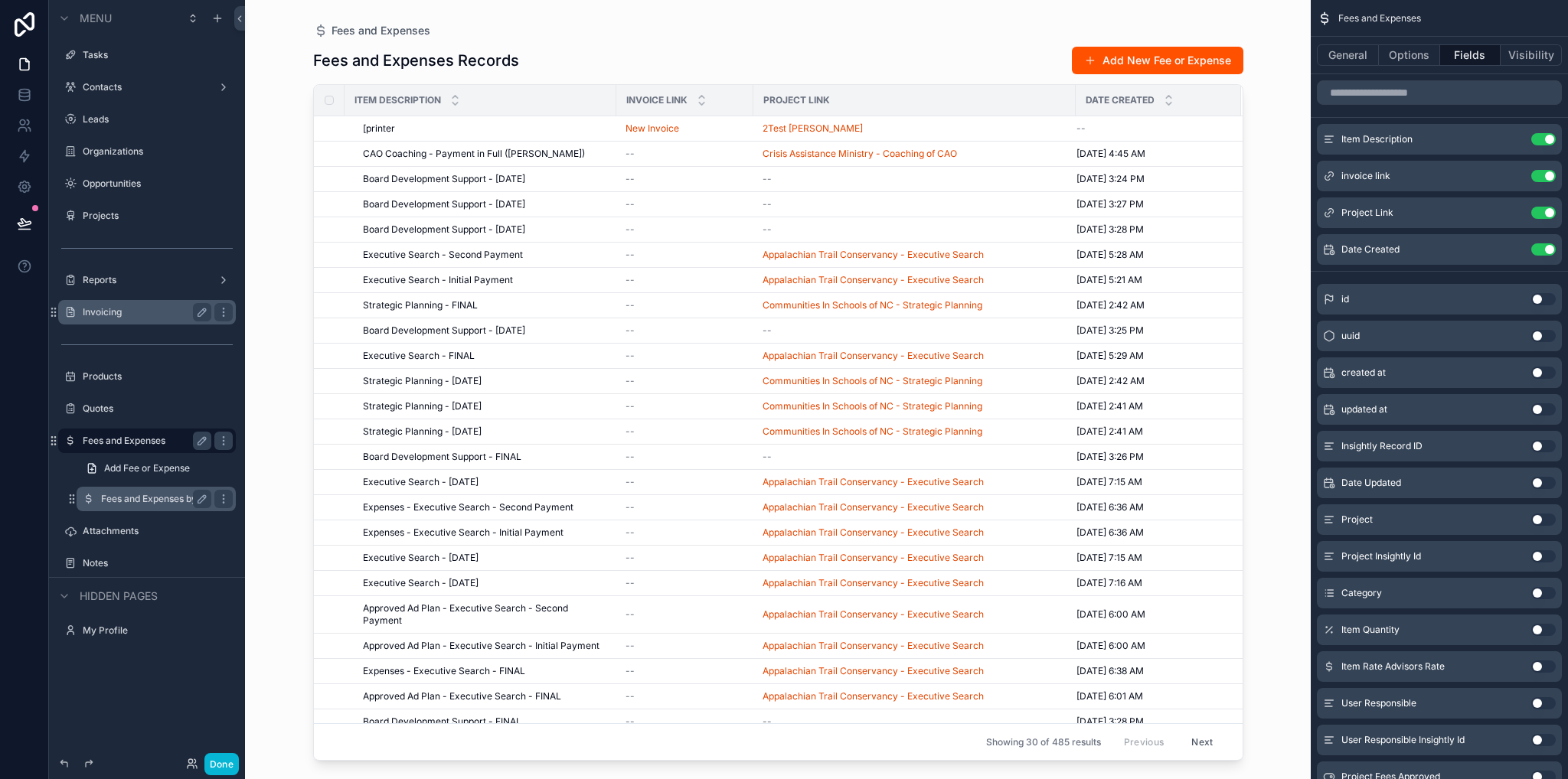
click at [131, 500] on label "Fees and Expenses by project" at bounding box center [156, 498] width 110 height 12
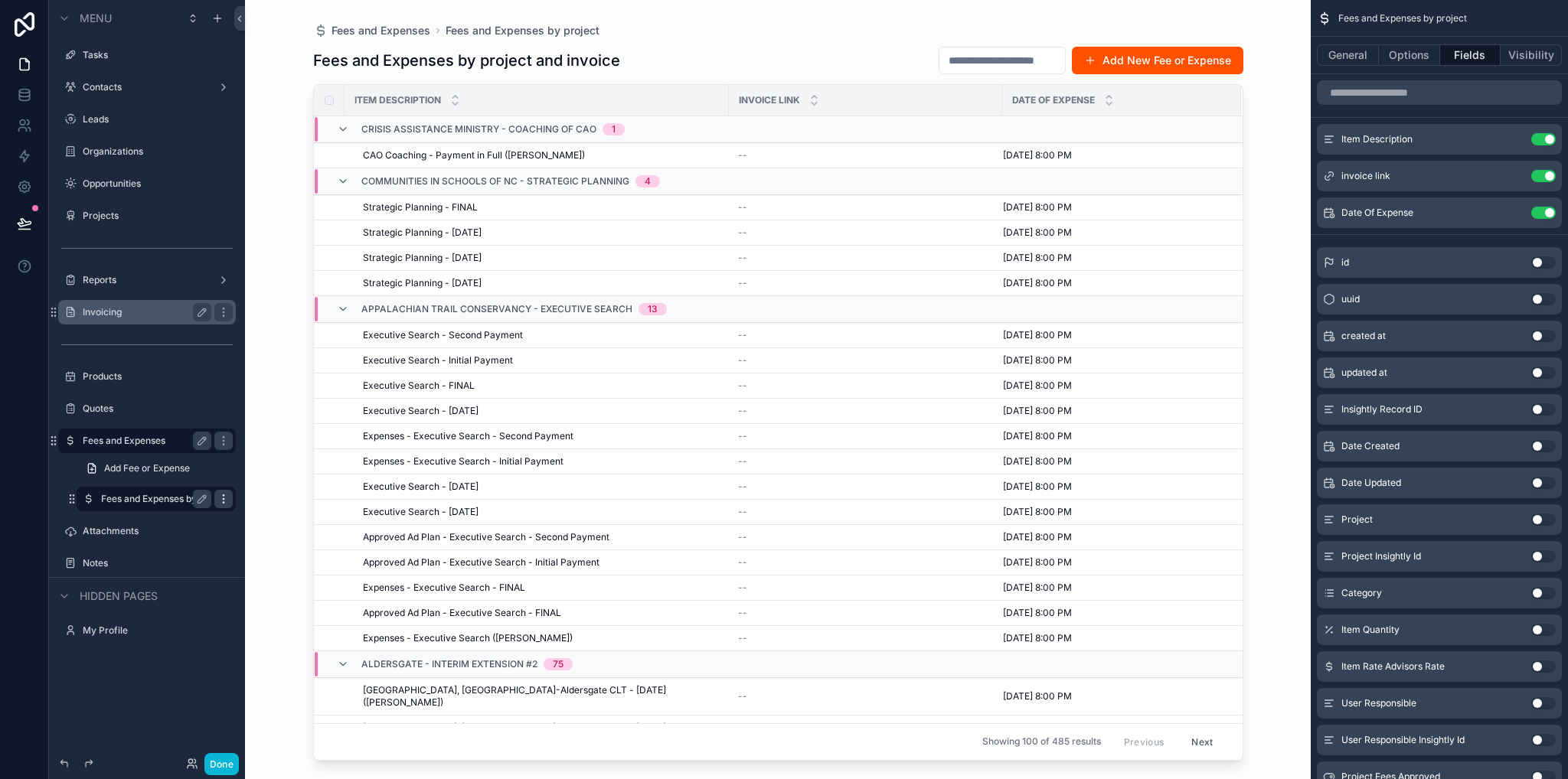
click at [220, 500] on icon "scrollable content" at bounding box center [223, 498] width 12 height 12
click at [277, 514] on span "Remove" at bounding box center [293, 510] width 41 height 15
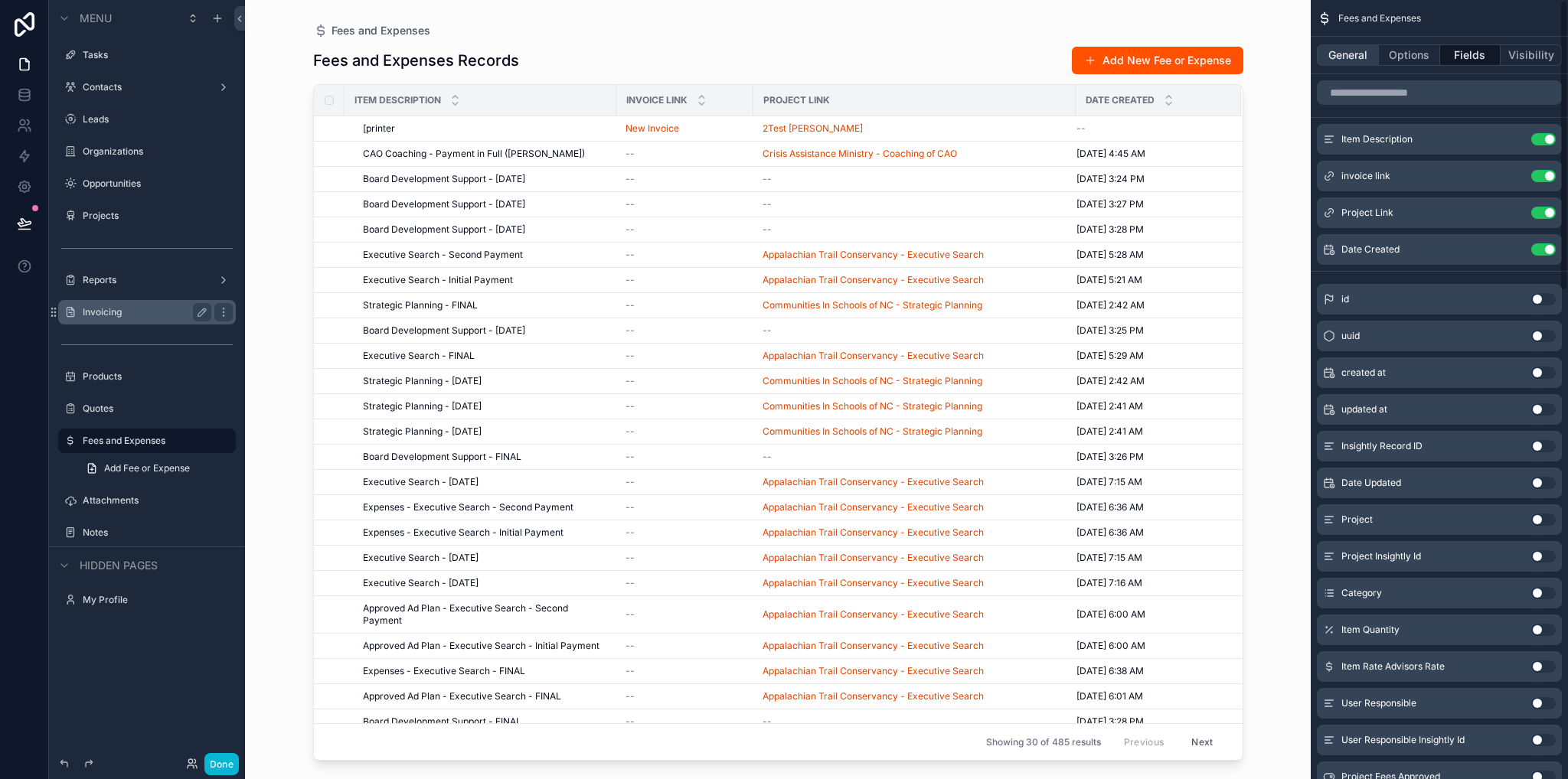
click at [1341, 47] on button "General" at bounding box center [1348, 55] width 62 height 21
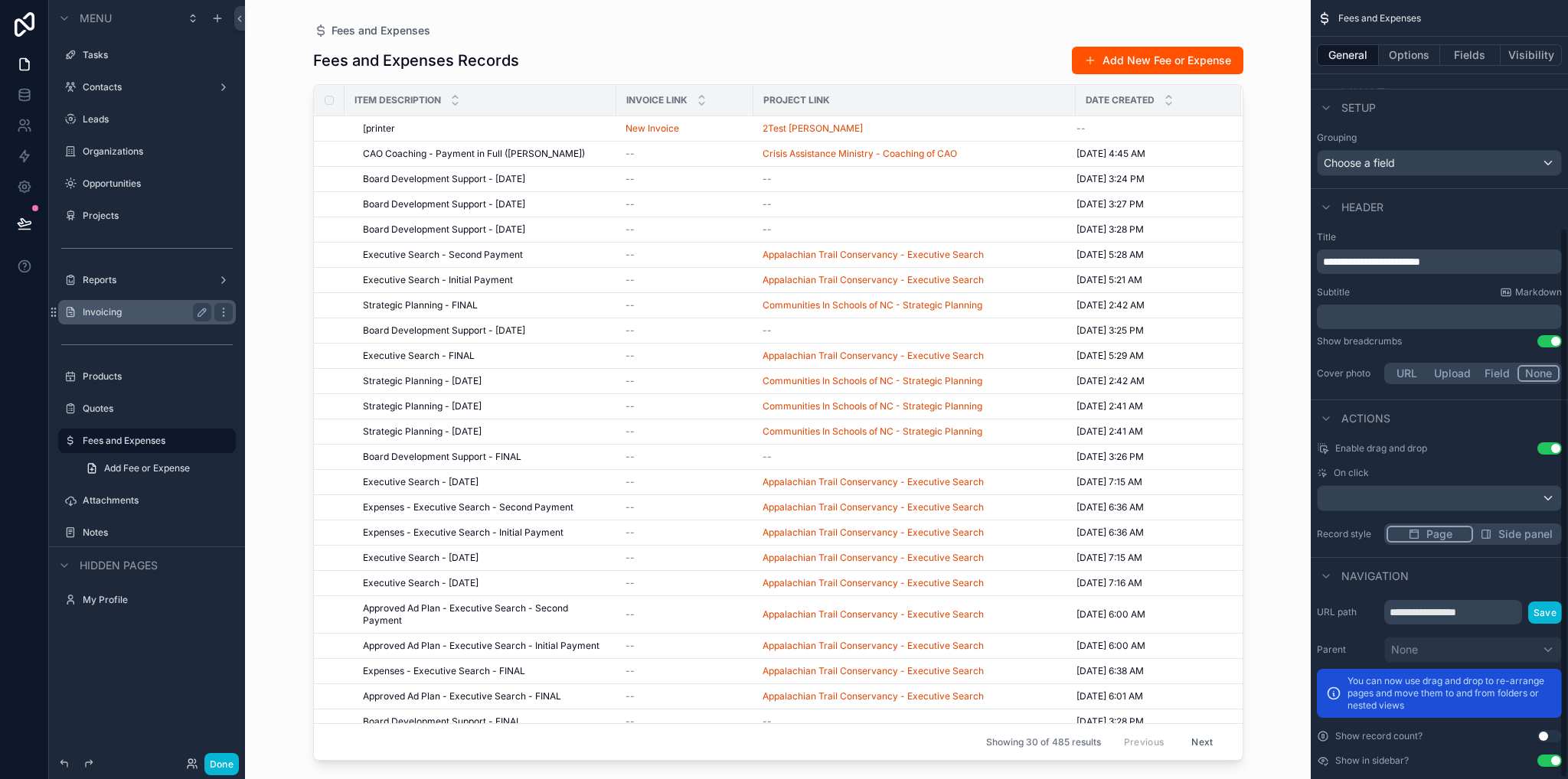
scroll to position [324, 0]
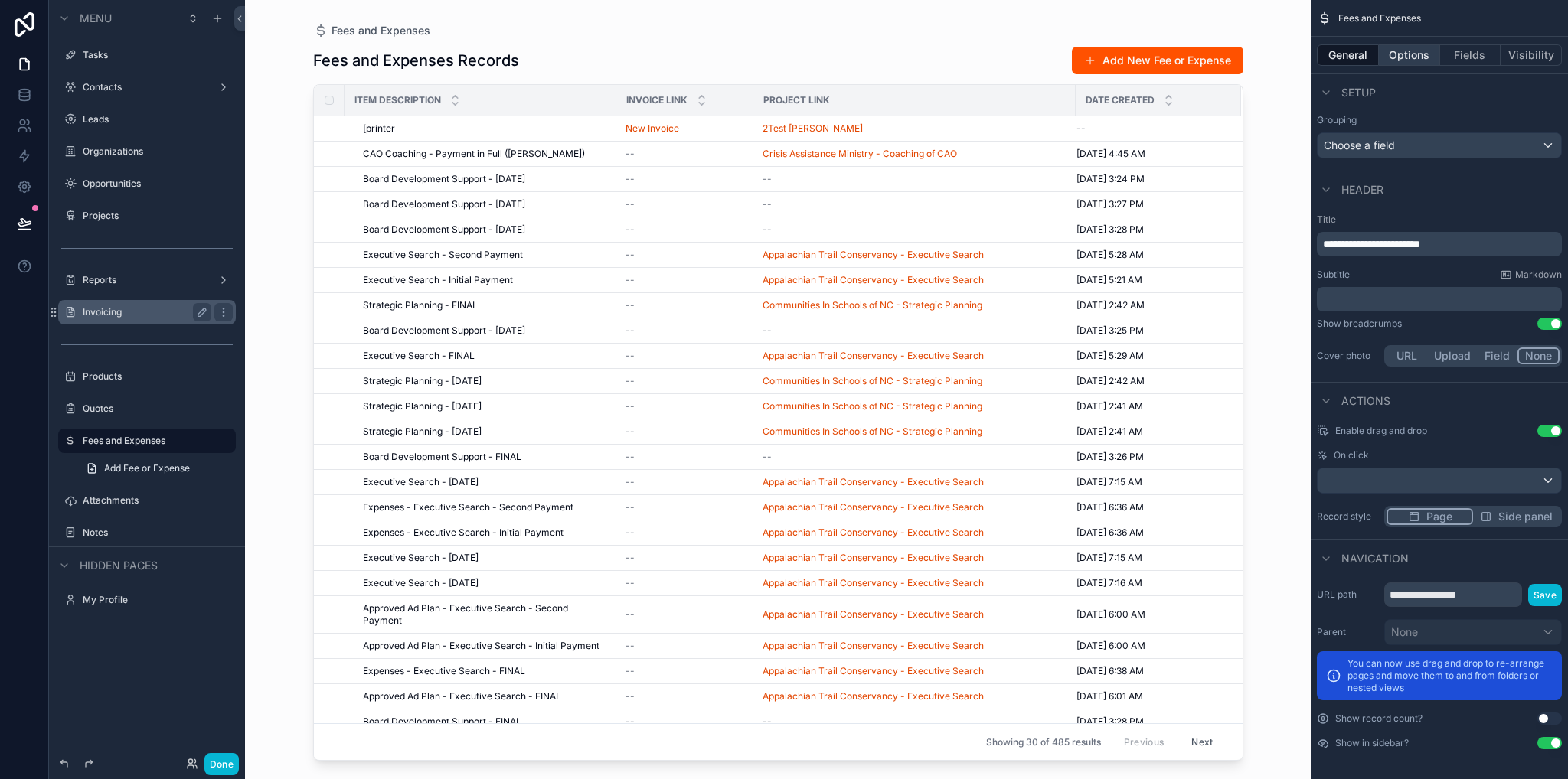
click at [1399, 55] on button "Options" at bounding box center [1409, 55] width 61 height 21
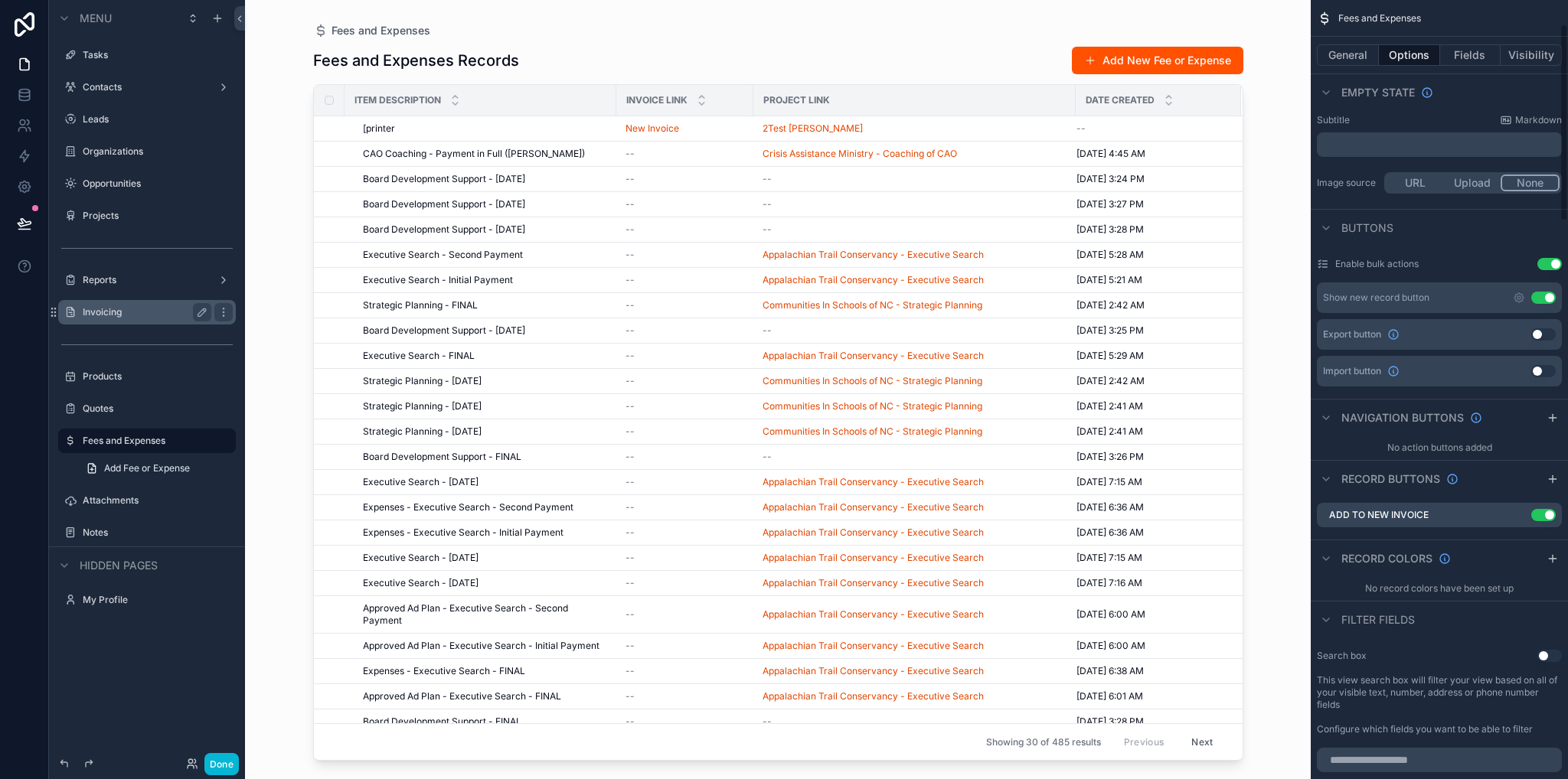
scroll to position [0, 0]
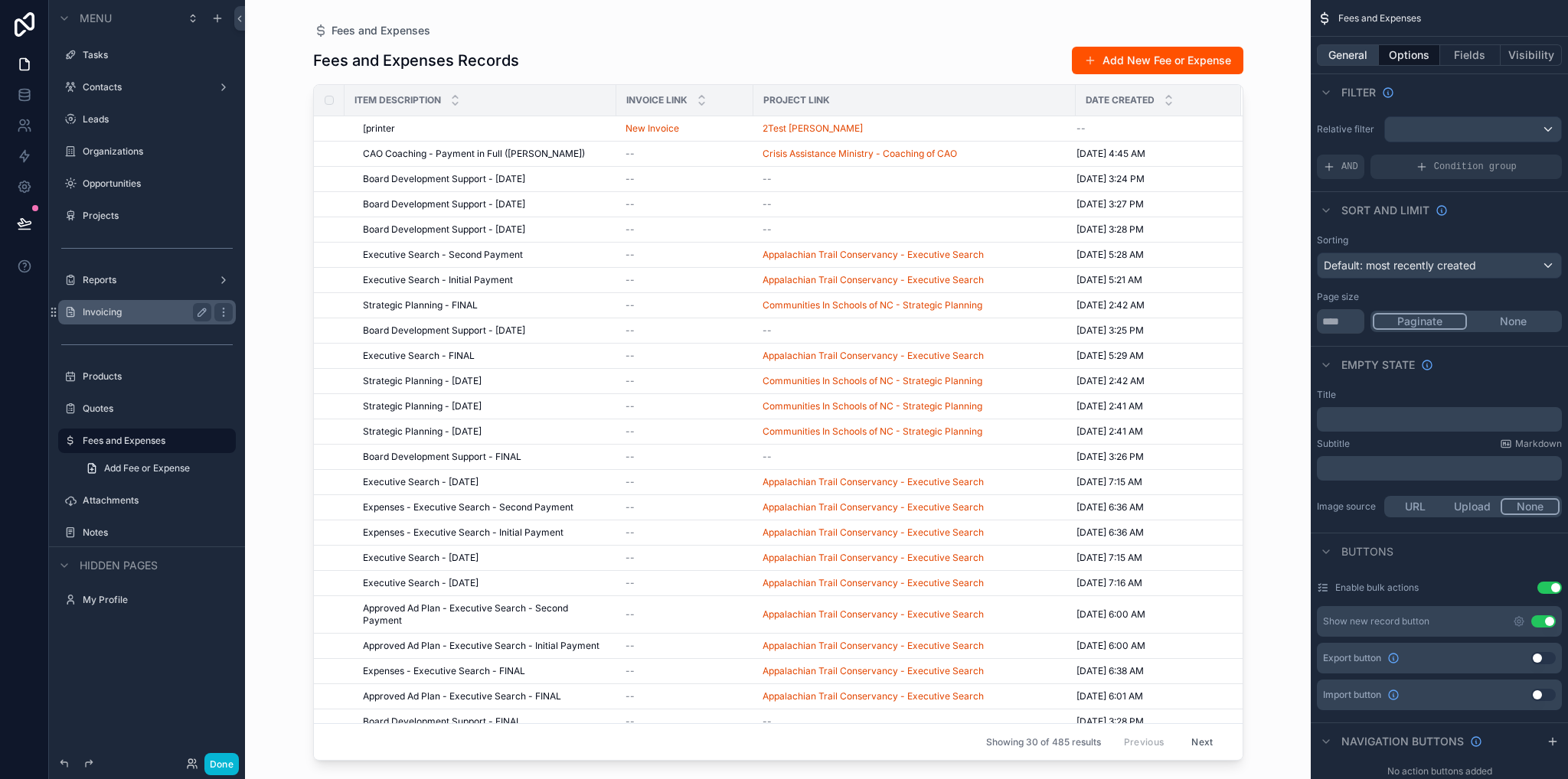
click at [1344, 60] on button "General" at bounding box center [1348, 55] width 62 height 21
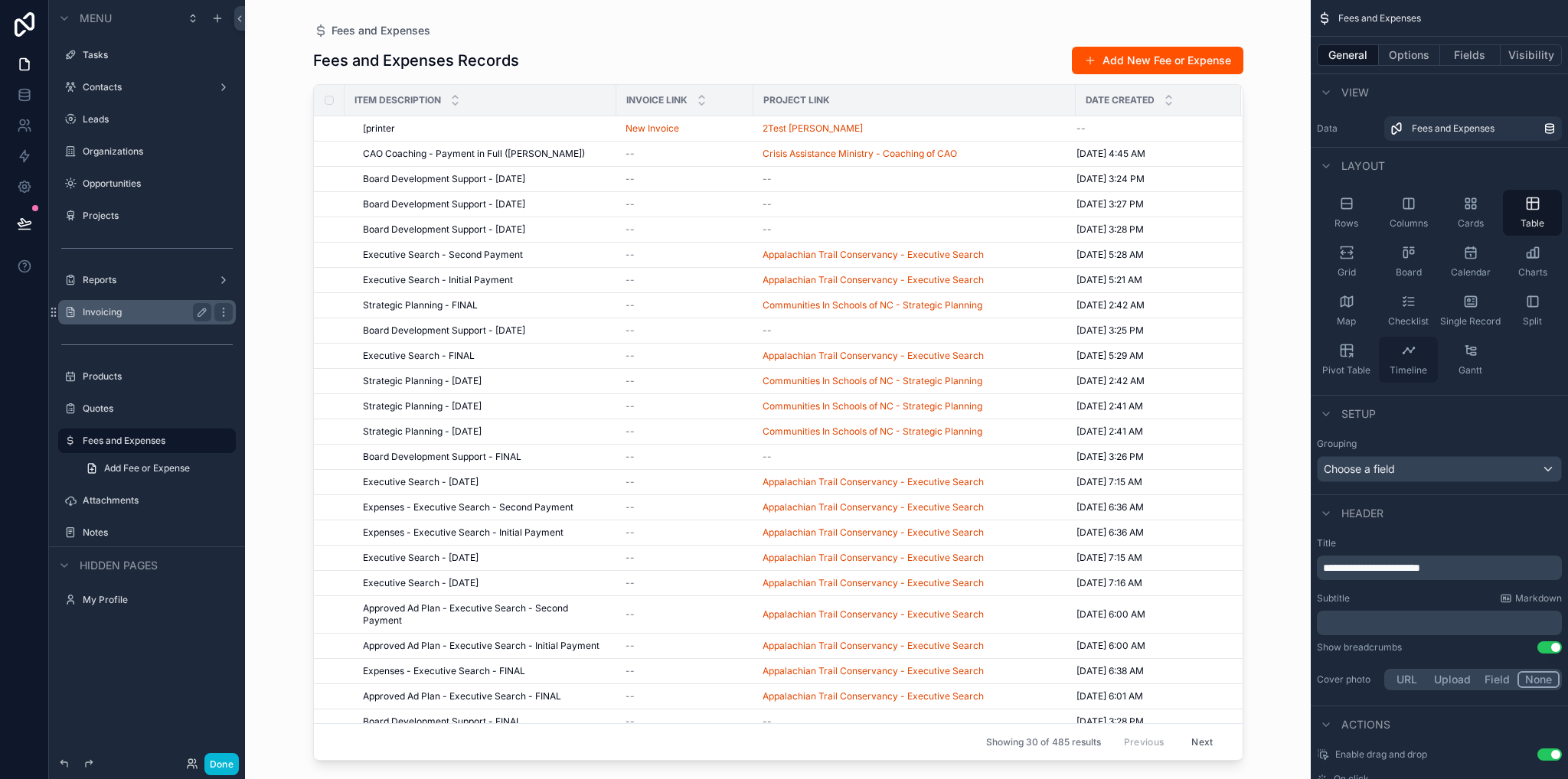
scroll to position [153, 0]
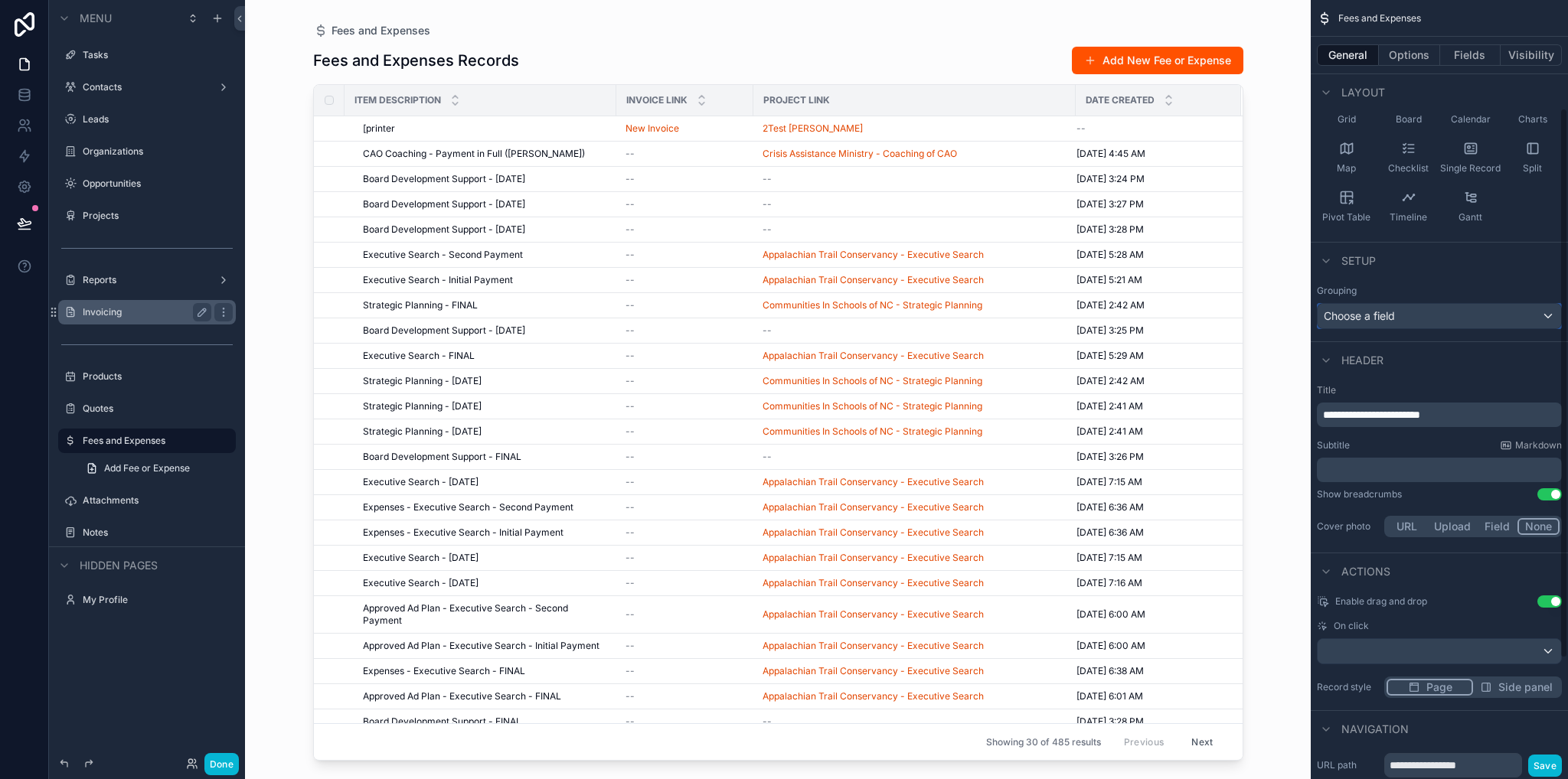
click at [1443, 308] on div "Choose a field" at bounding box center [1439, 316] width 243 height 24
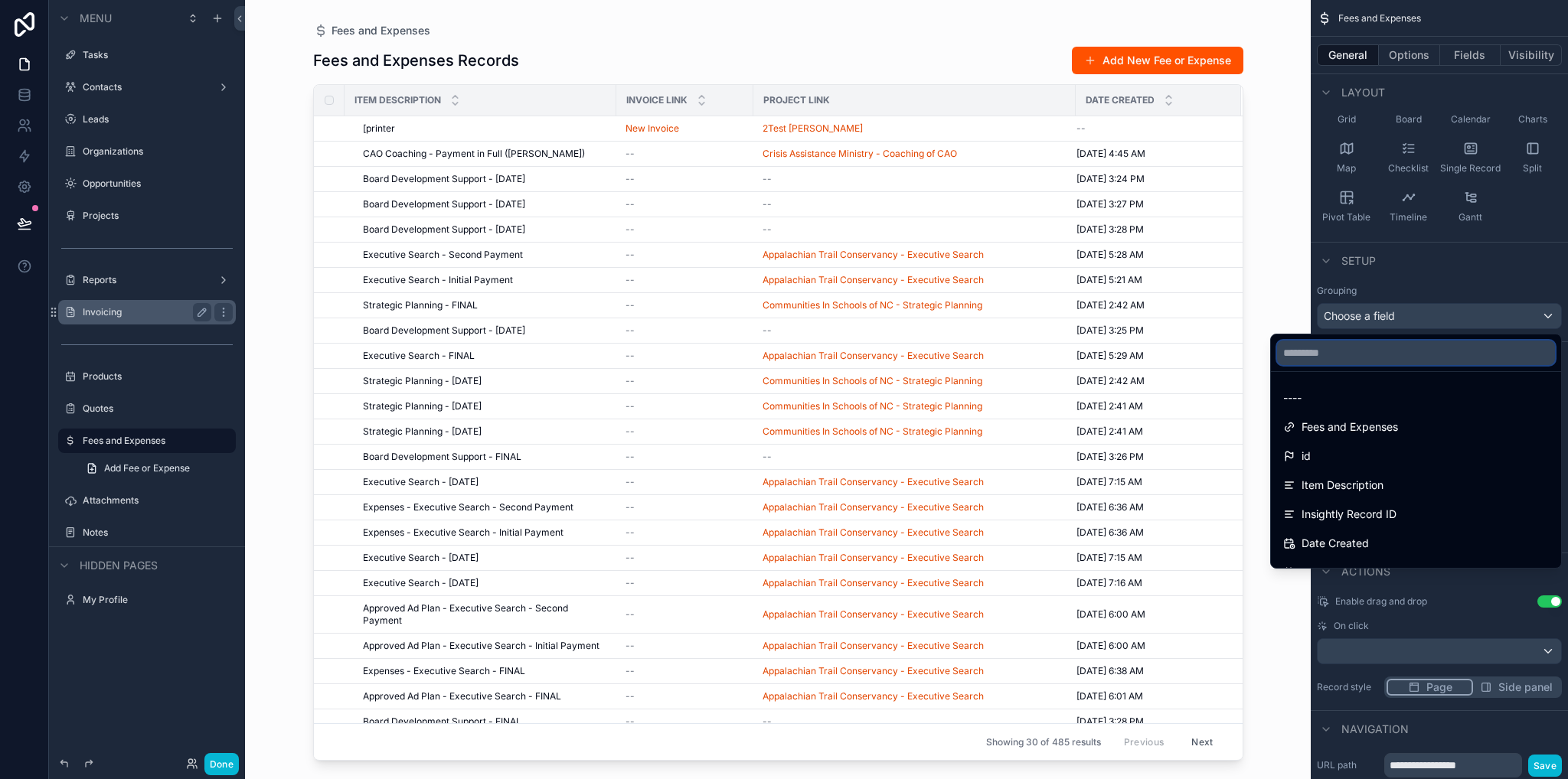
click at [1318, 356] on input "text" at bounding box center [1415, 353] width 278 height 24
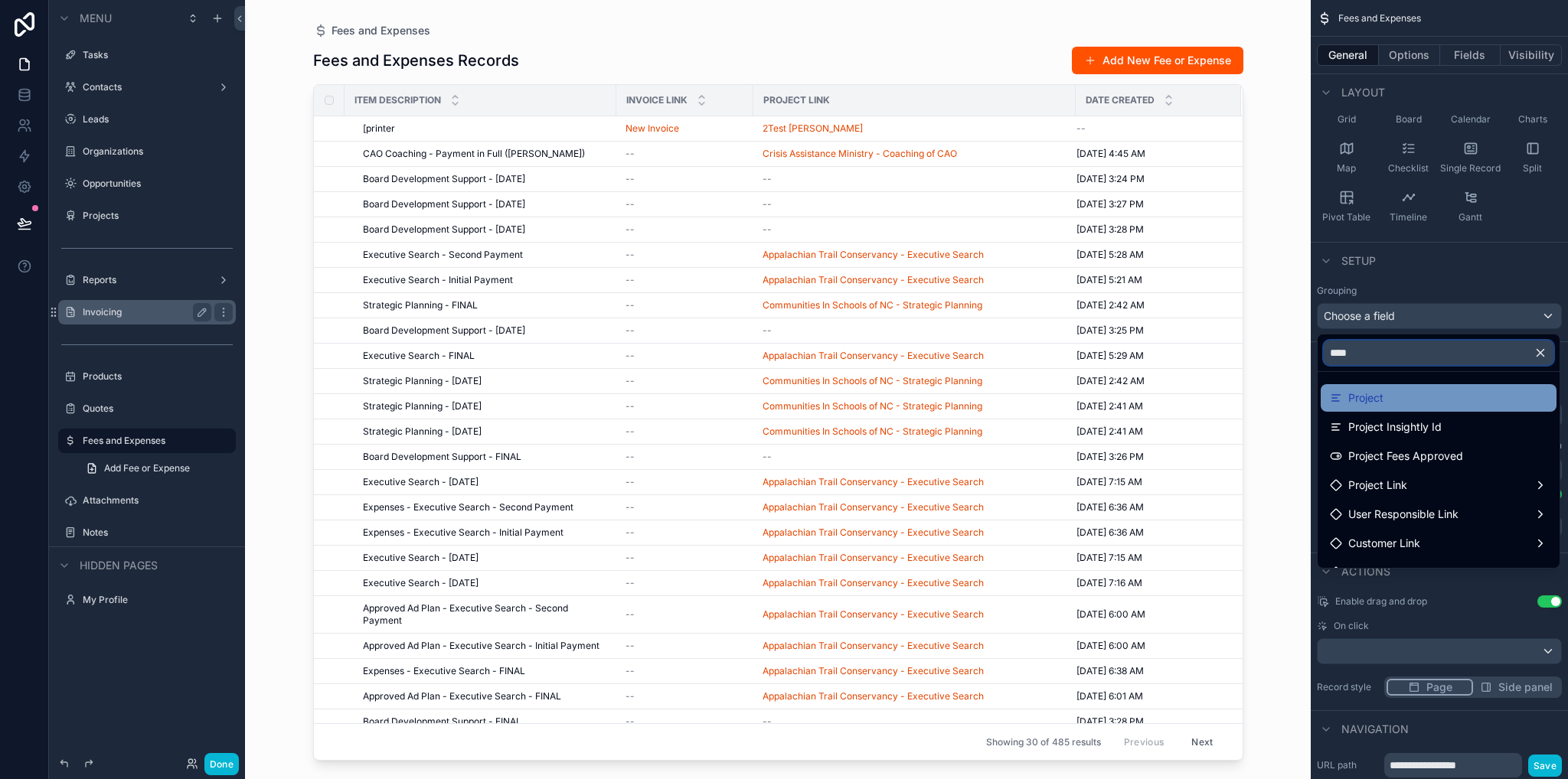
type input "****"
click at [1372, 396] on span "Project" at bounding box center [1365, 398] width 35 height 19
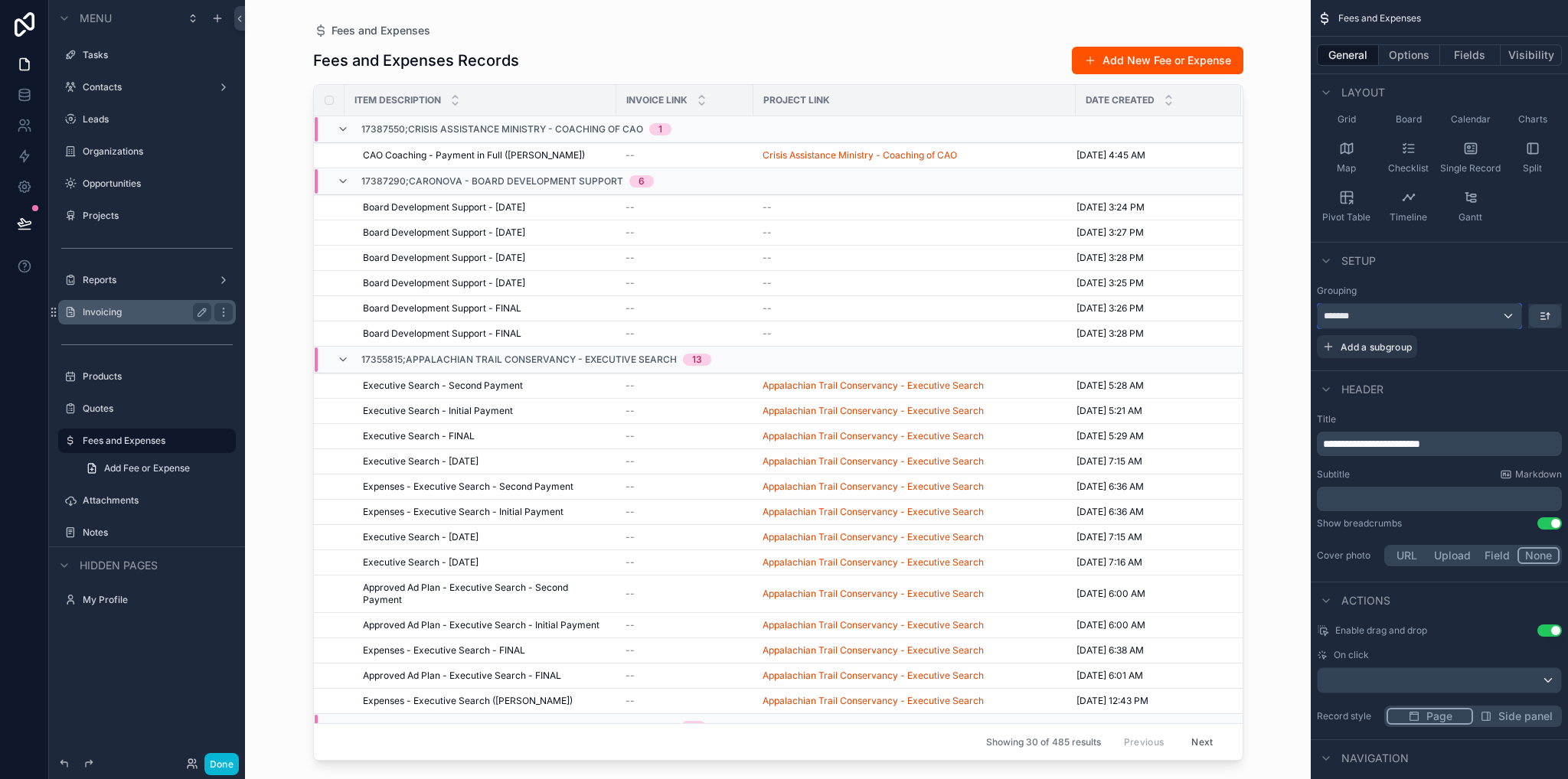
click at [1508, 316] on div "*******" at bounding box center [1420, 316] width 204 height 24
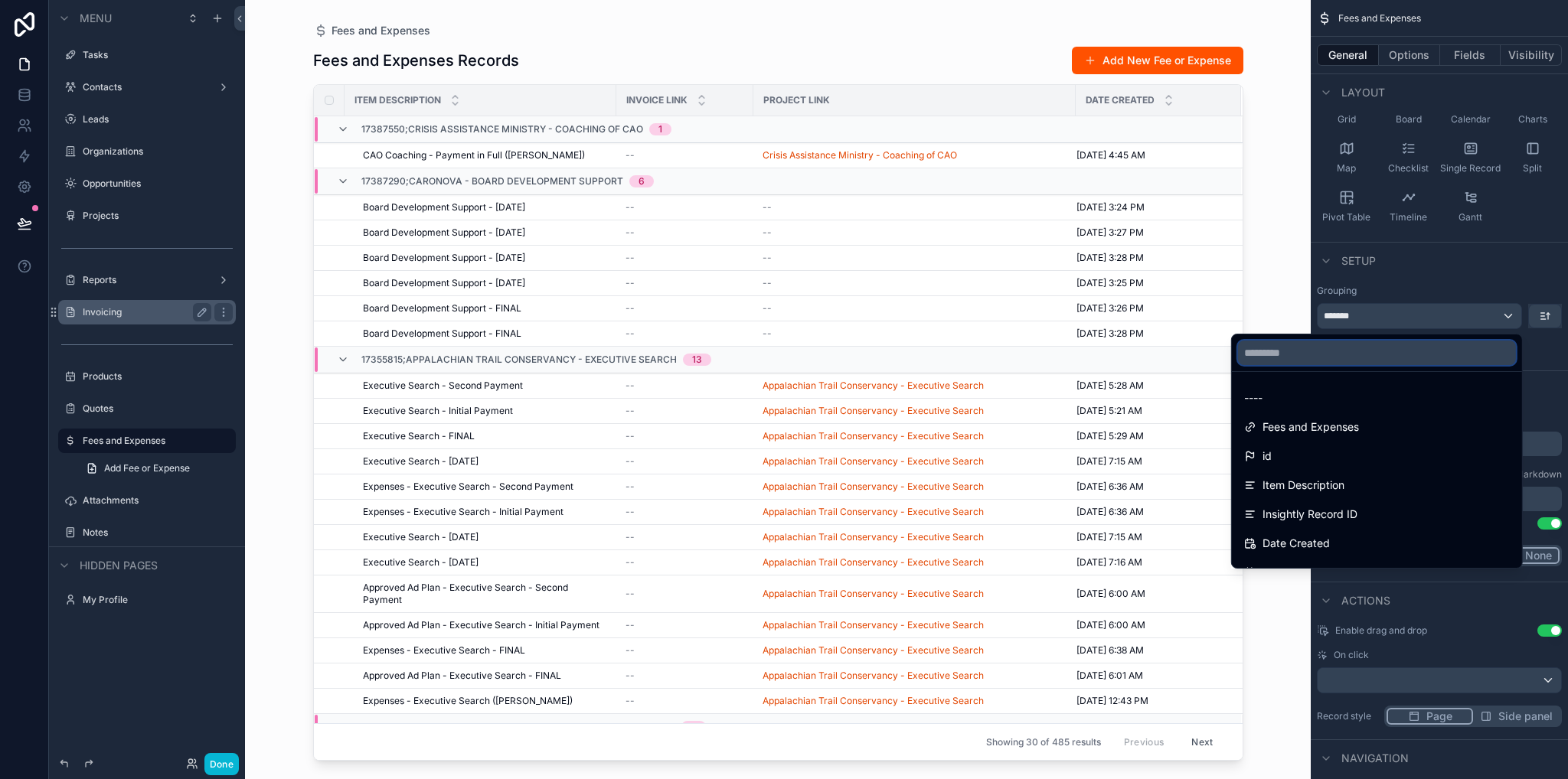
click at [1365, 358] on input "text" at bounding box center [1376, 353] width 278 height 24
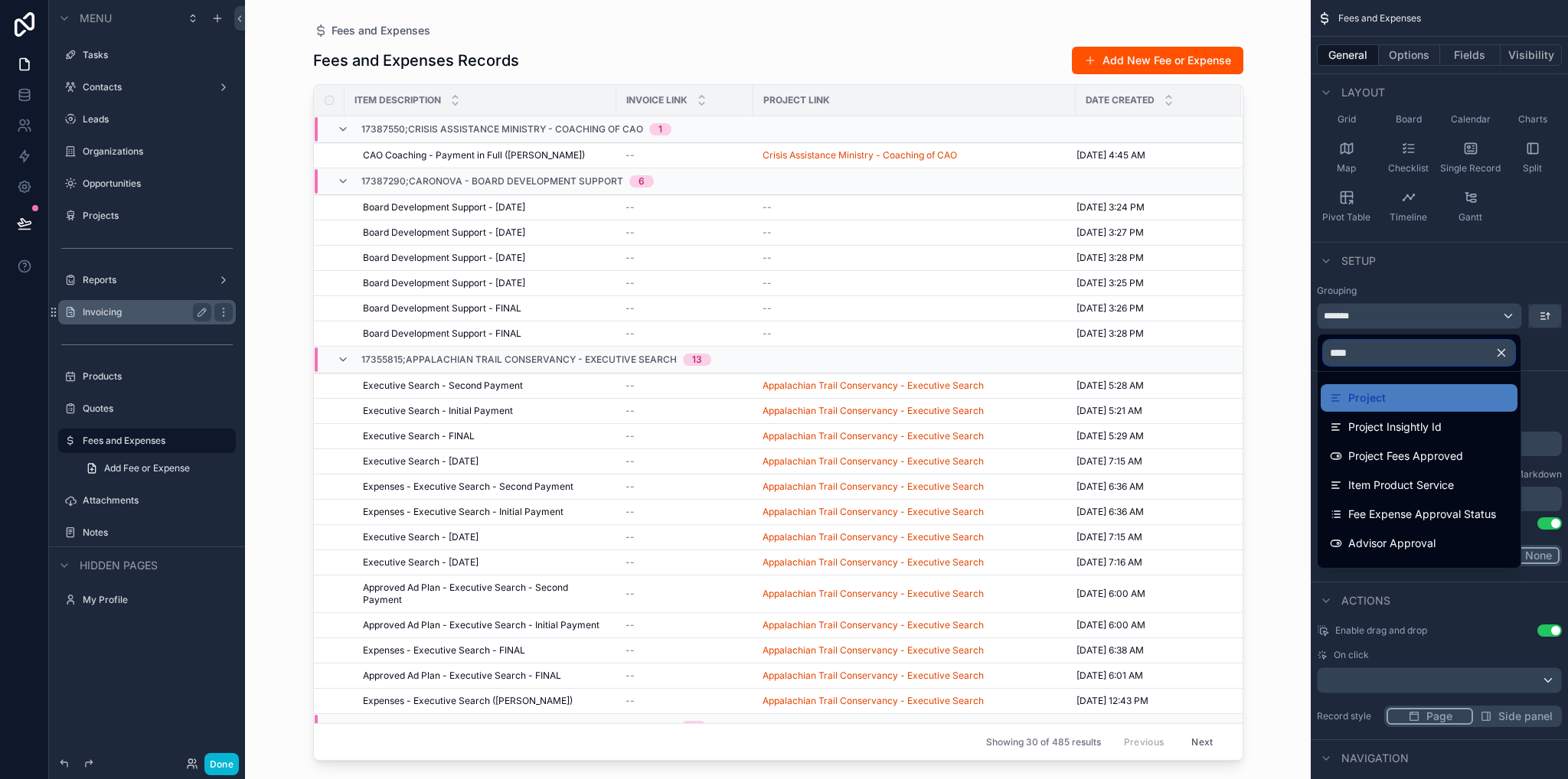
type input "*****"
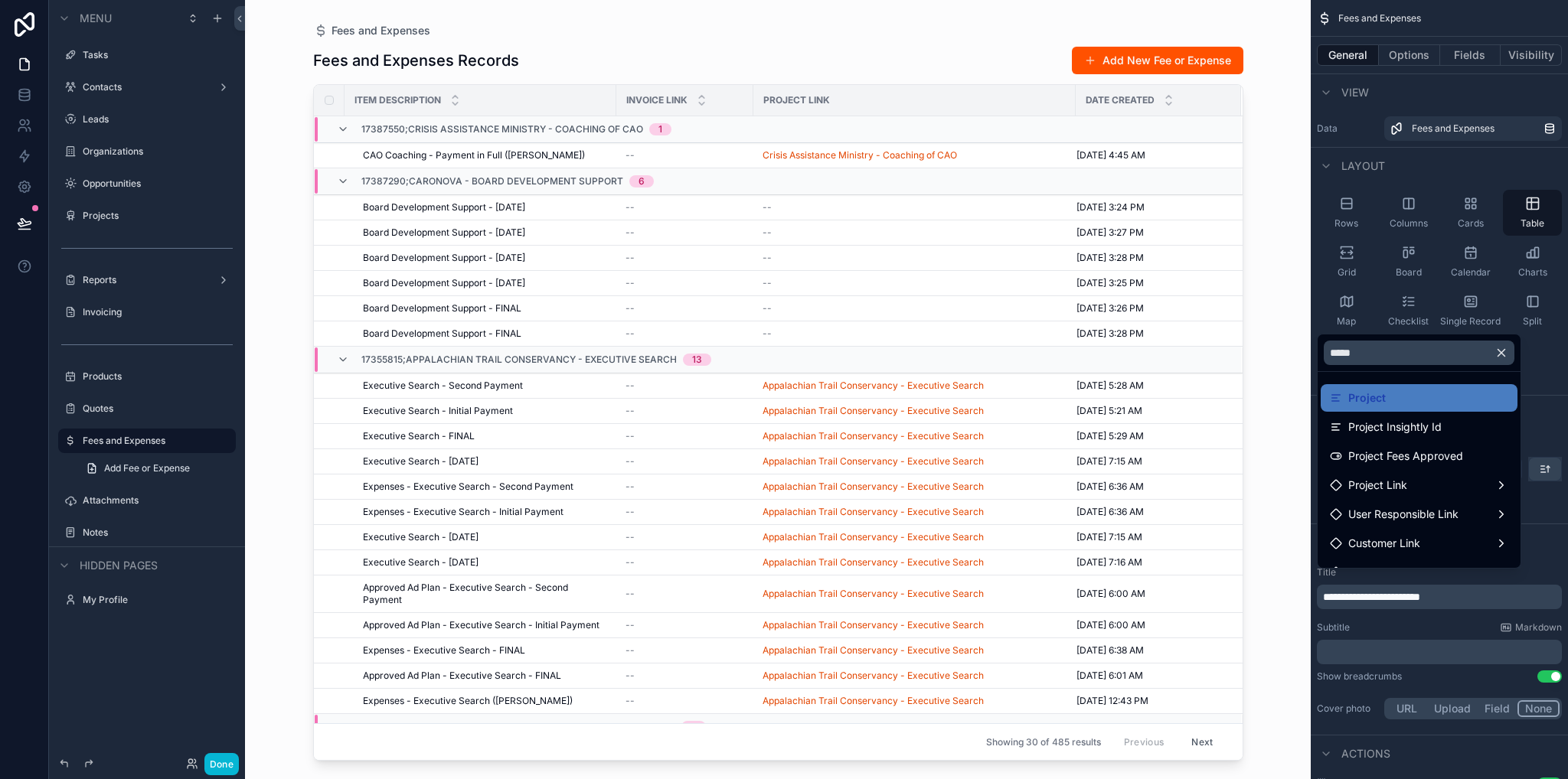
scroll to position [153, 0]
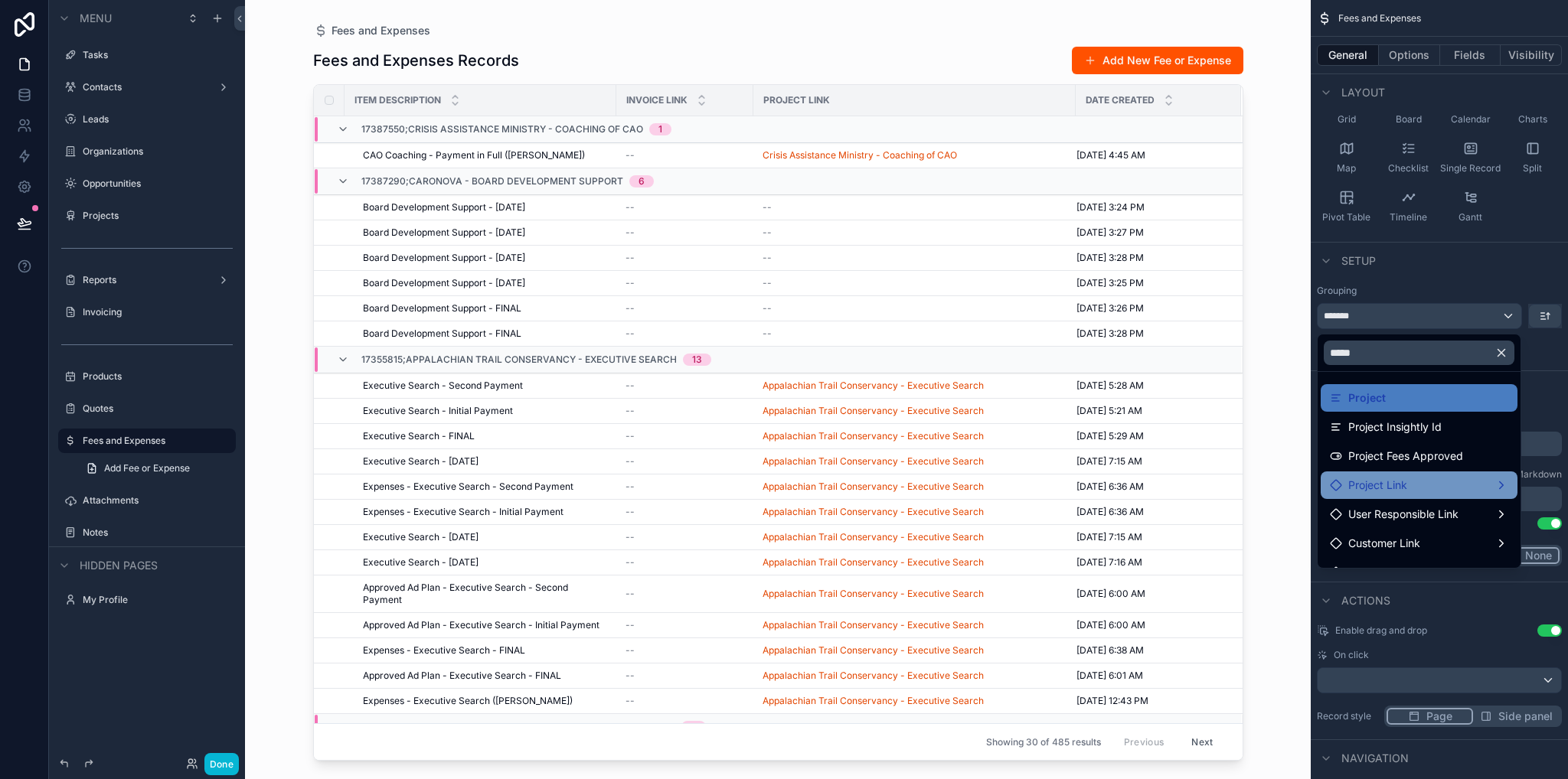
type input "*****"
click at [1366, 477] on span "Project Link" at bounding box center [1377, 485] width 59 height 19
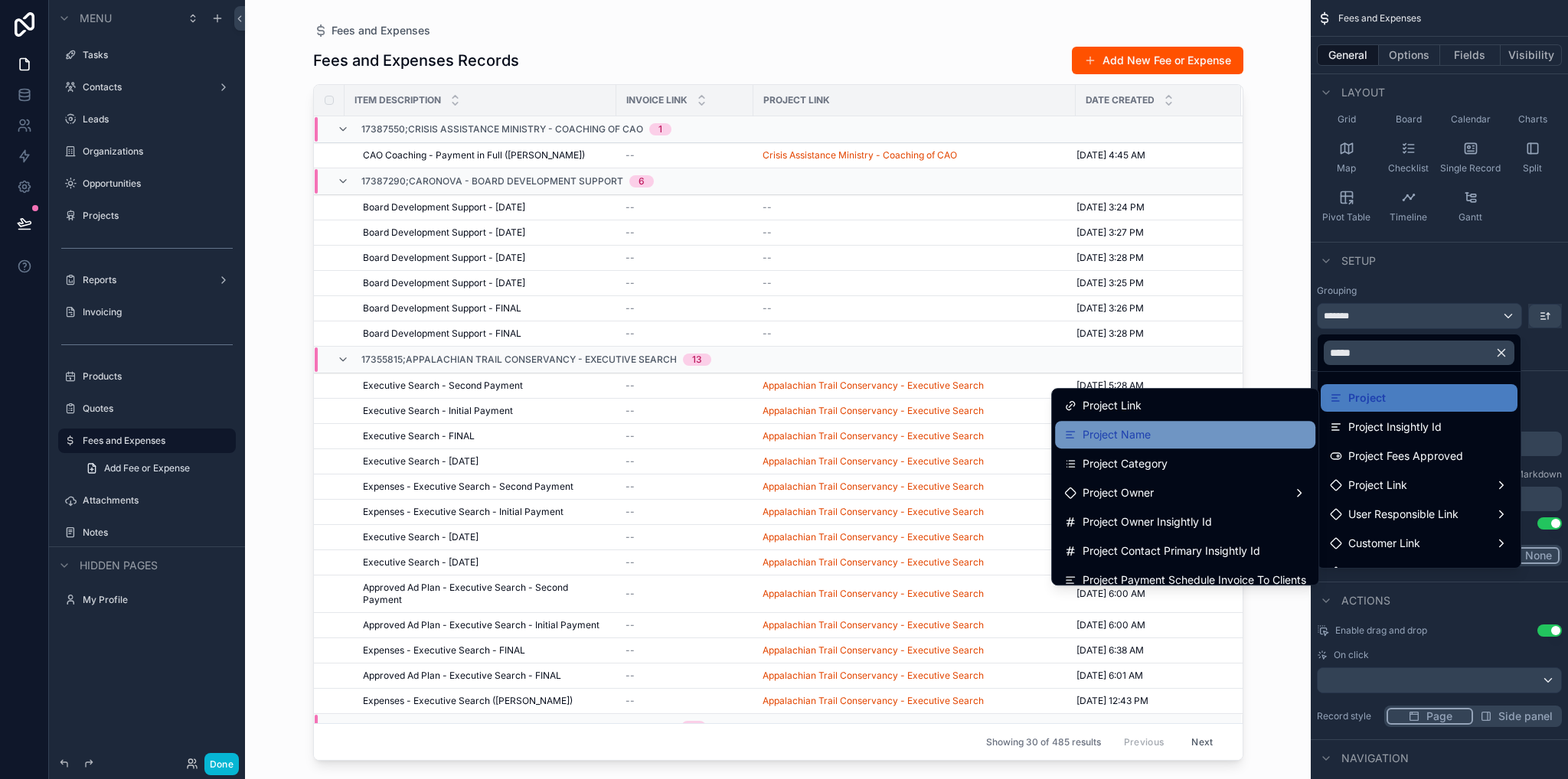
click at [1123, 424] on div "Project Name" at bounding box center [1185, 435] width 260 height 28
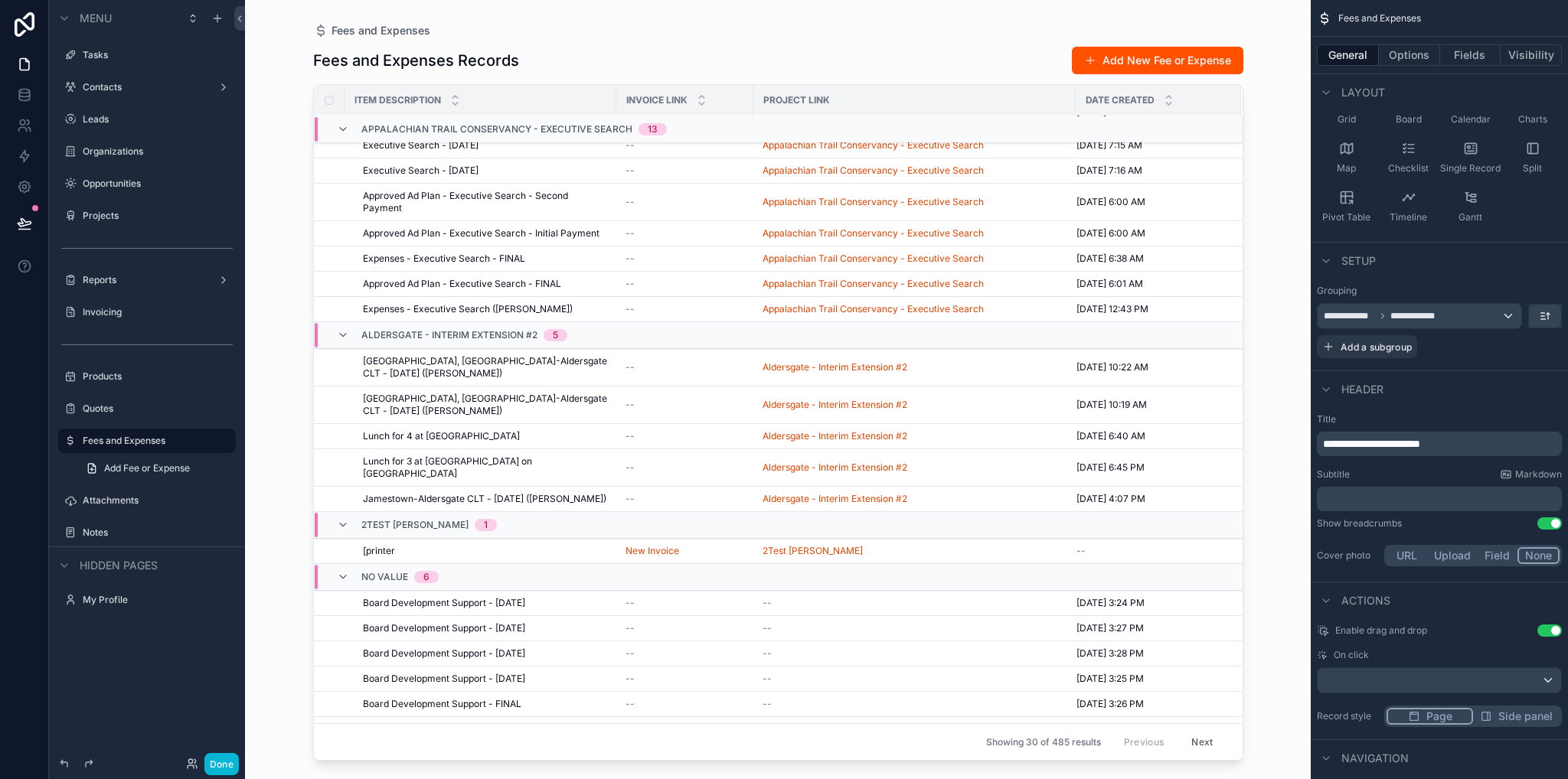
scroll to position [188, 0]
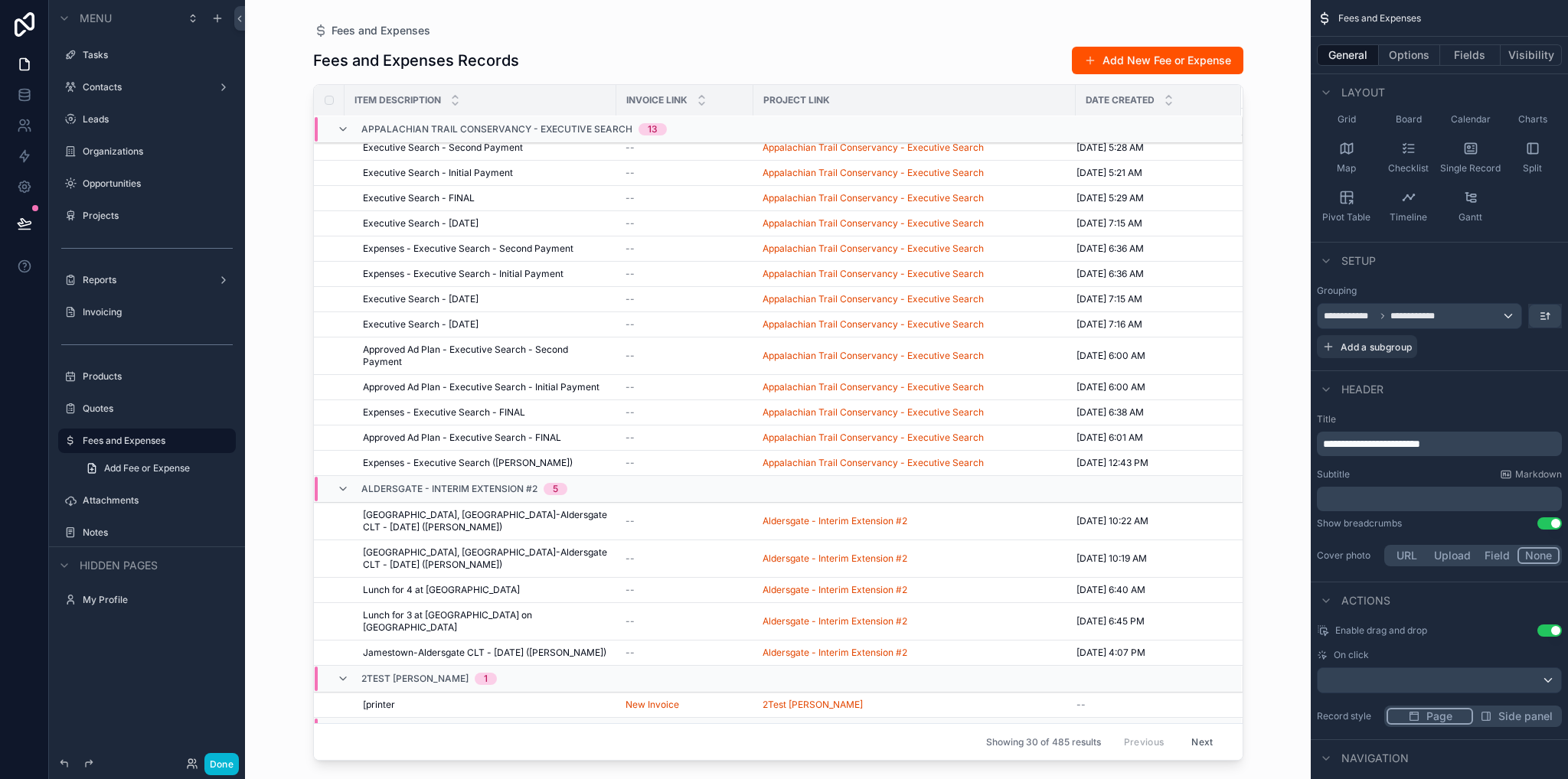
click at [1247, 265] on div "scrollable content" at bounding box center [778, 380] width 979 height 761
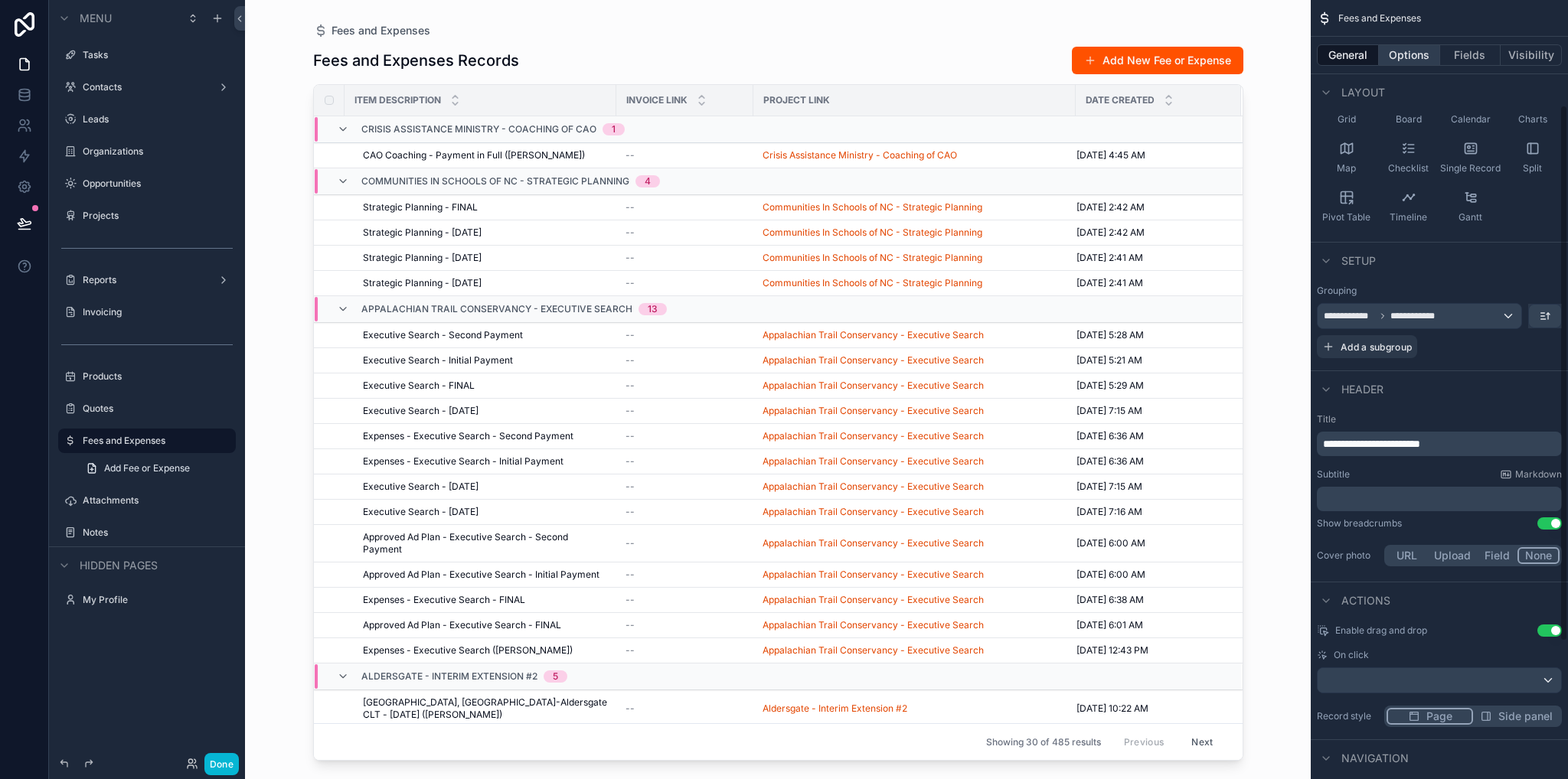
click at [1399, 55] on button "Options" at bounding box center [1409, 55] width 61 height 21
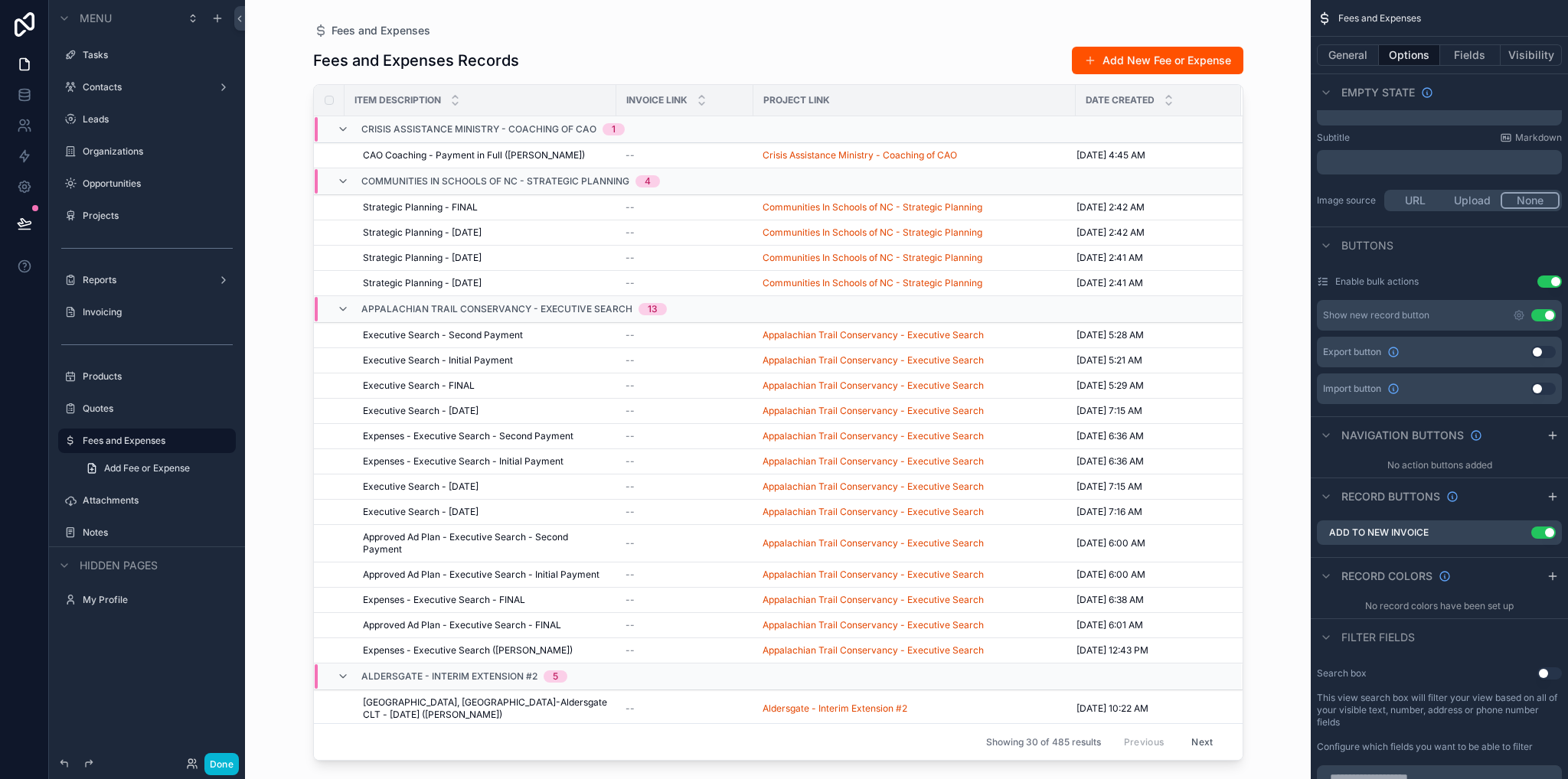
scroll to position [383, 0]
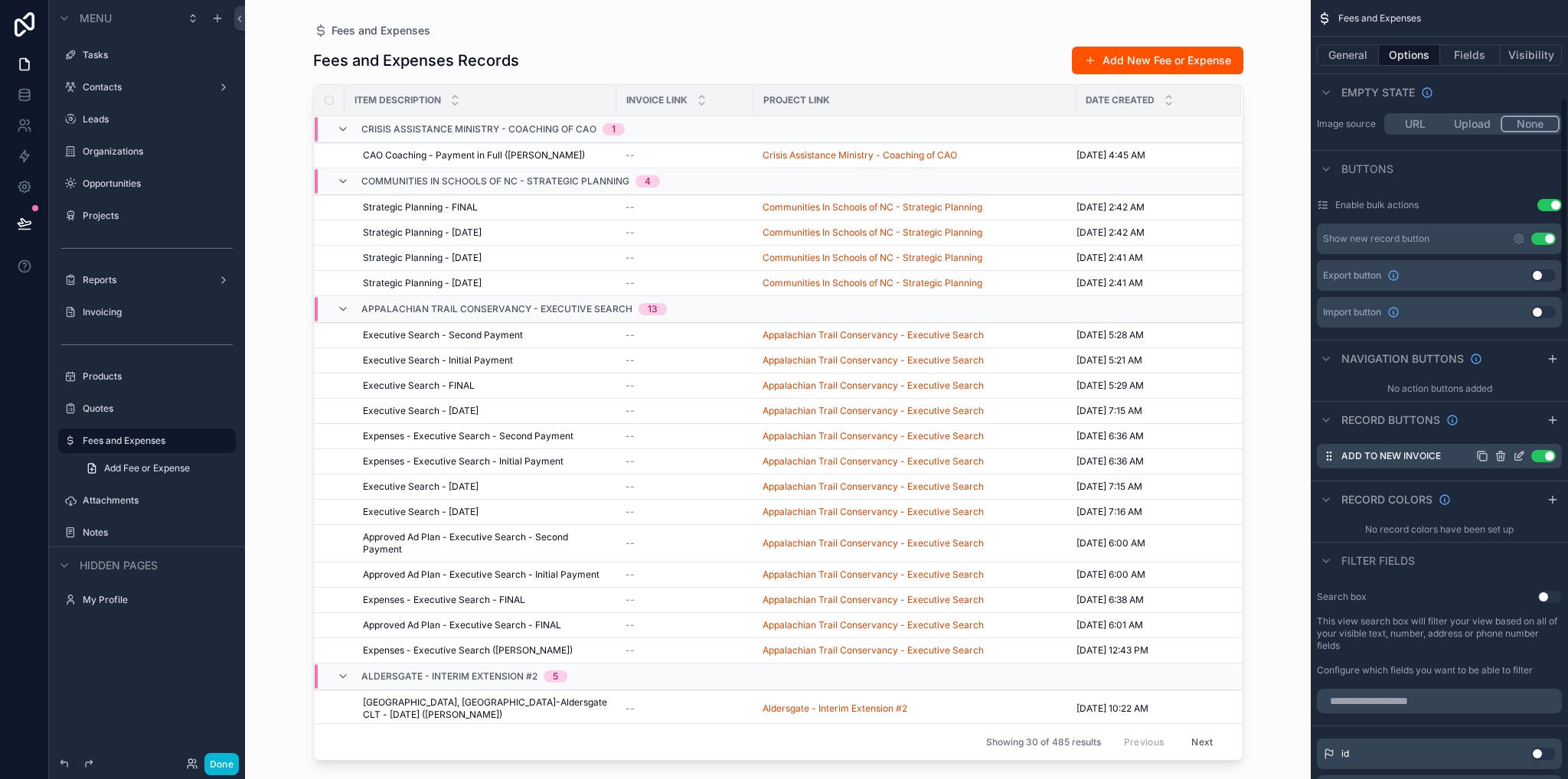
click at [1519, 456] on icon "scrollable content" at bounding box center [1521, 455] width 7 height 7
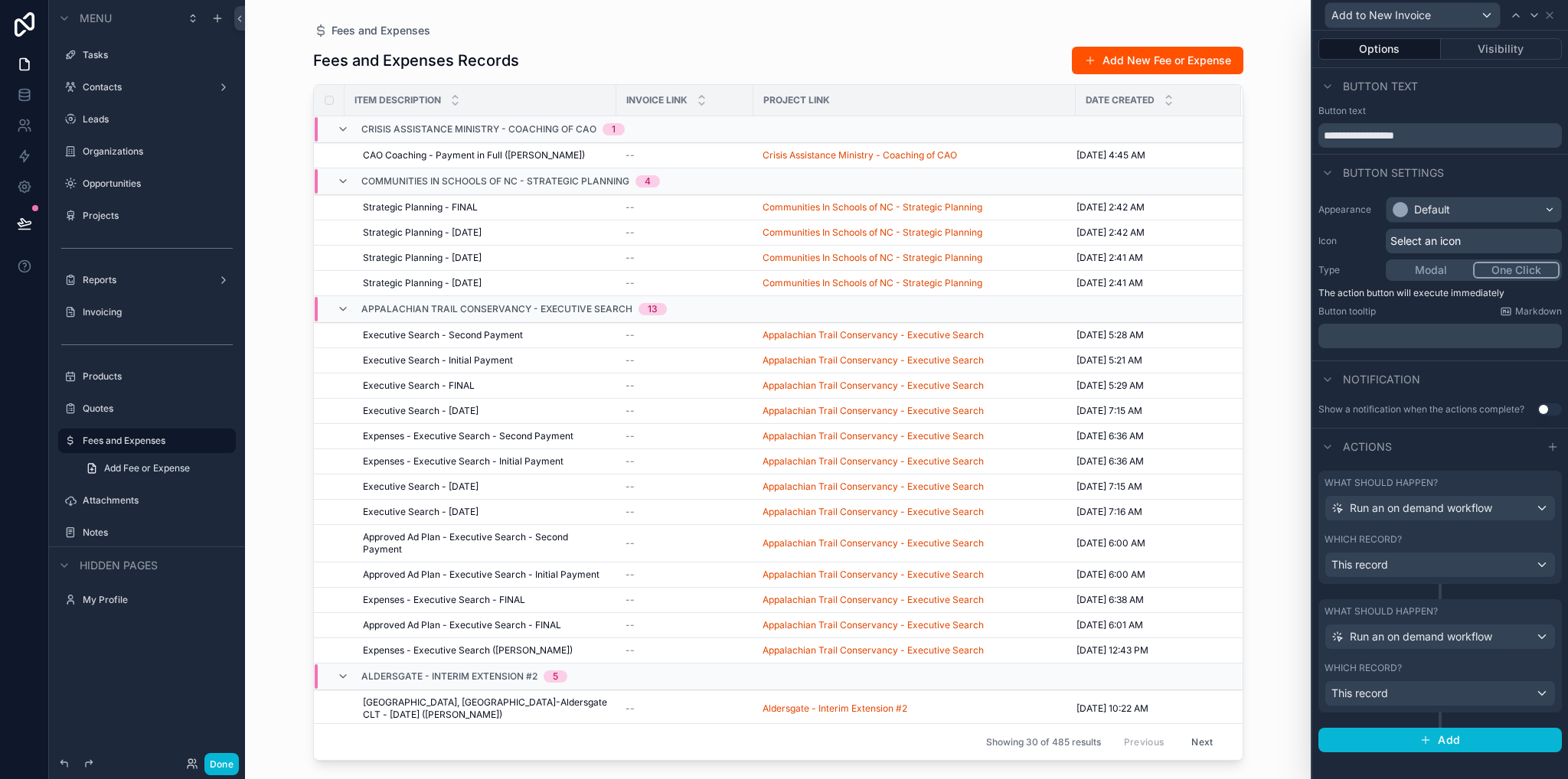
scroll to position [613, 0]
click at [1442, 537] on div "Which record?" at bounding box center [1439, 539] width 231 height 12
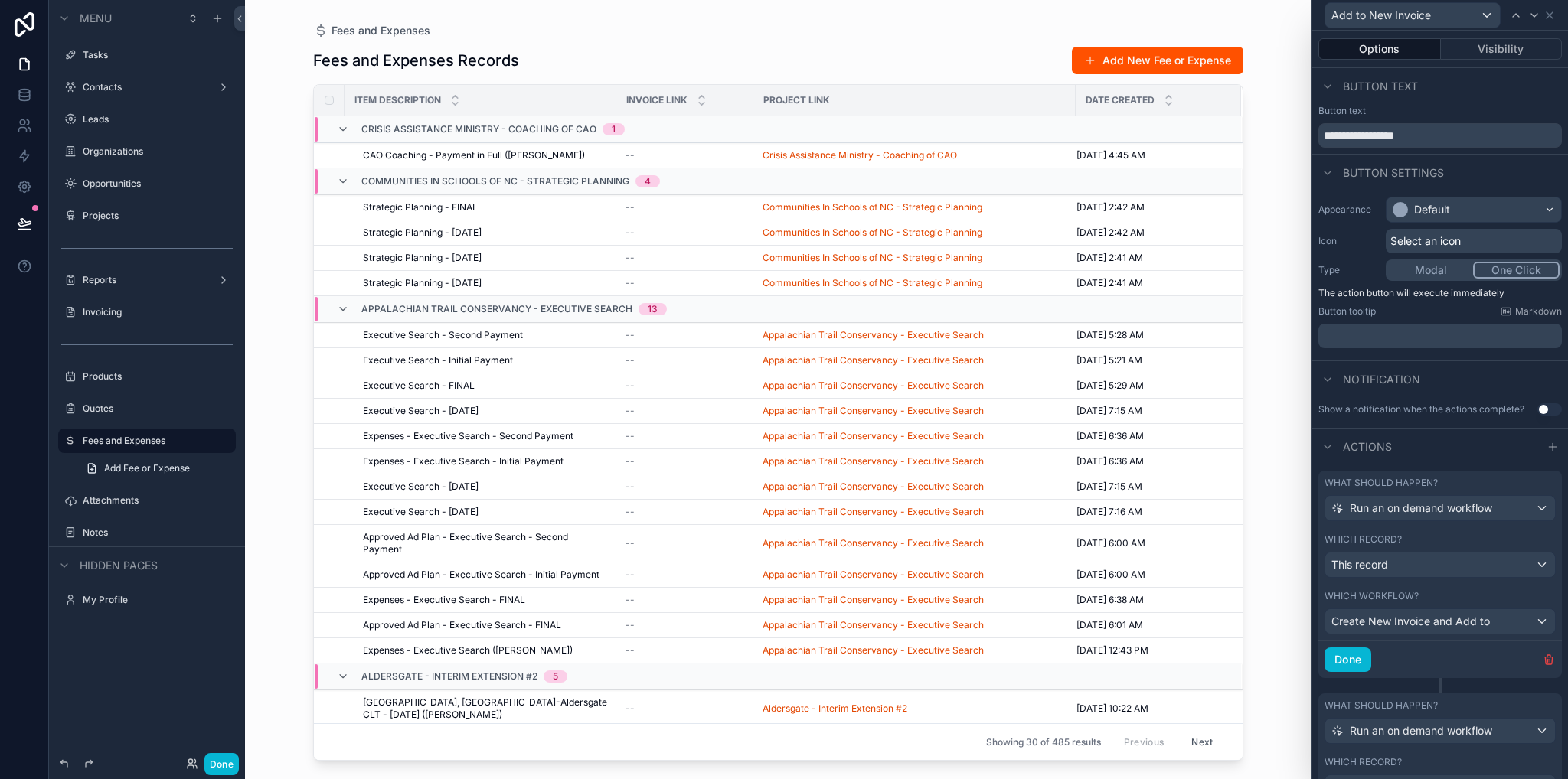
scroll to position [70, 0]
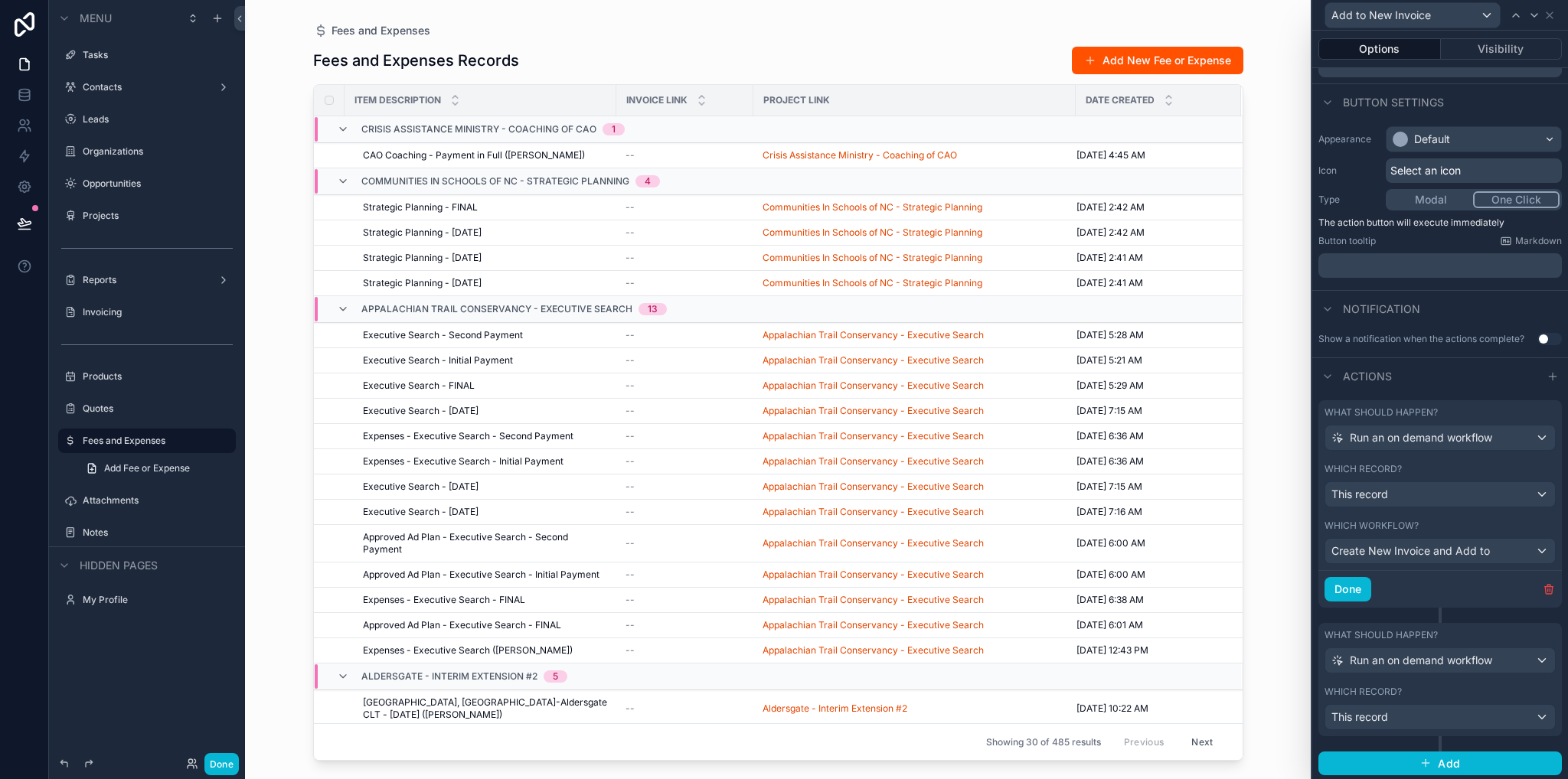
click at [1451, 688] on div "Which record?" at bounding box center [1439, 692] width 231 height 12
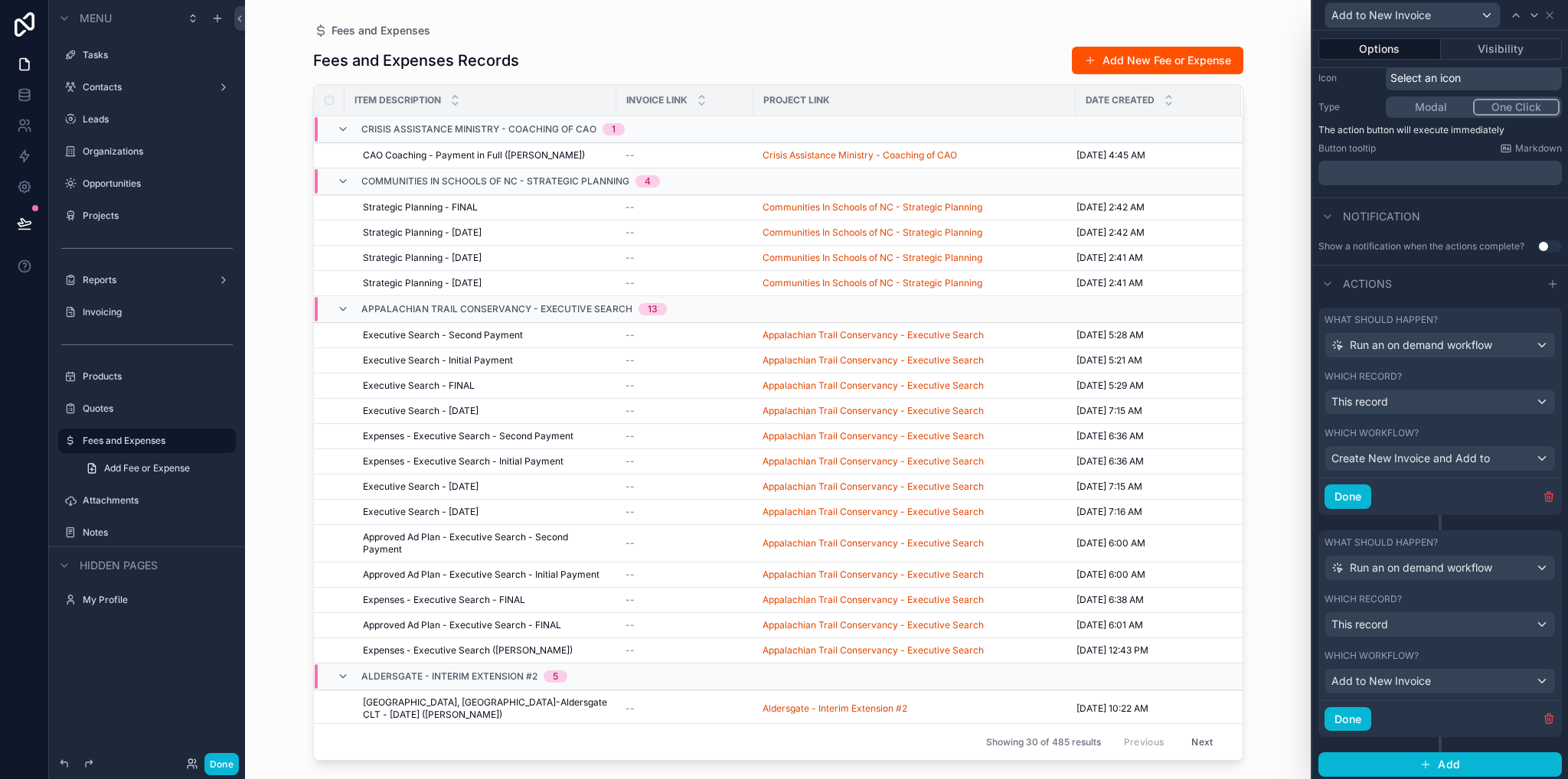
scroll to position [0, 0]
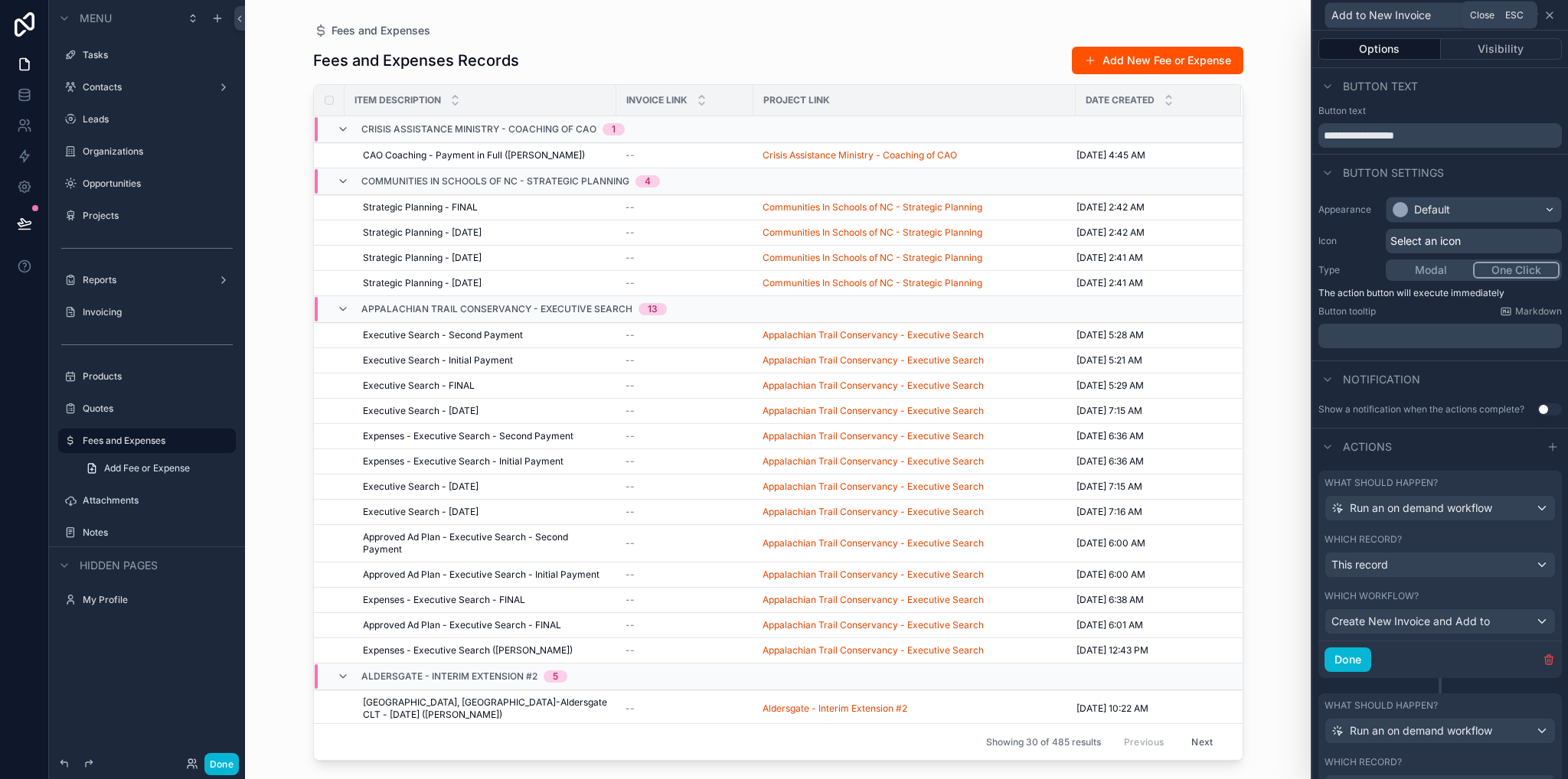
click at [1546, 16] on icon at bounding box center [1549, 15] width 12 height 12
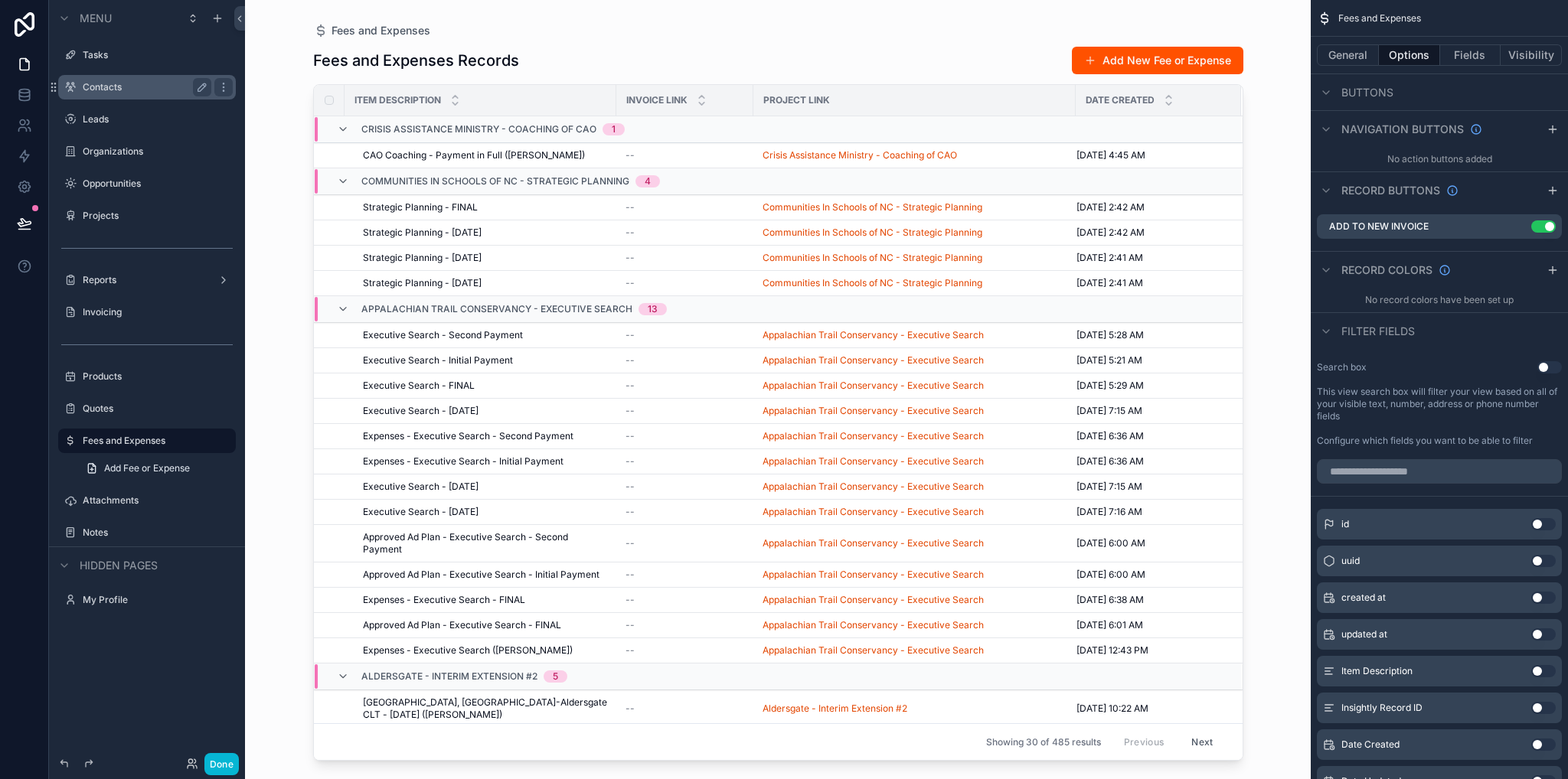
click at [106, 83] on label "Contacts" at bounding box center [144, 86] width 122 height 12
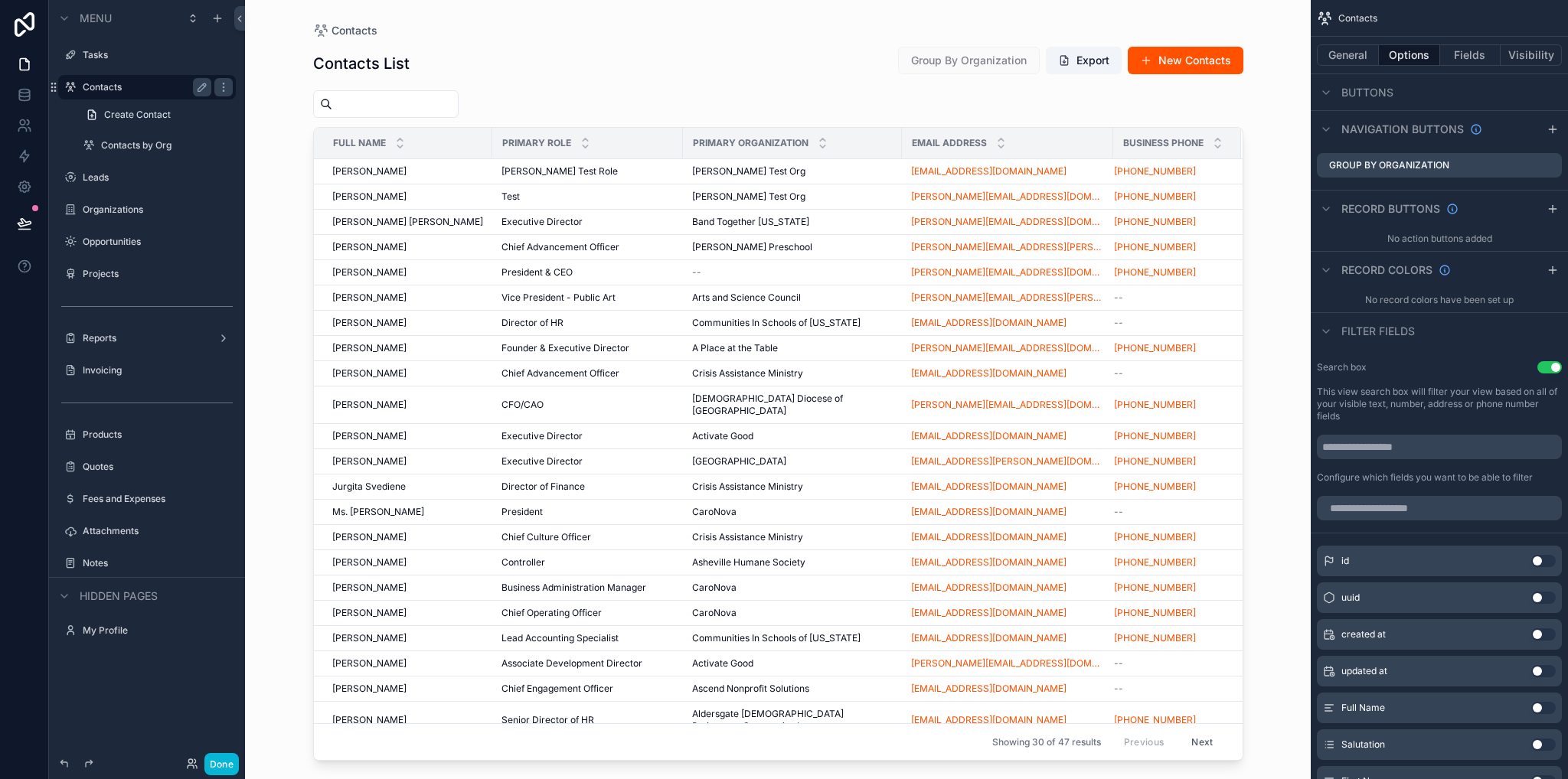
click at [363, 188] on div "scrollable content" at bounding box center [778, 380] width 979 height 761
click at [103, 176] on label "Leads" at bounding box center [144, 177] width 122 height 12
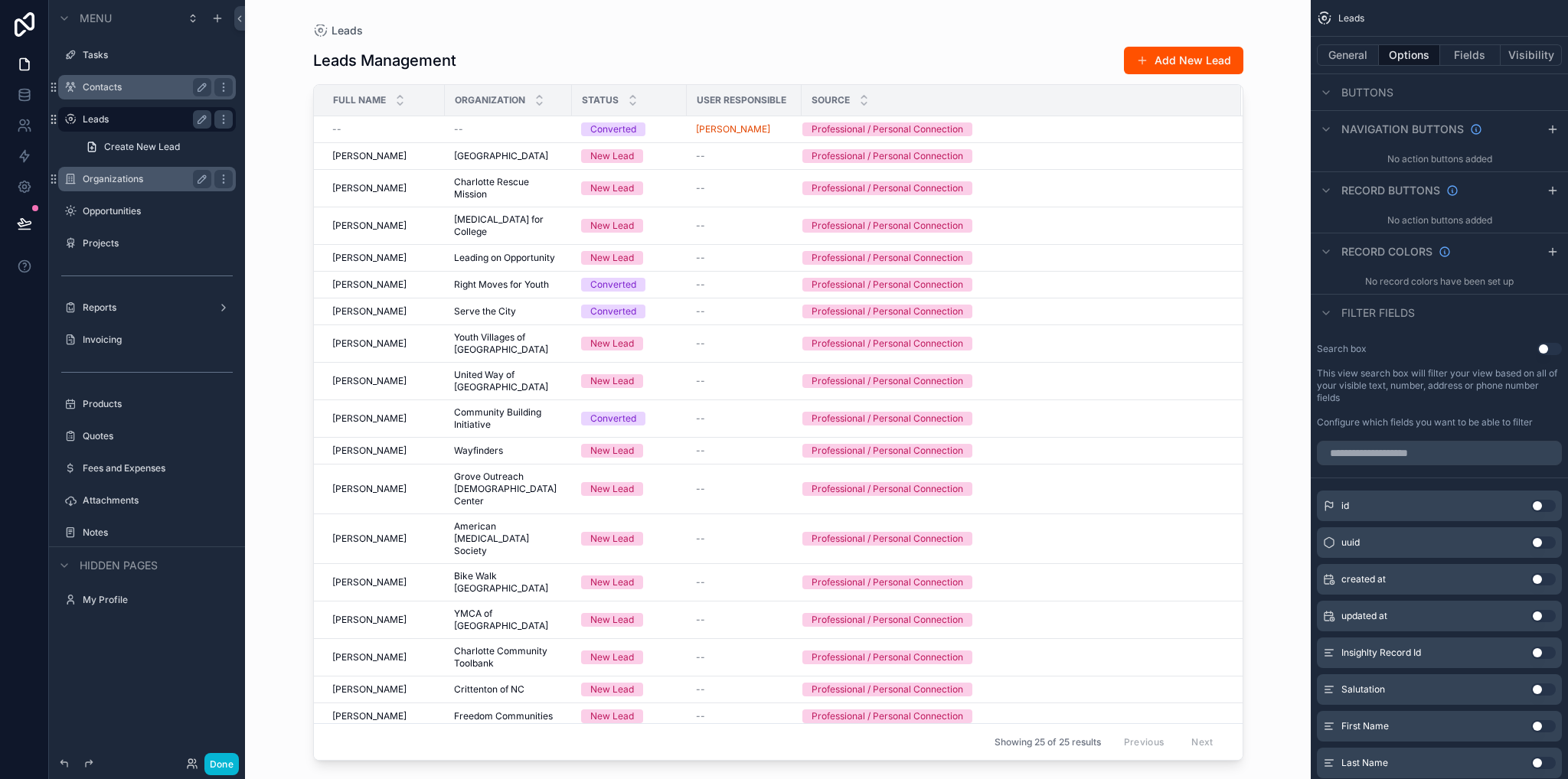
click at [102, 182] on label "Organizations" at bounding box center [144, 179] width 122 height 12
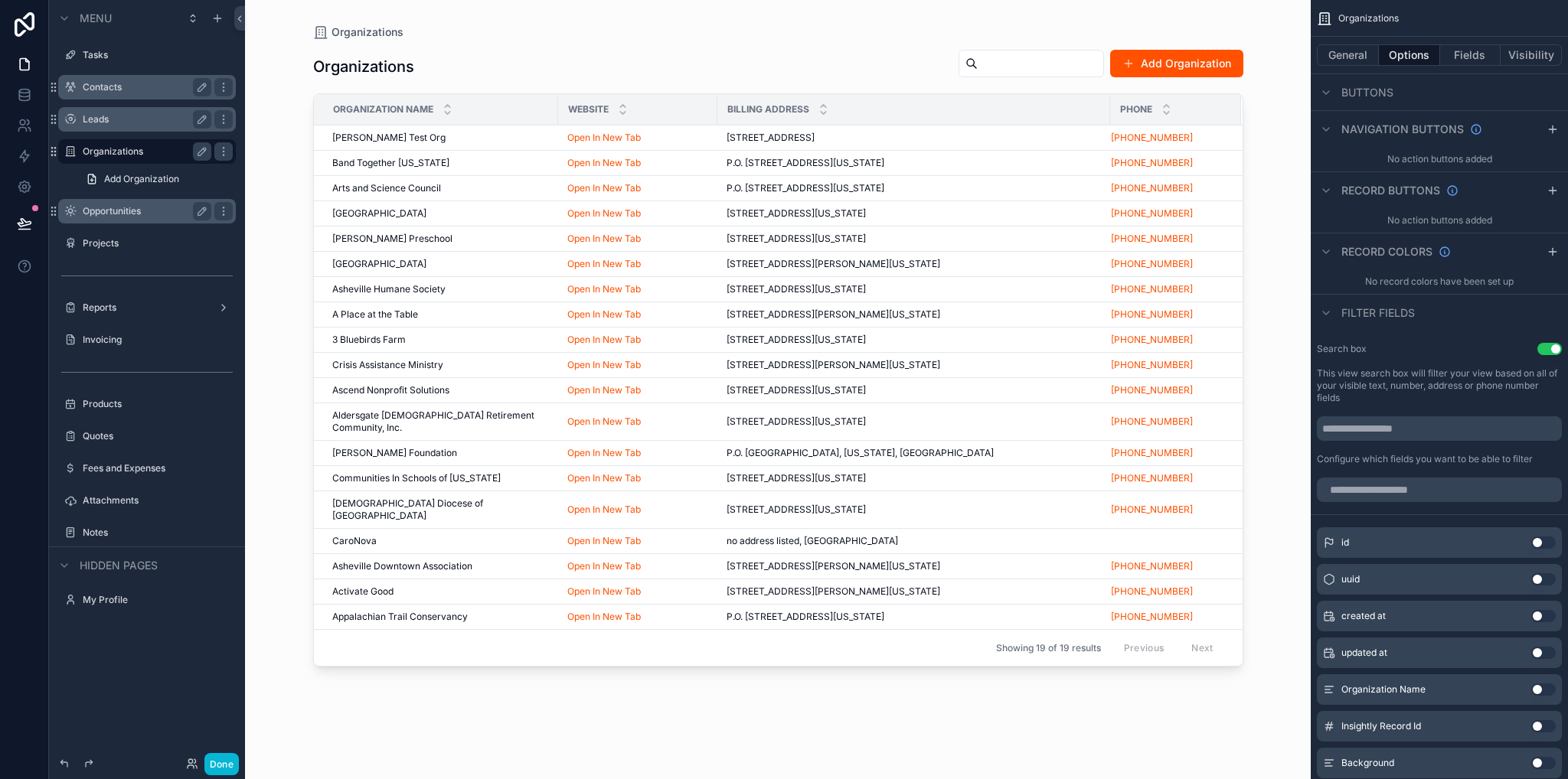
click at [119, 216] on label "Opportunities" at bounding box center [144, 210] width 122 height 12
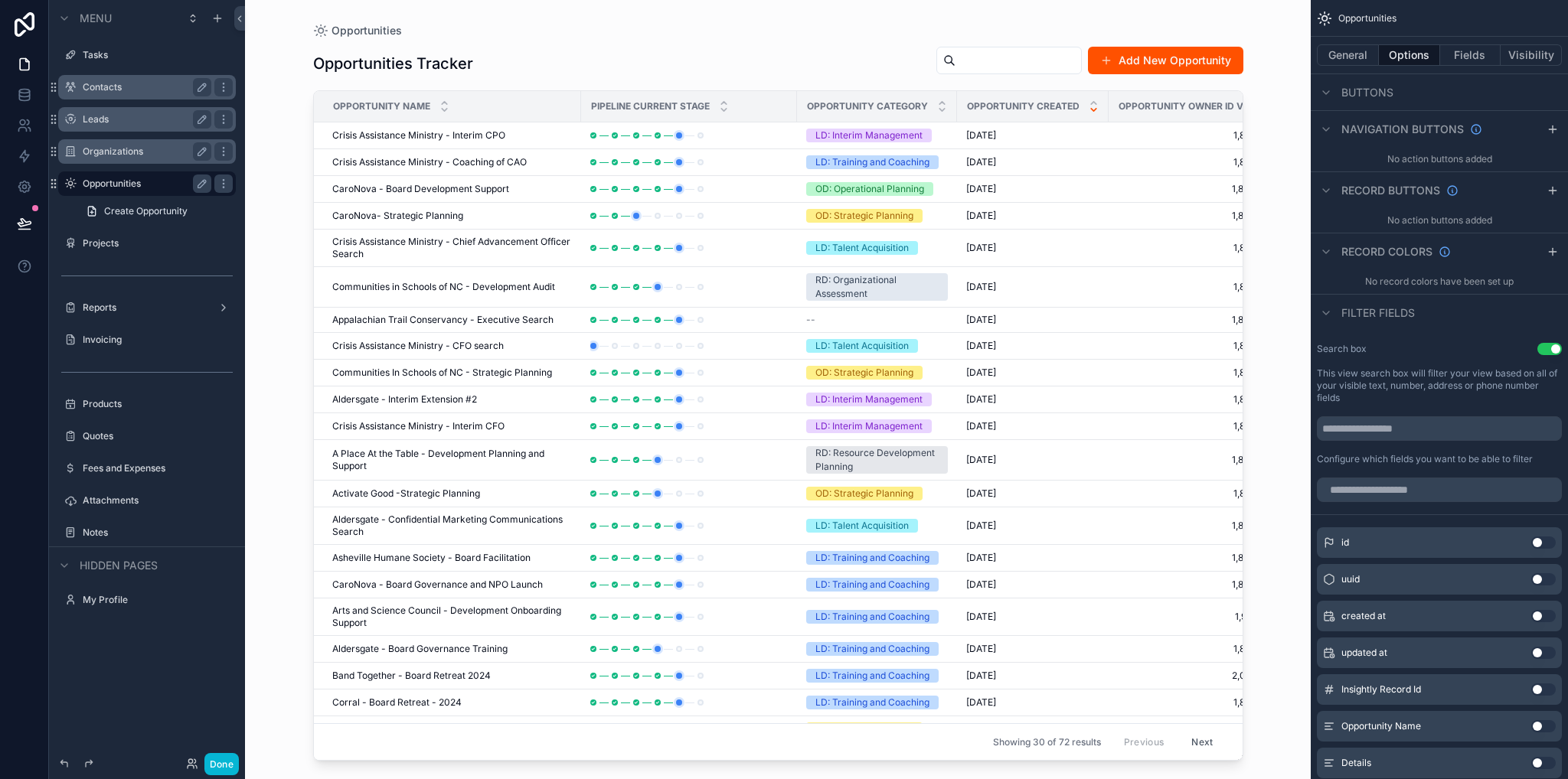
drag, startPoint x: 995, startPoint y: 754, endPoint x: 1129, endPoint y: 754, distance: 134.0
click at [1129, 754] on div "scrollable content" at bounding box center [778, 380] width 979 height 761
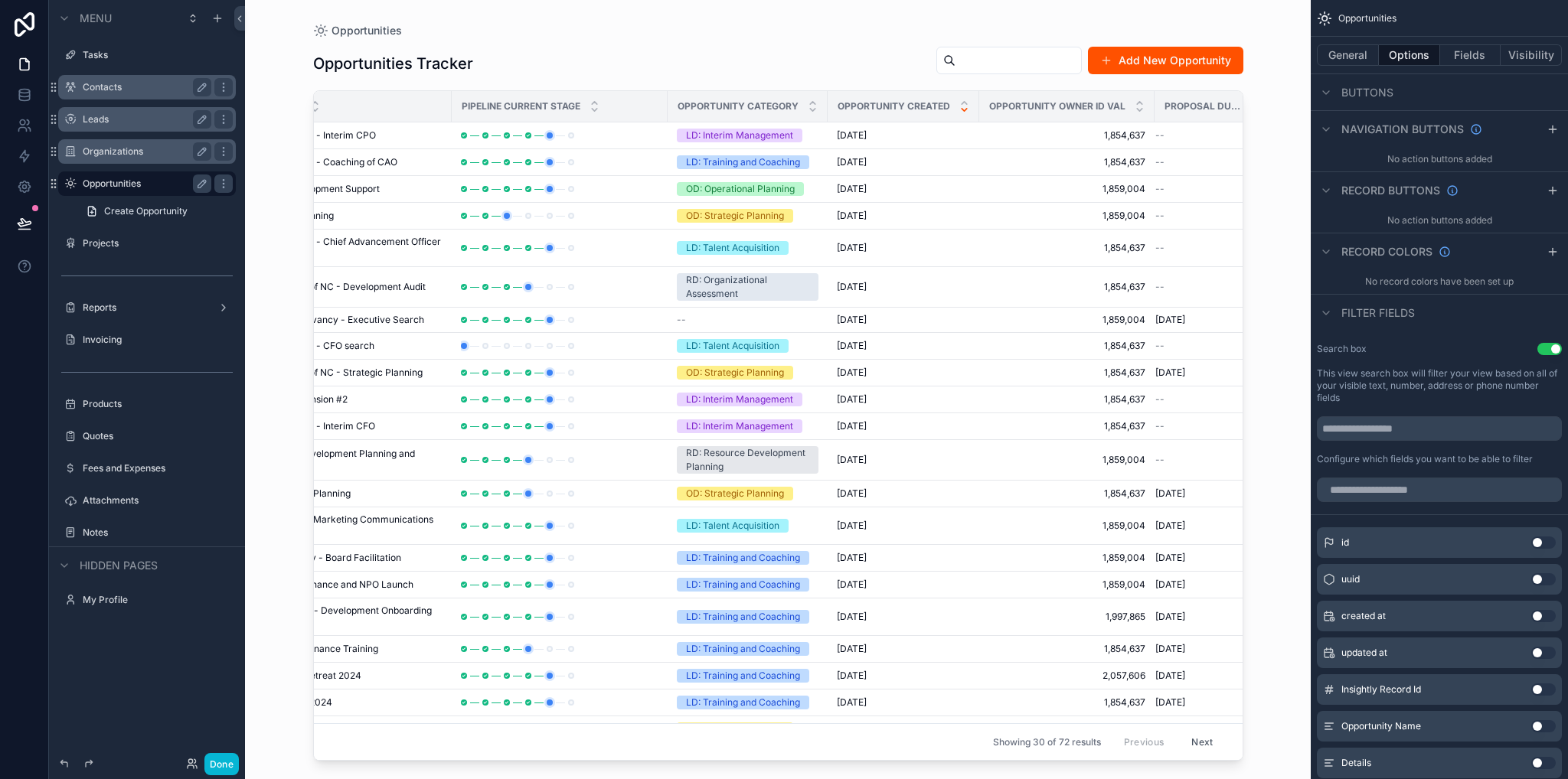
scroll to position [0, 168]
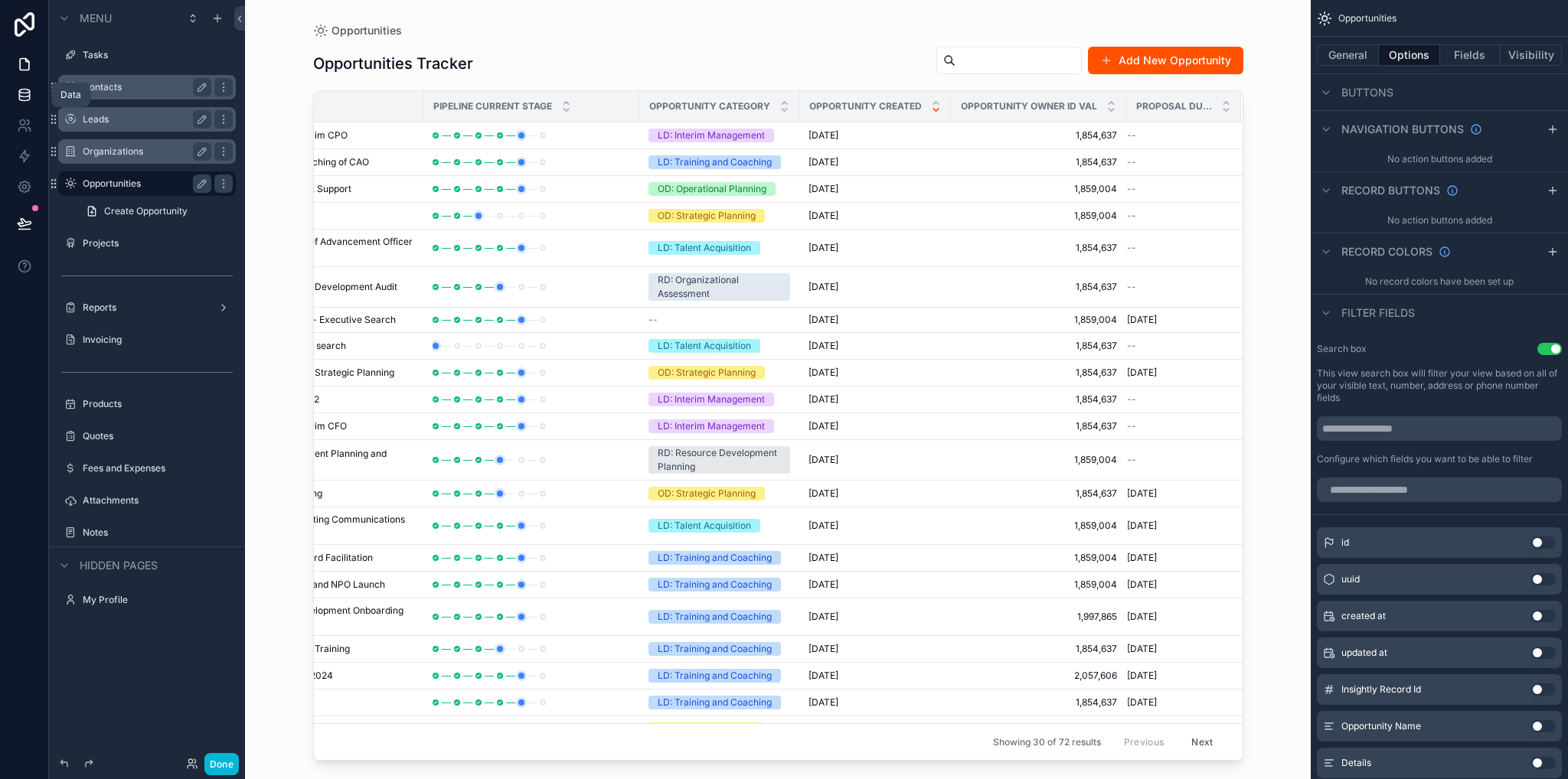
click at [19, 91] on icon at bounding box center [24, 95] width 16 height 15
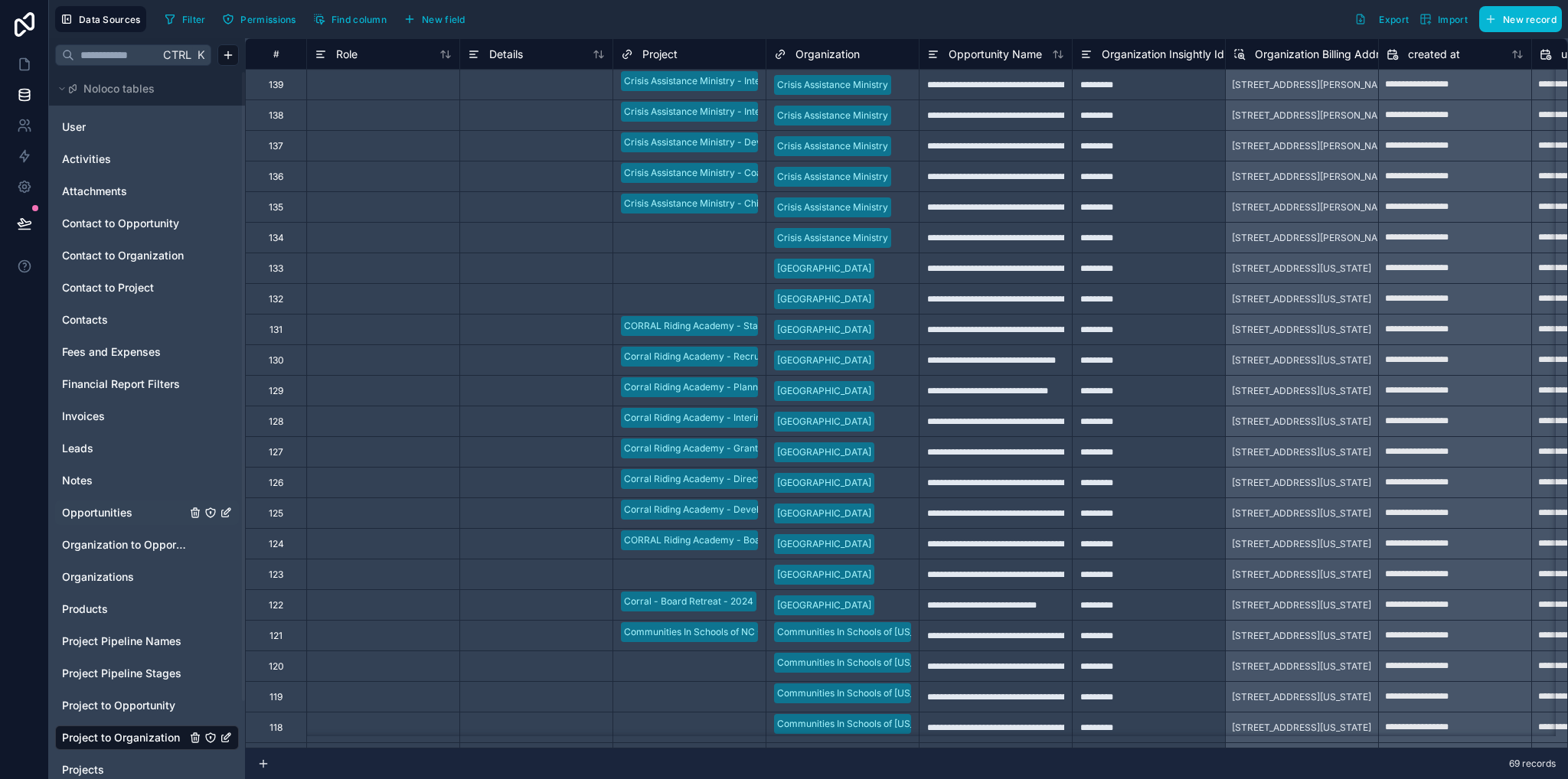
click at [108, 518] on span "Opportunities" at bounding box center [97, 512] width 70 height 15
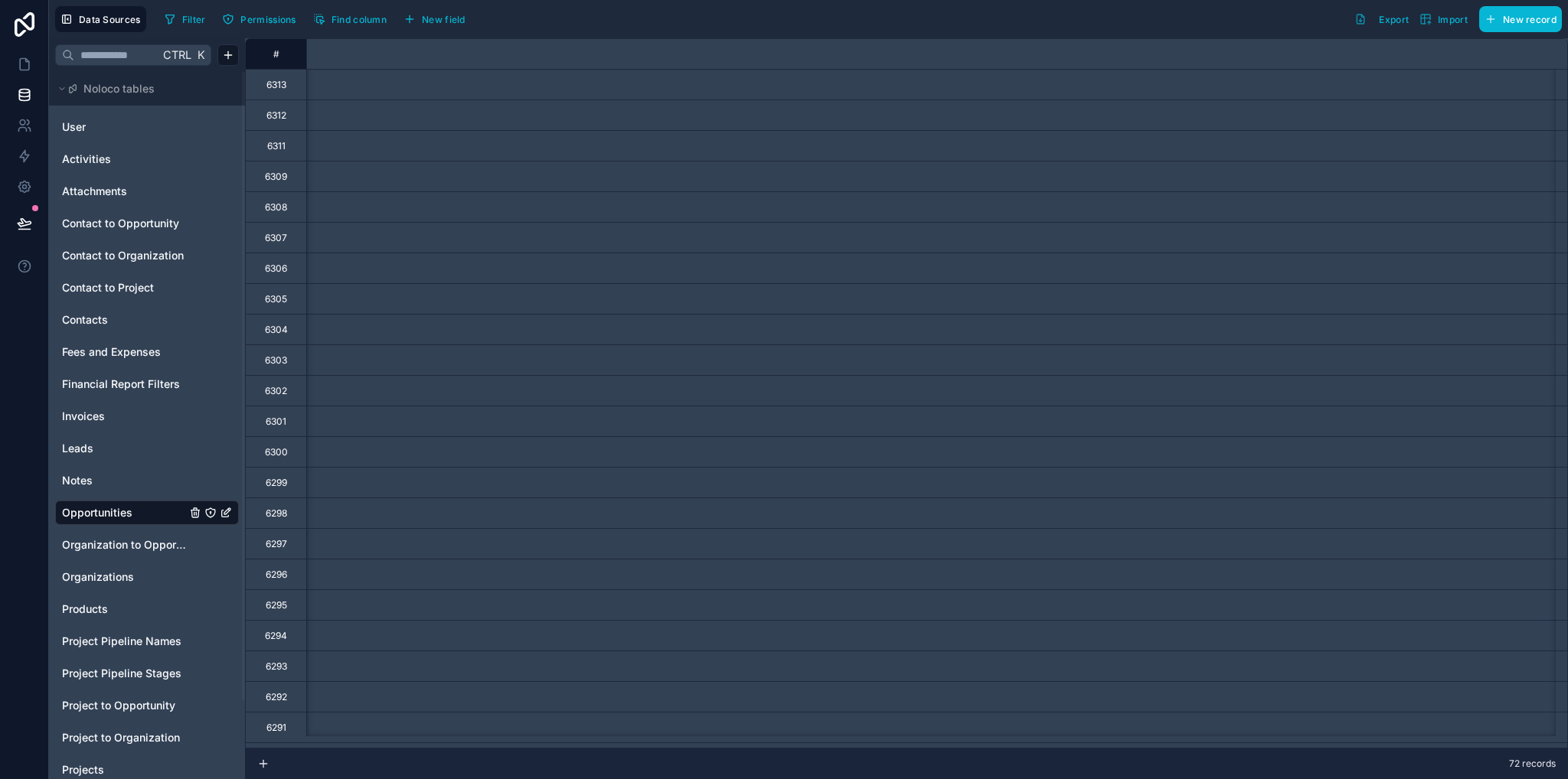
scroll to position [0, 3124]
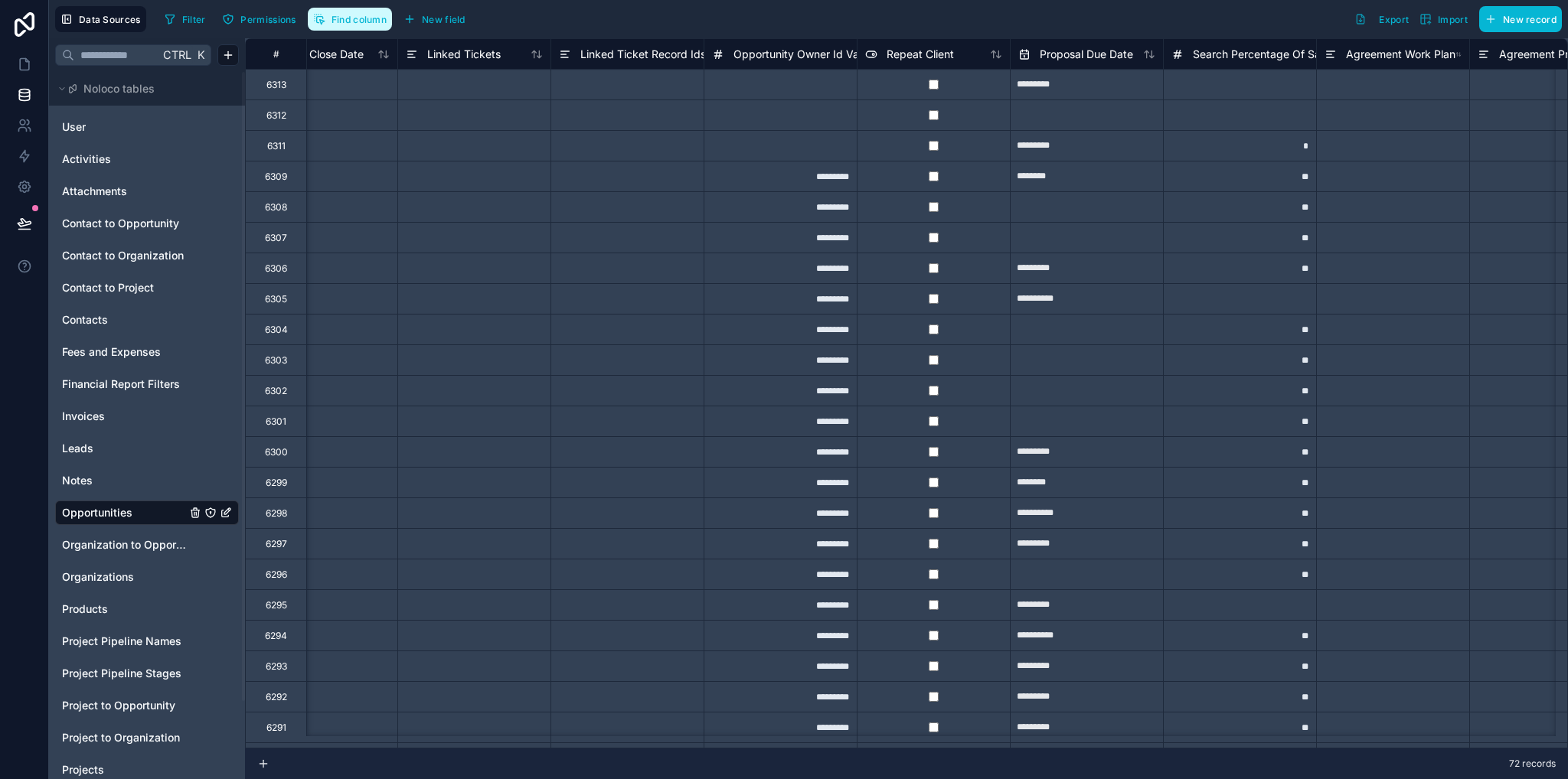
click at [343, 19] on span "Find column" at bounding box center [359, 20] width 55 height 11
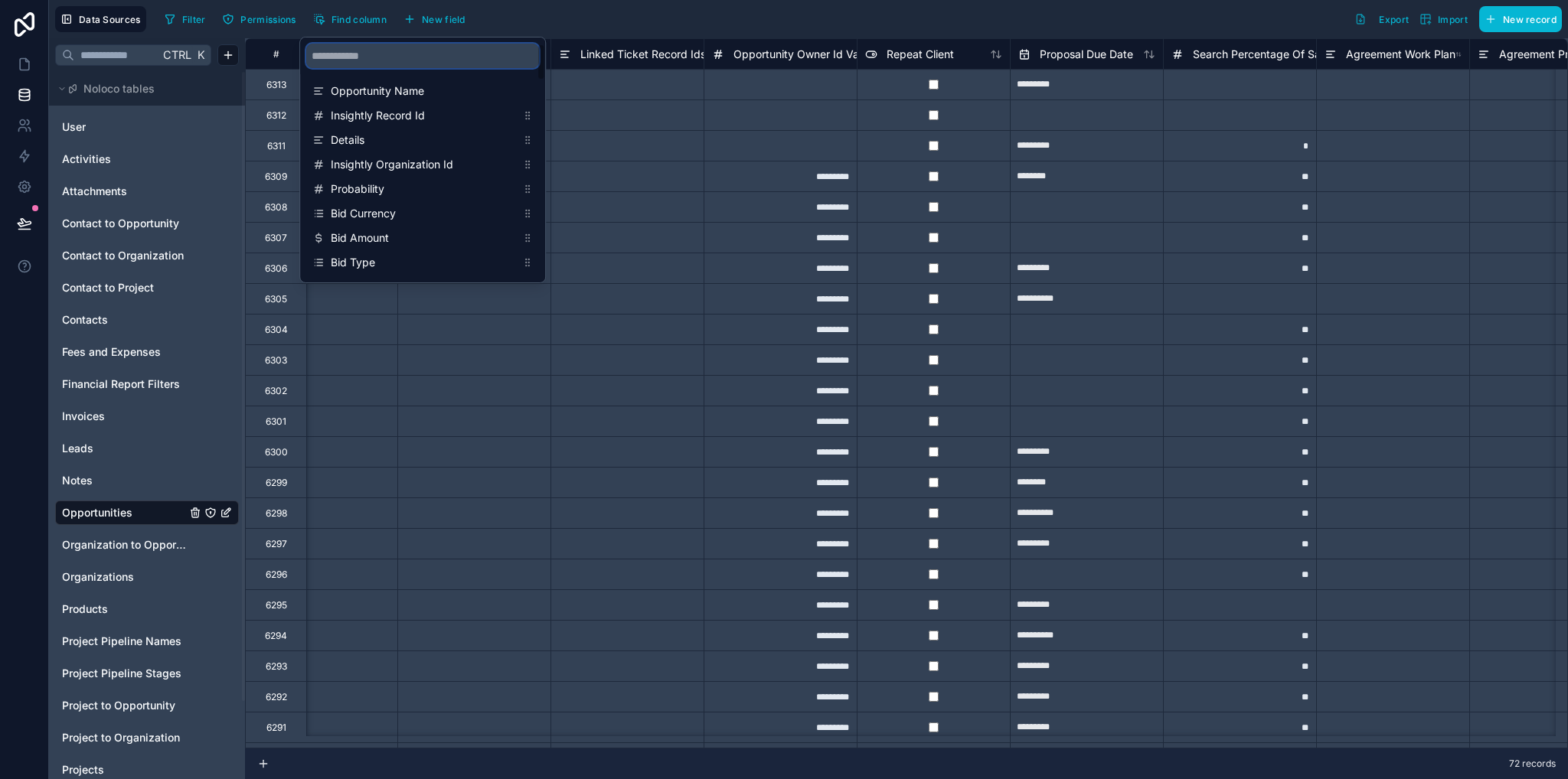
click at [404, 59] on input "scrollable content" at bounding box center [422, 55] width 233 height 24
type input "*****"
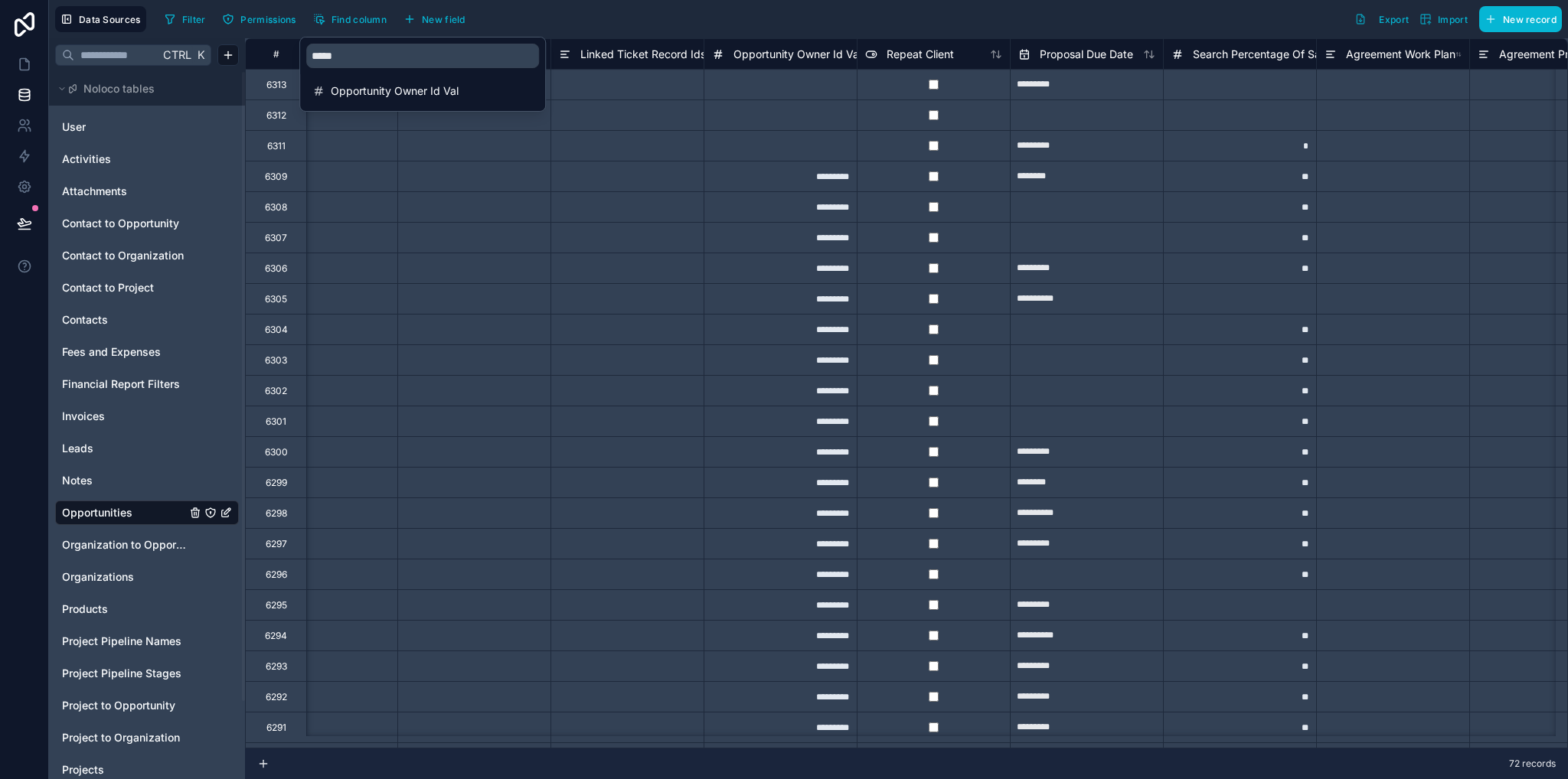
click at [670, 13] on div "Filter Permissions Find column New field Export Import New record" at bounding box center [860, 20] width 1403 height 26
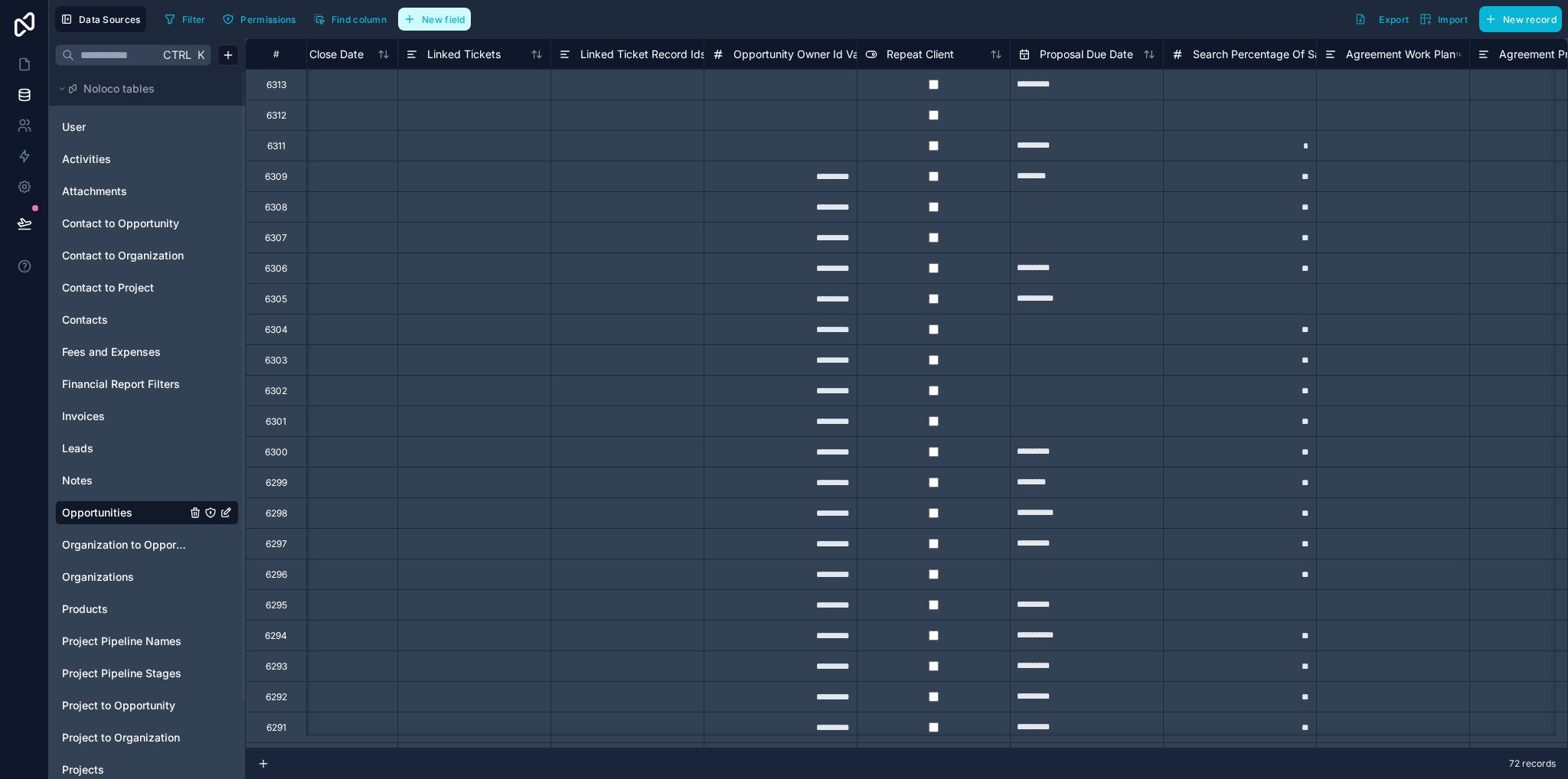
click at [414, 23] on icon "button" at bounding box center [409, 19] width 12 height 12
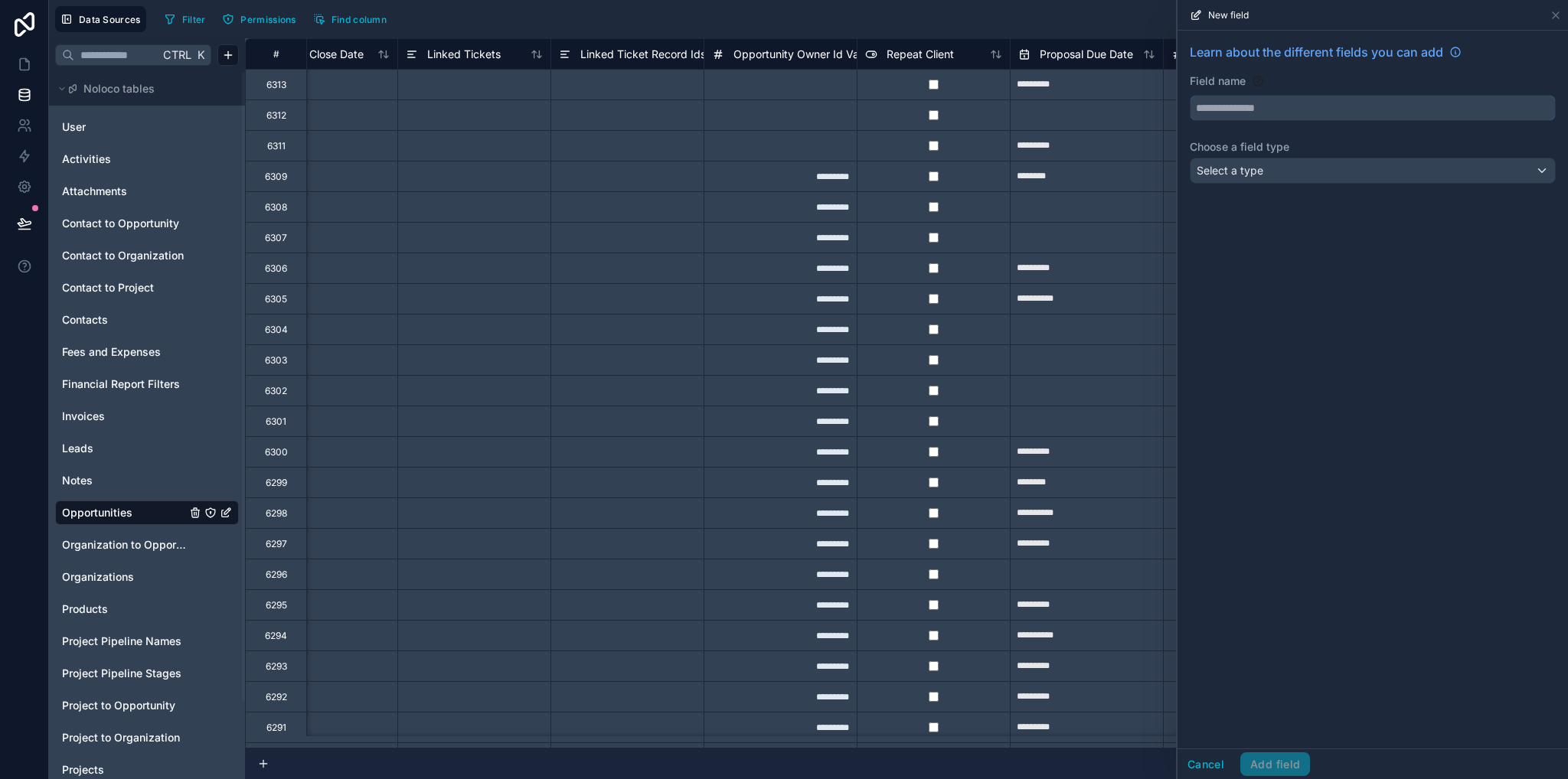
click at [1263, 111] on input "text" at bounding box center [1372, 108] width 365 height 24
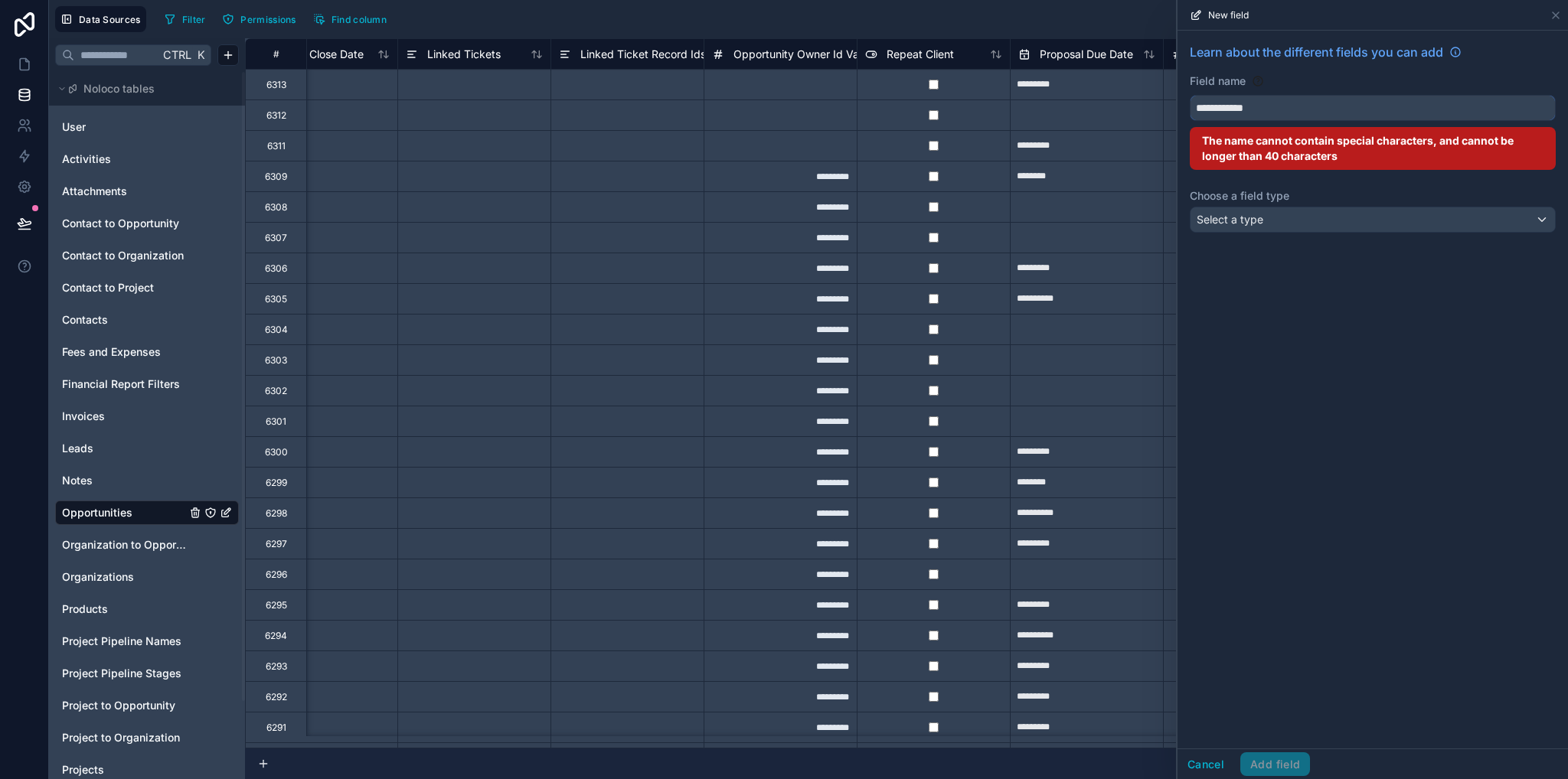
click at [1189, 95] on button "**********" at bounding box center [1372, 108] width 366 height 26
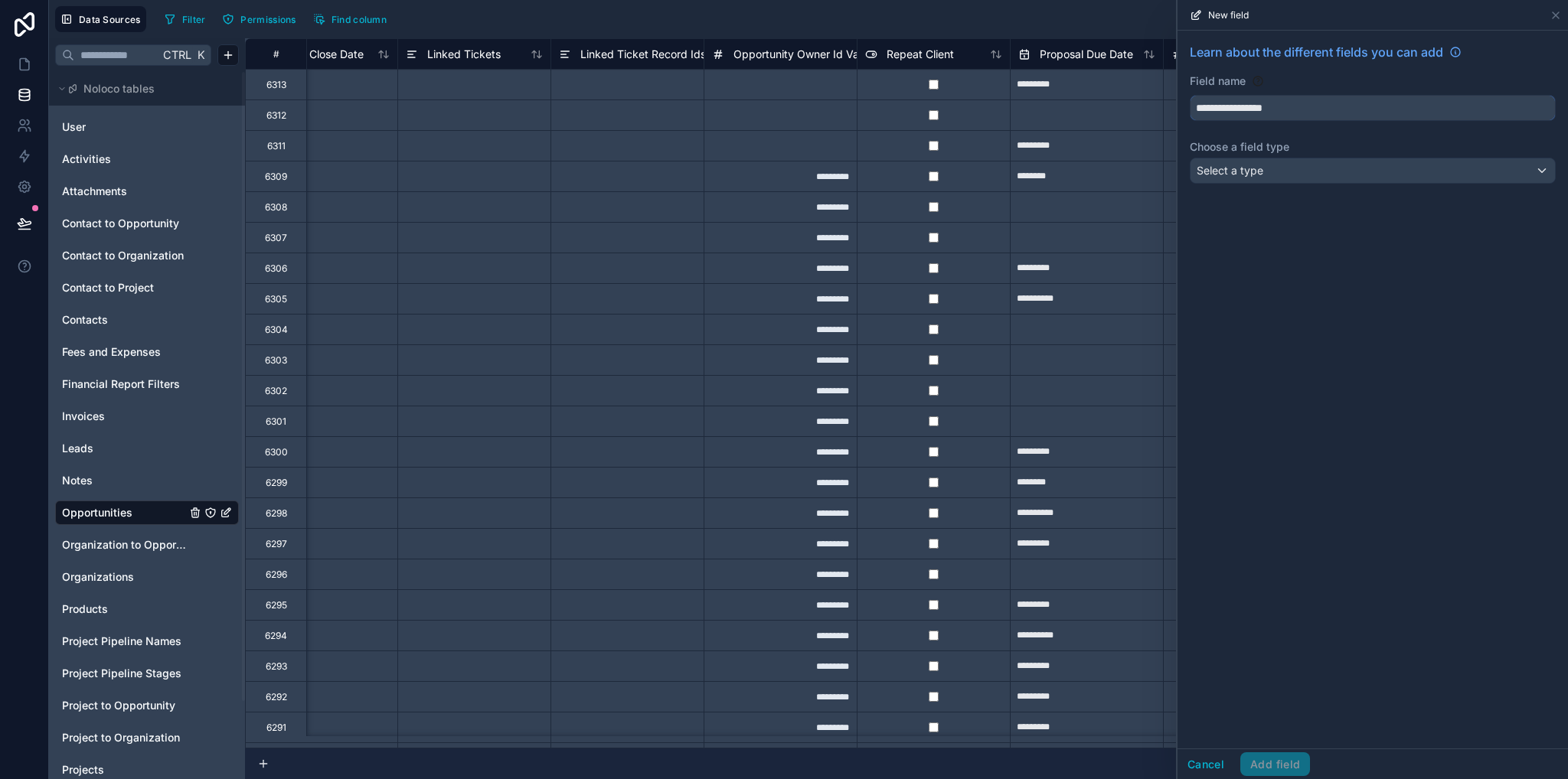
type input "**********"
click at [1251, 174] on span "Select a type" at bounding box center [1230, 170] width 67 height 13
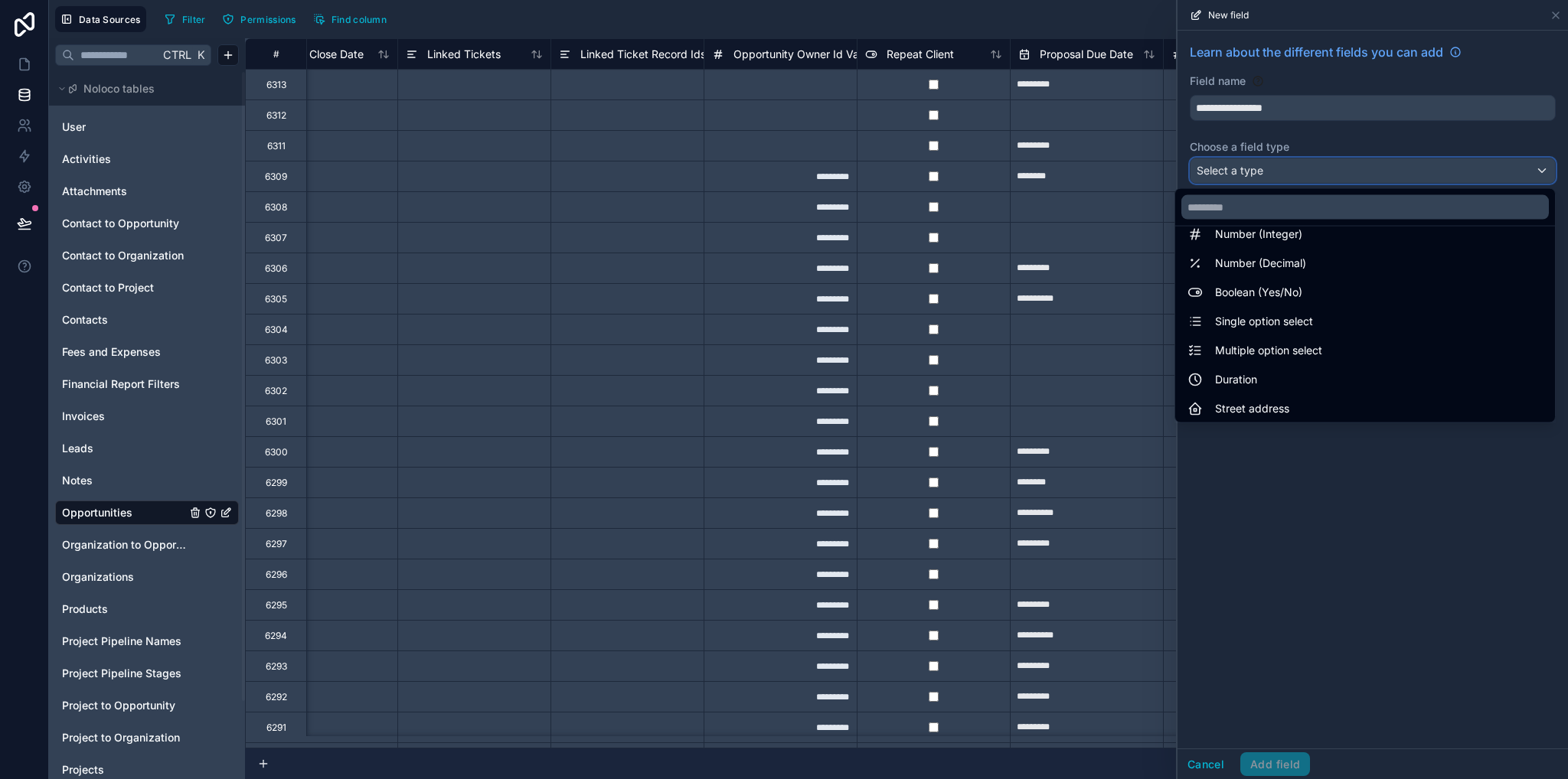
scroll to position [444, 0]
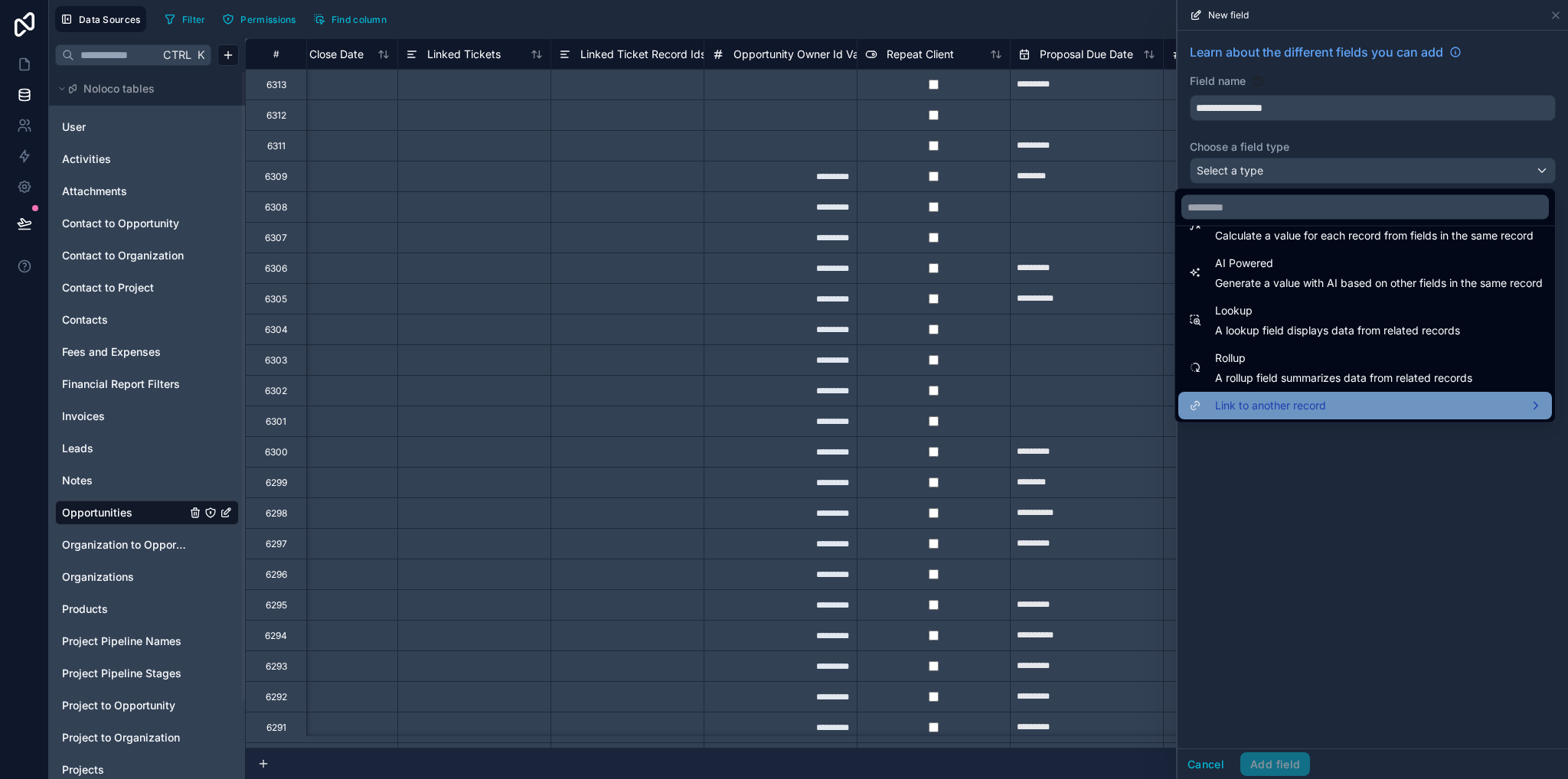
click at [1278, 403] on span "Link to another record" at bounding box center [1270, 405] width 111 height 19
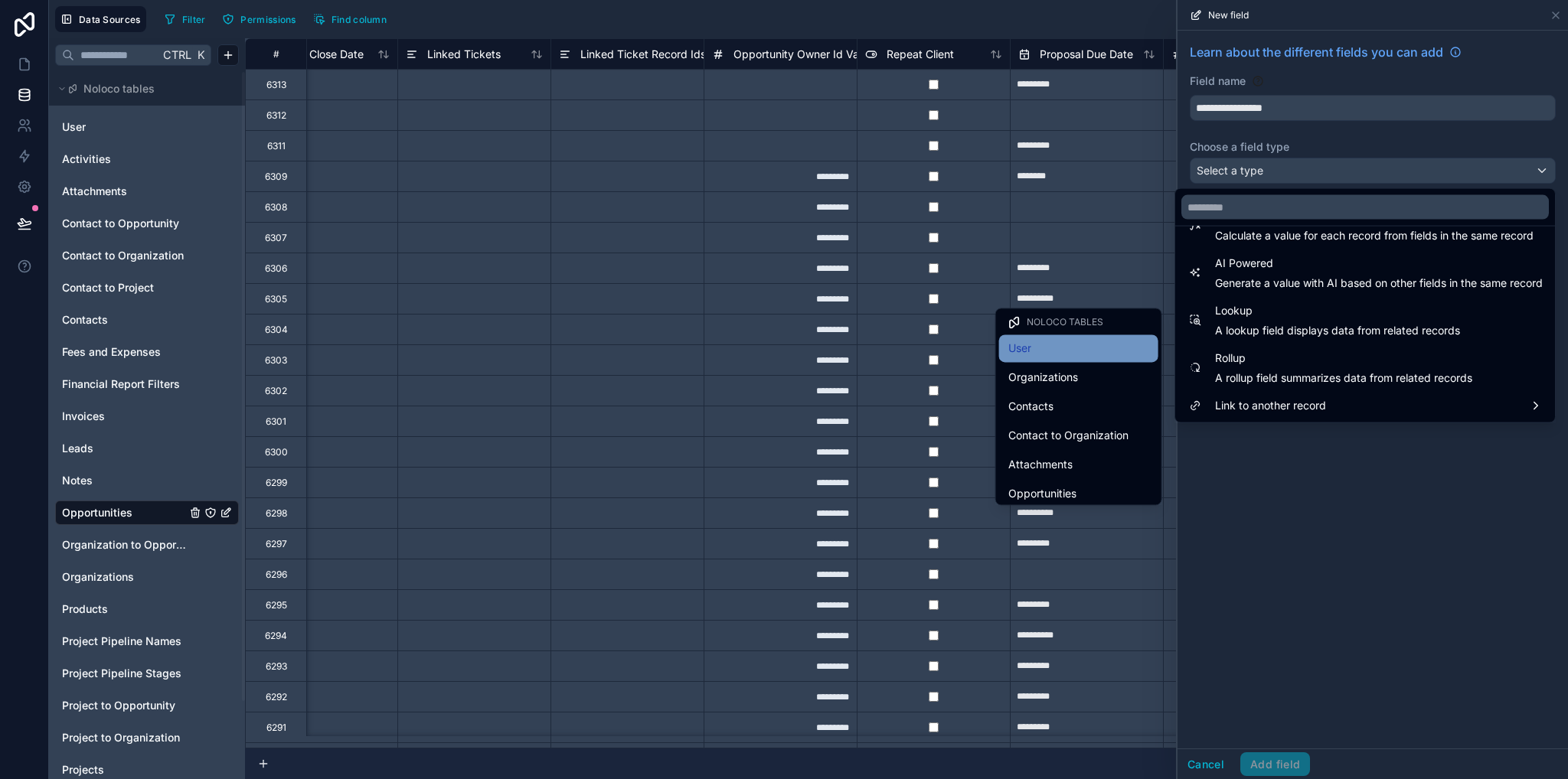
click at [1052, 349] on div "User" at bounding box center [1079, 348] width 141 height 19
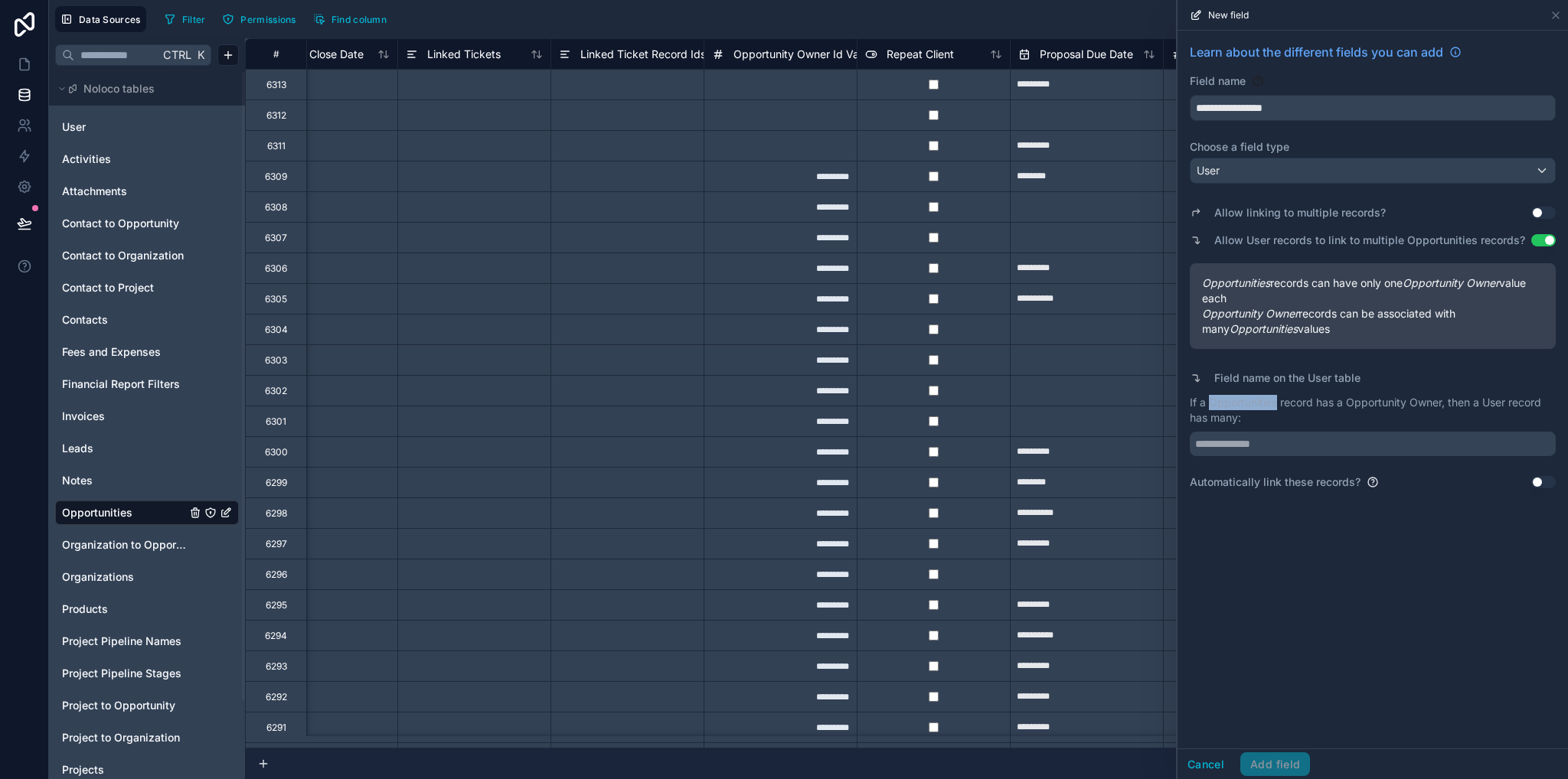
drag, startPoint x: 1210, startPoint y: 401, endPoint x: 1276, endPoint y: 406, distance: 66.2
click at [1276, 406] on p "If a Opportunities record has a Opportunity Owner, then a User record has many:" at bounding box center [1372, 410] width 366 height 31
copy p "Opportunities"
click at [1261, 449] on input "text" at bounding box center [1372, 444] width 366 height 24
paste input "**********"
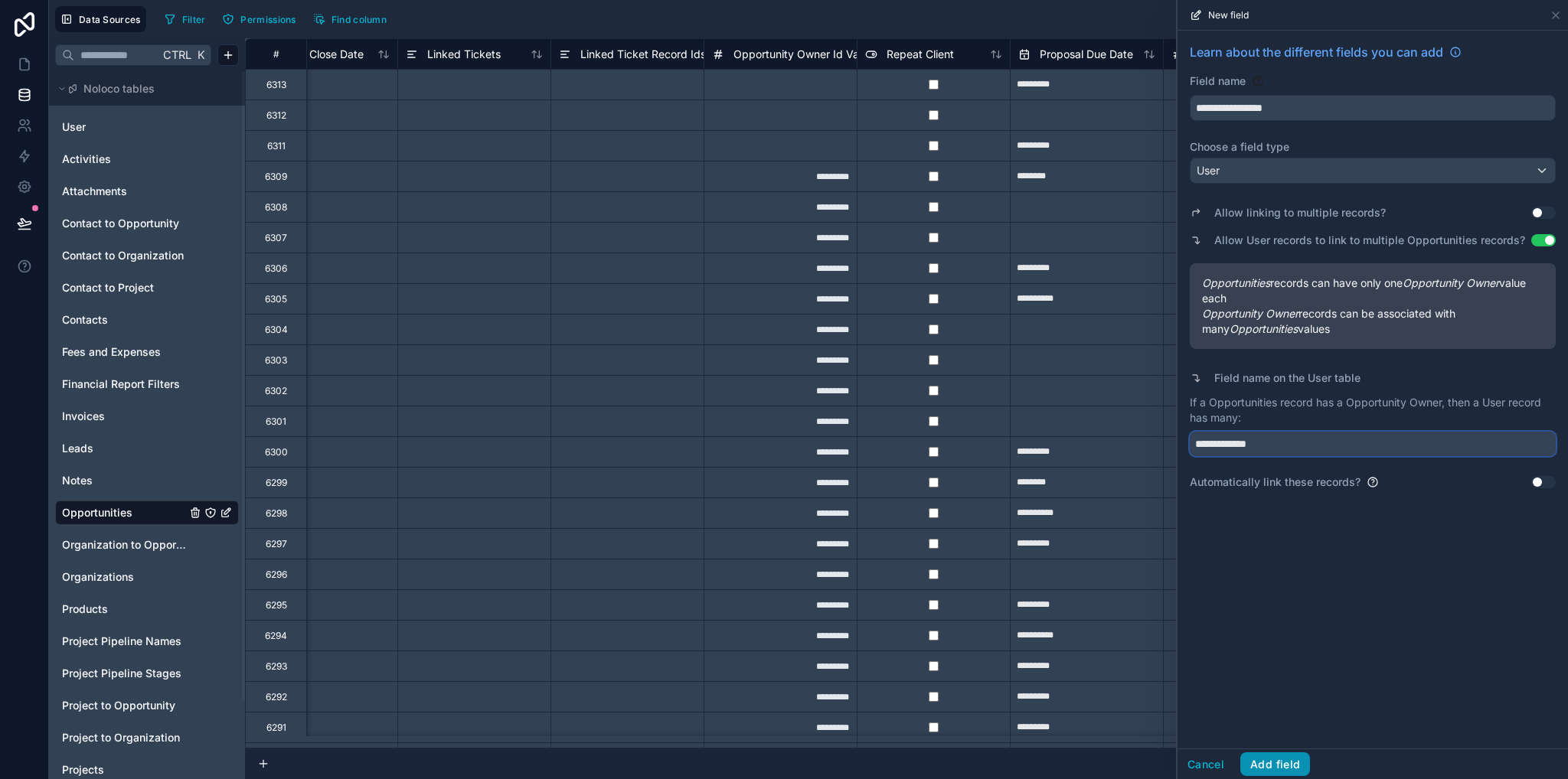
type input "**********"
click at [1276, 763] on button "Add field" at bounding box center [1274, 764] width 69 height 24
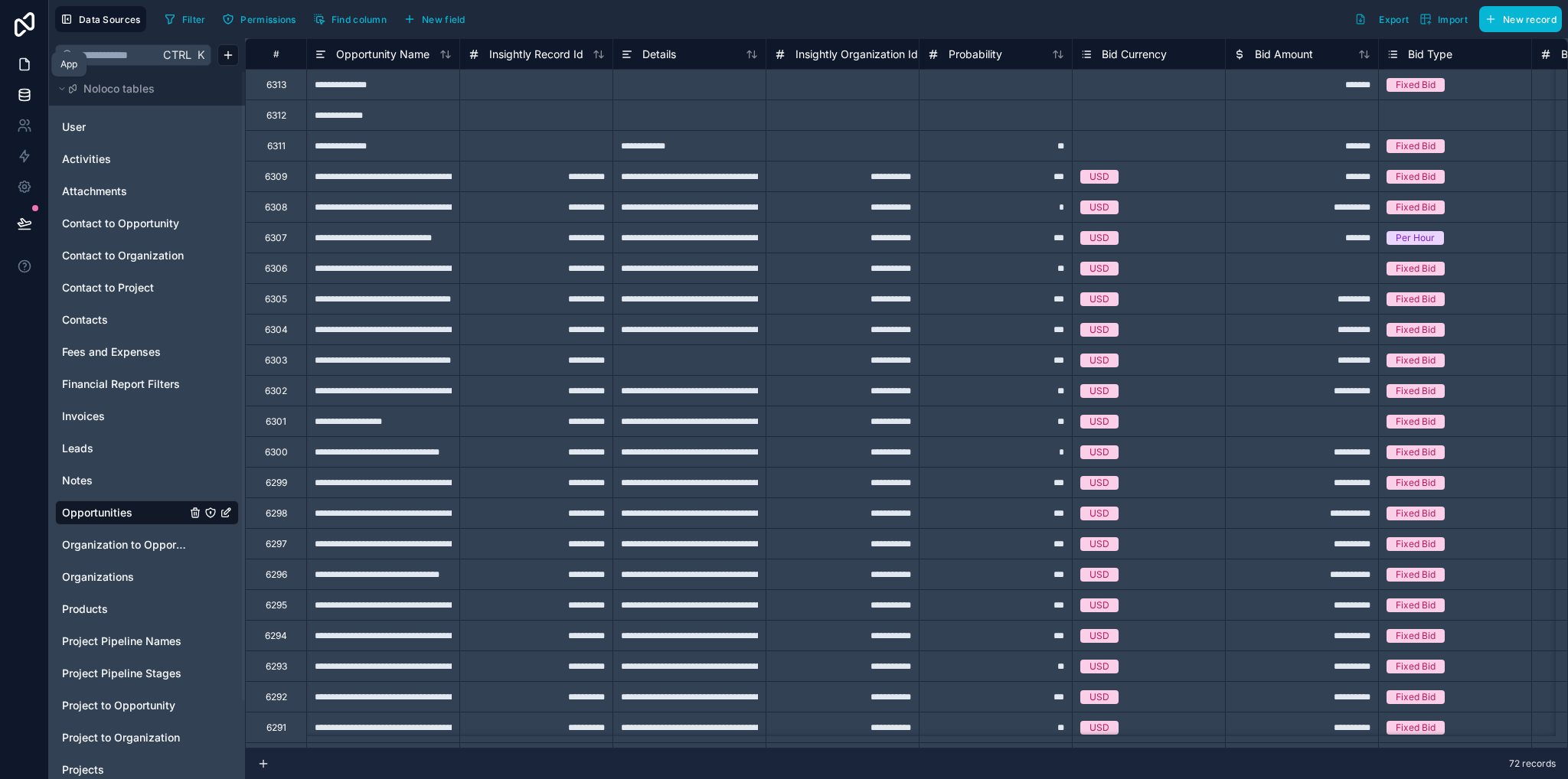
click at [24, 69] on icon at bounding box center [24, 64] width 16 height 15
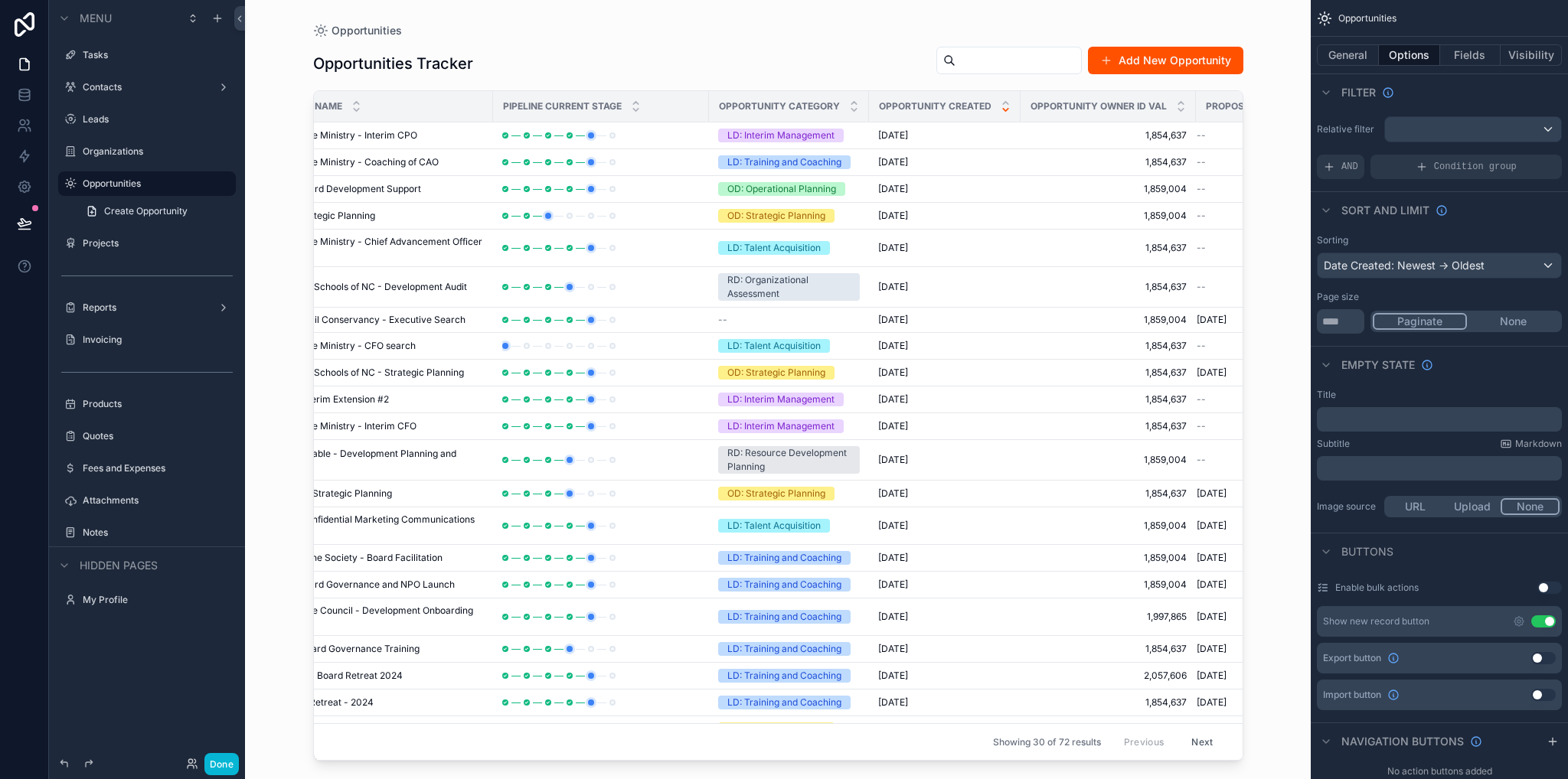
scroll to position [0, 168]
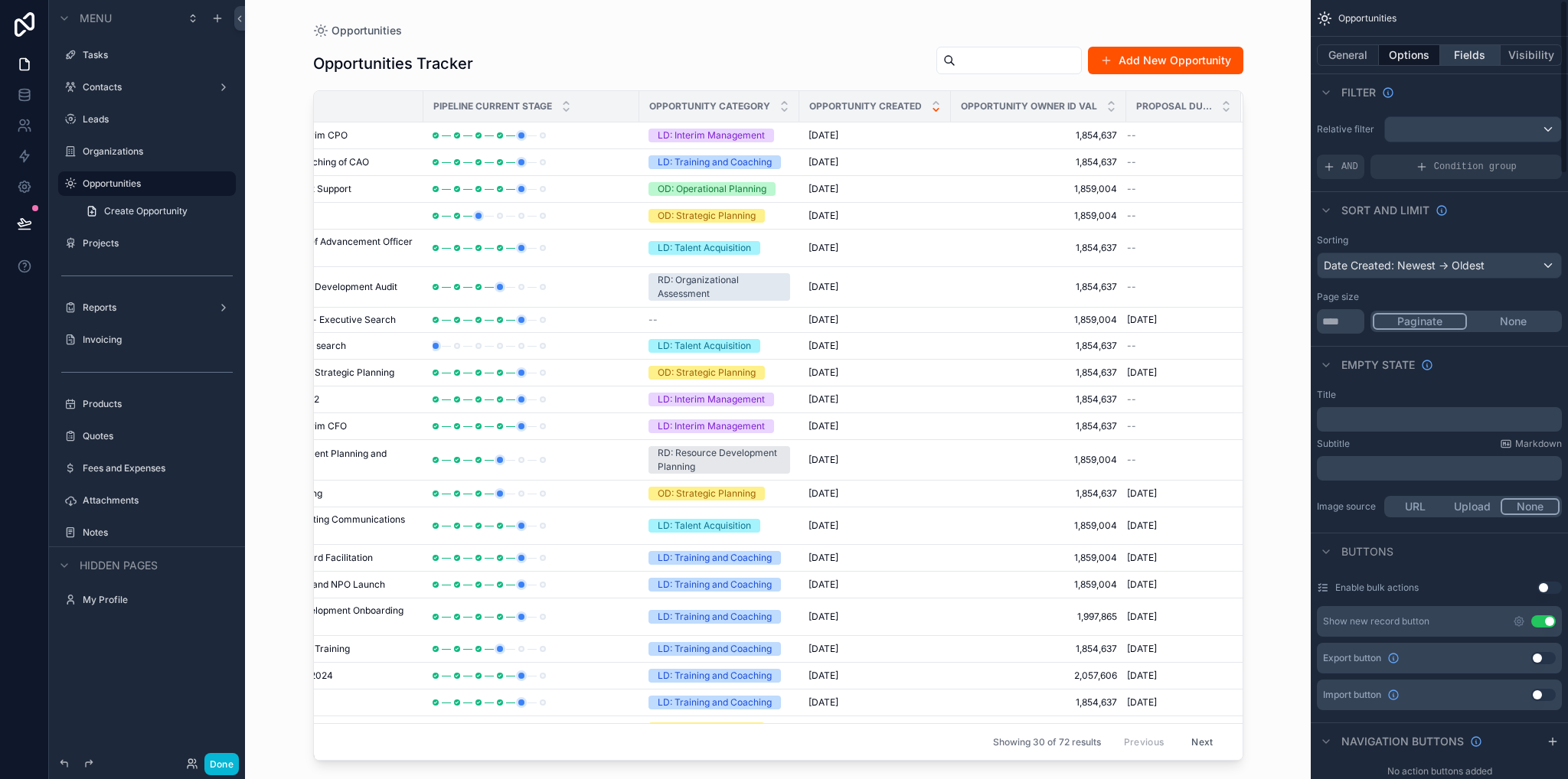
click at [1459, 48] on button "Fields" at bounding box center [1470, 55] width 61 height 21
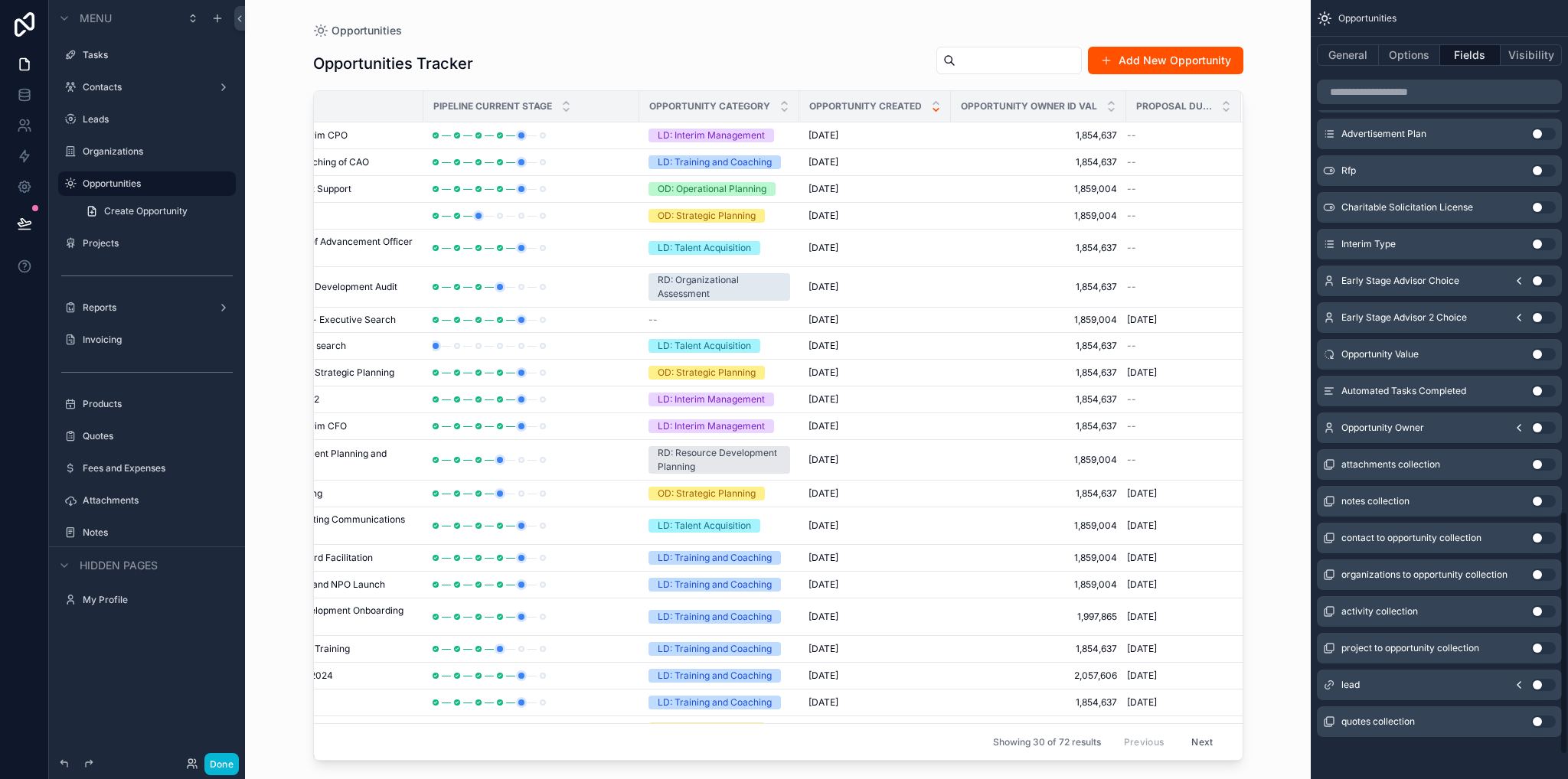
scroll to position [1631, 0]
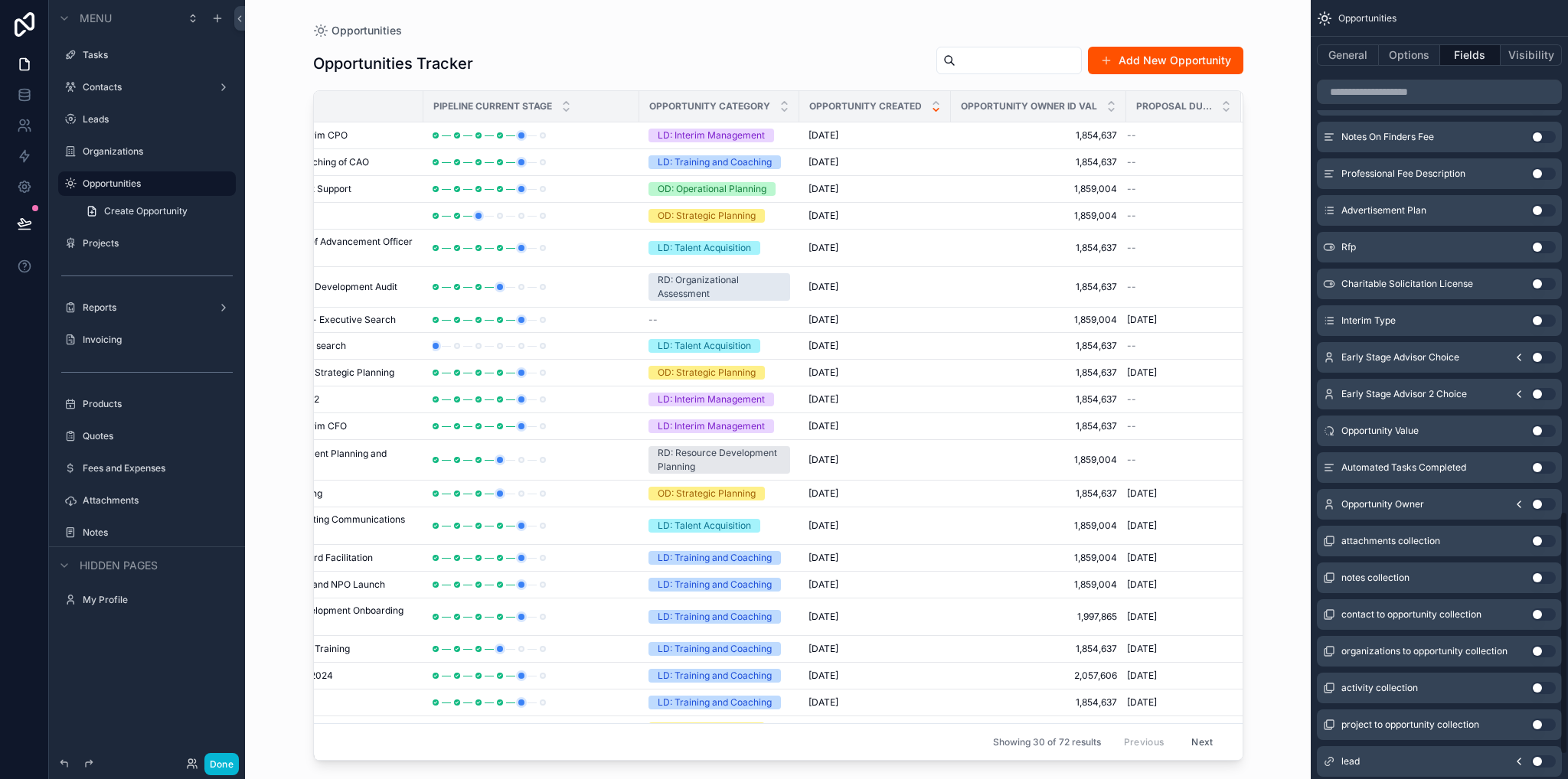
click at [1552, 501] on button "Use setting" at bounding box center [1544, 504] width 24 height 12
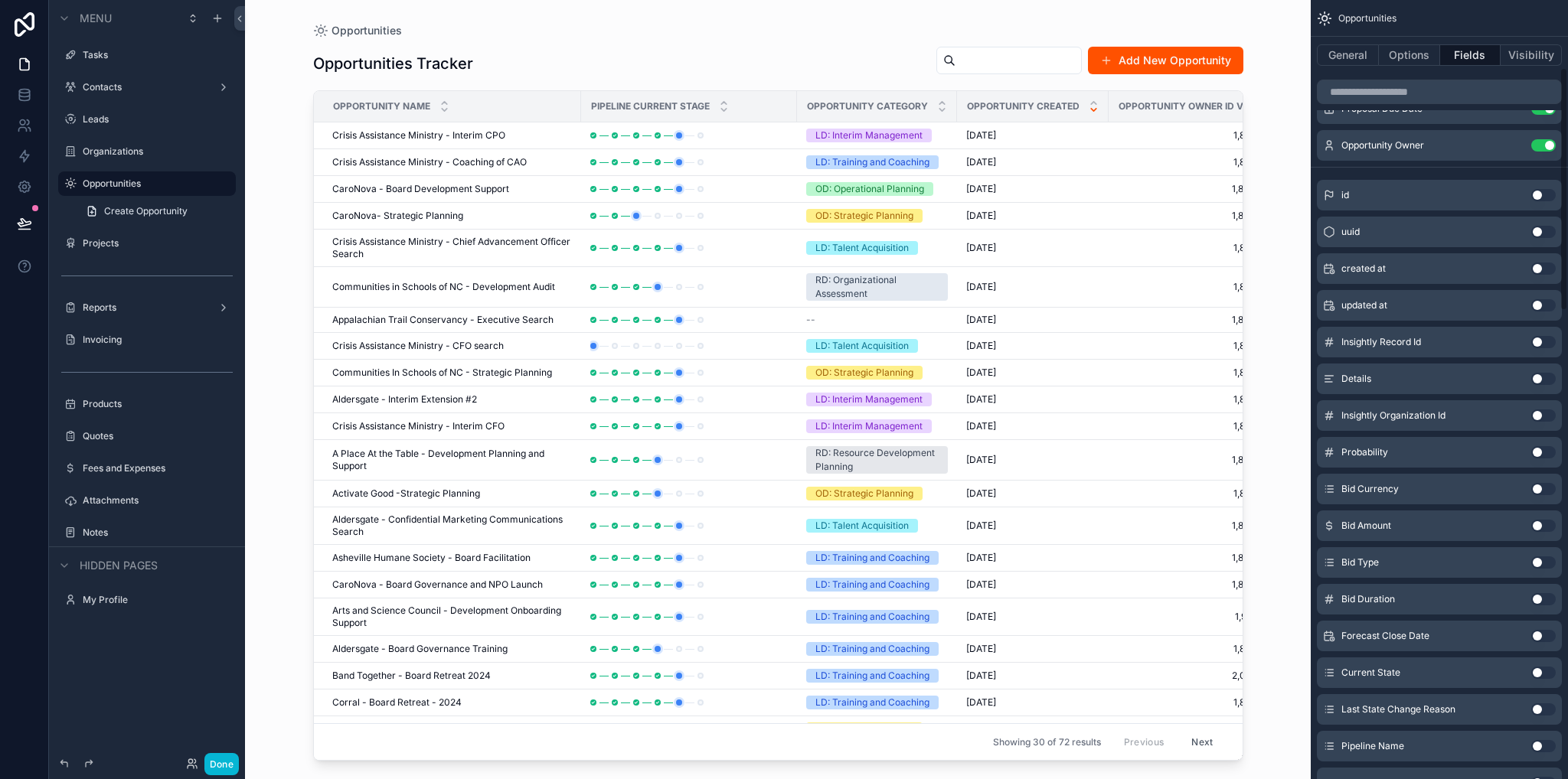
scroll to position [0, 0]
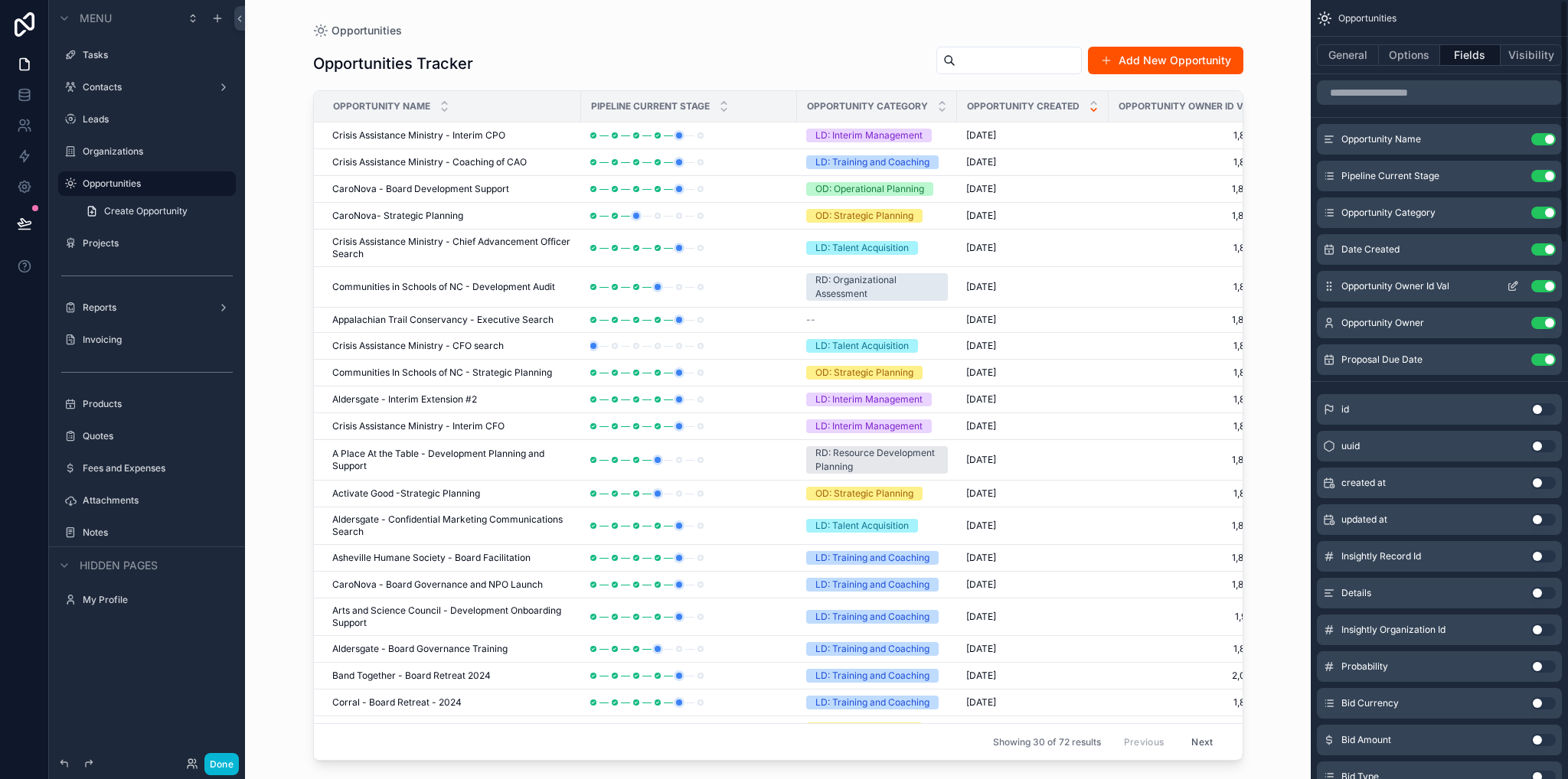
click at [1546, 290] on button "Use setting" at bounding box center [1544, 285] width 24 height 12
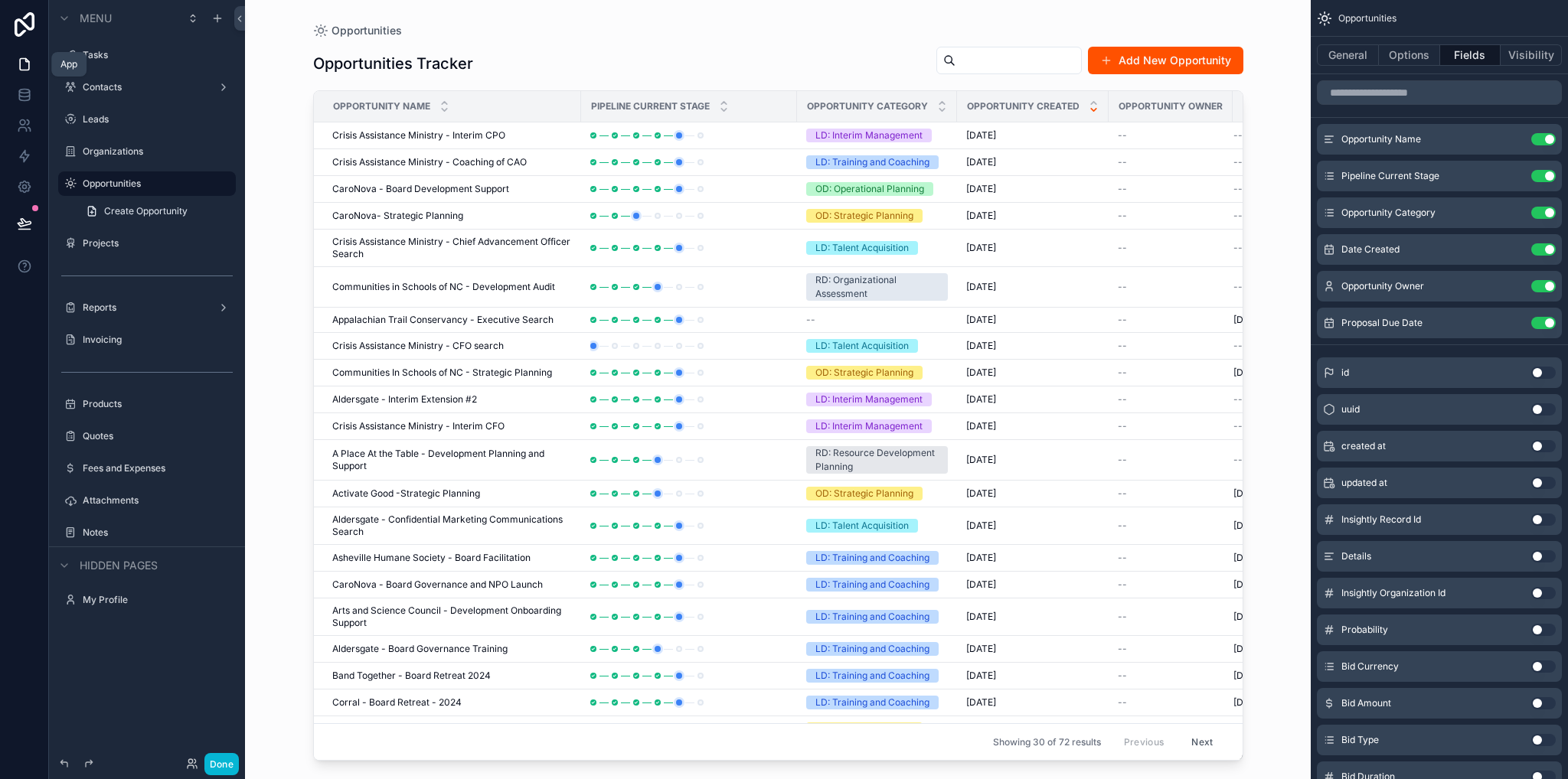
click at [29, 69] on icon at bounding box center [24, 64] width 16 height 15
click at [28, 93] on icon at bounding box center [24, 95] width 16 height 15
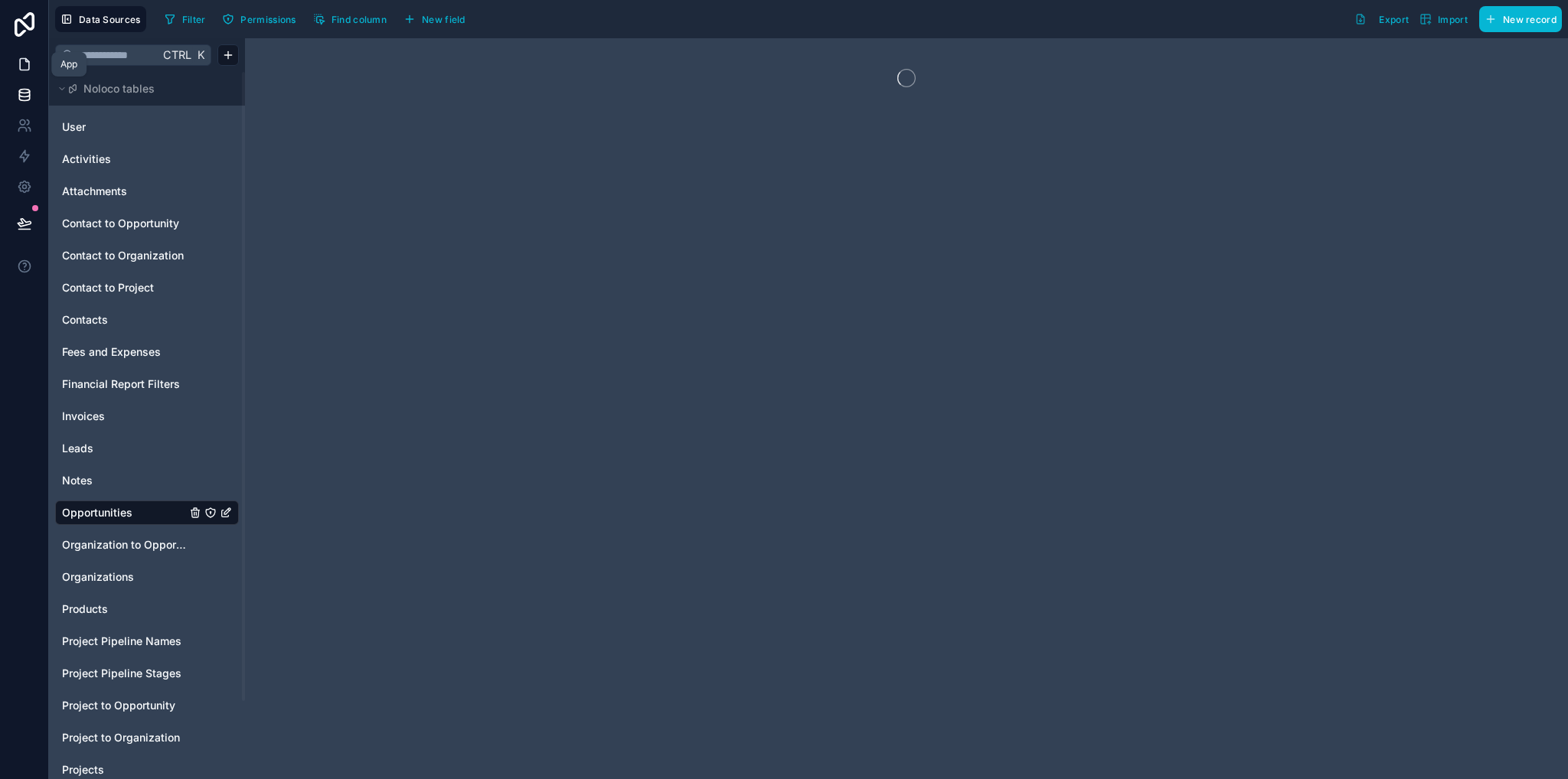
click at [20, 68] on icon at bounding box center [24, 64] width 9 height 11
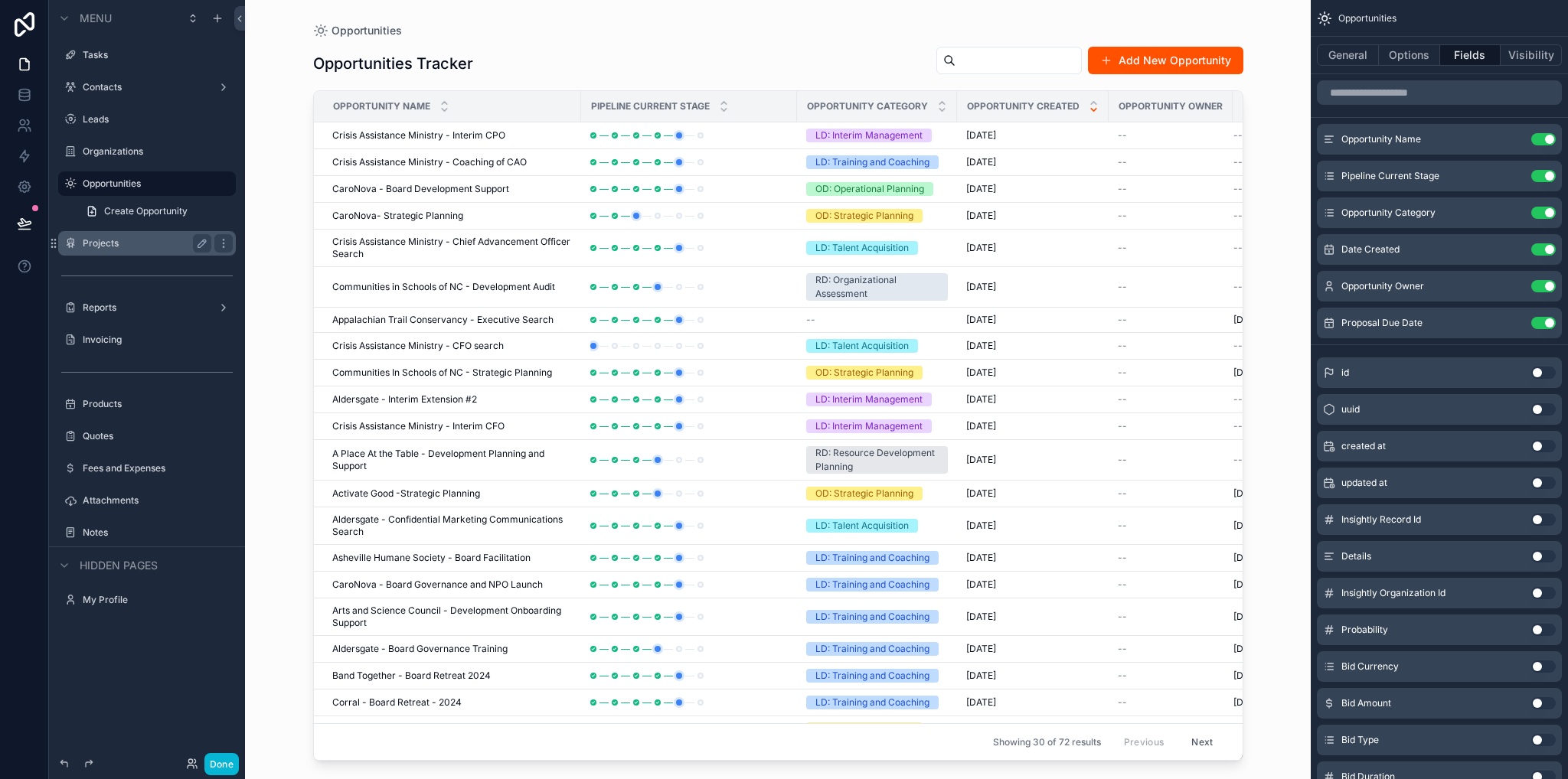
click at [107, 247] on label "Projects" at bounding box center [144, 243] width 122 height 12
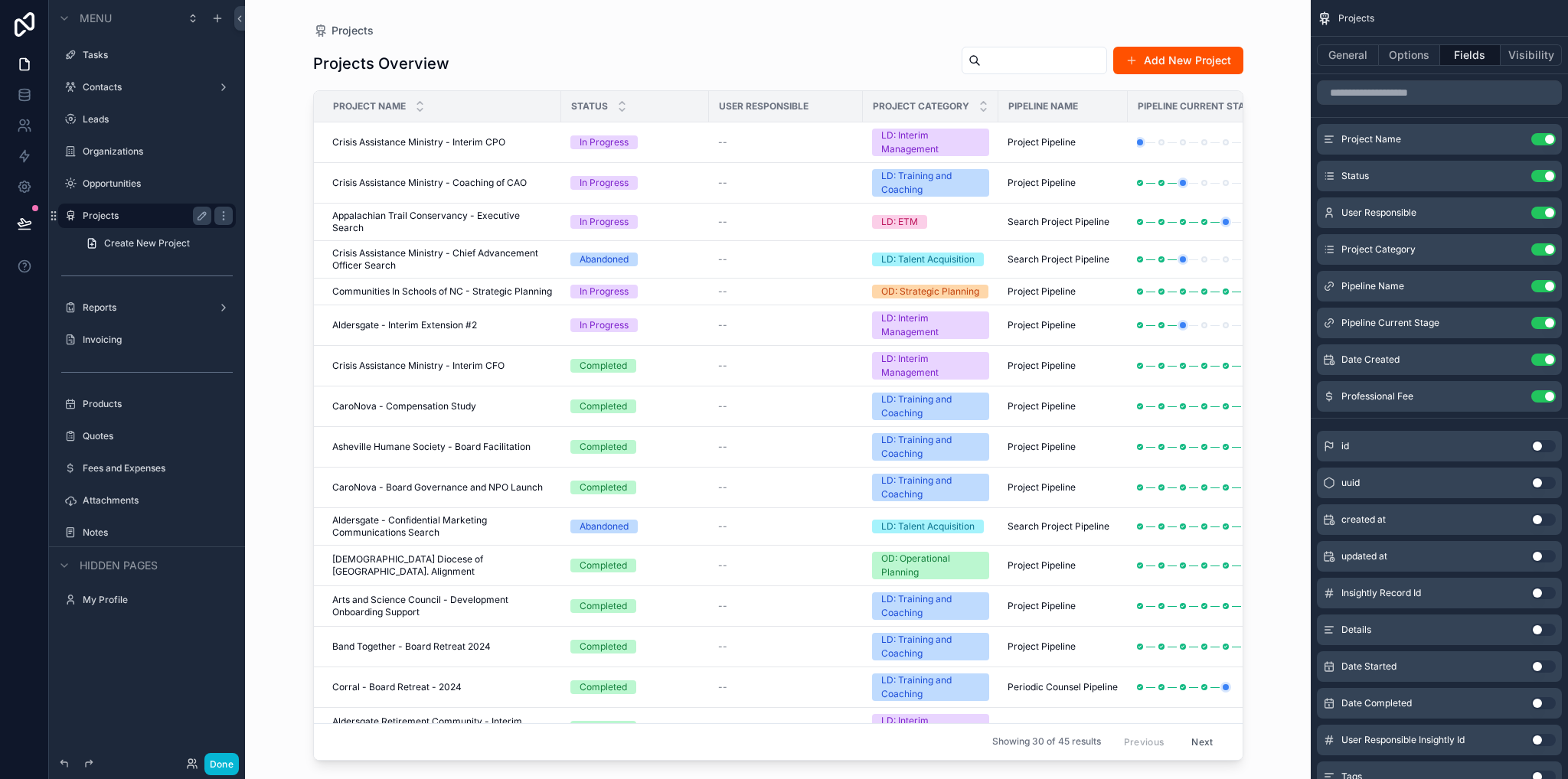
drag, startPoint x: 924, startPoint y: 757, endPoint x: 1077, endPoint y: 753, distance: 153.1
click at [1077, 753] on div "scrollable content" at bounding box center [778, 380] width 979 height 761
click at [423, 132] on td "Crisis Assistance Ministry - Interim CPO Crisis Assistance Ministry - Interim C…" at bounding box center [437, 143] width 247 height 41
click at [444, 137] on span "Crisis Assistance Ministry - Interim CPO" at bounding box center [419, 142] width 173 height 12
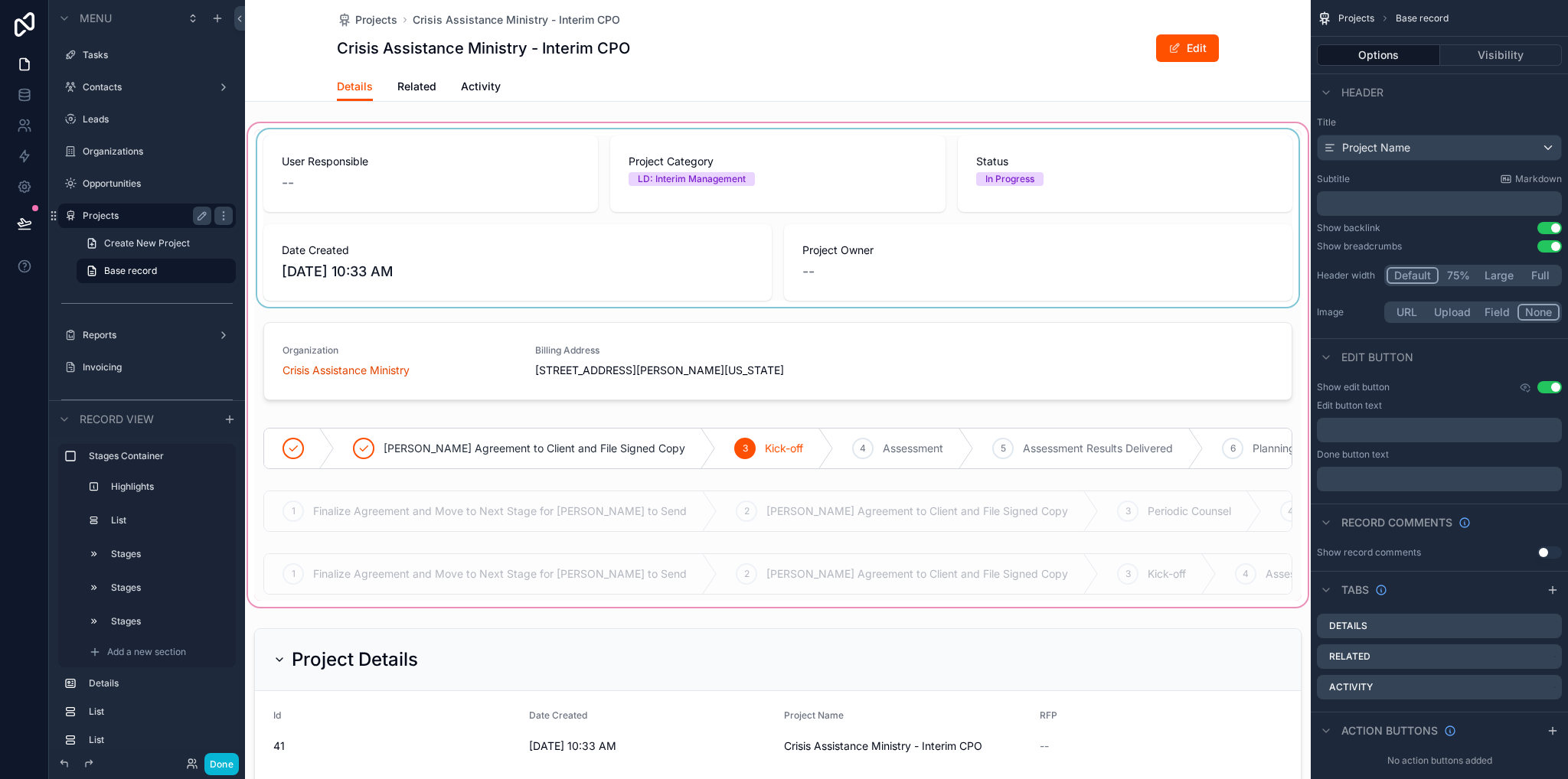
click at [912, 268] on div "scrollable content" at bounding box center [777, 365] width 1065 height 490
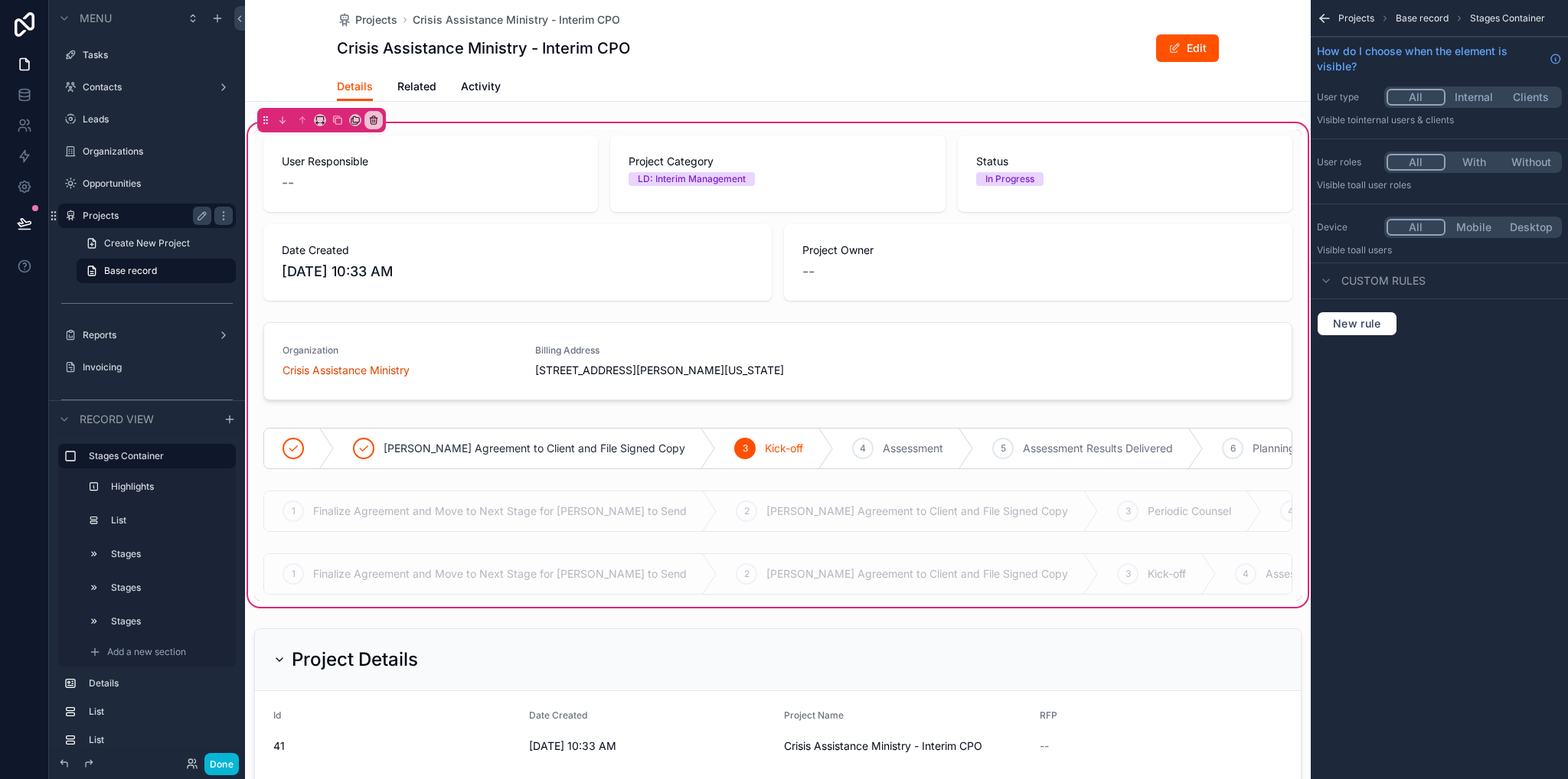
click at [1362, 18] on span "Projects" at bounding box center [1356, 18] width 36 height 12
click at [1335, 18] on div "Projects Base record Stages Container" at bounding box center [1438, 18] width 257 height 37
click at [1323, 15] on icon "scrollable content" at bounding box center [1324, 18] width 16 height 15
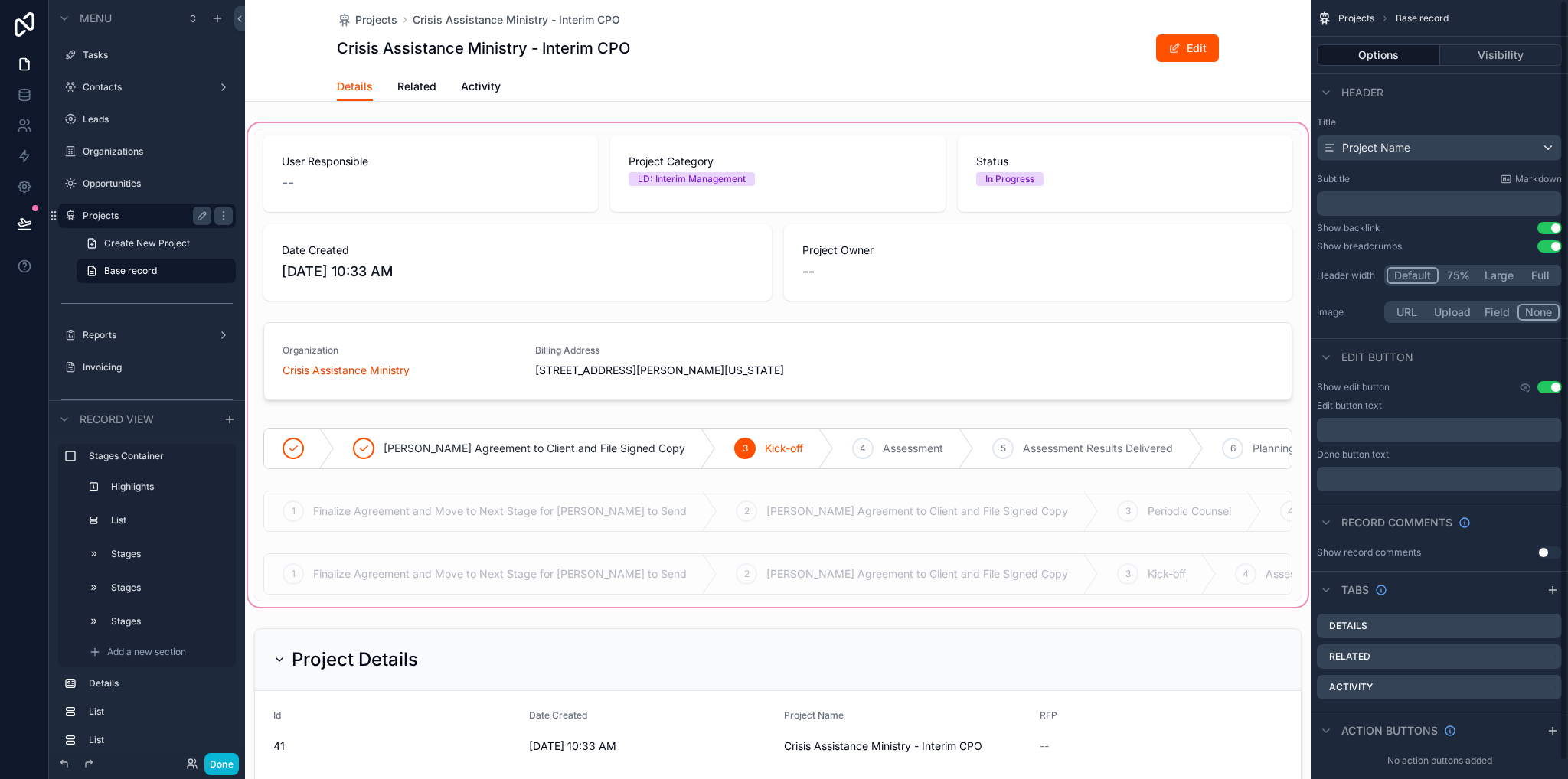
click at [980, 247] on div "scrollable content" at bounding box center [777, 365] width 1065 height 490
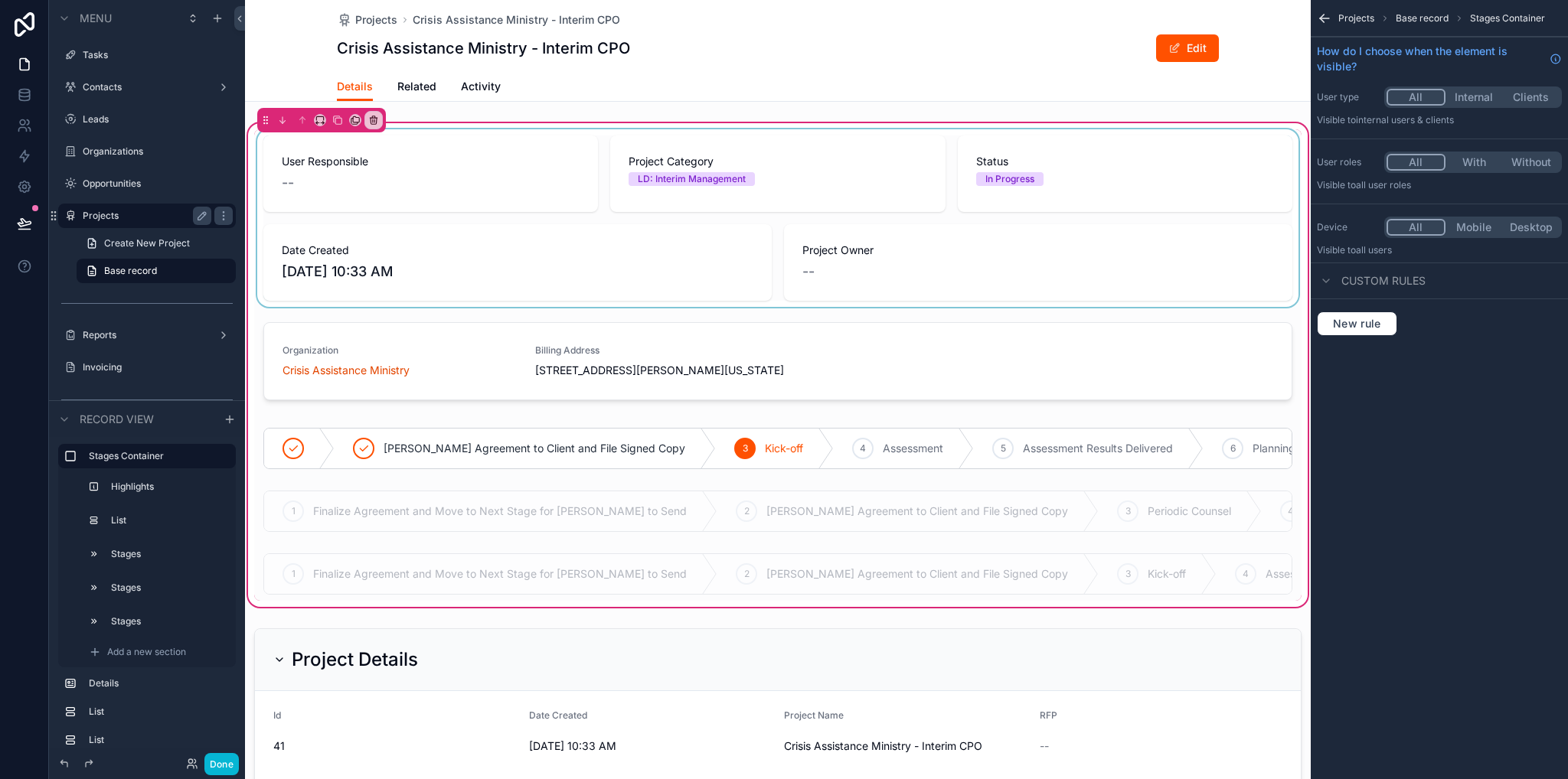
click at [876, 270] on div "scrollable content" at bounding box center [778, 219] width 1048 height 178
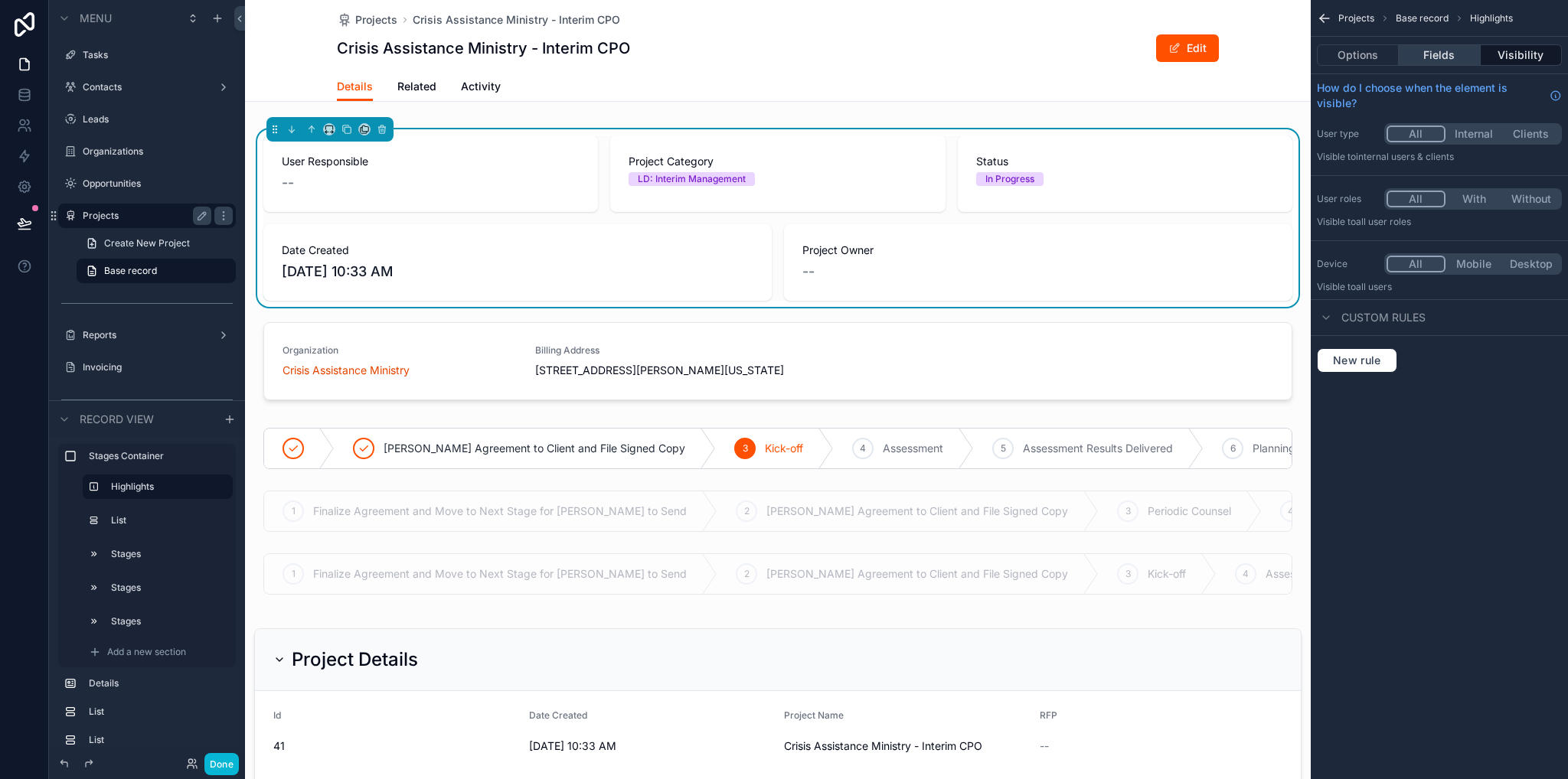
click at [1442, 50] on button "Fields" at bounding box center [1438, 55] width 81 height 21
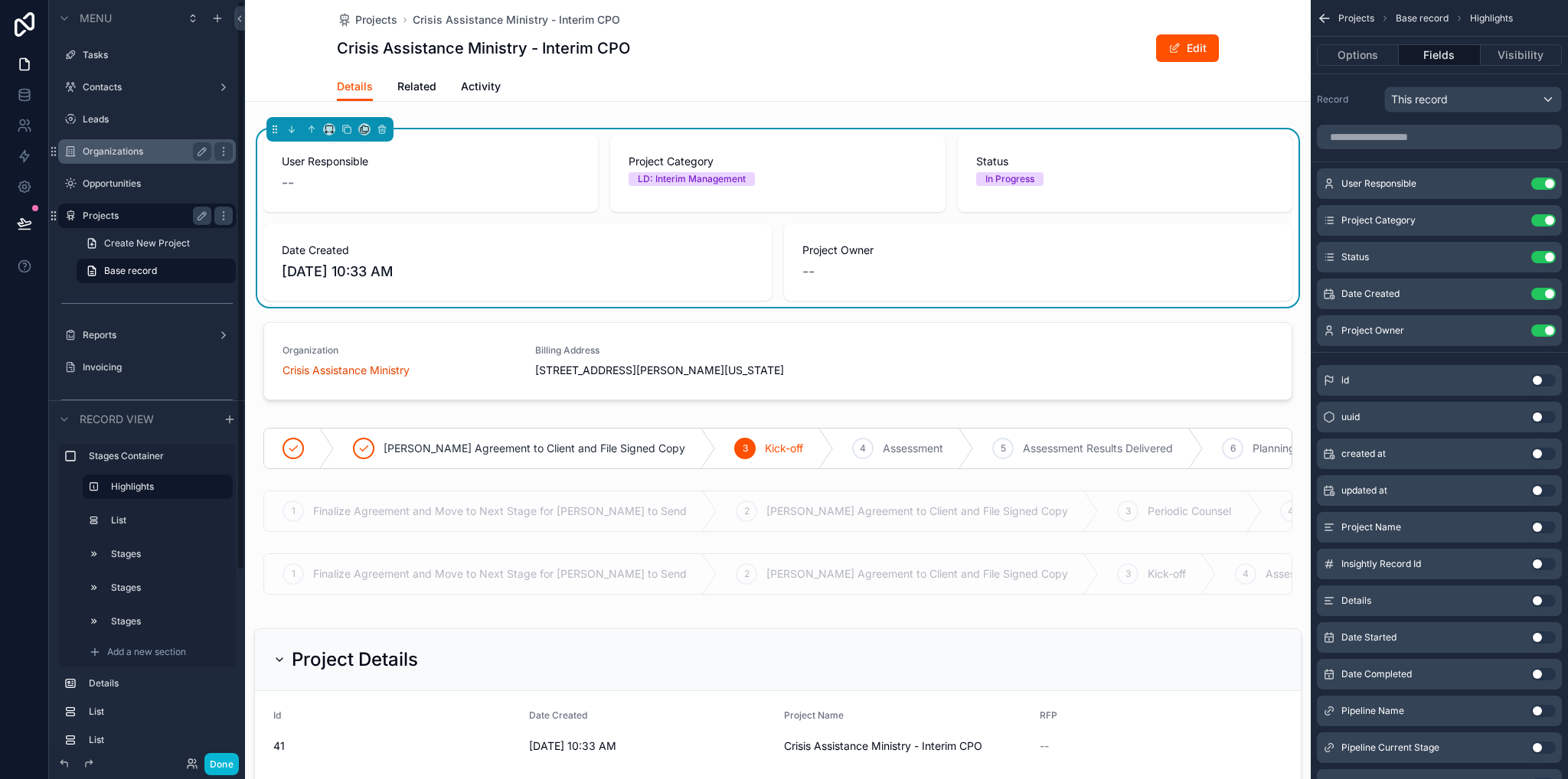
click at [96, 161] on div "Organizations" at bounding box center [147, 152] width 171 height 24
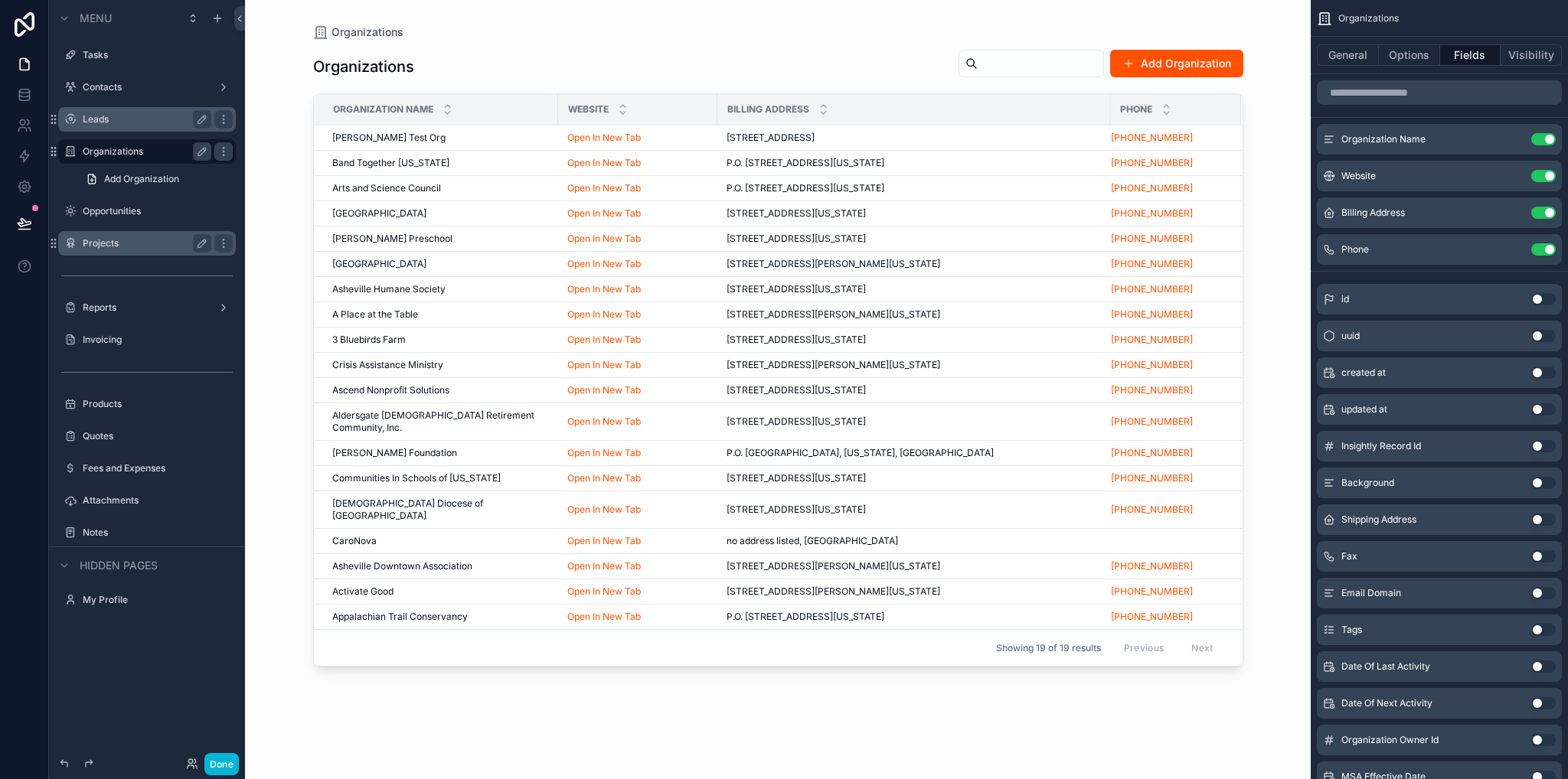
click at [92, 122] on label "Leads" at bounding box center [144, 119] width 122 height 12
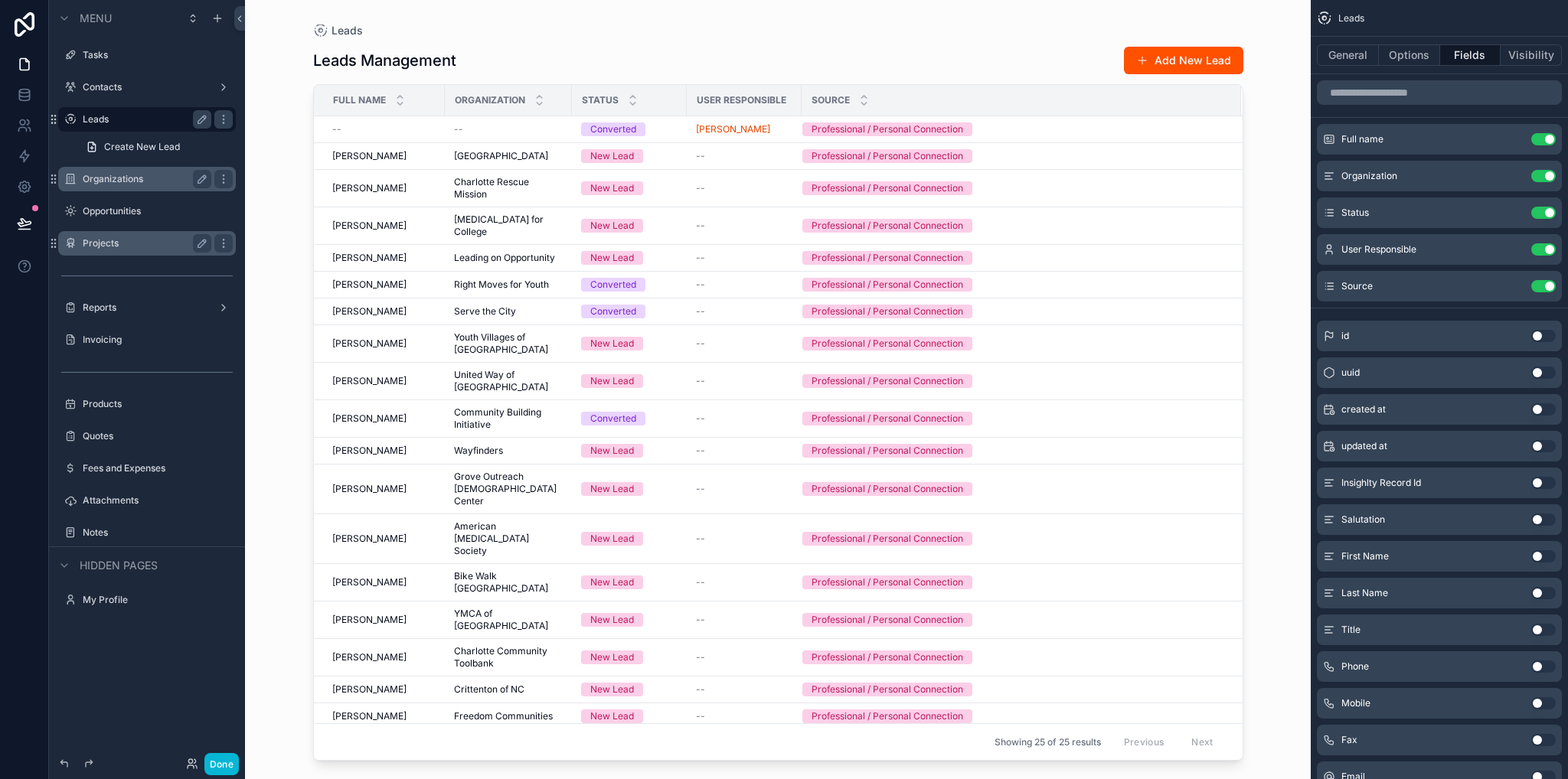
click at [377, 139] on div "scrollable content" at bounding box center [778, 380] width 979 height 761
click at [367, 161] on span "Wendy Hickey" at bounding box center [369, 156] width 74 height 12
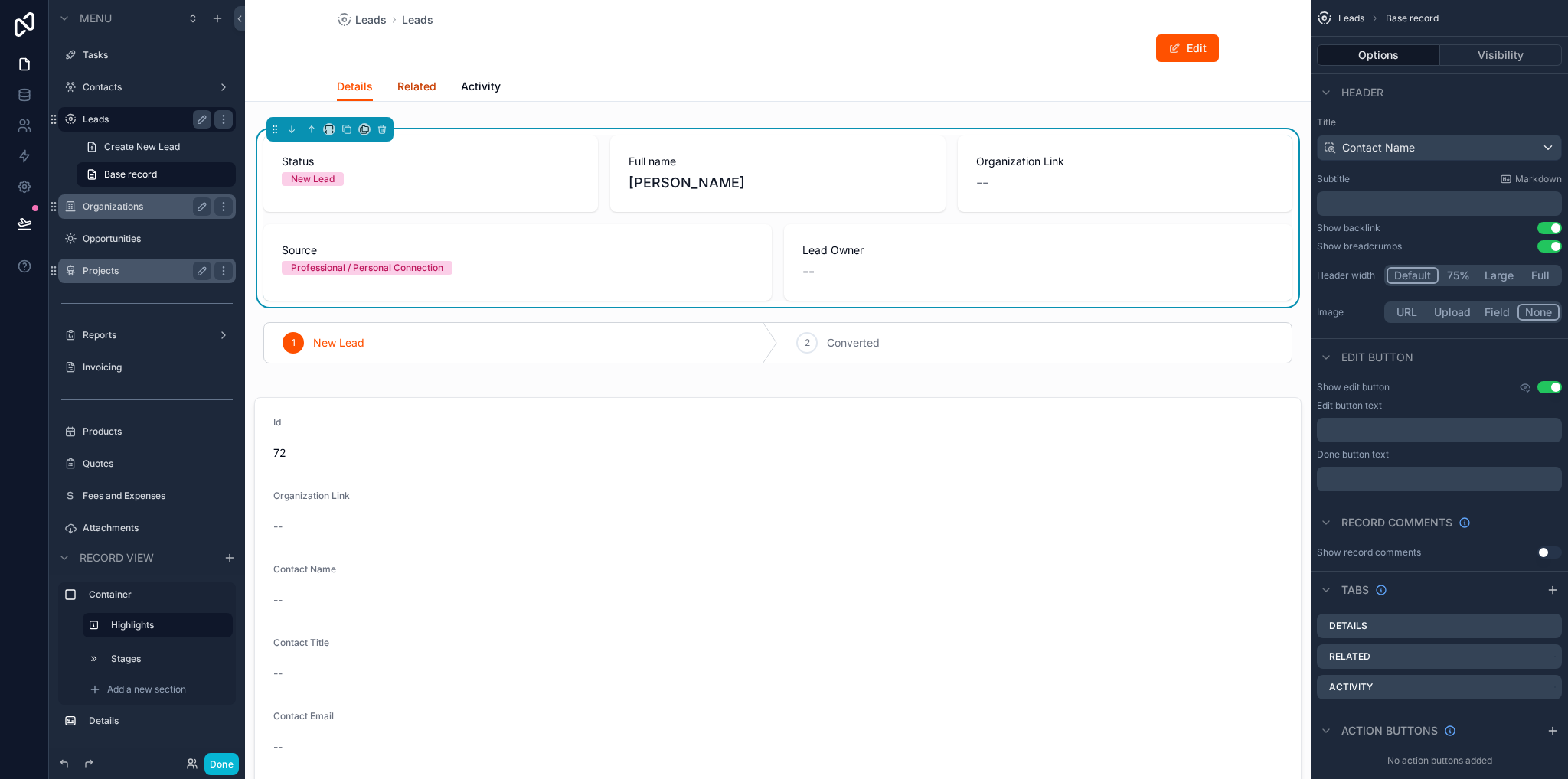
click at [416, 90] on span "Related" at bounding box center [417, 86] width 39 height 15
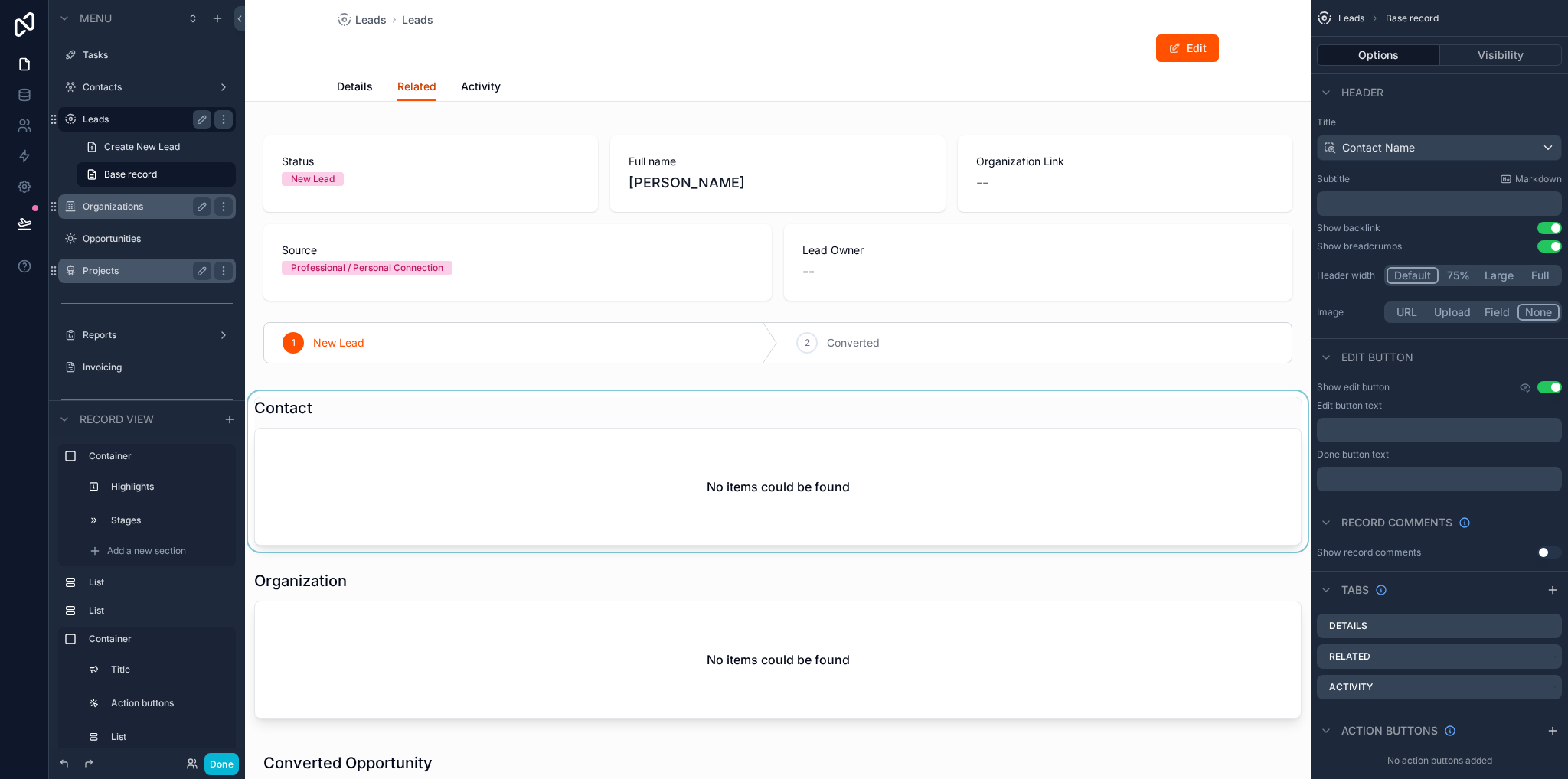
scroll to position [229, 0]
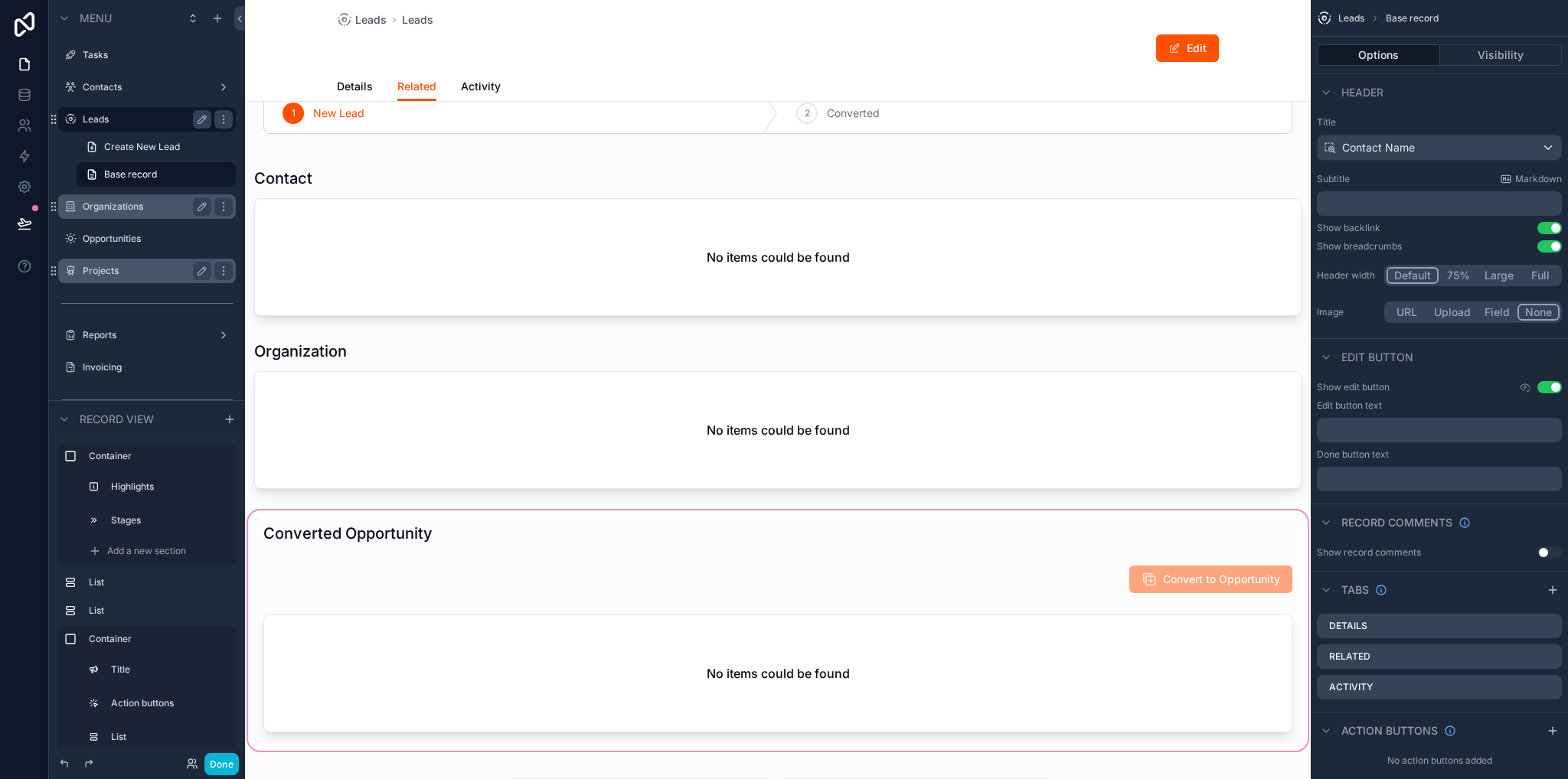
click at [974, 584] on div "scrollable content" at bounding box center [777, 631] width 1065 height 246
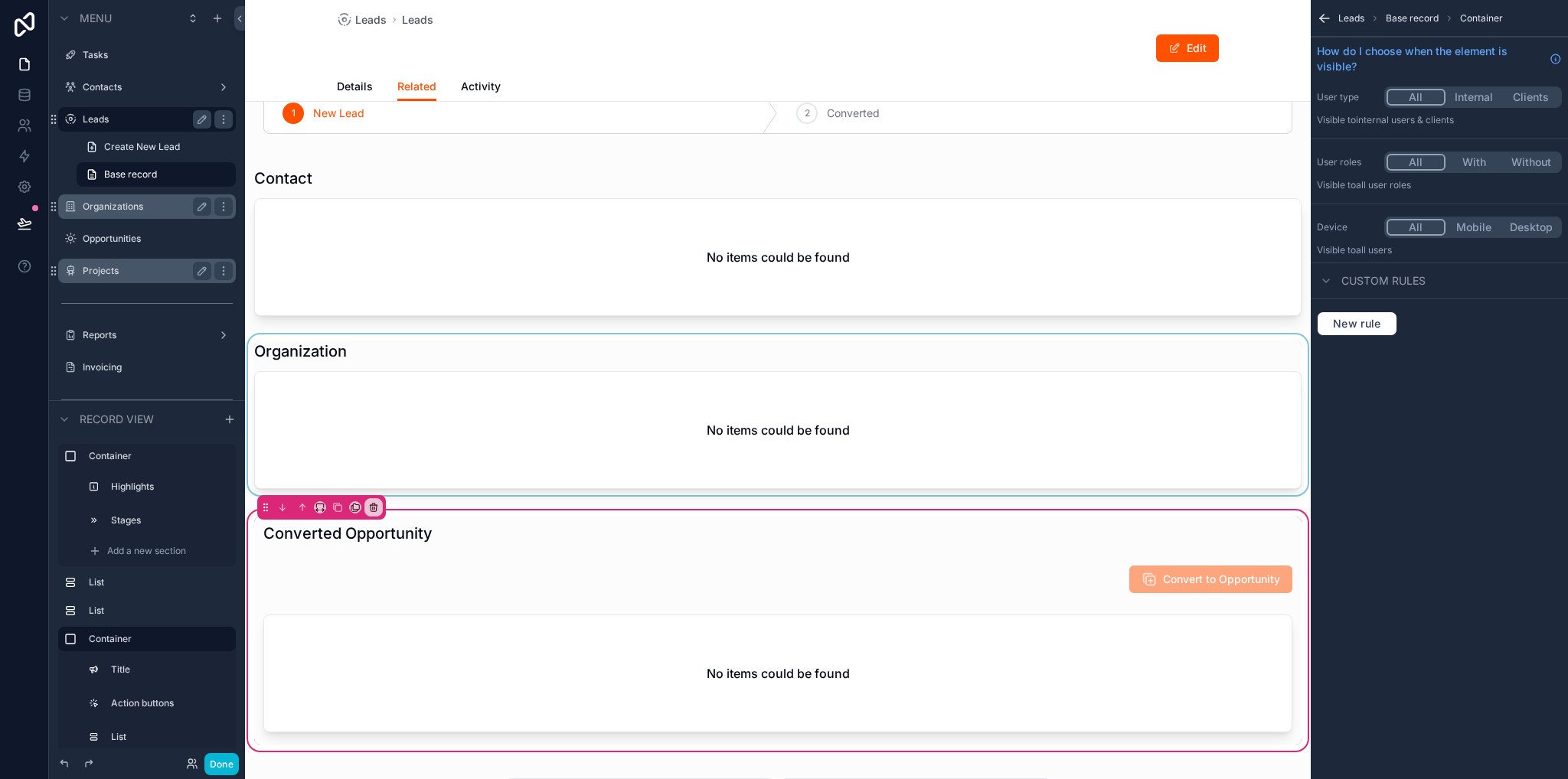
click at [723, 424] on div "scrollable content" at bounding box center [777, 414] width 1065 height 161
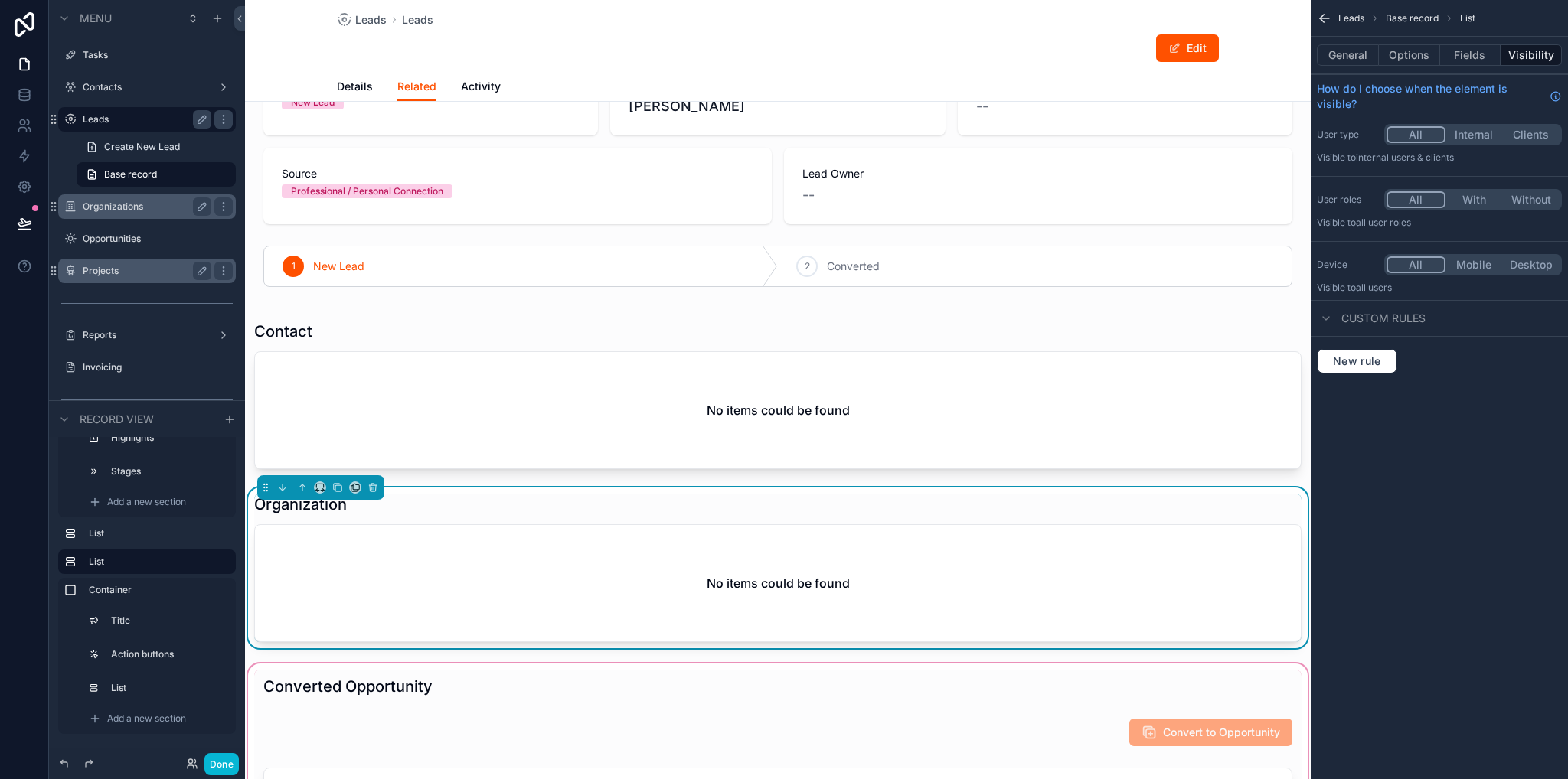
scroll to position [0, 0]
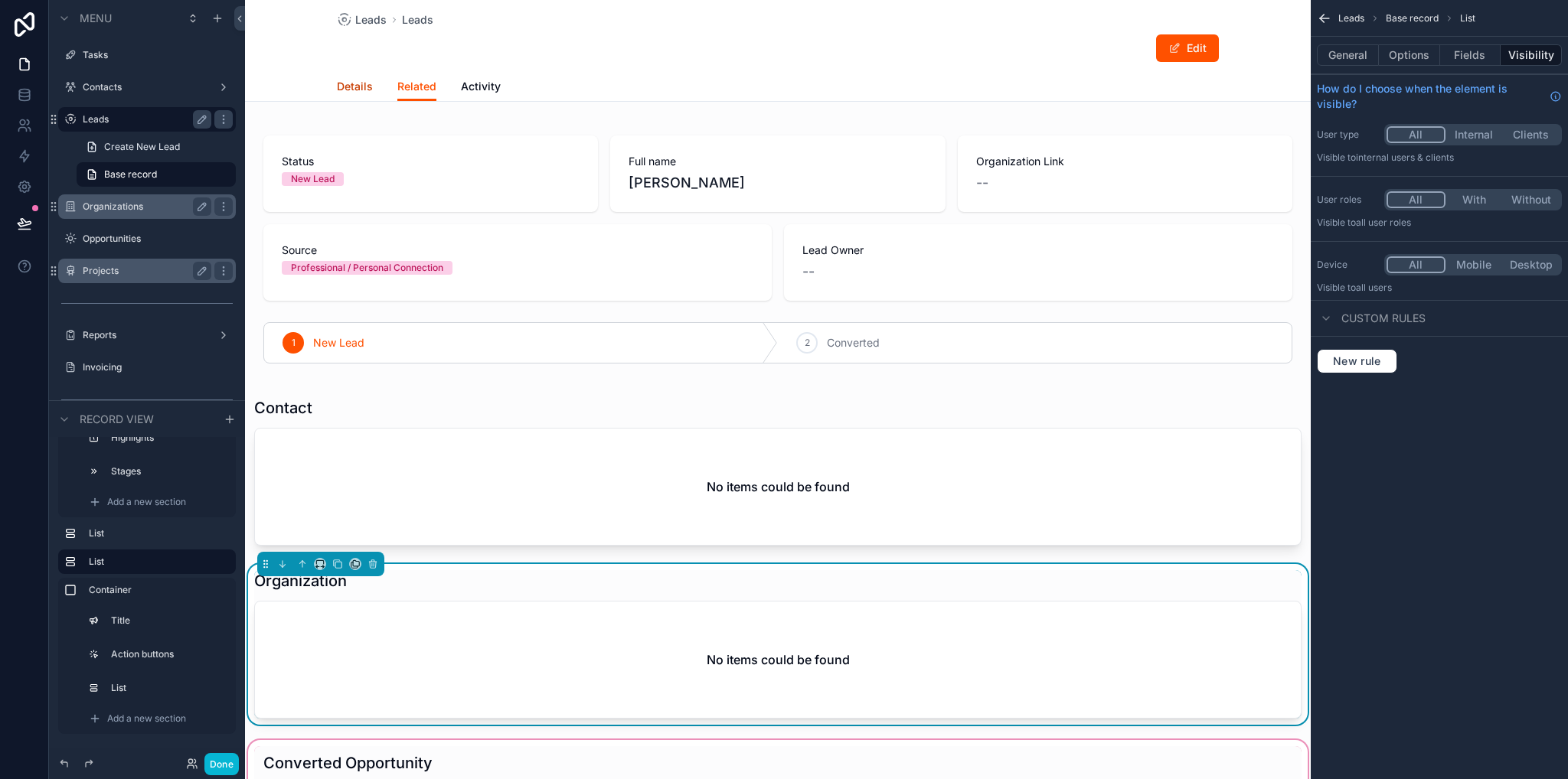
drag, startPoint x: 374, startPoint y: 87, endPoint x: 359, endPoint y: 86, distance: 15.0
click at [373, 87] on div "Details Related Activity" at bounding box center [777, 86] width 882 height 29
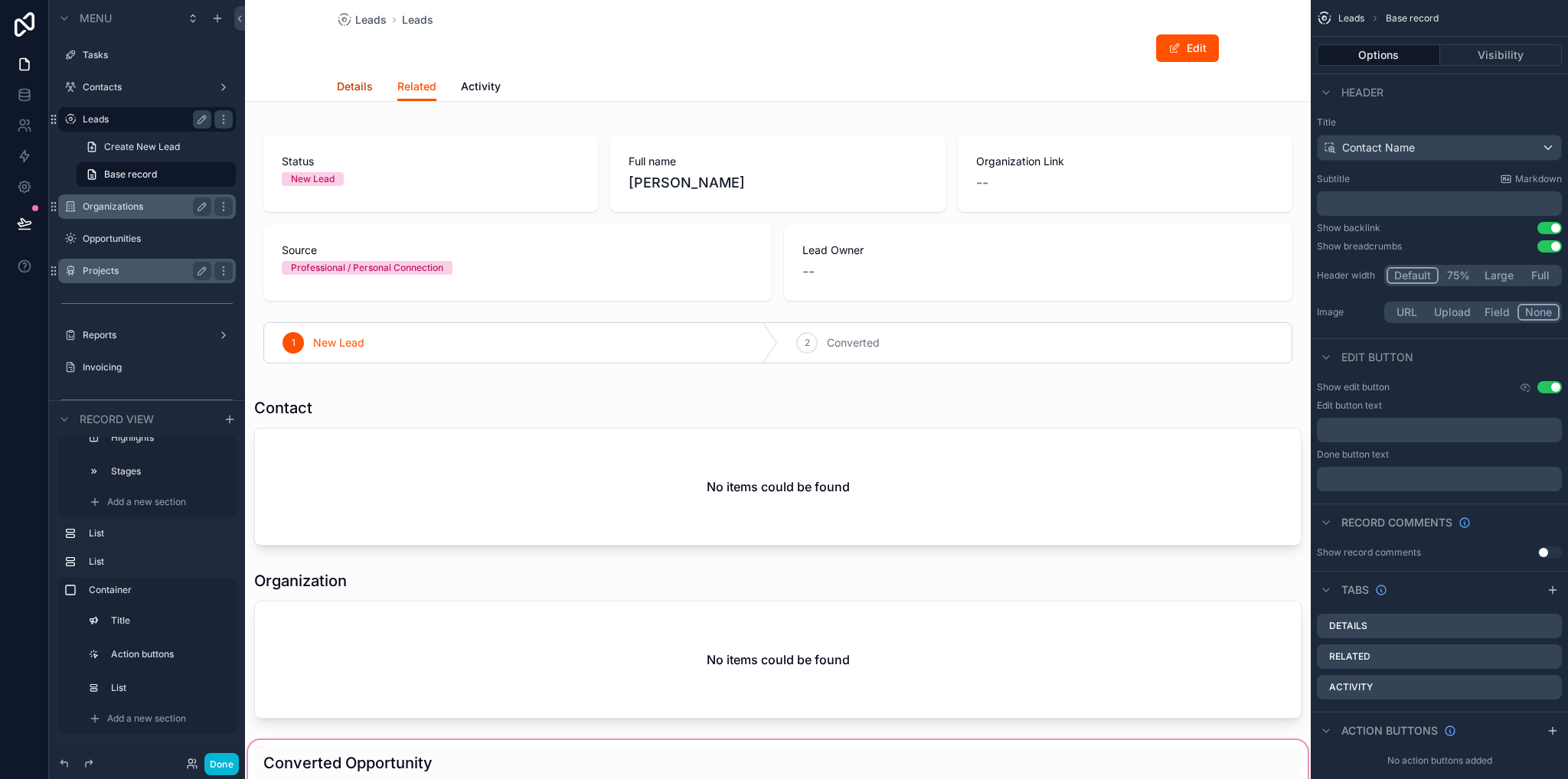
click at [356, 86] on span "Details" at bounding box center [355, 86] width 36 height 15
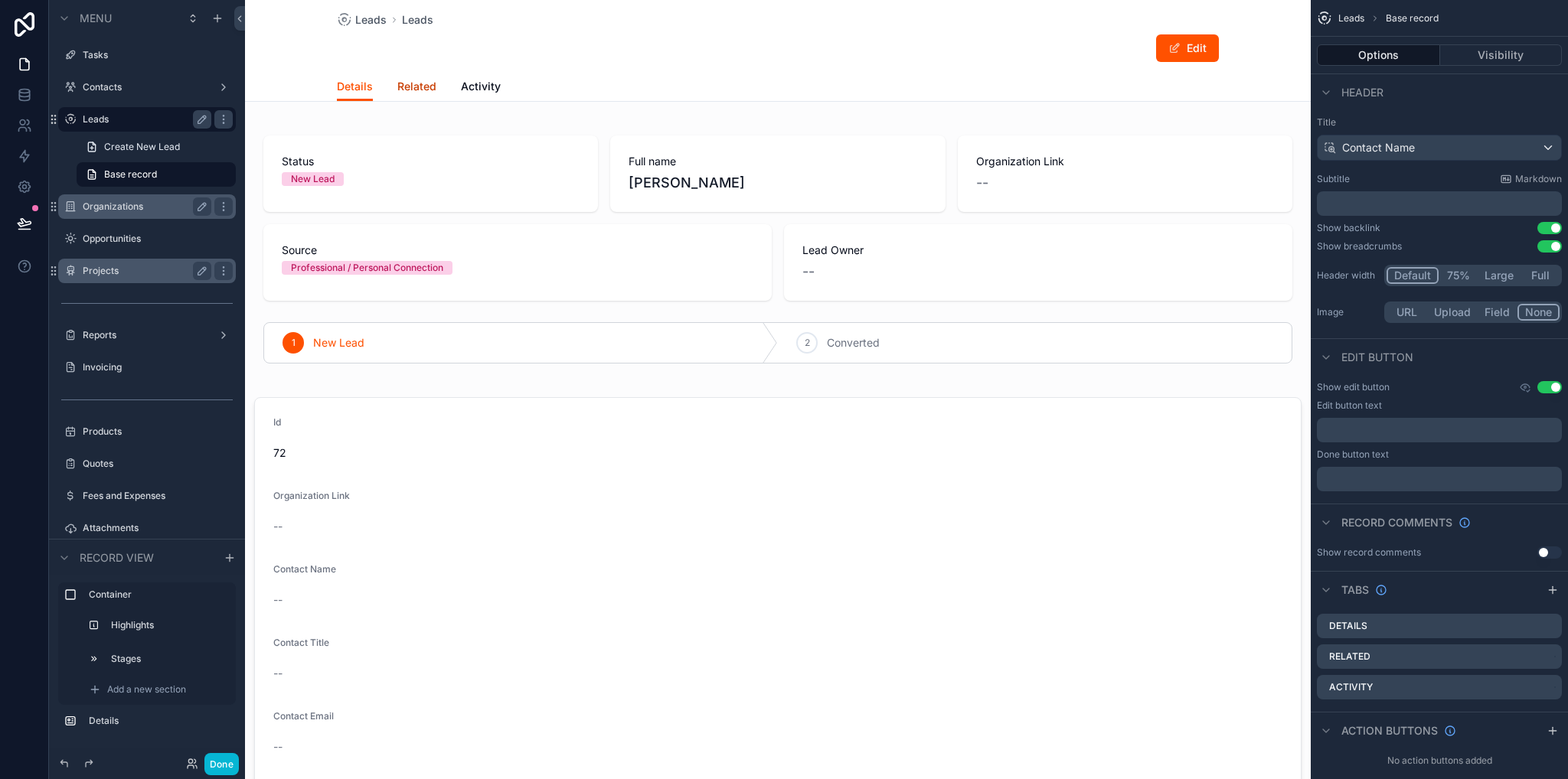
click at [411, 86] on span "Related" at bounding box center [417, 86] width 39 height 15
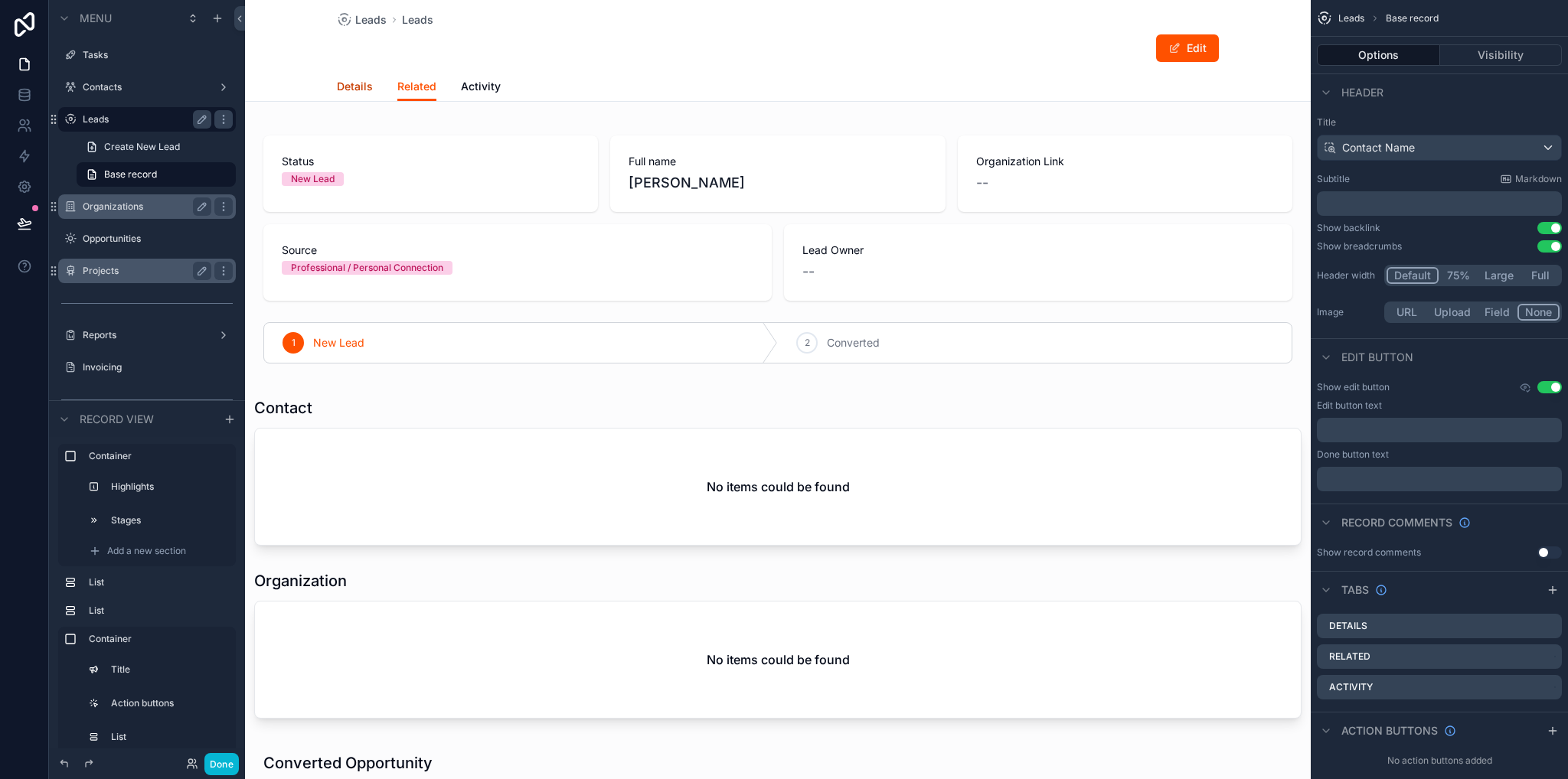
click at [337, 89] on span "Details" at bounding box center [355, 86] width 36 height 15
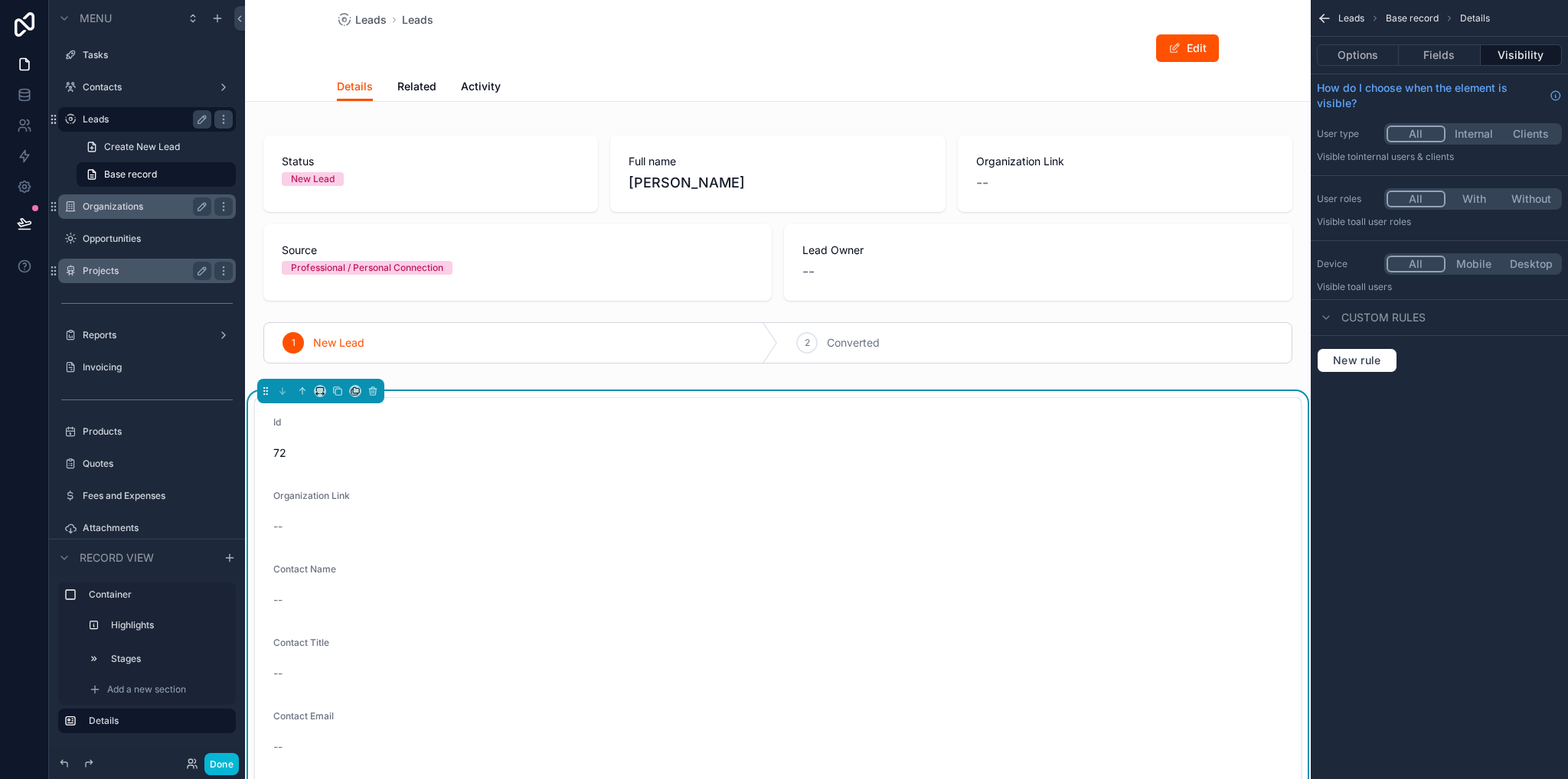
scroll to position [77, 0]
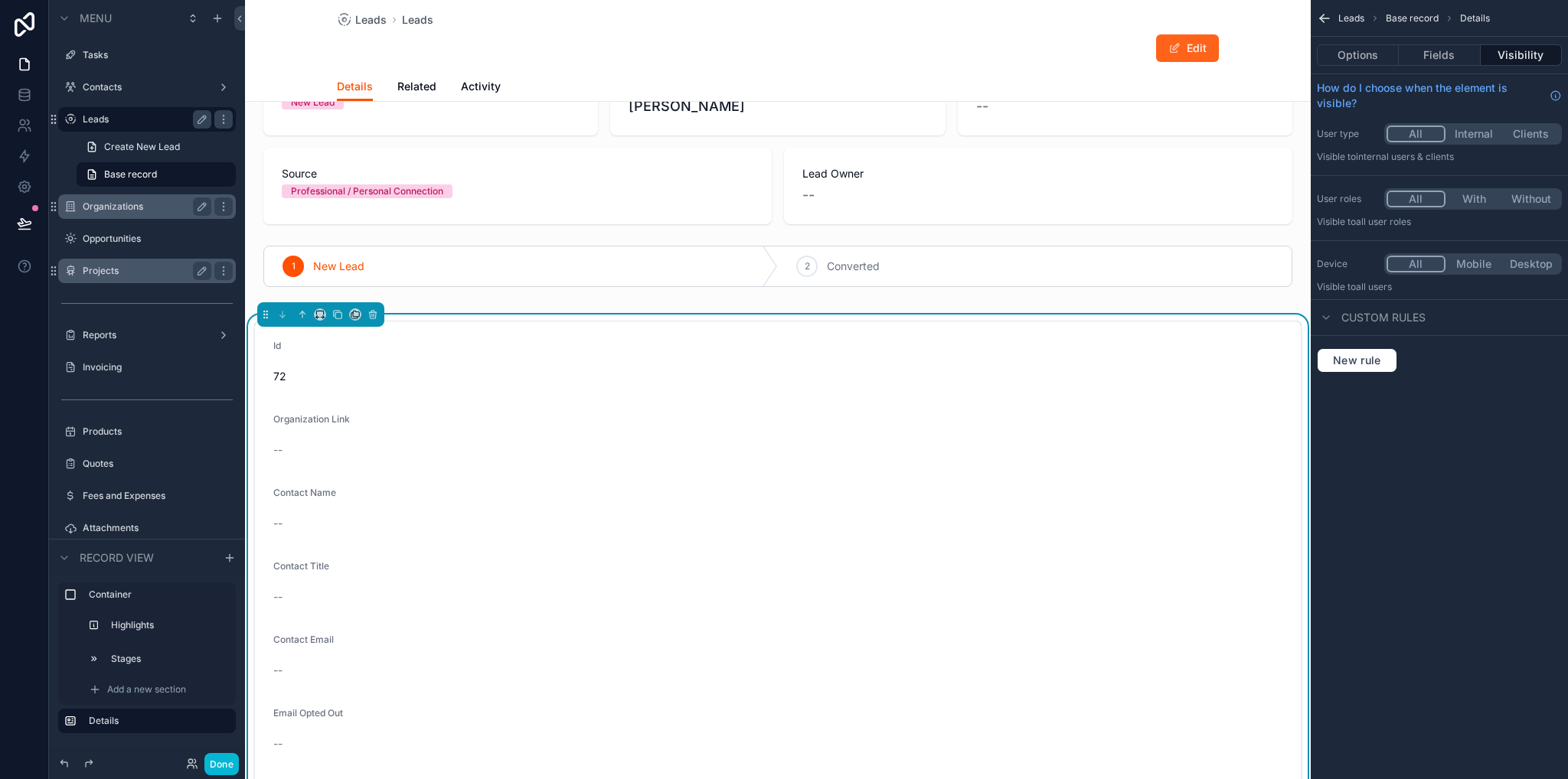
click at [1185, 52] on button "Edit" at bounding box center [1187, 48] width 63 height 28
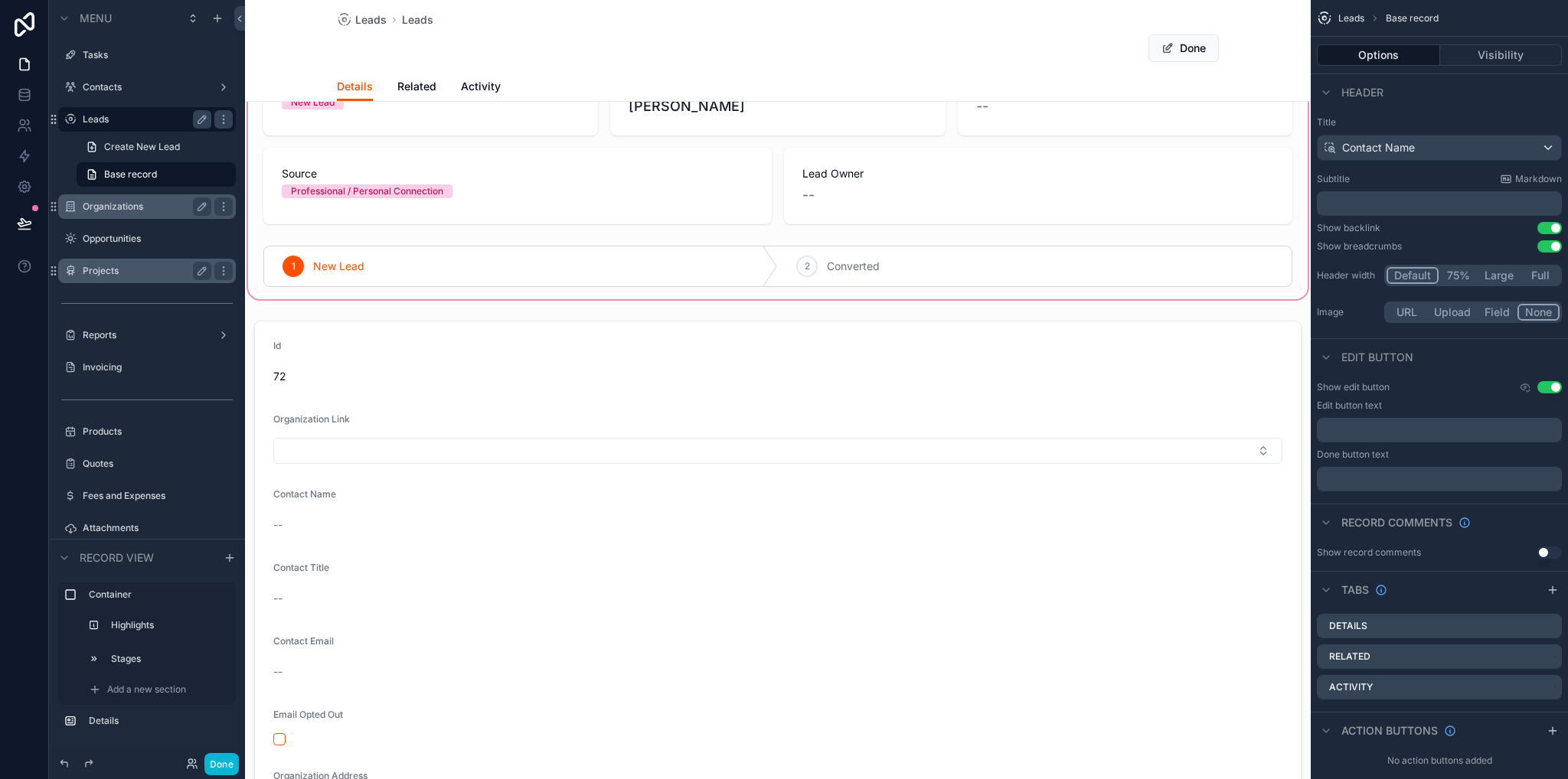
scroll to position [0, 0]
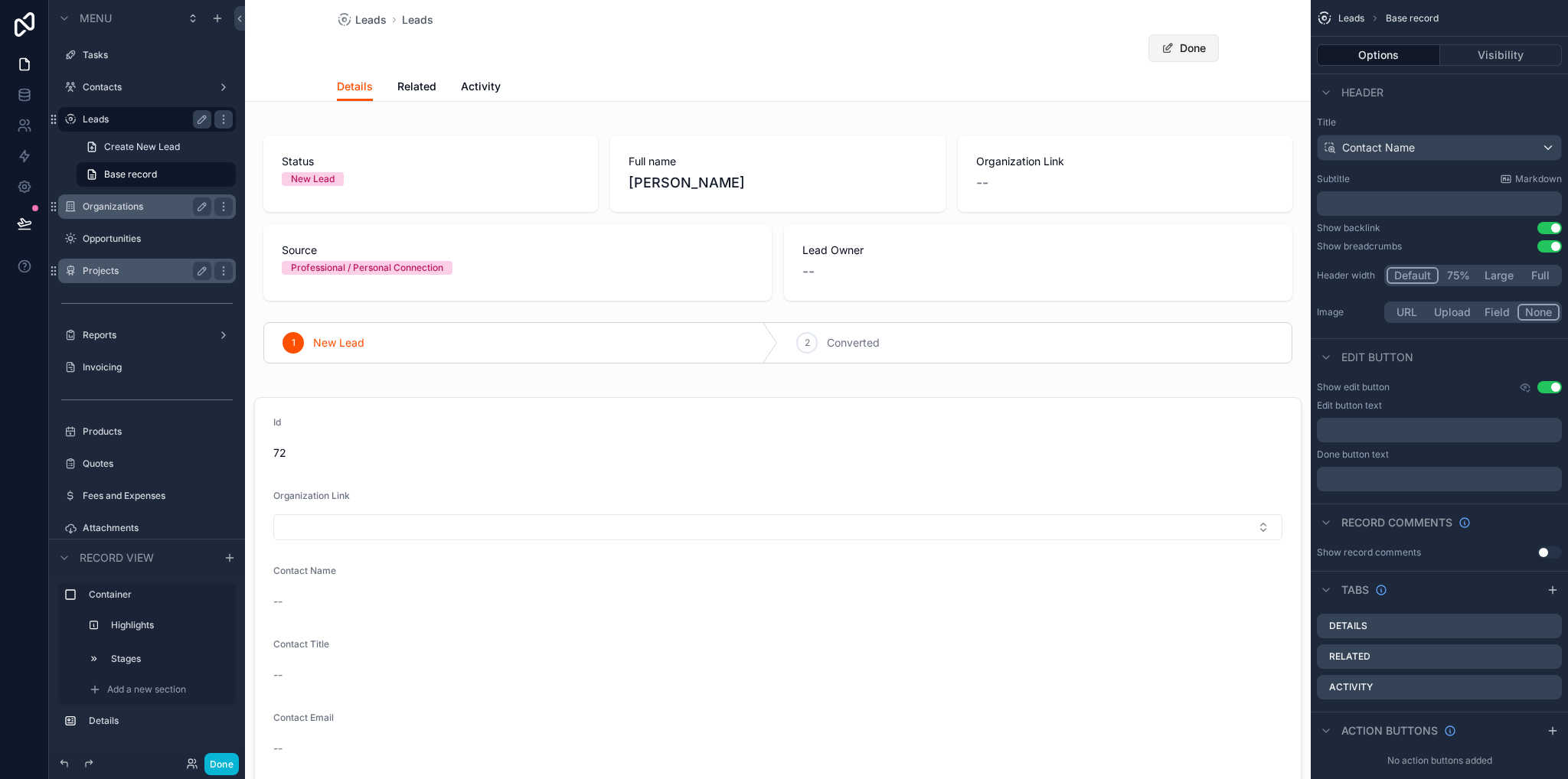
click at [1191, 55] on button "Done" at bounding box center [1183, 48] width 70 height 28
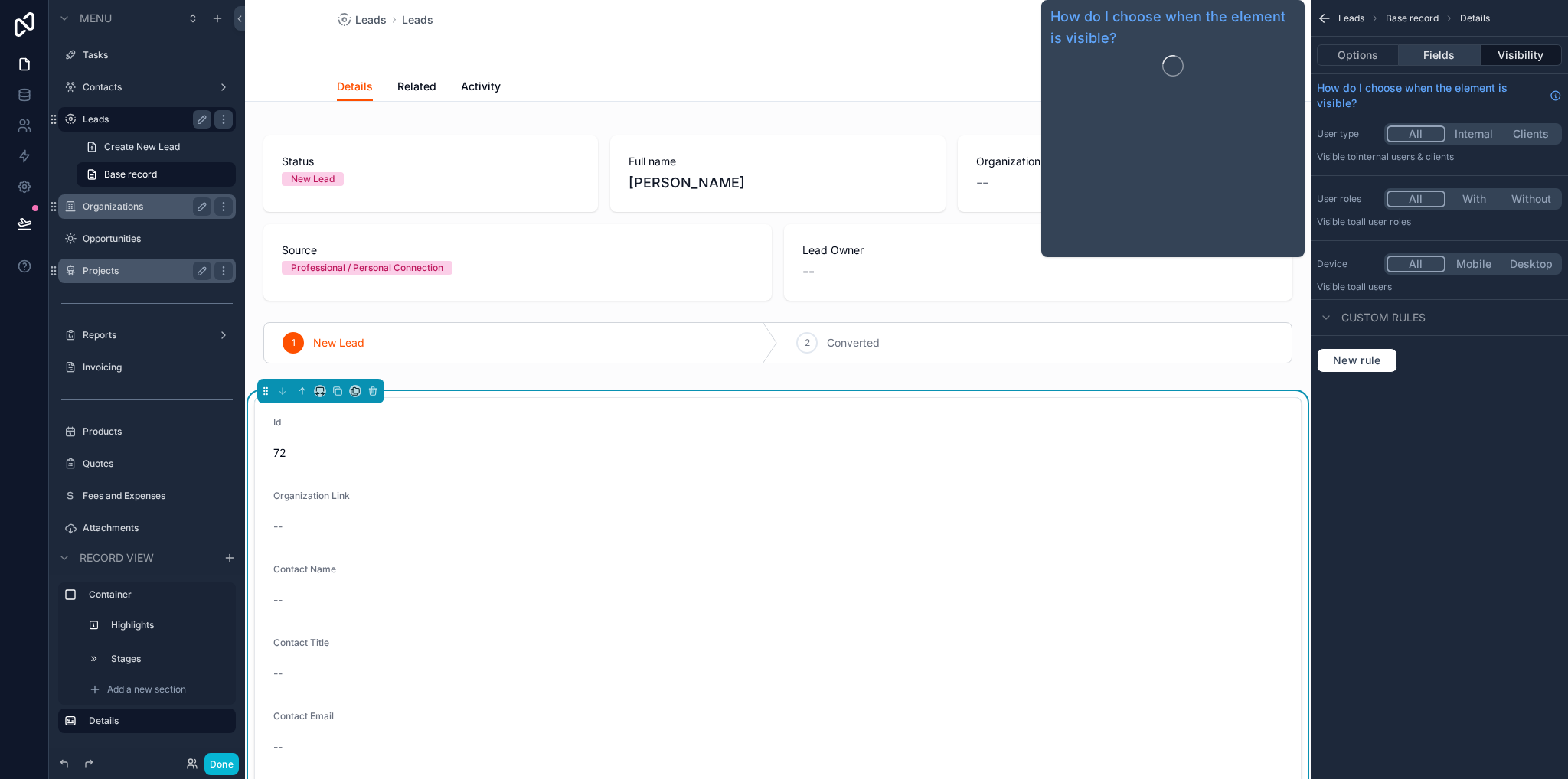
click at [1429, 55] on button "Fields" at bounding box center [1438, 55] width 81 height 21
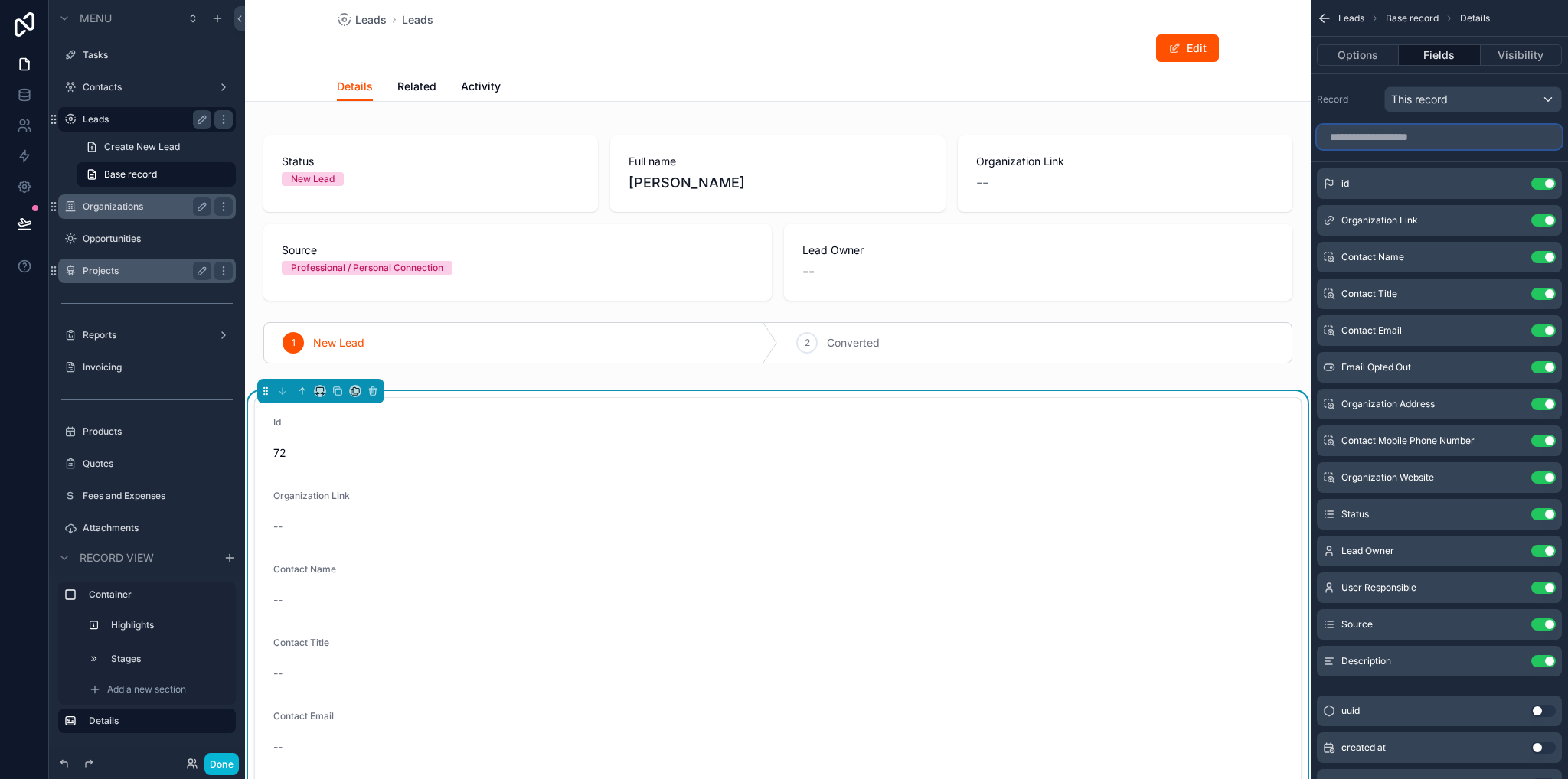
click at [1381, 142] on input "scrollable content" at bounding box center [1439, 137] width 245 height 24
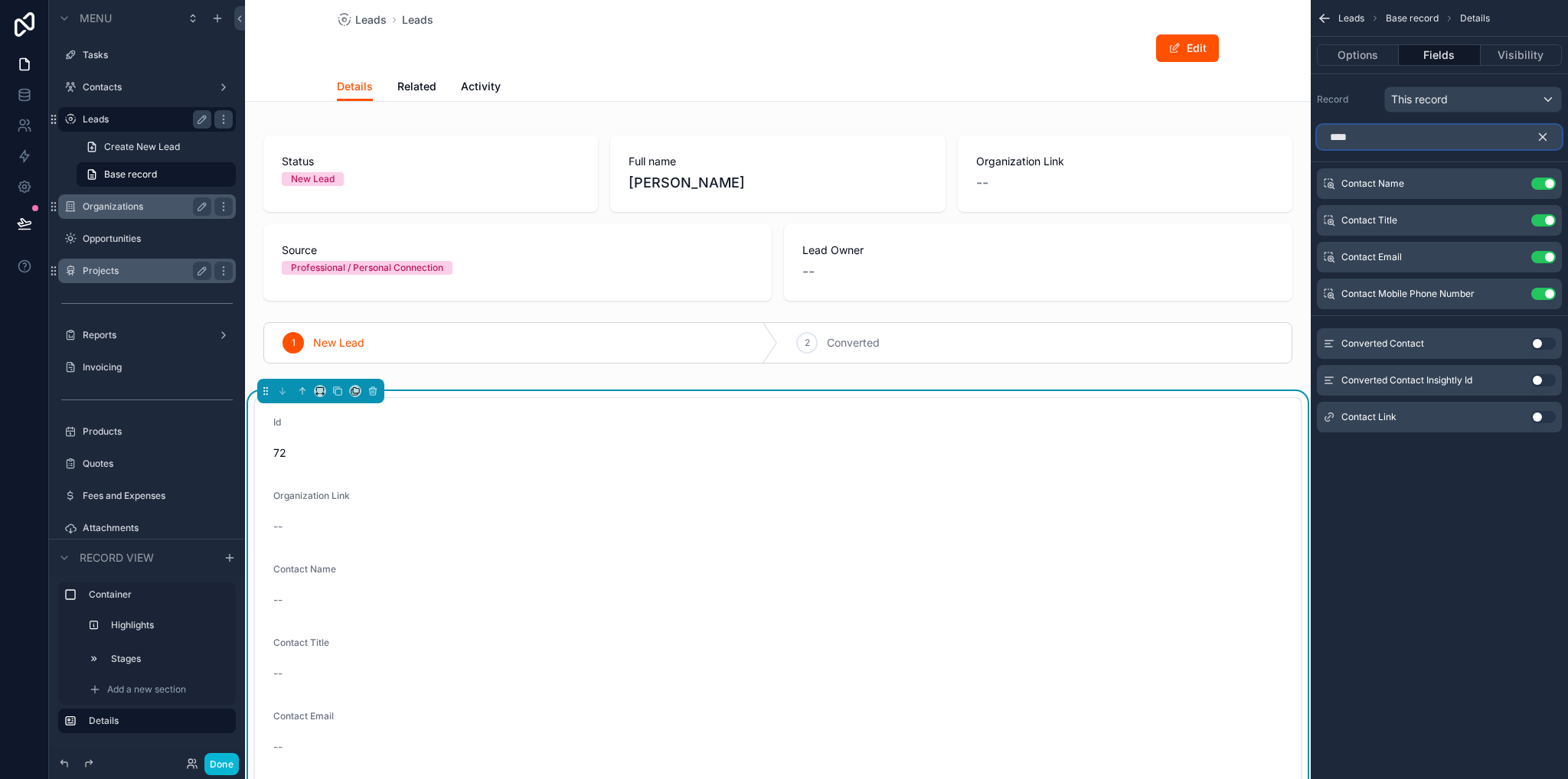
type input "****"
click at [1535, 417] on button "Use setting" at bounding box center [1544, 417] width 24 height 12
click at [1540, 139] on icon "scrollable content" at bounding box center [1542, 137] width 14 height 14
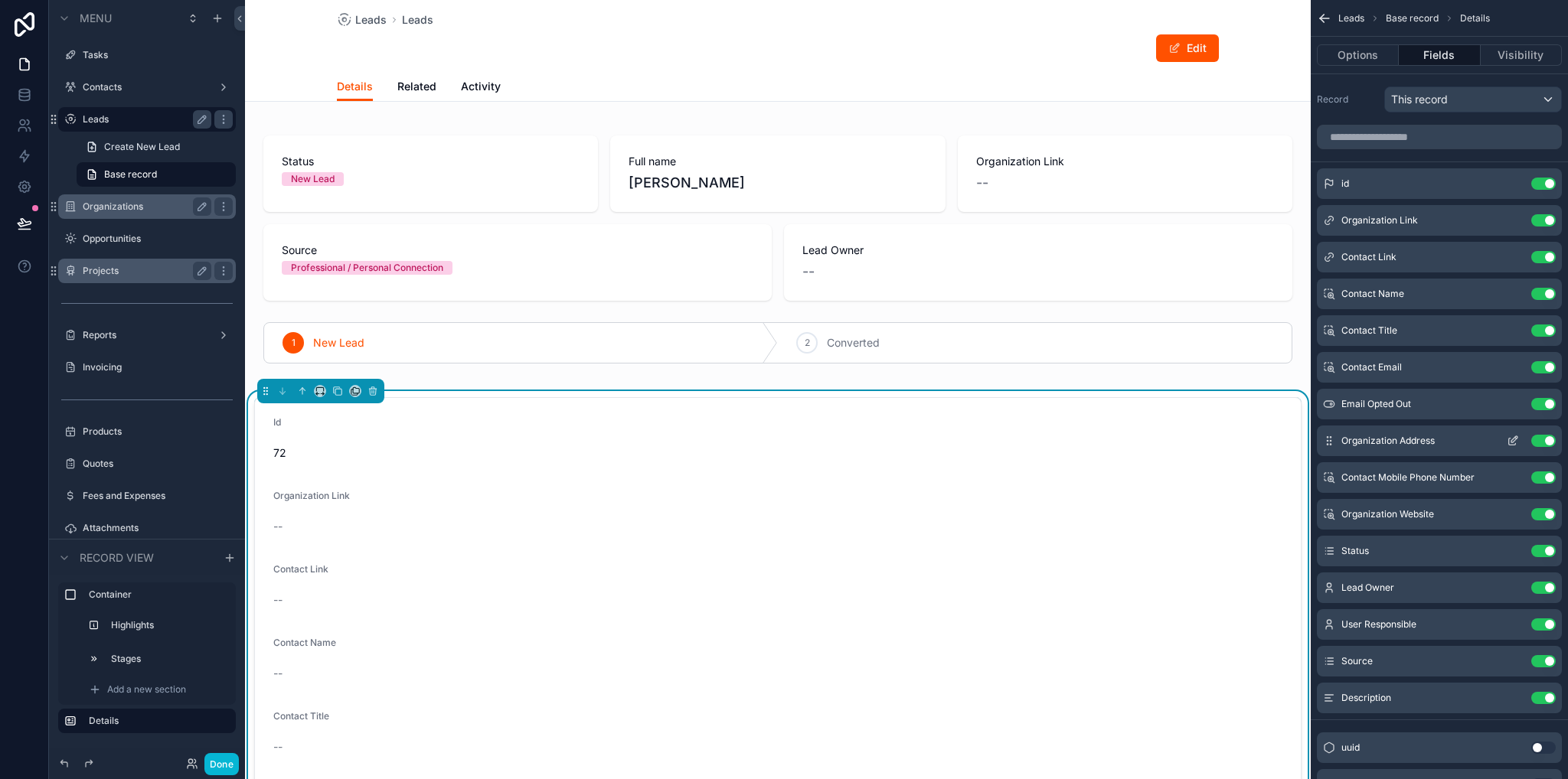
click at [1542, 439] on button "Use setting" at bounding box center [1544, 440] width 24 height 12
click at [1541, 439] on button "Use setting" at bounding box center [1544, 440] width 24 height 12
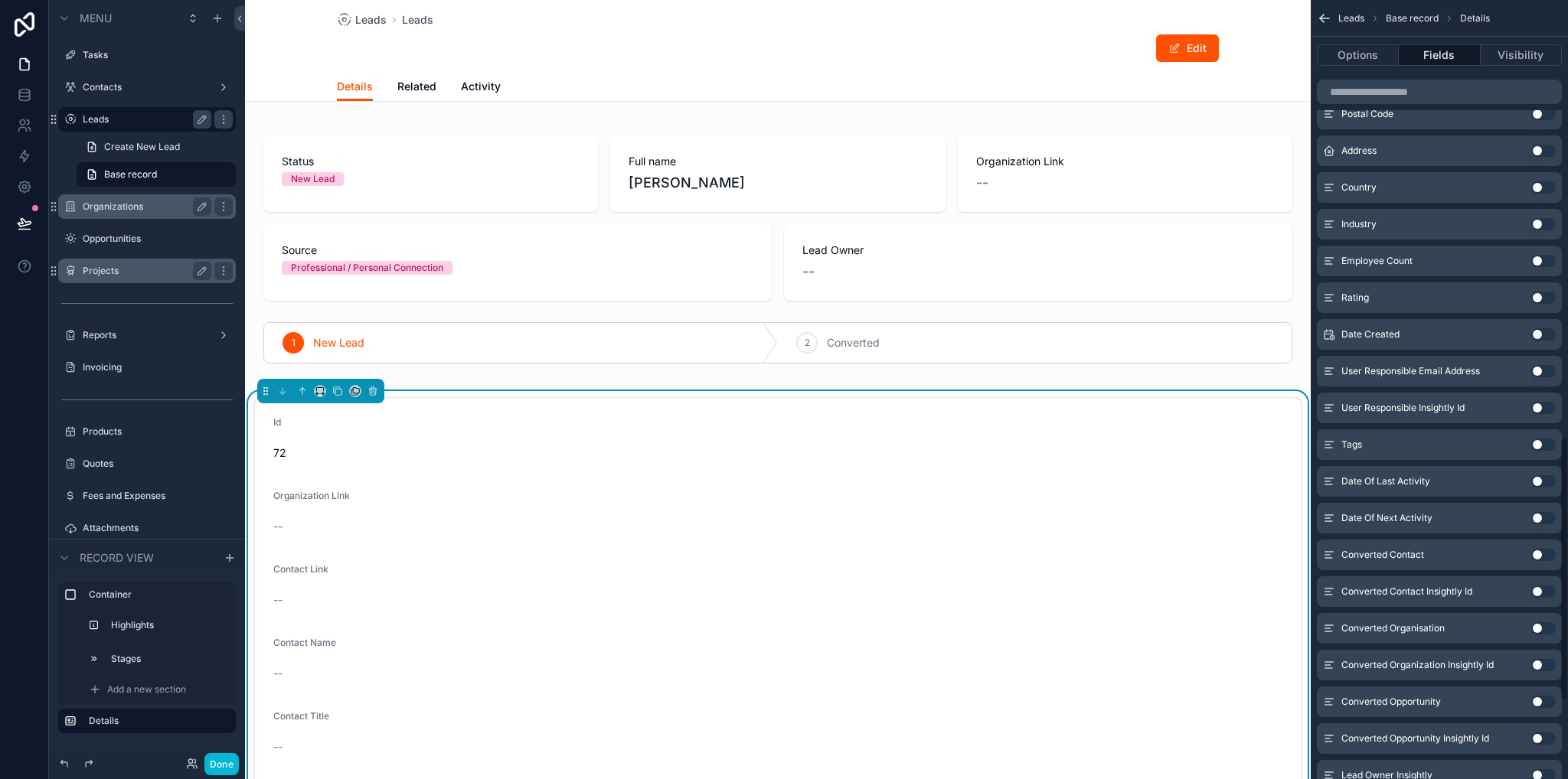
scroll to position [1533, 0]
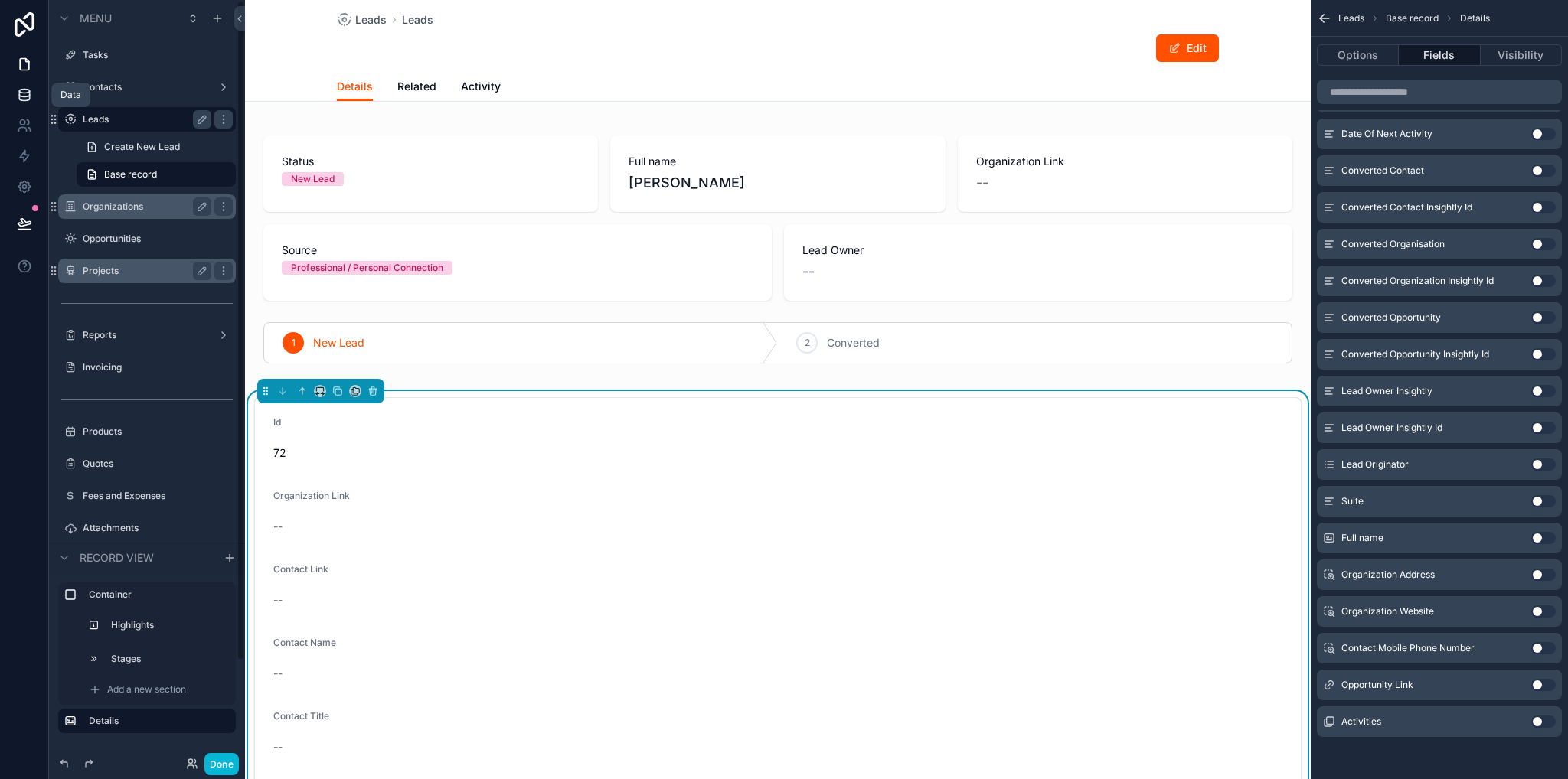
click at [28, 92] on icon at bounding box center [24, 91] width 10 height 4
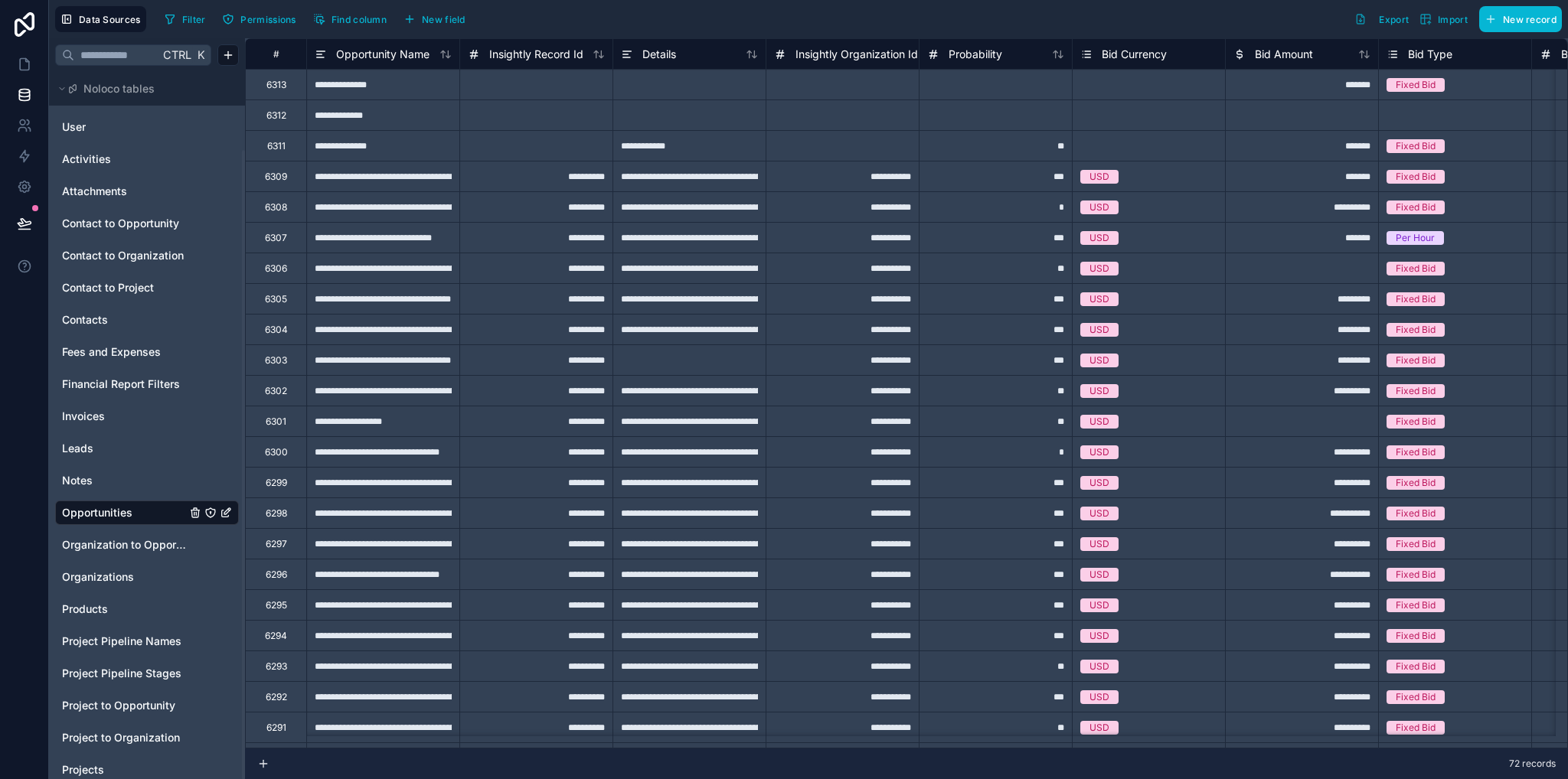
scroll to position [88, 0]
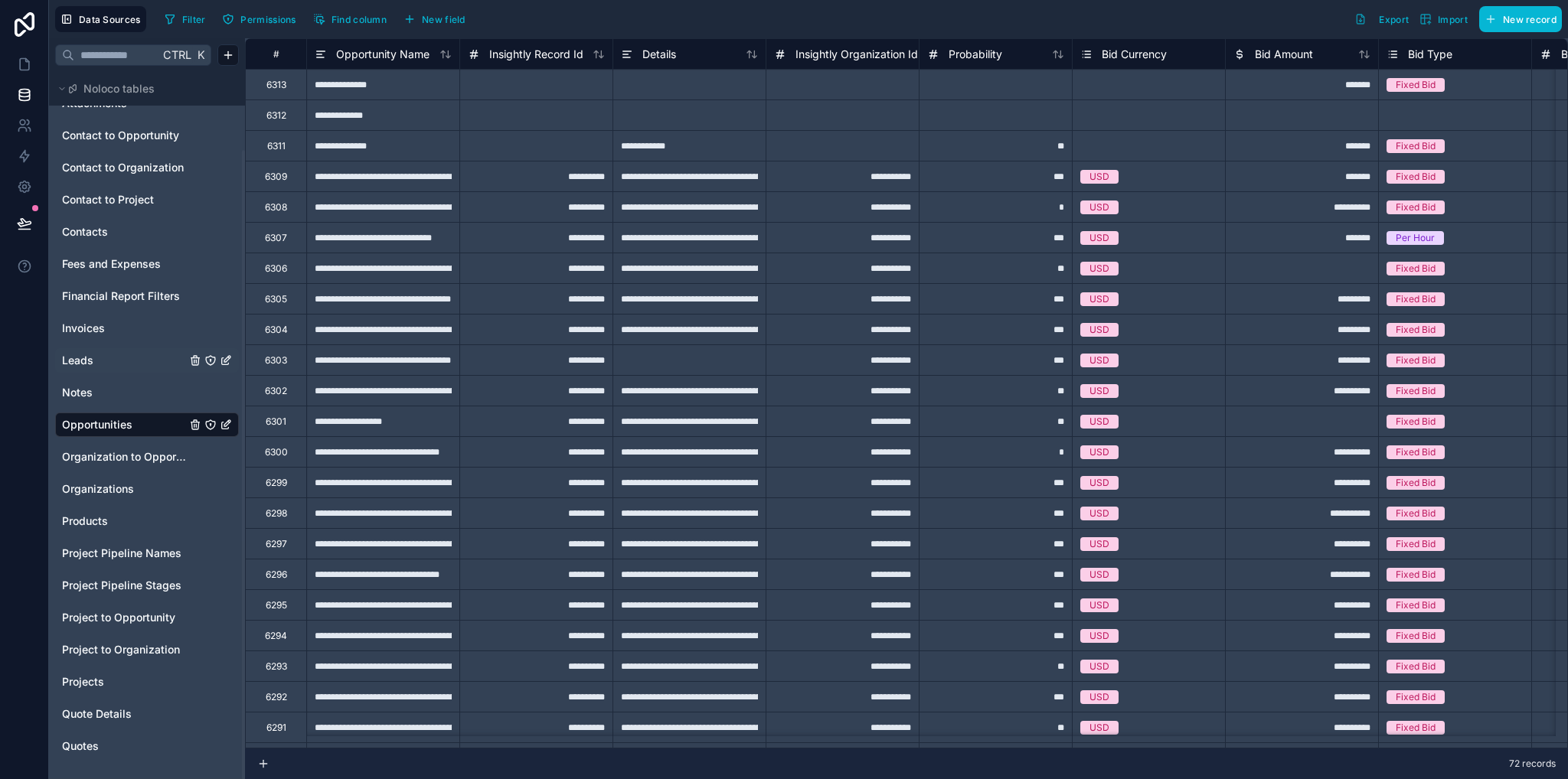
click at [93, 365] on link "Leads" at bounding box center [124, 361] width 124 height 15
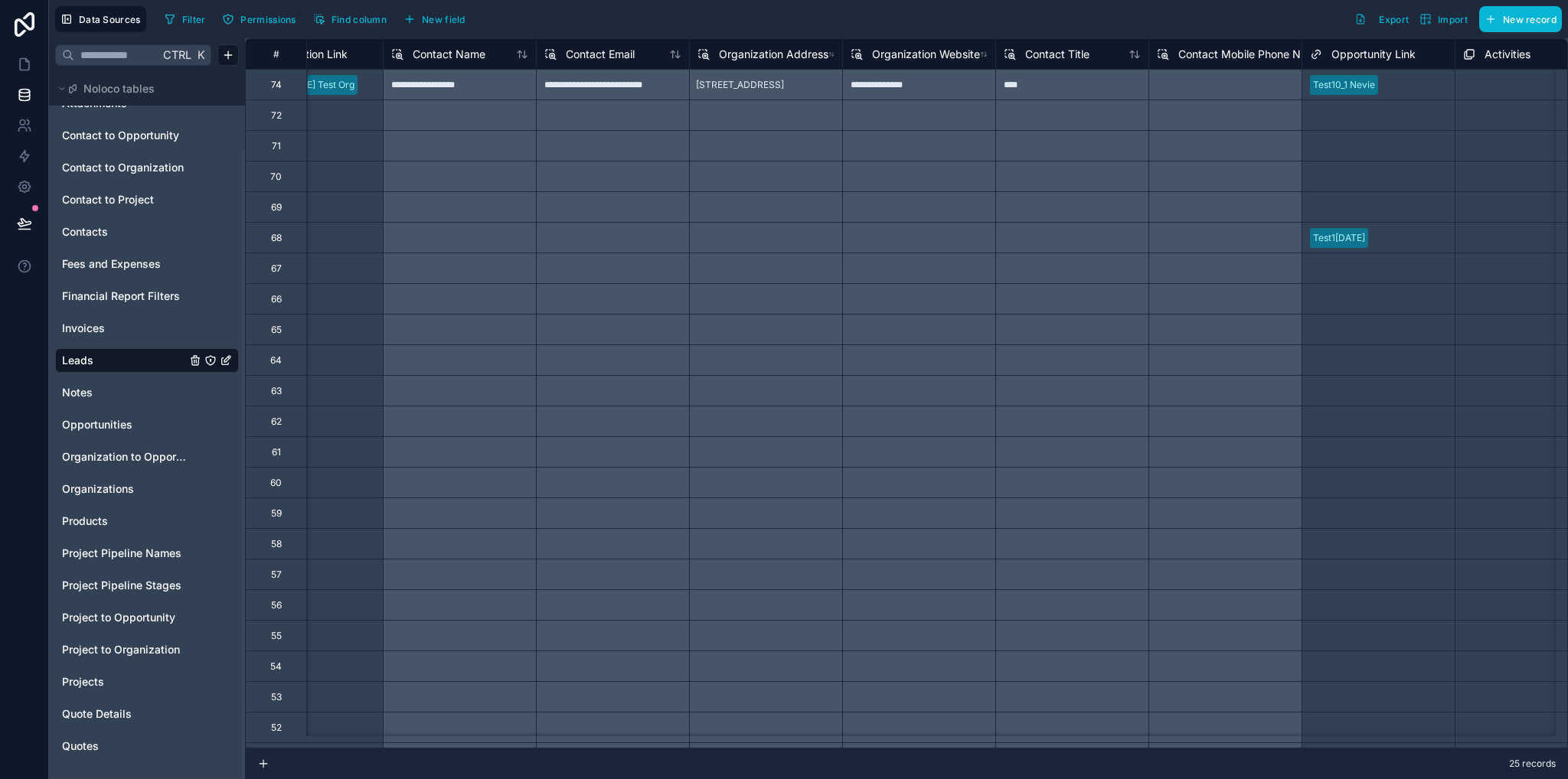
scroll to position [0, 6805]
click at [19, 63] on icon at bounding box center [24, 64] width 16 height 15
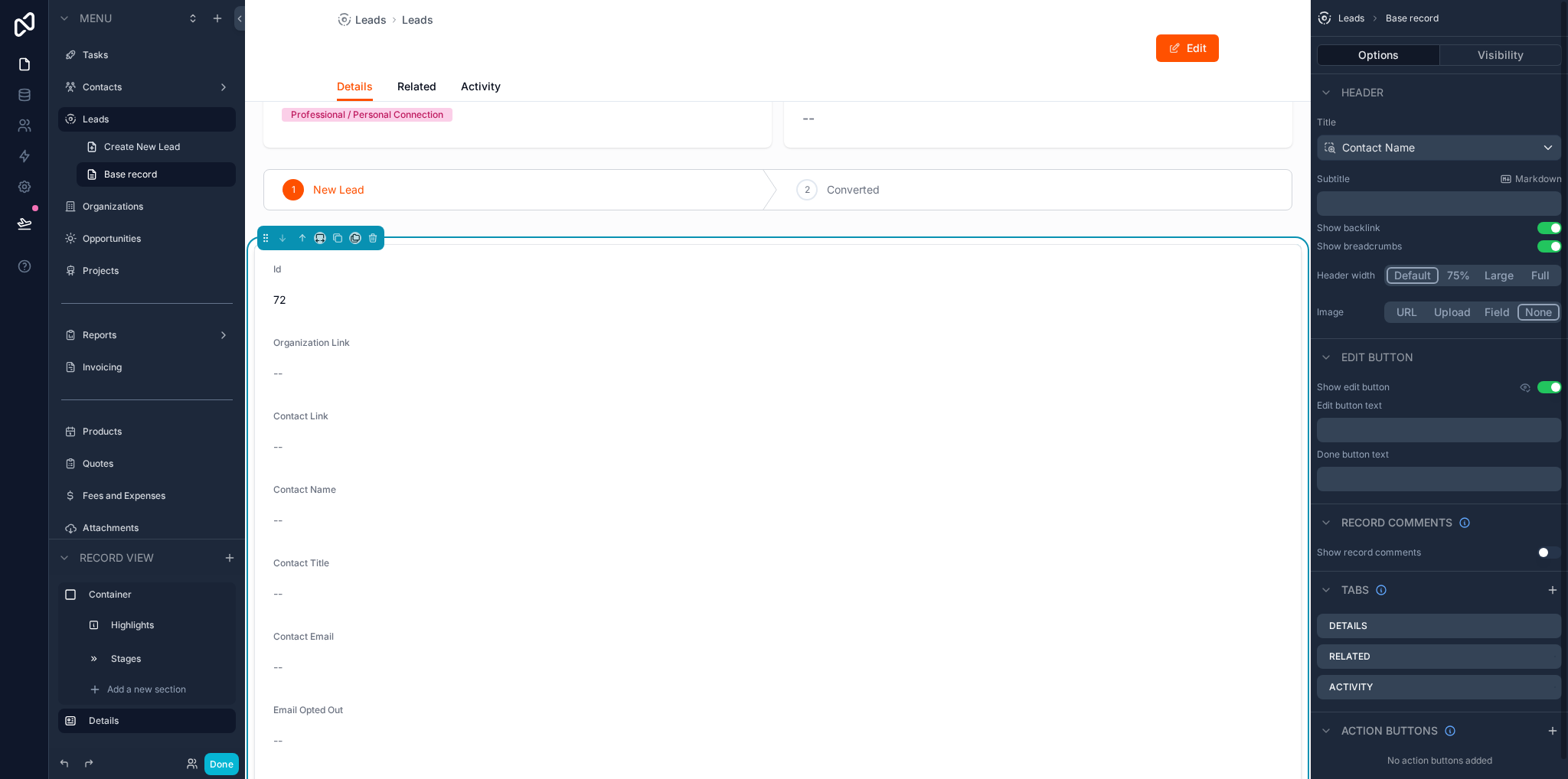
scroll to position [19, 0]
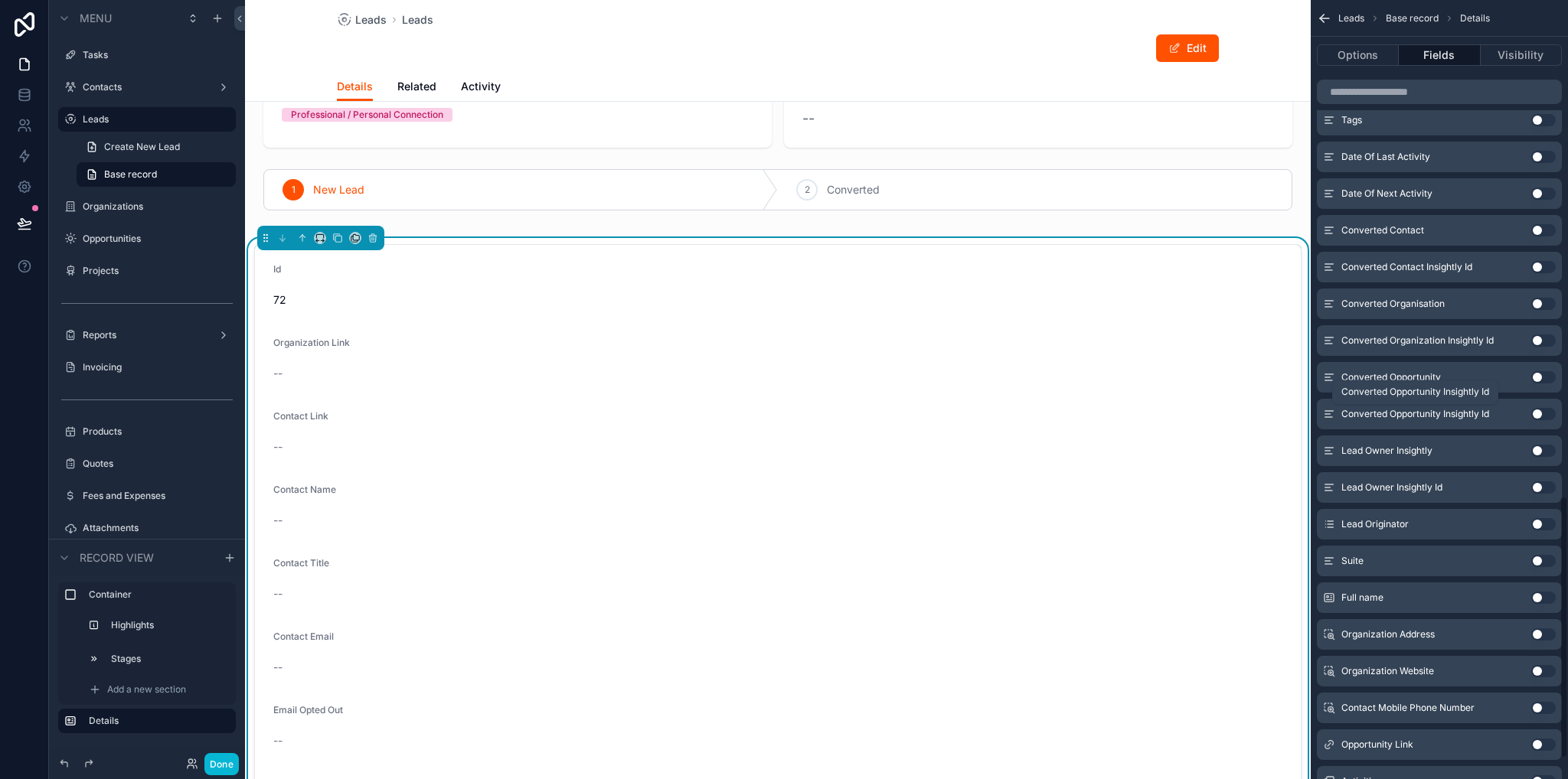
scroll to position [1533, 0]
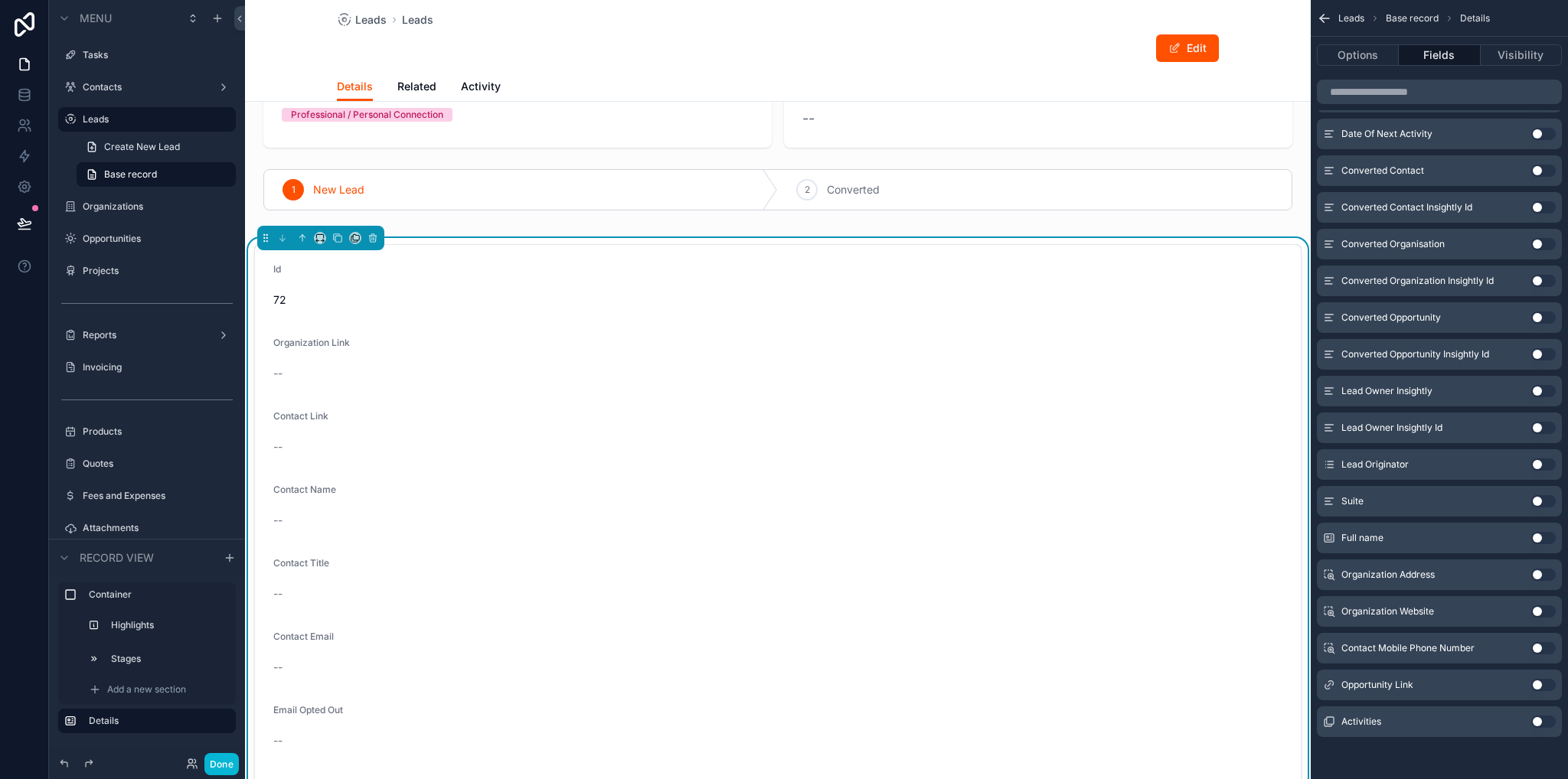
click at [1538, 577] on button "Use setting" at bounding box center [1544, 574] width 24 height 12
click at [1543, 610] on button "Use setting" at bounding box center [1544, 611] width 24 height 12
click at [1543, 642] on button "Use setting" at bounding box center [1544, 648] width 24 height 12
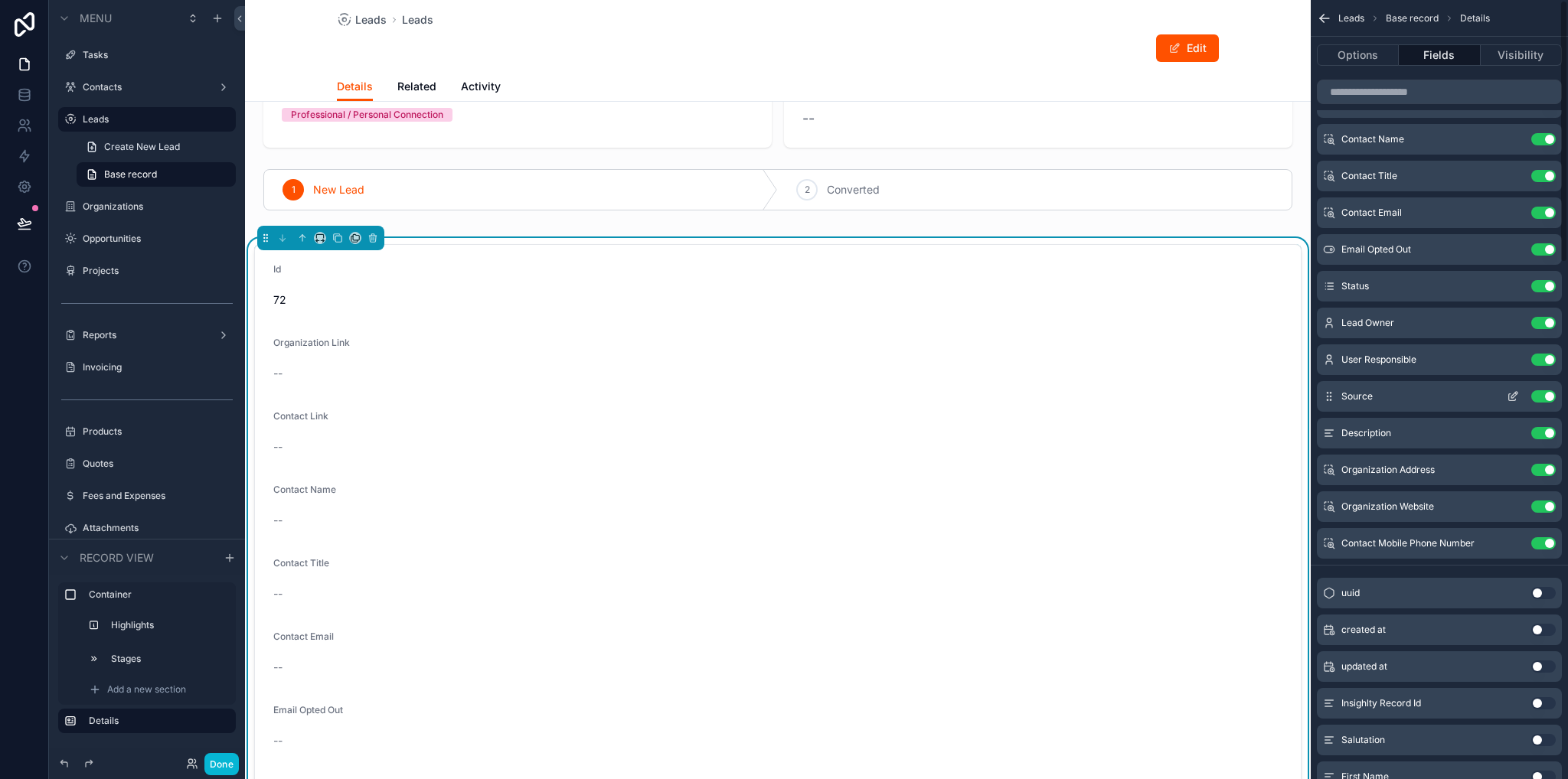
scroll to position [0, 0]
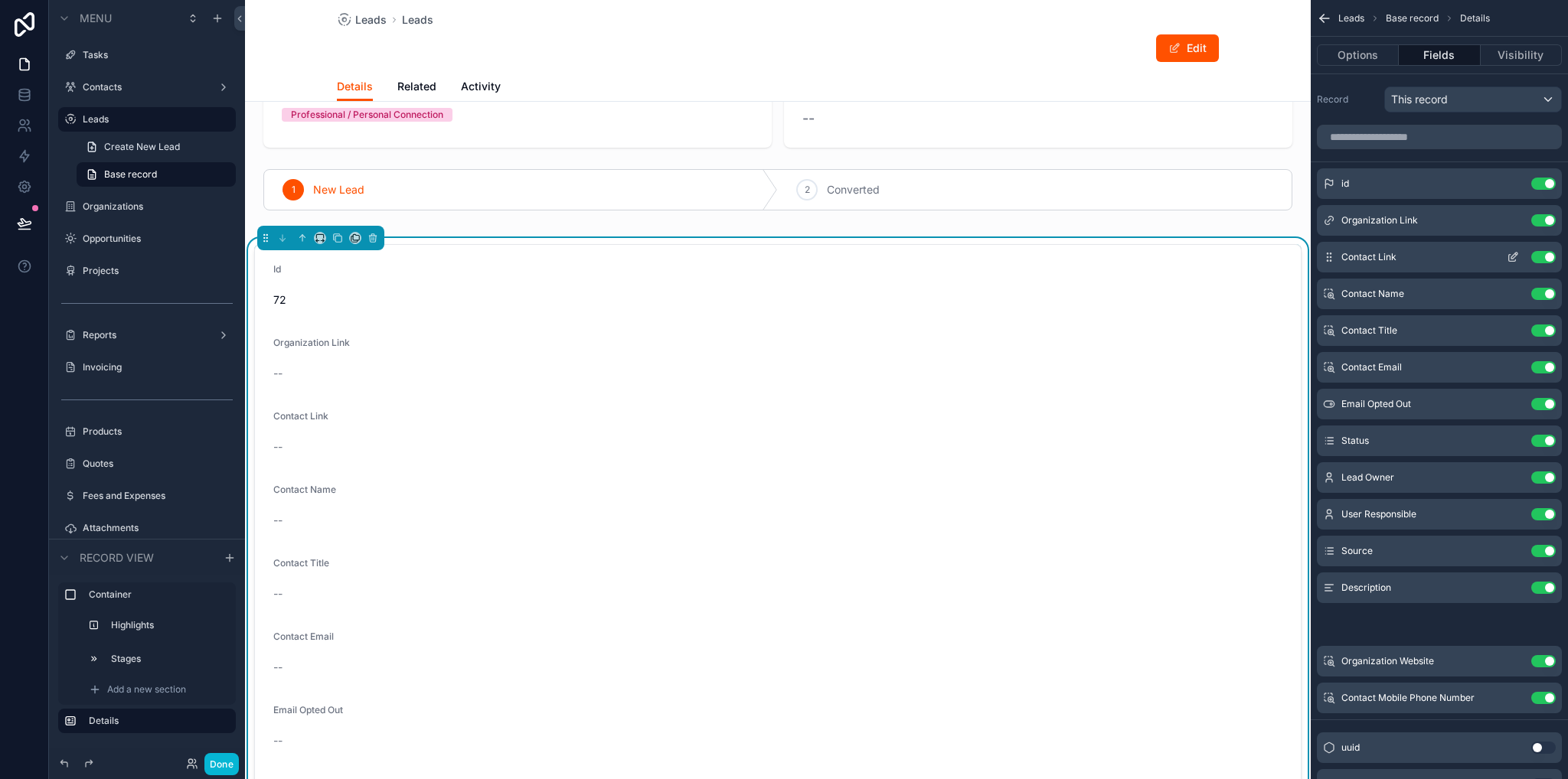
click at [1358, 242] on div "Contact Link Use setting" at bounding box center [1439, 258] width 245 height 31
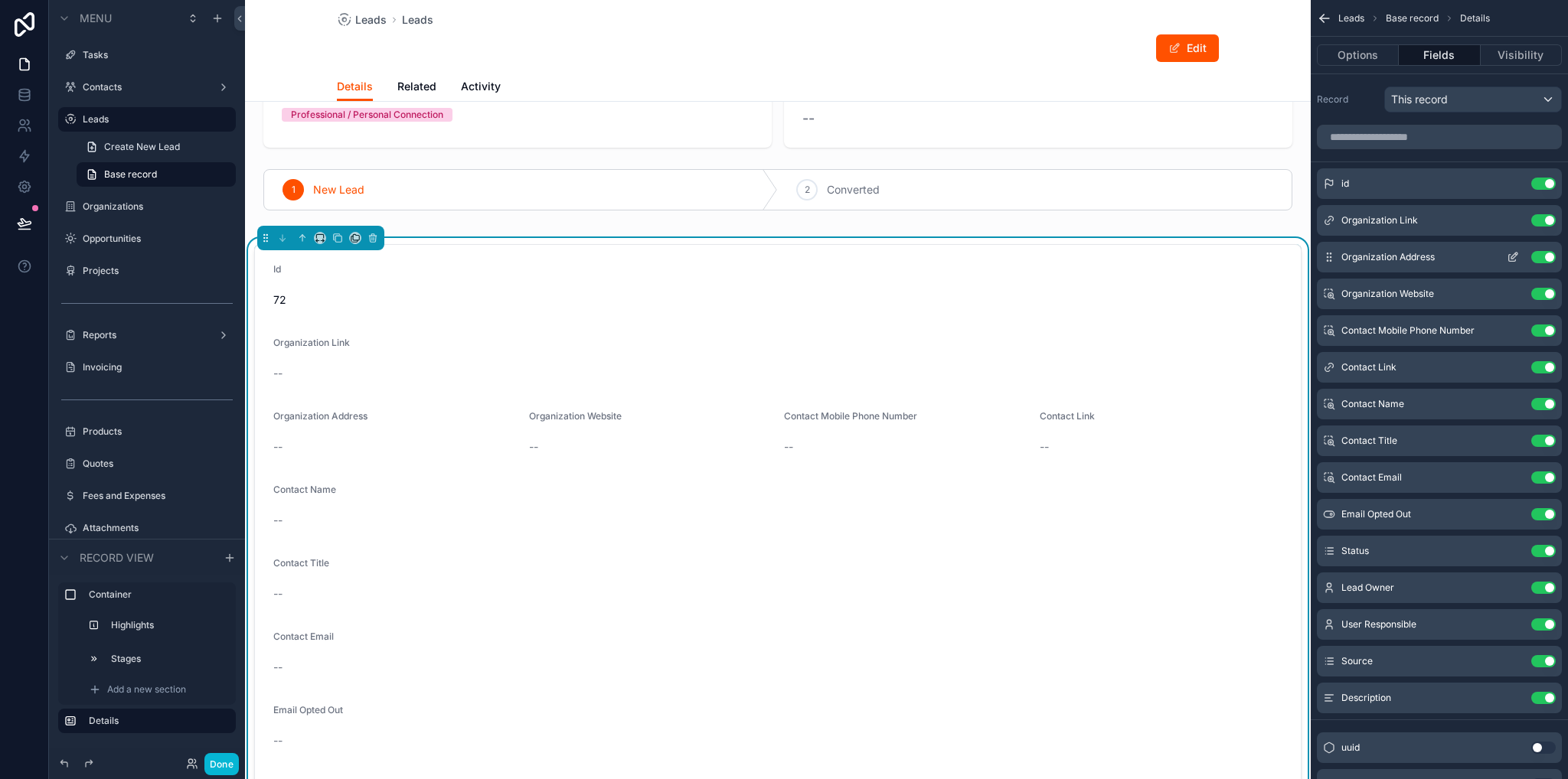
click at [1511, 255] on icon "scrollable content" at bounding box center [1513, 257] width 12 height 12
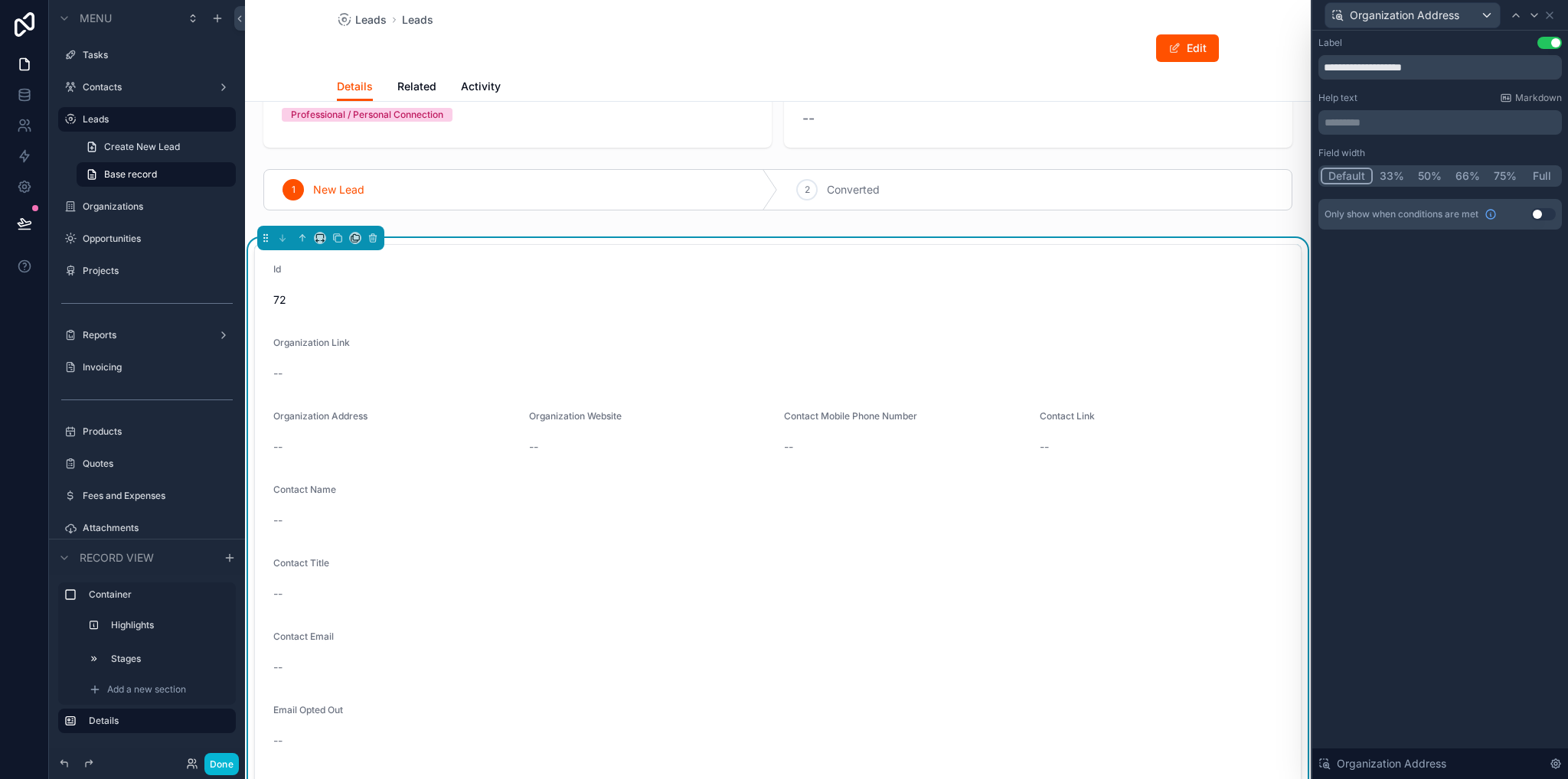
click at [1548, 170] on button "Full" at bounding box center [1541, 175] width 36 height 17
click at [1552, 13] on icon at bounding box center [1549, 15] width 12 height 12
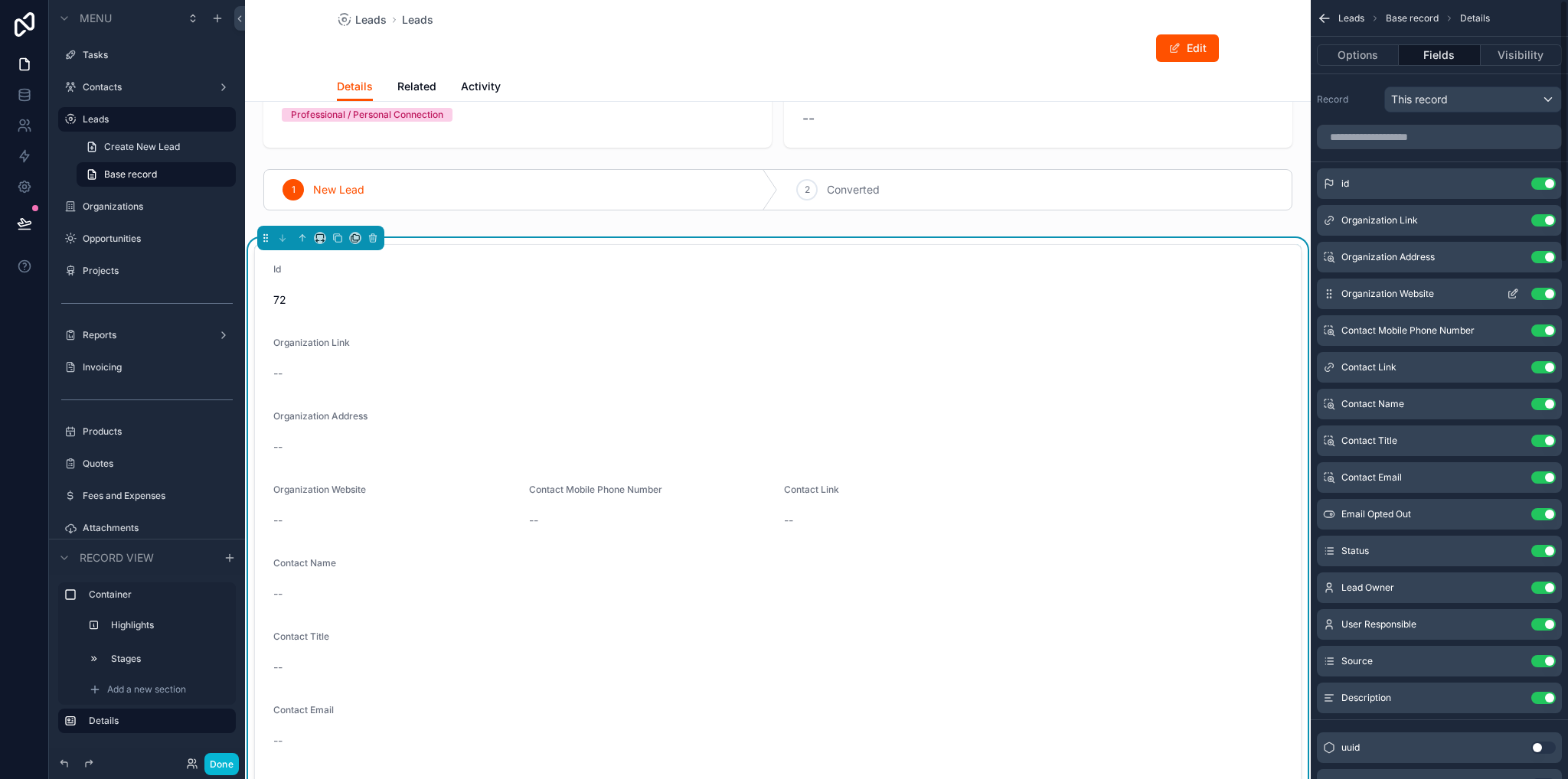
click at [1510, 297] on icon "scrollable content" at bounding box center [1512, 294] width 7 height 7
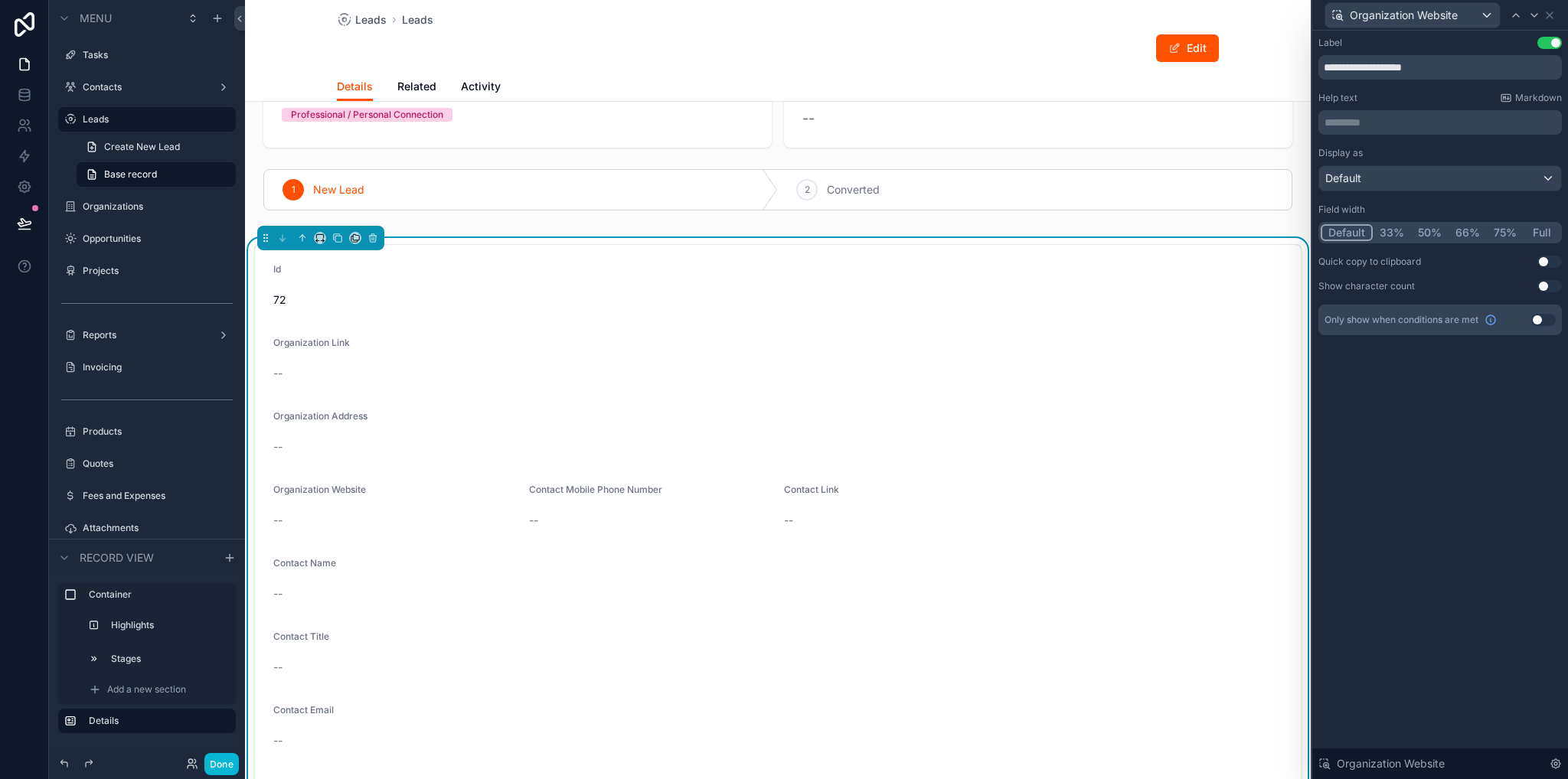
click at [1540, 235] on button "Full" at bounding box center [1541, 232] width 36 height 17
click at [1552, 11] on icon at bounding box center [1549, 15] width 12 height 12
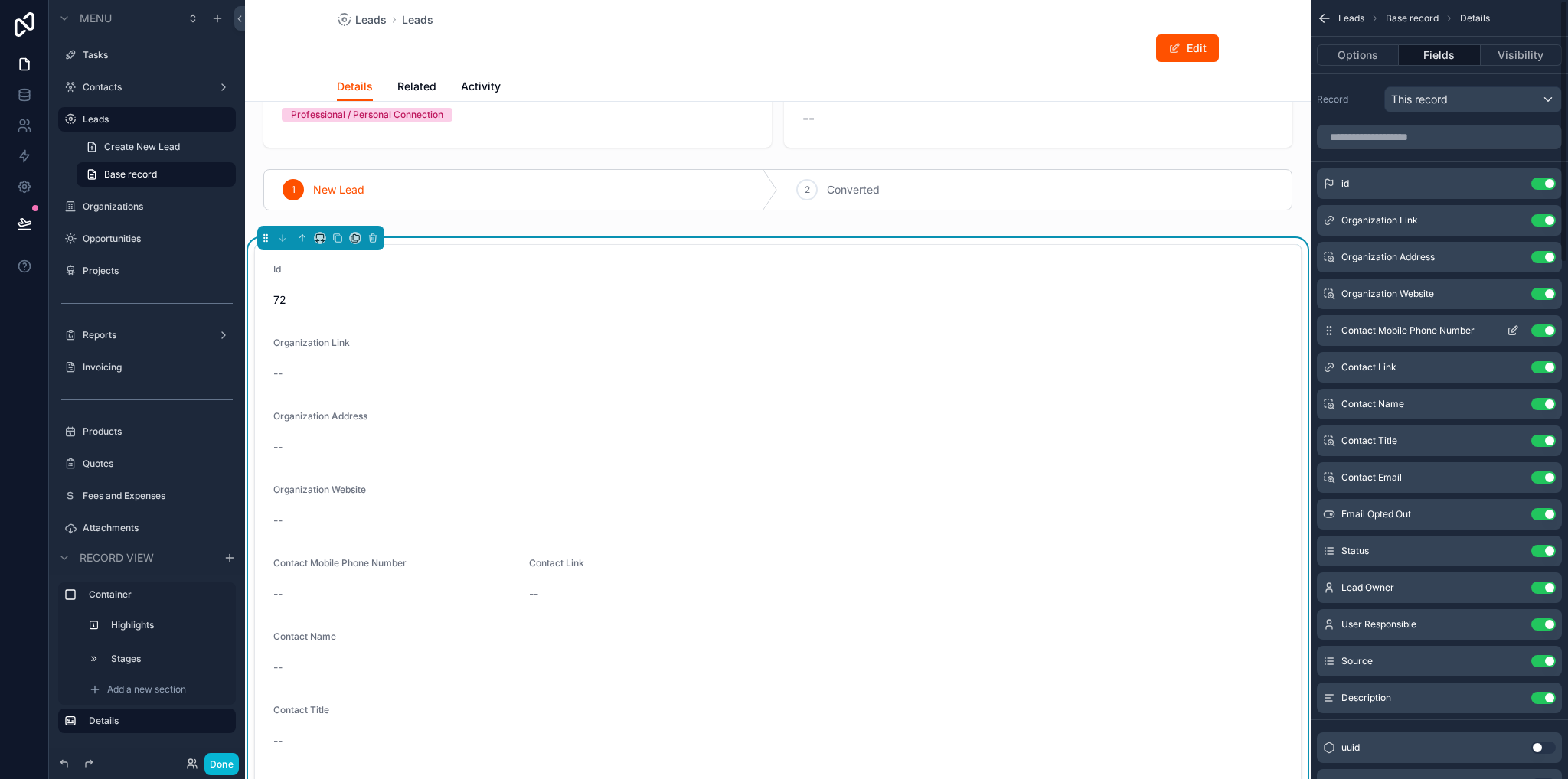
click at [1507, 331] on icon "scrollable content" at bounding box center [1513, 330] width 12 height 12
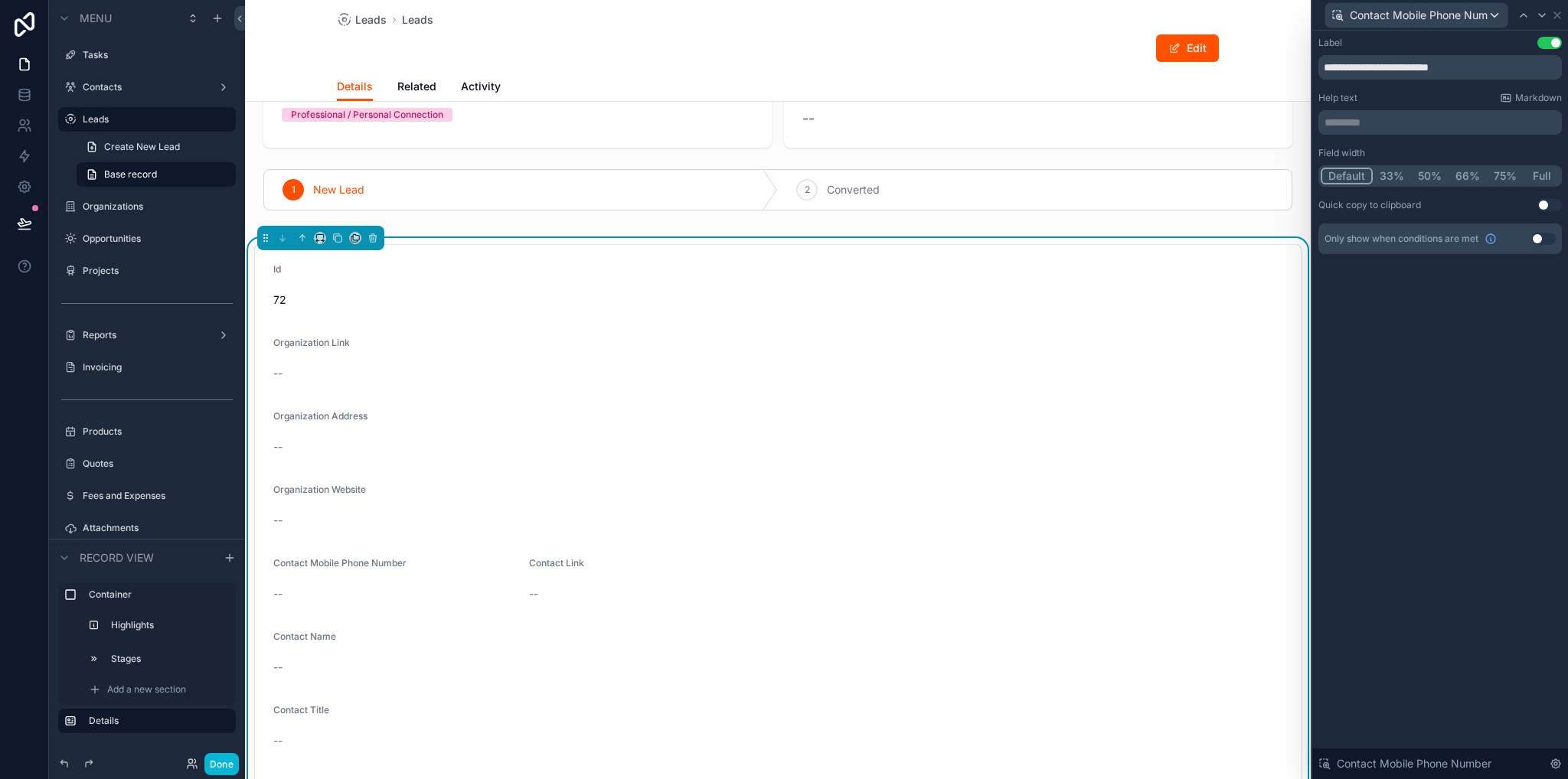
click at [1548, 175] on button "Full" at bounding box center [1541, 175] width 36 height 17
click at [1557, 12] on icon at bounding box center [1557, 15] width 12 height 12
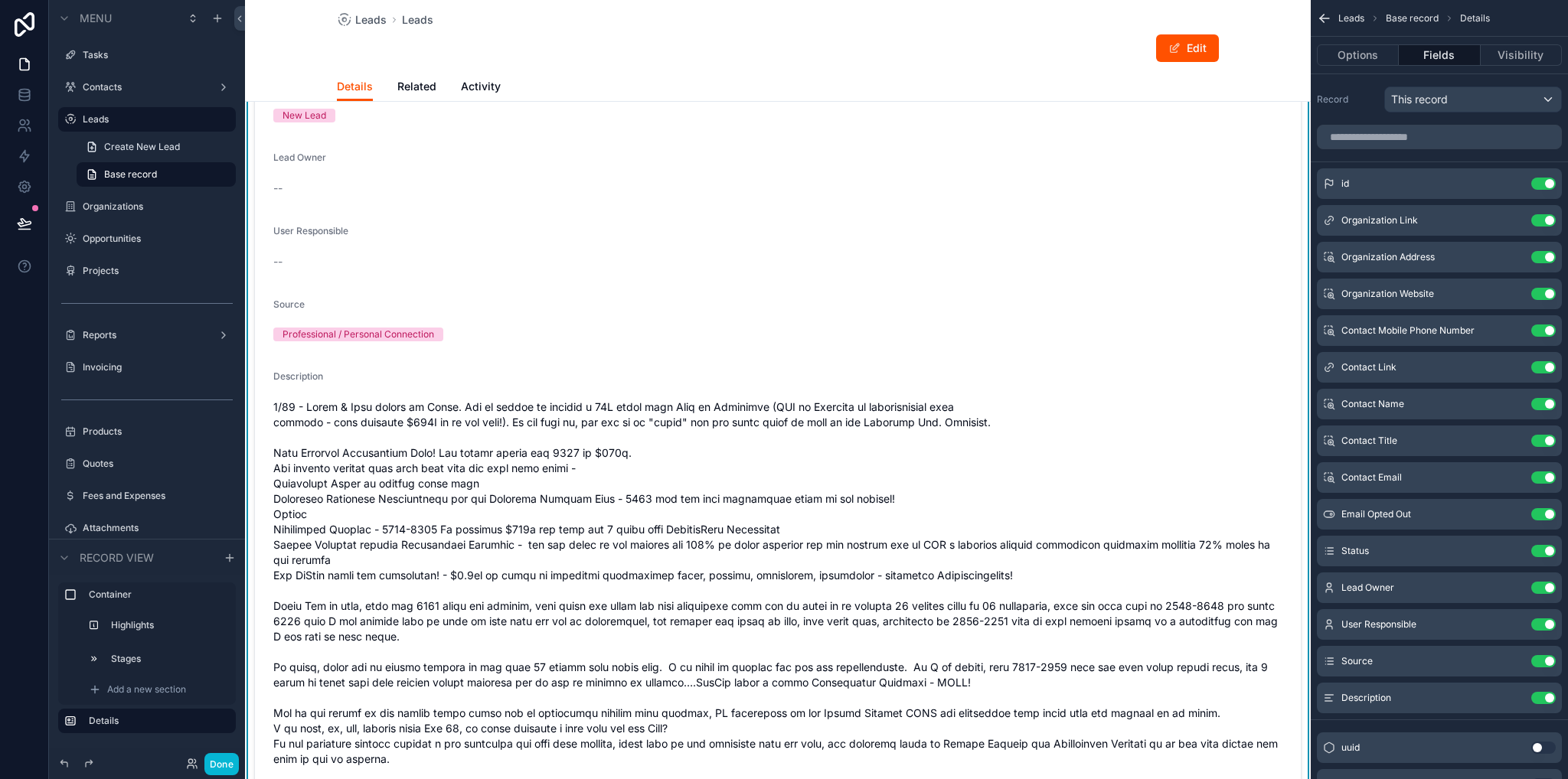
scroll to position [688, 0]
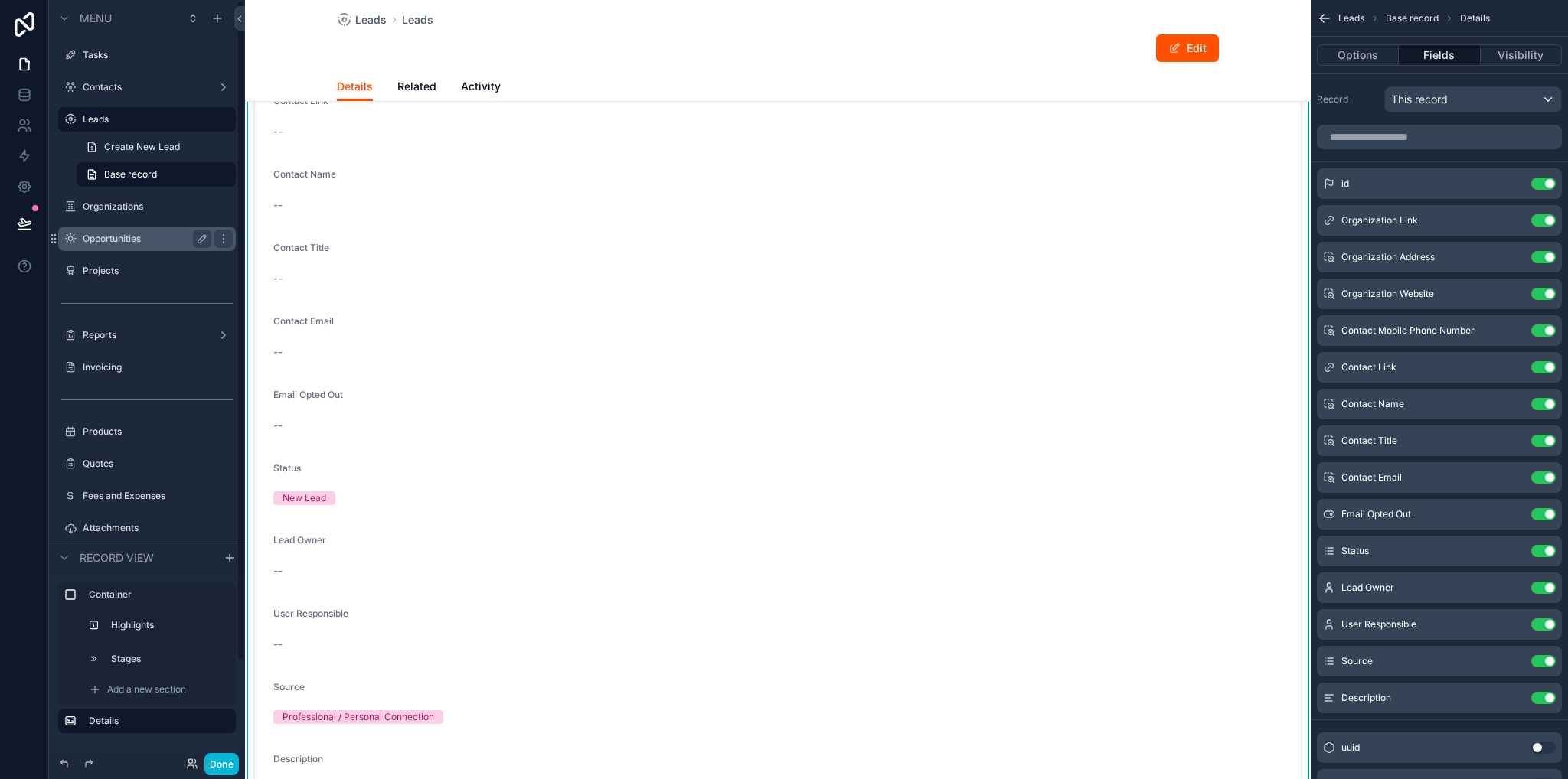
click at [100, 203] on label "Organizations" at bounding box center [157, 206] width 150 height 12
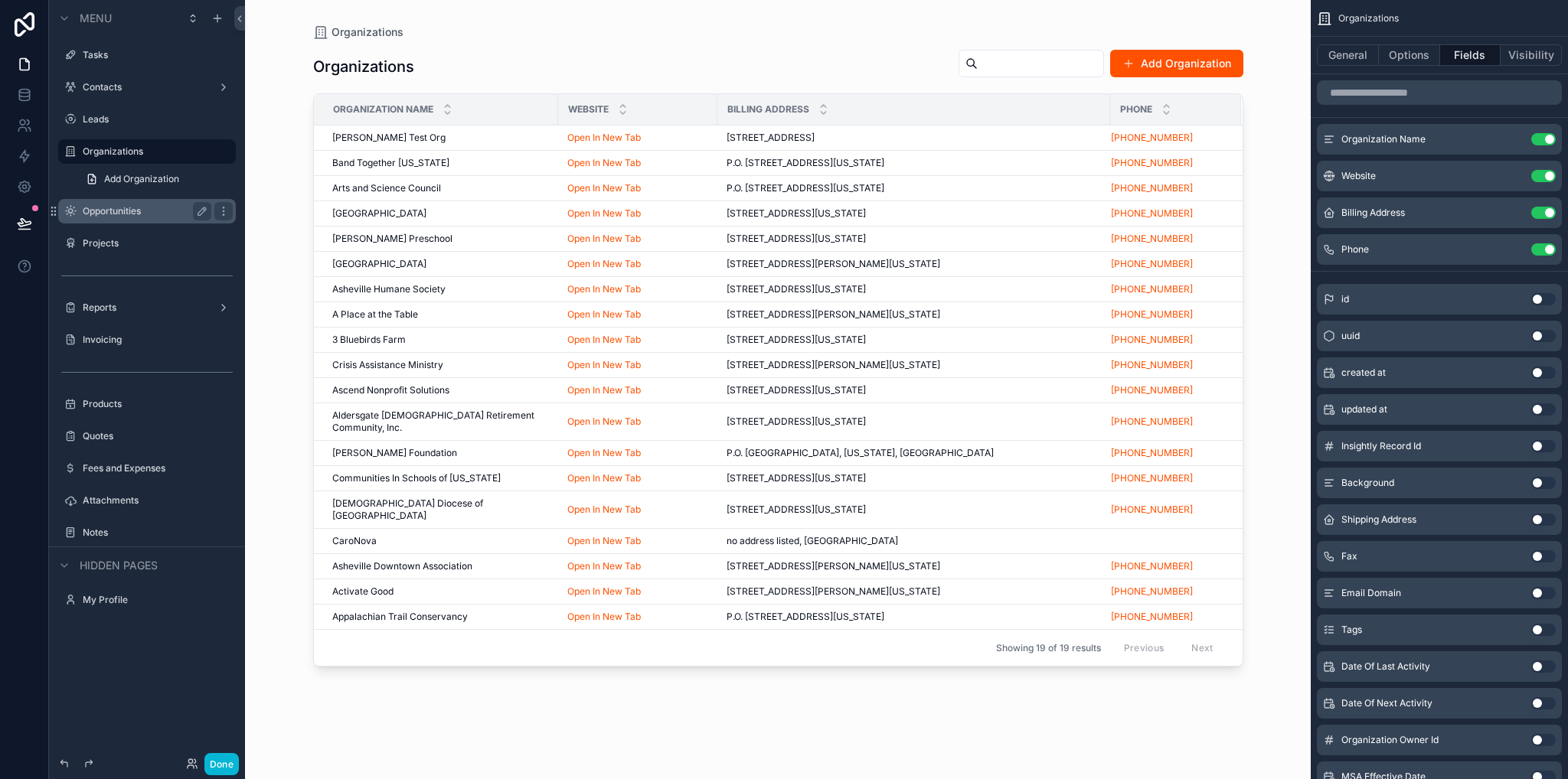
click at [120, 215] on label "Opportunities" at bounding box center [144, 210] width 122 height 12
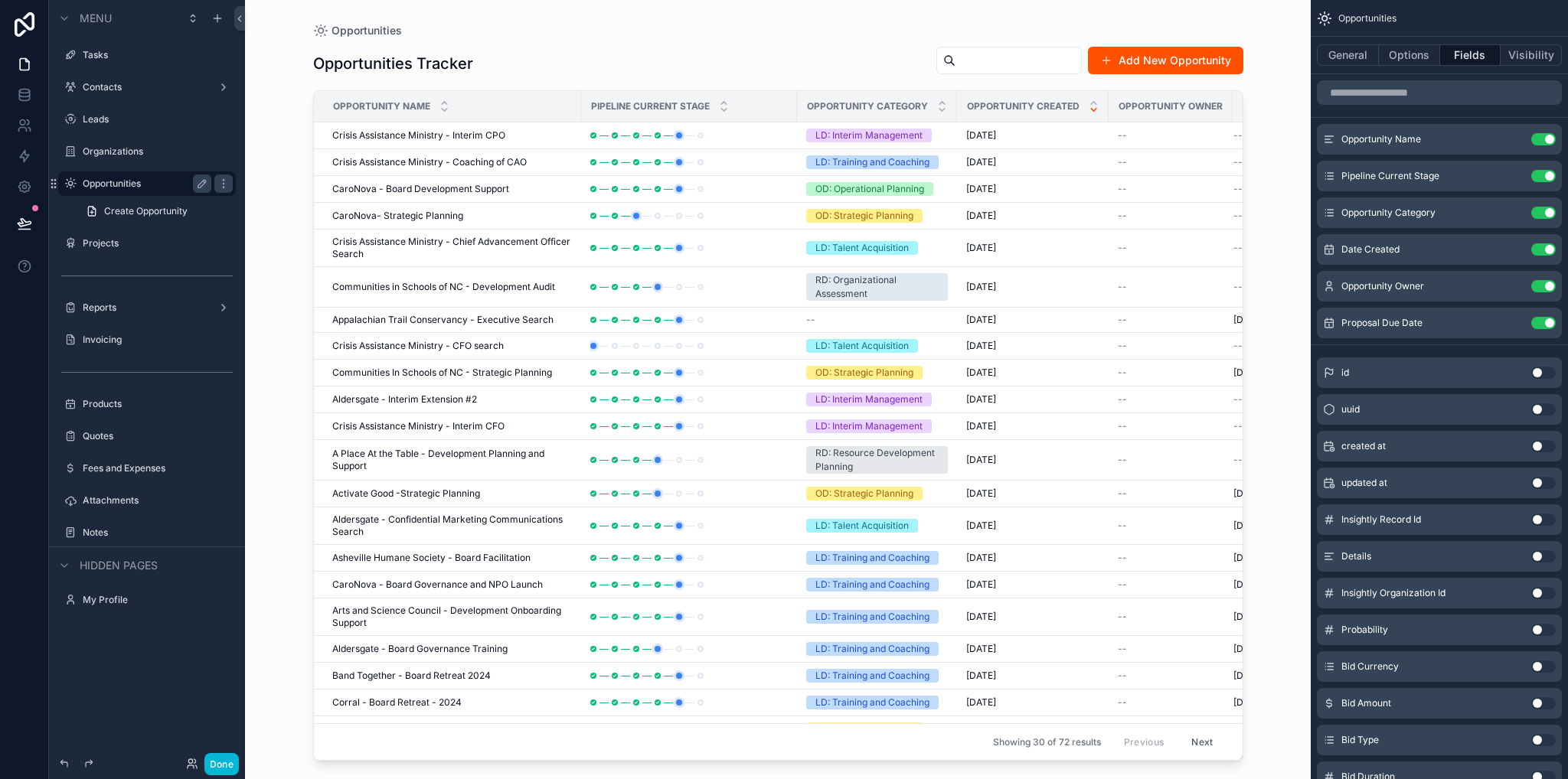
drag, startPoint x: 988, startPoint y: 751, endPoint x: 1123, endPoint y: 756, distance: 135.1
click at [1123, 756] on div "scrollable content" at bounding box center [778, 380] width 979 height 761
click at [383, 135] on span "Crisis Assistance Ministry - Interim CPO" at bounding box center [419, 135] width 173 height 12
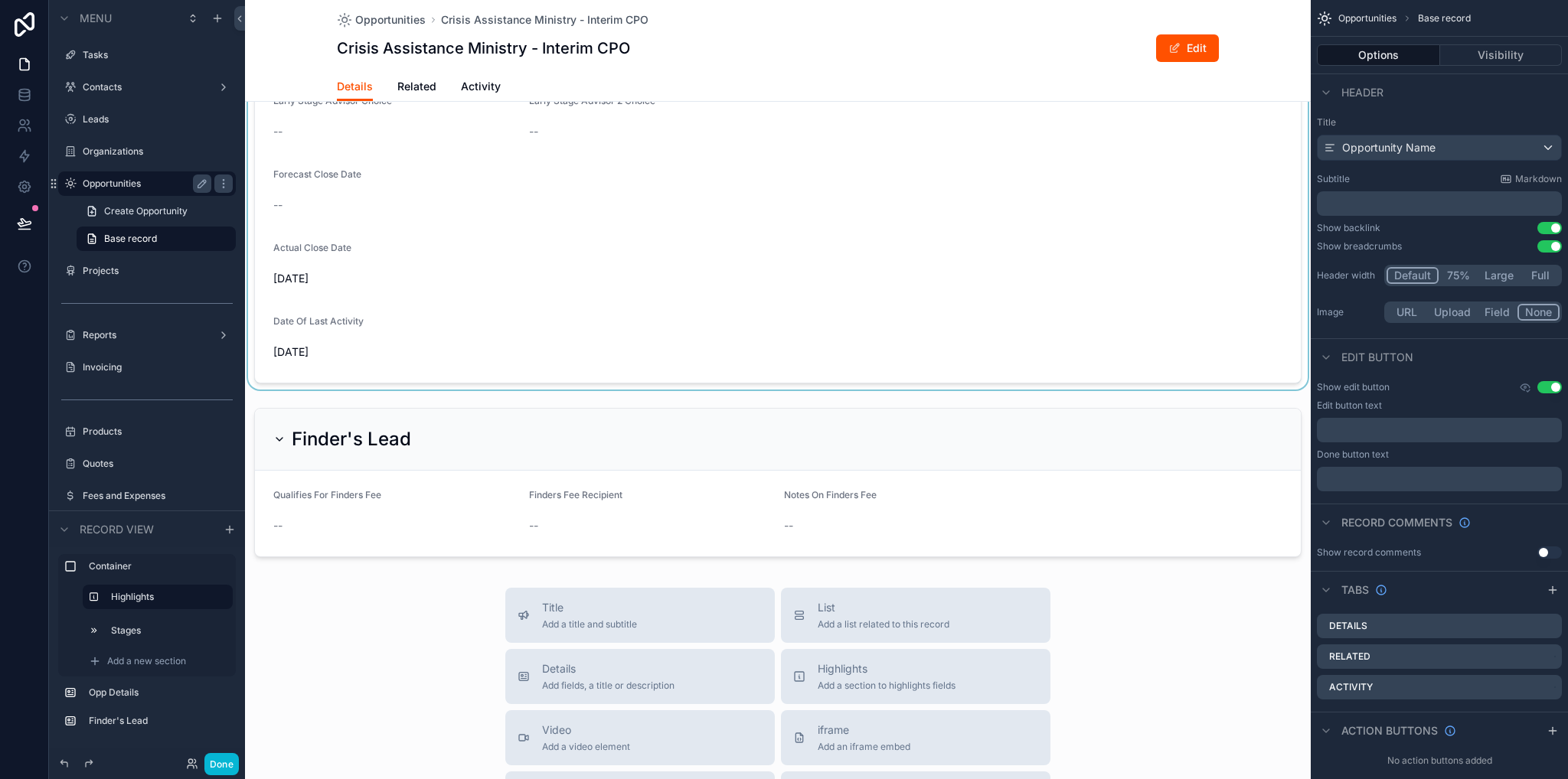
scroll to position [1158, 0]
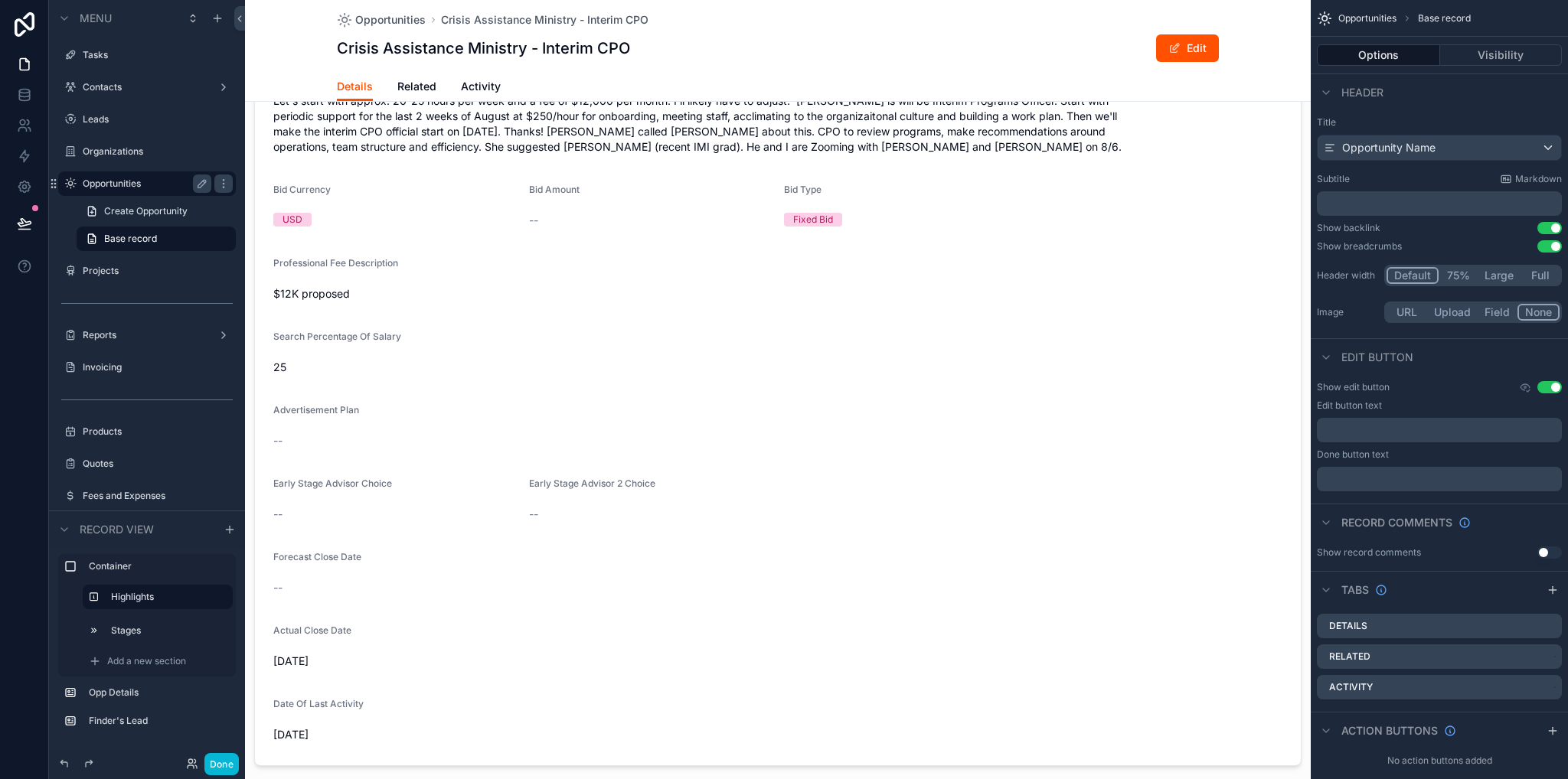
click at [389, 81] on div "Details Related Activity" at bounding box center [777, 86] width 882 height 29
click at [398, 81] on span "Related" at bounding box center [417, 86] width 39 height 15
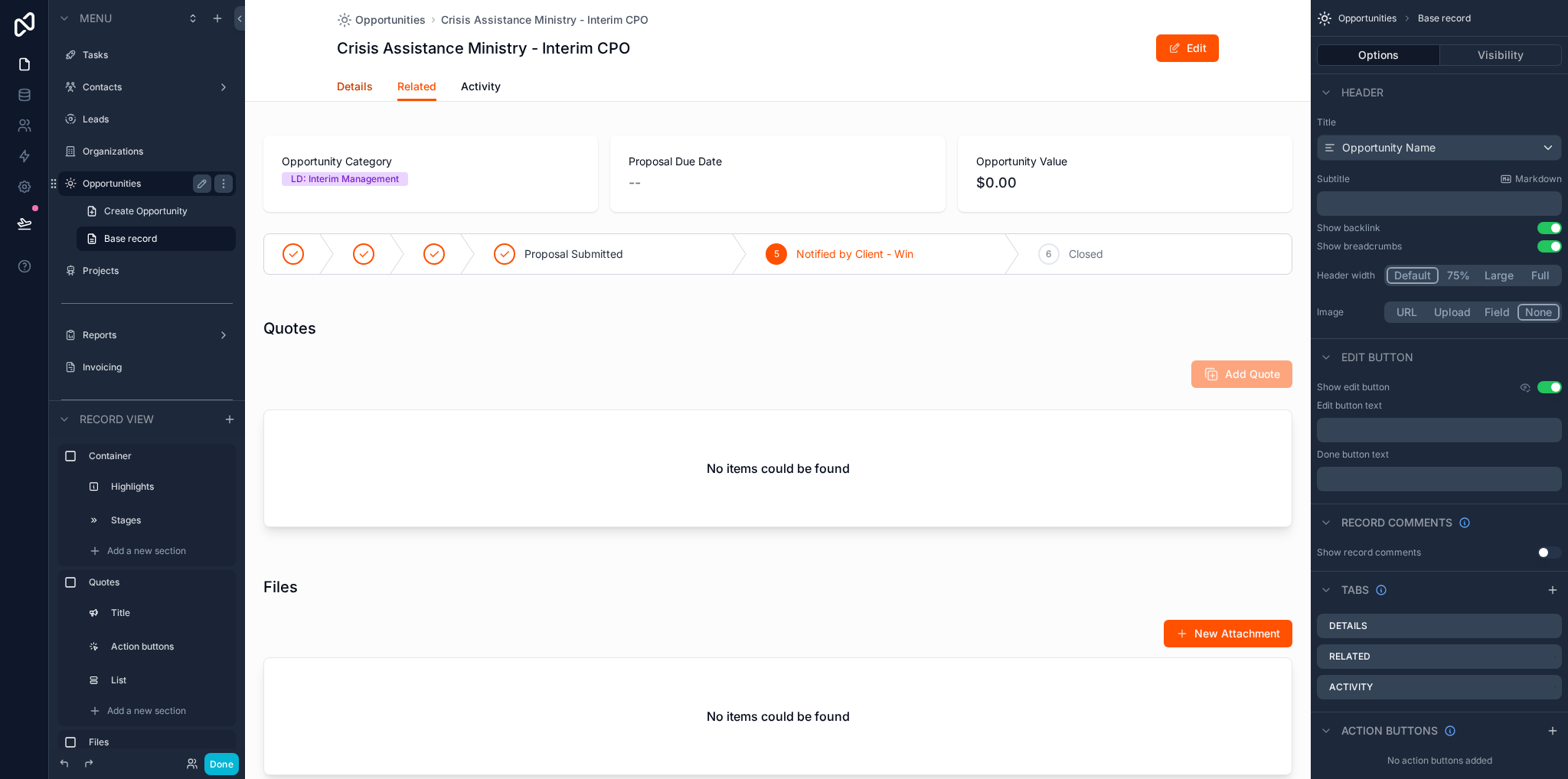
click at [363, 87] on span "Details" at bounding box center [355, 86] width 36 height 15
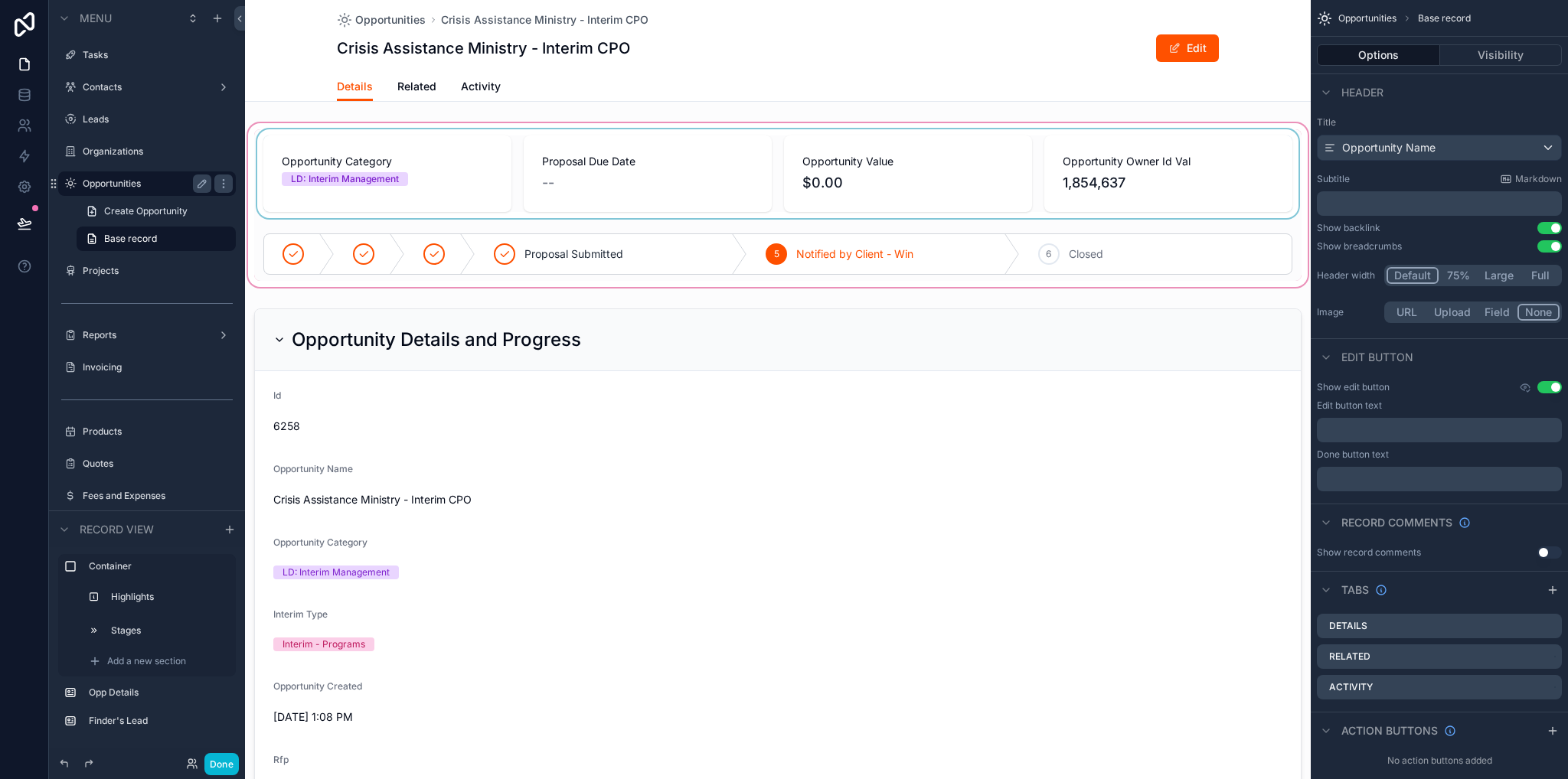
click at [1185, 169] on div "scrollable content" at bounding box center [777, 205] width 1065 height 170
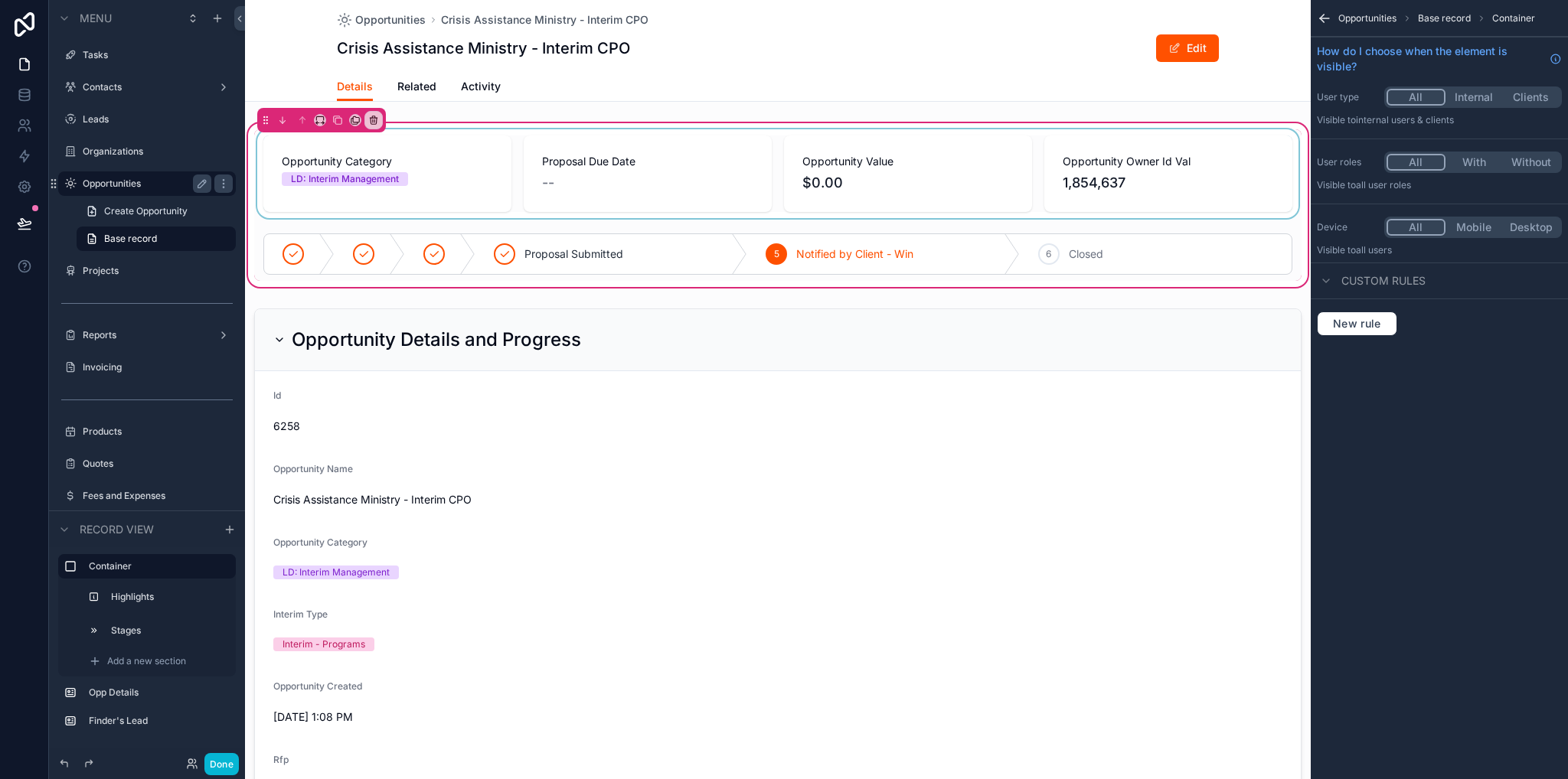
click at [1206, 160] on div "scrollable content" at bounding box center [778, 174] width 1048 height 89
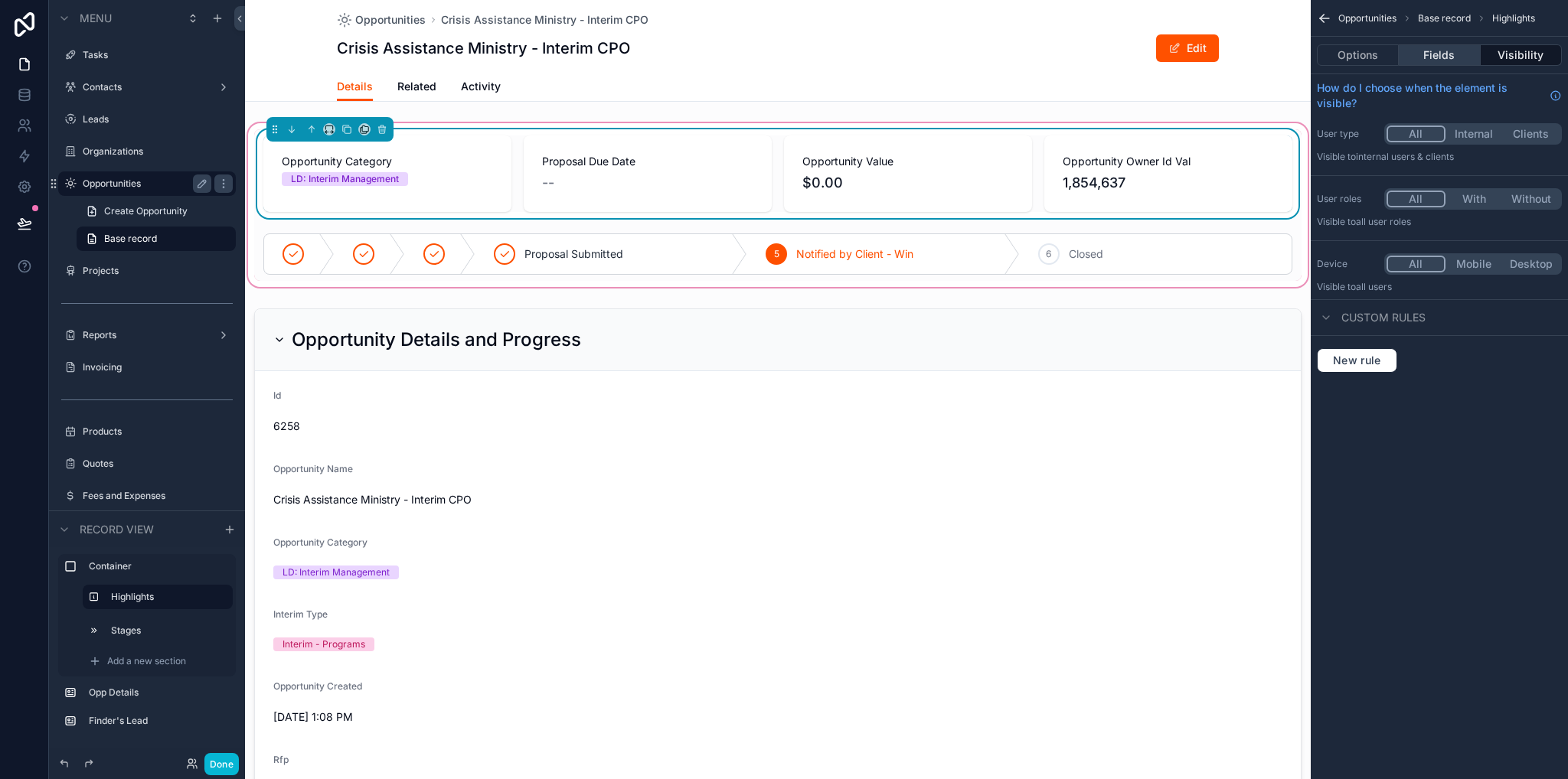
click at [1421, 58] on button "Fields" at bounding box center [1438, 55] width 81 height 21
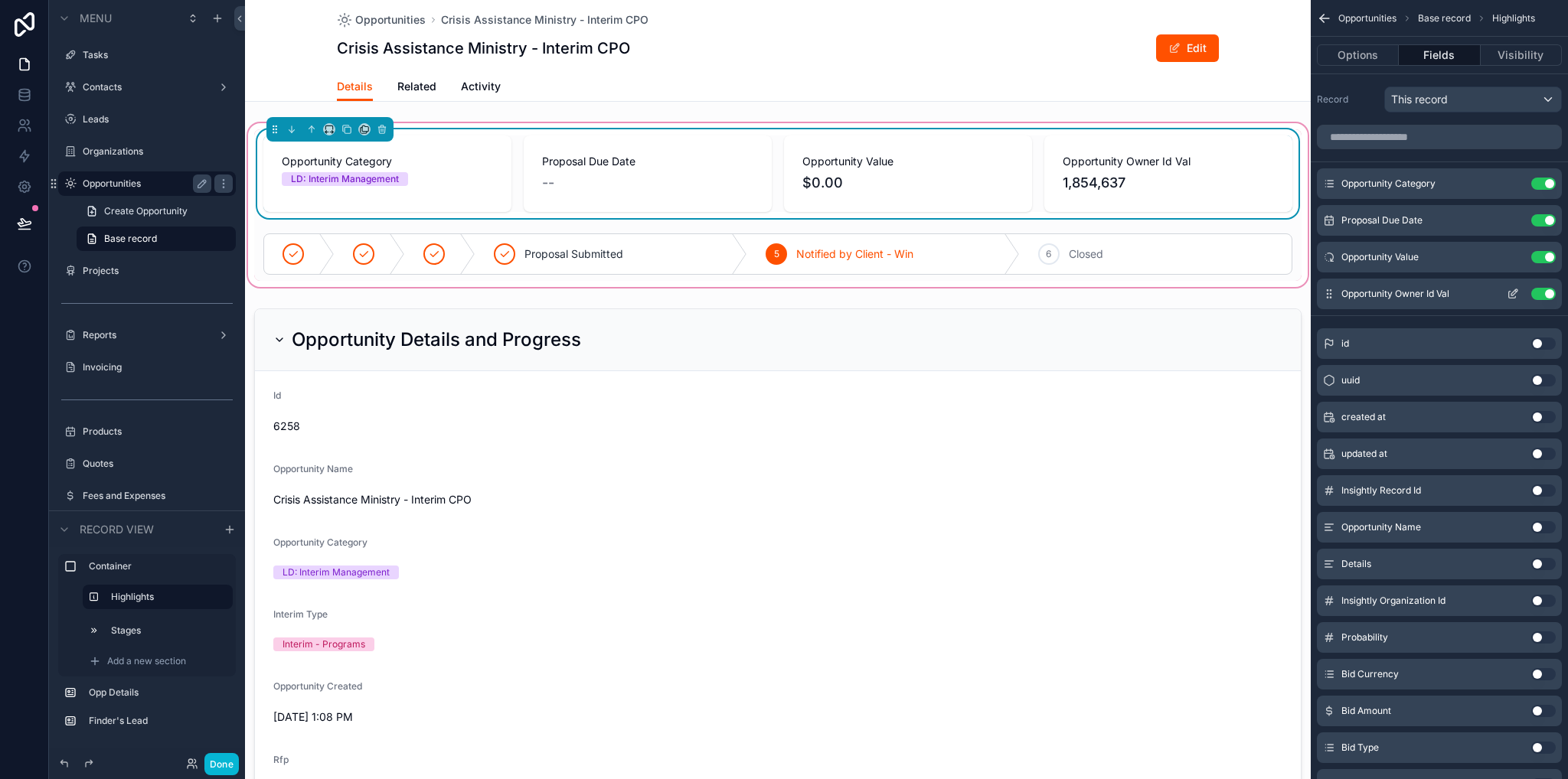
click at [1539, 294] on button "Use setting" at bounding box center [1544, 294] width 24 height 12
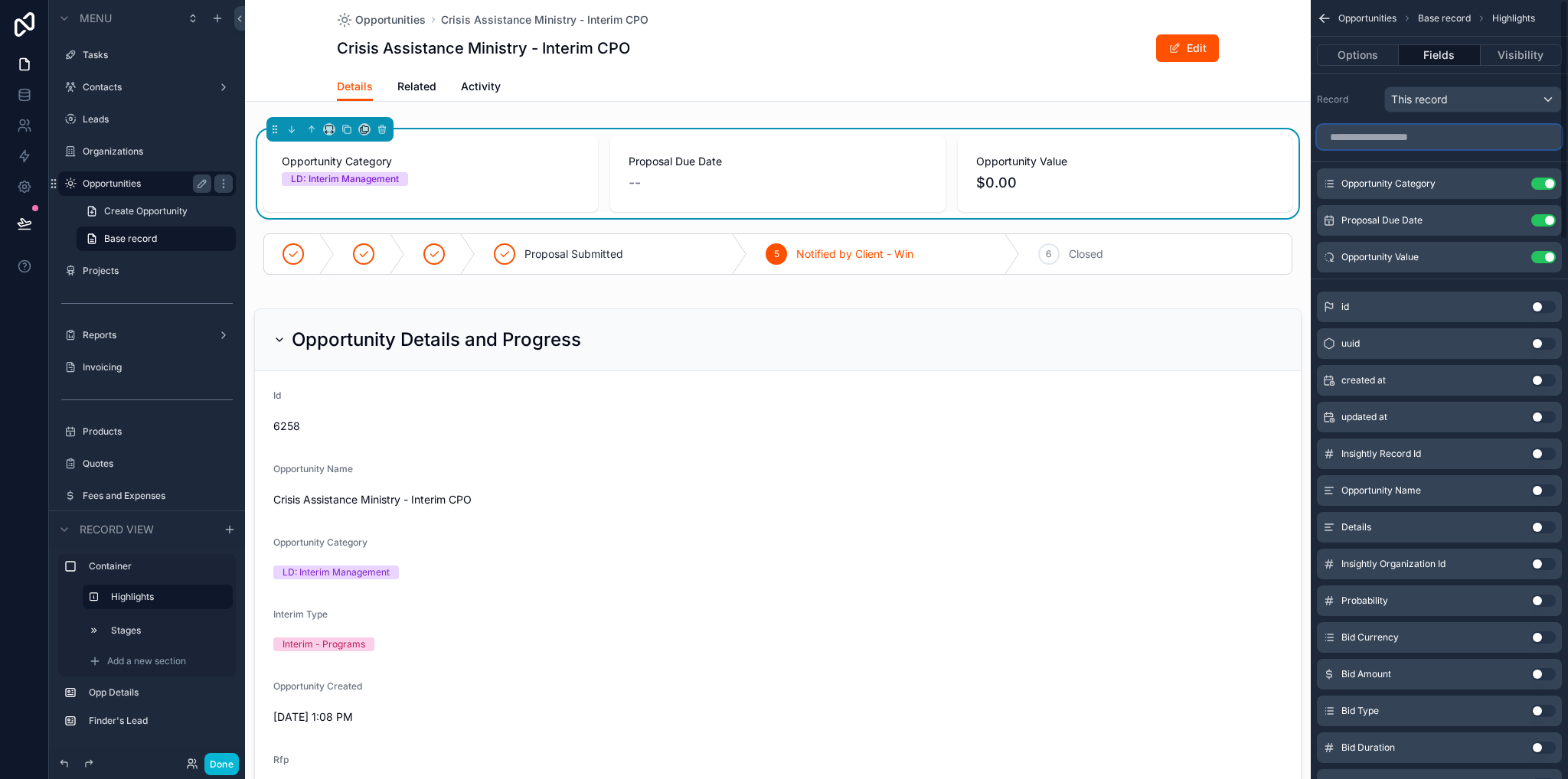
click at [1409, 142] on input "scrollable content" at bounding box center [1439, 137] width 245 height 24
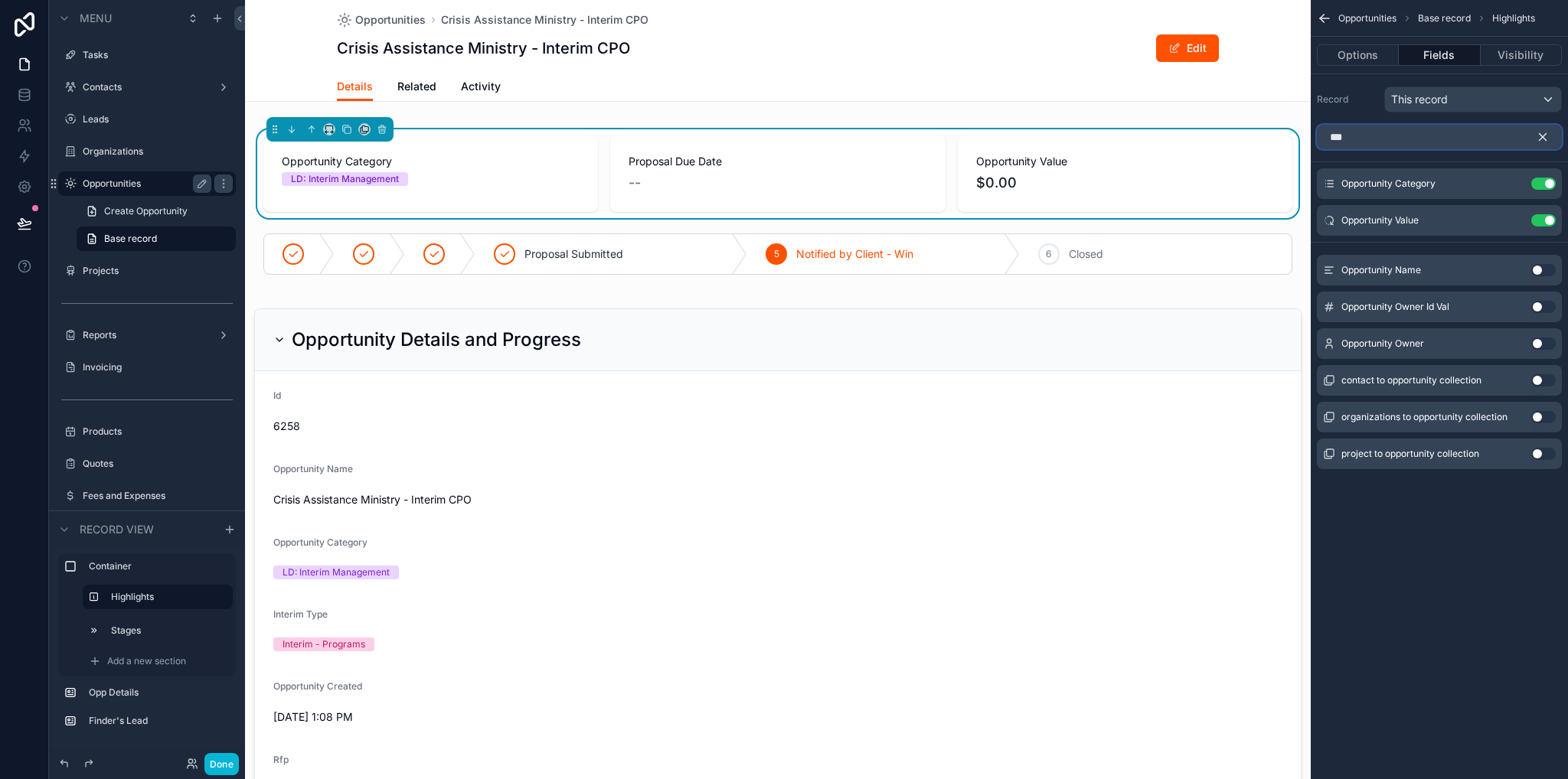
type input "***"
click at [1546, 343] on button "Use setting" at bounding box center [1544, 343] width 24 height 12
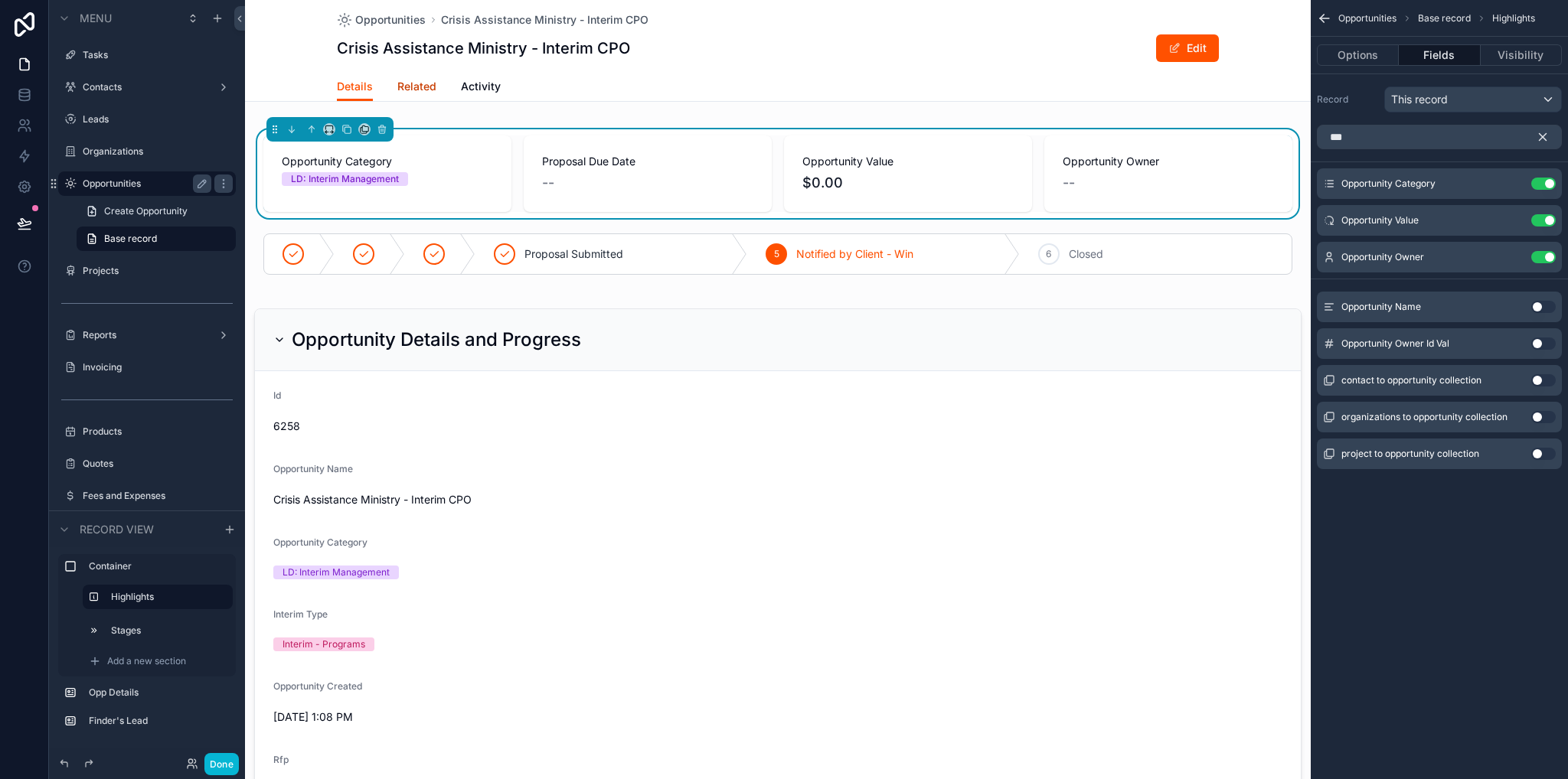
click at [421, 92] on span "Related" at bounding box center [417, 86] width 39 height 15
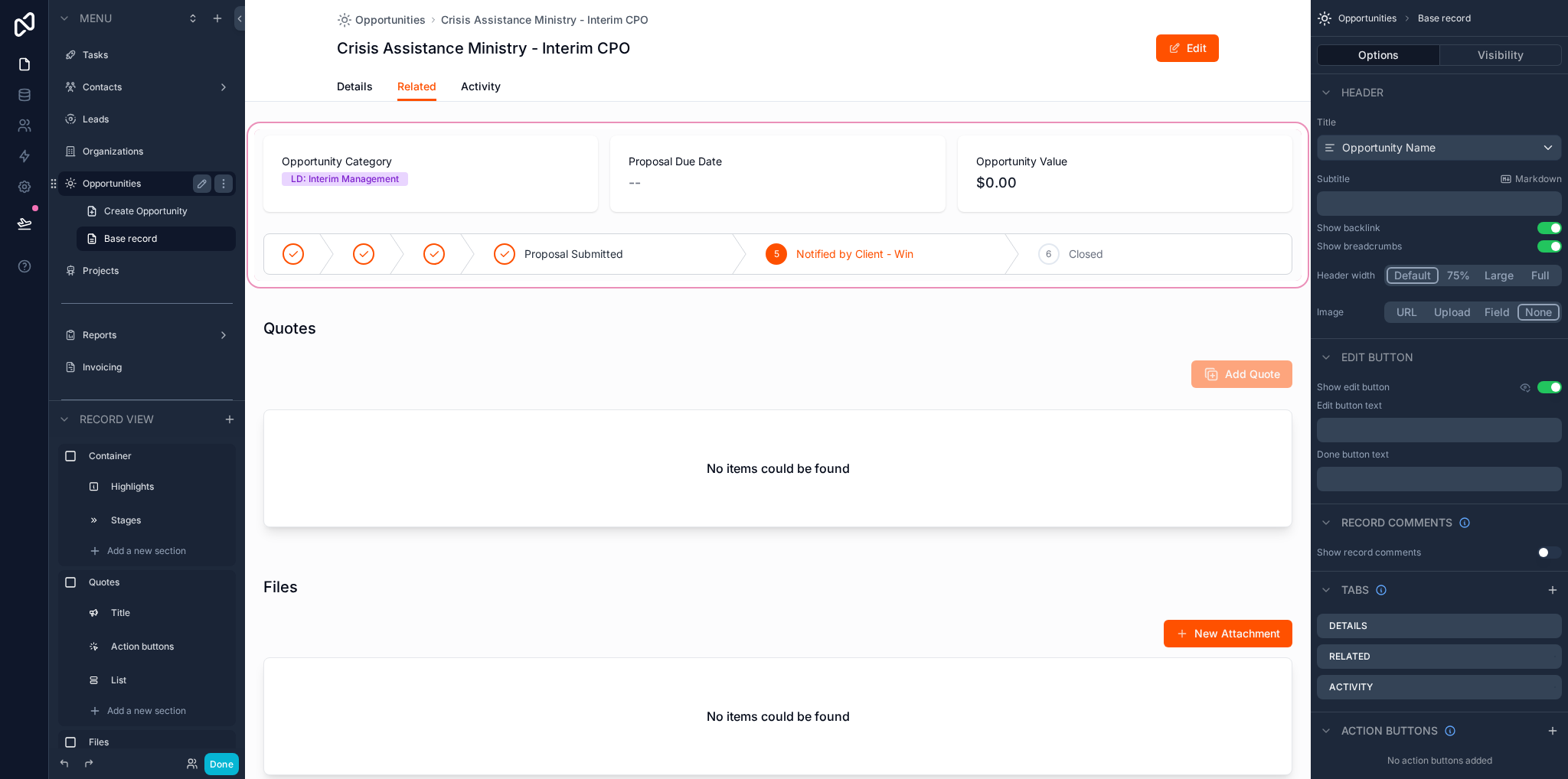
click at [1122, 188] on div "scrollable content" at bounding box center [777, 205] width 1065 height 170
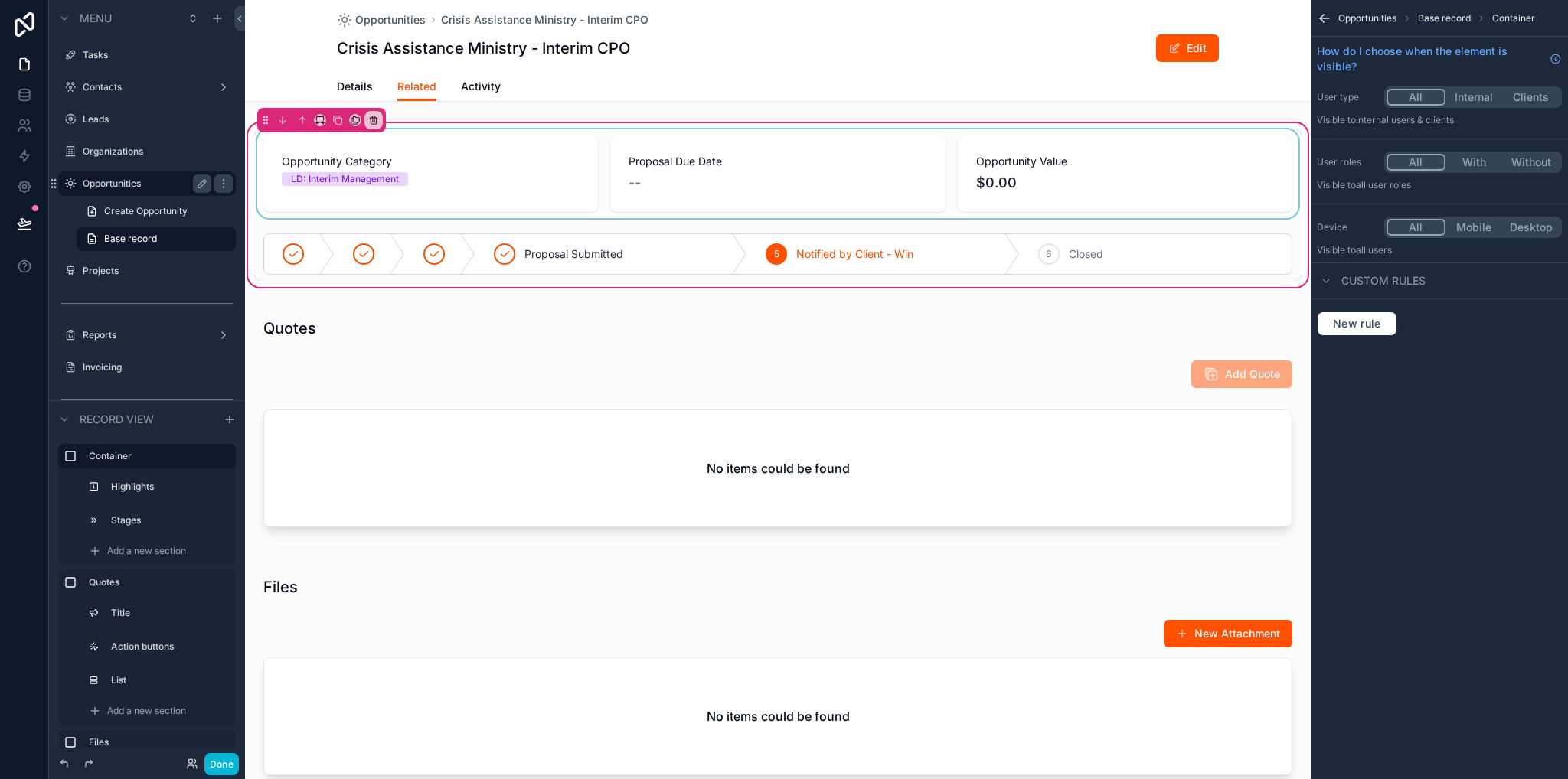
click at [1123, 162] on div "scrollable content" at bounding box center [778, 174] width 1048 height 89
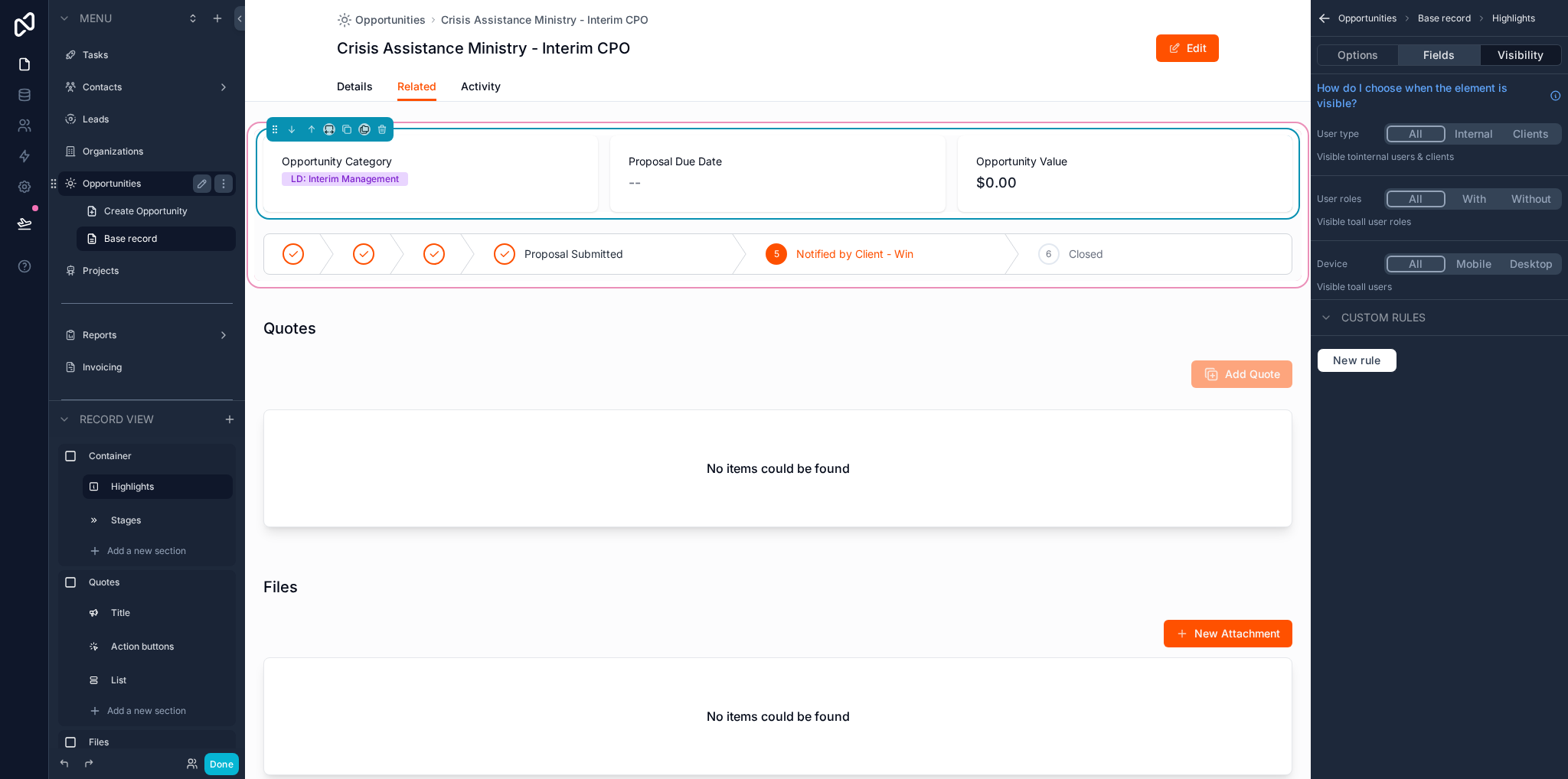
click at [1443, 56] on button "Fields" at bounding box center [1438, 55] width 81 height 21
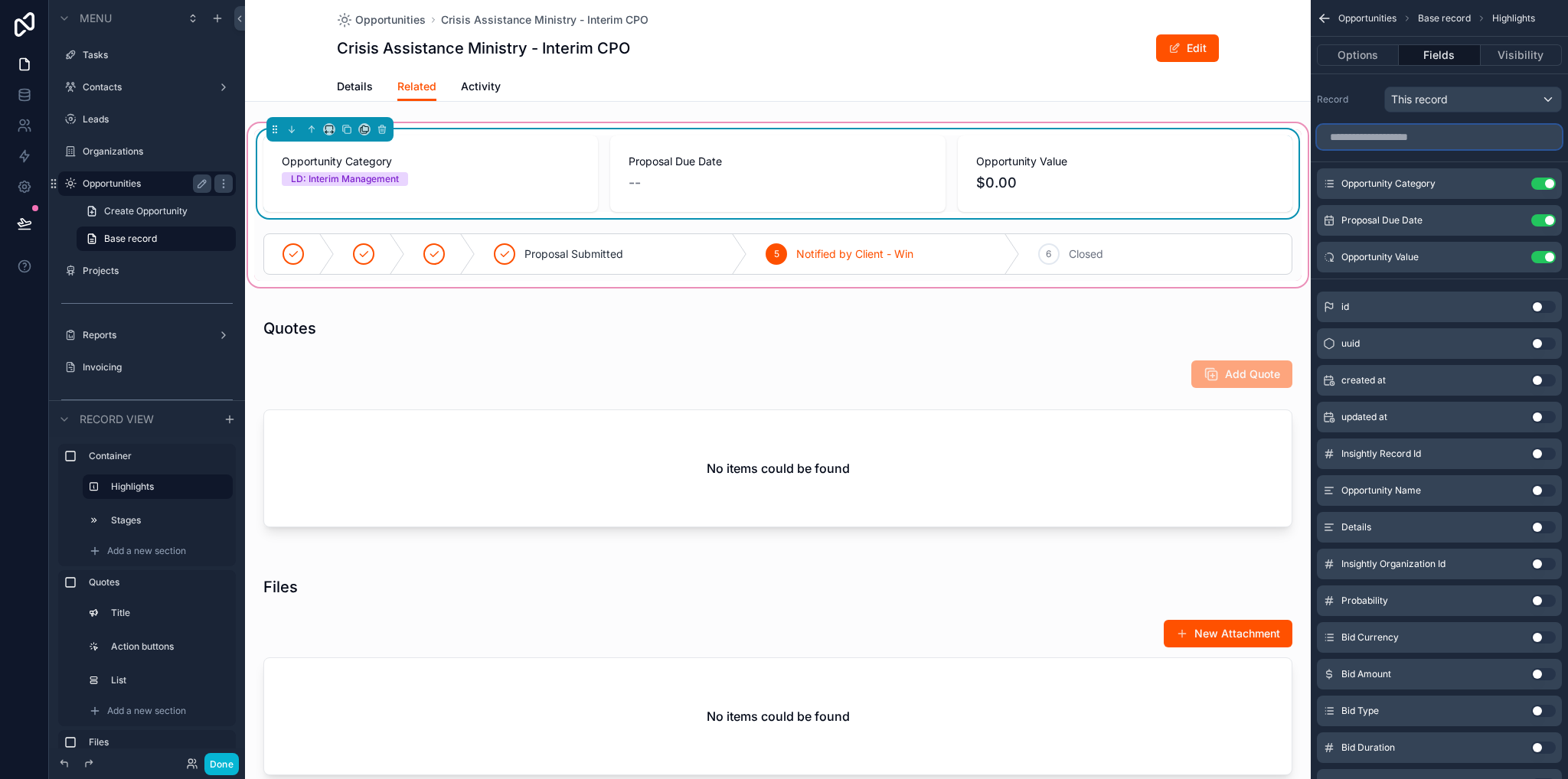
click at [1460, 133] on input "scrollable content" at bounding box center [1439, 137] width 245 height 24
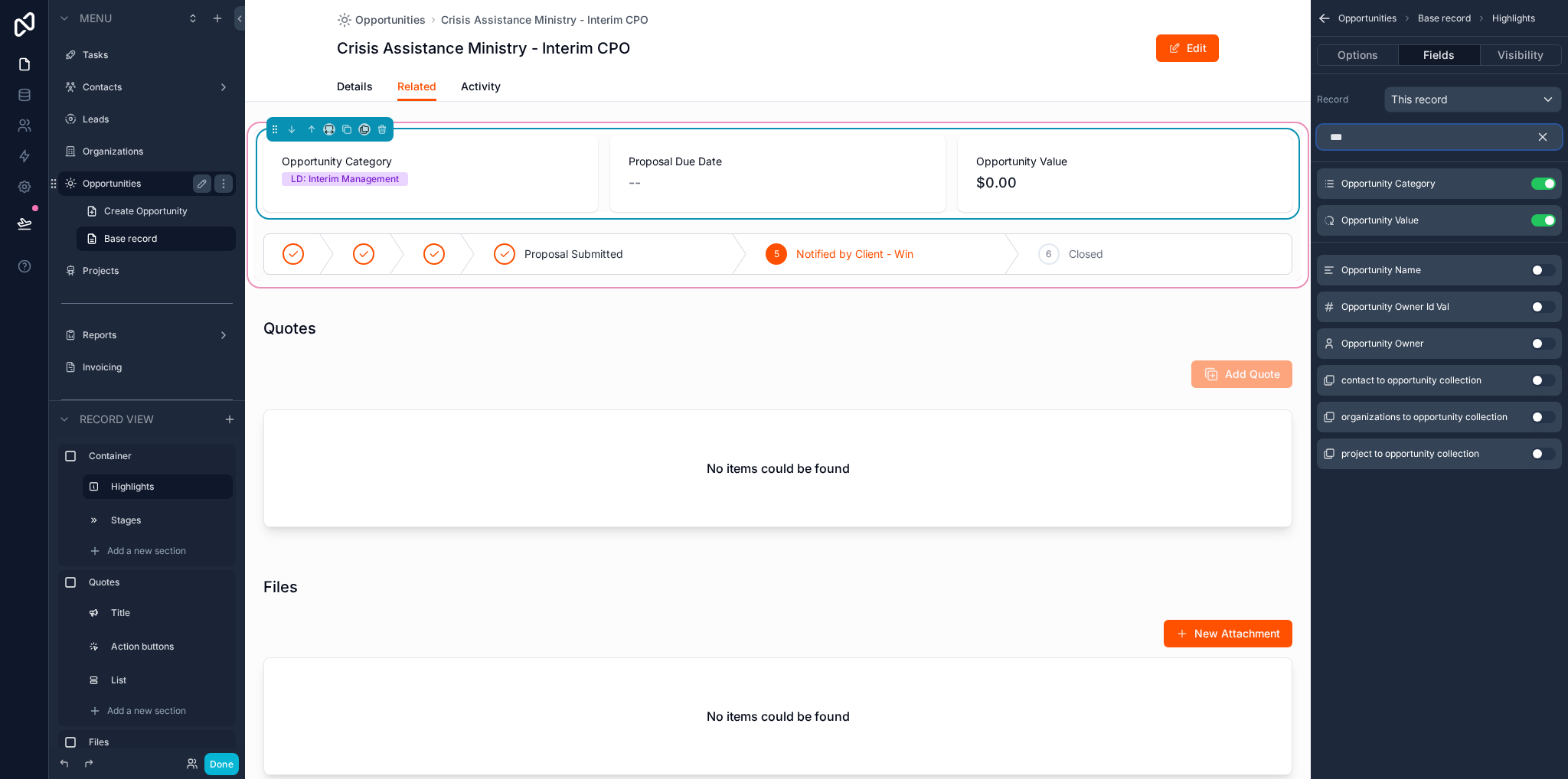
type input "***"
click at [1537, 345] on button "Use setting" at bounding box center [1544, 343] width 24 height 12
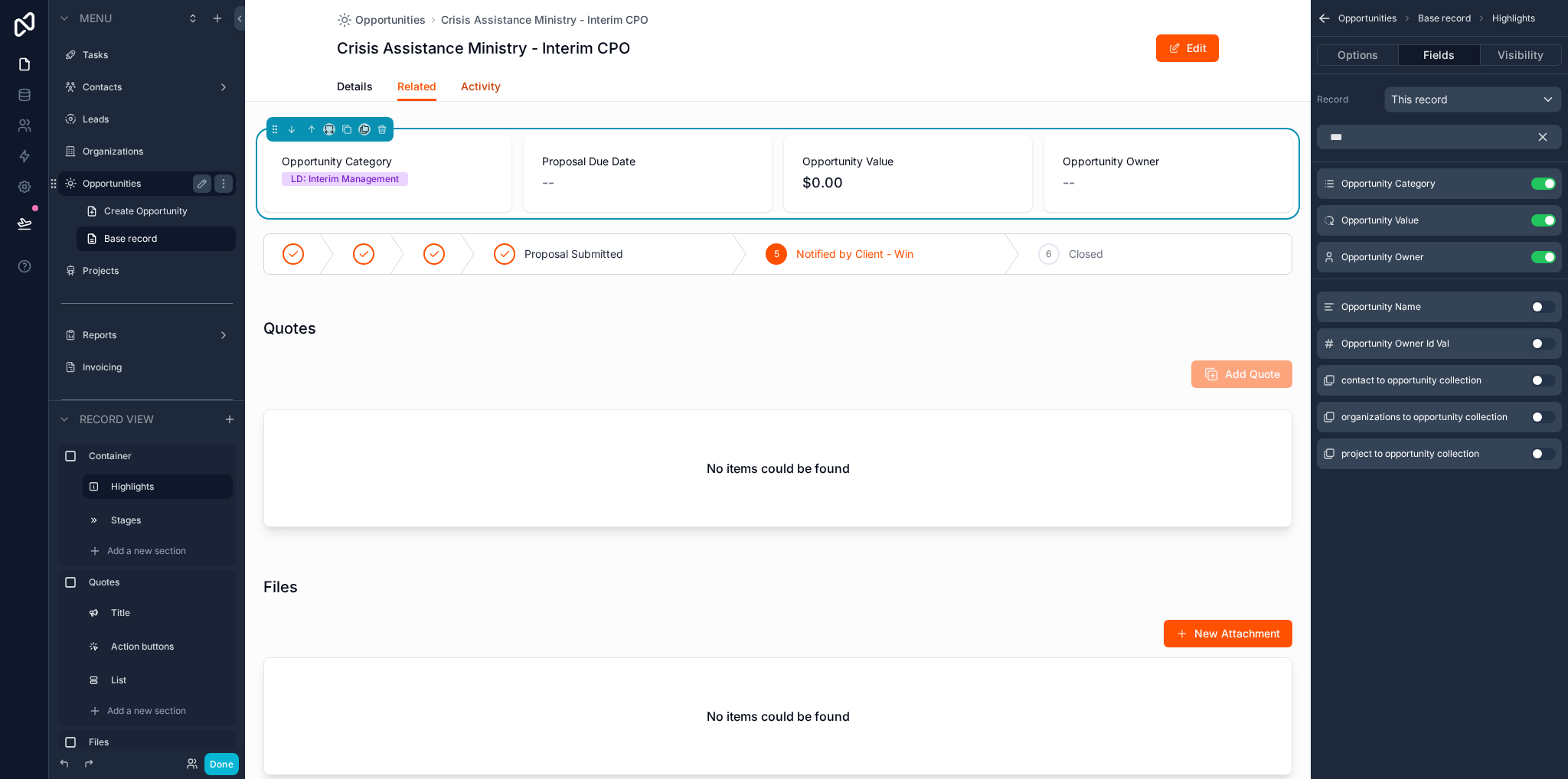
click at [490, 88] on span "Activity" at bounding box center [481, 86] width 40 height 15
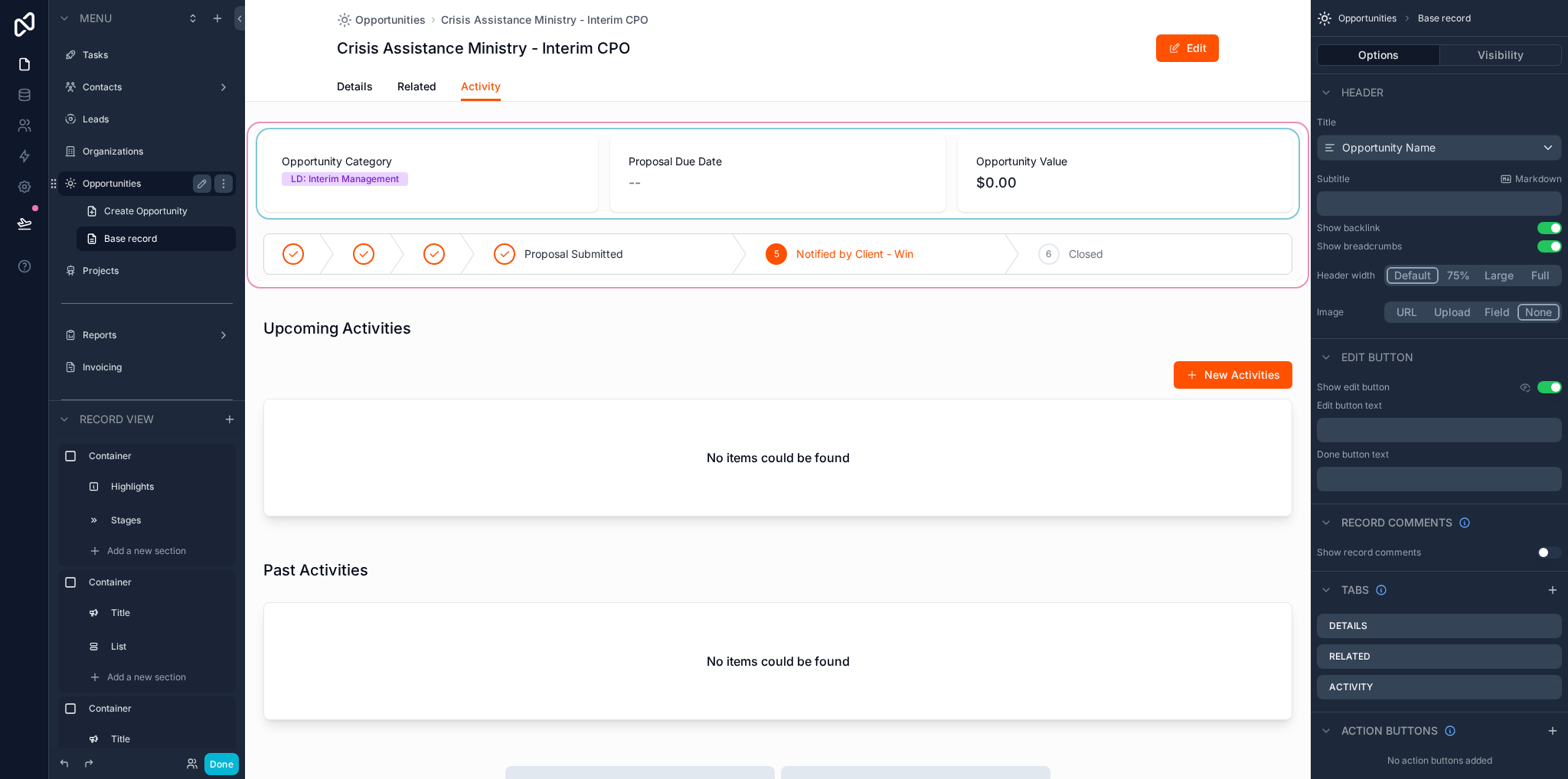
click at [928, 189] on div "scrollable content" at bounding box center [777, 205] width 1065 height 170
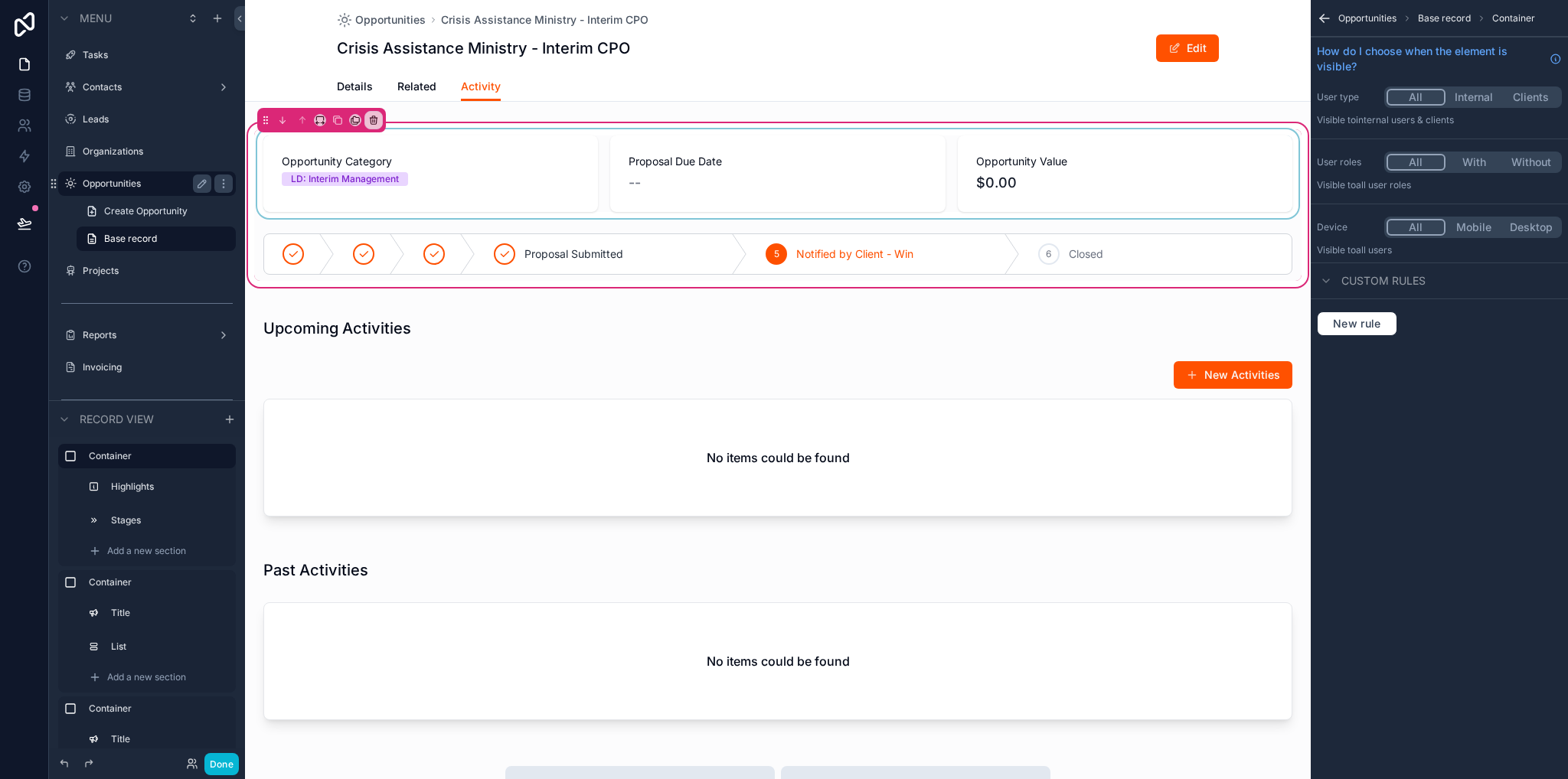
click at [1101, 160] on div "scrollable content" at bounding box center [778, 174] width 1048 height 89
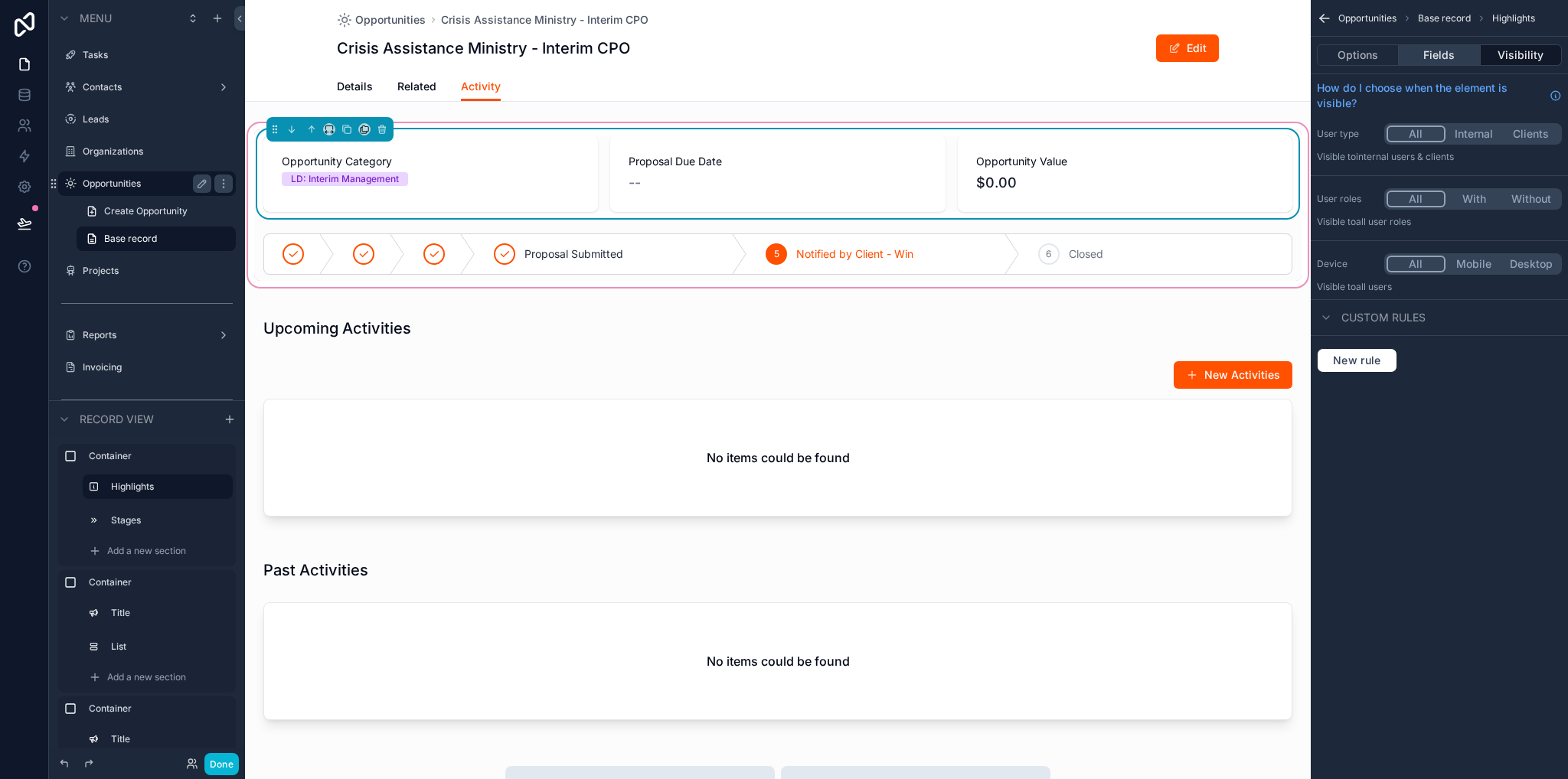
click at [1451, 59] on button "Fields" at bounding box center [1438, 55] width 81 height 21
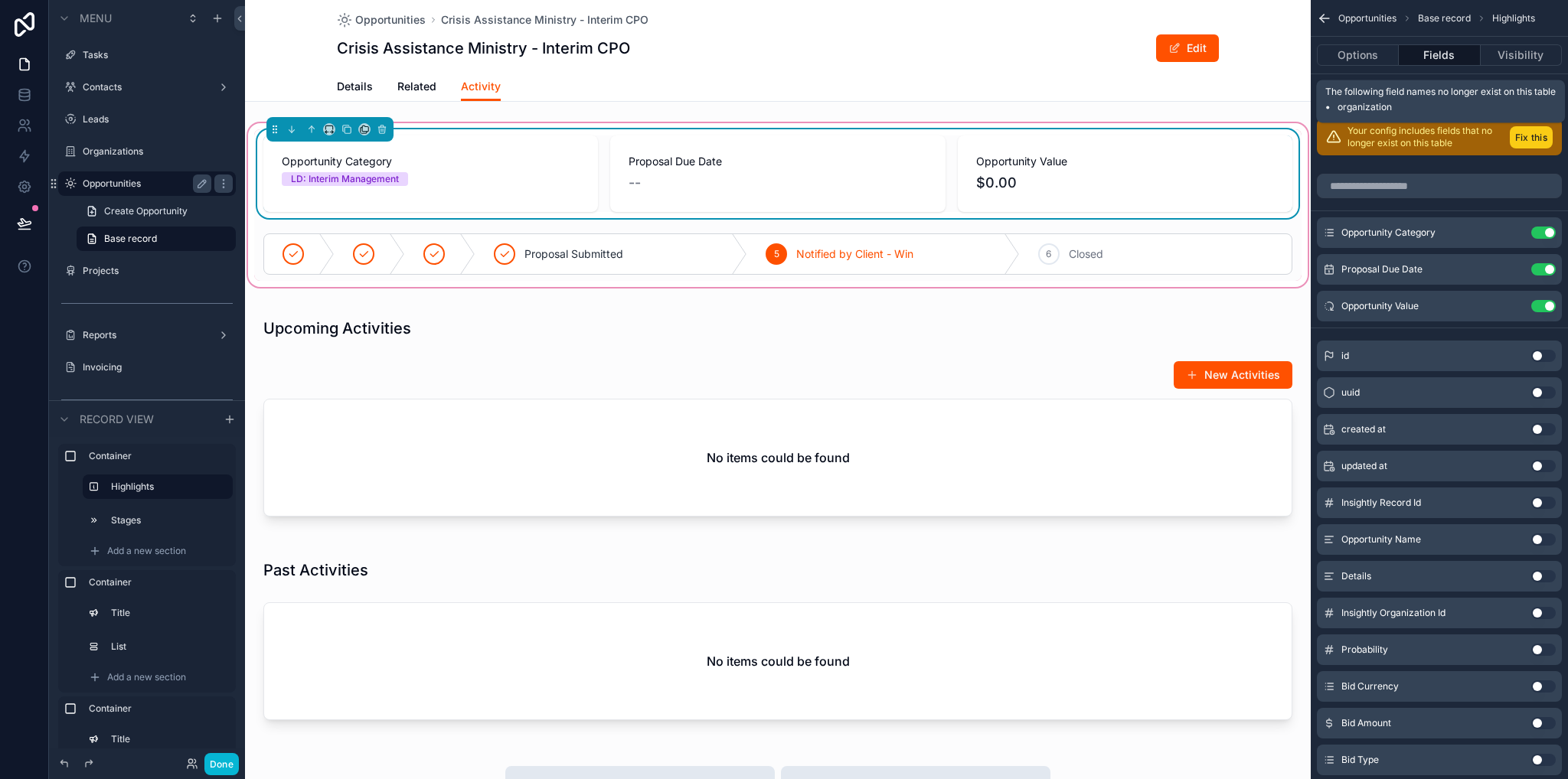
click at [1531, 135] on button "Fix this" at bounding box center [1530, 137] width 43 height 22
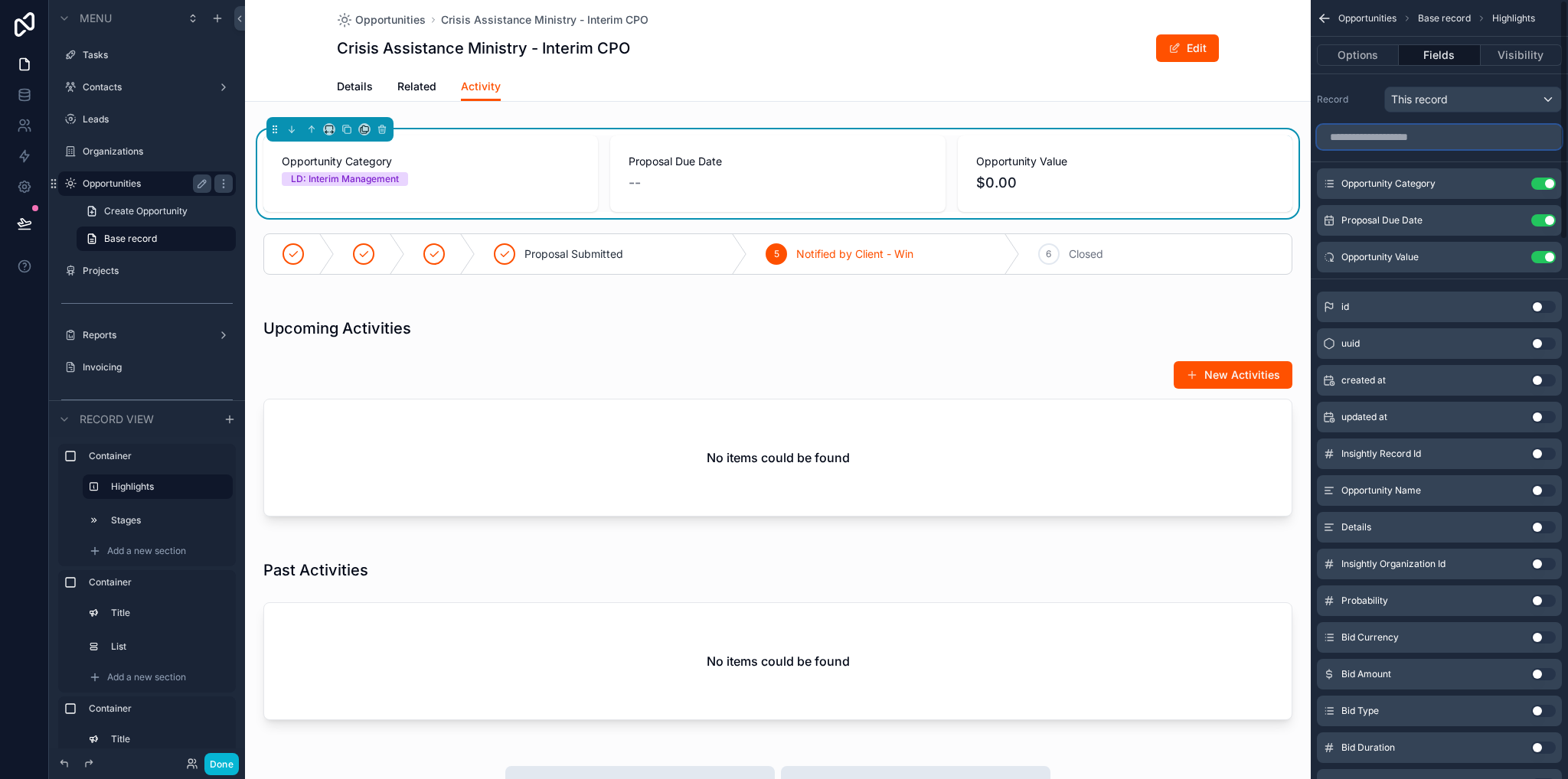
click at [1432, 139] on input "scrollable content" at bounding box center [1439, 137] width 245 height 24
type input "*"
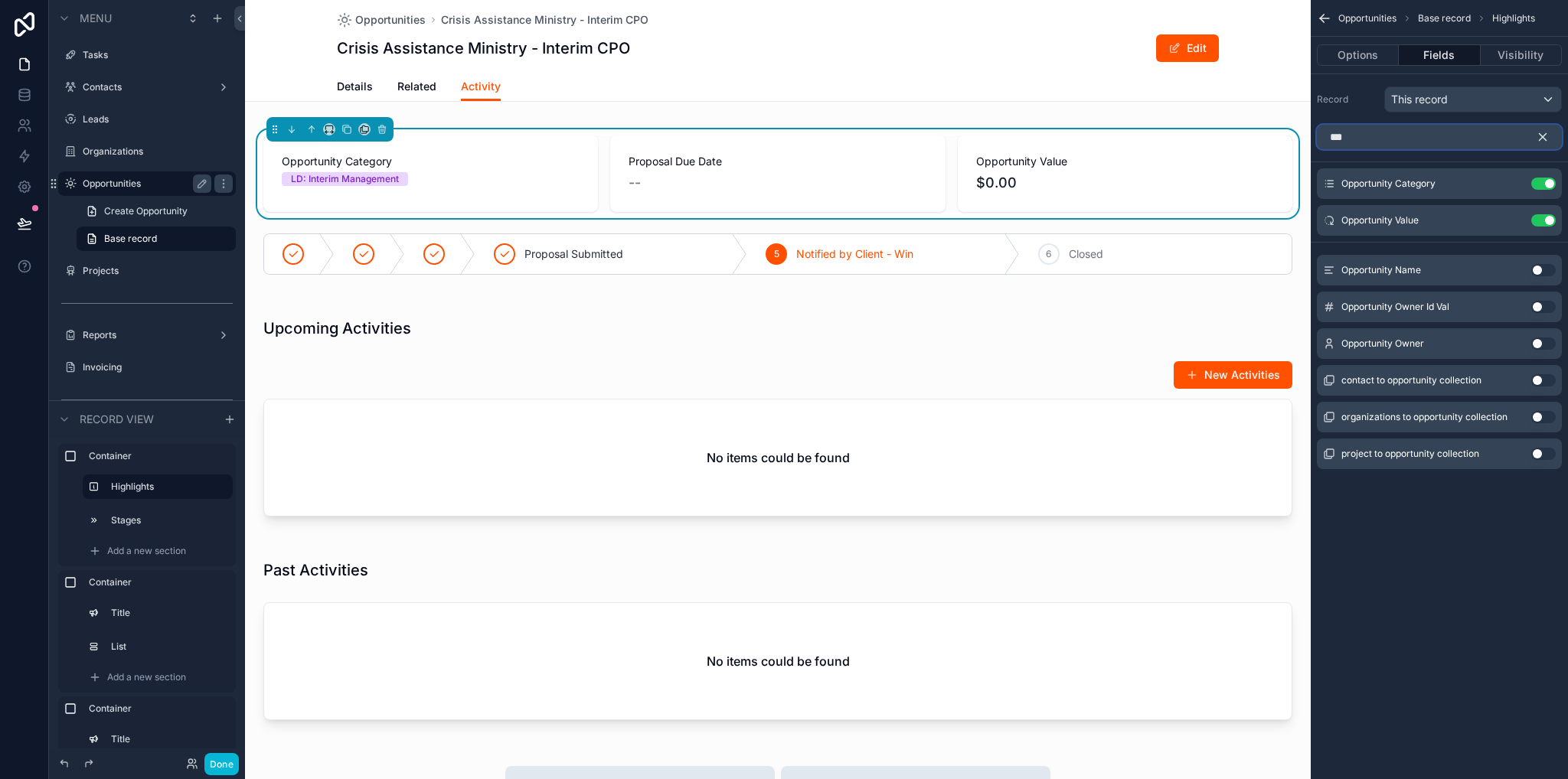
type input "***"
click at [1543, 340] on button "Use setting" at bounding box center [1544, 343] width 24 height 12
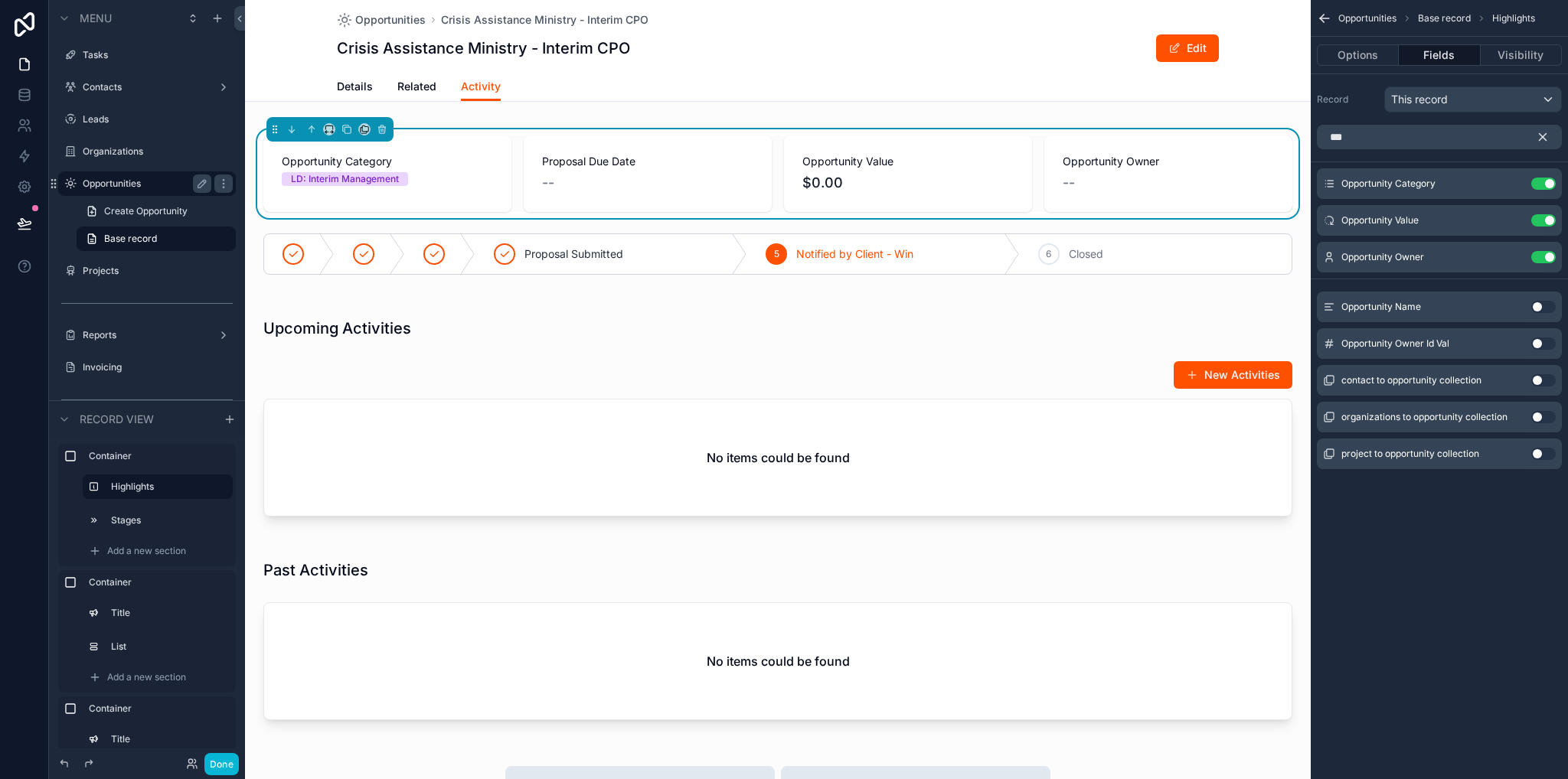
click at [1546, 135] on icon "scrollable content" at bounding box center [1542, 137] width 14 height 14
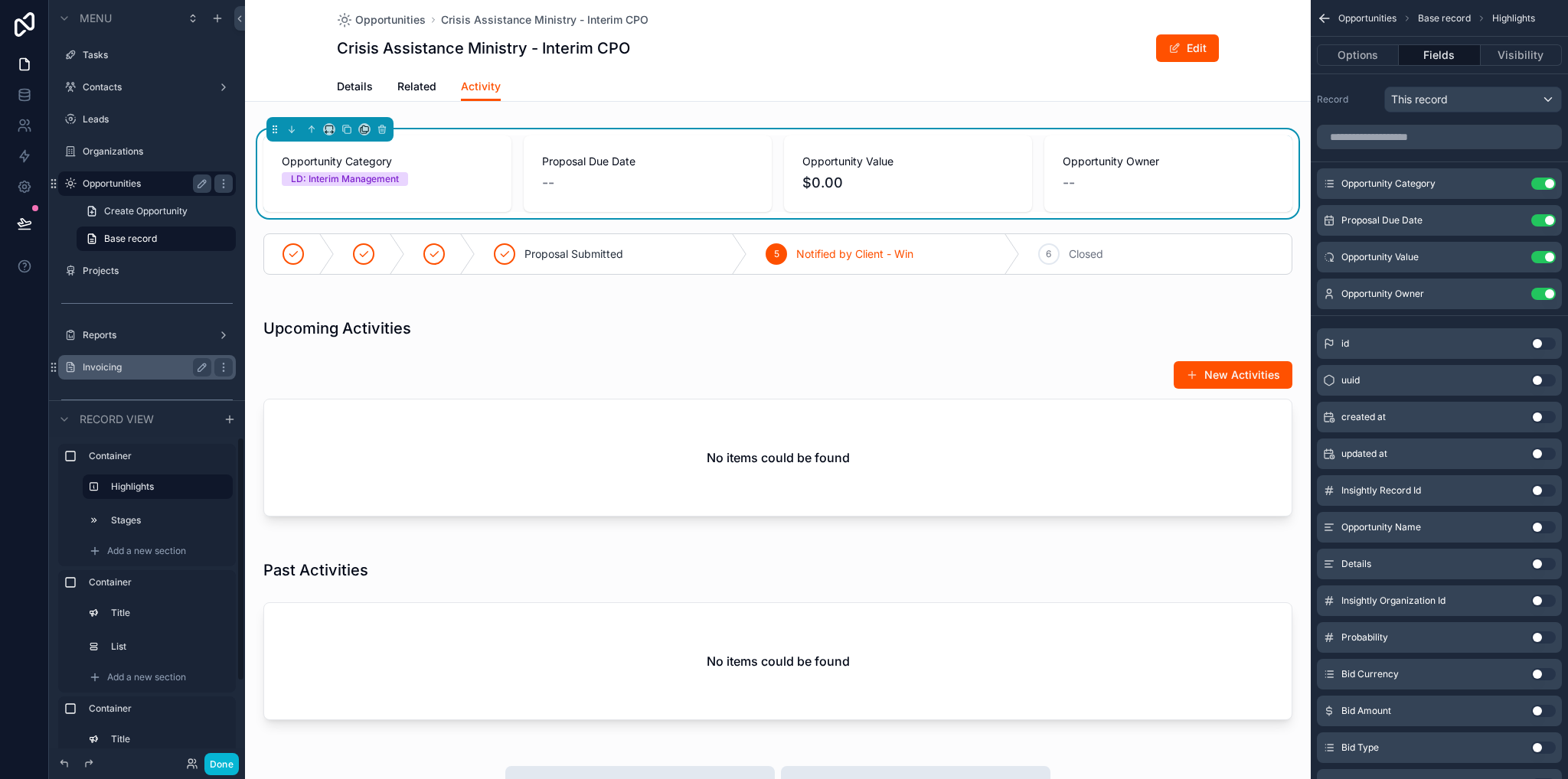
click at [104, 372] on label "Invoicing" at bounding box center [144, 367] width 122 height 12
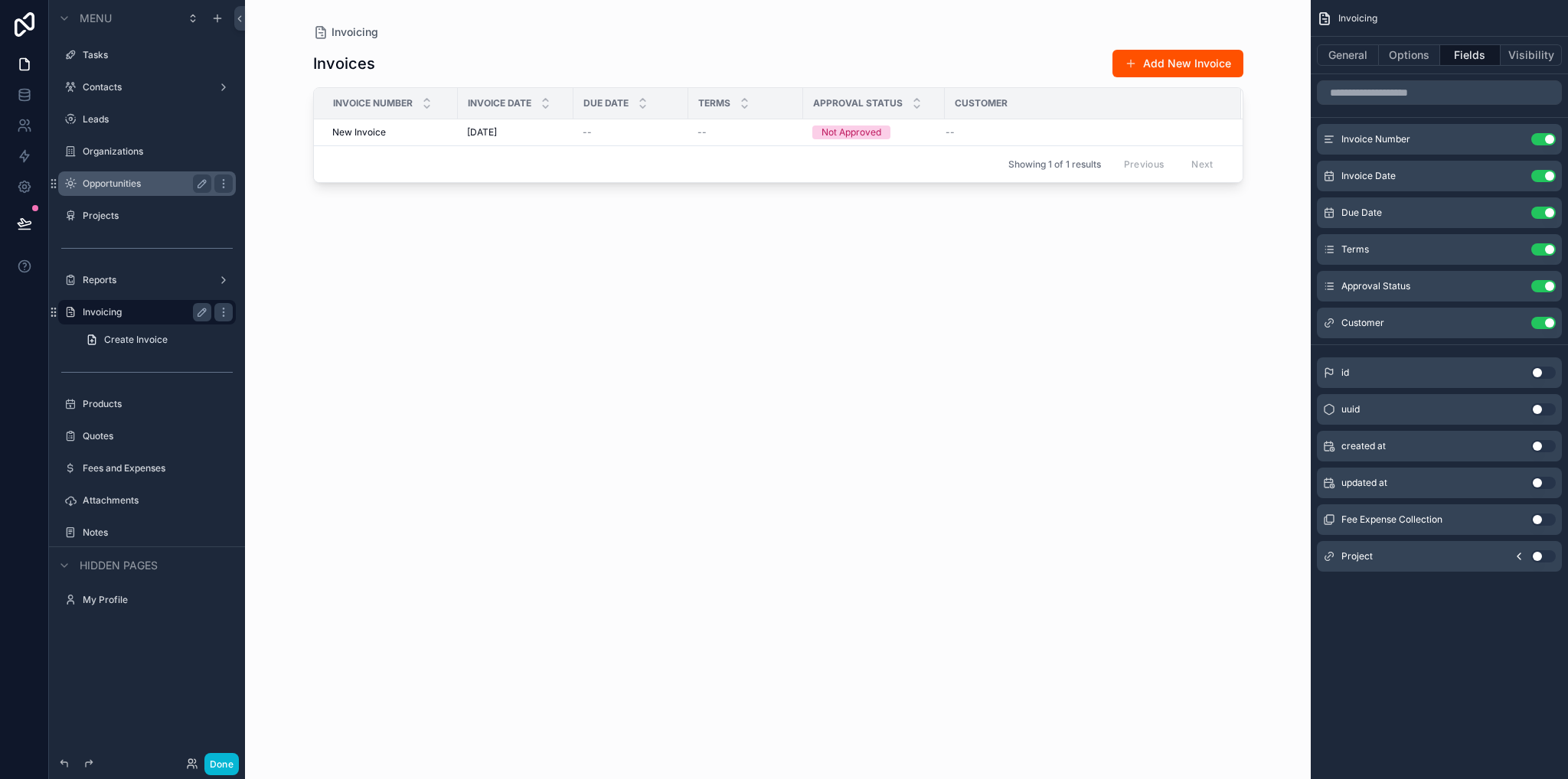
drag, startPoint x: 131, startPoint y: 472, endPoint x: 149, endPoint y: 514, distance: 45.7
click at [131, 472] on label "Fees and Expenses" at bounding box center [157, 468] width 150 height 12
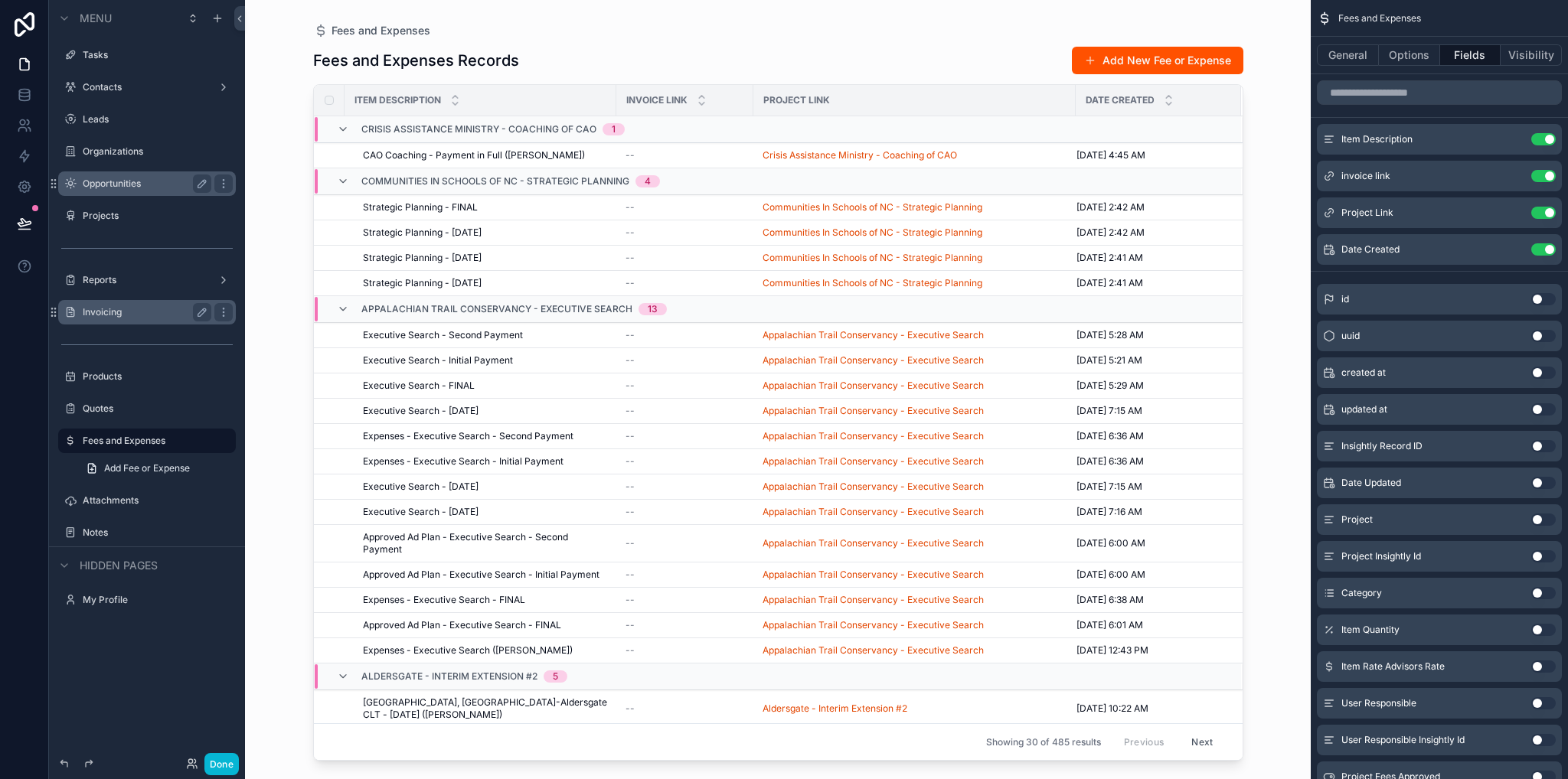
click at [543, 57] on div "scrollable content" at bounding box center [778, 380] width 979 height 761
click at [980, 38] on div "Fees and Expenses Records Add New Fee or Expense Item Description Invoice link …" at bounding box center [778, 399] width 930 height 724
click at [1423, 62] on button "Options" at bounding box center [1409, 55] width 61 height 21
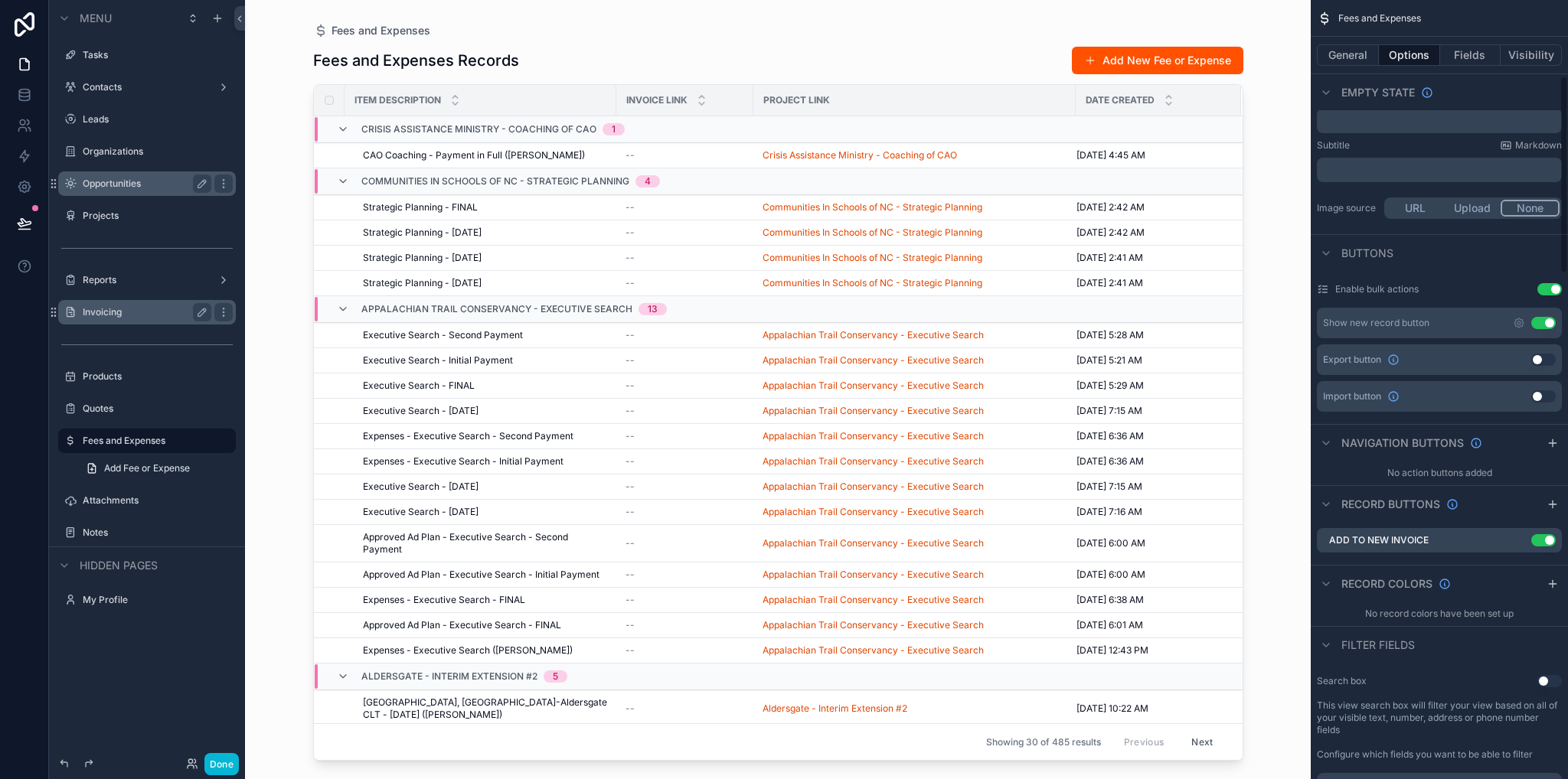
scroll to position [452, 0]
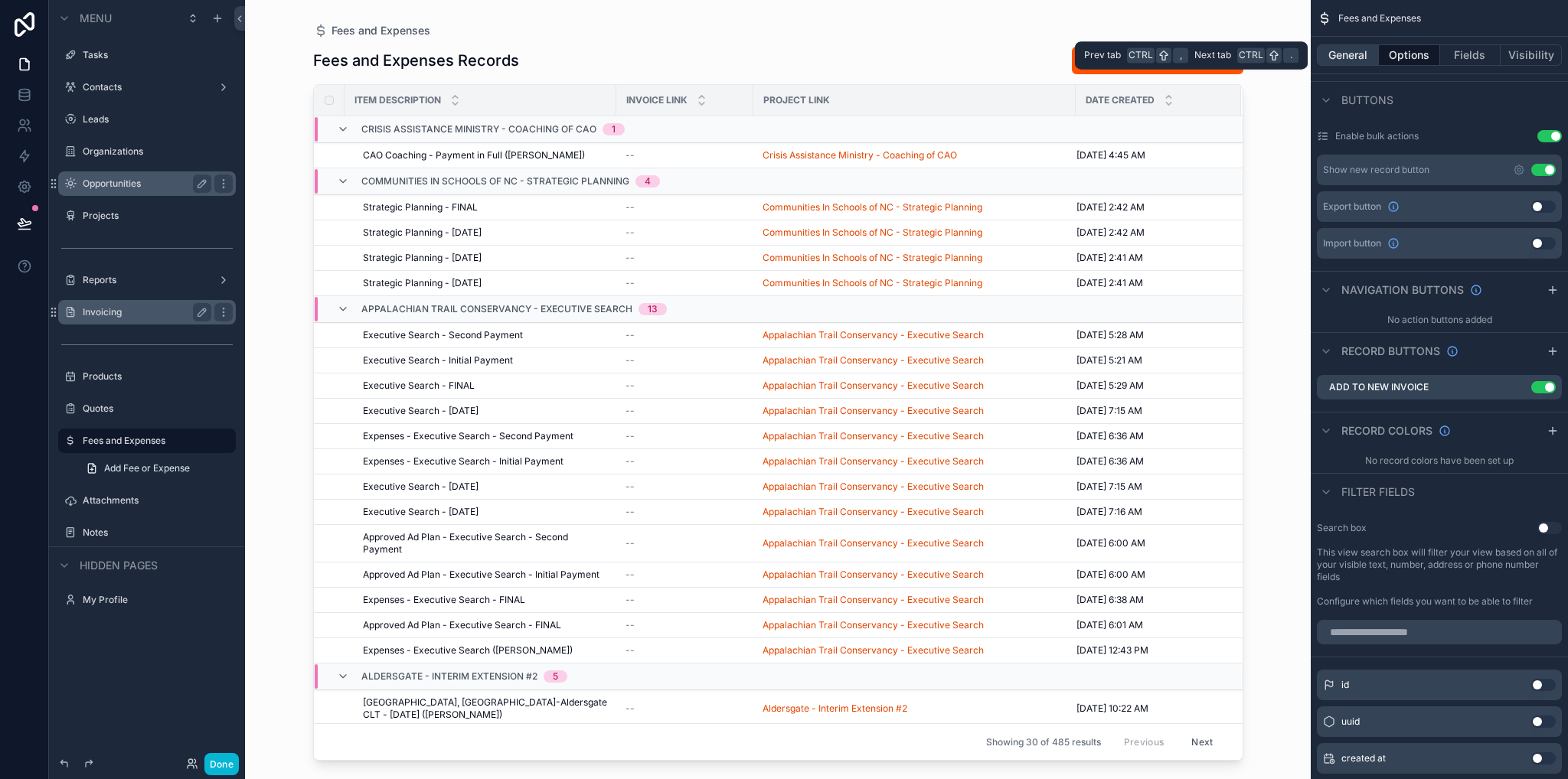
click at [1349, 59] on button "General" at bounding box center [1348, 55] width 62 height 21
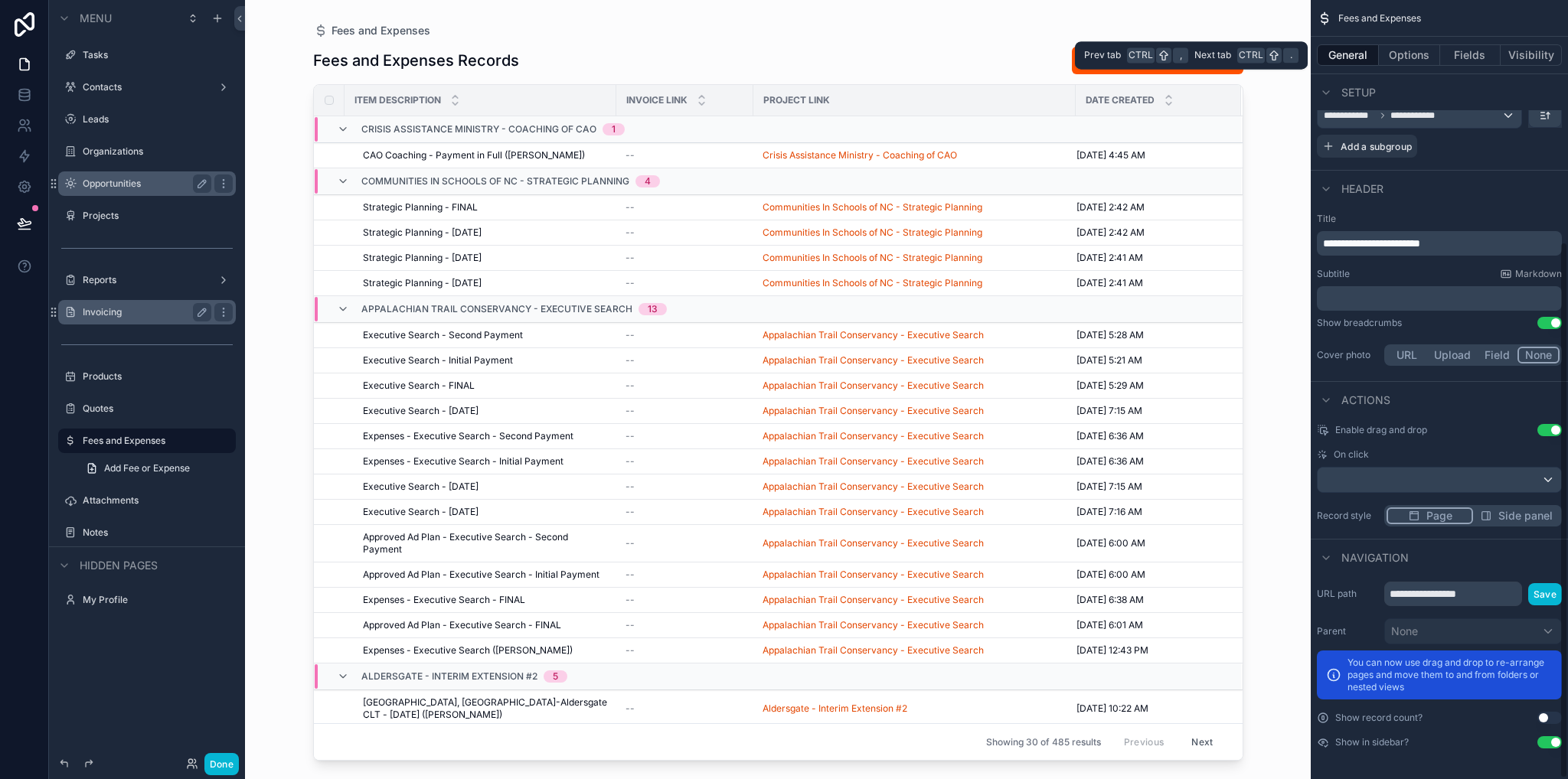
scroll to position [352, 0]
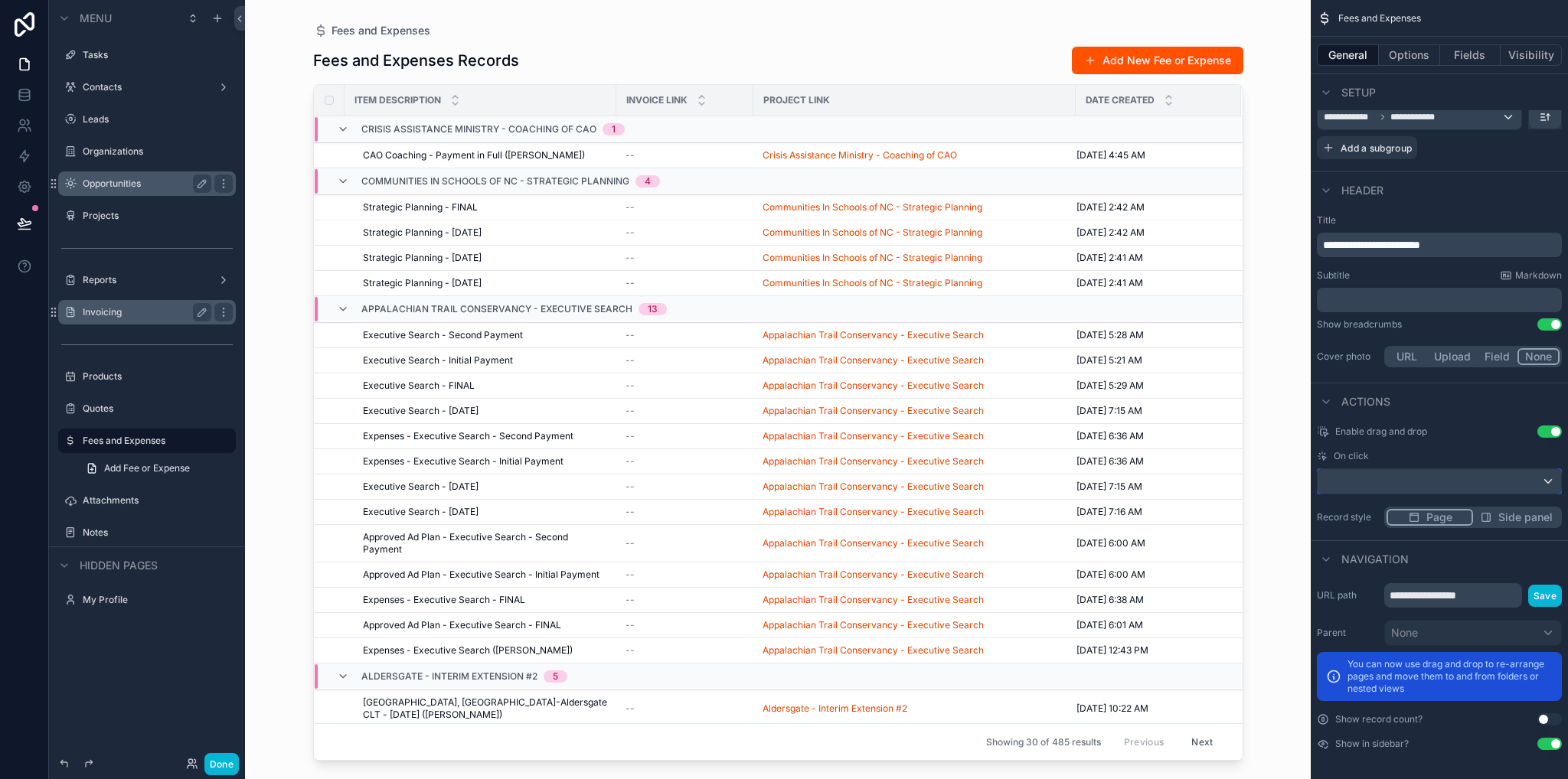
click at [1409, 469] on div "scrollable content" at bounding box center [1439, 481] width 243 height 24
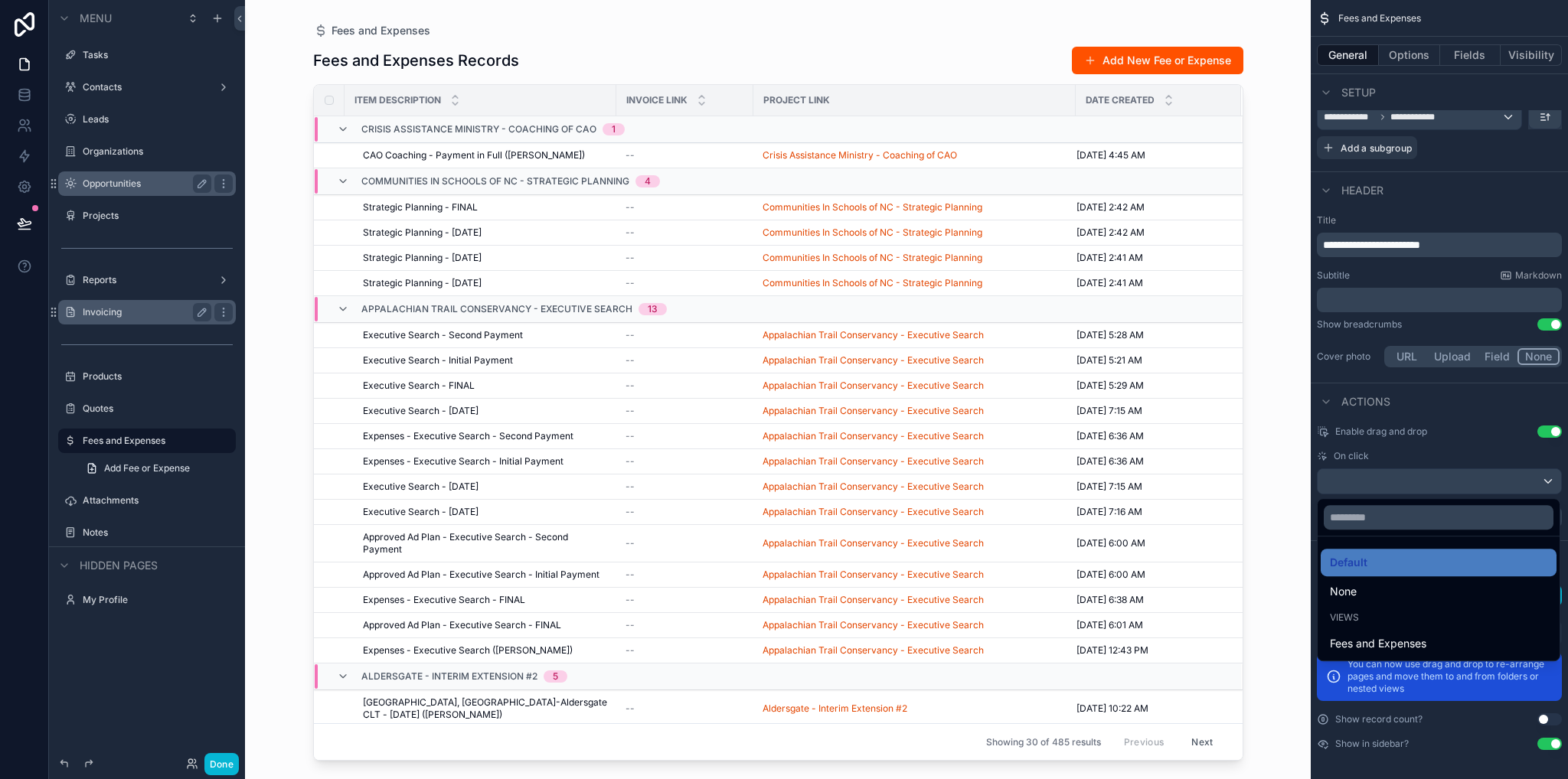
click at [1497, 192] on div "scrollable content" at bounding box center [784, 389] width 1568 height 779
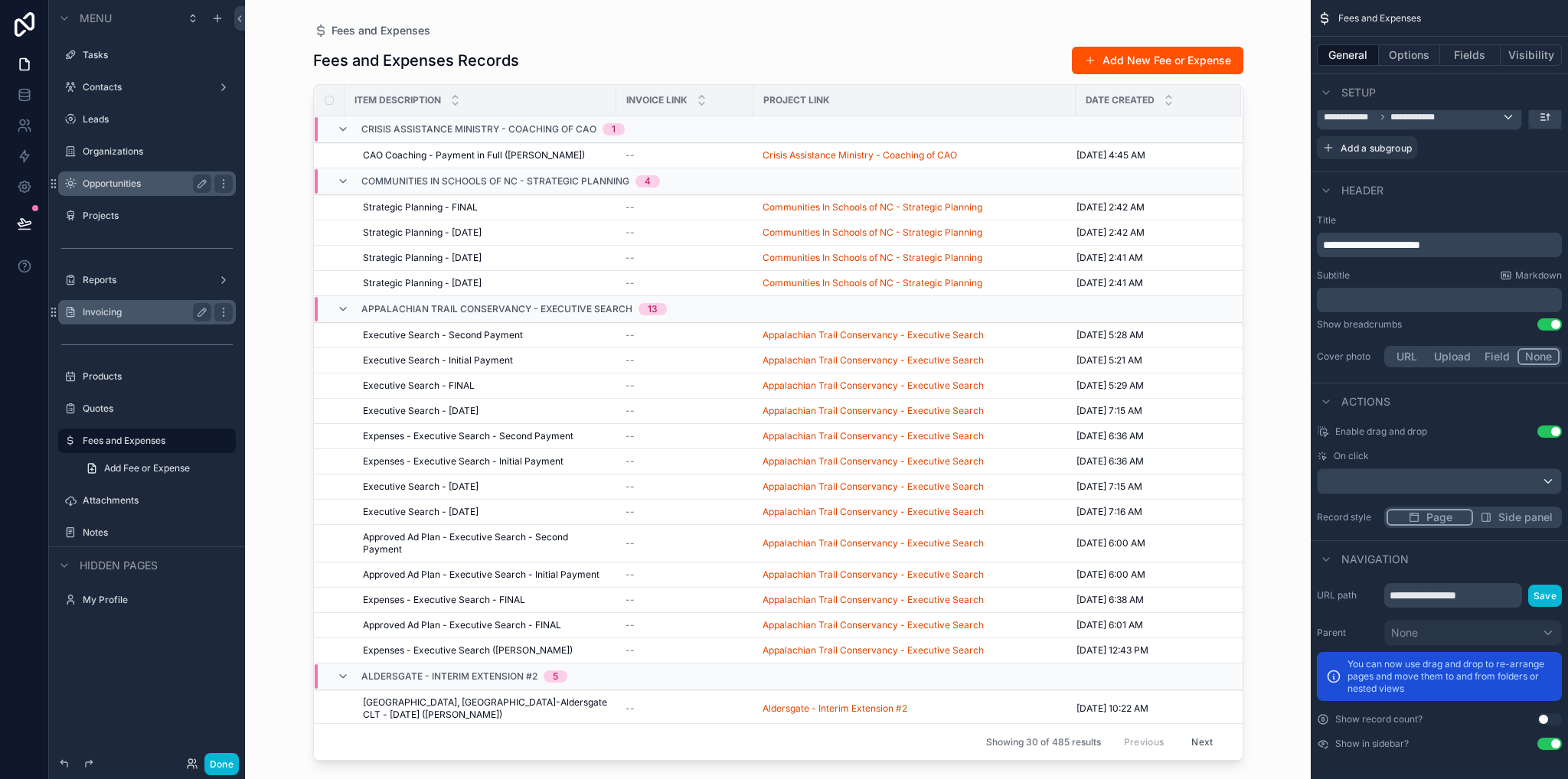
click at [1518, 516] on span "Side panel" at bounding box center [1525, 517] width 55 height 15
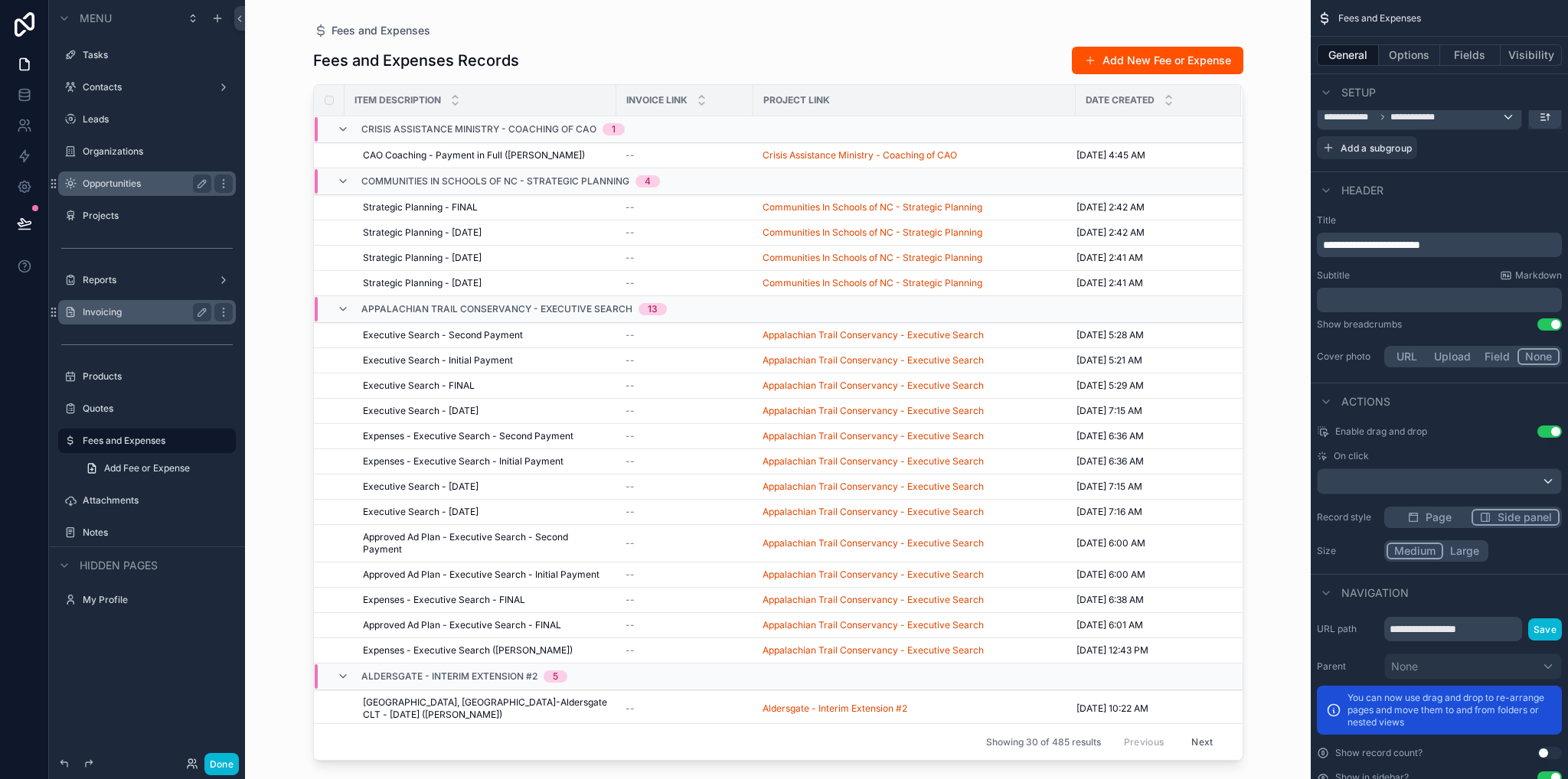
click at [1444, 514] on span "Page" at bounding box center [1438, 517] width 26 height 15
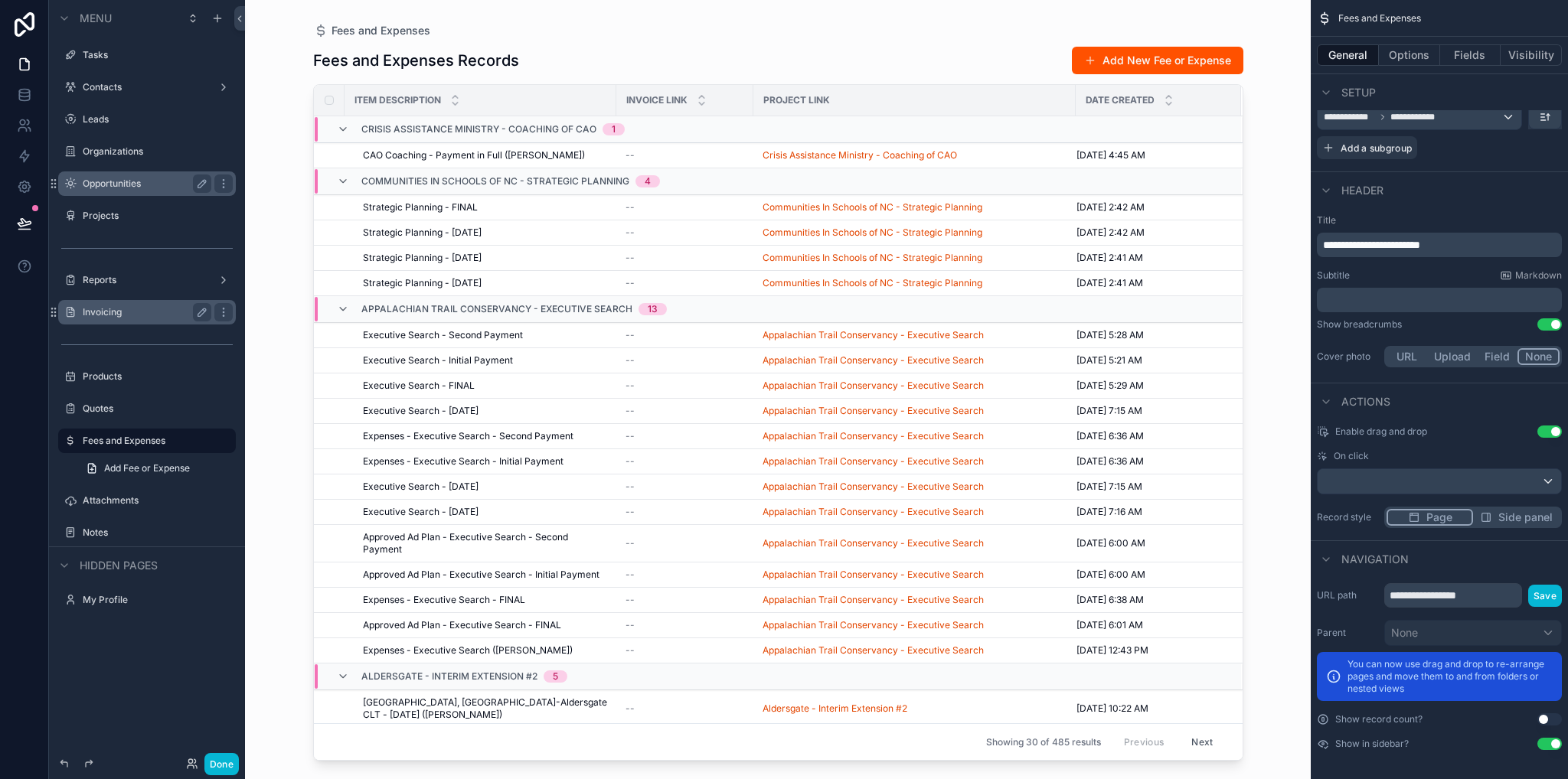
click at [1545, 719] on button "Use setting" at bounding box center [1549, 719] width 24 height 12
click at [206, 773] on div "Done" at bounding box center [208, 764] width 61 height 22
click at [211, 768] on button "Done" at bounding box center [222, 764] width 34 height 22
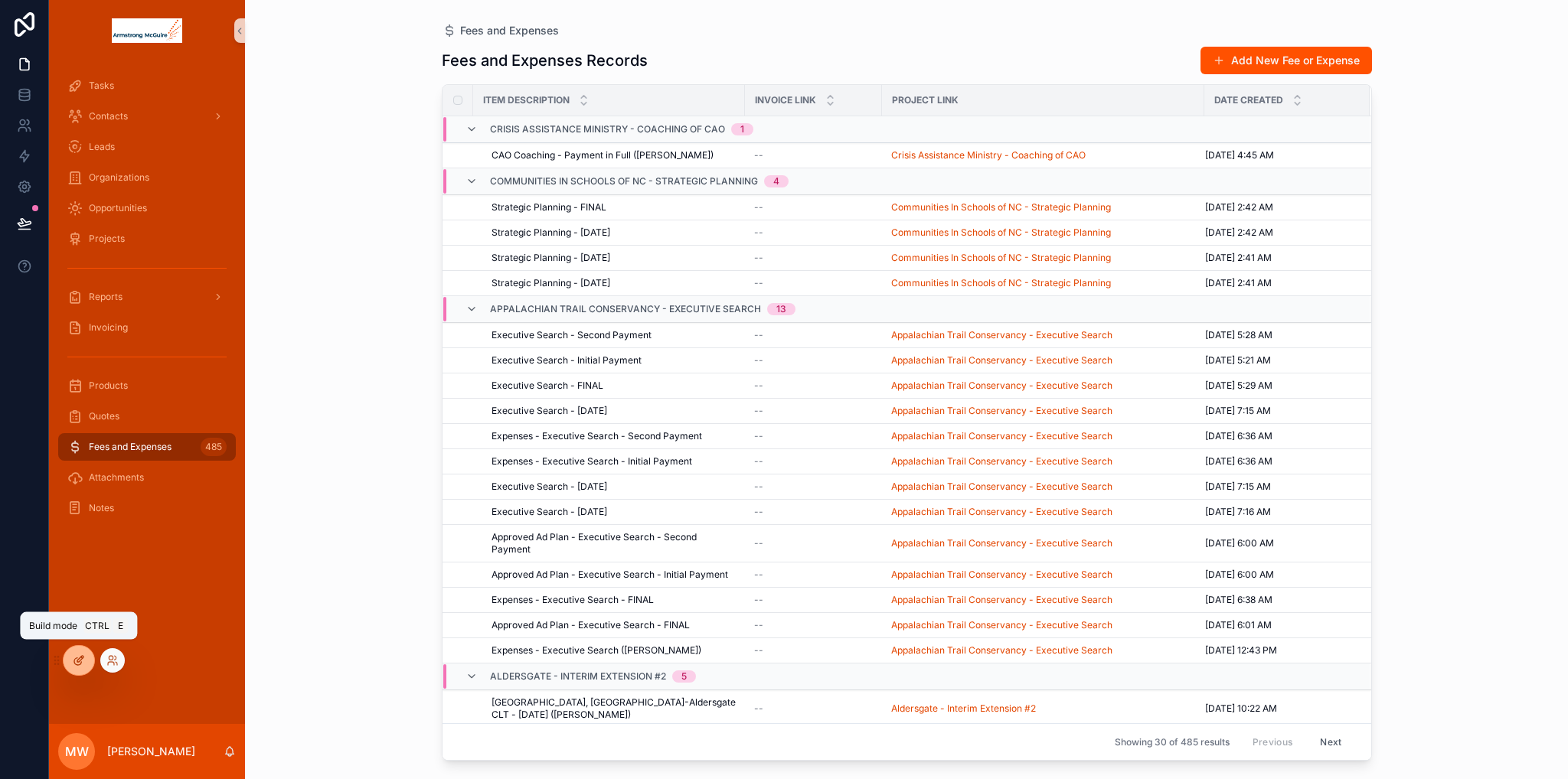
click at [77, 665] on icon at bounding box center [78, 662] width 7 height 7
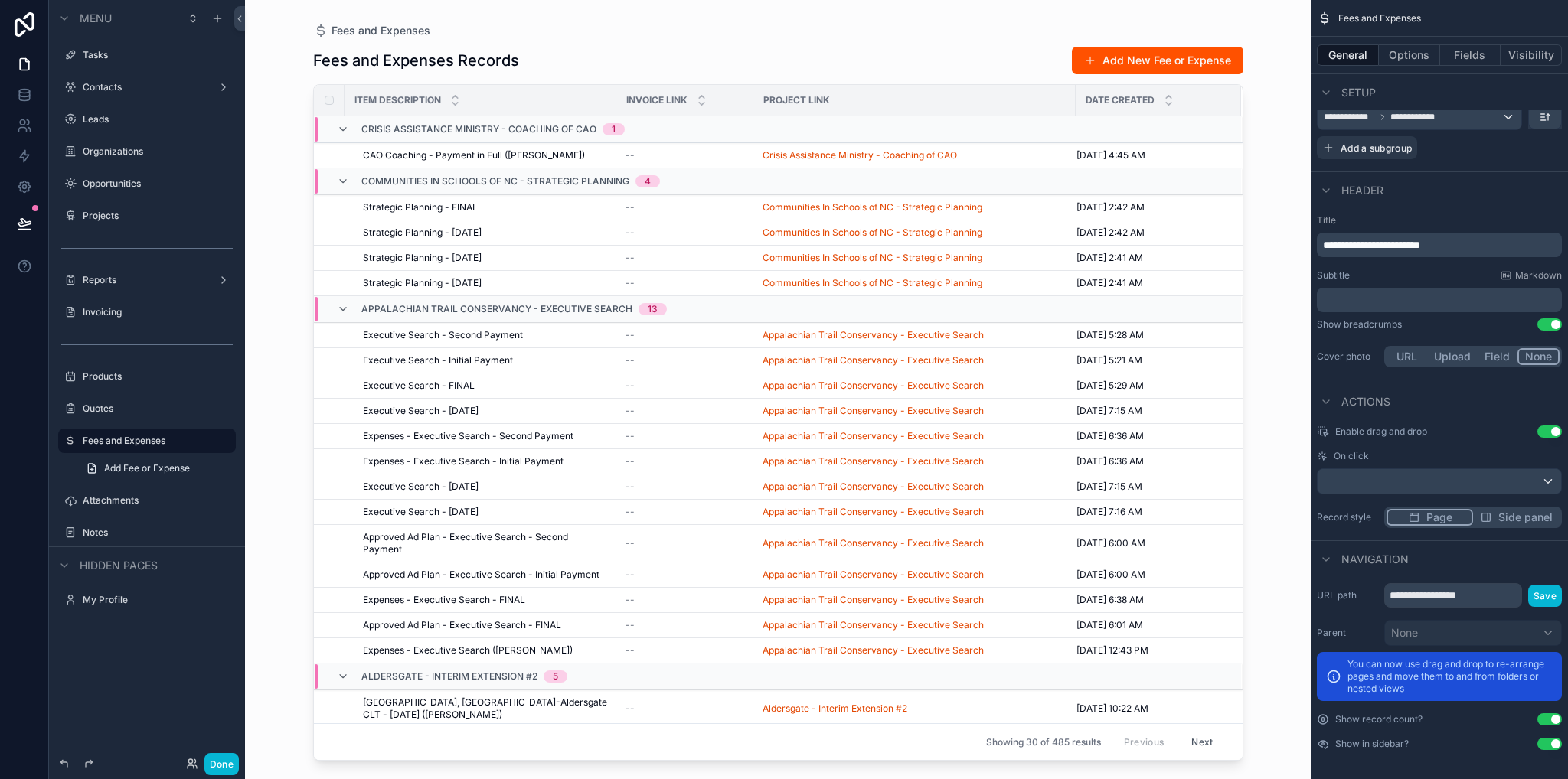
click at [1549, 745] on button "Use setting" at bounding box center [1549, 744] width 24 height 12
click at [1550, 745] on button "Use setting" at bounding box center [1549, 744] width 24 height 12
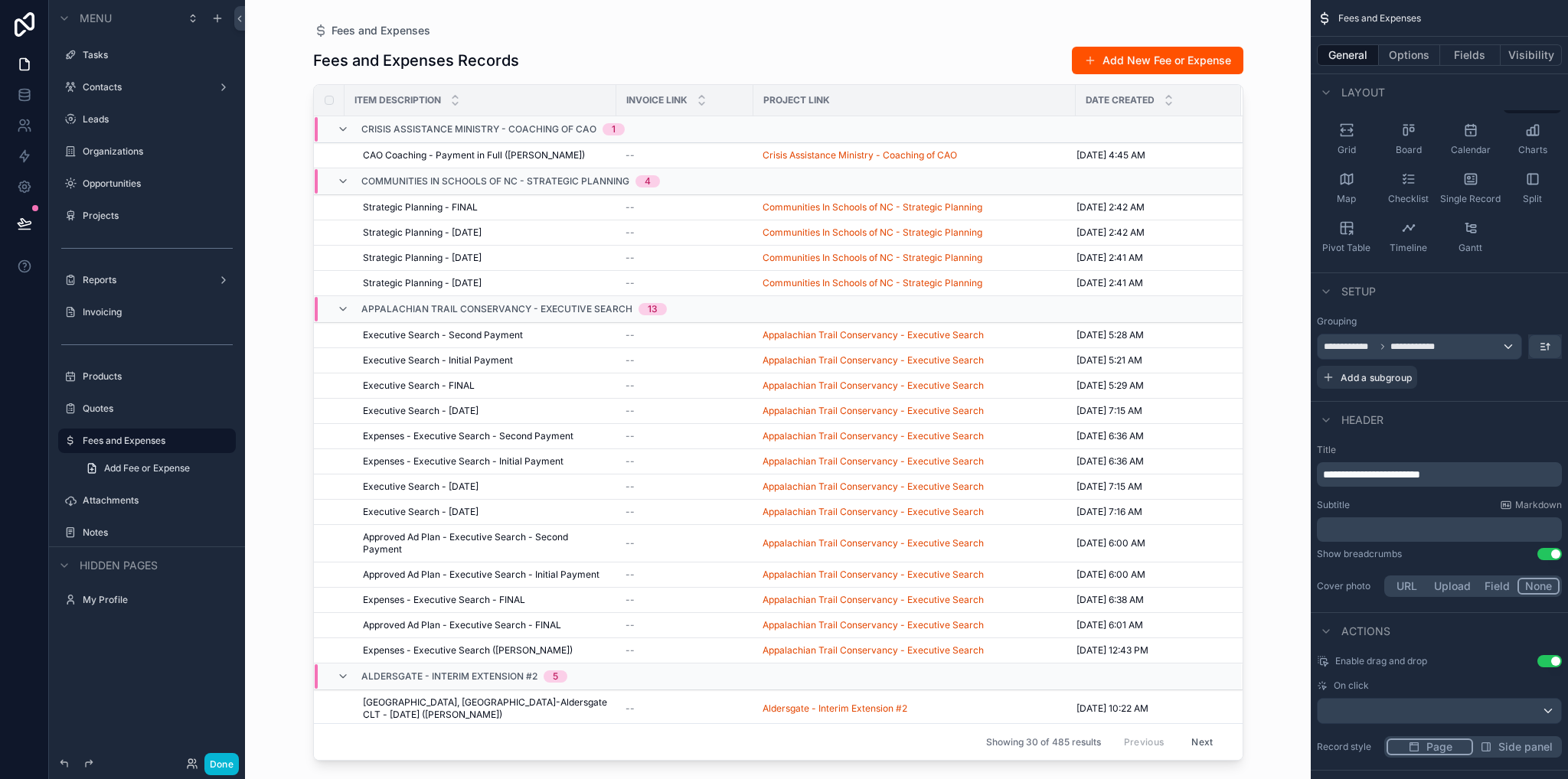
scroll to position [0, 0]
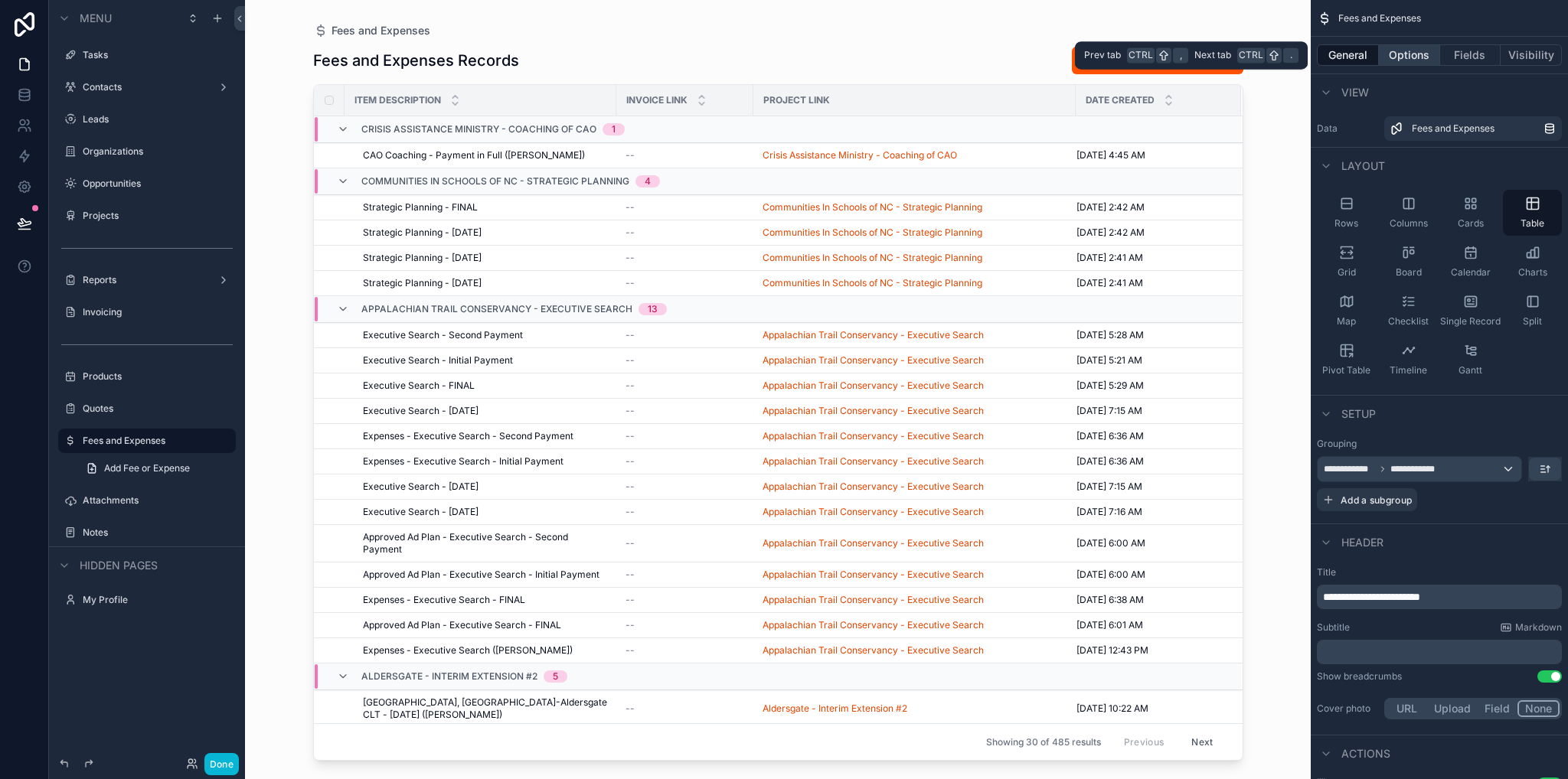
click at [1408, 55] on button "Options" at bounding box center [1409, 55] width 61 height 21
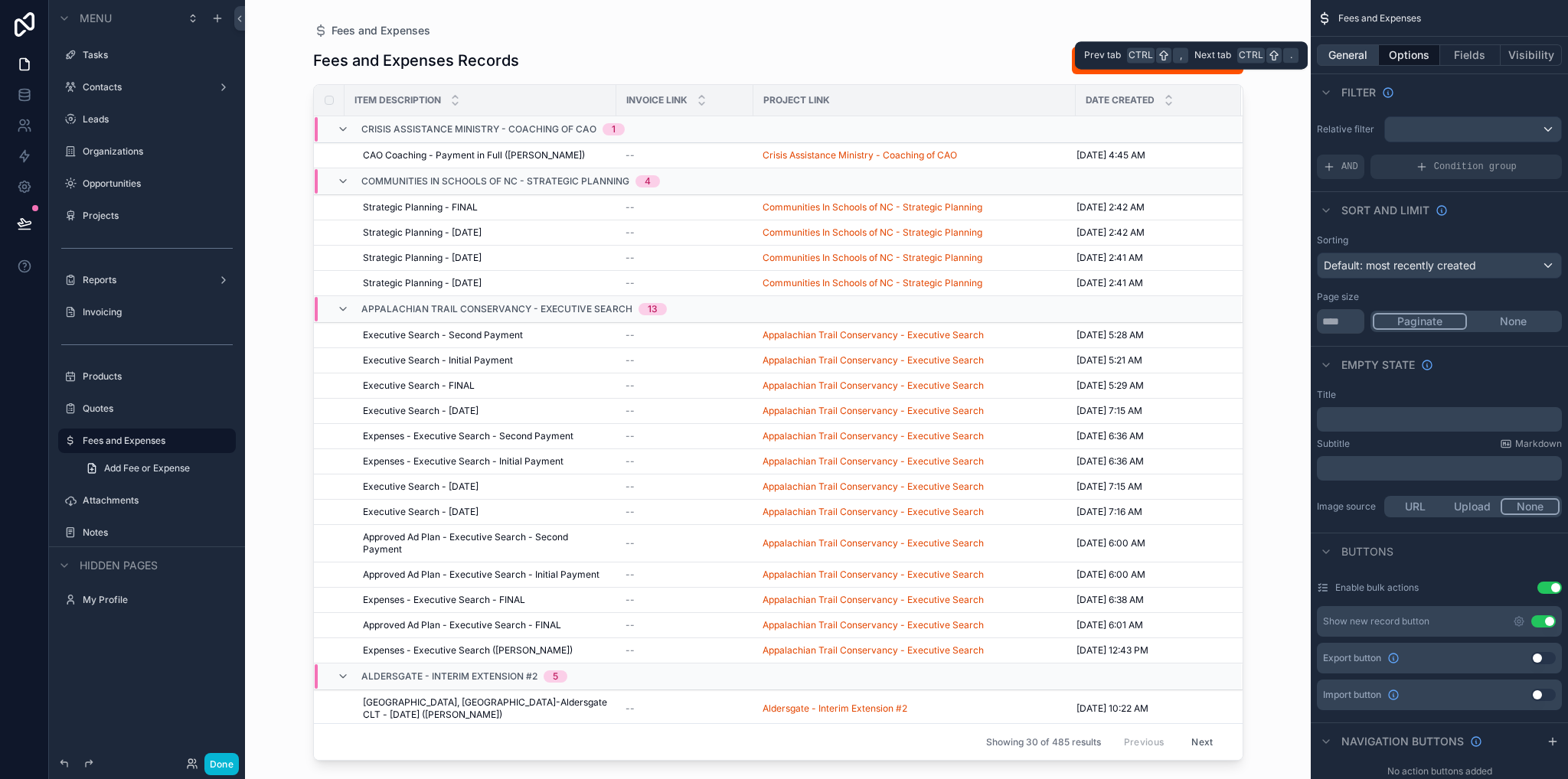
click at [1360, 60] on button "General" at bounding box center [1348, 55] width 62 height 21
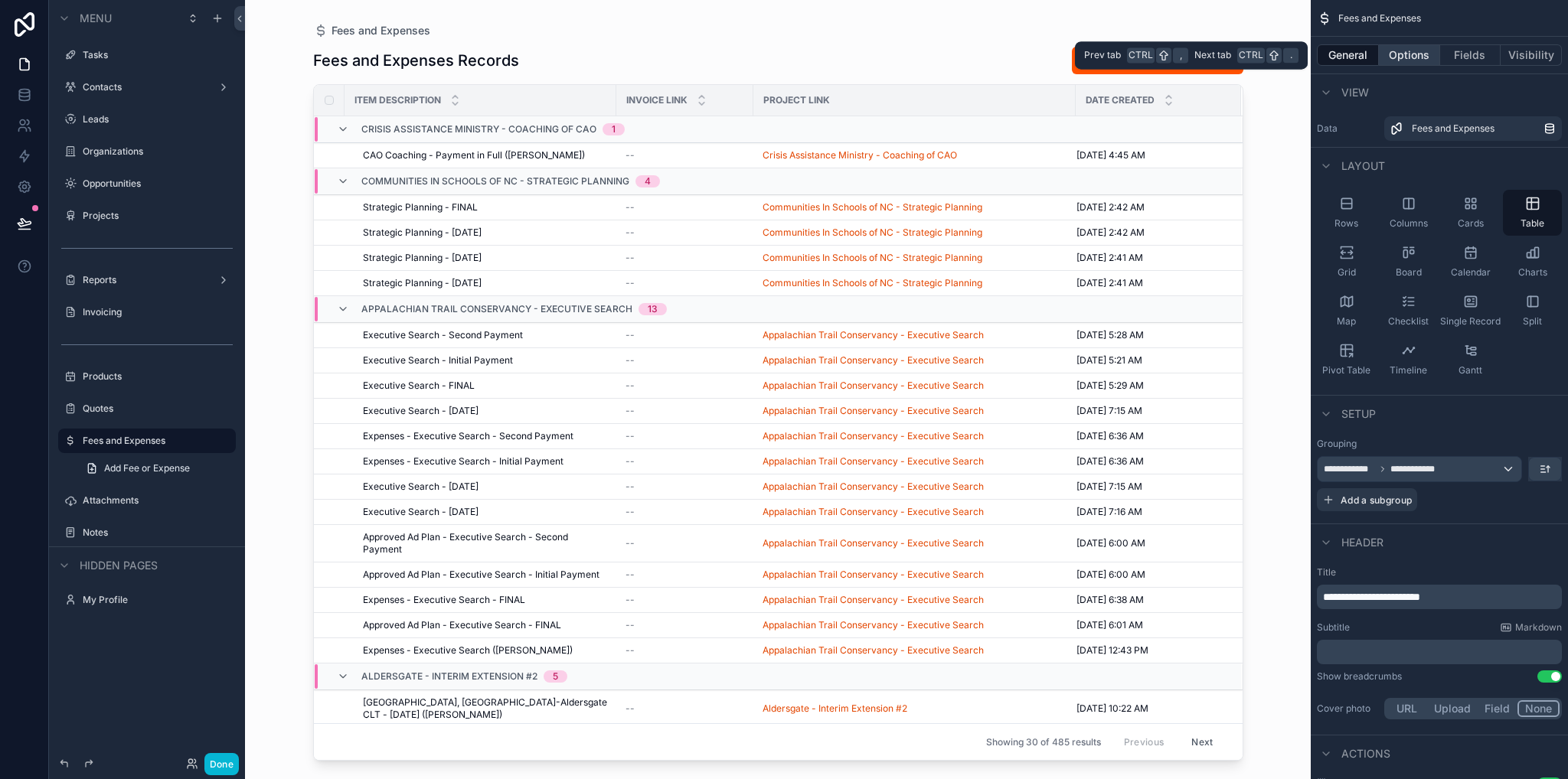
click at [1395, 56] on button "Options" at bounding box center [1409, 55] width 61 height 21
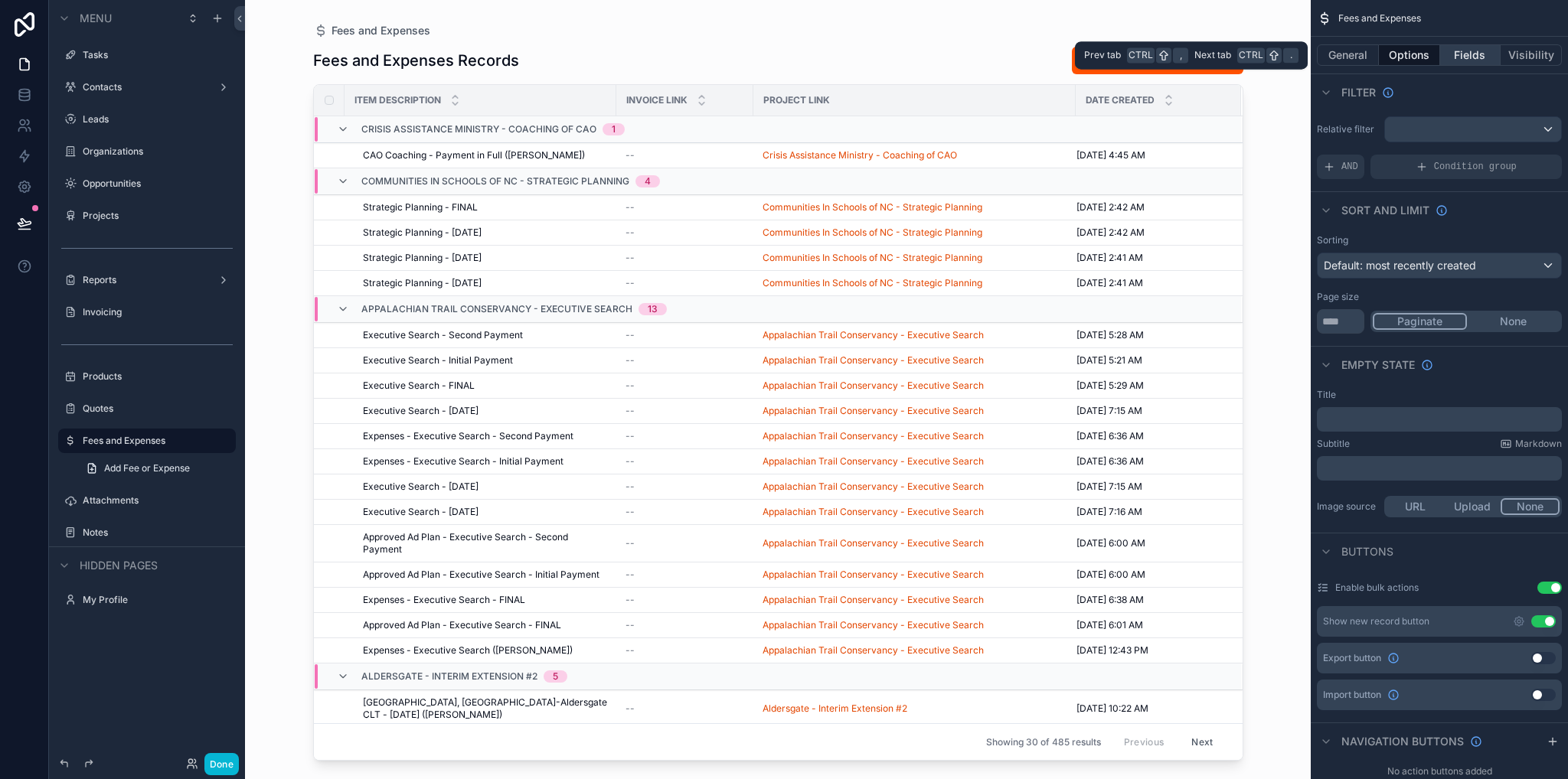
click at [1458, 56] on button "Fields" at bounding box center [1470, 55] width 61 height 21
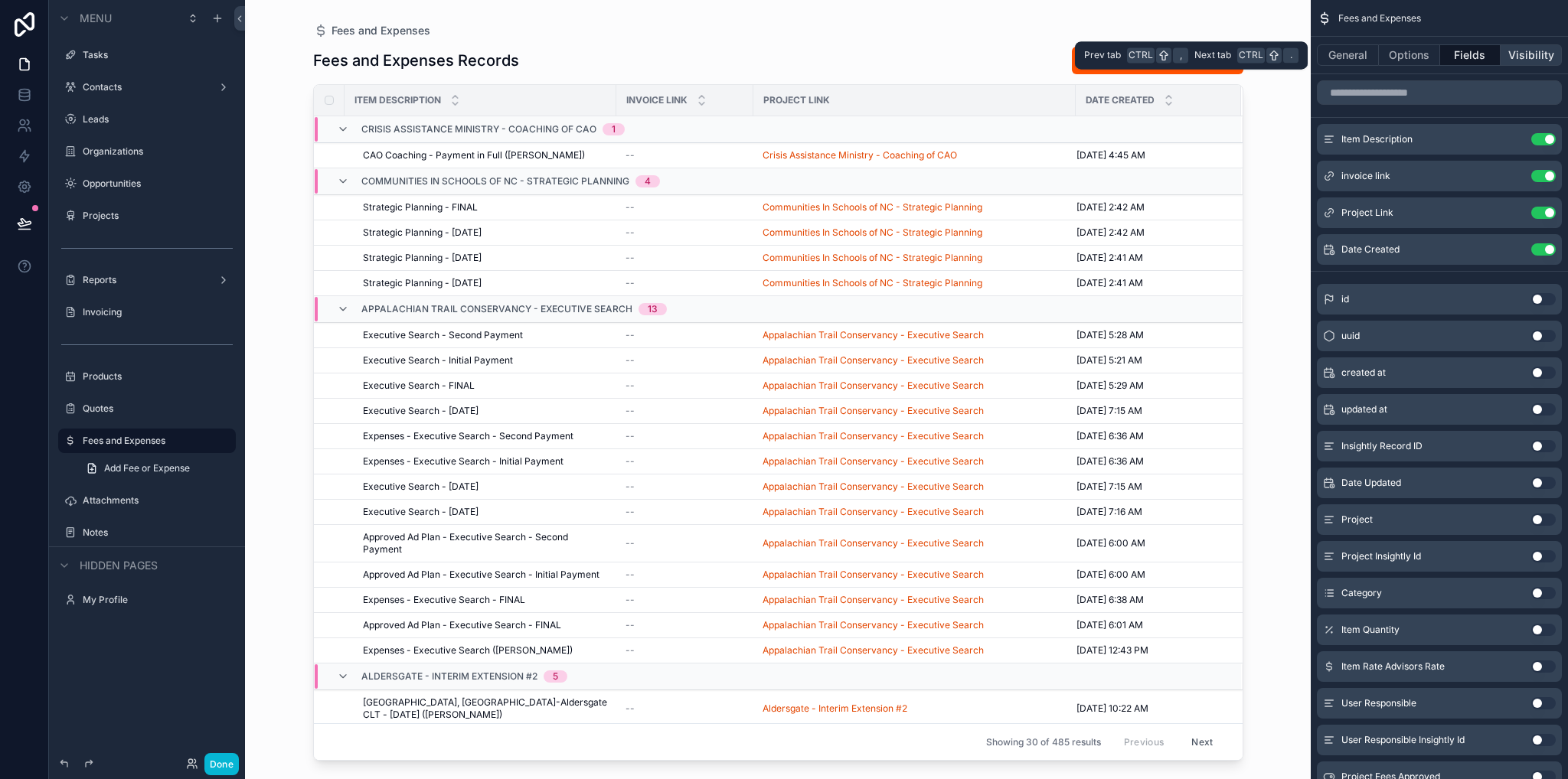
click at [1517, 55] on button "Visibility" at bounding box center [1530, 55] width 61 height 21
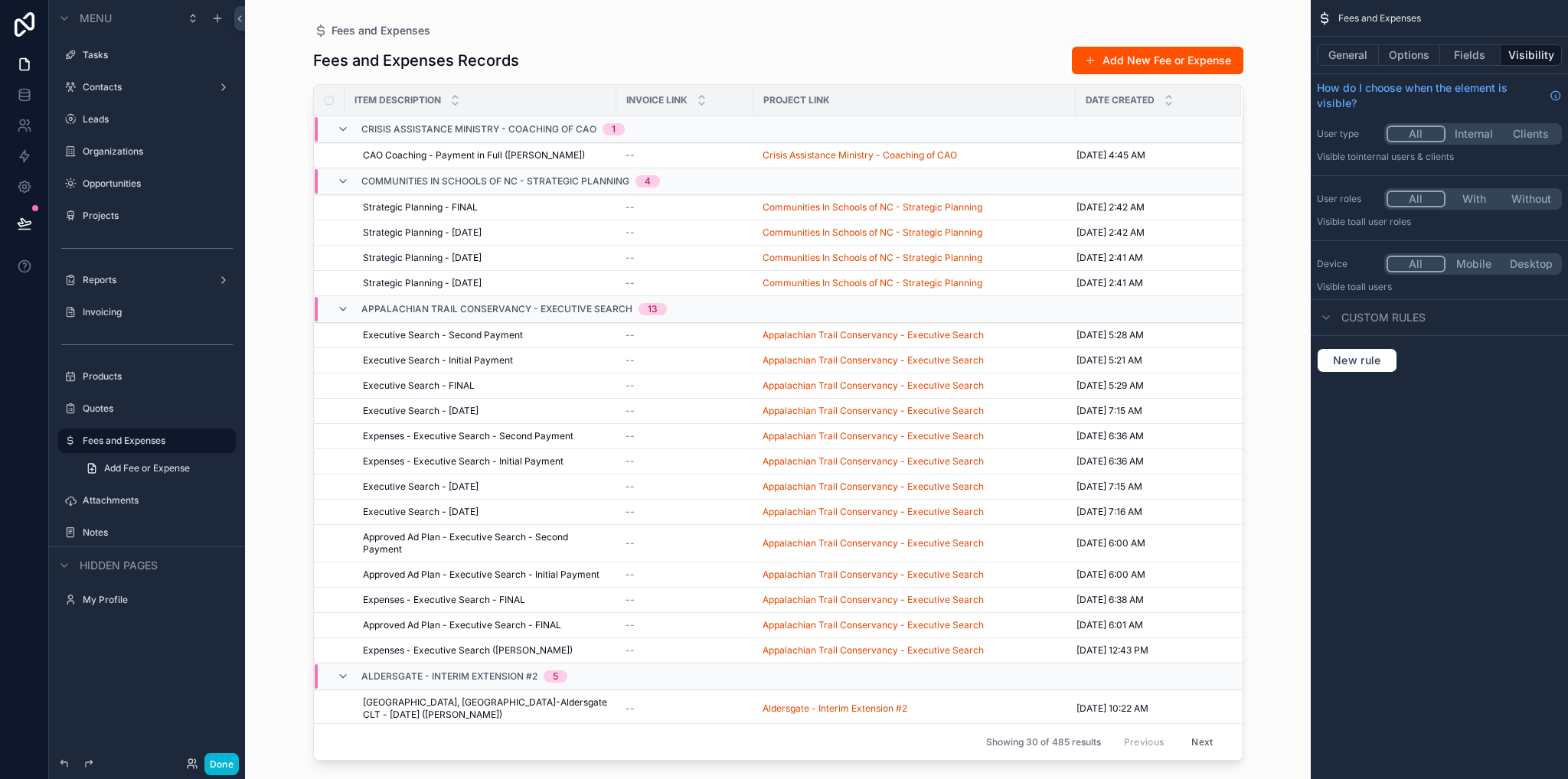
click at [928, 64] on div "scrollable content" at bounding box center [778, 380] width 979 height 761
click at [1347, 56] on button "General" at bounding box center [1348, 55] width 62 height 21
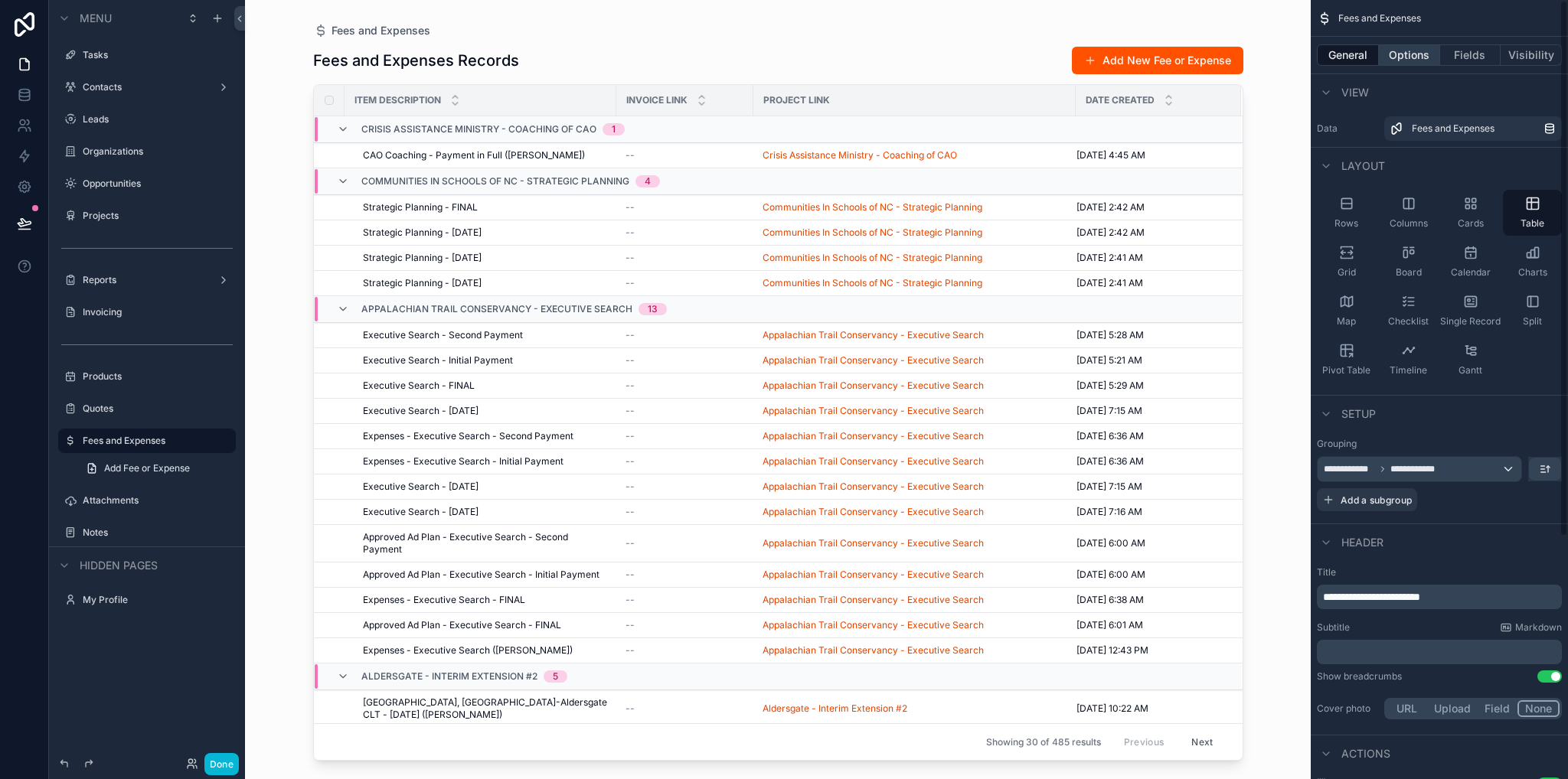
click at [1399, 56] on button "Options" at bounding box center [1409, 55] width 61 height 21
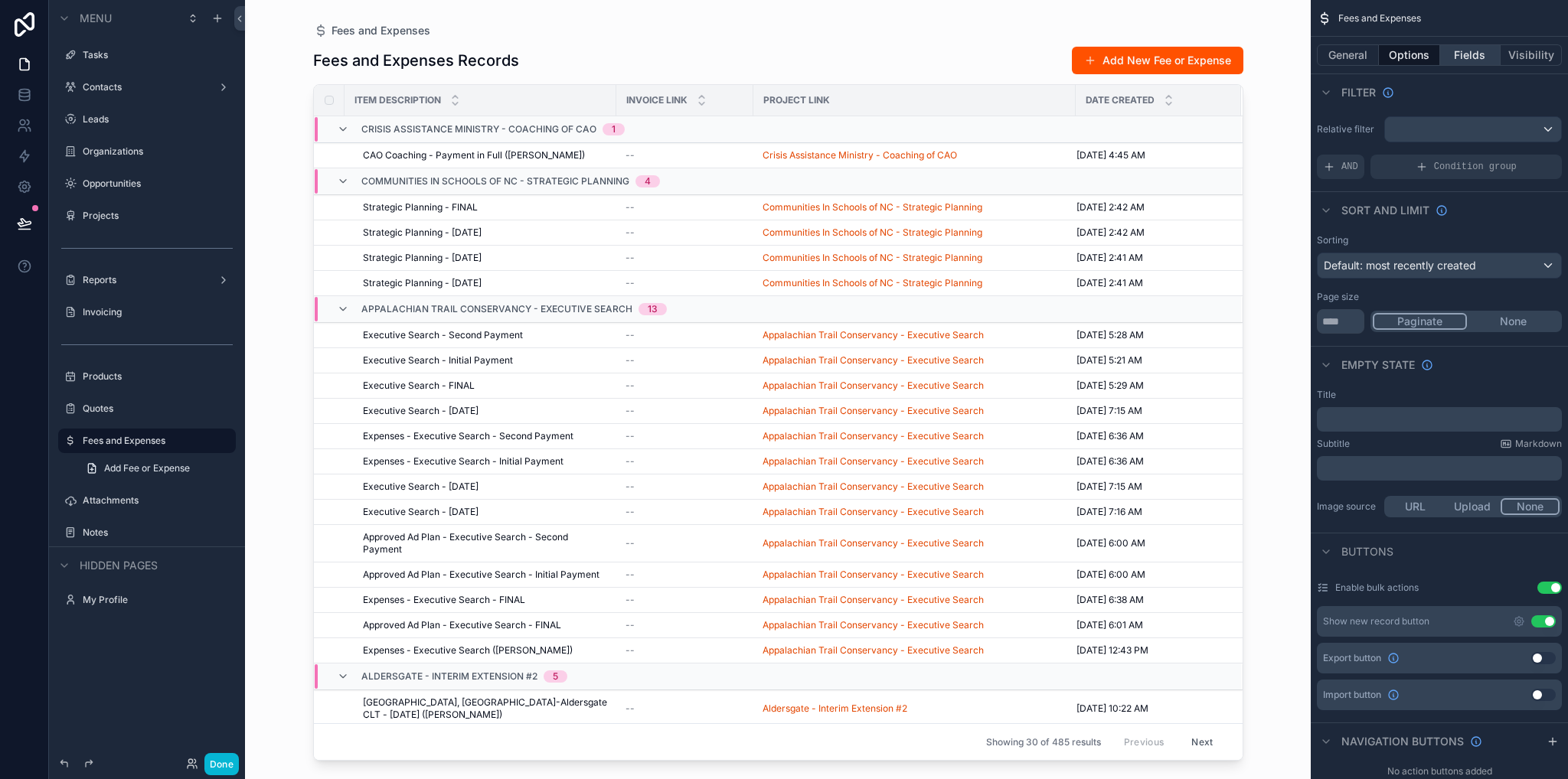
click at [1476, 53] on button "Fields" at bounding box center [1470, 55] width 61 height 21
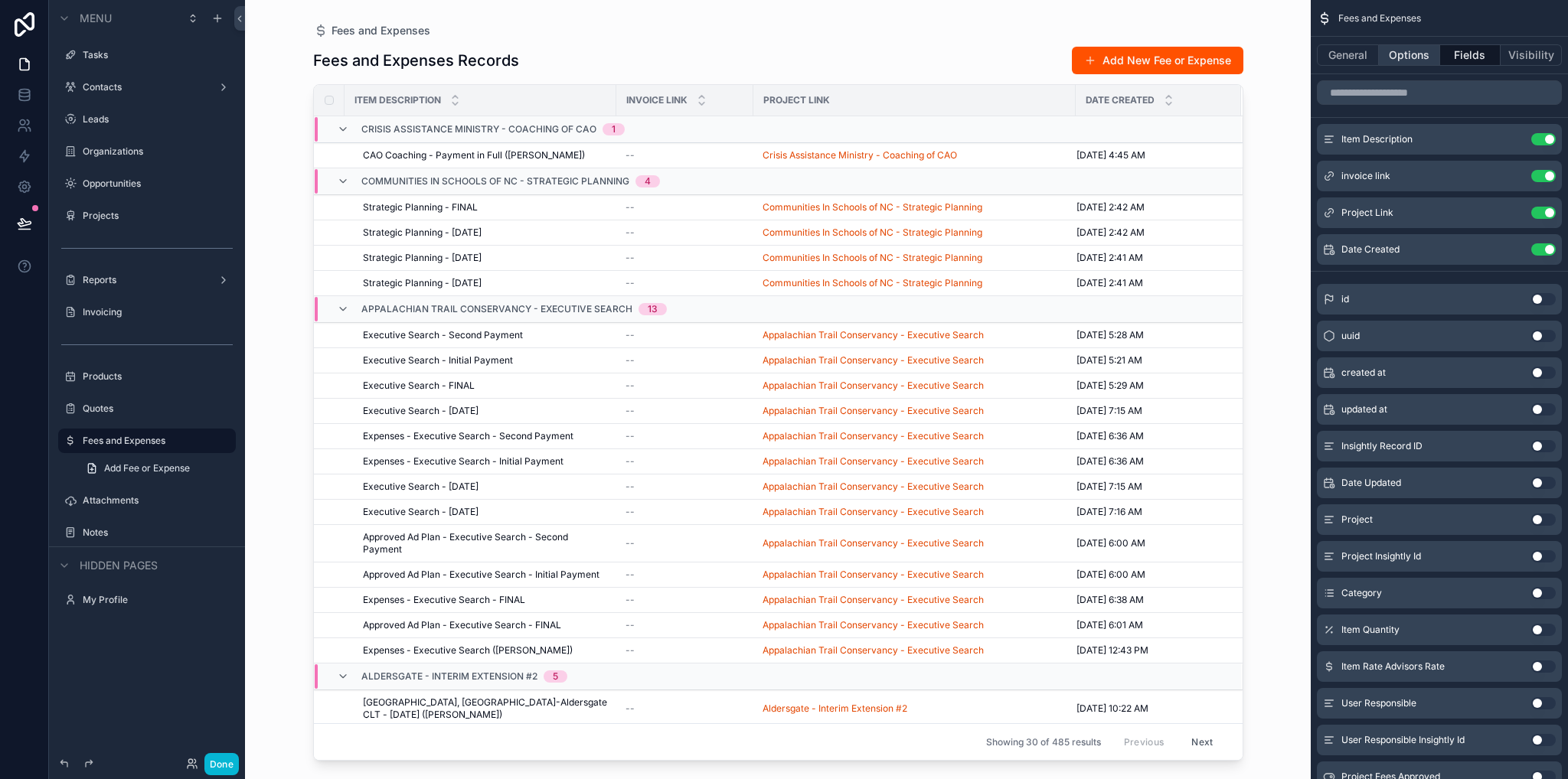
click at [1396, 54] on button "Options" at bounding box center [1409, 55] width 61 height 21
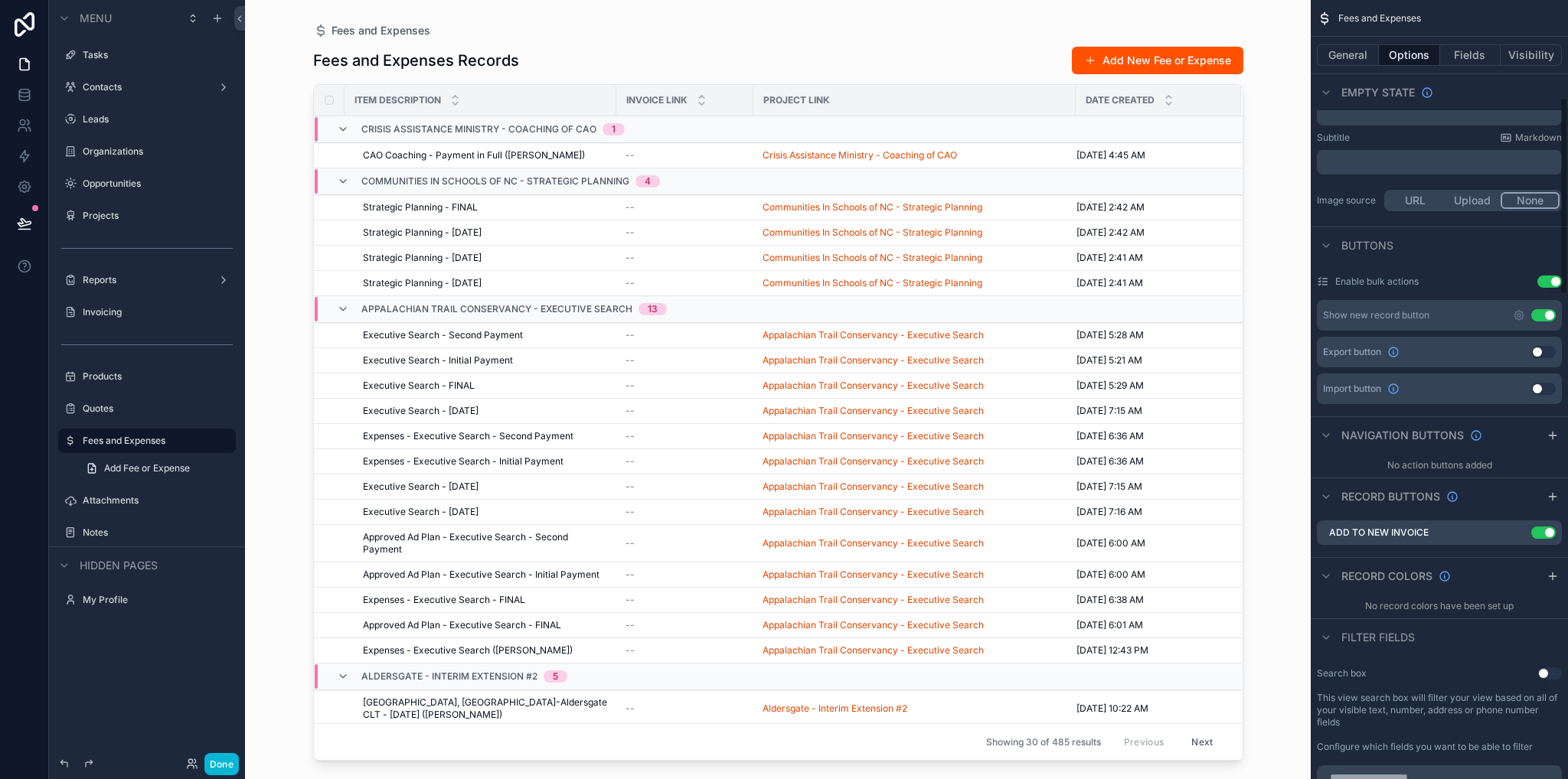
scroll to position [383, 0]
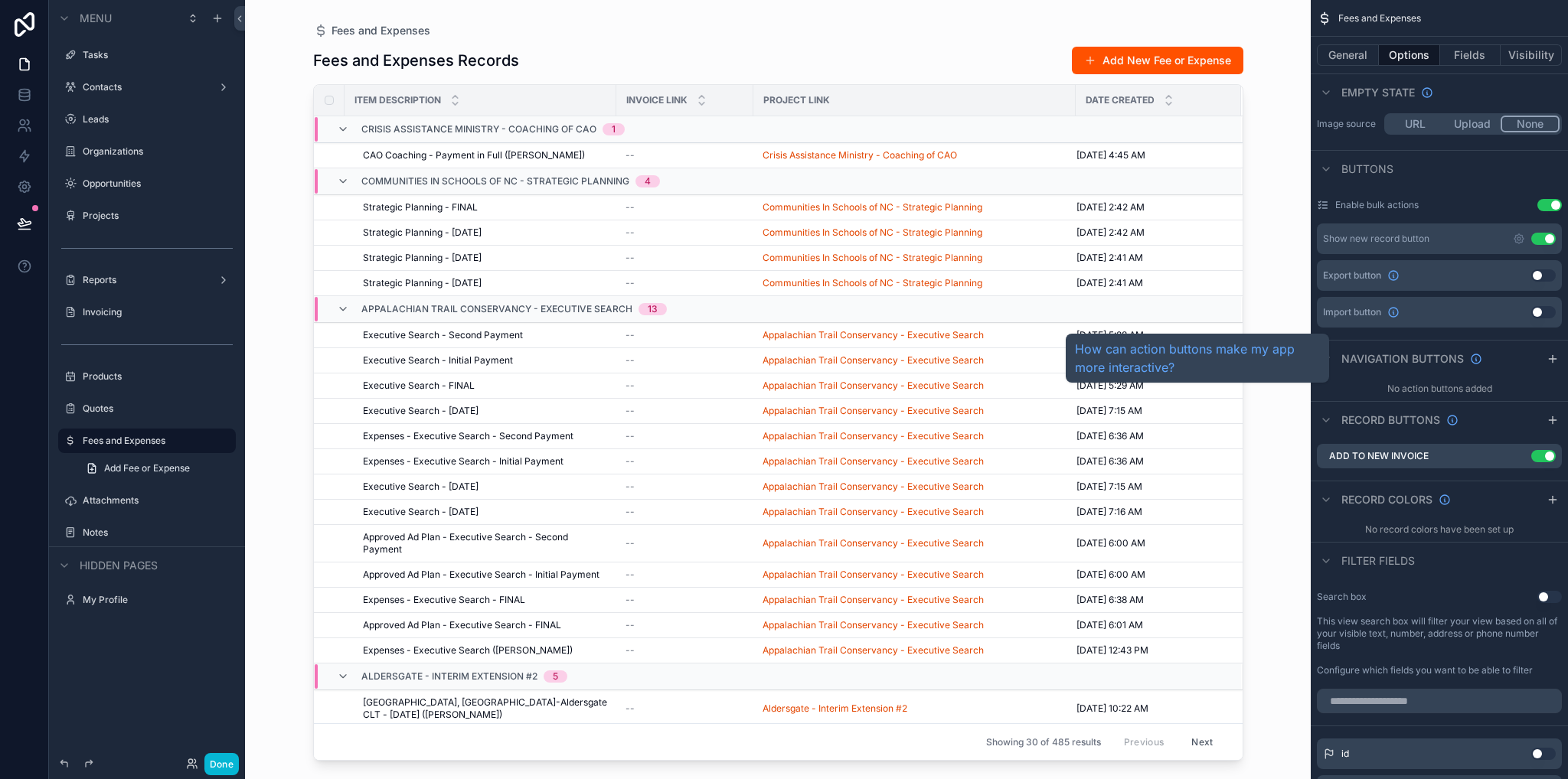
click at [1393, 360] on span "Navigation buttons" at bounding box center [1402, 359] width 122 height 15
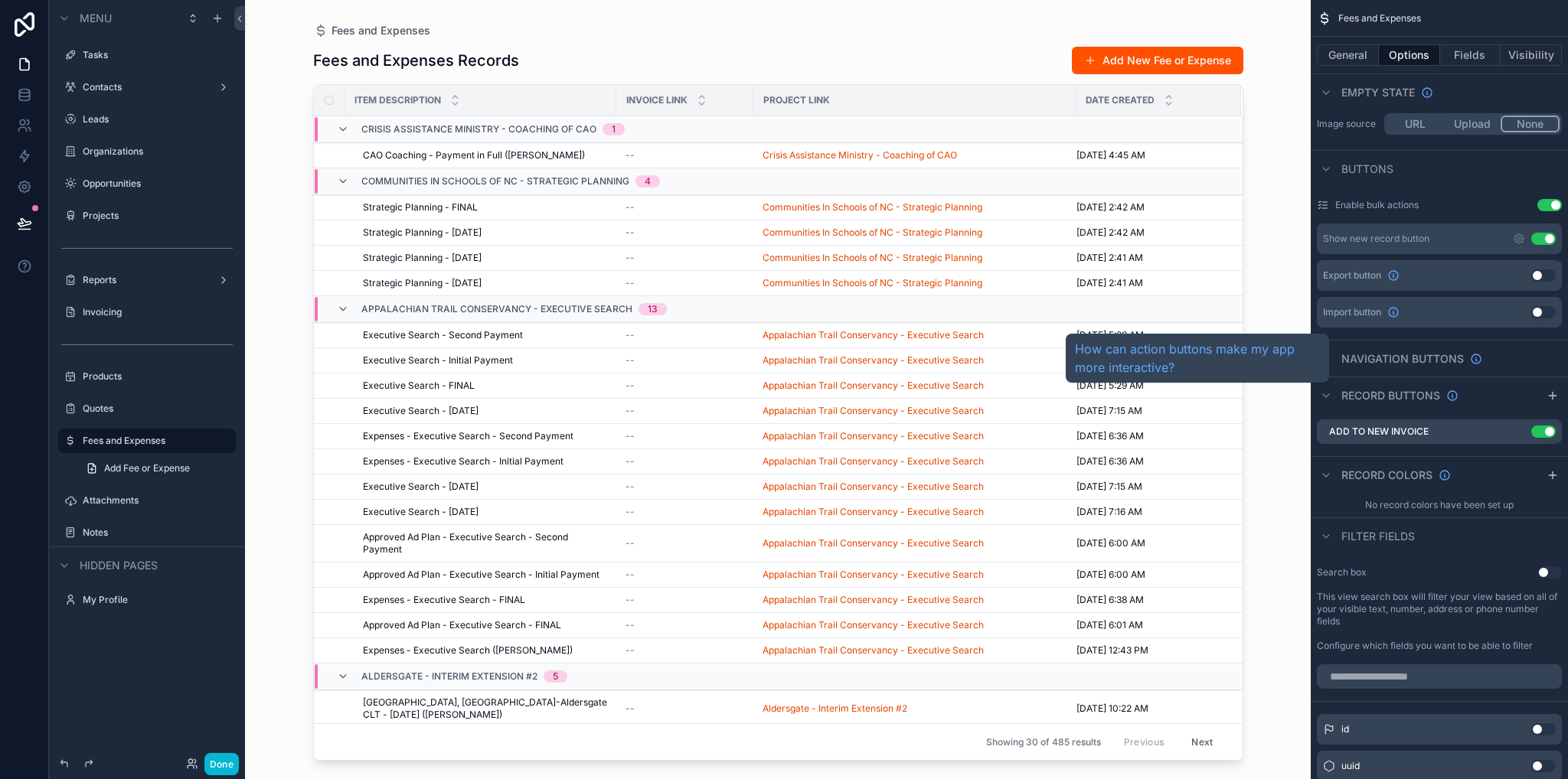
click at [1395, 360] on span "Navigation buttons" at bounding box center [1402, 359] width 122 height 15
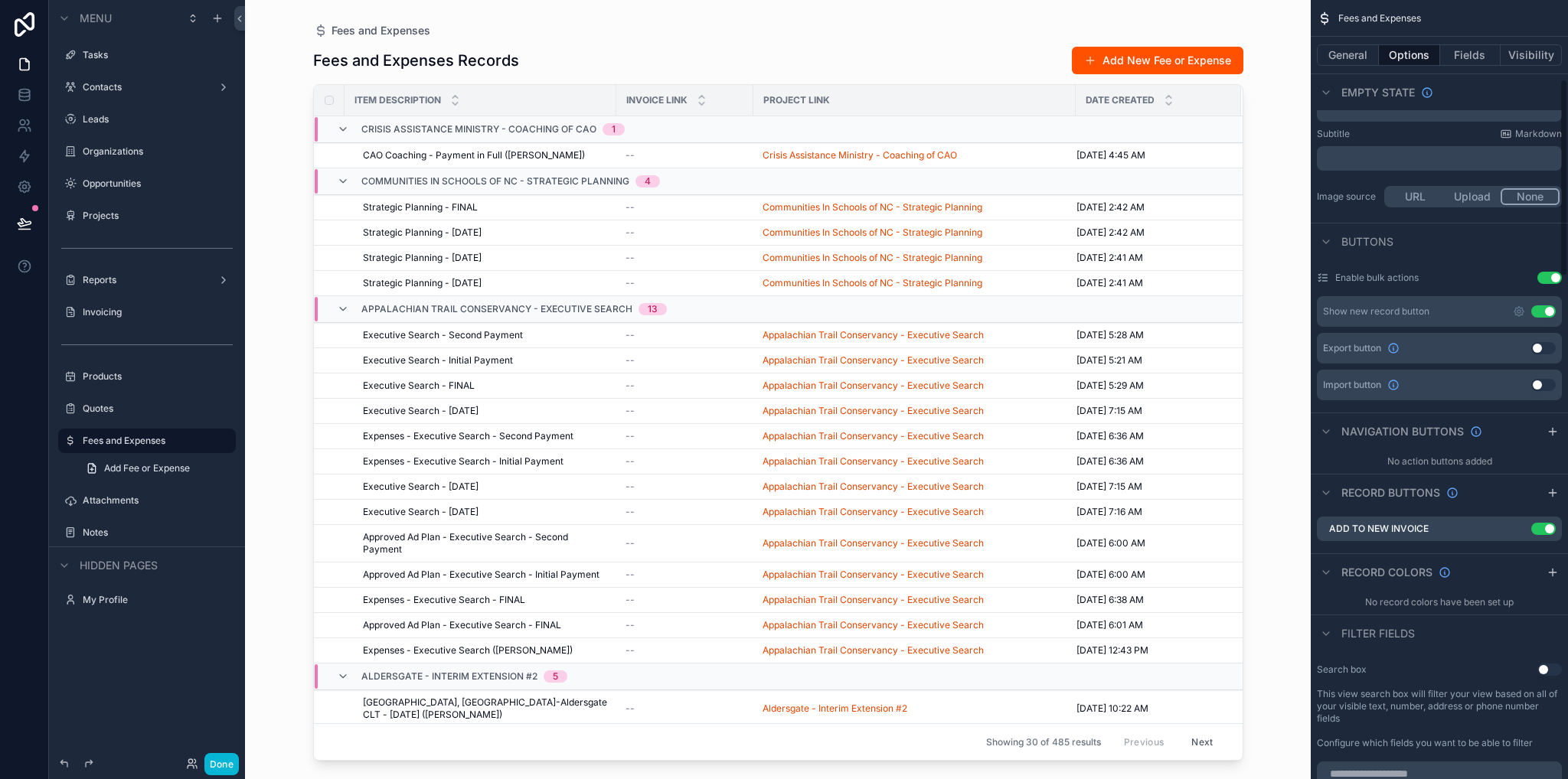
scroll to position [540, 0]
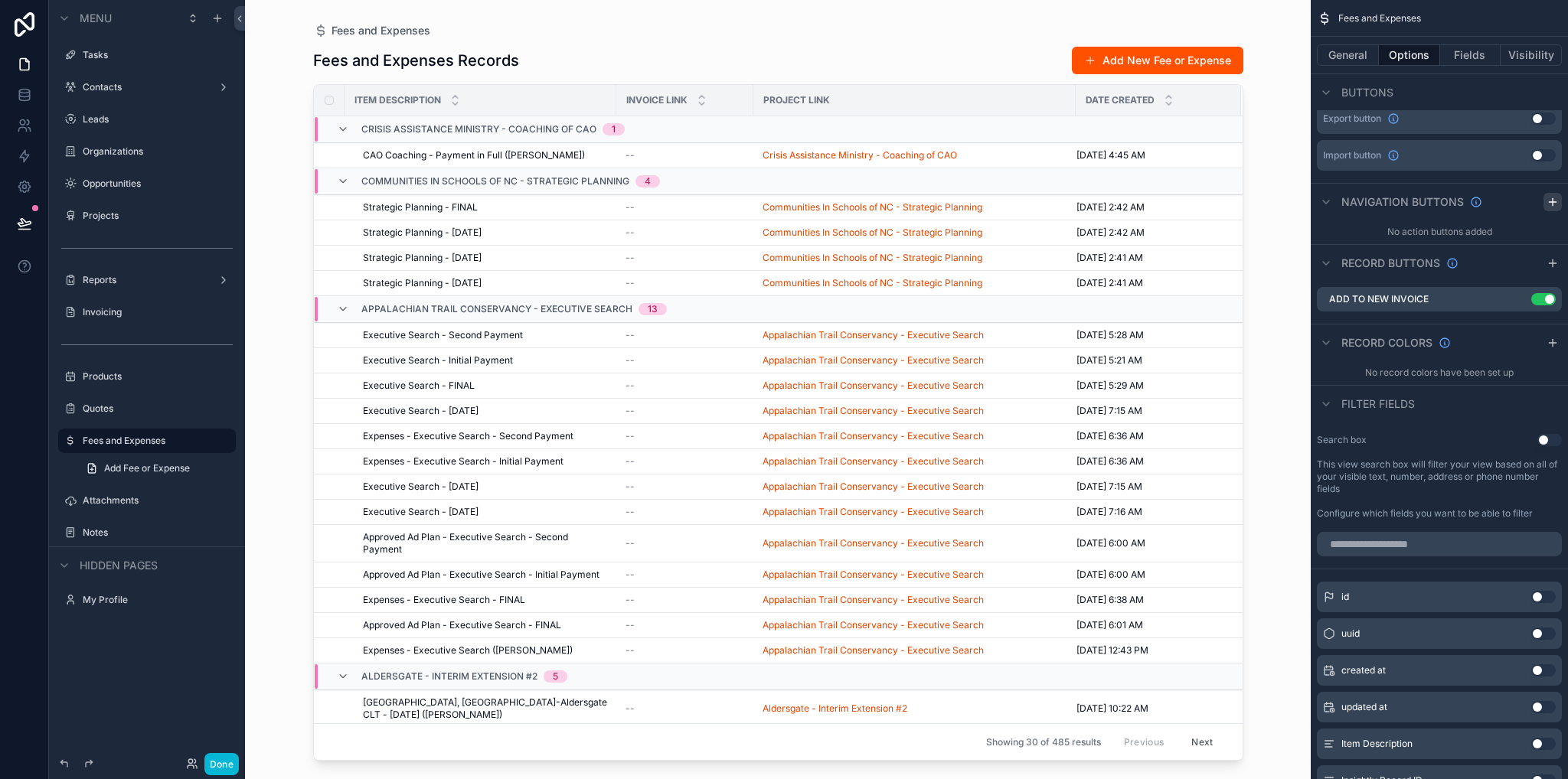
click at [1555, 202] on icon "scrollable content" at bounding box center [1552, 201] width 12 height 12
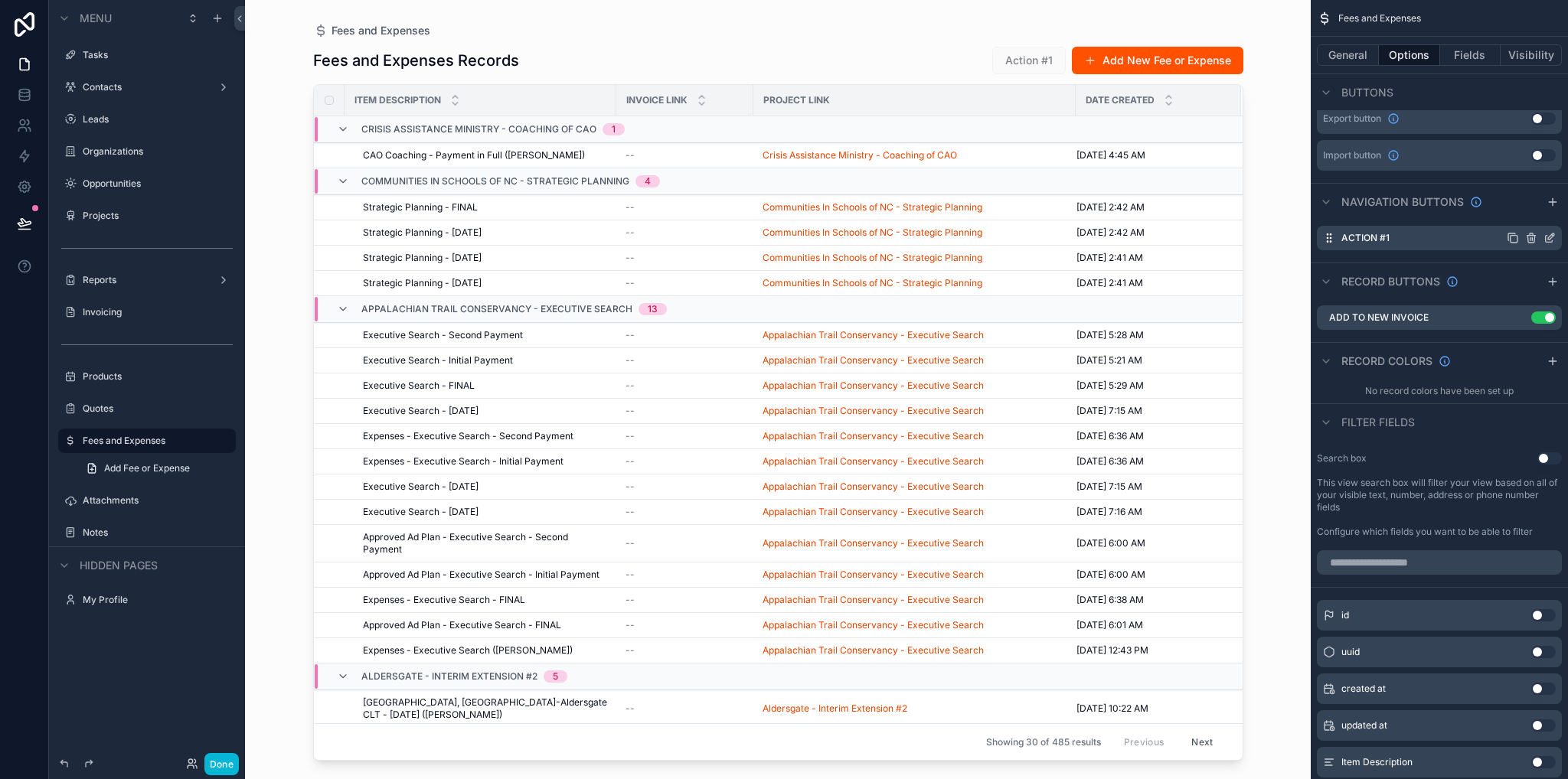
click at [1549, 238] on icon "scrollable content" at bounding box center [1551, 237] width 7 height 7
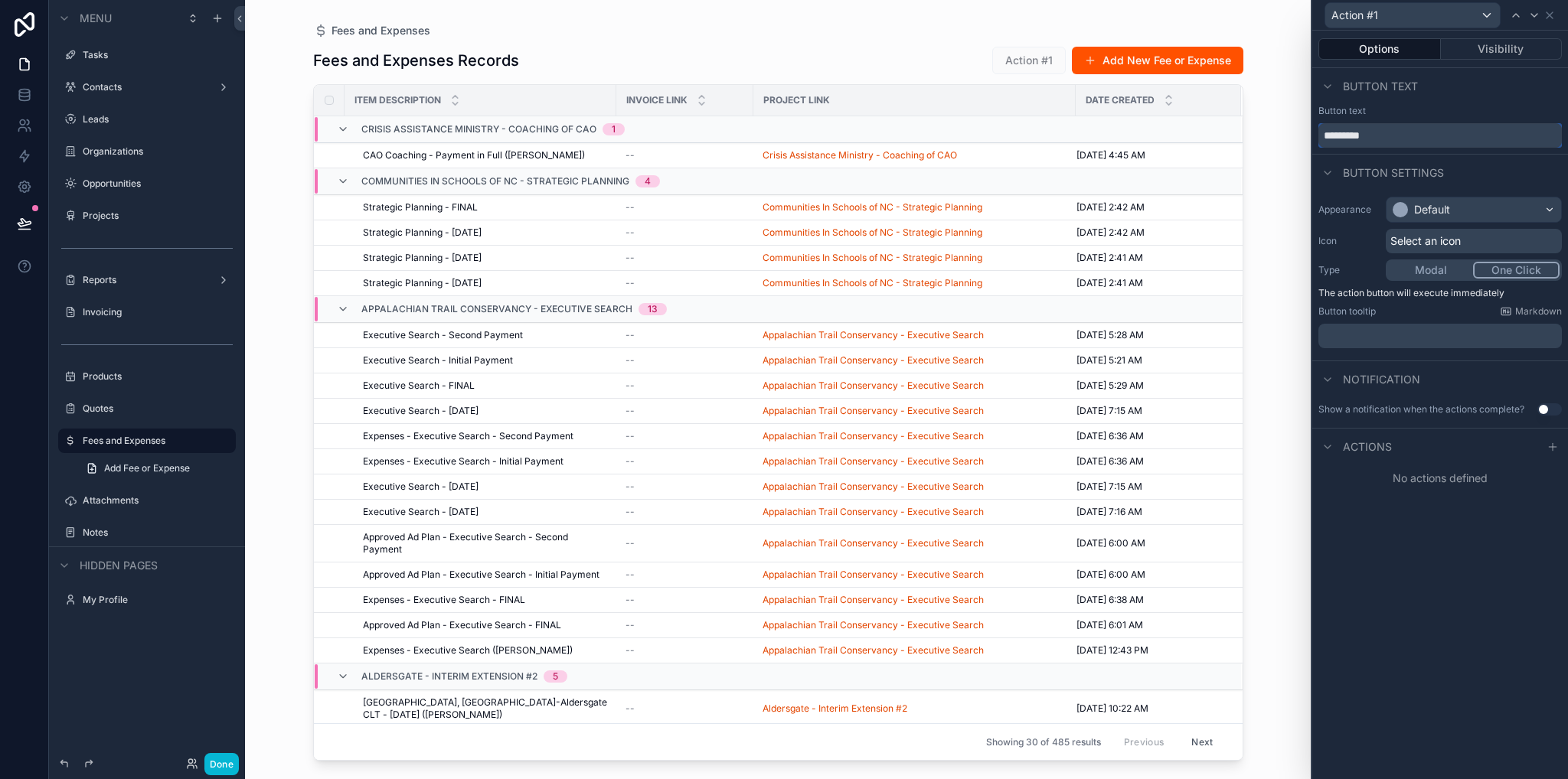
click at [1428, 129] on input "*********" at bounding box center [1440, 135] width 243 height 24
drag, startPoint x: 1430, startPoint y: 131, endPoint x: 1291, endPoint y: 131, distance: 139.0
click at [1292, 131] on div "Action #1 Options Visibility Button text Button text ********* Button settings …" at bounding box center [784, 389] width 1568 height 779
click at [1430, 106] on div "Button text" at bounding box center [1440, 111] width 243 height 12
click at [1424, 134] on input "text" at bounding box center [1440, 135] width 243 height 24
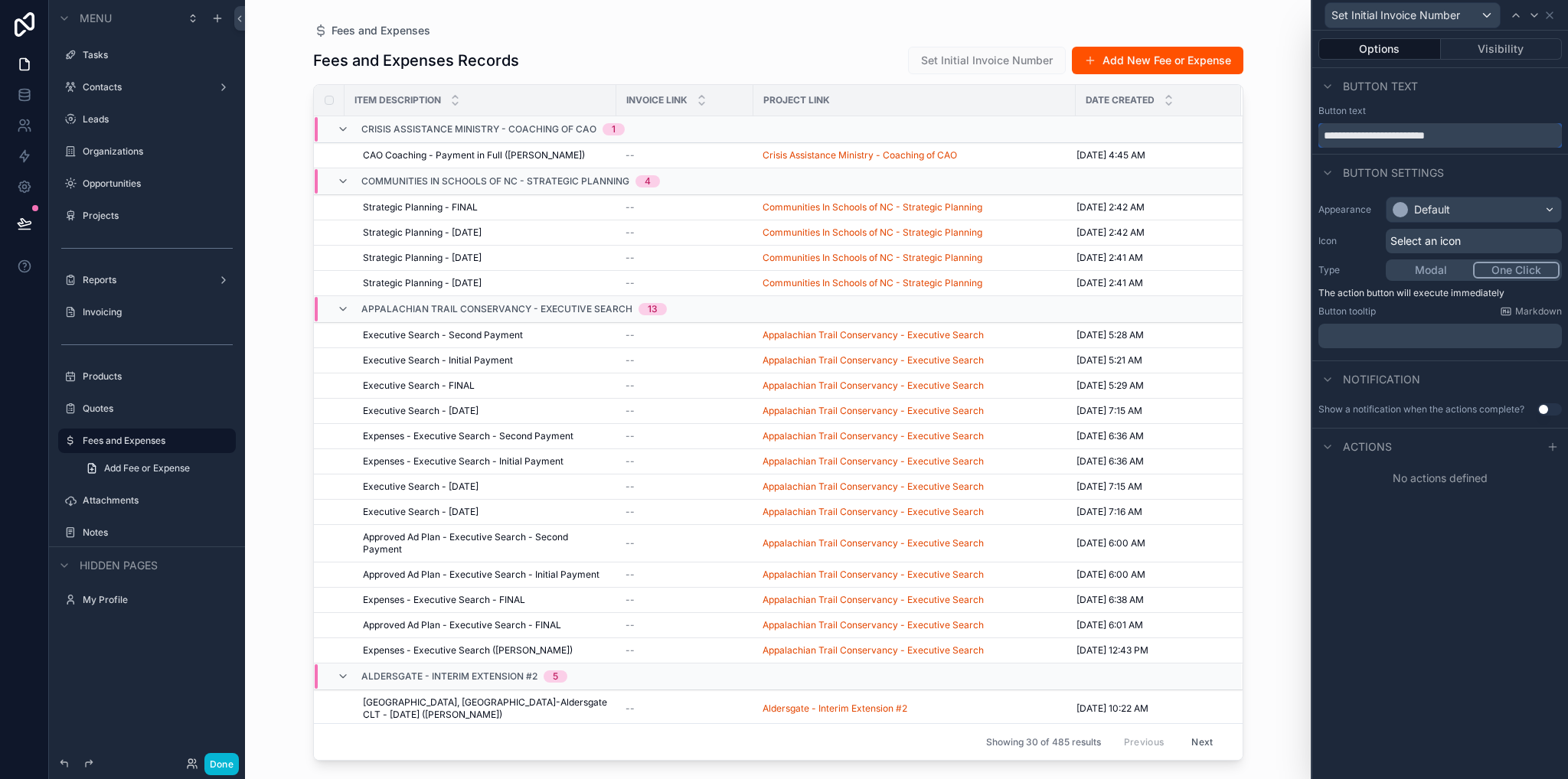
type input "**********"
click at [1497, 175] on div "Button settings" at bounding box center [1439, 172] width 255 height 37
click at [1552, 453] on div at bounding box center [1552, 447] width 19 height 19
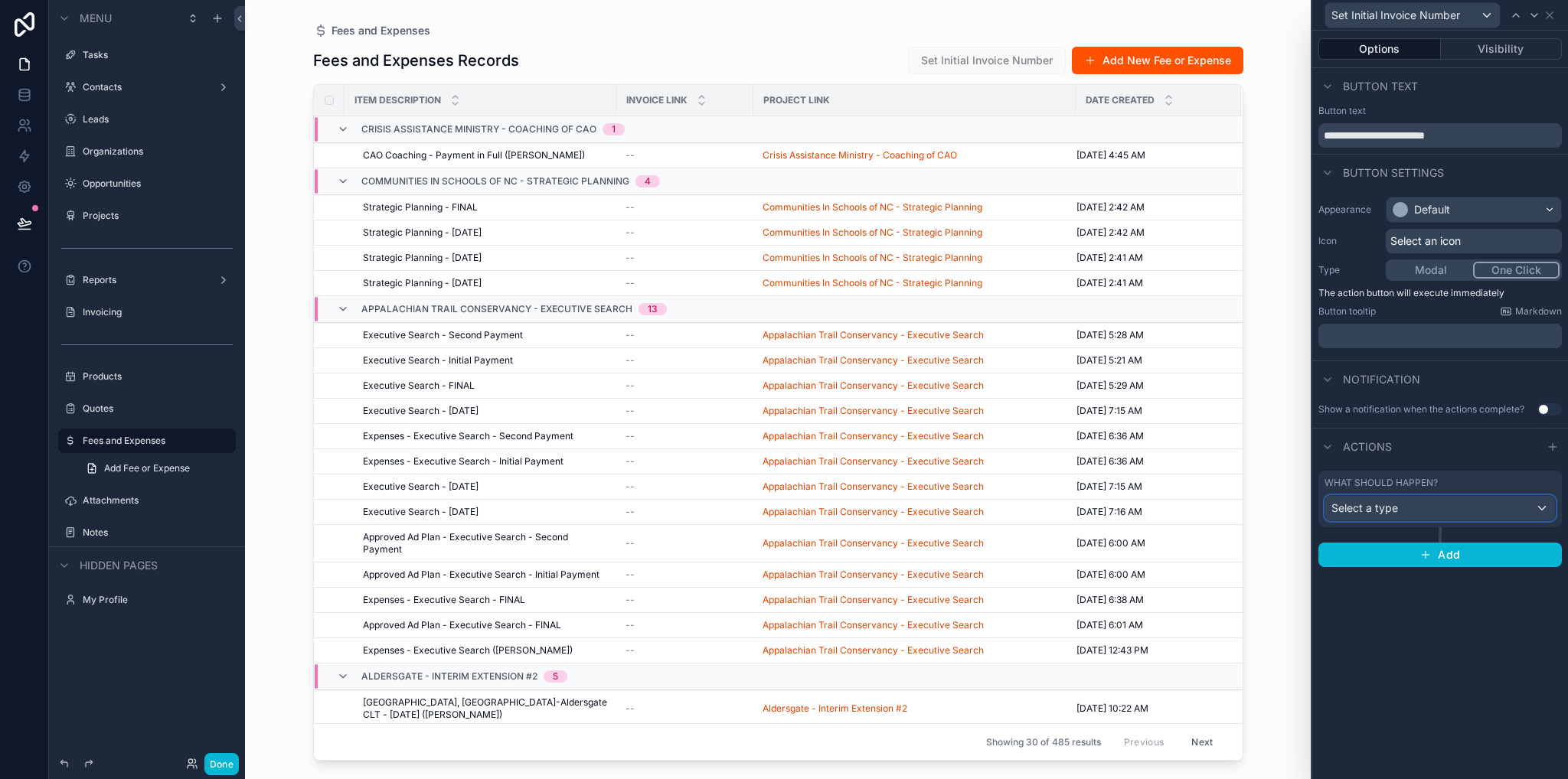
click at [1389, 496] on div "Select a type" at bounding box center [1439, 508] width 229 height 24
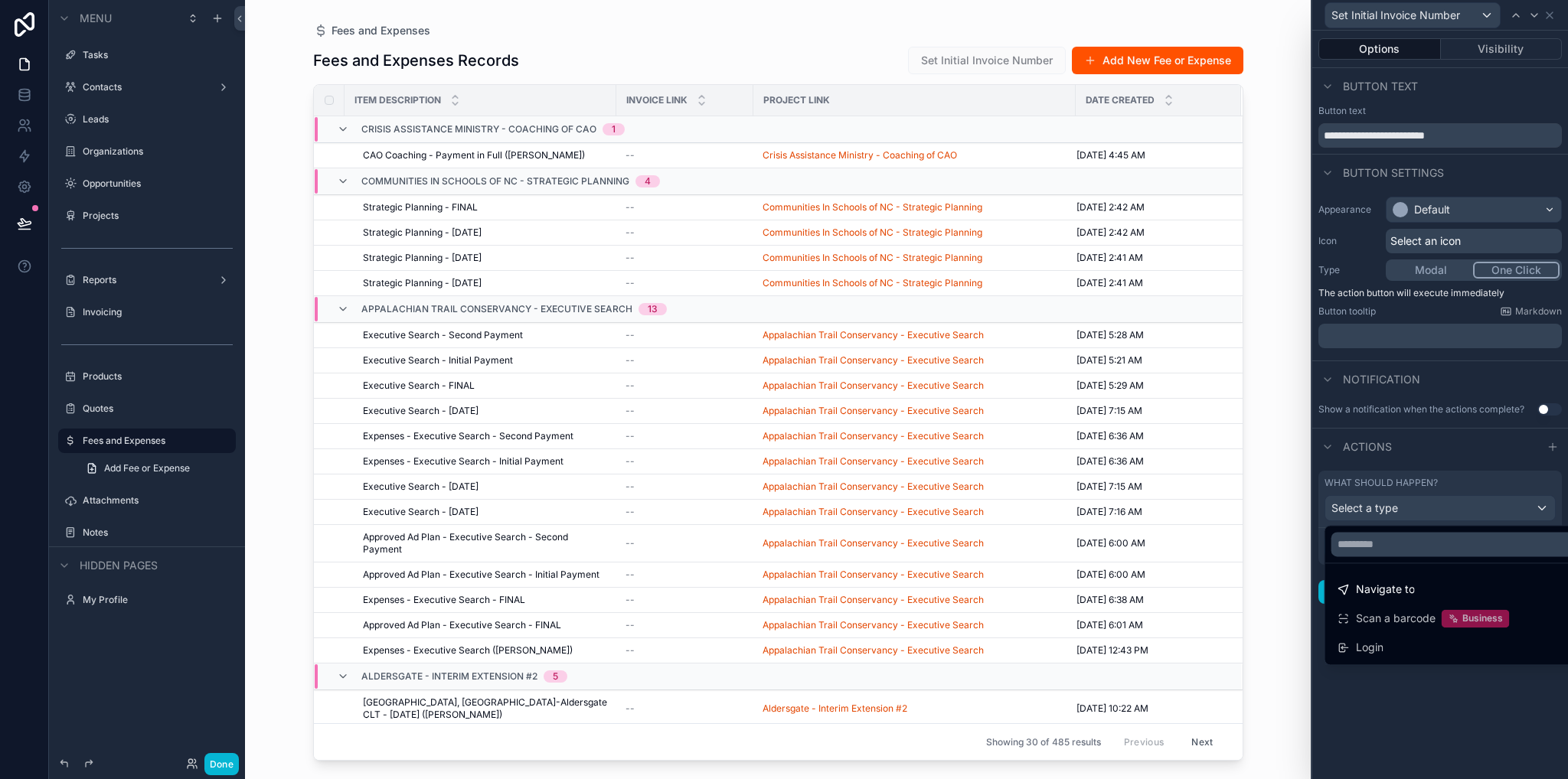
click at [1470, 452] on div at bounding box center [1439, 389] width 255 height 779
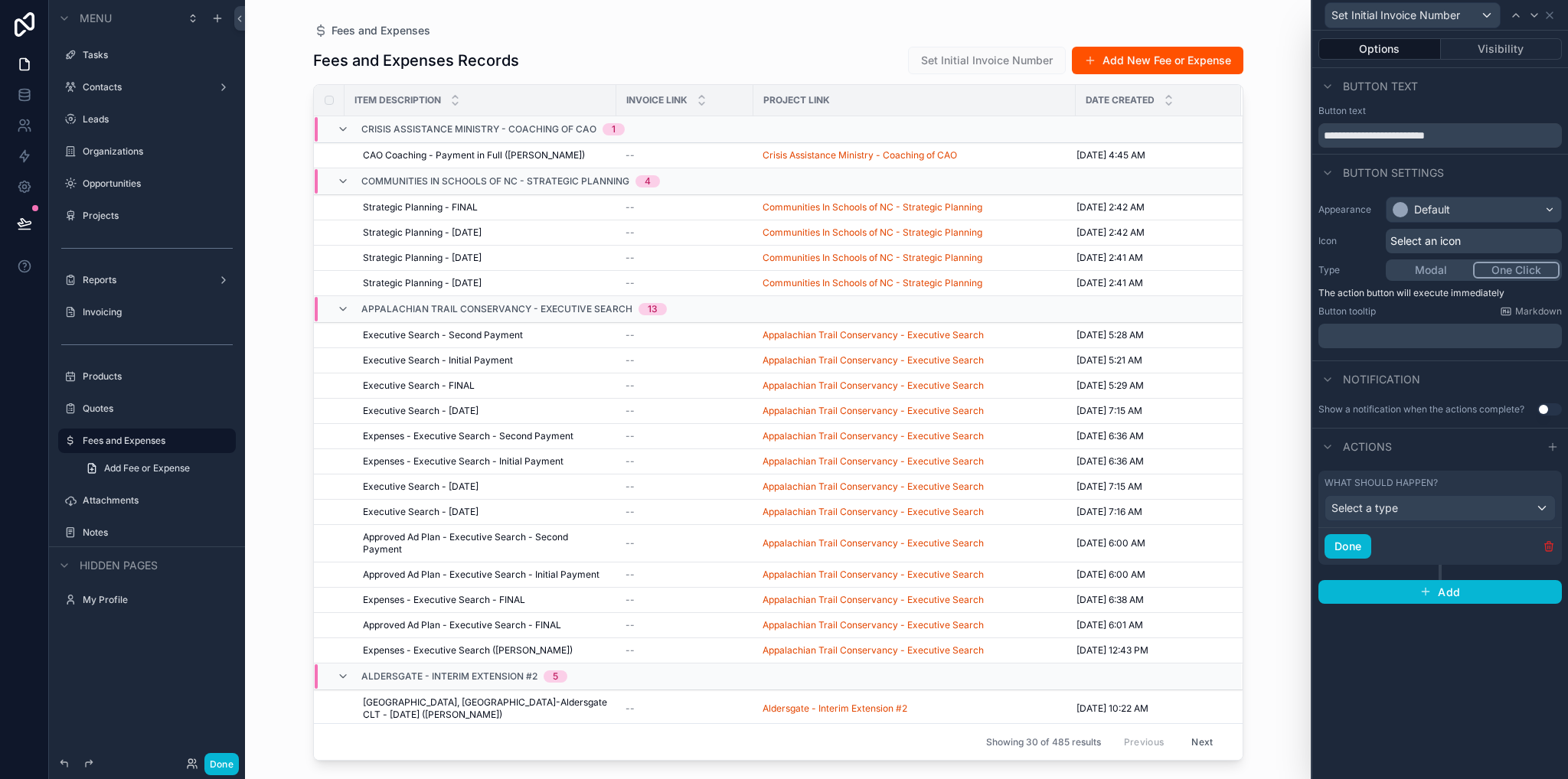
click at [1552, 547] on icon "button" at bounding box center [1548, 546] width 12 height 12
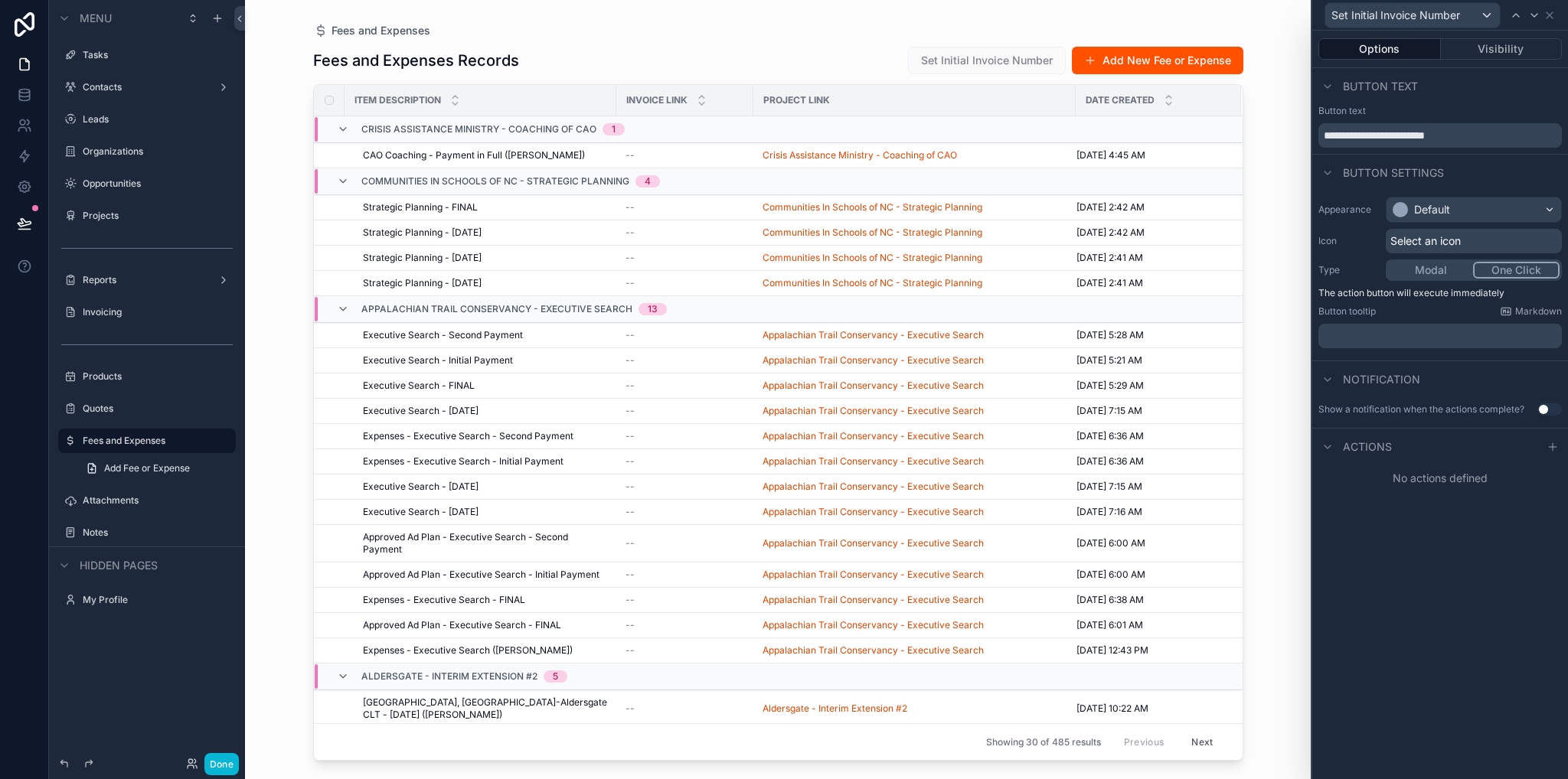
click at [1433, 264] on button "Modal" at bounding box center [1430, 270] width 85 height 17
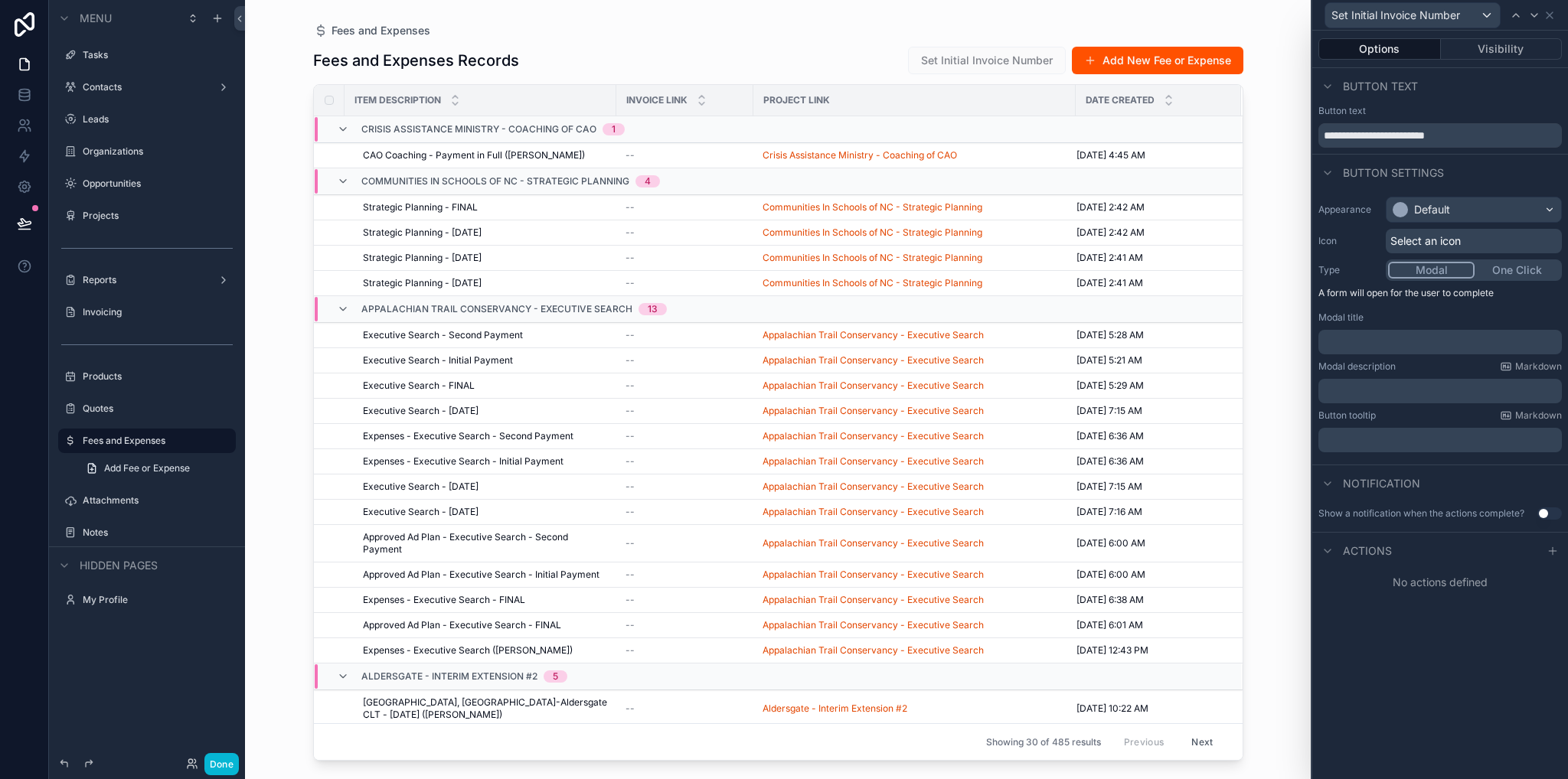
drag, startPoint x: 1551, startPoint y: 550, endPoint x: 1536, endPoint y: 569, distance: 24.2
click at [1551, 551] on icon at bounding box center [1552, 551] width 7 height 0
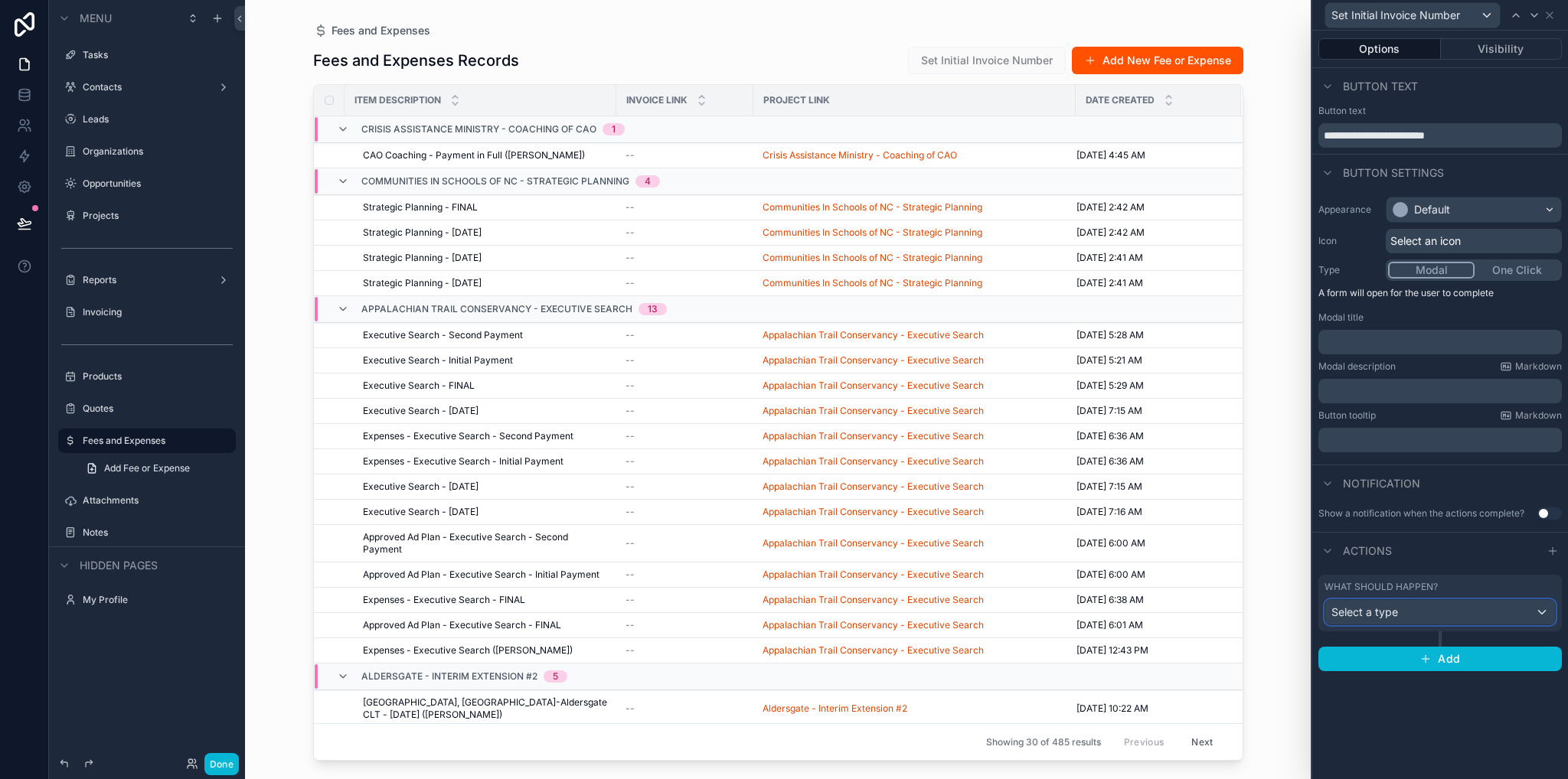
click at [1406, 616] on div "Select a type" at bounding box center [1439, 613] width 229 height 24
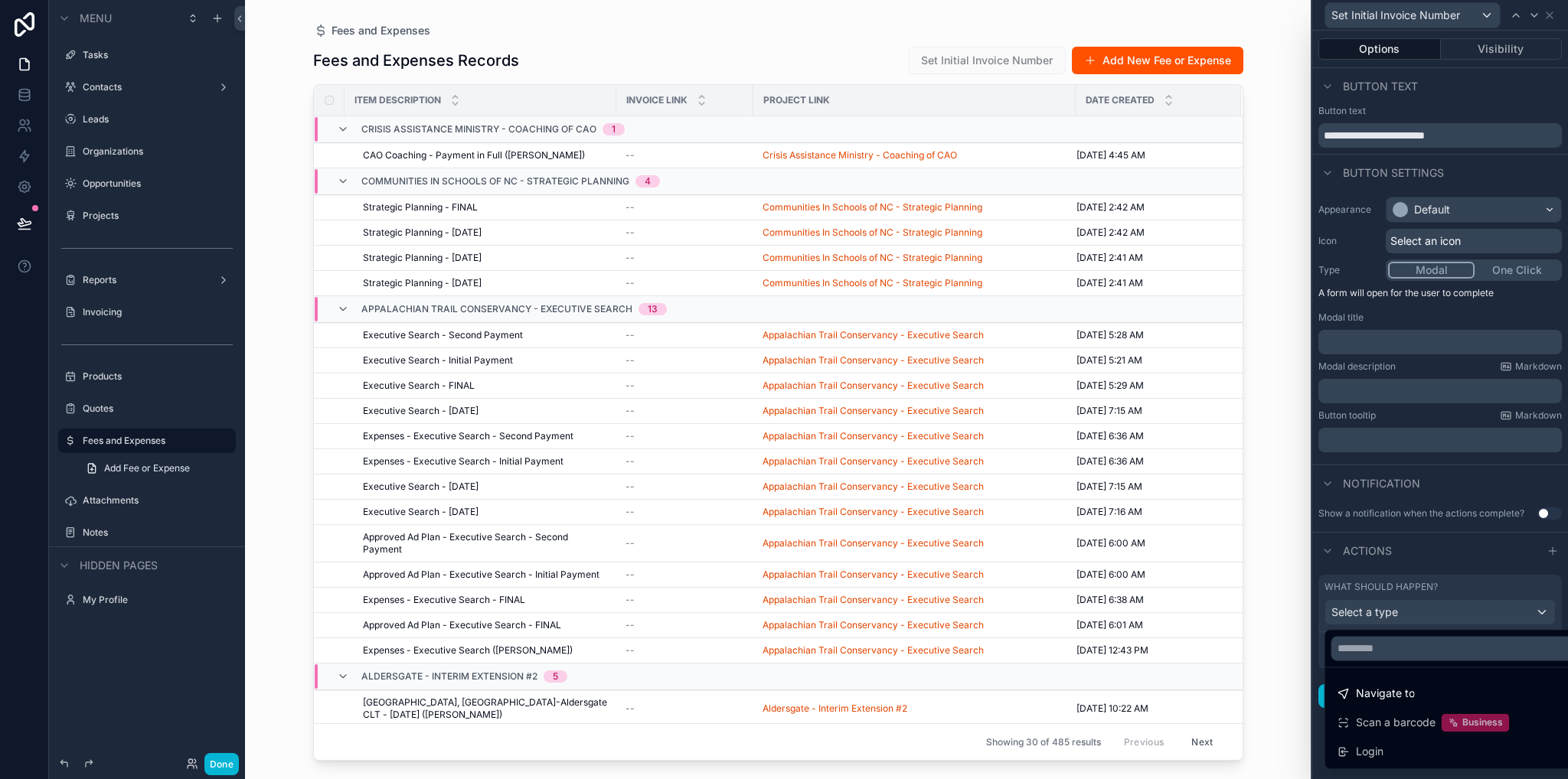
click at [1436, 546] on div at bounding box center [1439, 389] width 255 height 779
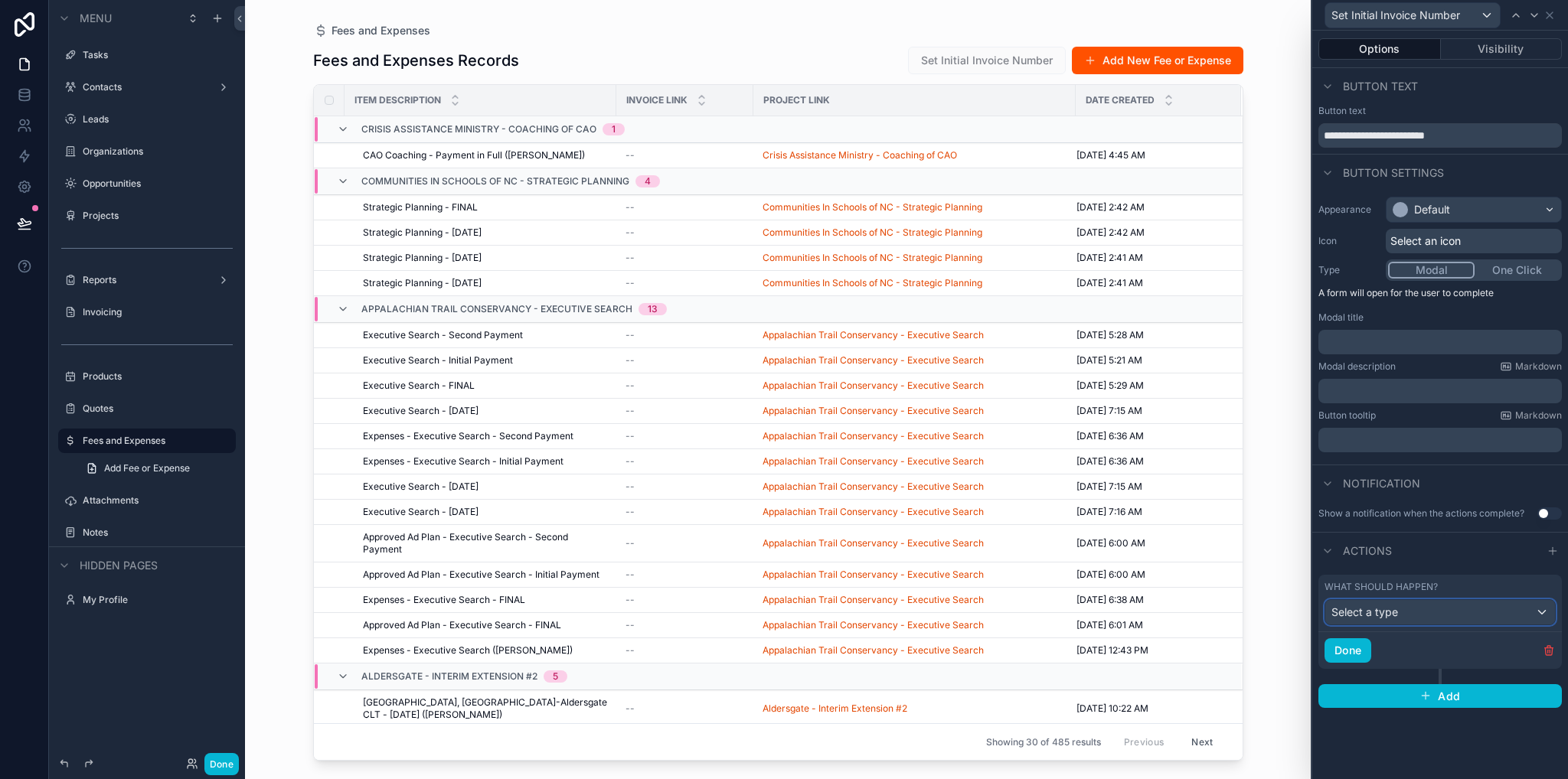
click at [1440, 613] on div "Select a type" at bounding box center [1439, 613] width 229 height 24
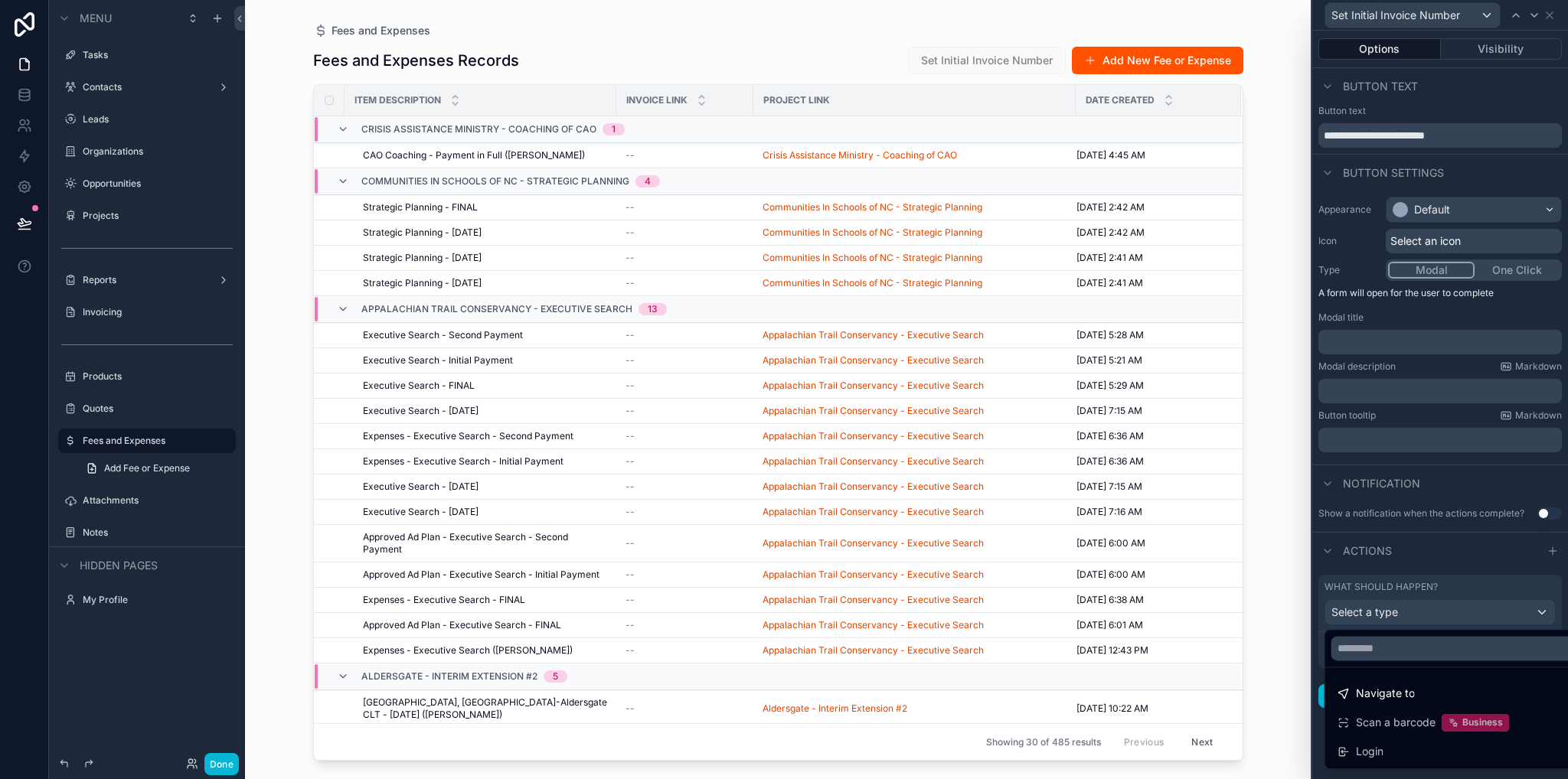
click at [1434, 588] on div at bounding box center [1439, 389] width 255 height 779
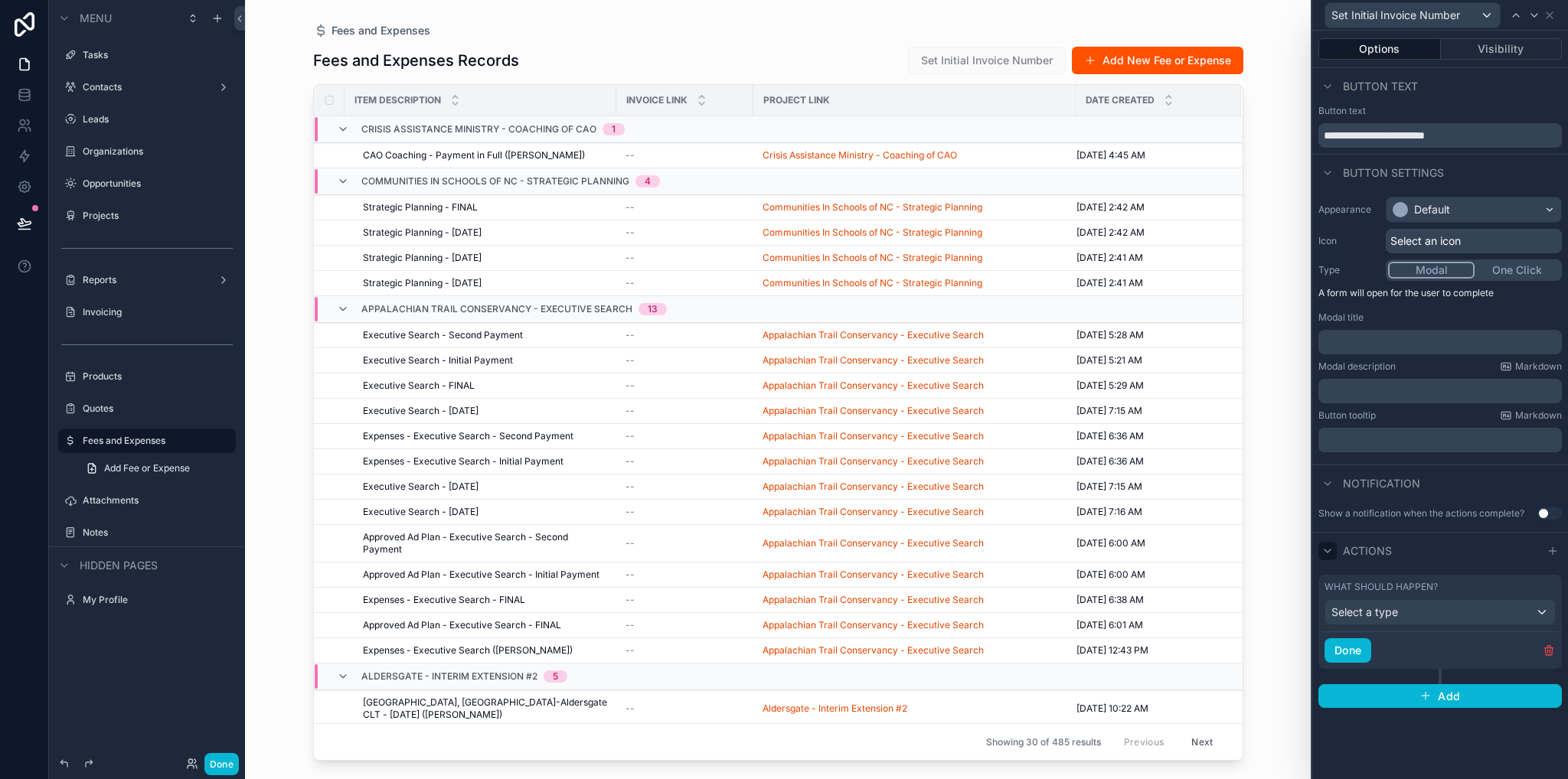
click at [1332, 551] on icon at bounding box center [1327, 551] width 12 height 12
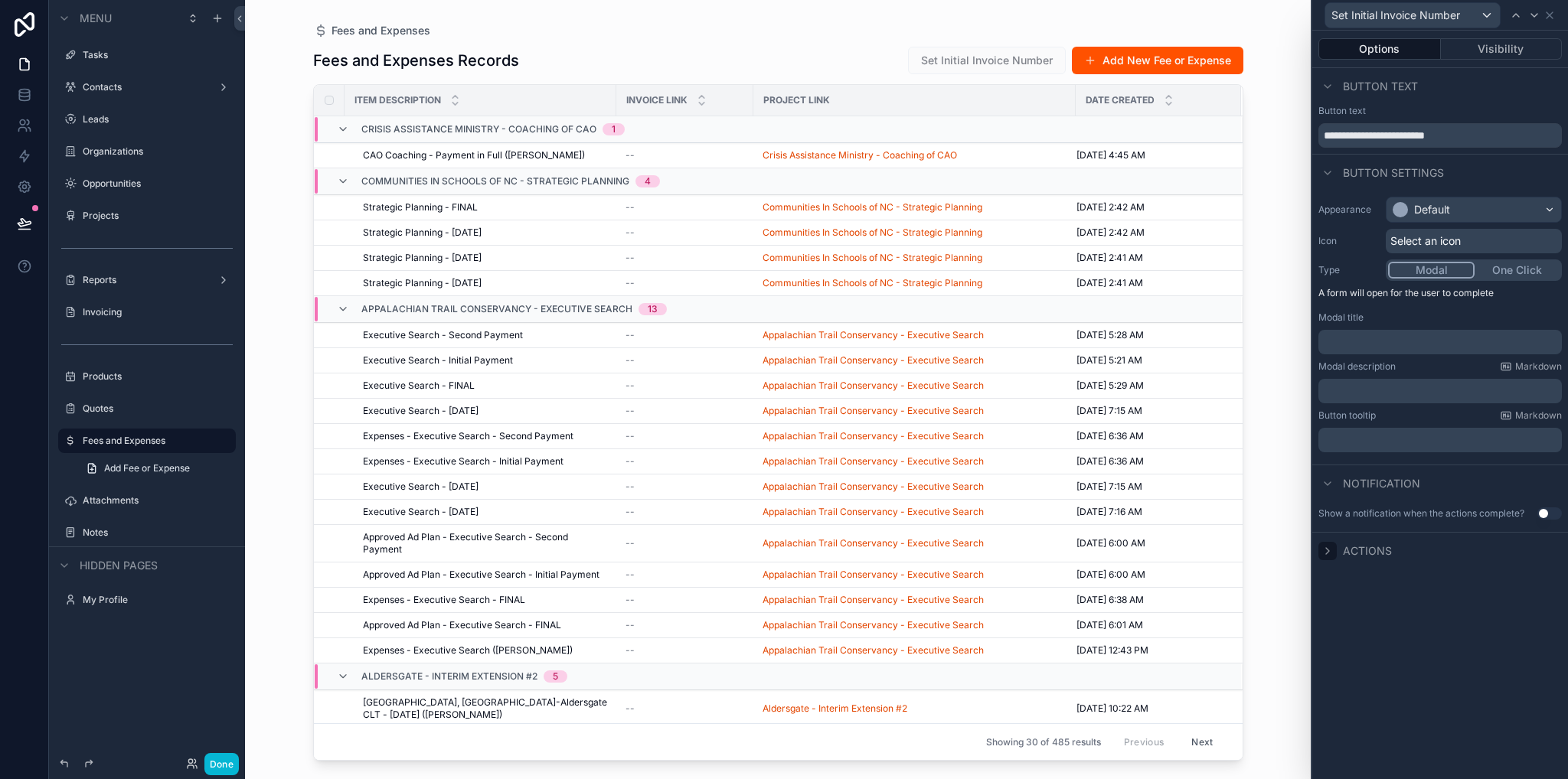
click at [1330, 551] on icon at bounding box center [1327, 551] width 12 height 12
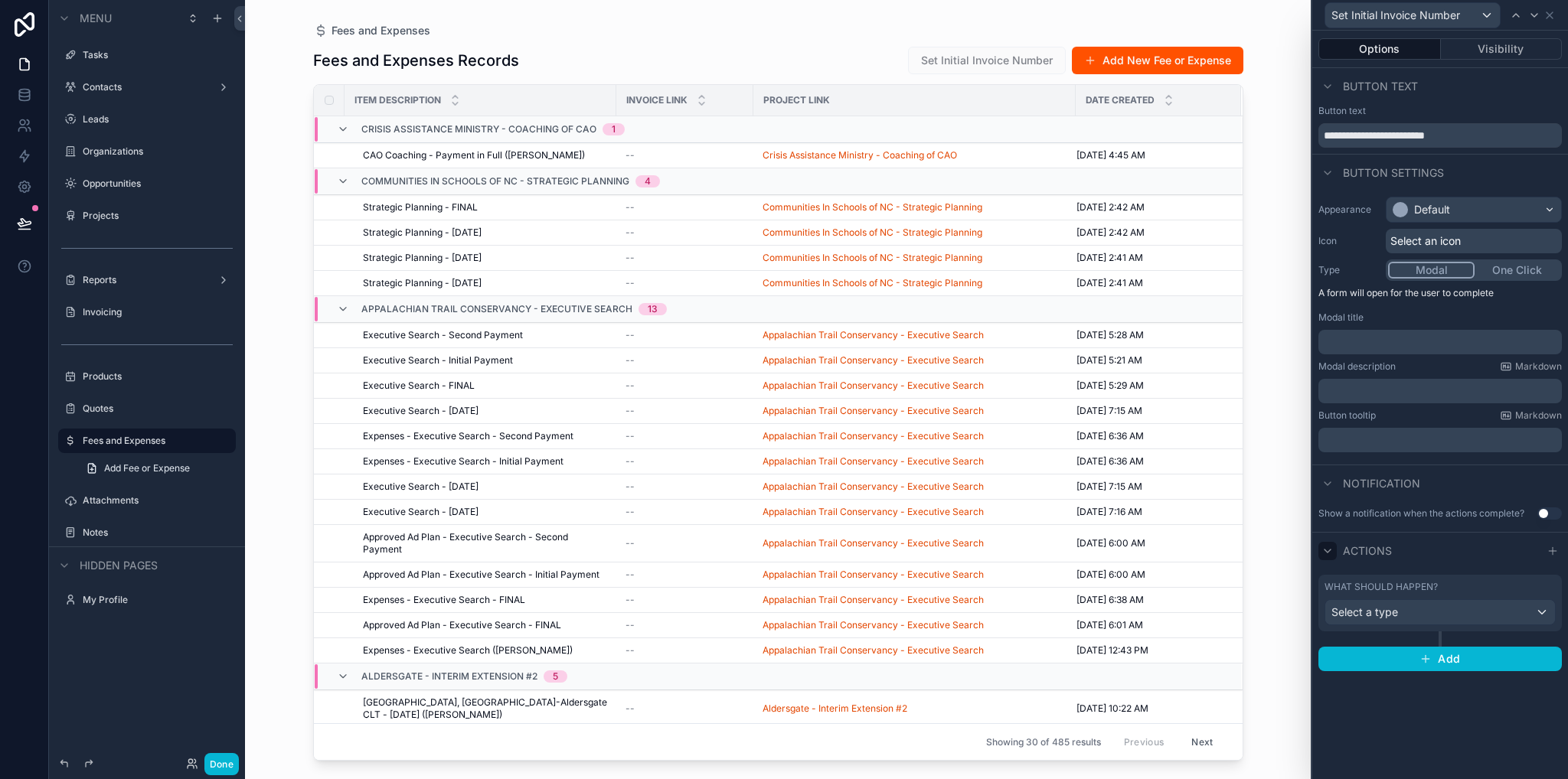
click at [1364, 590] on label "What should happen?" at bounding box center [1380, 586] width 113 height 12
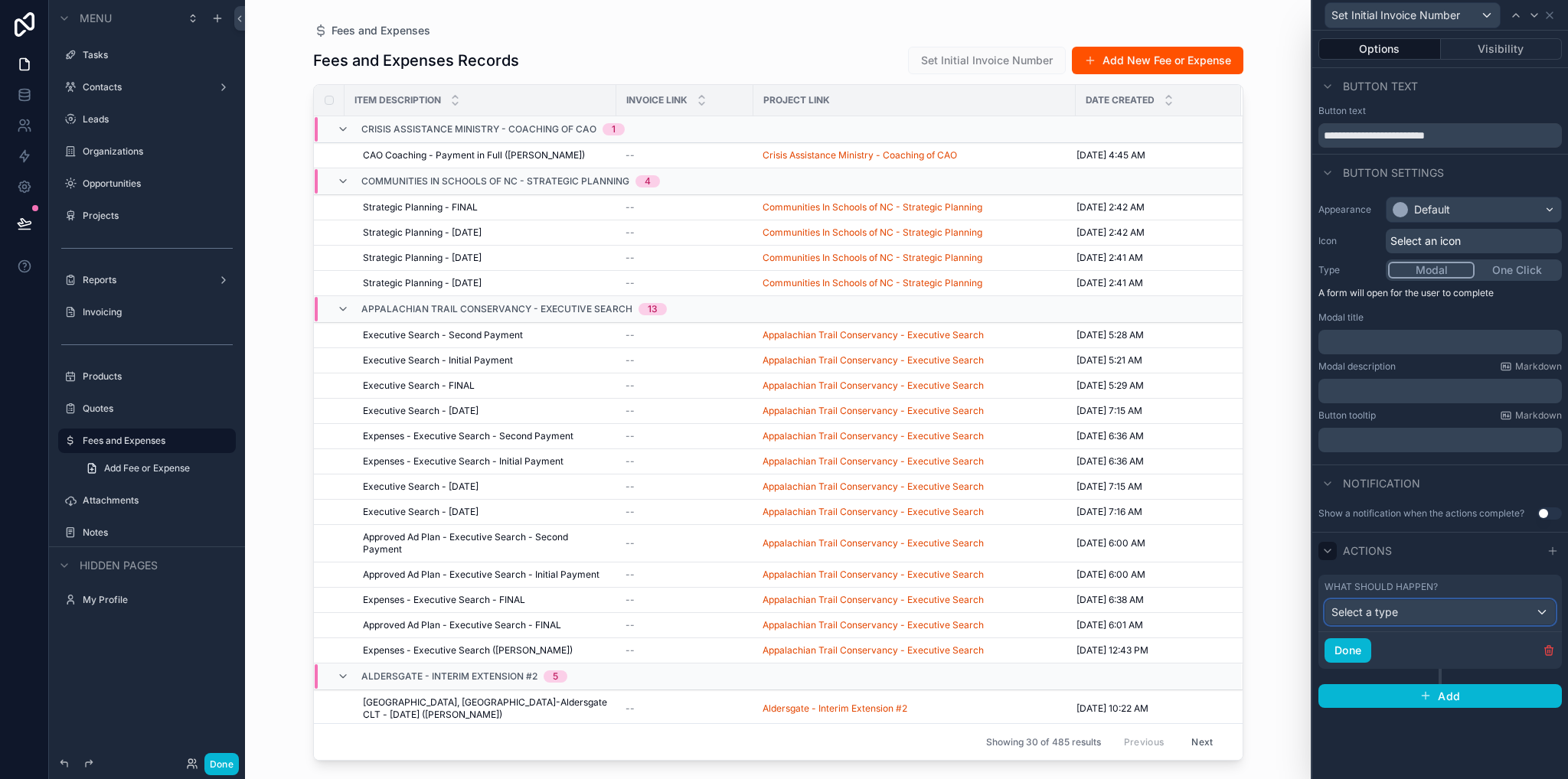
click at [1376, 611] on span "Select a type" at bounding box center [1365, 612] width 67 height 13
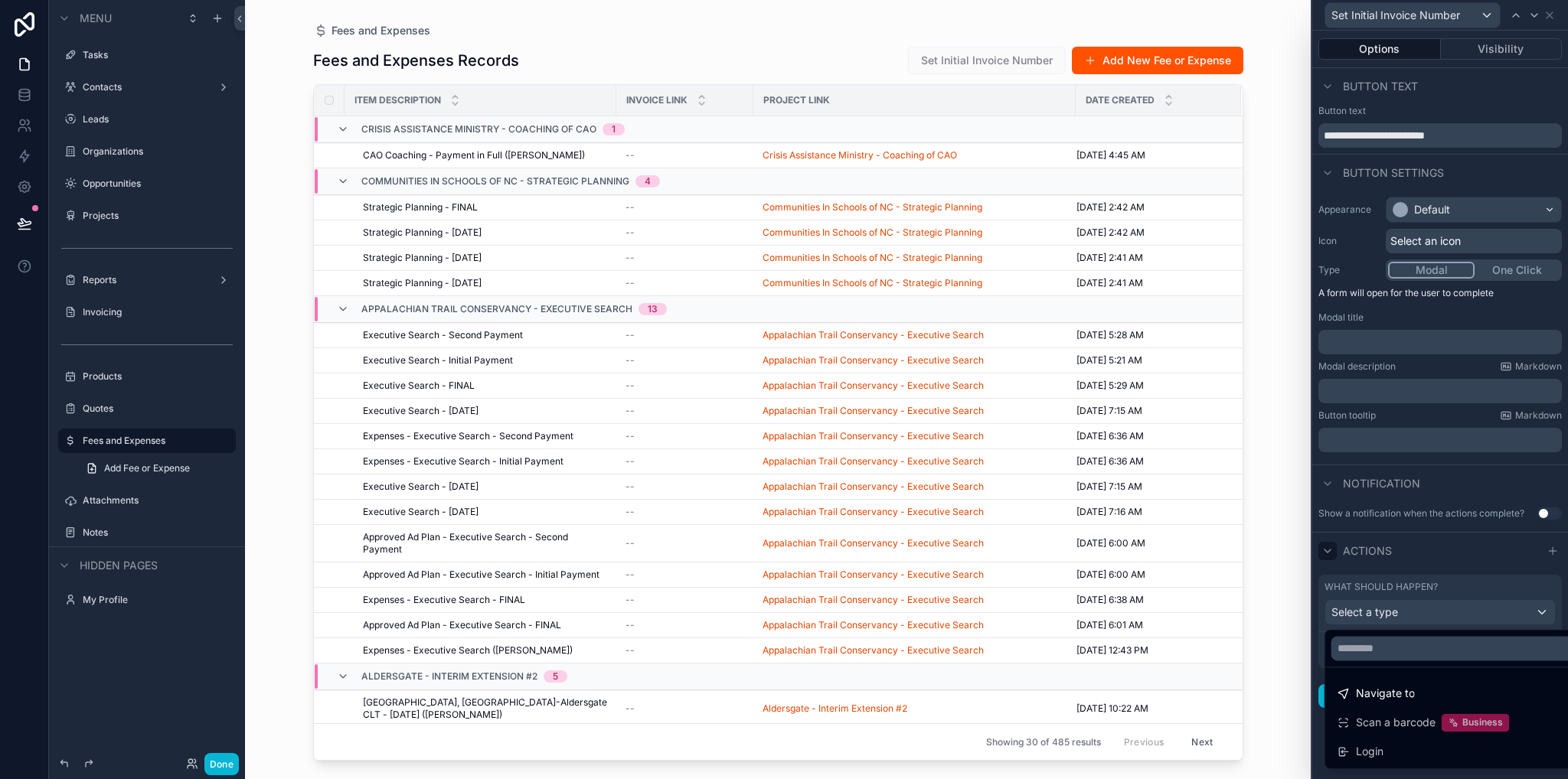
click at [1450, 544] on div at bounding box center [1439, 389] width 255 height 779
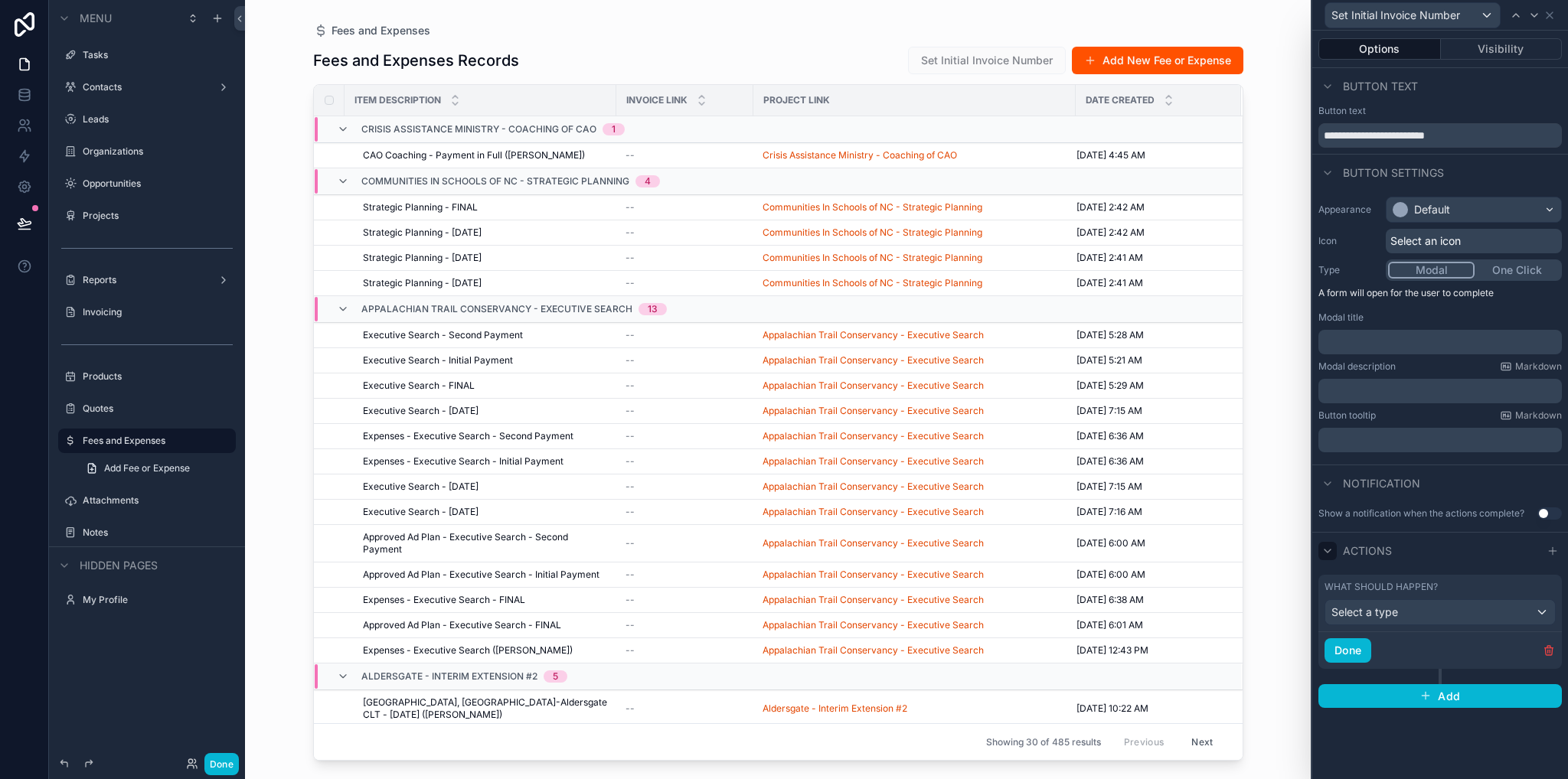
click at [1329, 552] on icon at bounding box center [1327, 551] width 12 height 12
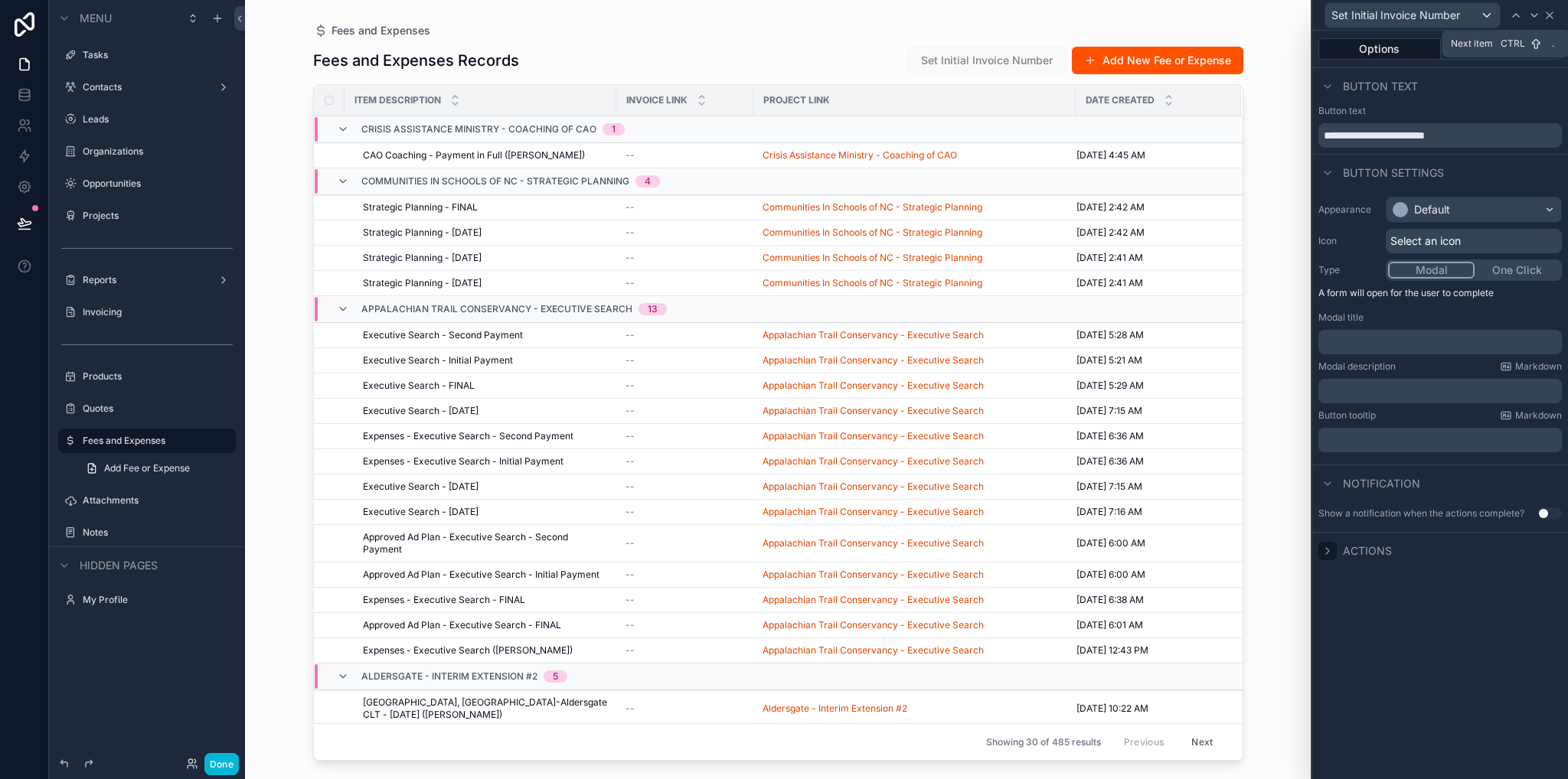
click at [1549, 16] on icon at bounding box center [1549, 15] width 12 height 12
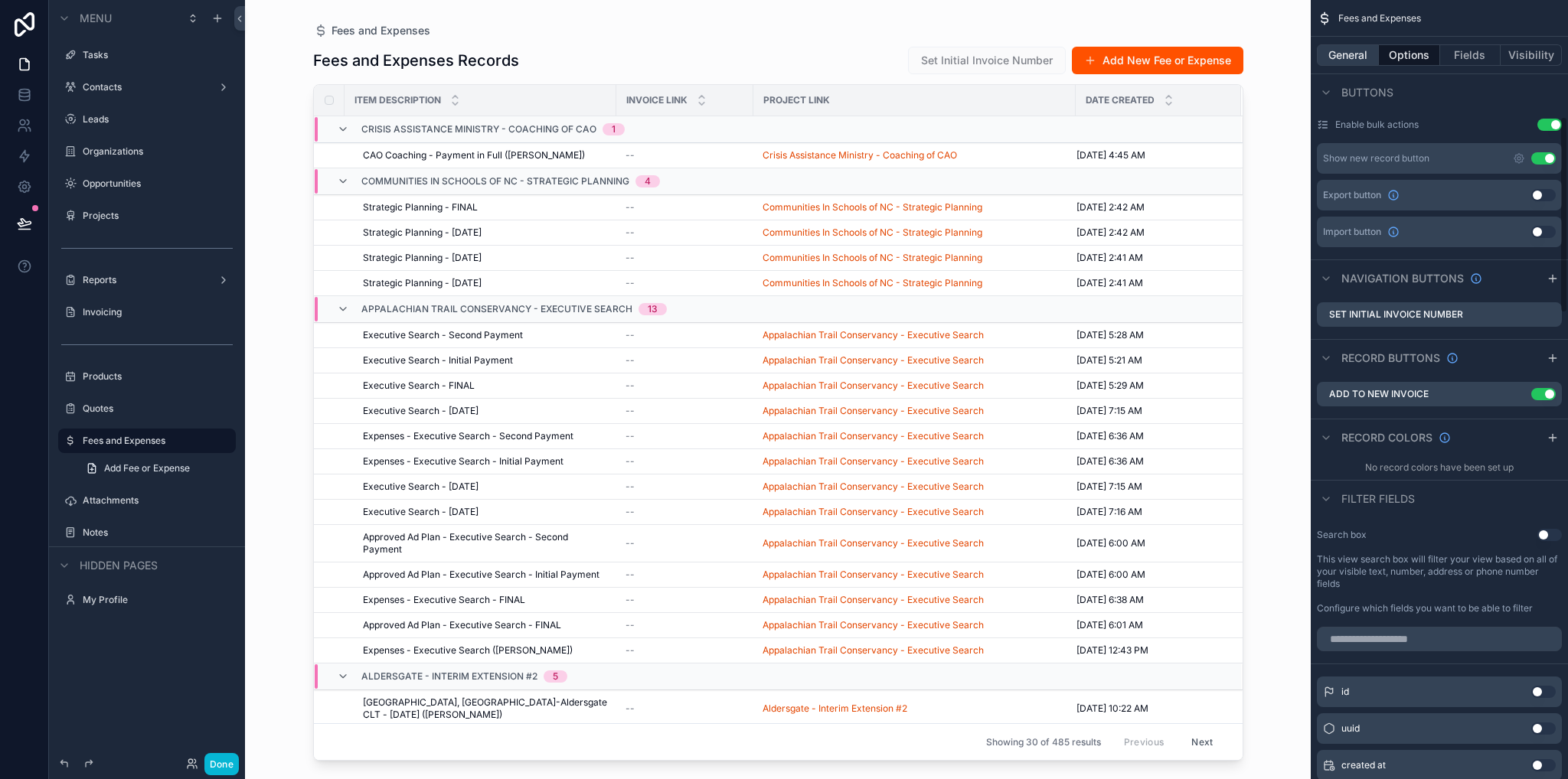
scroll to position [81, 0]
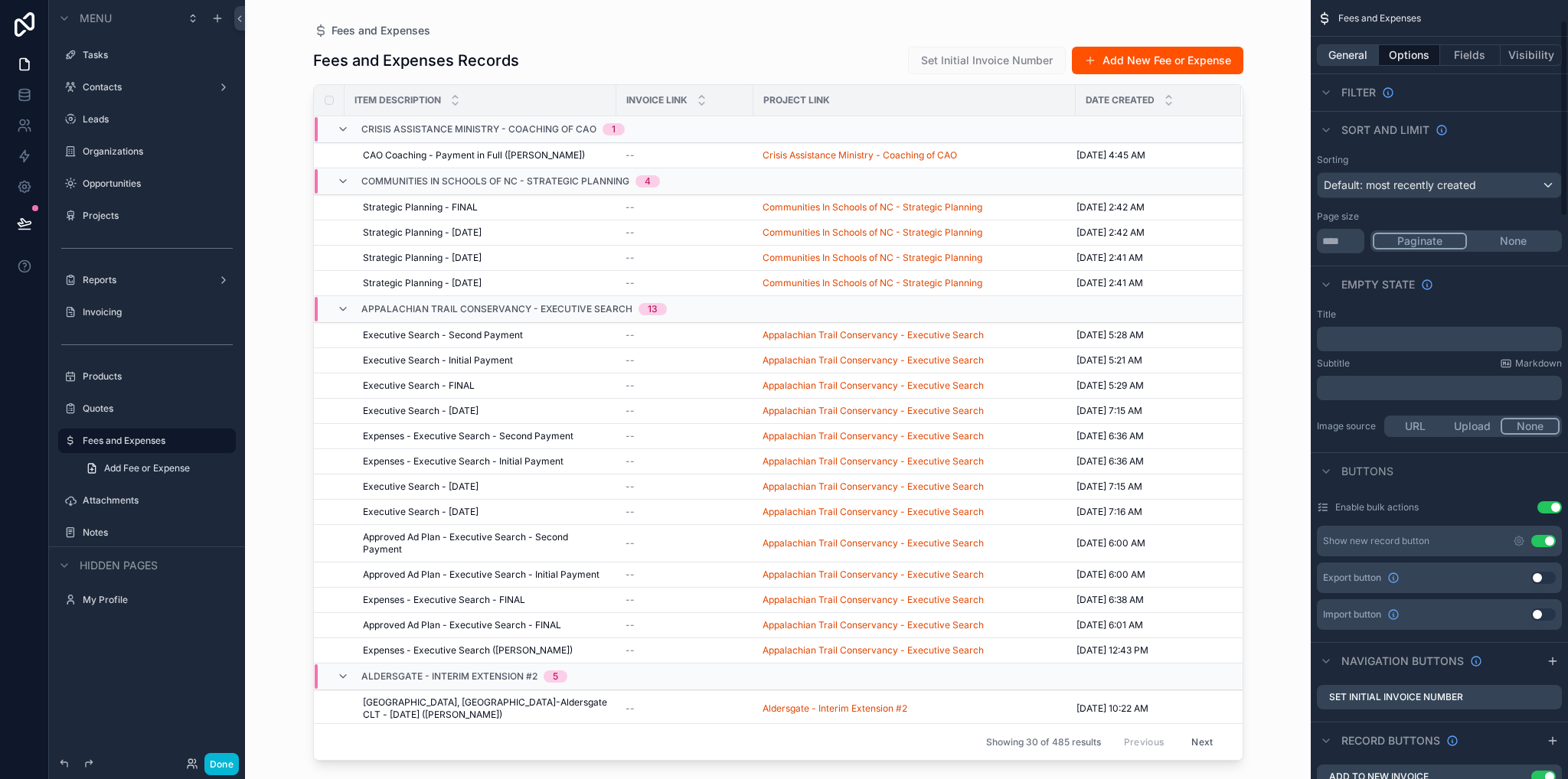
click at [1354, 57] on button "General" at bounding box center [1348, 55] width 62 height 21
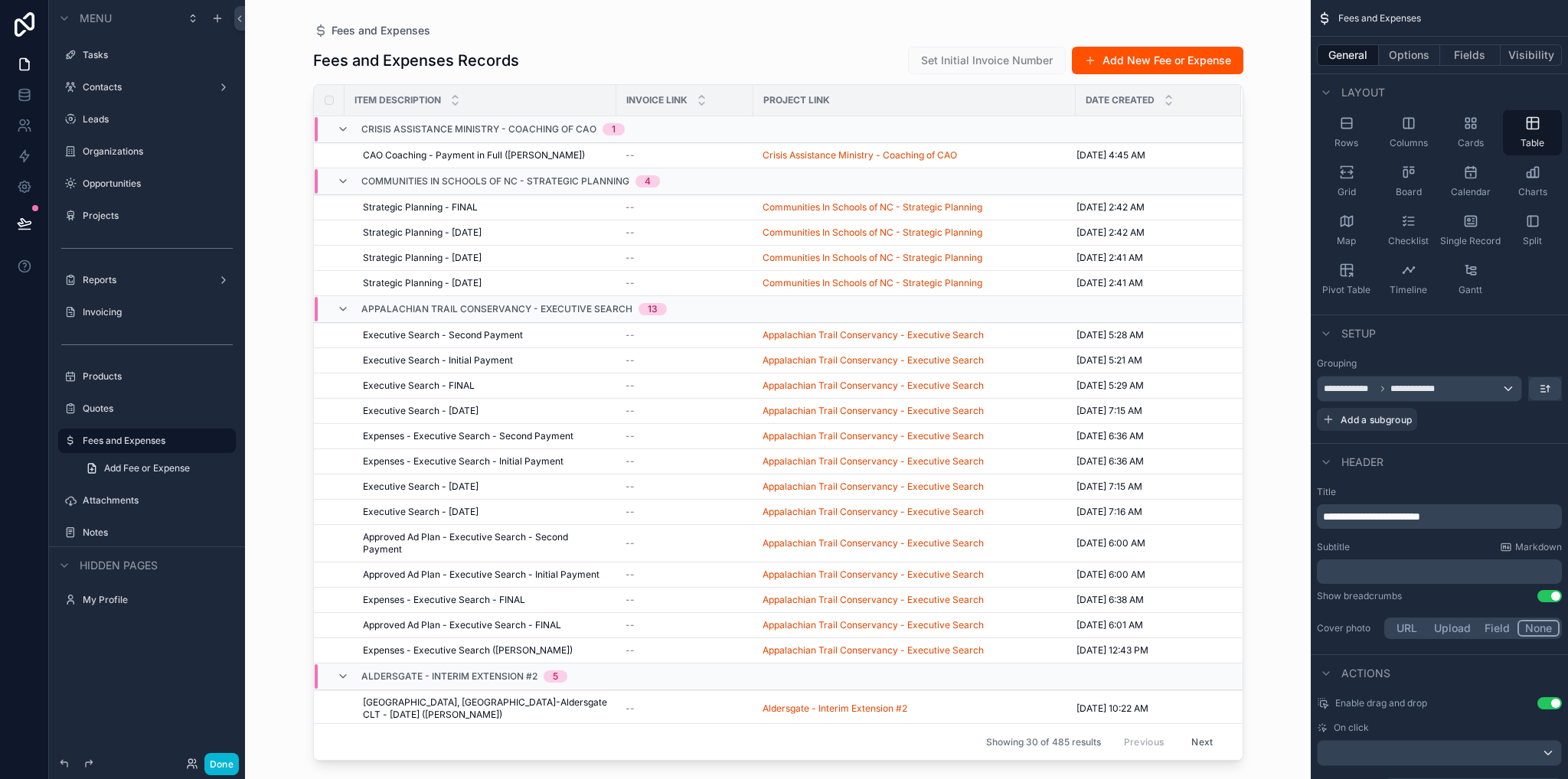
scroll to position [352, 0]
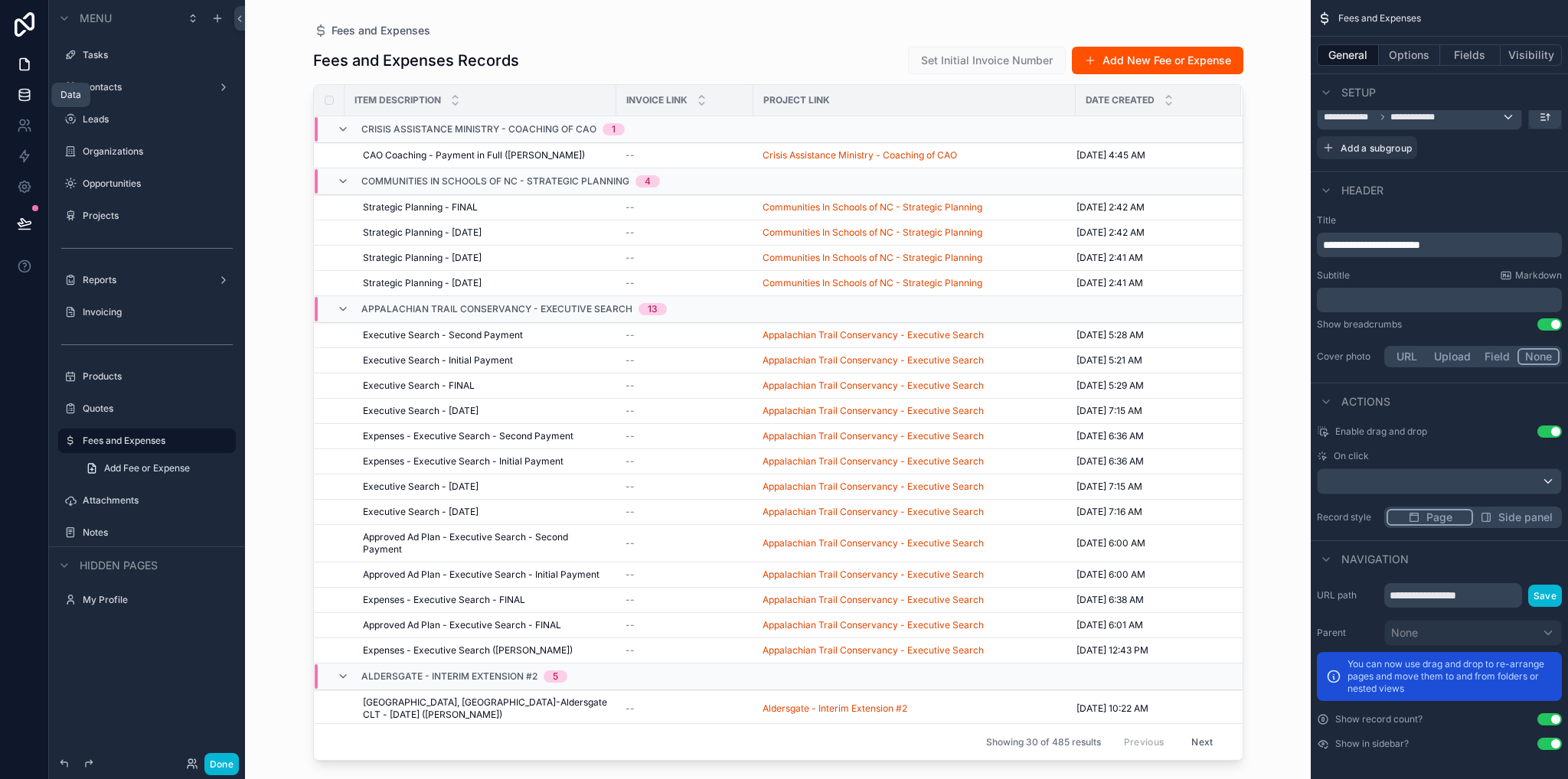
click at [24, 95] on icon at bounding box center [24, 95] width 16 height 15
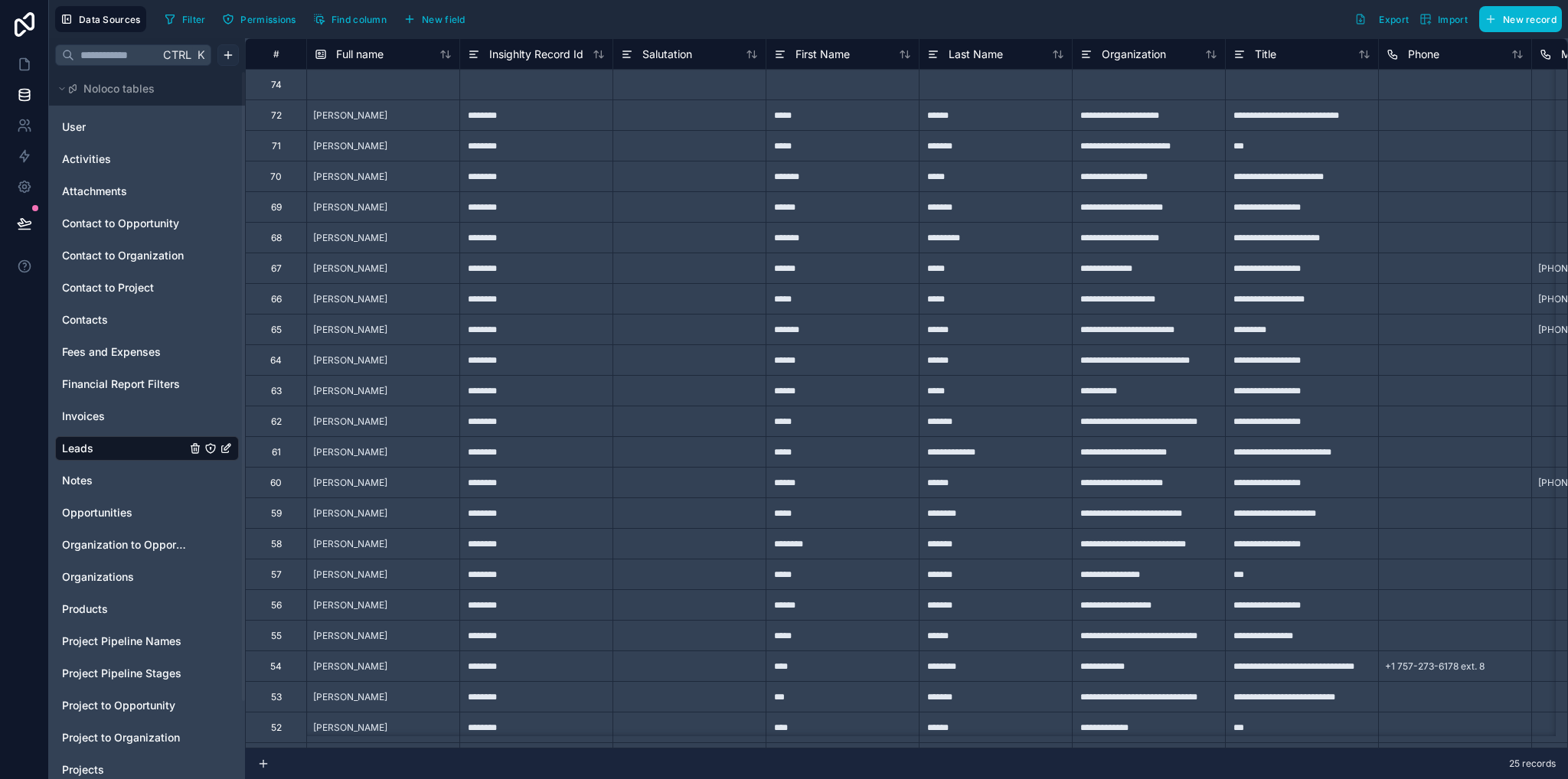
click at [224, 53] on html "**********" at bounding box center [784, 389] width 1568 height 779
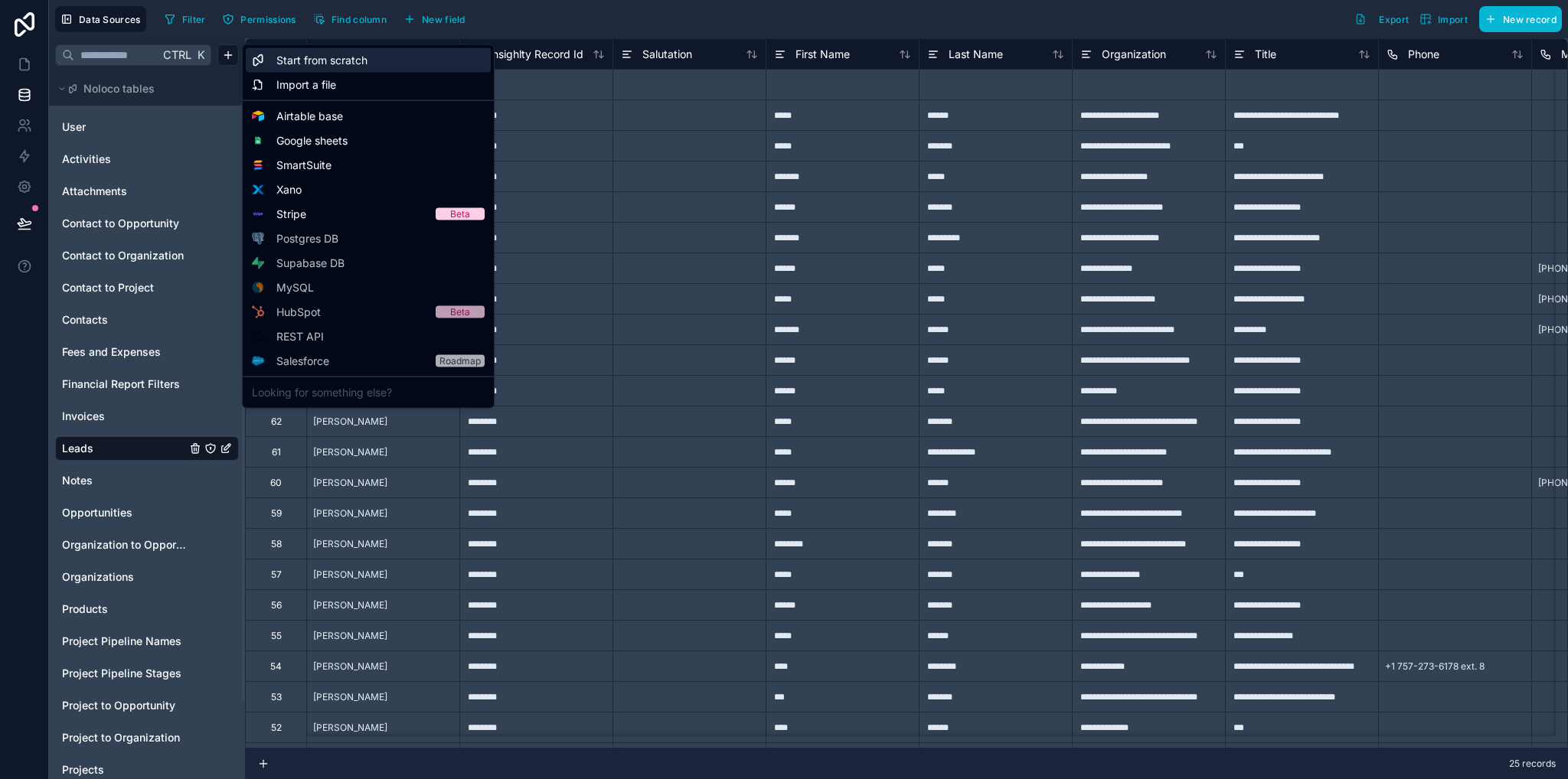
click at [320, 60] on span "Start from scratch" at bounding box center [322, 60] width 91 height 15
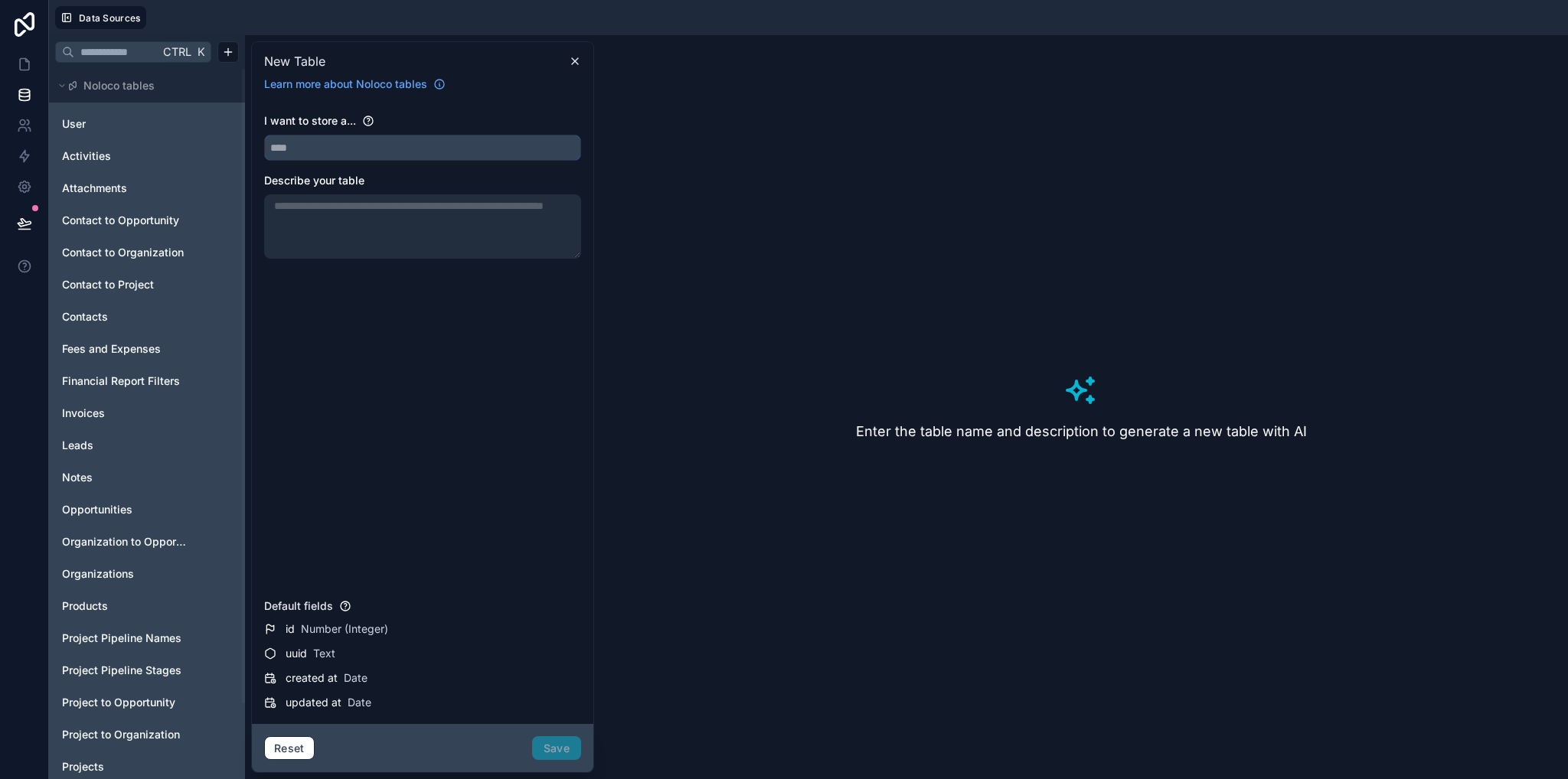
click at [320, 156] on input "text" at bounding box center [423, 148] width 316 height 24
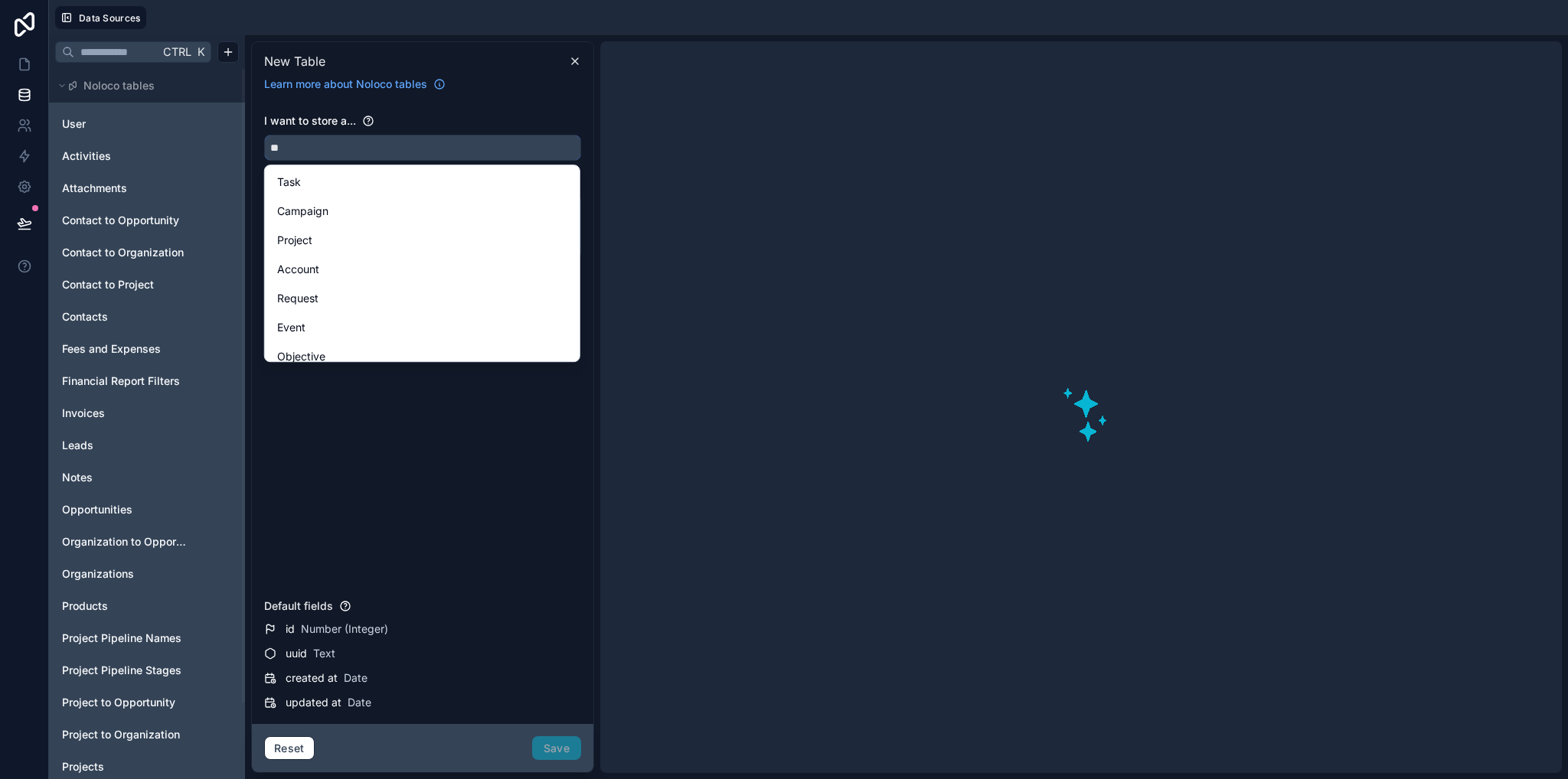
type input "*"
click at [264, 135] on button "*****" at bounding box center [423, 148] width 317 height 26
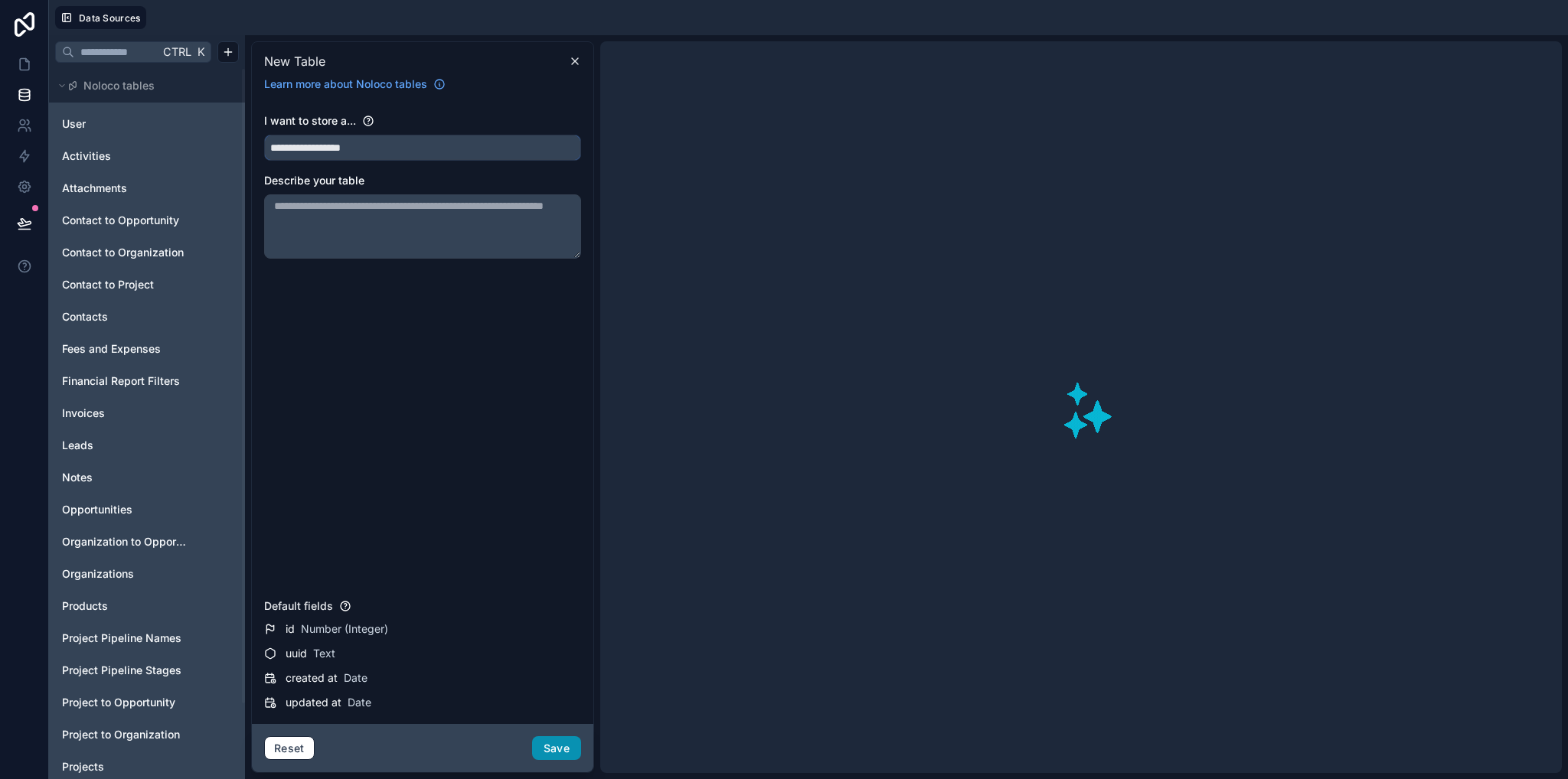
type input "**********"
click at [561, 752] on button "Save" at bounding box center [556, 749] width 49 height 24
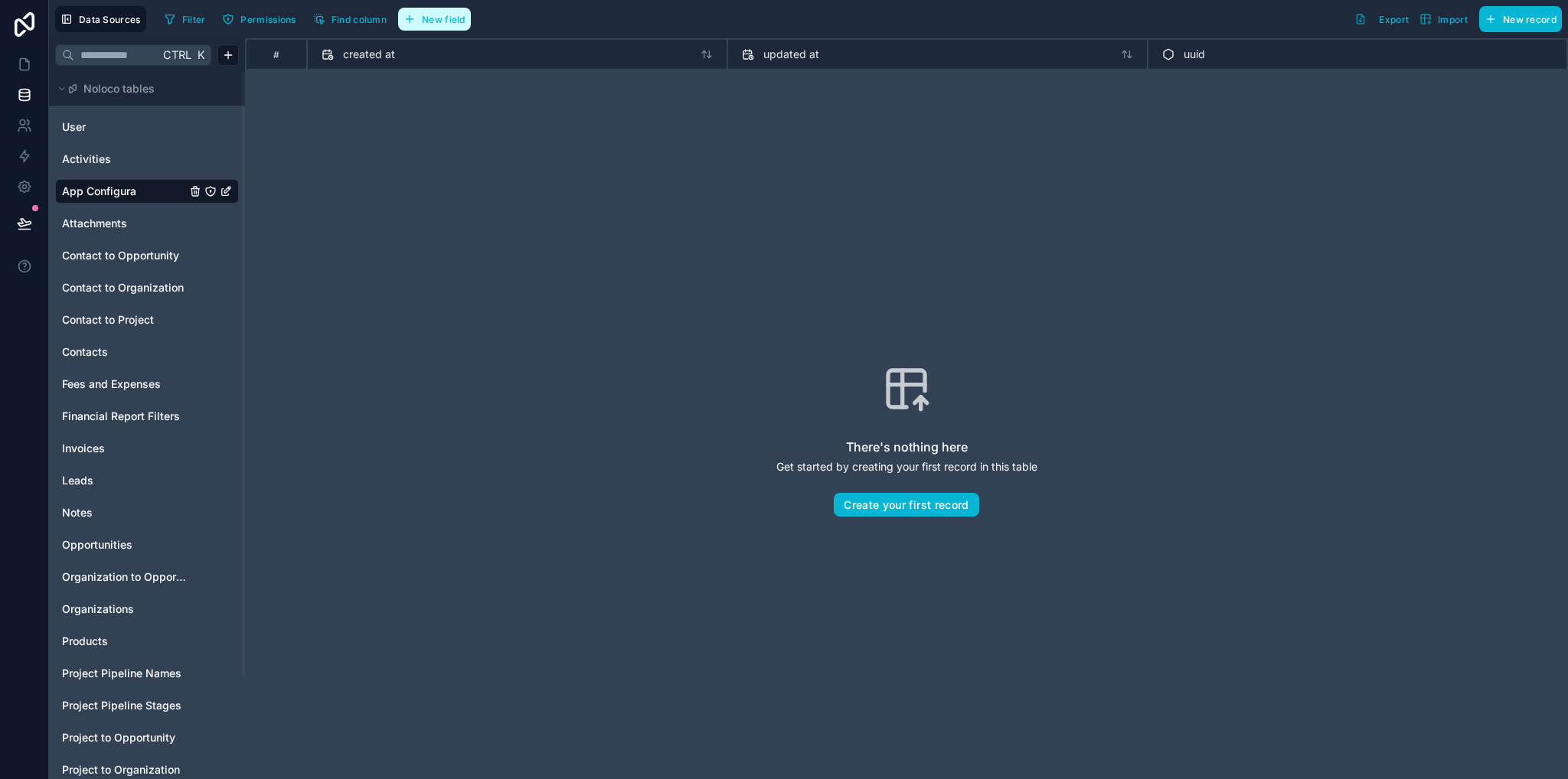
click at [436, 22] on span "New field" at bounding box center [443, 20] width 43 height 11
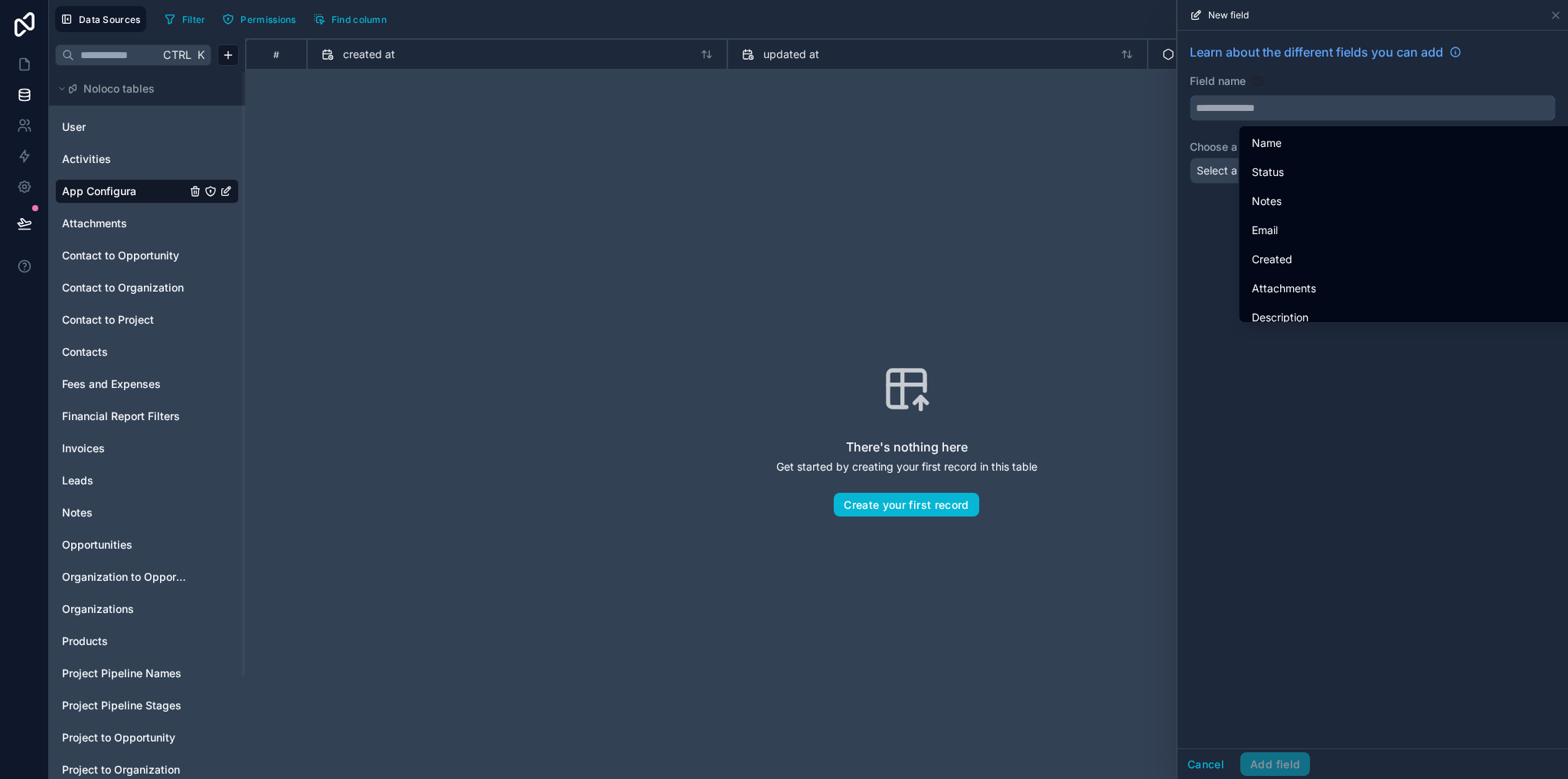
click at [1247, 108] on input "text" at bounding box center [1372, 108] width 365 height 24
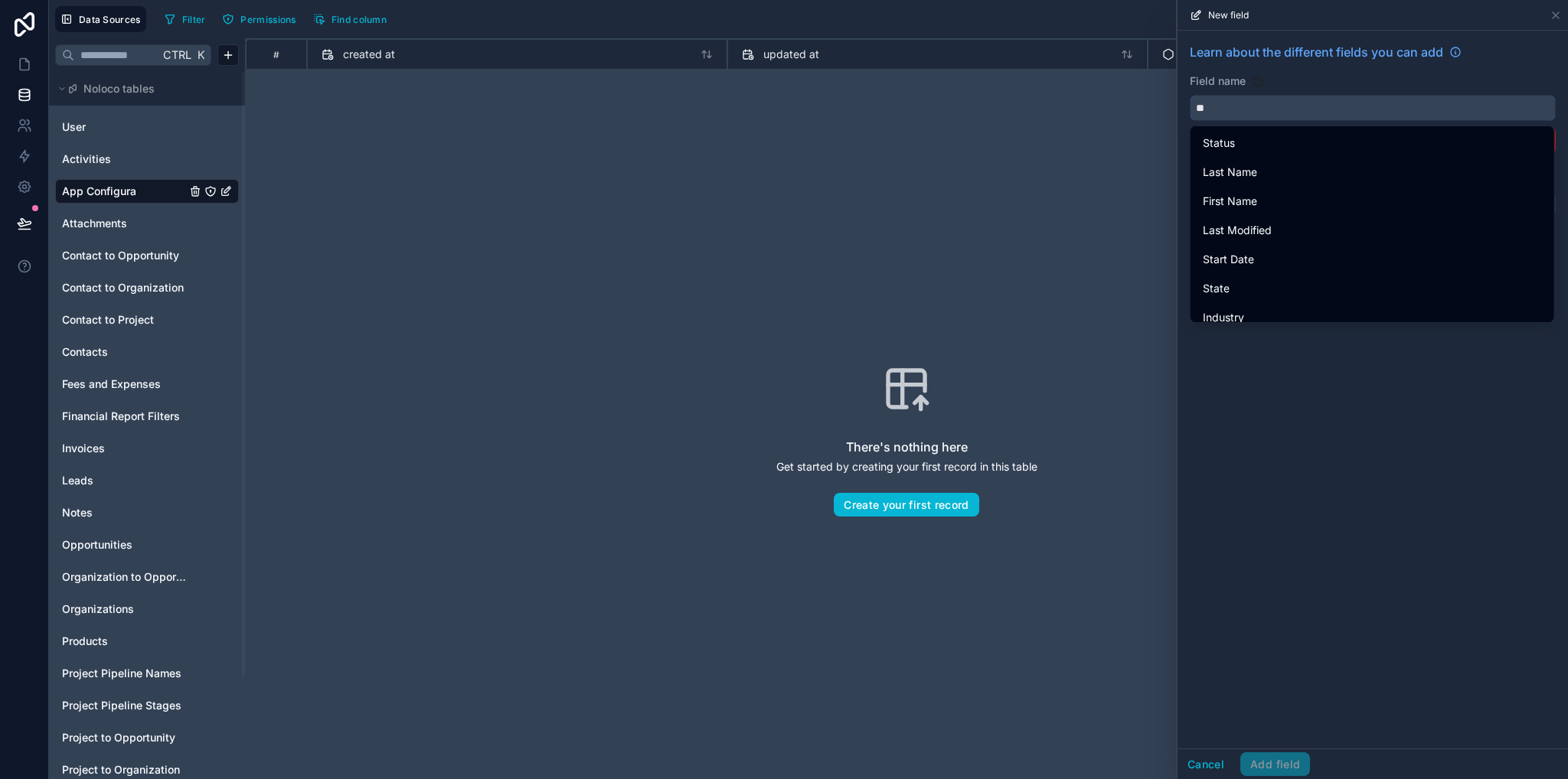
type input "*"
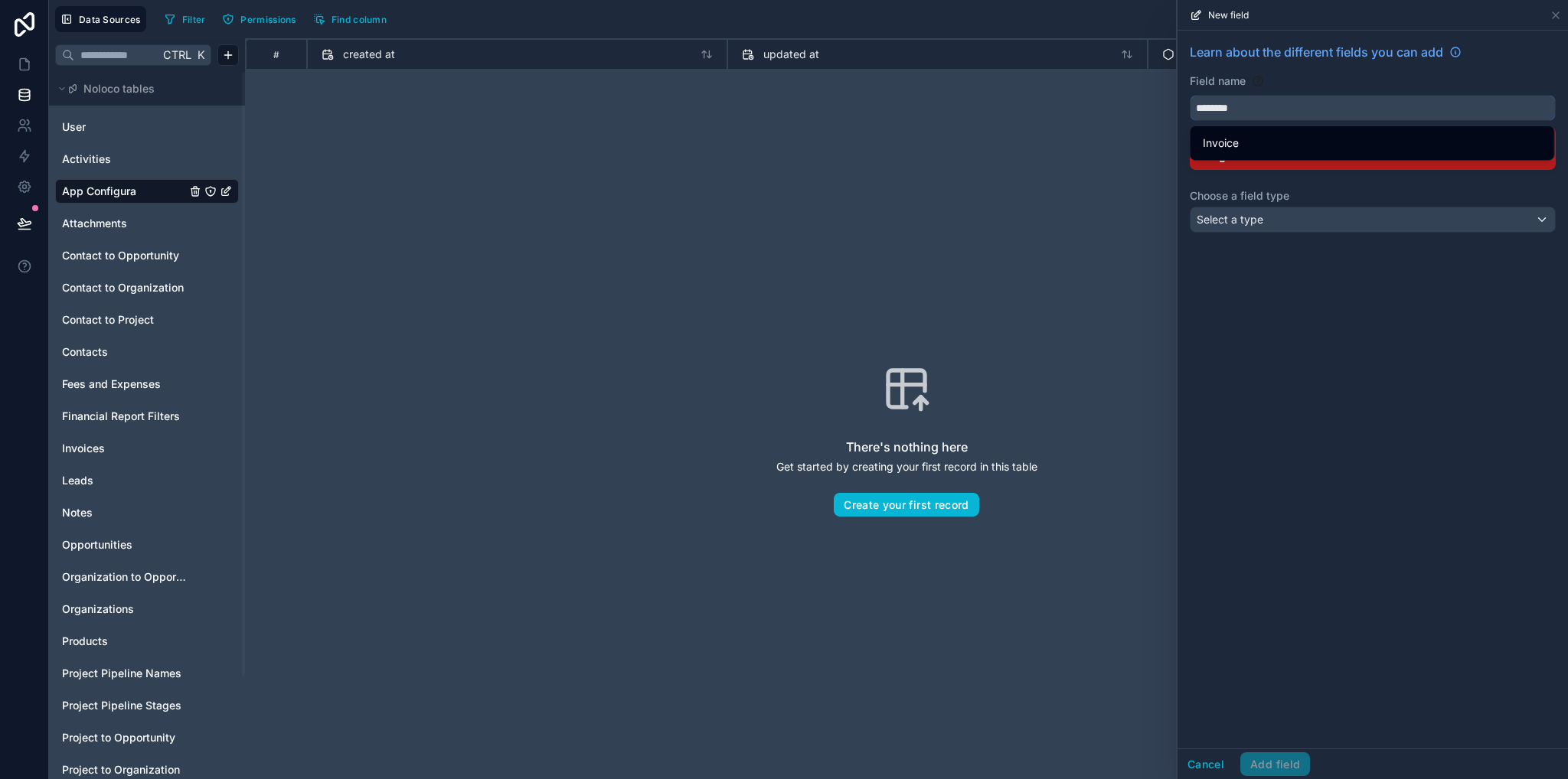
click at [1189, 95] on button "*******" at bounding box center [1372, 108] width 366 height 26
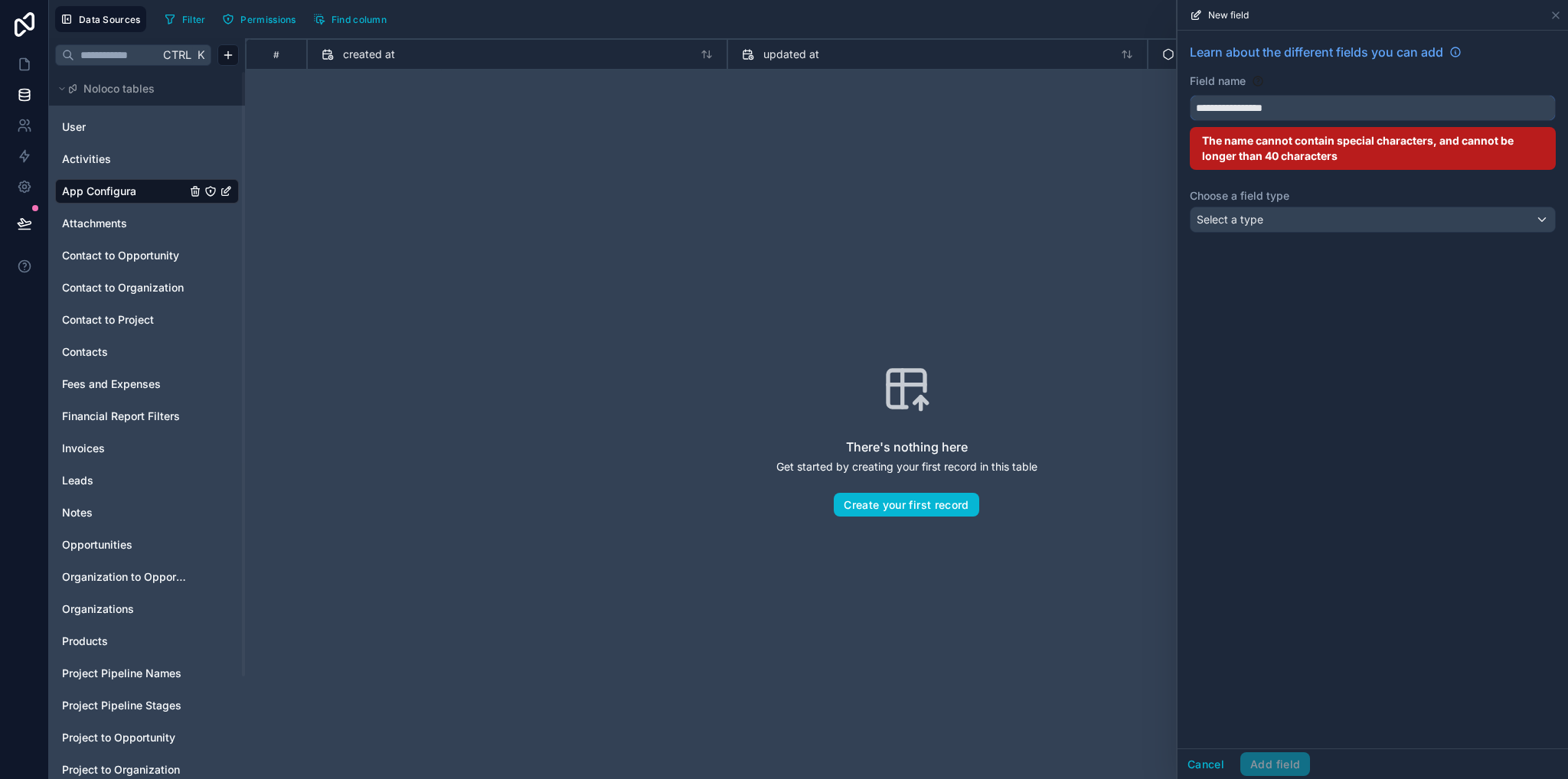
click at [1189, 95] on button "**********" at bounding box center [1372, 108] width 366 height 26
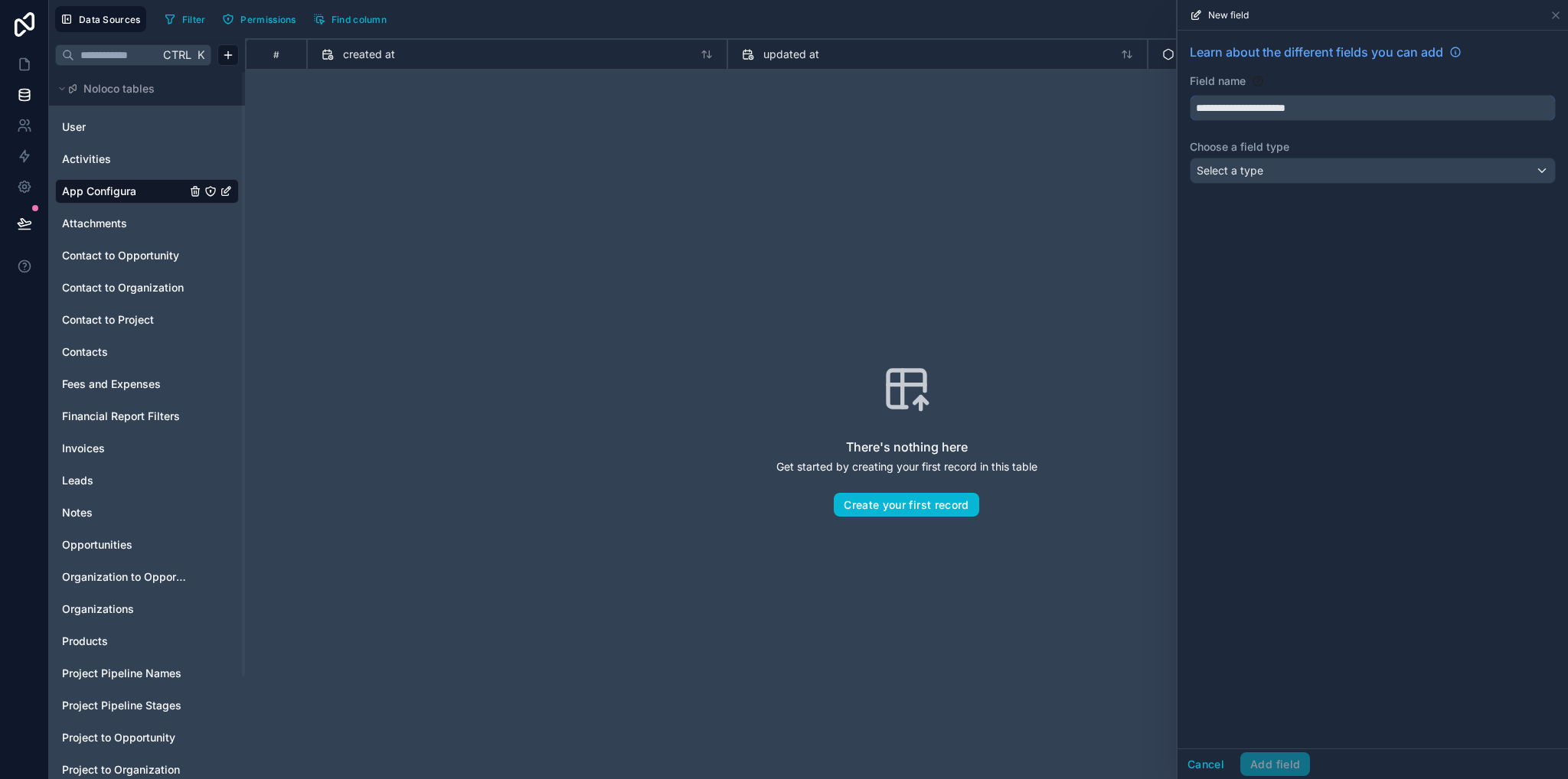
type input "**********"
click at [1272, 176] on div "Select a type" at bounding box center [1372, 170] width 365 height 24
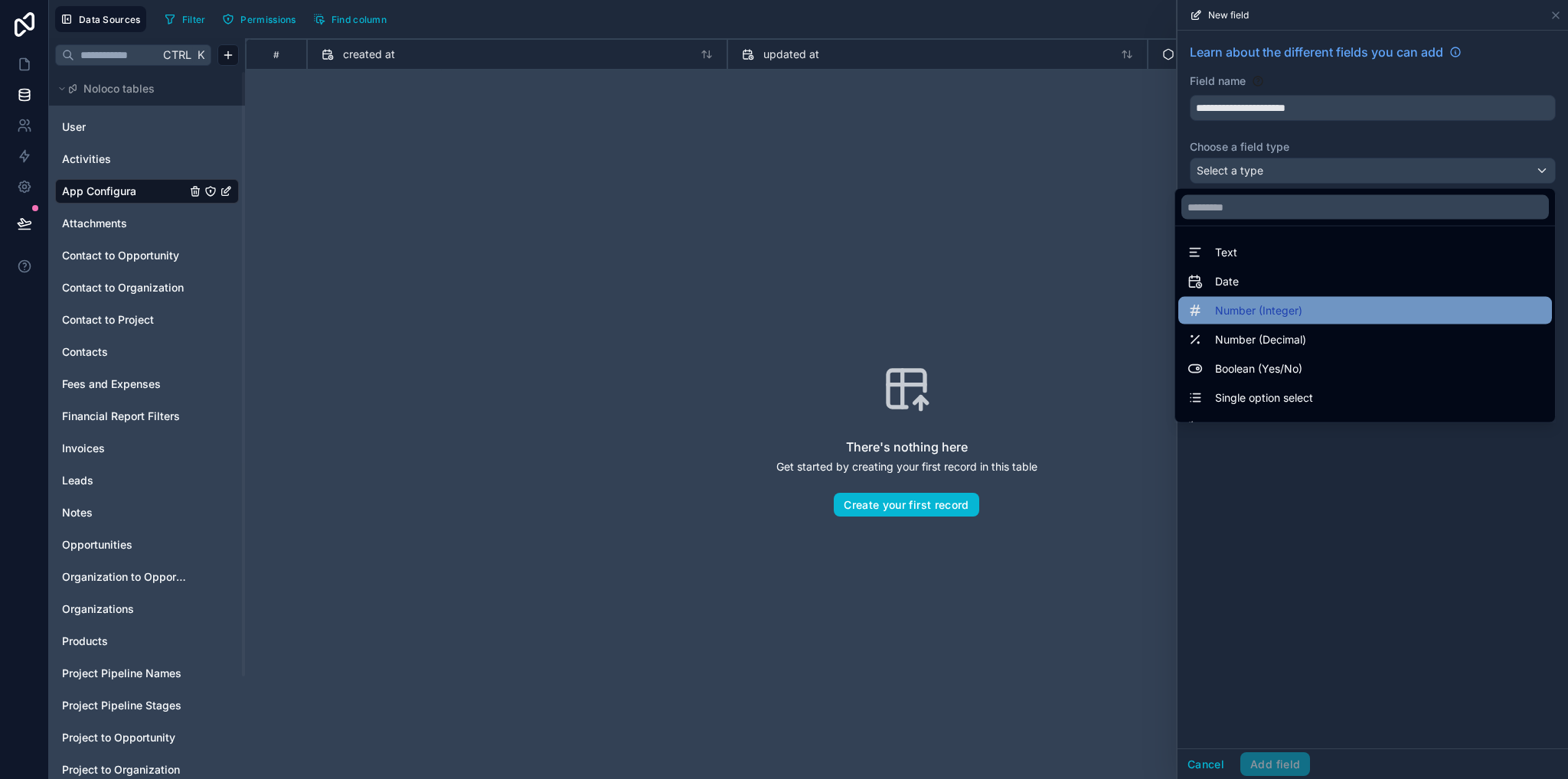
click at [1265, 309] on span "Number (Integer)" at bounding box center [1258, 311] width 87 height 19
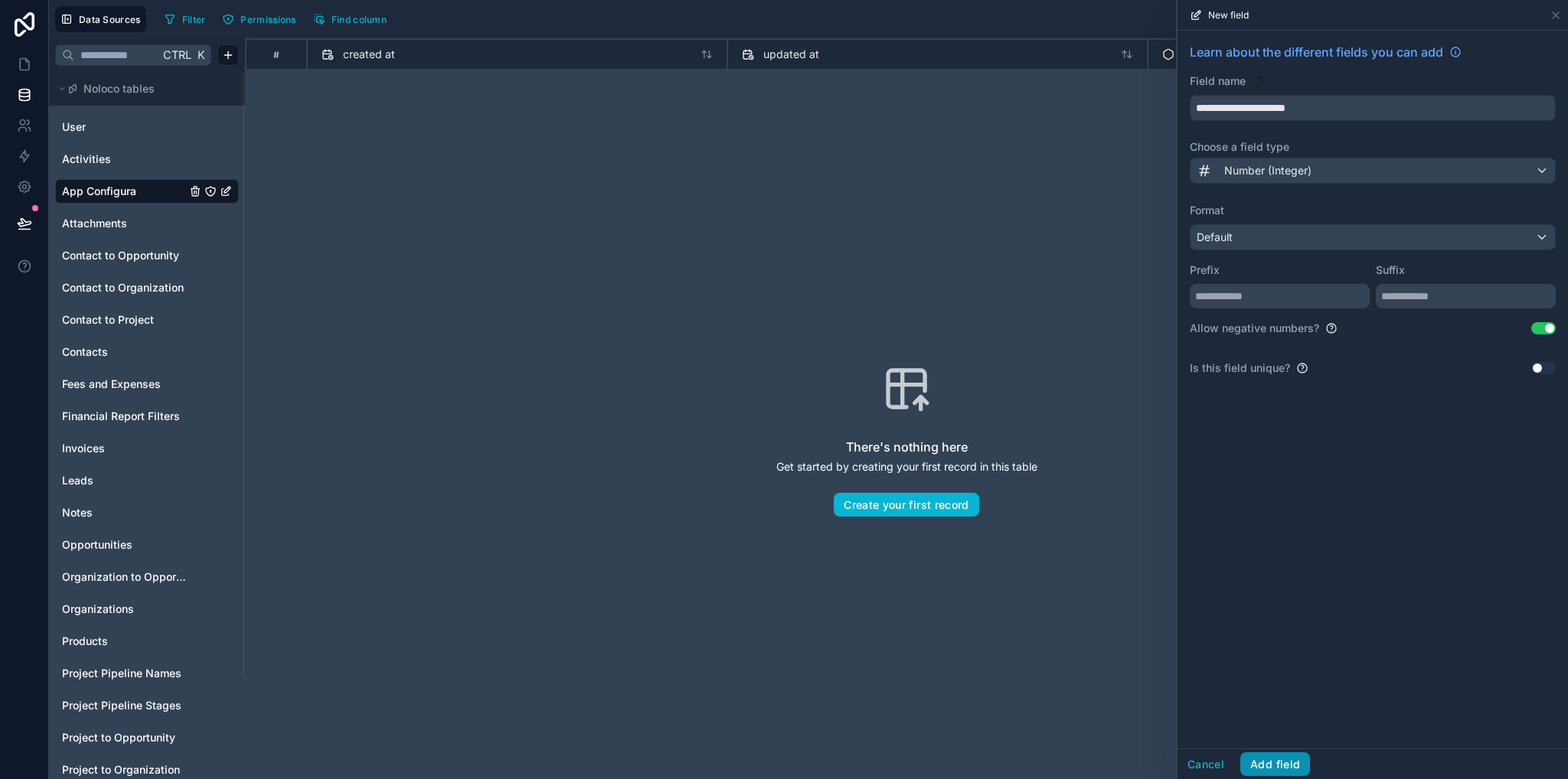
click at [1273, 764] on button "Add field" at bounding box center [1274, 764] width 69 height 24
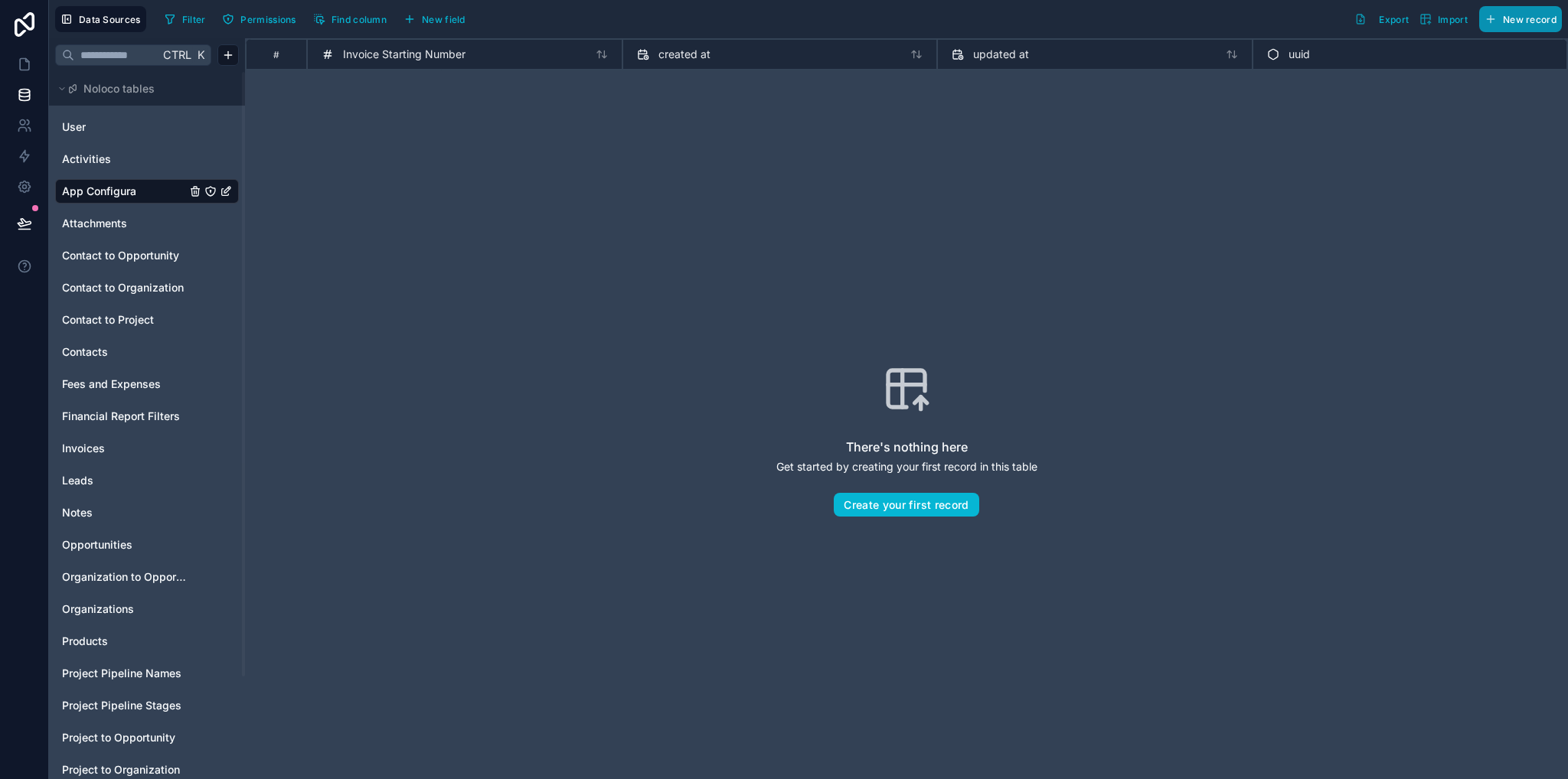
click at [1518, 24] on span "New record" at bounding box center [1530, 20] width 54 height 11
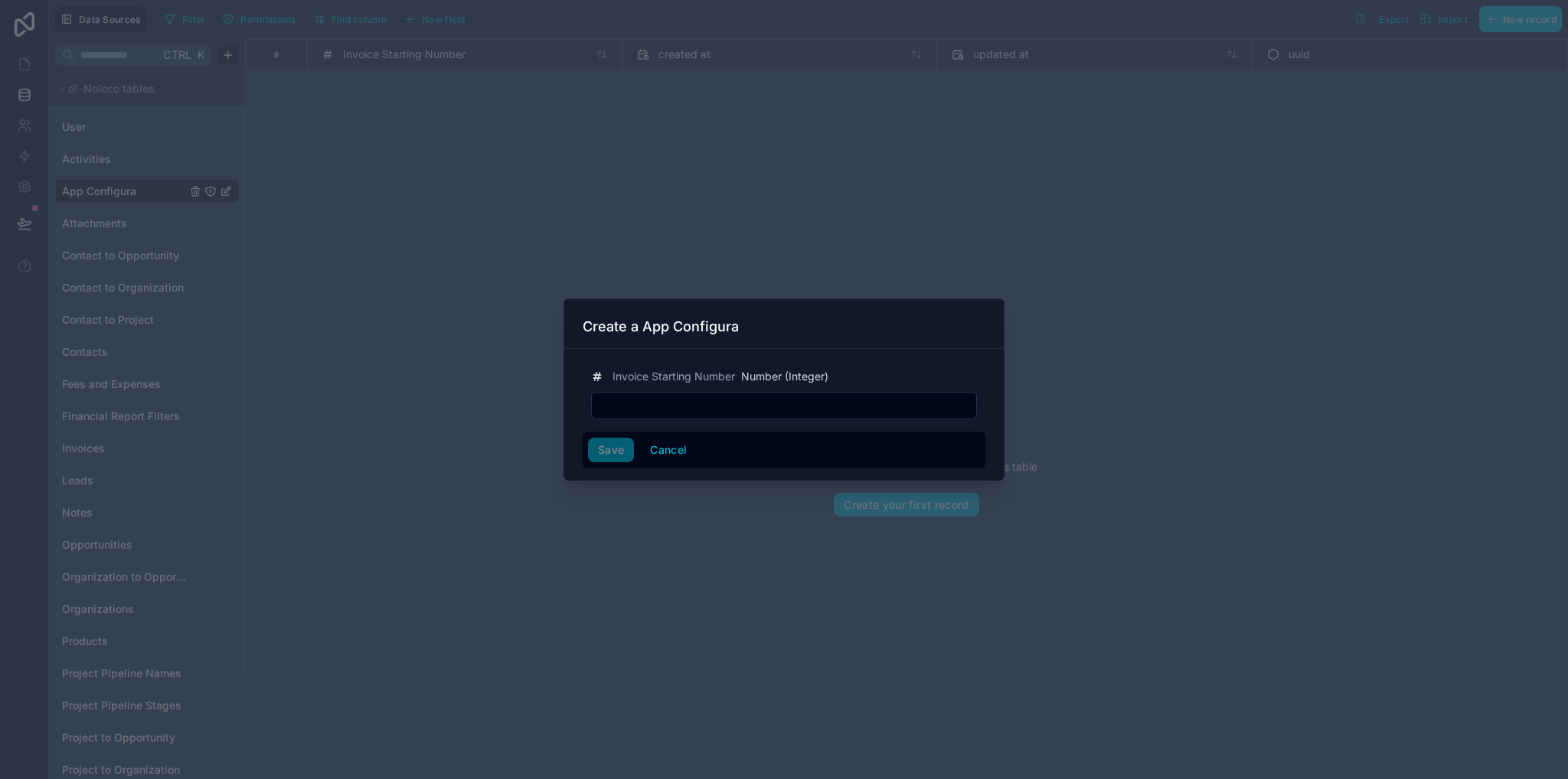
click at [689, 397] on input "text" at bounding box center [783, 405] width 384 height 21
type input "*"
click at [662, 449] on button "Cancel" at bounding box center [667, 450] width 56 height 24
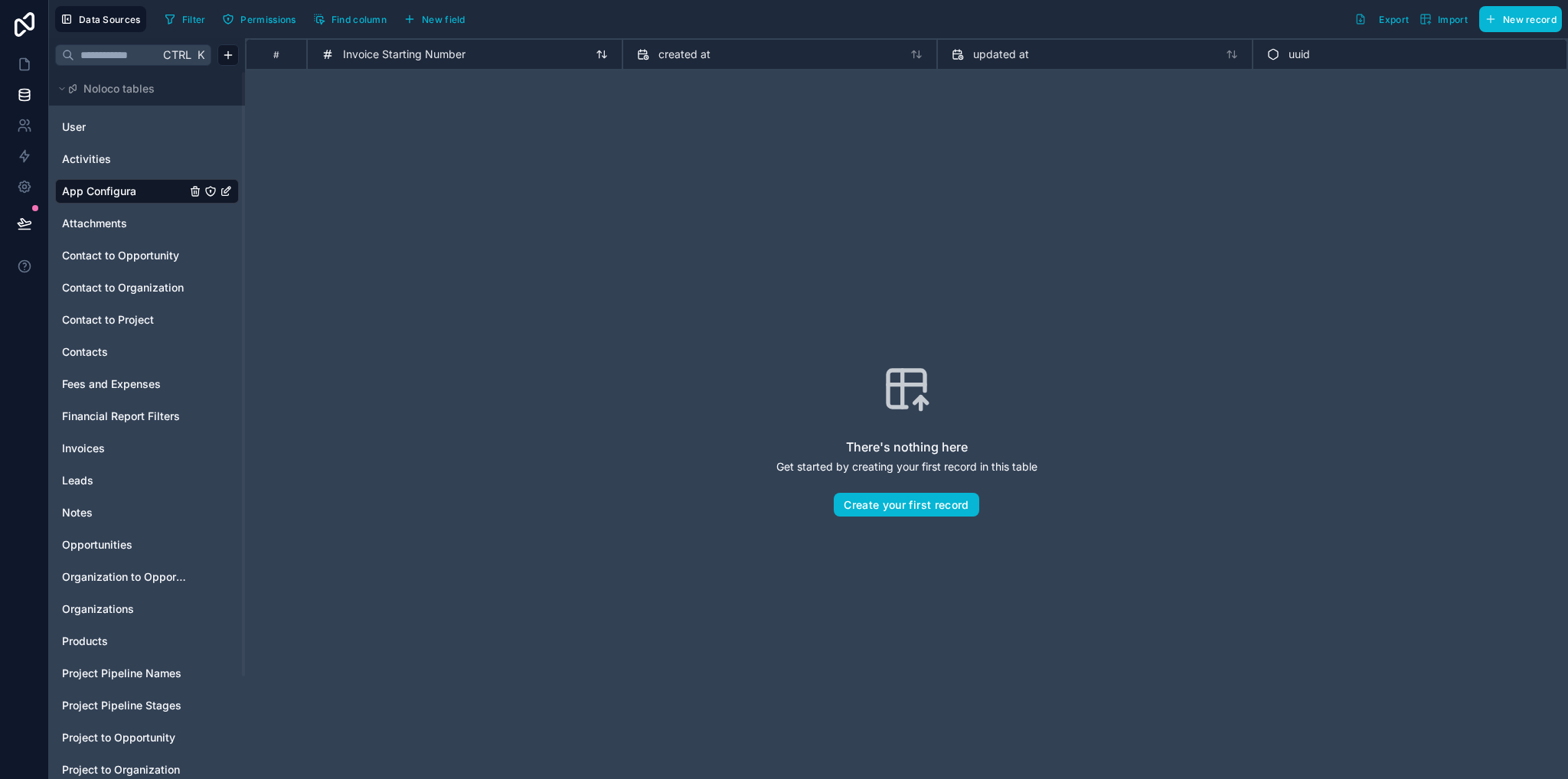
click at [405, 59] on span "Invoice Starting Number" at bounding box center [404, 54] width 122 height 15
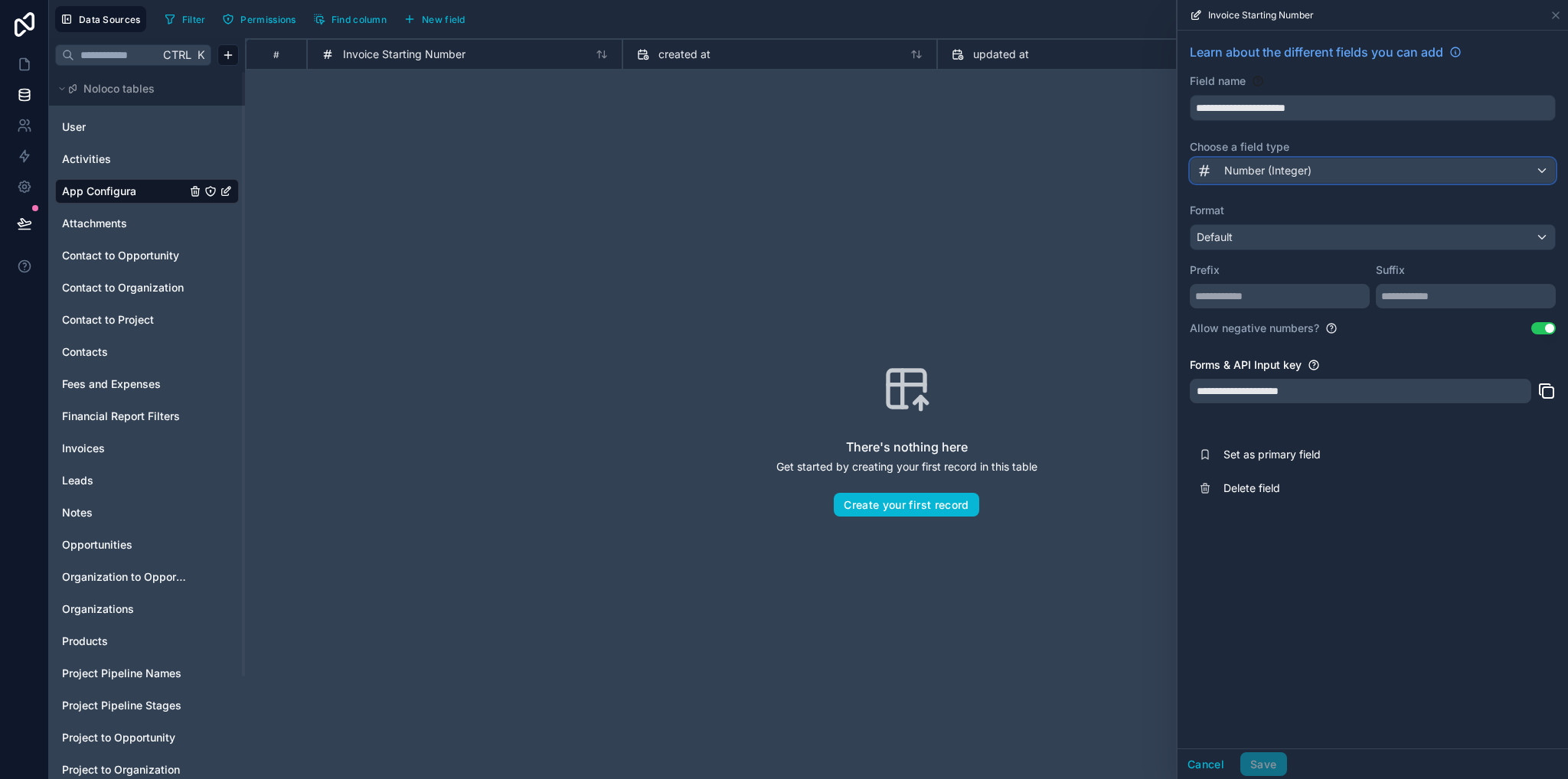
click at [1318, 175] on div "Number (Integer)" at bounding box center [1372, 170] width 365 height 24
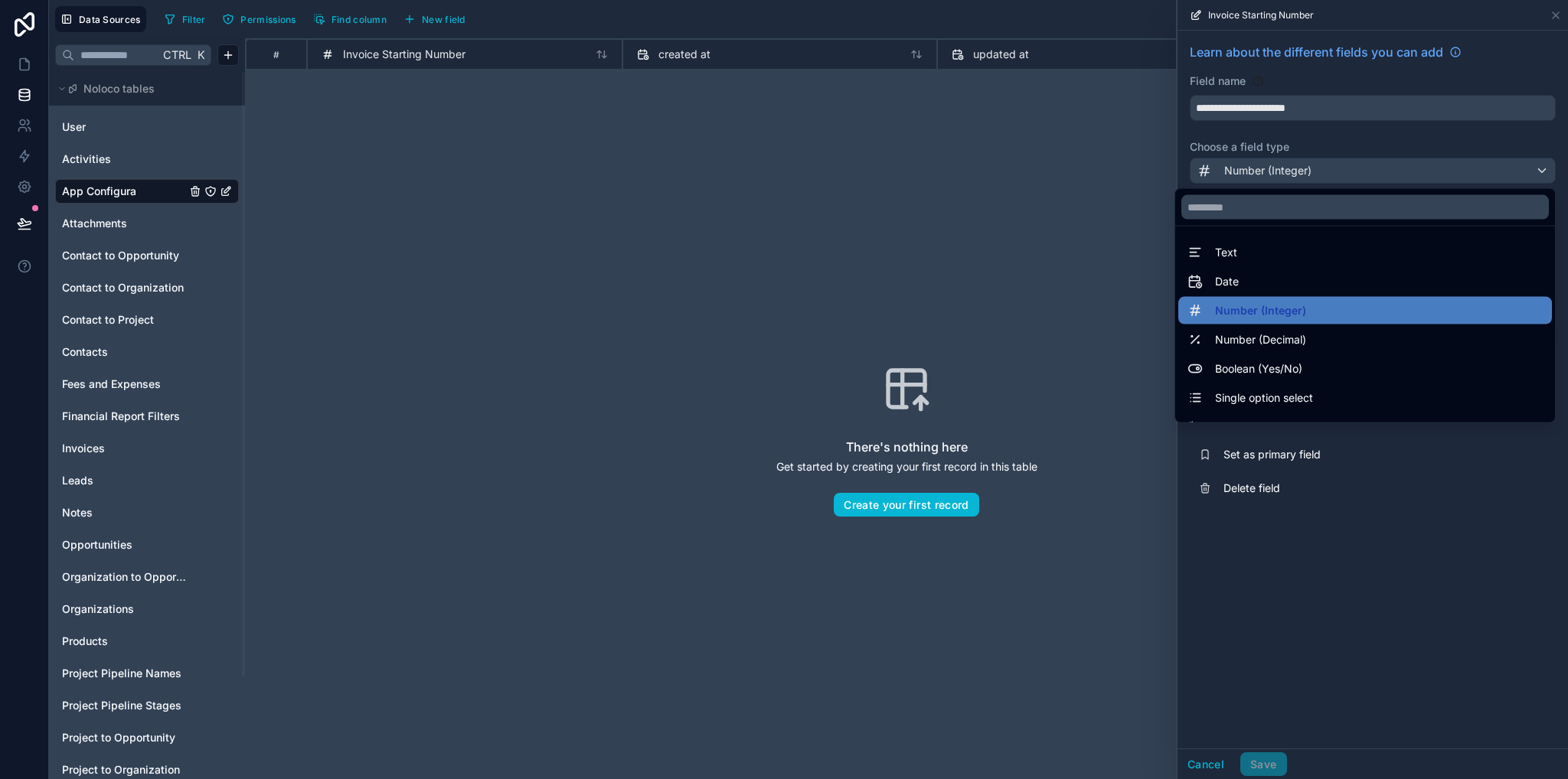
click at [1222, 246] on div "Text" at bounding box center [1364, 252] width 355 height 19
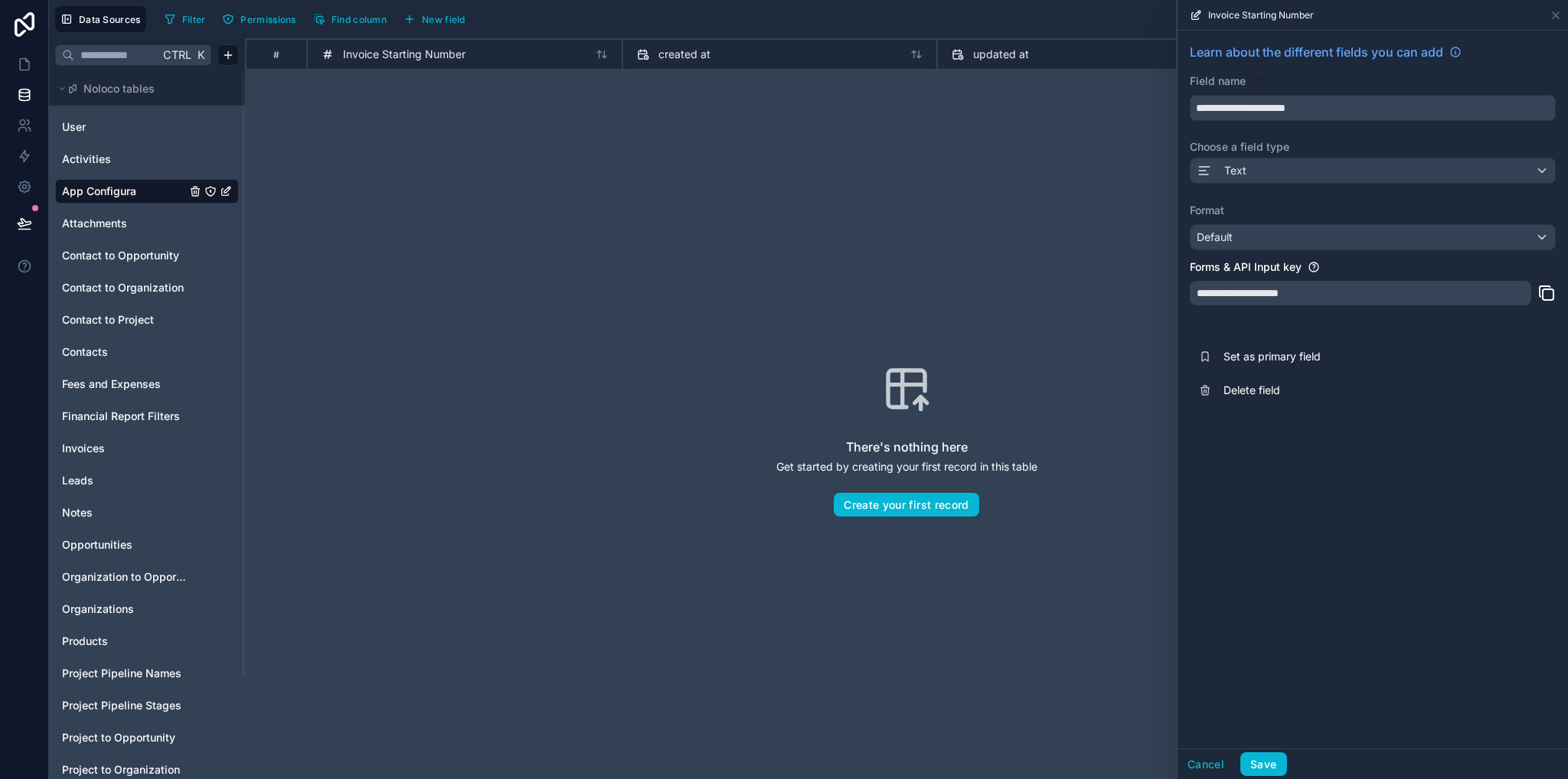
drag, startPoint x: 1327, startPoint y: 106, endPoint x: 1275, endPoint y: 108, distance: 52.0
click at [1275, 108] on input "**********" at bounding box center [1372, 108] width 365 height 24
click at [1340, 113] on input "**********" at bounding box center [1372, 108] width 365 height 24
click at [1268, 765] on button "Save" at bounding box center [1263, 764] width 46 height 24
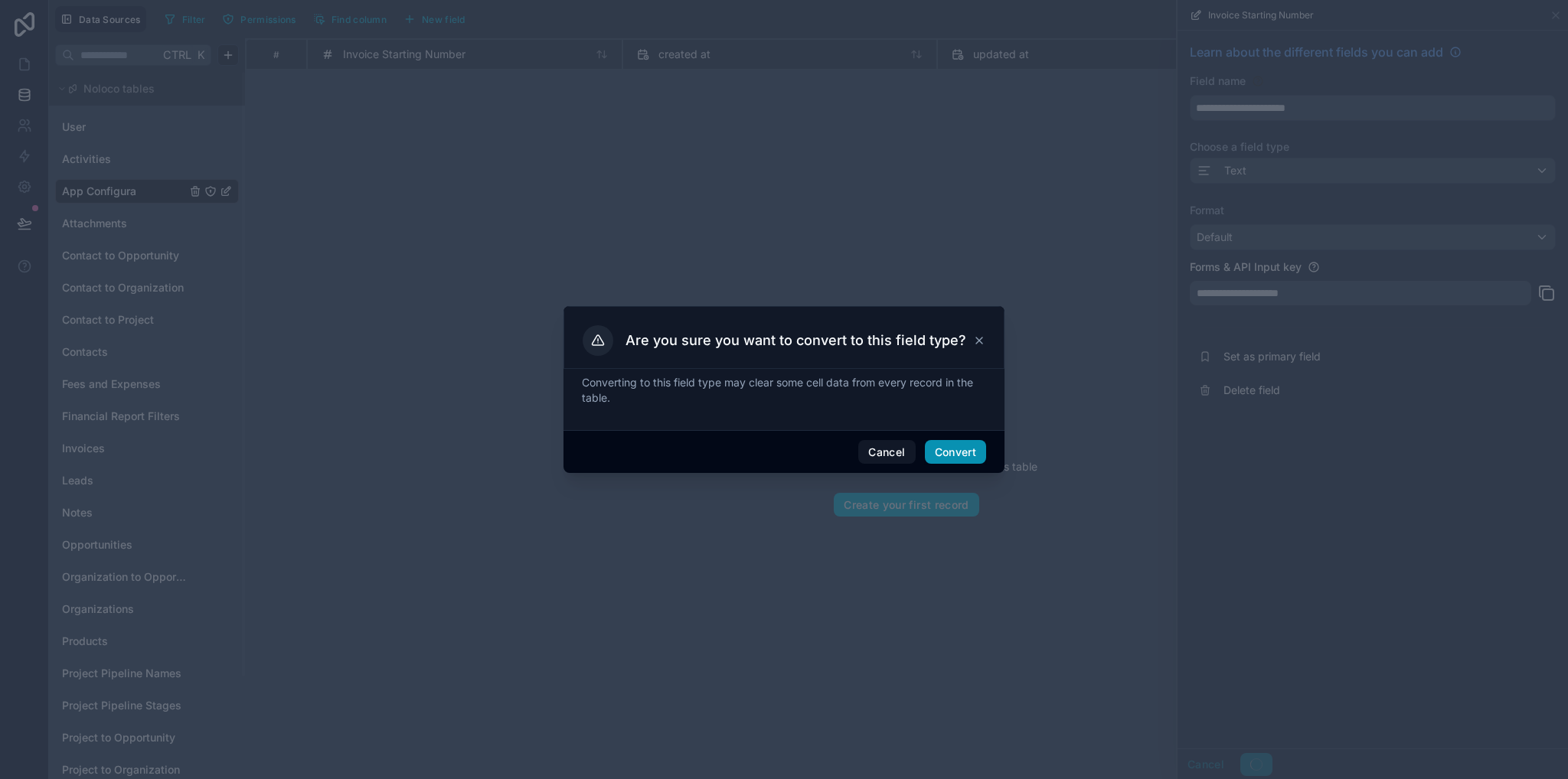
click at [950, 447] on button "Convert" at bounding box center [955, 453] width 61 height 24
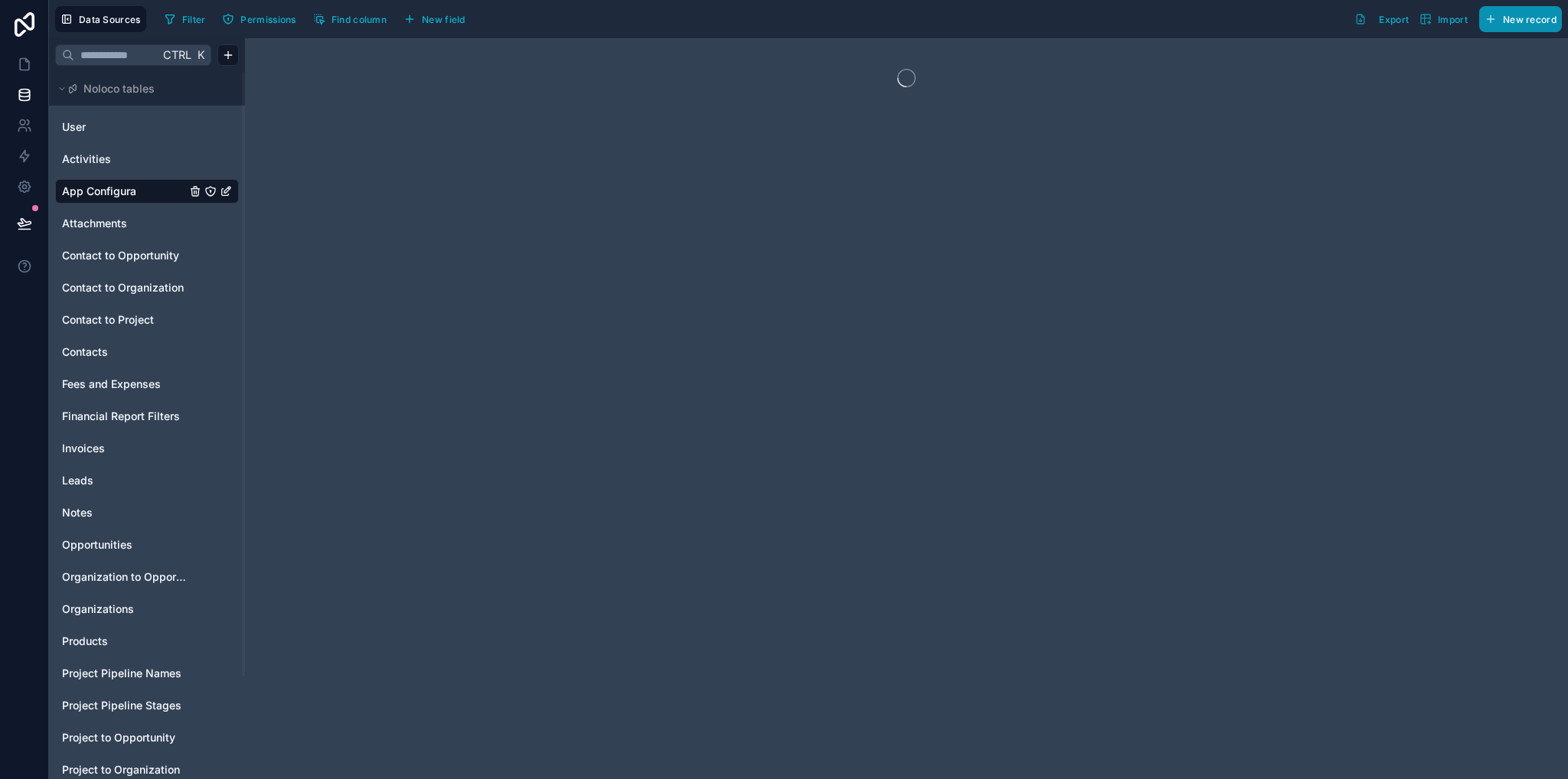
click at [1519, 16] on span "New record" at bounding box center [1530, 20] width 54 height 11
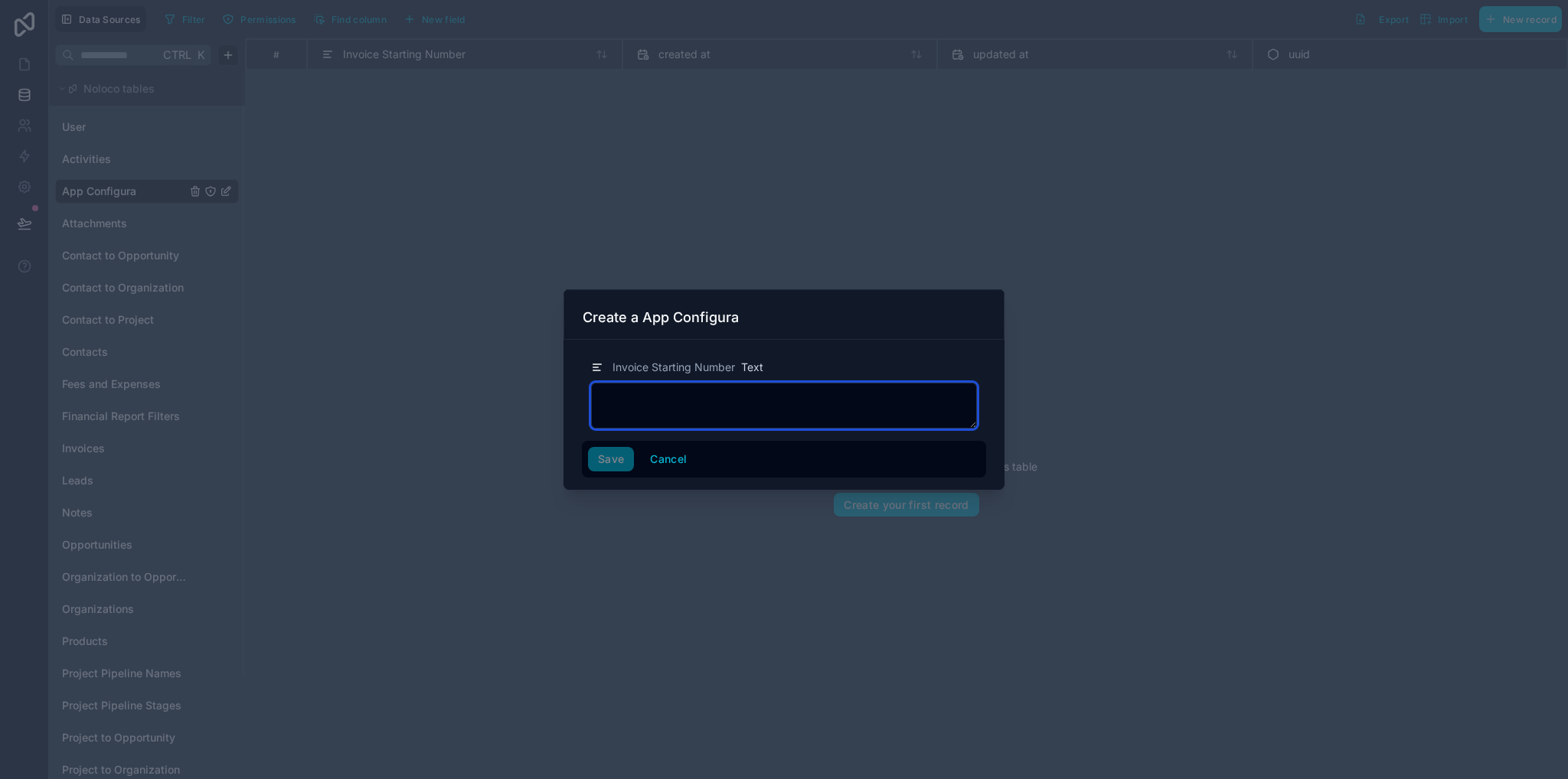
click at [671, 402] on textarea at bounding box center [783, 405] width 386 height 46
type textarea "*****"
click at [621, 456] on button "Save" at bounding box center [611, 459] width 46 height 24
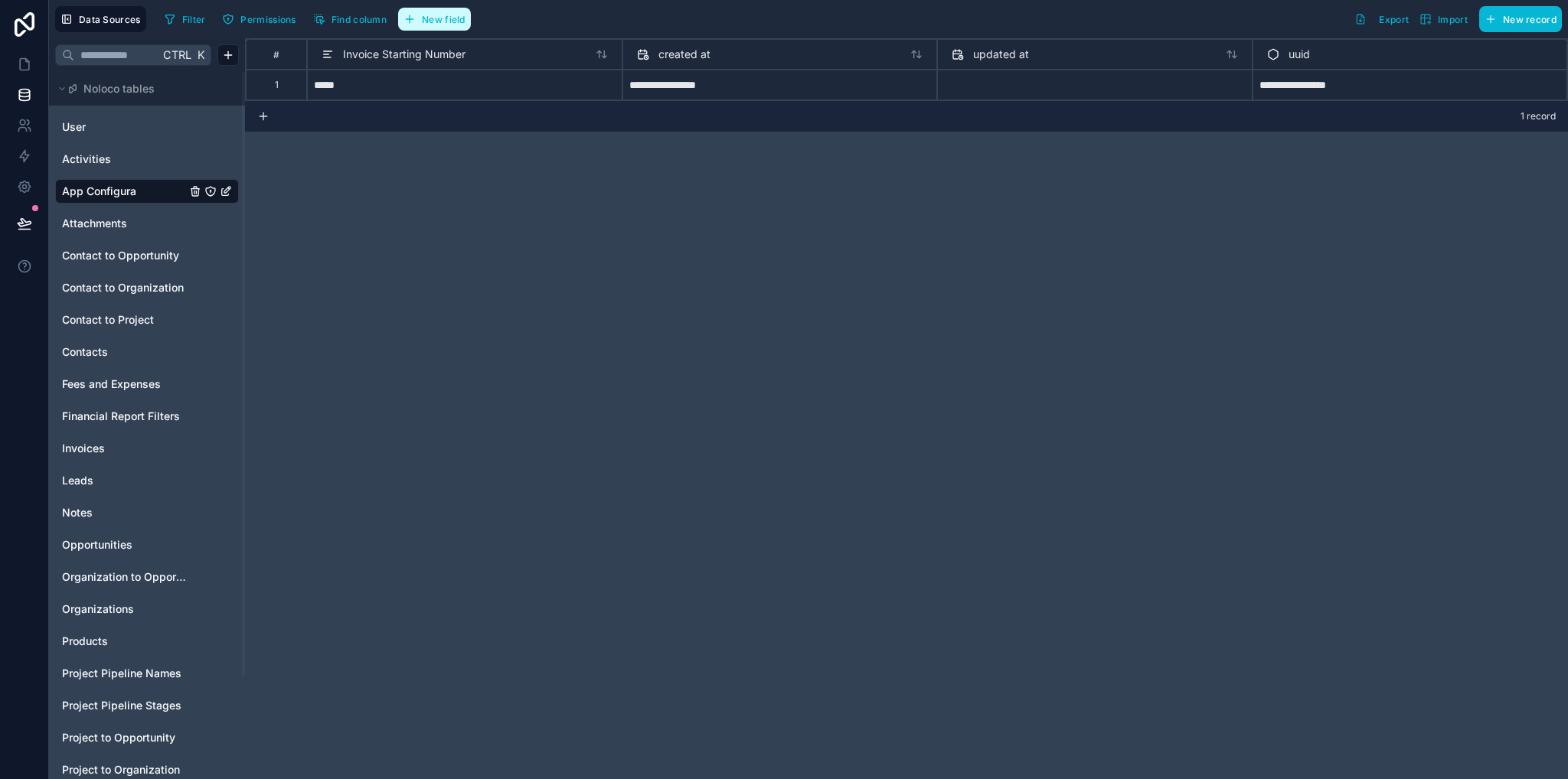
click at [423, 22] on span "New field" at bounding box center [443, 20] width 43 height 11
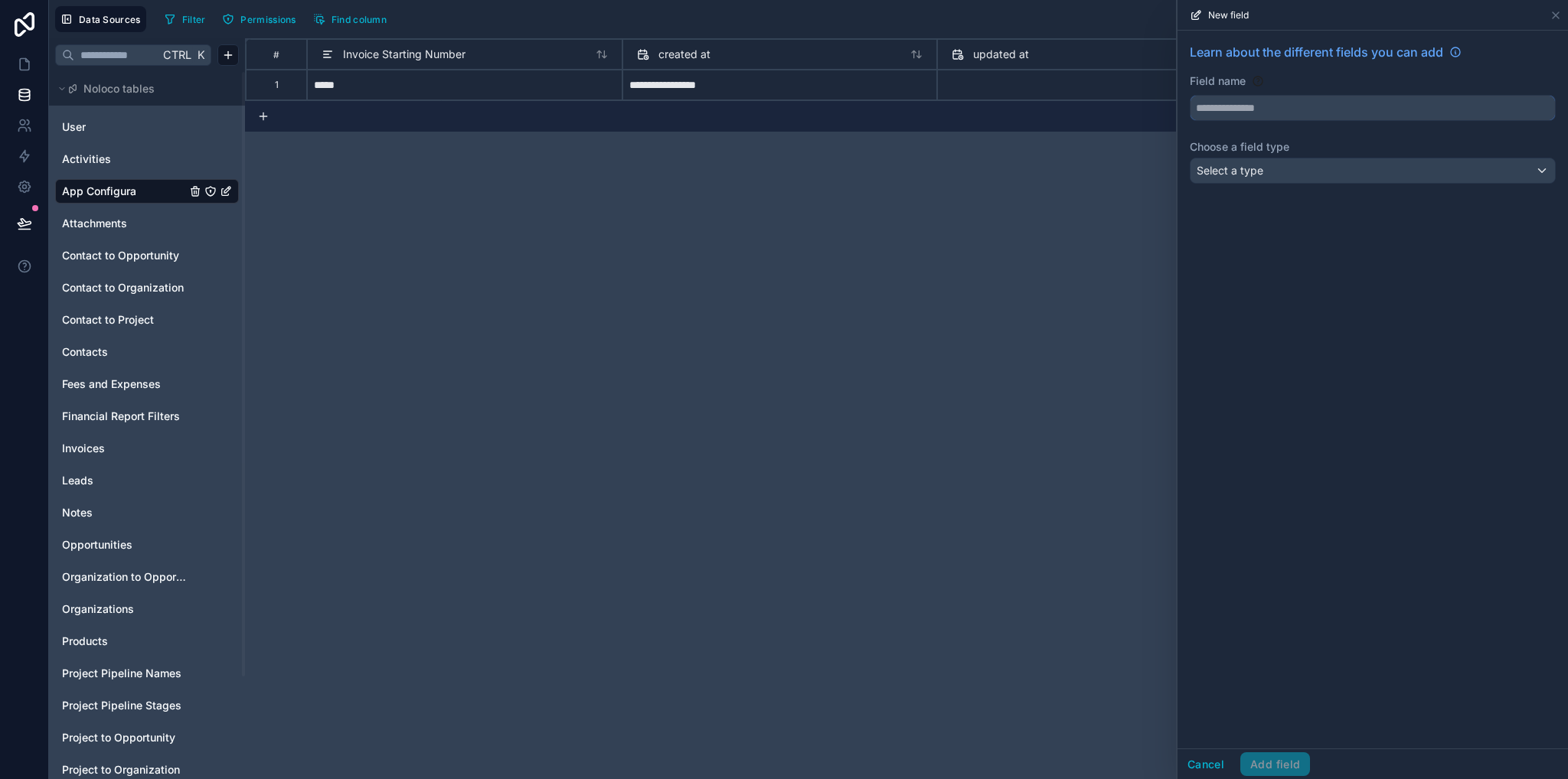
click at [1249, 108] on input "text" at bounding box center [1372, 108] width 365 height 24
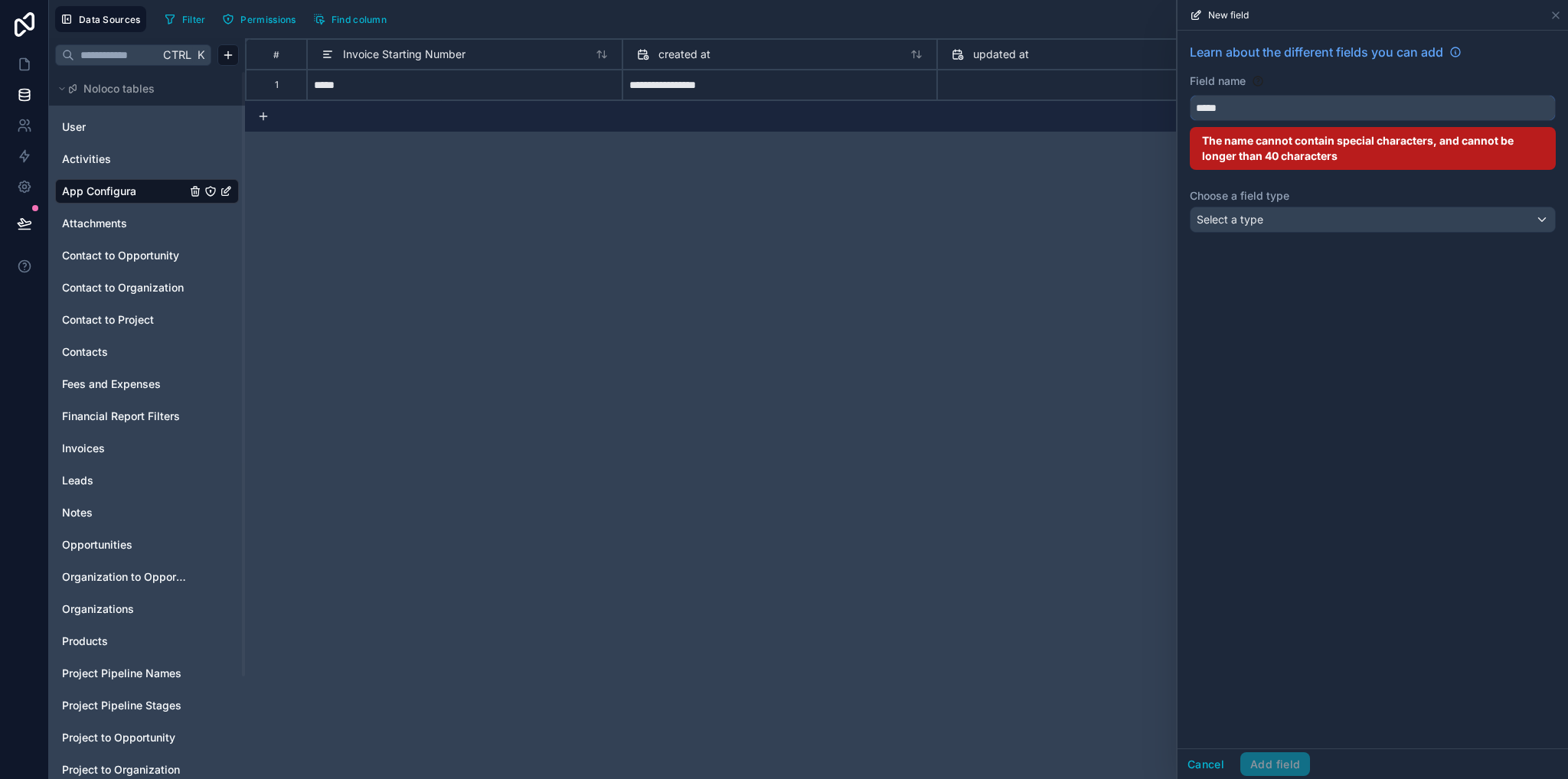
click at [1189, 95] on button "****" at bounding box center [1372, 108] width 366 height 26
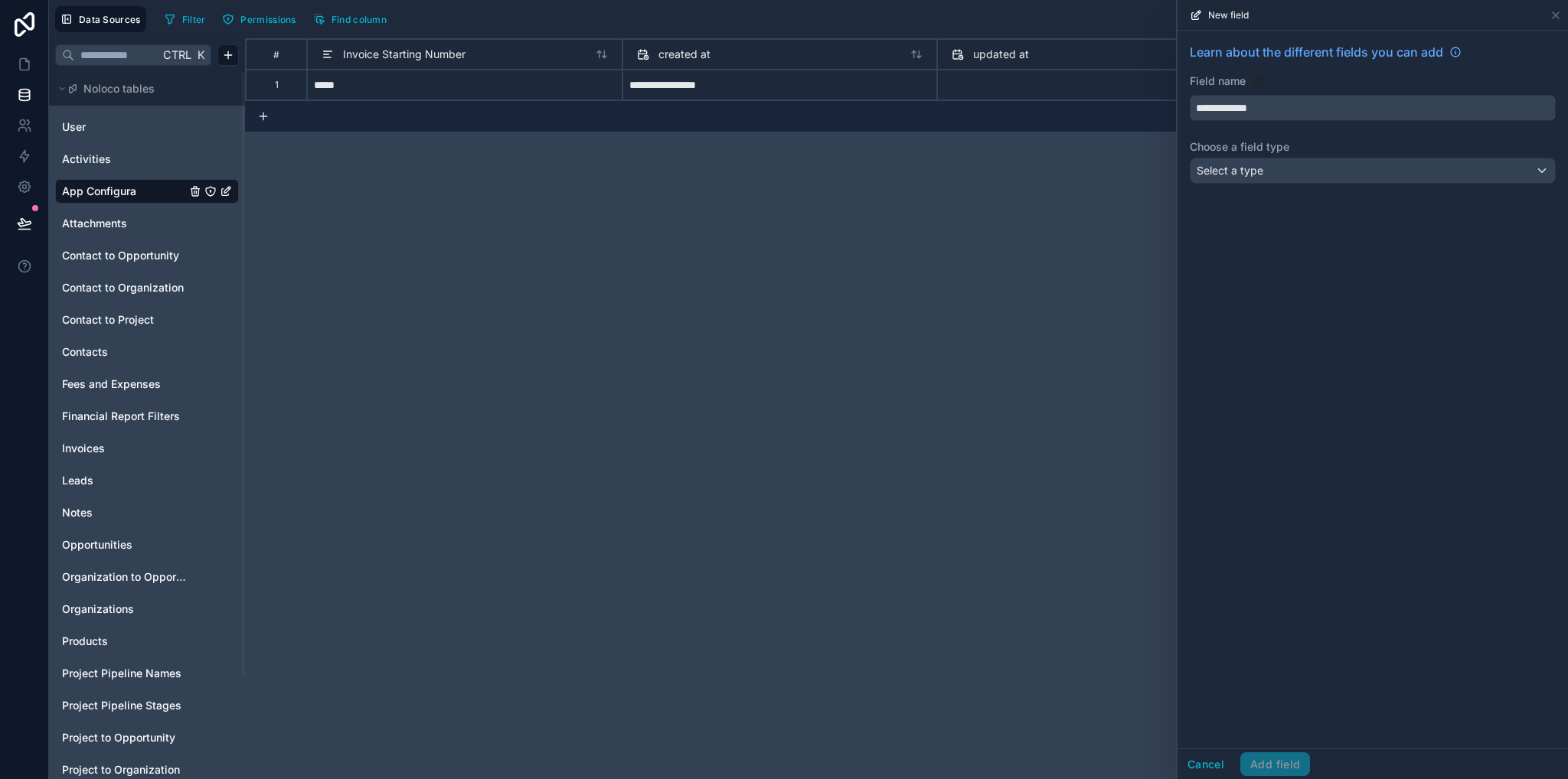
click at [1189, 95] on button "**********" at bounding box center [1372, 108] width 366 height 26
type input "**********"
click at [1251, 177] on span "Select a type" at bounding box center [1230, 170] width 67 height 15
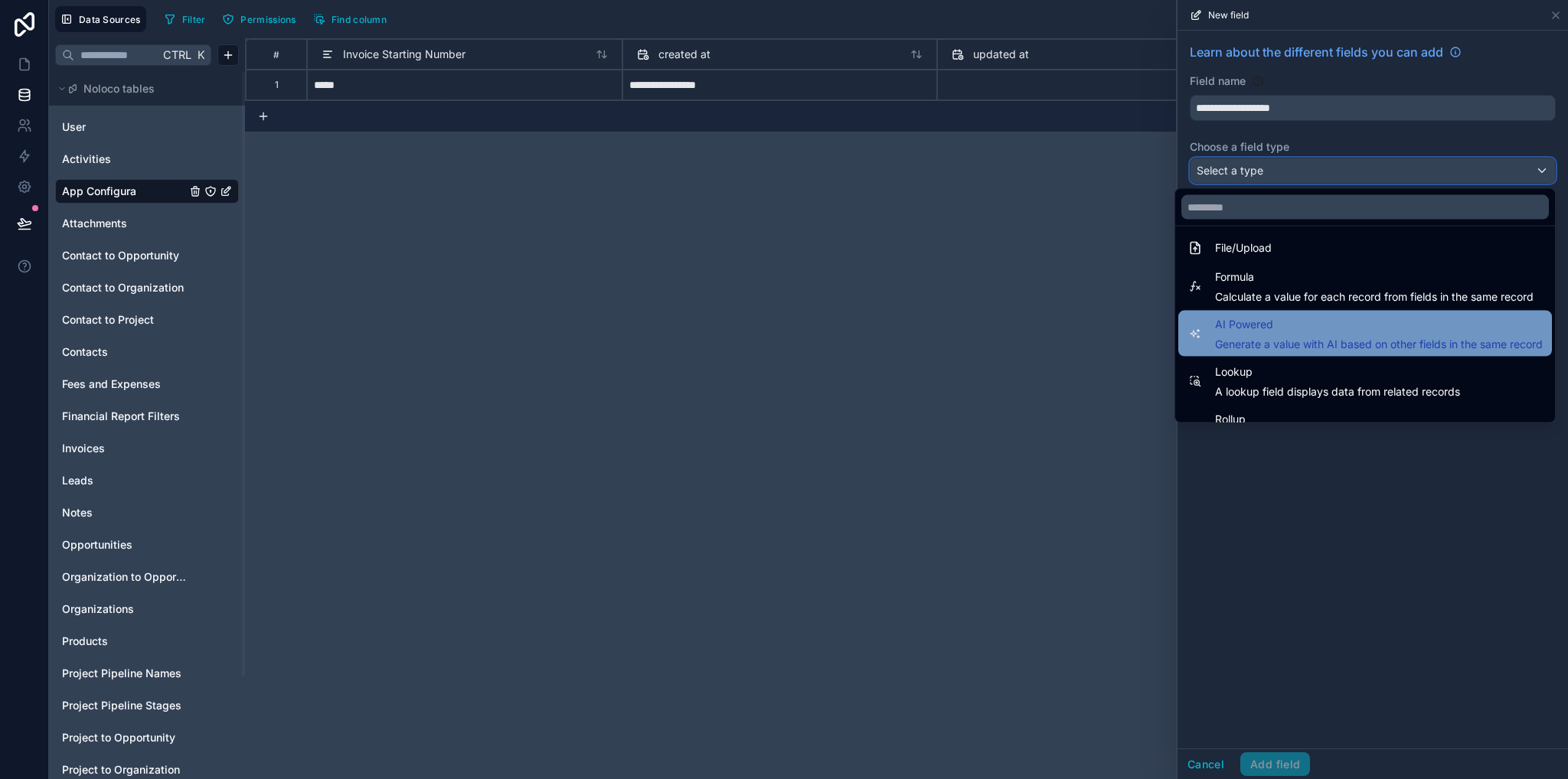
scroll to position [444, 0]
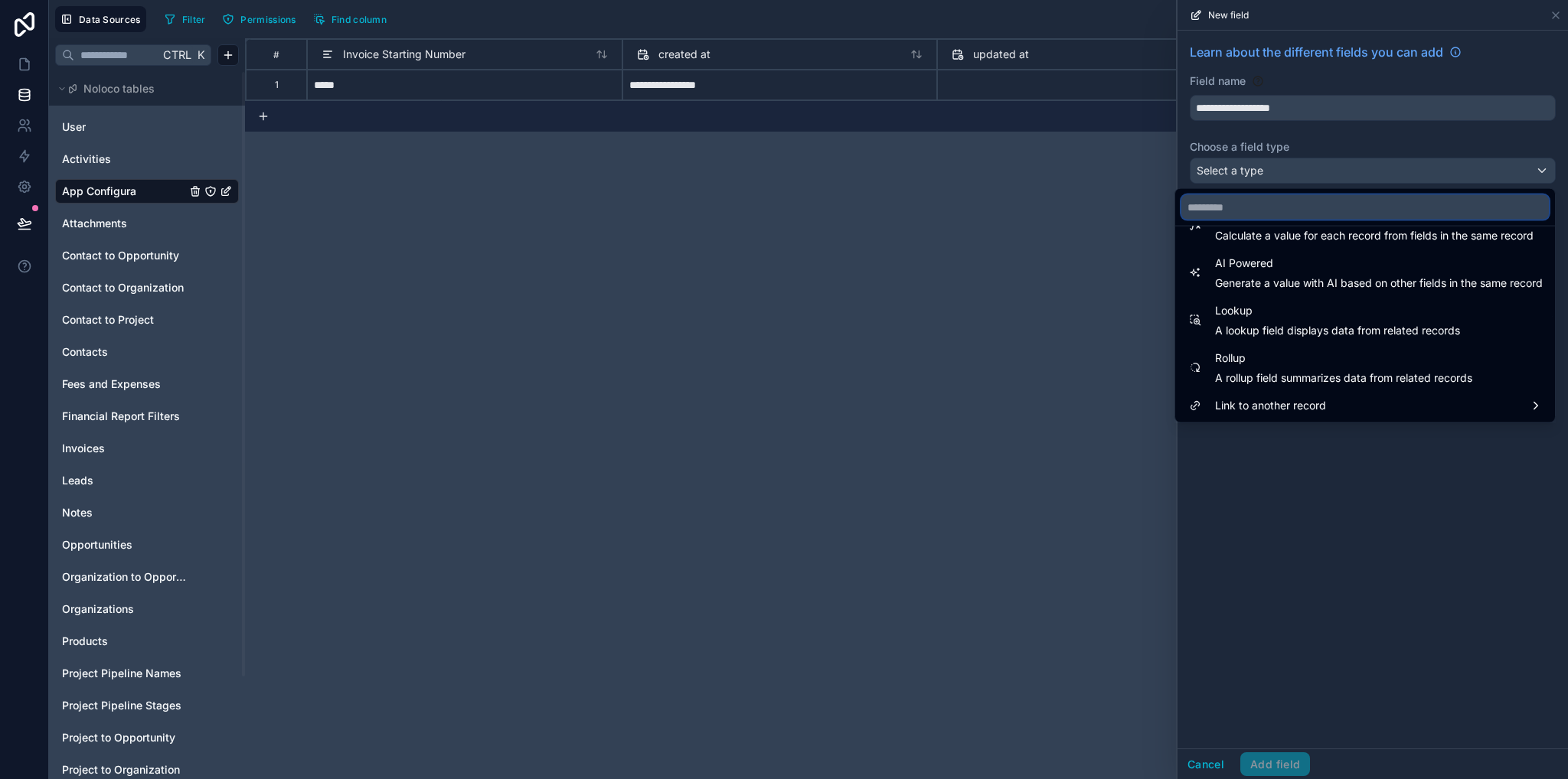
click at [1243, 210] on input "text" at bounding box center [1365, 207] width 367 height 24
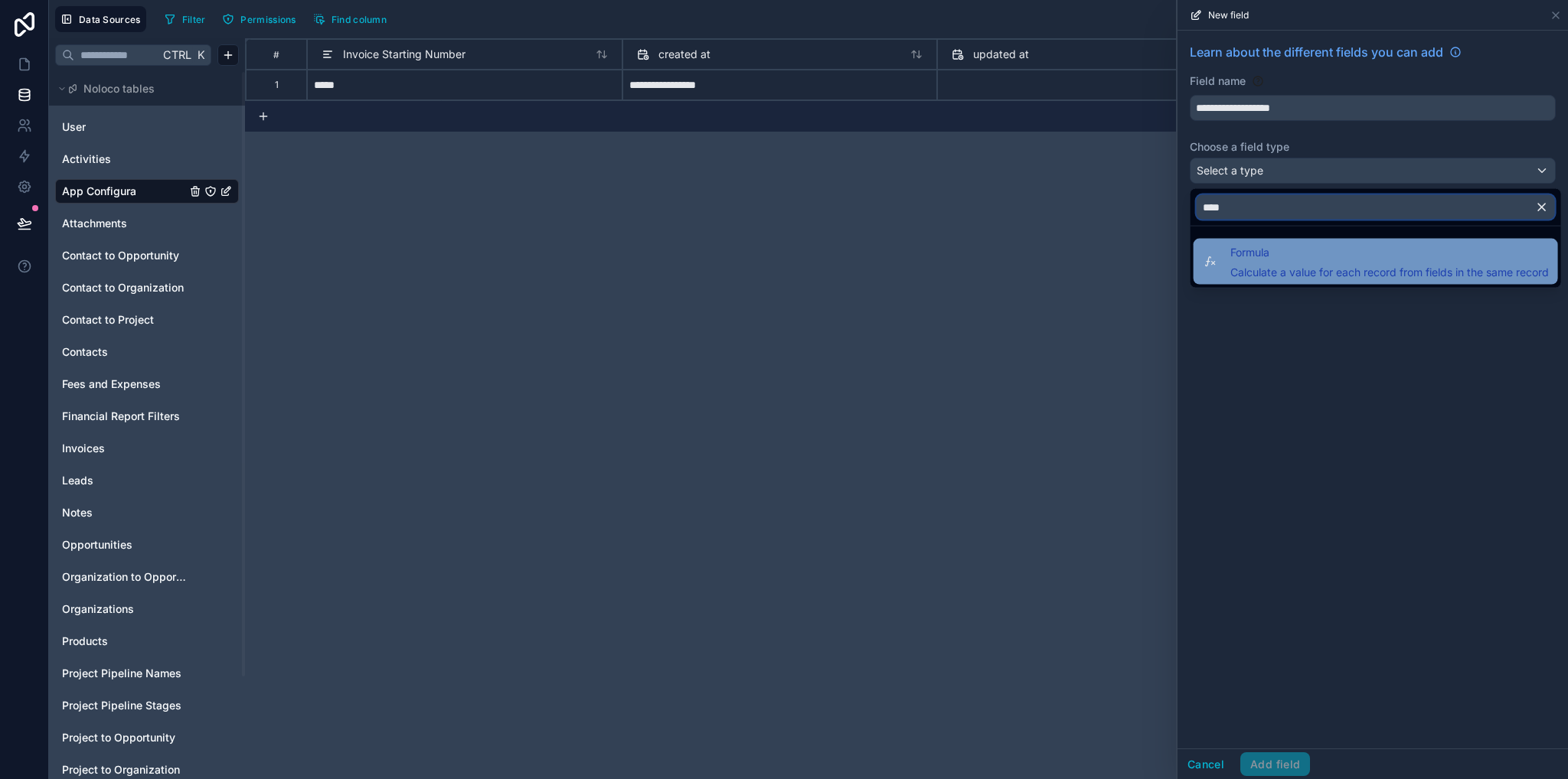
type input "****"
click at [1264, 269] on span "Calculate a value for each record from fields in the same record" at bounding box center [1389, 272] width 318 height 15
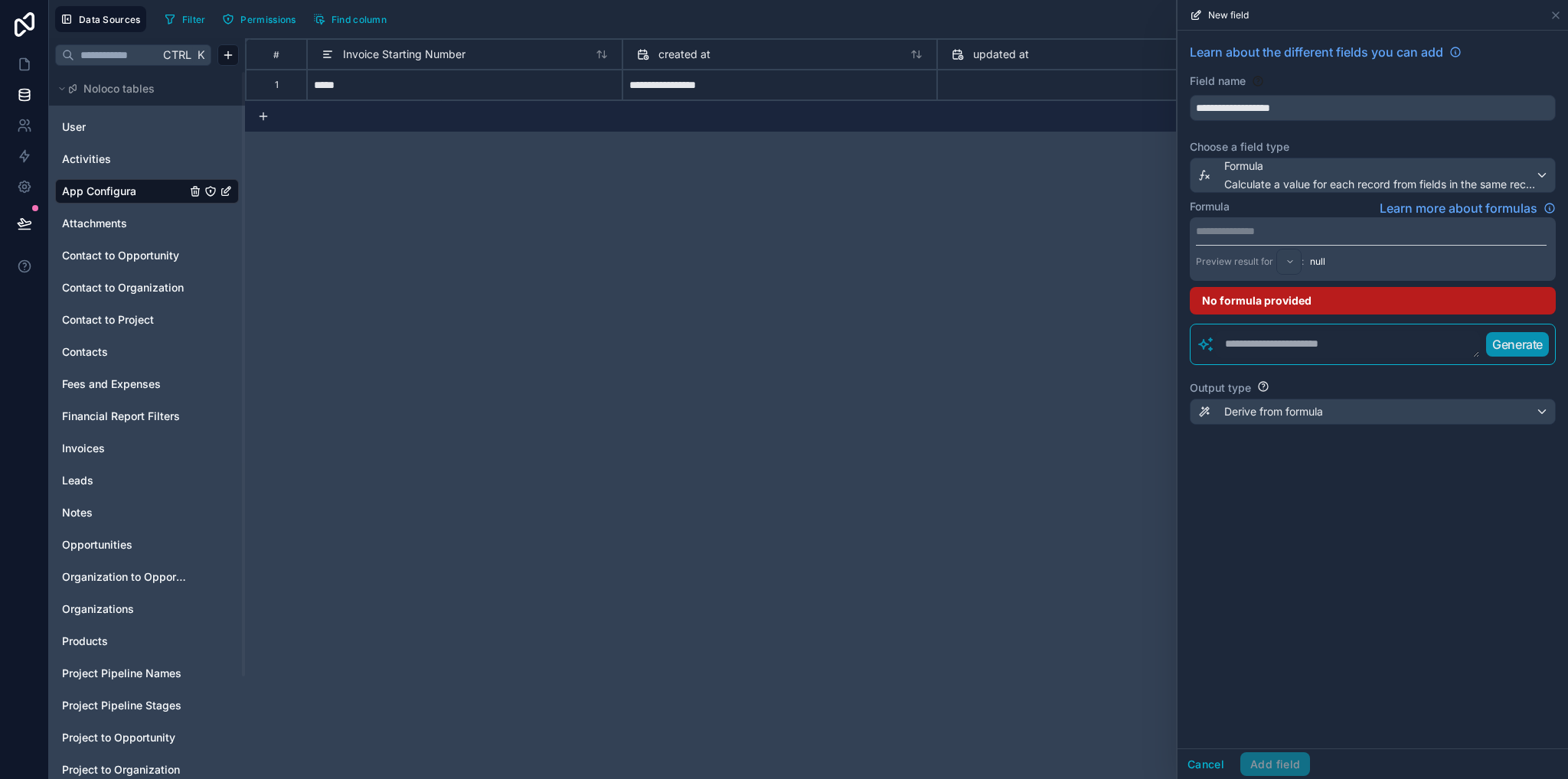
click at [1234, 230] on p "**********" at bounding box center [1371, 231] width 351 height 15
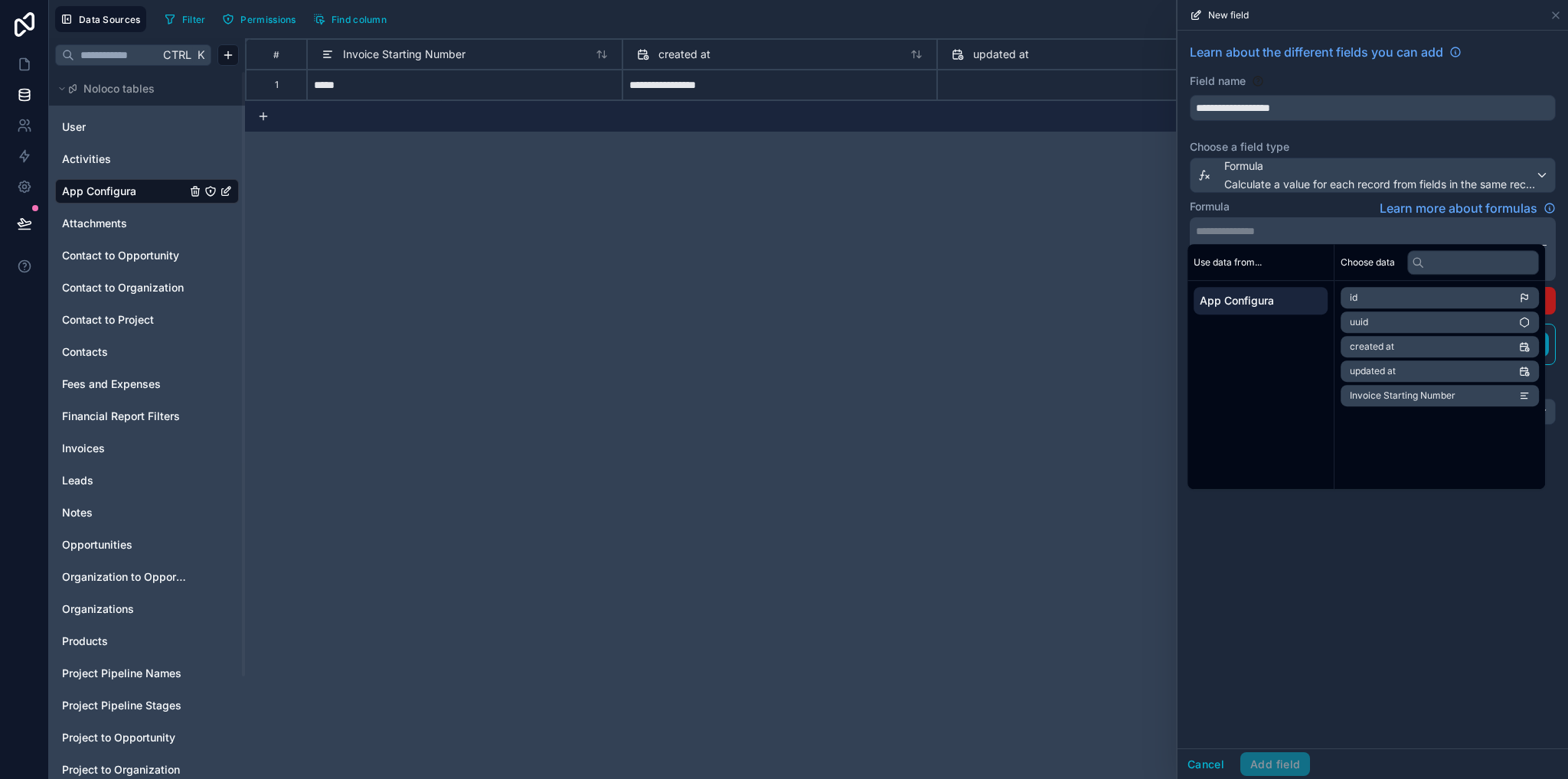
click at [1413, 397] on span "Invoice Starting Number" at bounding box center [1402, 396] width 105 height 12
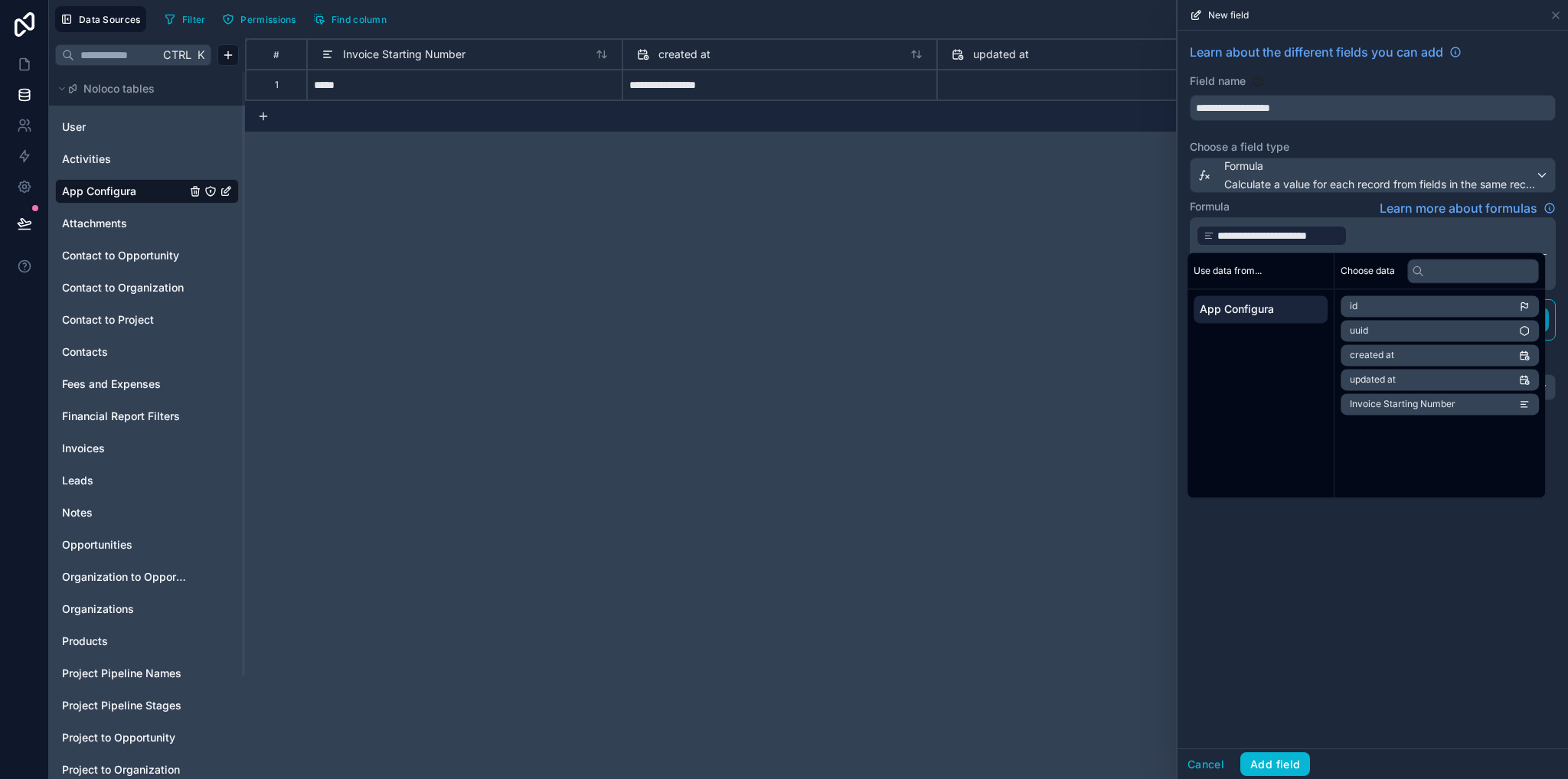
click at [1369, 231] on p "**********" at bounding box center [1371, 236] width 351 height 24
click at [1397, 407] on span "Invoice Starting Number" at bounding box center [1402, 404] width 105 height 12
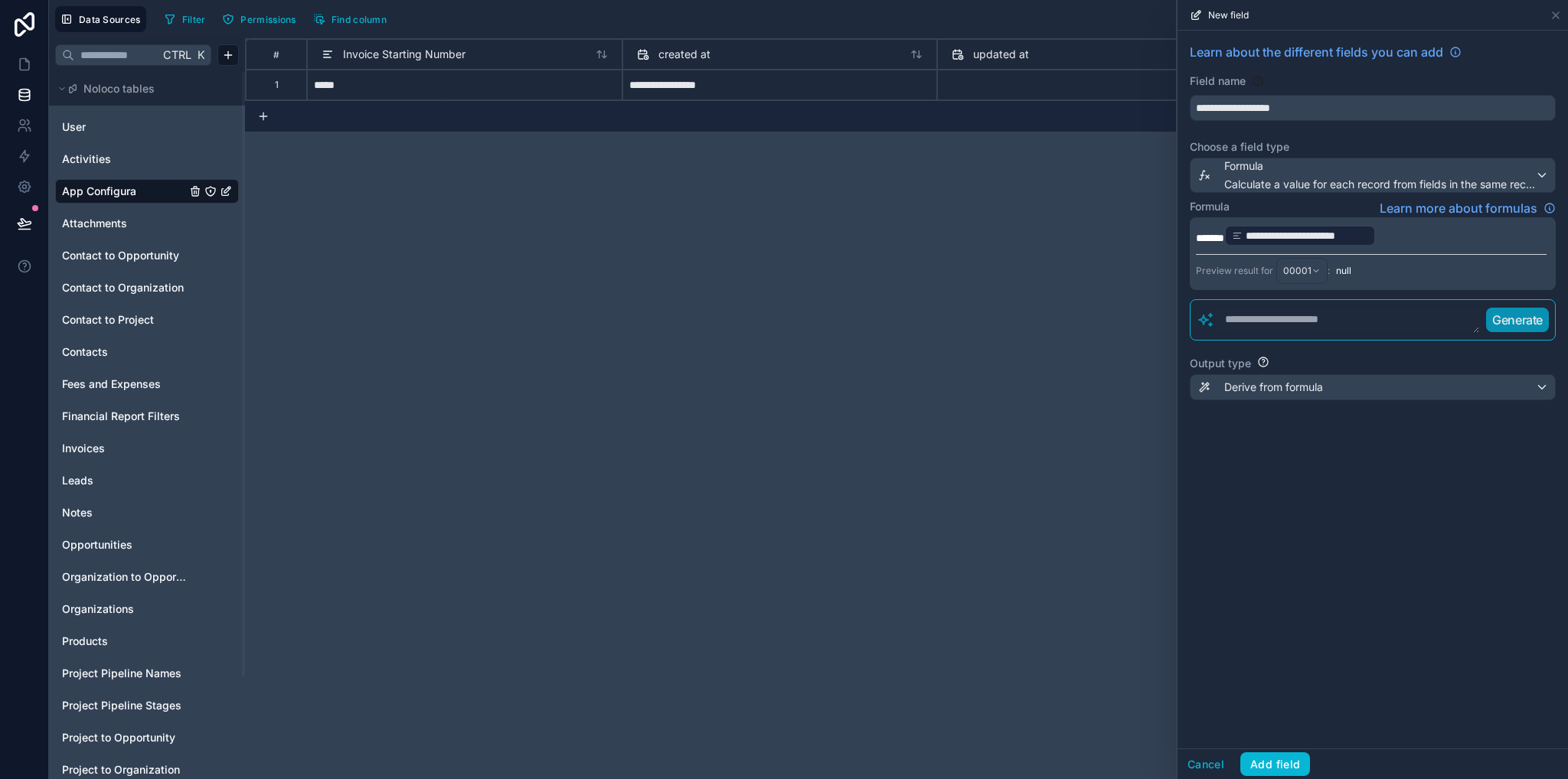
click at [1438, 236] on p "**********" at bounding box center [1371, 236] width 351 height 24
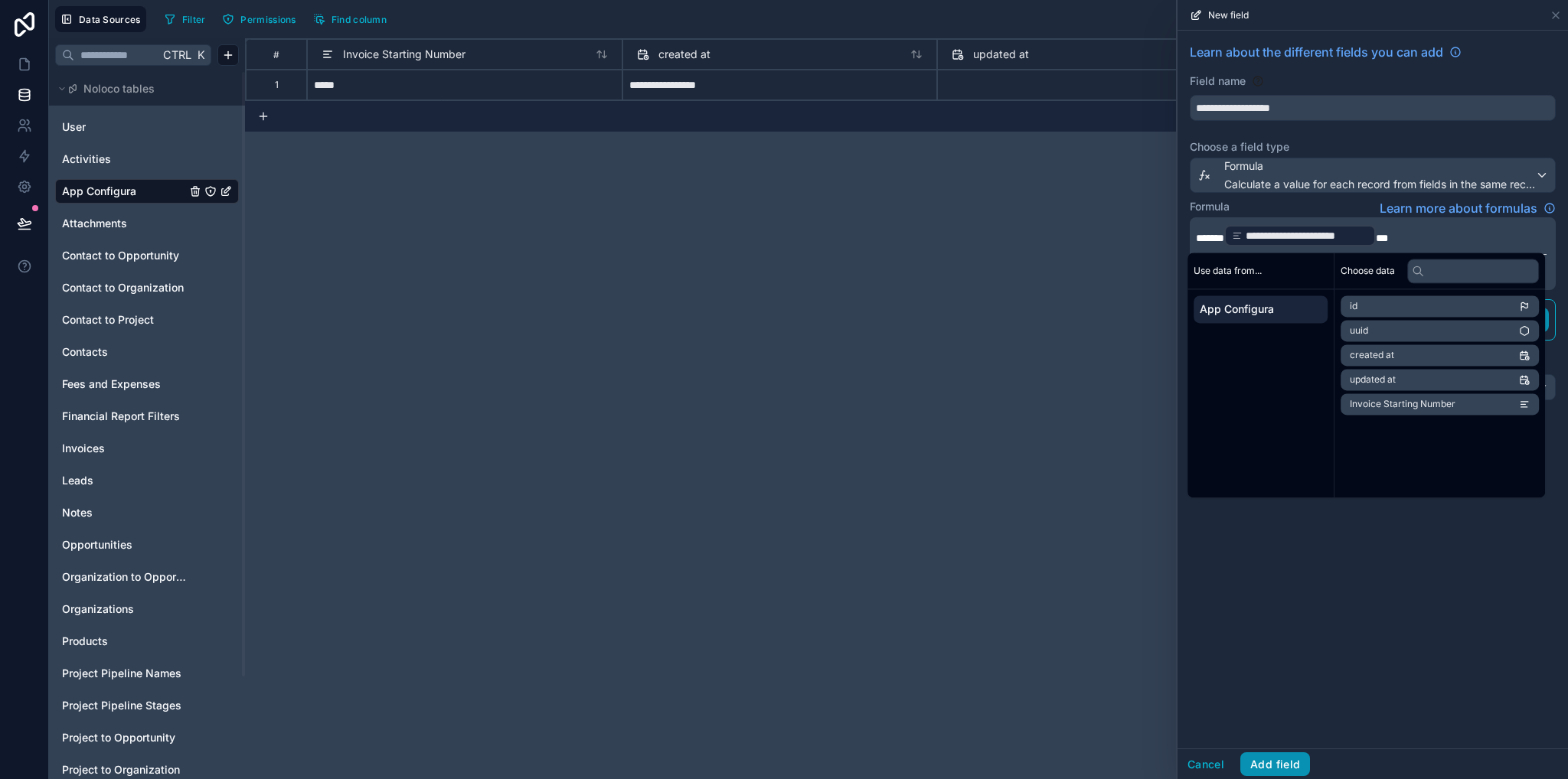
click at [1277, 771] on button "Add field" at bounding box center [1274, 764] width 69 height 24
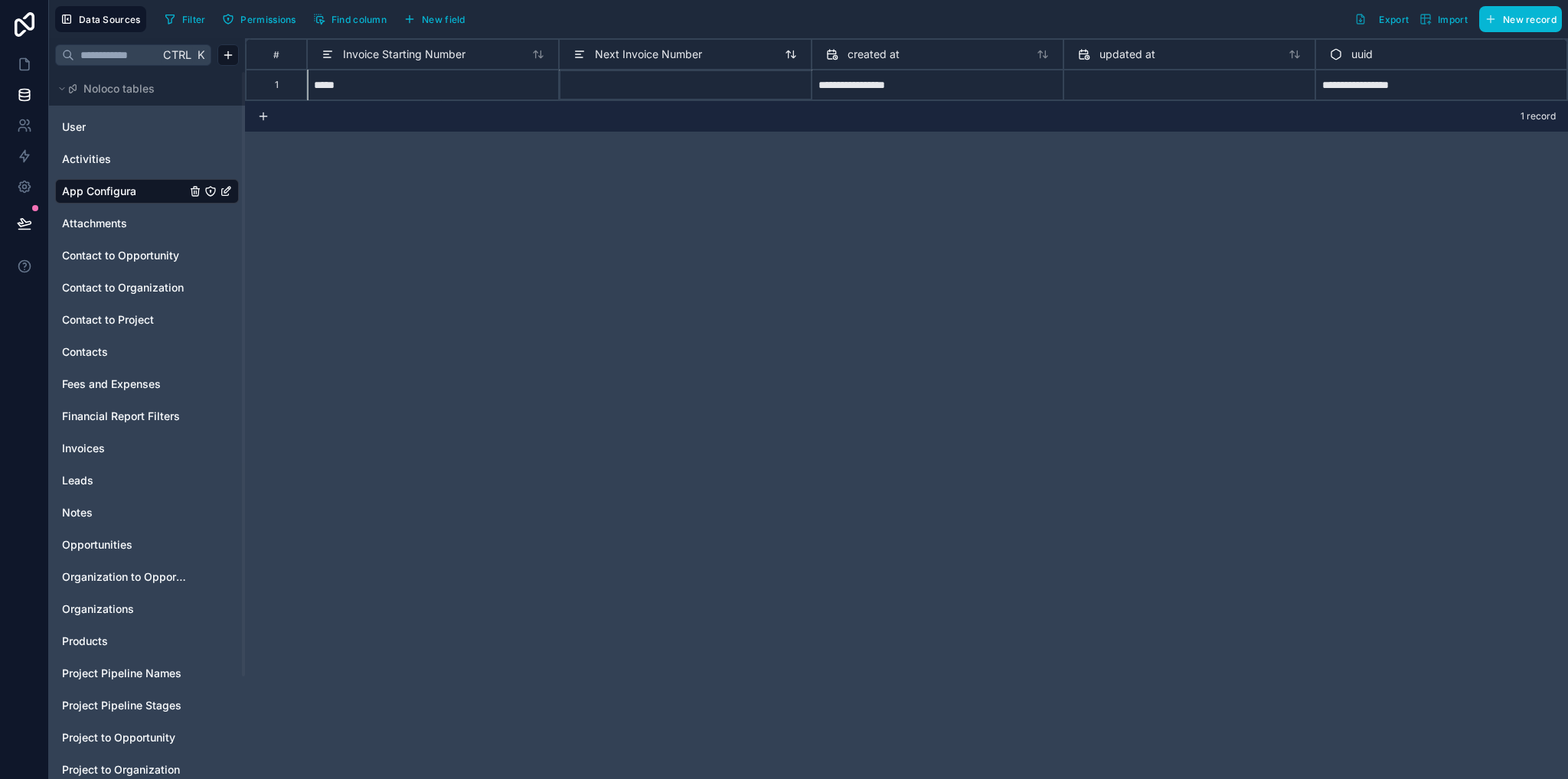
click at [662, 55] on span "Next Invoice Number" at bounding box center [648, 54] width 107 height 15
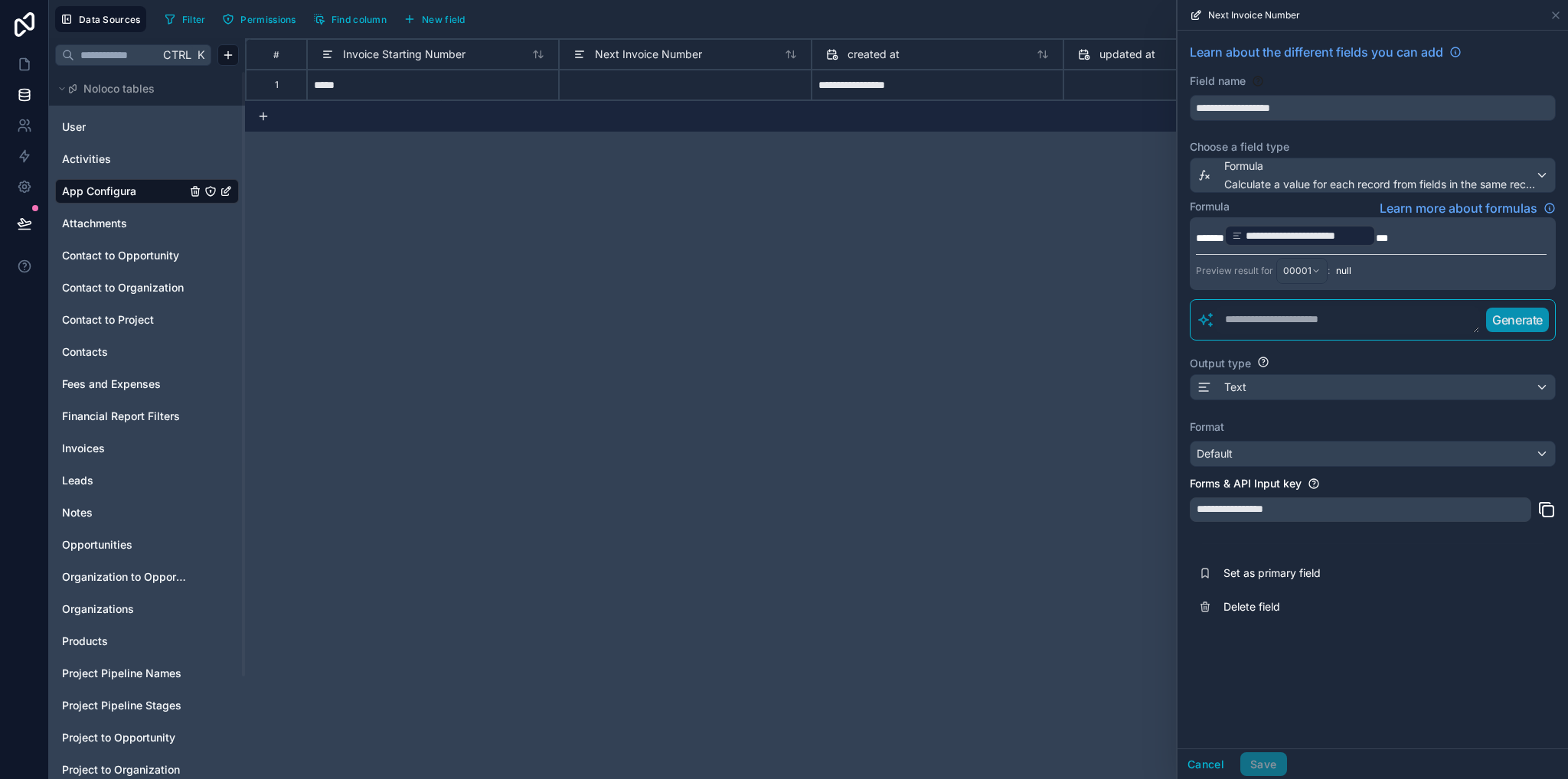
click at [1215, 232] on span "*******" at bounding box center [1210, 237] width 29 height 11
click at [1218, 232] on span "*******" at bounding box center [1210, 237] width 29 height 11
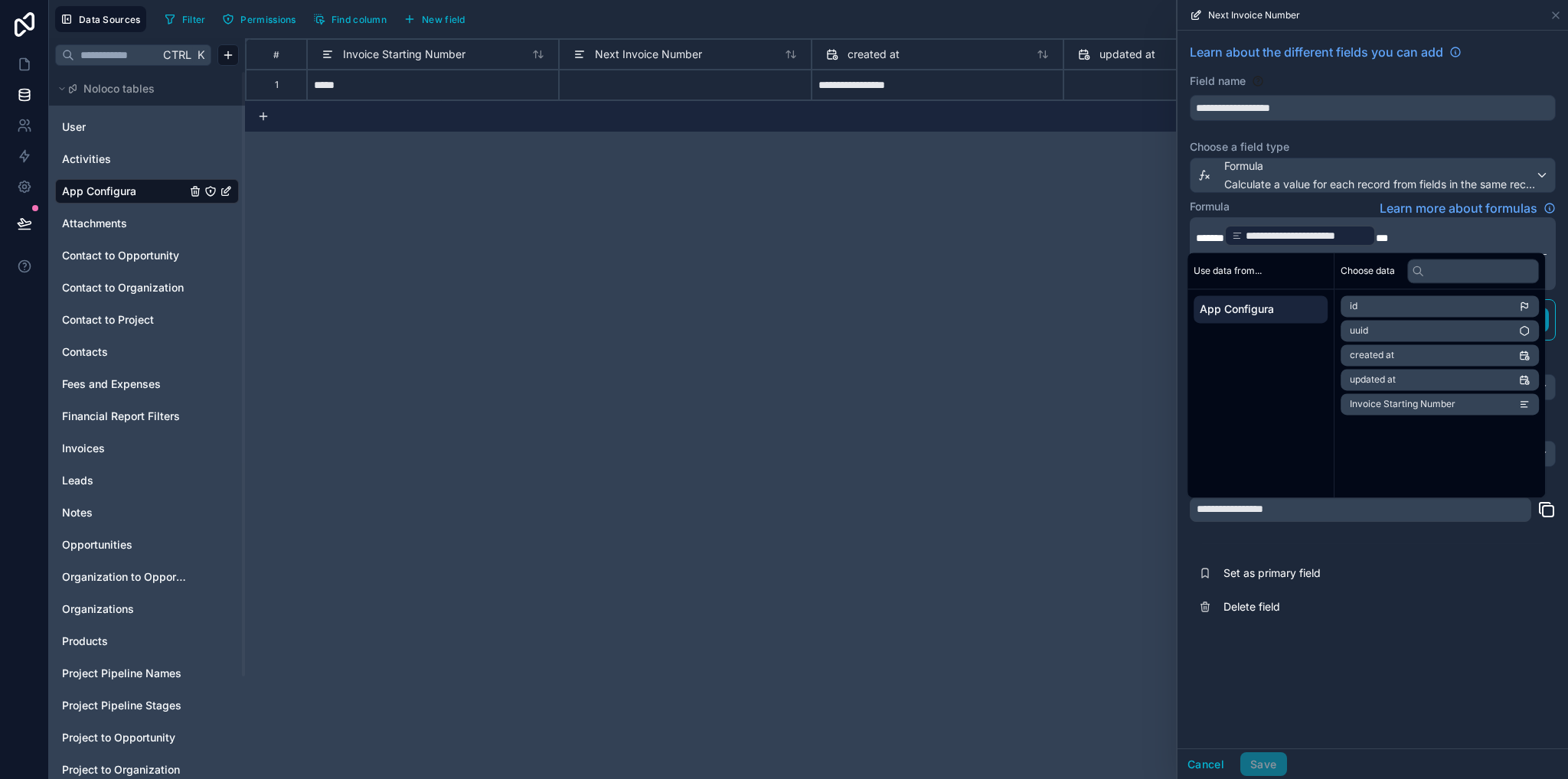
click at [1219, 235] on span "*******" at bounding box center [1210, 237] width 29 height 11
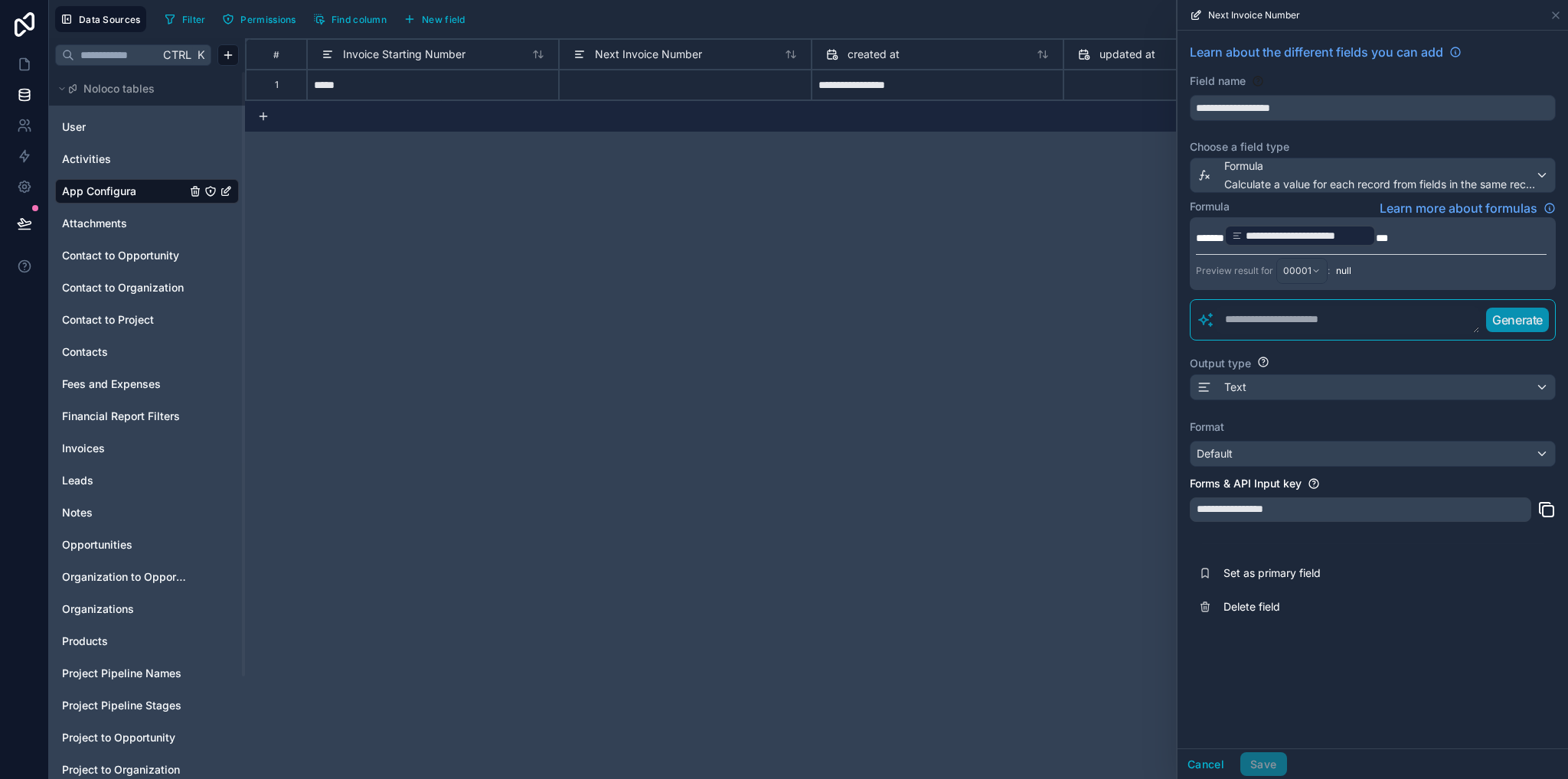
click at [1219, 235] on span "*******" at bounding box center [1210, 237] width 29 height 11
click at [1443, 645] on div "**********" at bounding box center [1372, 390] width 391 height 718
click at [1398, 235] on p "**********" at bounding box center [1371, 236] width 351 height 24
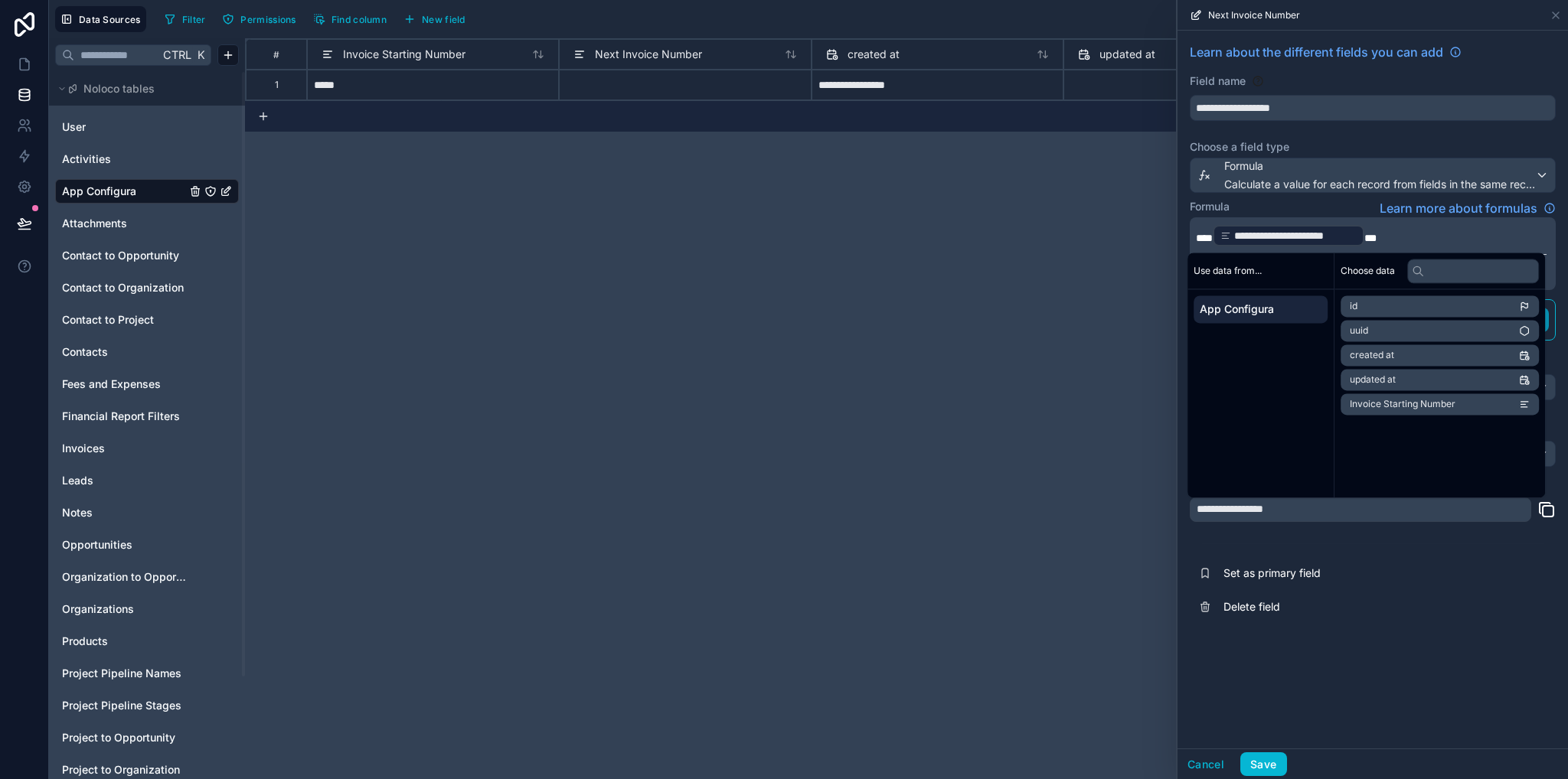
click at [1409, 647] on div "**********" at bounding box center [1372, 390] width 391 height 718
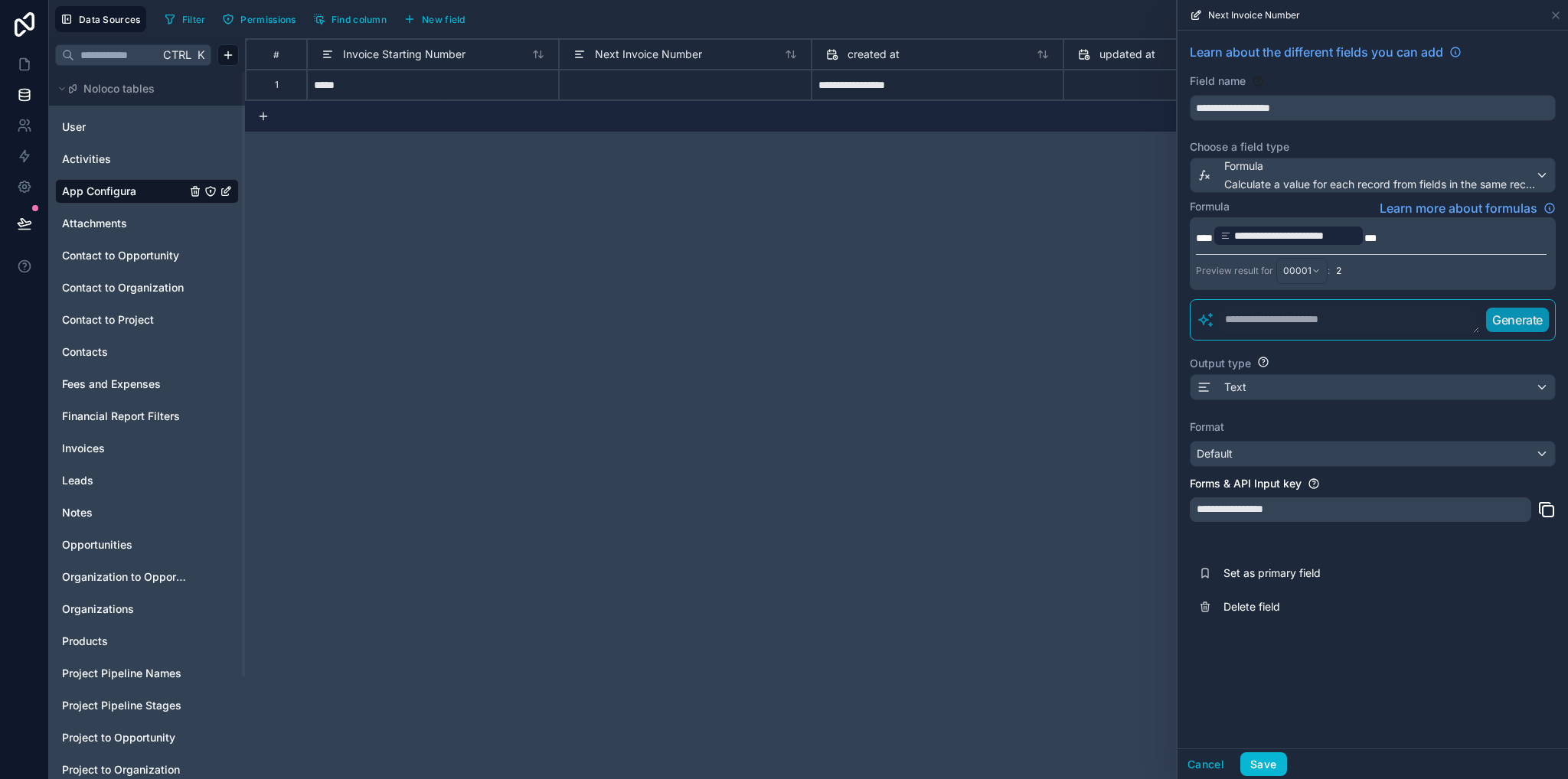
click at [1291, 319] on textarea at bounding box center [1347, 320] width 265 height 28
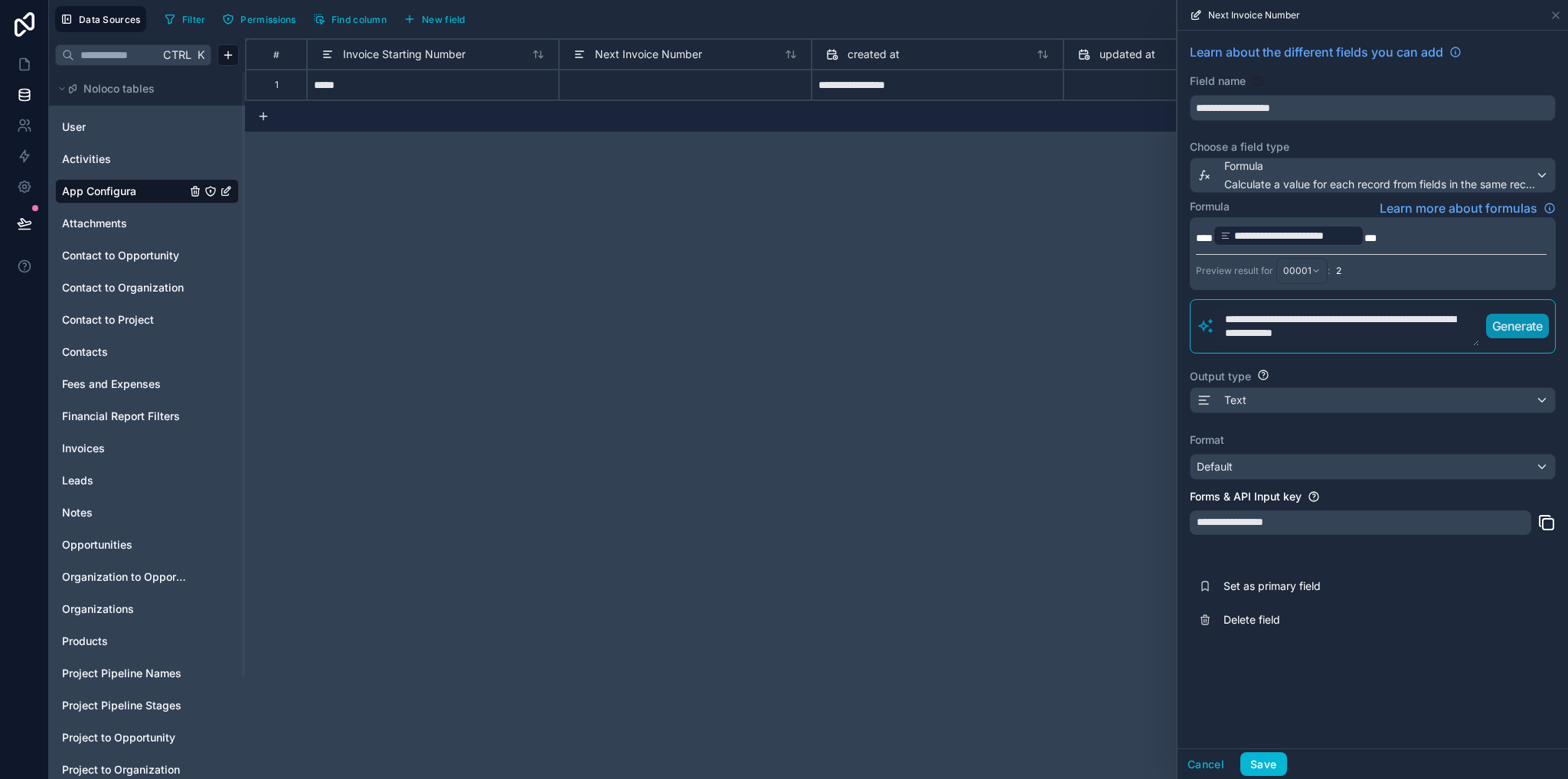
type textarea "**********"
click at [1527, 327] on p "Generate" at bounding box center [1517, 325] width 51 height 19
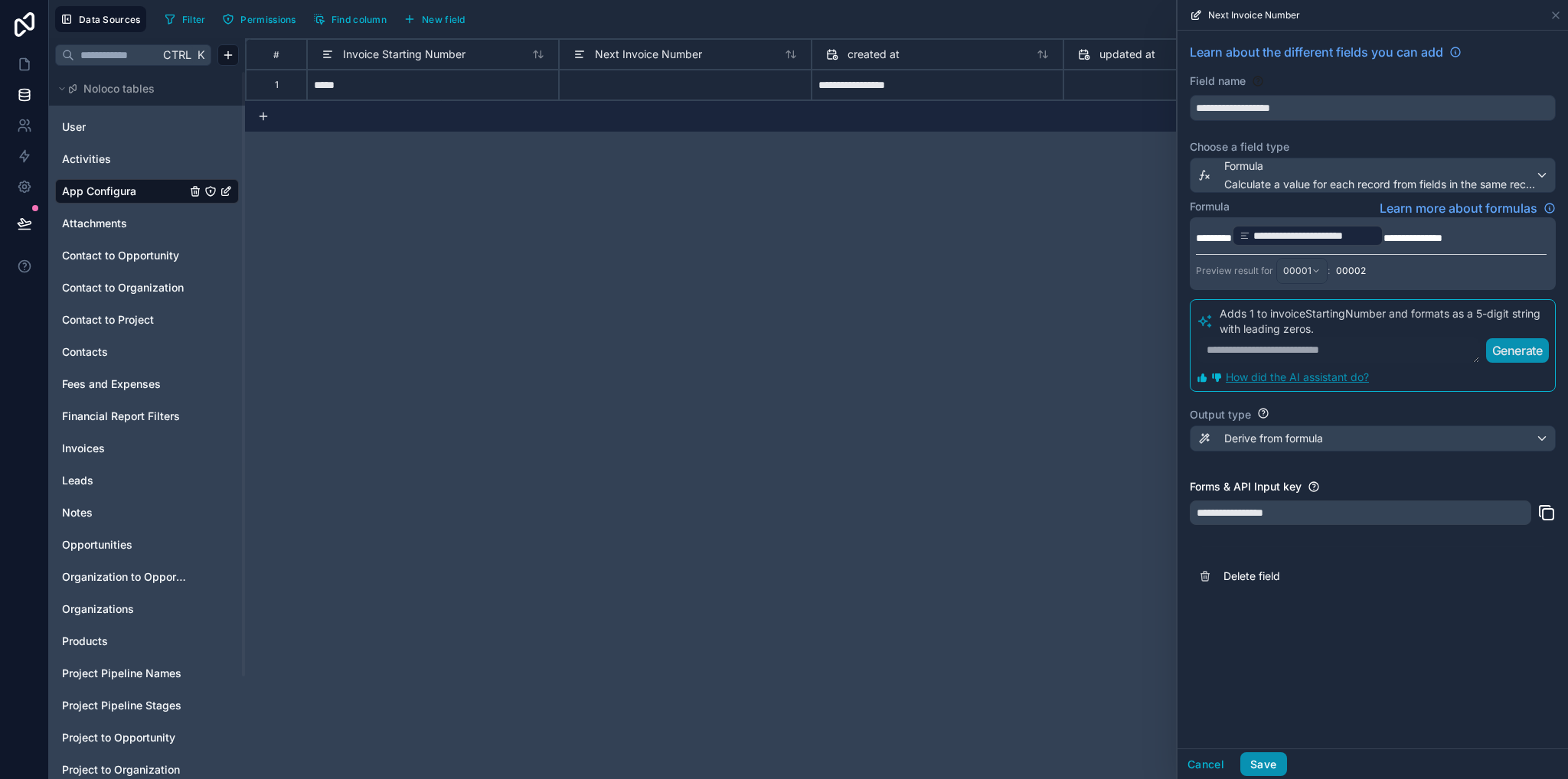
click at [1264, 762] on button "Save" at bounding box center [1263, 764] width 46 height 24
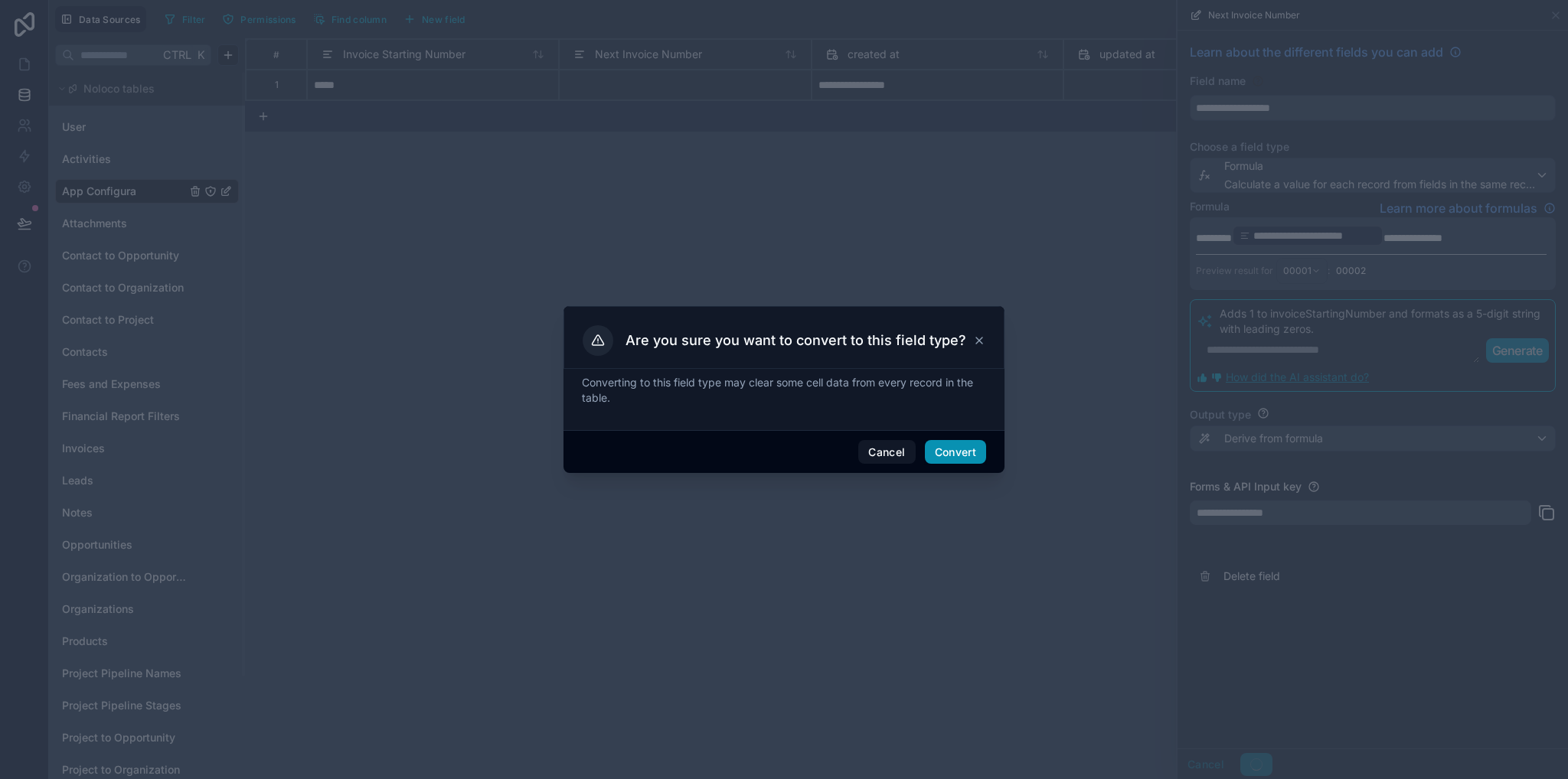
click at [962, 453] on button "Convert" at bounding box center [955, 453] width 61 height 24
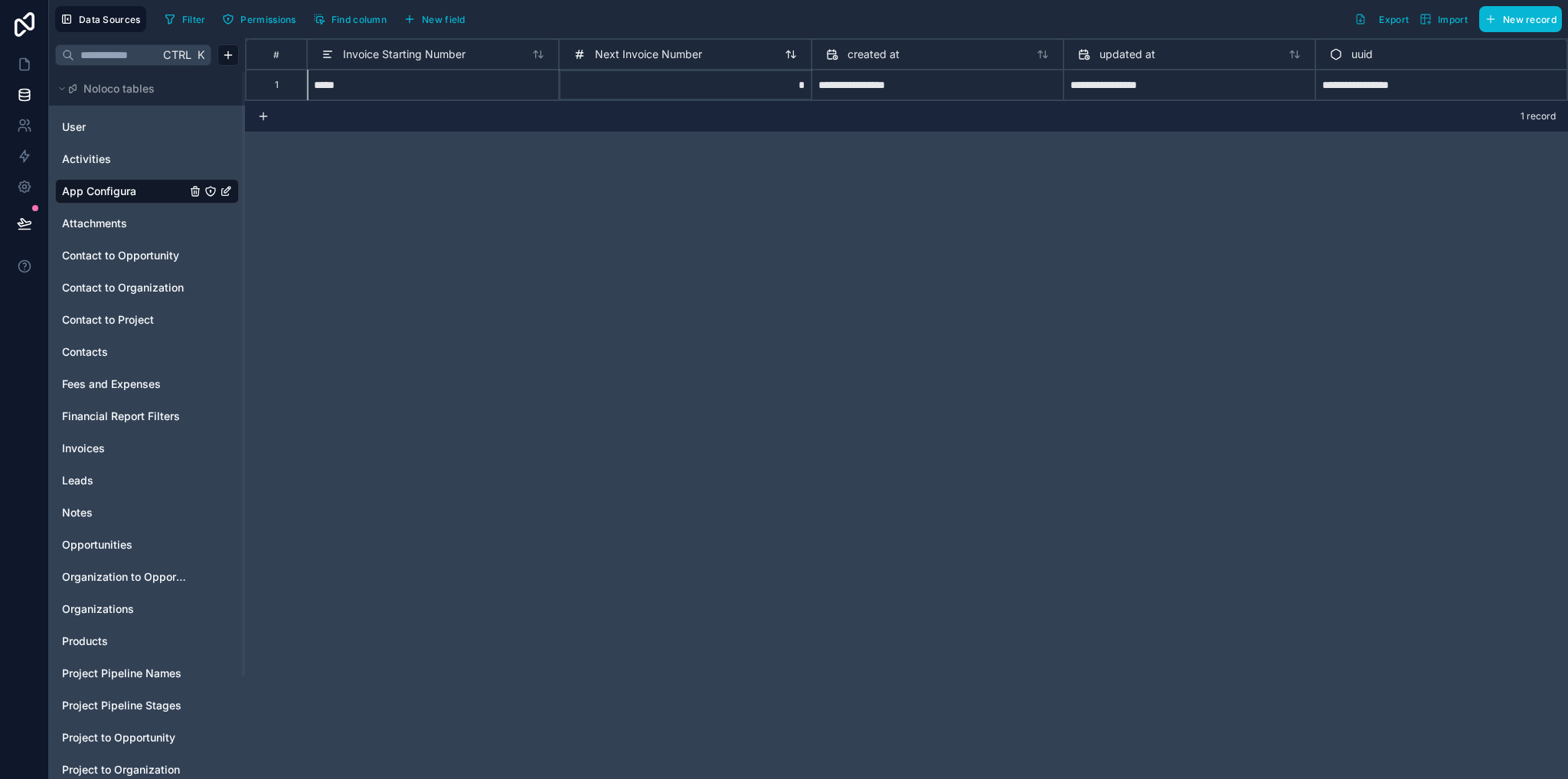
click at [614, 62] on div "Next Invoice Number" at bounding box center [638, 54] width 129 height 19
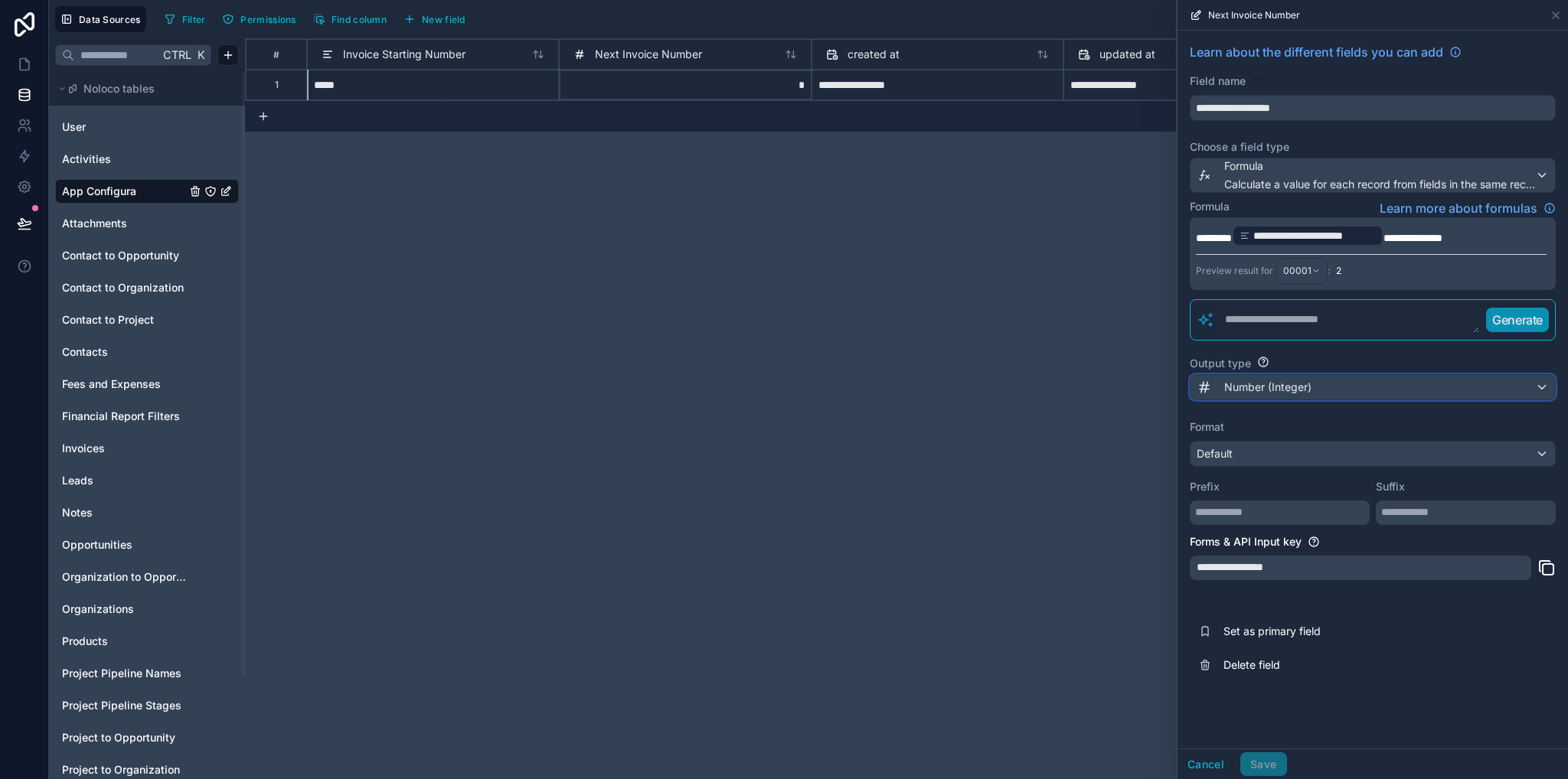
click at [1272, 389] on span "Number (Integer)" at bounding box center [1267, 387] width 87 height 15
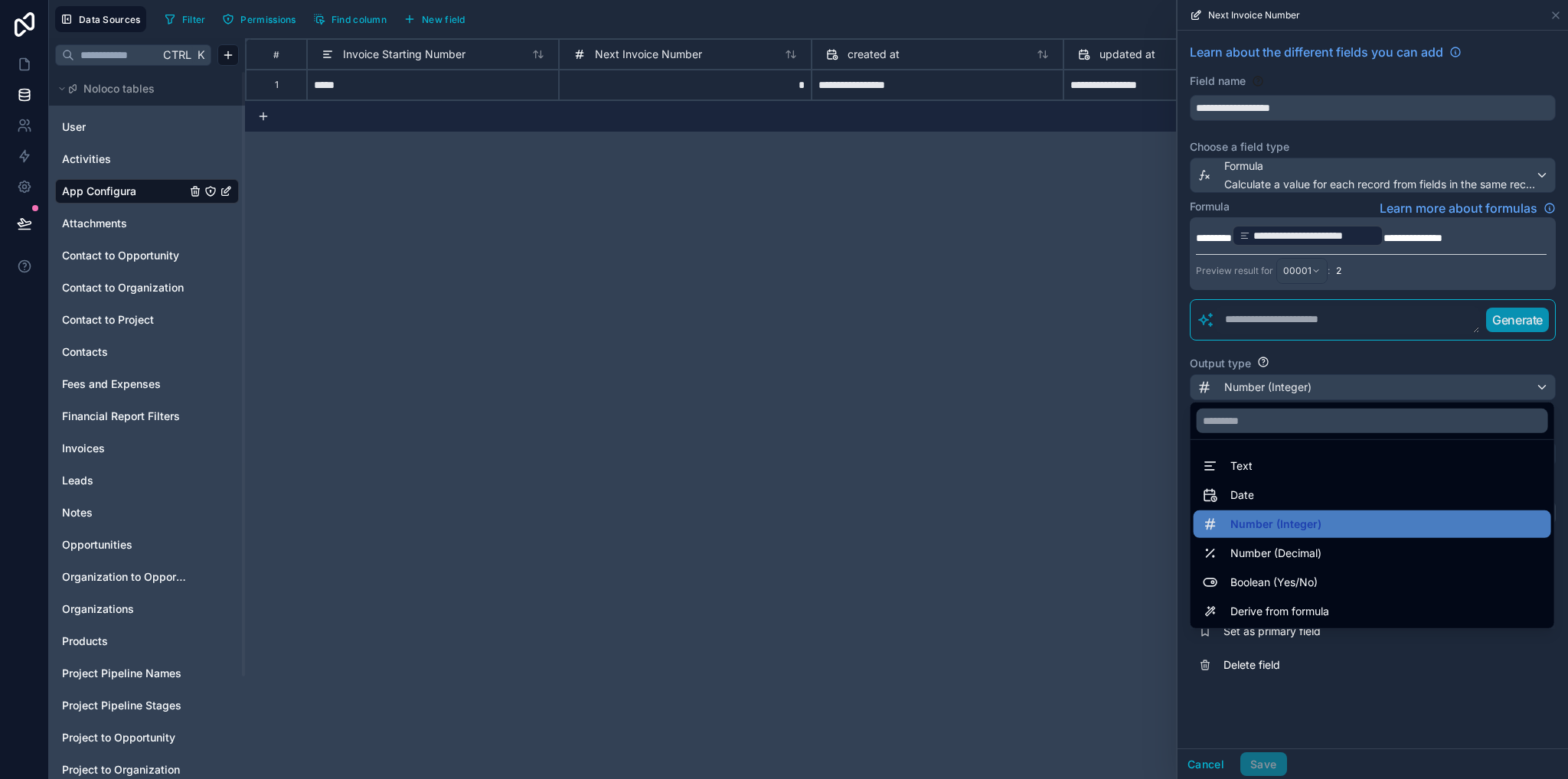
click at [1260, 466] on div "Text" at bounding box center [1372, 466] width 339 height 19
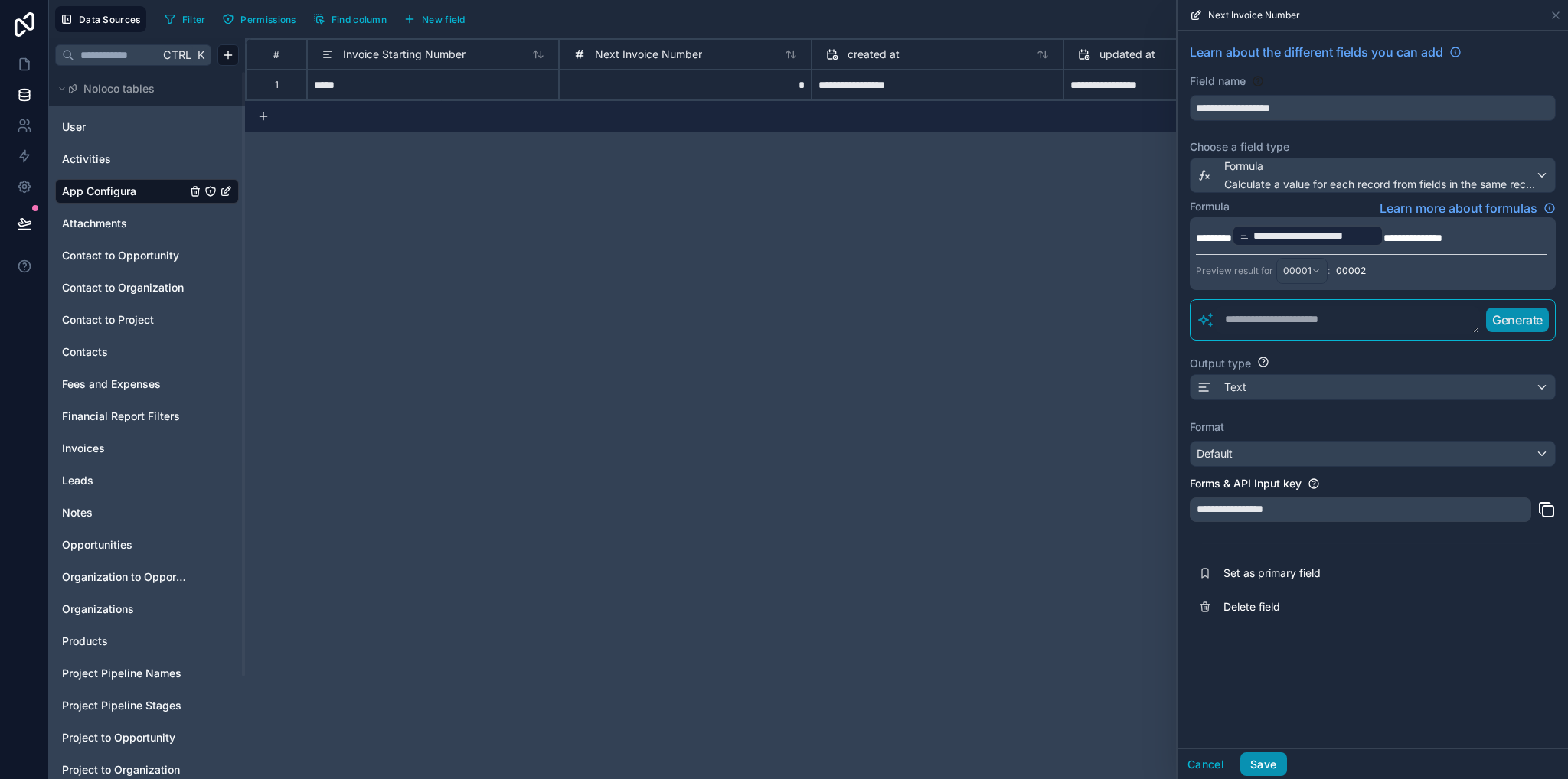
click at [1270, 764] on button "Save" at bounding box center [1263, 764] width 46 height 24
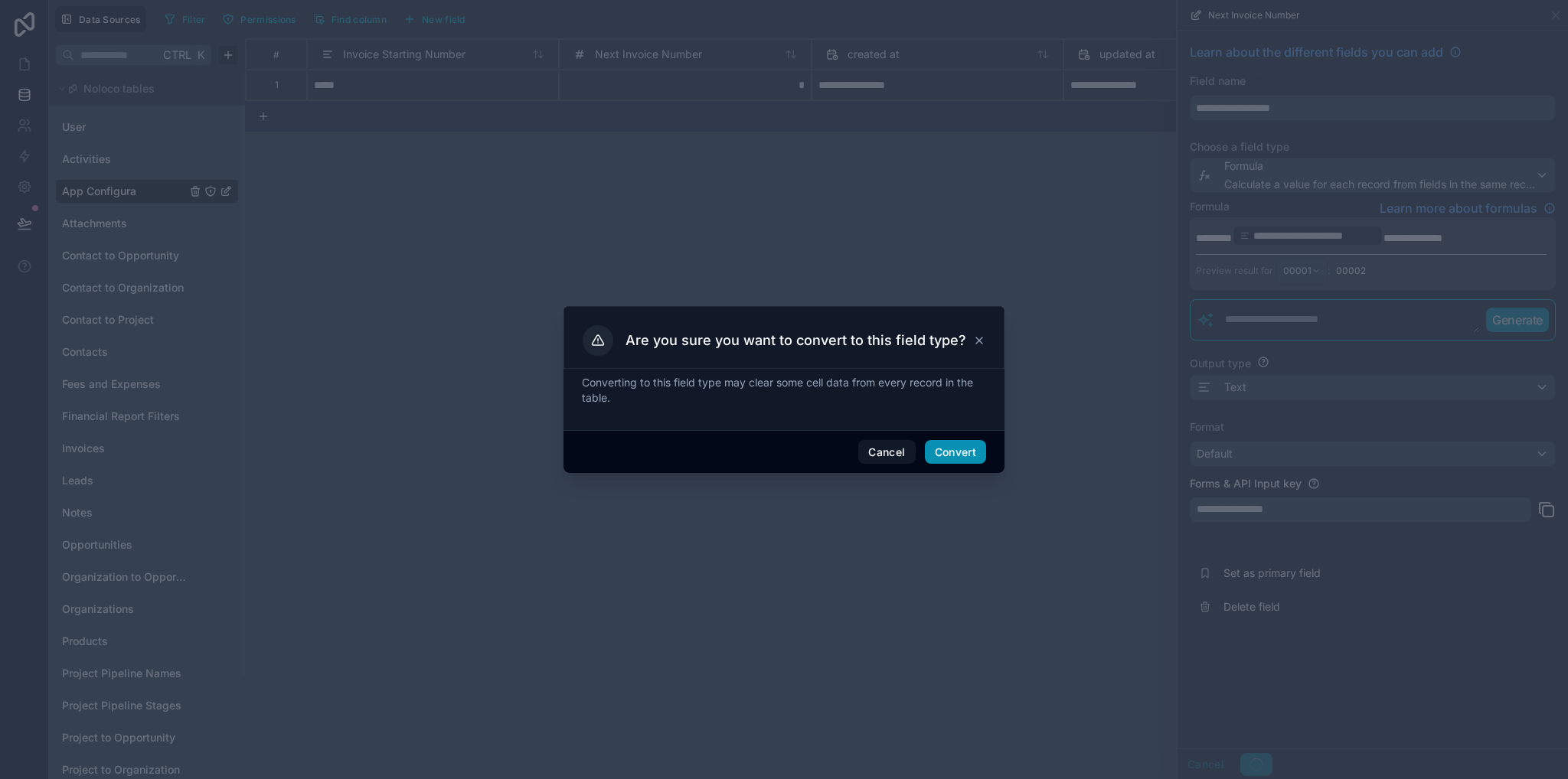
click at [969, 441] on button "Convert" at bounding box center [955, 453] width 61 height 24
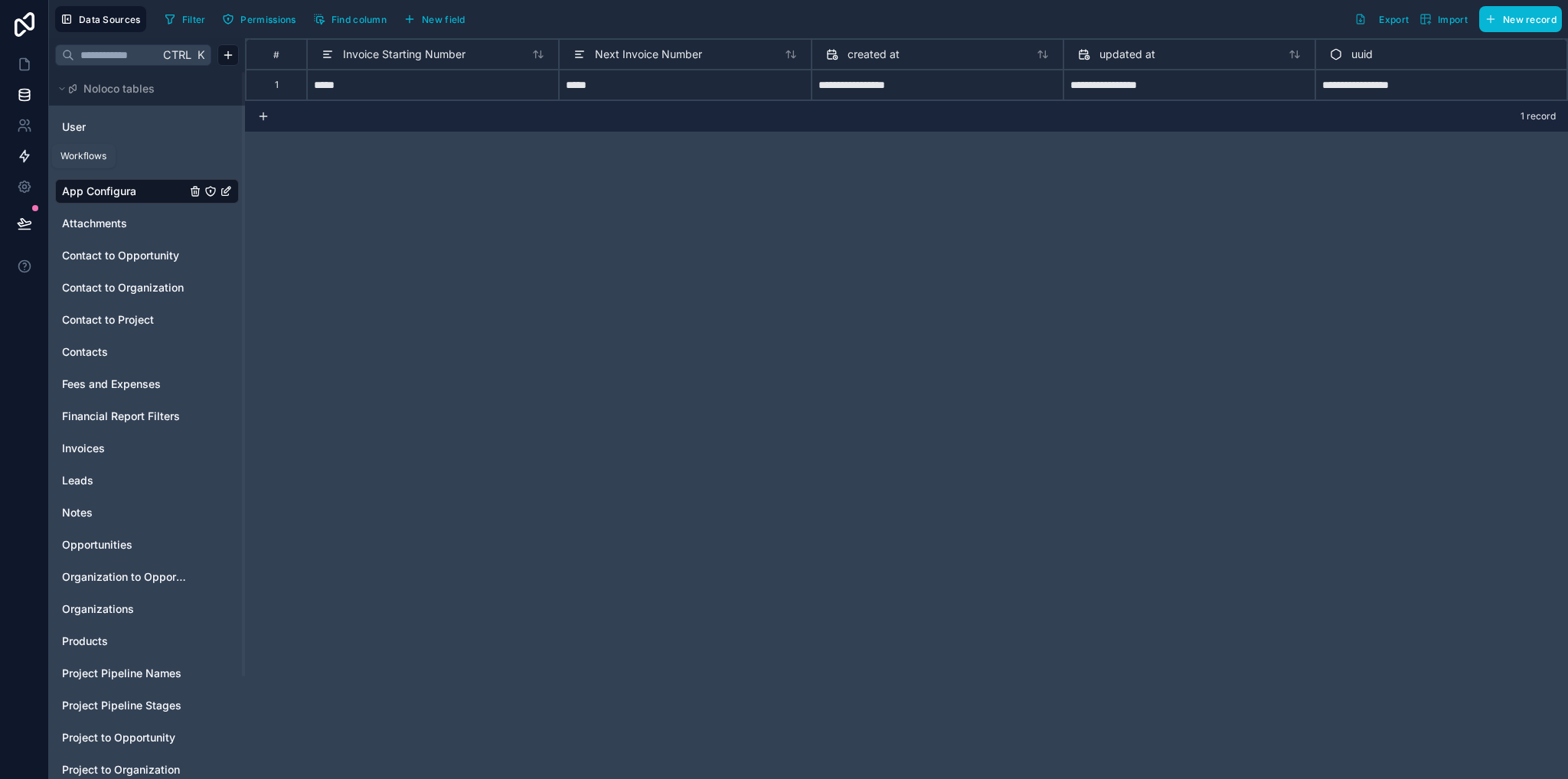
click at [29, 157] on icon at bounding box center [24, 156] width 16 height 15
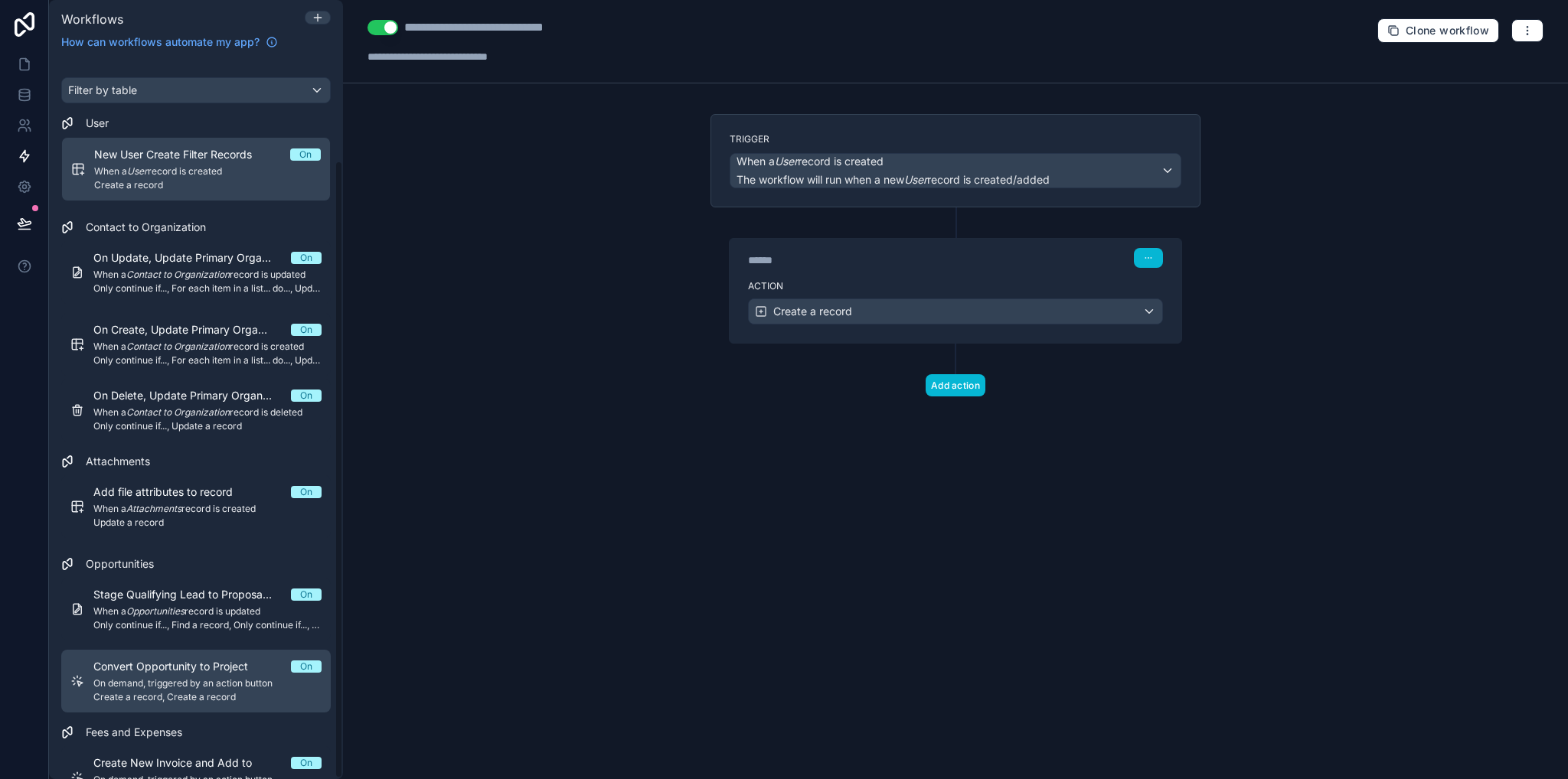
scroll to position [119, 0]
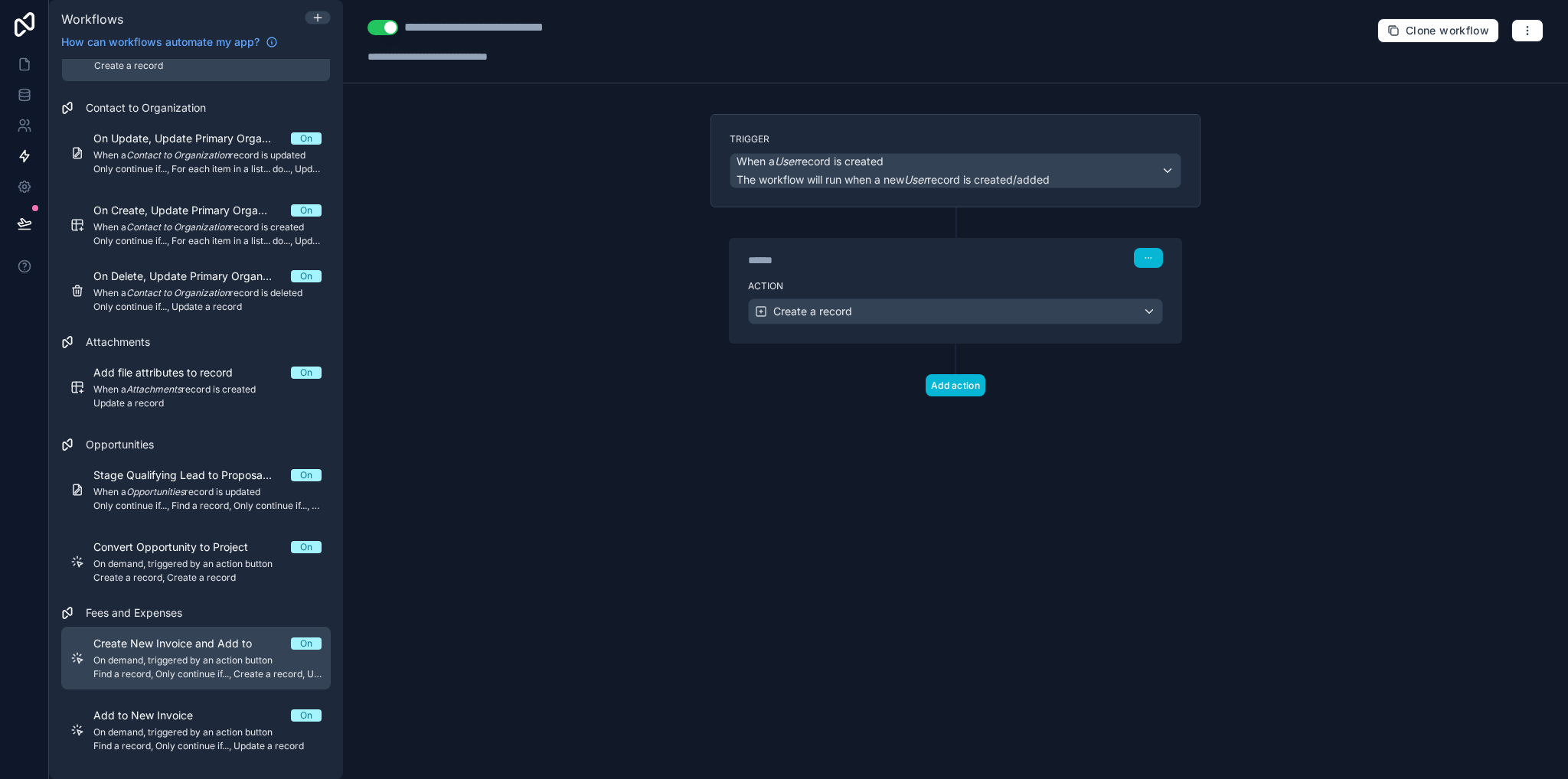
click at [192, 668] on span "Find a record, Only continue if..., Create a record, Update a record" at bounding box center [207, 674] width 228 height 12
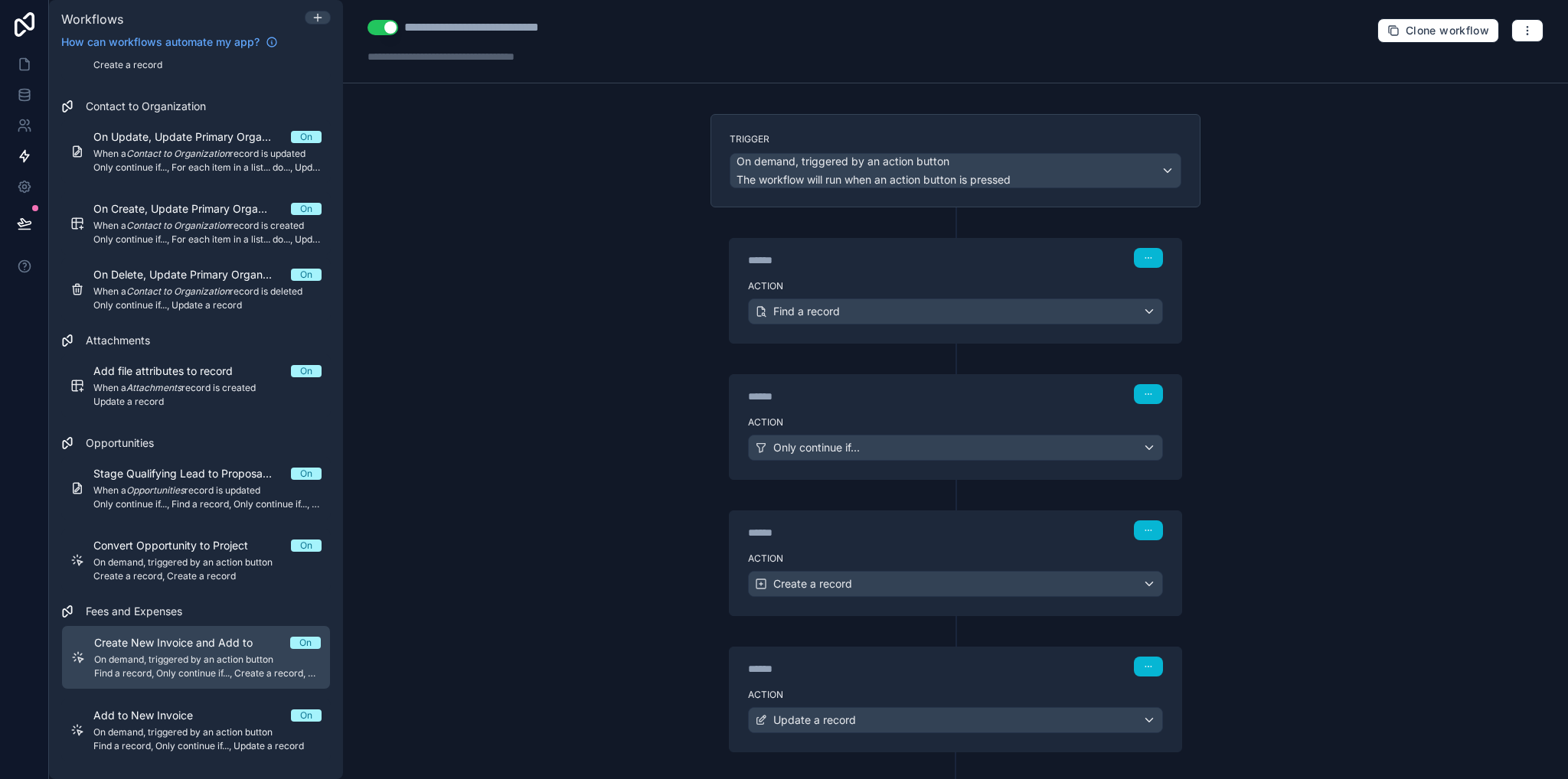
click at [845, 283] on label "Action" at bounding box center [955, 285] width 415 height 12
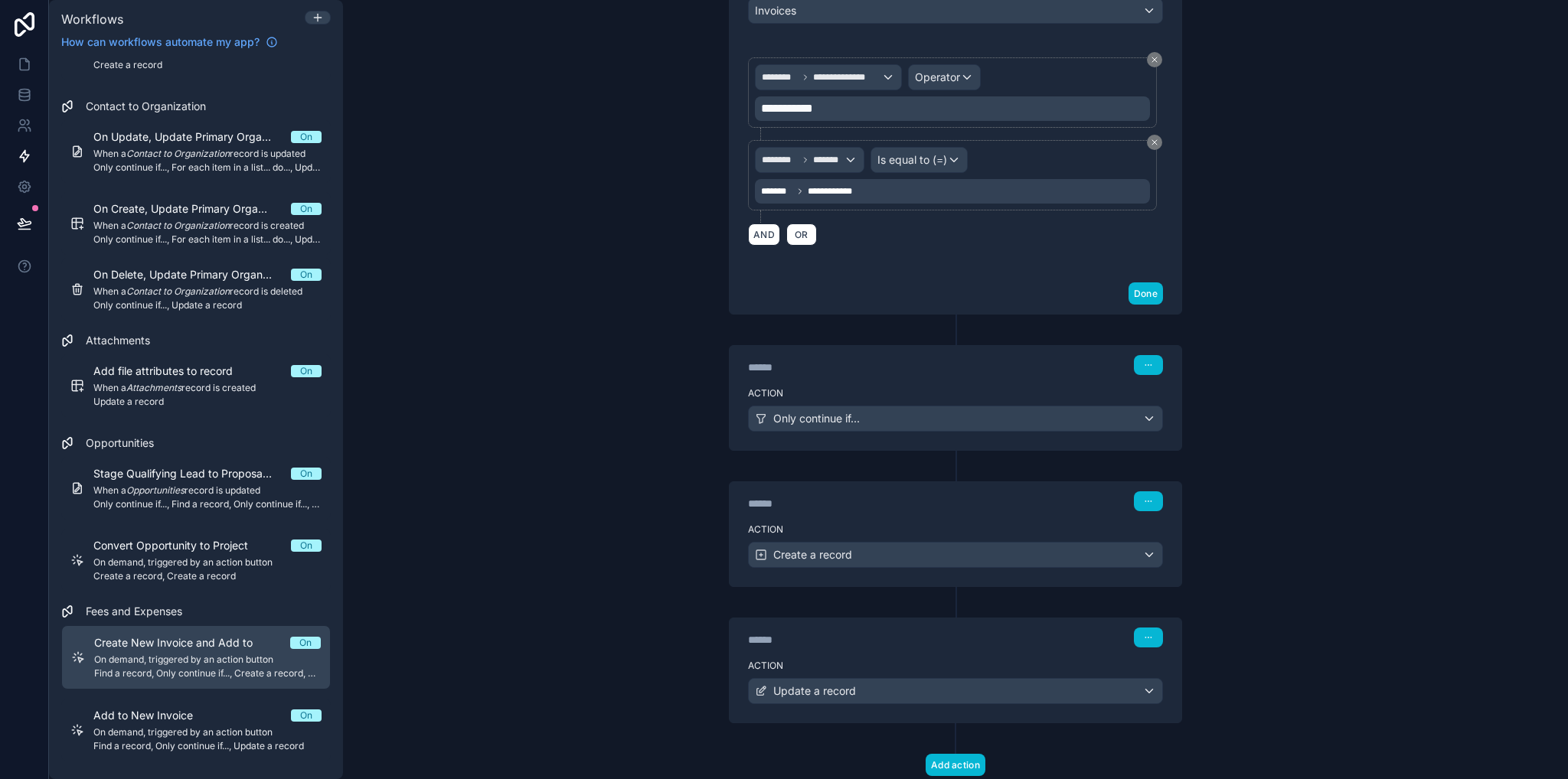
scroll to position [422, 0]
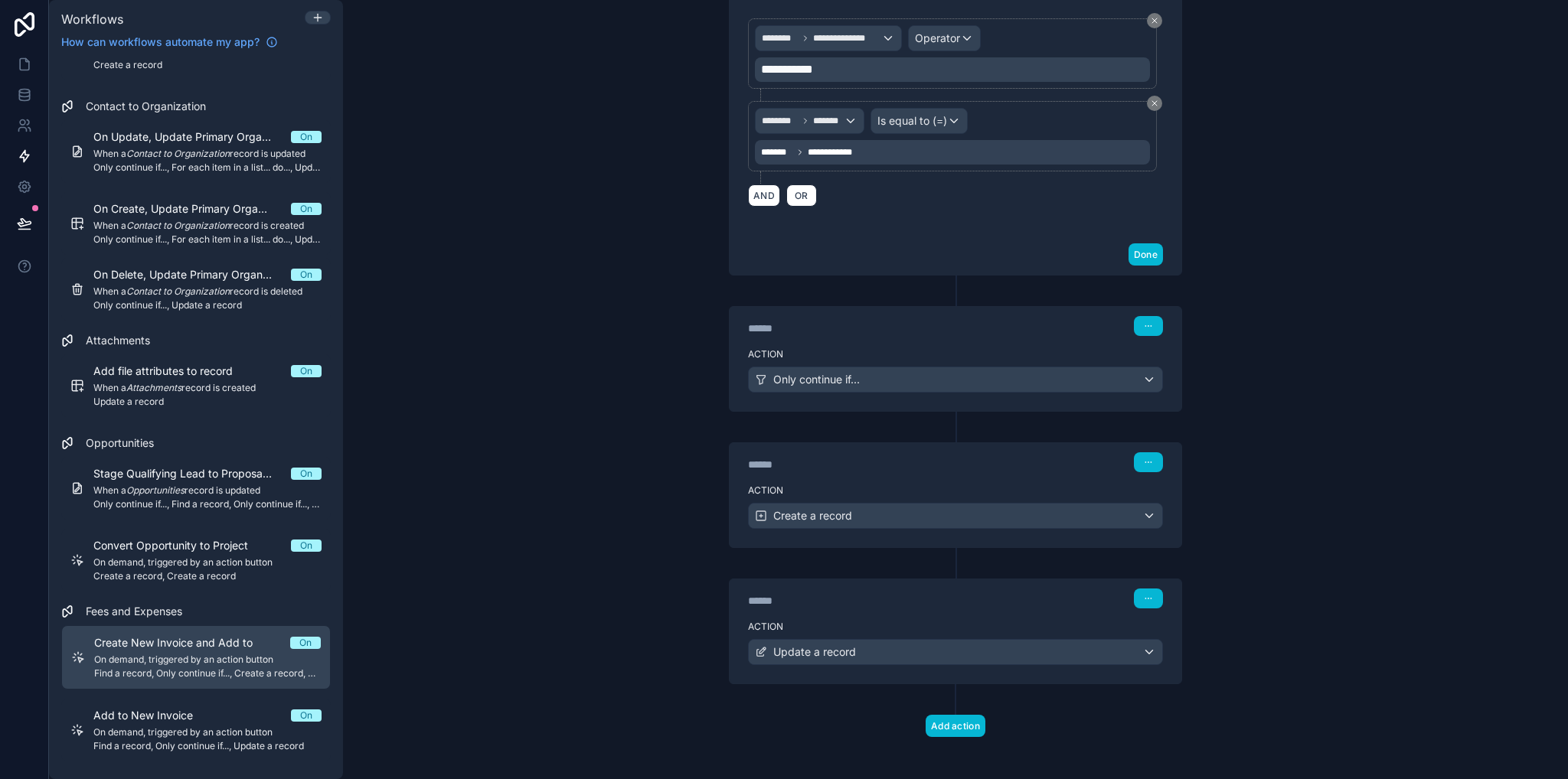
click at [920, 330] on div "******" at bounding box center [862, 328] width 229 height 15
click at [943, 348] on label "Action" at bounding box center [955, 354] width 415 height 12
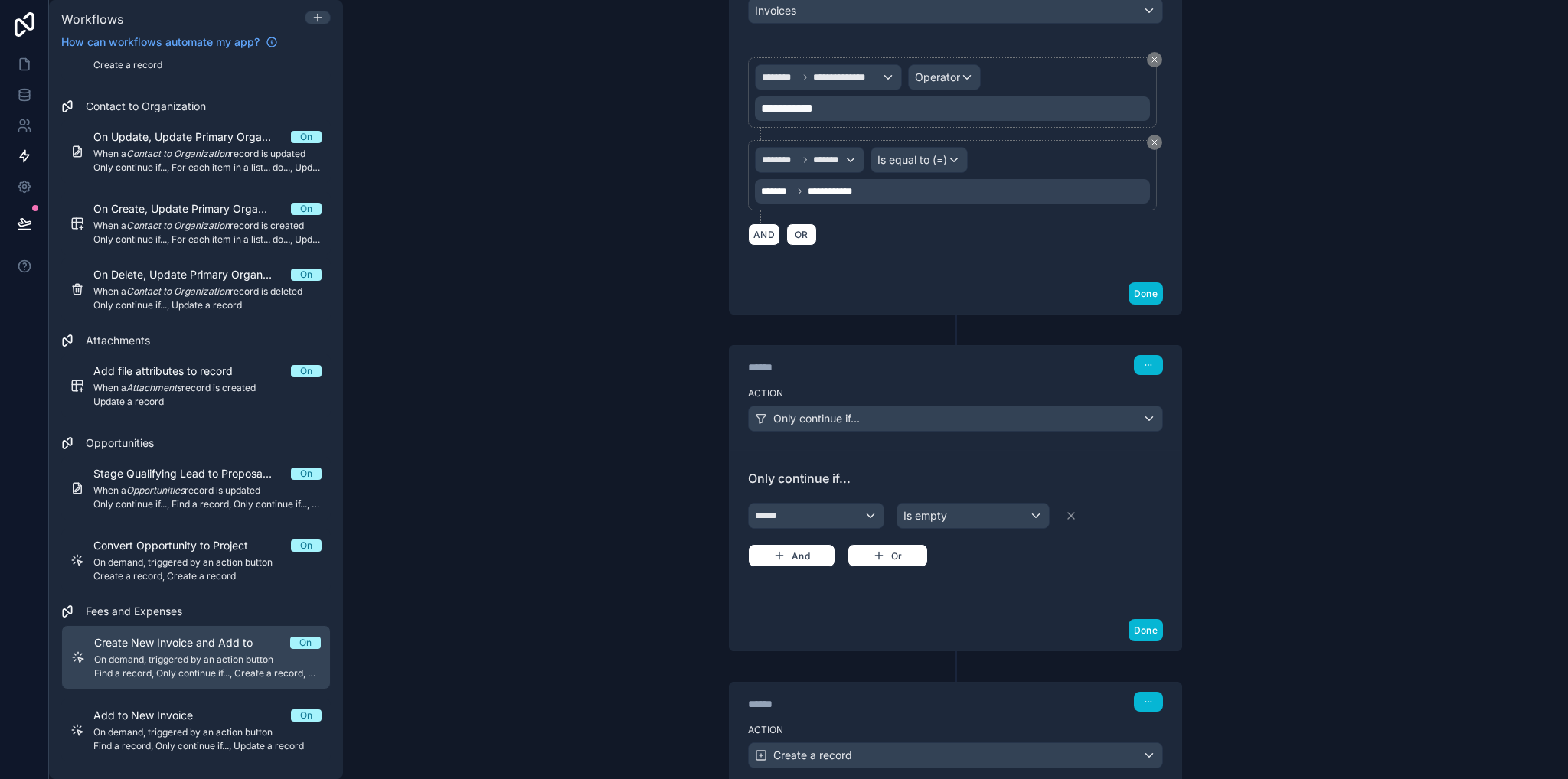
scroll to position [621, 0]
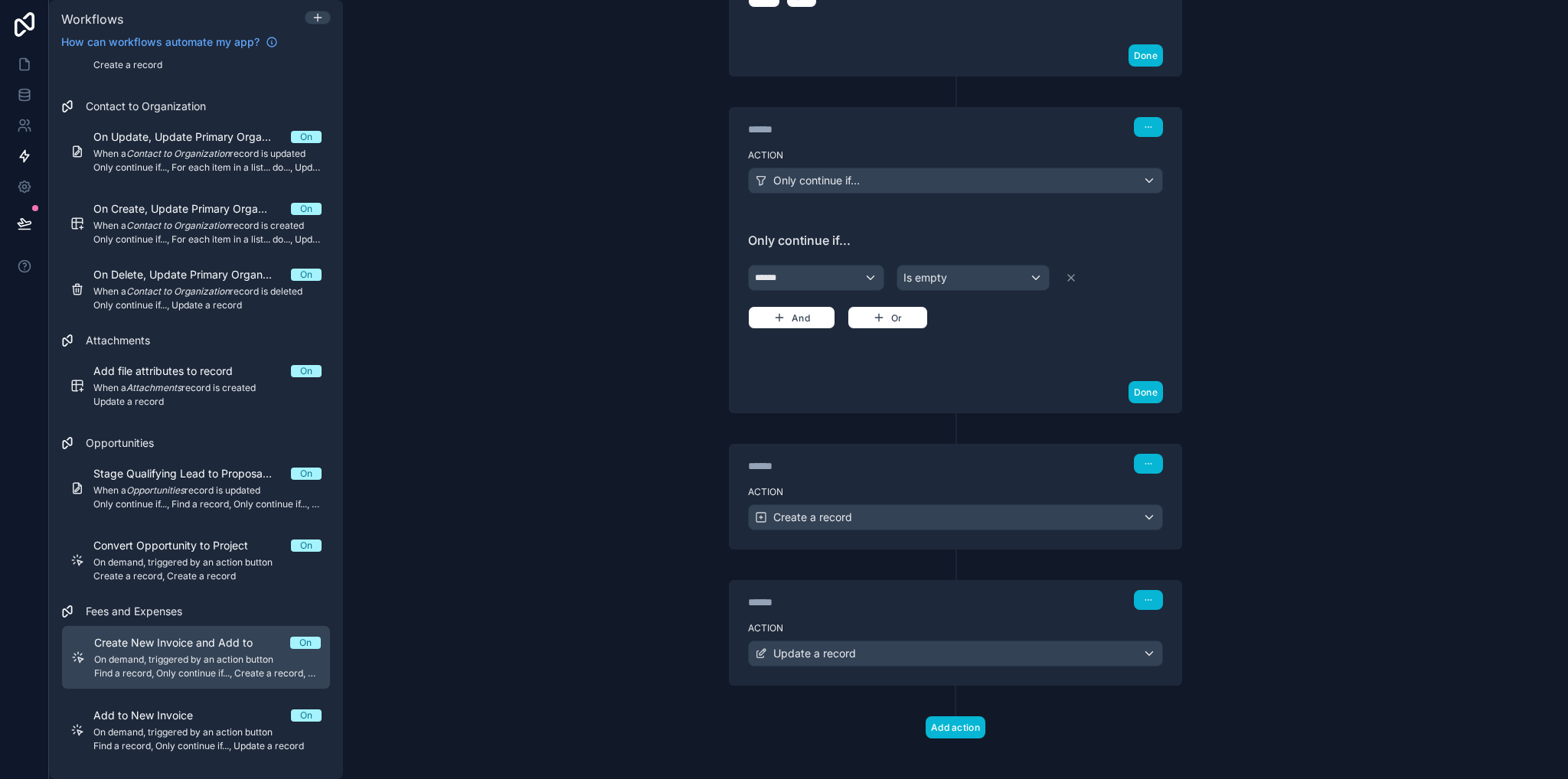
click at [951, 480] on div "Action Create a record" at bounding box center [955, 514] width 452 height 69
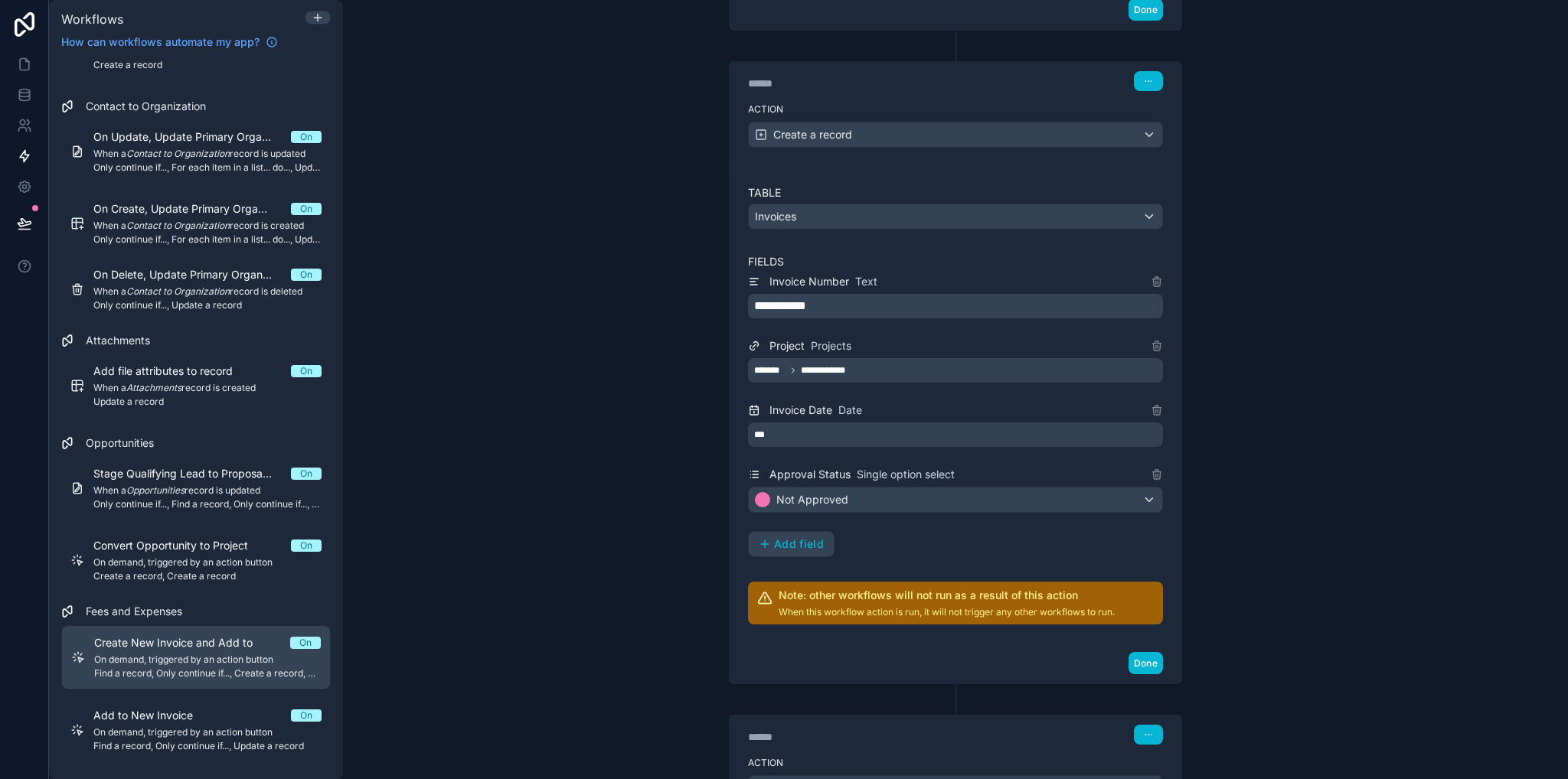
scroll to position [927, 0]
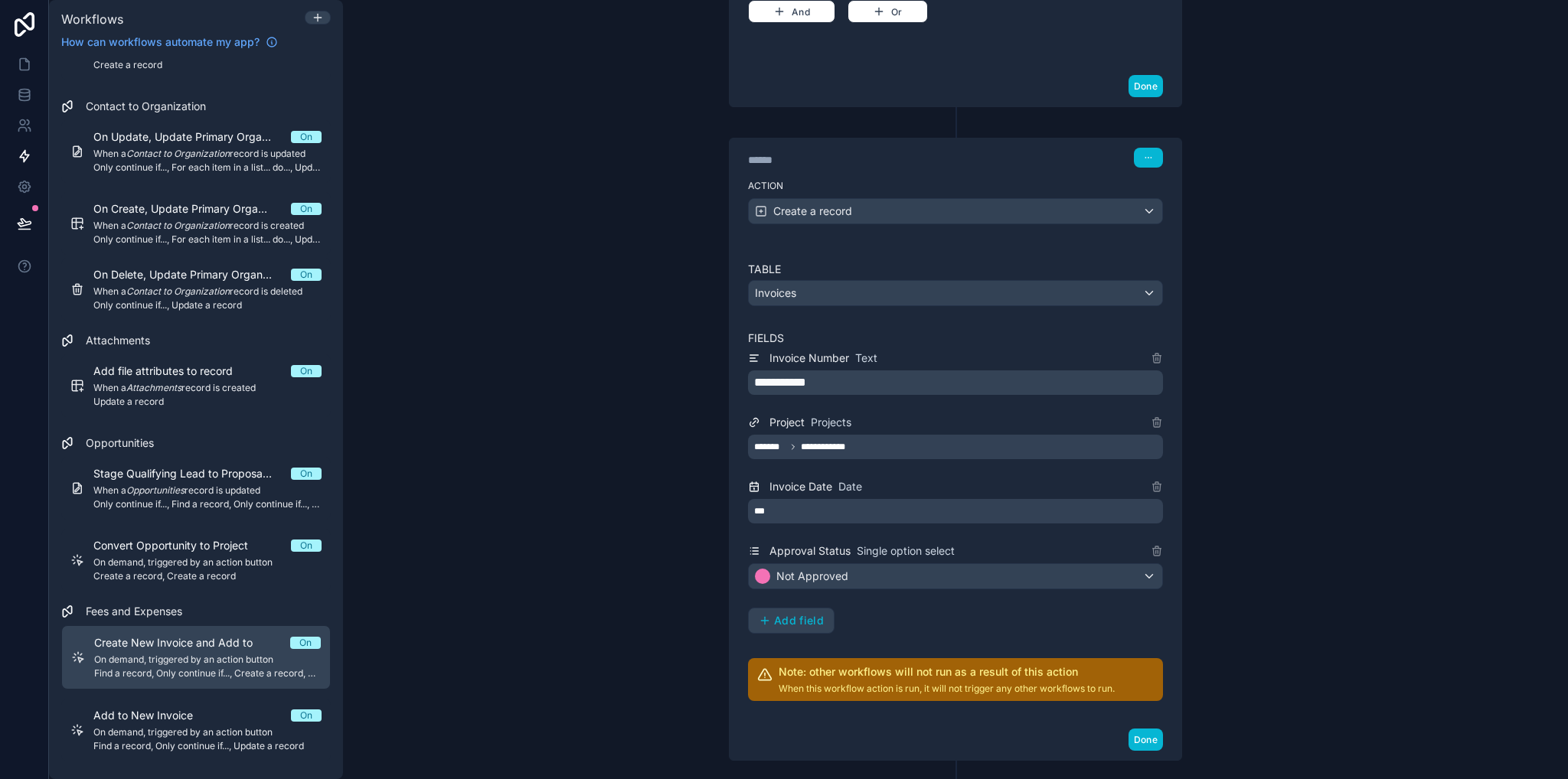
click at [874, 374] on p "**********" at bounding box center [956, 383] width 405 height 19
click at [603, 246] on div "**********" at bounding box center [955, 389] width 1225 height 779
click at [775, 375] on p "﻿" at bounding box center [956, 383] width 405 height 19
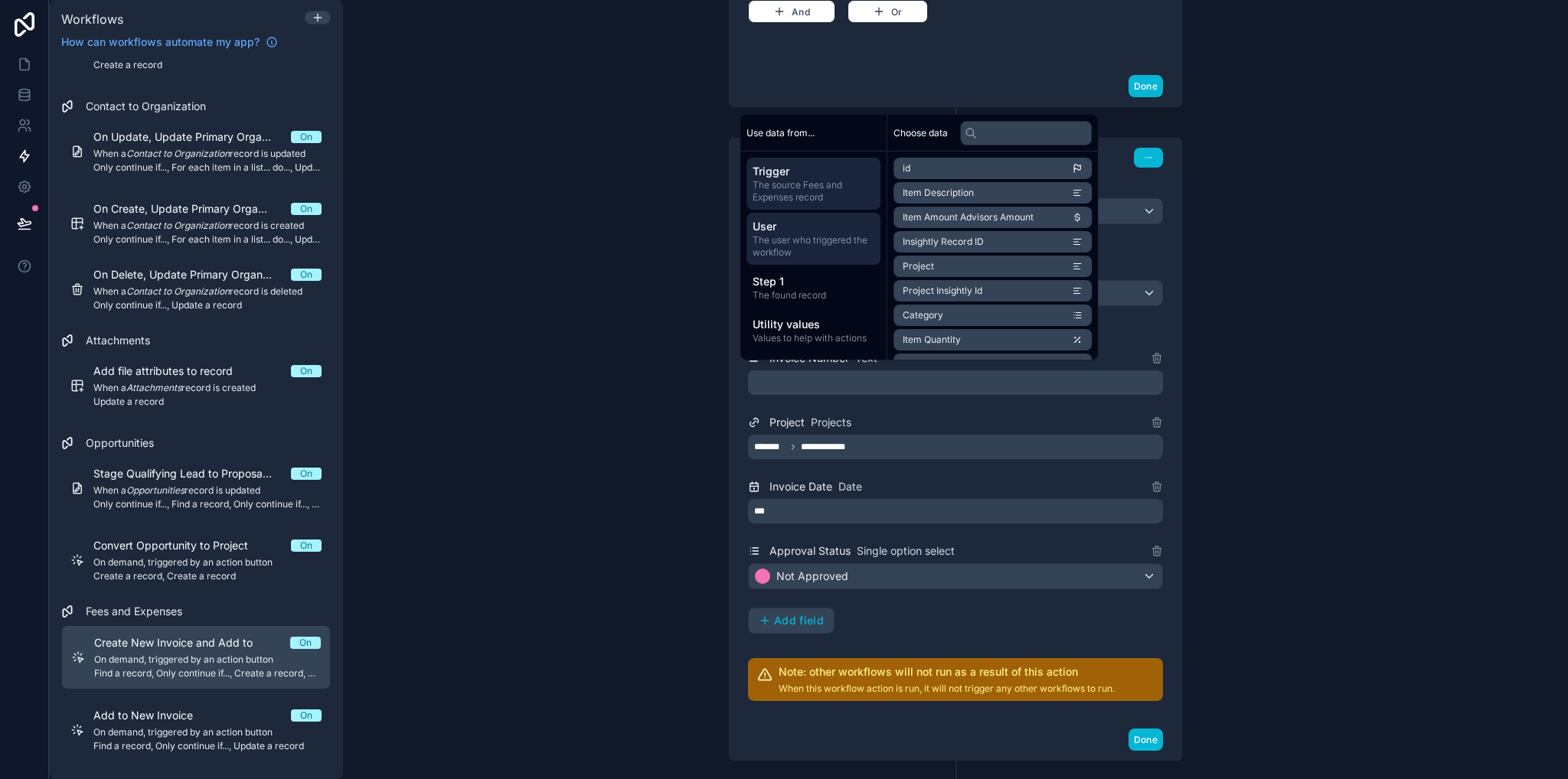
scroll to position [1135, 0]
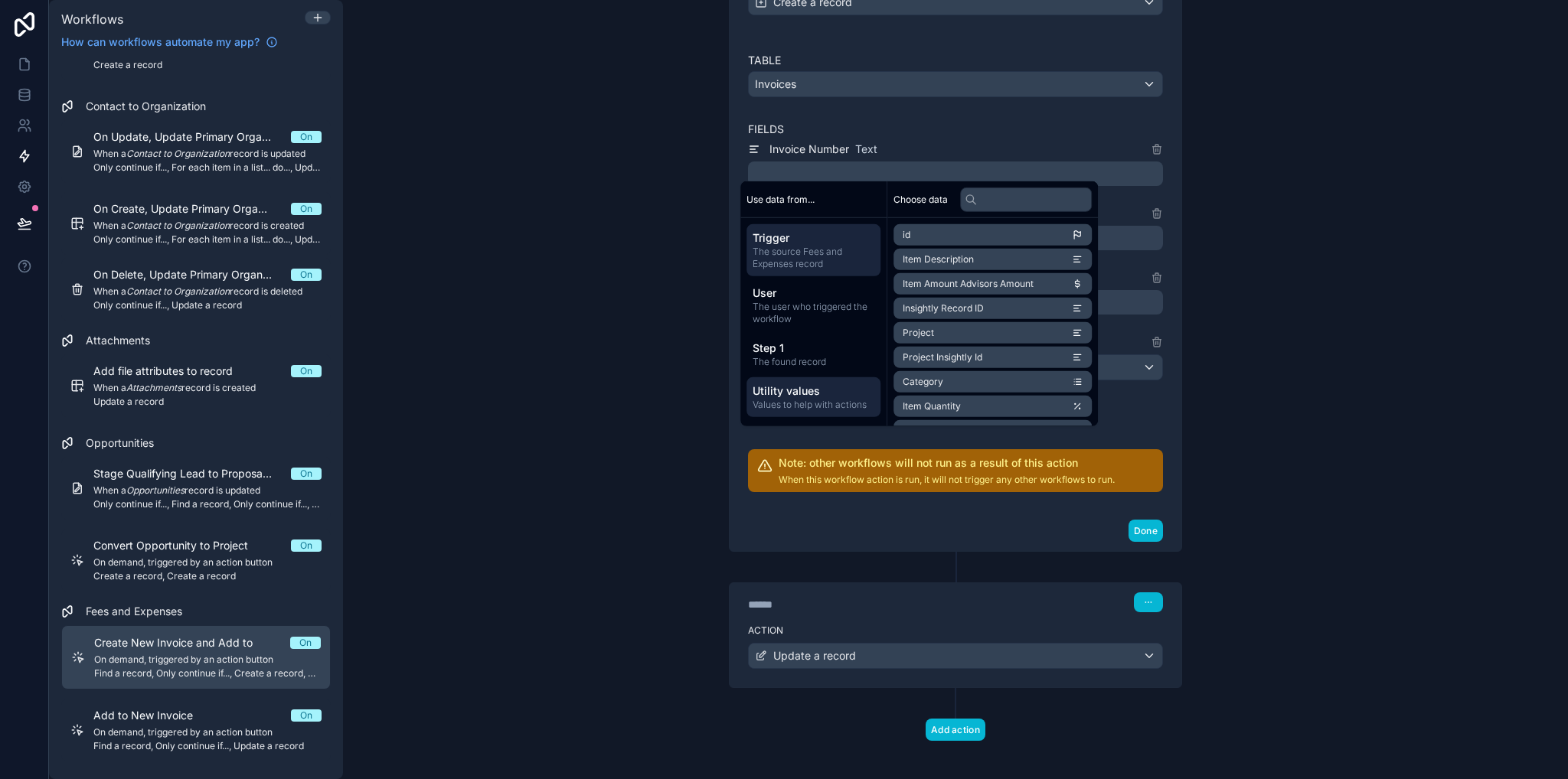
click at [793, 402] on span "Values to help with actions" at bounding box center [813, 405] width 122 height 12
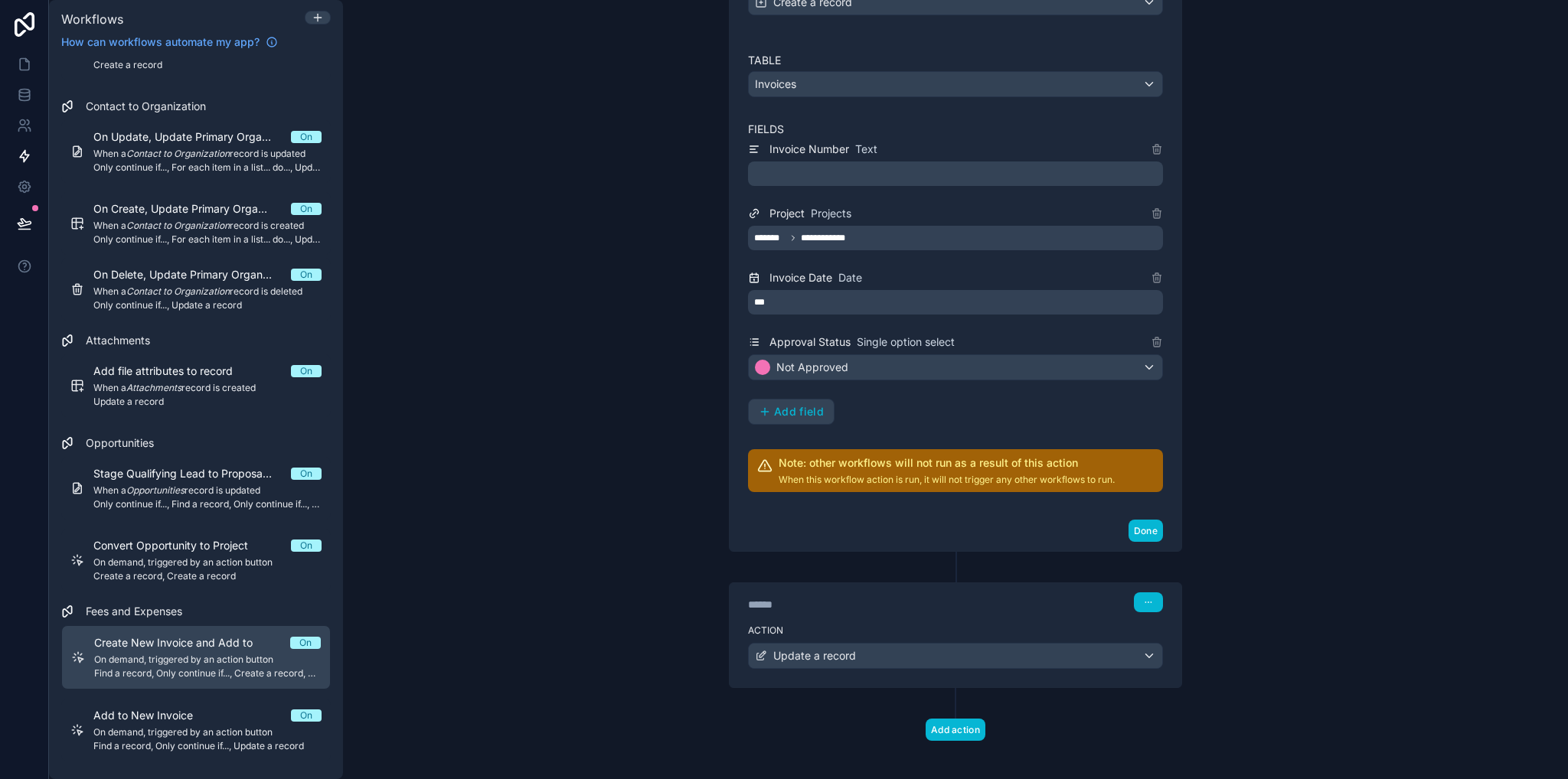
click at [676, 363] on div "**********" at bounding box center [955, 389] width 1225 height 779
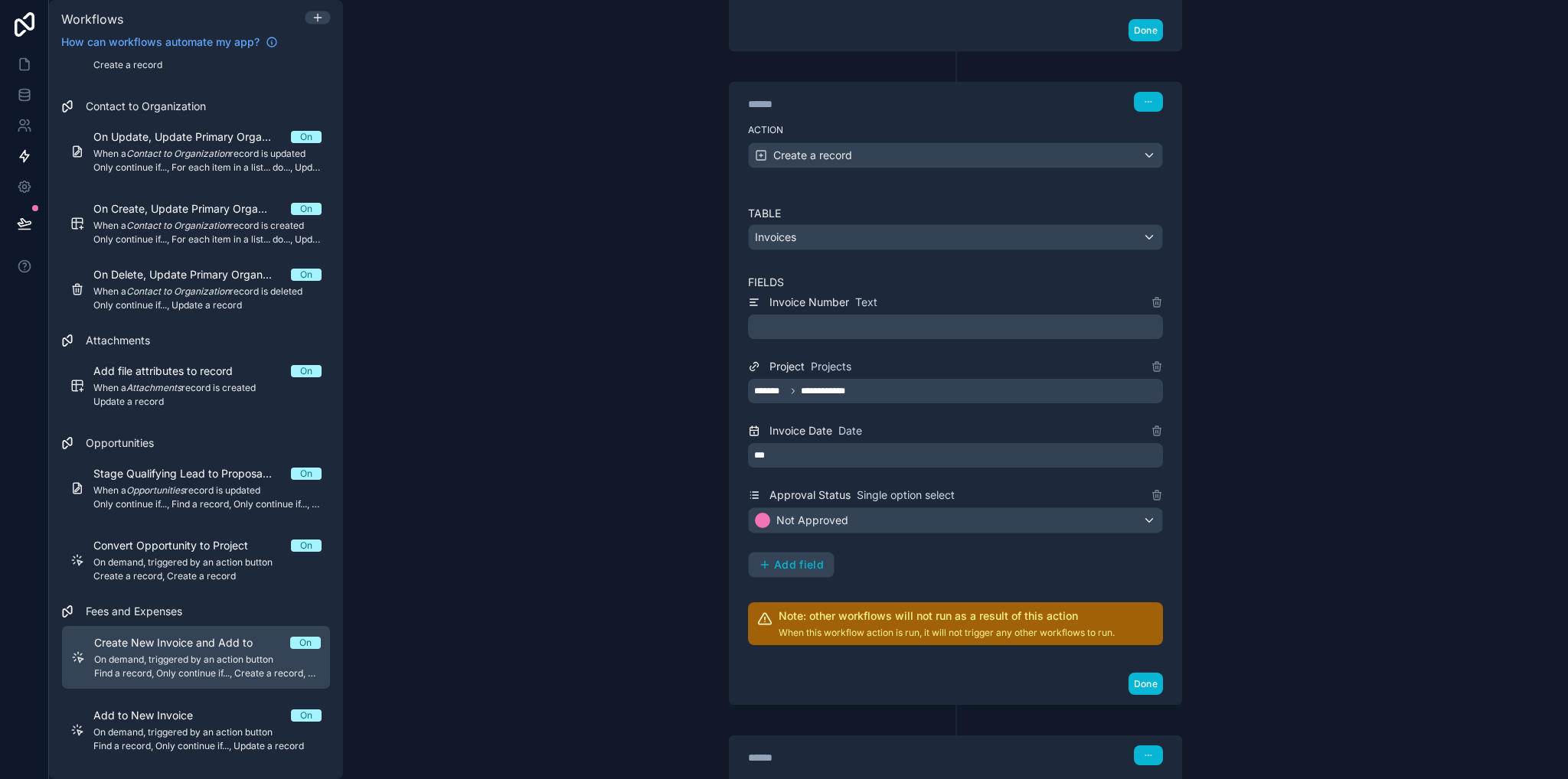
click at [792, 317] on p "﻿" at bounding box center [956, 326] width 405 height 19
click at [1284, 358] on div "**********" at bounding box center [955, 389] width 1225 height 779
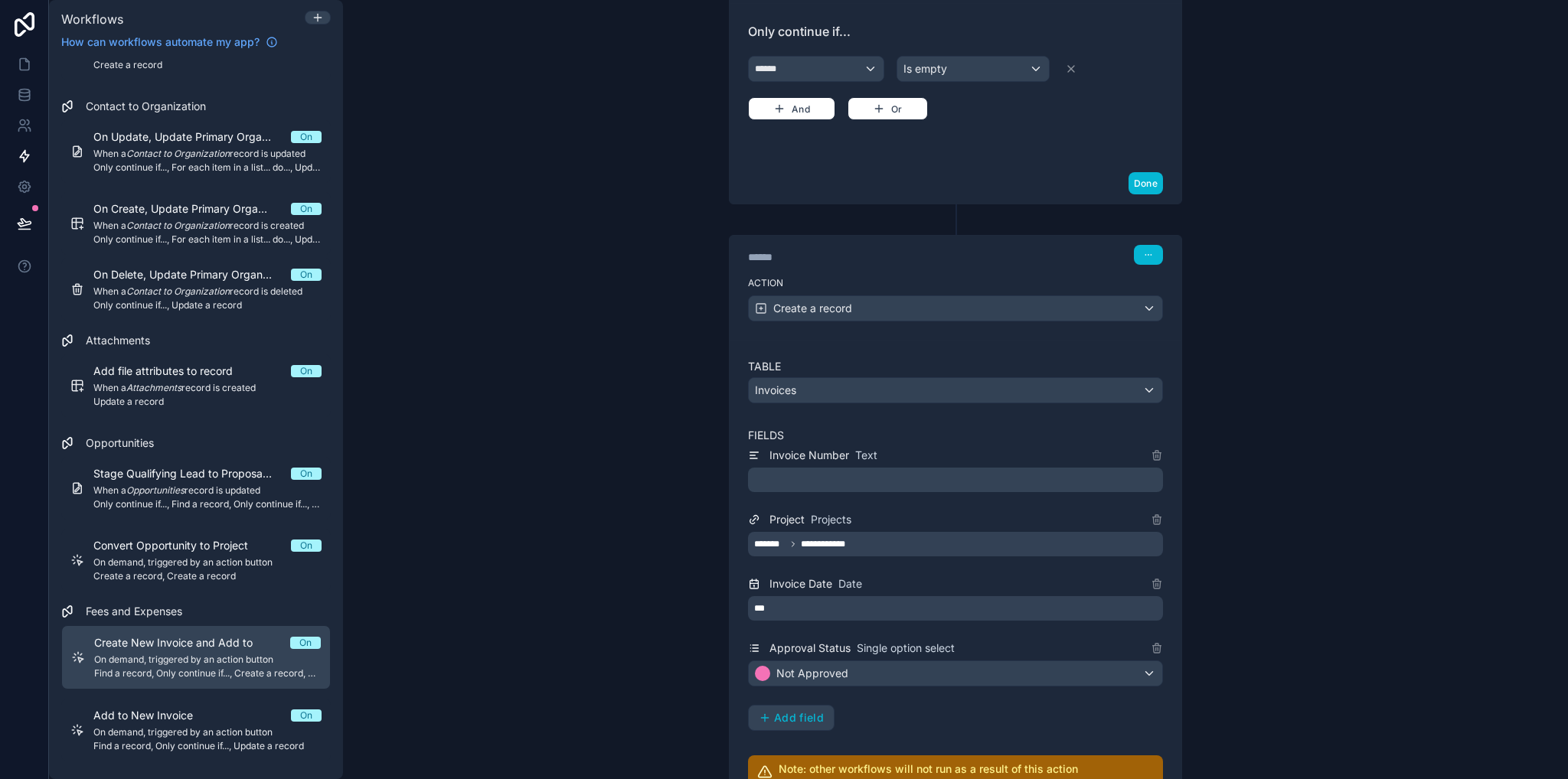
scroll to position [676, 0]
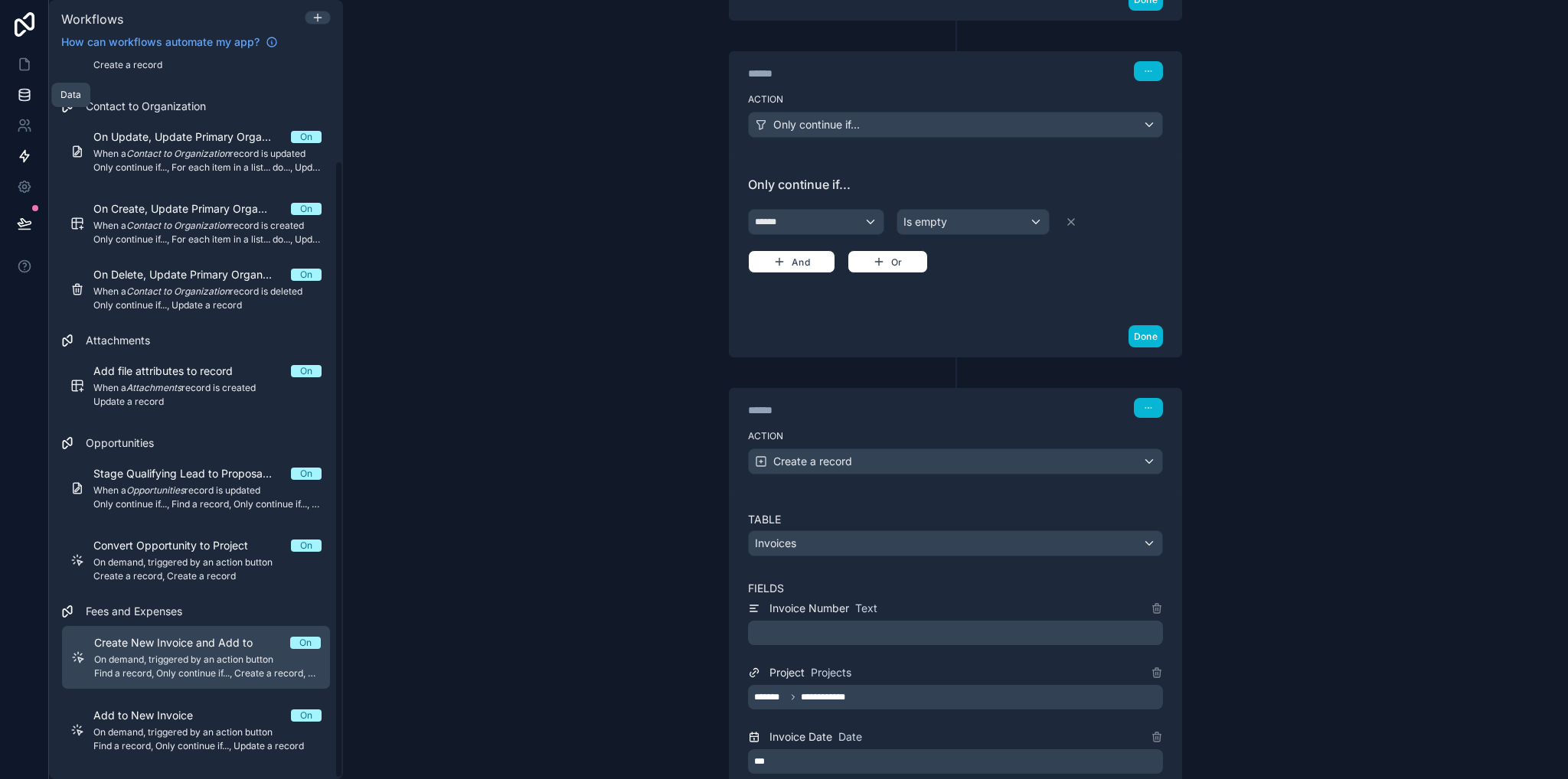
click at [20, 100] on icon at bounding box center [24, 98] width 10 height 7
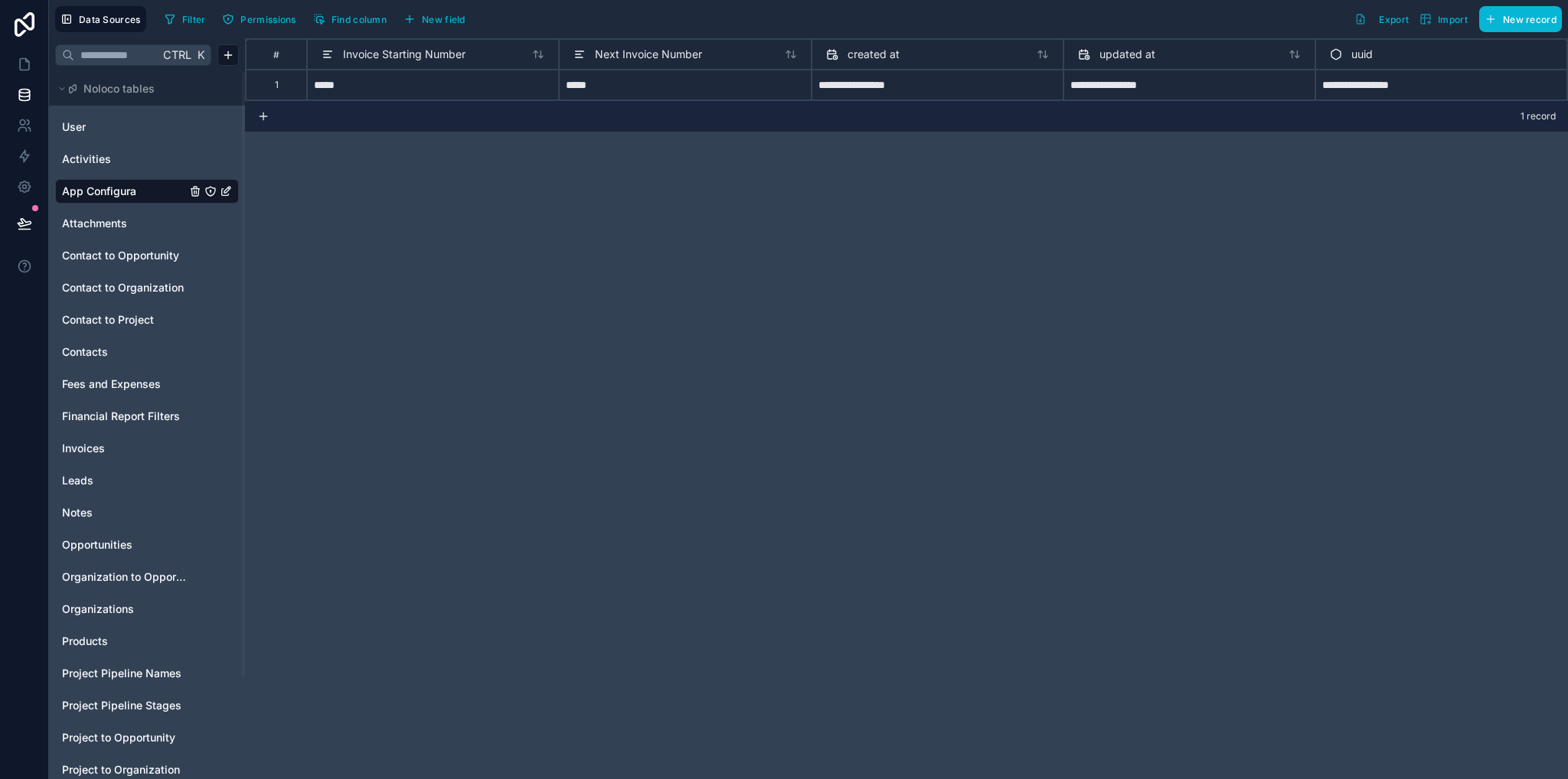
click at [224, 192] on icon "App Configura" at bounding box center [228, 190] width 7 height 7
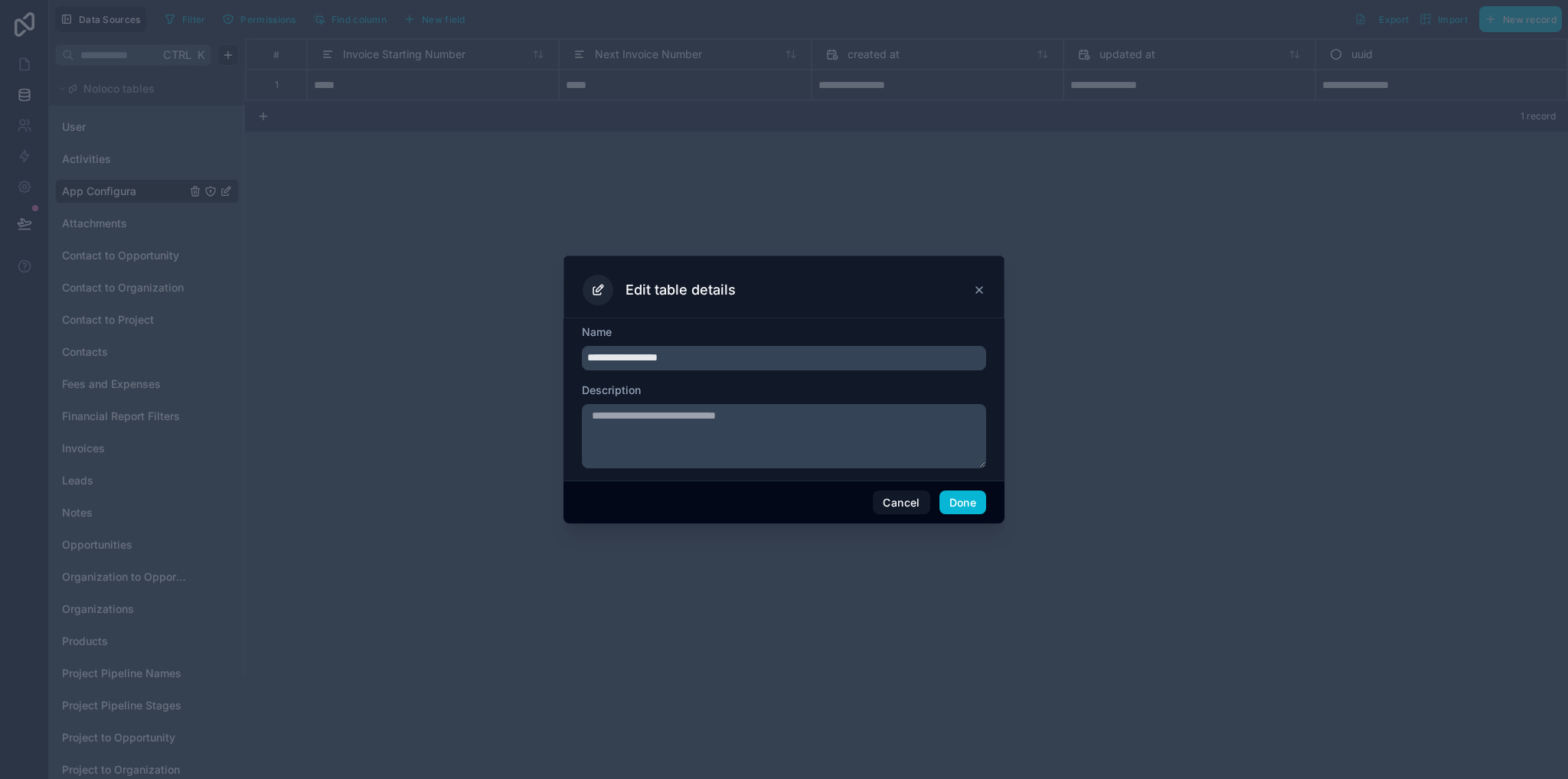
type input "**********"
click at [964, 502] on button "Done" at bounding box center [962, 502] width 47 height 24
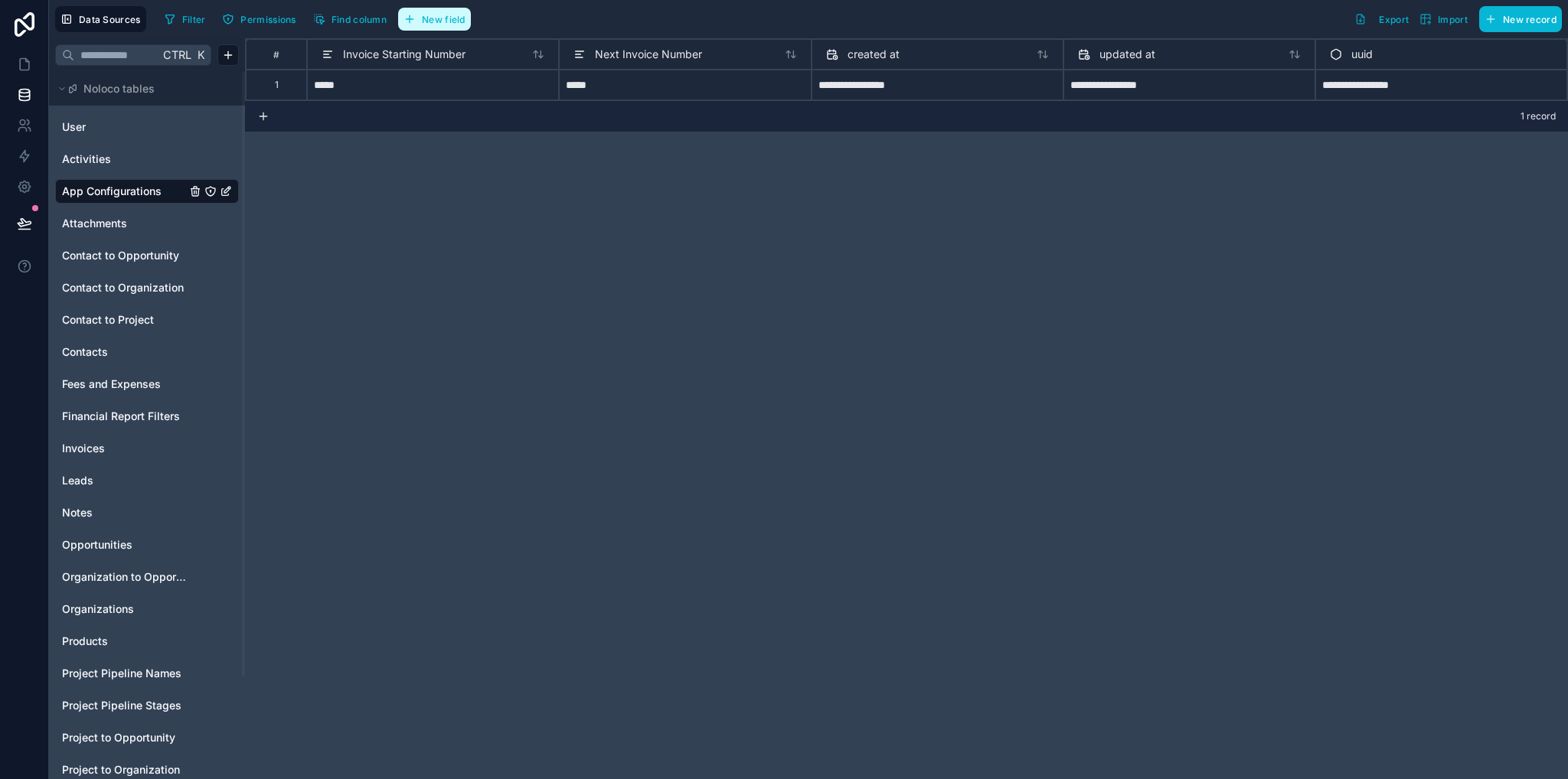
click at [465, 14] on button "New field" at bounding box center [434, 19] width 73 height 23
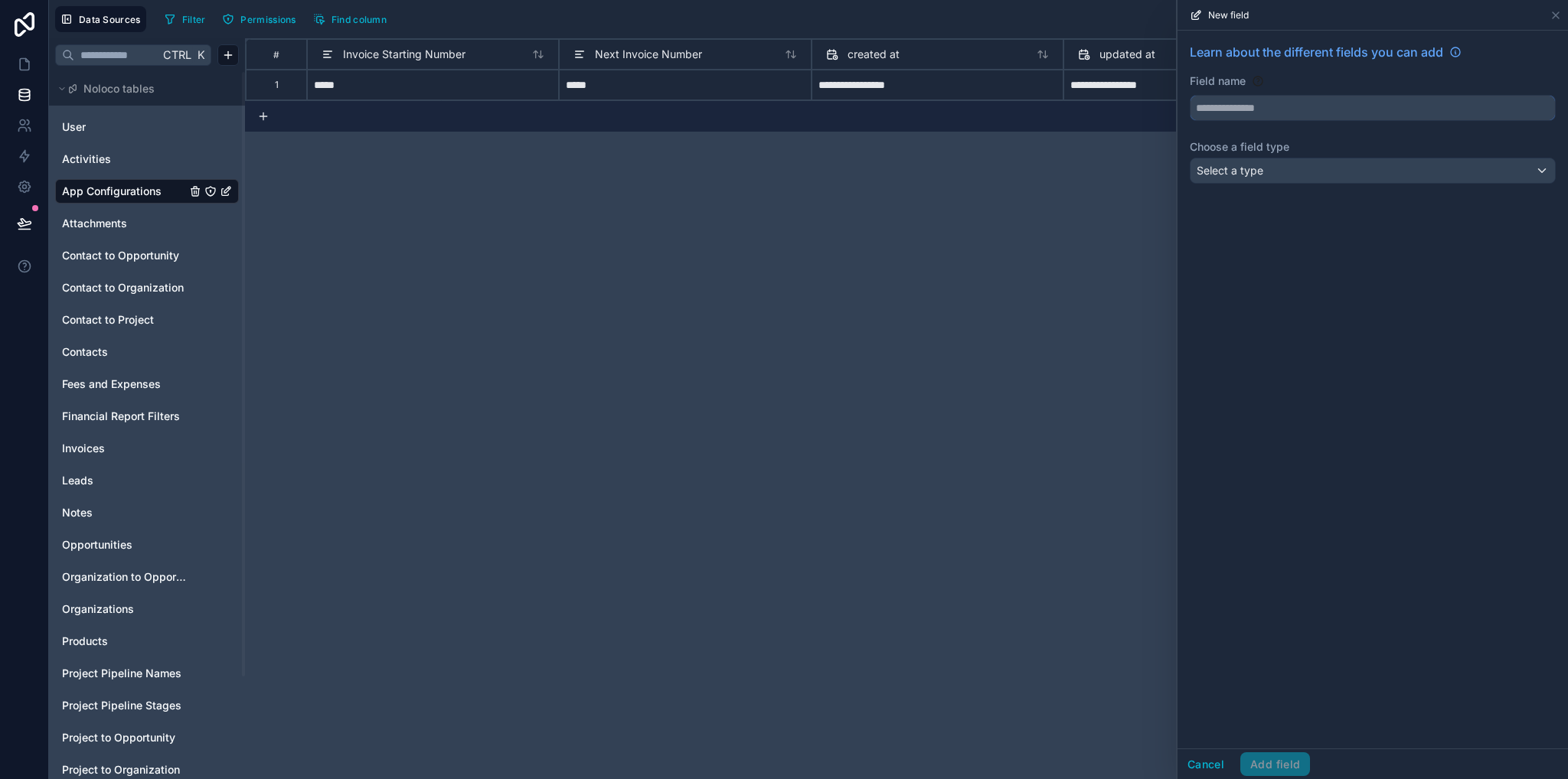
click at [1225, 111] on input "text" at bounding box center [1372, 108] width 365 height 24
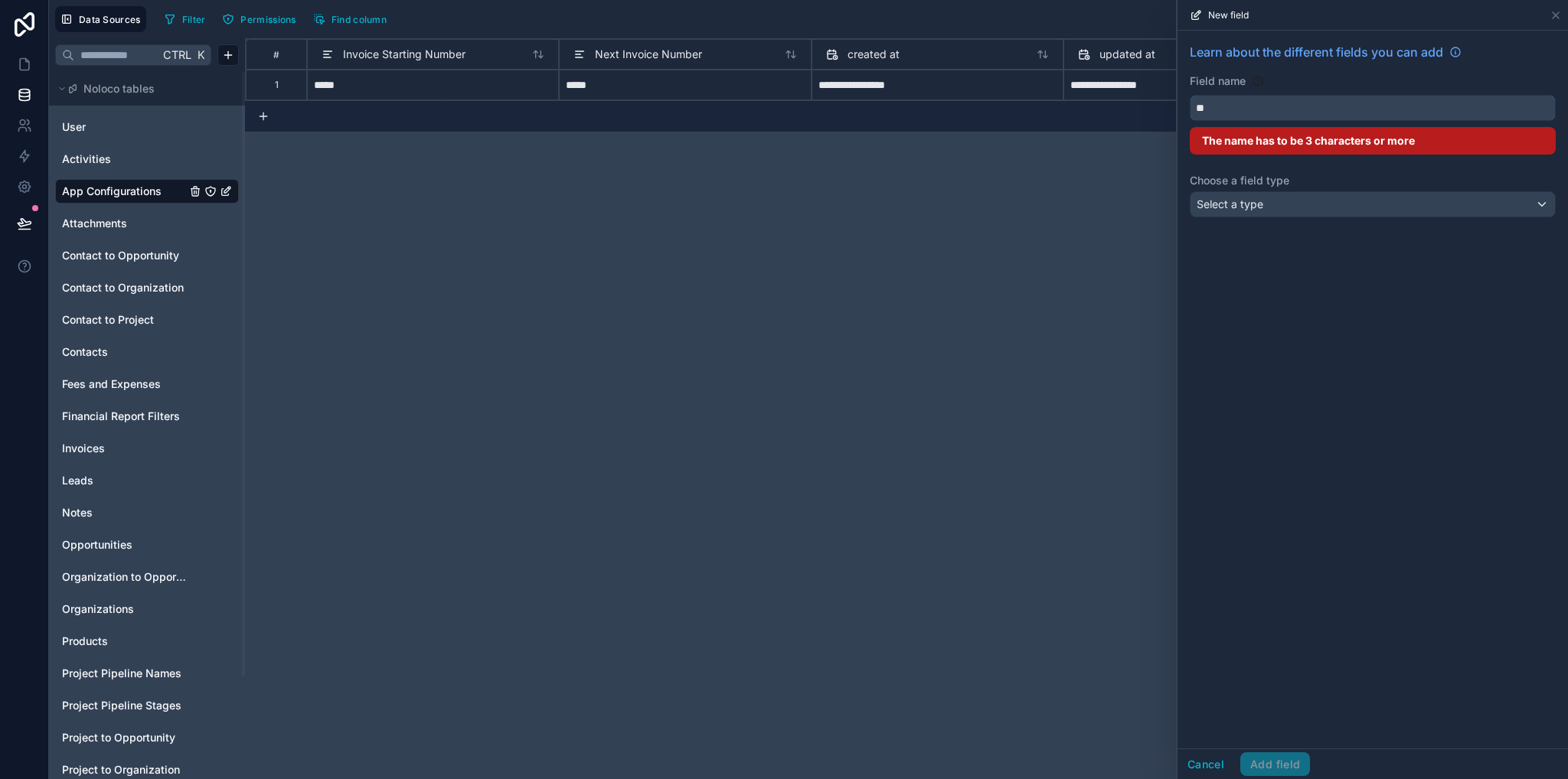
type input "*"
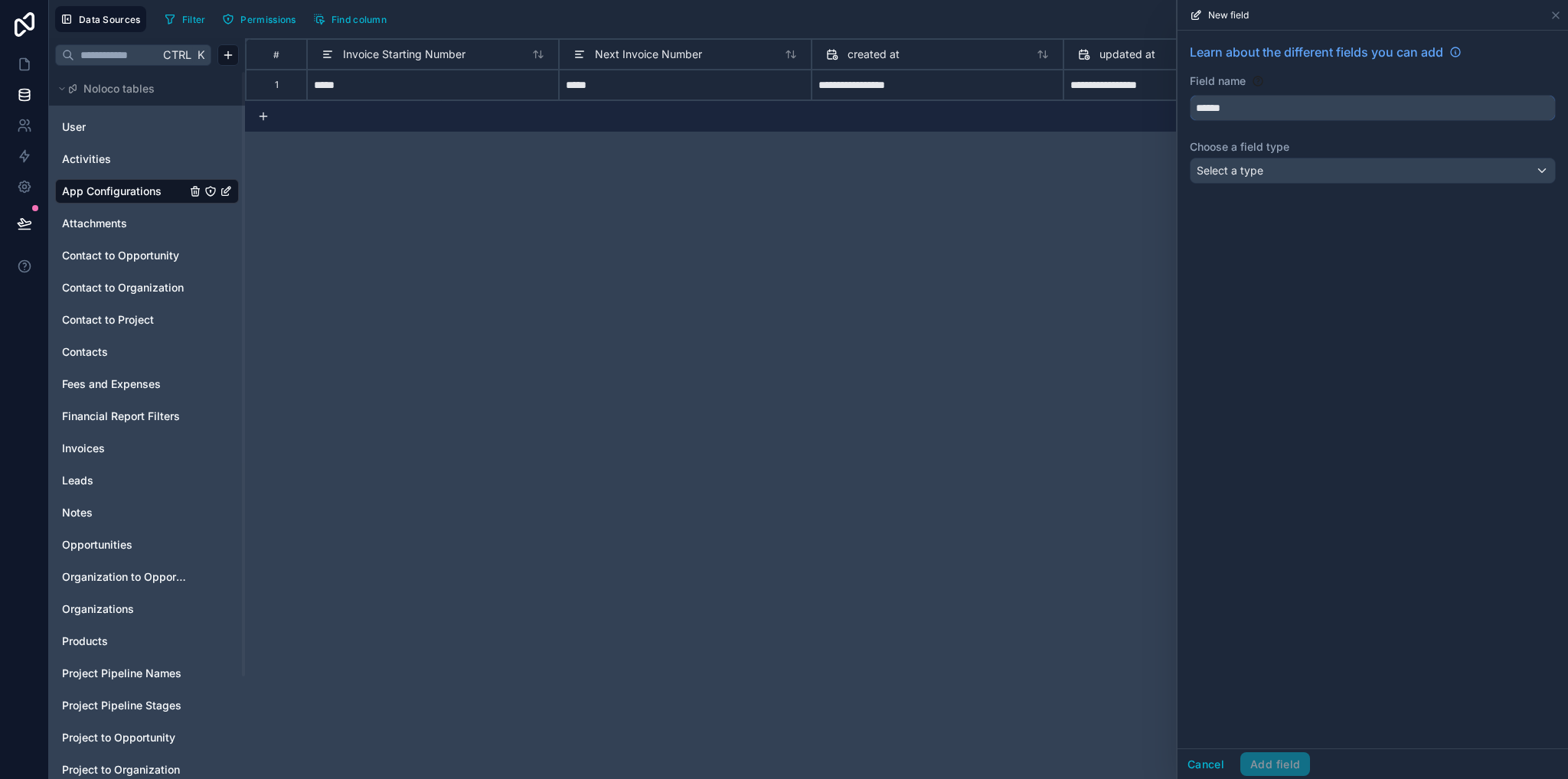
type input "******"
click at [1219, 166] on span "Select a type" at bounding box center [1230, 170] width 67 height 13
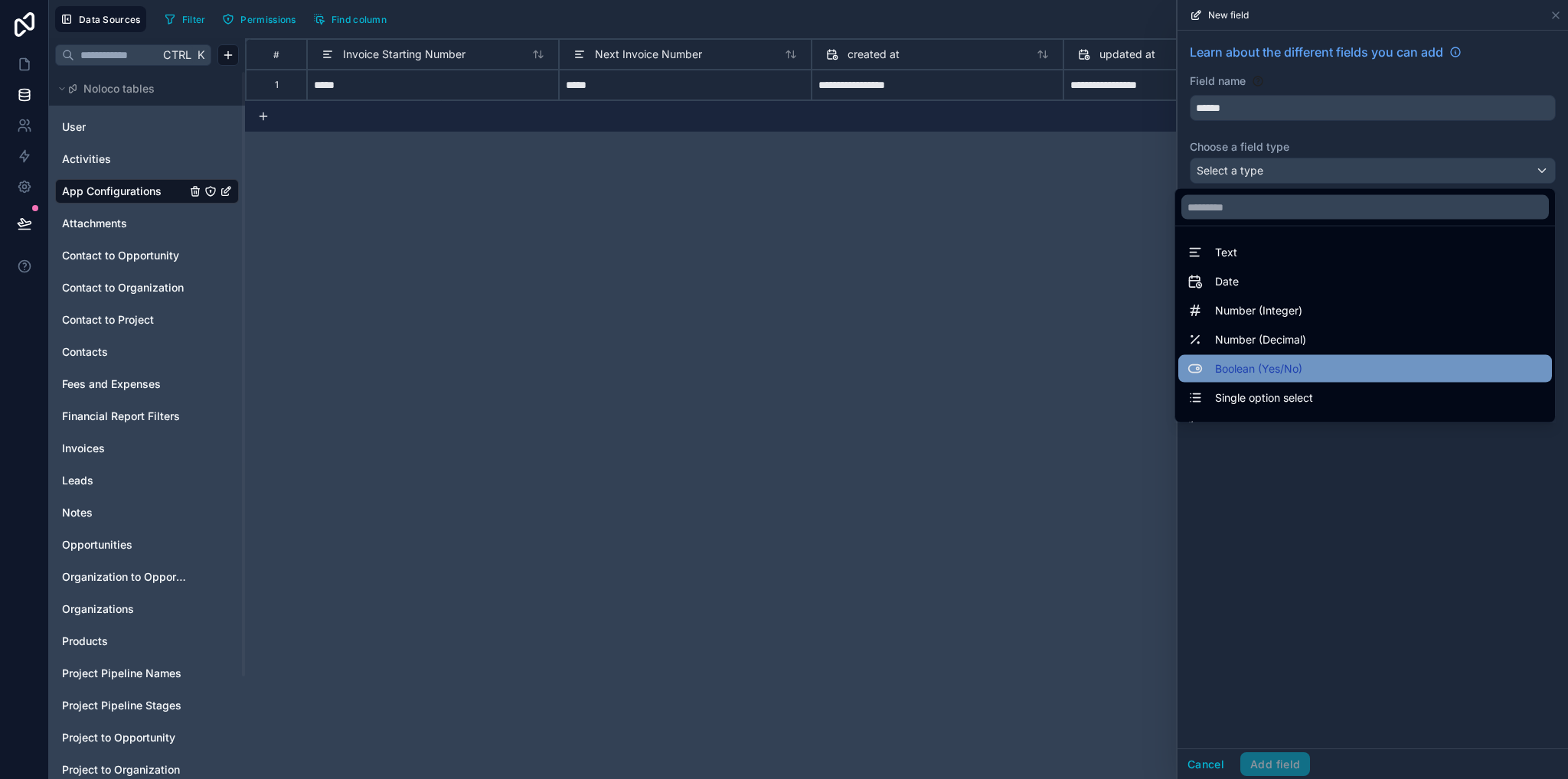
click at [1256, 370] on span "Boolean (Yes/No)" at bounding box center [1258, 369] width 87 height 19
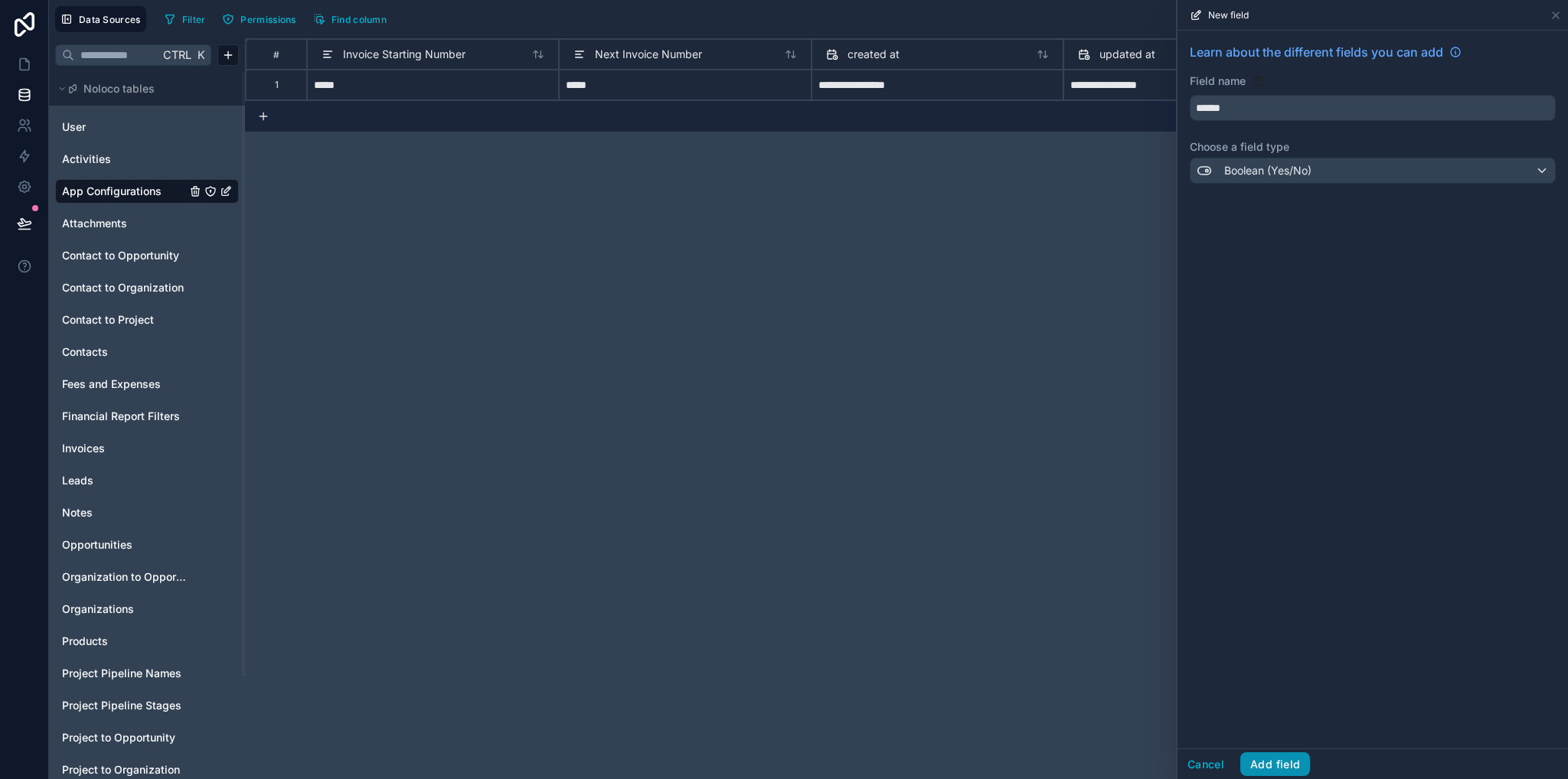
click at [1281, 765] on button "Add field" at bounding box center [1274, 764] width 69 height 24
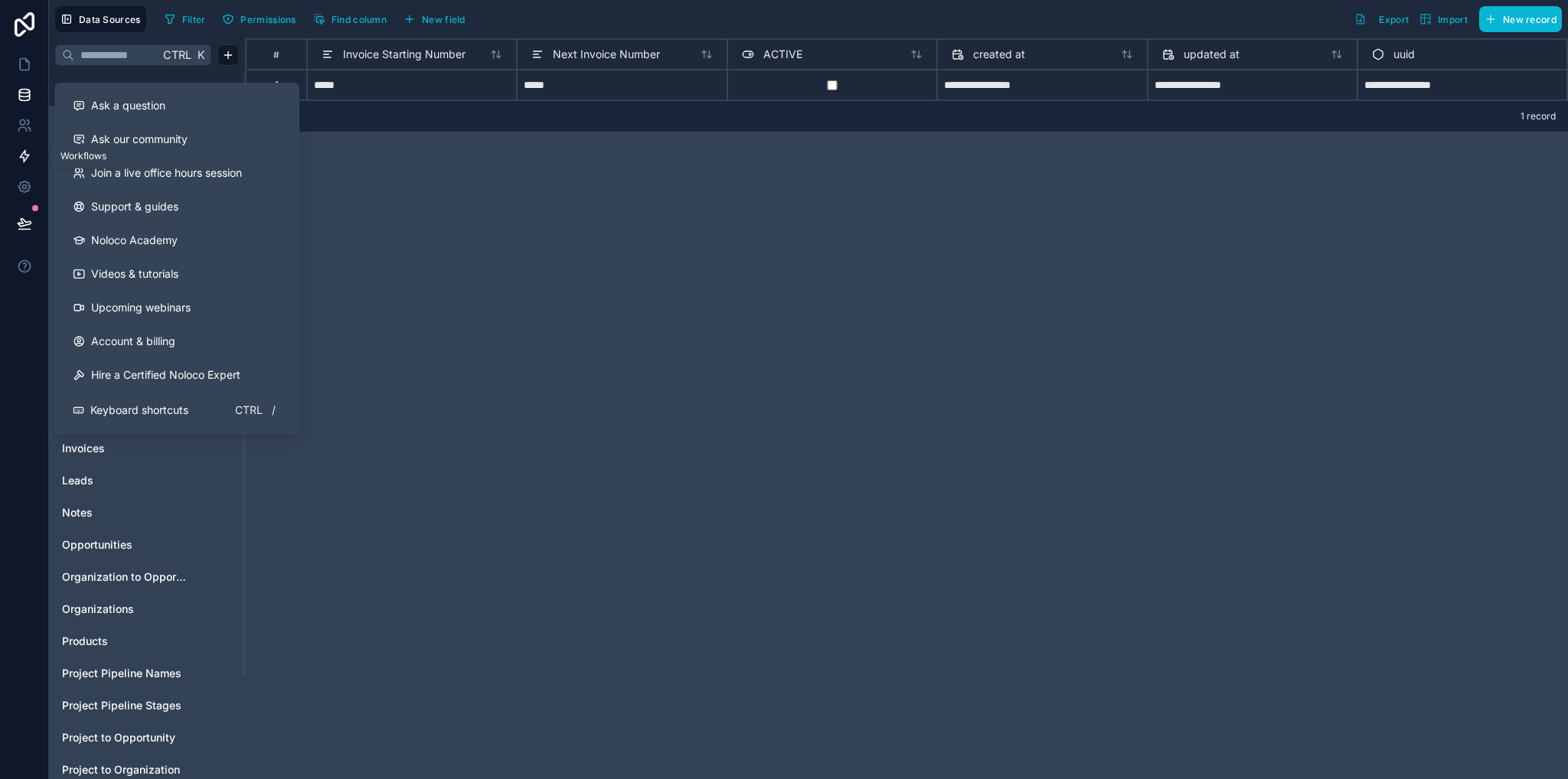
click at [17, 157] on icon at bounding box center [24, 156] width 16 height 15
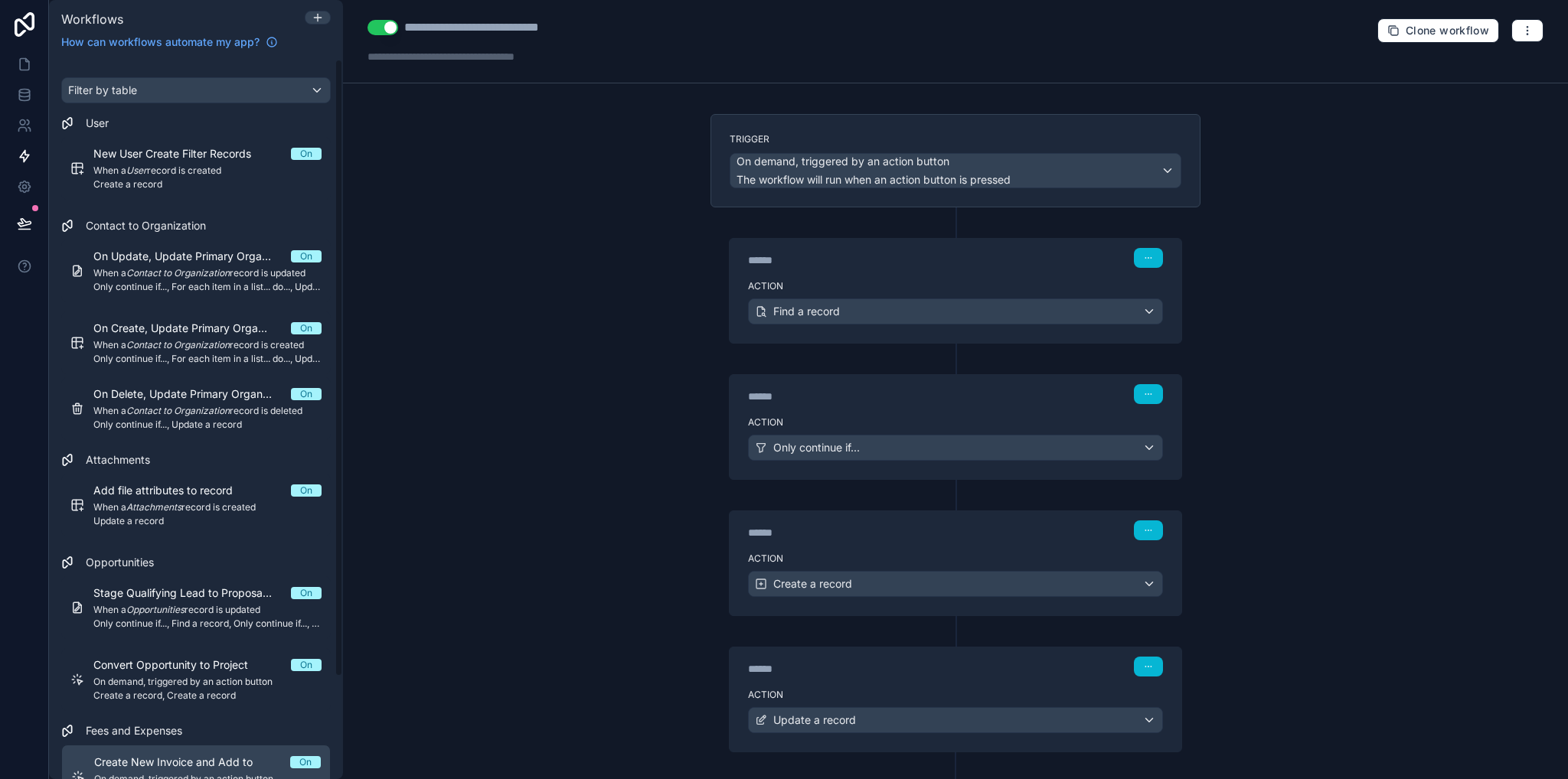
scroll to position [70, 0]
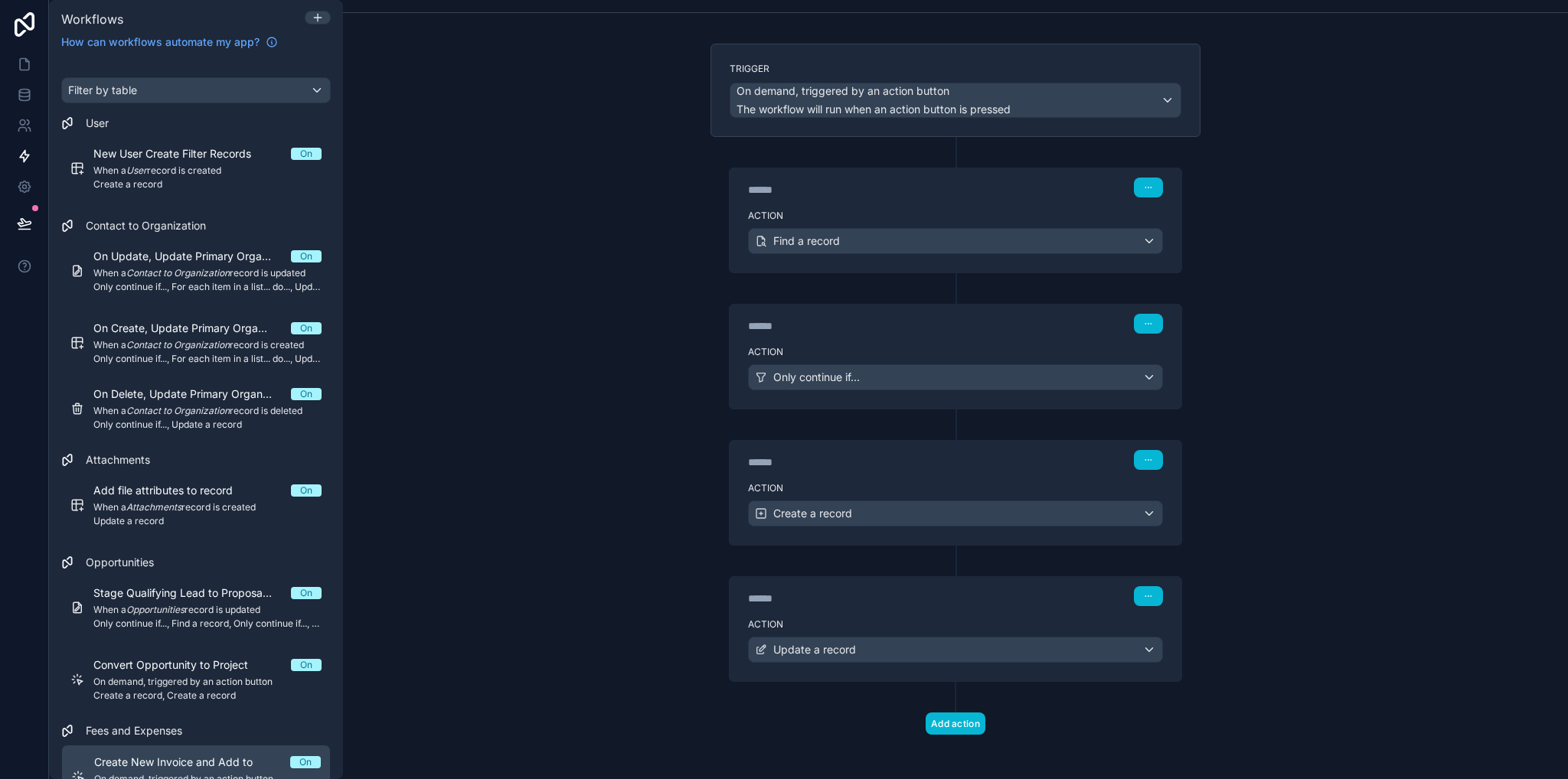
click at [927, 454] on div "******" at bounding box center [862, 462] width 229 height 15
click at [914, 471] on div "****** Step 3" at bounding box center [955, 458] width 452 height 35
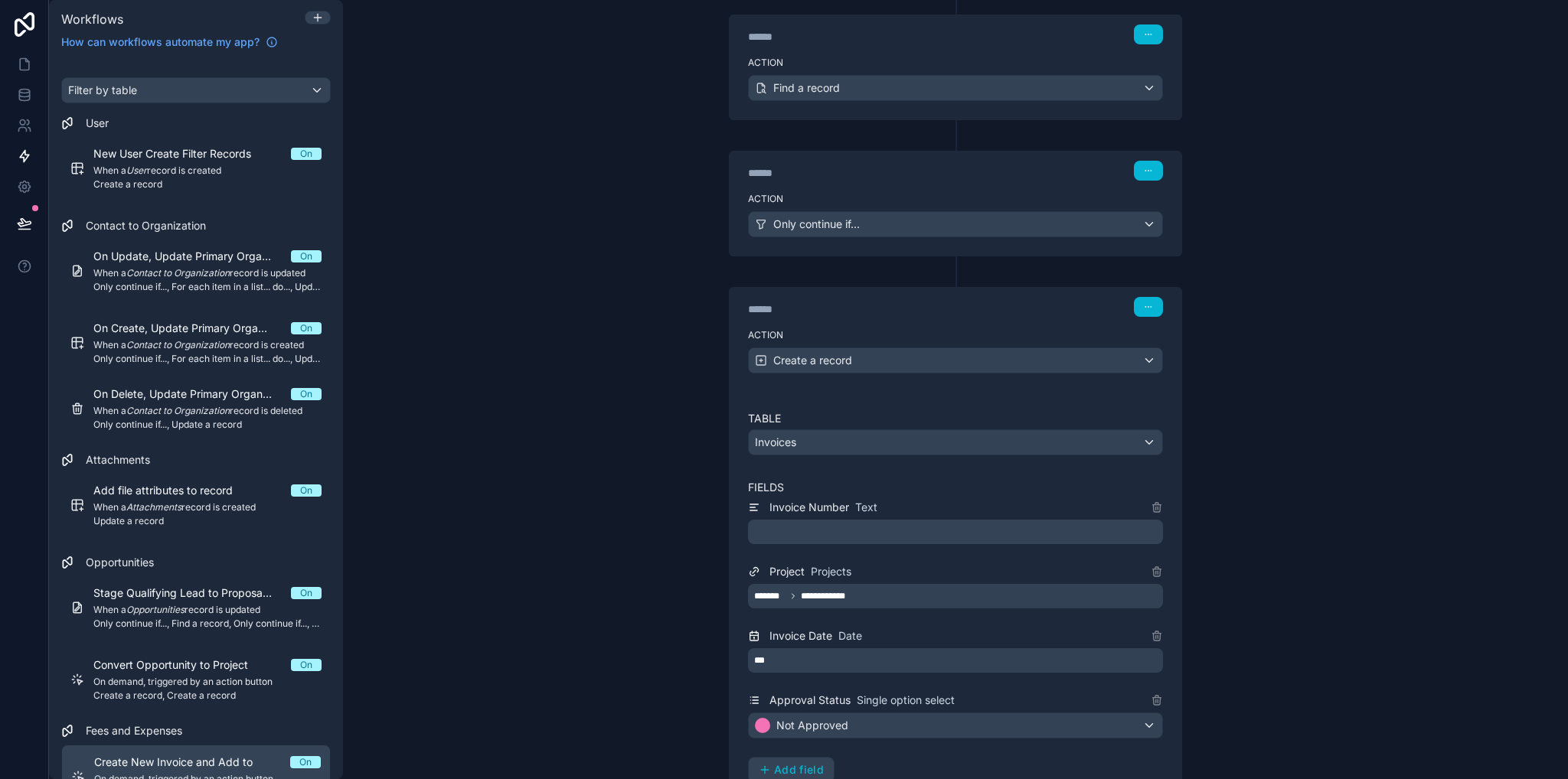
scroll to position [147, 0]
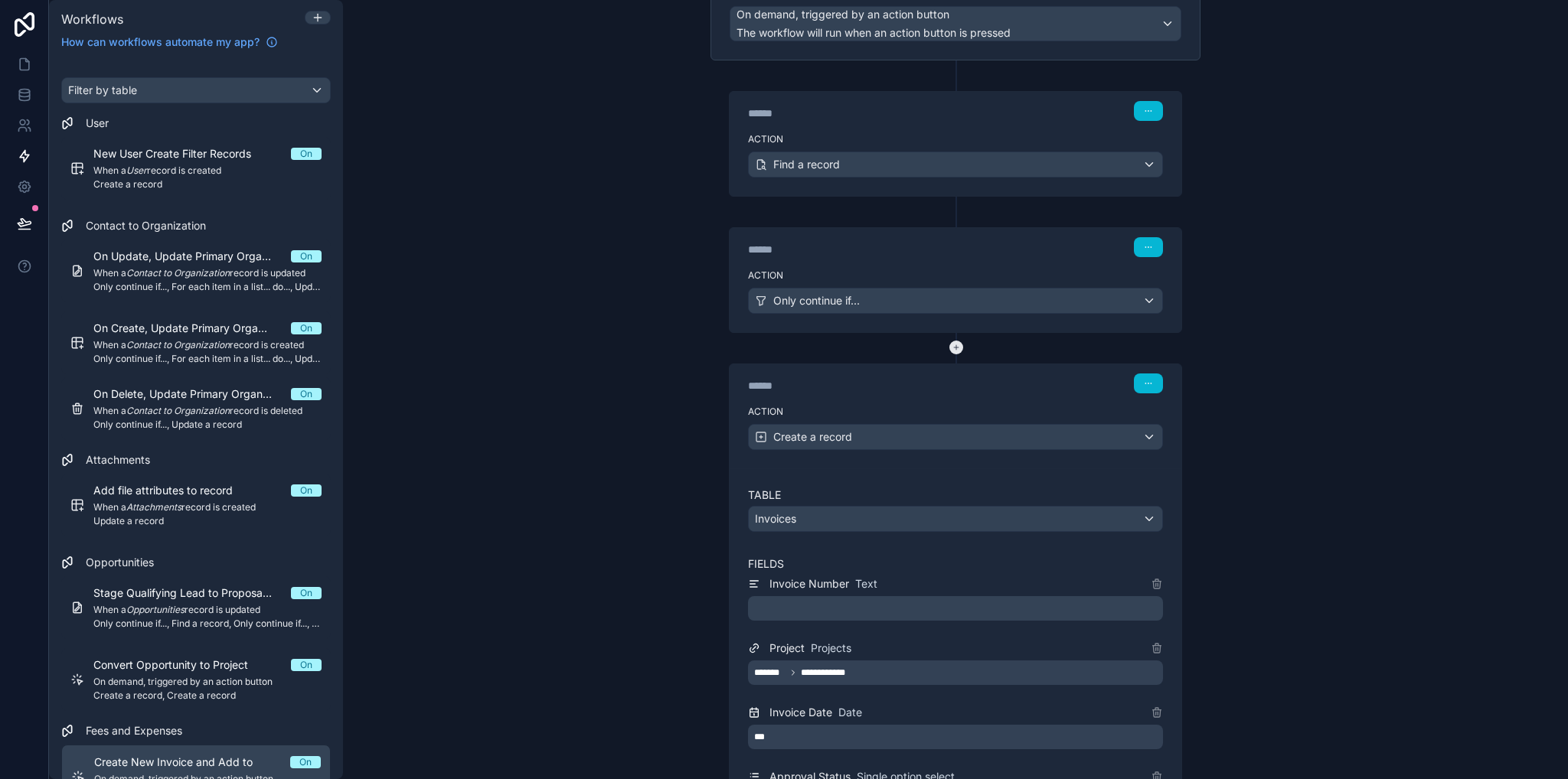
click at [950, 345] on icon at bounding box center [956, 347] width 14 height 14
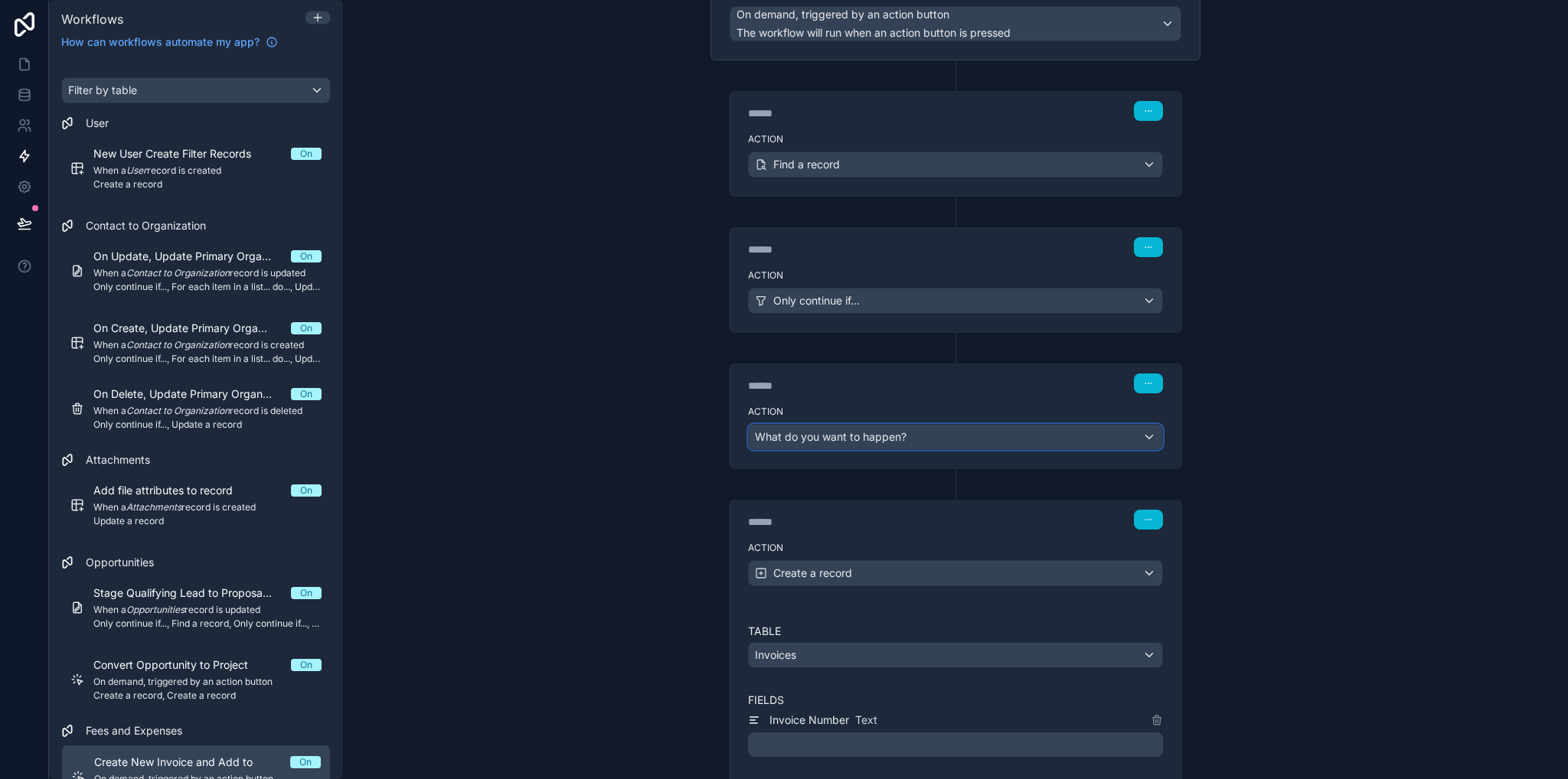
click at [856, 430] on span "What do you want to happen?" at bounding box center [831, 436] width 152 height 13
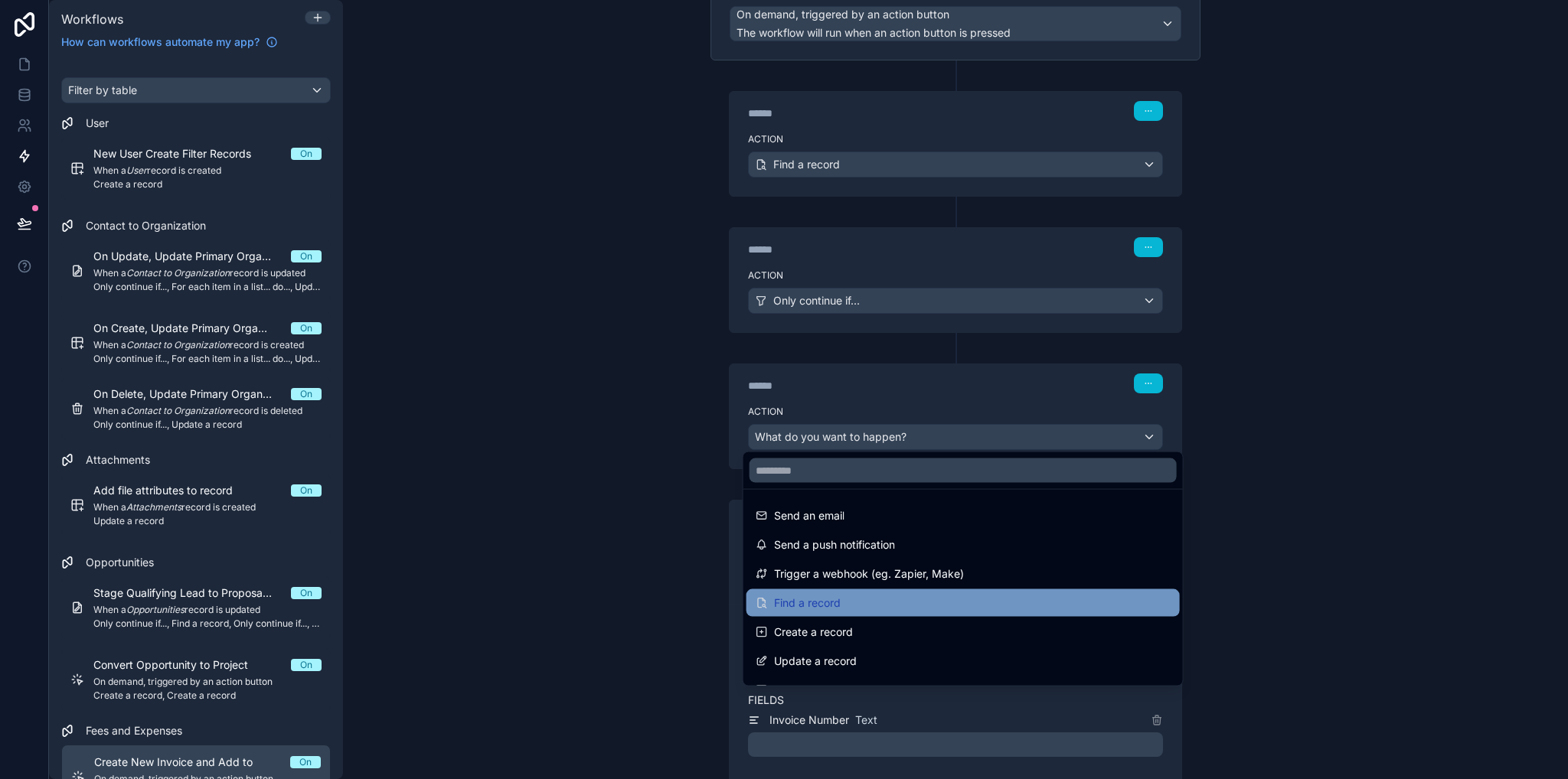
click at [820, 604] on span "Find a record" at bounding box center [808, 603] width 67 height 19
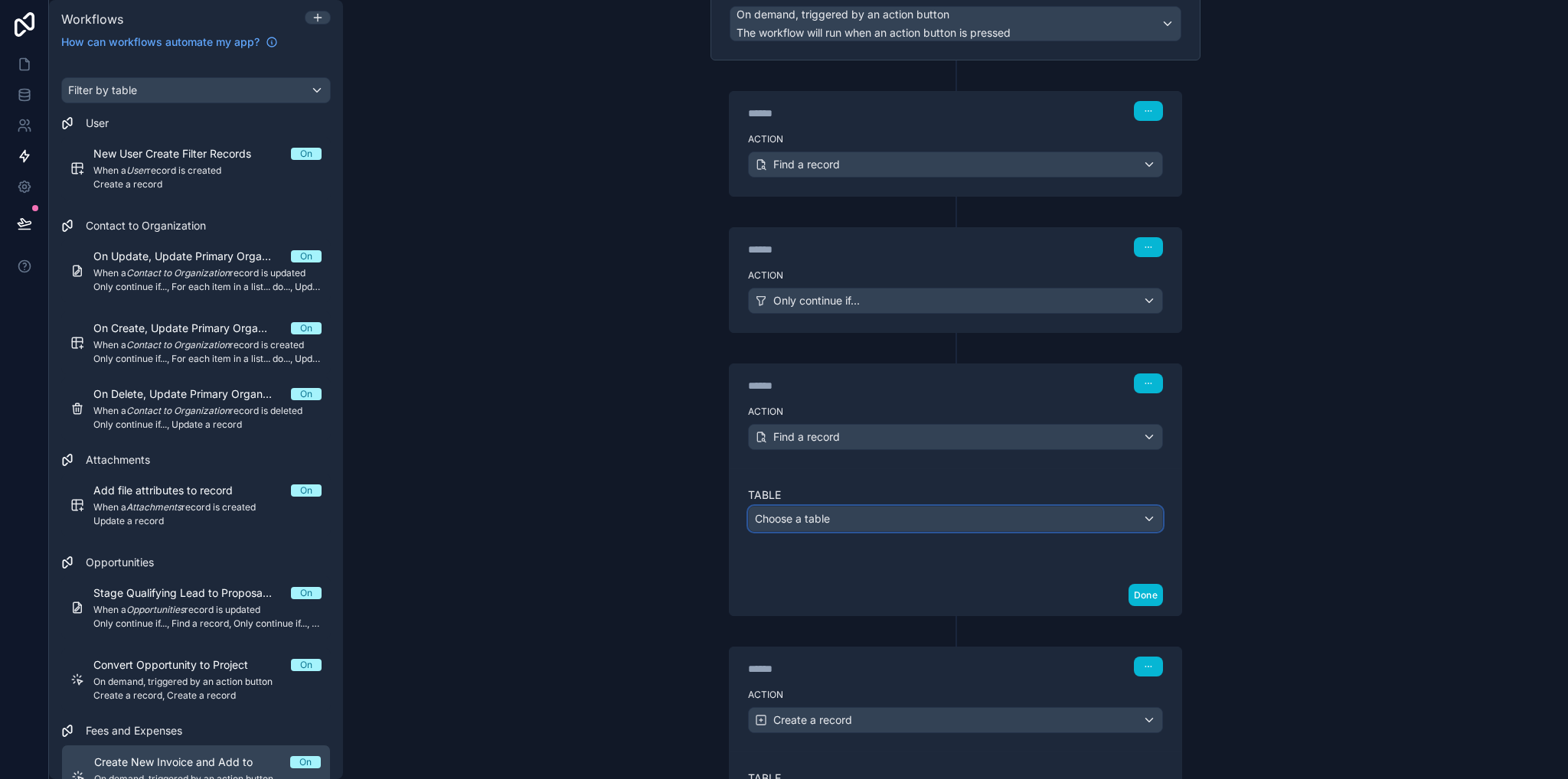
click at [823, 512] on span "Choose a table" at bounding box center [792, 519] width 75 height 13
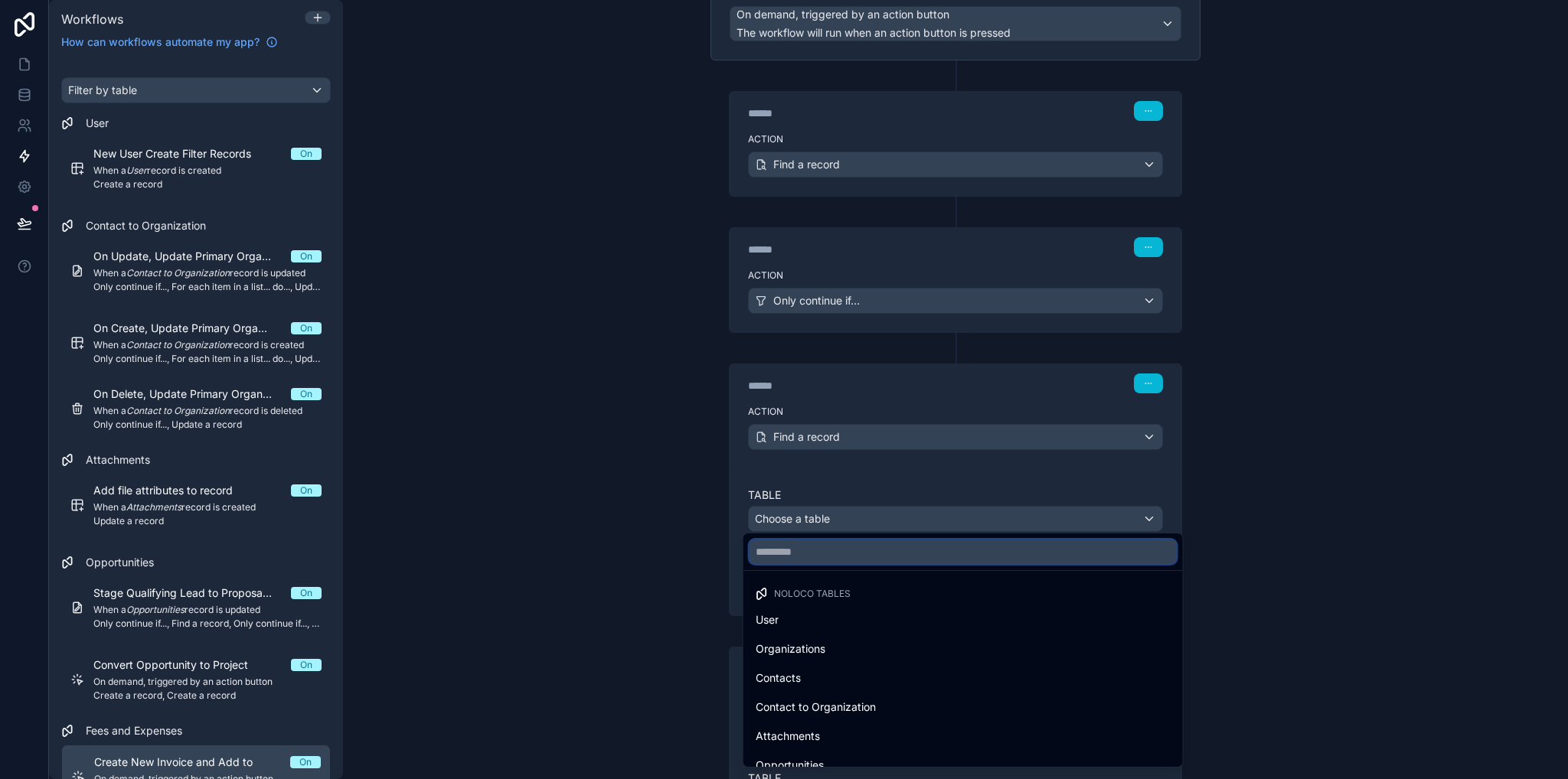
click at [820, 561] on input "text" at bounding box center [963, 552] width 427 height 24
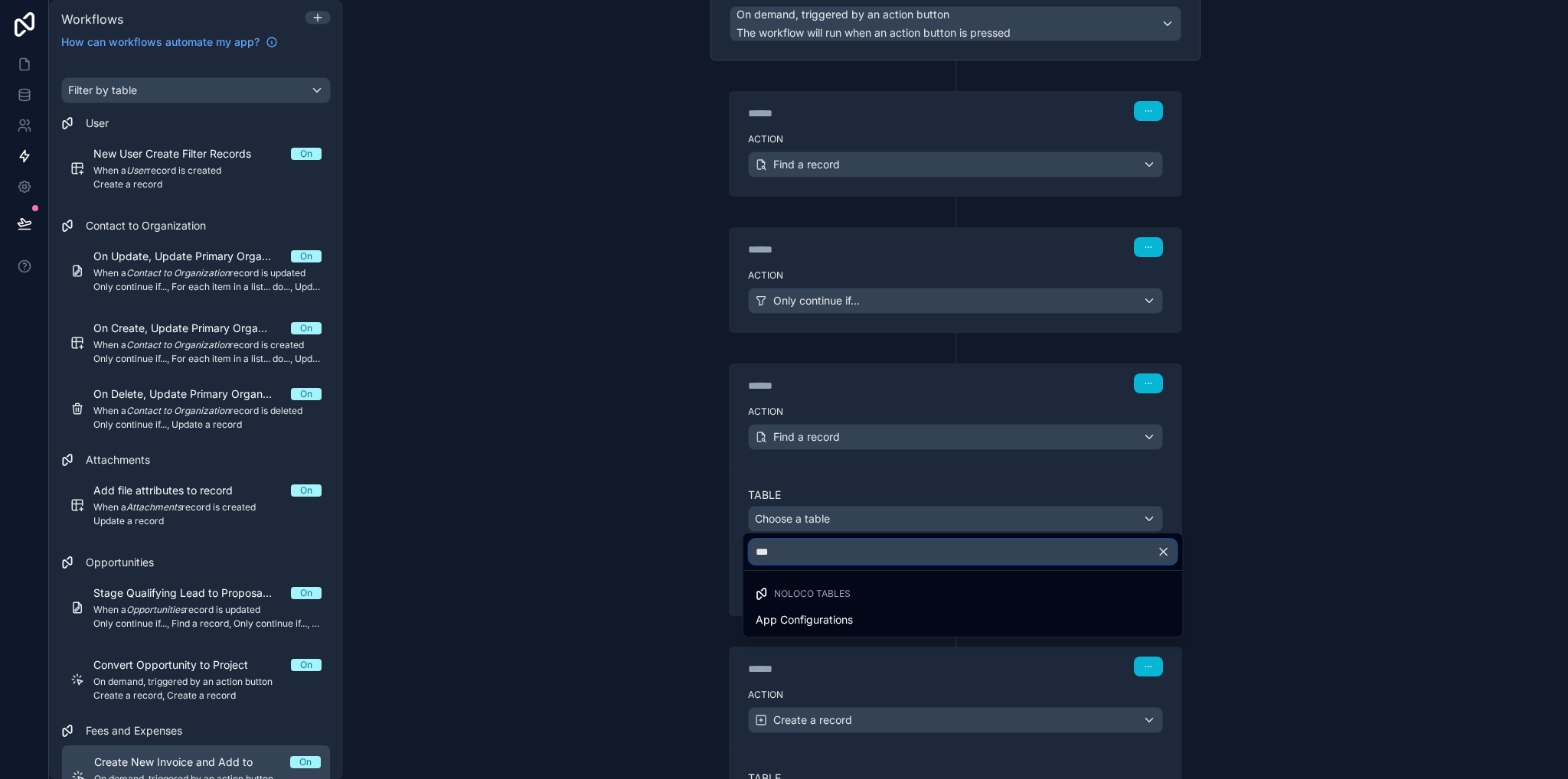
type input "***"
click at [822, 626] on span "App Configurations" at bounding box center [804, 620] width 97 height 19
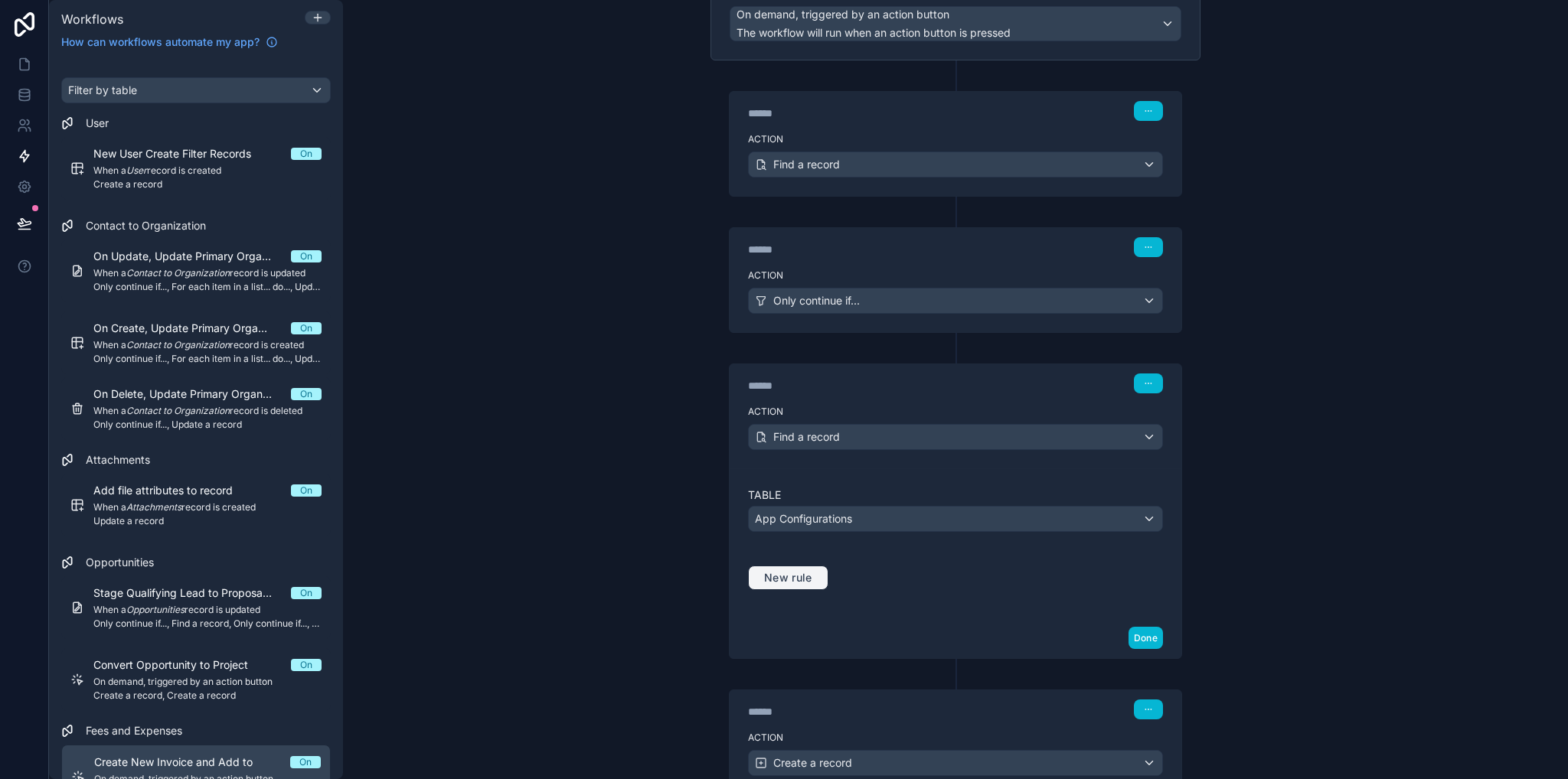
click at [793, 579] on span "New rule" at bounding box center [788, 578] width 60 height 14
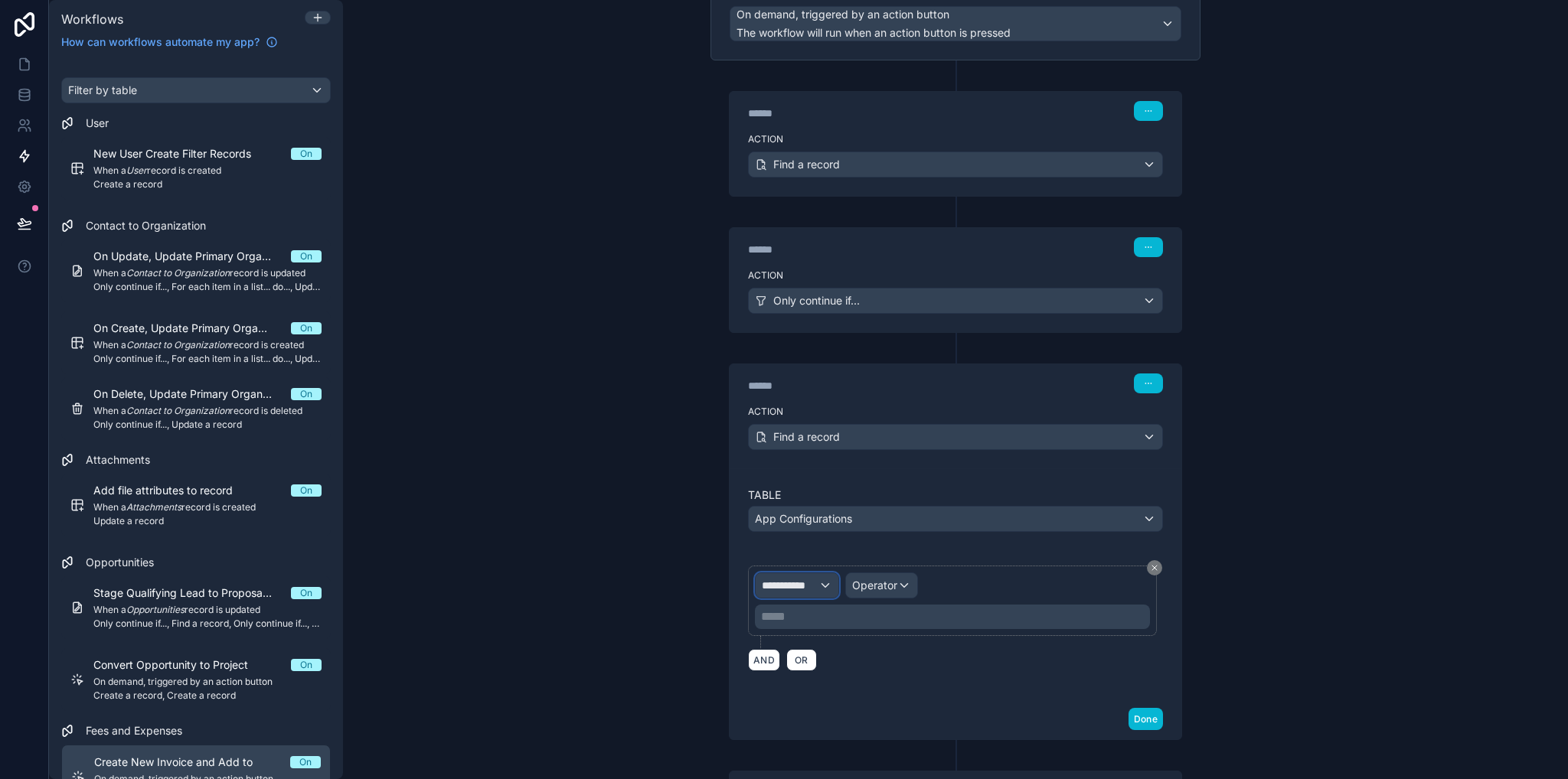
click at [801, 580] on span "**********" at bounding box center [790, 585] width 56 height 15
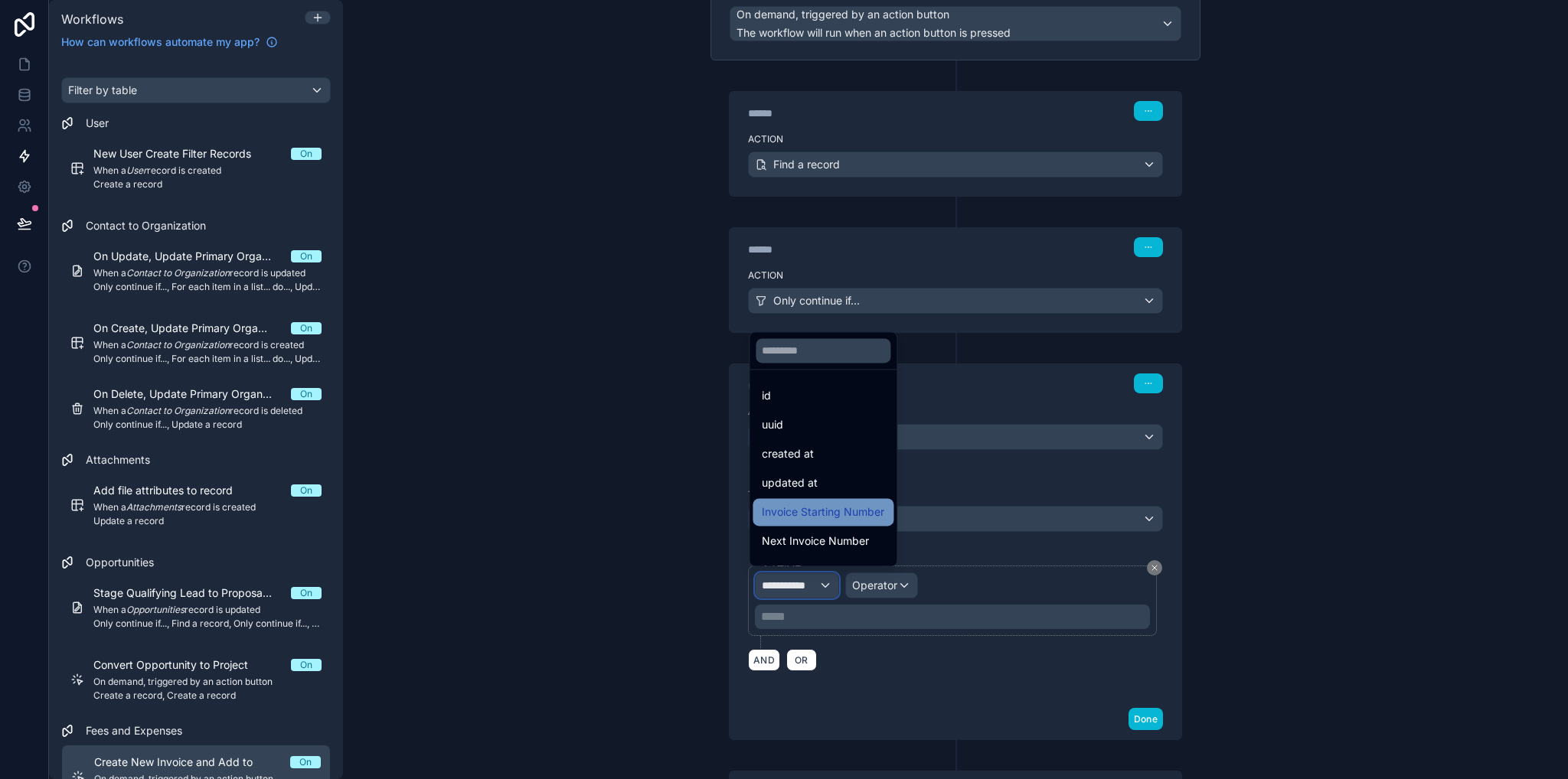
scroll to position [21, 0]
click at [807, 552] on div "ACTIVE" at bounding box center [823, 549] width 122 height 19
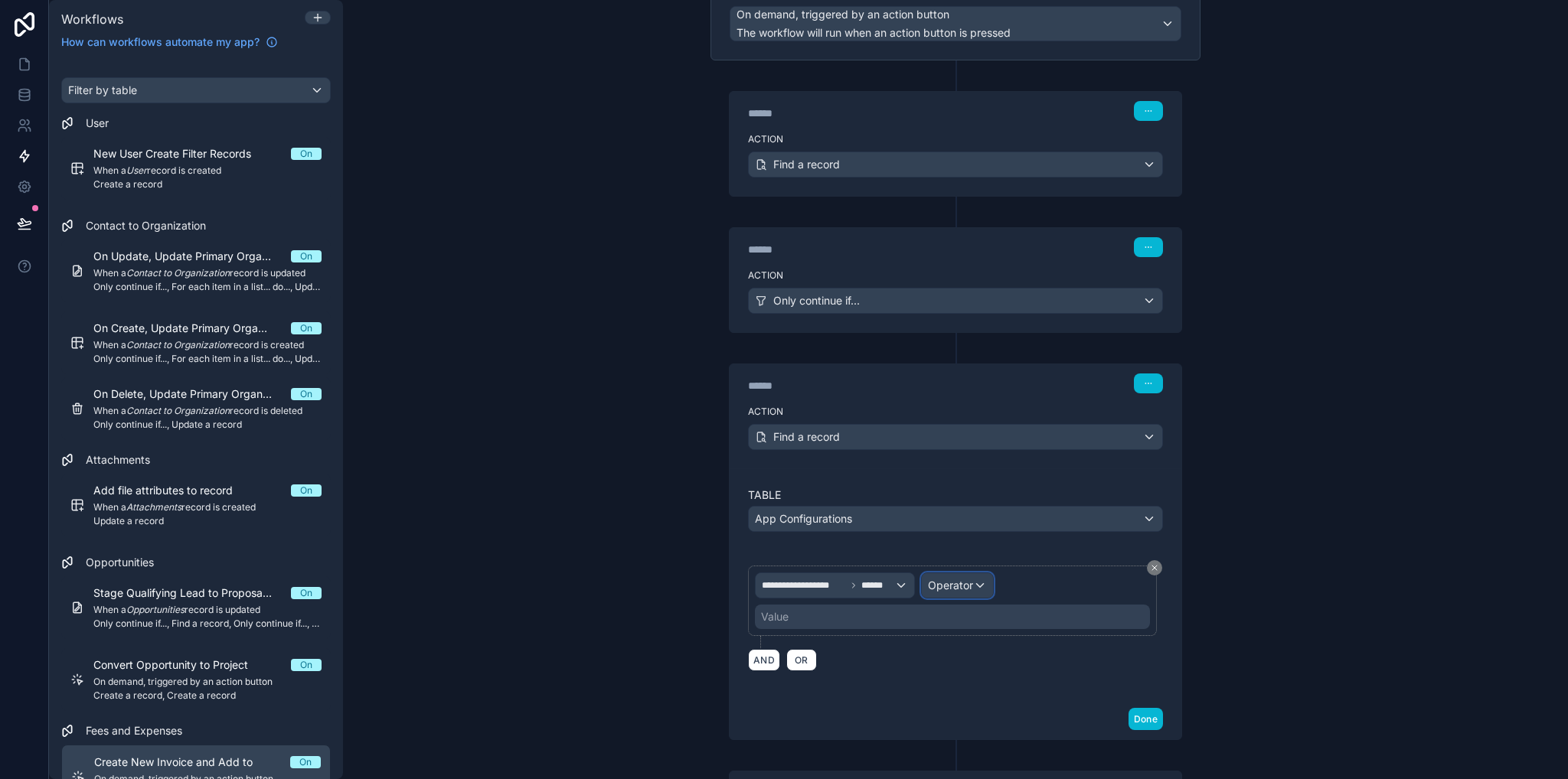
click at [950, 586] on span "Operator" at bounding box center [950, 585] width 45 height 13
click at [966, 668] on div "Is true" at bounding box center [983, 662] width 113 height 19
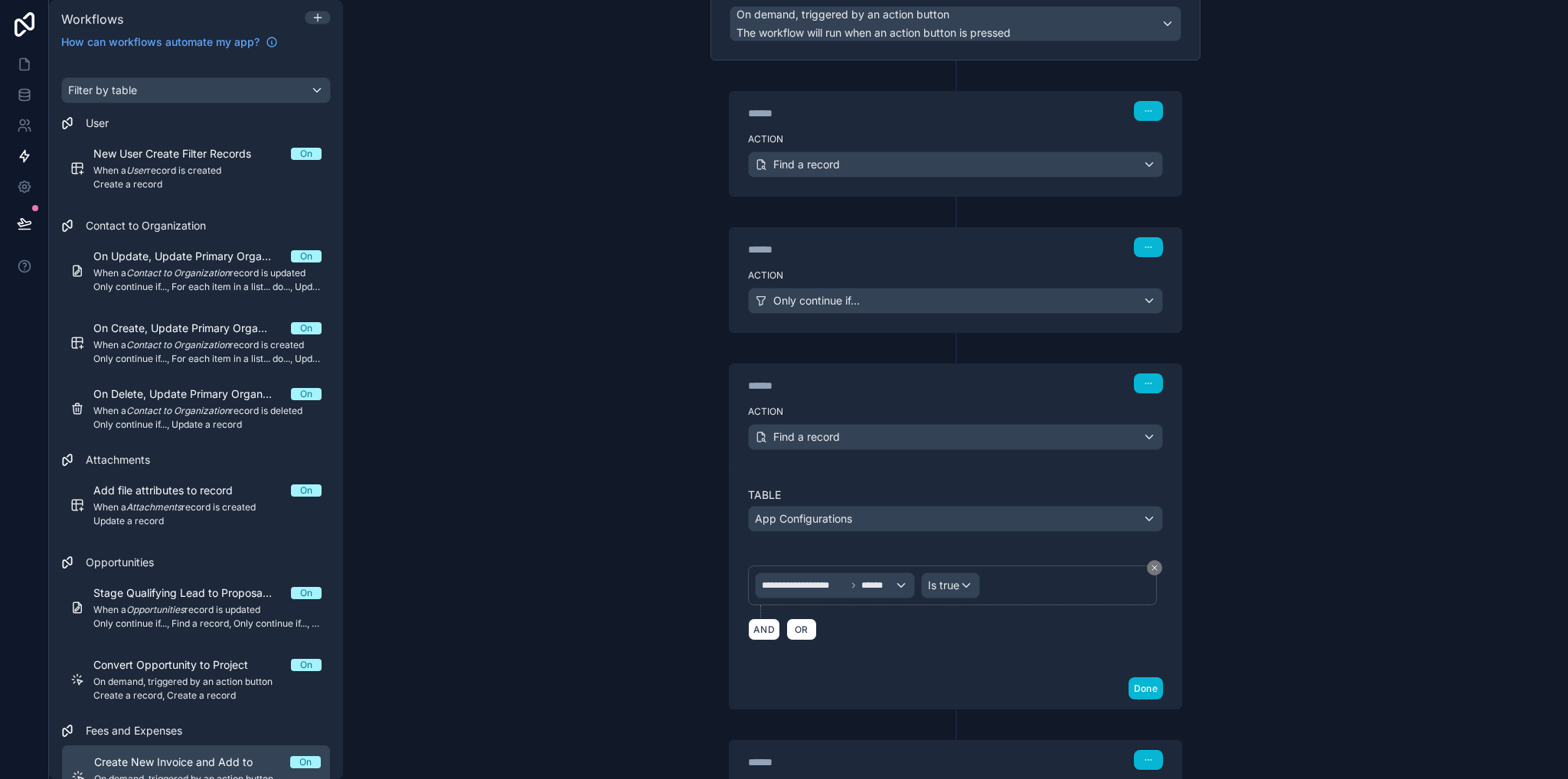
click at [591, 542] on div "**********" at bounding box center [955, 389] width 1225 height 779
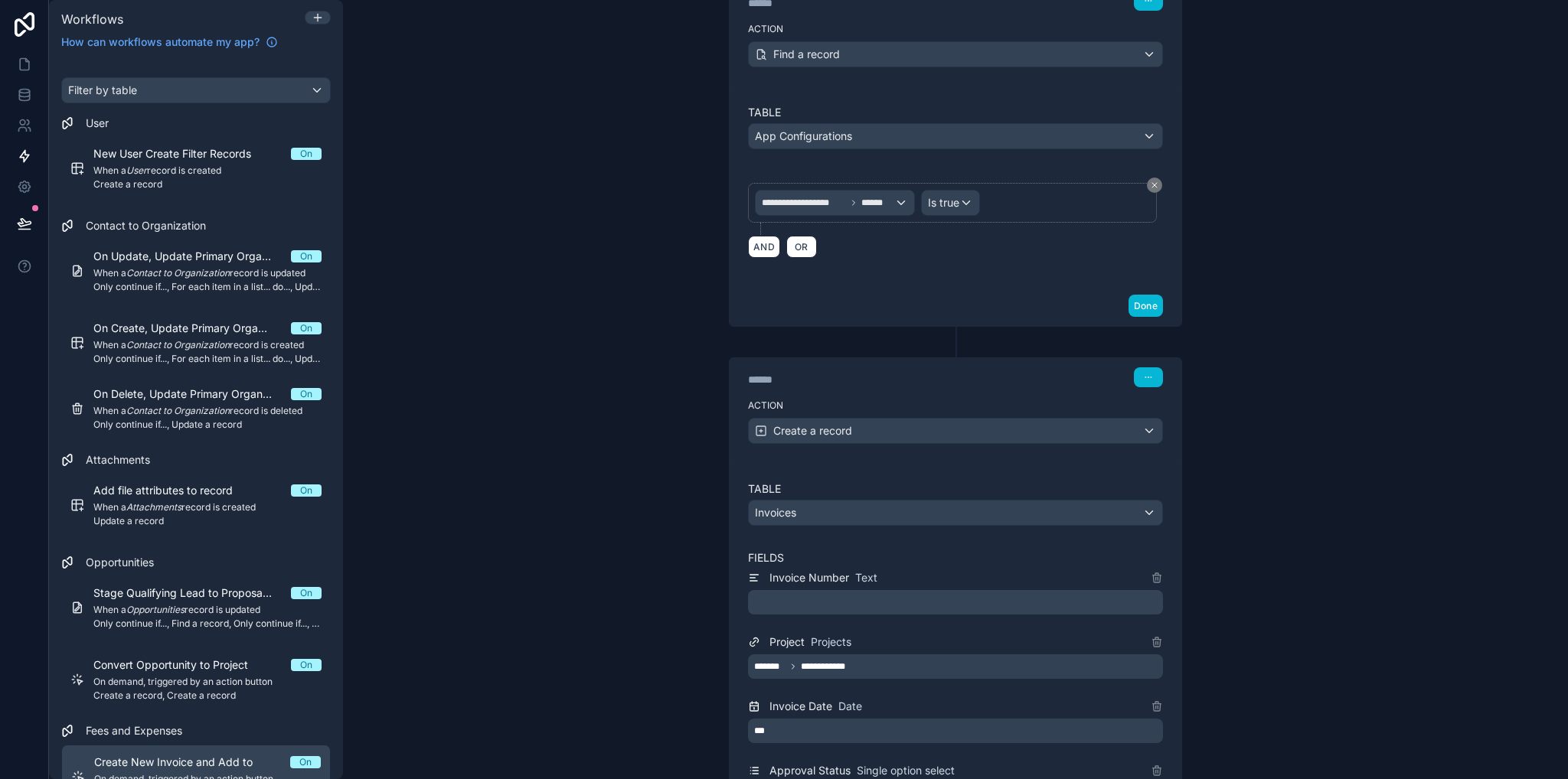
click at [802, 604] on div "﻿" at bounding box center [955, 602] width 415 height 24
click at [800, 596] on p "﻿" at bounding box center [956, 602] width 405 height 19
drag, startPoint x: 640, startPoint y: 354, endPoint x: 618, endPoint y: 376, distance: 31.1
click at [640, 354] on div "**********" at bounding box center [955, 389] width 1225 height 779
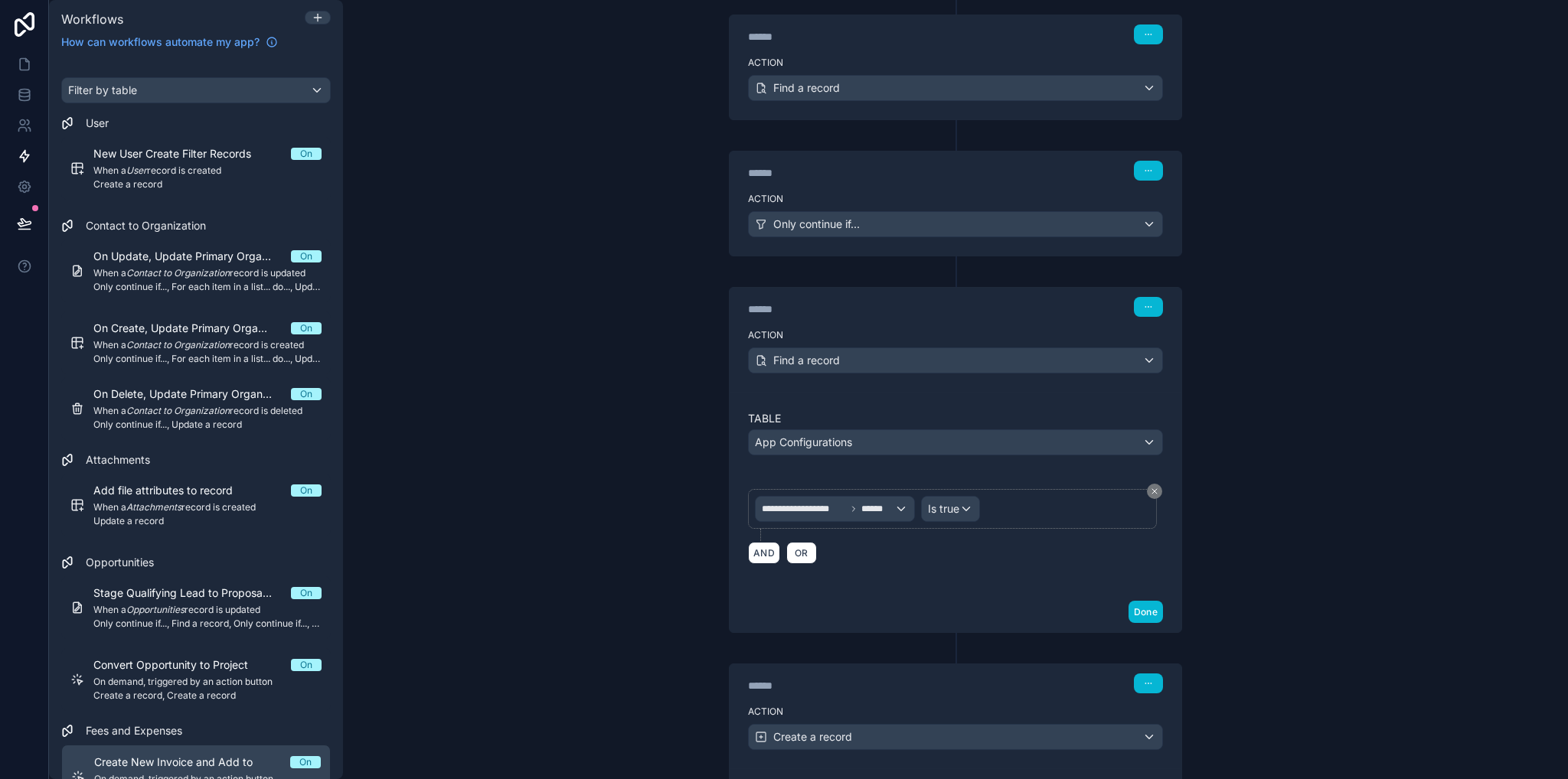
scroll to position [606, 0]
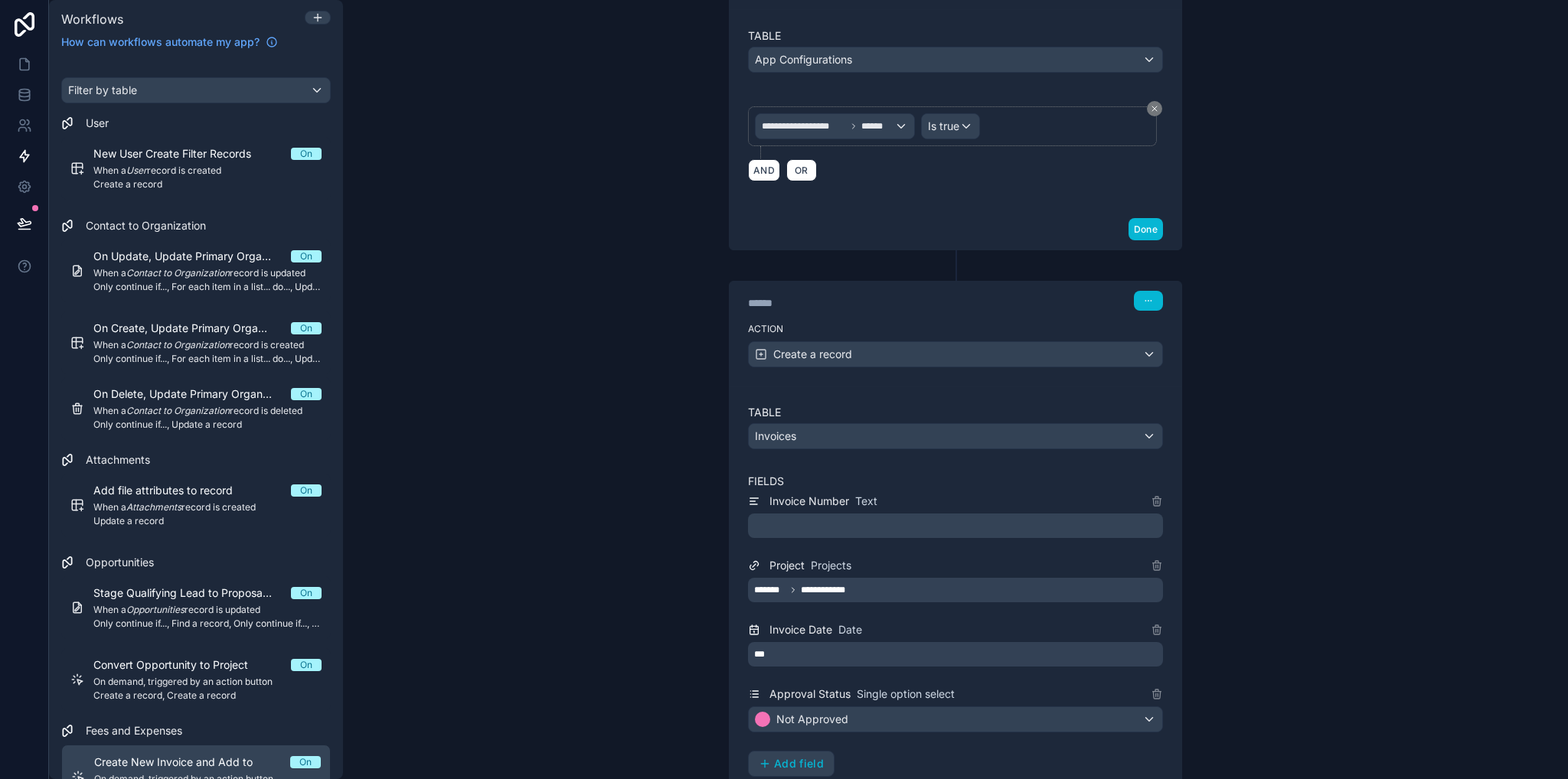
click at [774, 516] on p "﻿" at bounding box center [956, 525] width 405 height 19
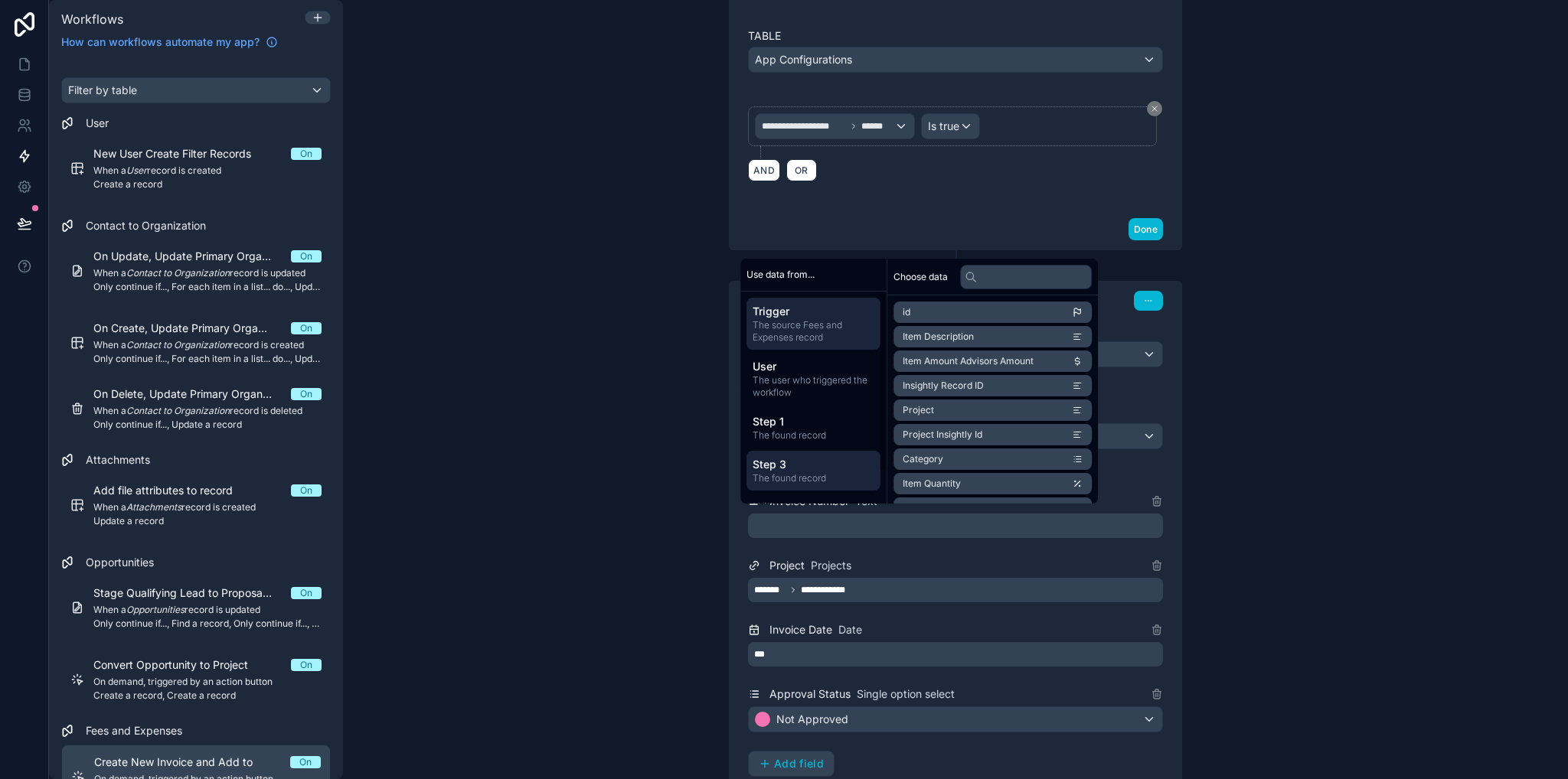
click at [816, 466] on span "Step 3" at bounding box center [813, 464] width 122 height 15
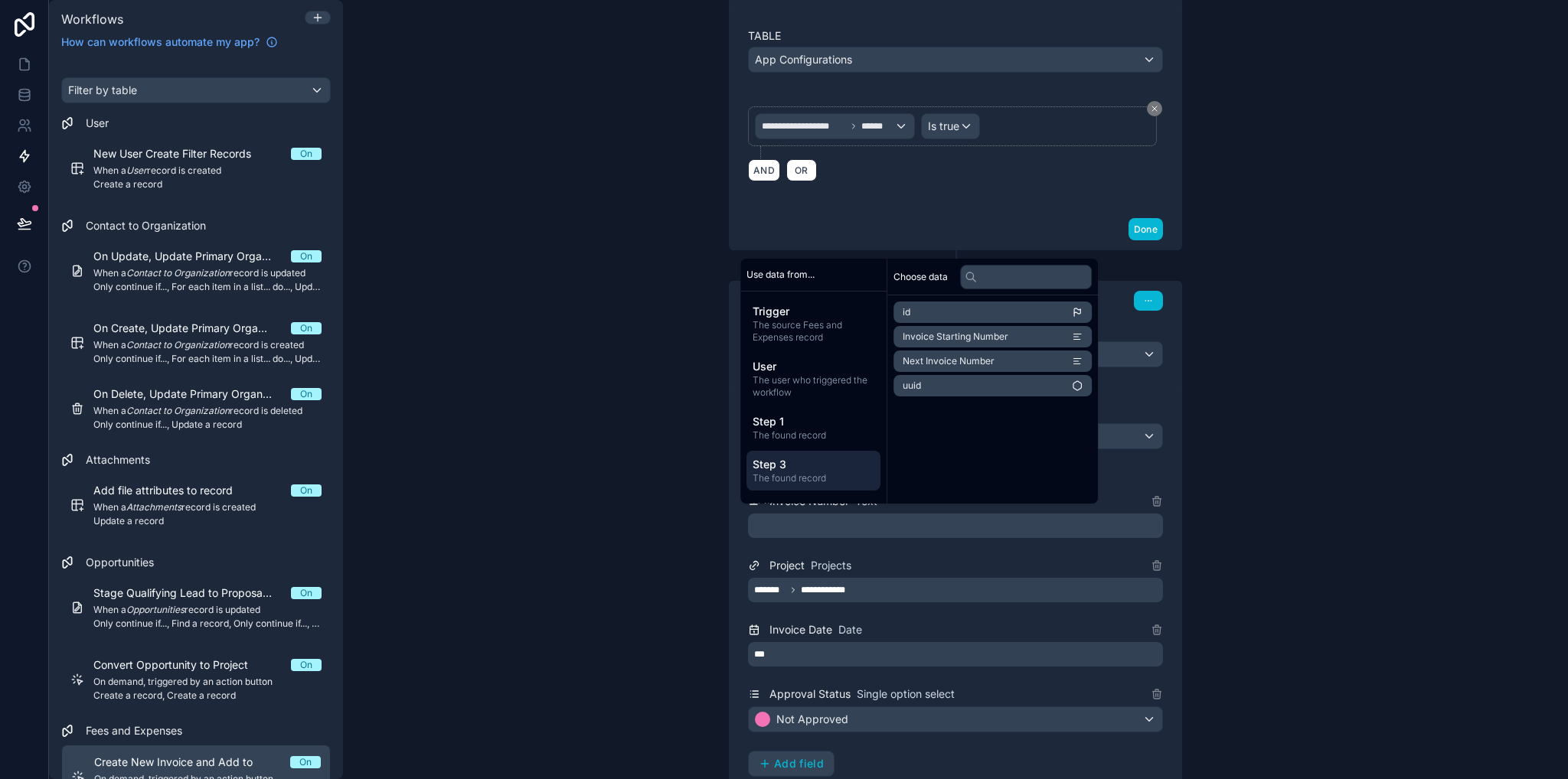
click at [682, 627] on div "**********" at bounding box center [955, 389] width 1225 height 779
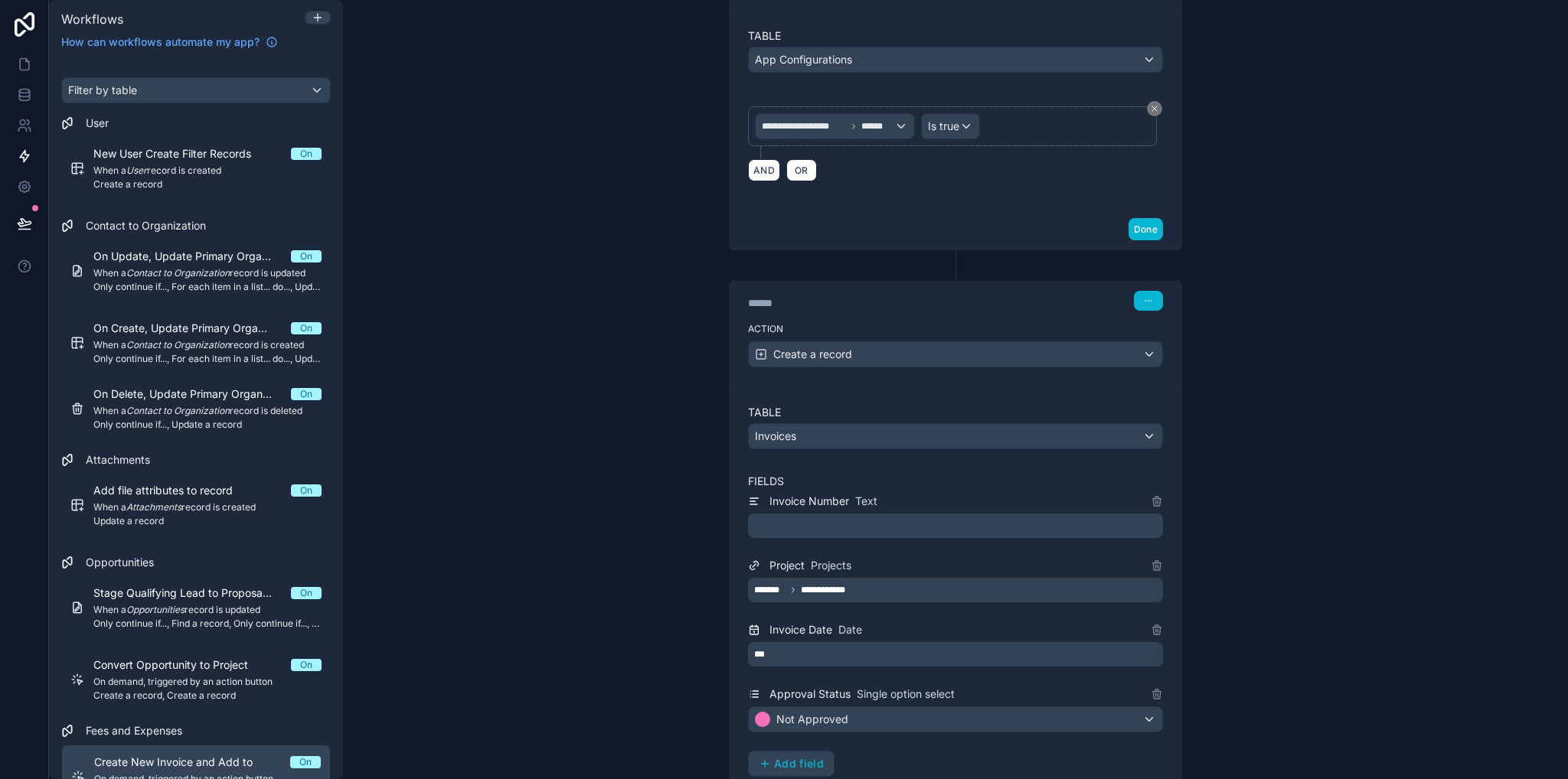
click at [754, 524] on p "﻿" at bounding box center [956, 525] width 405 height 19
click at [609, 521] on div "**********" at bounding box center [955, 389] width 1225 height 779
click at [19, 89] on icon at bounding box center [24, 95] width 16 height 15
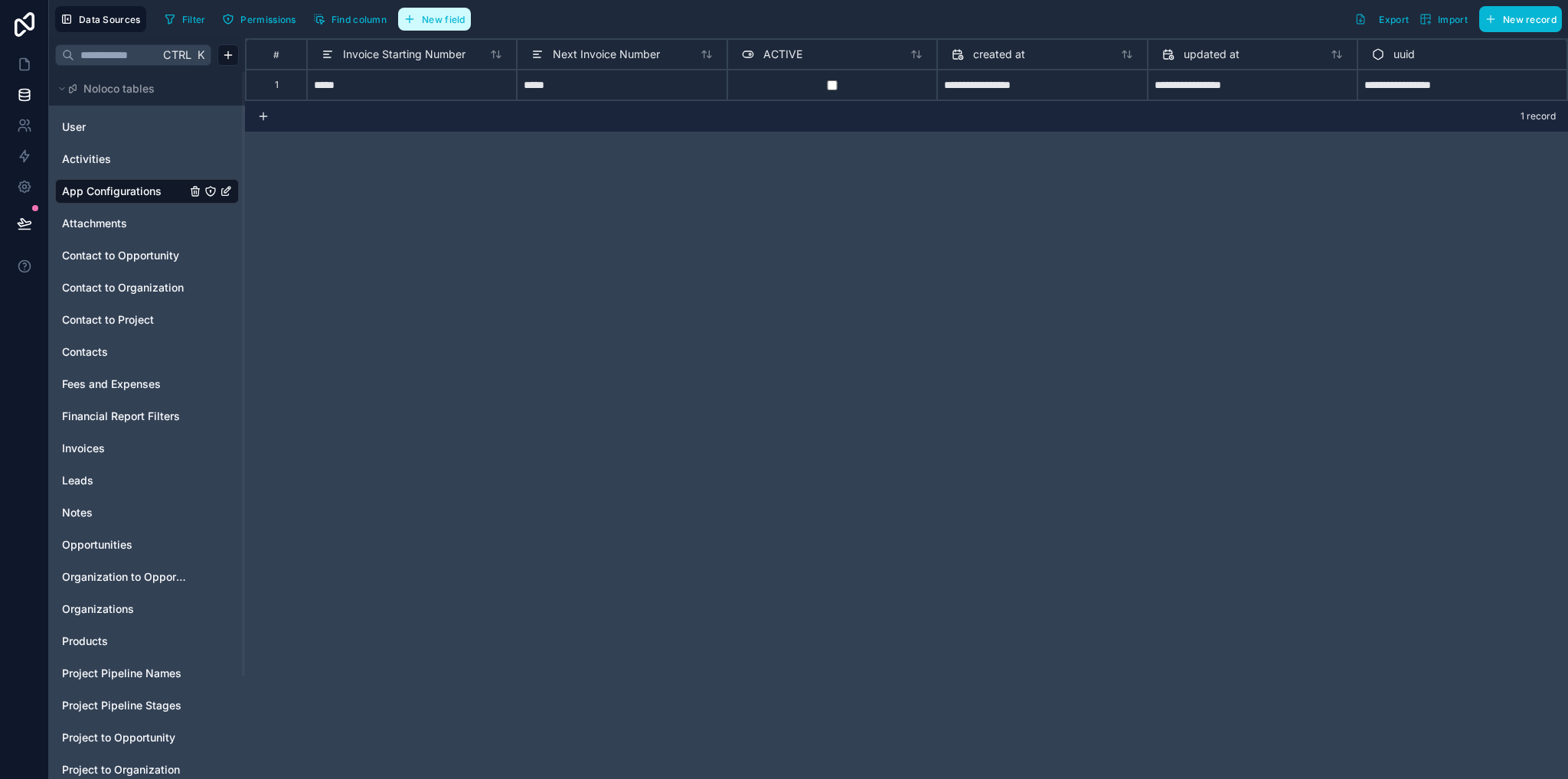
click at [446, 24] on span "New field" at bounding box center [443, 20] width 43 height 11
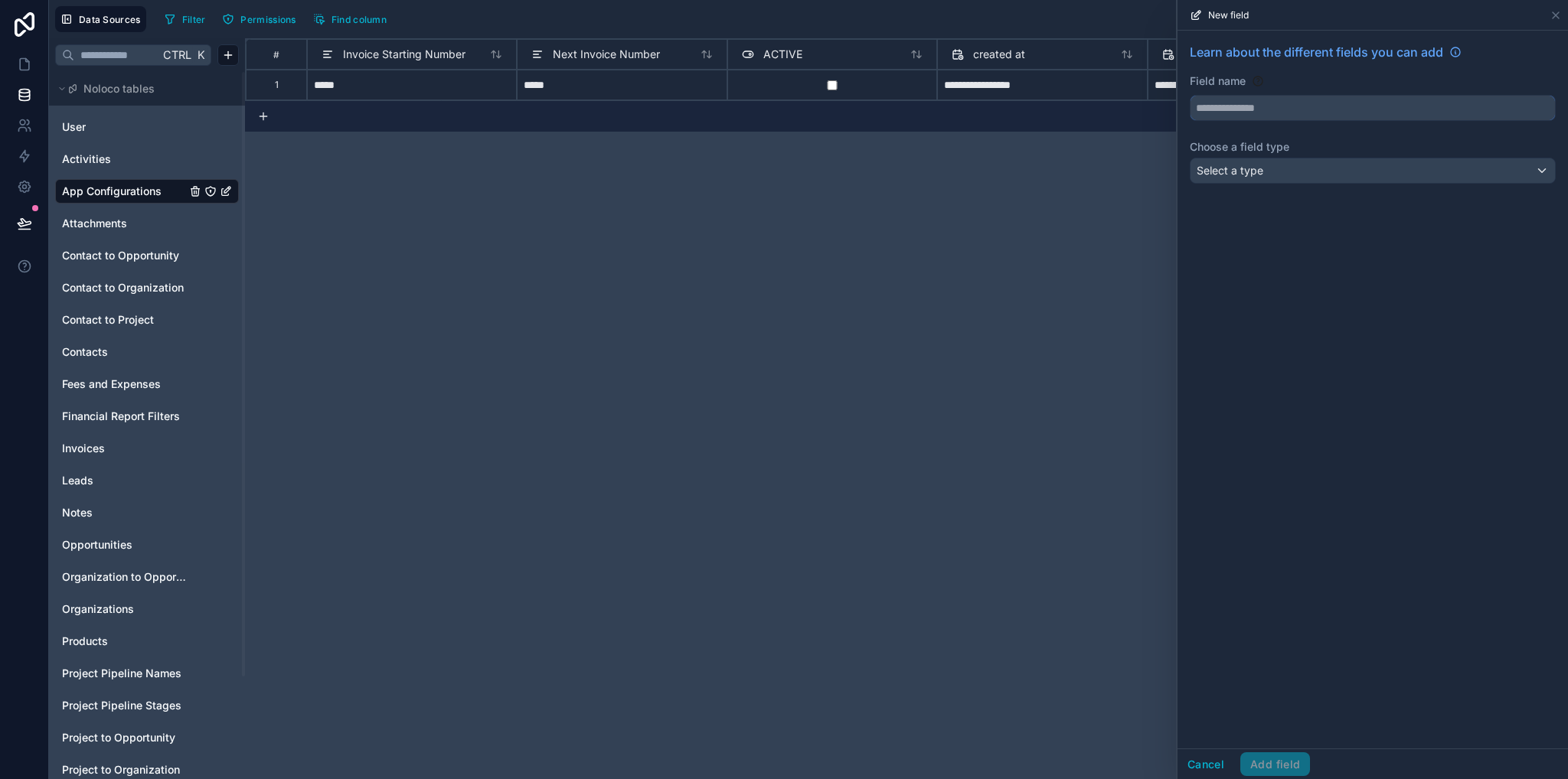
click at [1274, 102] on input "text" at bounding box center [1372, 108] width 365 height 24
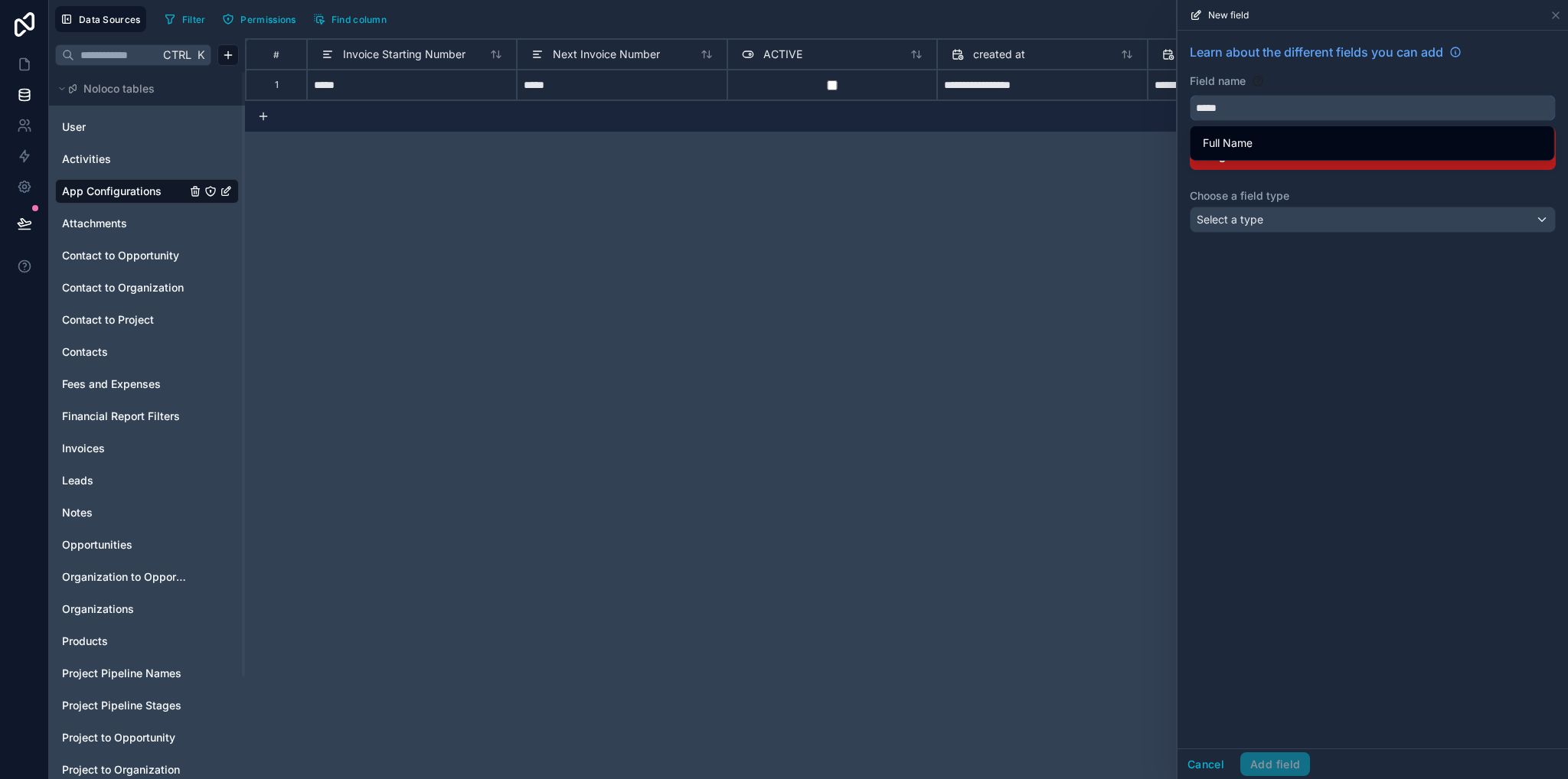
click at [1189, 95] on button "****" at bounding box center [1372, 108] width 366 height 26
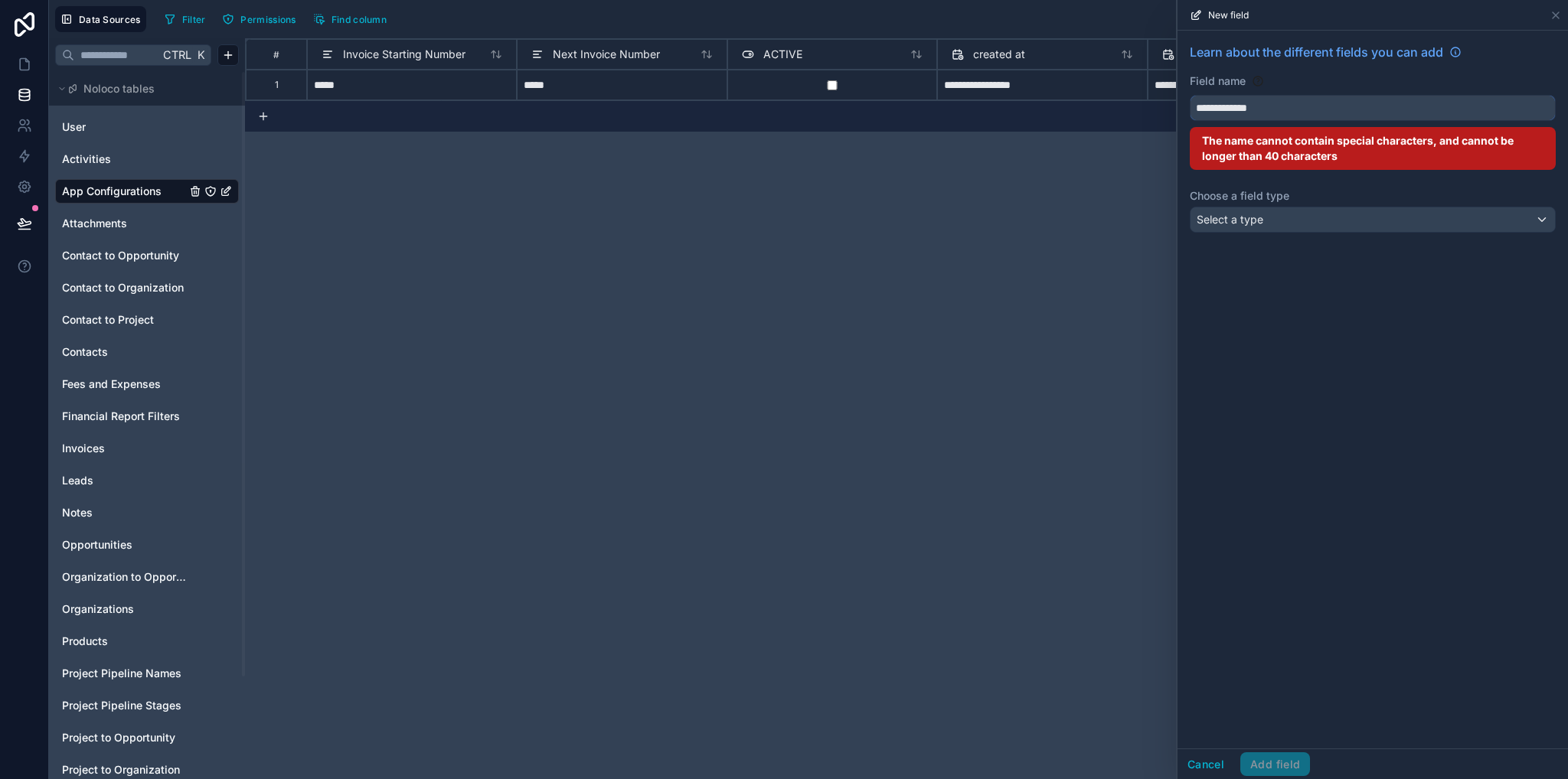
click at [1189, 95] on button "**********" at bounding box center [1372, 108] width 366 height 26
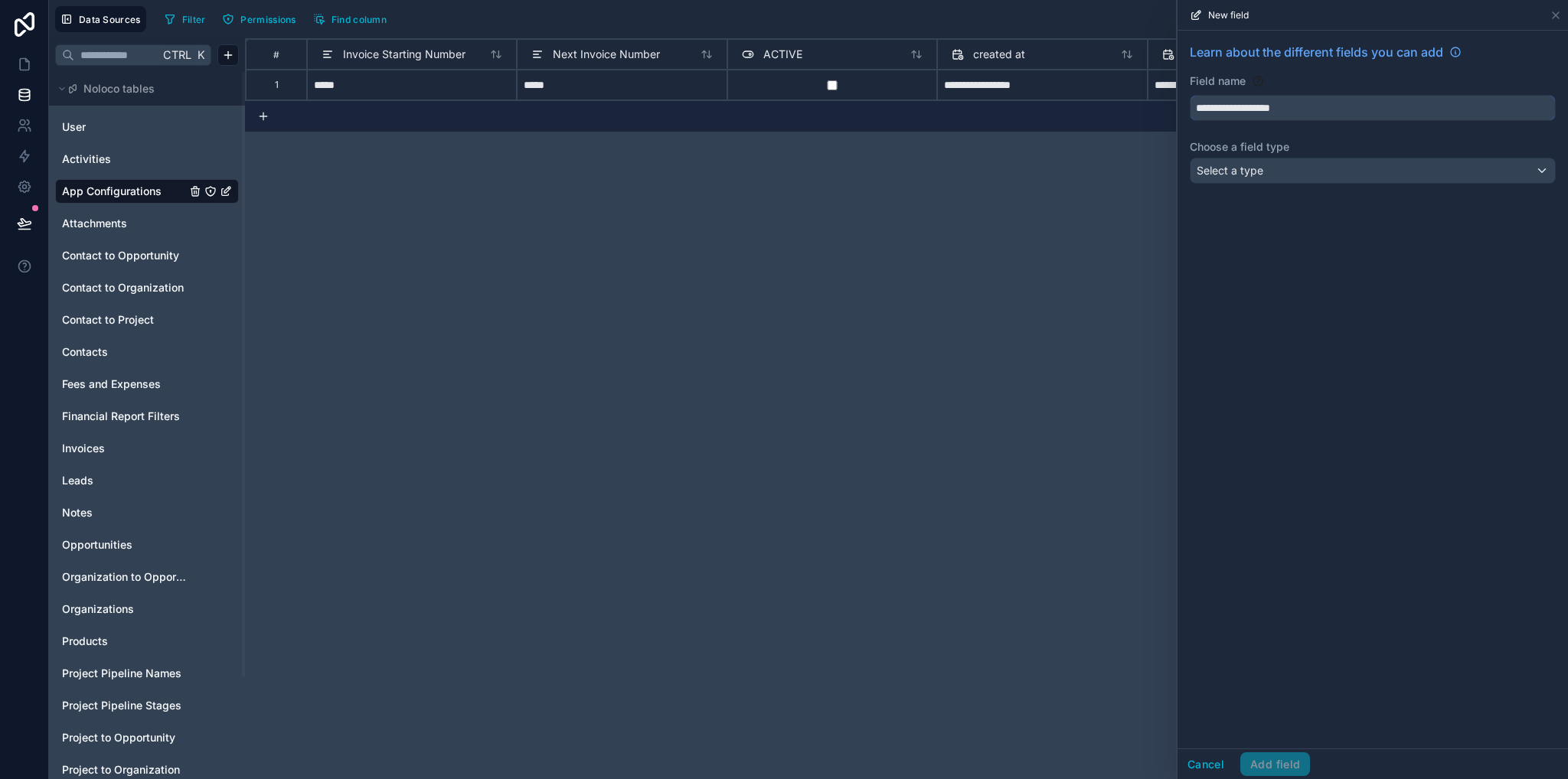
type input "**********"
click at [1231, 172] on span "Select a type" at bounding box center [1230, 170] width 67 height 13
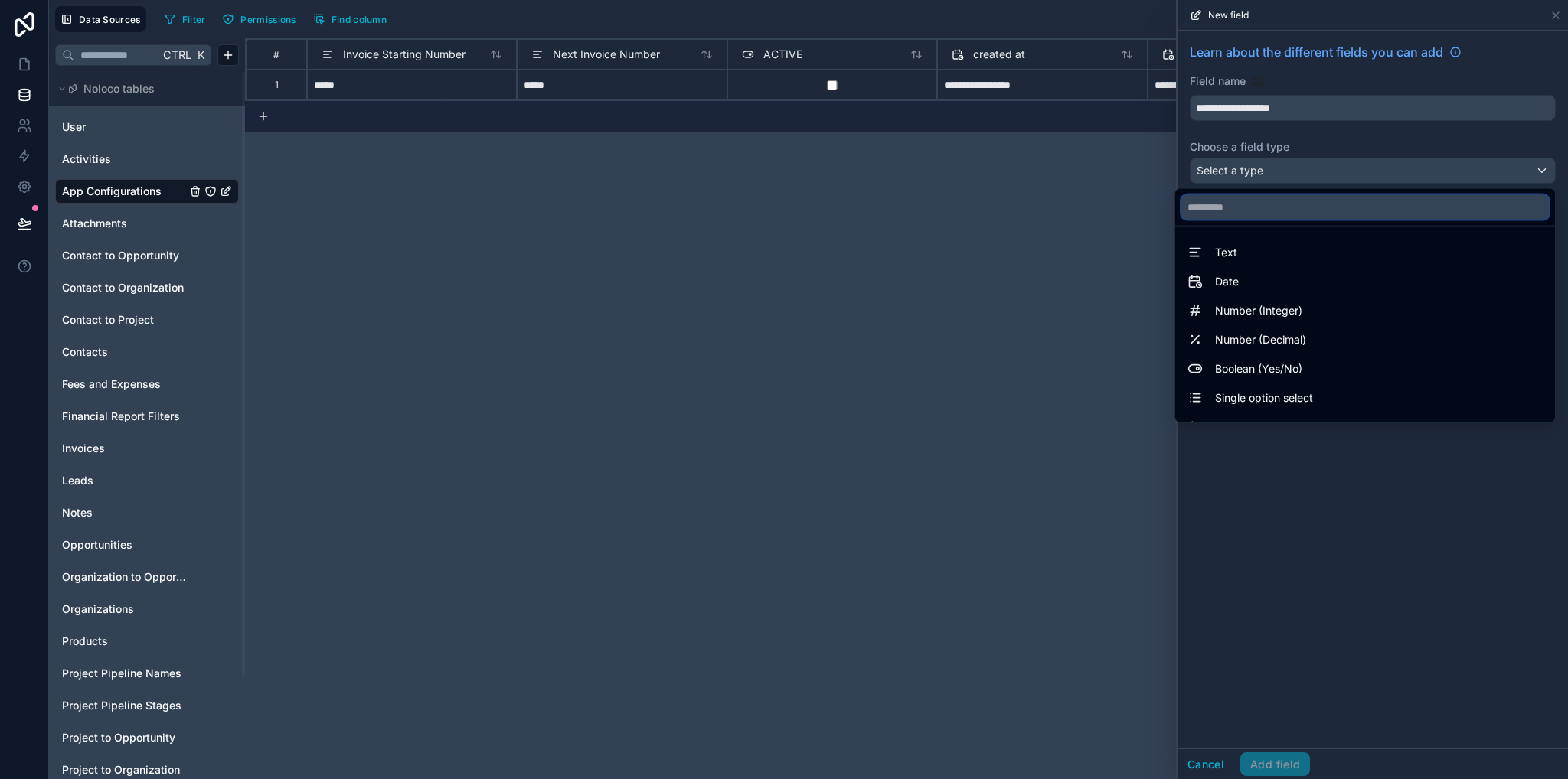
click at [1228, 210] on input "text" at bounding box center [1365, 207] width 367 height 24
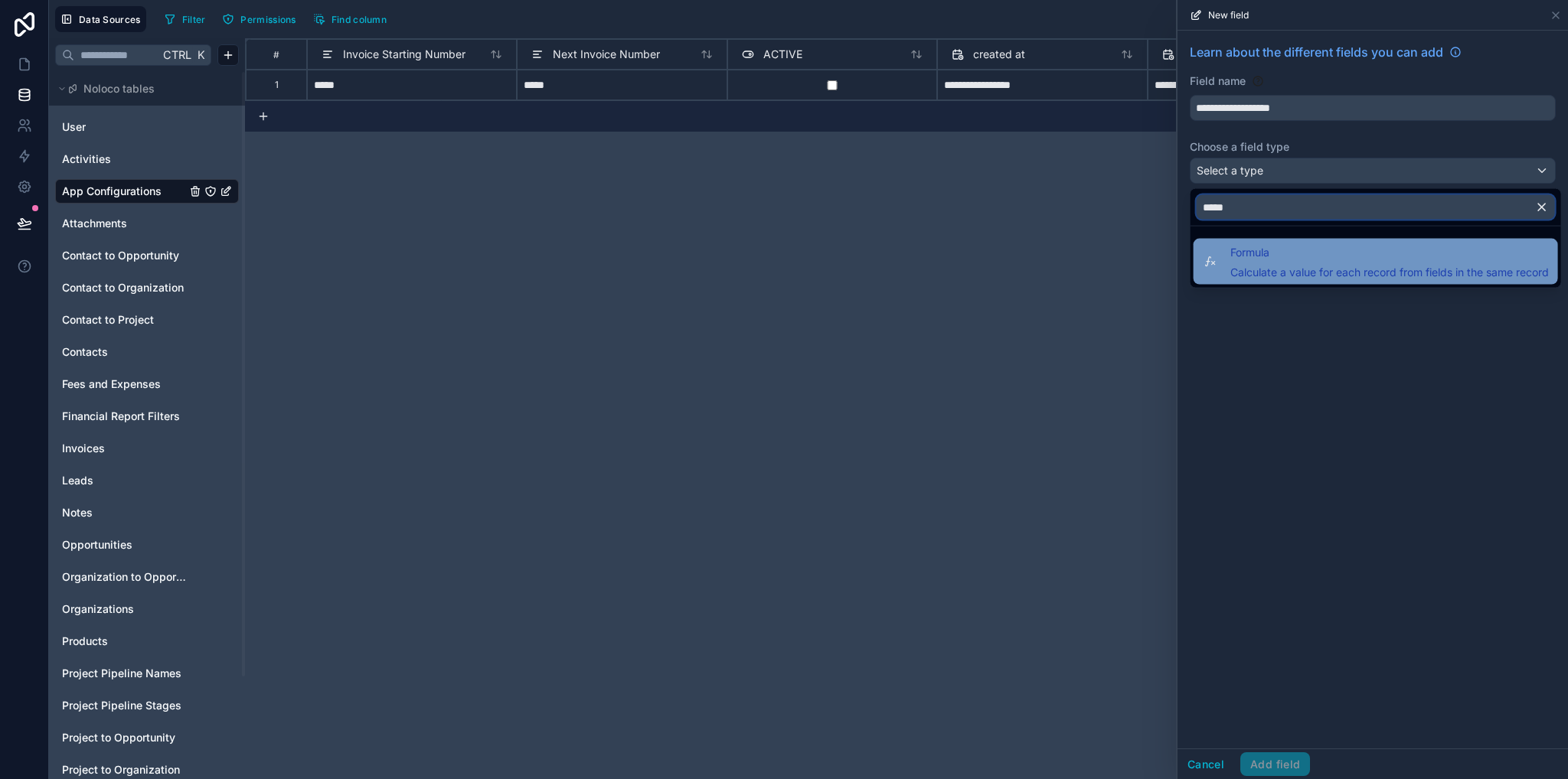
type input "*****"
click at [1249, 262] on div "Formula Calculate a value for each record from fields in the same record" at bounding box center [1389, 261] width 318 height 37
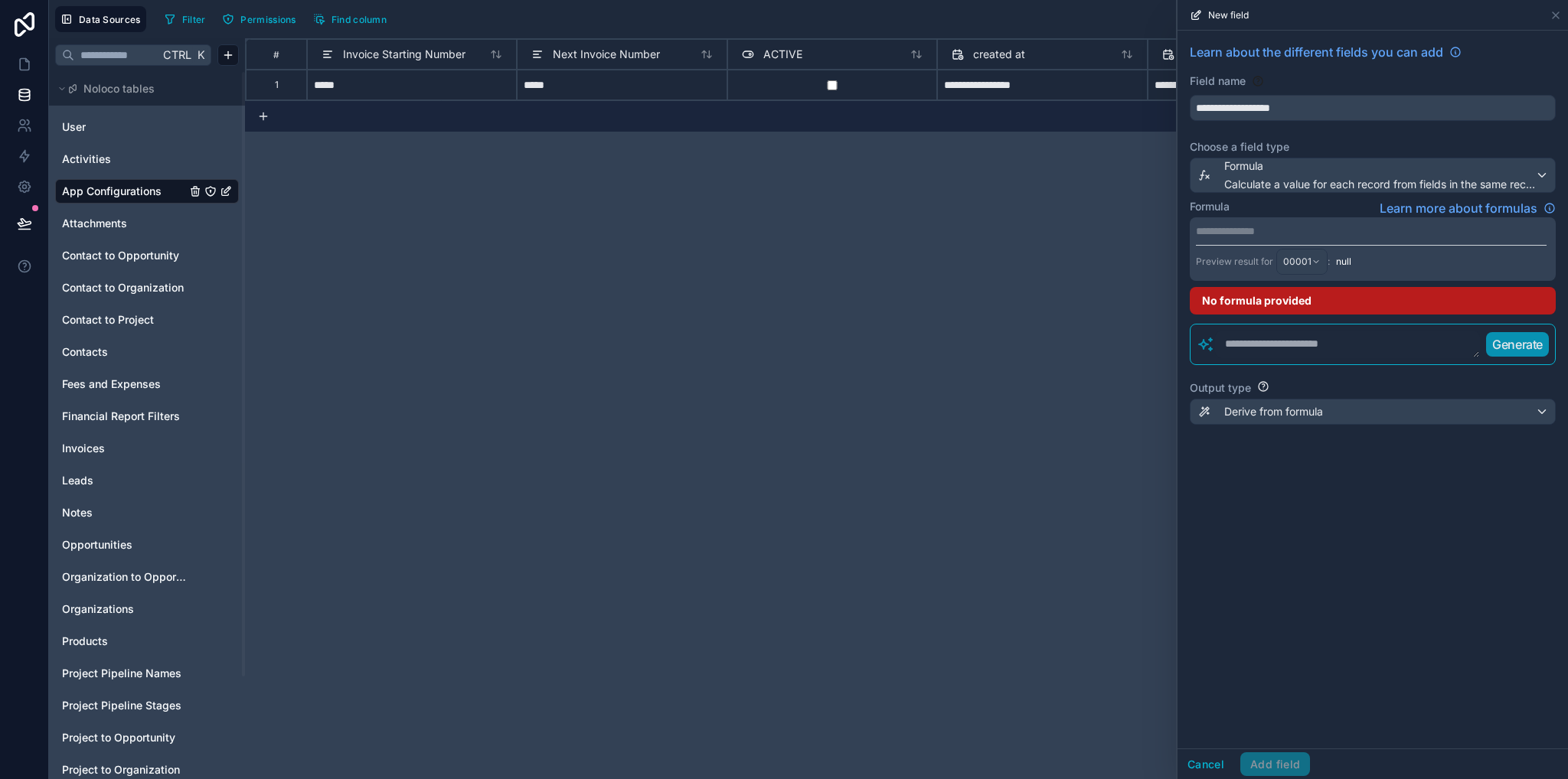
click at [1254, 346] on textarea at bounding box center [1347, 344] width 265 height 28
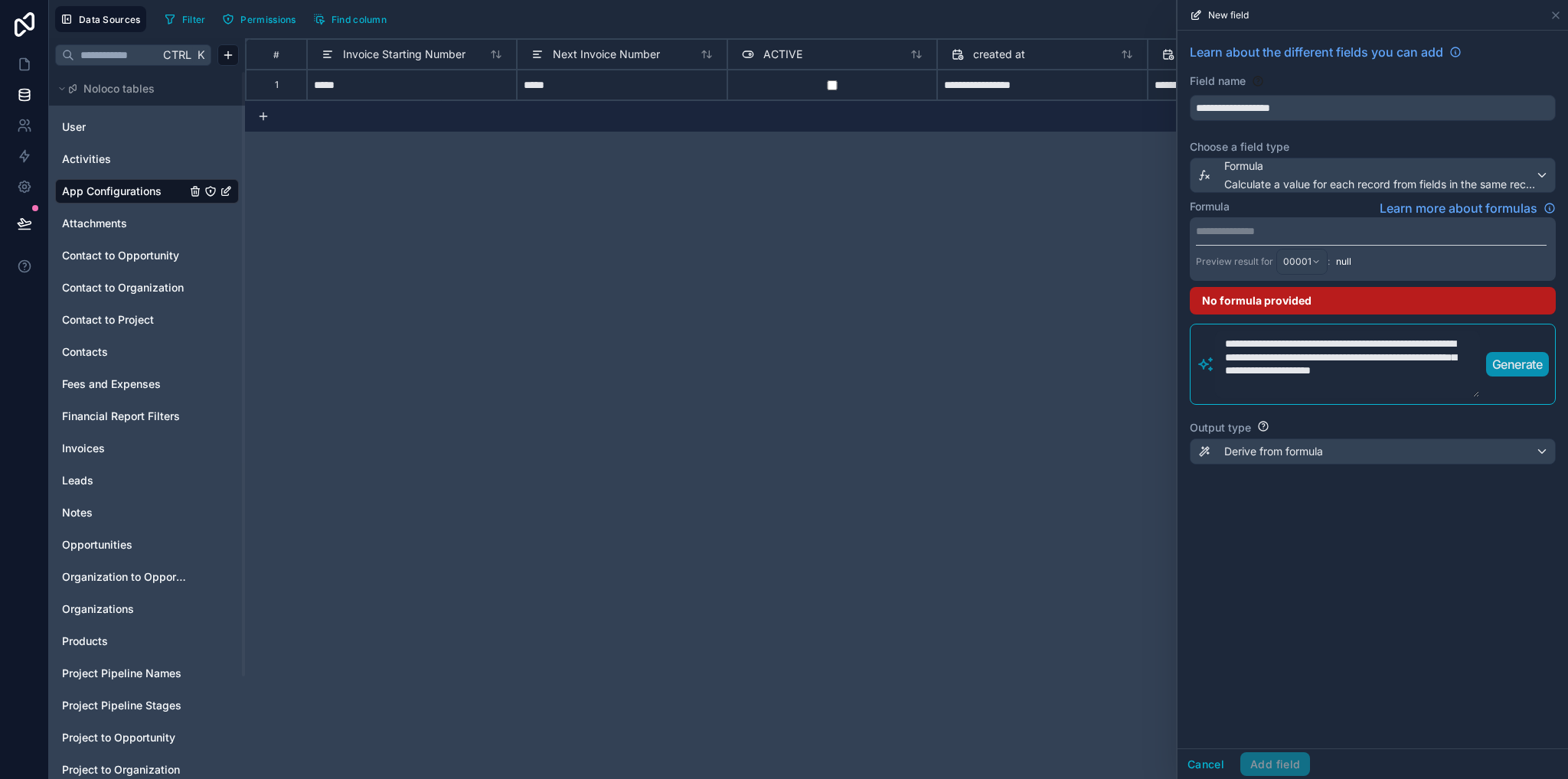
click at [1498, 365] on p "Generate" at bounding box center [1517, 364] width 51 height 19
click at [1325, 299] on div "No formula provided" at bounding box center [1372, 301] width 366 height 28
click at [1292, 366] on textarea "**********" at bounding box center [1347, 364] width 265 height 68
click at [1517, 365] on p "Generate" at bounding box center [1517, 364] width 51 height 19
drag, startPoint x: 1433, startPoint y: 372, endPoint x: 1194, endPoint y: 341, distance: 241.0
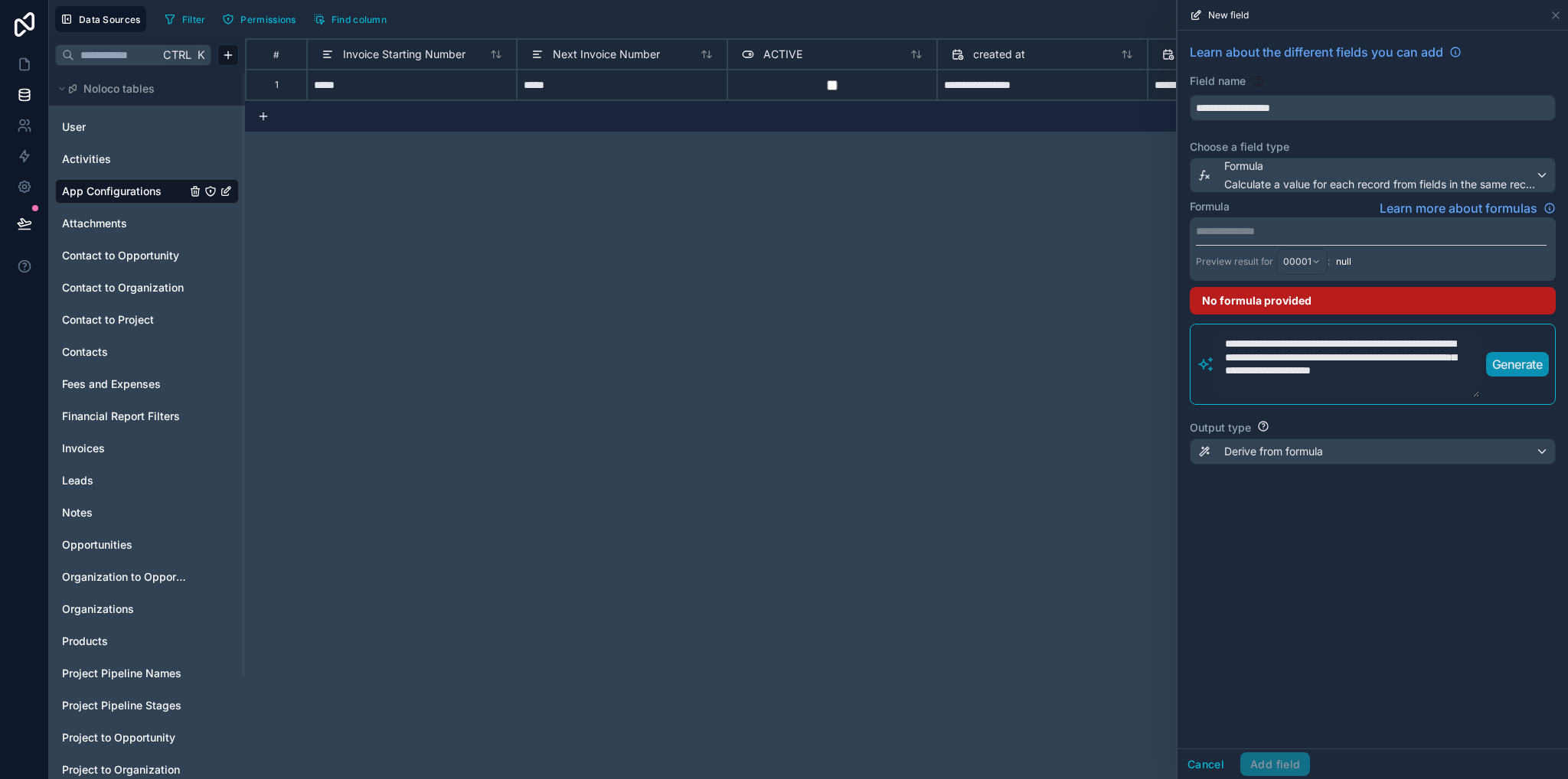
click at [1194, 341] on div "**********" at bounding box center [1372, 364] width 366 height 81
type textarea "*"
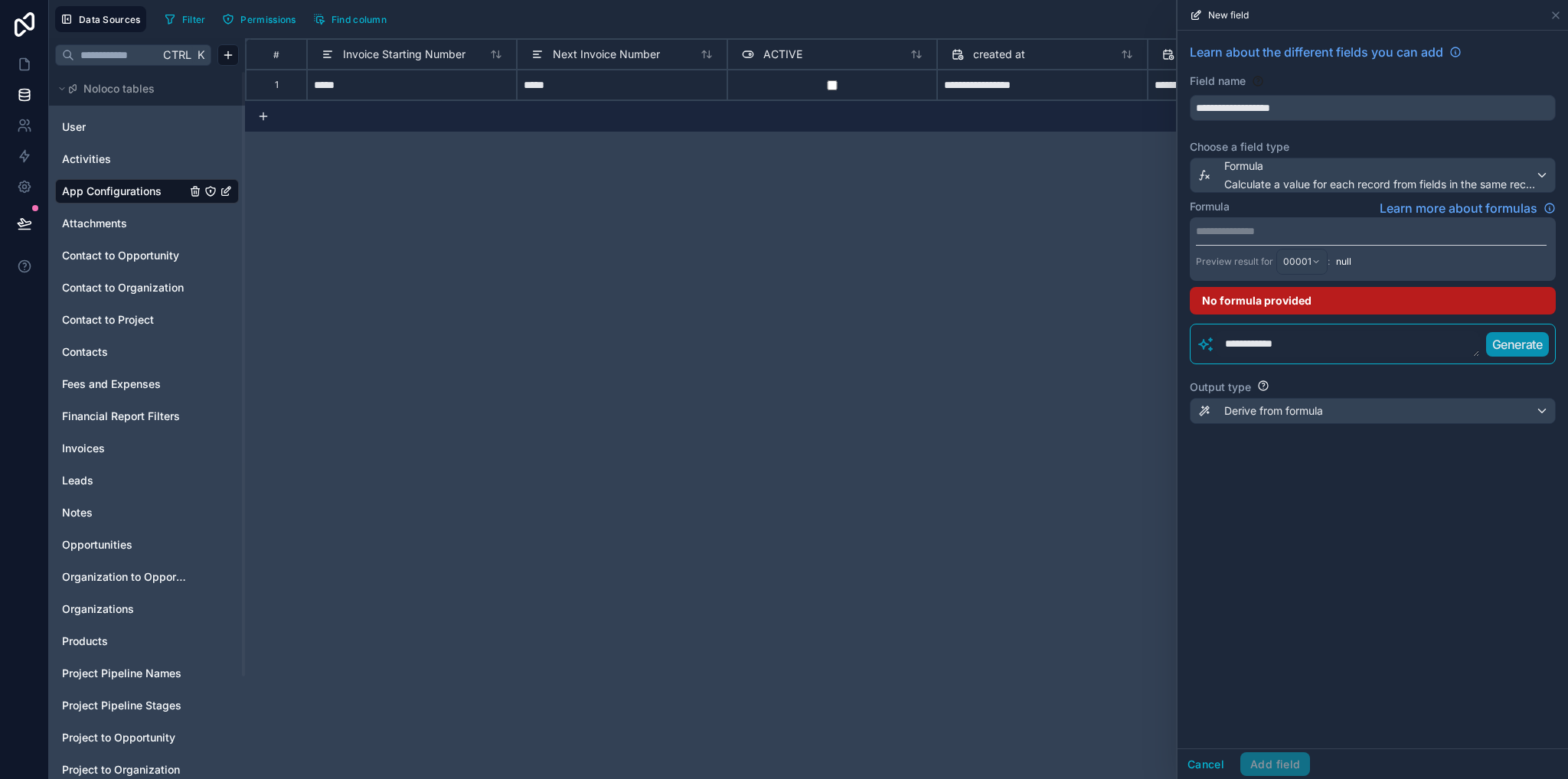
type textarea "**********"
click at [1497, 347] on p "Generate" at bounding box center [1517, 344] width 51 height 19
click at [1285, 230] on p "**********" at bounding box center [1371, 231] width 351 height 15
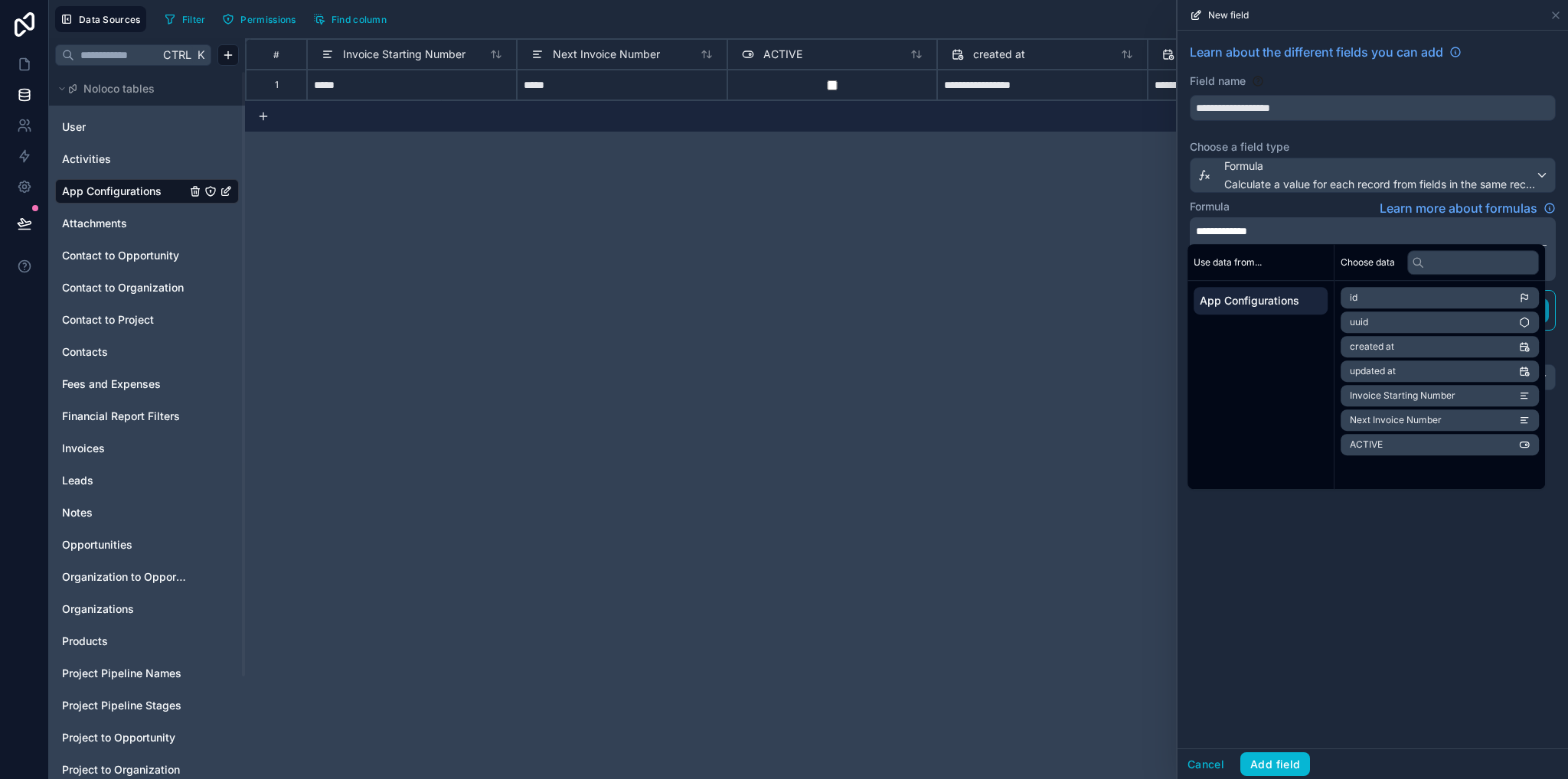
click at [1433, 622] on div "**********" at bounding box center [1372, 390] width 391 height 718
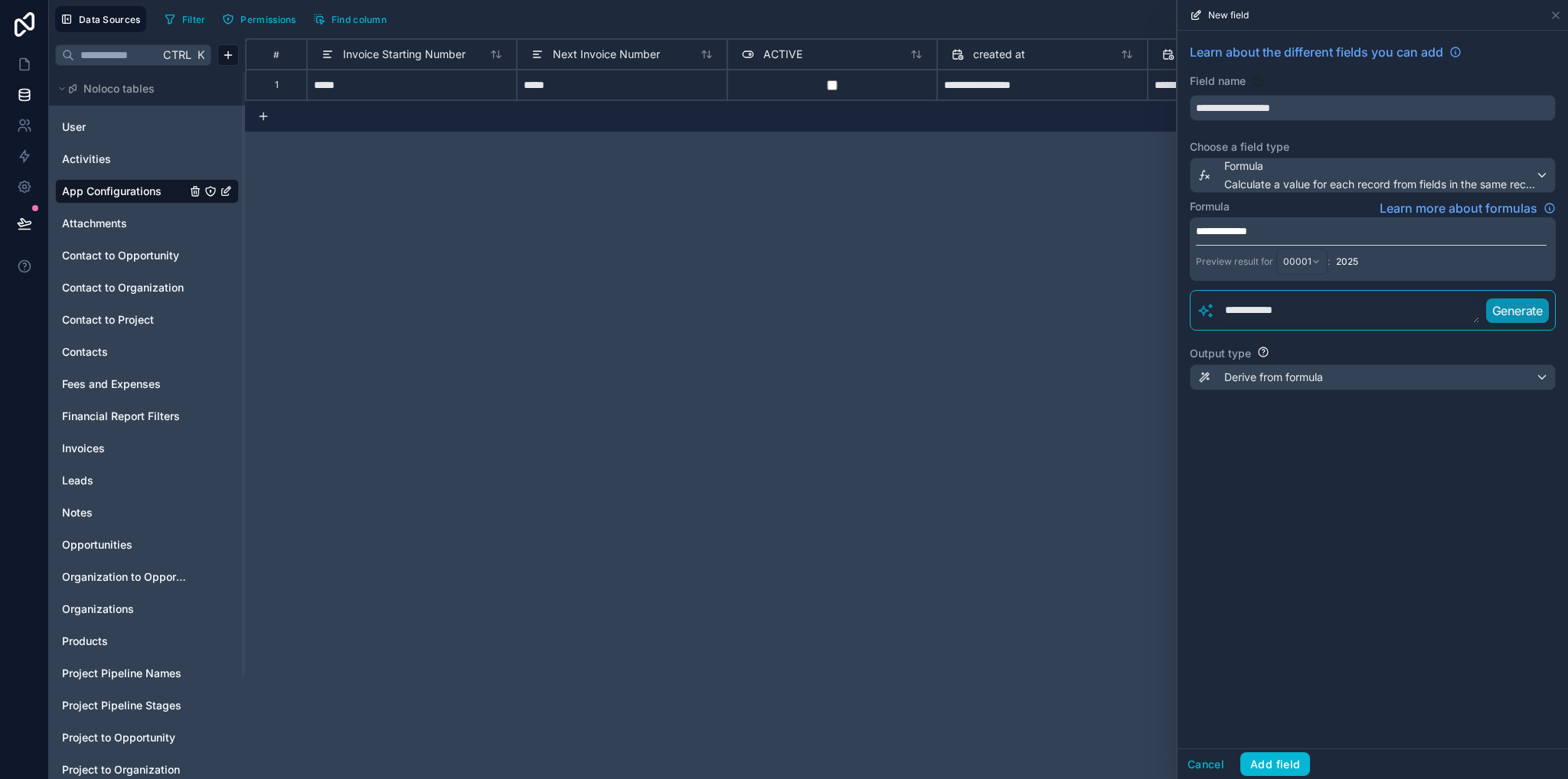
click at [1198, 229] on span "**********" at bounding box center [1221, 231] width 51 height 11
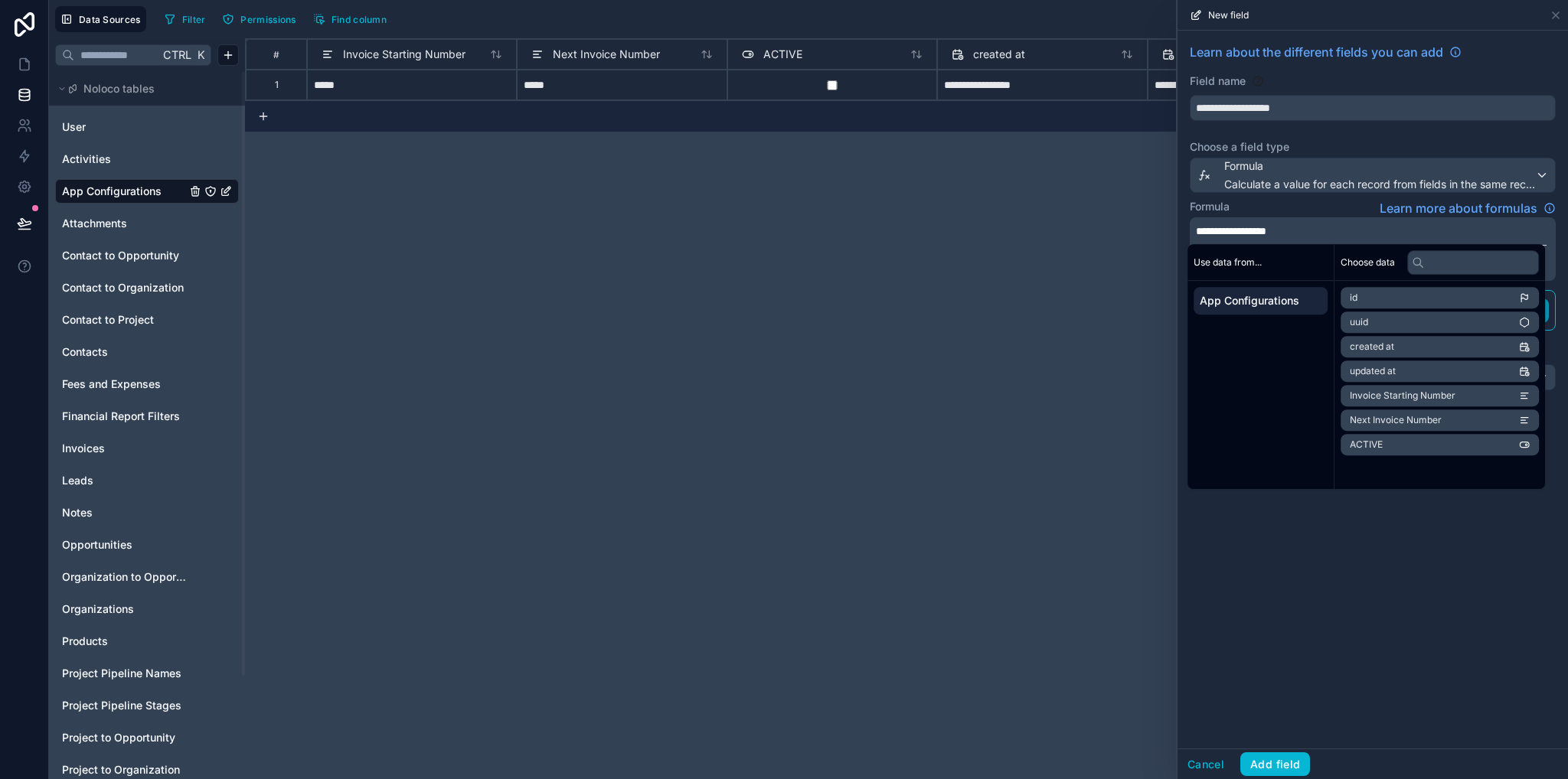
click at [1328, 230] on p "**********" at bounding box center [1371, 231] width 351 height 15
click at [1359, 643] on div "**********" at bounding box center [1372, 390] width 391 height 718
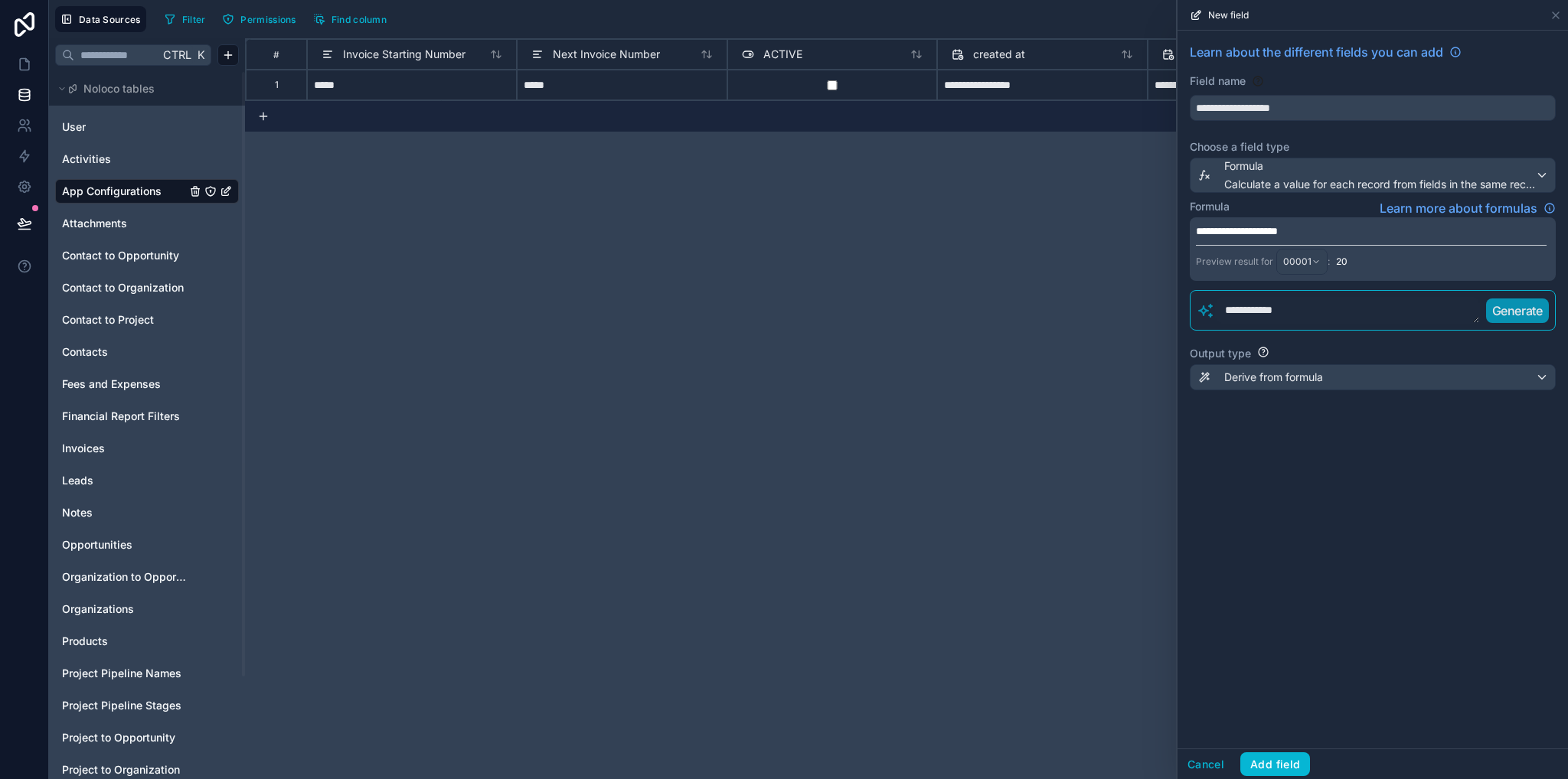
click at [1278, 229] on span "**********" at bounding box center [1237, 231] width 82 height 11
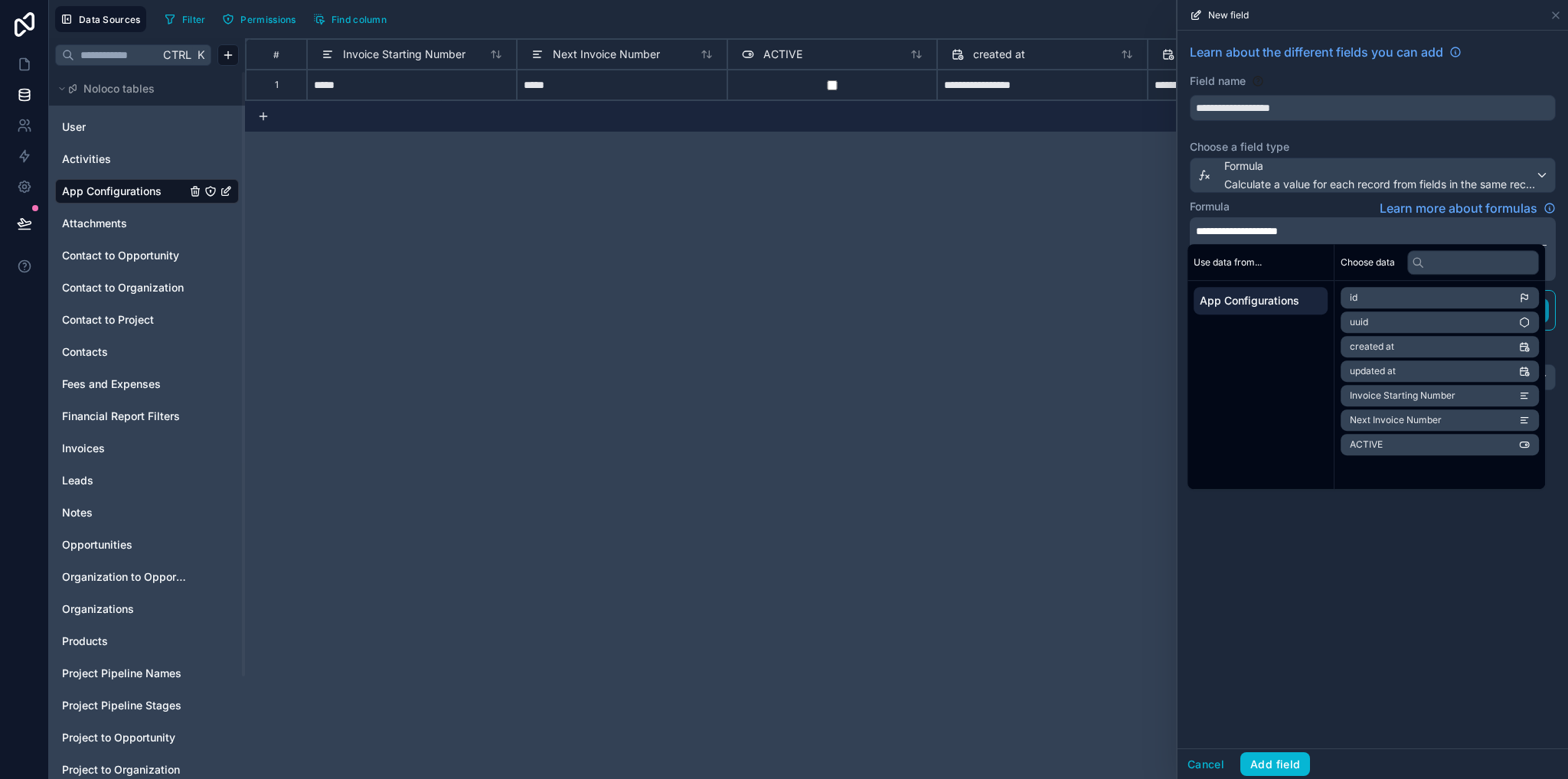
click at [1207, 228] on span "**********" at bounding box center [1237, 231] width 82 height 11
click at [1355, 569] on div "**********" at bounding box center [1372, 390] width 391 height 718
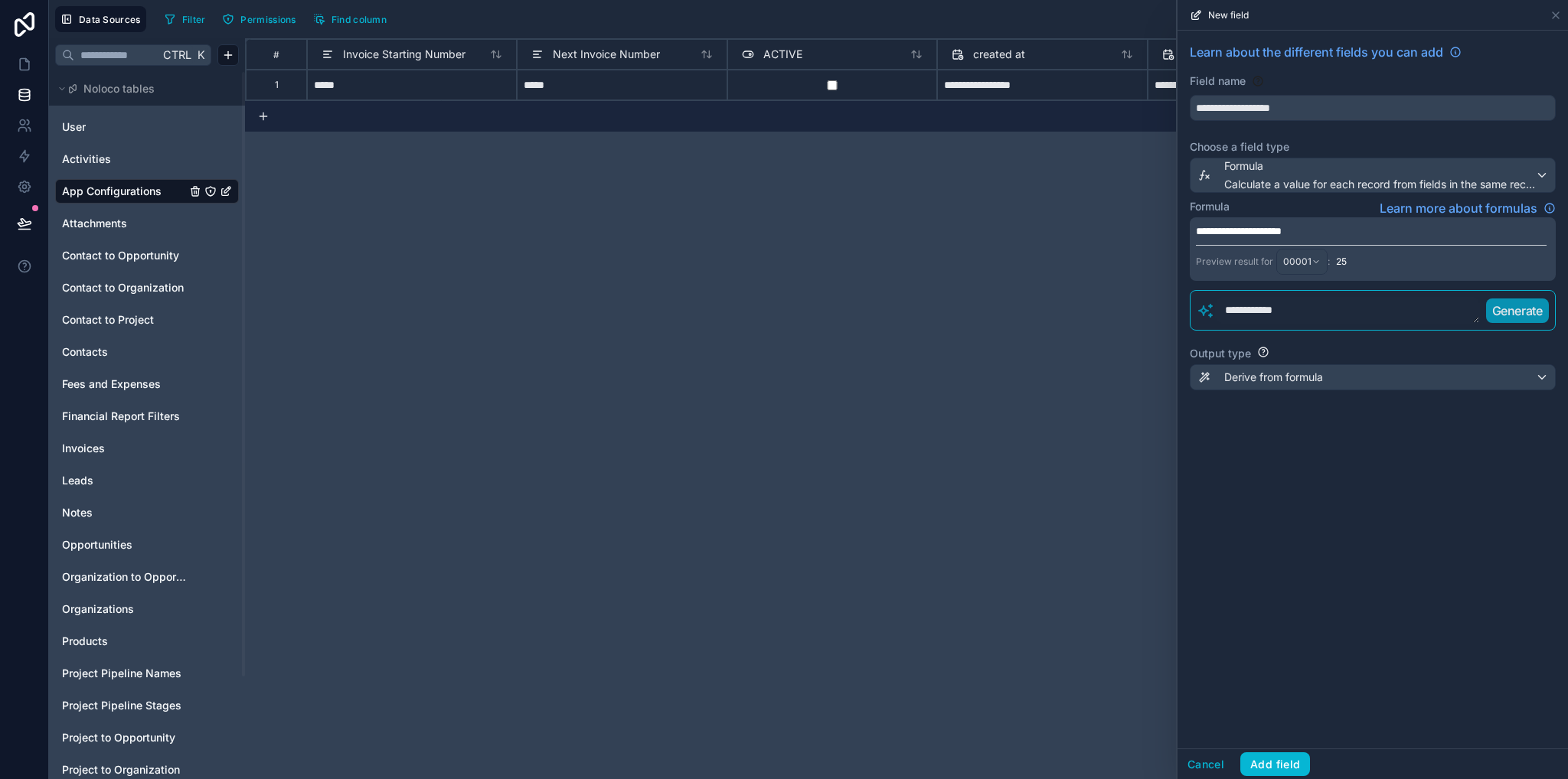
click at [1338, 229] on p "**********" at bounding box center [1371, 231] width 351 height 15
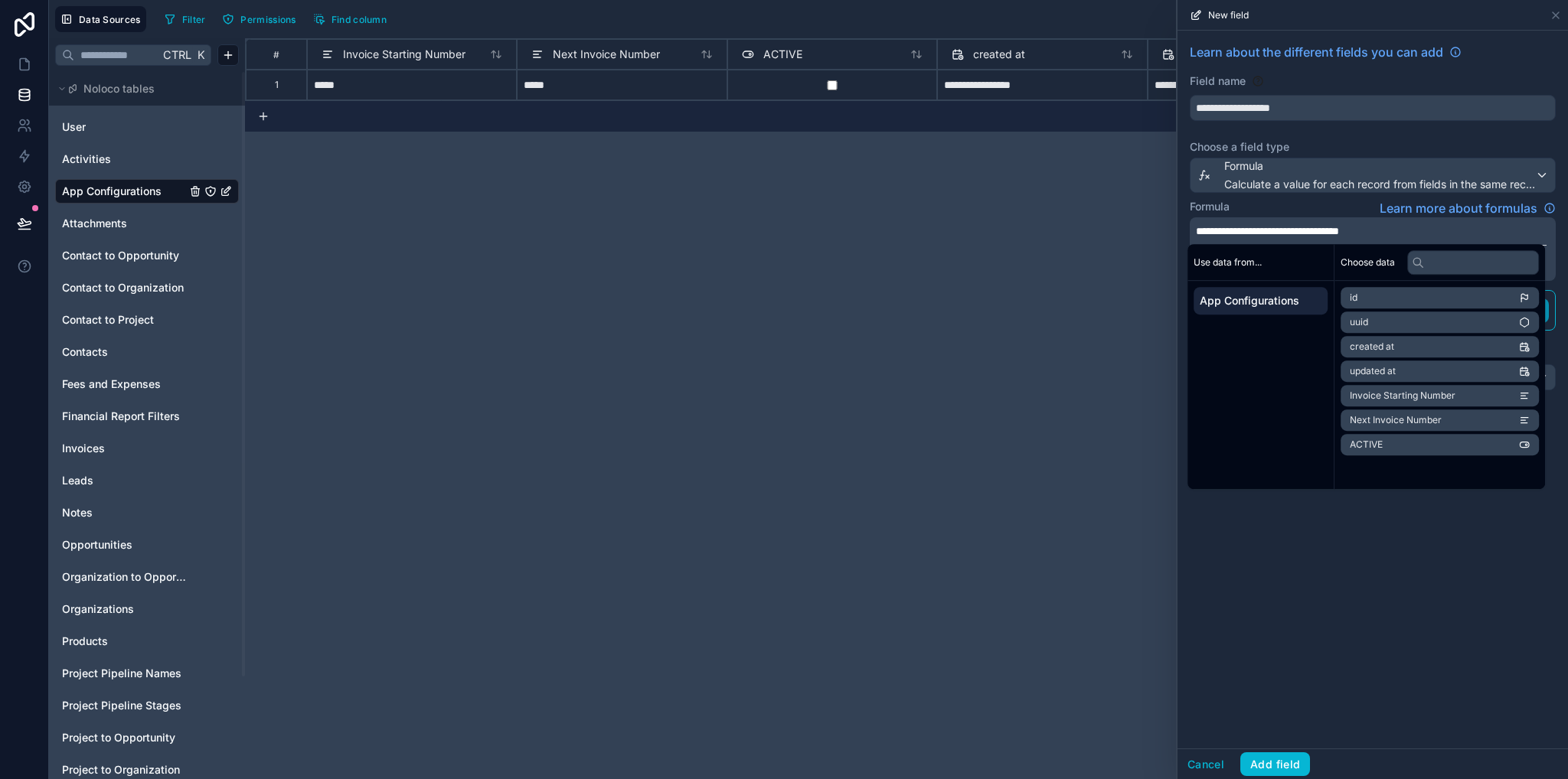
click at [1383, 662] on div "**********" at bounding box center [1372, 390] width 391 height 718
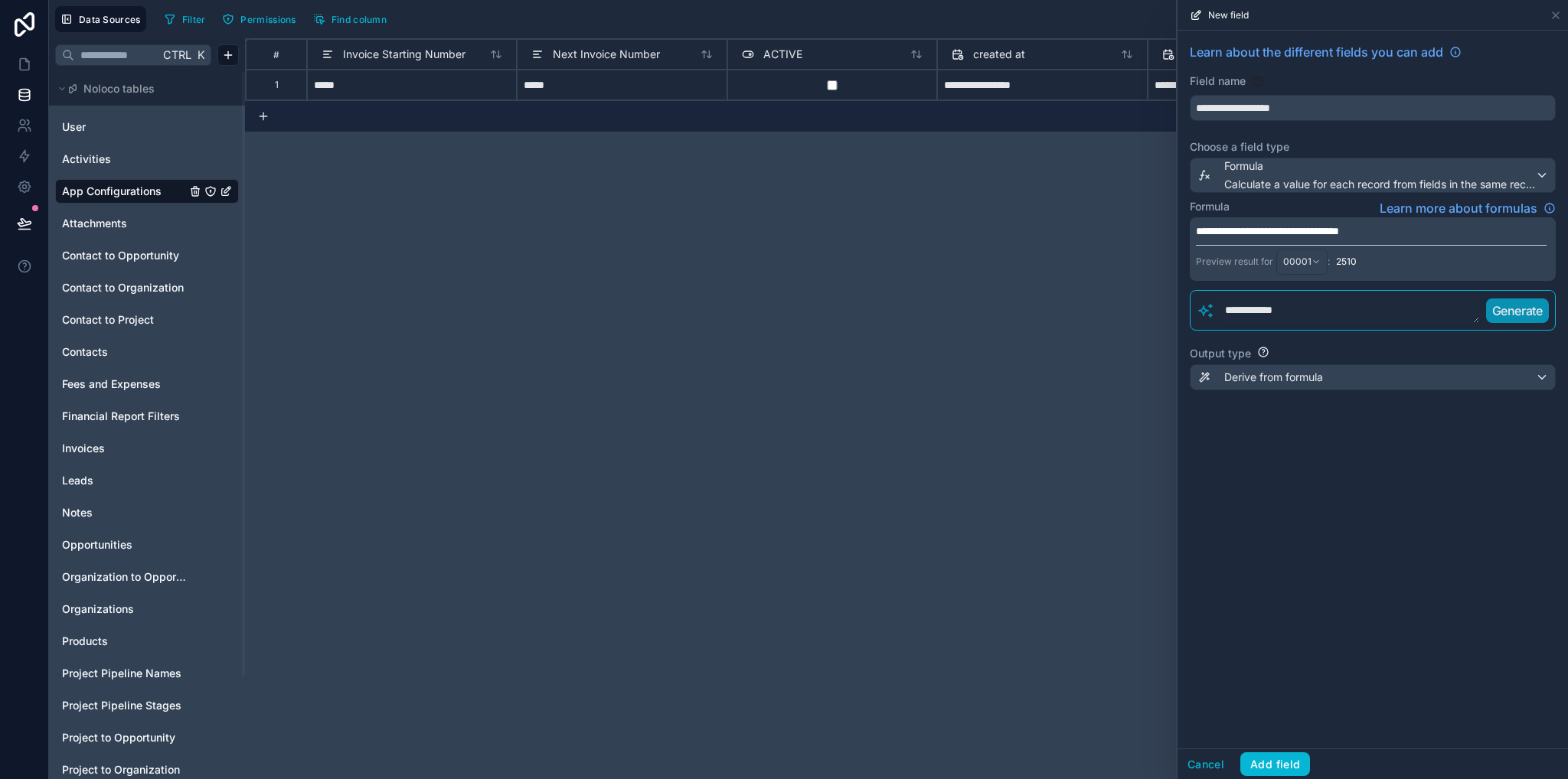
click at [1302, 314] on textarea "**********" at bounding box center [1347, 310] width 265 height 27
click at [1433, 229] on p "**********" at bounding box center [1371, 231] width 351 height 15
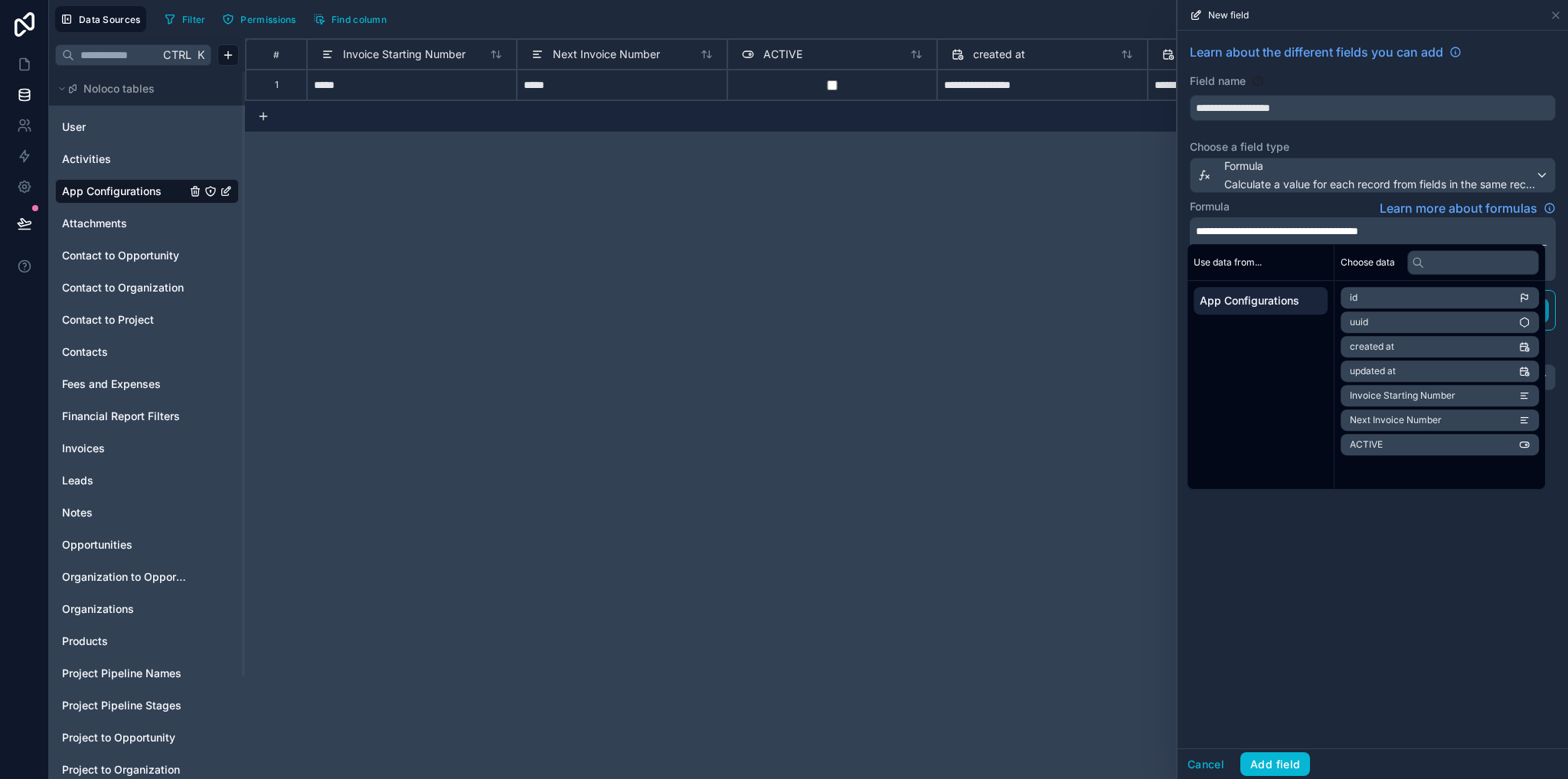
click at [1433, 417] on span "Next Invoice Number" at bounding box center [1395, 420] width 92 height 12
click at [1417, 392] on span "Invoice Starting Number" at bounding box center [1402, 396] width 105 height 12
click at [1473, 230] on p "**********" at bounding box center [1371, 248] width 351 height 49
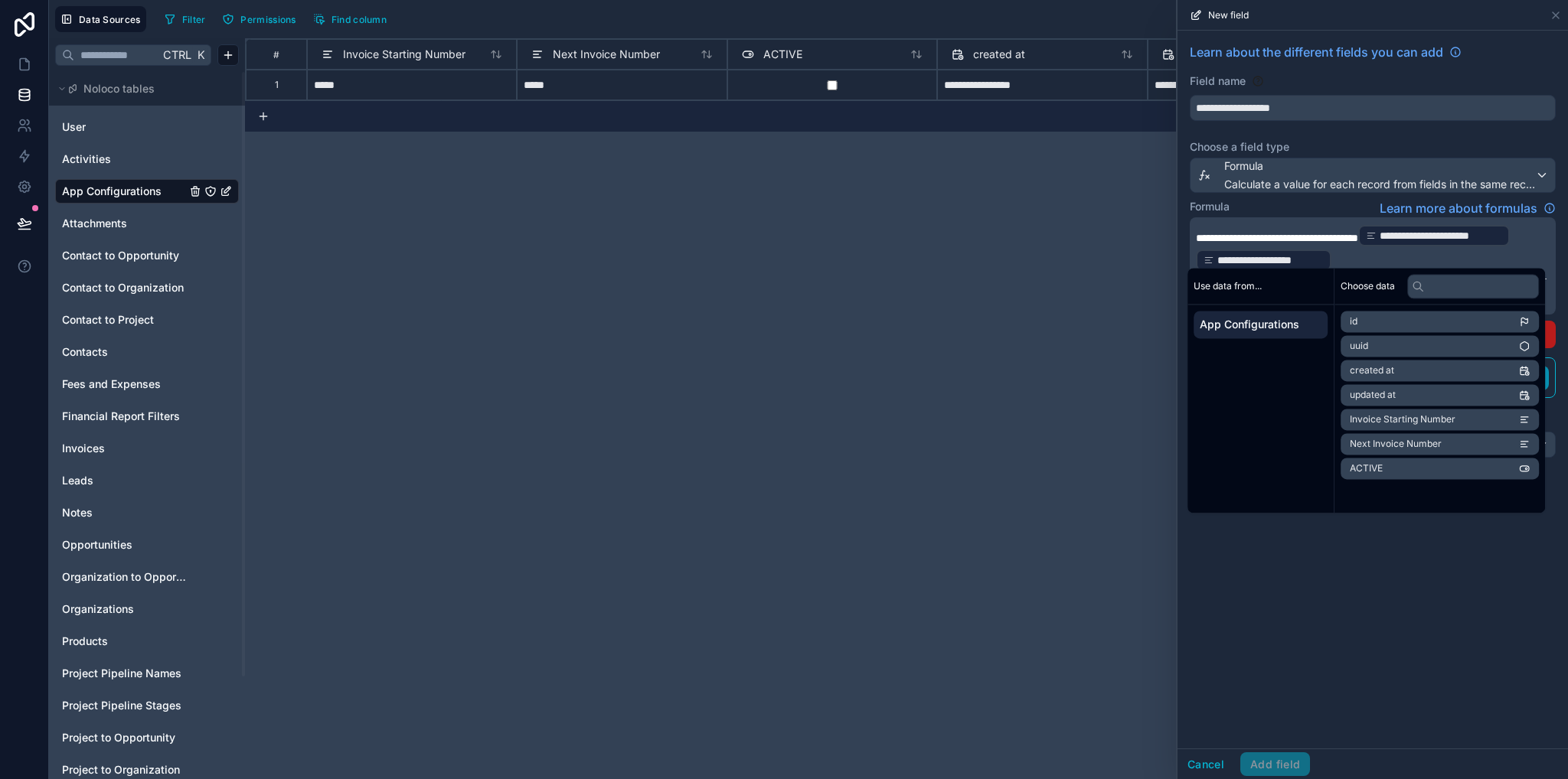
click at [1500, 250] on p "**********" at bounding box center [1371, 248] width 351 height 49
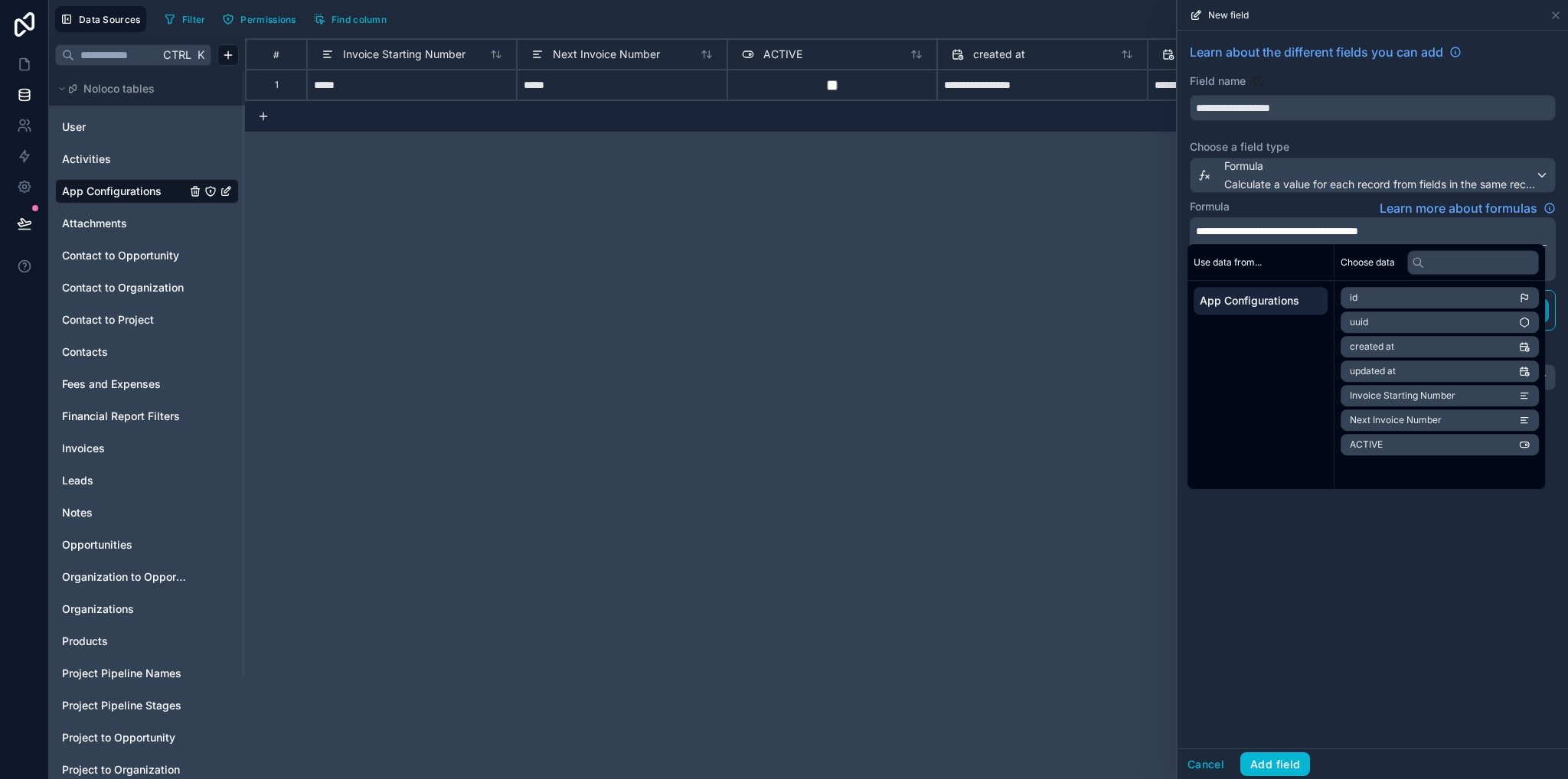
click at [1396, 396] on span "Invoice Starting Number" at bounding box center [1402, 396] width 105 height 12
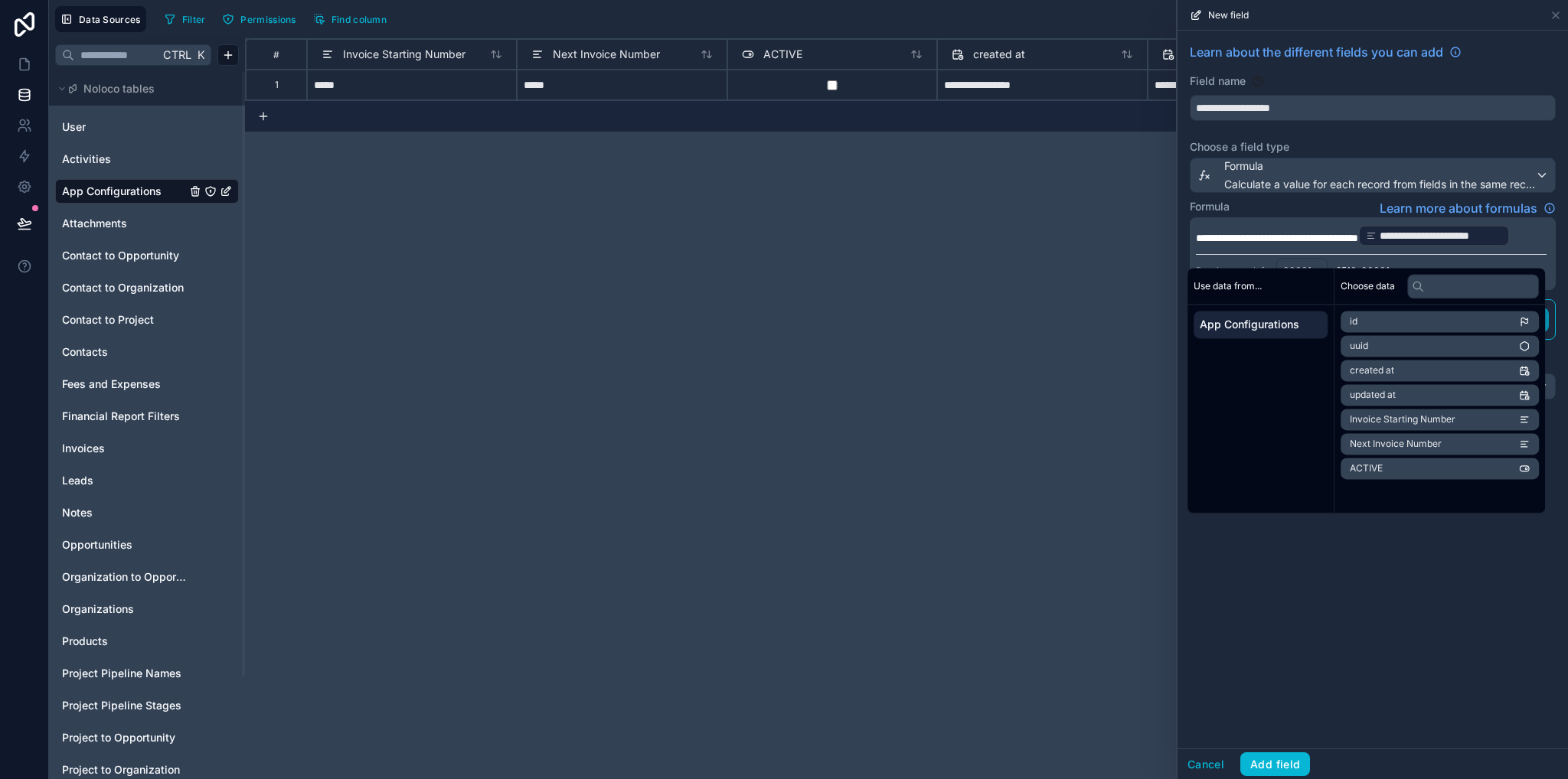
click at [1383, 573] on div "**********" at bounding box center [1372, 390] width 391 height 718
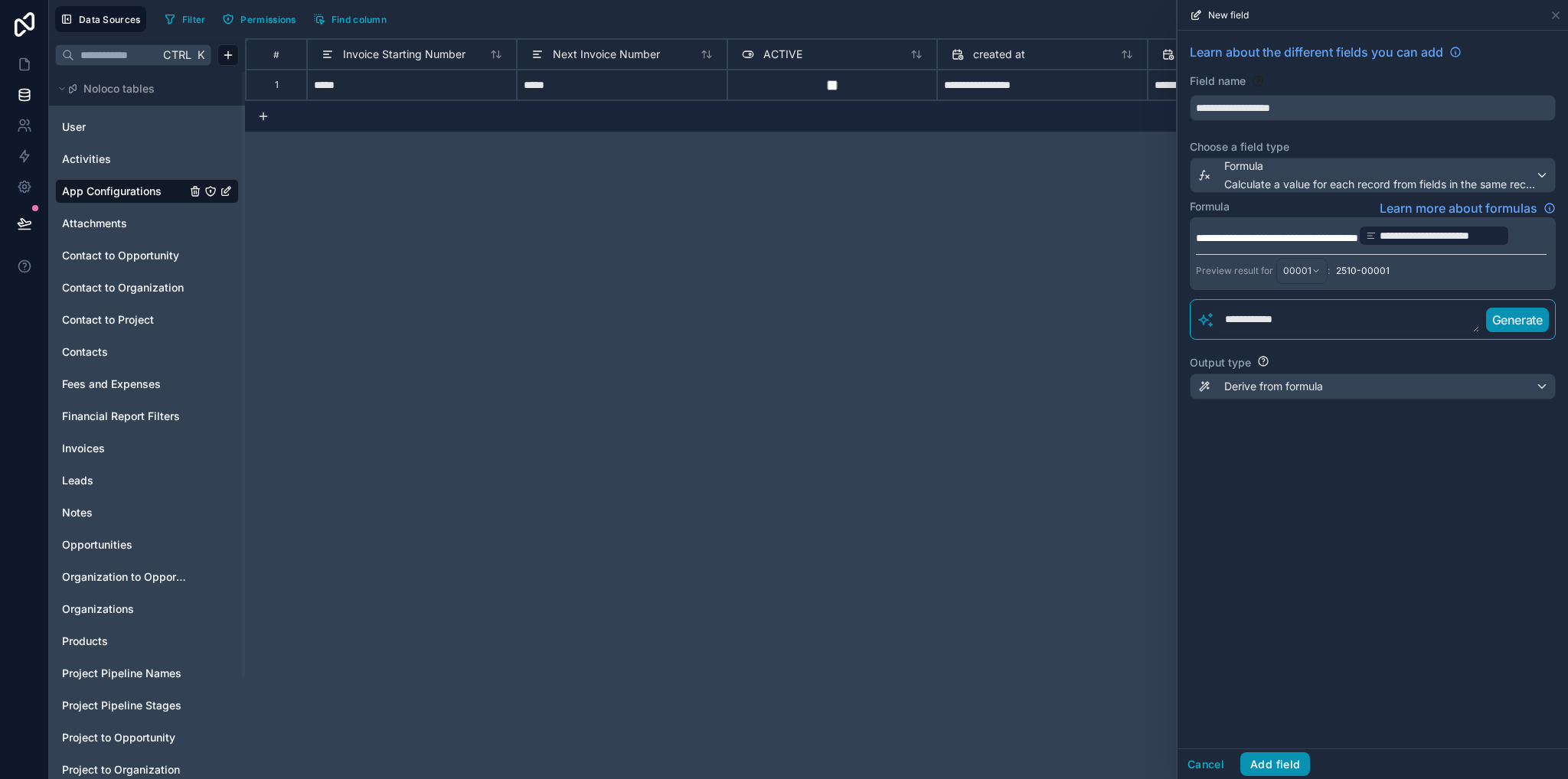
click at [1274, 764] on button "Add field" at bounding box center [1274, 764] width 69 height 24
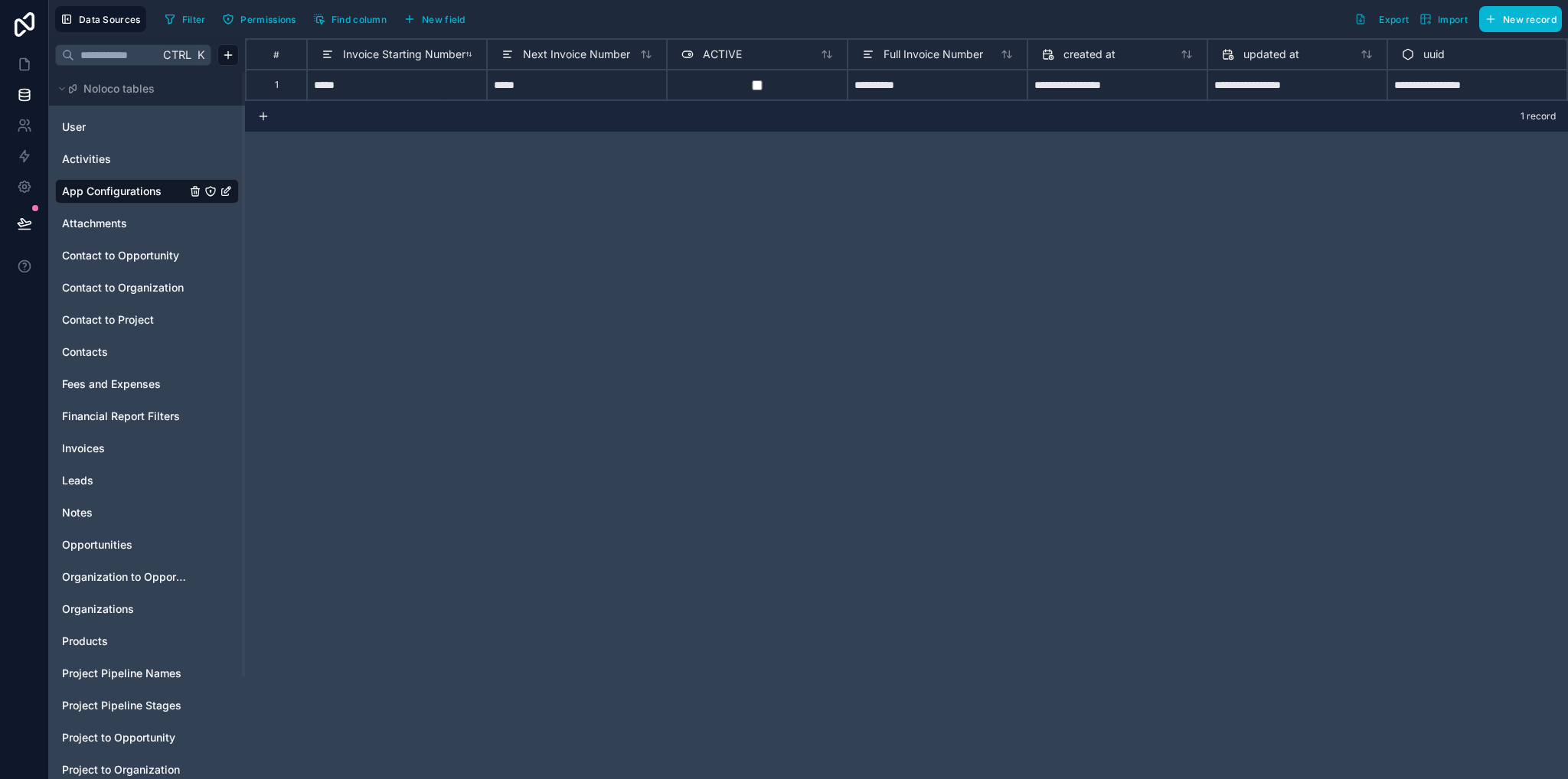
click at [403, 50] on span "Invoice Starting Number" at bounding box center [404, 54] width 122 height 15
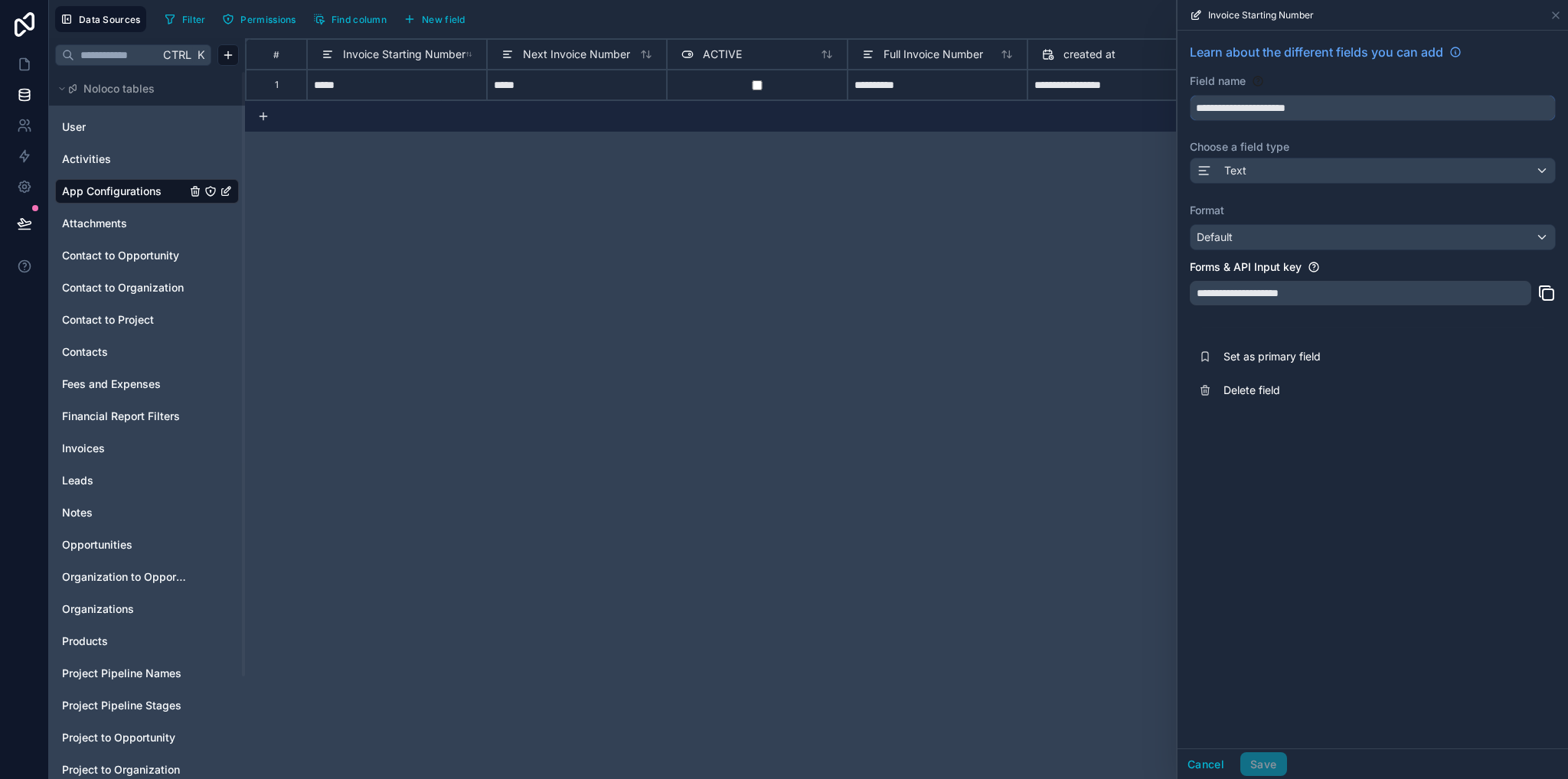
click at [1277, 108] on input "**********" at bounding box center [1372, 108] width 365 height 24
type input "**********"
click at [1259, 765] on button "Save" at bounding box center [1263, 764] width 46 height 24
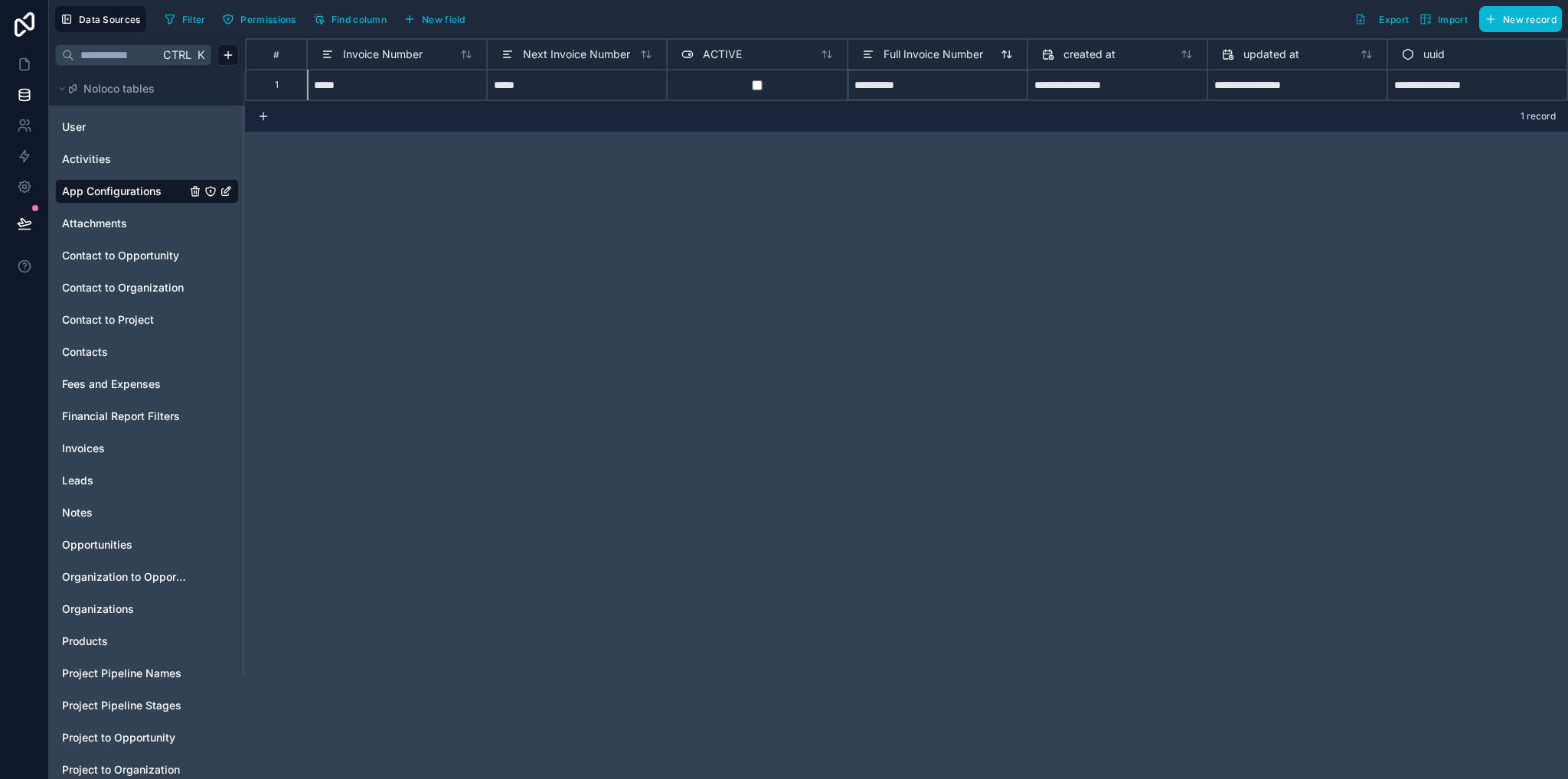
click at [920, 58] on span "Full Invoice Number" at bounding box center [933, 54] width 100 height 15
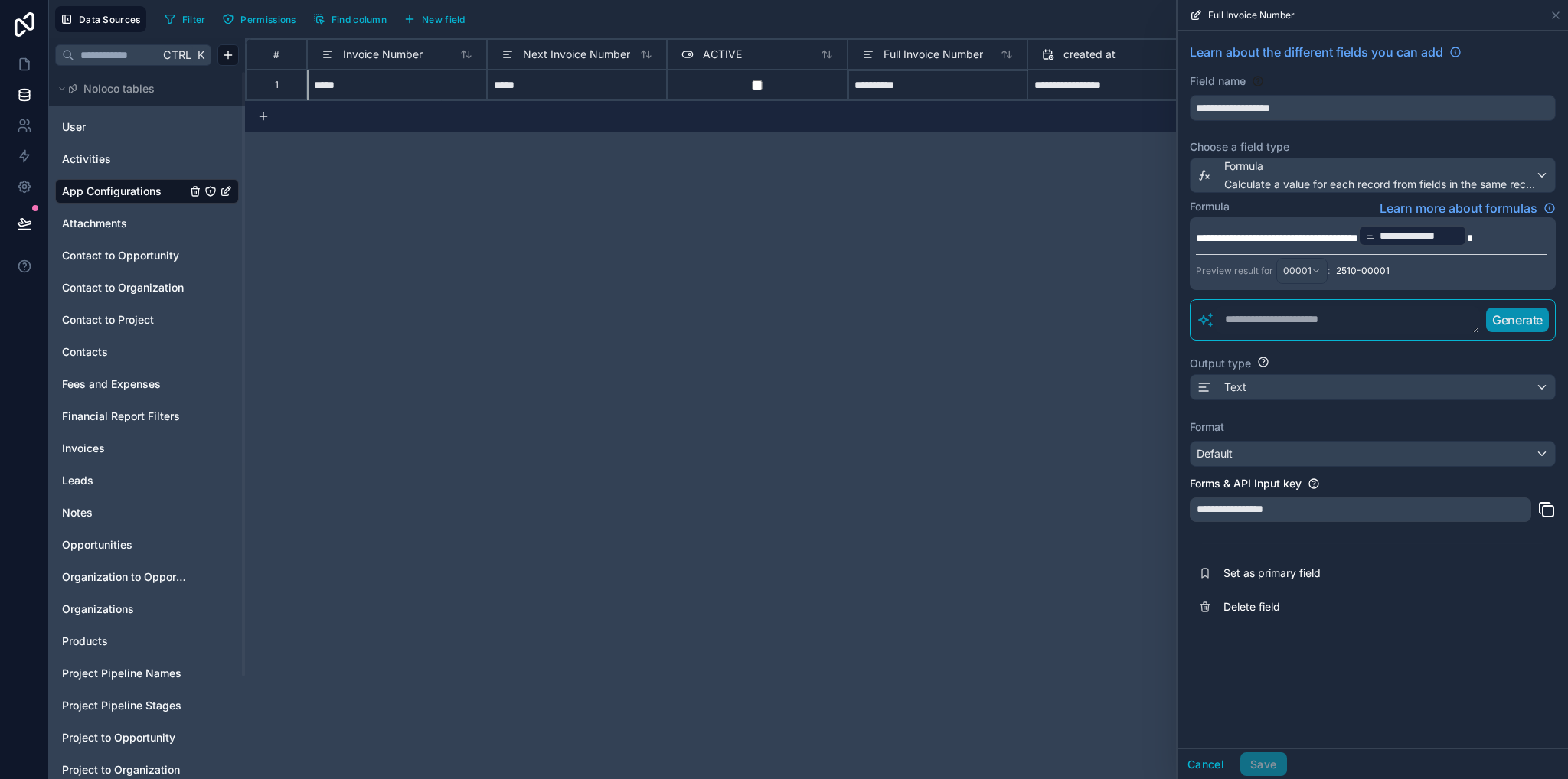
click at [987, 304] on div "**********" at bounding box center [906, 409] width 1322 height 741
click at [1210, 773] on button "Cancel" at bounding box center [1205, 764] width 56 height 24
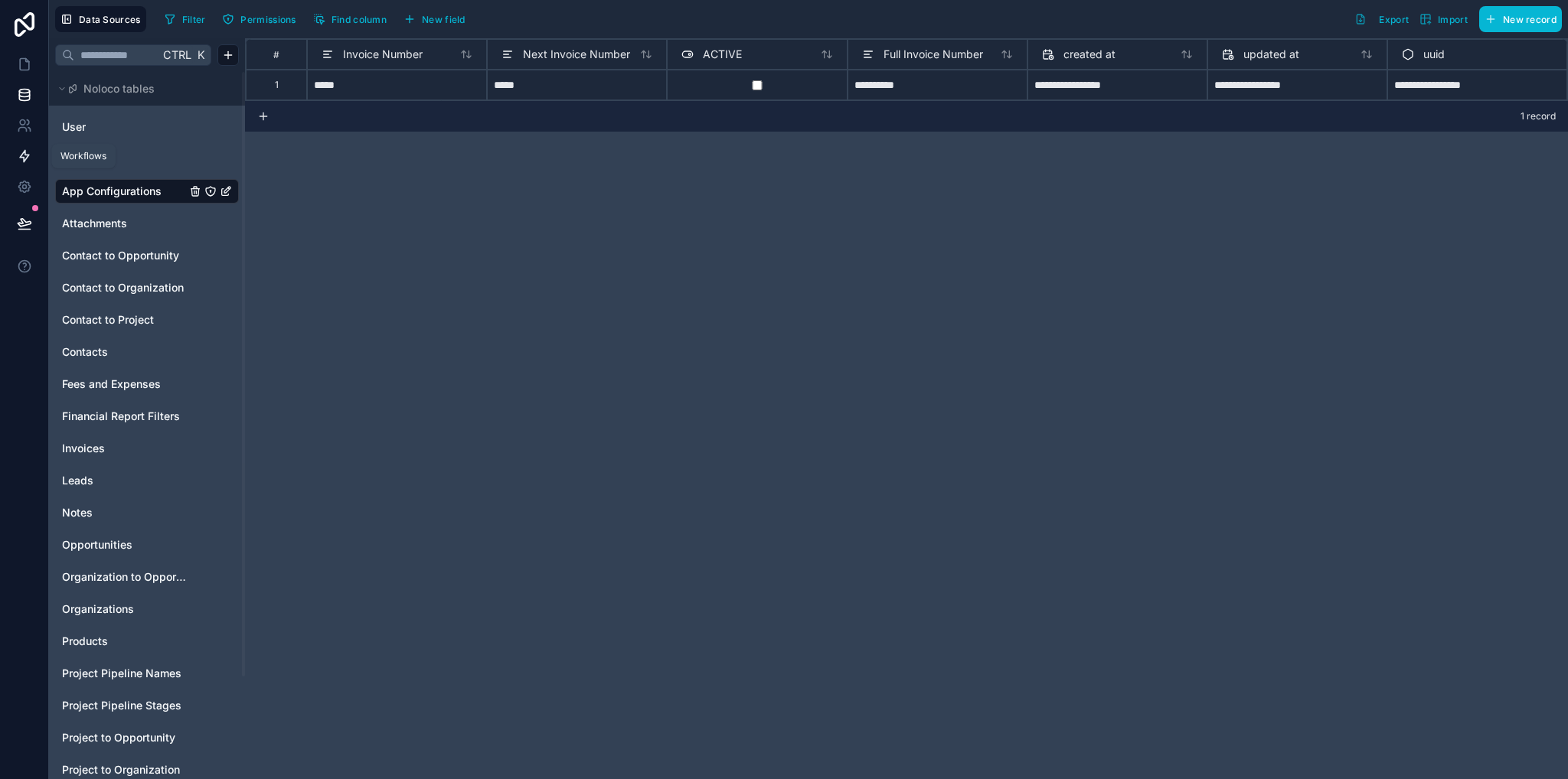
click at [26, 156] on icon at bounding box center [24, 156] width 16 height 15
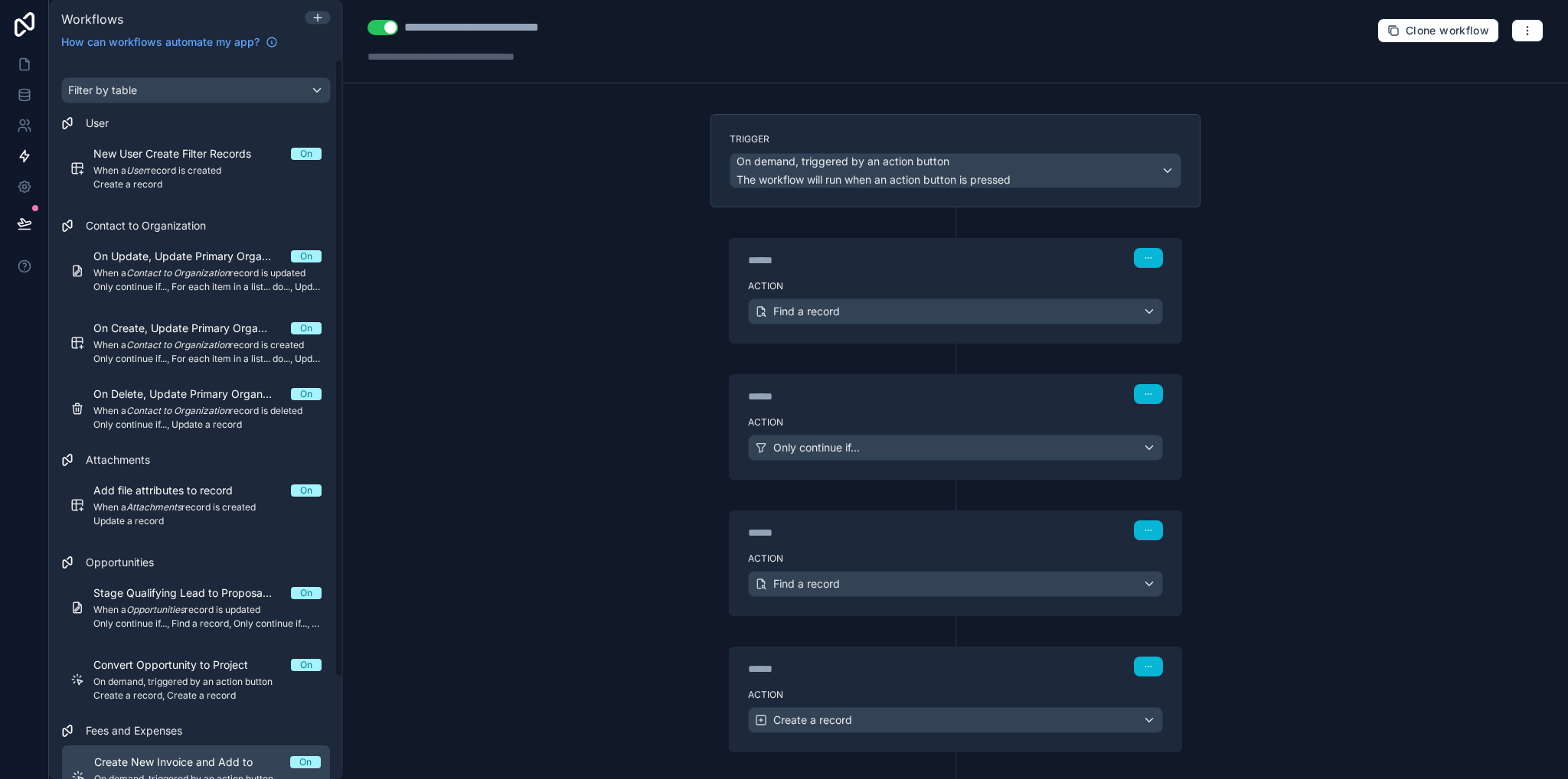
scroll to position [205, 0]
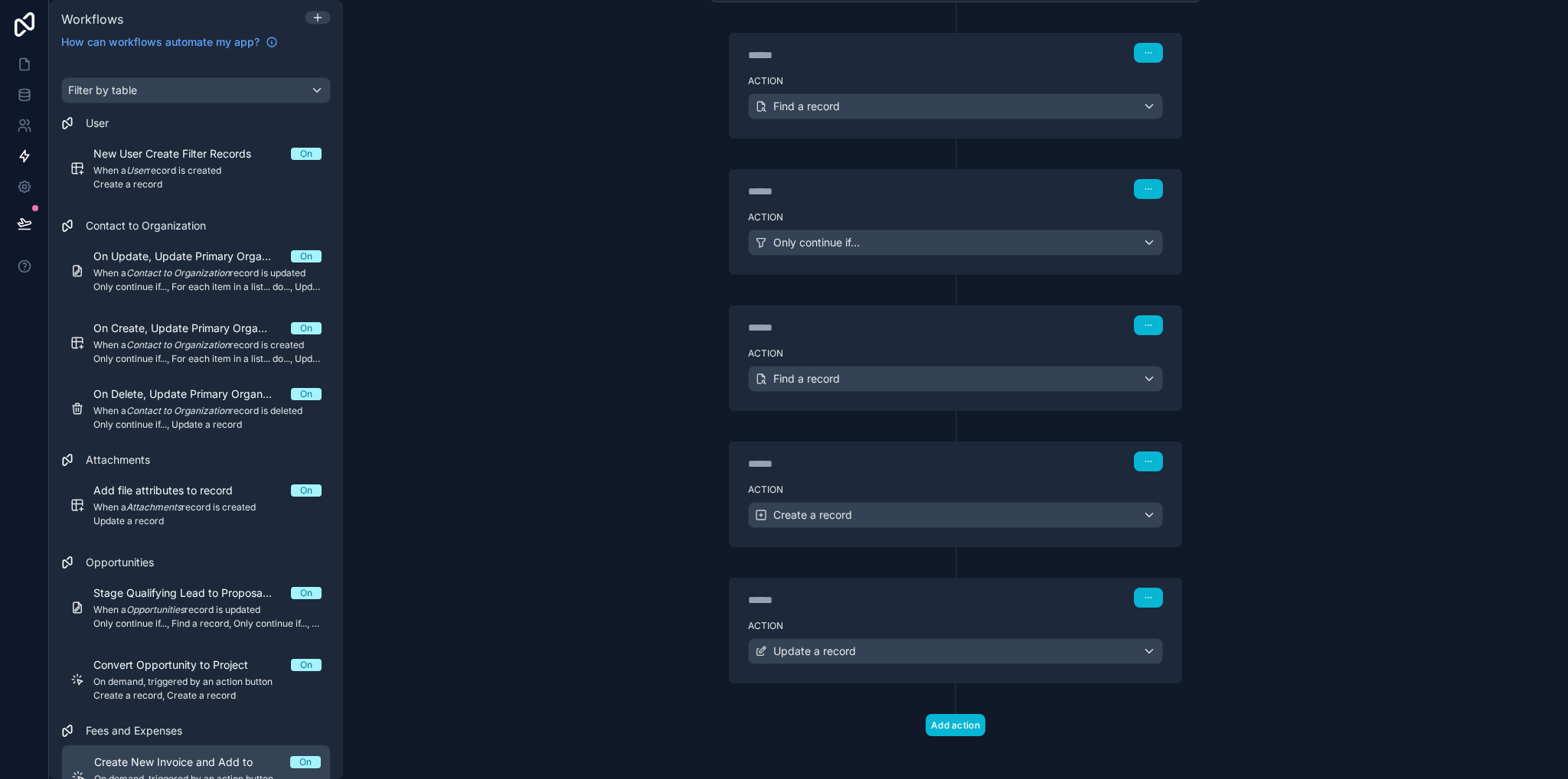
click at [903, 461] on div "******" at bounding box center [862, 463] width 229 height 15
click at [900, 329] on div "******" at bounding box center [862, 327] width 229 height 15
click at [901, 329] on div "******" at bounding box center [862, 327] width 229 height 15
click at [942, 374] on div "Find a record" at bounding box center [955, 378] width 414 height 24
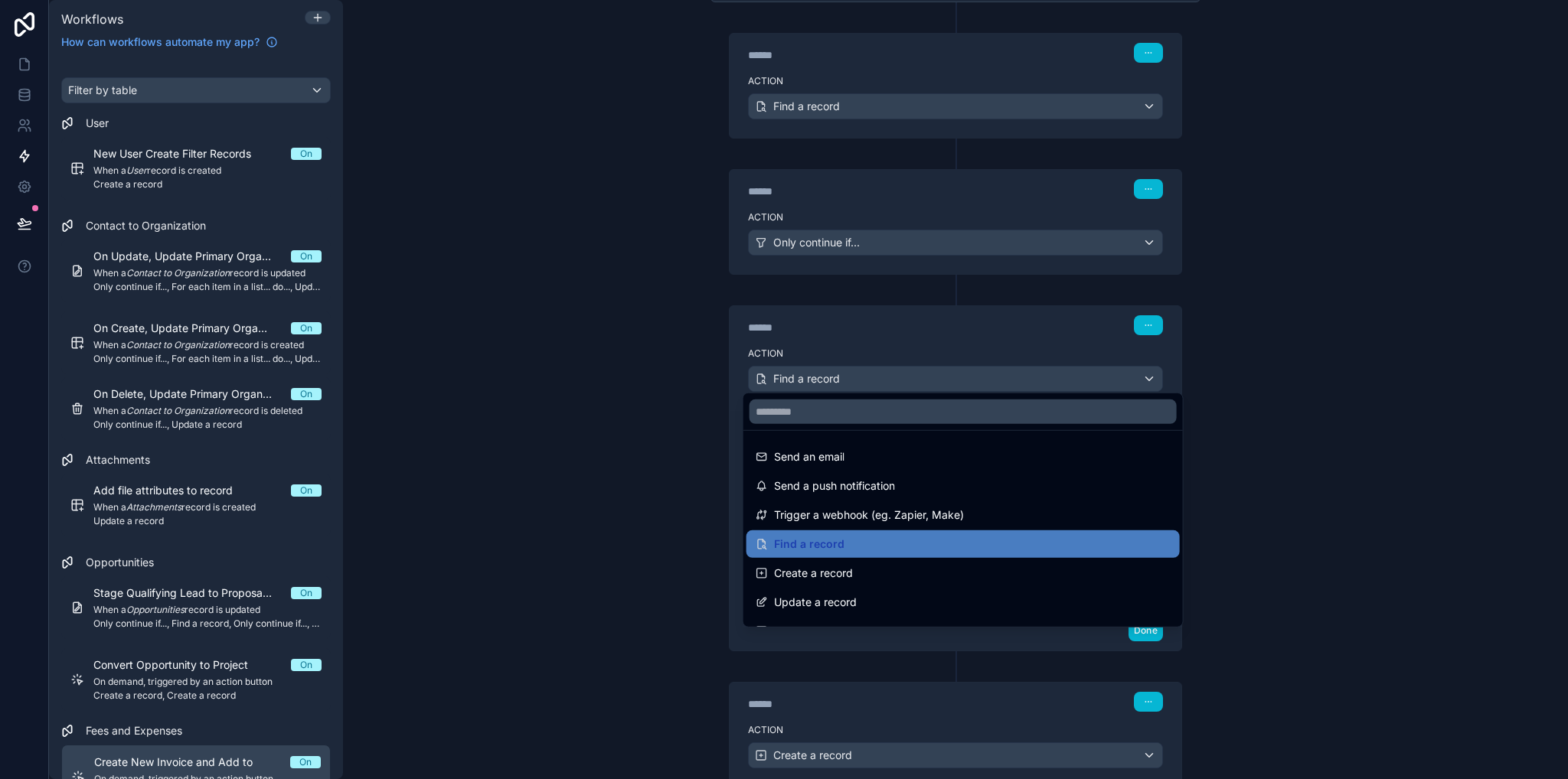
click at [937, 340] on div at bounding box center [784, 389] width 1568 height 779
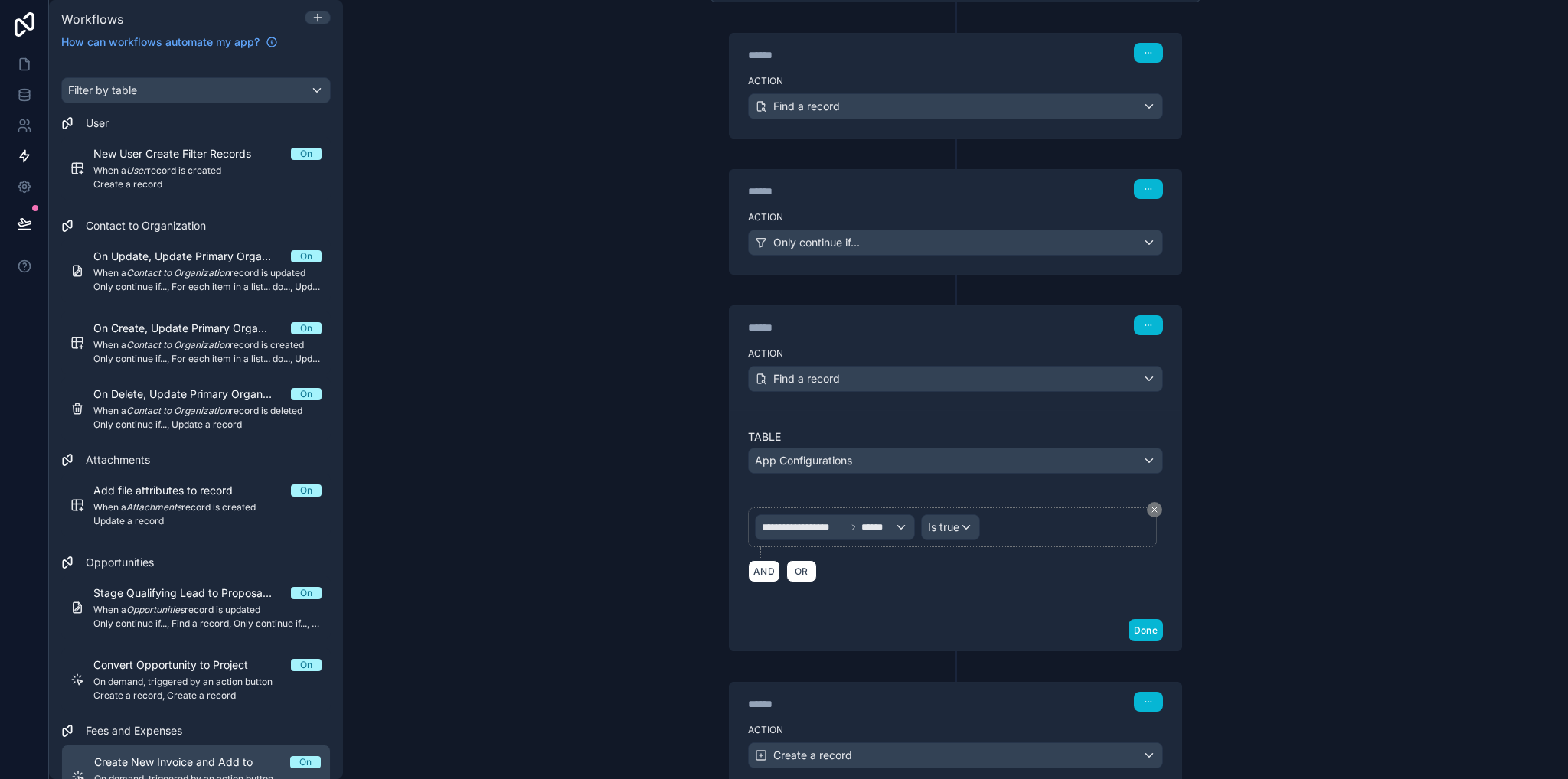
scroll to position [358, 0]
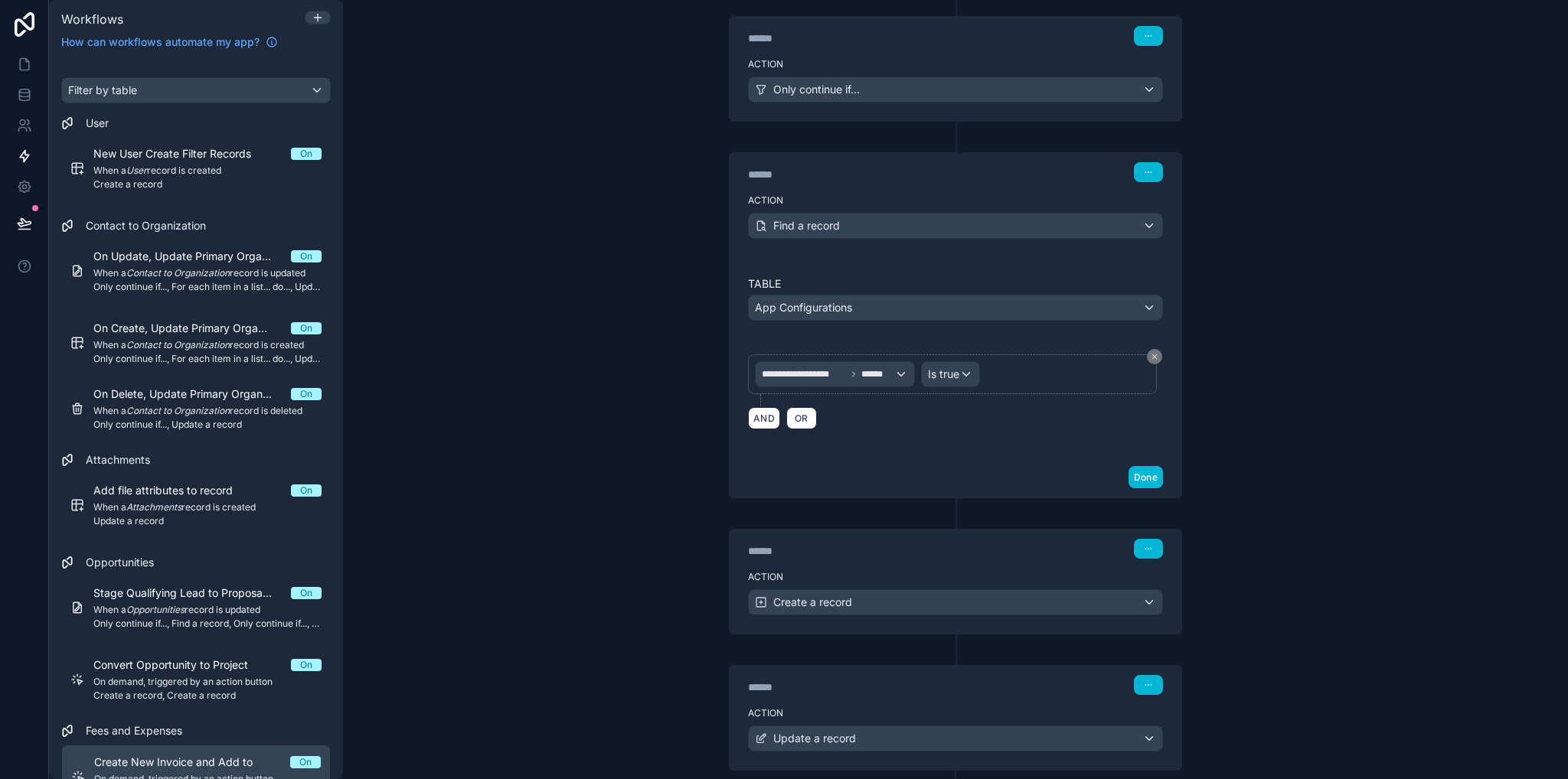
click at [950, 557] on div "****** Step 4" at bounding box center [955, 547] width 452 height 35
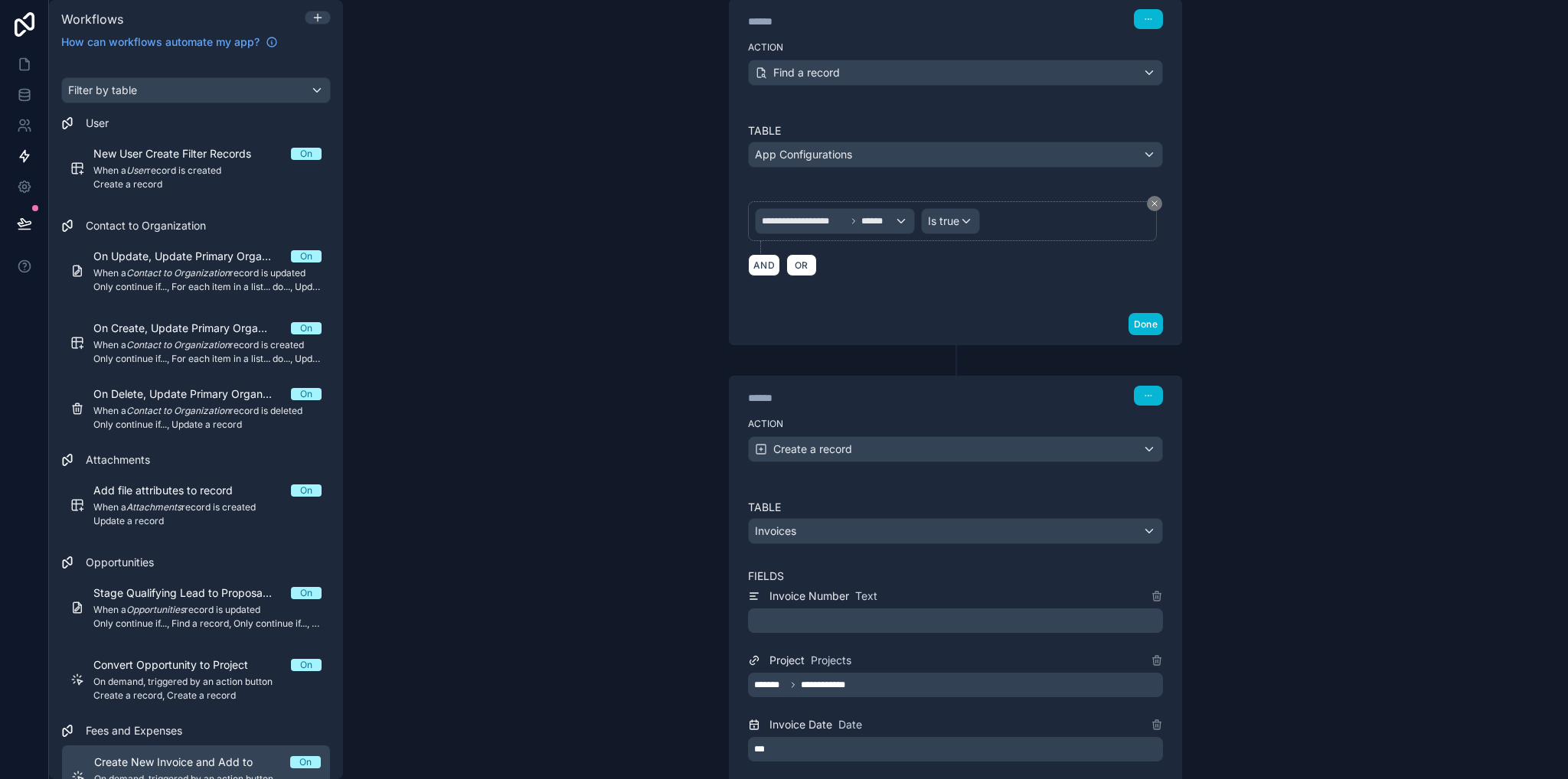
scroll to position [588, 0]
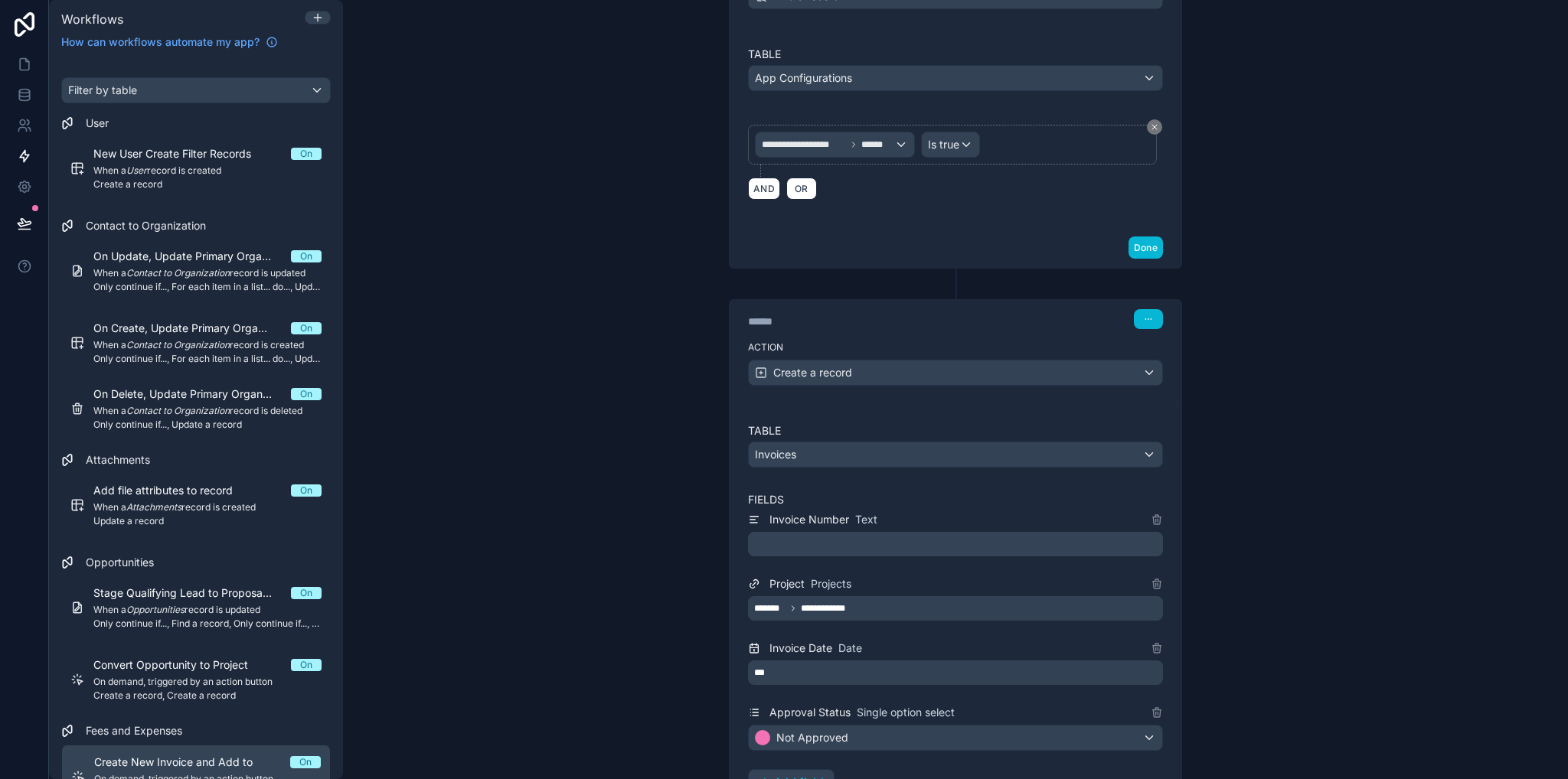
click at [849, 532] on div "﻿" at bounding box center [955, 544] width 415 height 24
click at [851, 542] on p "﻿" at bounding box center [956, 544] width 405 height 19
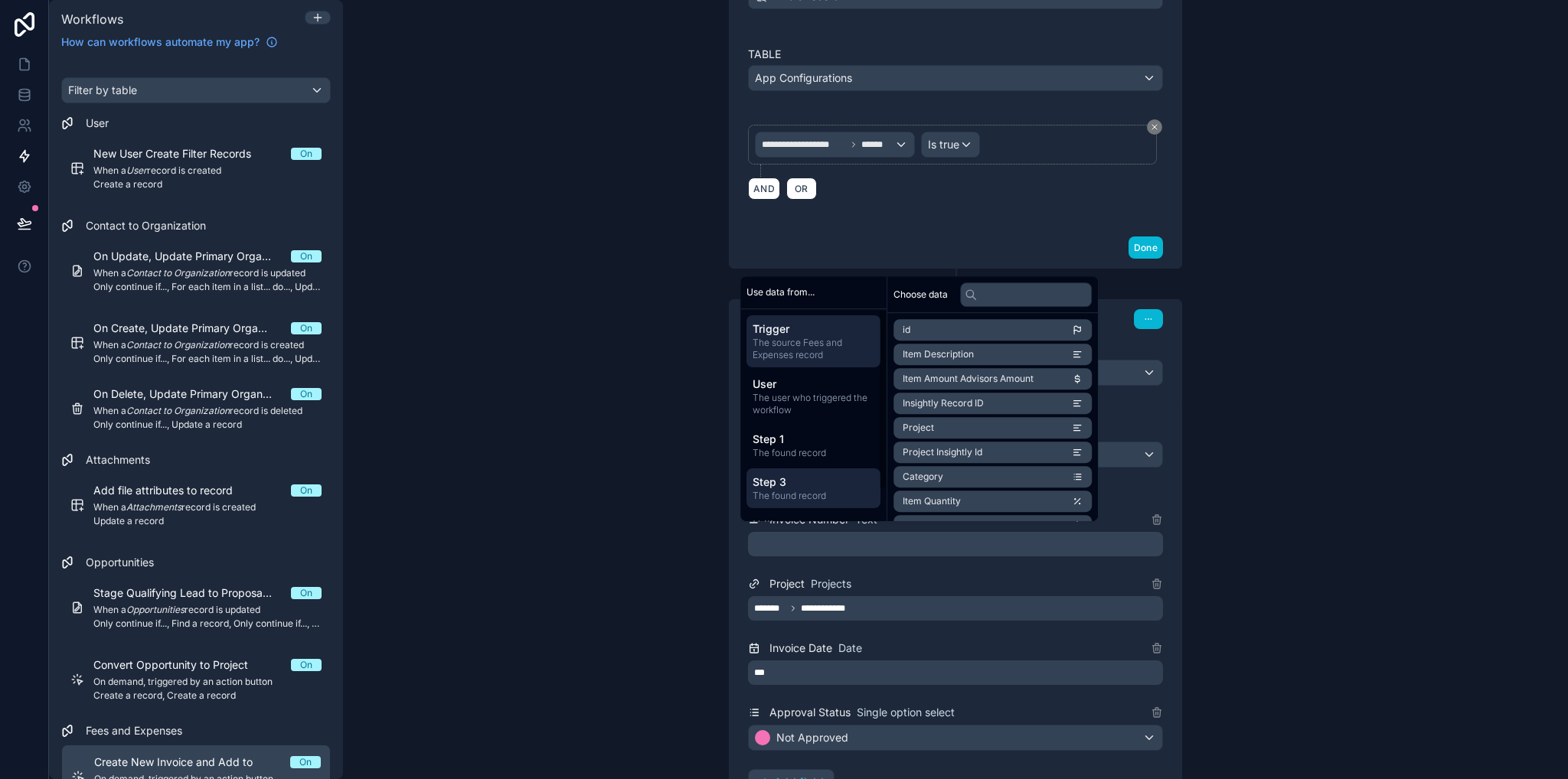
click at [790, 490] on span "The found record" at bounding box center [813, 496] width 122 height 12
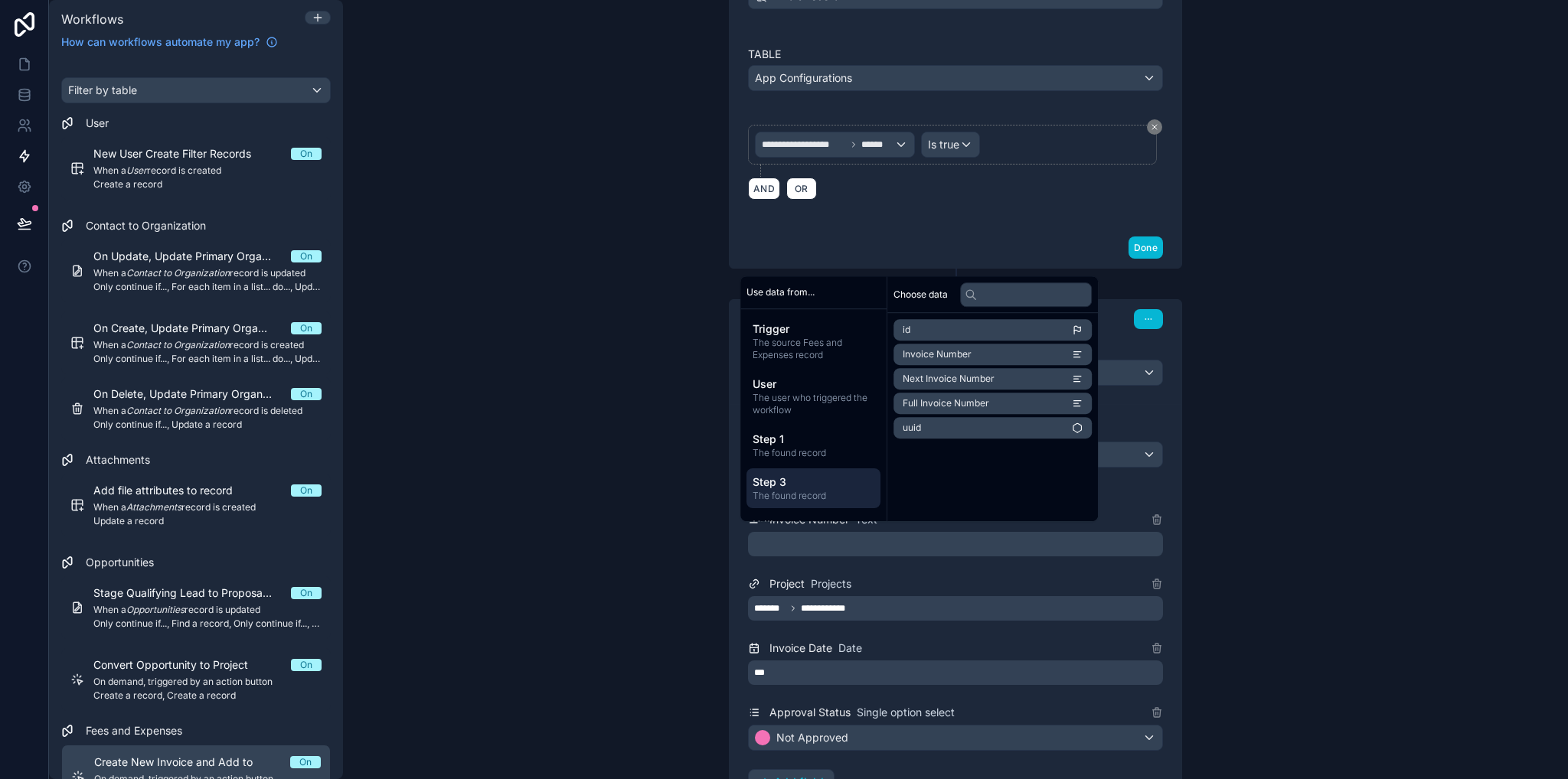
click at [979, 405] on span "Full Invoice Number" at bounding box center [946, 403] width 86 height 12
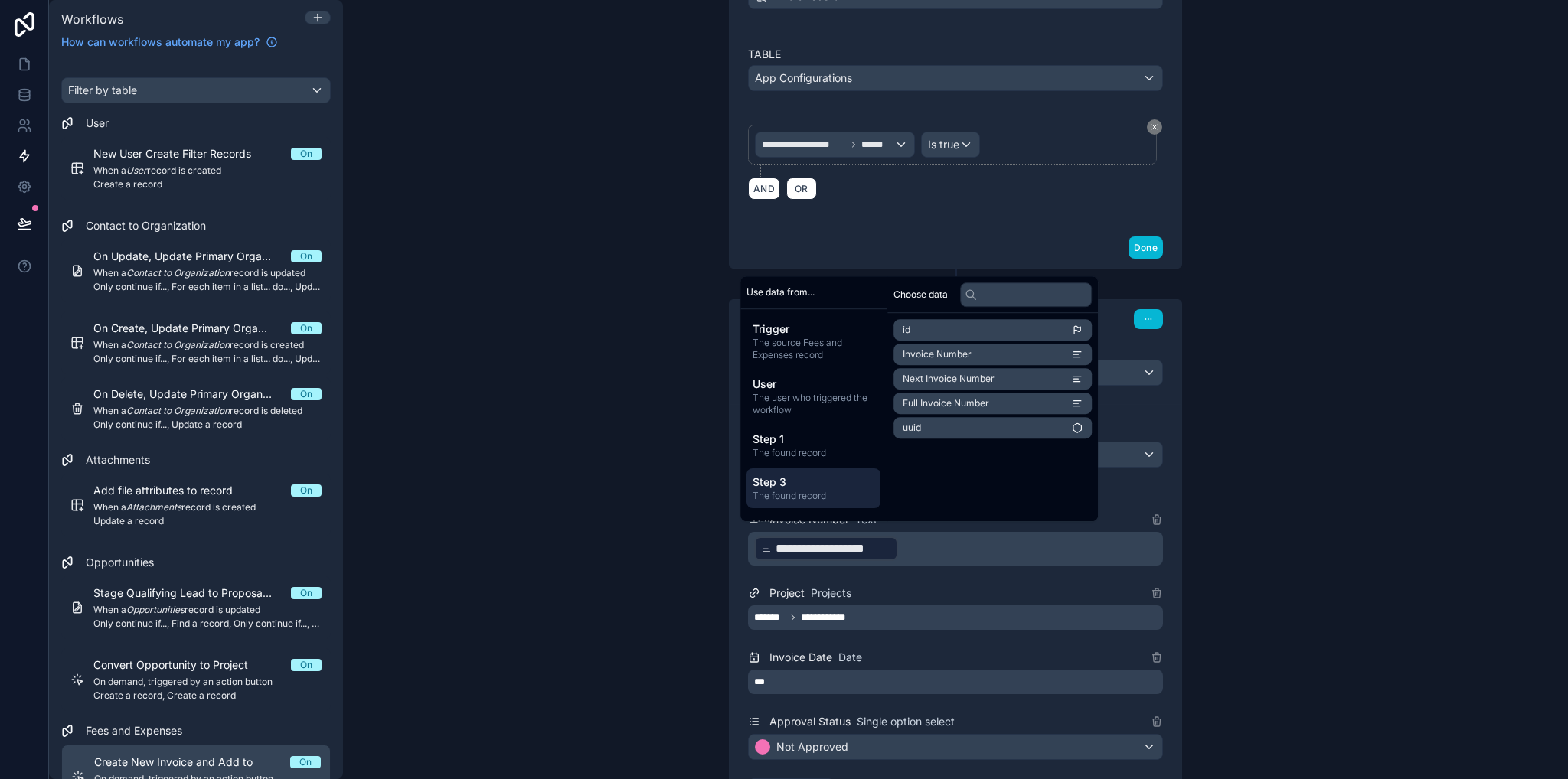
click at [1362, 459] on div "**********" at bounding box center [955, 389] width 1225 height 779
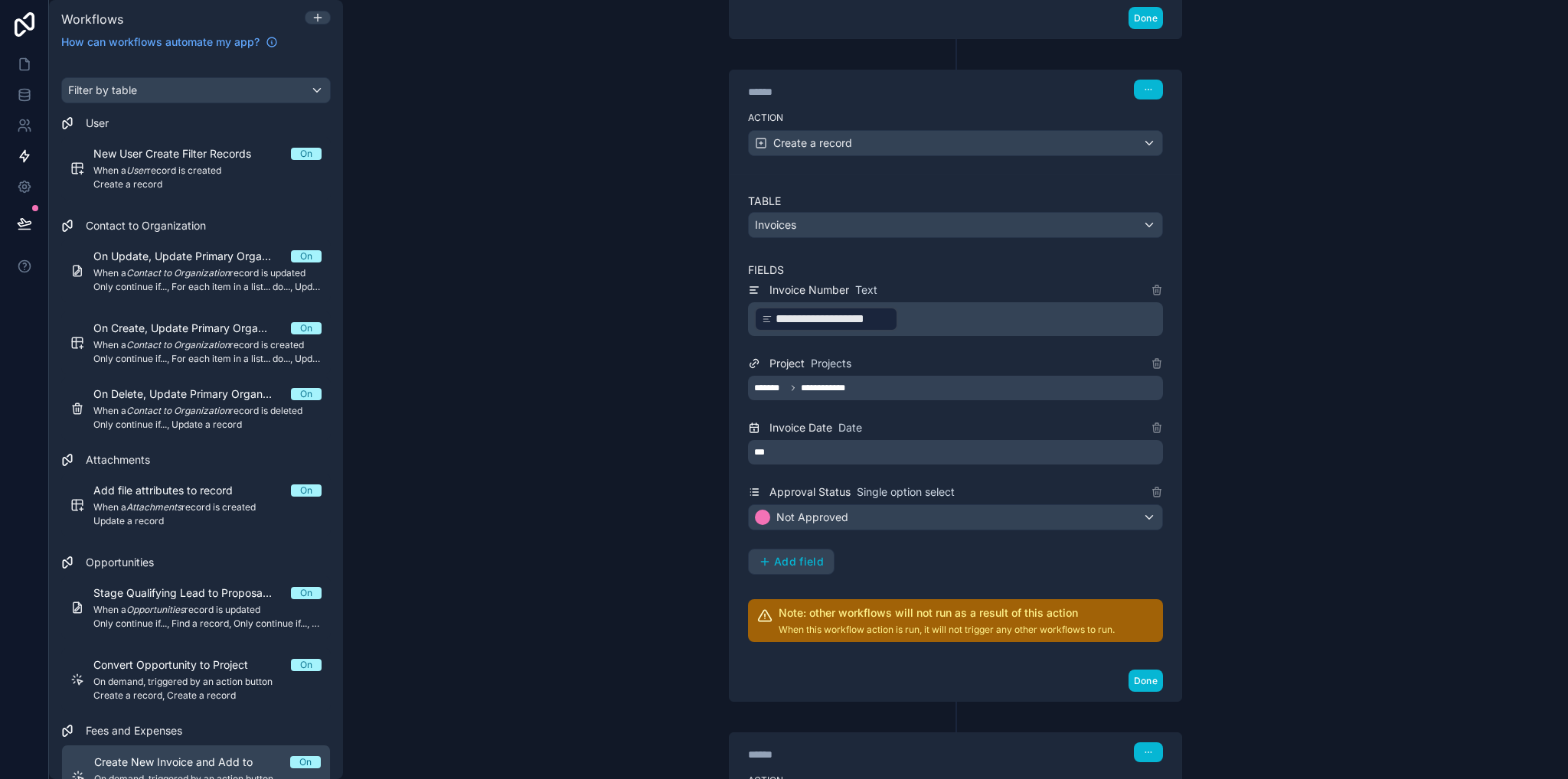
scroll to position [967, 0]
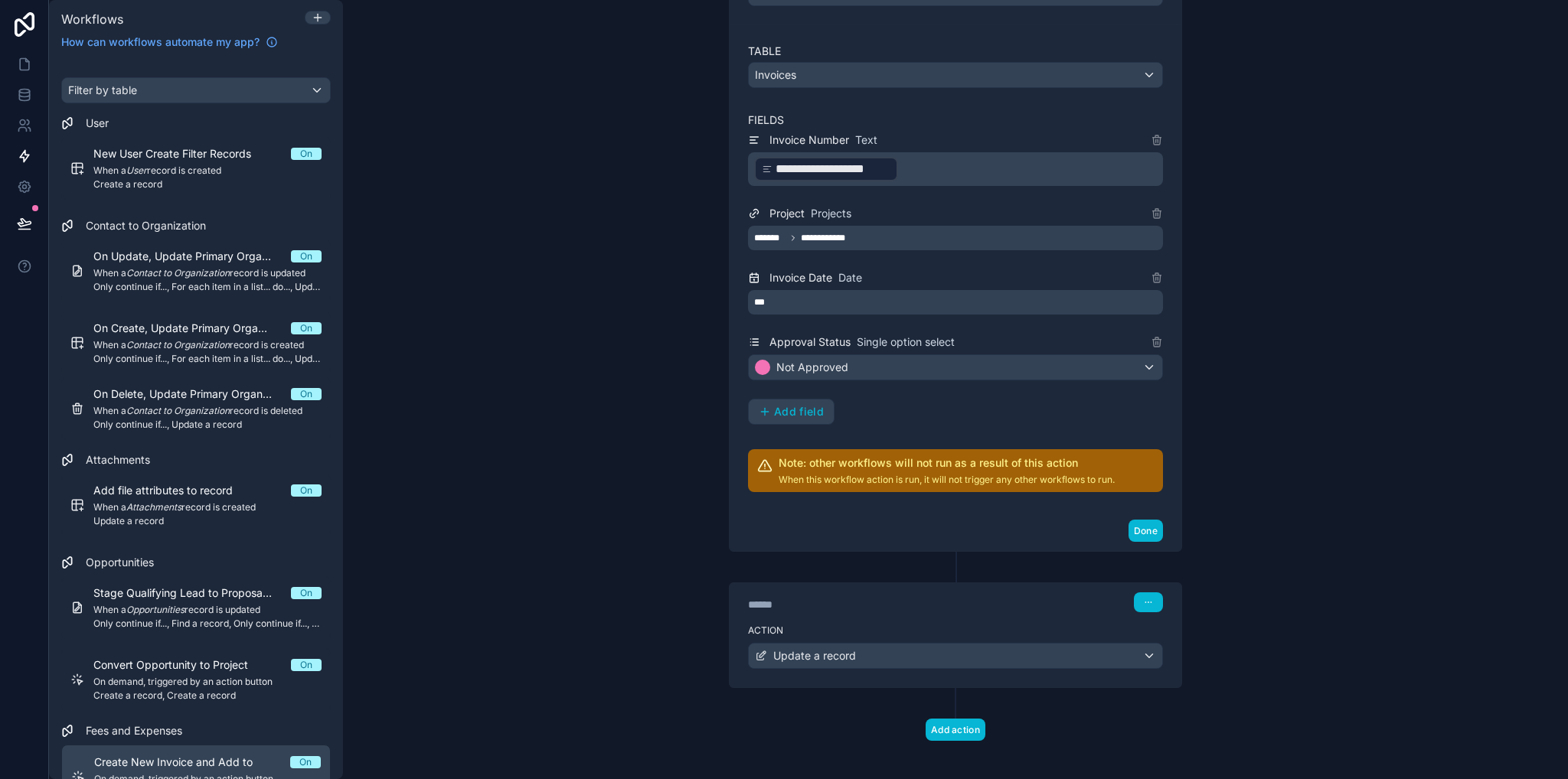
click at [950, 602] on div "******" at bounding box center [862, 604] width 229 height 15
click at [945, 645] on div "Update a record" at bounding box center [955, 656] width 414 height 24
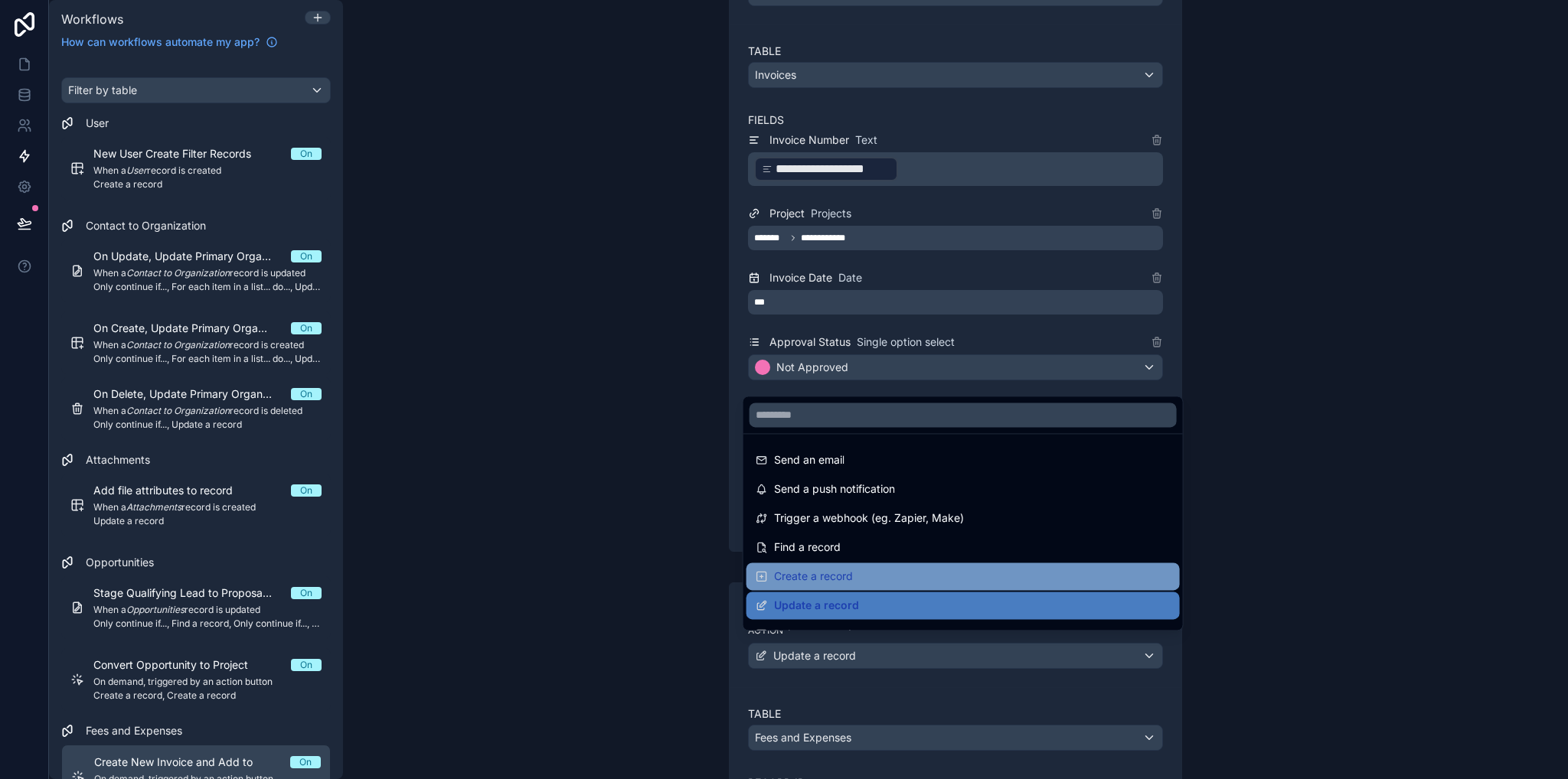
click at [955, 590] on div "Create a record" at bounding box center [963, 577] width 433 height 28
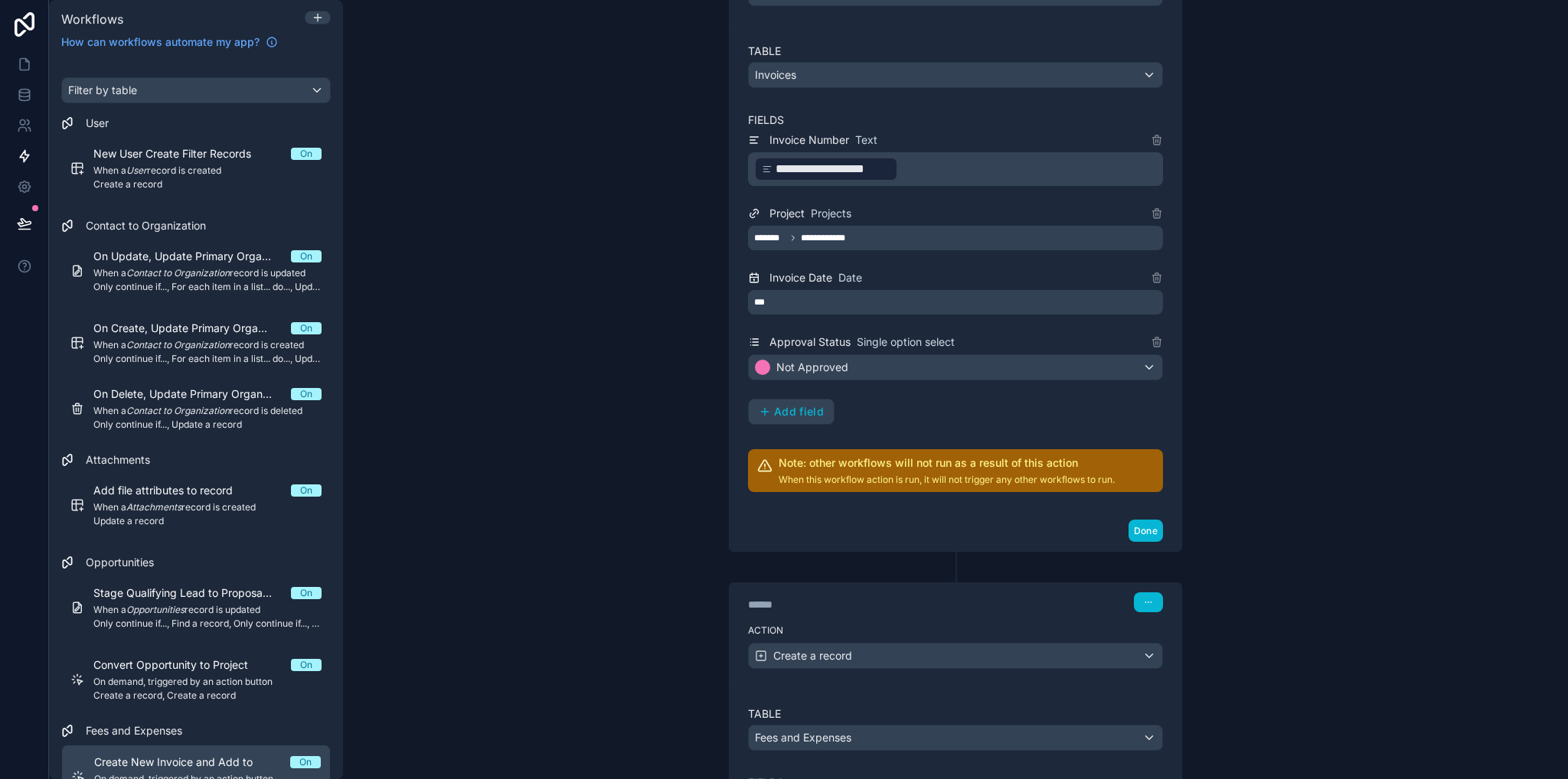
scroll to position [1289, 0]
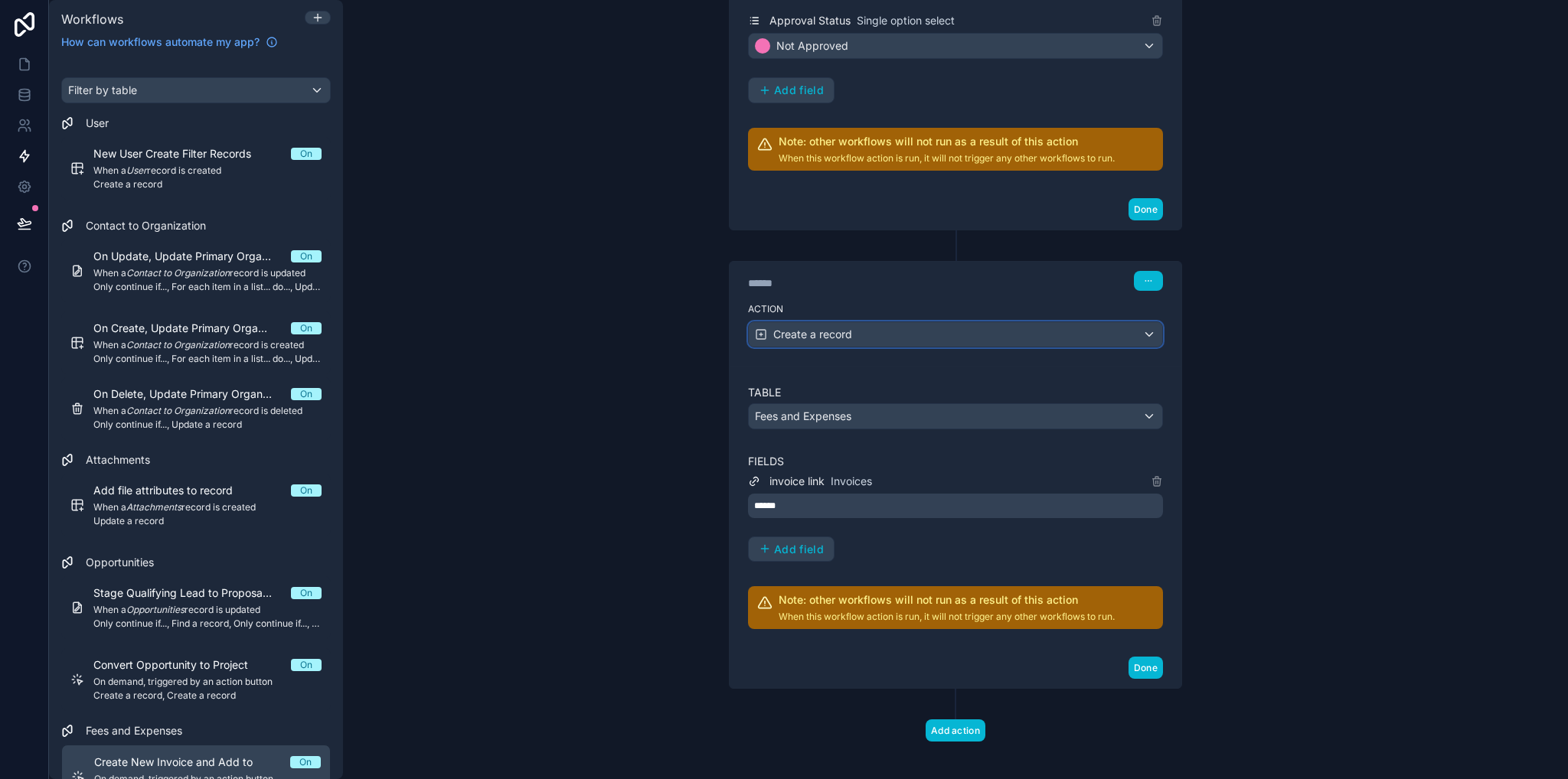
click at [862, 330] on div "Create a record" at bounding box center [955, 334] width 414 height 24
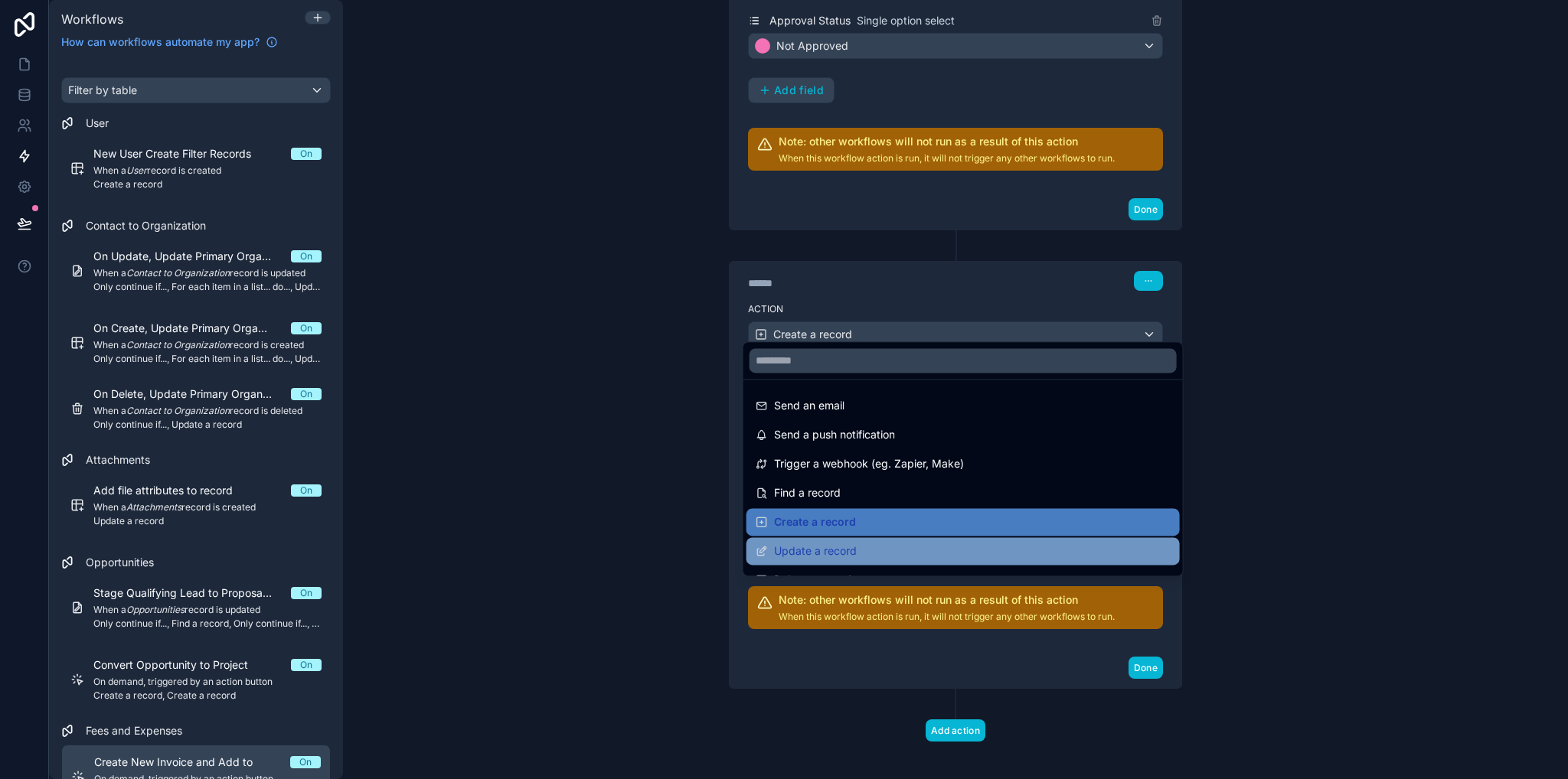
click at [850, 540] on div "Update a record" at bounding box center [963, 551] width 433 height 28
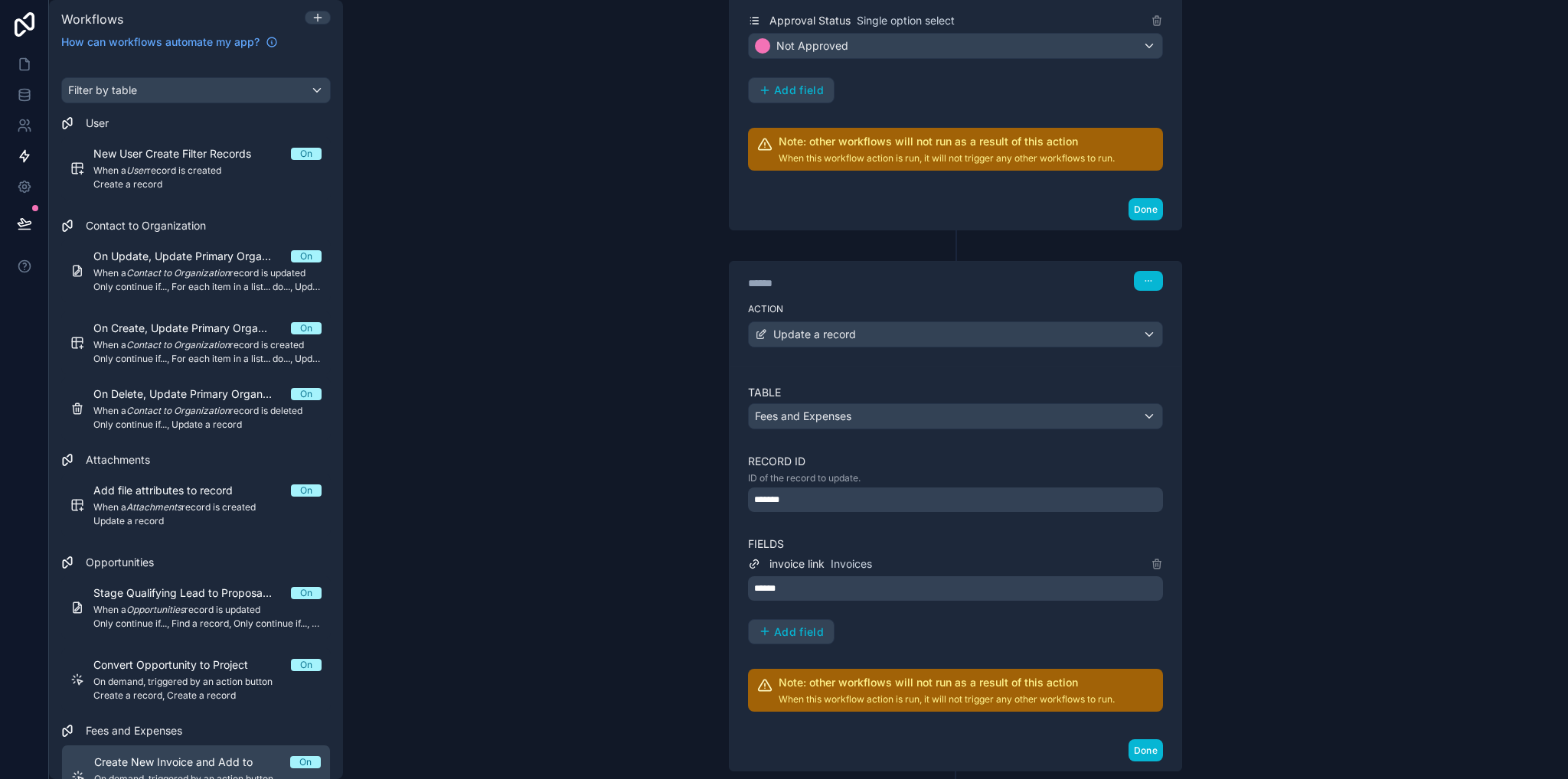
click at [1278, 436] on div "**********" at bounding box center [955, 389] width 1225 height 779
click at [915, 455] on label "Record ID" at bounding box center [955, 461] width 415 height 15
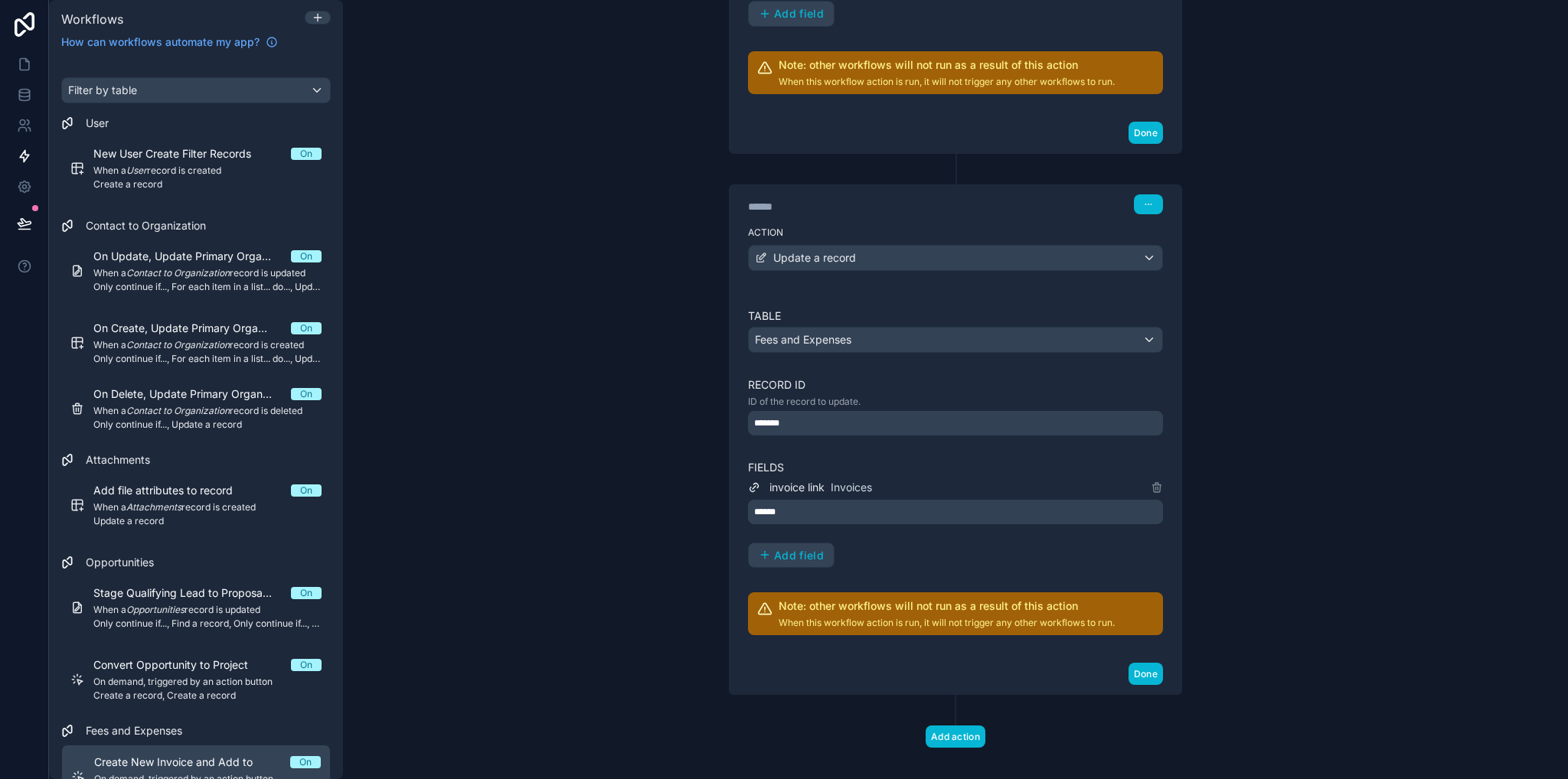
click at [1273, 449] on div "**********" at bounding box center [955, 389] width 1225 height 779
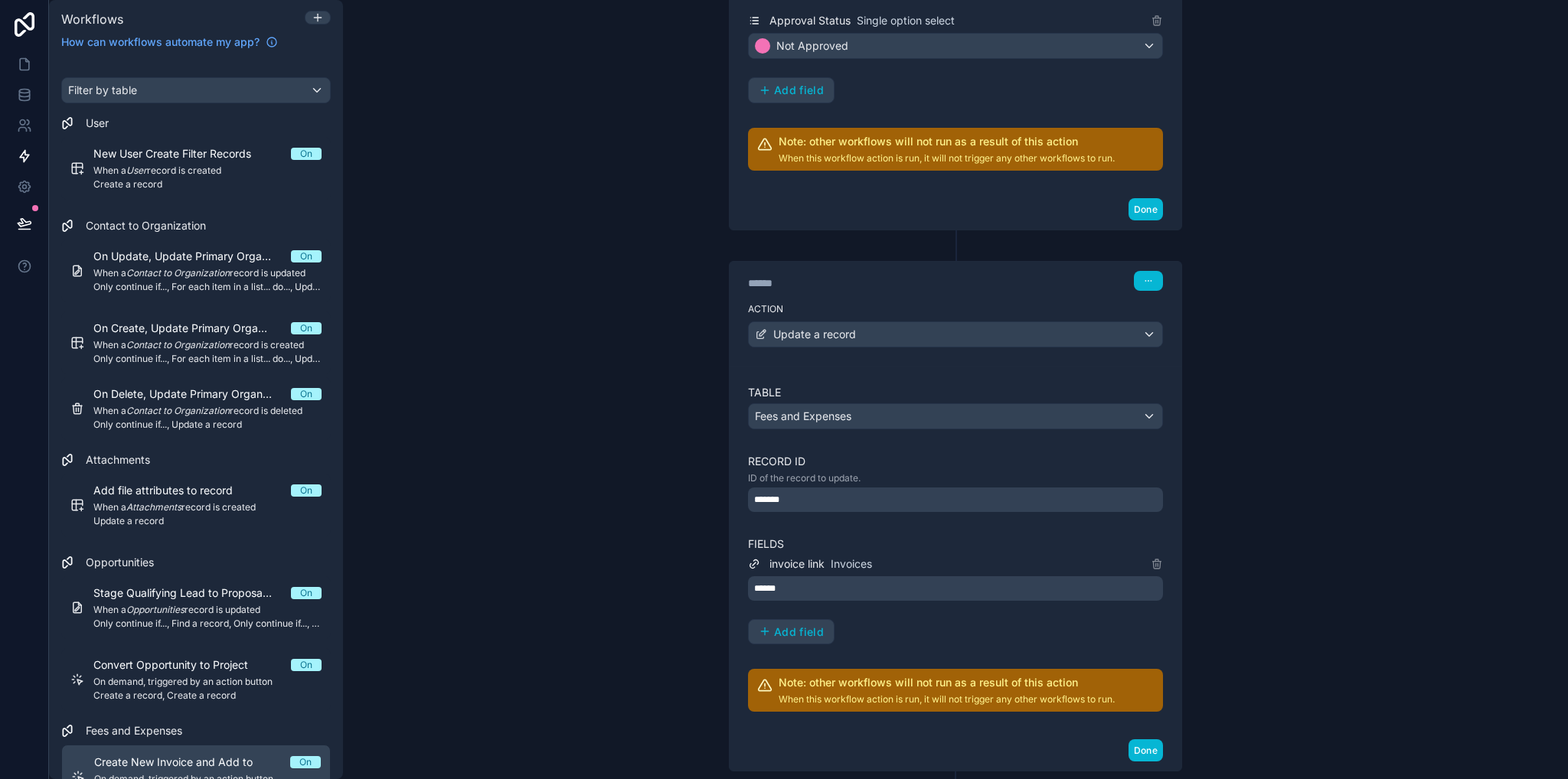
click at [1327, 480] on div "**********" at bounding box center [955, 389] width 1225 height 779
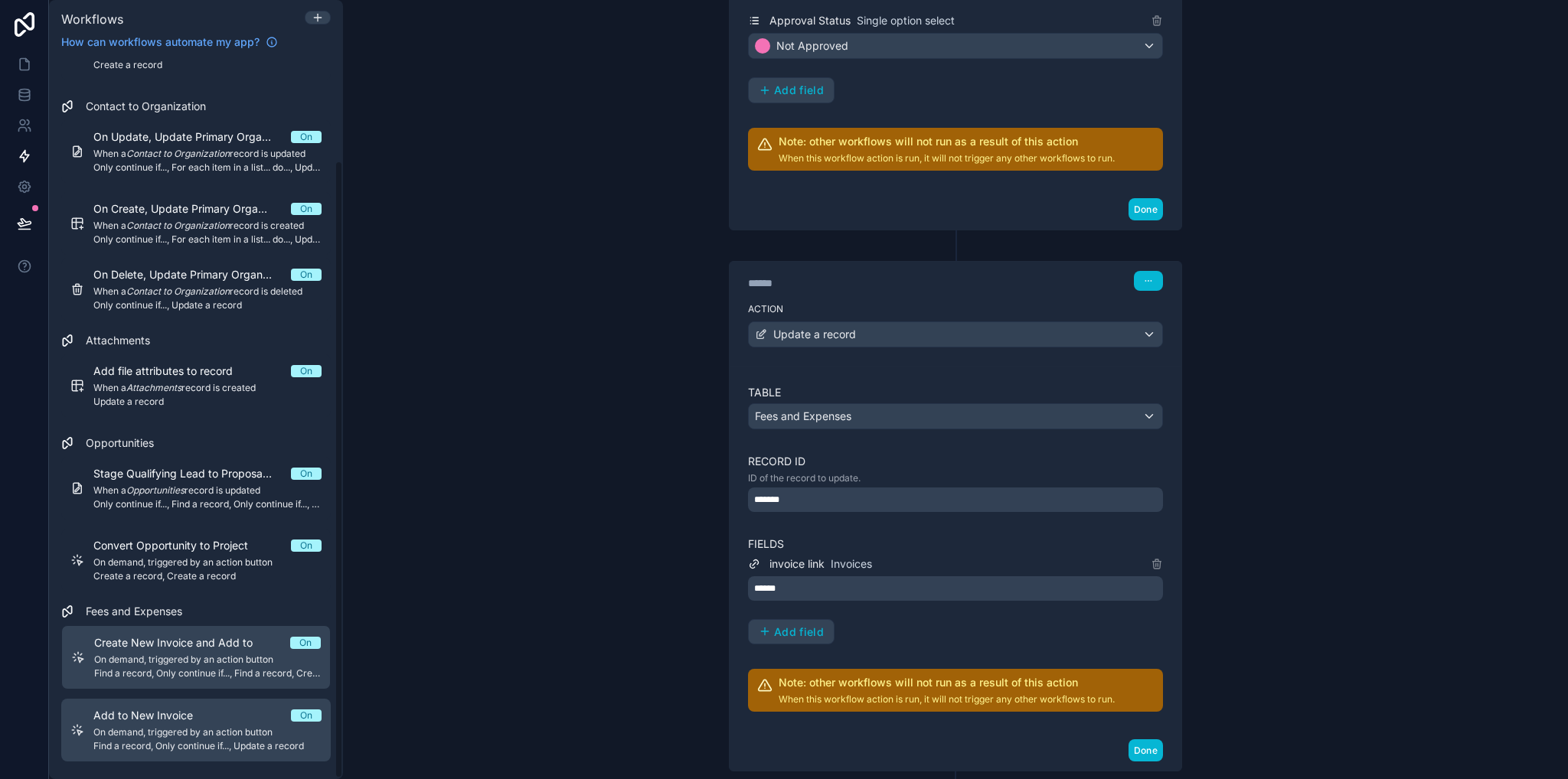
click at [184, 710] on span "Add to New Invoice" at bounding box center [152, 715] width 118 height 15
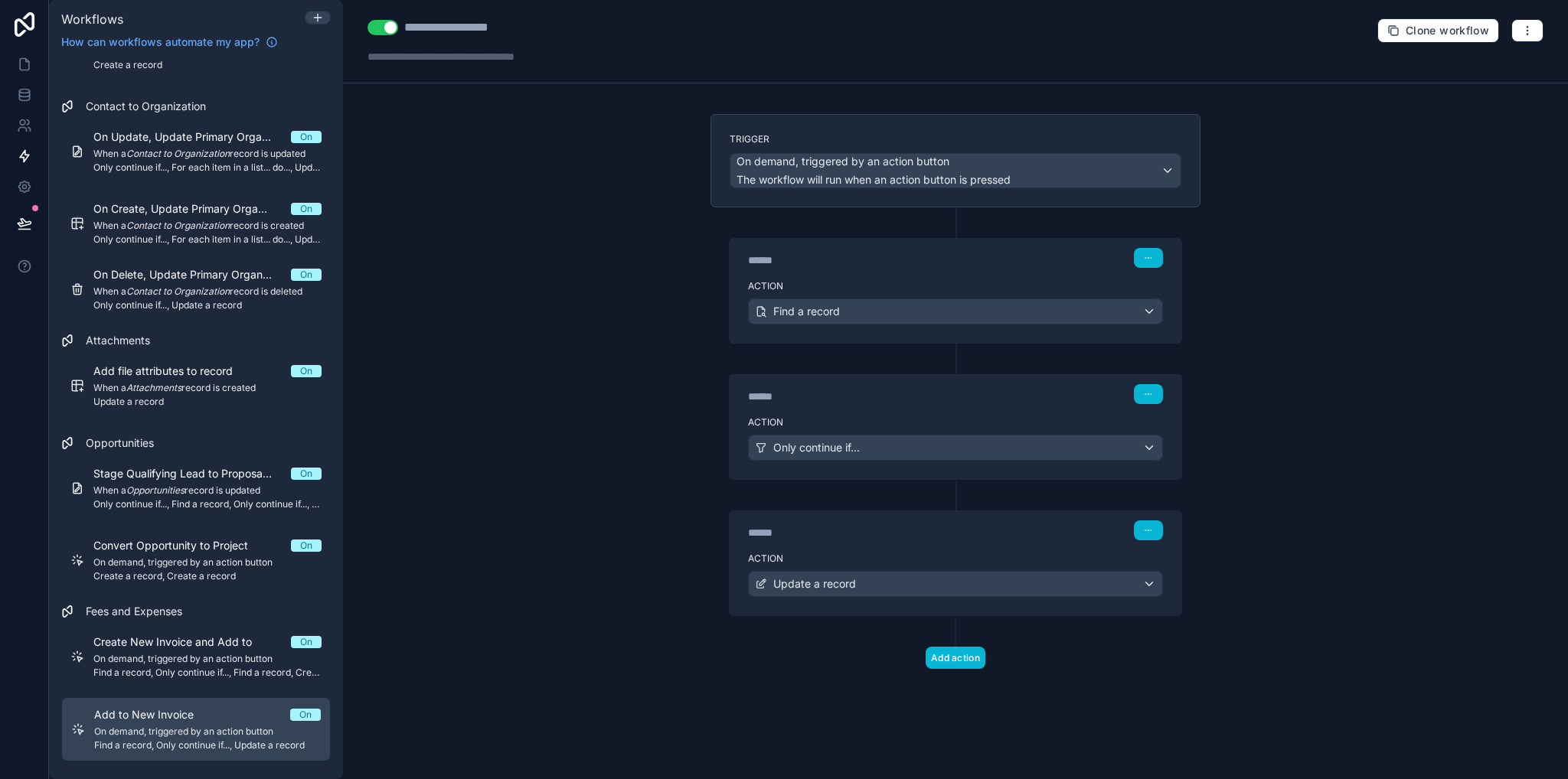
click at [891, 547] on div "Action Update a record" at bounding box center [955, 581] width 452 height 69
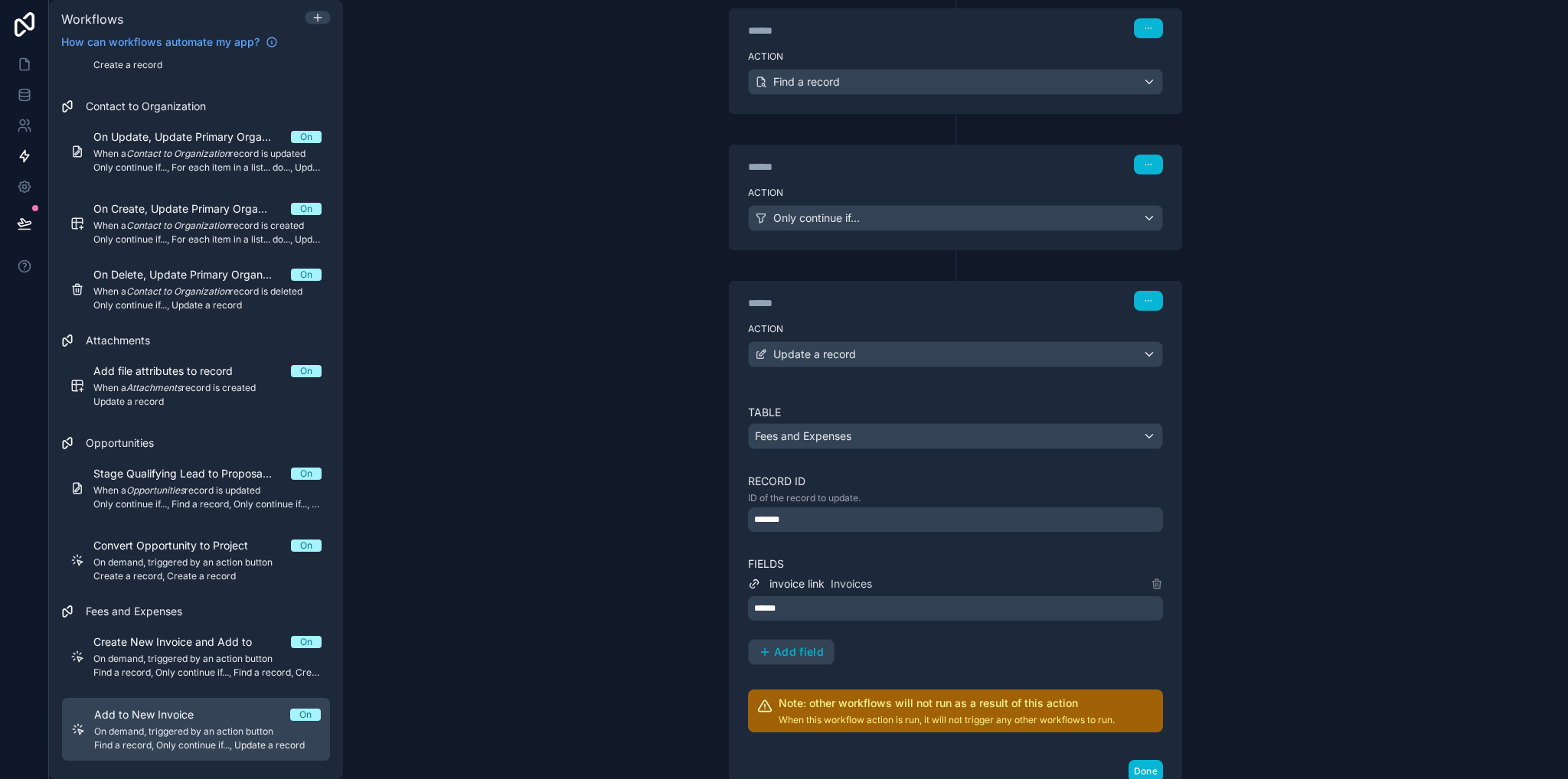
scroll to position [306, 0]
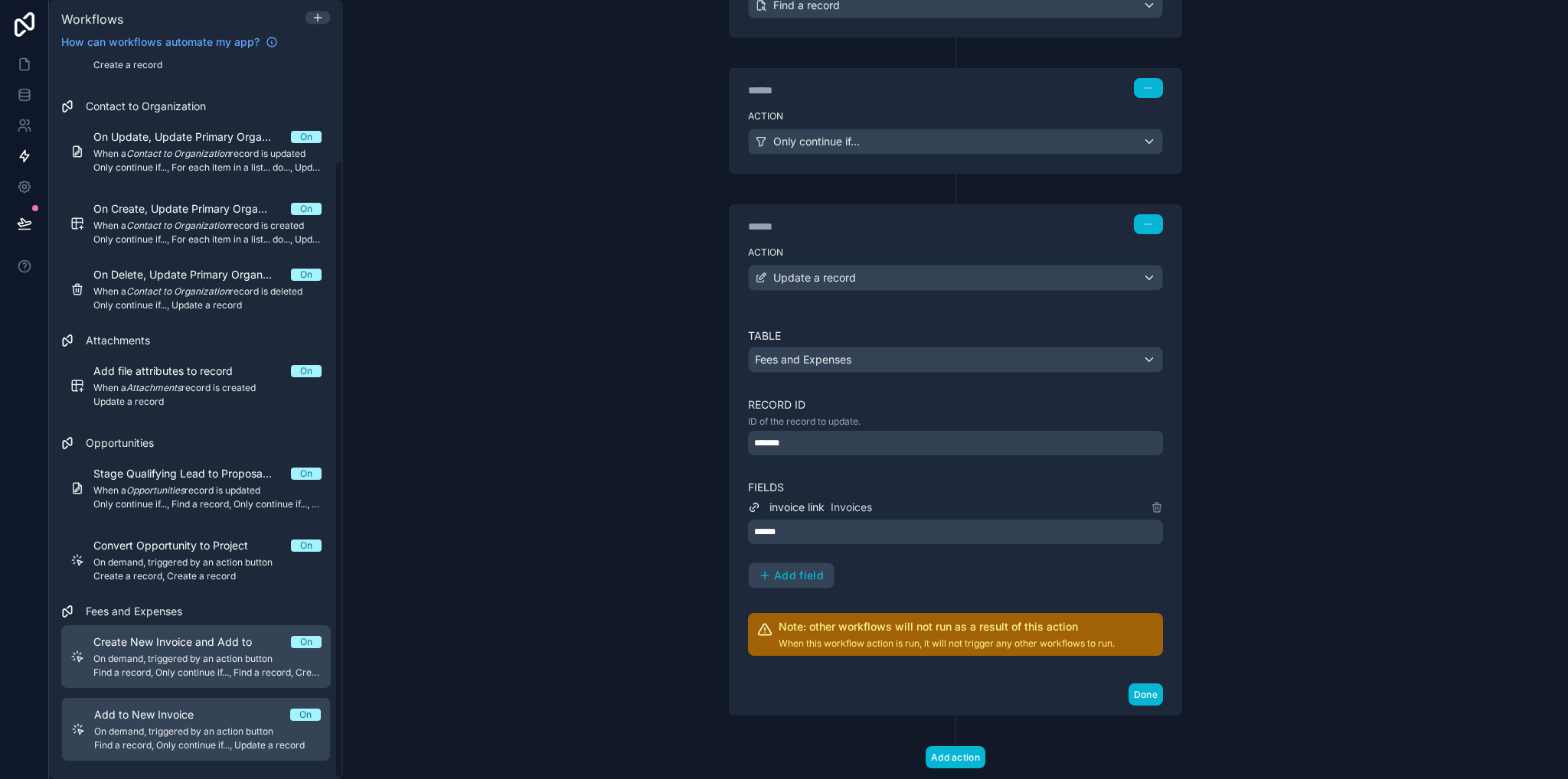
click at [148, 656] on span "On demand, triggered by an action button" at bounding box center [207, 658] width 228 height 12
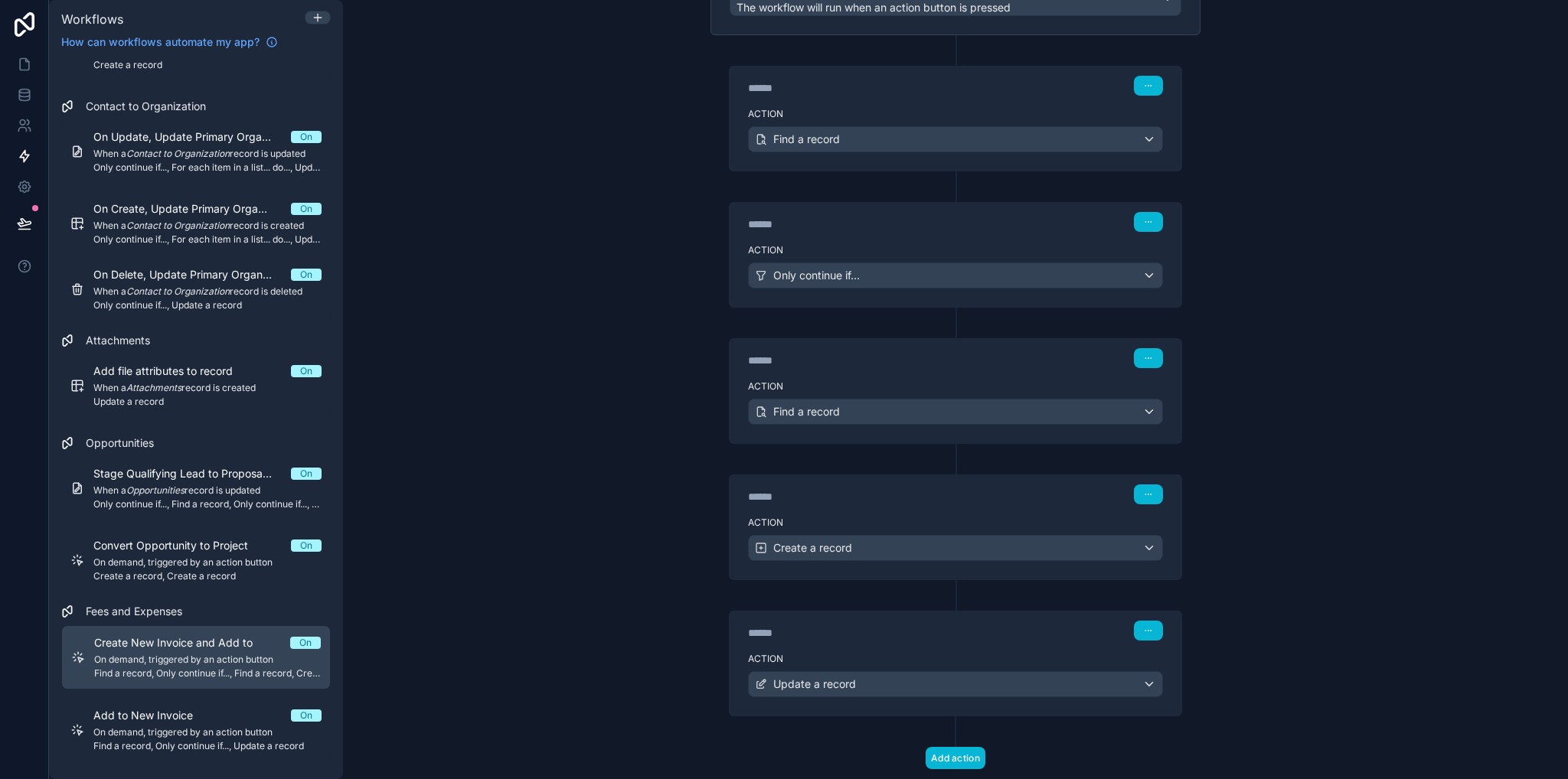
click at [885, 647] on div "Action Update a record" at bounding box center [955, 681] width 452 height 69
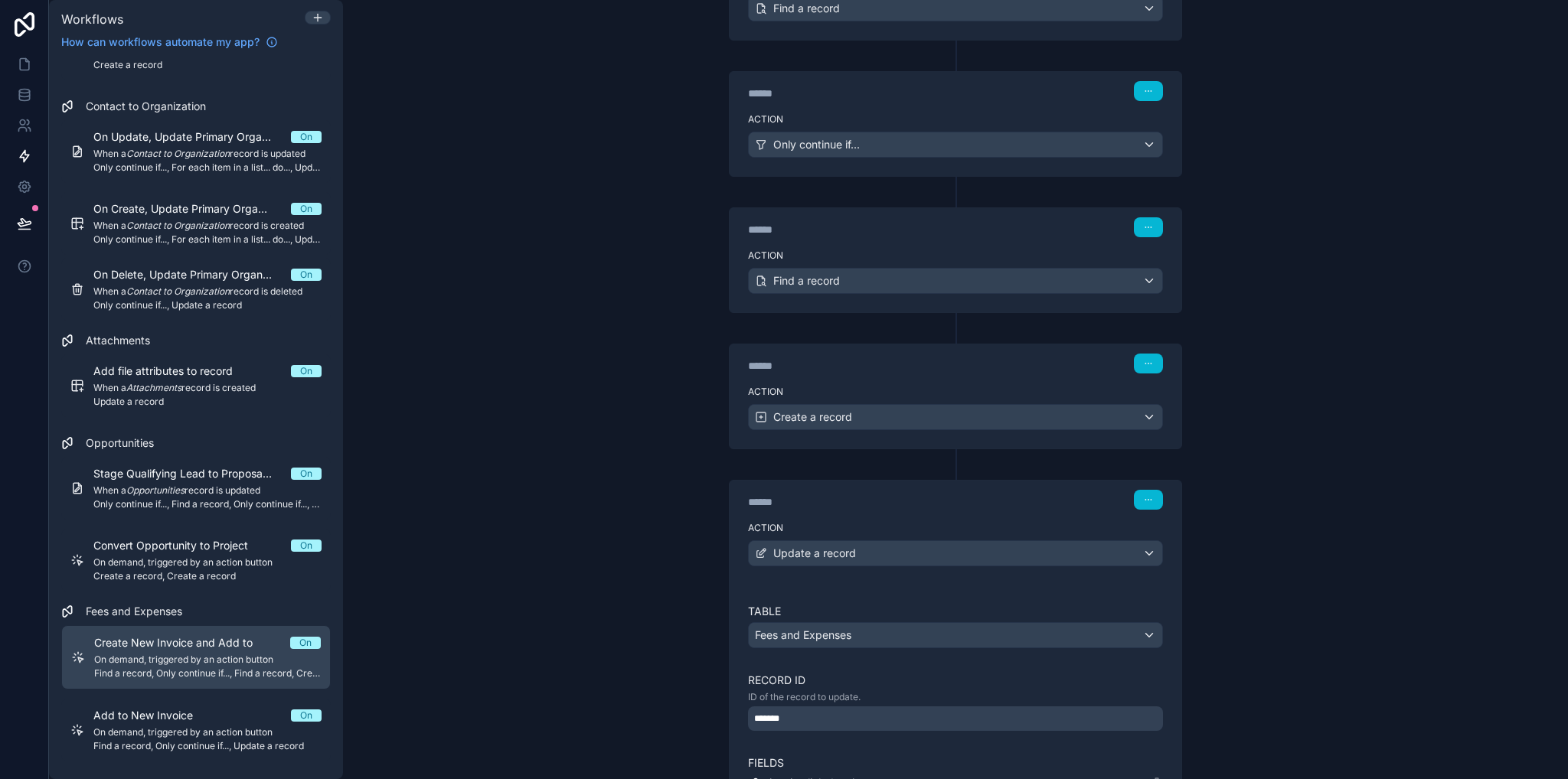
scroll to position [227, 0]
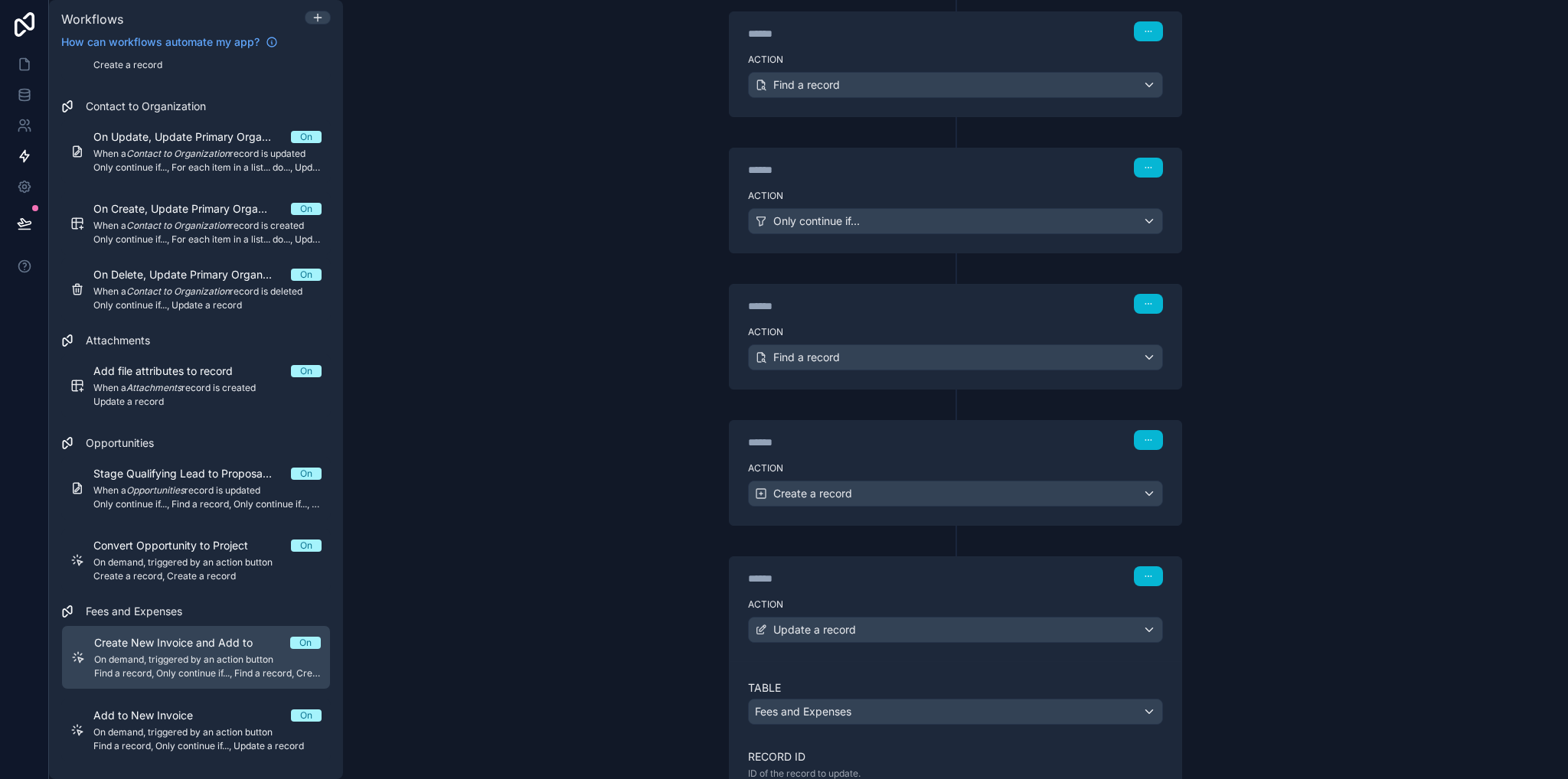
click at [910, 448] on div "****** Step 4" at bounding box center [955, 438] width 452 height 35
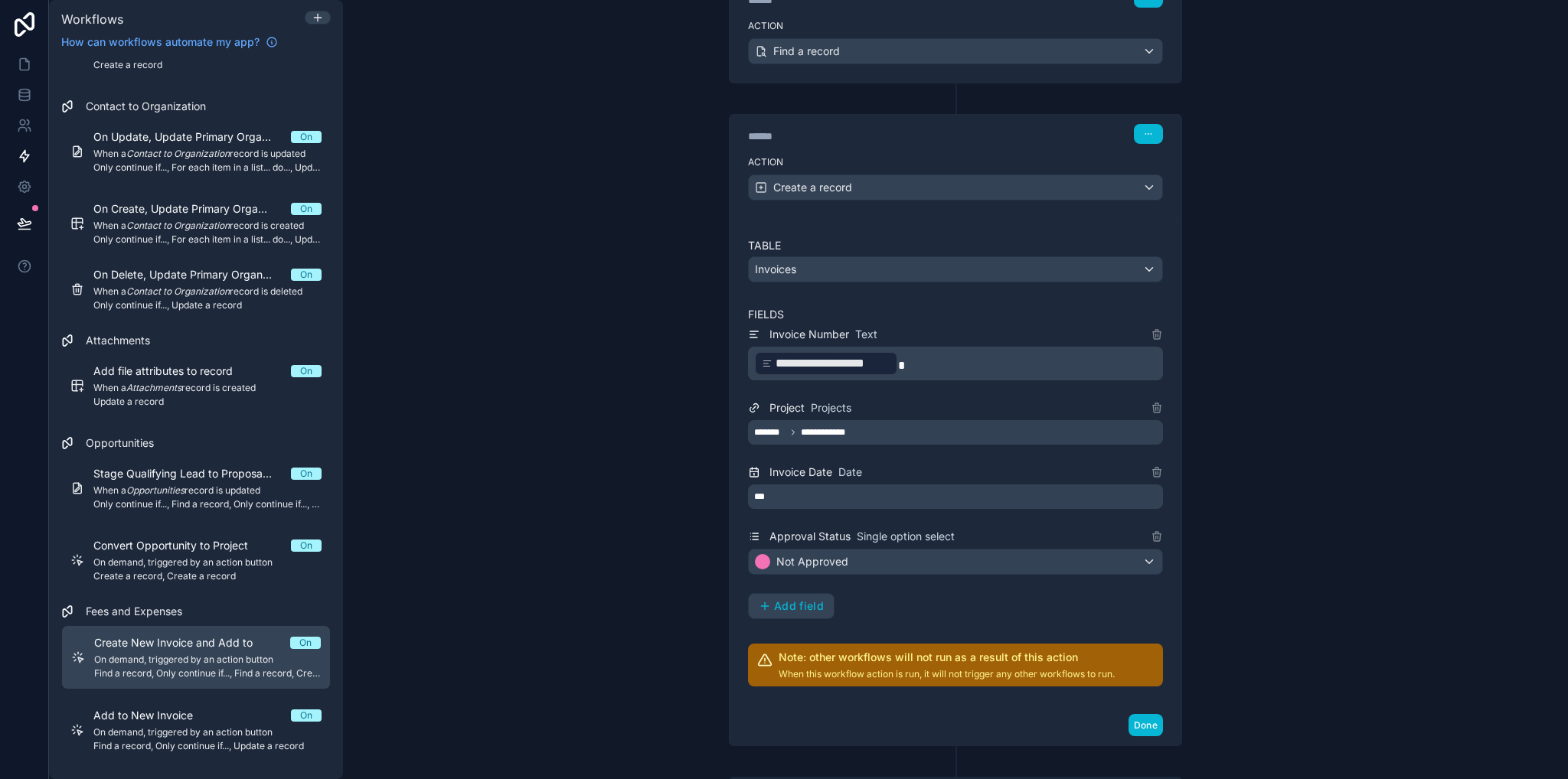
scroll to position [839, 0]
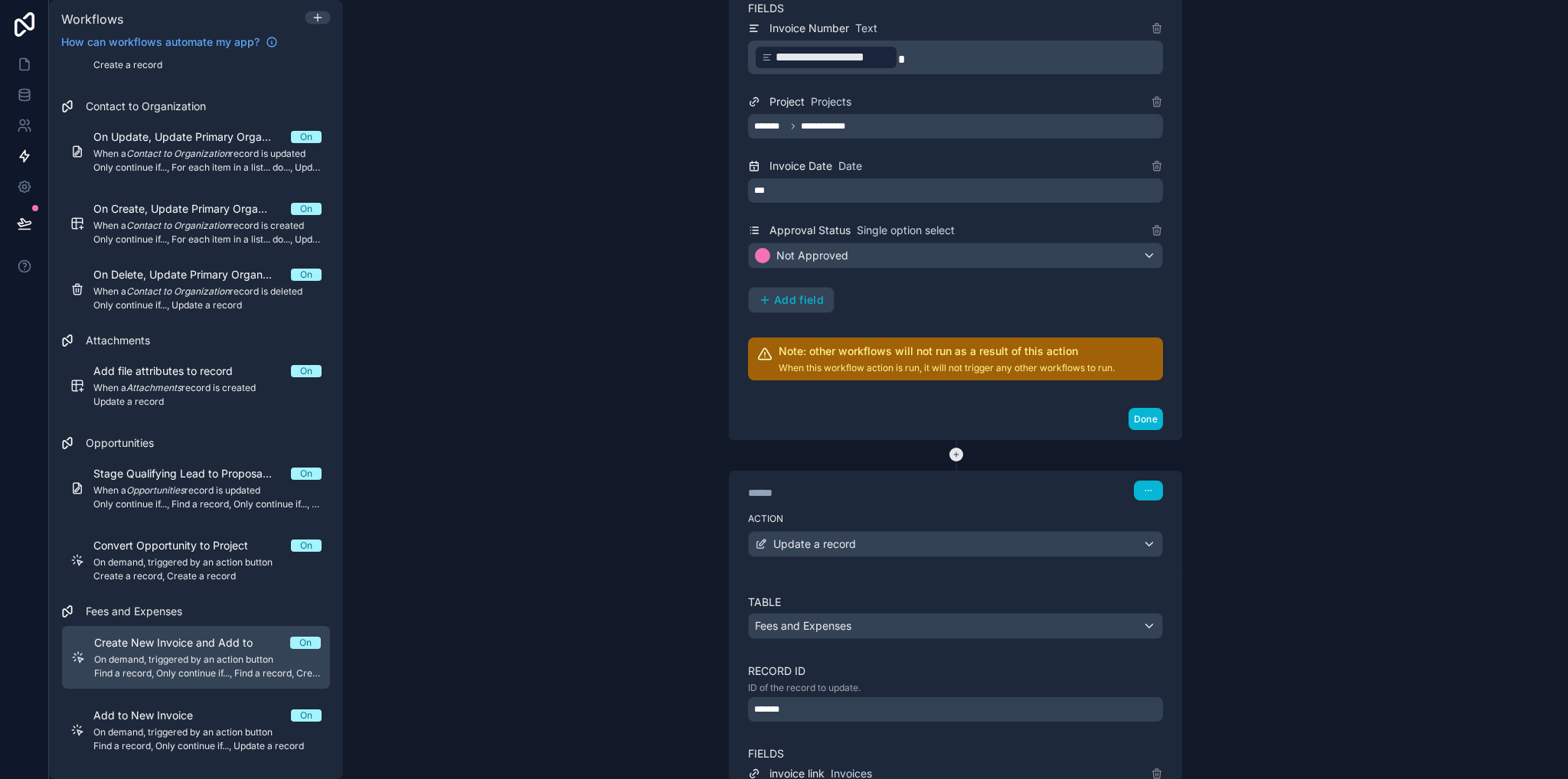
click at [950, 448] on icon at bounding box center [956, 454] width 14 height 14
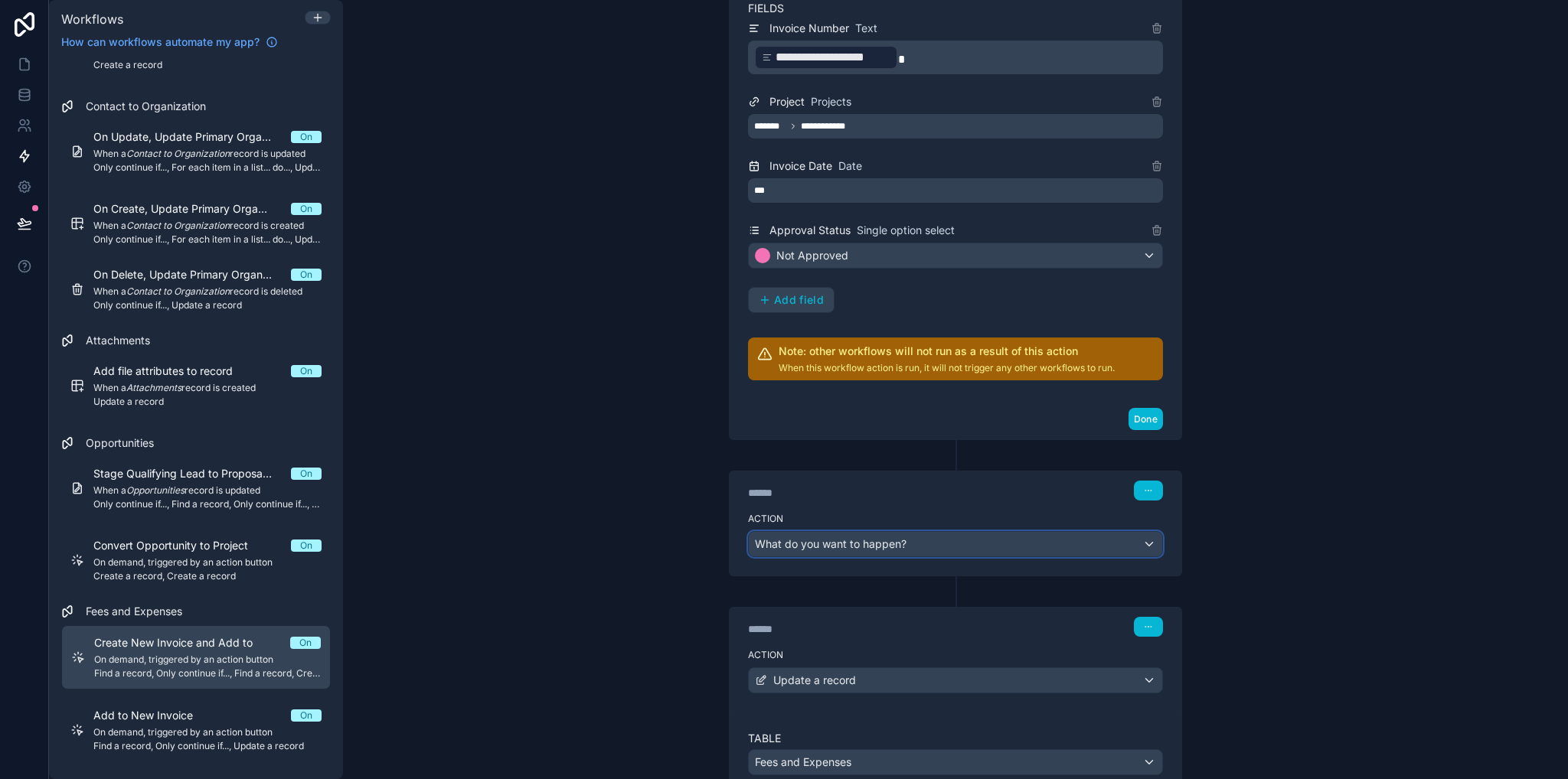
click at [841, 542] on span "What do you want to happen?" at bounding box center [831, 544] width 152 height 15
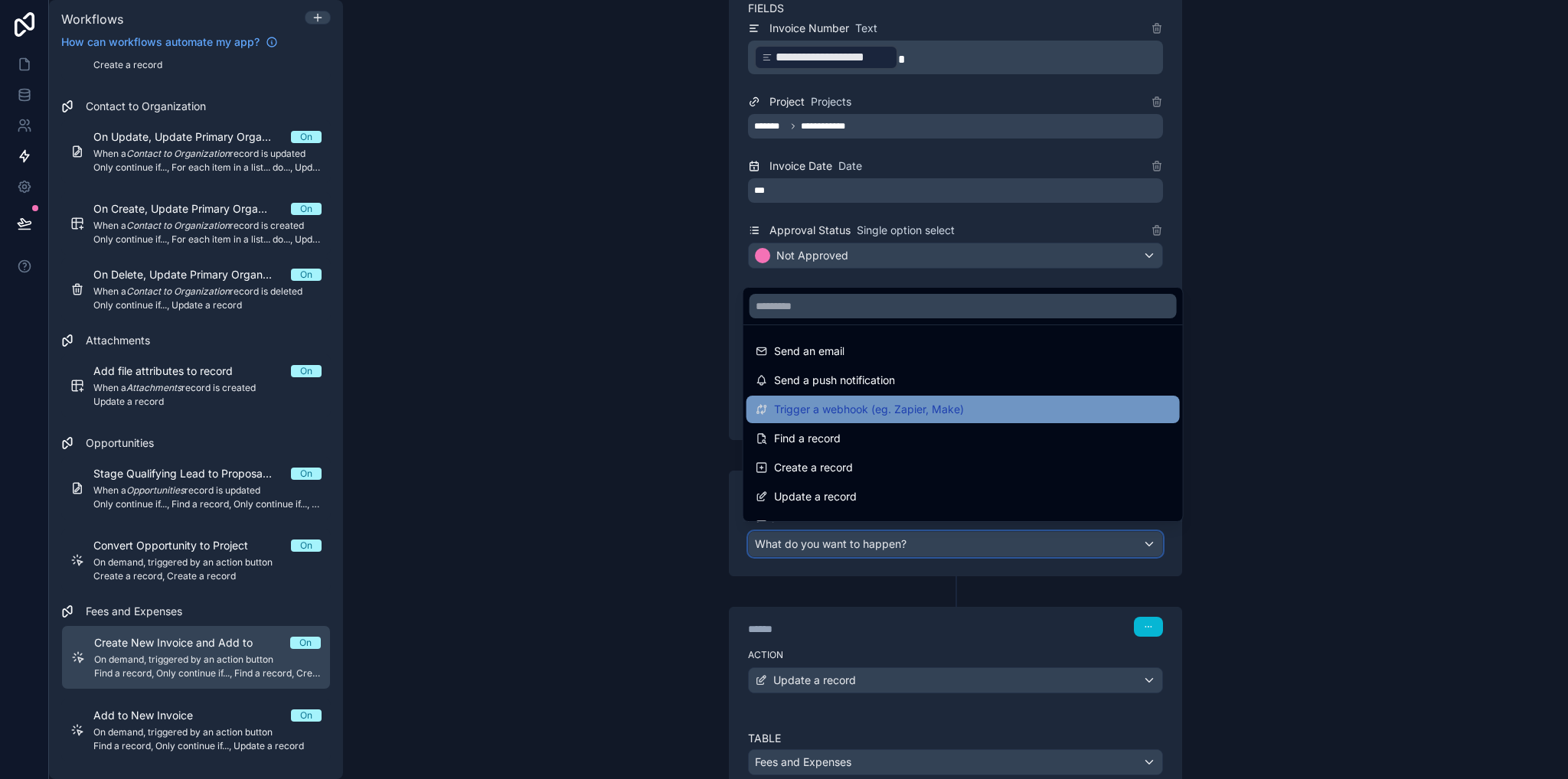
scroll to position [77, 0]
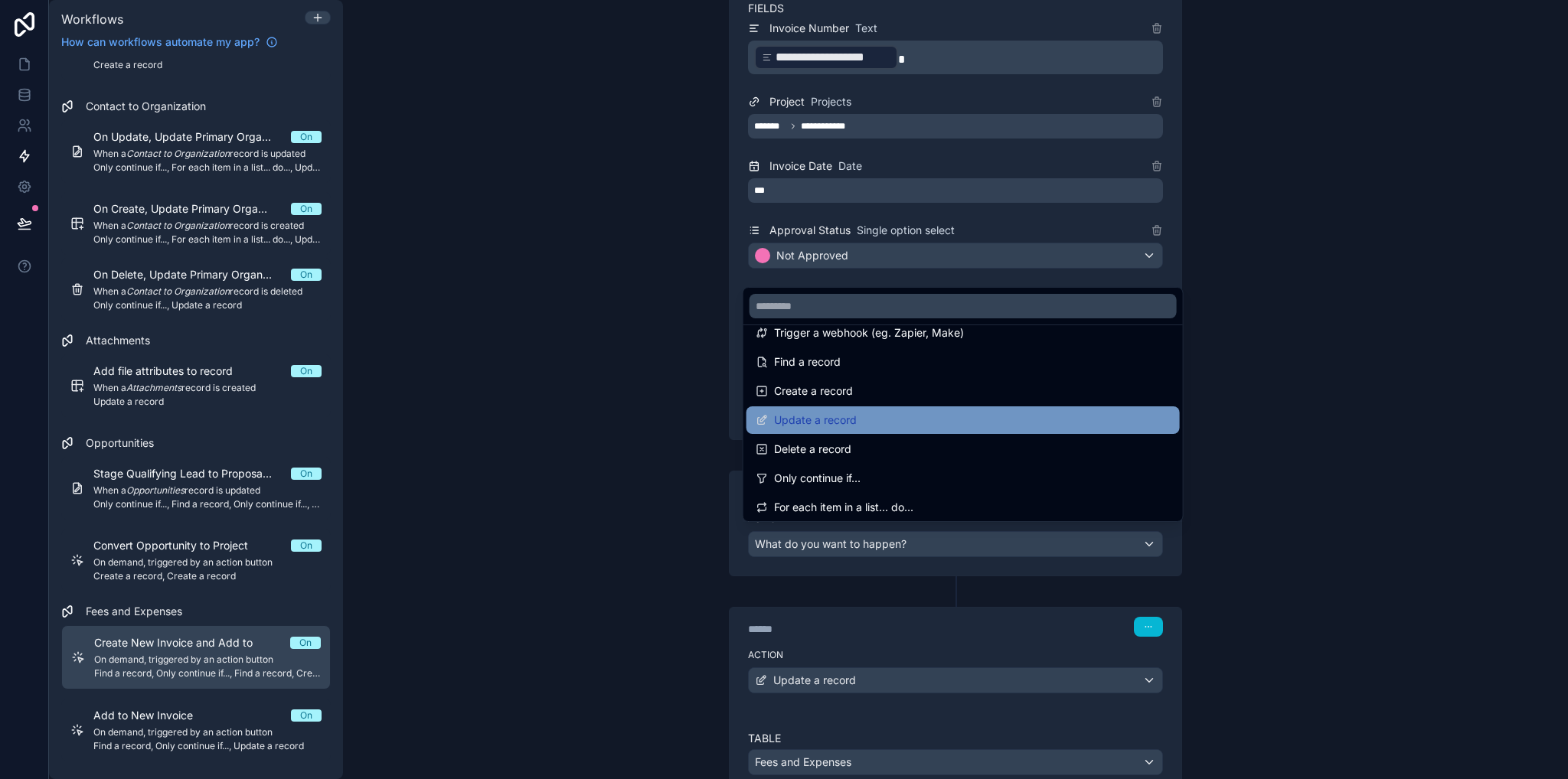
click at [828, 427] on span "Update a record" at bounding box center [815, 420] width 82 height 19
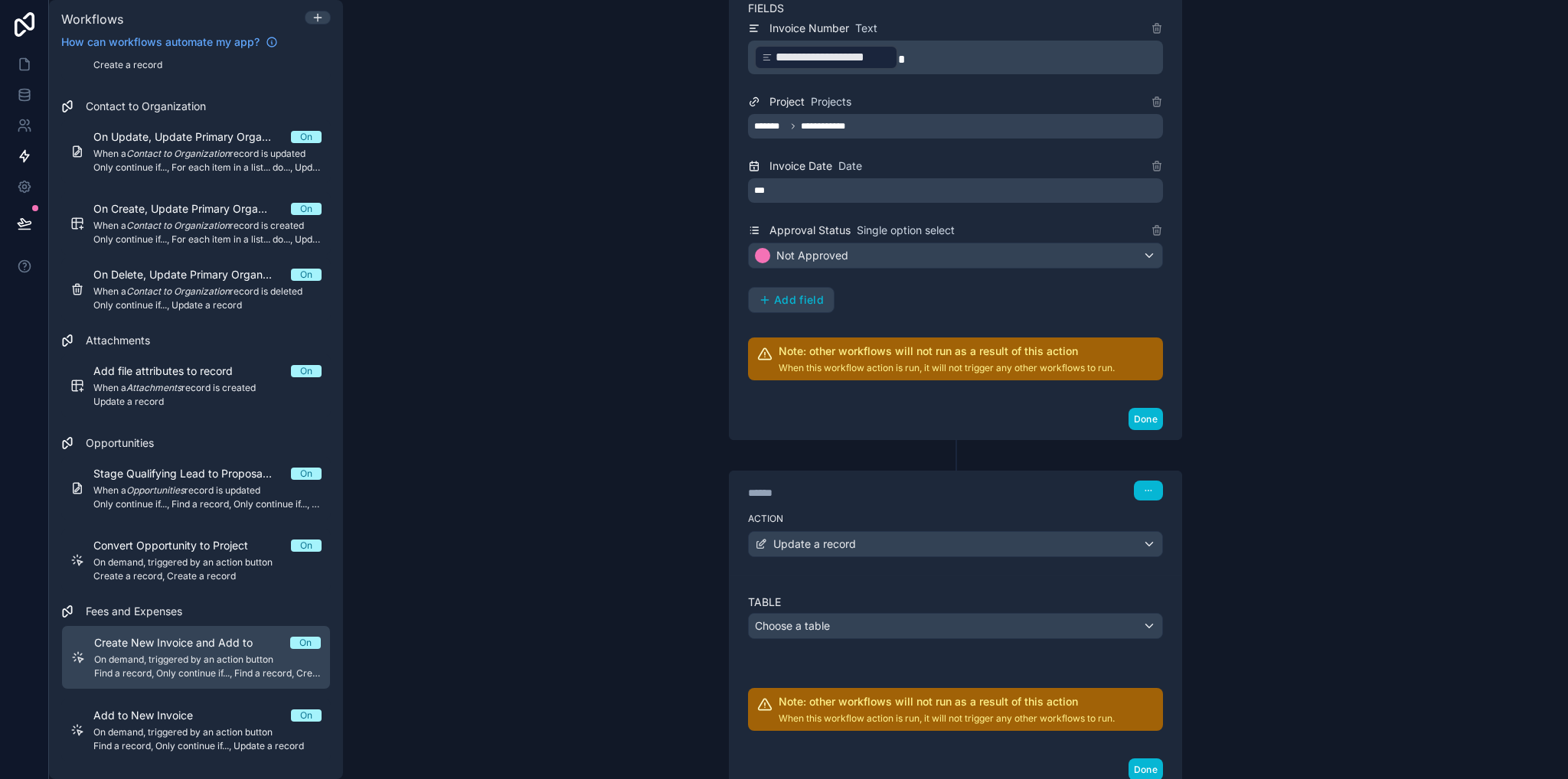
scroll to position [992, 0]
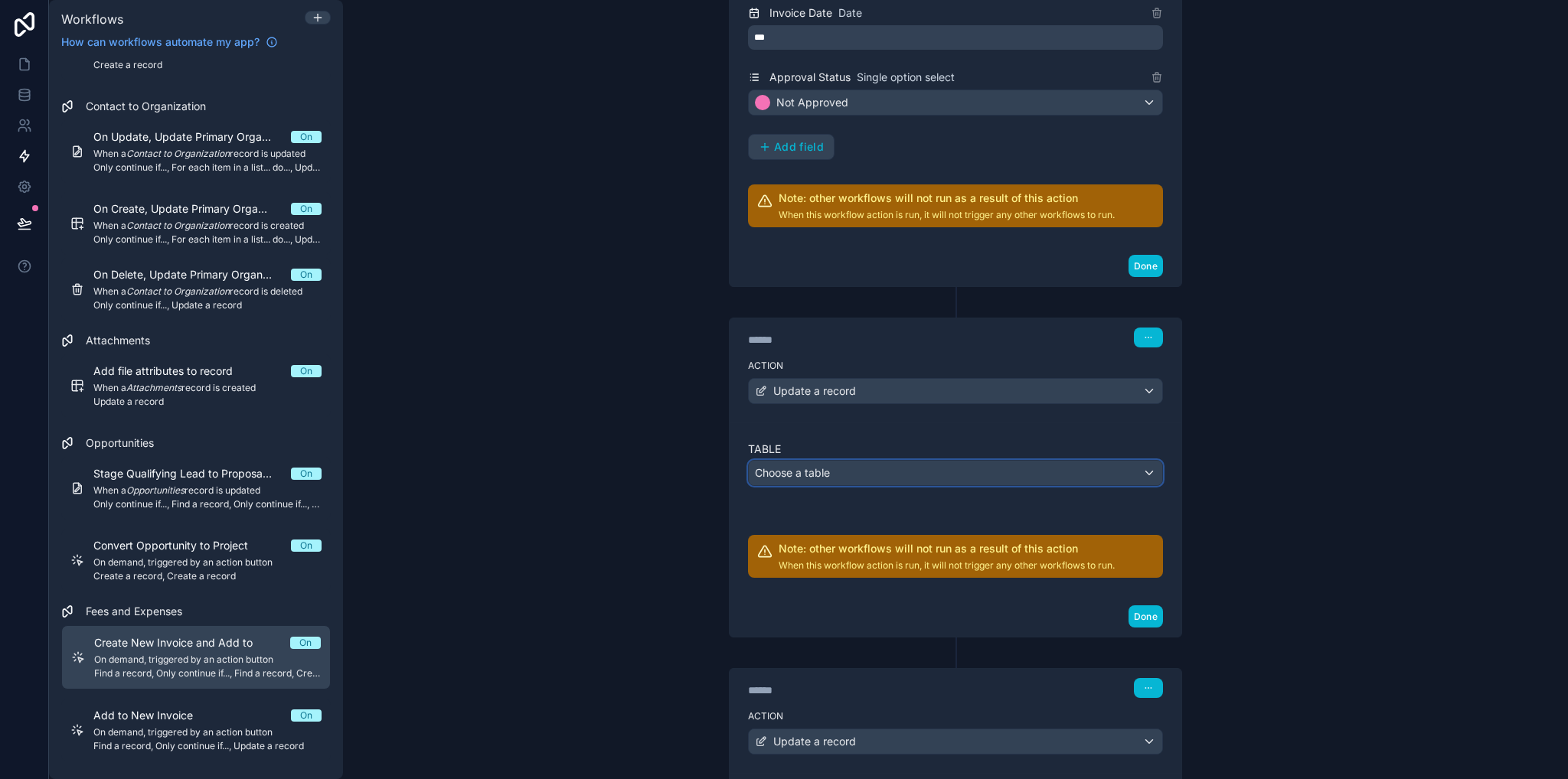
click at [802, 466] on span "Choose a table" at bounding box center [792, 472] width 75 height 13
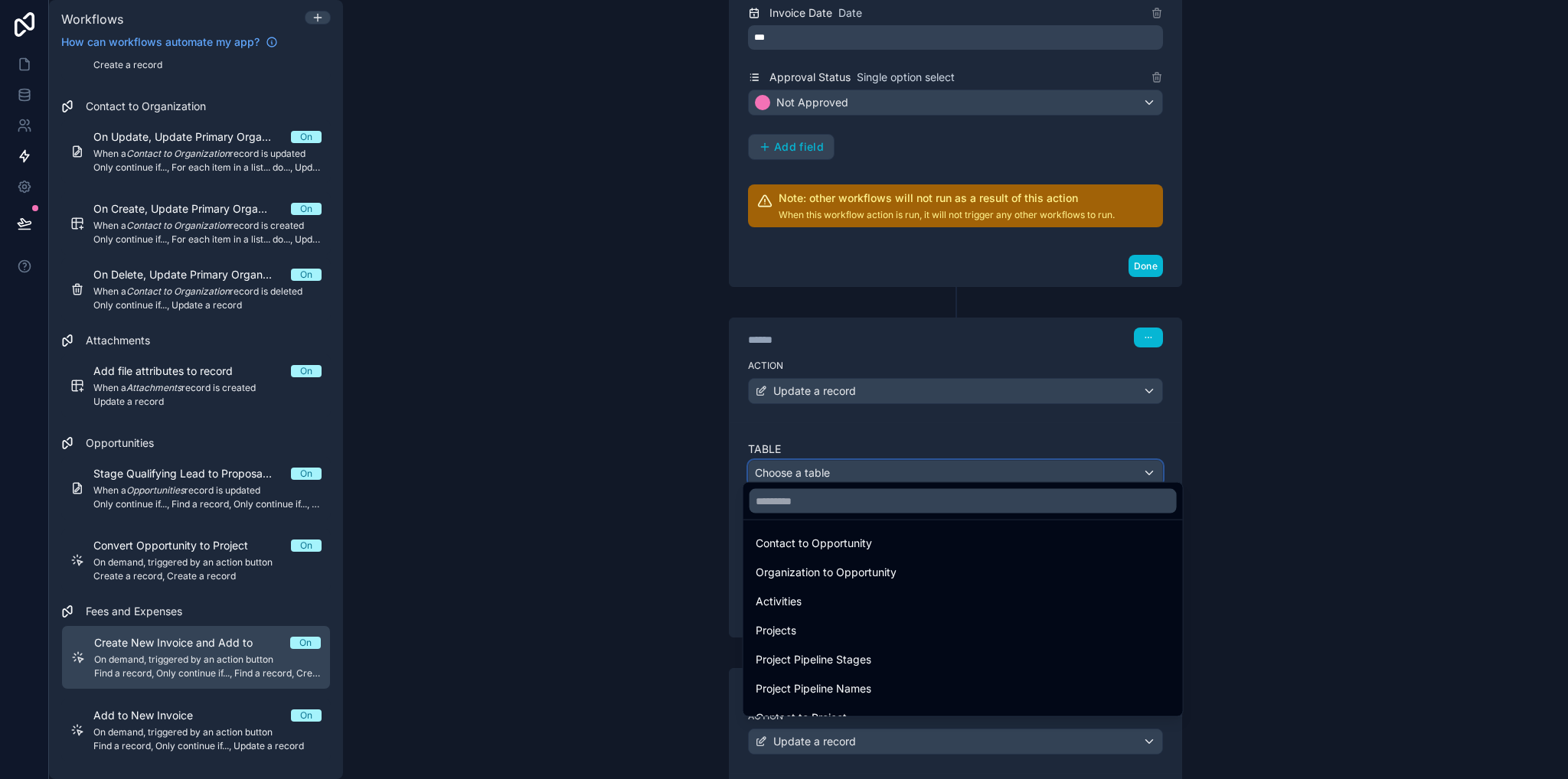
scroll to position [0, 0]
click at [827, 505] on input "text" at bounding box center [963, 502] width 427 height 24
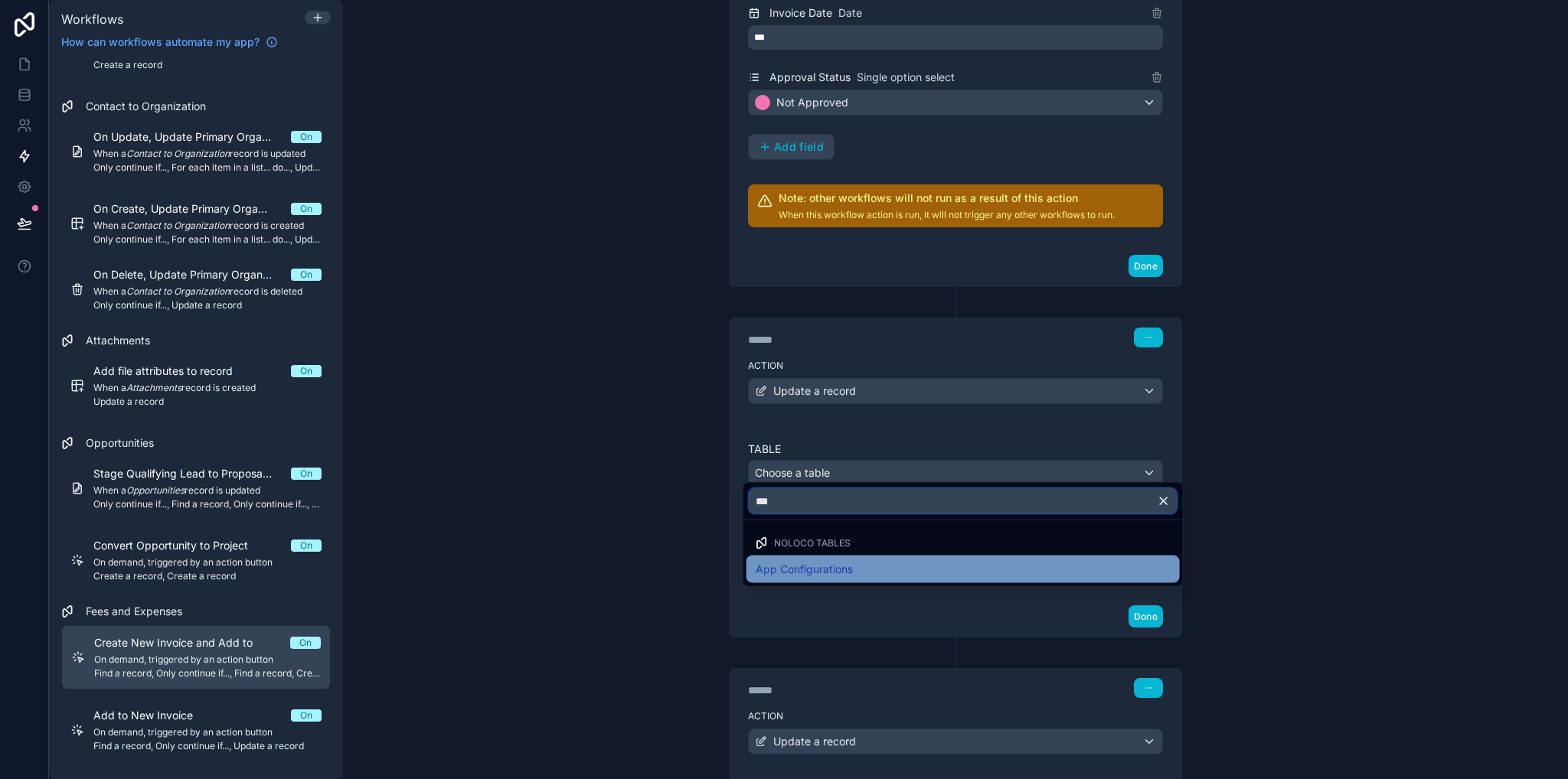
type input "***"
click at [839, 561] on span "App Configurations" at bounding box center [804, 569] width 97 height 19
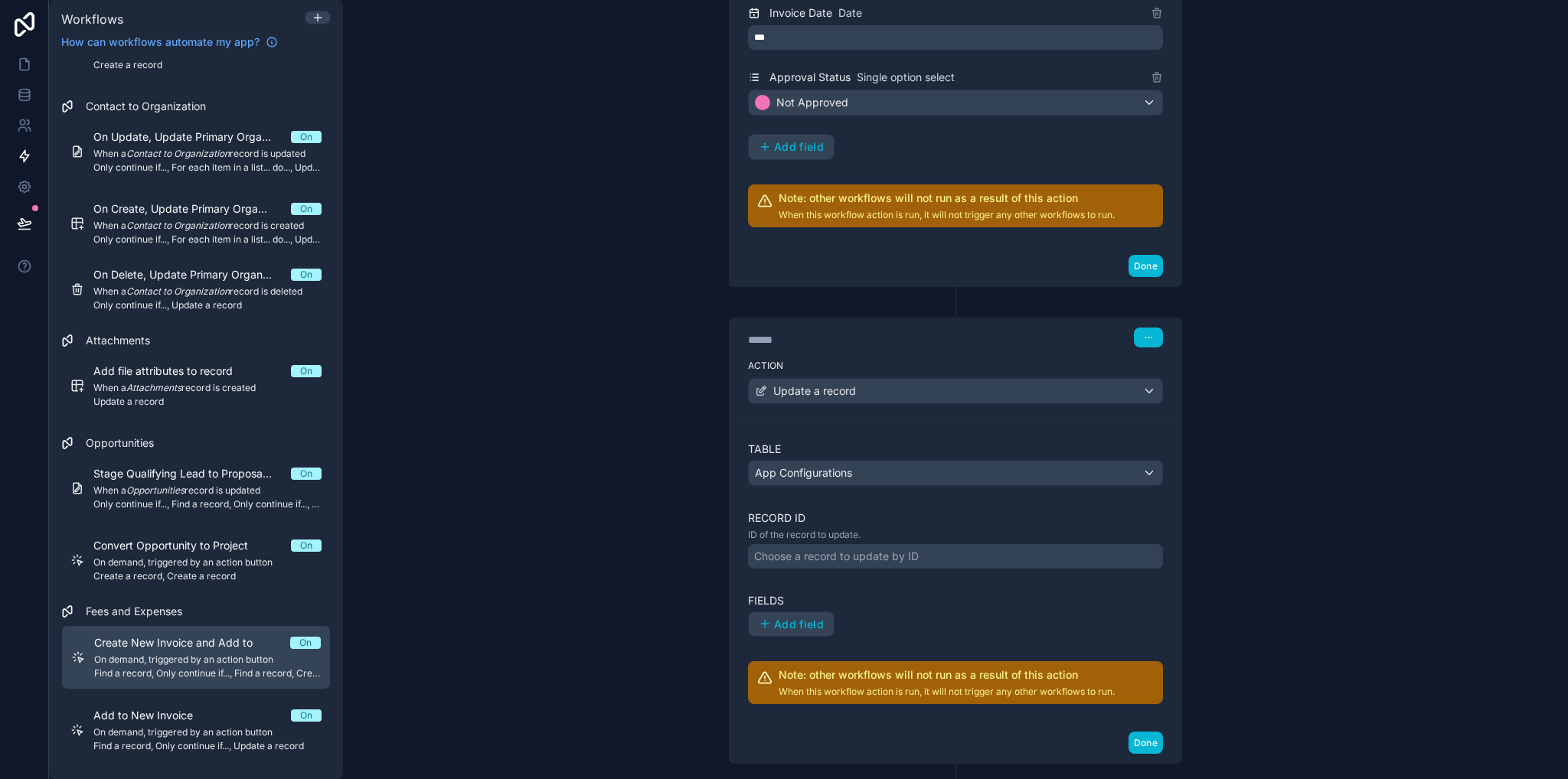
click at [767, 552] on div "Choose a record to update by ID" at bounding box center [836, 556] width 165 height 15
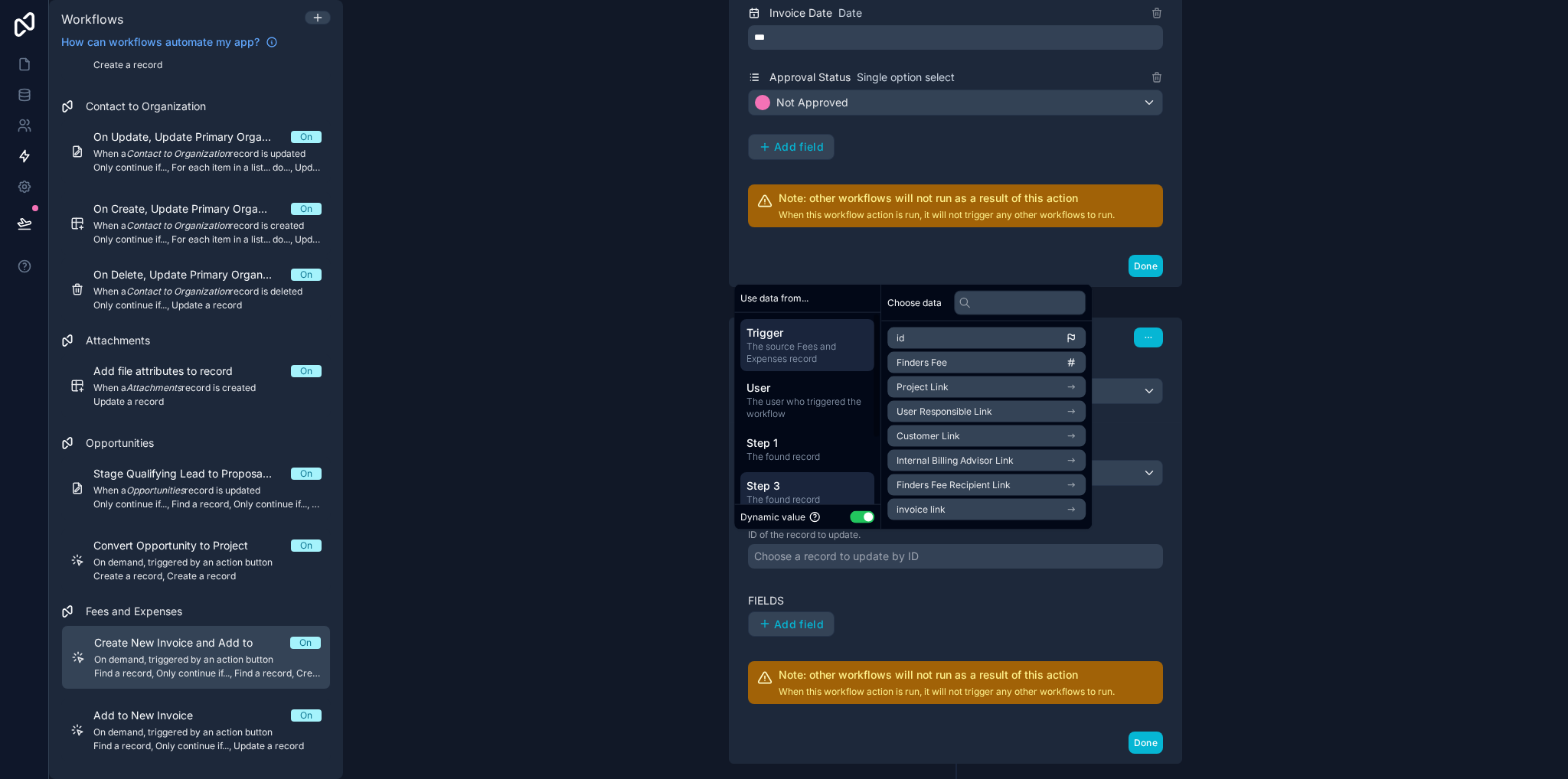
click at [781, 487] on span "Step 3" at bounding box center [807, 485] width 122 height 15
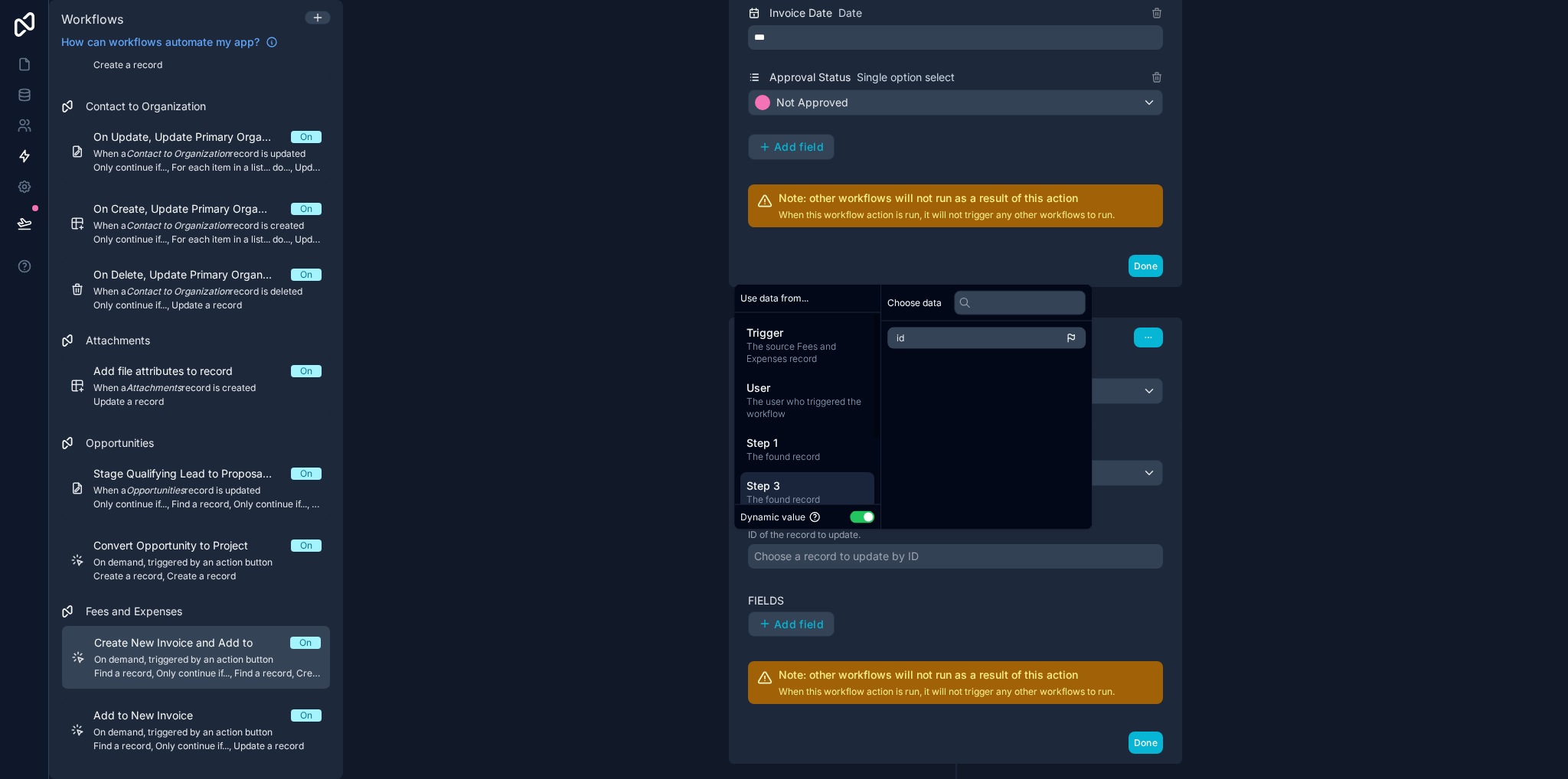
click at [940, 338] on li "id" at bounding box center [986, 339] width 198 height 21
click at [698, 590] on div "**********" at bounding box center [955, 265] width 515 height 2286
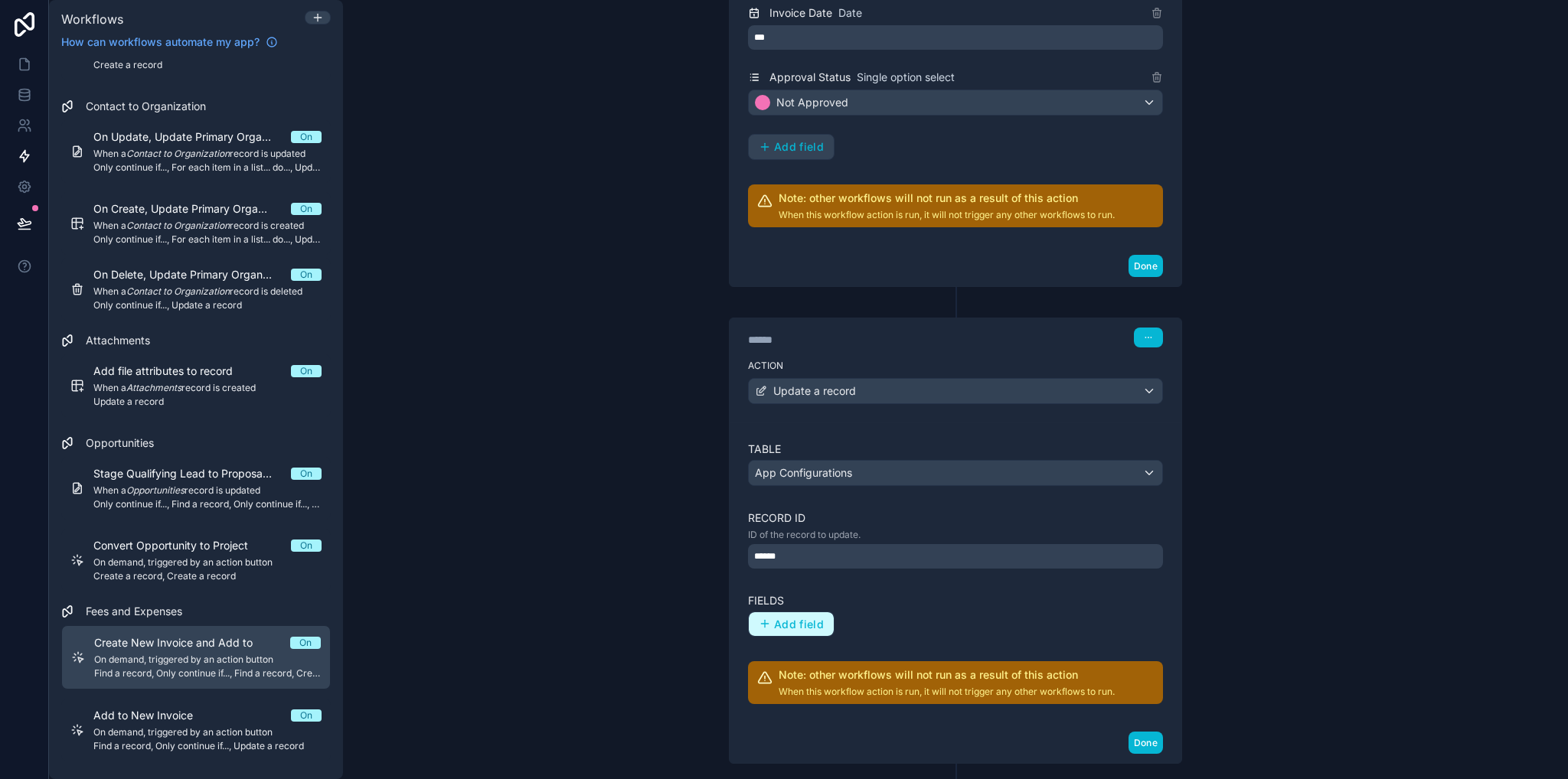
click at [784, 618] on span "Add field" at bounding box center [799, 624] width 50 height 14
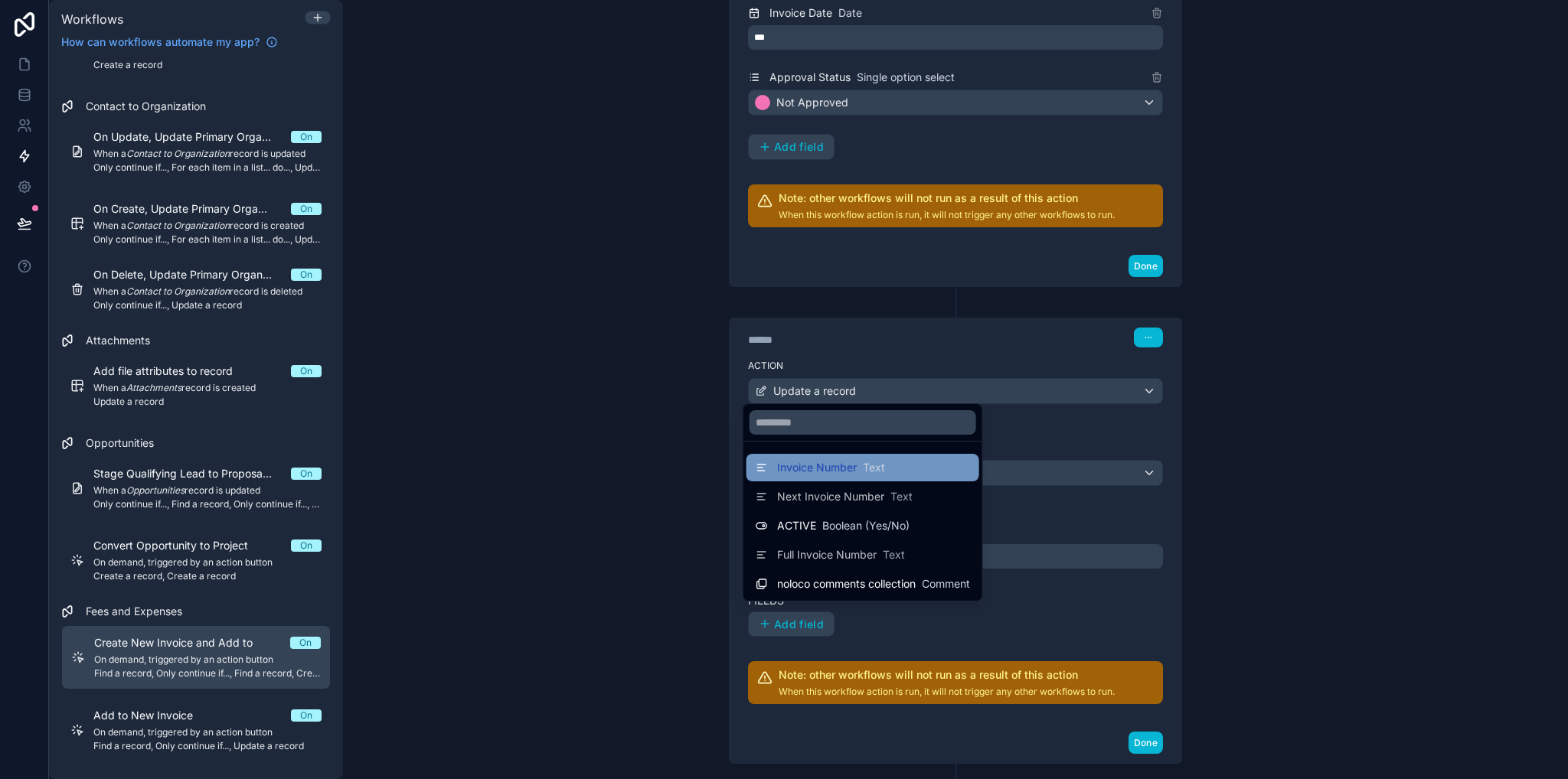
click at [844, 469] on span "Invoice Number" at bounding box center [817, 467] width 80 height 15
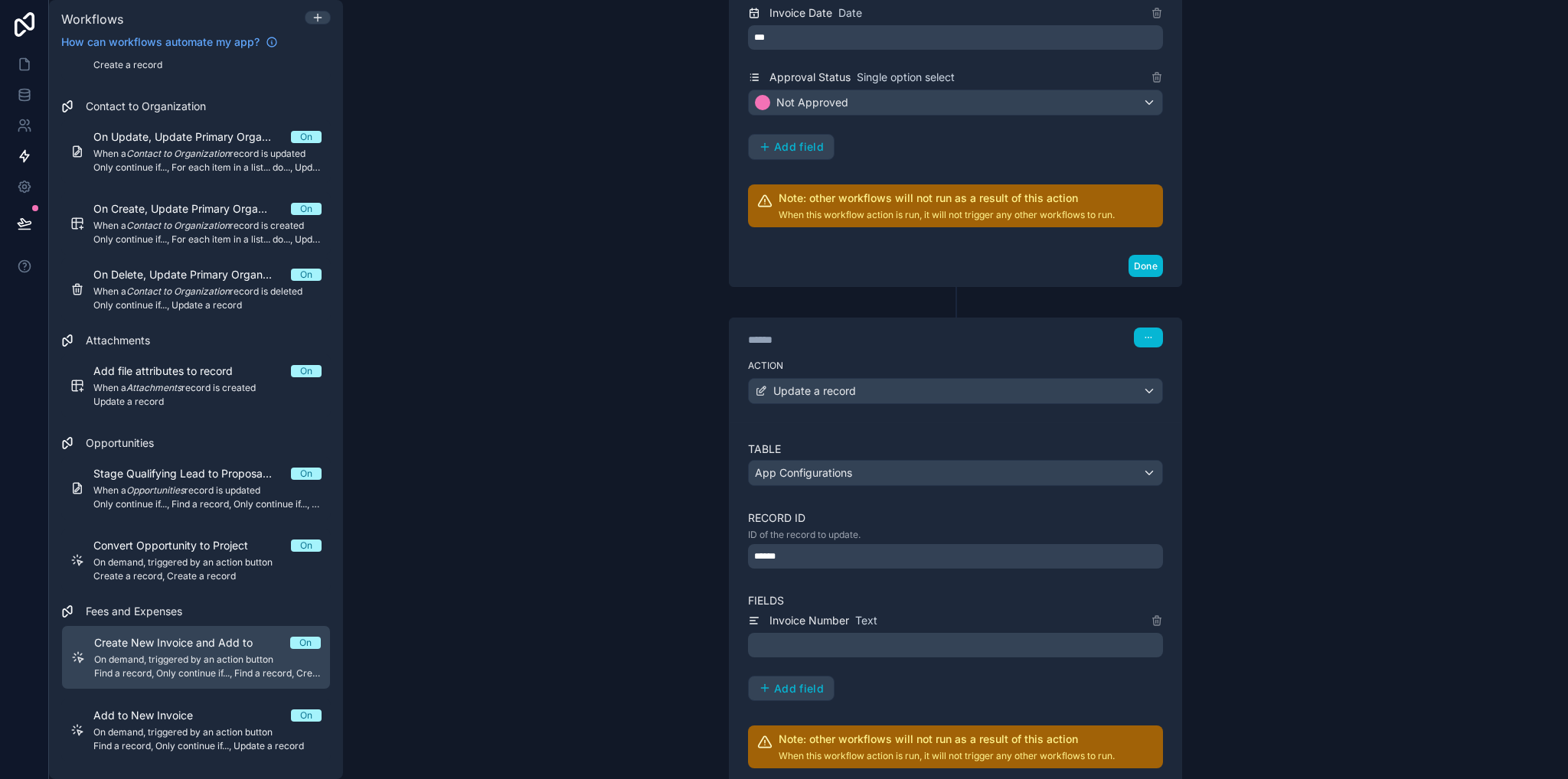
click at [764, 636] on p "﻿" at bounding box center [956, 645] width 405 height 19
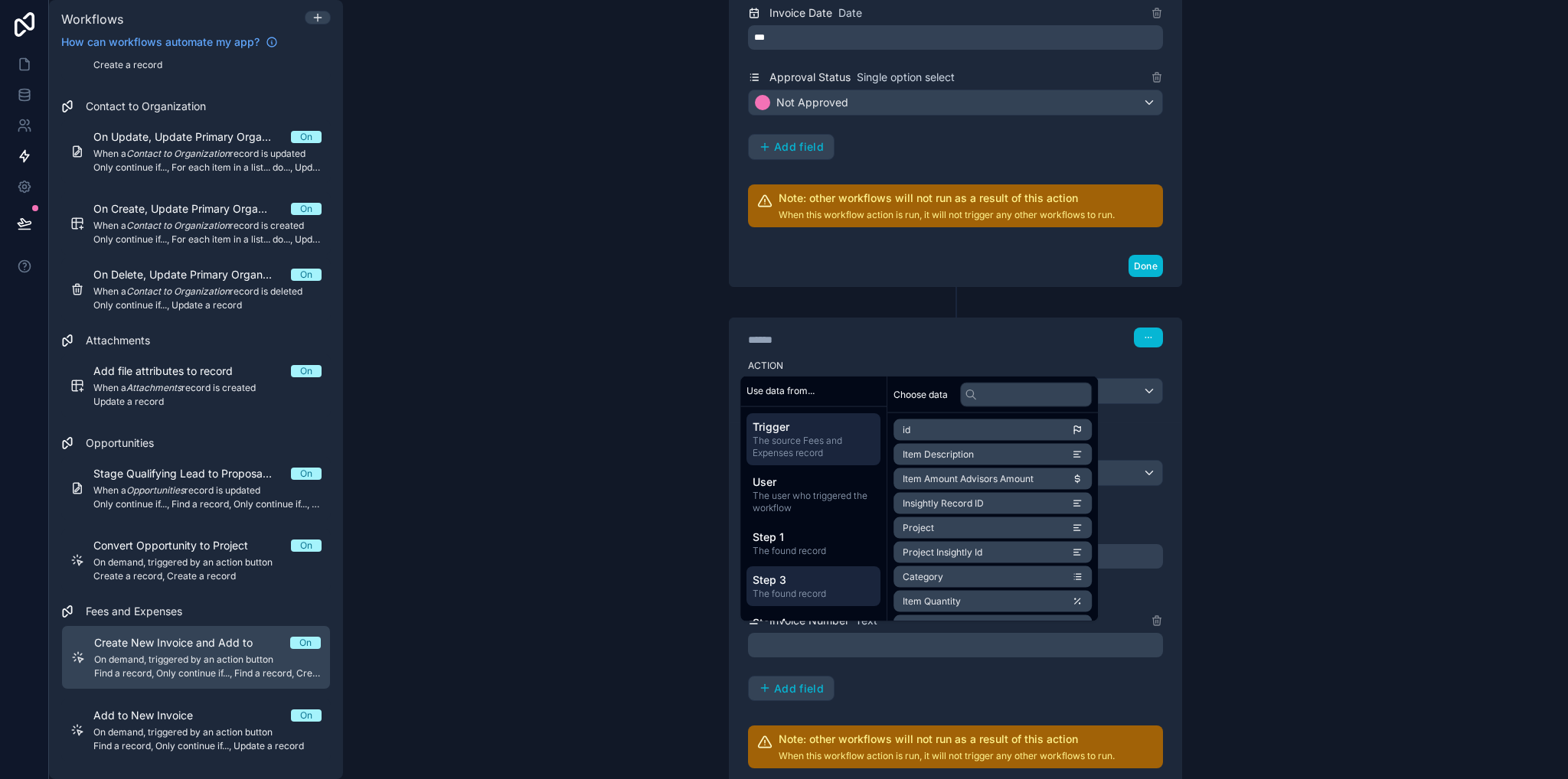
click at [798, 587] on span "The found record" at bounding box center [813, 593] width 122 height 12
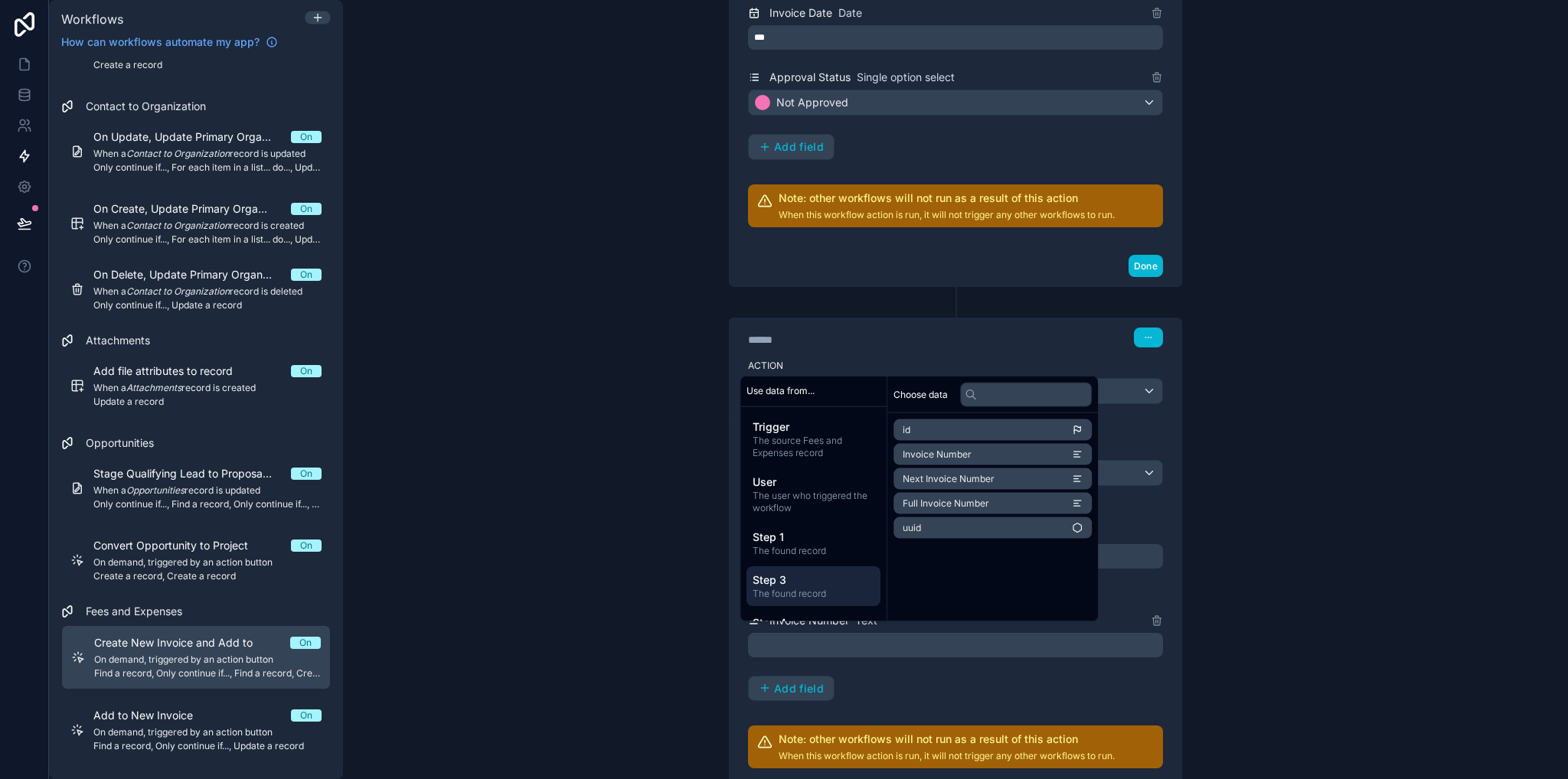
click at [947, 480] on span "Next Invoice Number" at bounding box center [948, 479] width 92 height 12
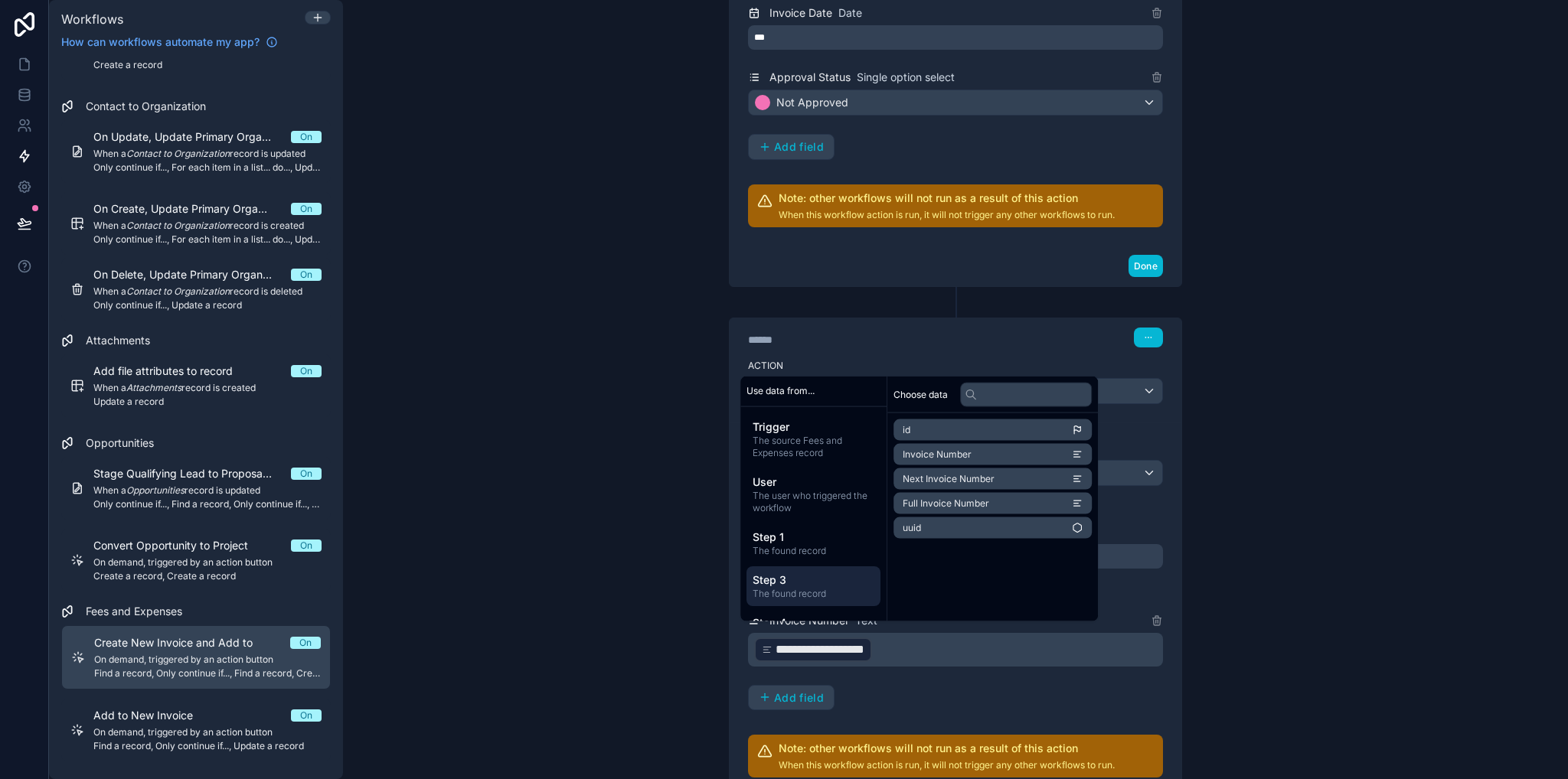
click at [1256, 553] on div "**********" at bounding box center [955, 389] width 1225 height 779
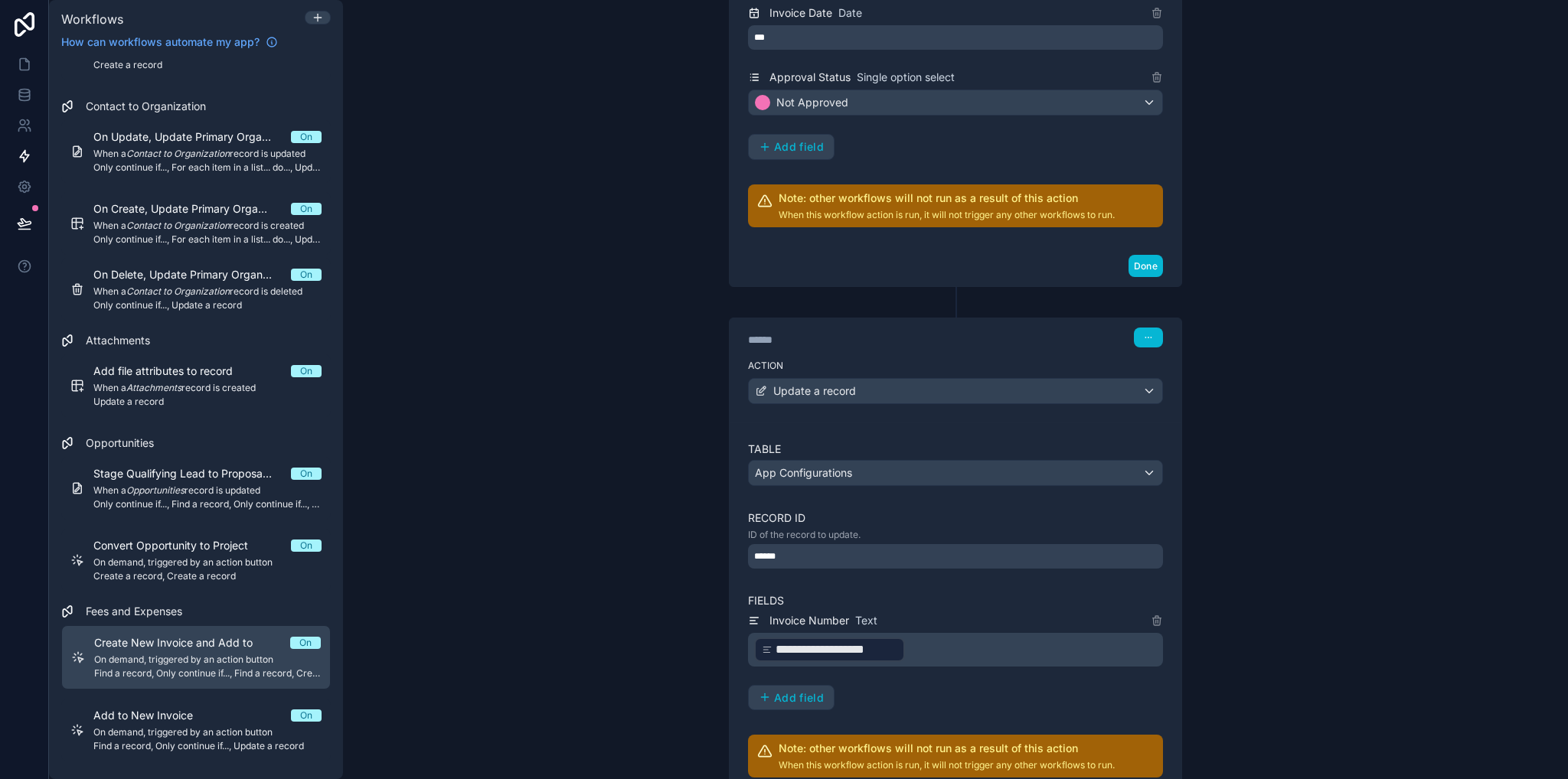
scroll to position [1145, 0]
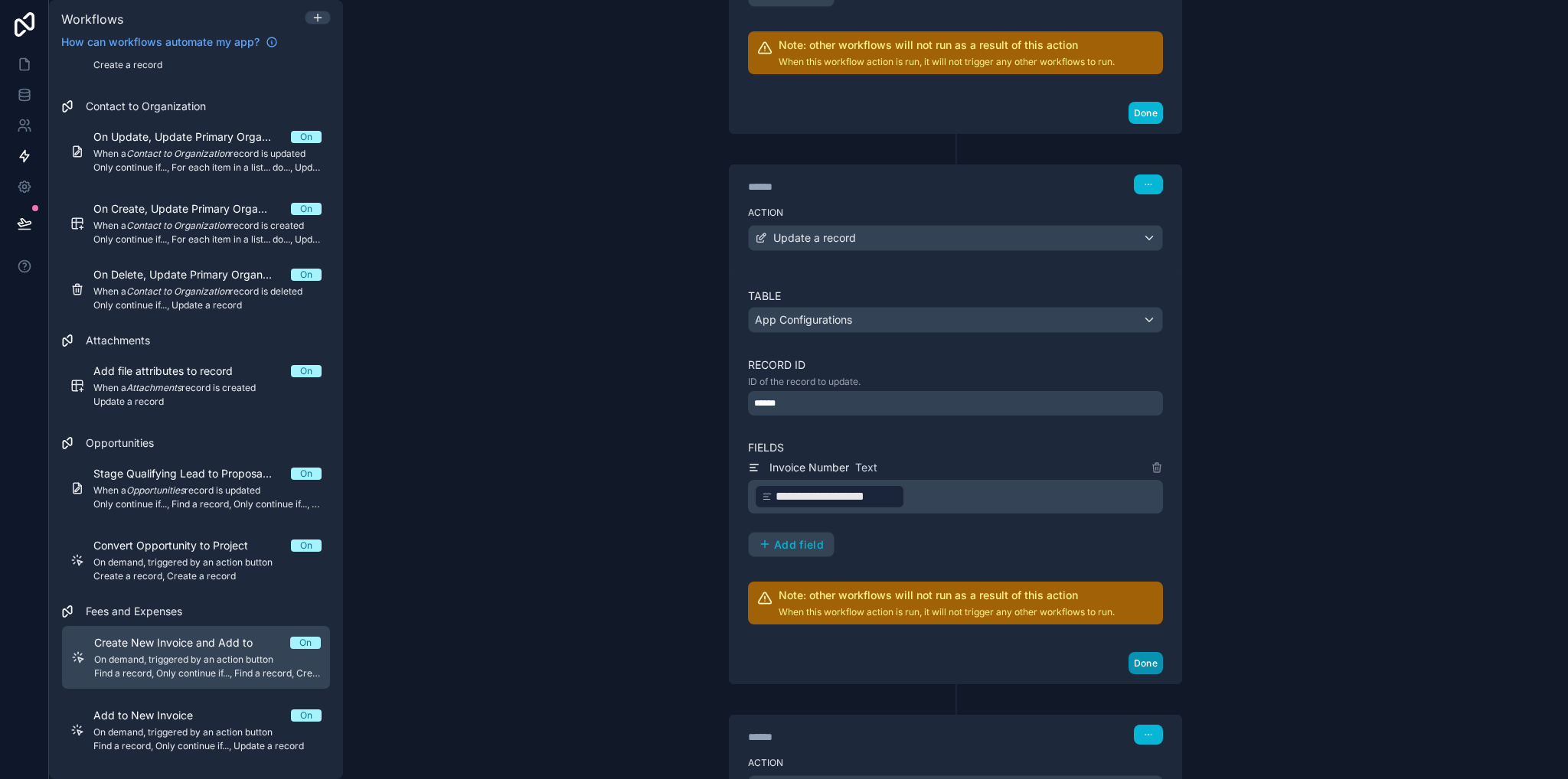
click at [1144, 655] on button "Done" at bounding box center [1145, 662] width 34 height 22
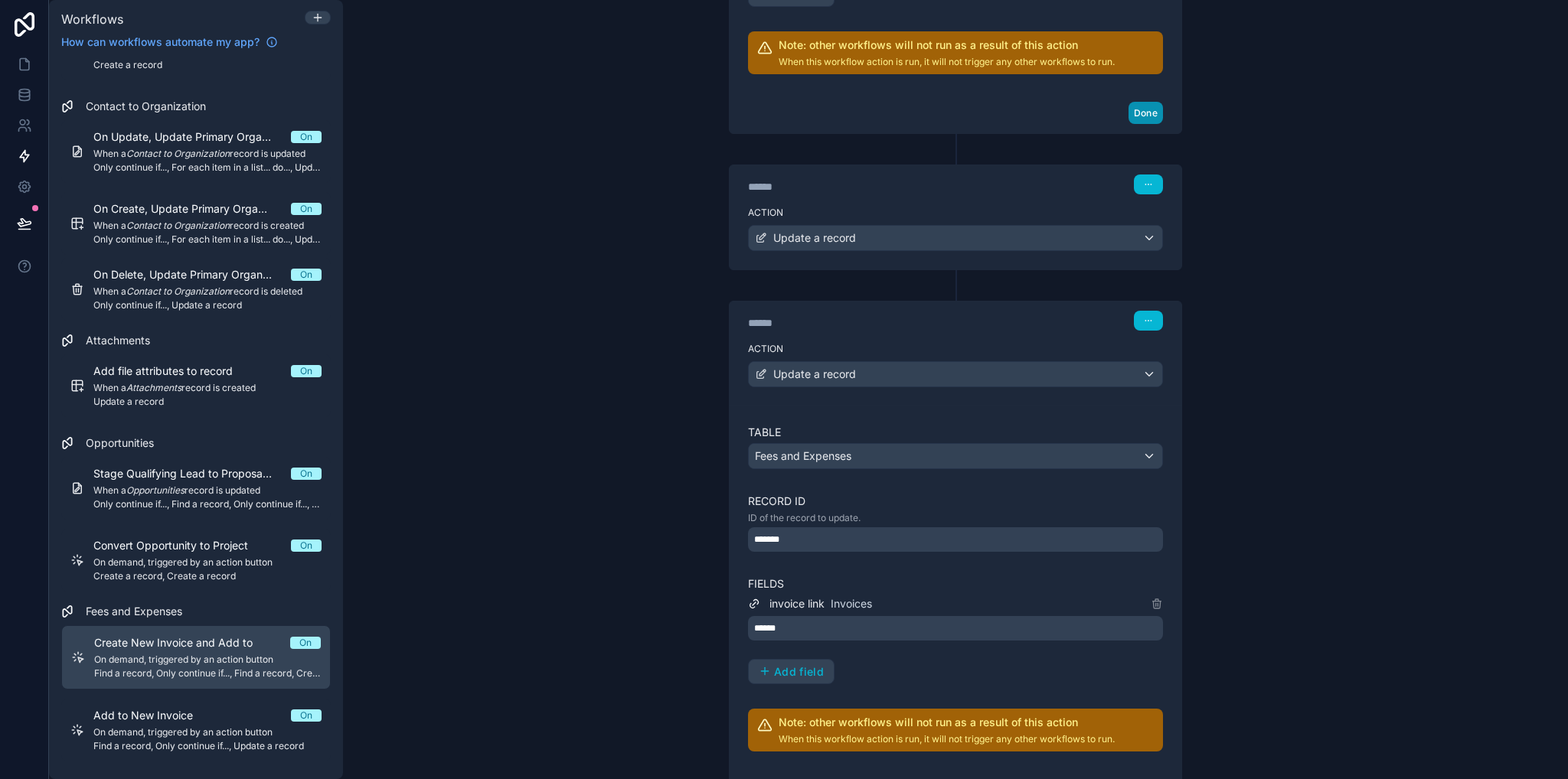
click at [1136, 112] on button "Done" at bounding box center [1145, 113] width 34 height 22
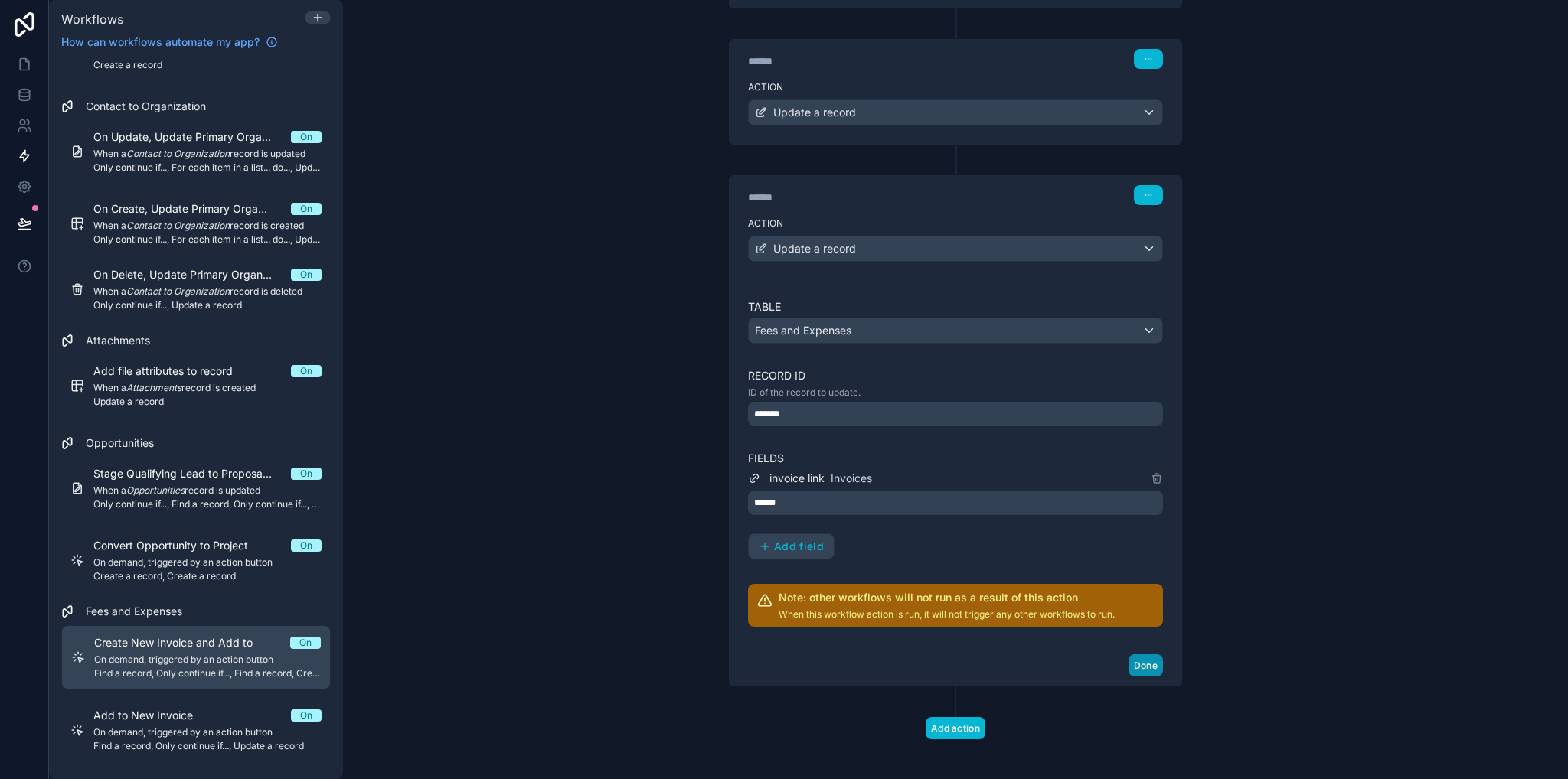
click at [1139, 663] on button "Done" at bounding box center [1145, 665] width 34 height 22
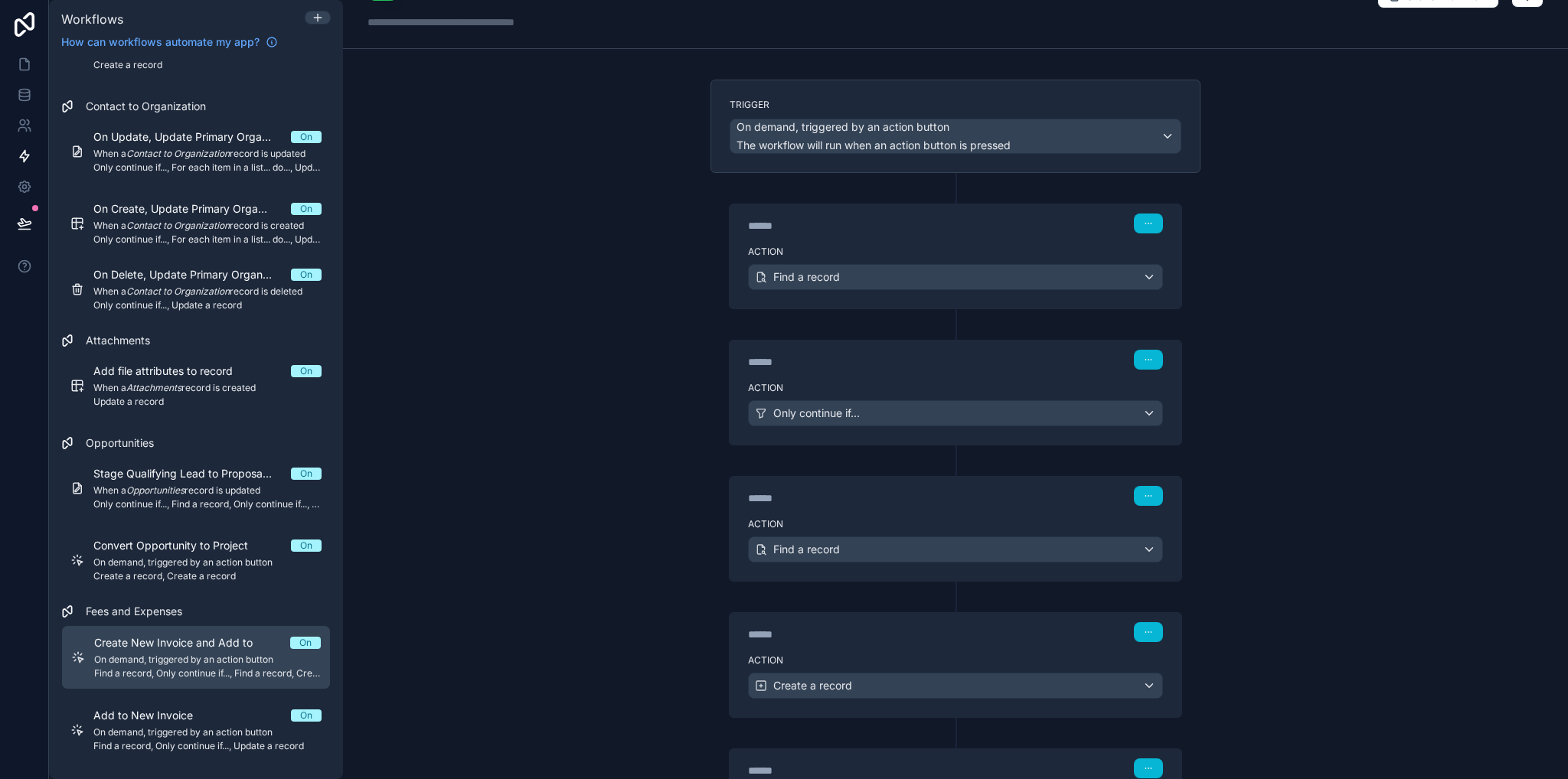
scroll to position [0, 0]
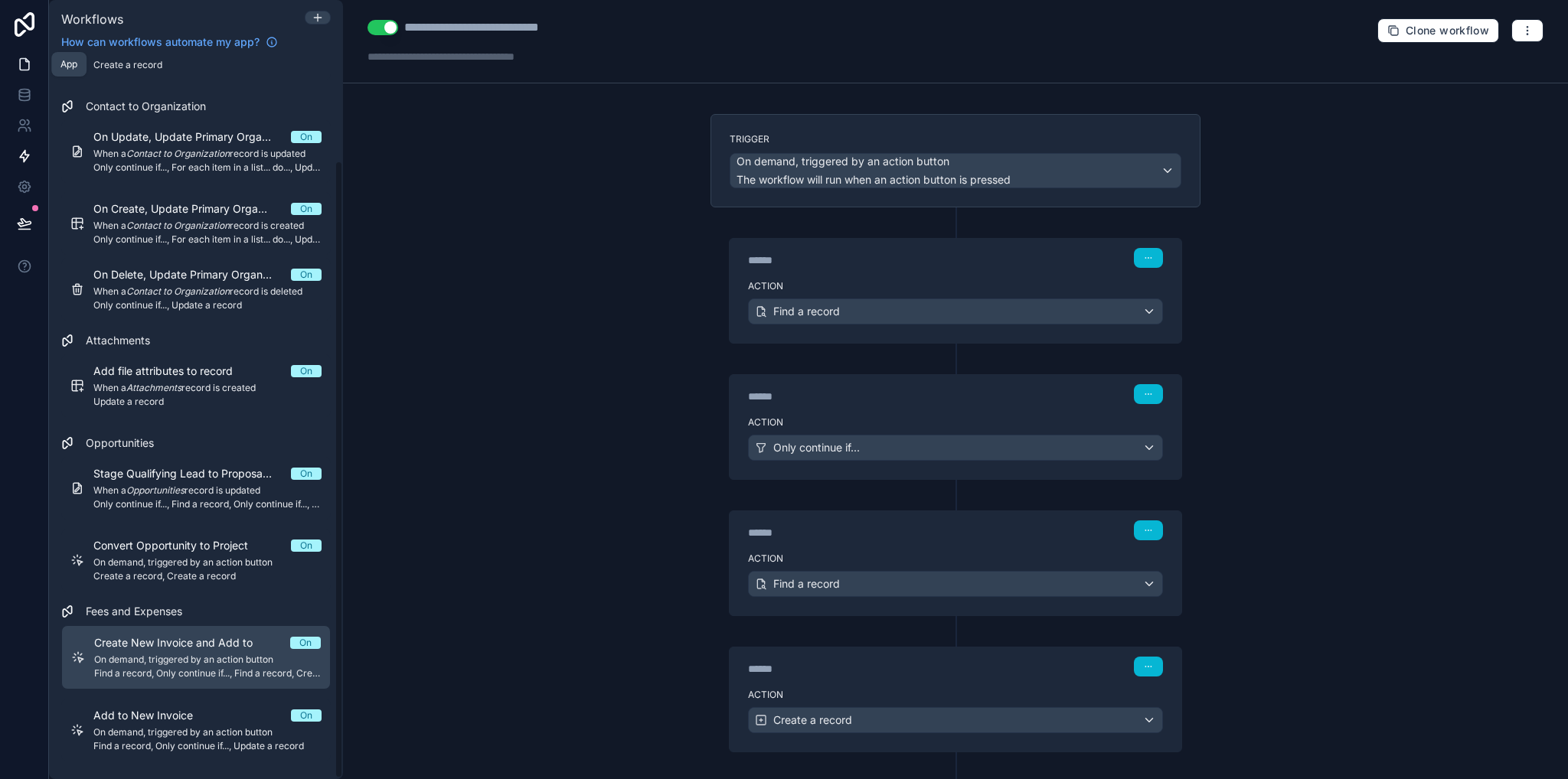
click at [26, 69] on icon at bounding box center [24, 64] width 16 height 15
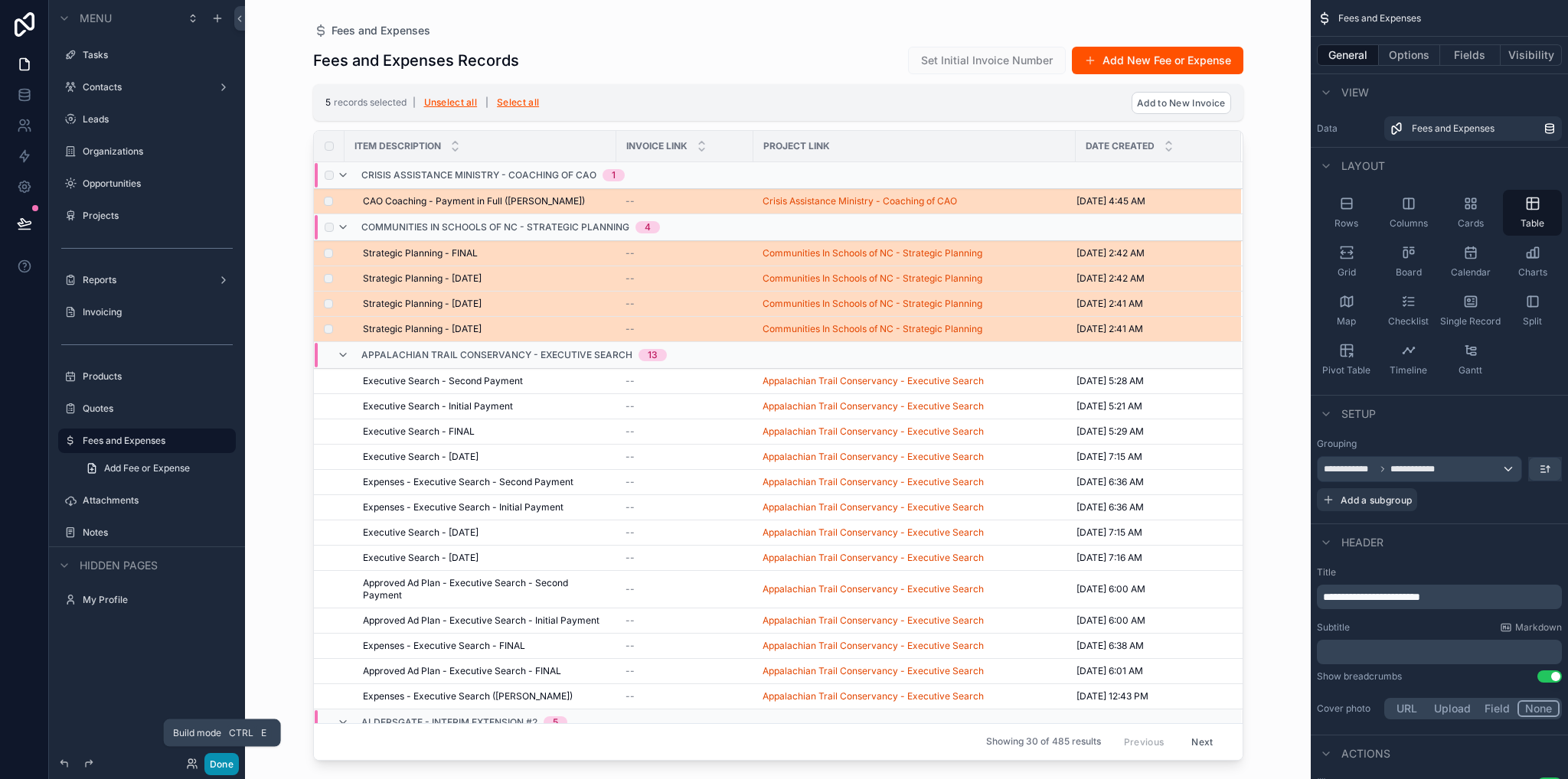
drag, startPoint x: 224, startPoint y: 759, endPoint x: 310, endPoint y: 529, distance: 245.6
click at [224, 760] on button "Done" at bounding box center [222, 764] width 34 height 22
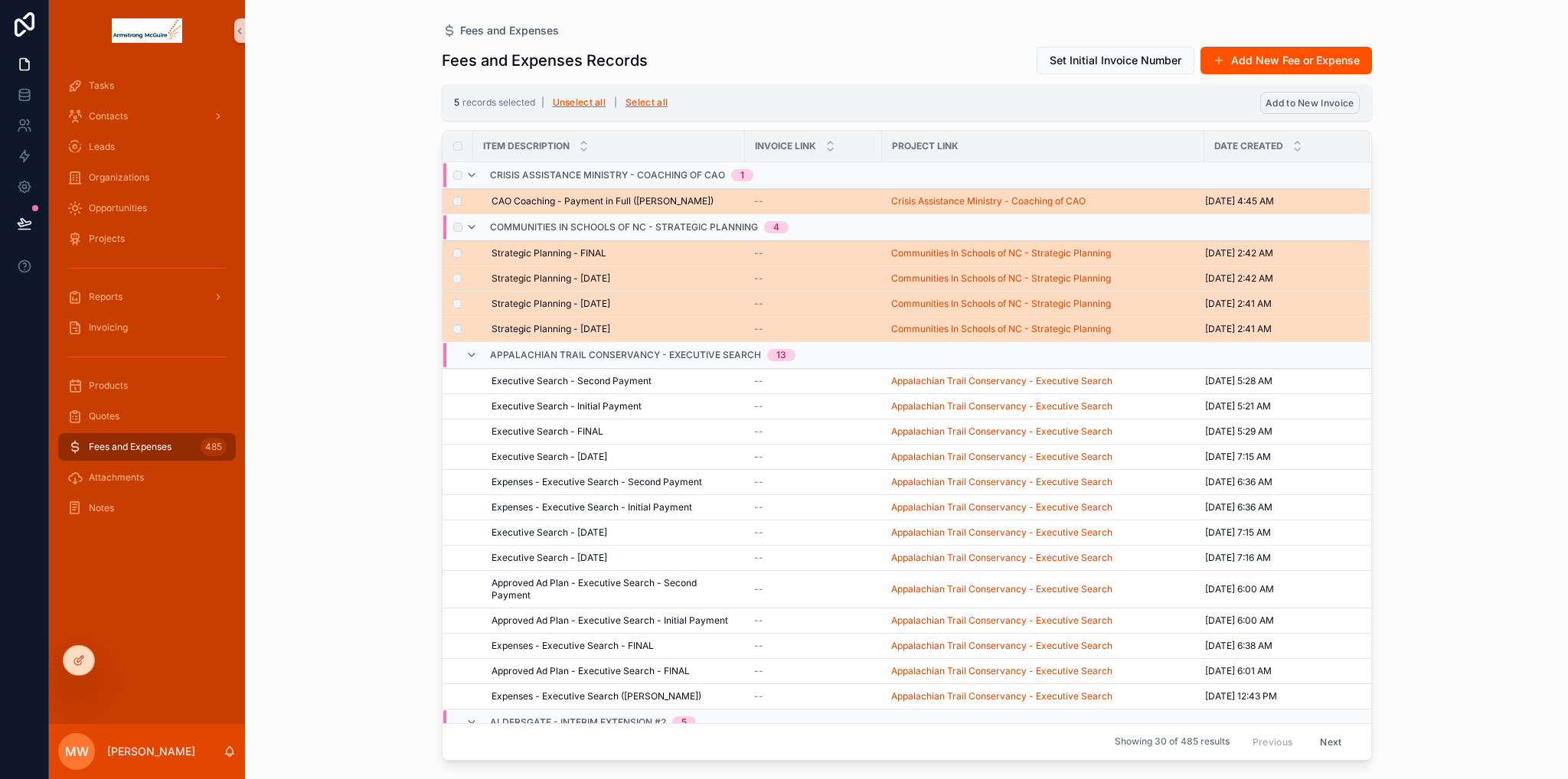
click at [1329, 101] on span "Add to New Invoice" at bounding box center [1309, 103] width 88 height 11
click at [1384, 73] on icon "scrollable content" at bounding box center [1384, 73] width 12 height 12
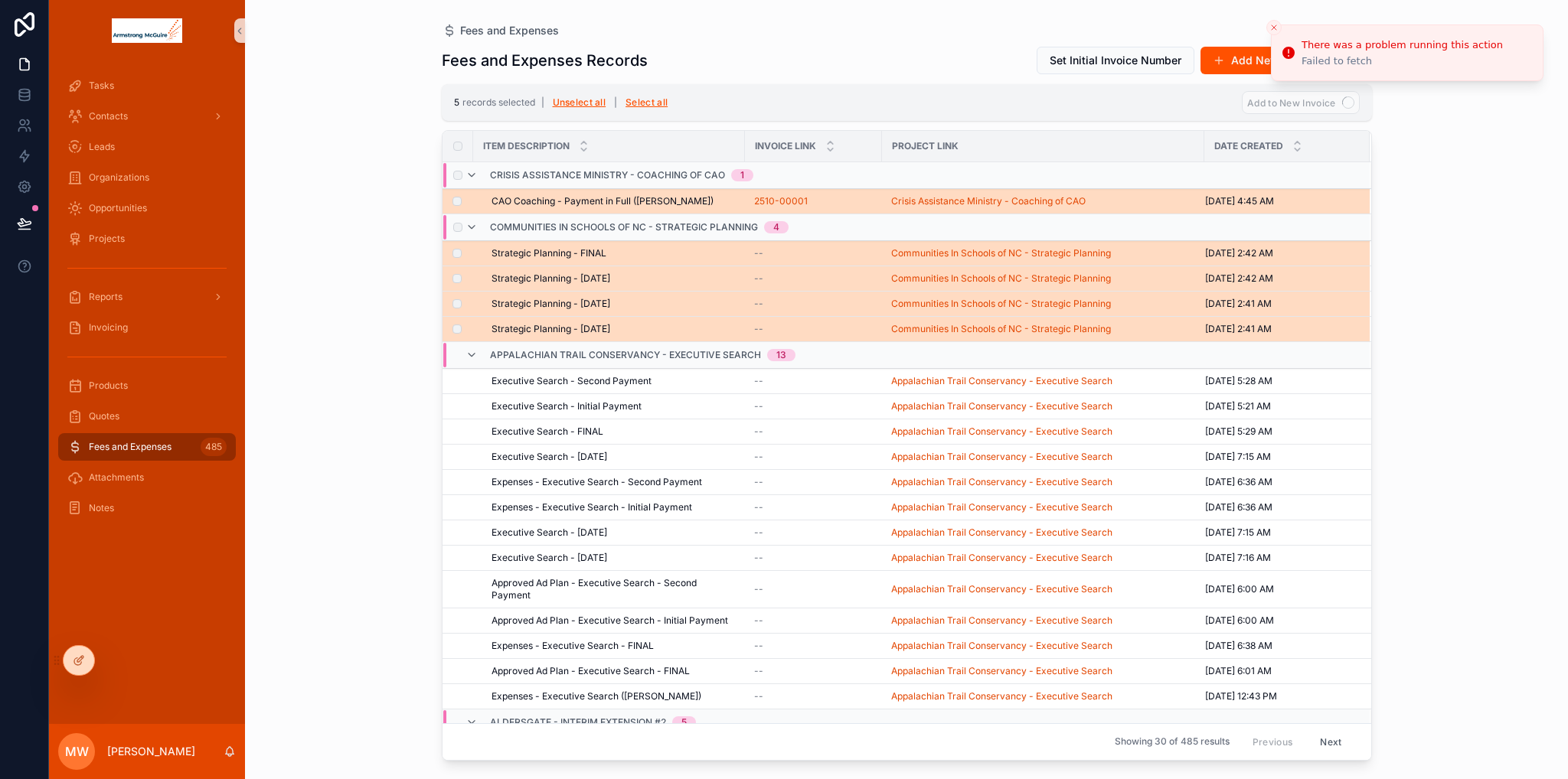
click at [1359, 56] on div "Failed to fetch" at bounding box center [1402, 61] width 202 height 14
click at [1273, 29] on icon "Close toast" at bounding box center [1273, 27] width 9 height 9
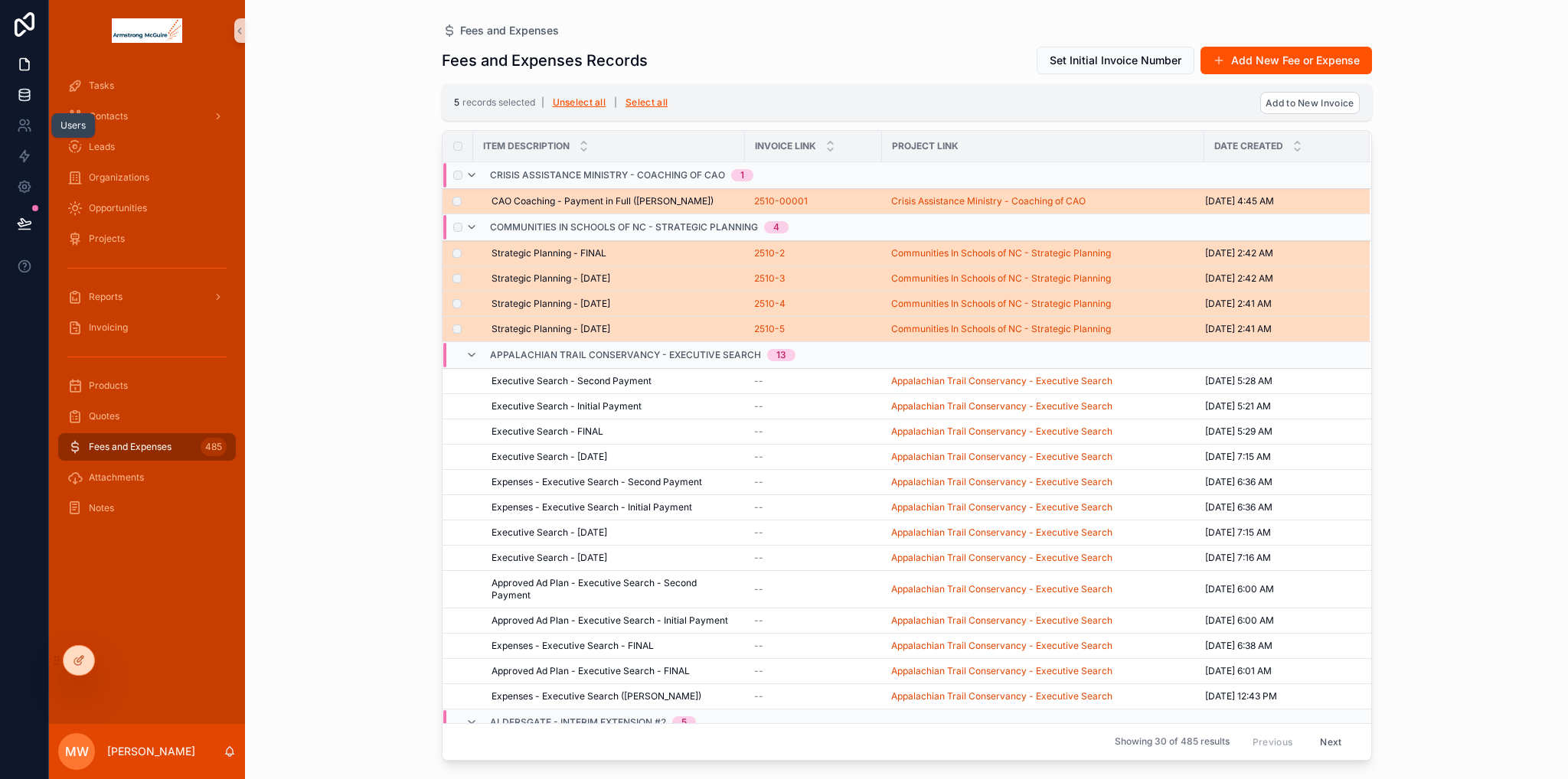
click at [26, 108] on link at bounding box center [24, 95] width 48 height 31
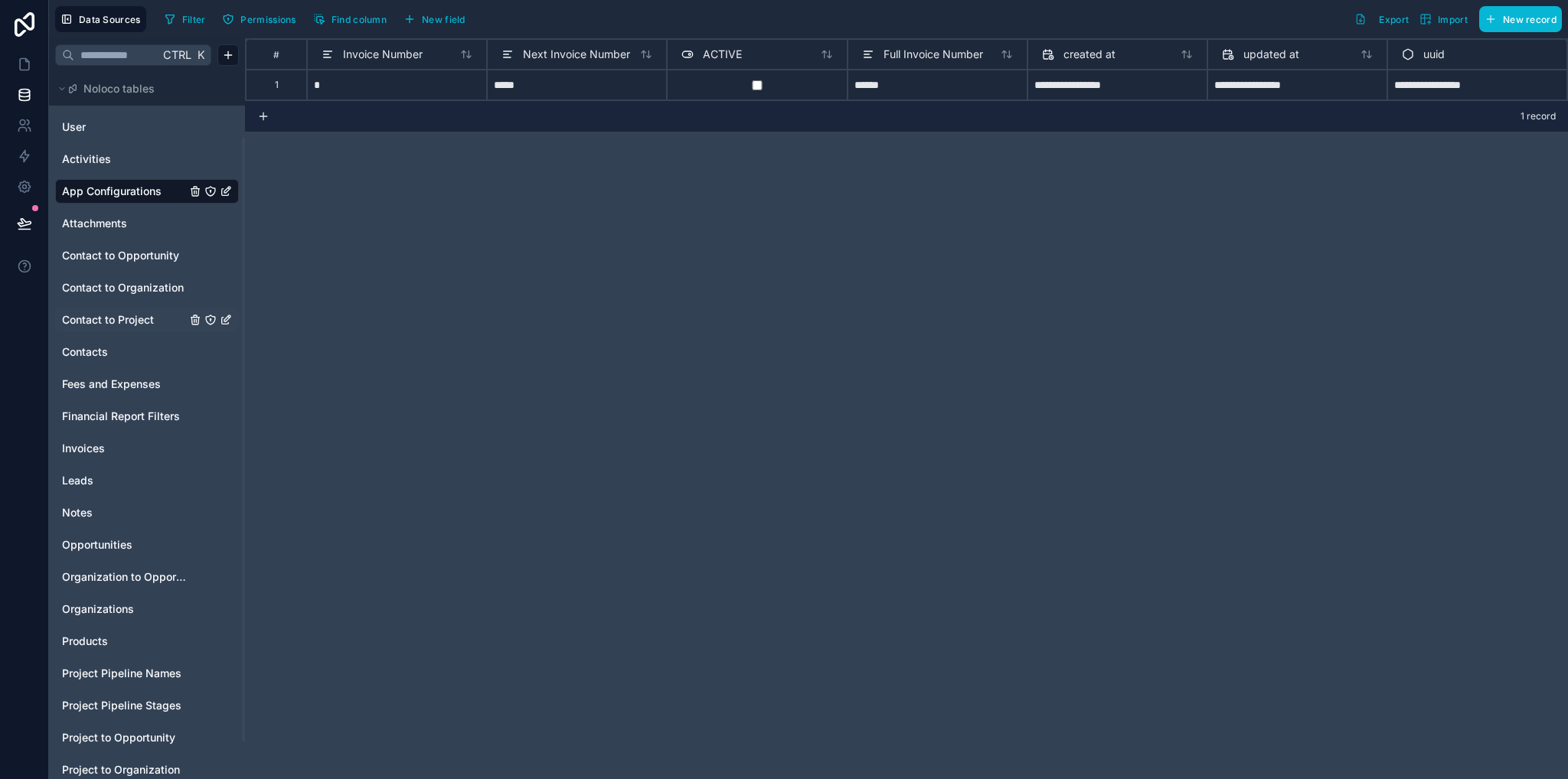
scroll to position [119, 0]
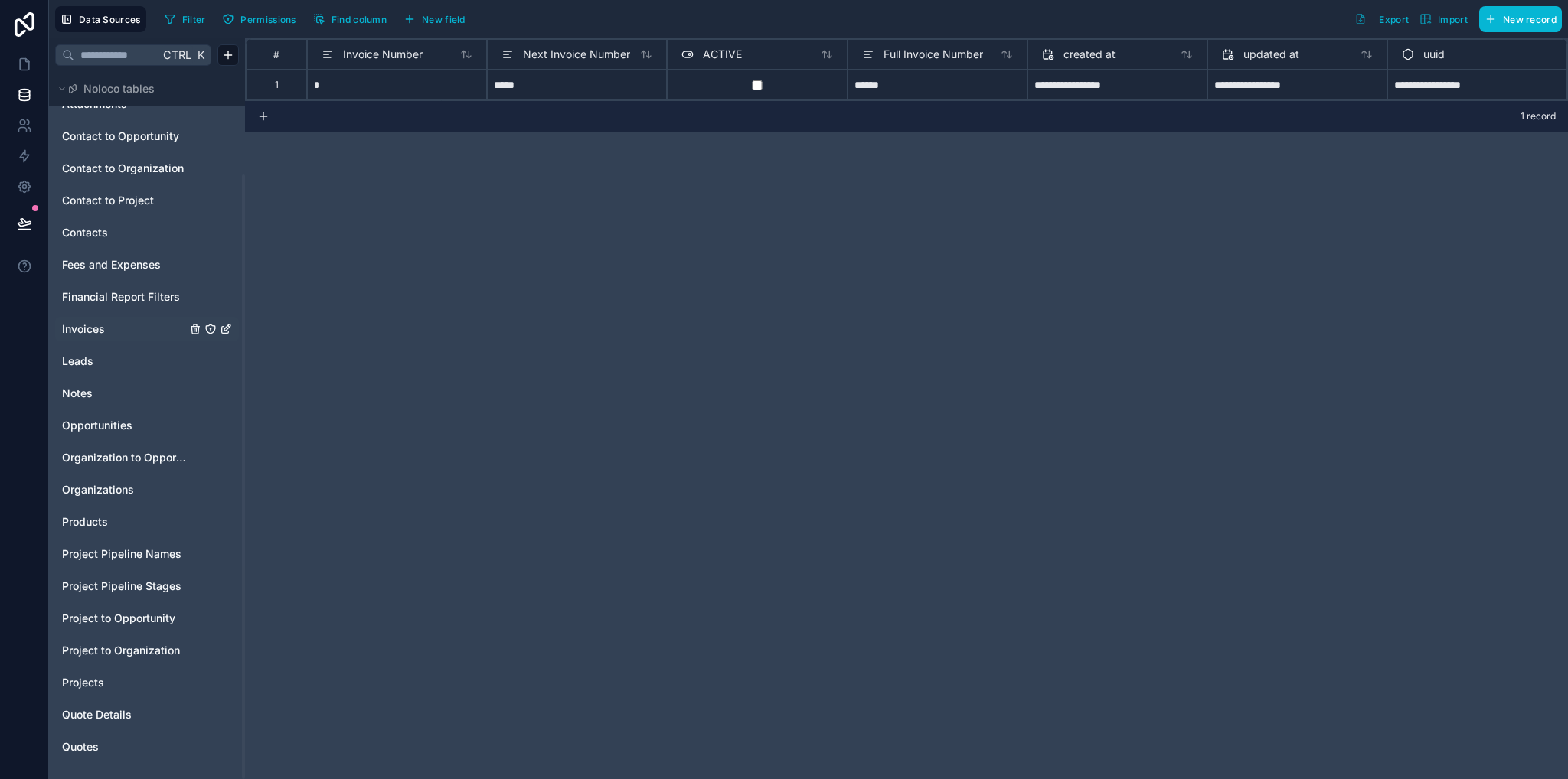
click at [78, 334] on span "Invoices" at bounding box center [83, 329] width 43 height 15
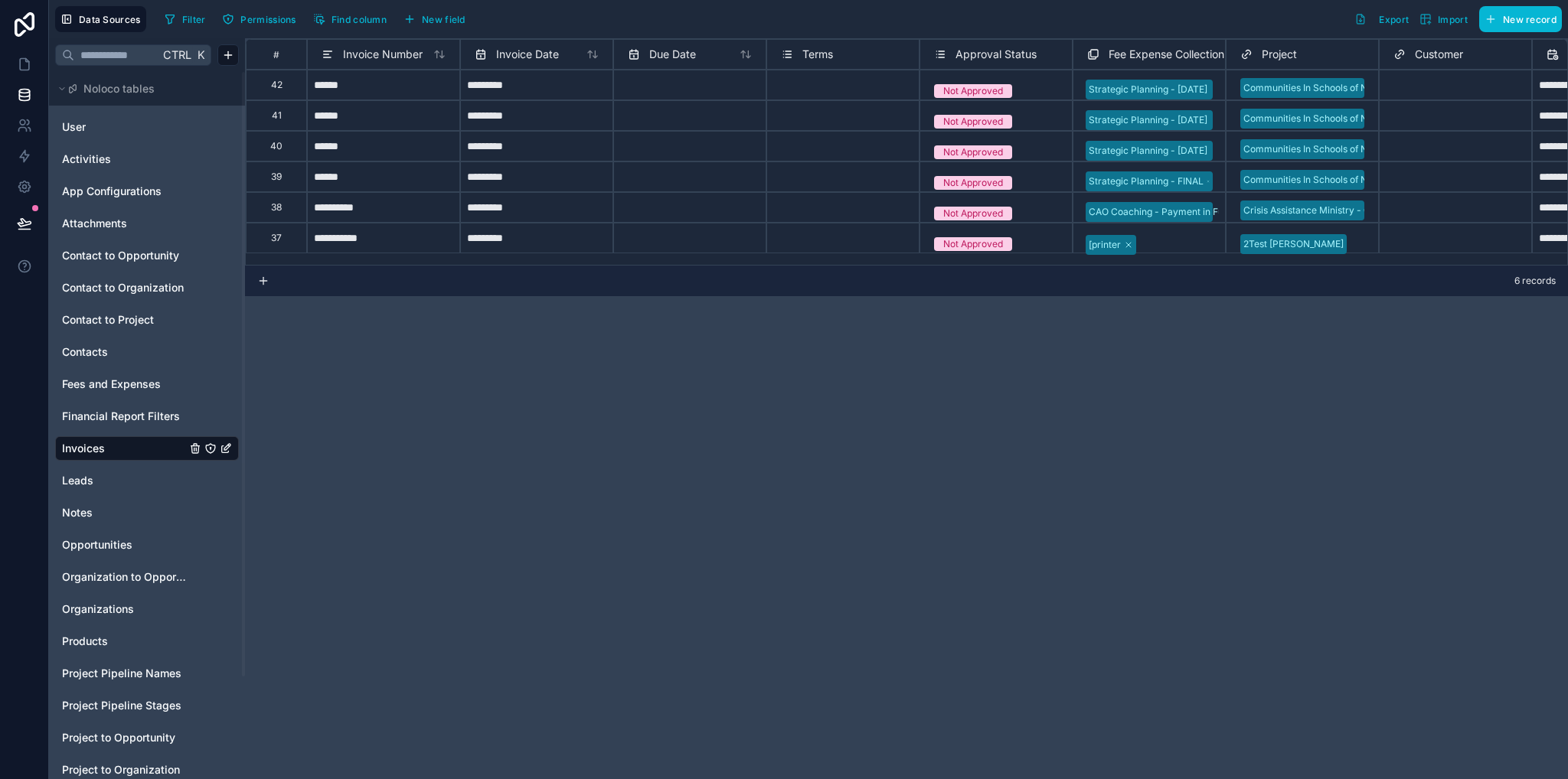
click at [290, 89] on div "42" at bounding box center [276, 85] width 61 height 31
click at [413, 236] on div "**********" at bounding box center [383, 238] width 153 height 31
drag, startPoint x: 330, startPoint y: 85, endPoint x: 410, endPoint y: 149, distance: 102.4
drag, startPoint x: 410, startPoint y: 149, endPoint x: 374, endPoint y: 144, distance: 36.3
click at [374, 144] on div "Delete rows 1 to 6" at bounding box center [382, 148] width 101 height 17
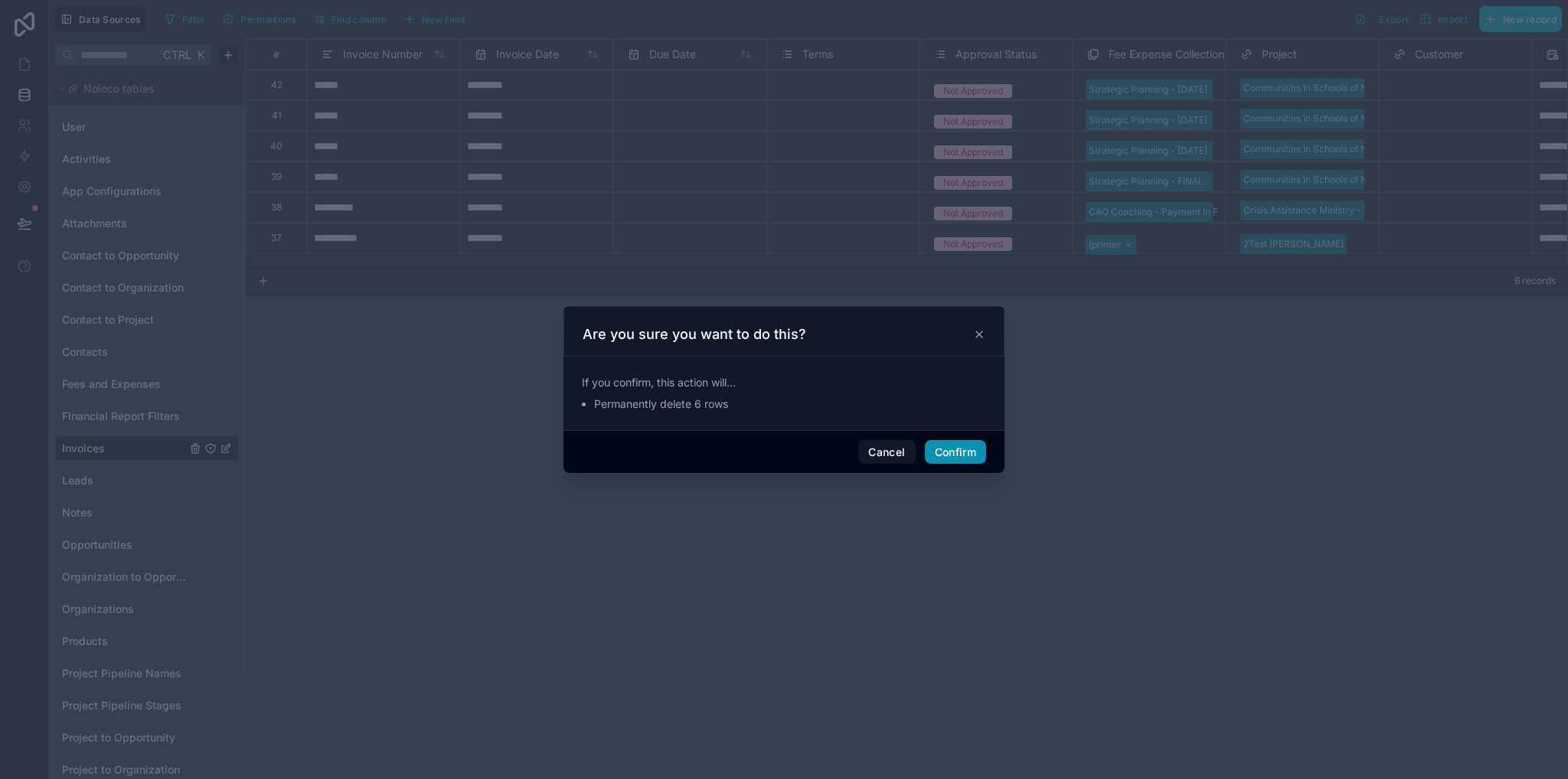
click at [947, 453] on button "Confirm" at bounding box center [955, 453] width 61 height 24
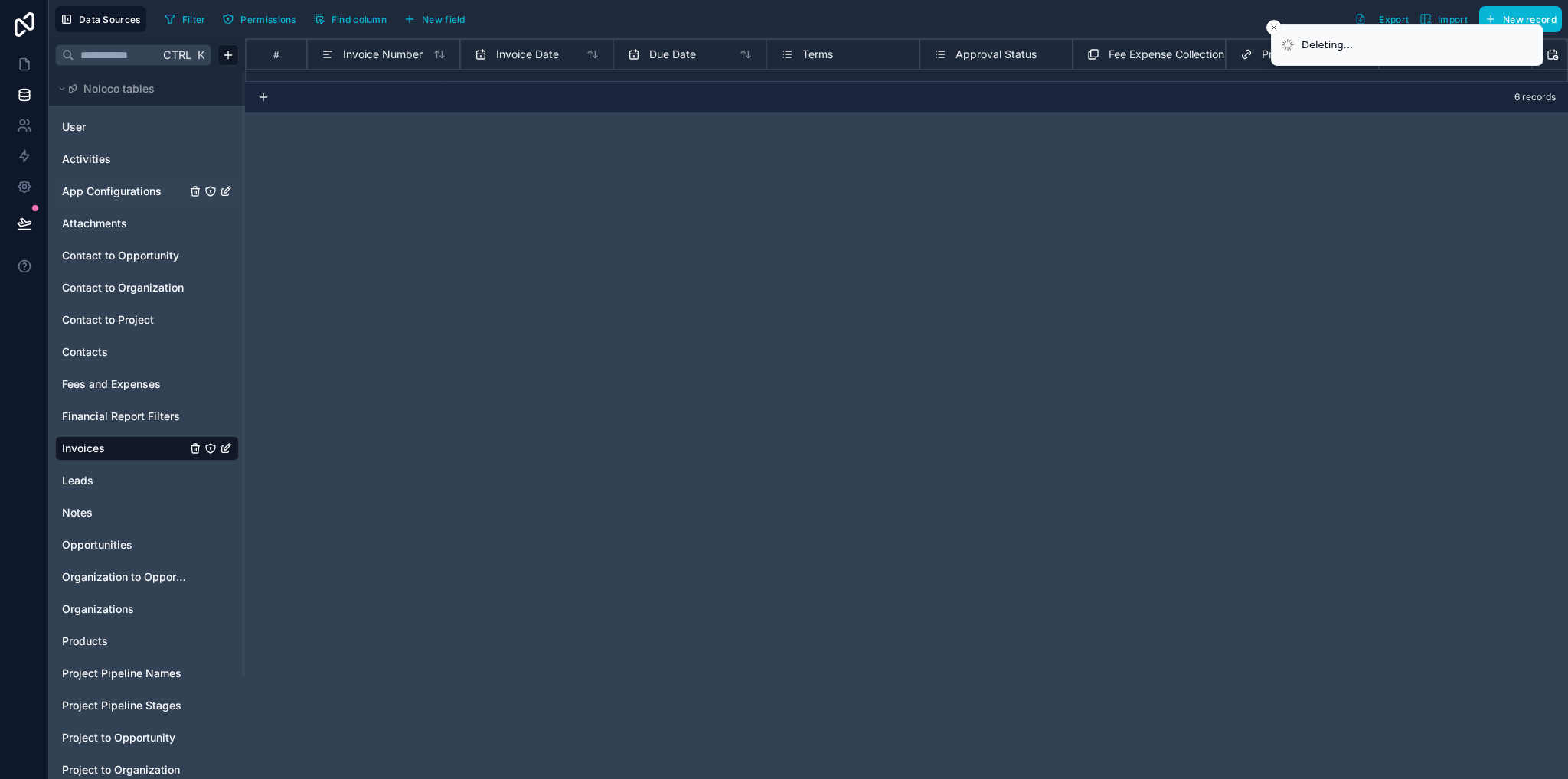
click at [93, 193] on span "App Configurations" at bounding box center [112, 191] width 100 height 15
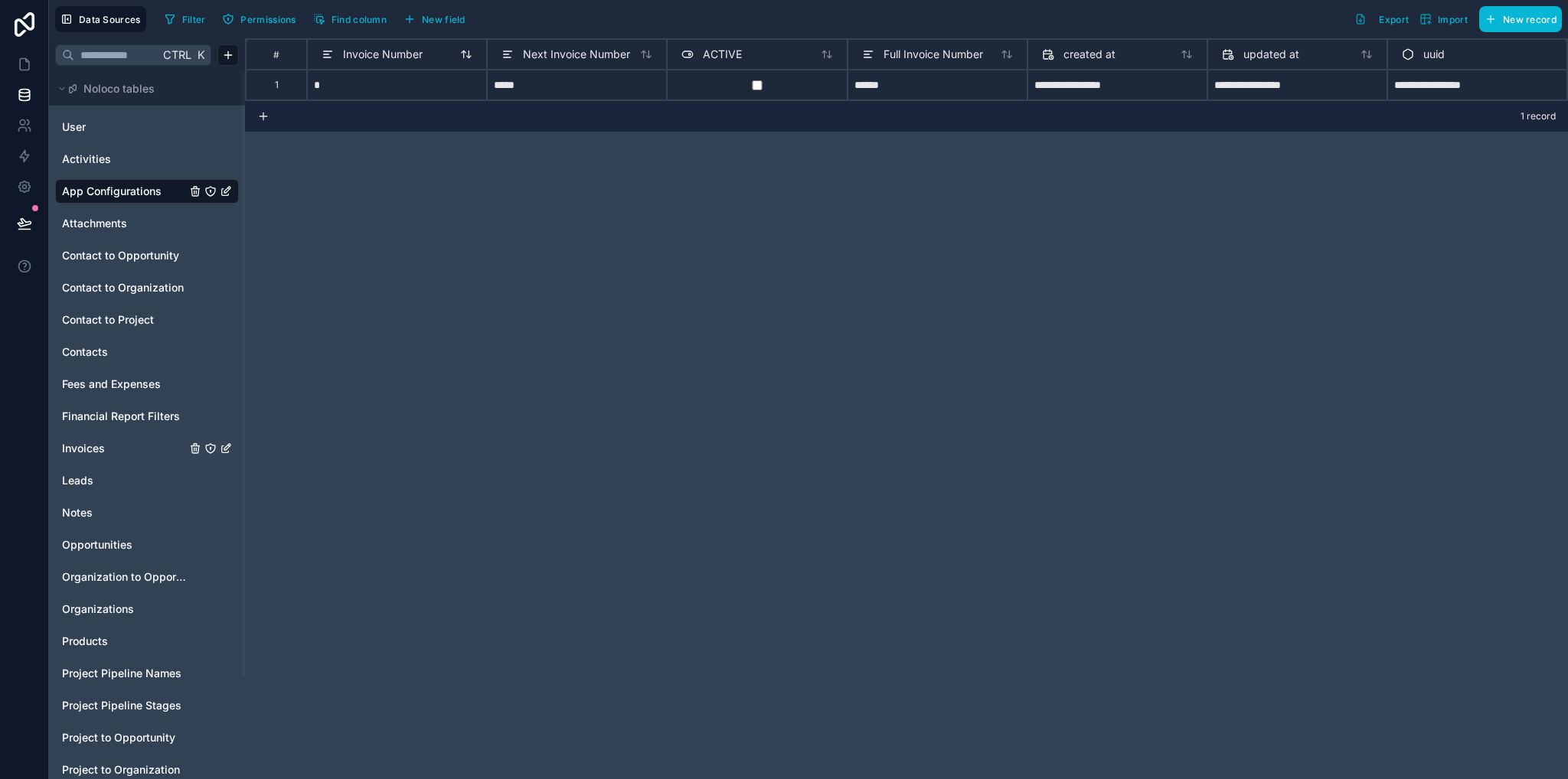
click at [370, 51] on span "Invoice Number" at bounding box center [383, 54] width 80 height 15
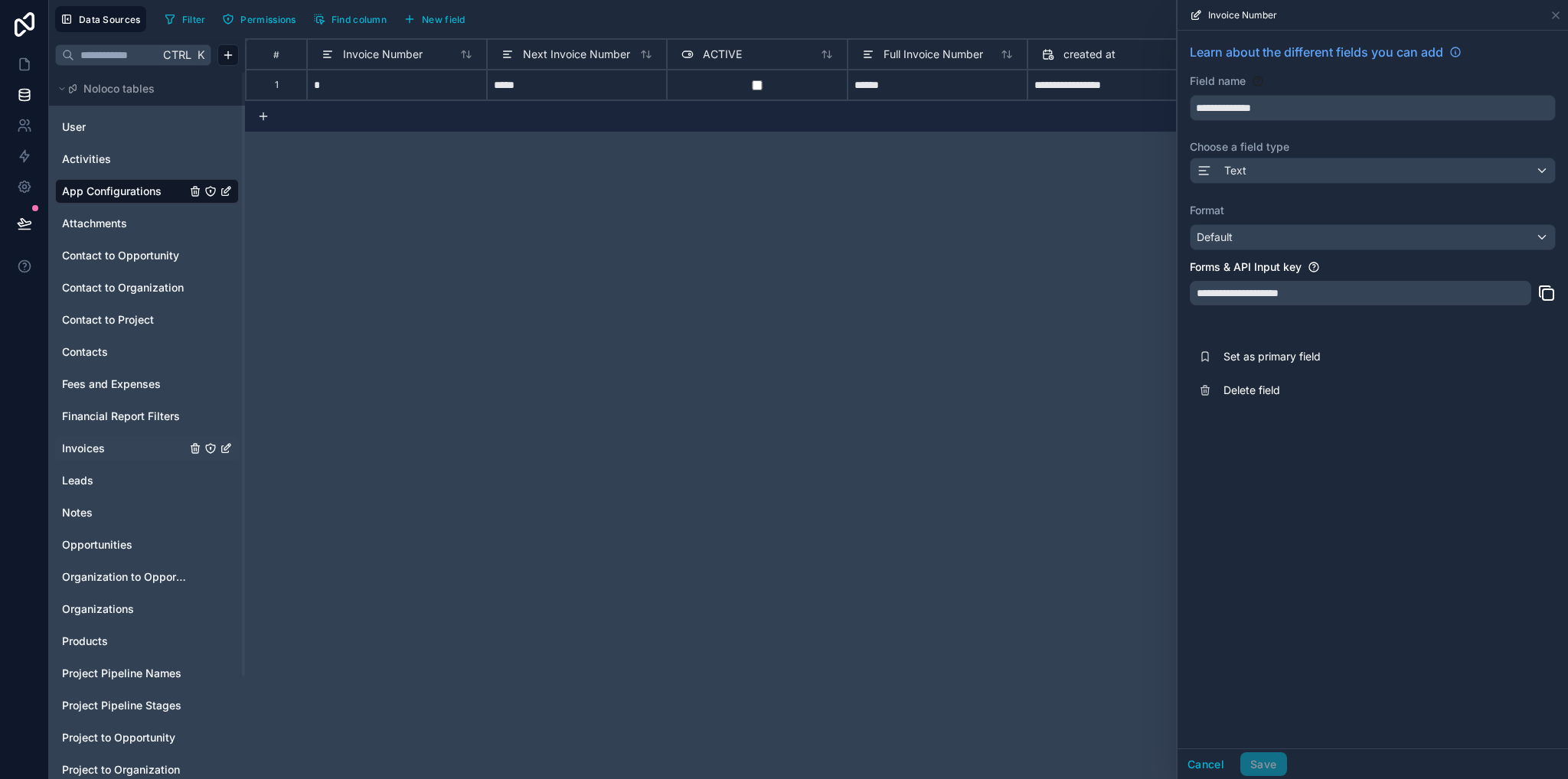
click at [655, 184] on div "**********" at bounding box center [906, 409] width 1322 height 741
click at [708, 218] on div "**********" at bounding box center [906, 409] width 1322 height 741
click at [555, 48] on span "Next Invoice Number" at bounding box center [576, 54] width 107 height 15
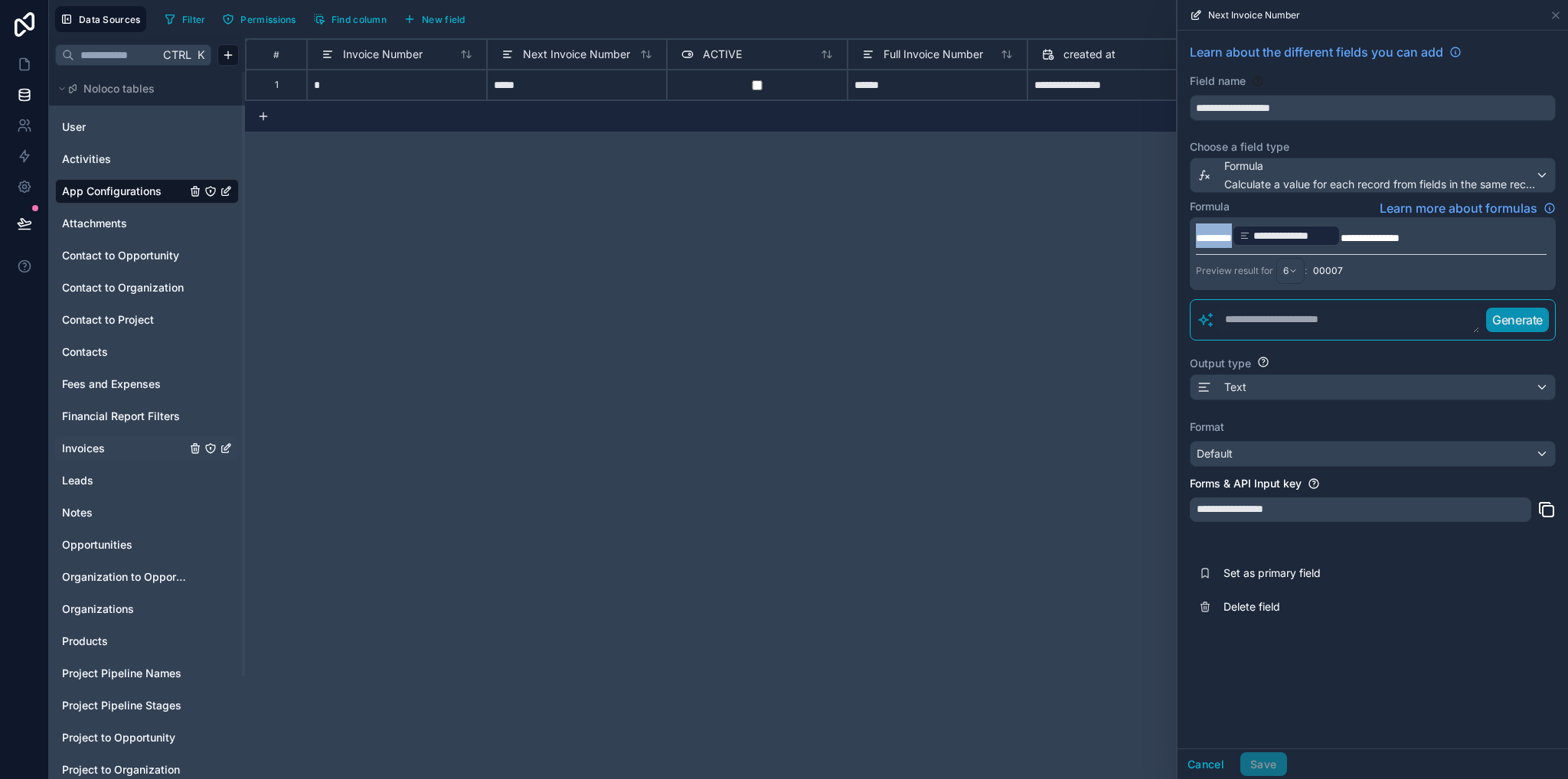
drag, startPoint x: 1247, startPoint y: 237, endPoint x: 1191, endPoint y: 237, distance: 56.0
click at [1193, 237] on div "**********" at bounding box center [1372, 253] width 366 height 73
drag, startPoint x: 1360, startPoint y: 233, endPoint x: 1326, endPoint y: 239, distance: 34.5
click at [1326, 239] on p "**********" at bounding box center [1371, 236] width 351 height 24
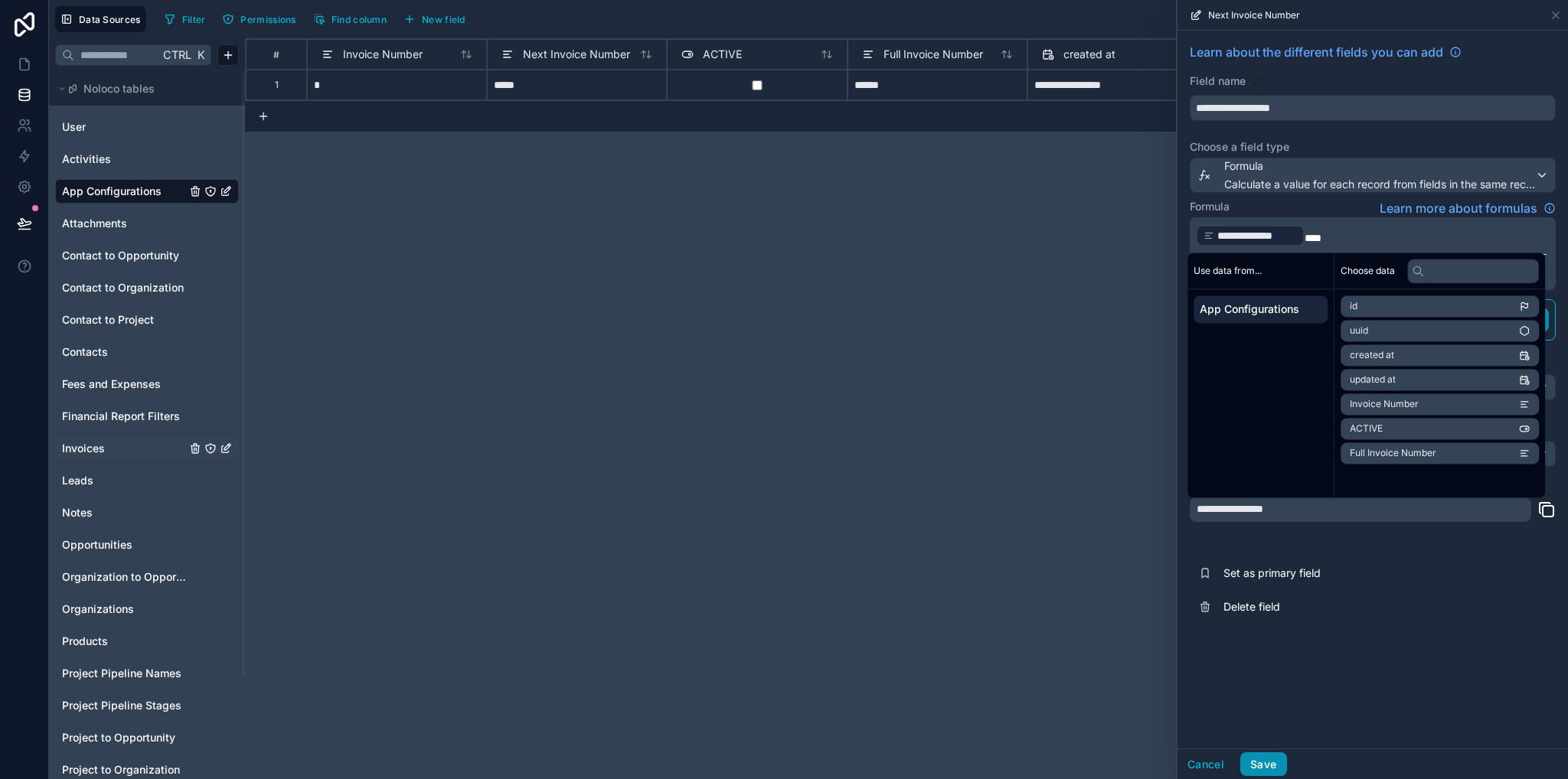
click at [1271, 762] on button "Save" at bounding box center [1263, 764] width 46 height 24
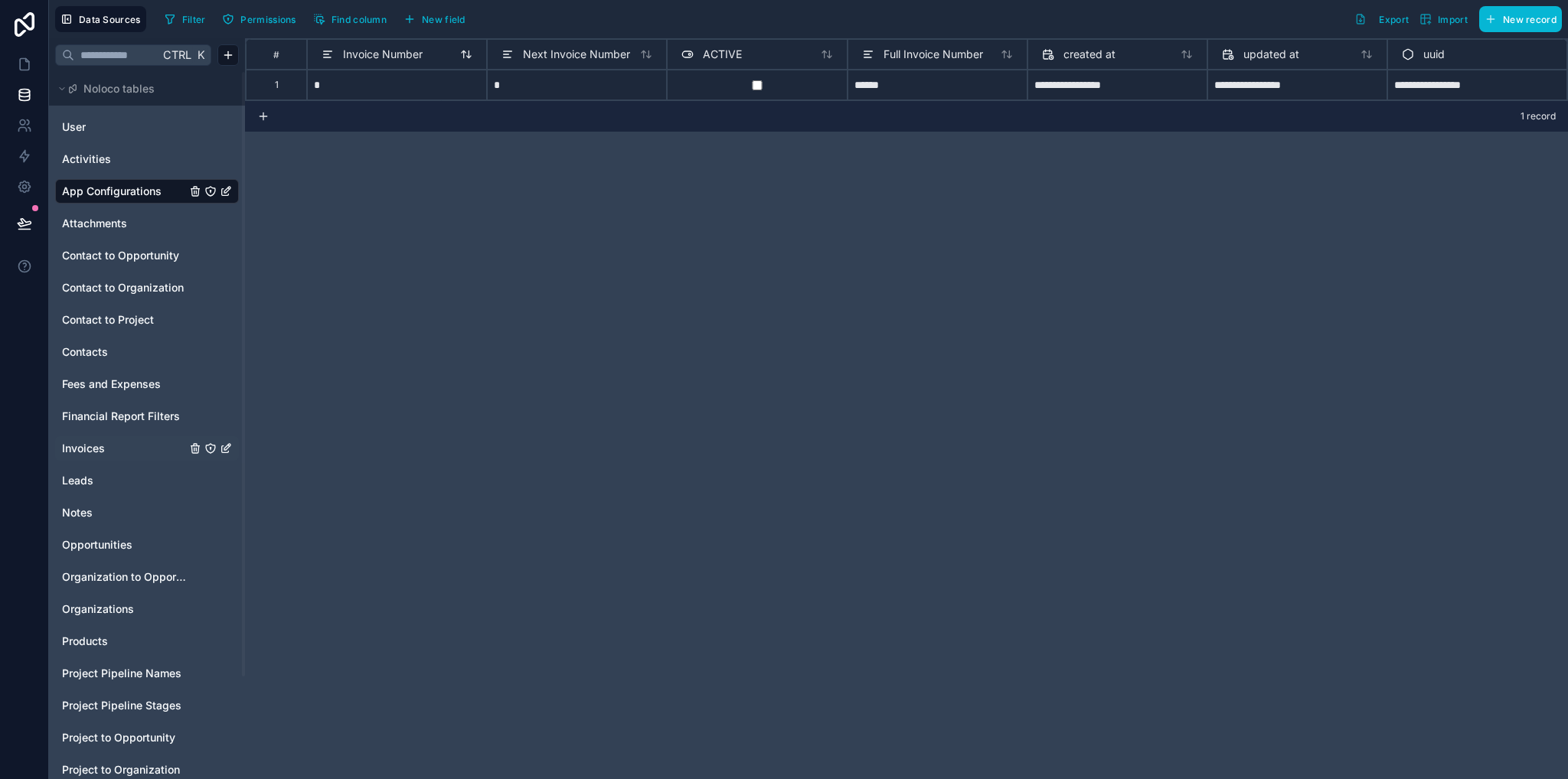
click at [383, 50] on span "Invoice Number" at bounding box center [383, 54] width 80 height 15
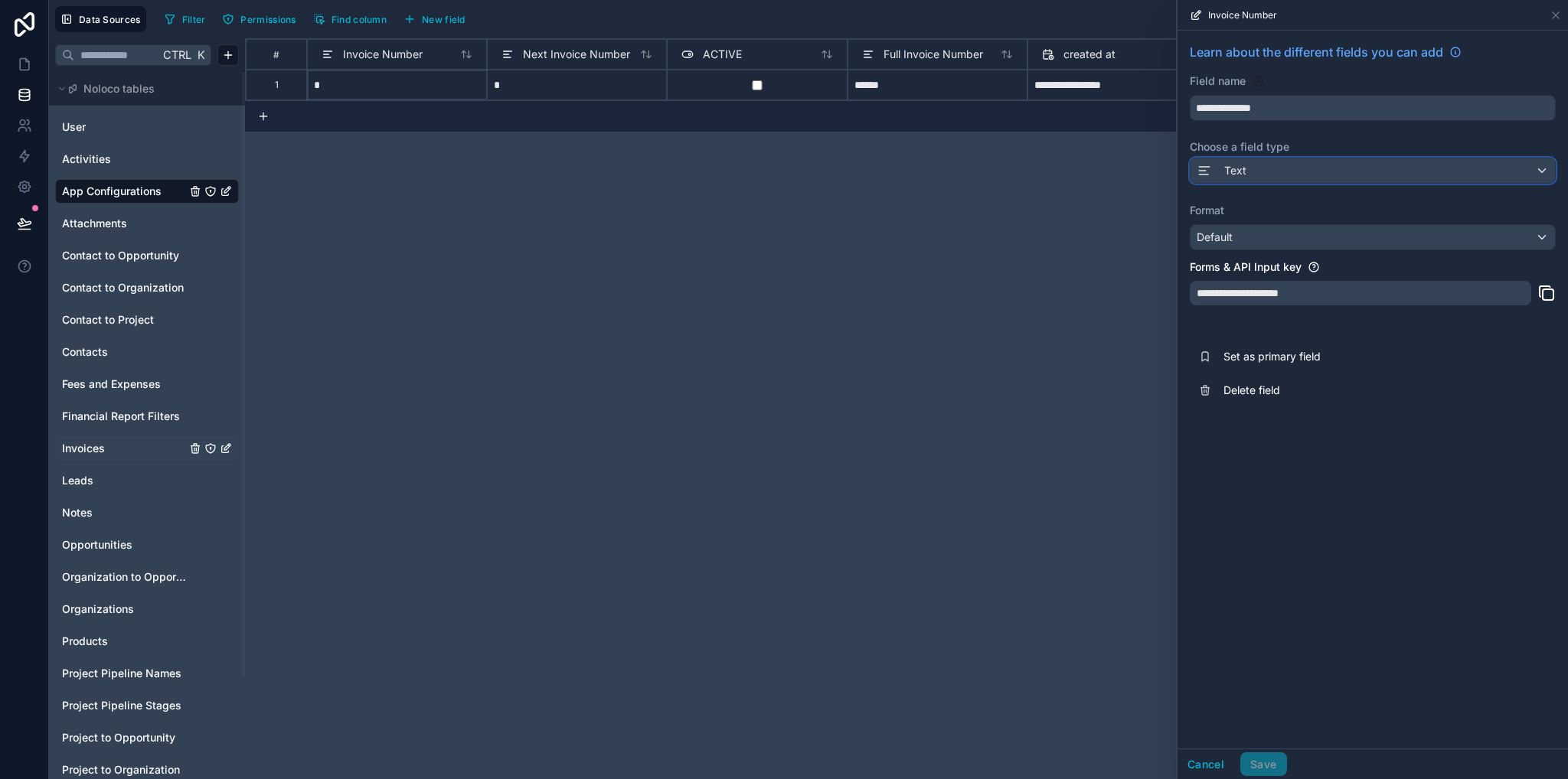
click at [1216, 170] on span at bounding box center [1207, 170] width 21 height 19
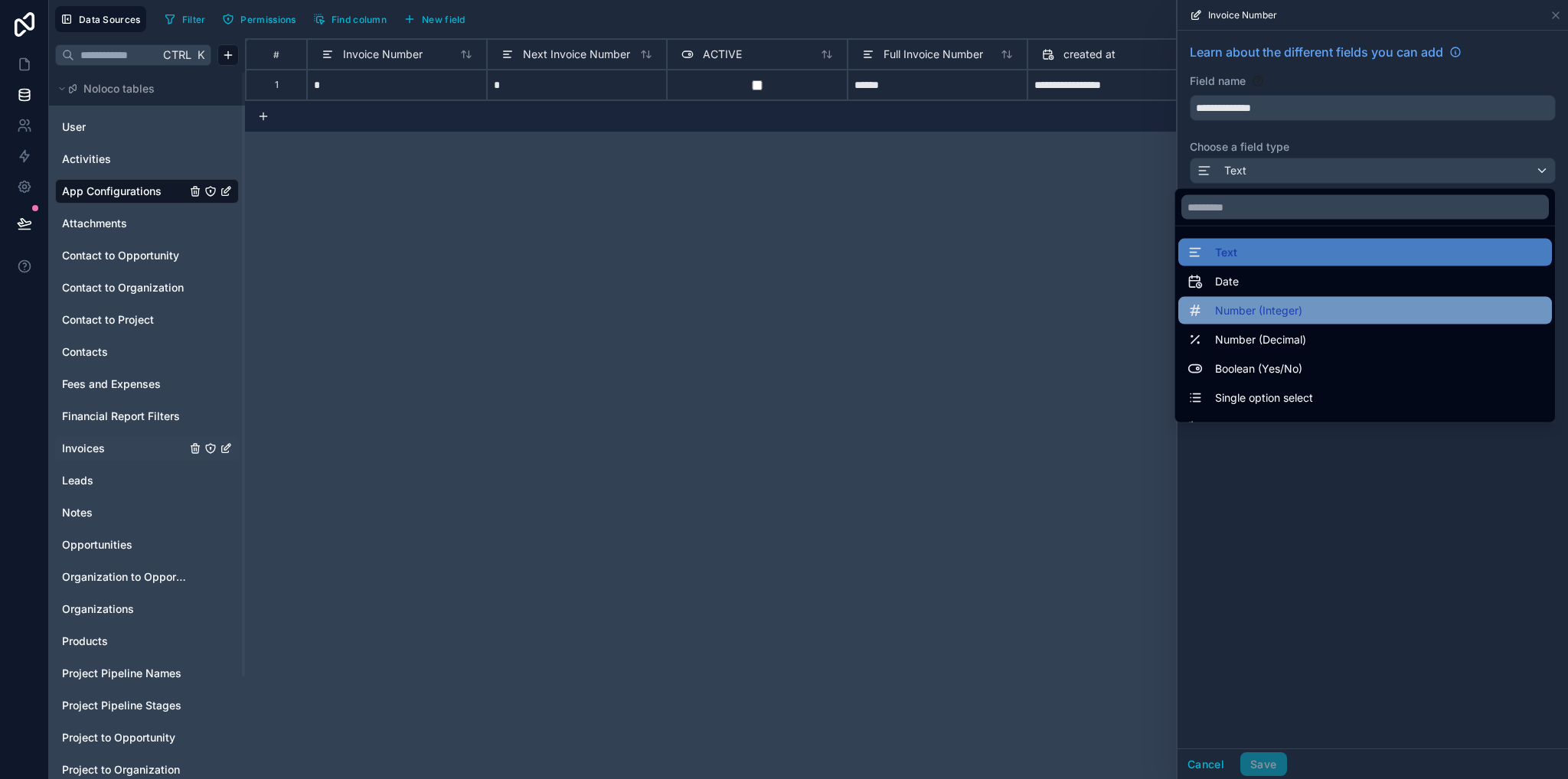
click at [1225, 307] on span "Number (Integer)" at bounding box center [1258, 311] width 87 height 19
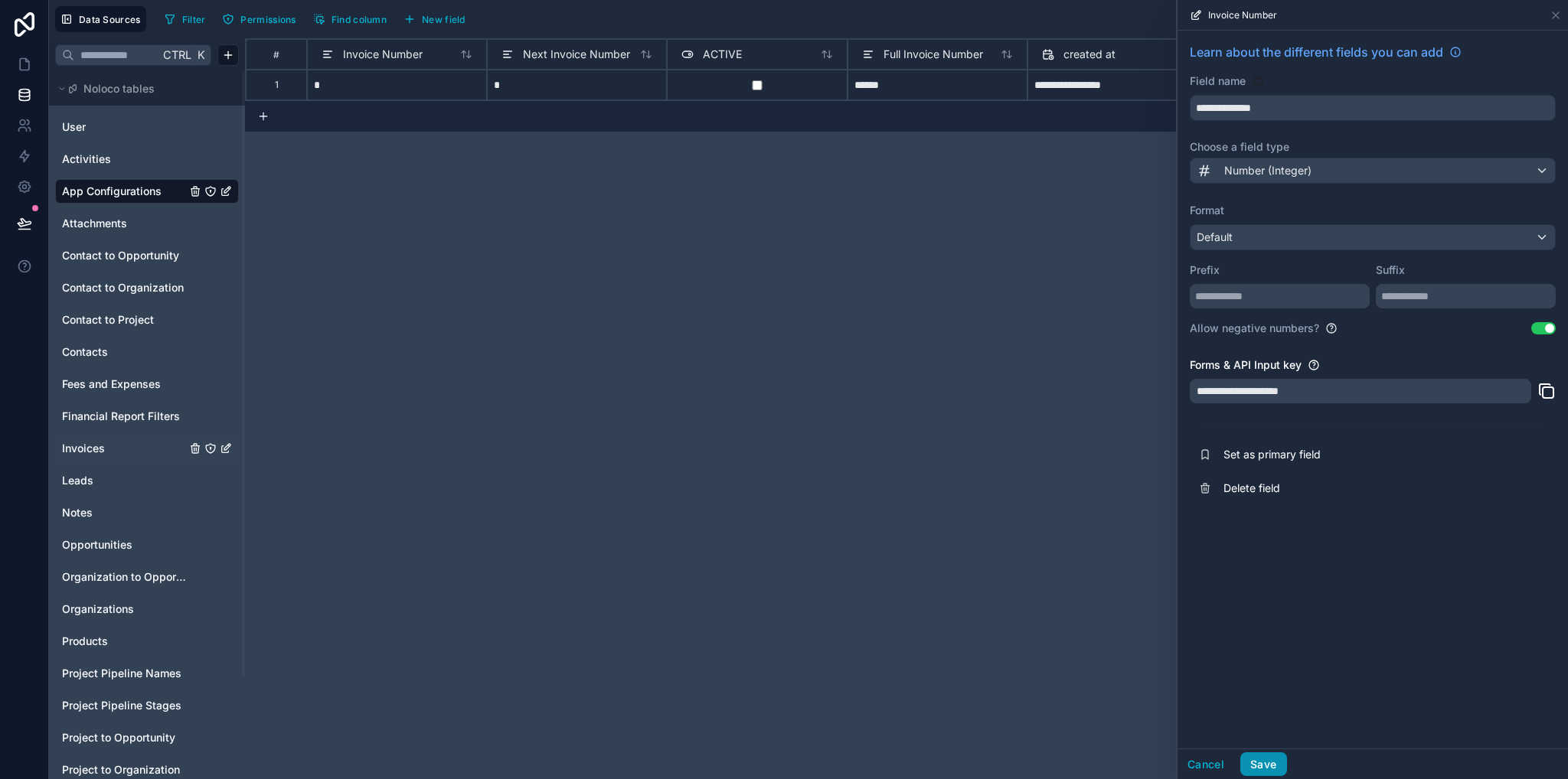
click at [1269, 763] on button "Save" at bounding box center [1263, 764] width 46 height 24
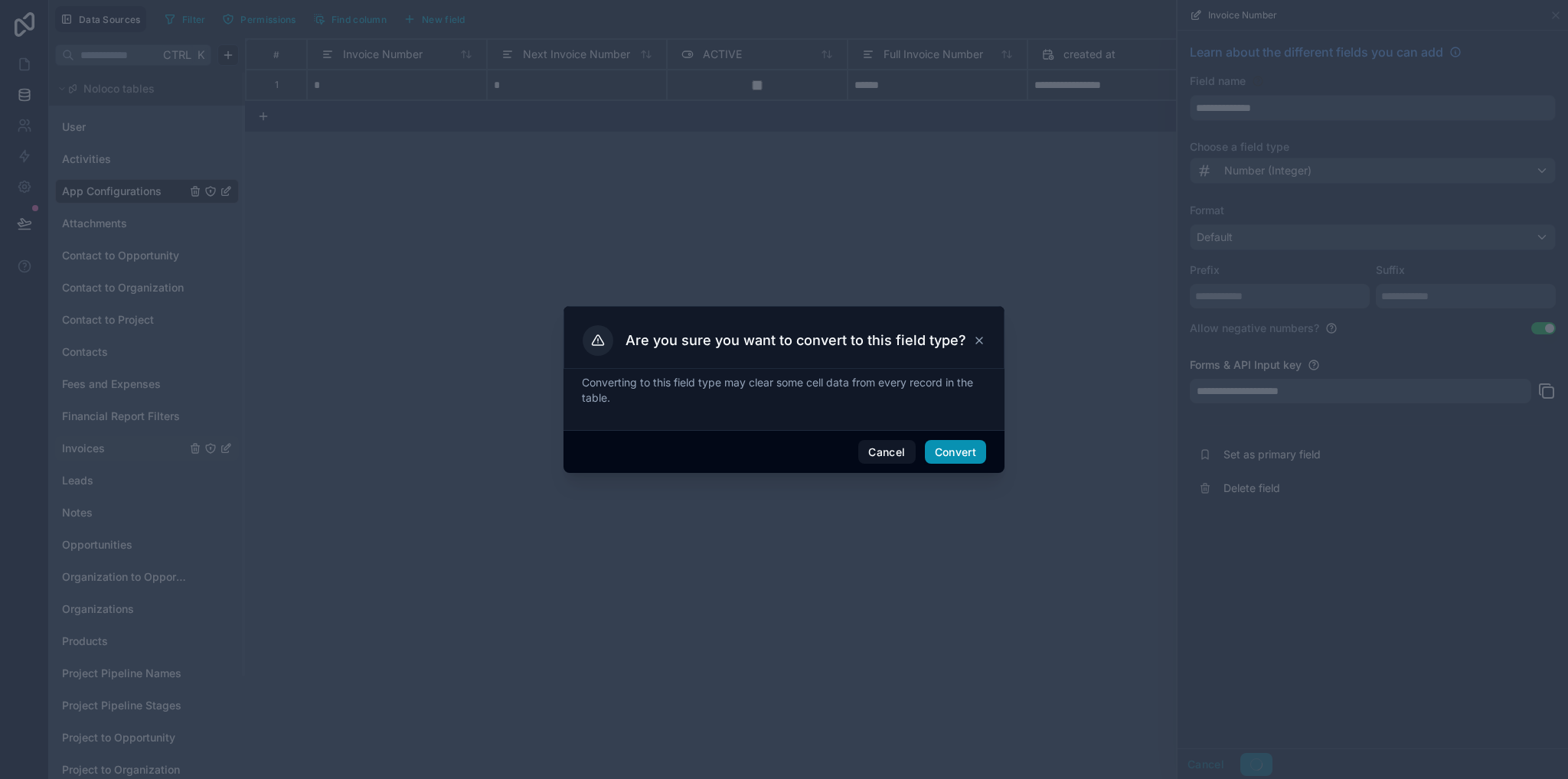
click at [959, 457] on button "Convert" at bounding box center [955, 453] width 61 height 24
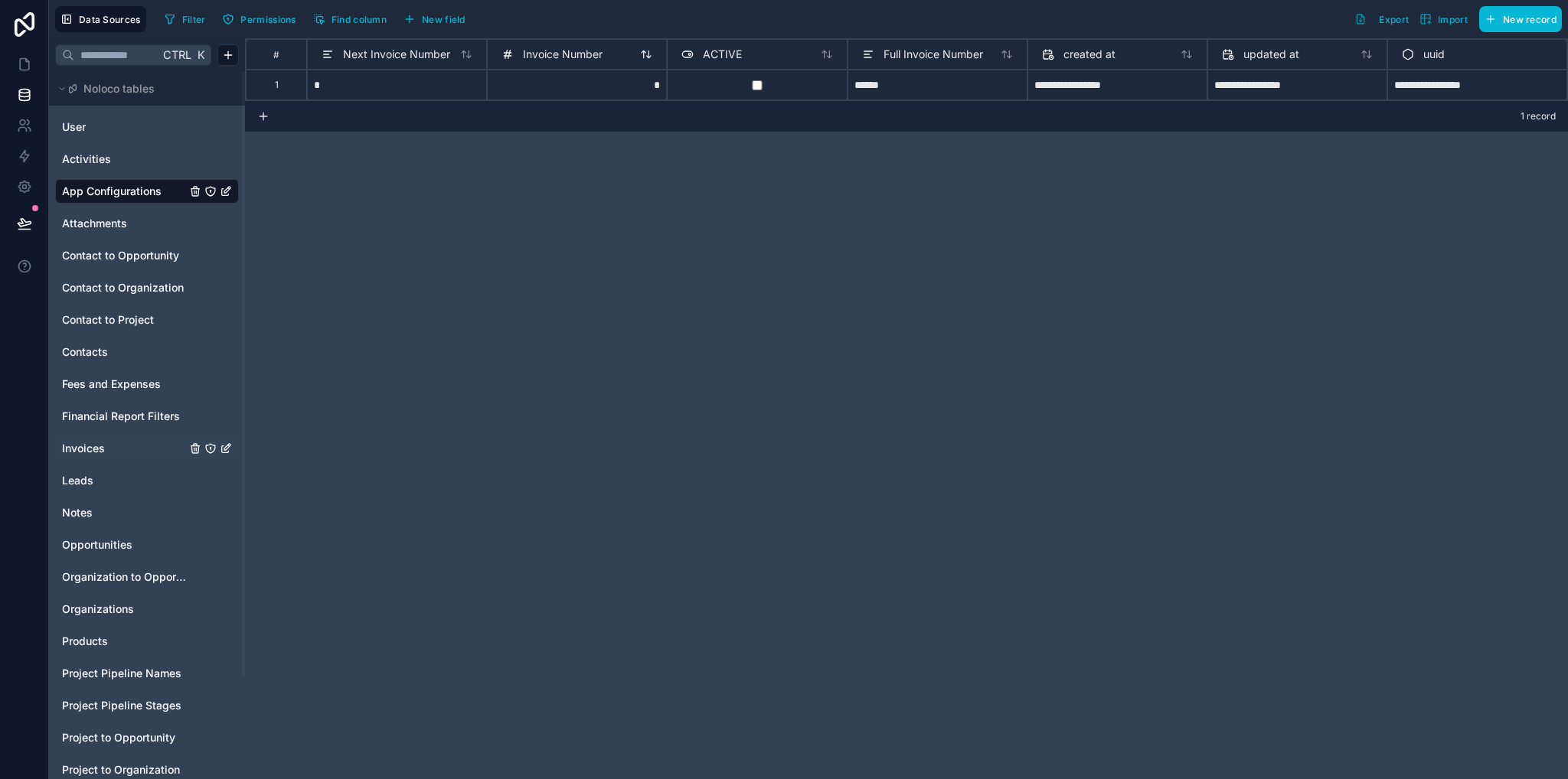
click at [575, 52] on span "Invoice Number" at bounding box center [563, 54] width 80 height 15
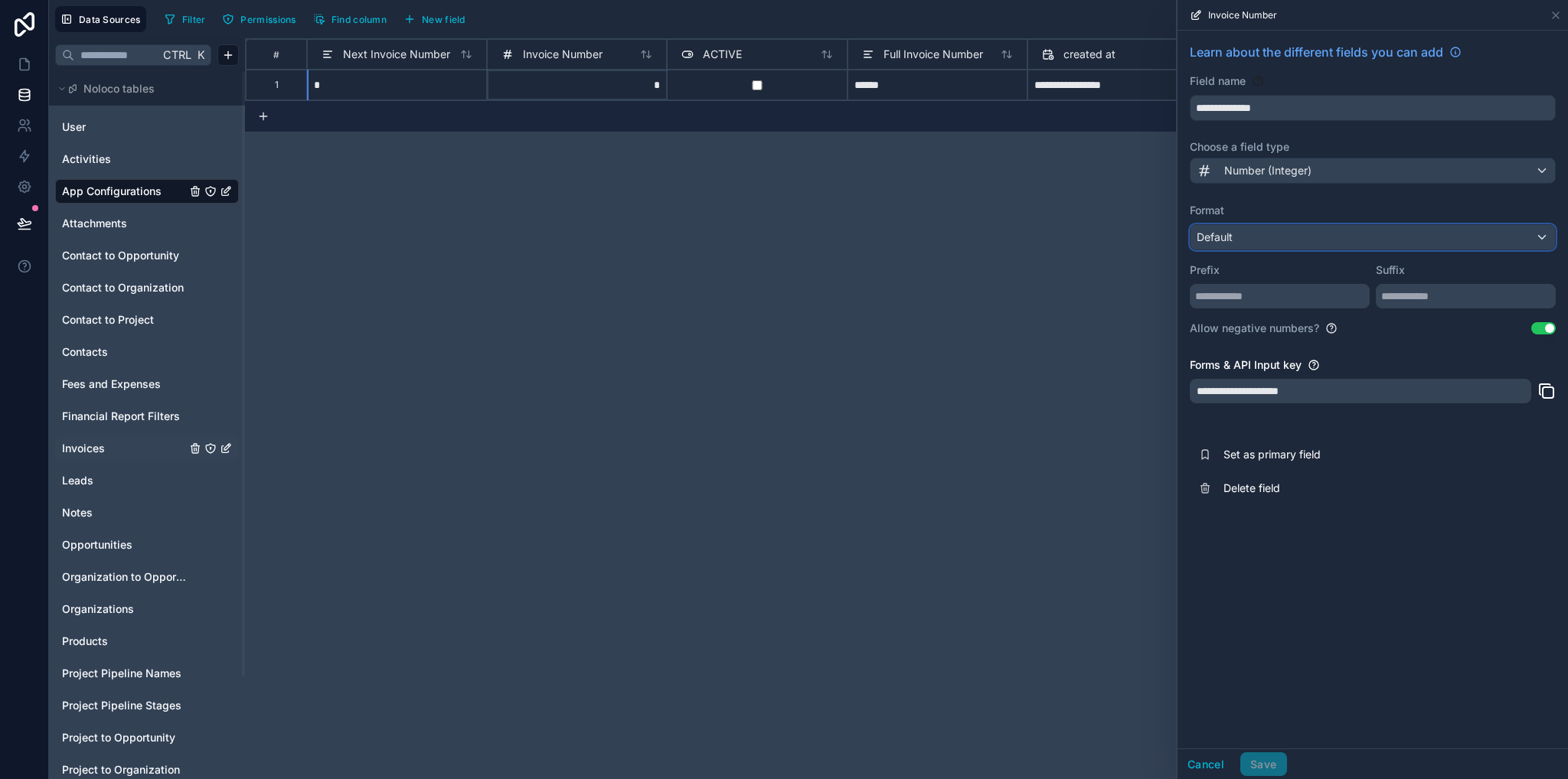
click at [1220, 237] on span "Default" at bounding box center [1215, 237] width 36 height 13
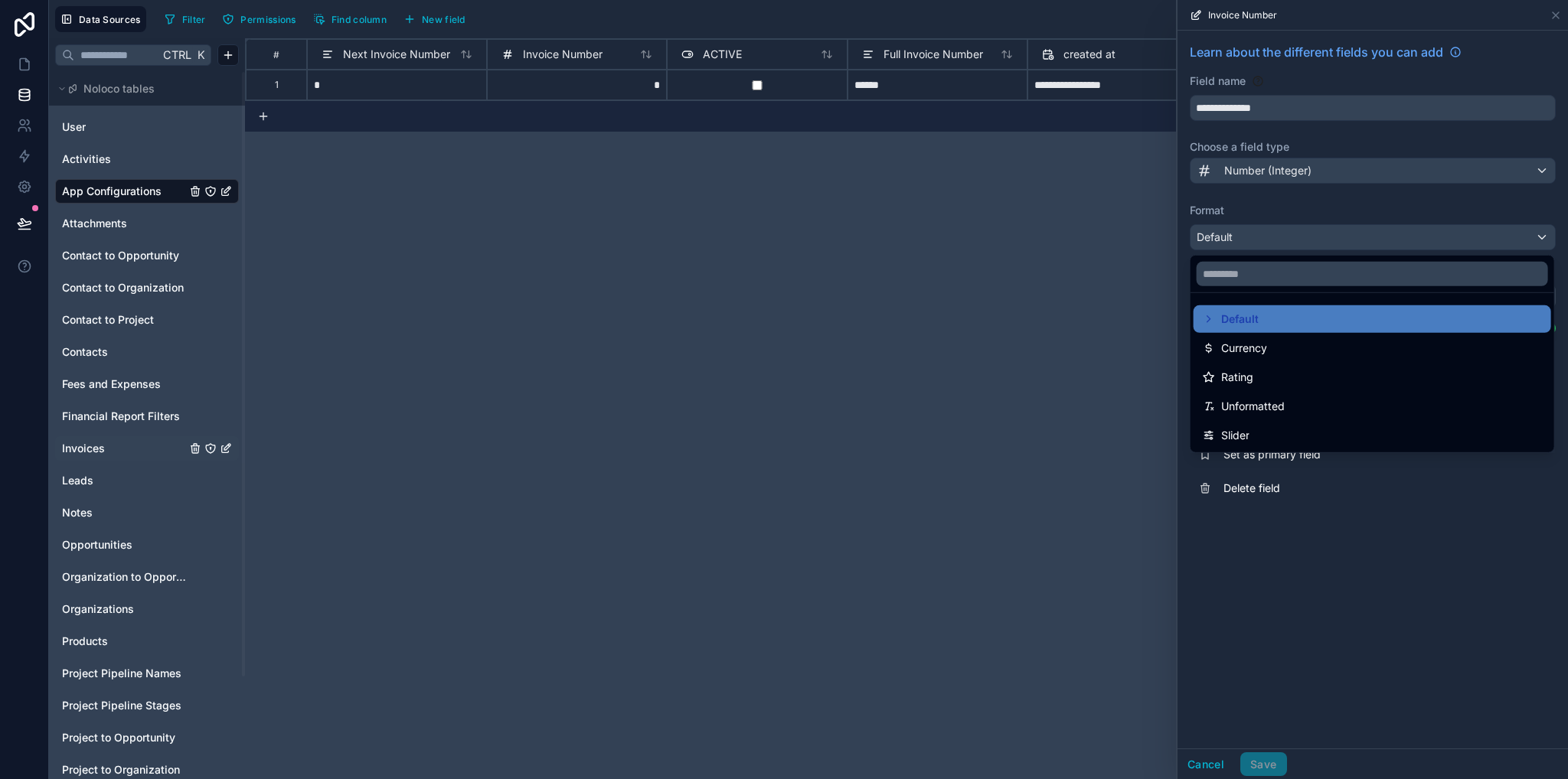
click at [1004, 215] on div "**********" at bounding box center [906, 409] width 1322 height 741
click at [1308, 664] on div at bounding box center [1372, 389] width 391 height 779
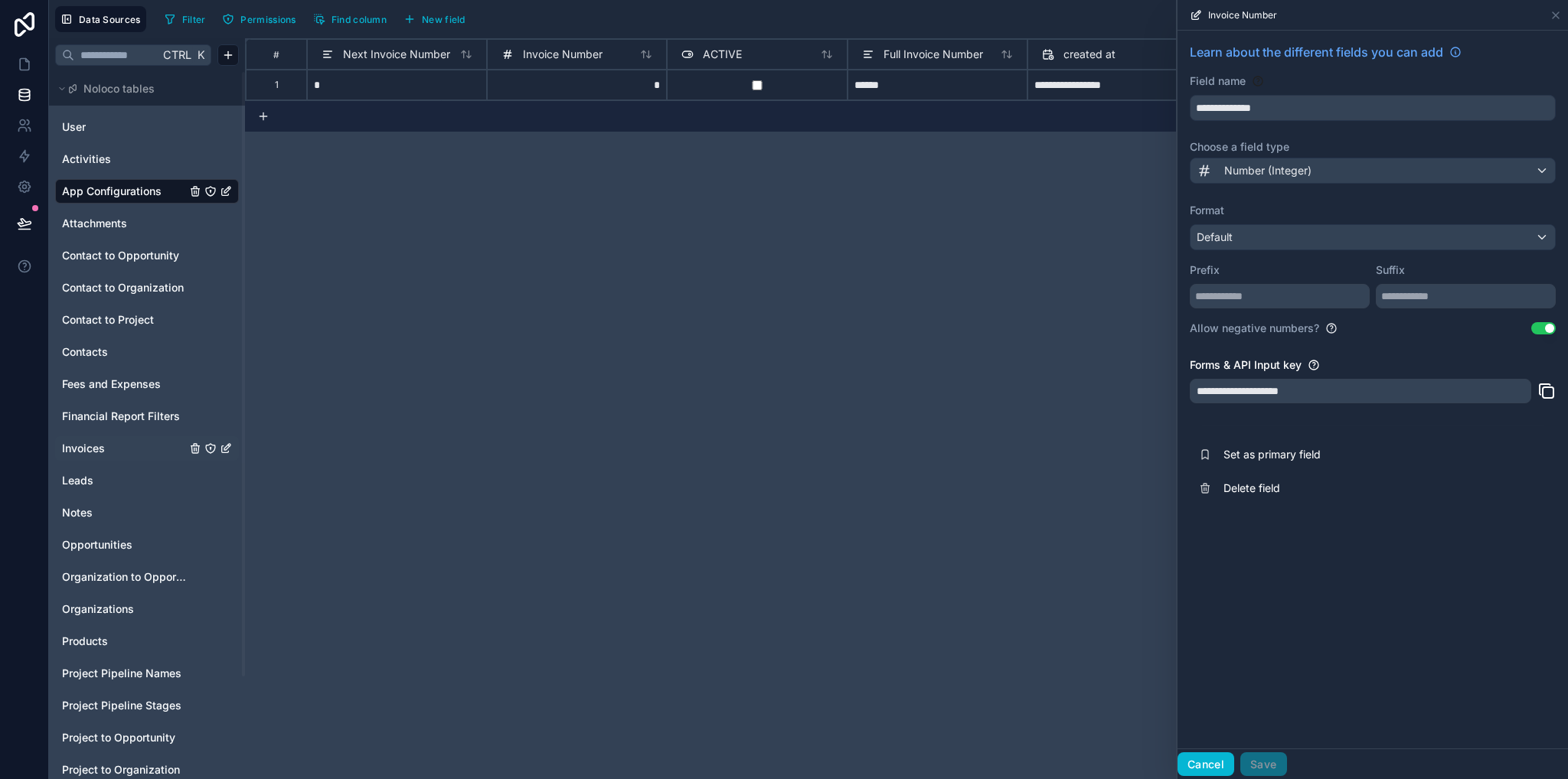
click at [1210, 753] on button "Cancel" at bounding box center [1205, 764] width 56 height 24
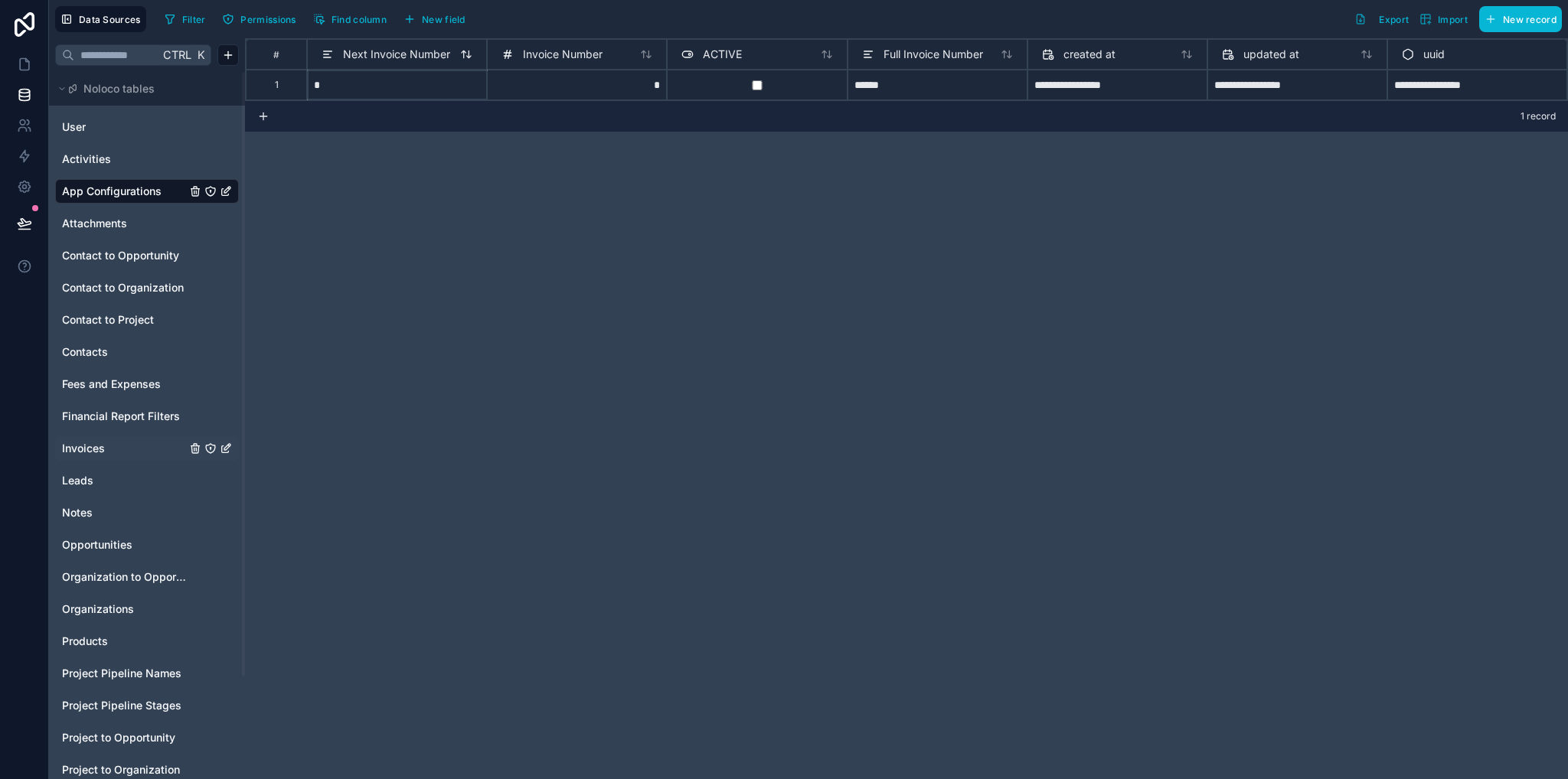
click at [402, 53] on span "Next Invoice Number" at bounding box center [396, 54] width 107 height 15
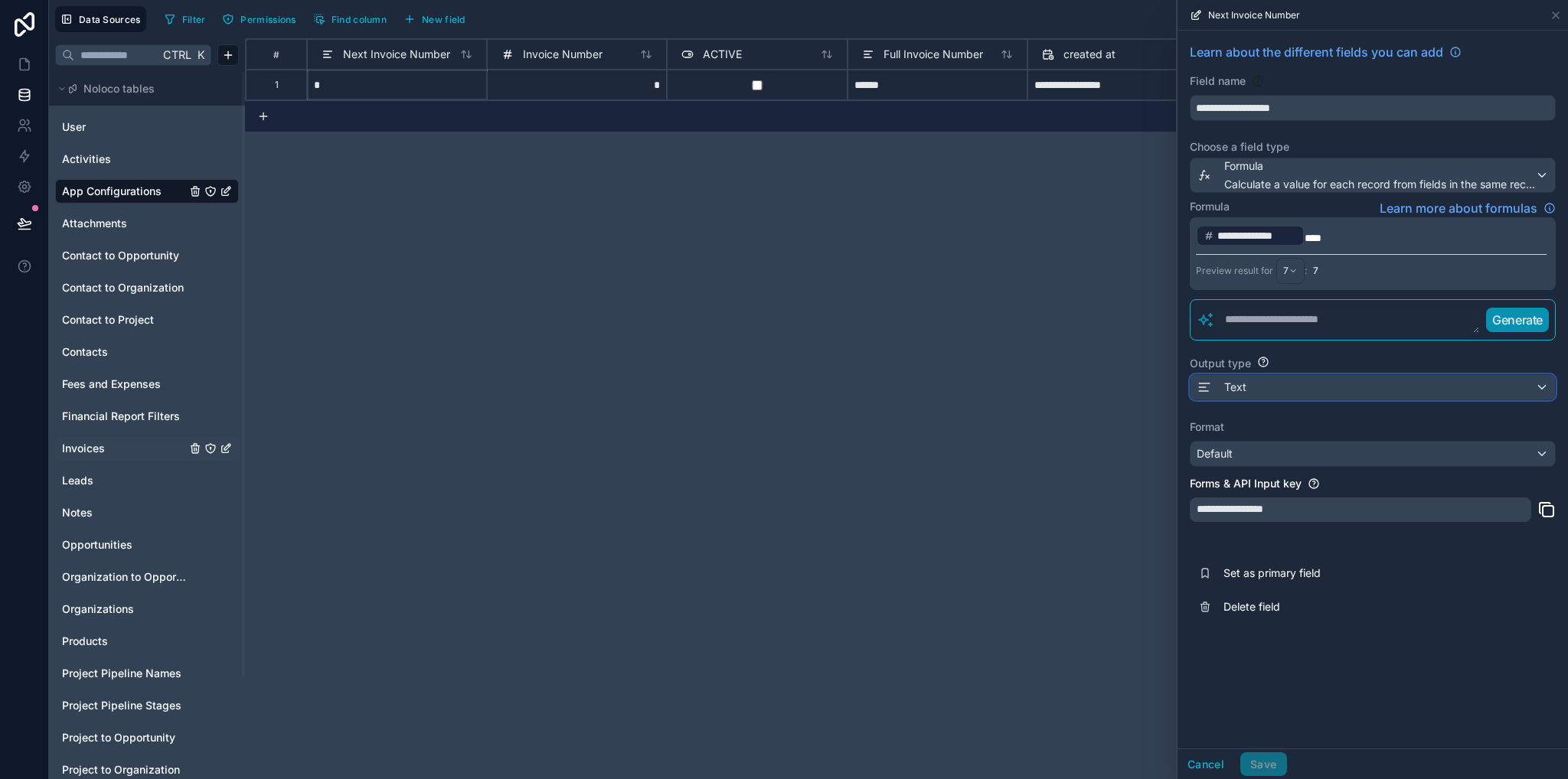
click at [1241, 382] on span "Text" at bounding box center [1234, 387] width 22 height 15
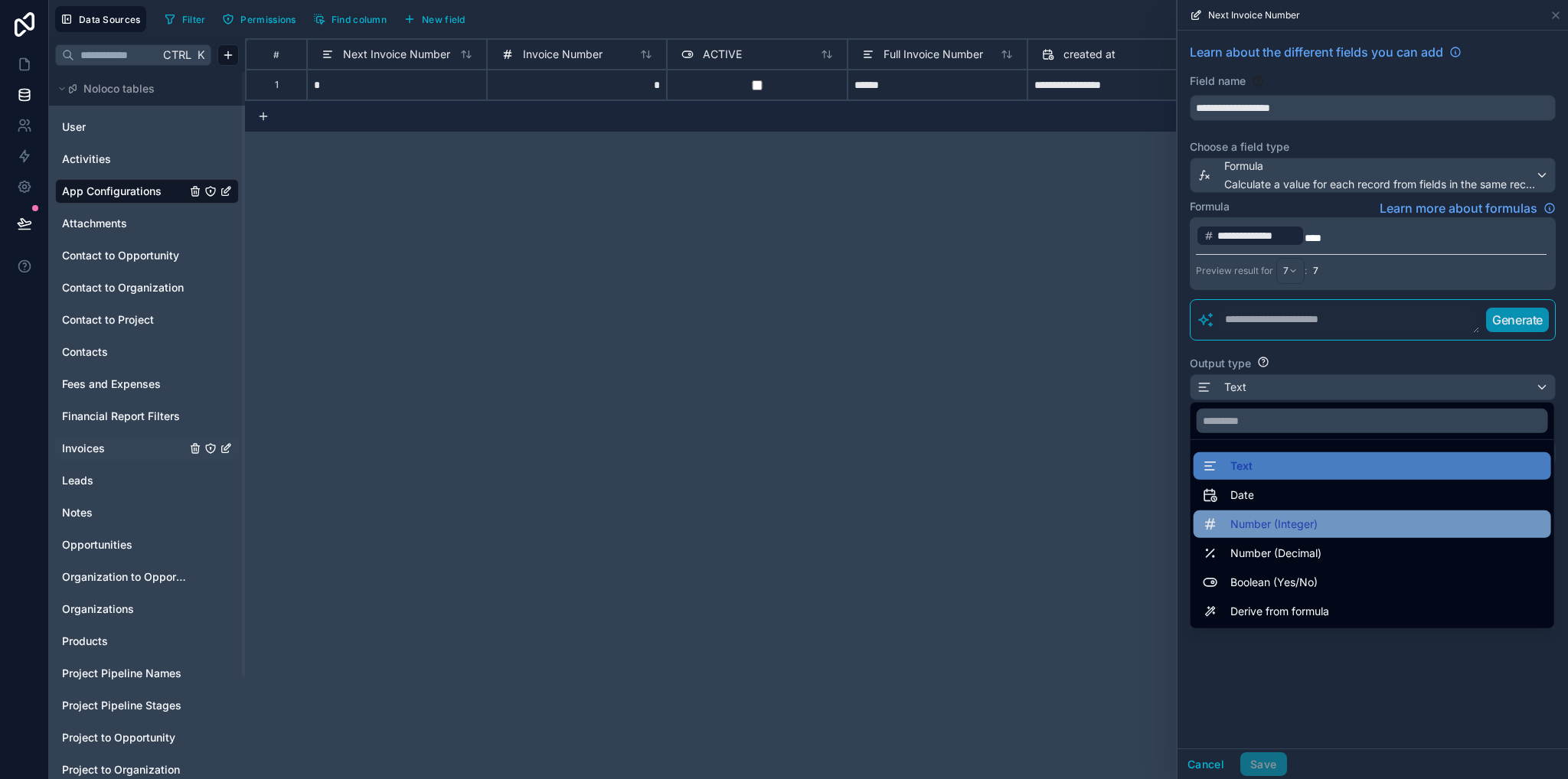
click at [1260, 529] on span "Number (Integer)" at bounding box center [1273, 524] width 87 height 19
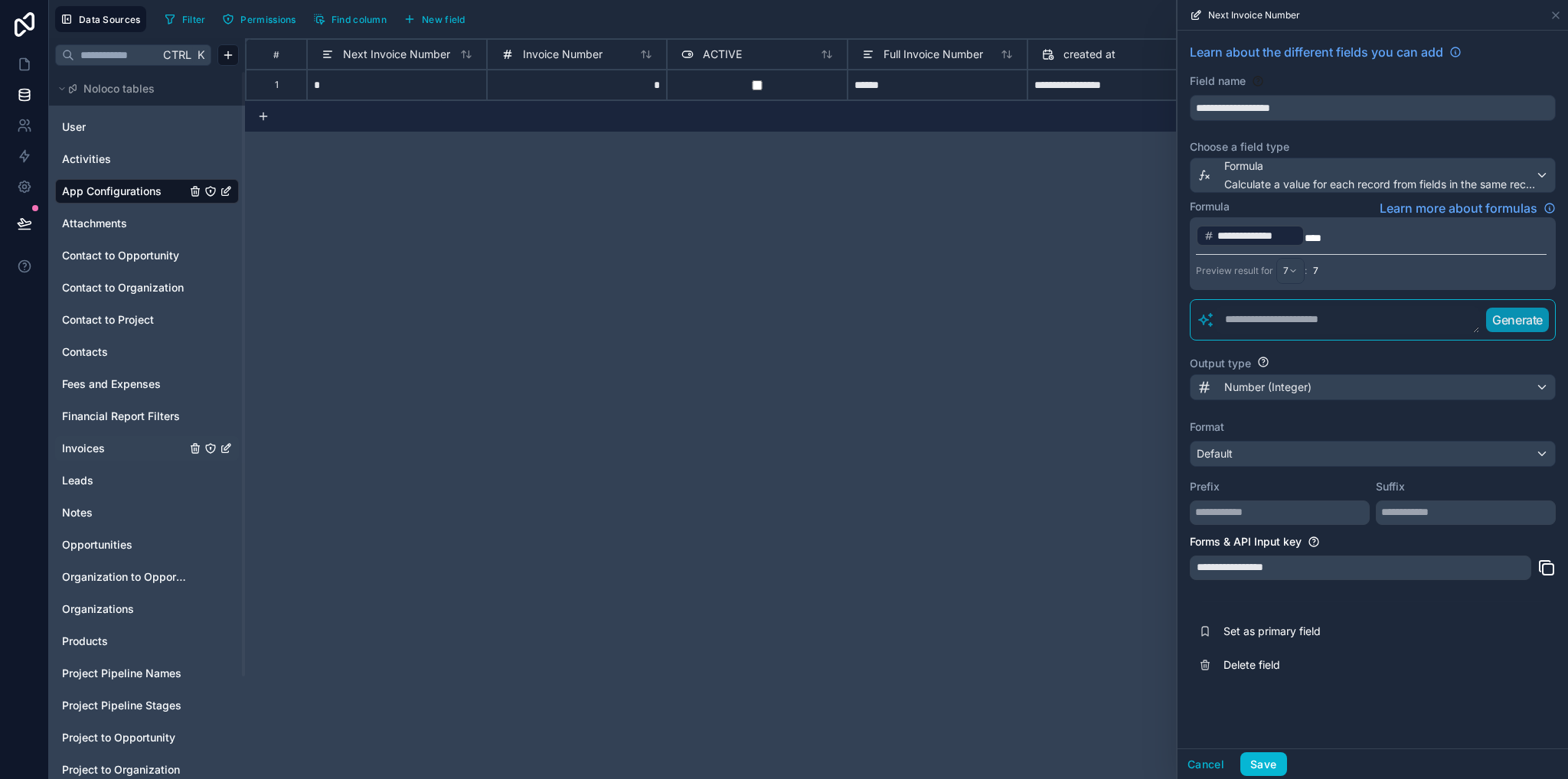
click at [992, 491] on div "**********" at bounding box center [906, 409] width 1322 height 741
click at [1271, 764] on button "Save" at bounding box center [1263, 764] width 46 height 24
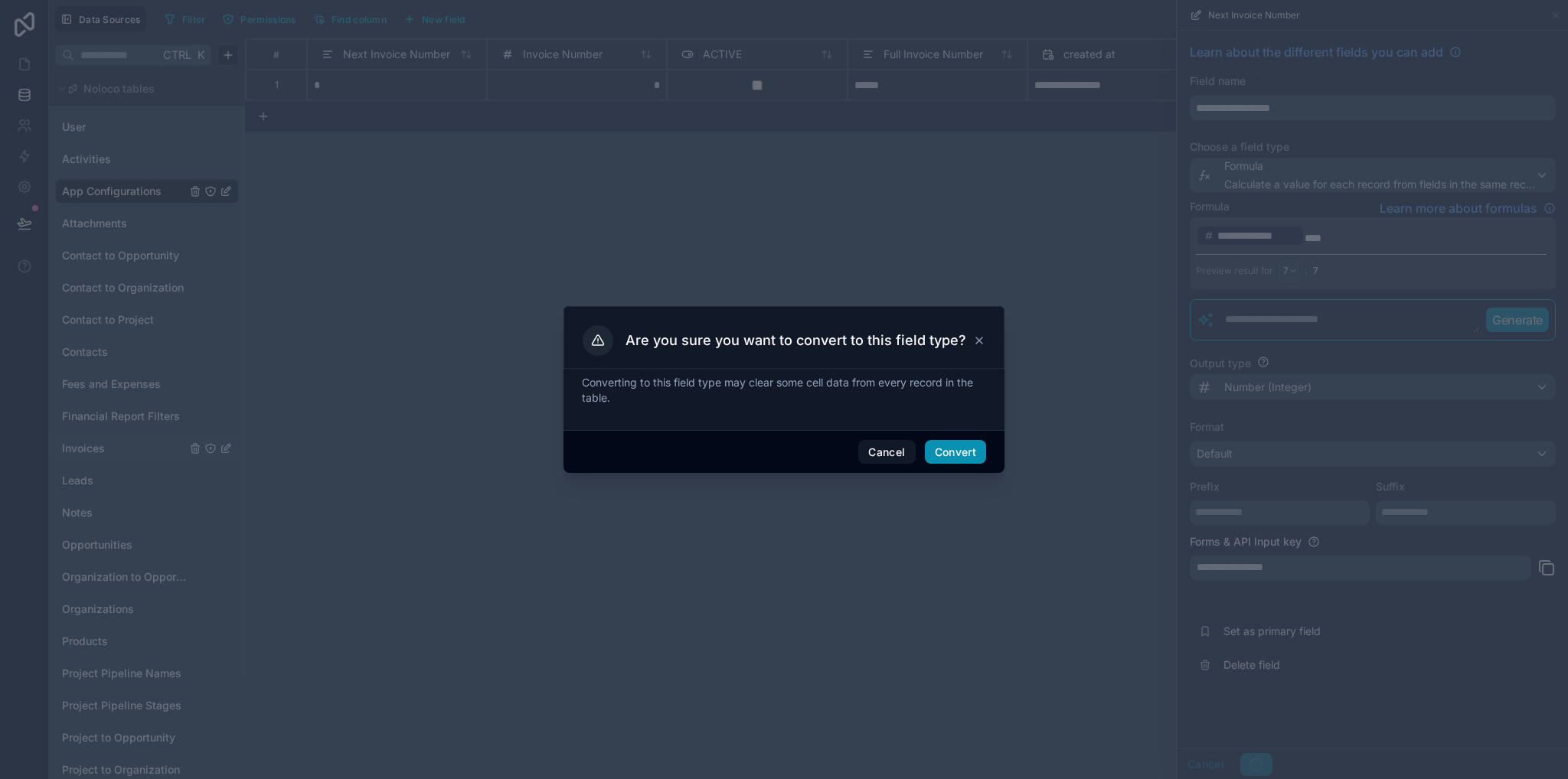
click at [957, 462] on button "Convert" at bounding box center [955, 453] width 61 height 24
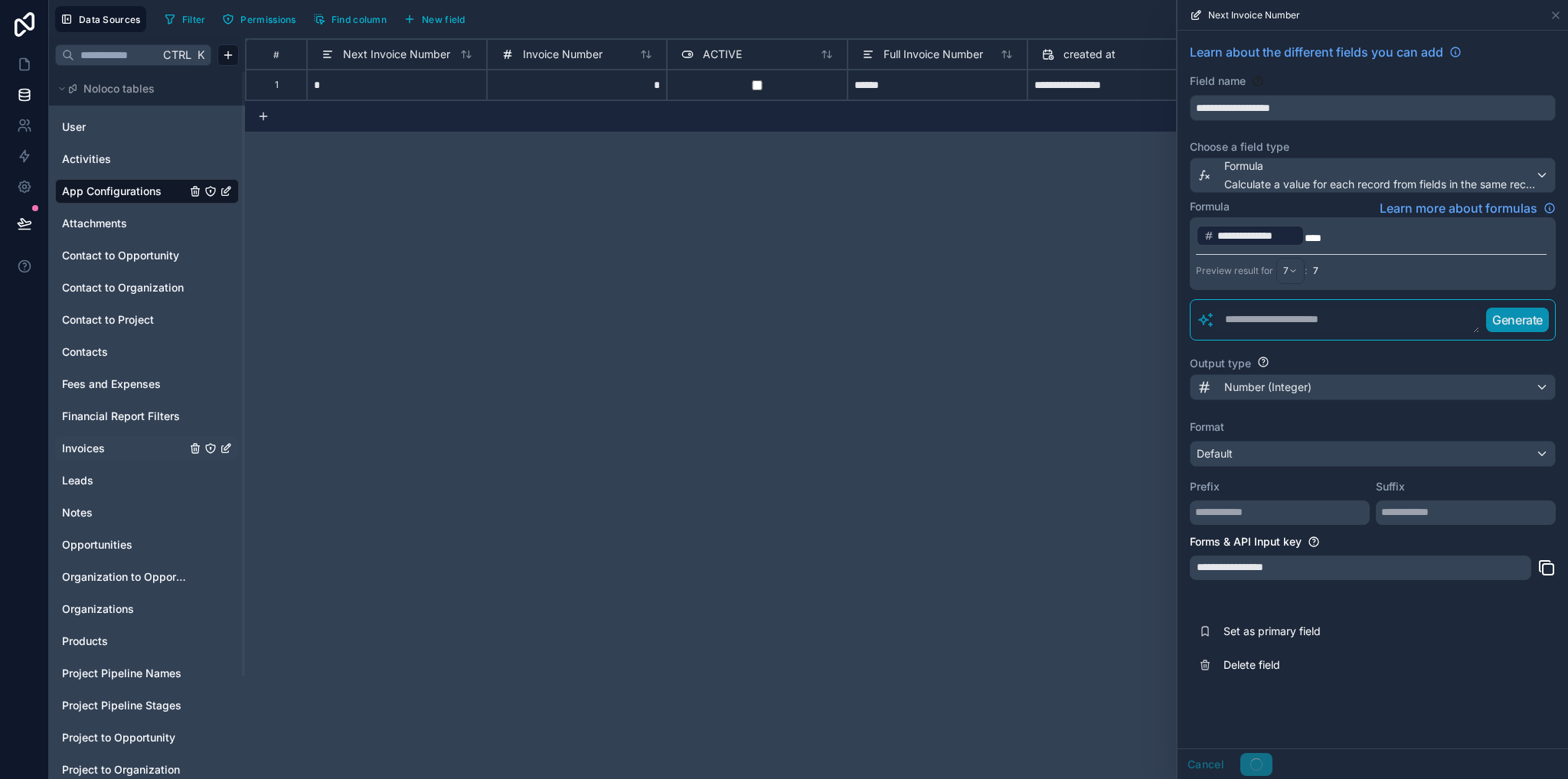
click at [957, 457] on div "**********" at bounding box center [906, 409] width 1322 height 741
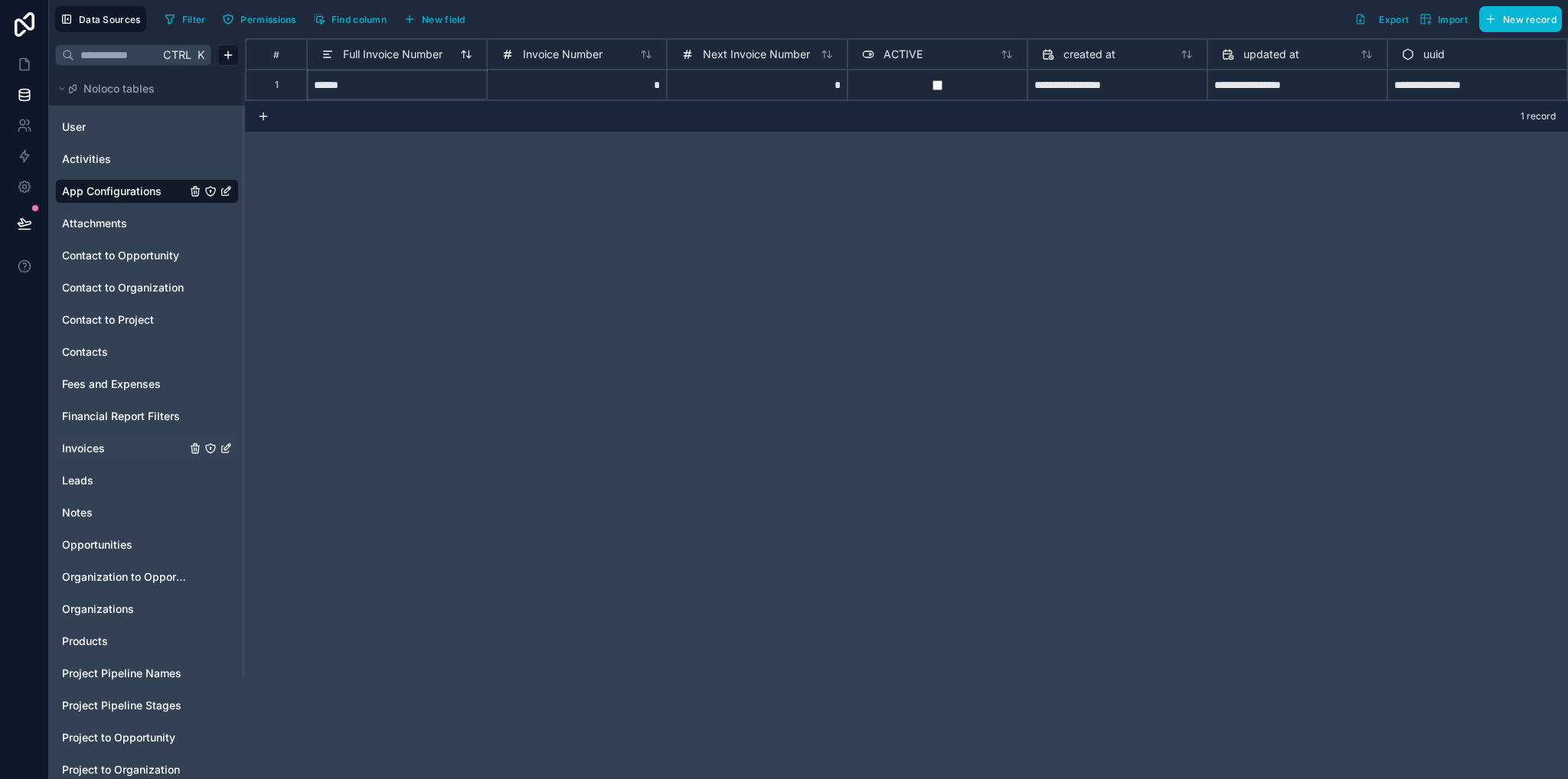
click at [388, 53] on span "Full Invoice Number" at bounding box center [392, 54] width 100 height 15
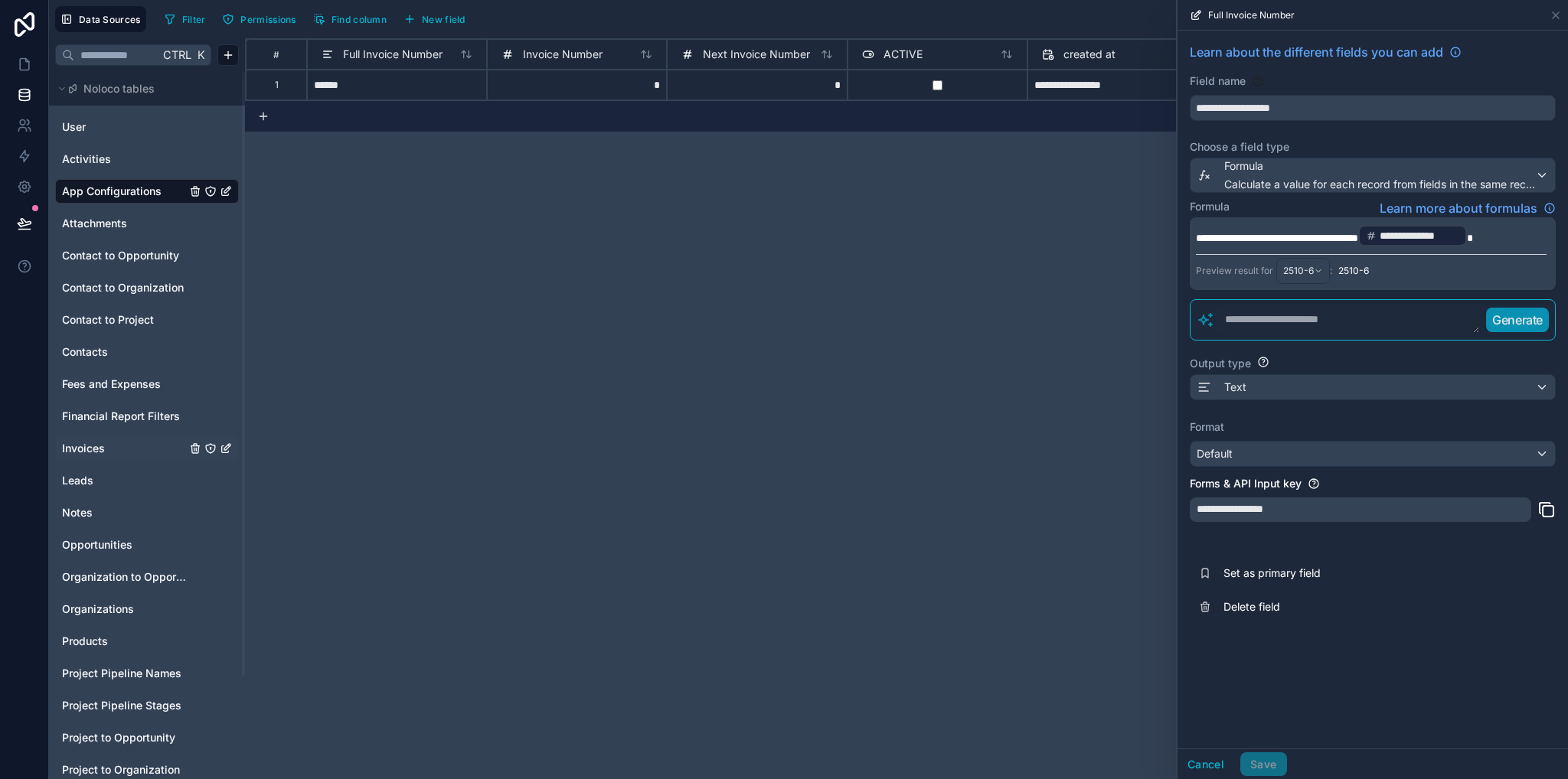
click at [1463, 230] on p "**********" at bounding box center [1371, 236] width 351 height 24
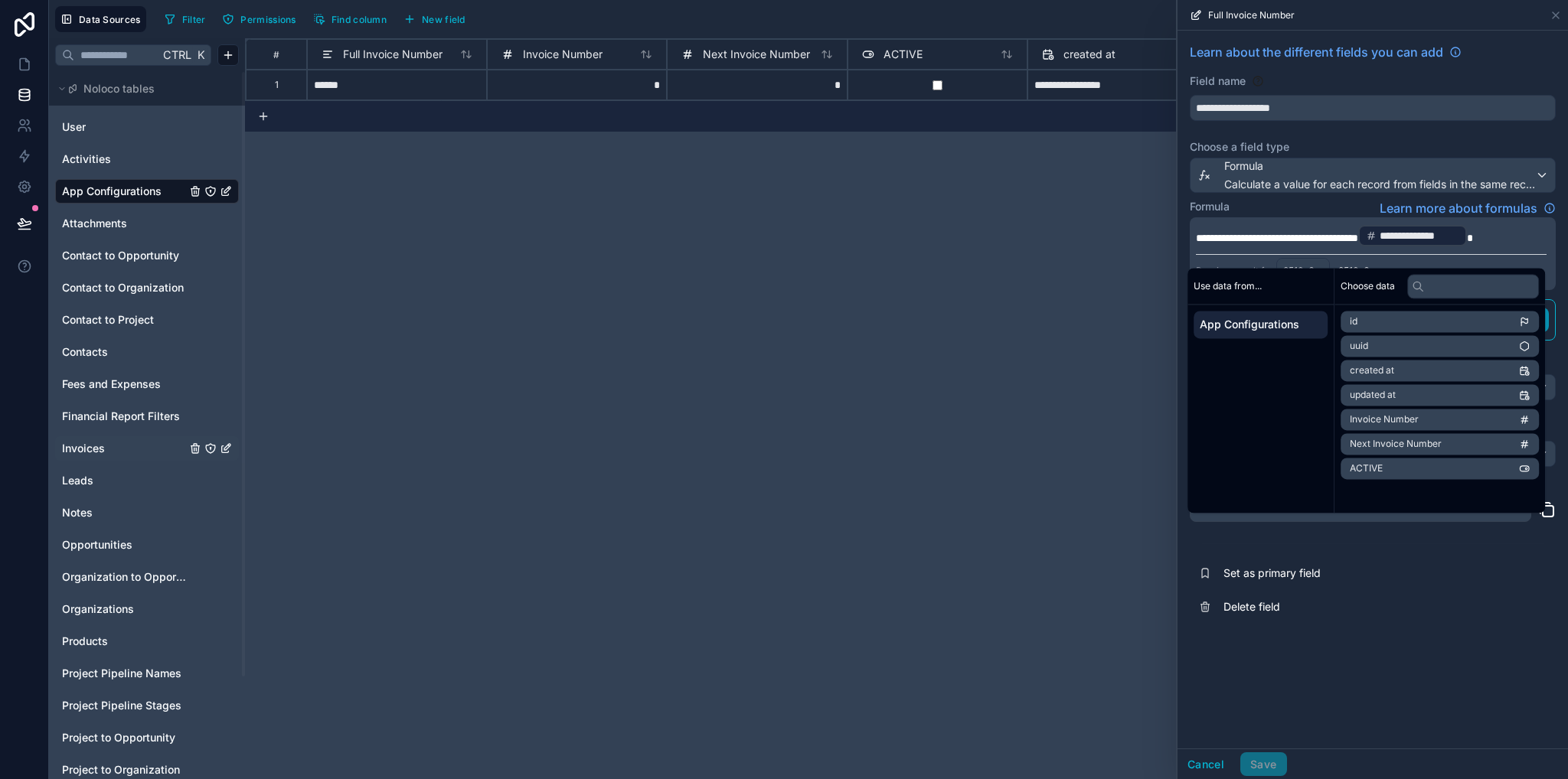
click at [1332, 247] on p "**********" at bounding box center [1371, 236] width 351 height 24
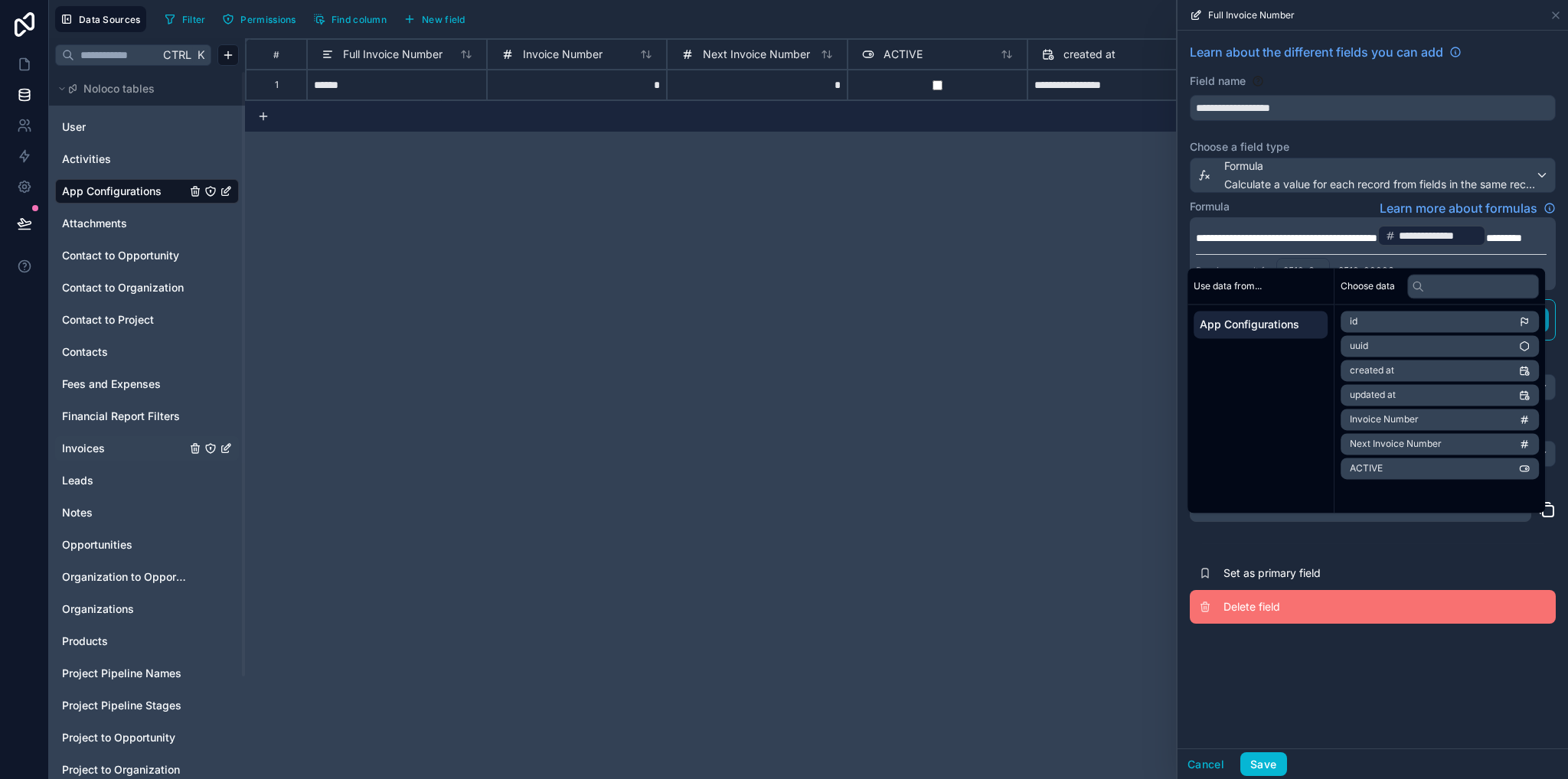
click at [1416, 624] on button "Delete field" at bounding box center [1372, 606] width 366 height 33
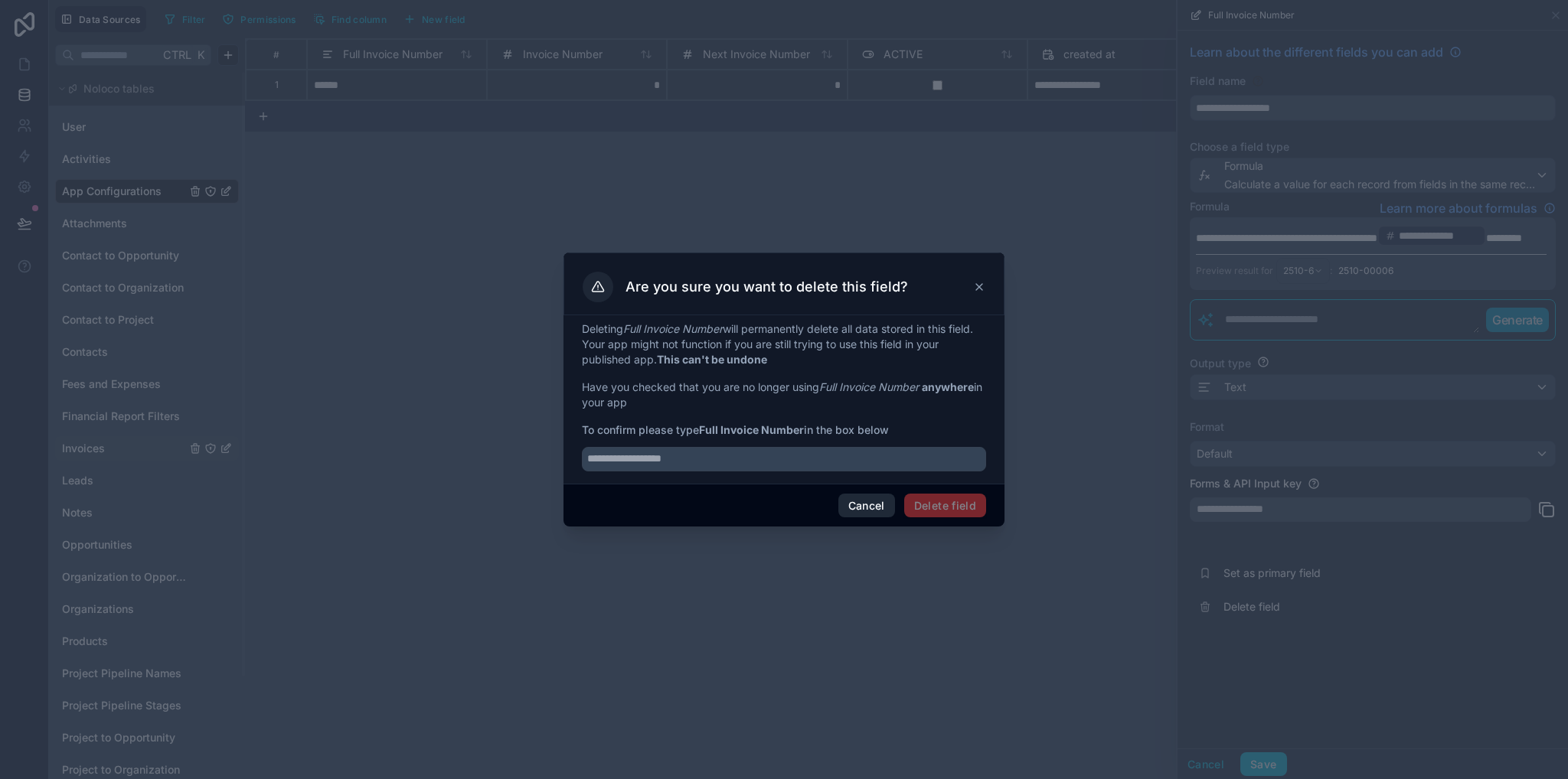
click at [863, 498] on button "Cancel" at bounding box center [866, 506] width 56 height 24
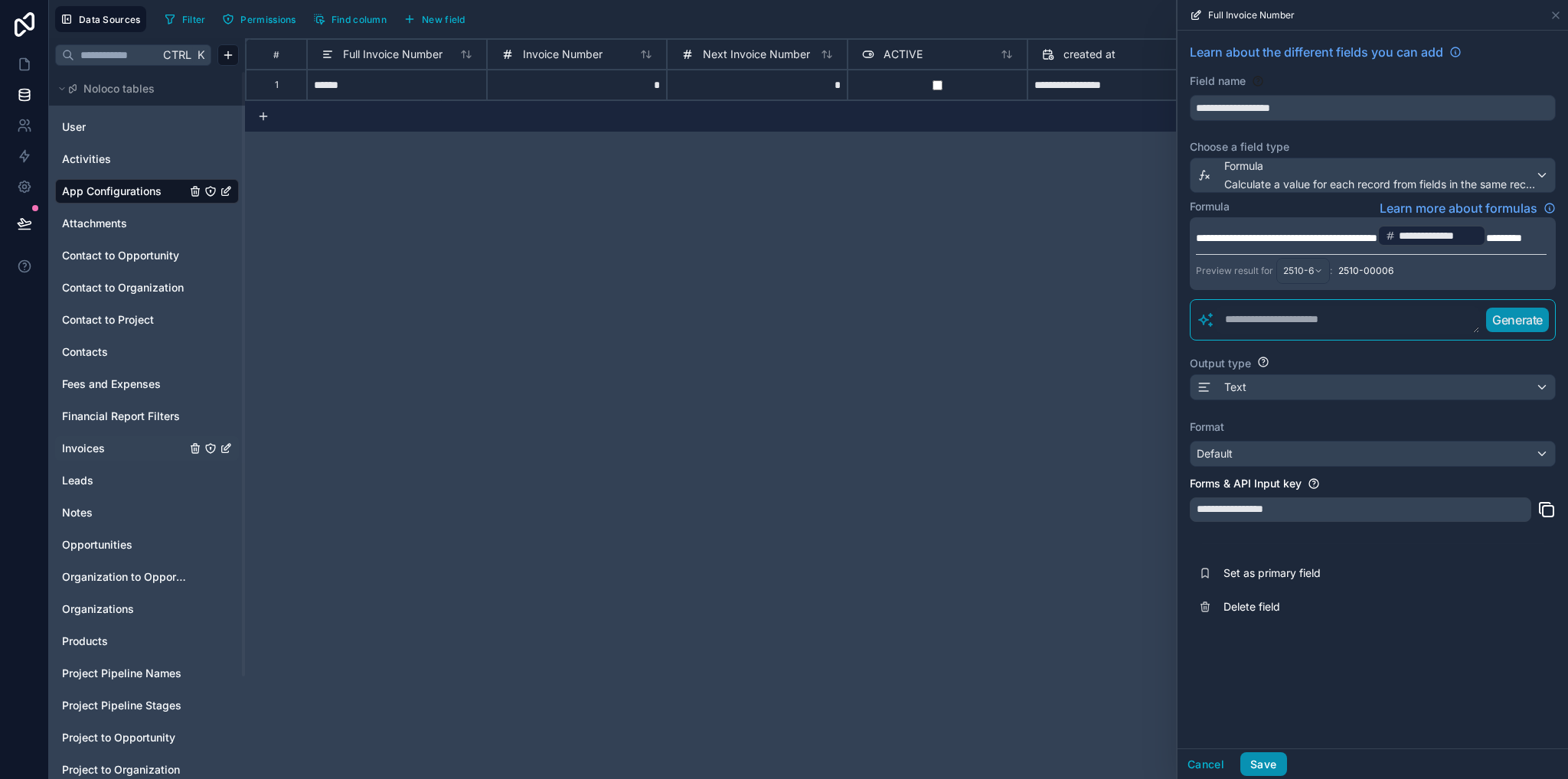
click at [1266, 771] on button "Save" at bounding box center [1263, 764] width 46 height 24
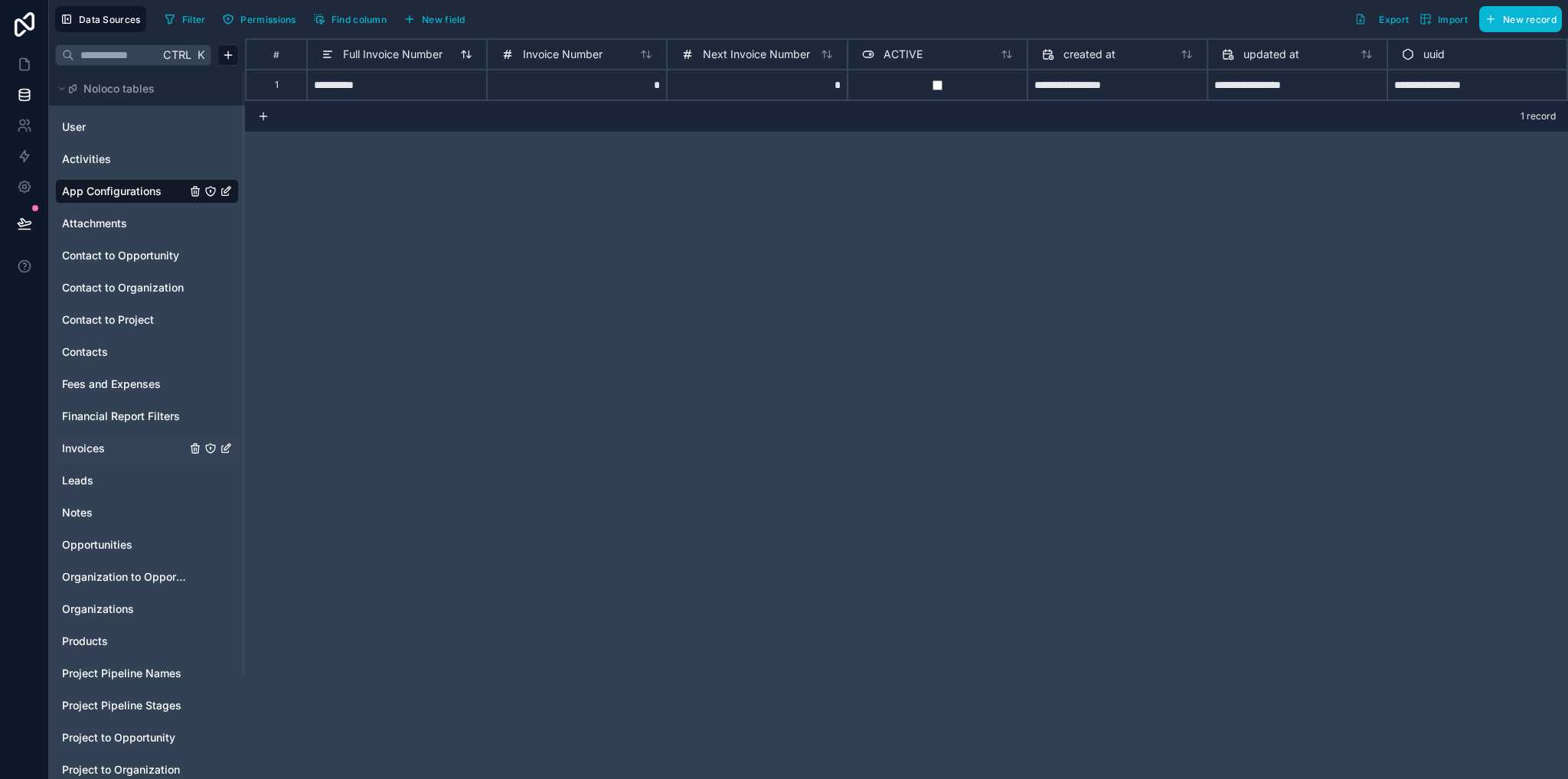
click at [370, 61] on span "Full Invoice Number" at bounding box center [392, 54] width 100 height 15
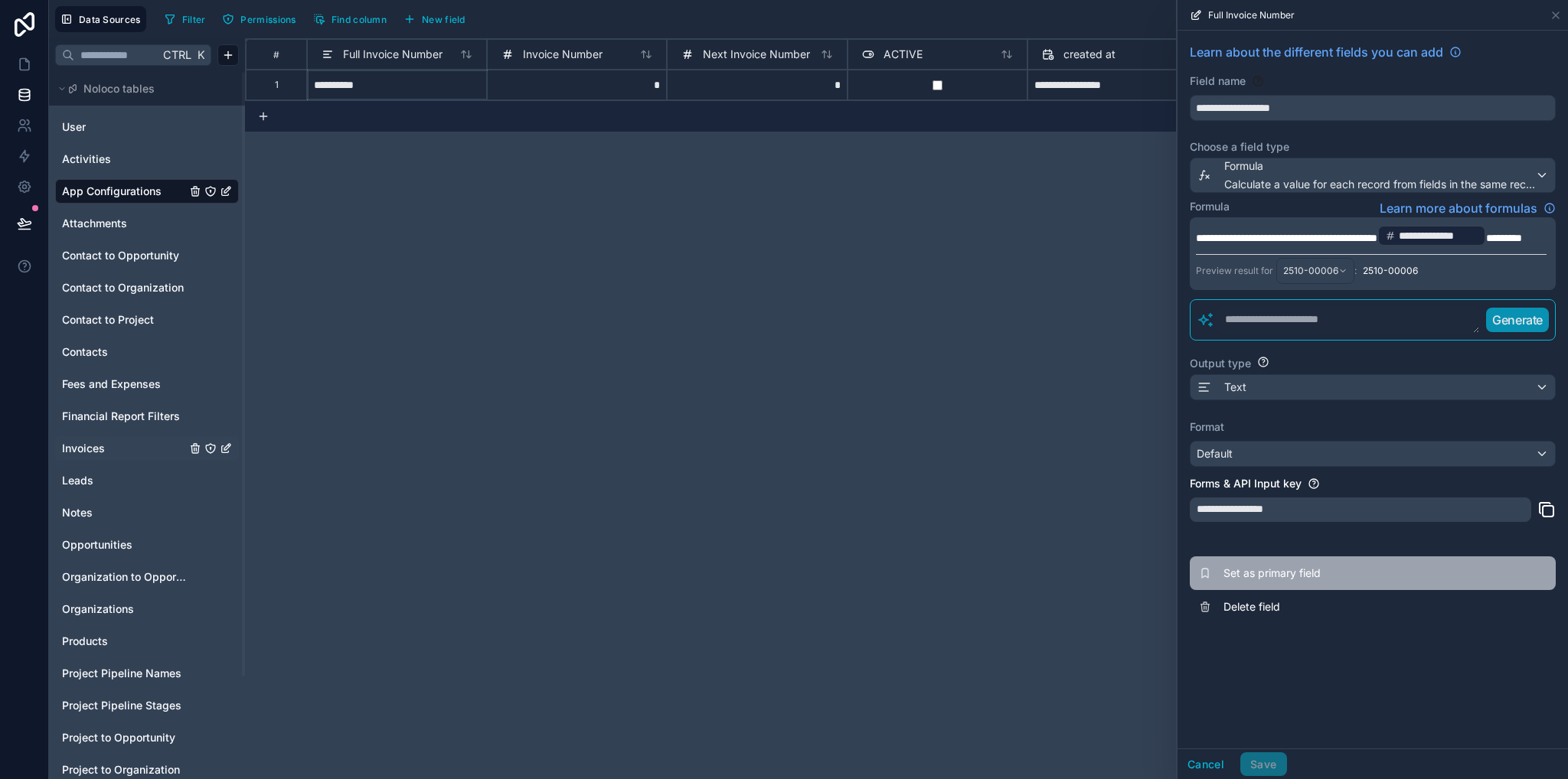
click at [1296, 581] on span "Set as primary field" at bounding box center [1333, 573] width 220 height 15
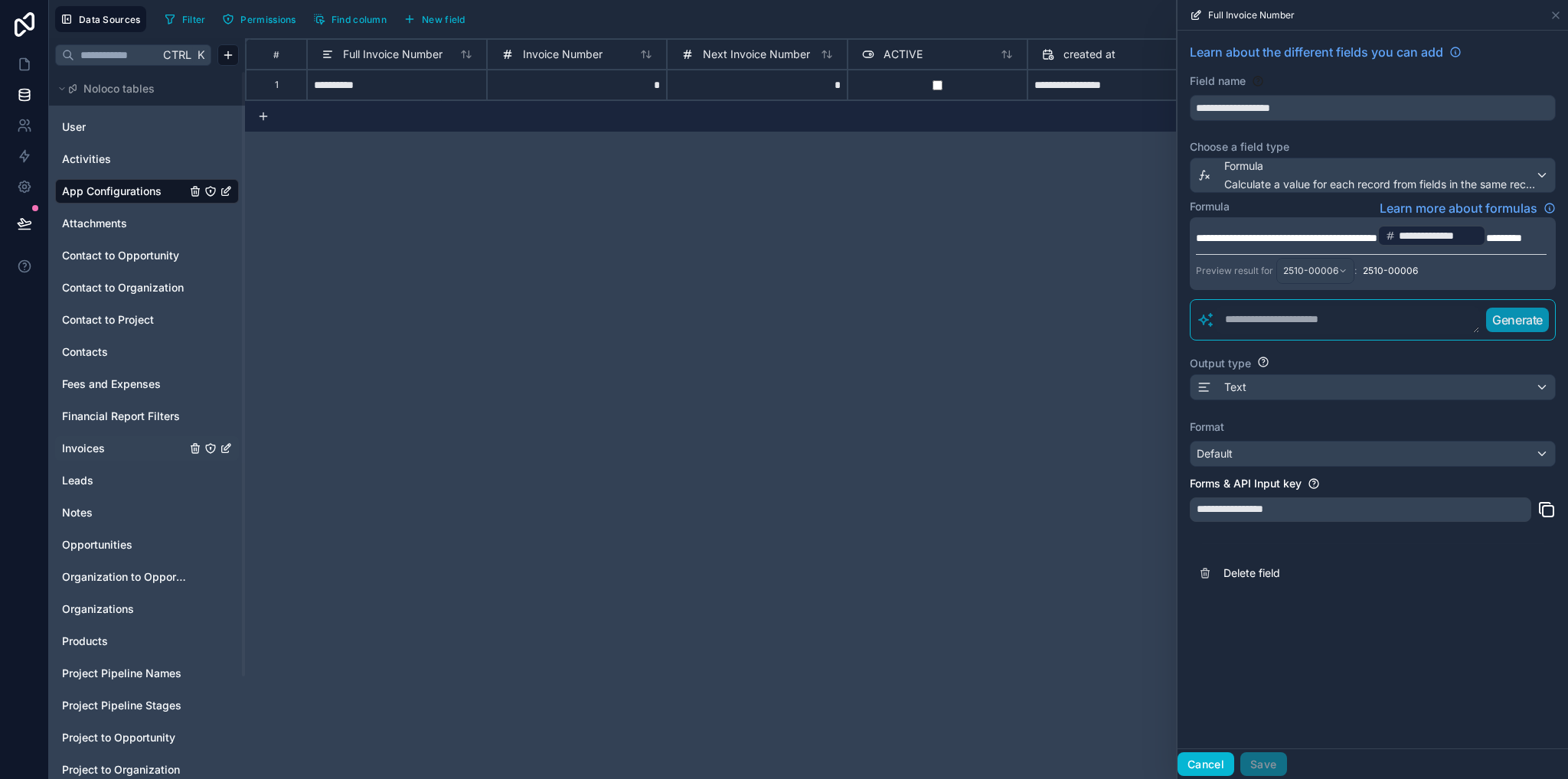
click at [1210, 768] on button "Cancel" at bounding box center [1205, 764] width 56 height 24
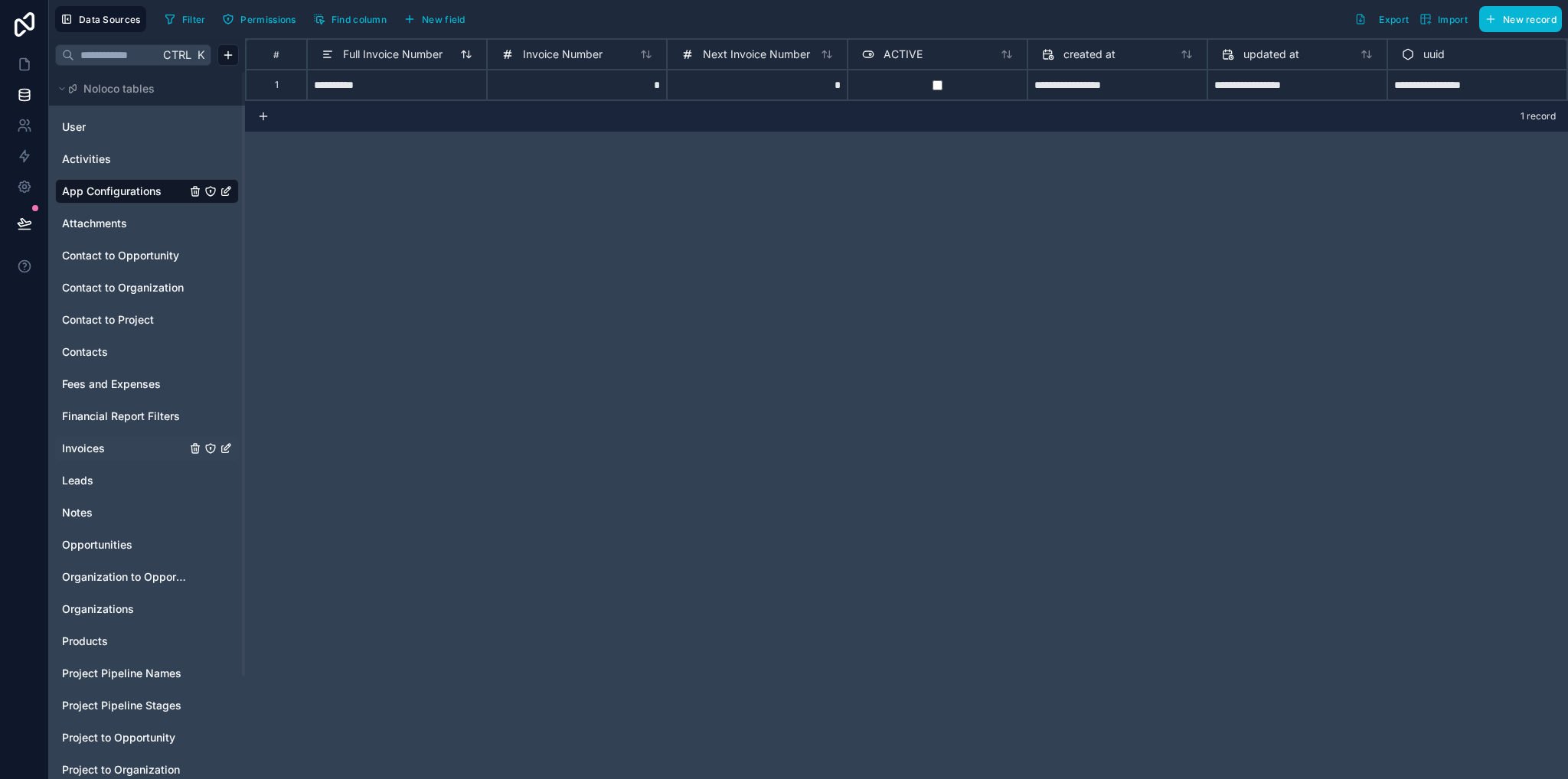
click at [410, 56] on span "Full Invoice Number" at bounding box center [392, 54] width 100 height 15
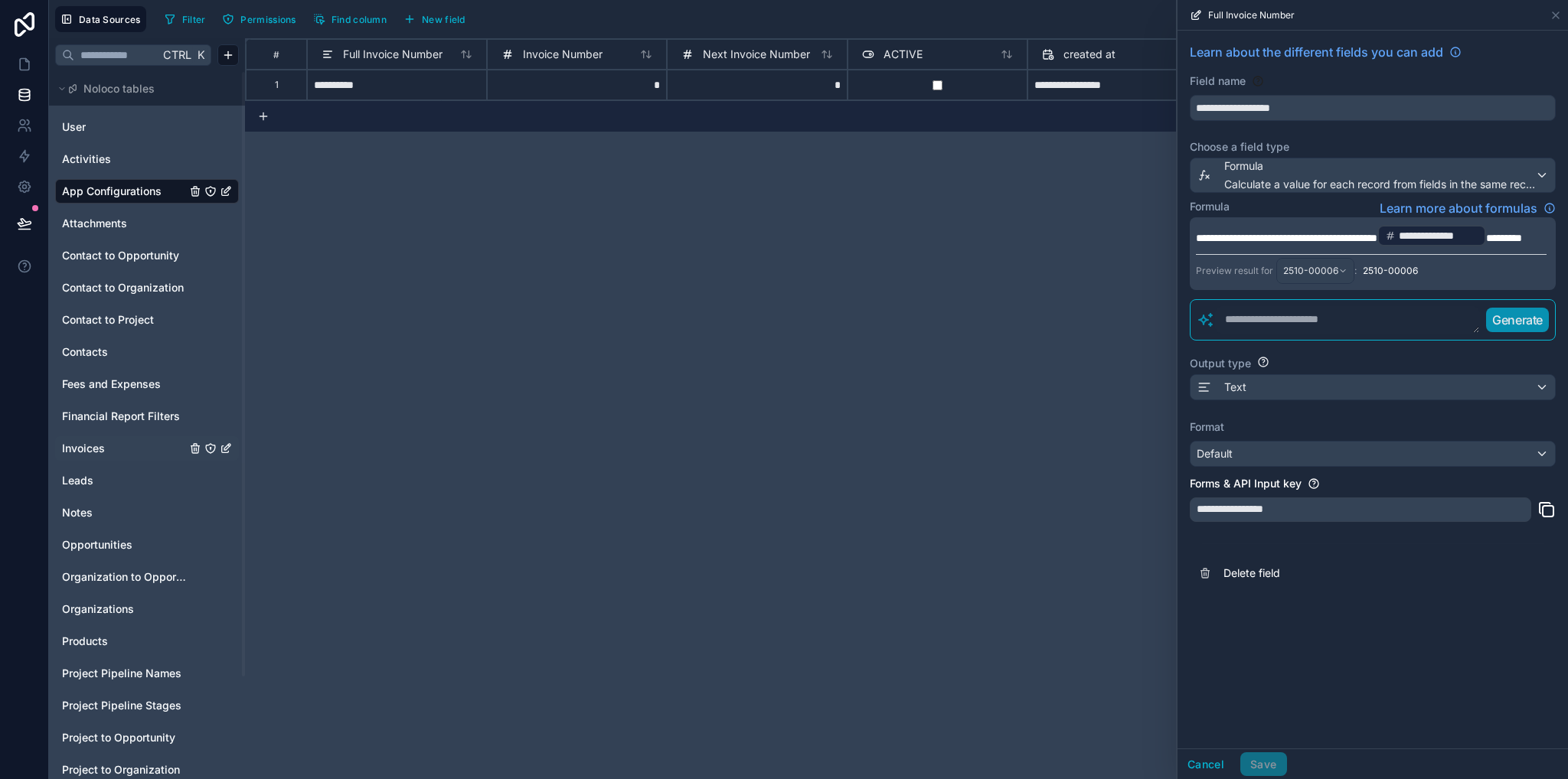
click at [1025, 325] on div "**********" at bounding box center [906, 409] width 1322 height 741
click at [1213, 769] on button "Cancel" at bounding box center [1205, 764] width 56 height 24
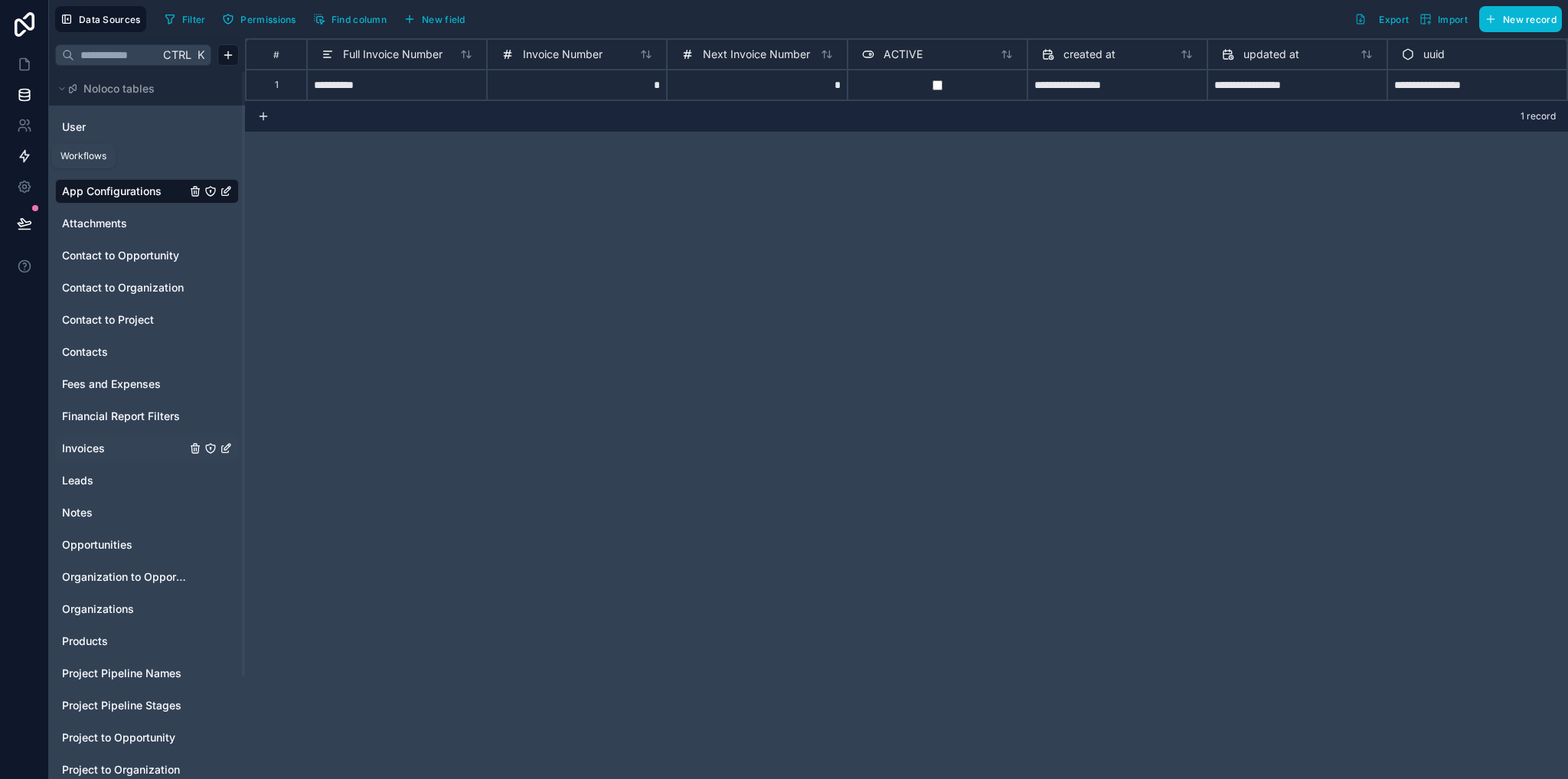
click at [29, 150] on icon at bounding box center [24, 156] width 16 height 15
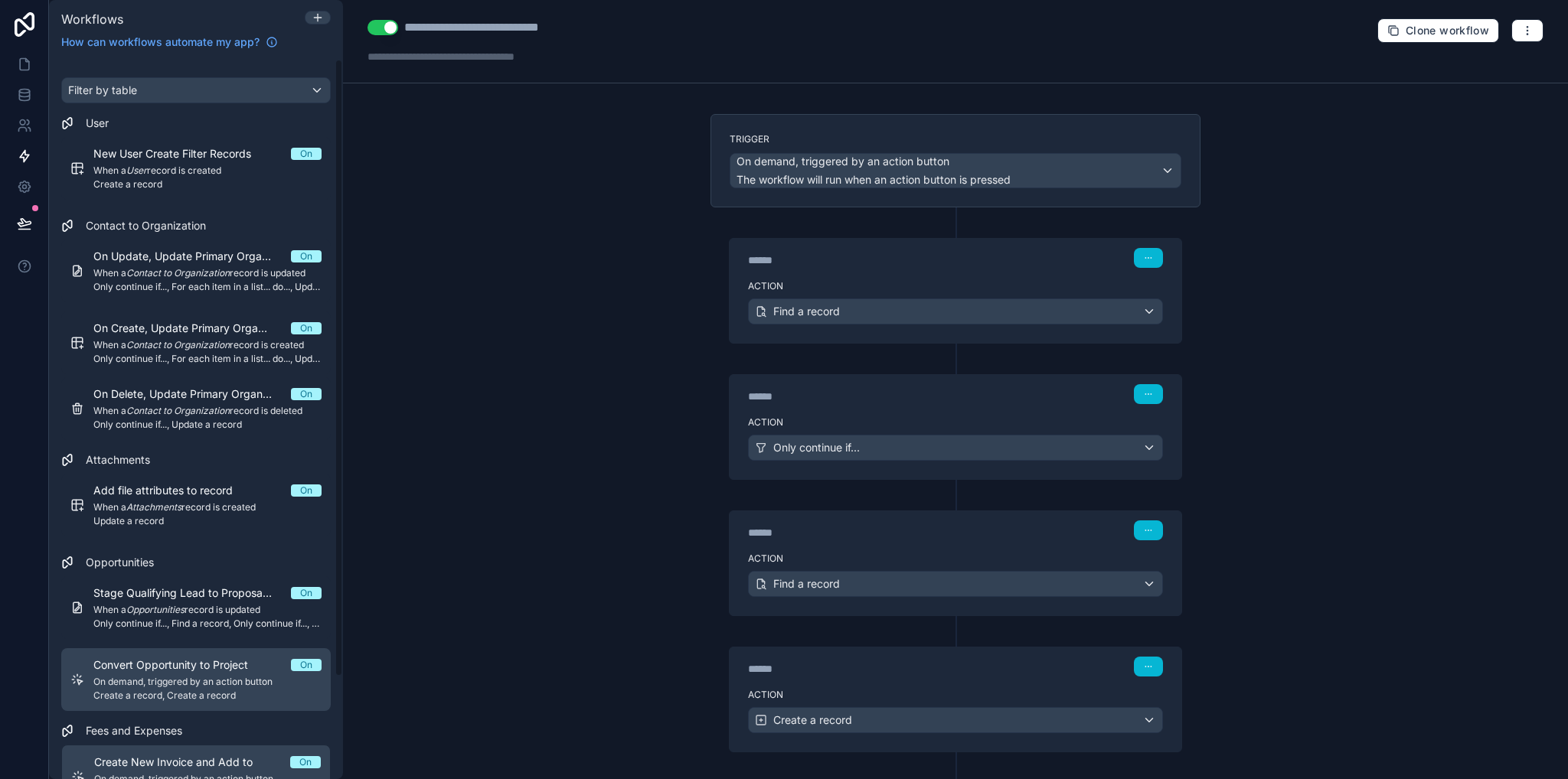
scroll to position [119, 0]
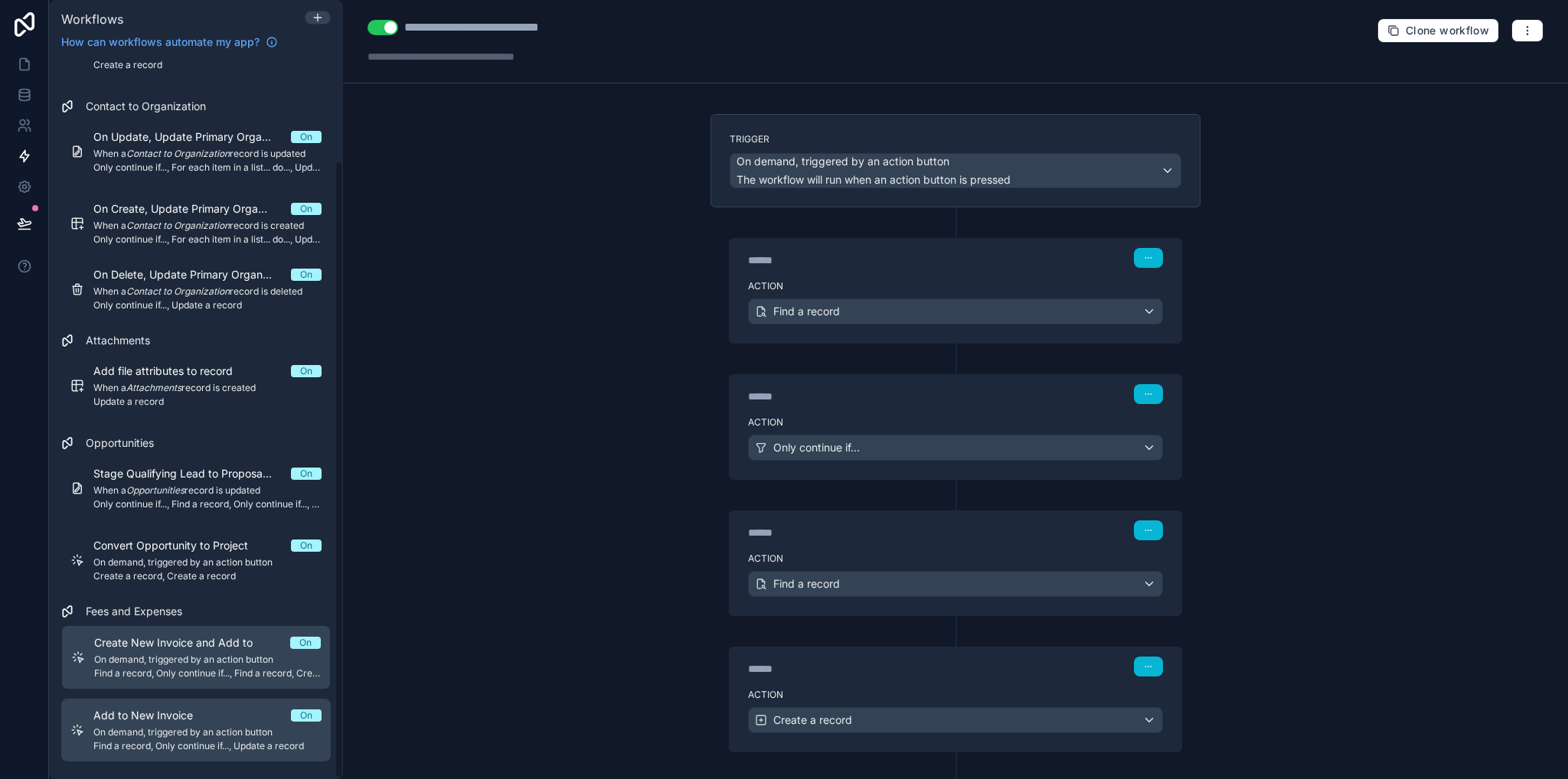
click at [189, 711] on span "Add to New Invoice" at bounding box center [152, 715] width 118 height 15
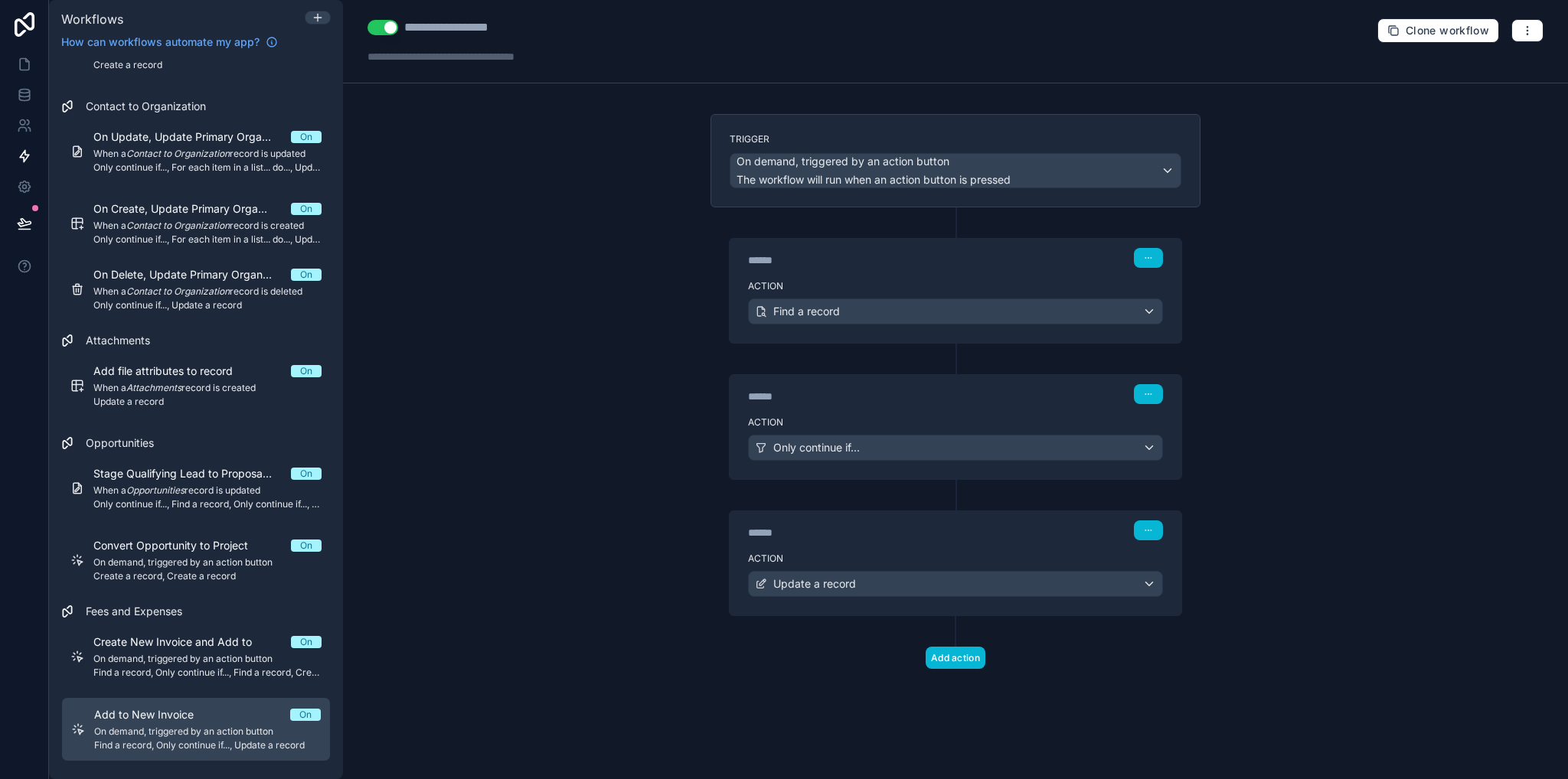
click at [850, 270] on div "****** Step 1" at bounding box center [955, 256] width 452 height 35
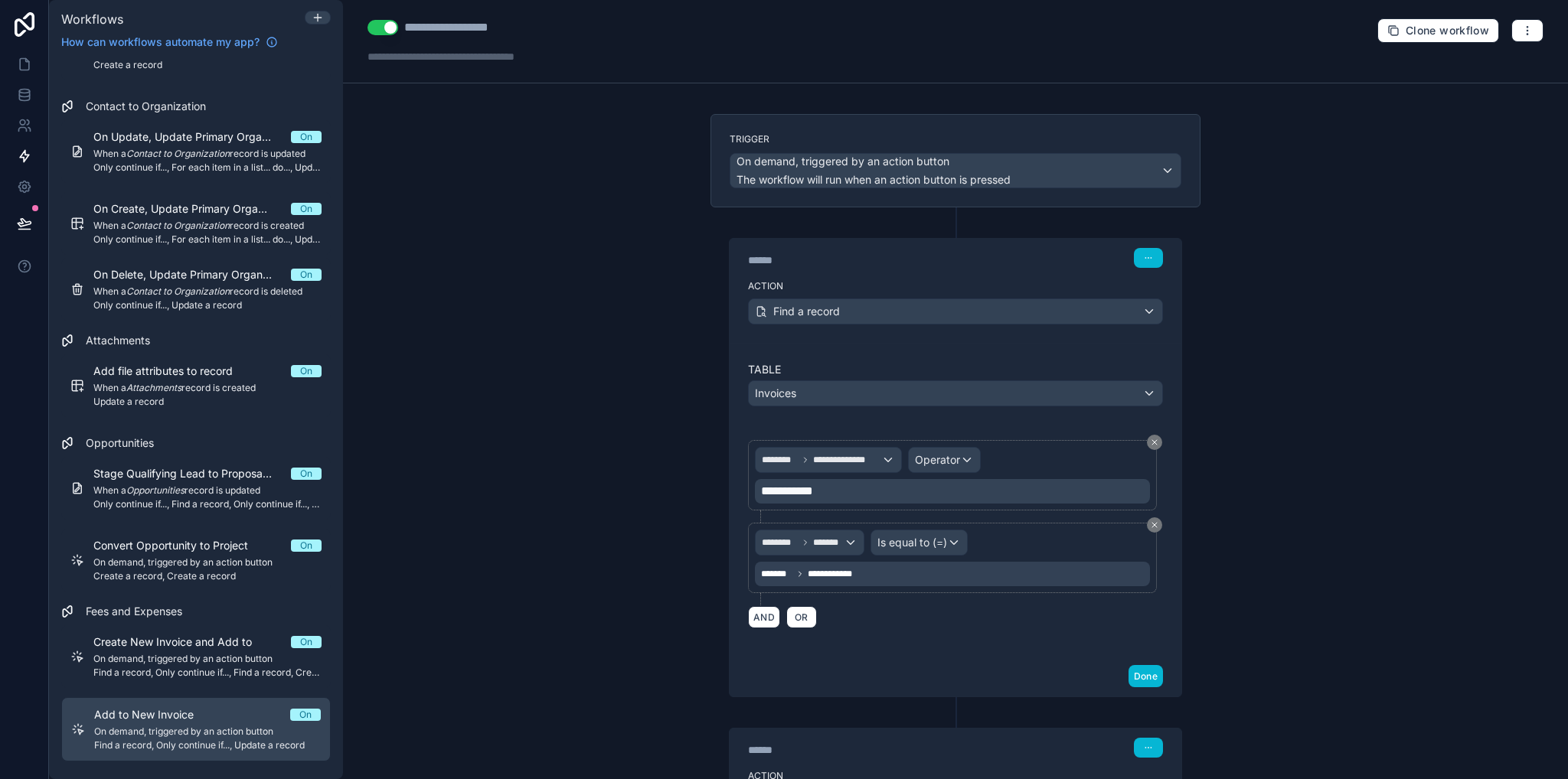
scroll to position [77, 0]
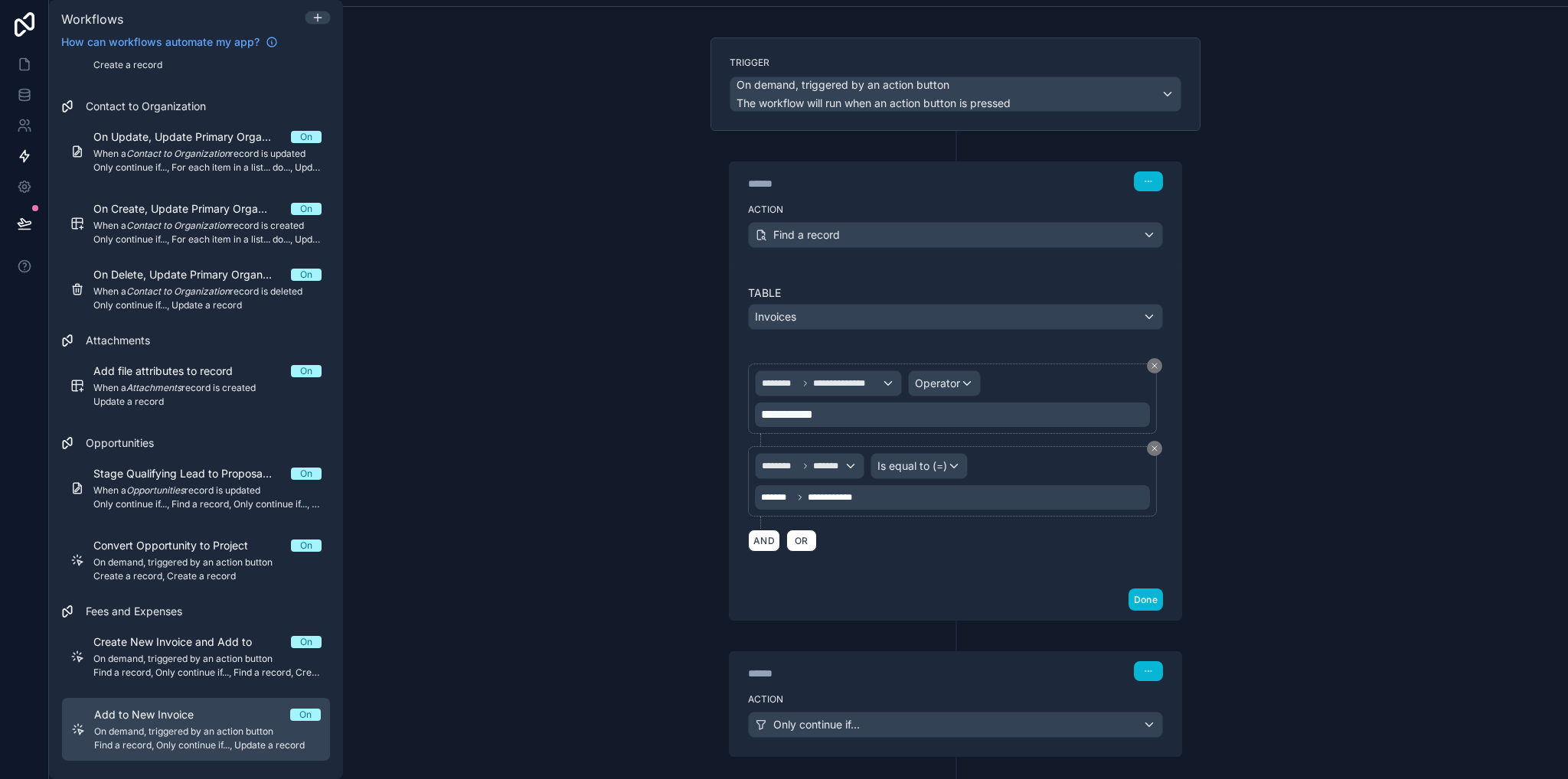
click at [568, 368] on div "**********" at bounding box center [955, 389] width 1225 height 779
click at [28, 157] on icon at bounding box center [24, 156] width 16 height 15
click at [13, 90] on link at bounding box center [24, 95] width 48 height 31
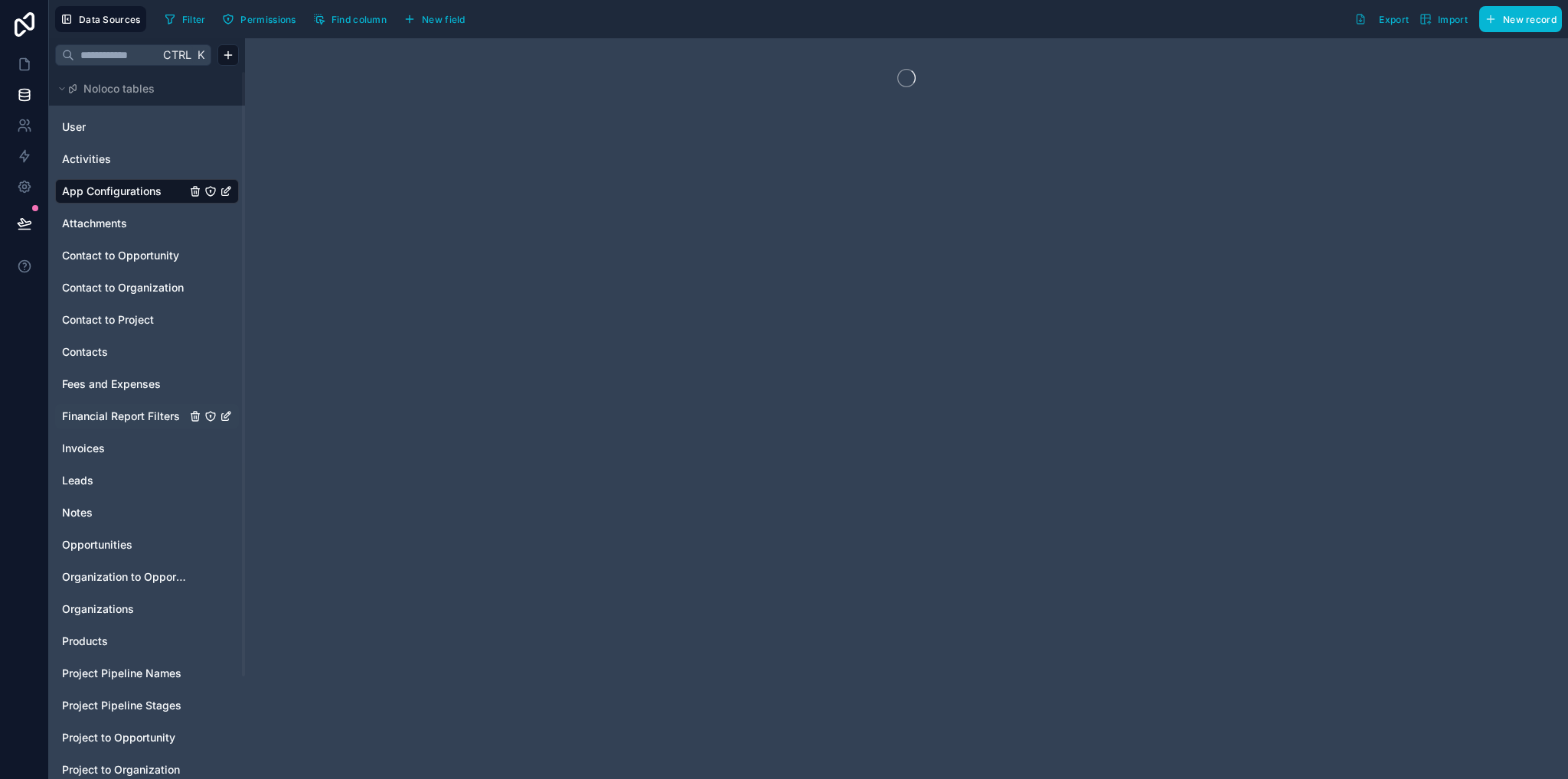
scroll to position [77, 0]
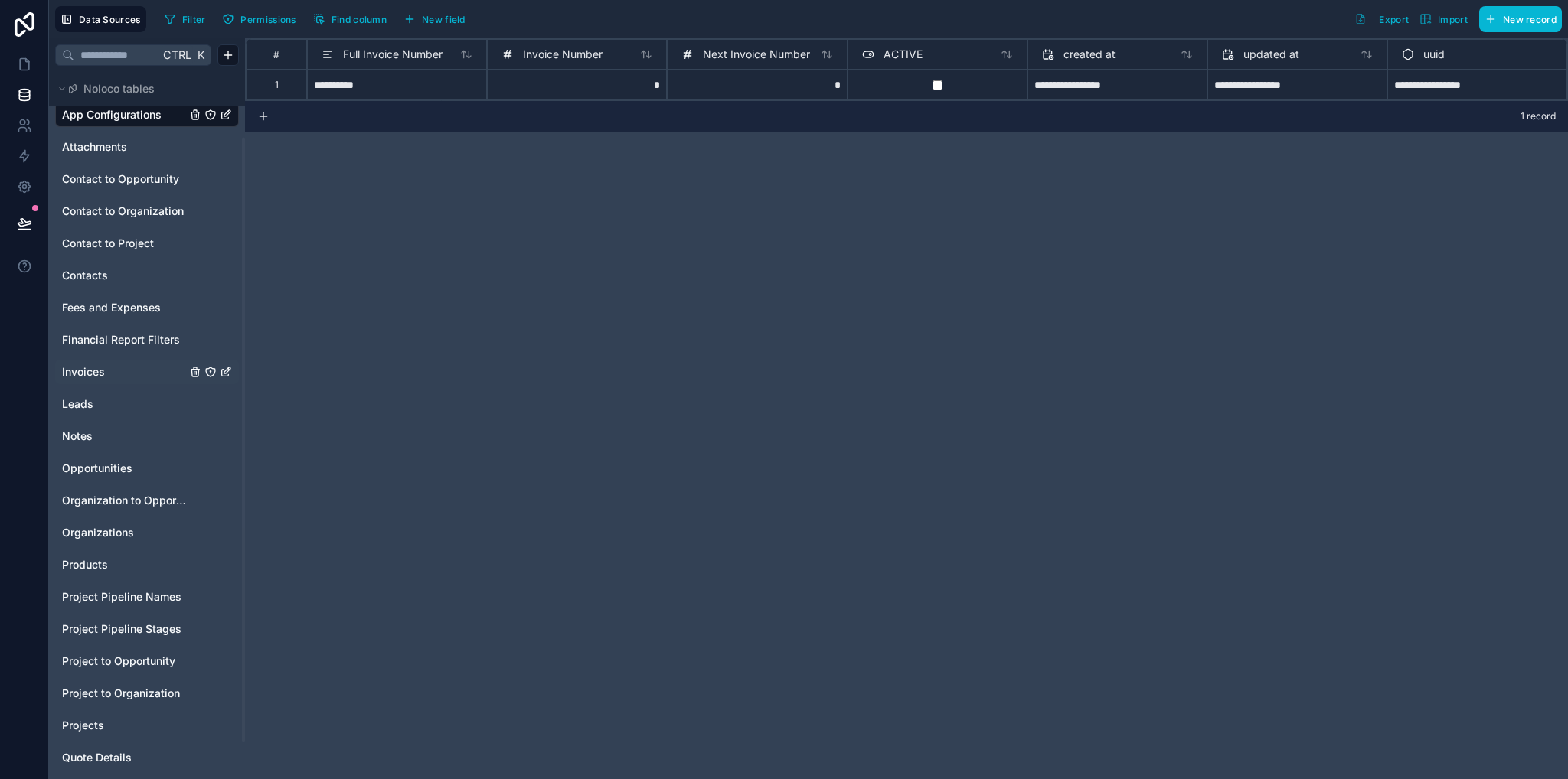
click at [87, 370] on span "Invoices" at bounding box center [83, 372] width 43 height 15
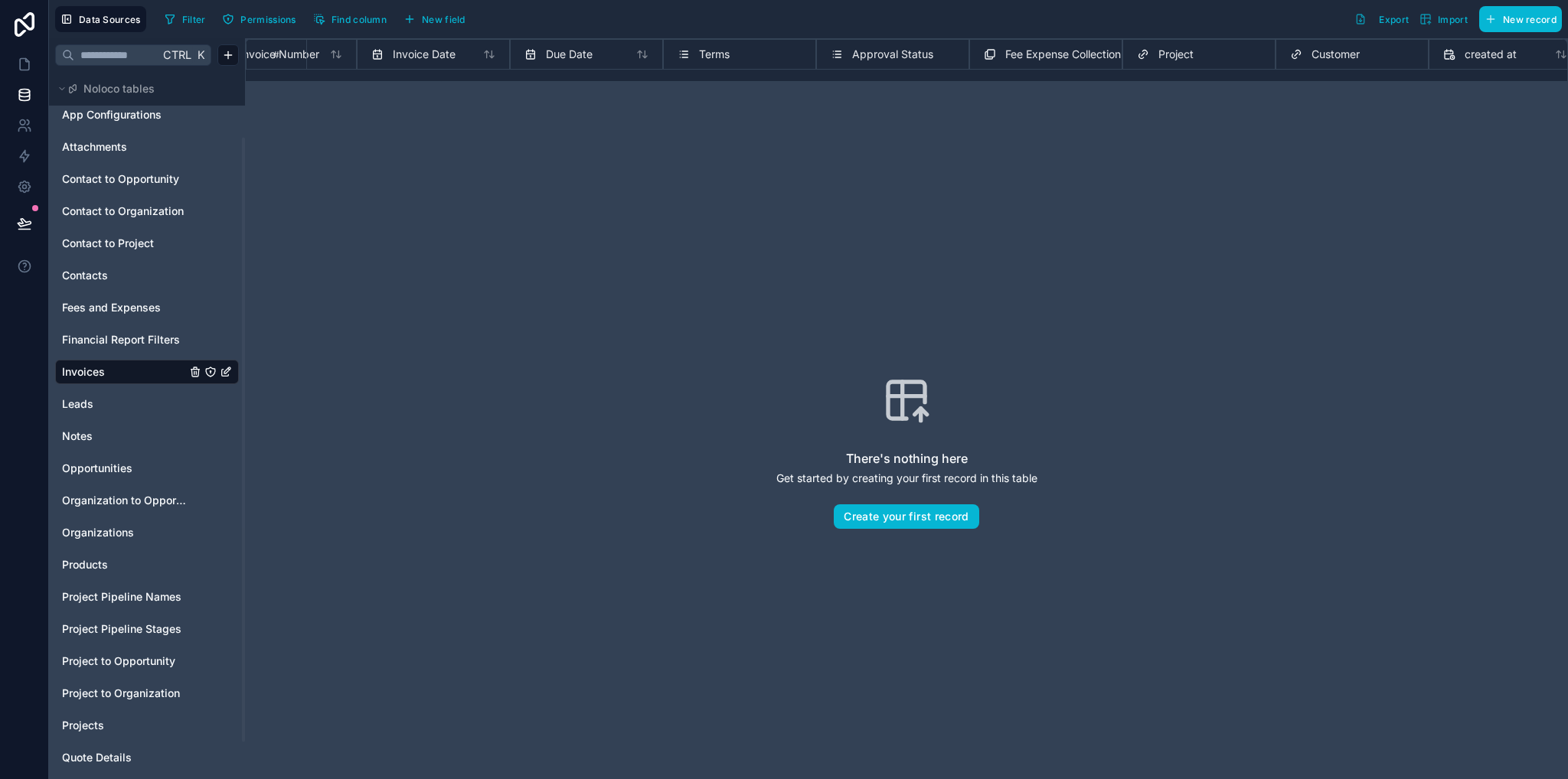
scroll to position [0, 423]
click at [439, 15] on span "New field" at bounding box center [443, 20] width 43 height 11
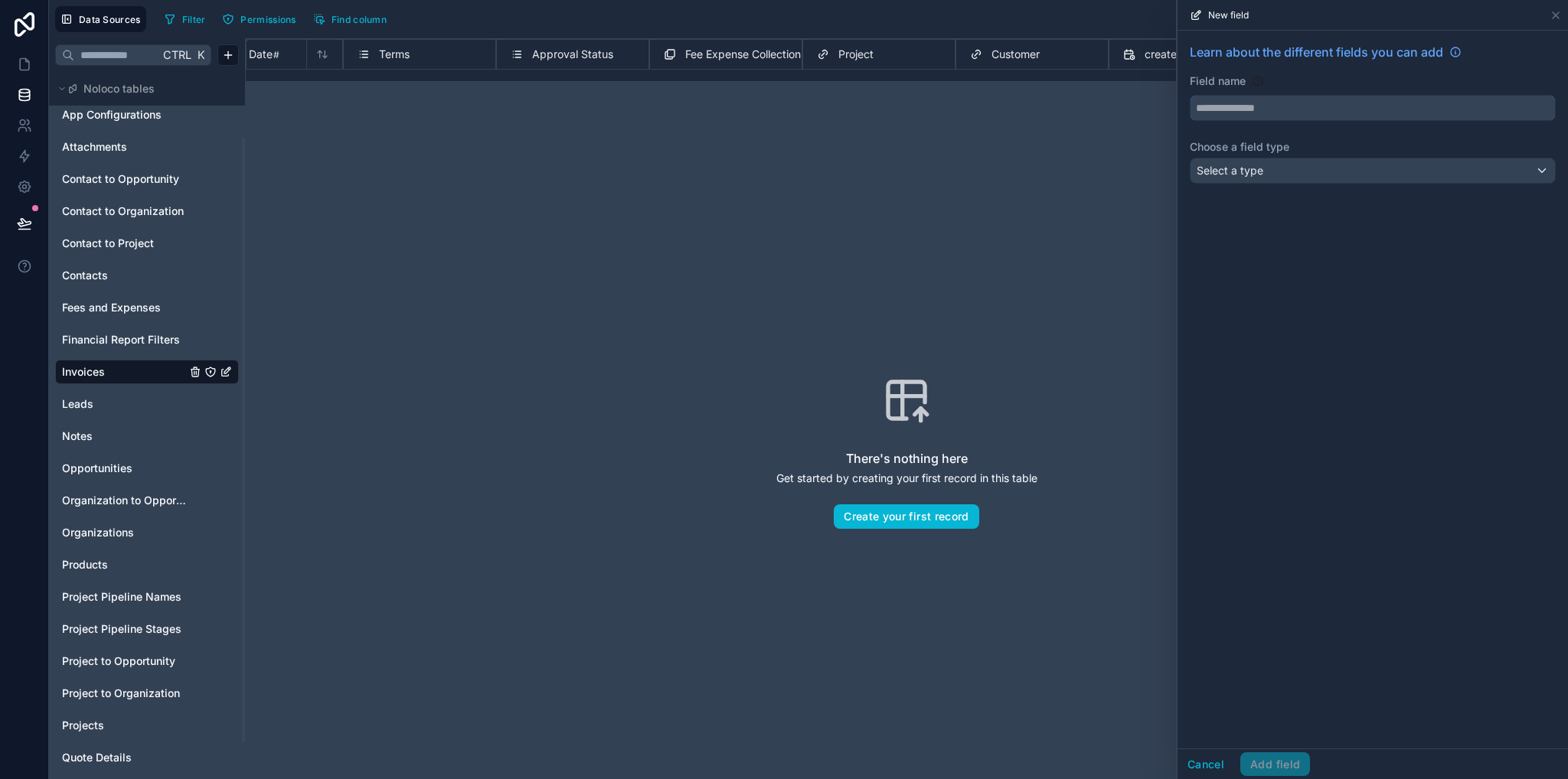
click at [1288, 100] on input "text" at bounding box center [1372, 108] width 365 height 24
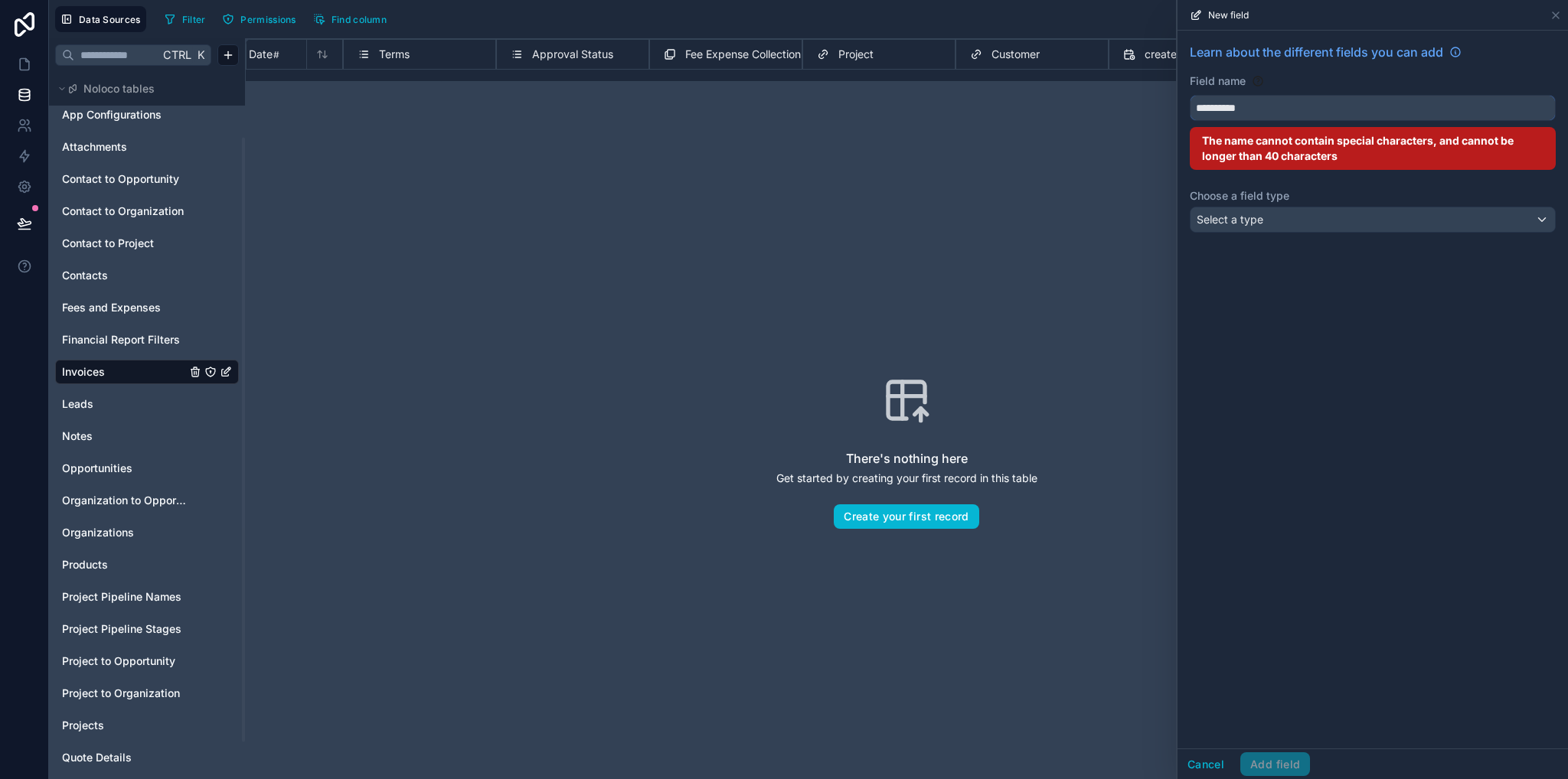
click at [1189, 95] on button "*********" at bounding box center [1372, 108] width 366 height 26
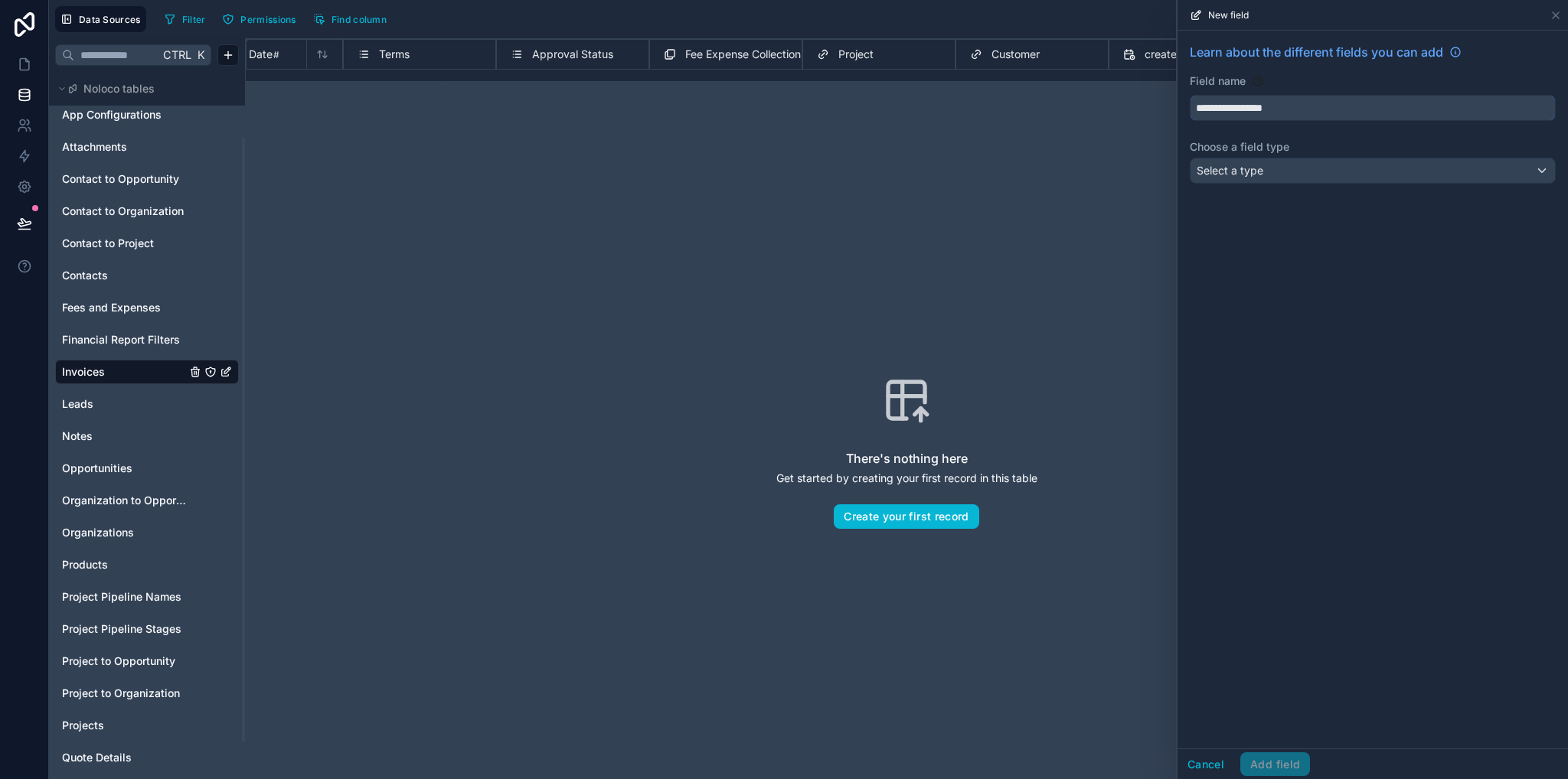
type input "**********"
click at [1247, 171] on span "Select a type" at bounding box center [1230, 170] width 67 height 13
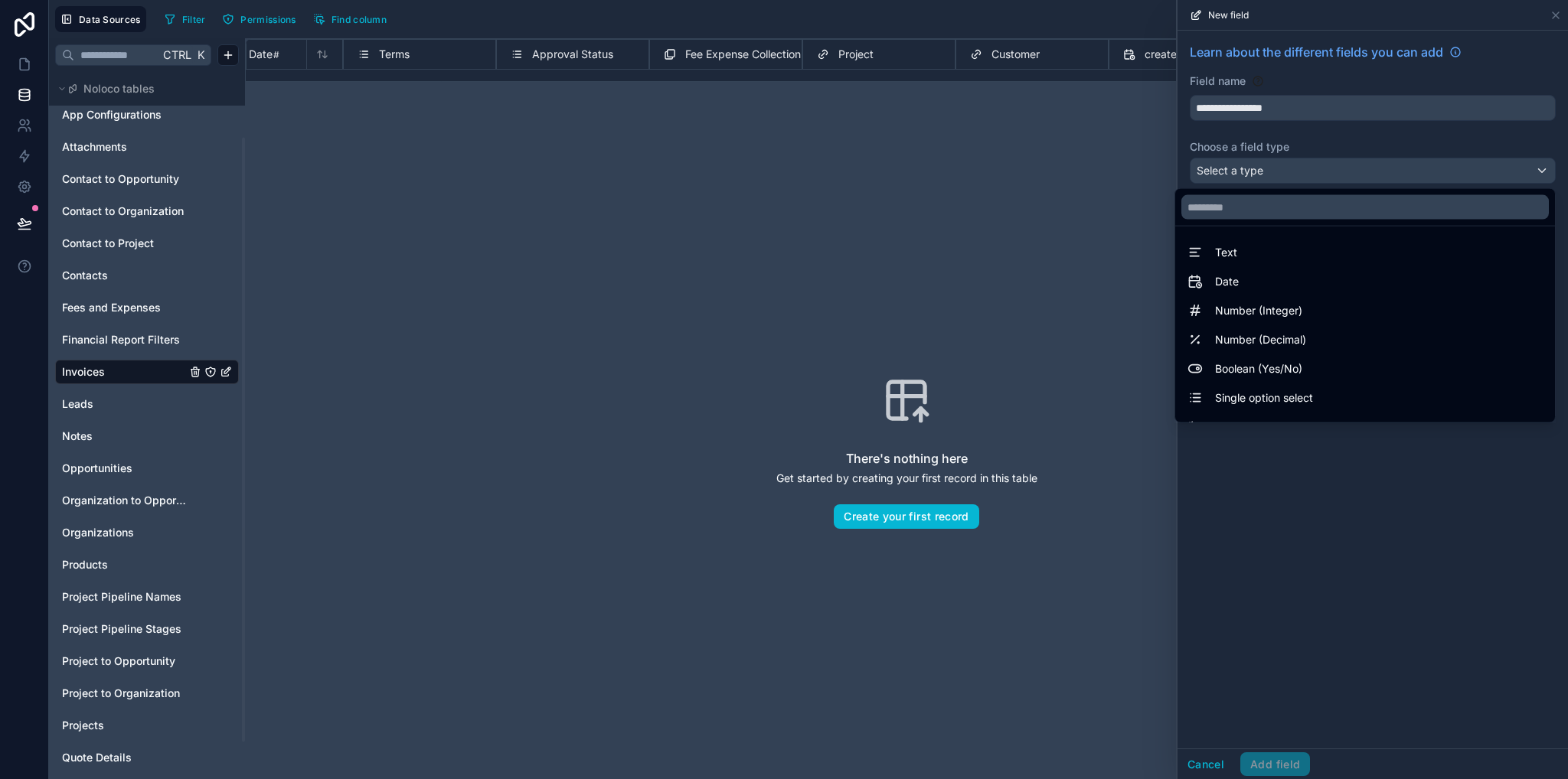
click at [1299, 100] on div at bounding box center [1372, 389] width 391 height 779
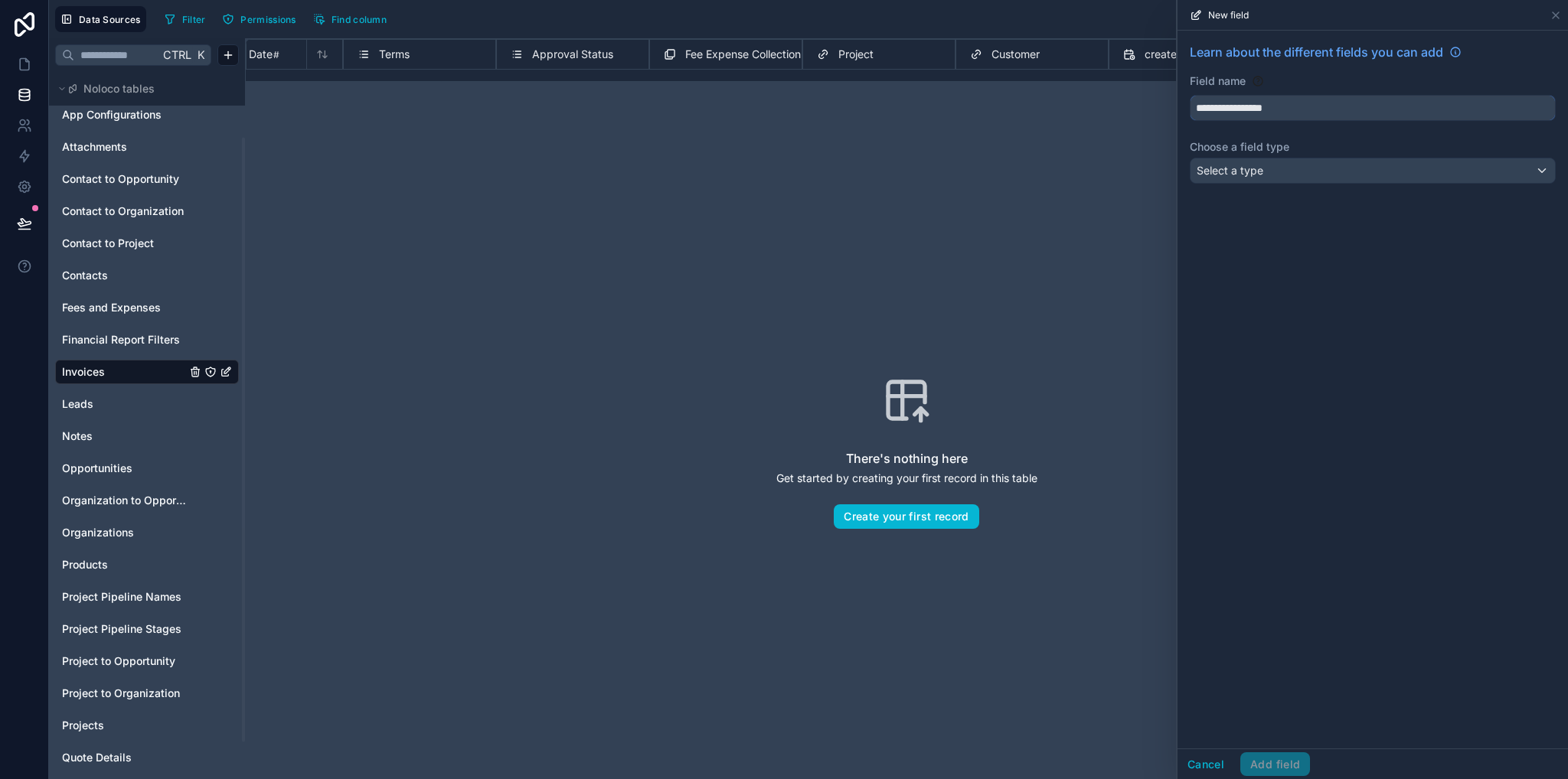
drag, startPoint x: 1306, startPoint y: 111, endPoint x: 1185, endPoint y: 108, distance: 121.0
click at [1185, 108] on div "**********" at bounding box center [1372, 117] width 391 height 171
click at [1285, 175] on div "Select a type" at bounding box center [1372, 170] width 365 height 24
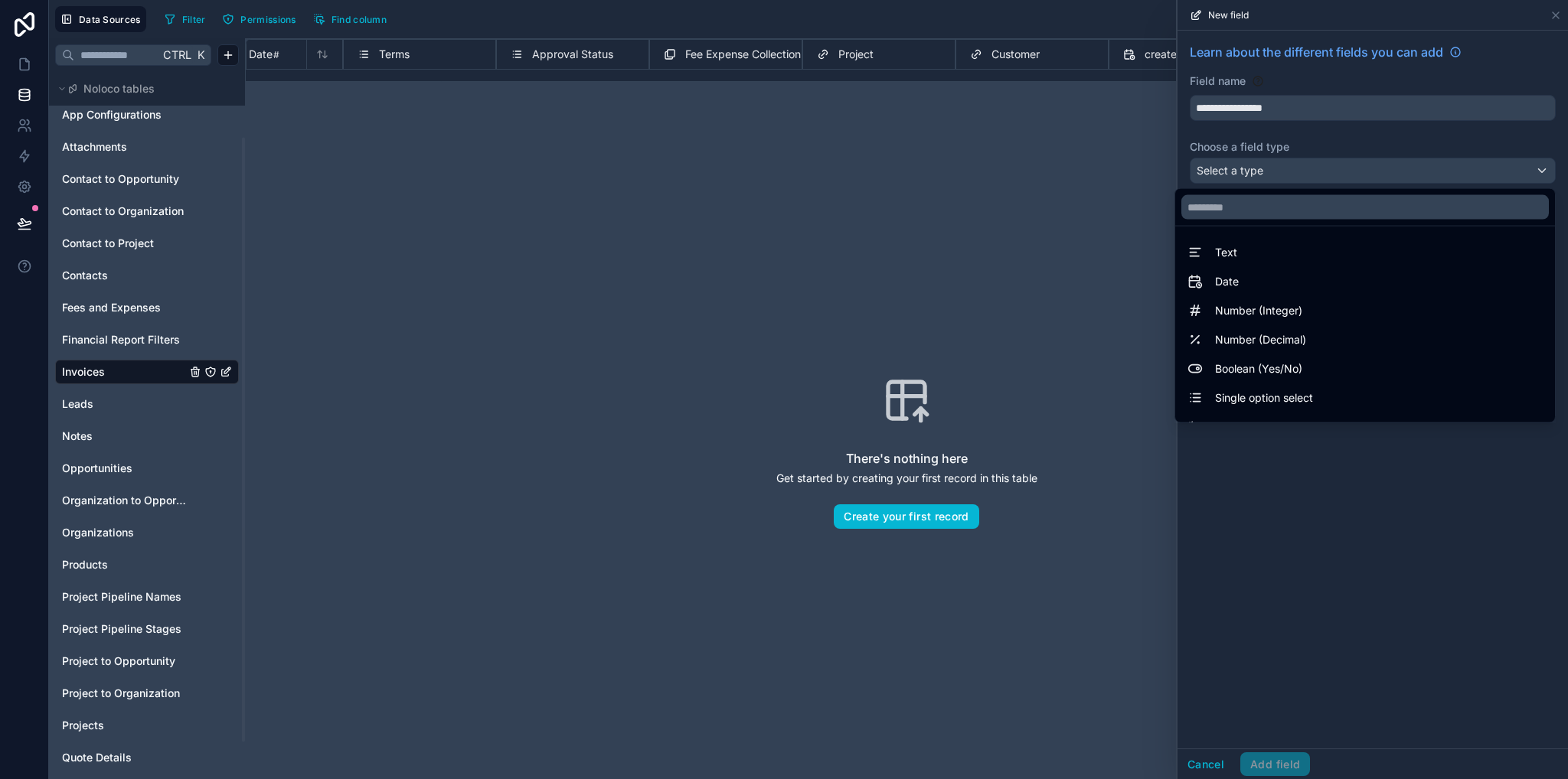
click at [1329, 134] on div at bounding box center [1372, 389] width 391 height 779
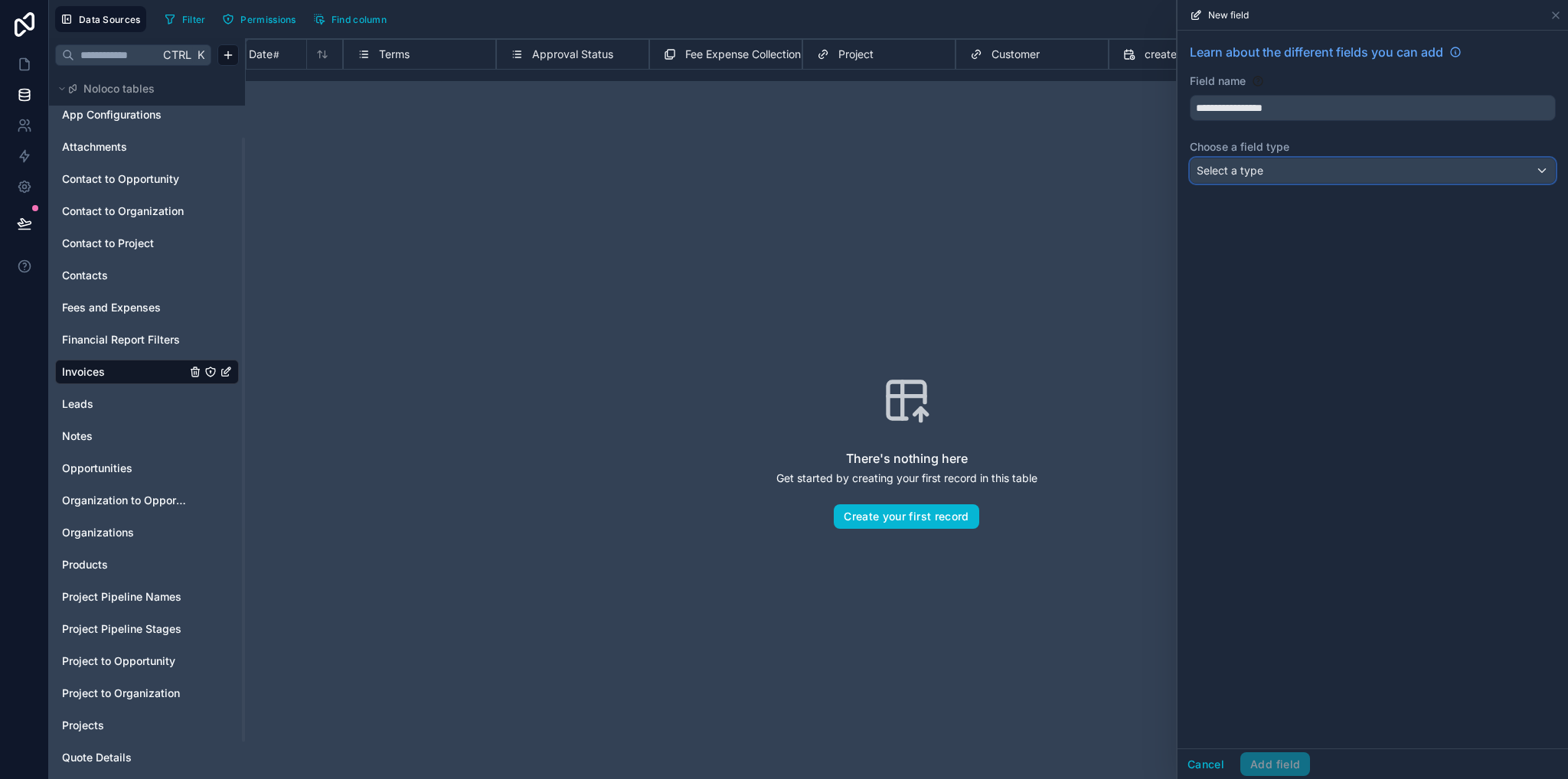
click at [1255, 177] on span "Select a type" at bounding box center [1230, 170] width 67 height 15
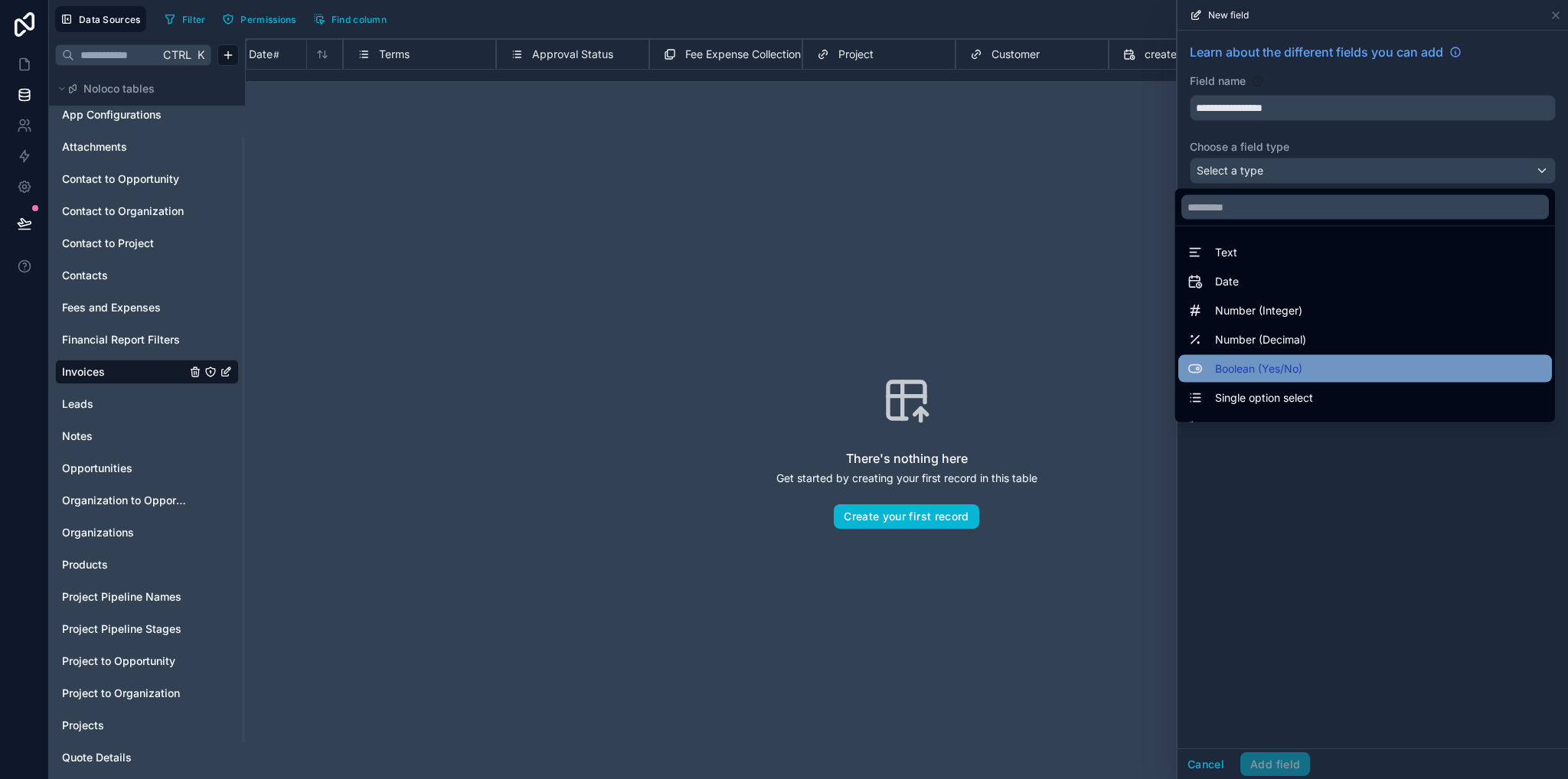
click at [1242, 366] on span "Boolean (Yes/No)" at bounding box center [1258, 369] width 87 height 19
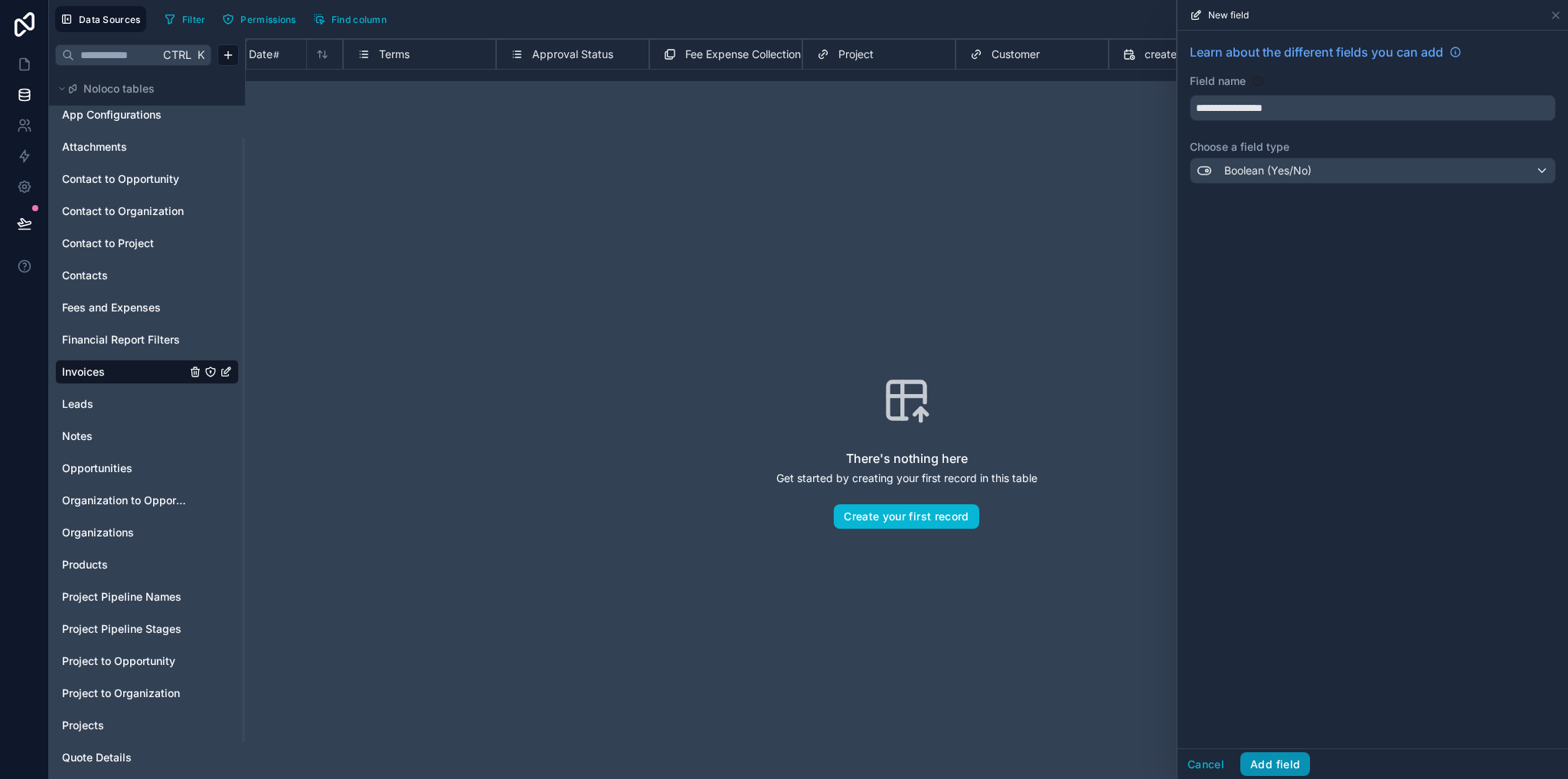
click at [1267, 768] on button "Add field" at bounding box center [1274, 764] width 69 height 24
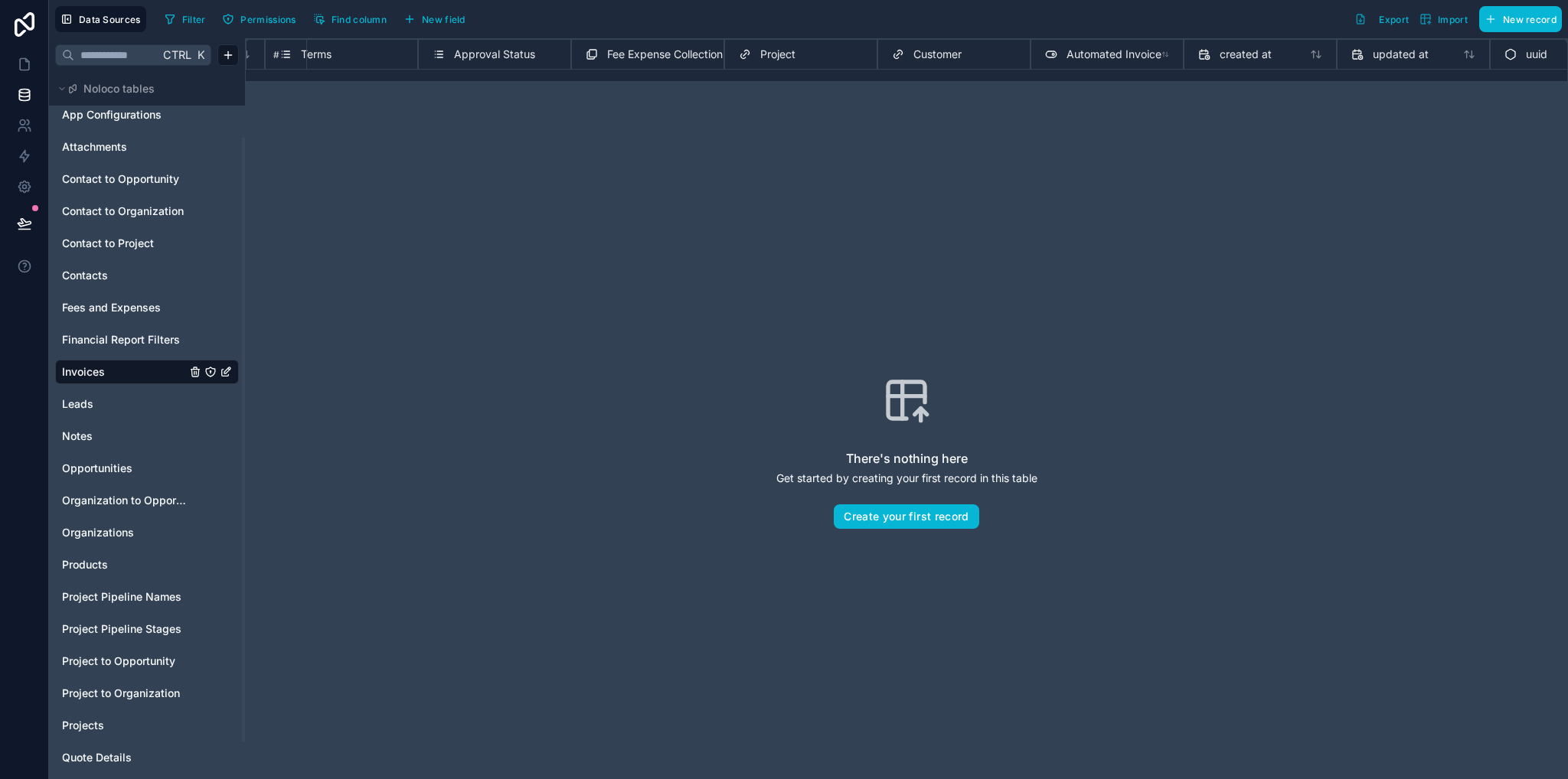
scroll to position [0, 577]
click at [1025, 53] on span "Automated Invoice" at bounding box center [1039, 54] width 95 height 15
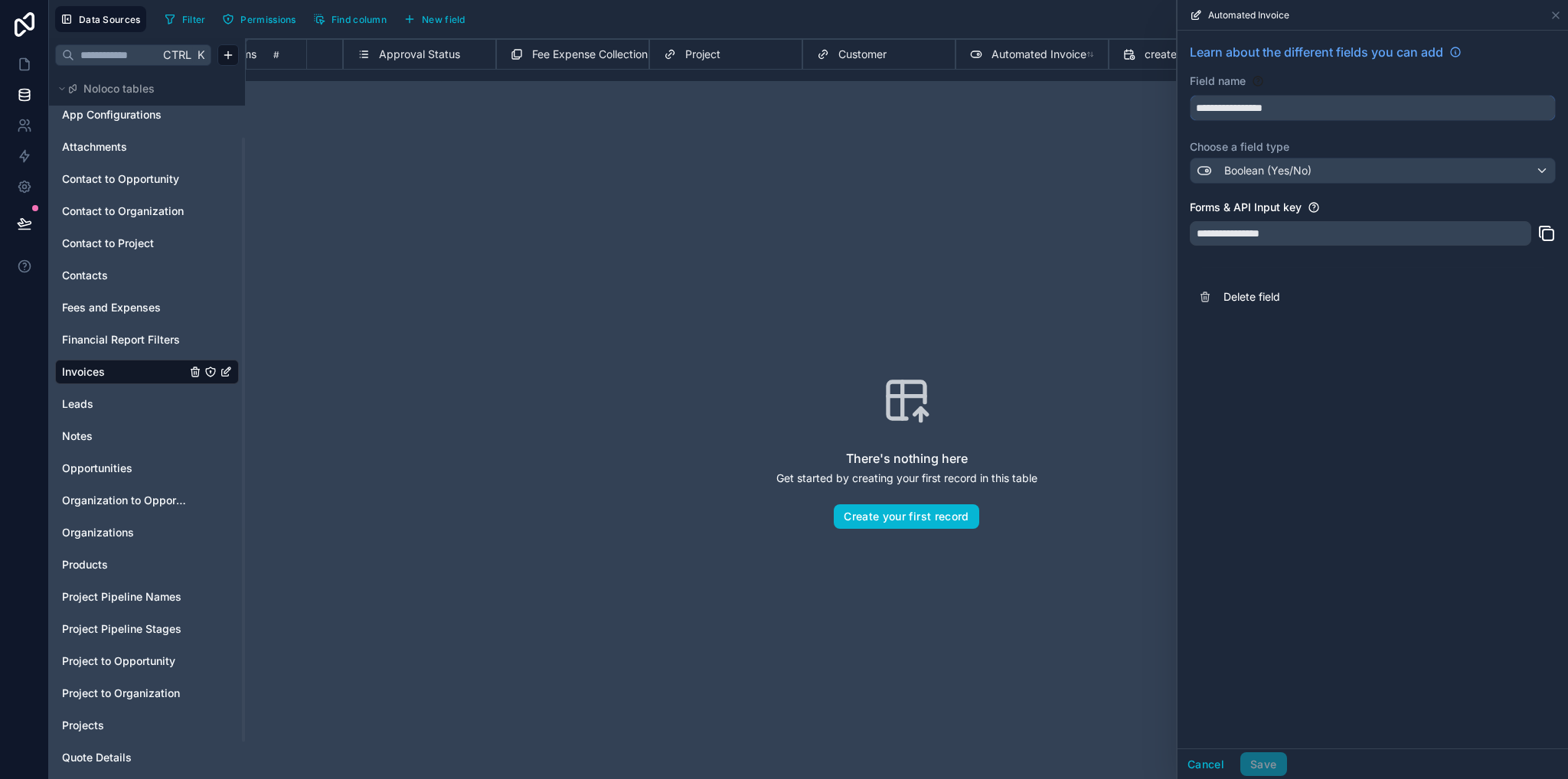
drag, startPoint x: 1252, startPoint y: 104, endPoint x: 1127, endPoint y: 105, distance: 125.0
click at [1127, 105] on div "**********" at bounding box center [808, 389] width 1519 height 779
click at [1189, 95] on button "**********" at bounding box center [1372, 108] width 366 height 26
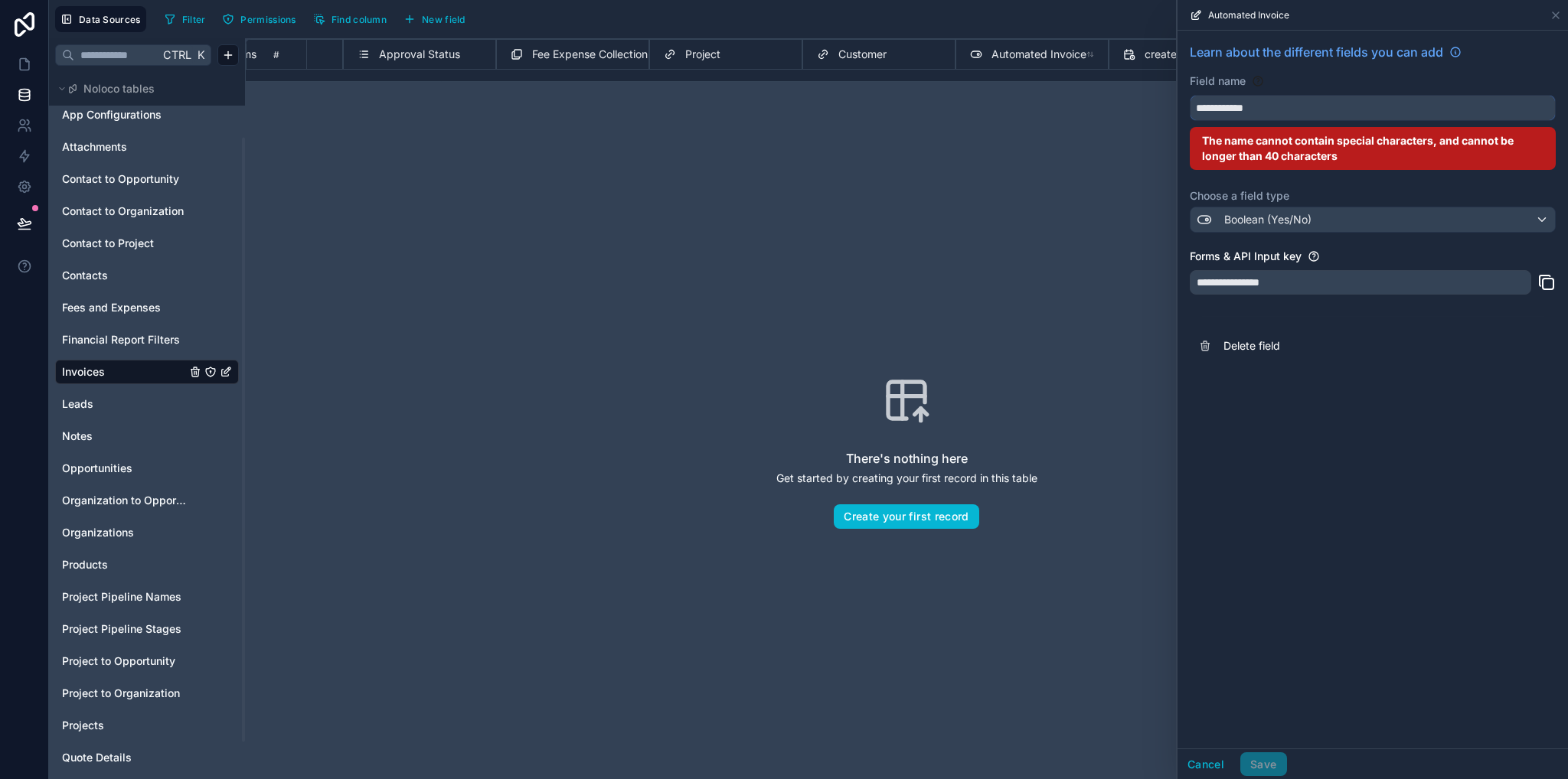
click at [1189, 95] on button "**********" at bounding box center [1372, 108] width 366 height 26
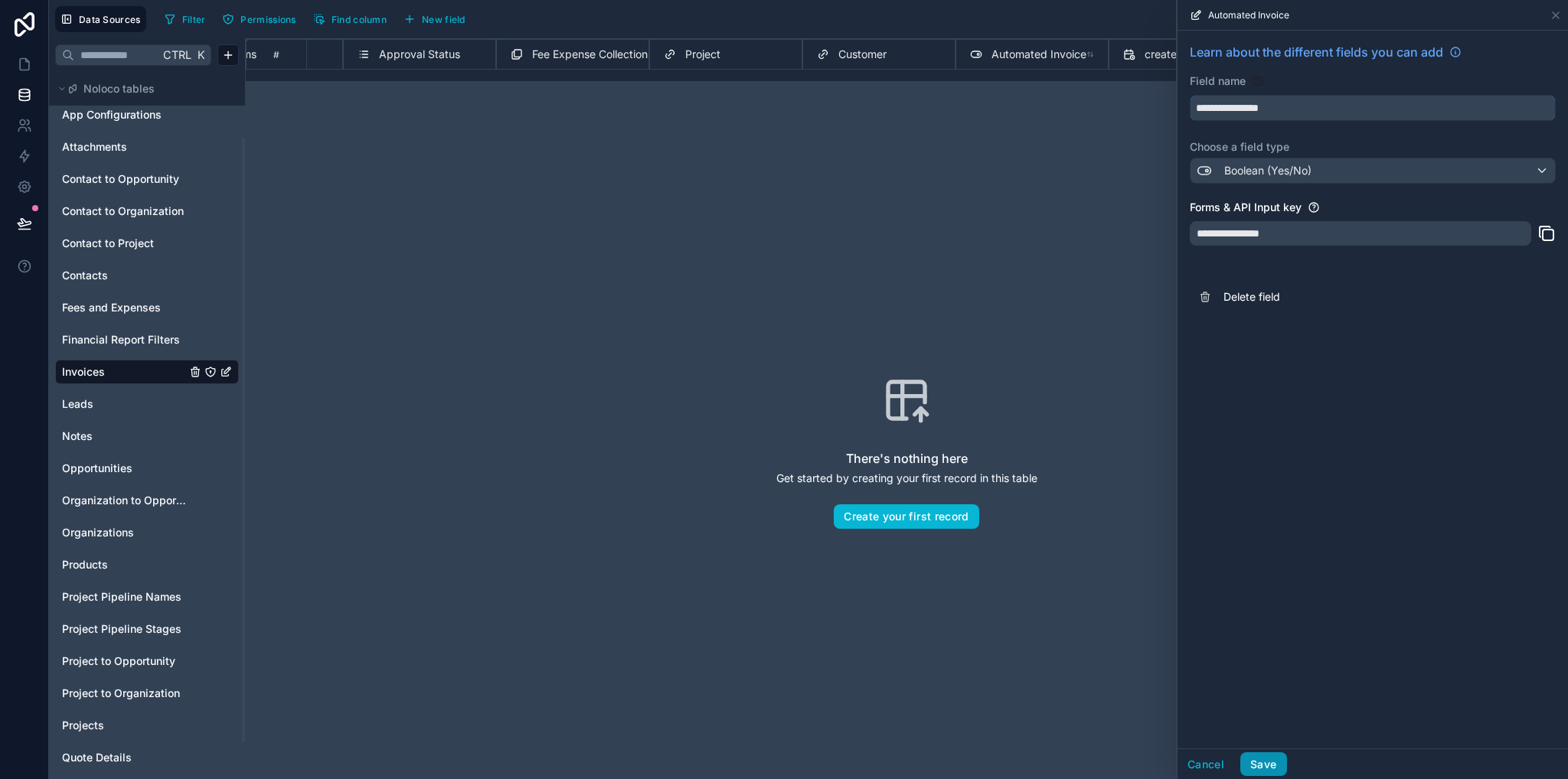
type input "**********"
click at [1271, 764] on button "Save" at bounding box center [1263, 764] width 46 height 24
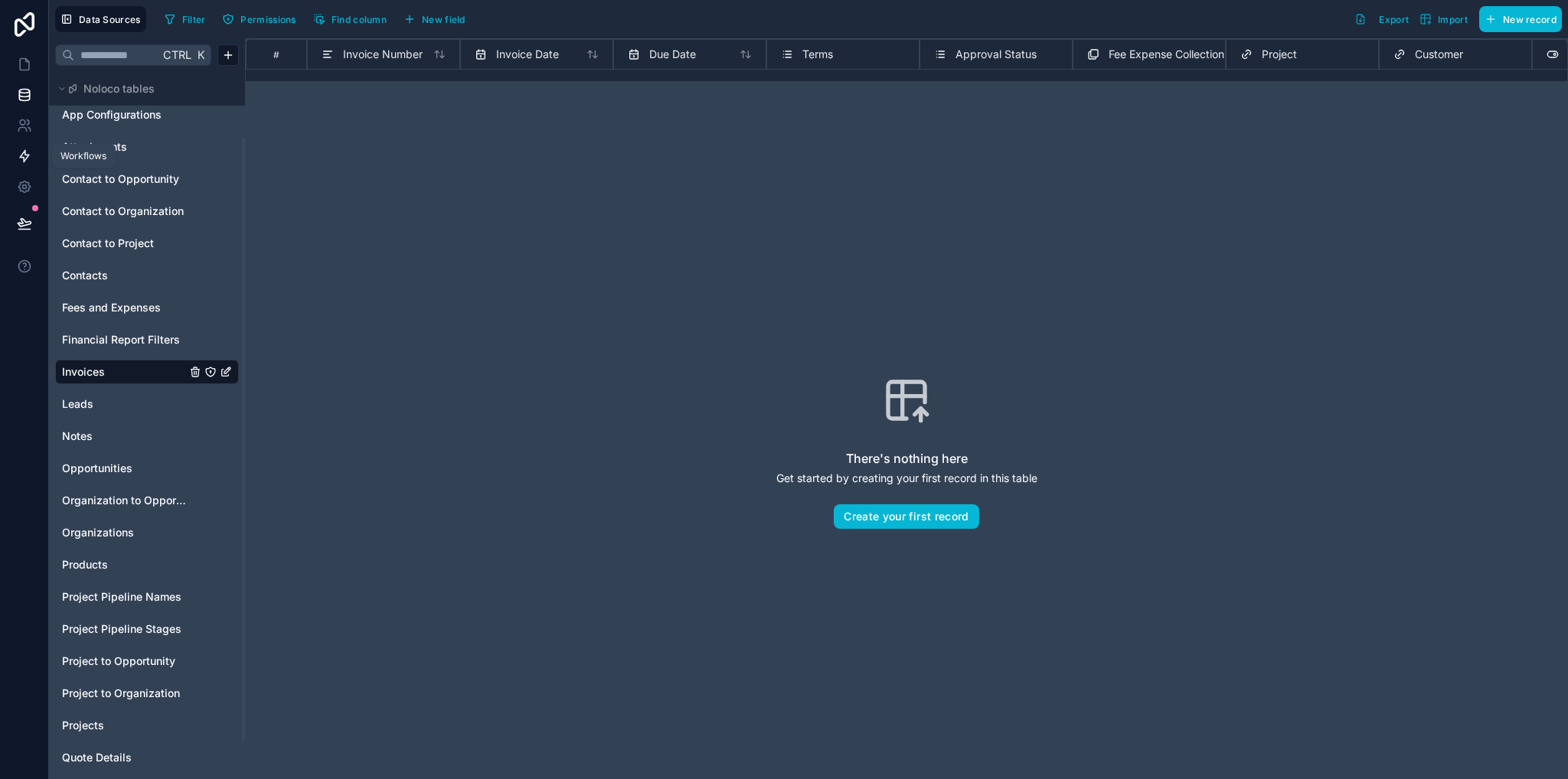
click at [25, 159] on icon at bounding box center [24, 157] width 9 height 11
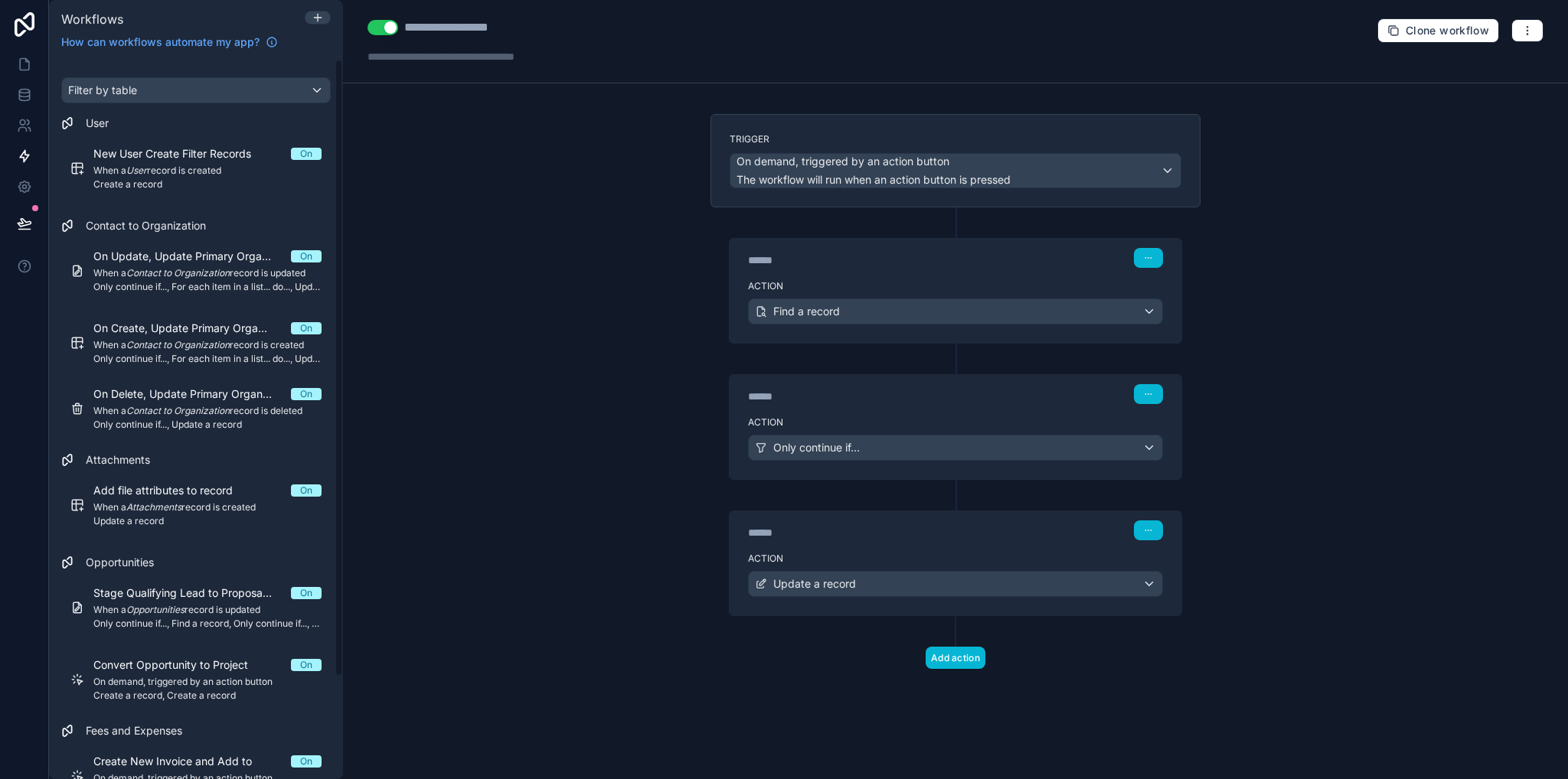
scroll to position [119, 0]
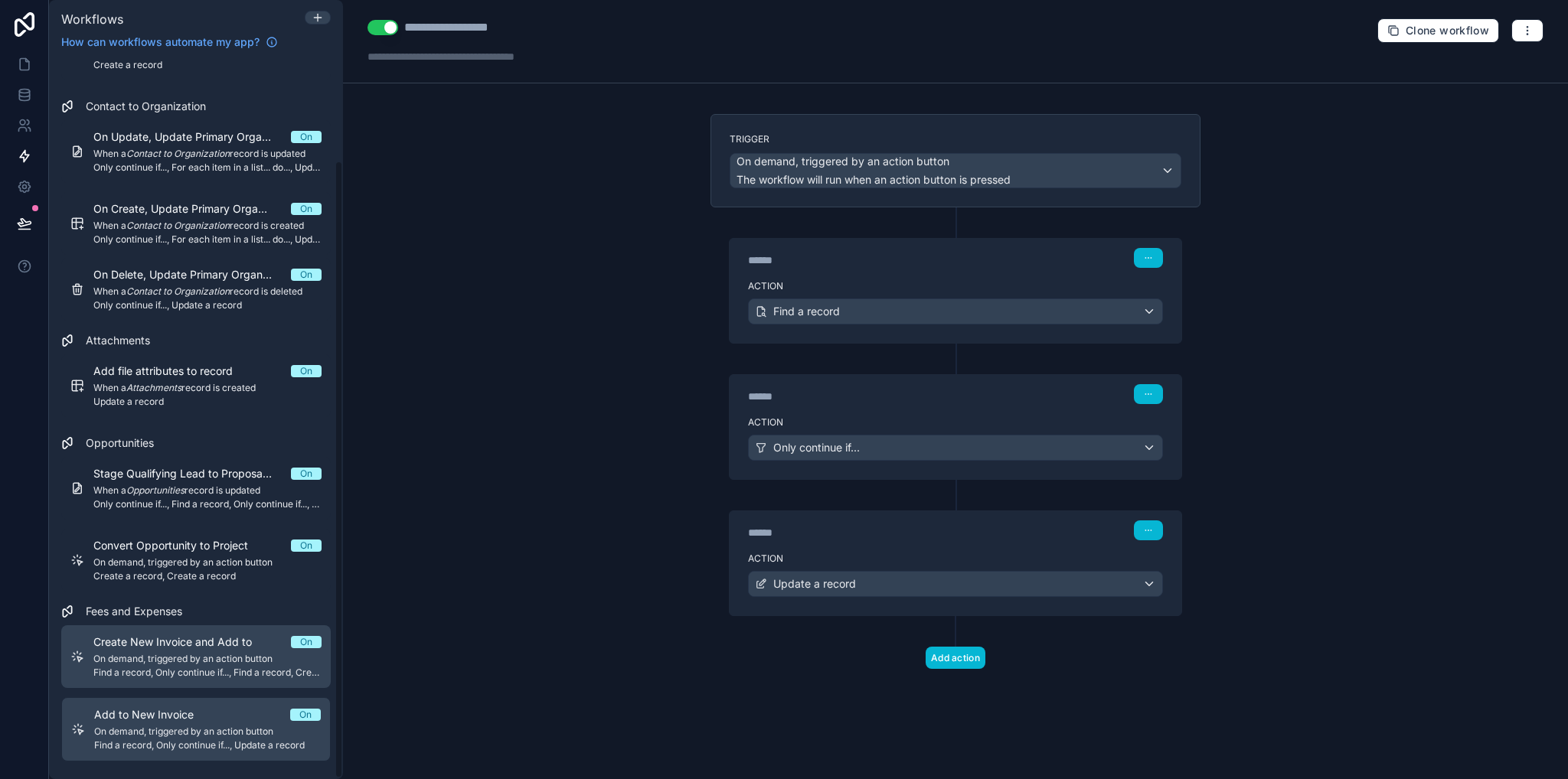
click at [191, 663] on span "On demand, triggered by an action button" at bounding box center [207, 658] width 228 height 12
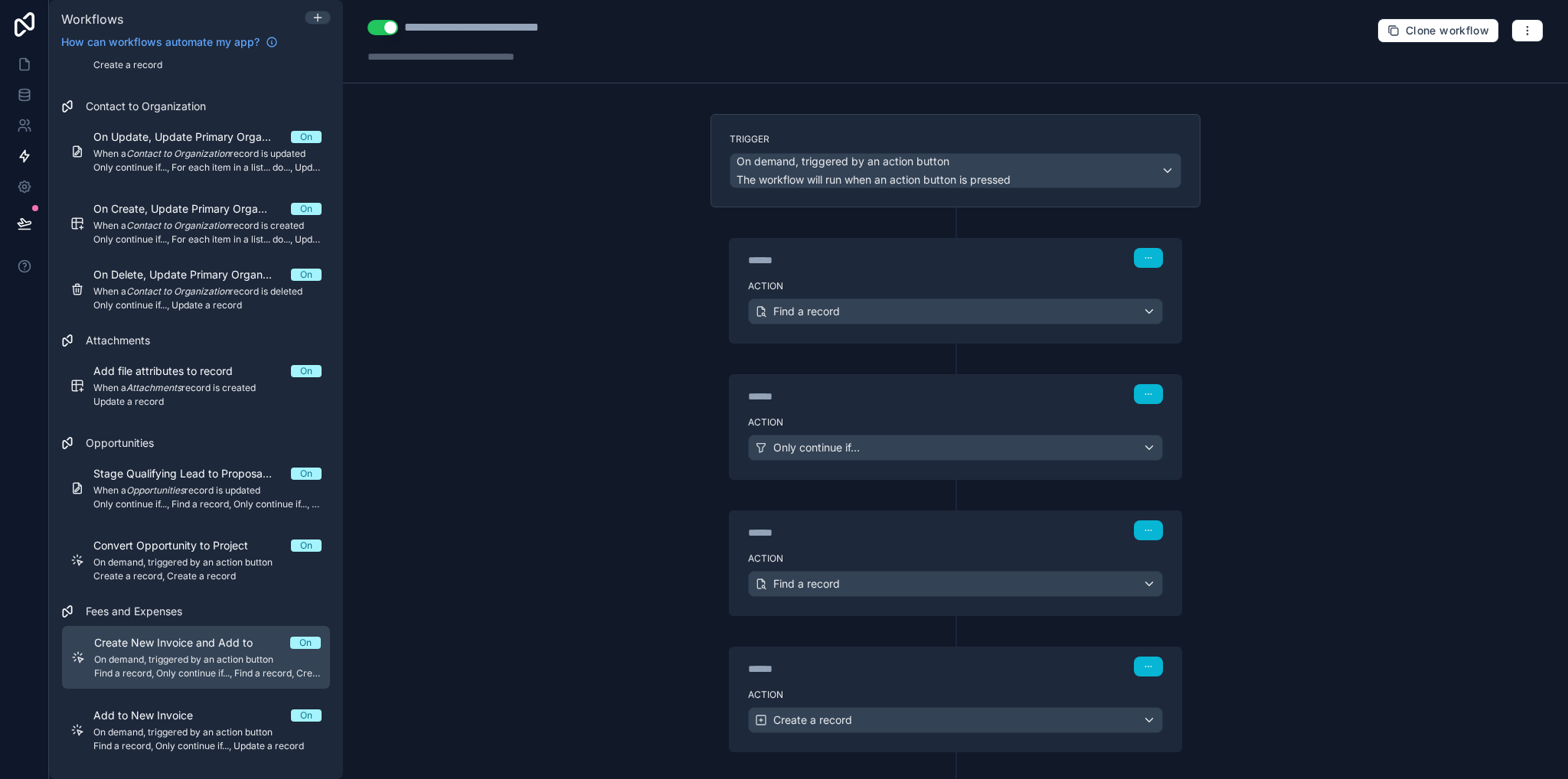
click at [872, 256] on div "******" at bounding box center [862, 260] width 229 height 15
click at [885, 280] on label "Action" at bounding box center [955, 285] width 415 height 12
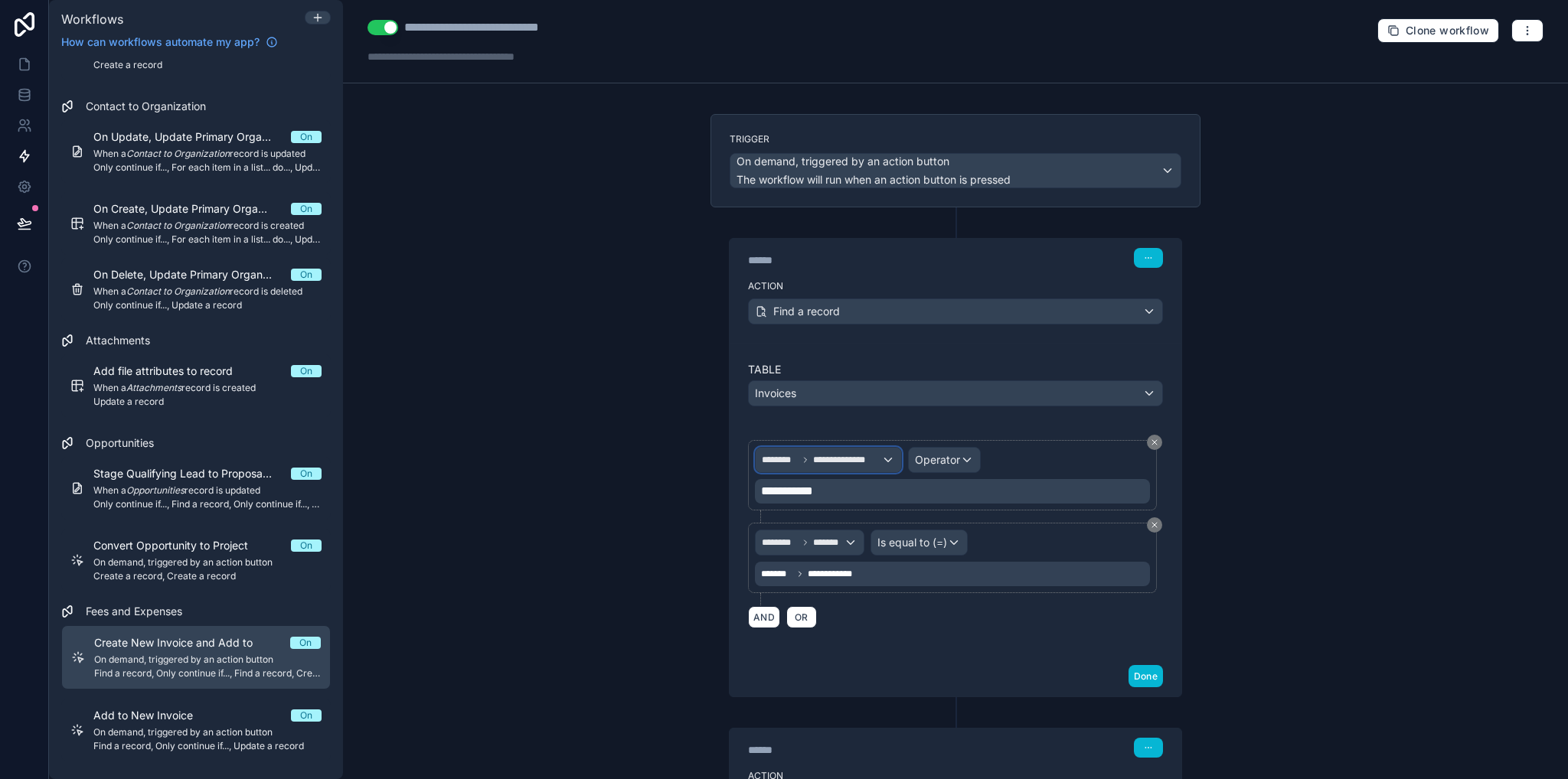
click at [850, 466] on div "**********" at bounding box center [828, 460] width 145 height 24
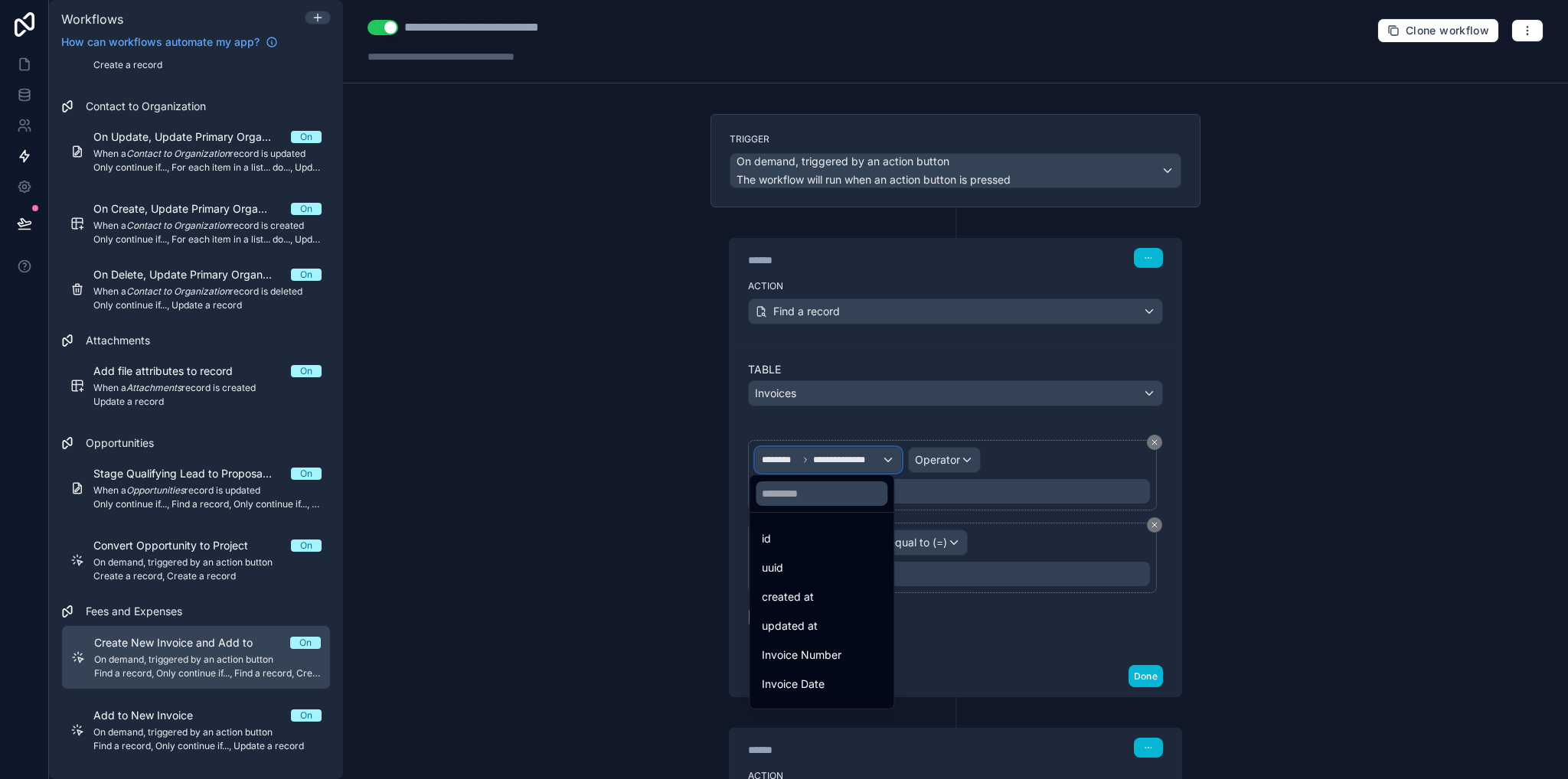
scroll to position [196, 0]
click at [830, 689] on span "New Invoice Flag" at bounding box center [805, 692] width 86 height 19
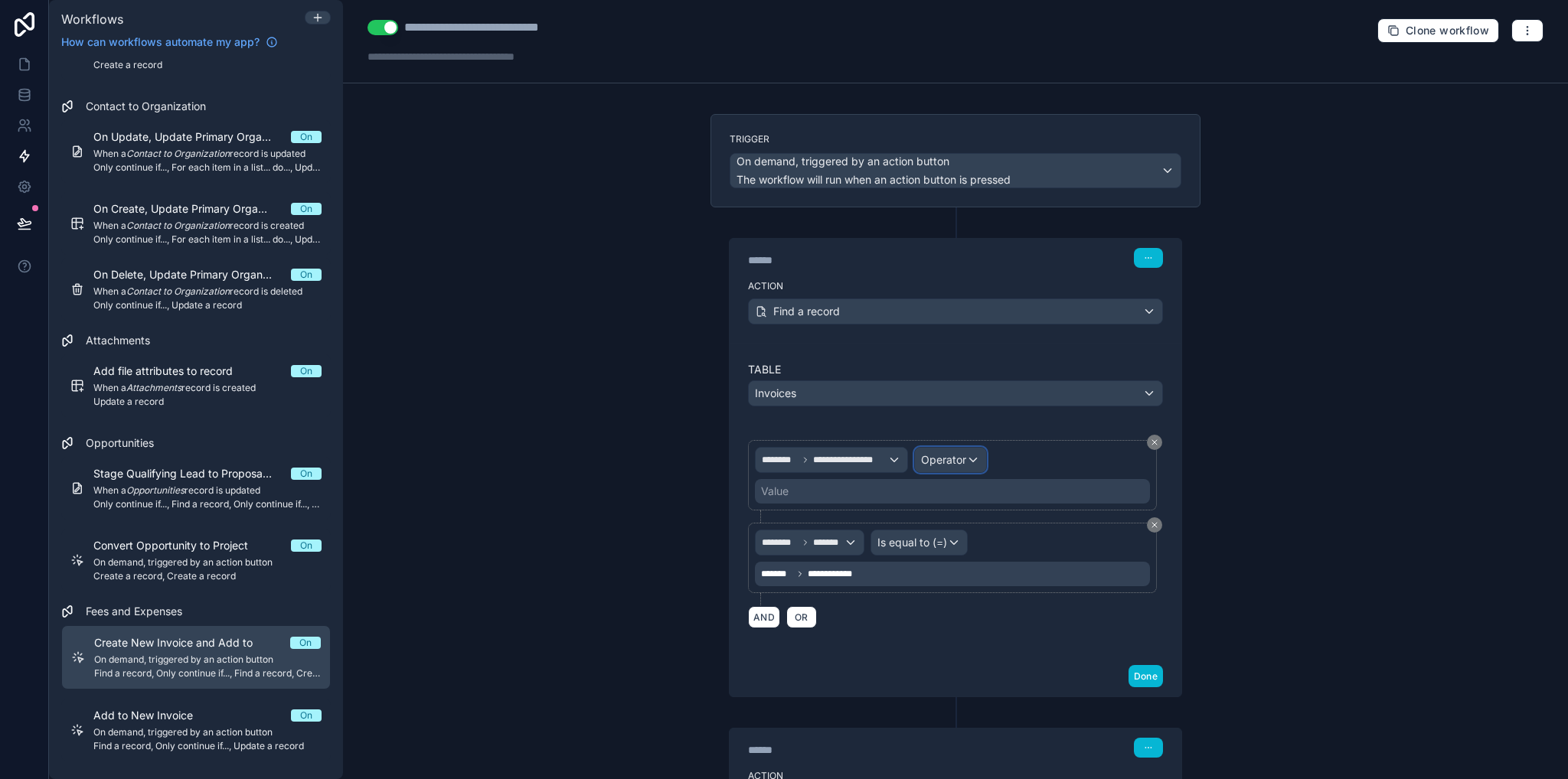
click at [972, 451] on div "Operator" at bounding box center [950, 460] width 71 height 24
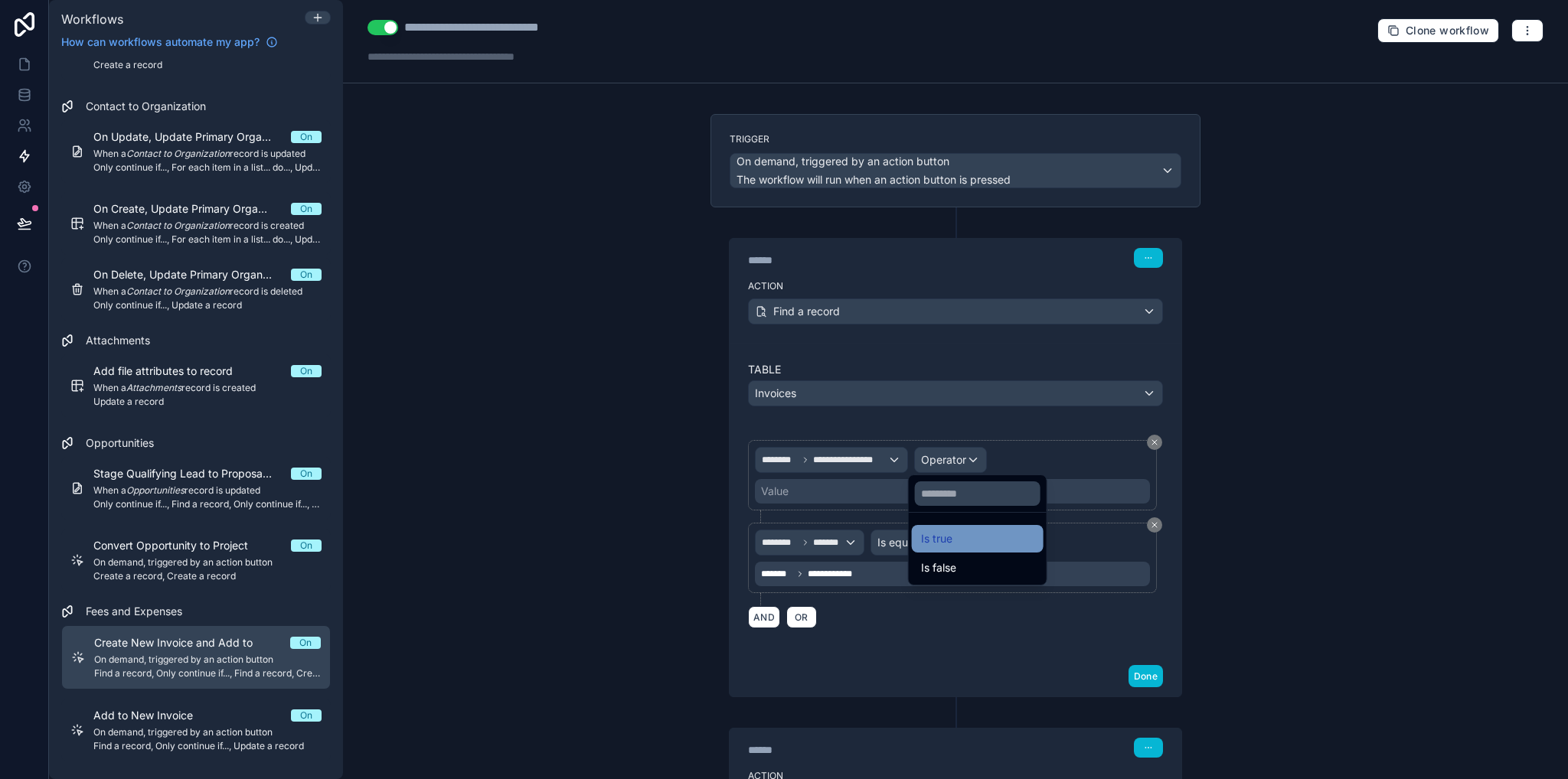
click at [940, 533] on span "Is true" at bounding box center [937, 538] width 31 height 19
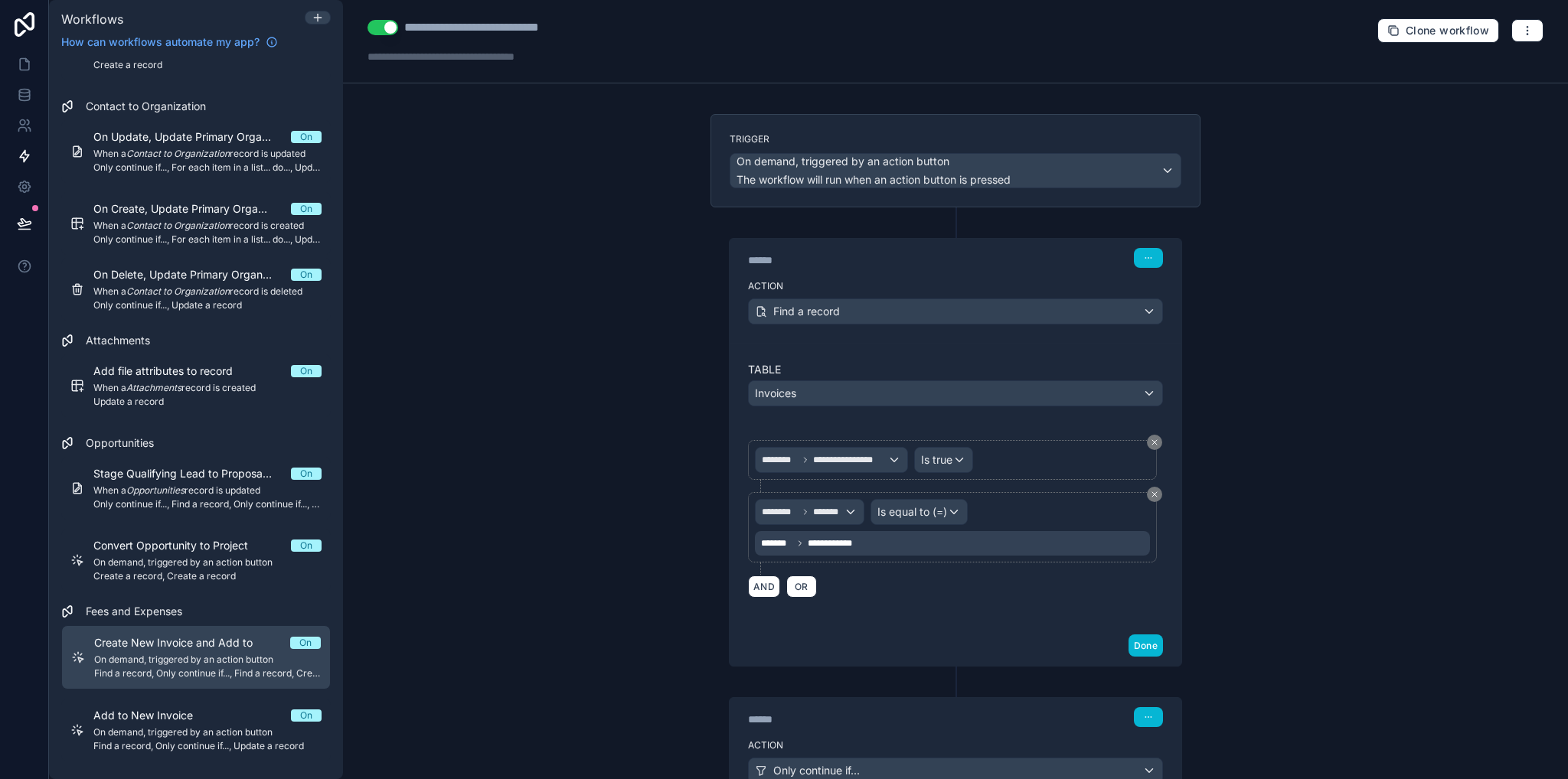
click at [1222, 478] on div "**********" at bounding box center [955, 389] width 1225 height 779
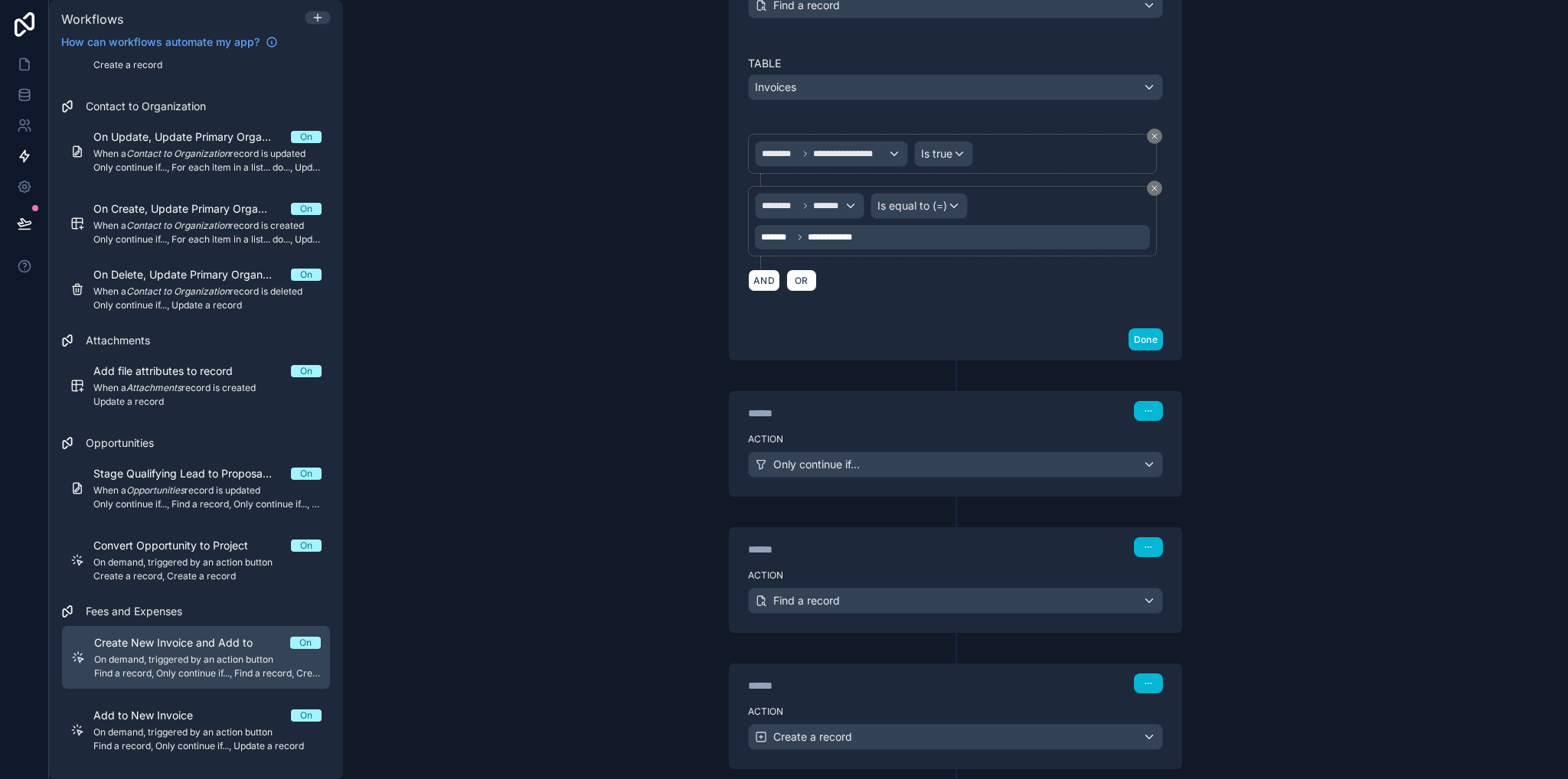
scroll to position [383, 0]
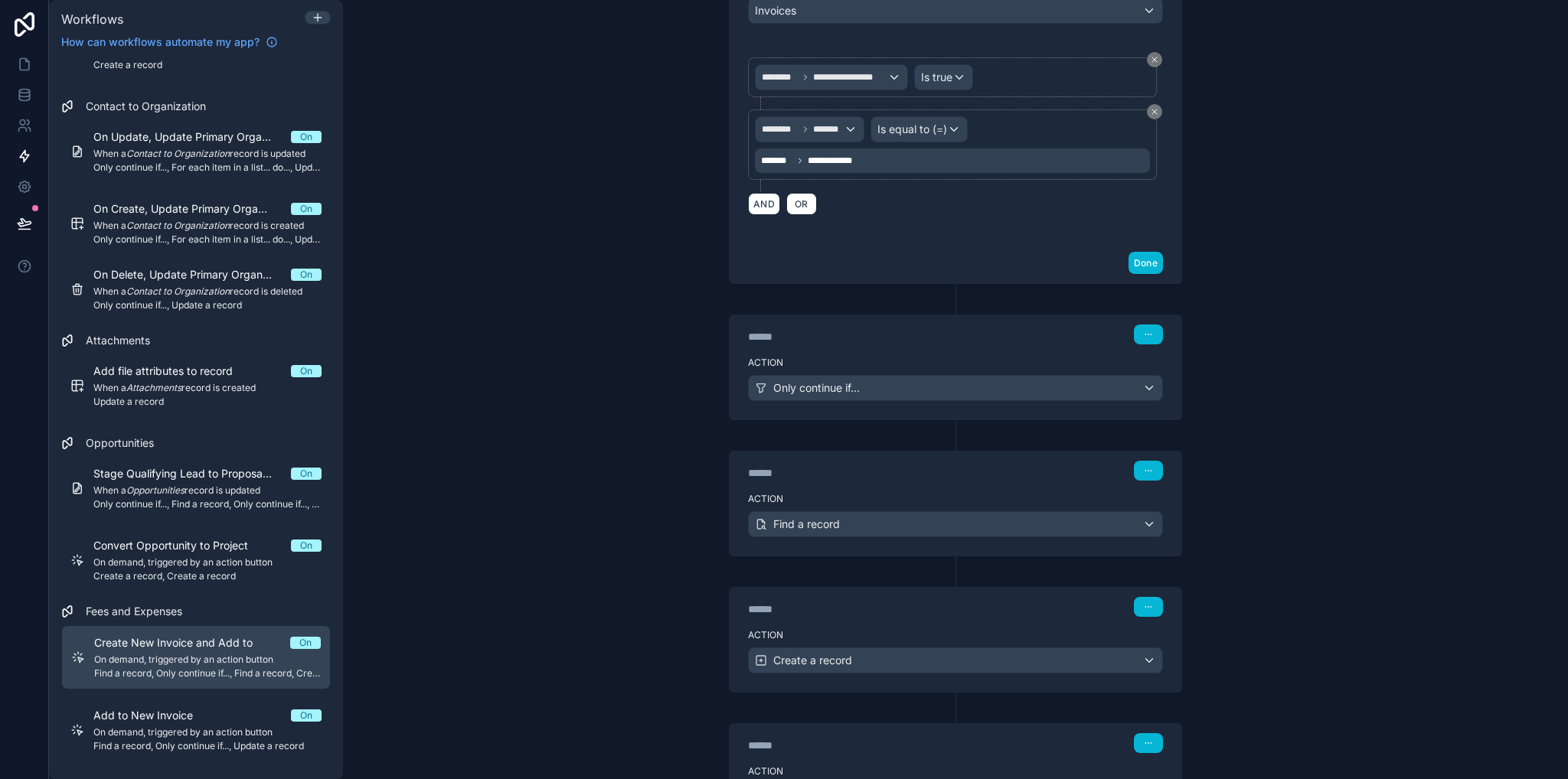
click at [924, 344] on div "****** Step 2" at bounding box center [955, 333] width 452 height 35
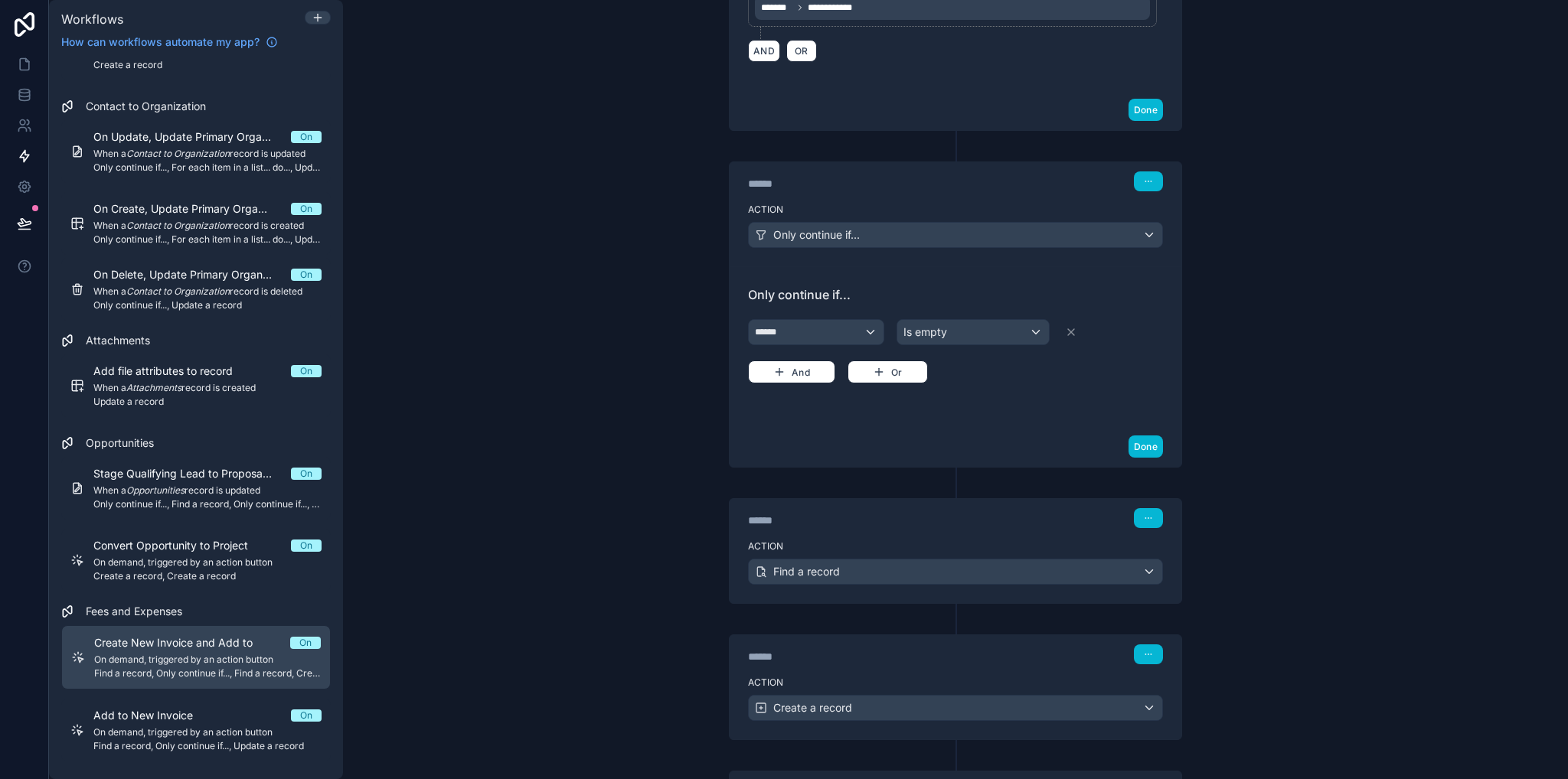
scroll to position [765, 0]
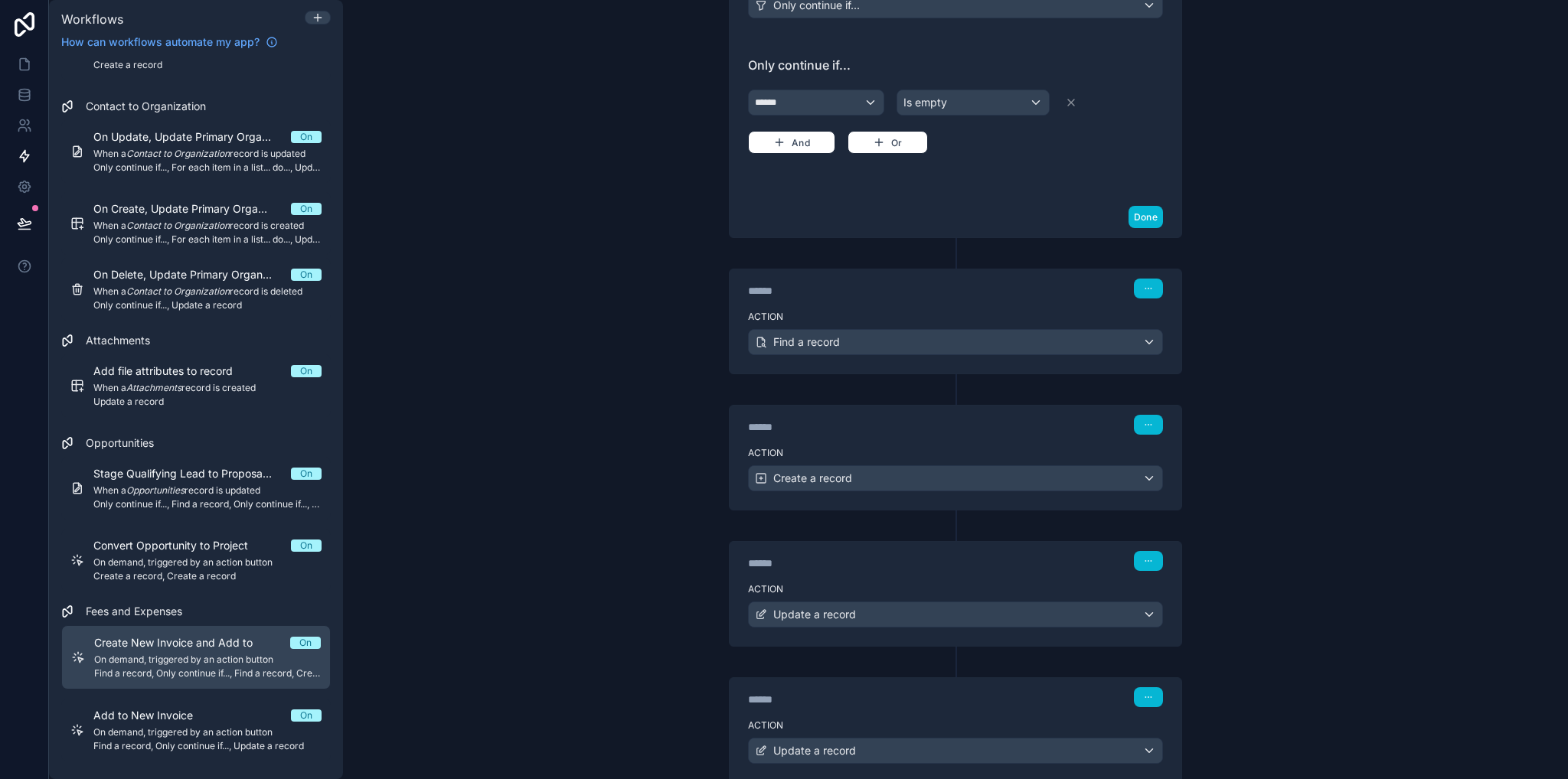
click at [928, 304] on div "Action Find a record" at bounding box center [955, 339] width 452 height 69
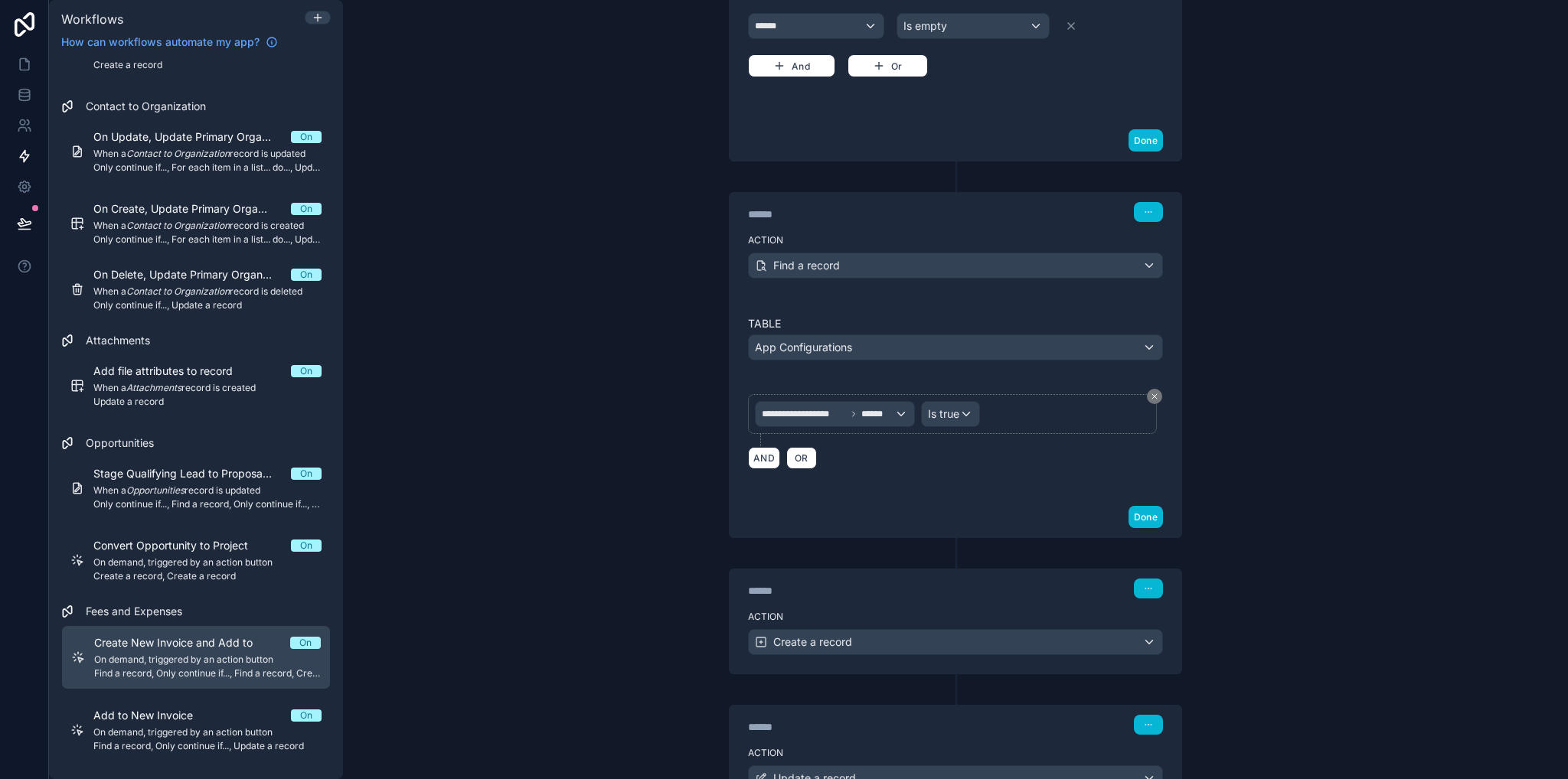
scroll to position [918, 0]
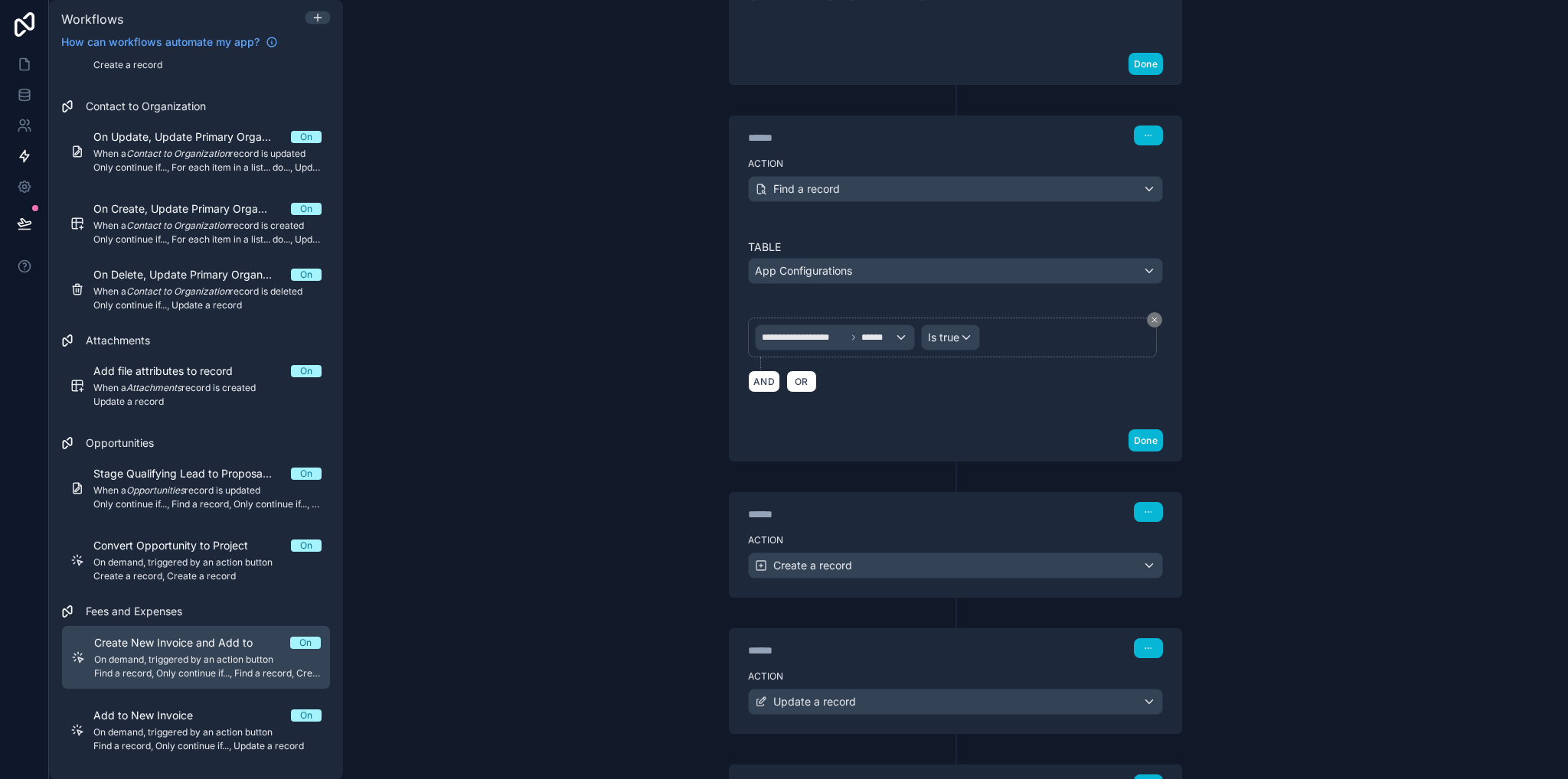
click at [943, 528] on div "Action Create a record" at bounding box center [955, 562] width 452 height 69
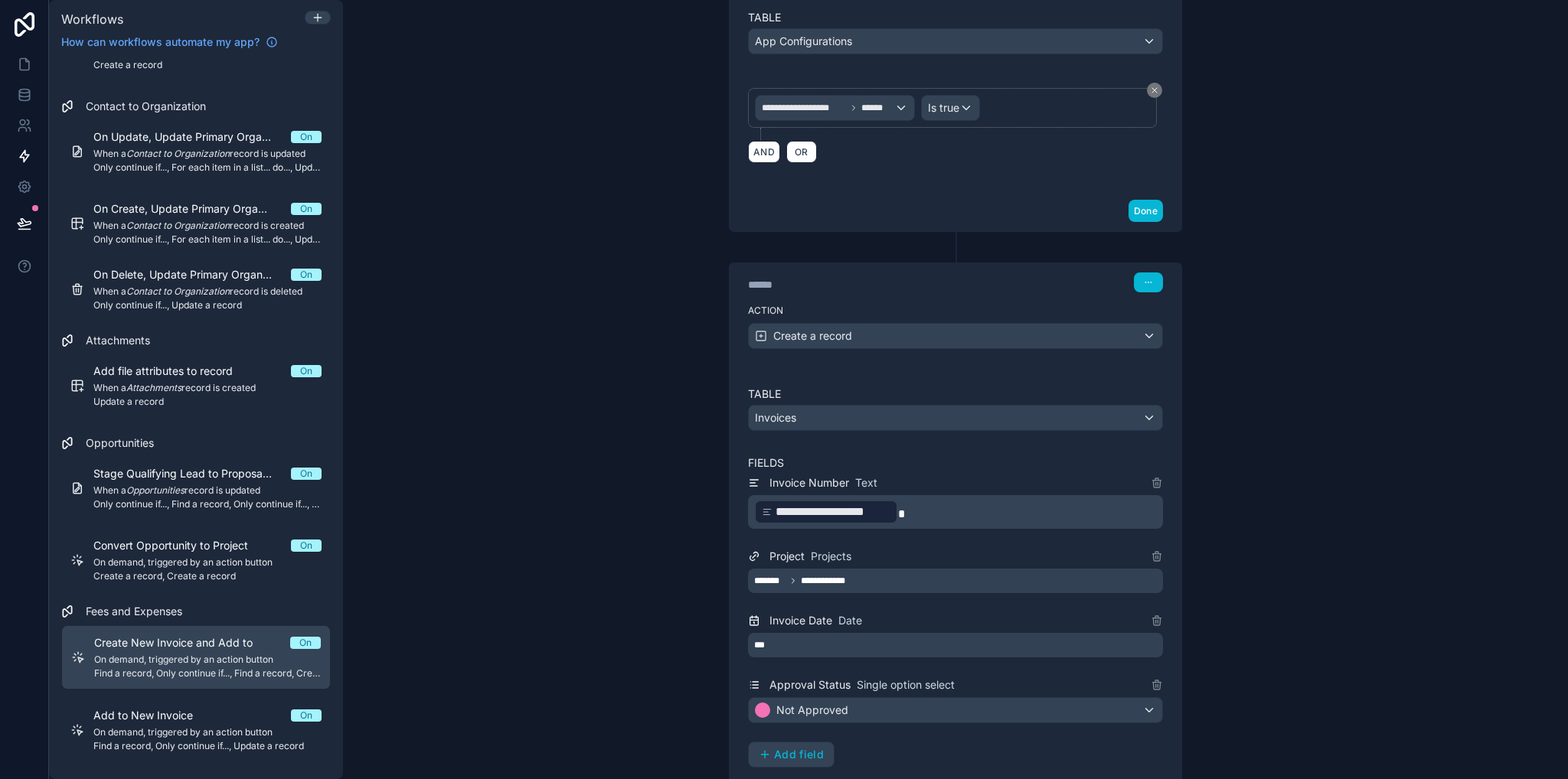
scroll to position [1301, 0]
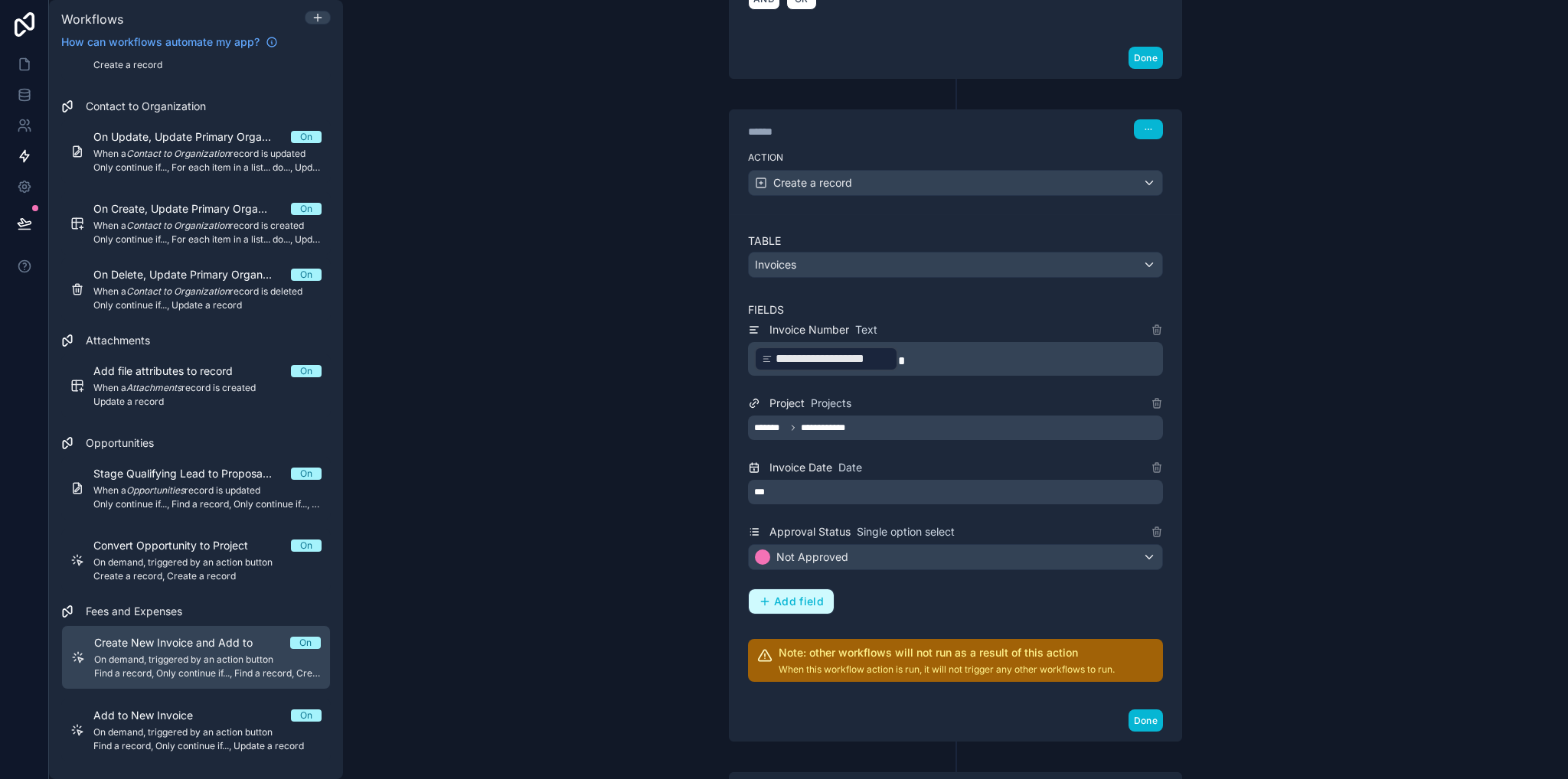
click at [782, 595] on span "Add field" at bounding box center [799, 601] width 50 height 14
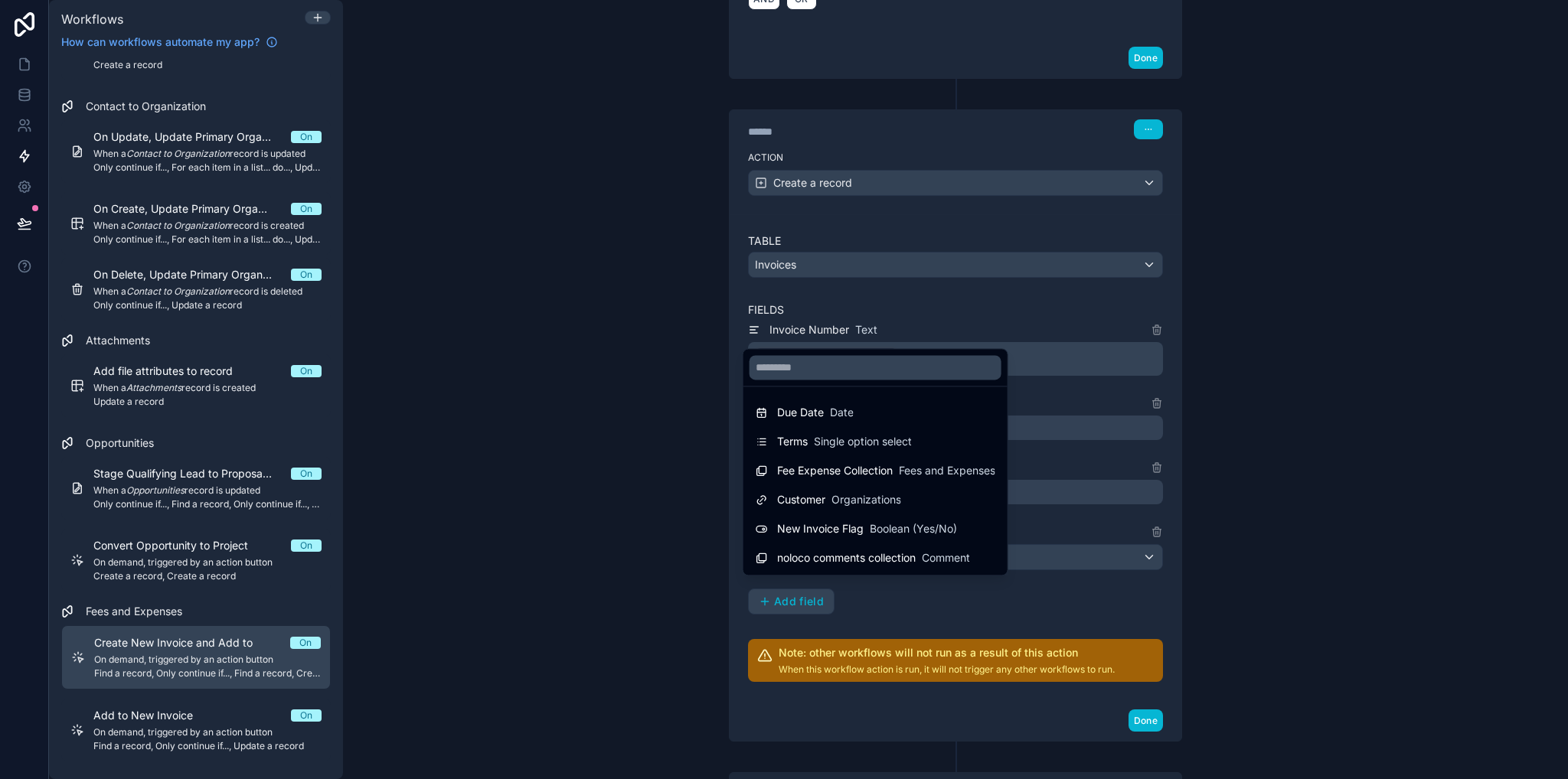
click at [1288, 391] on div at bounding box center [784, 389] width 1568 height 779
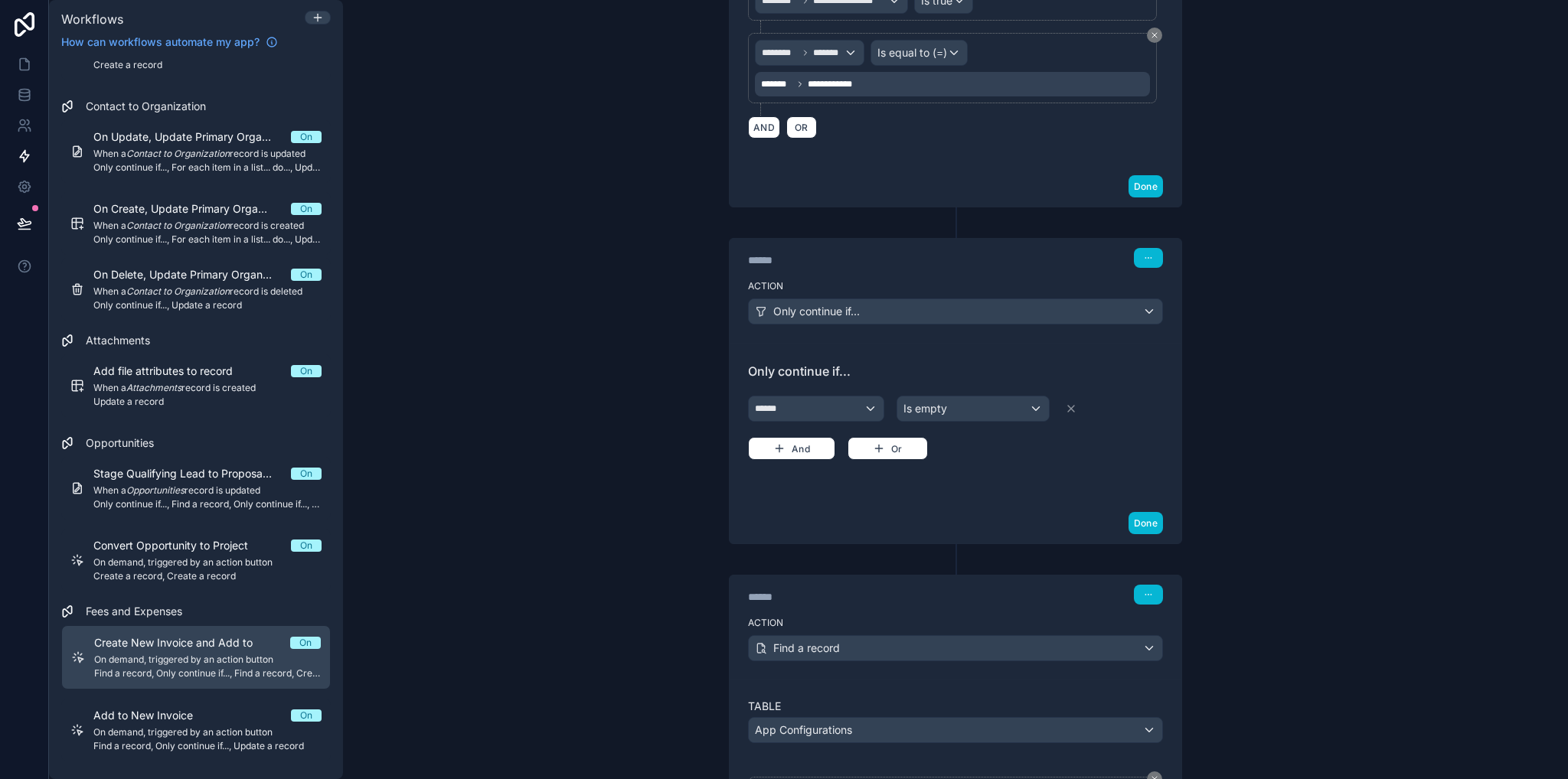
click at [1313, 367] on div "**********" at bounding box center [955, 389] width 1225 height 779
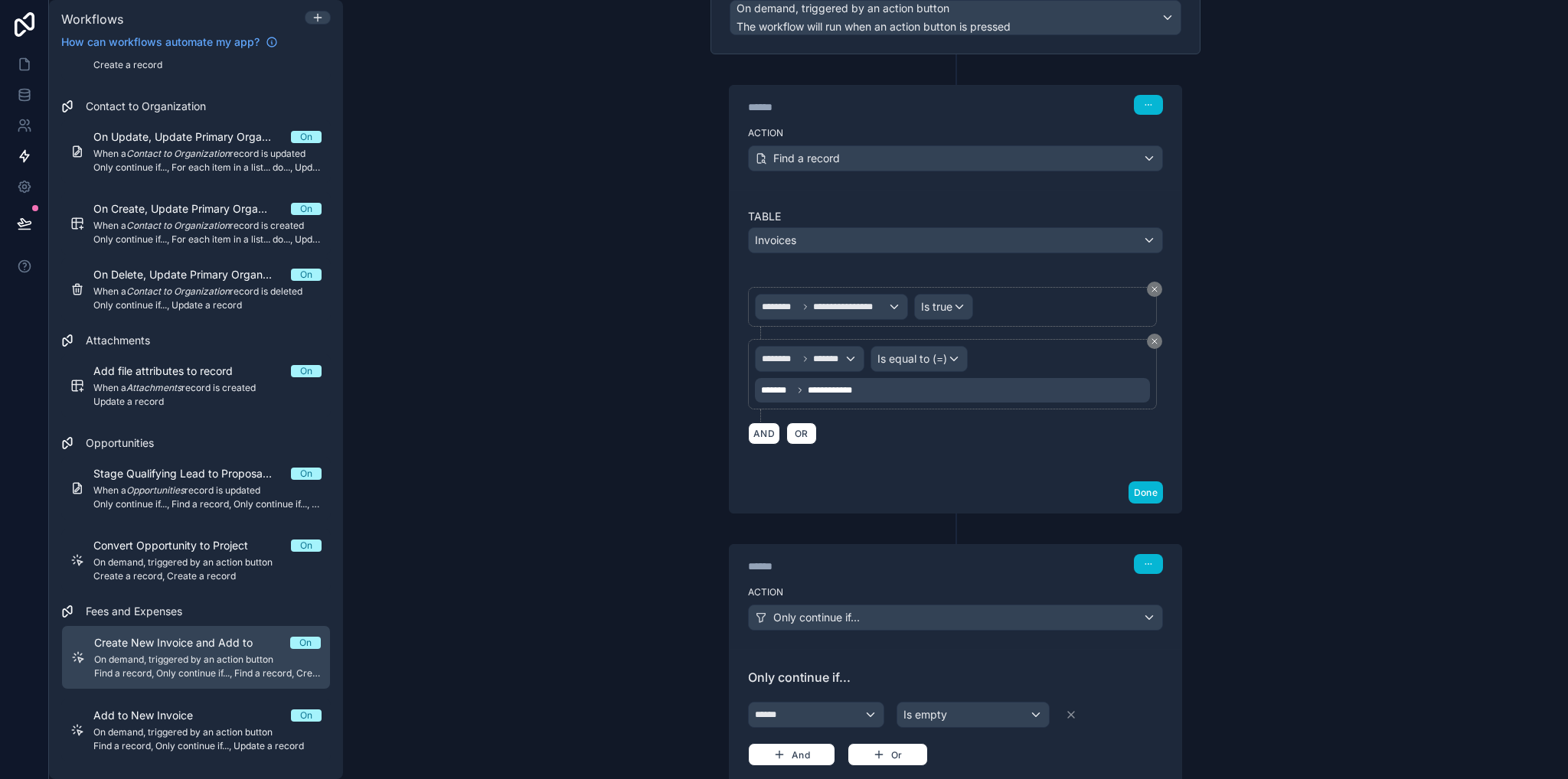
scroll to position [0, 0]
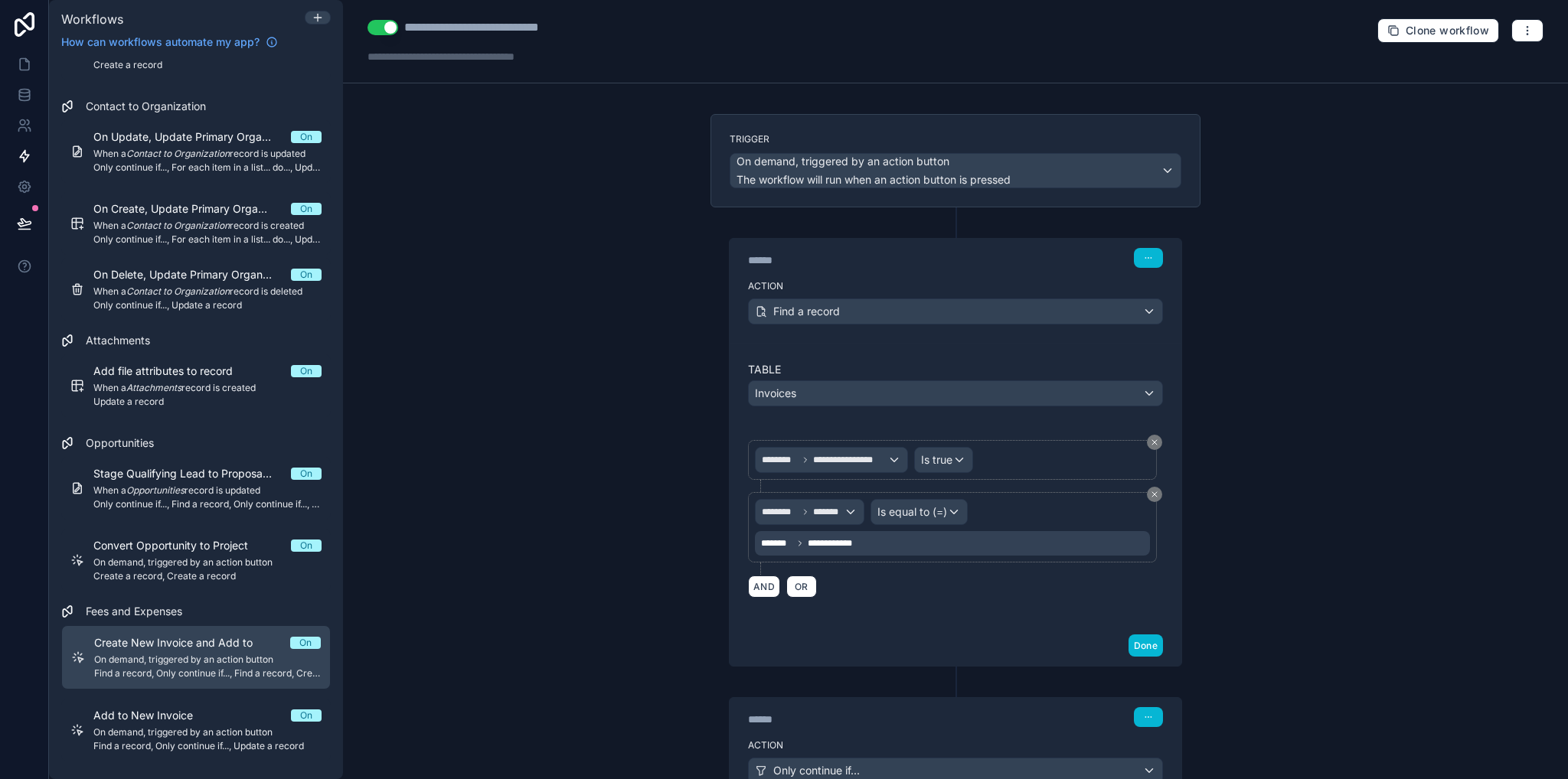
click at [1261, 502] on div "**********" at bounding box center [955, 389] width 1225 height 779
